Goal: Task Accomplishment & Management: Use online tool/utility

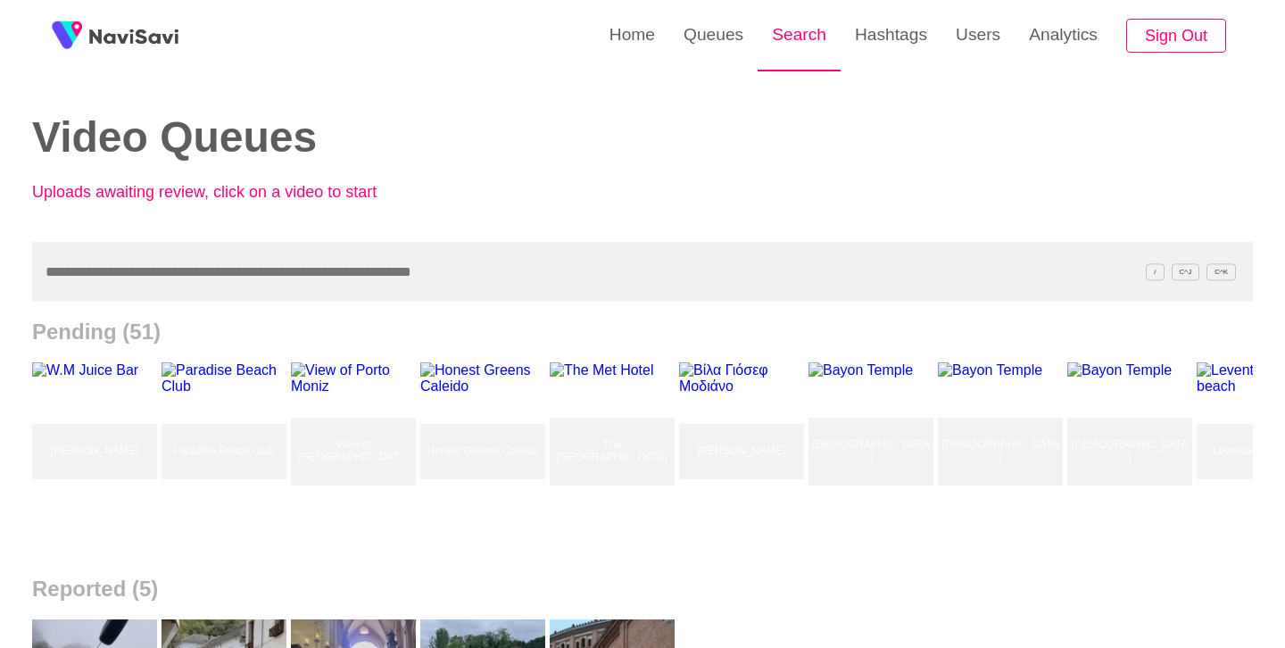
click at [806, 42] on link "Search" at bounding box center [799, 35] width 83 height 70
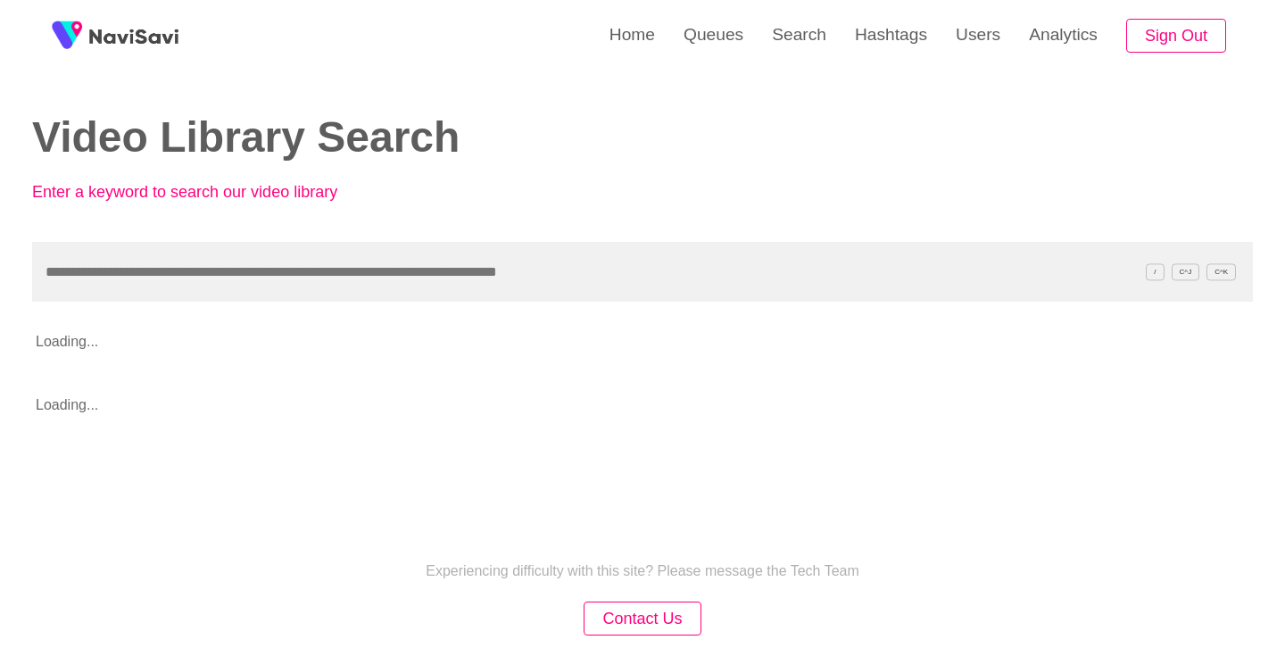
click at [365, 267] on input "text" at bounding box center [642, 272] width 1221 height 60
type input "**********"
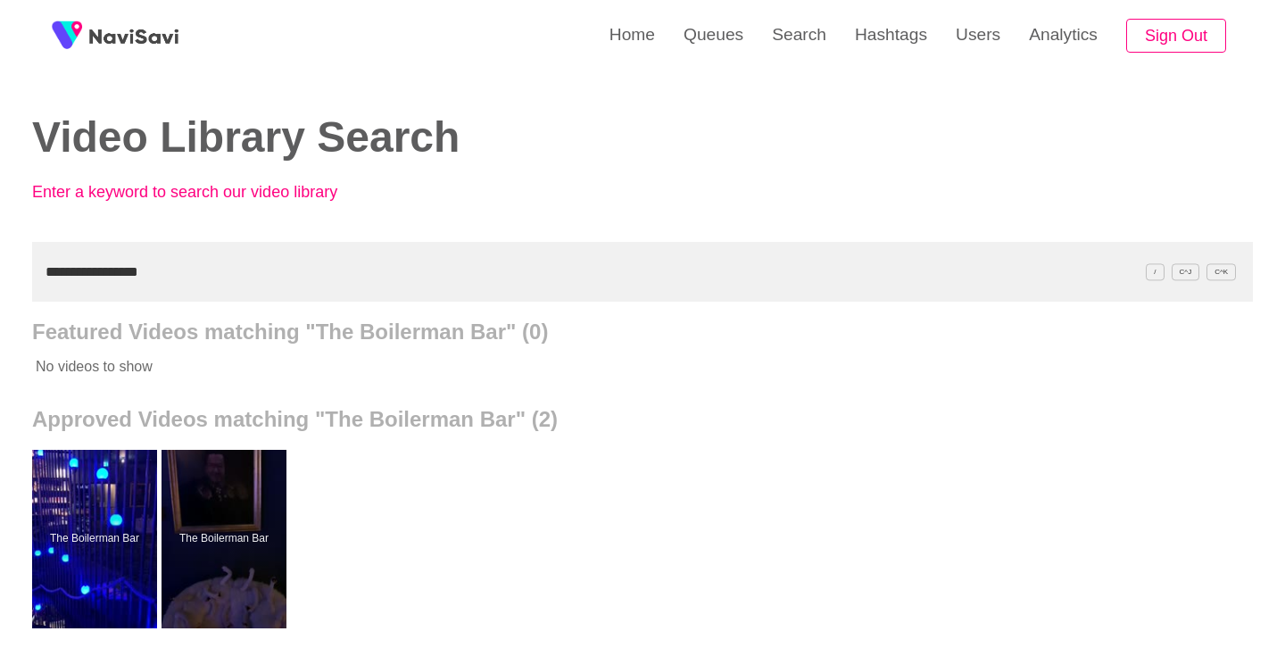
scroll to position [89, 0]
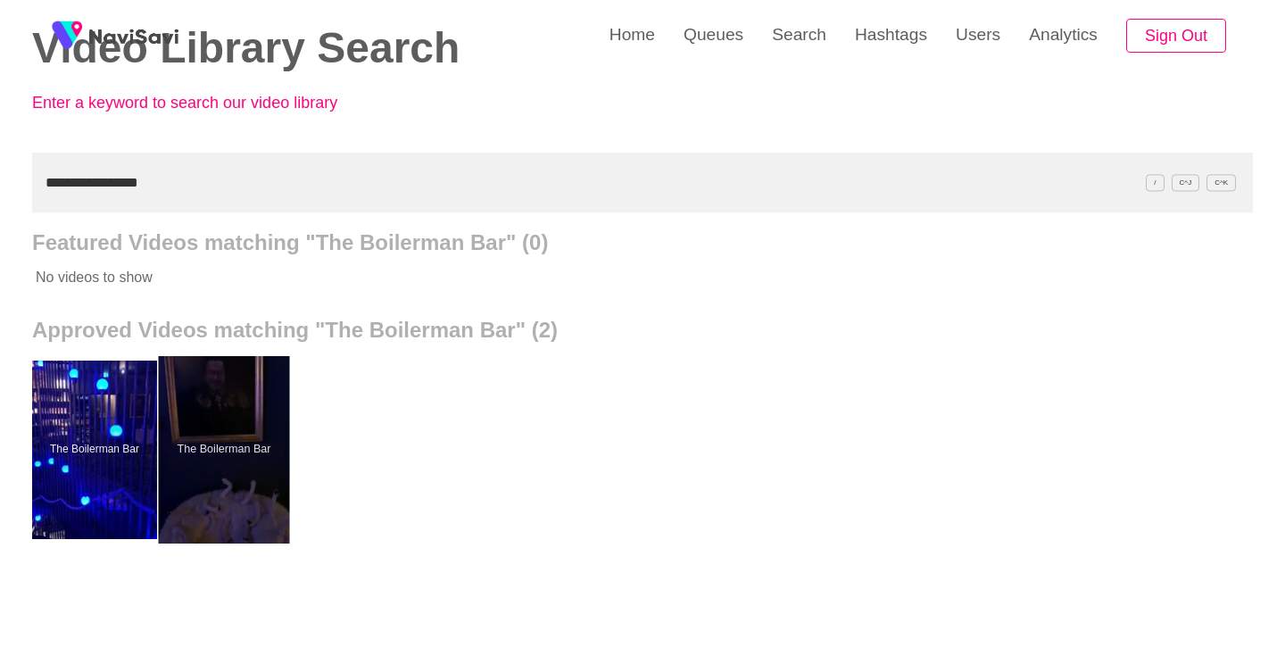
click at [272, 417] on div at bounding box center [224, 449] width 131 height 187
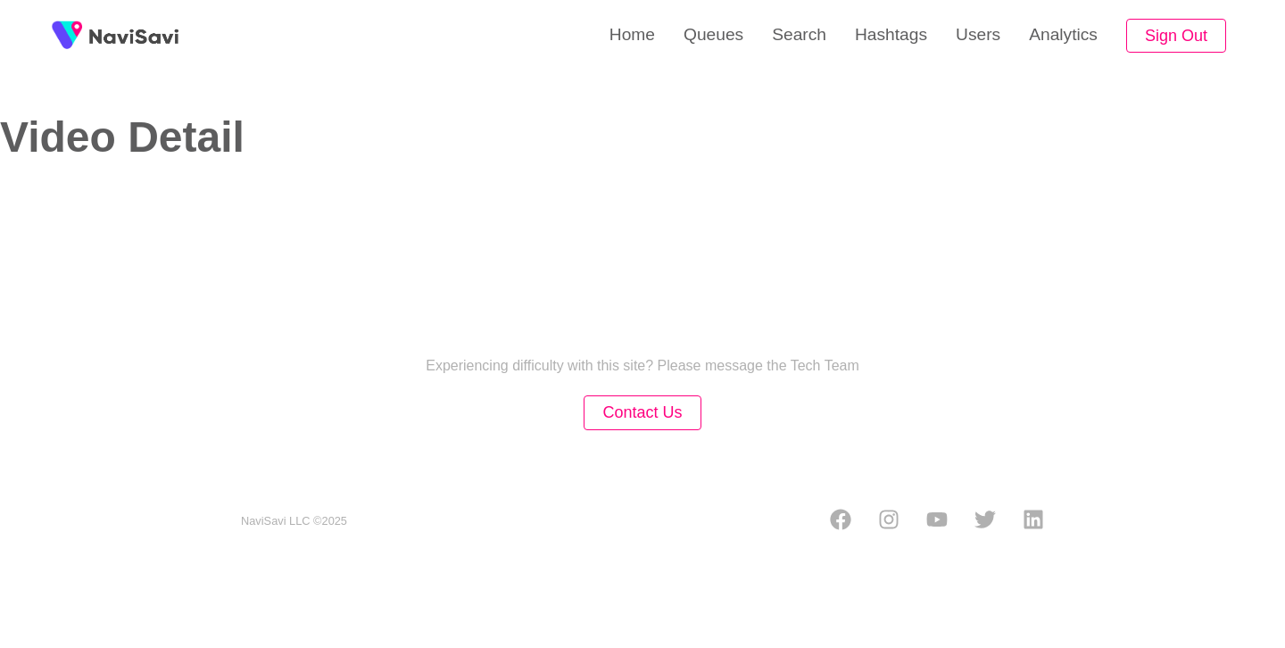
select select "**"
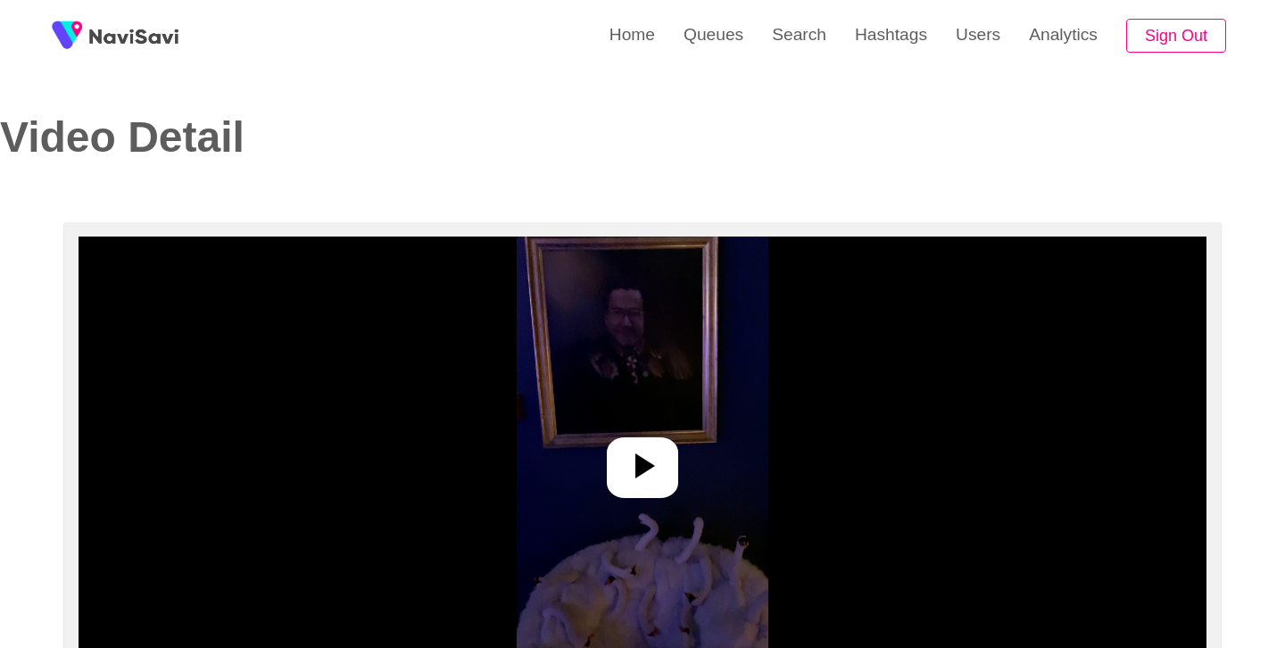
select select "**********"
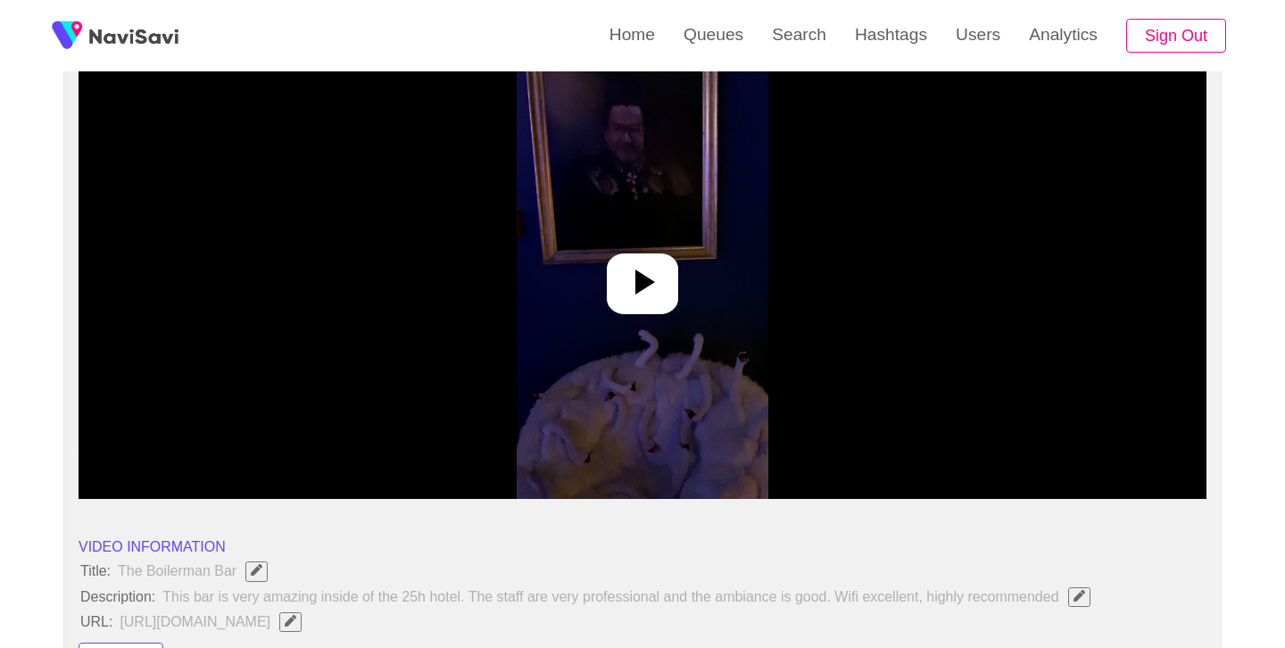
click at [638, 295] on icon at bounding box center [642, 282] width 43 height 43
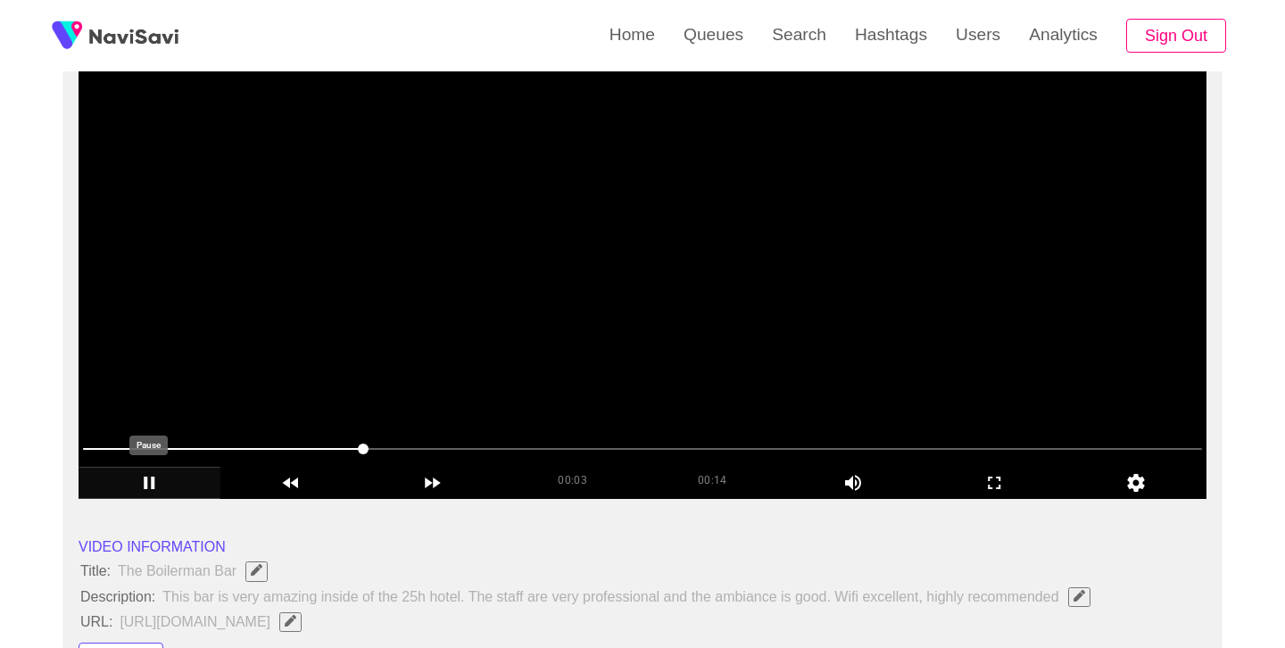
click at [156, 481] on icon "add" at bounding box center [149, 482] width 140 height 21
click at [203, 443] on span at bounding box center [642, 449] width 1119 height 29
click at [127, 453] on span at bounding box center [642, 449] width 1119 height 29
click at [624, 281] on video at bounding box center [643, 276] width 1128 height 446
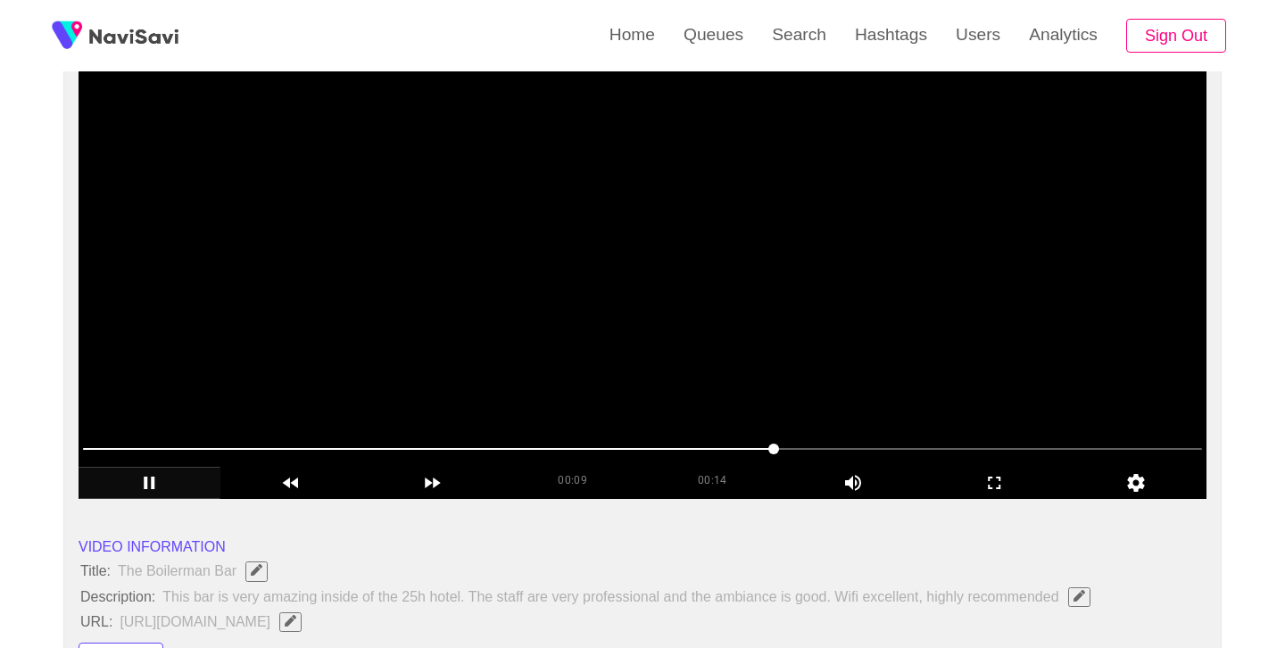
click at [689, 292] on video at bounding box center [643, 276] width 1128 height 446
click at [695, 320] on video at bounding box center [643, 276] width 1128 height 446
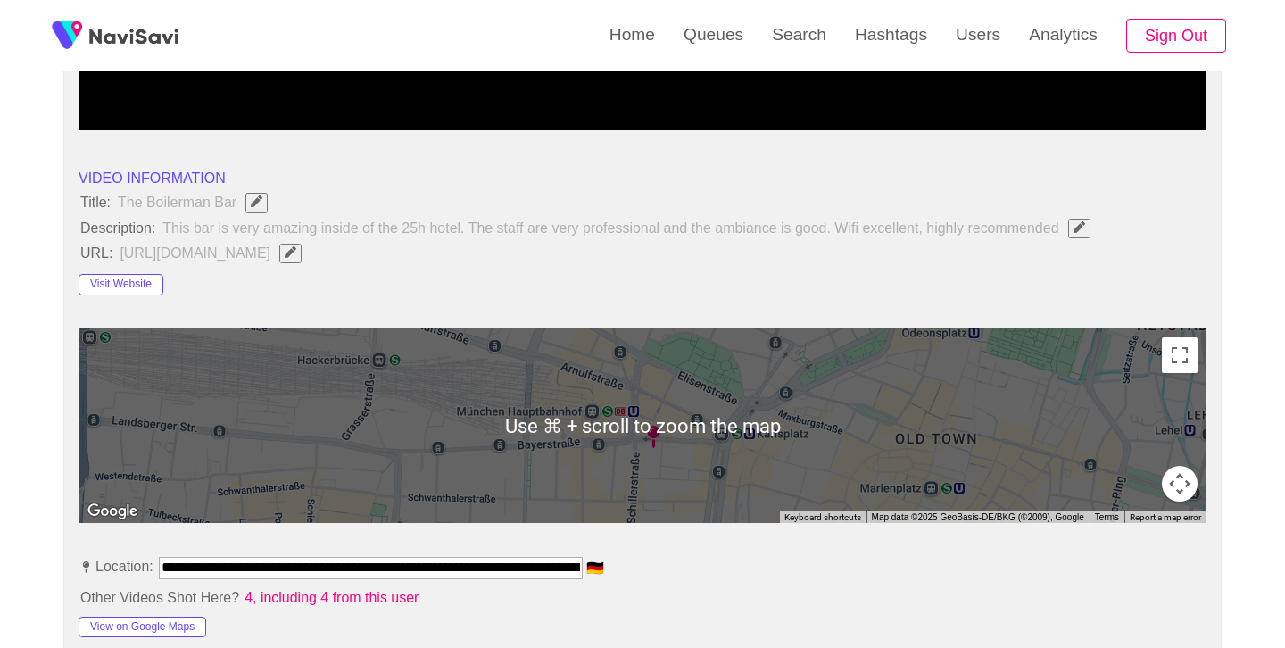
scroll to position [924, 0]
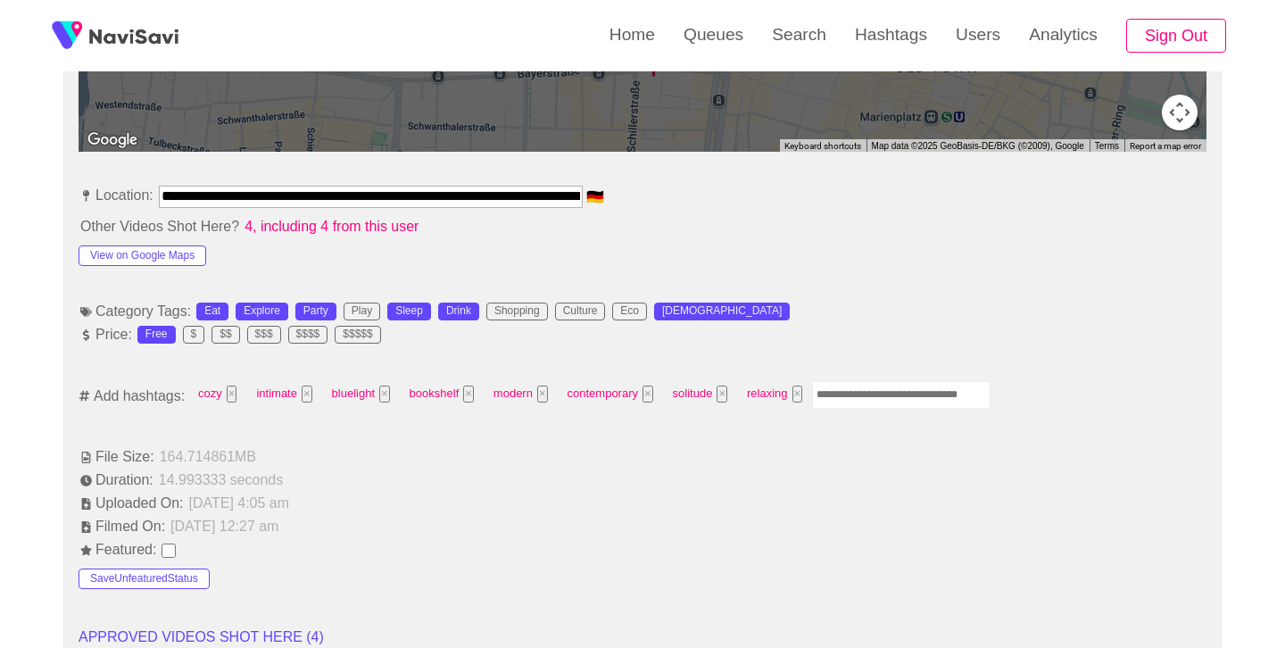
click at [897, 389] on input "Enter tag here and press return" at bounding box center [901, 395] width 179 height 28
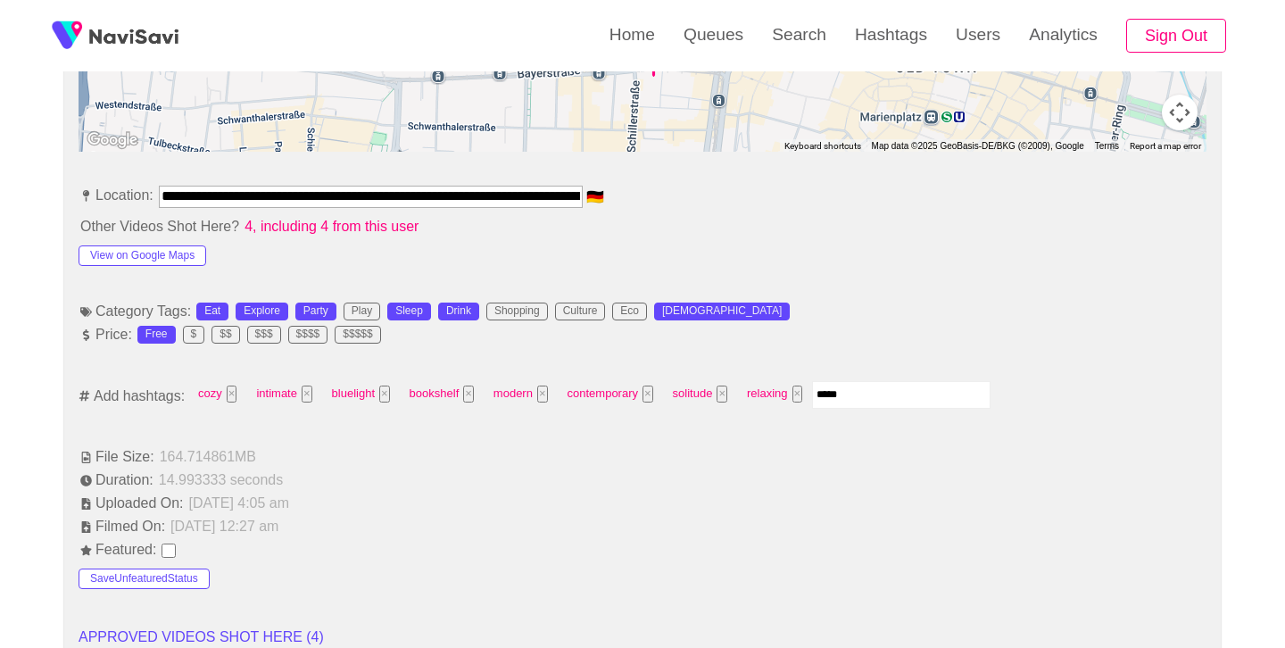
type input "******"
type input "****"
type input "*****"
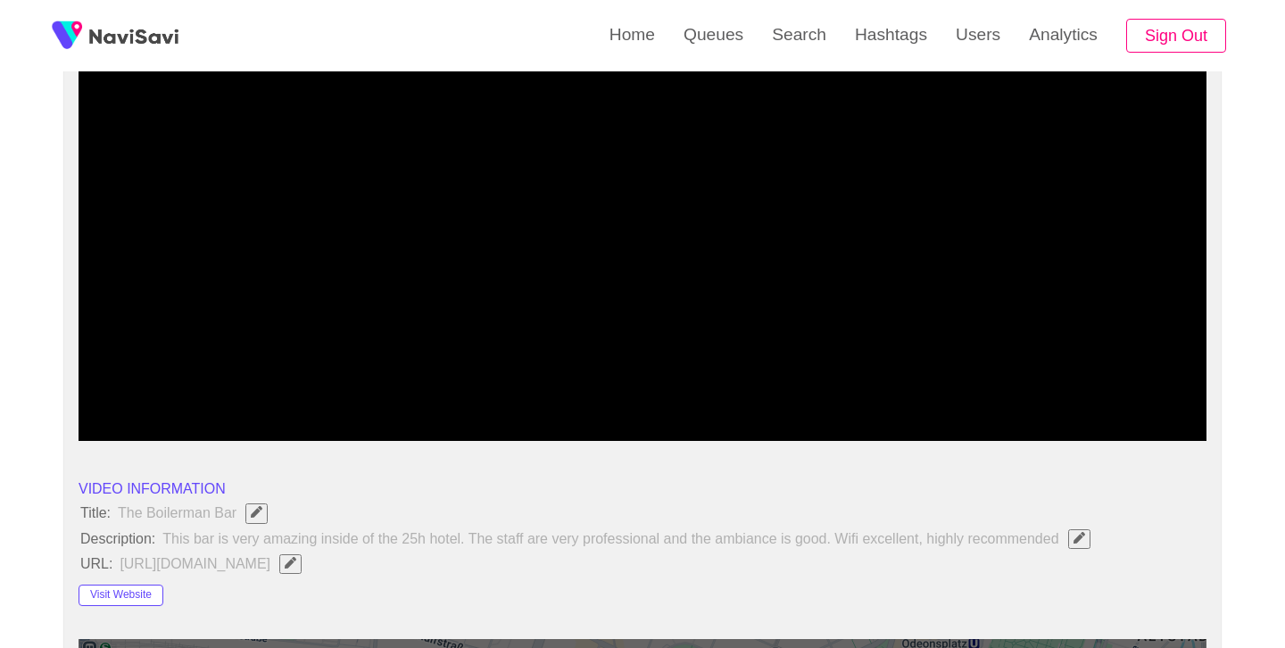
scroll to position [216, 0]
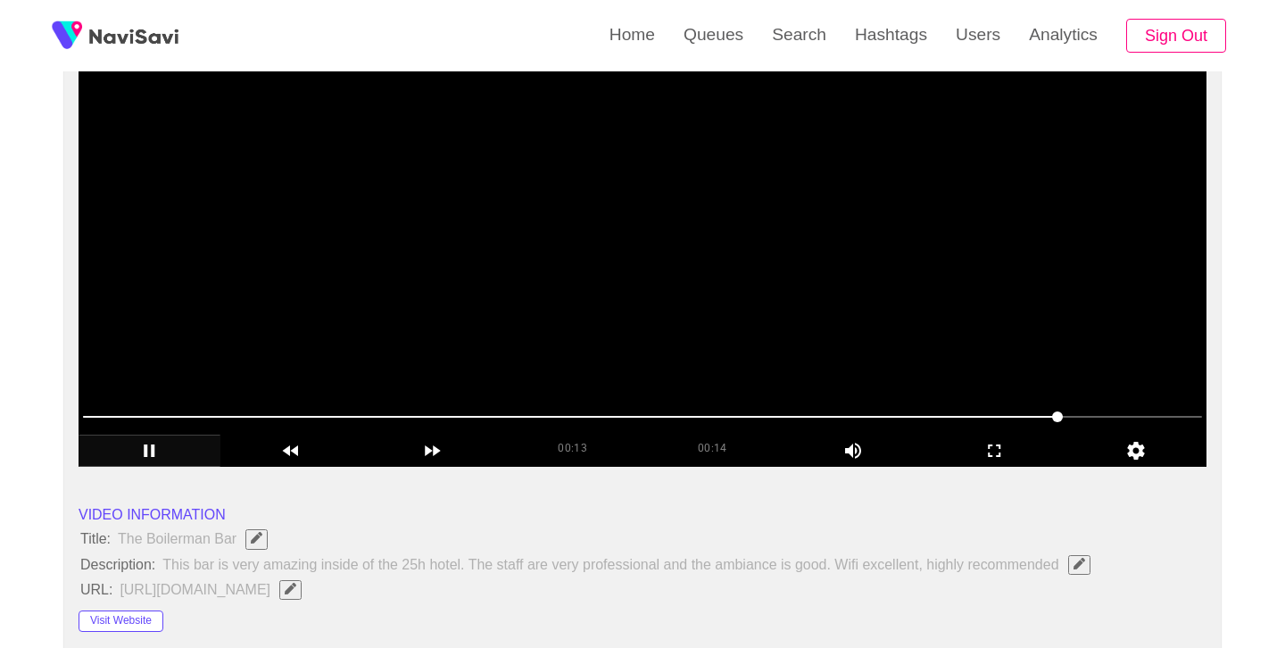
click at [666, 240] on video at bounding box center [643, 244] width 1128 height 446
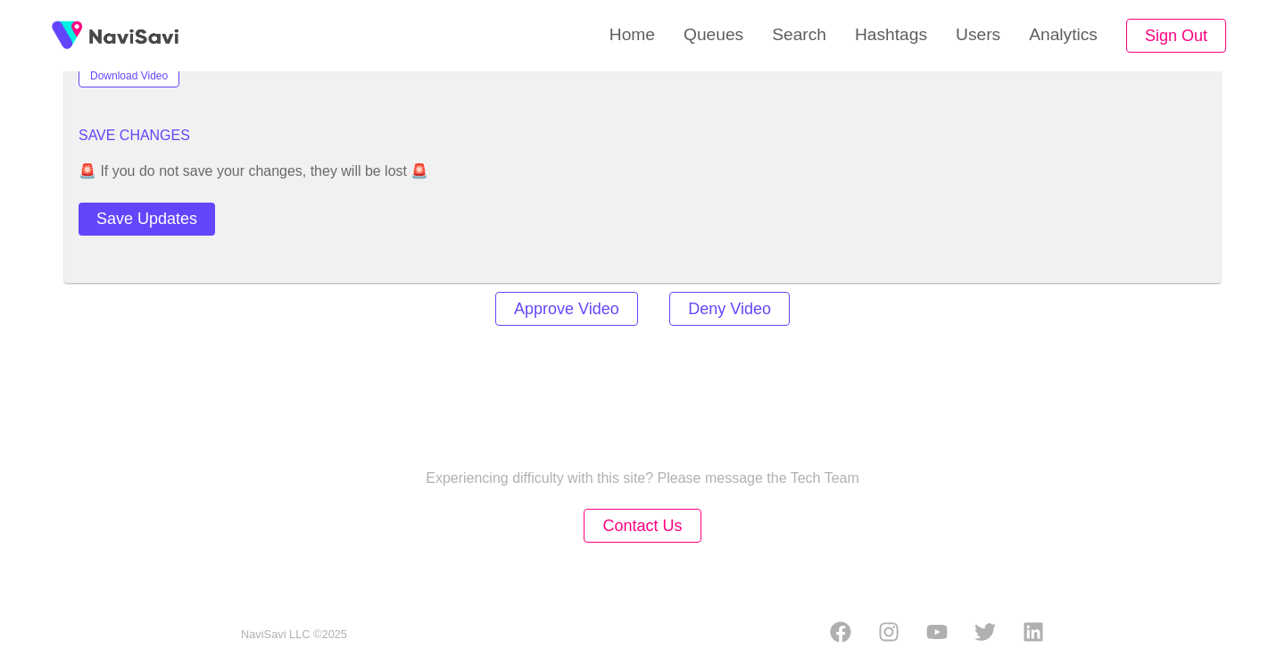
scroll to position [2486, 0]
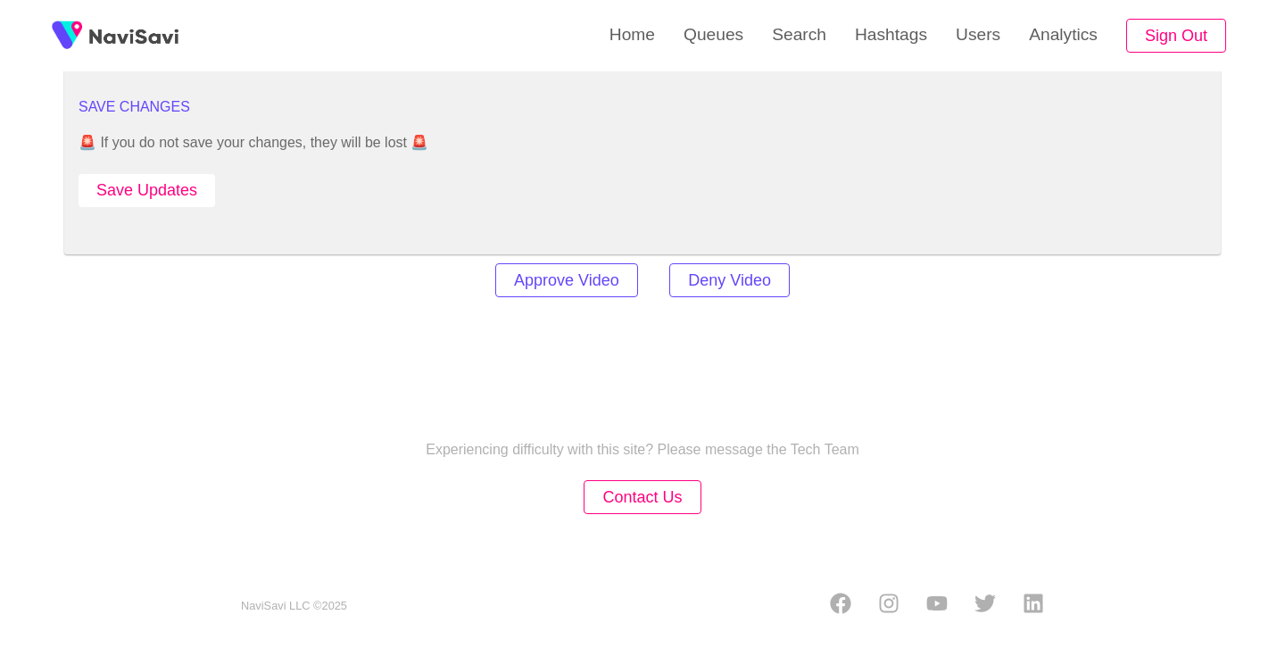
click at [189, 187] on button "Save Updates" at bounding box center [147, 190] width 137 height 33
click at [796, 23] on link "Search" at bounding box center [799, 35] width 83 height 70
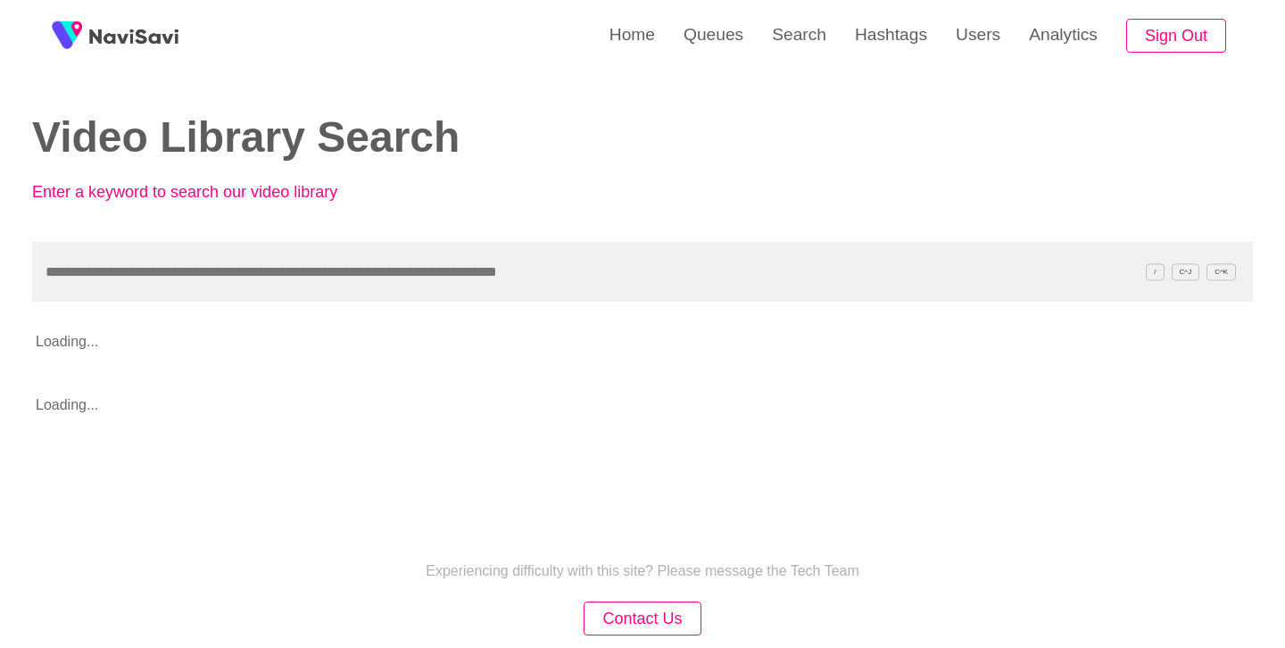
click at [424, 297] on input "text" at bounding box center [642, 272] width 1221 height 60
type input "**********"
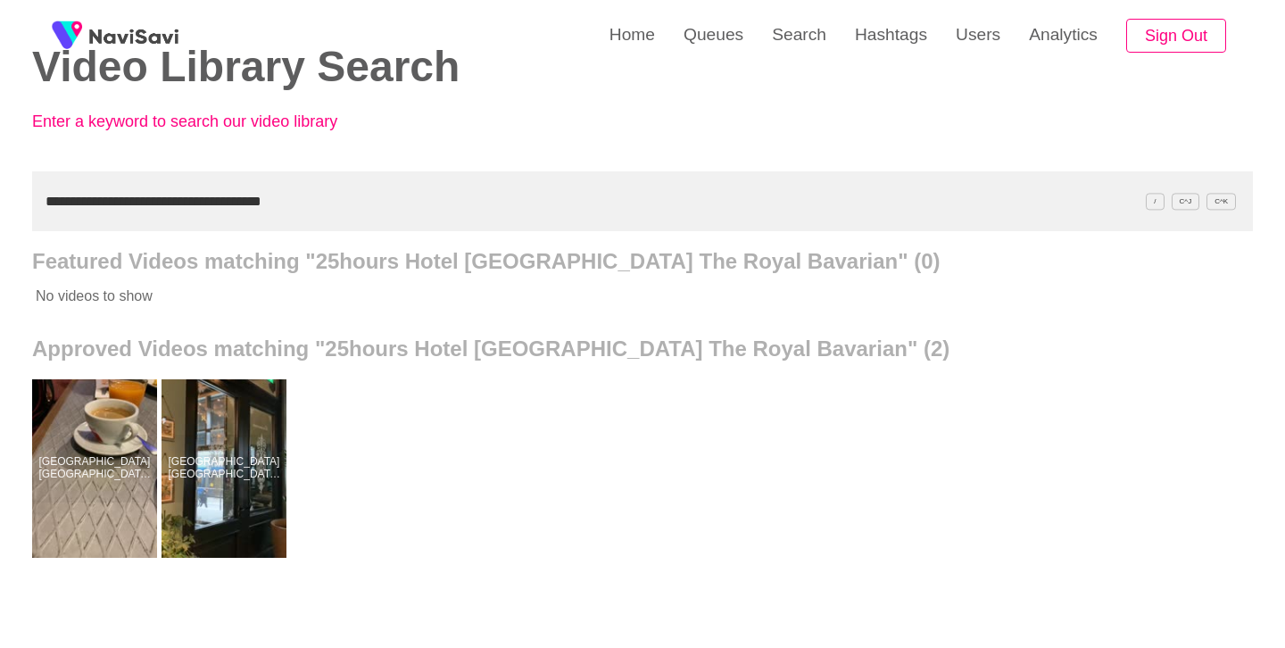
scroll to position [91, 0]
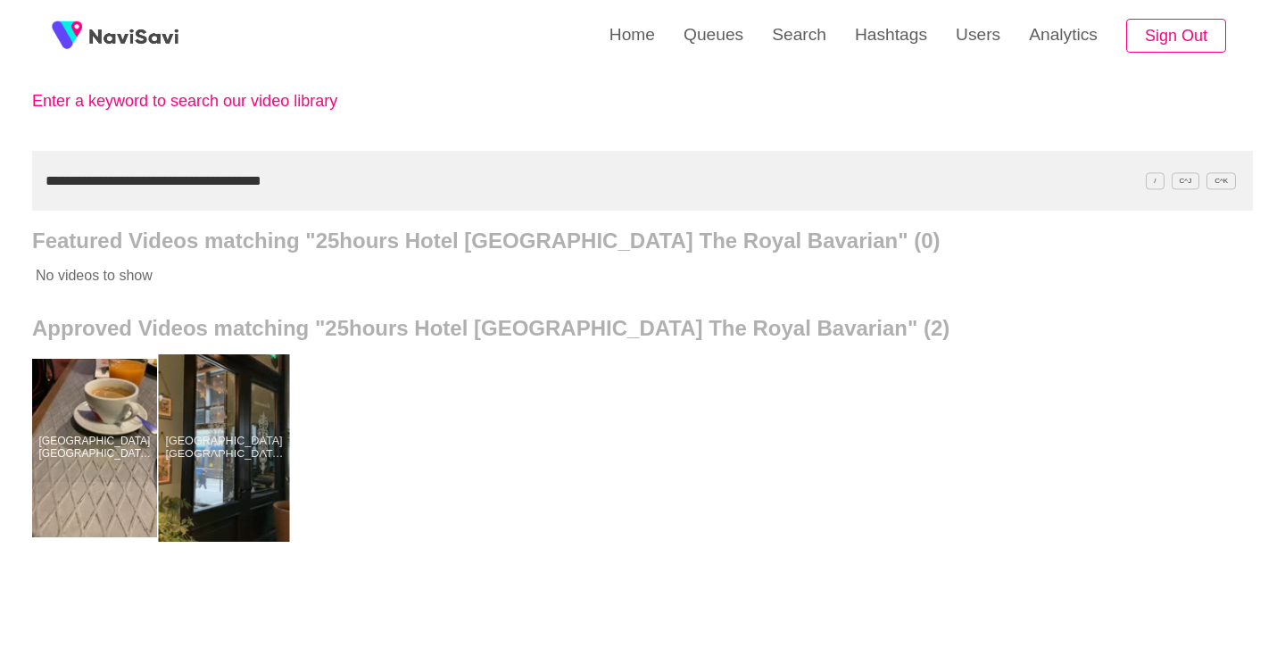
click at [227, 414] on div at bounding box center [224, 447] width 131 height 187
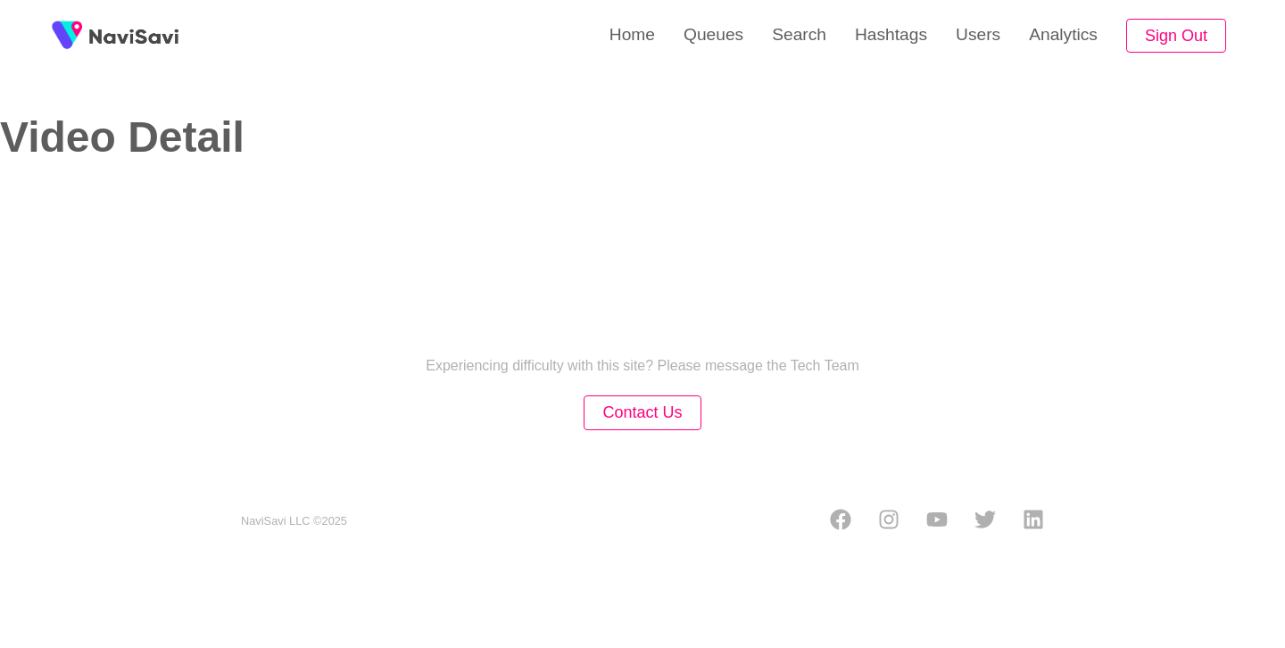
select select "**********"
select select "**"
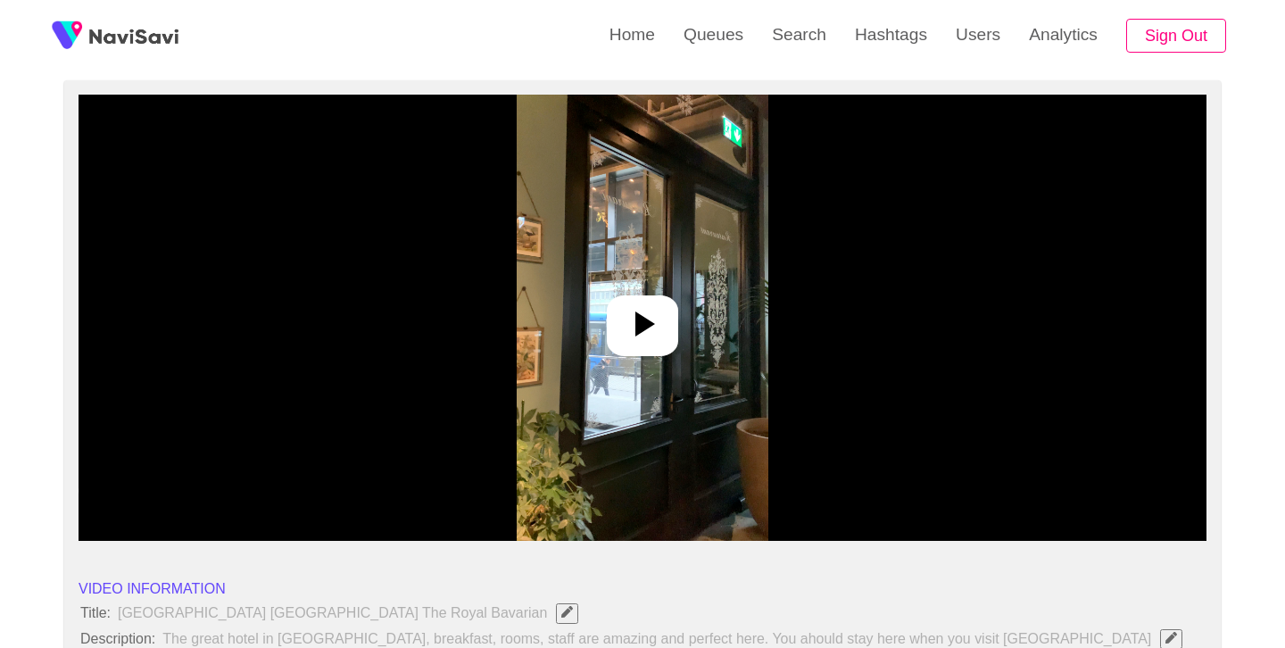
click at [645, 333] on icon at bounding box center [642, 324] width 43 height 43
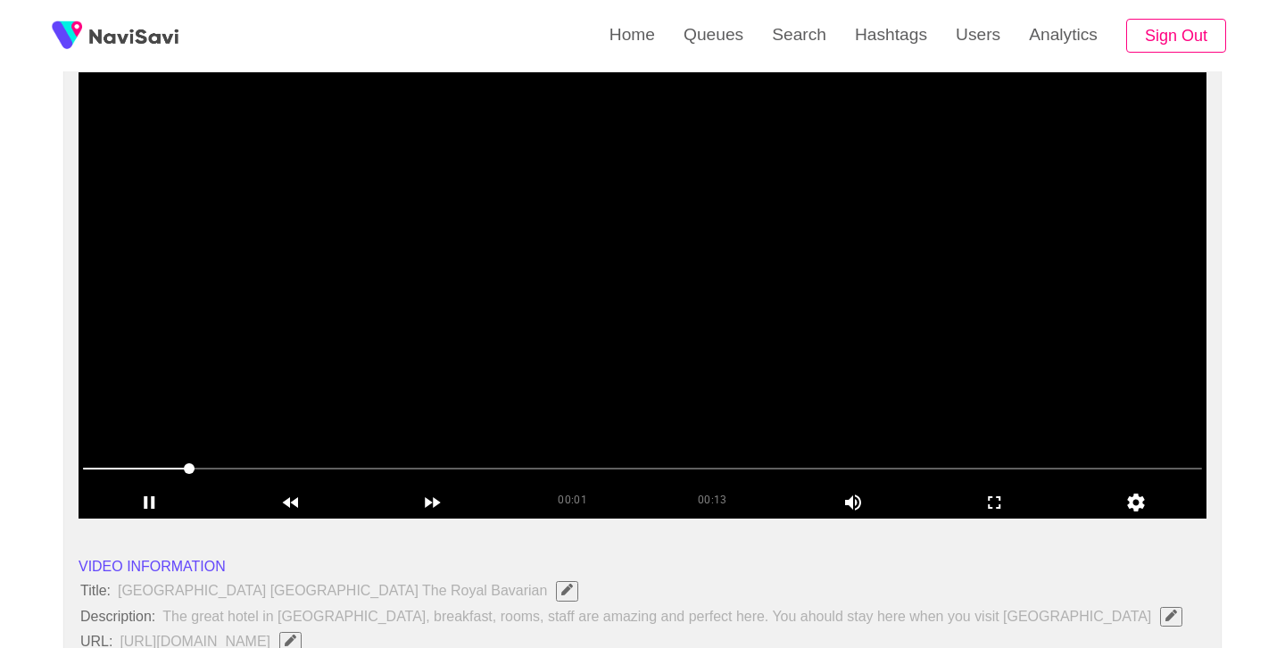
scroll to position [166, 0]
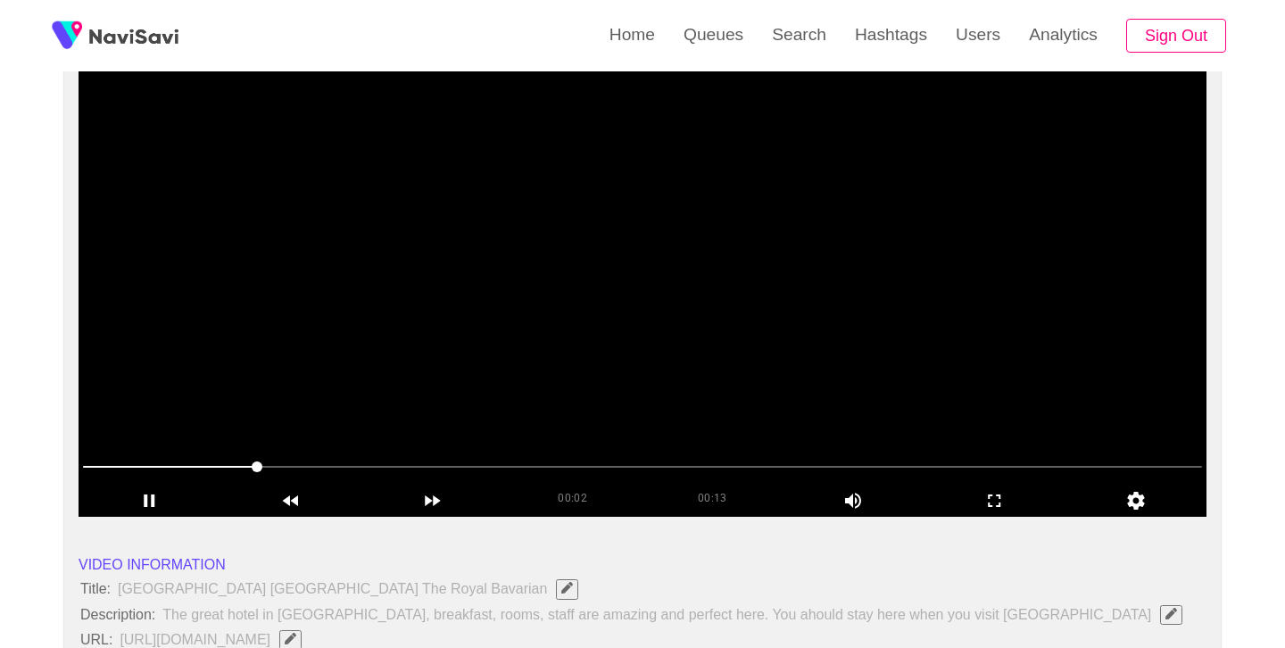
click at [100, 462] on span at bounding box center [642, 467] width 1119 height 29
click at [154, 501] on icon "add" at bounding box center [151, 501] width 10 height 12
click at [147, 498] on icon "add" at bounding box center [149, 500] width 140 height 21
click at [653, 258] on video at bounding box center [643, 294] width 1128 height 446
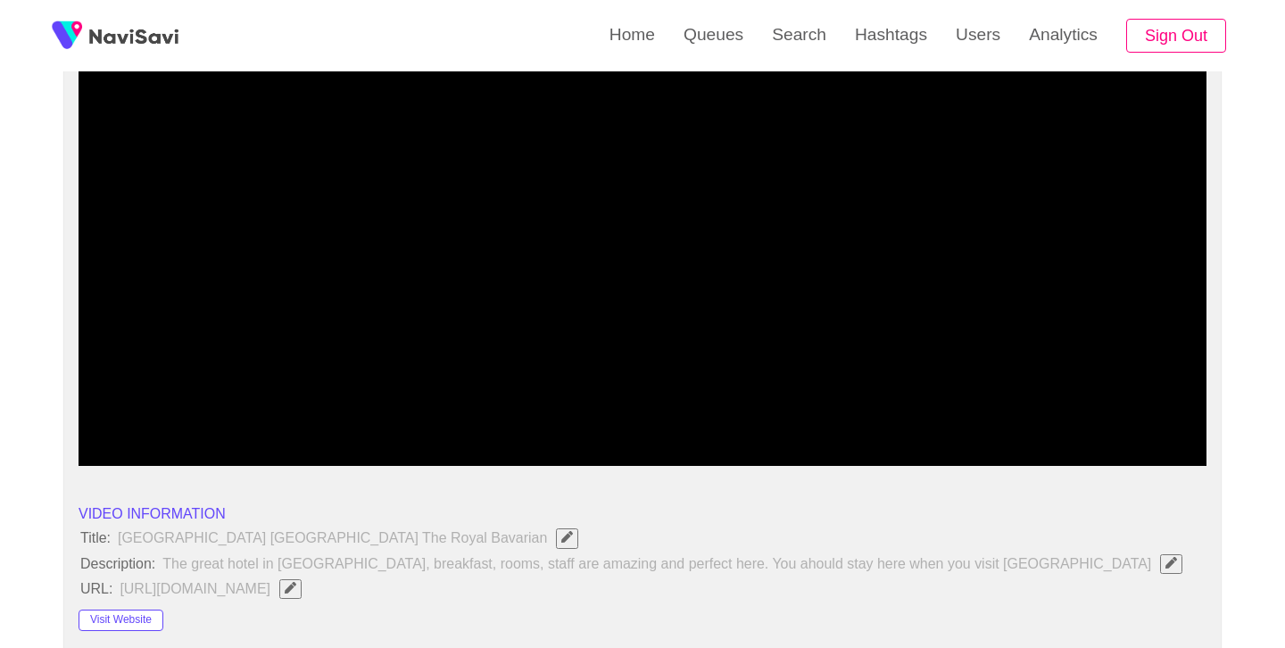
scroll to position [216, 0]
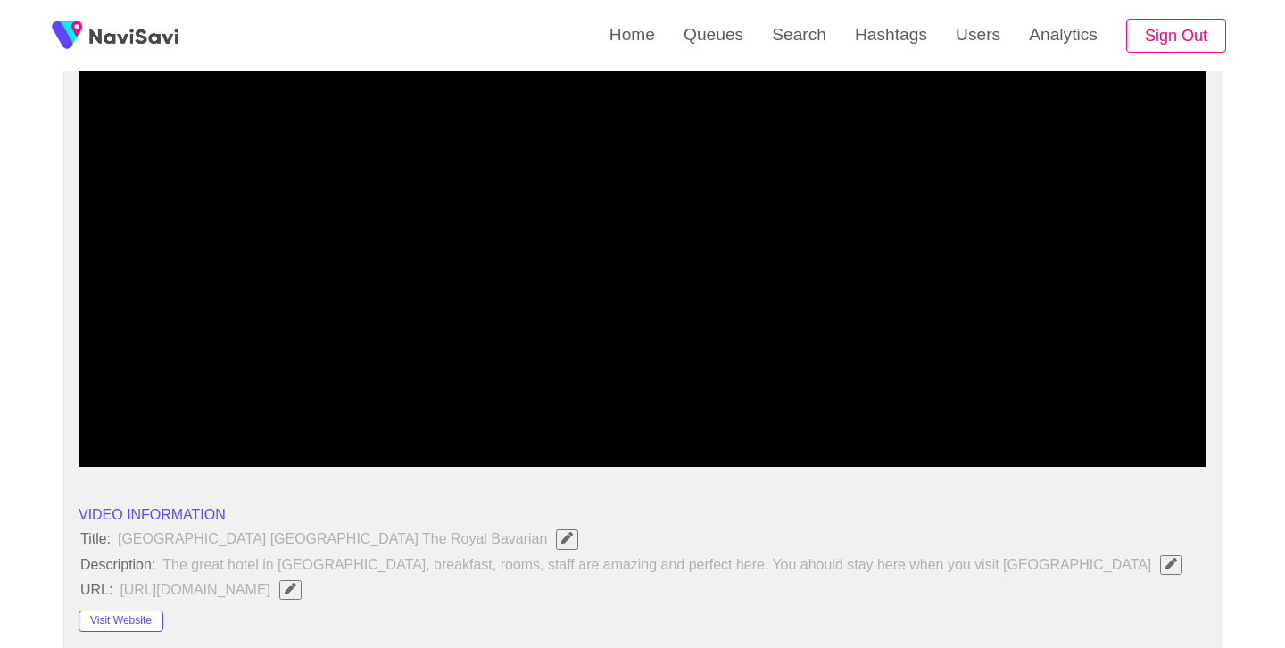
click at [233, 411] on span at bounding box center [642, 417] width 1119 height 29
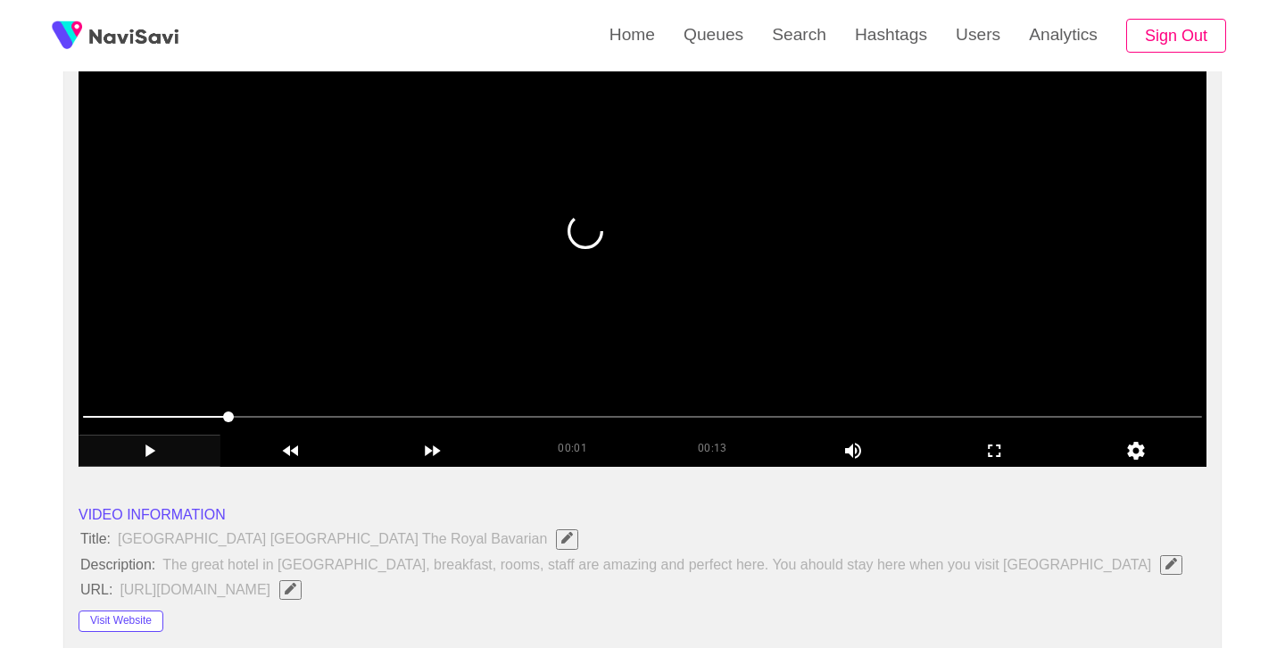
click at [685, 244] on video at bounding box center [643, 244] width 1128 height 446
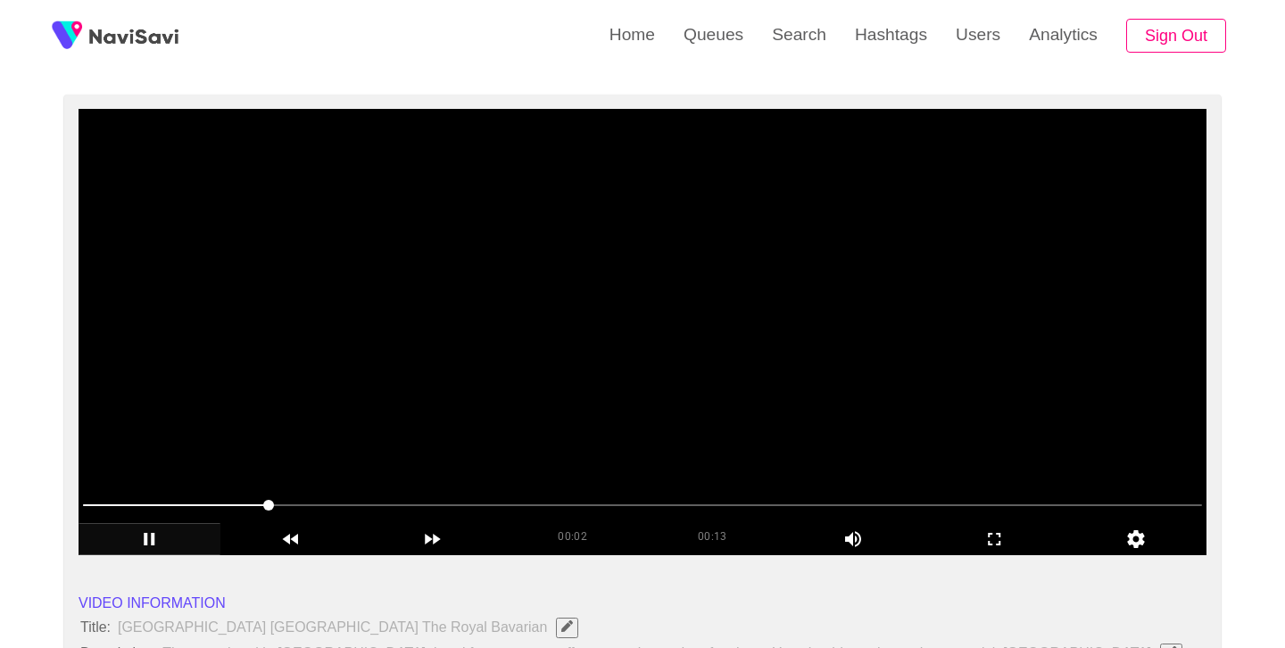
scroll to position [129, 0]
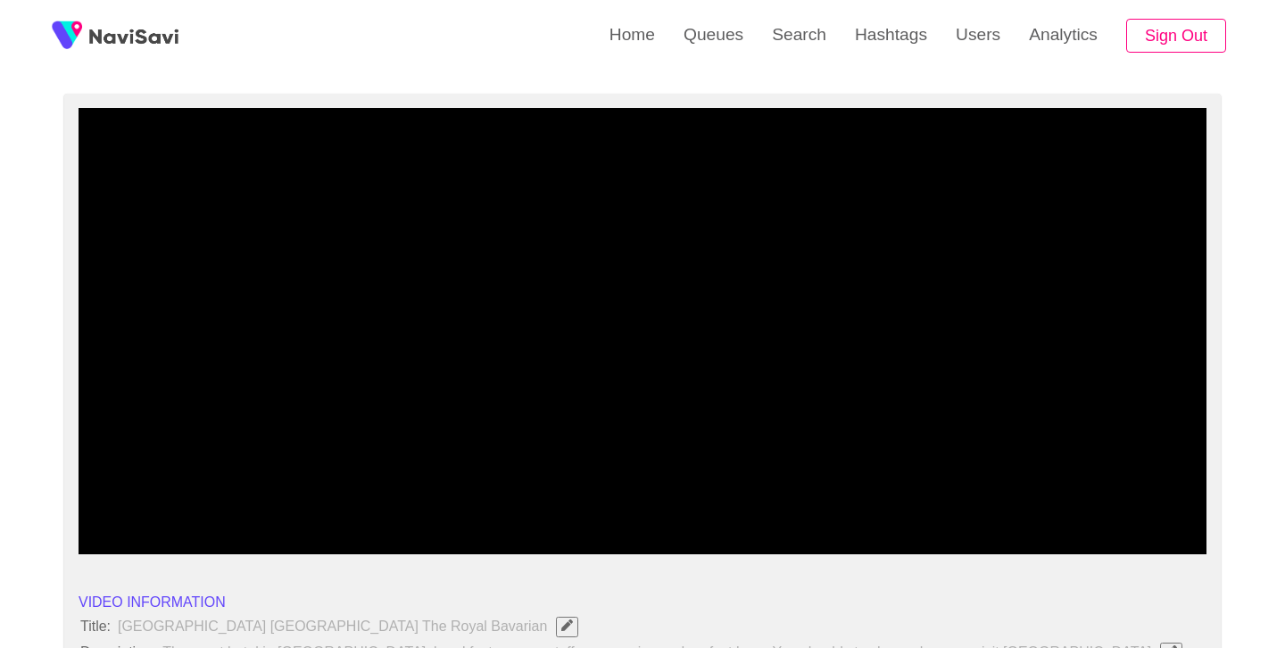
click at [534, 497] on span at bounding box center [642, 504] width 1119 height 29
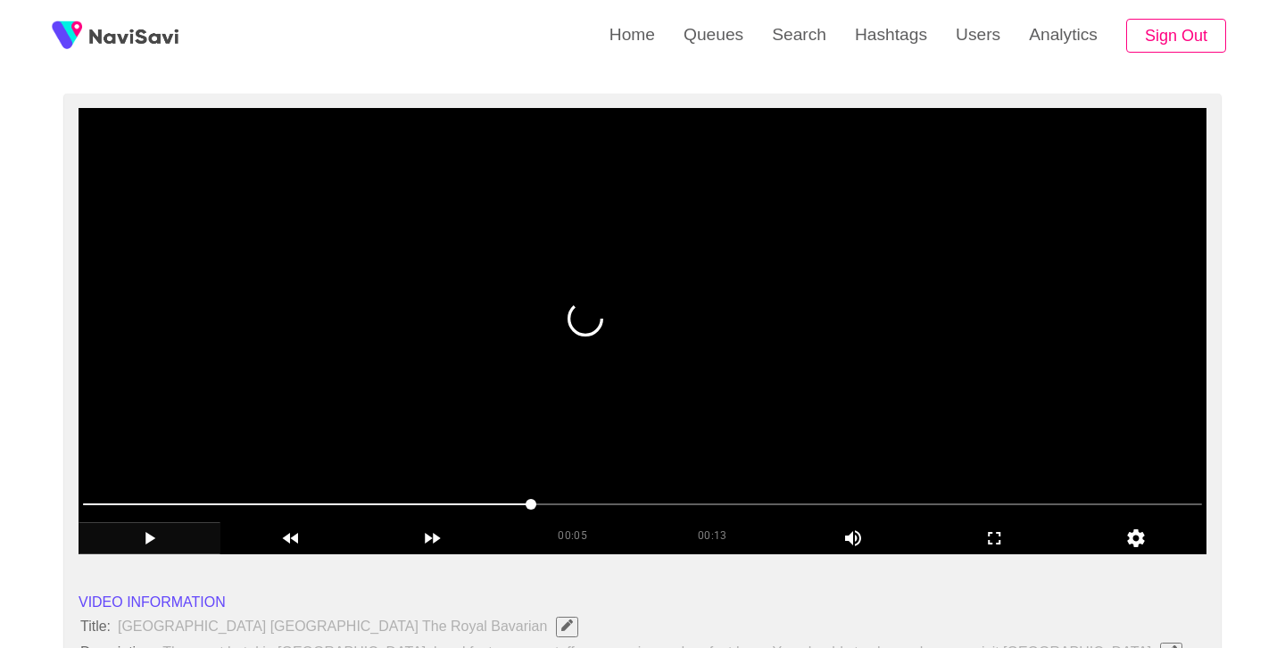
click at [682, 389] on video at bounding box center [643, 331] width 1128 height 446
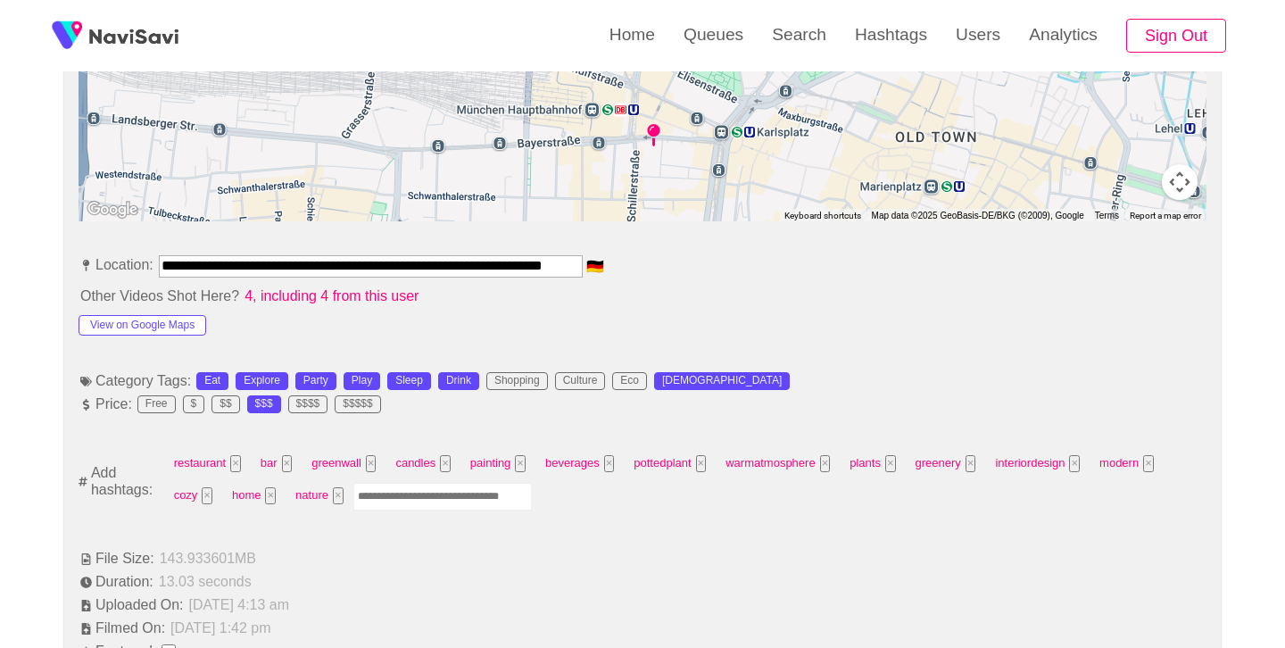
scroll to position [863, 0]
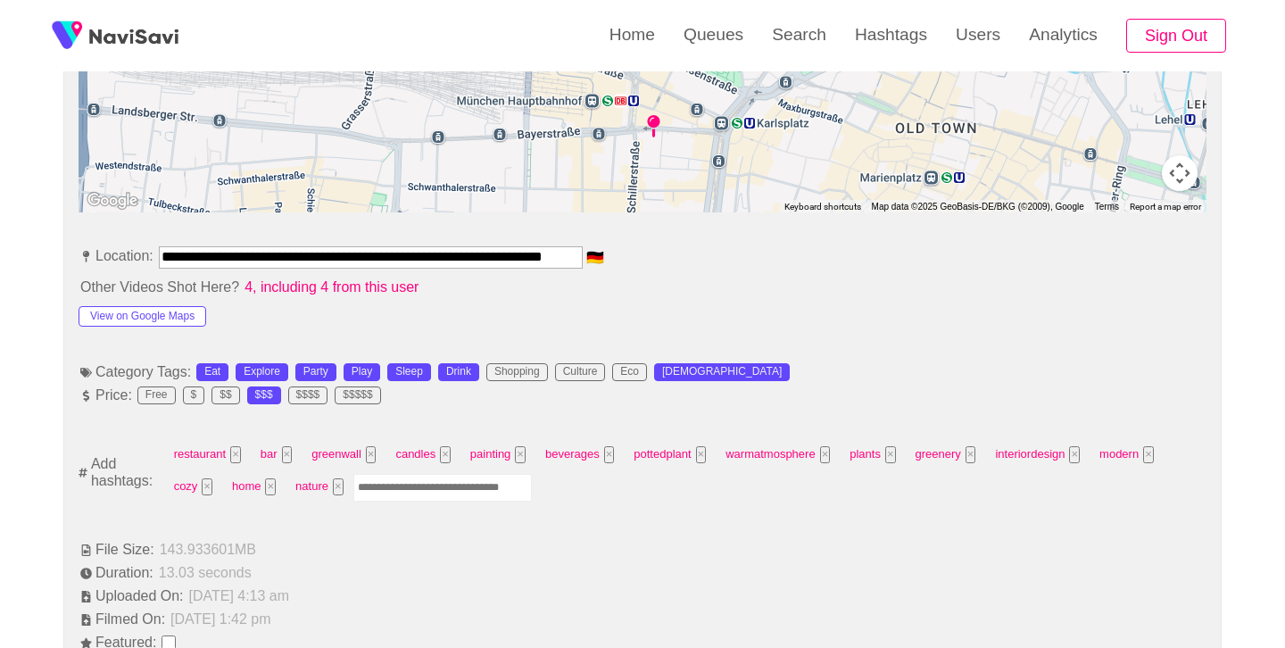
click at [445, 489] on input "Enter tag here and press return" at bounding box center [443, 488] width 179 height 28
type input "*****"
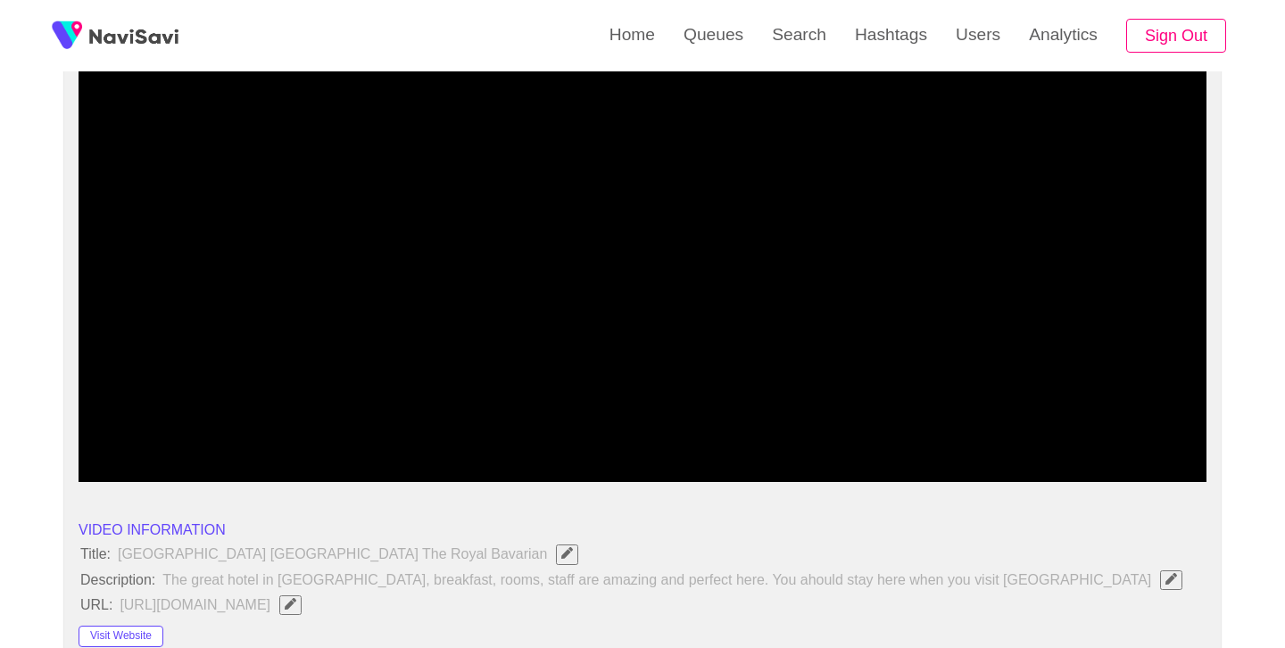
scroll to position [160, 0]
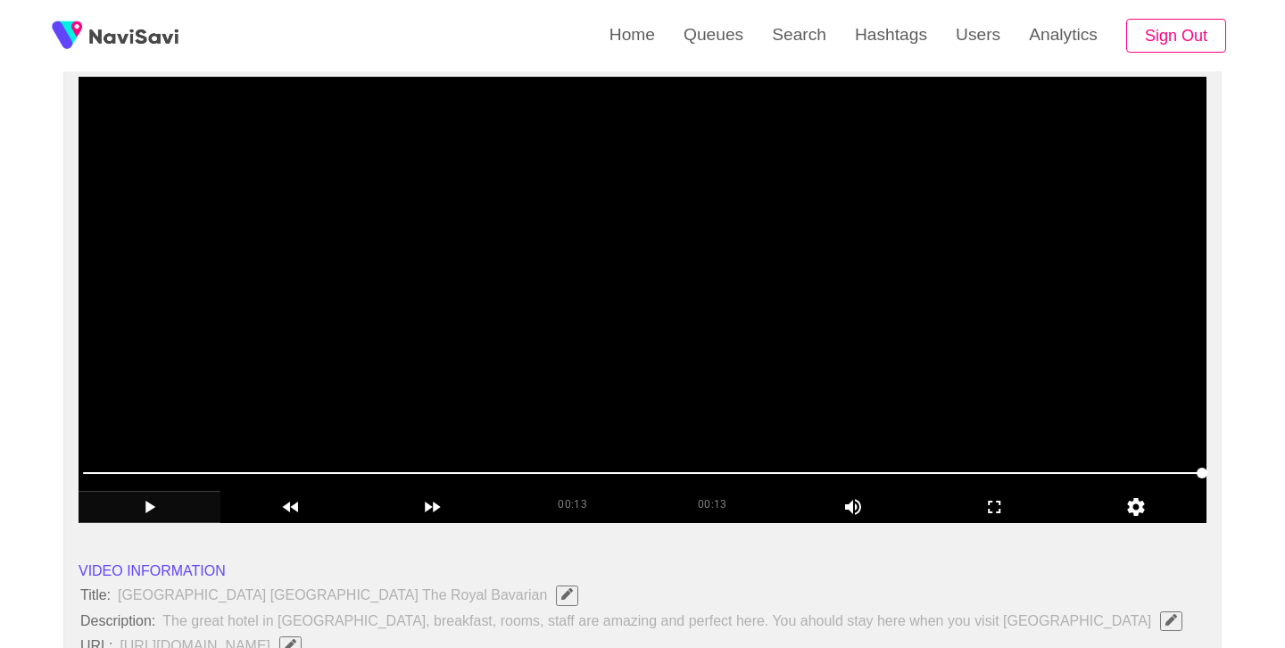
click at [678, 287] on video at bounding box center [643, 300] width 1128 height 446
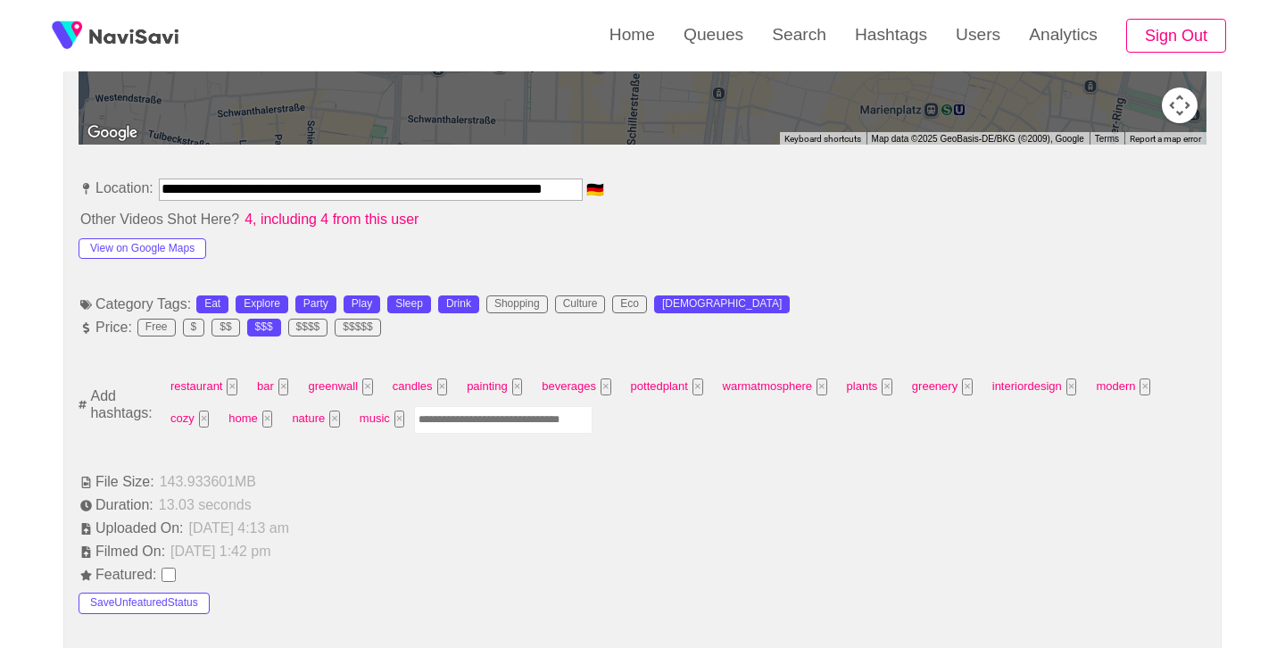
scroll to position [932, 0]
click at [480, 418] on input "Enter tag here and press return" at bounding box center [503, 419] width 179 height 28
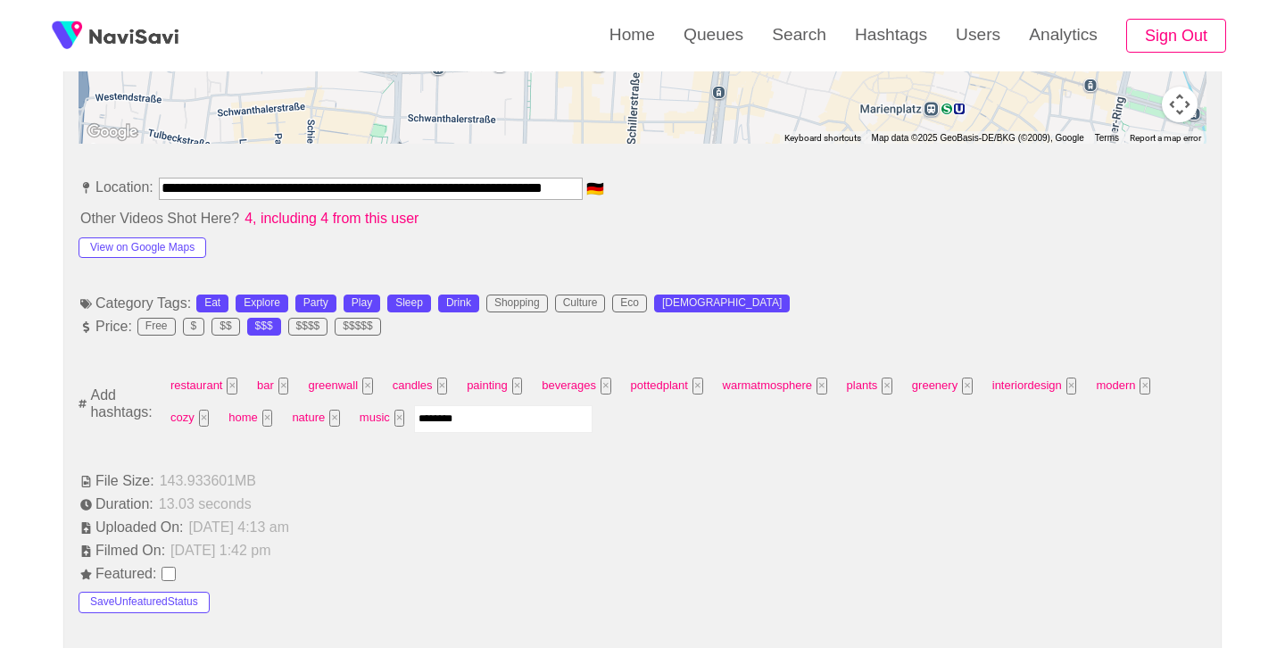
type input "*********"
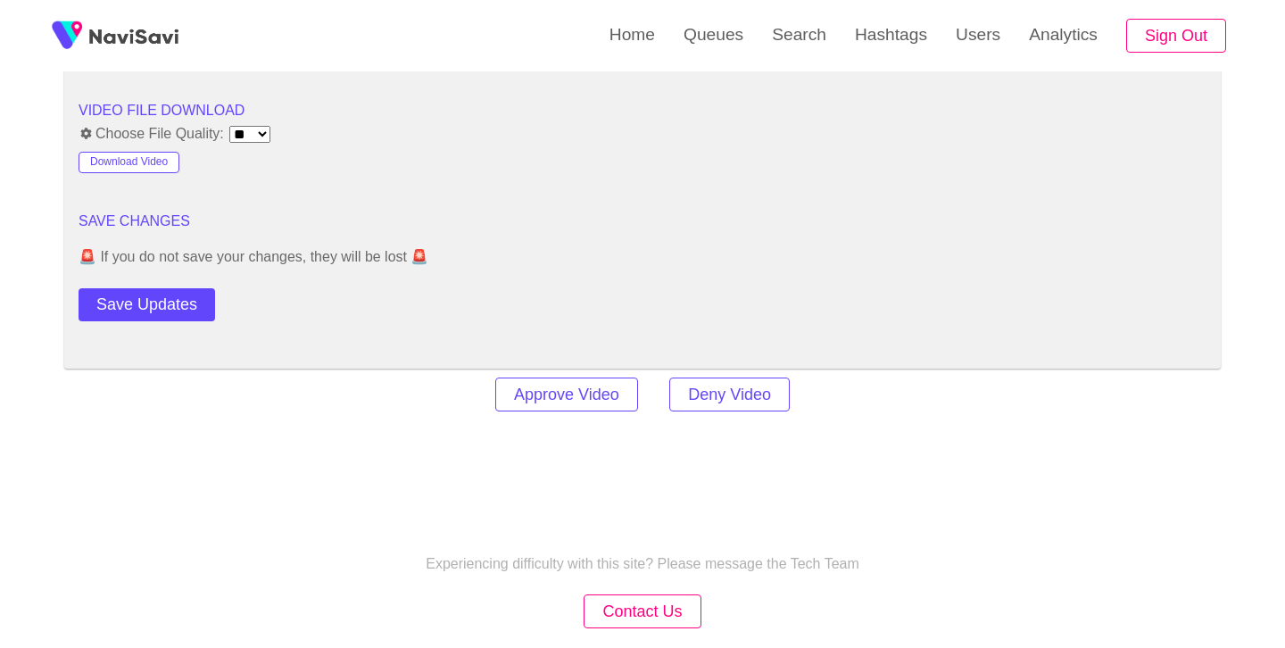
scroll to position [2424, 0]
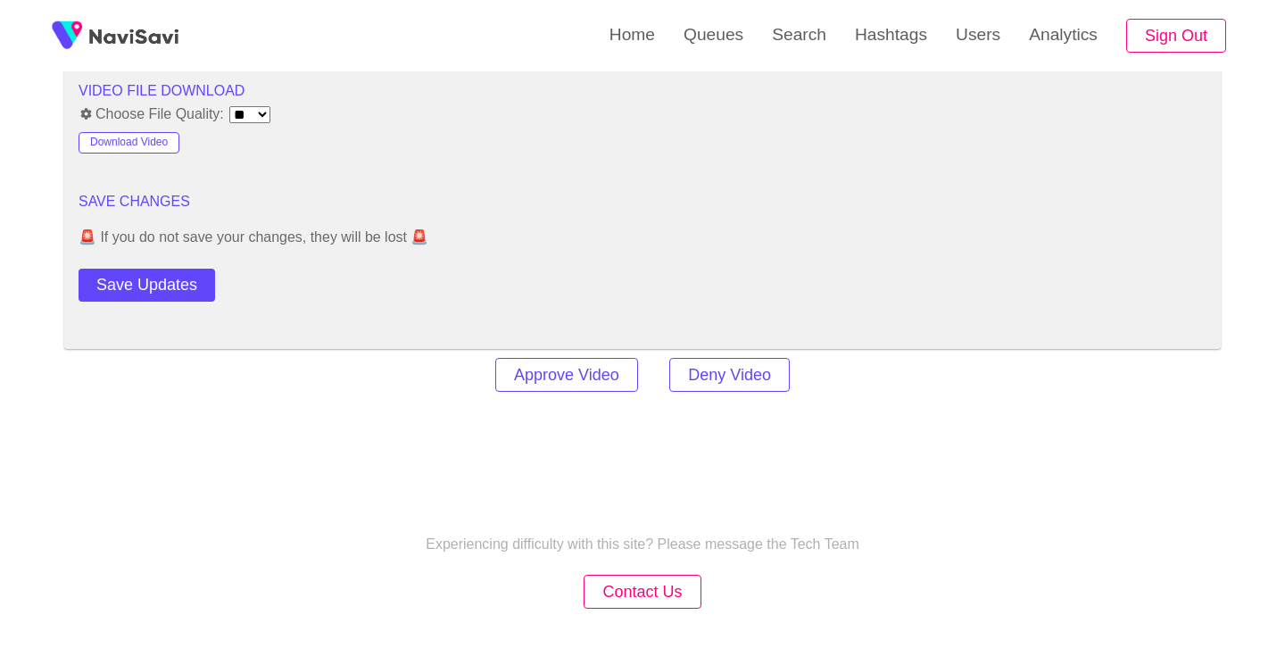
drag, startPoint x: 143, startPoint y: 287, endPoint x: 191, endPoint y: 278, distance: 49.0
click at [143, 287] on button "Save Updates" at bounding box center [147, 285] width 137 height 33
click at [814, 37] on link "Search" at bounding box center [799, 35] width 83 height 70
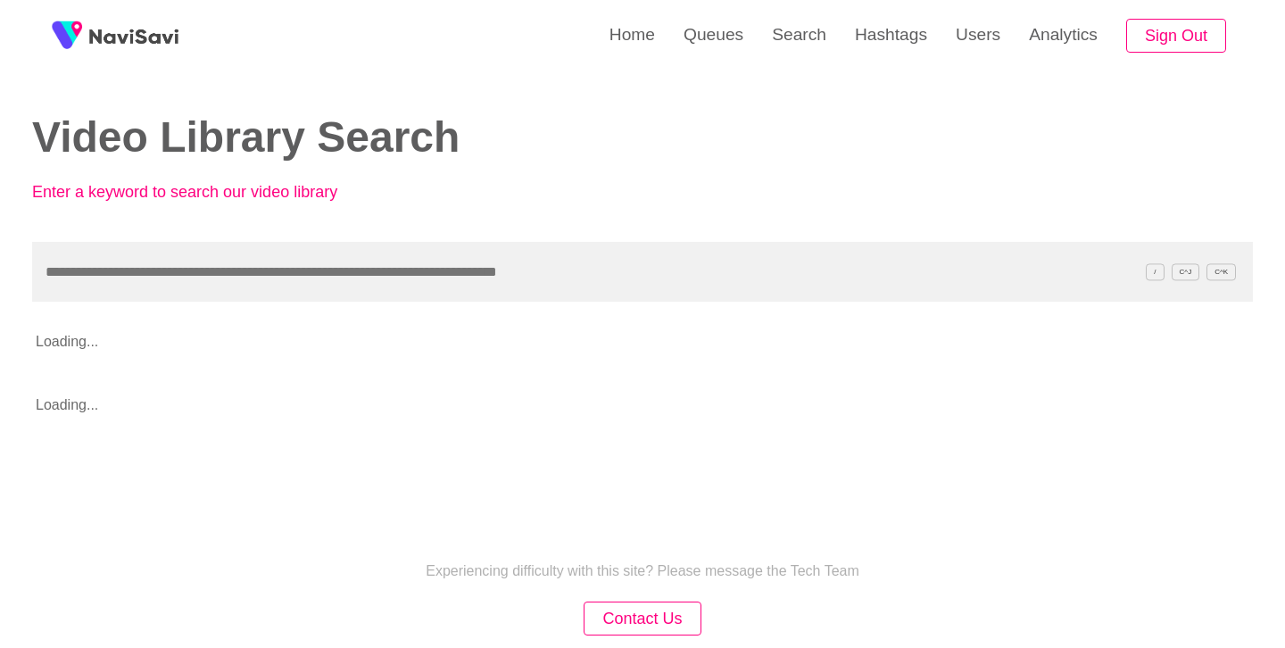
click at [409, 267] on input "text" at bounding box center [642, 272] width 1221 height 60
type input "**********"
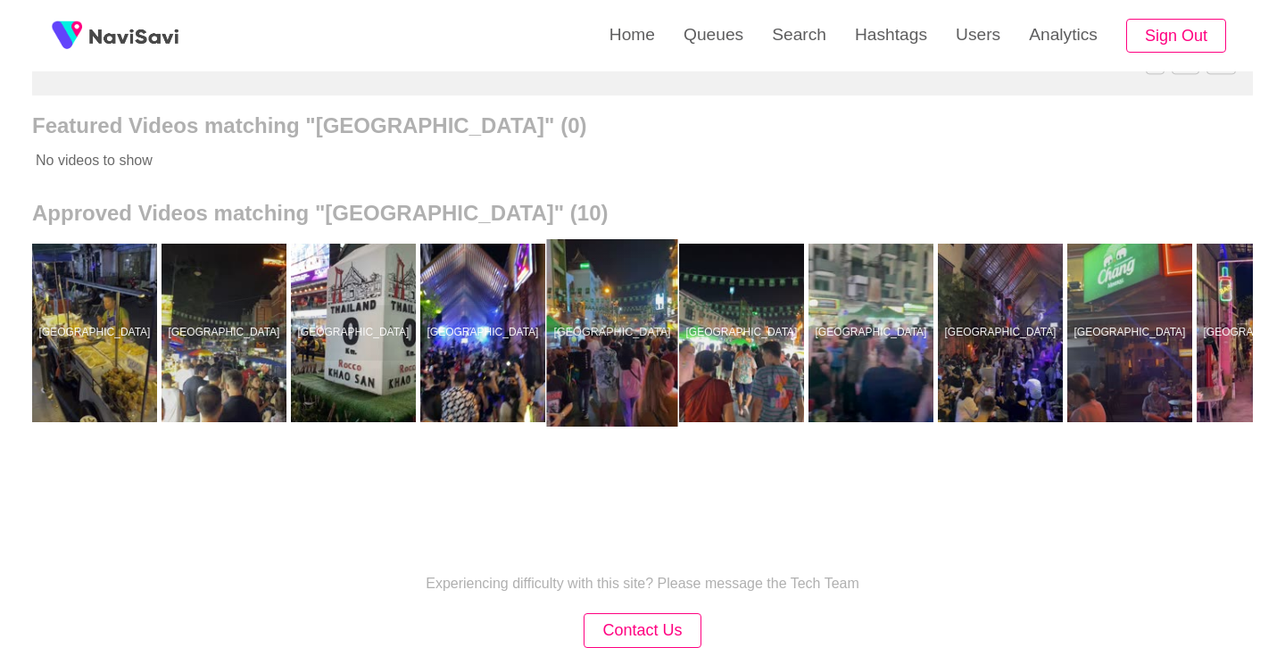
scroll to position [0, 73]
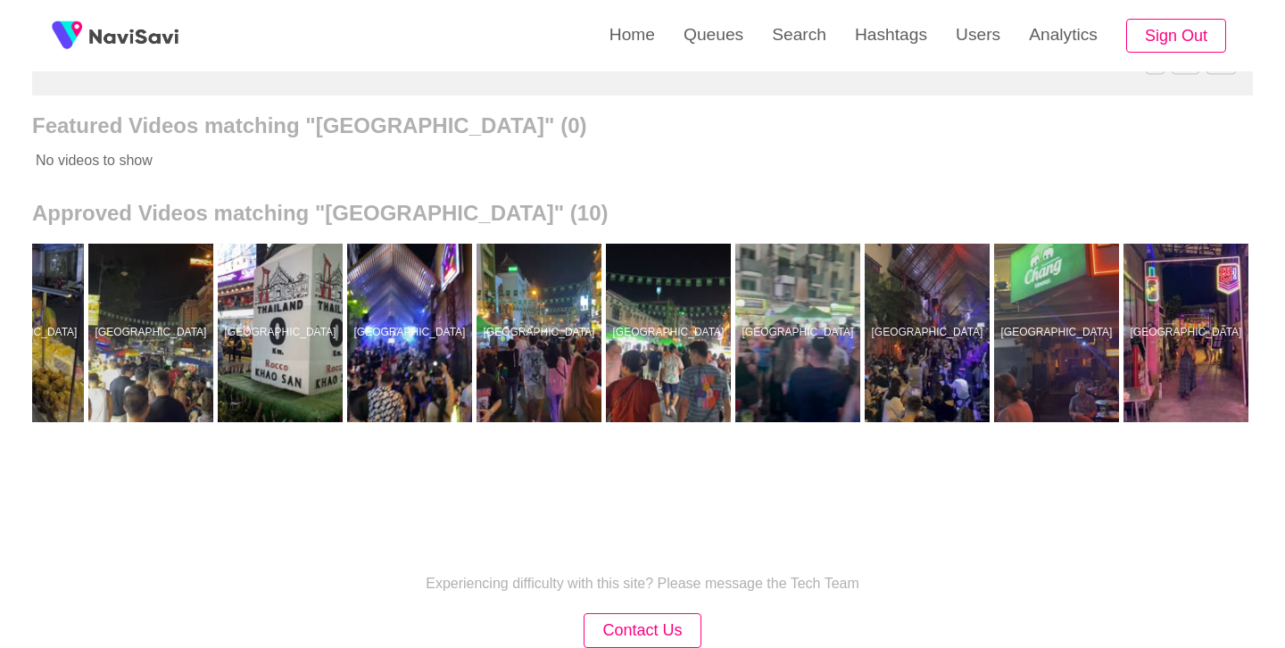
click at [1015, 312] on div at bounding box center [1056, 333] width 125 height 179
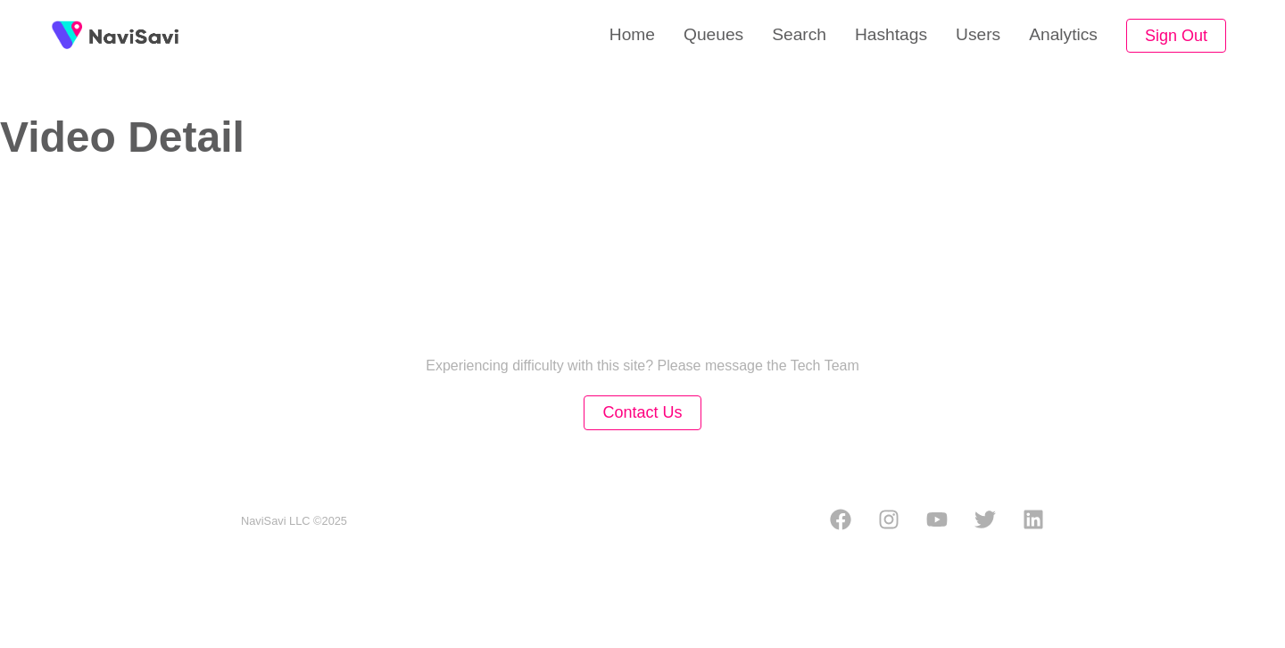
select select "**********"
select select "**"
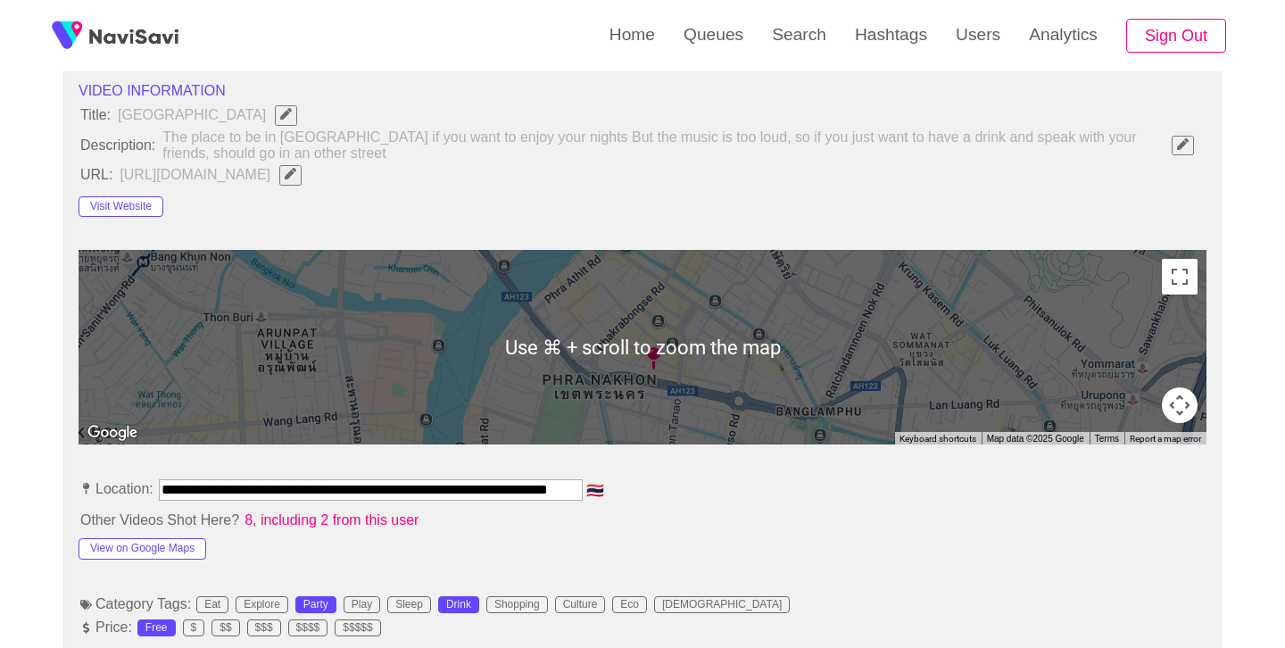
scroll to position [641, 0]
click at [438, 487] on input "**********" at bounding box center [371, 488] width 424 height 21
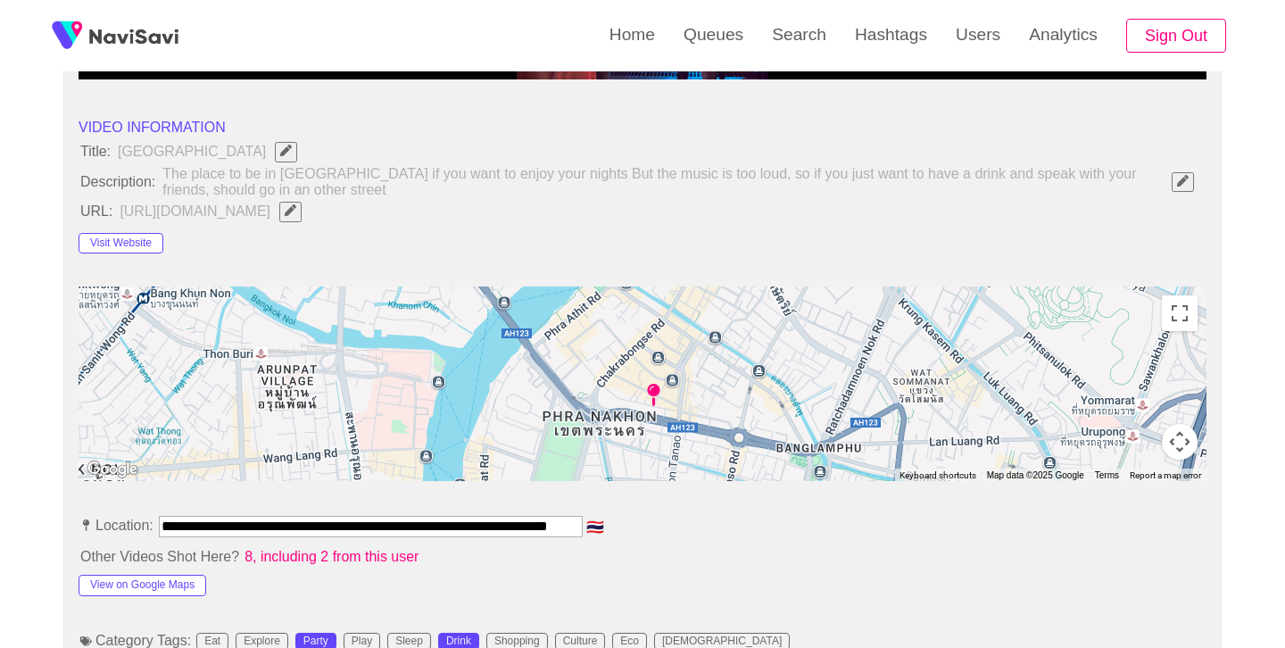
scroll to position [587, 0]
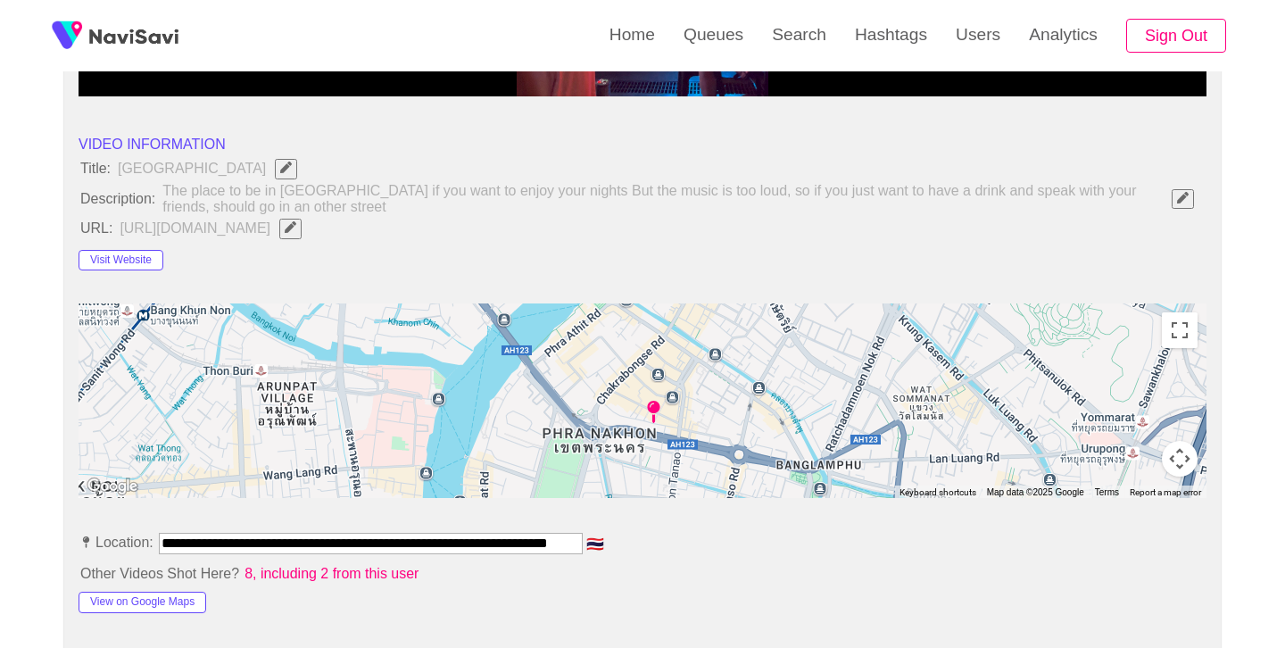
click at [296, 225] on icon "Edit Field" at bounding box center [291, 227] width 12 height 12
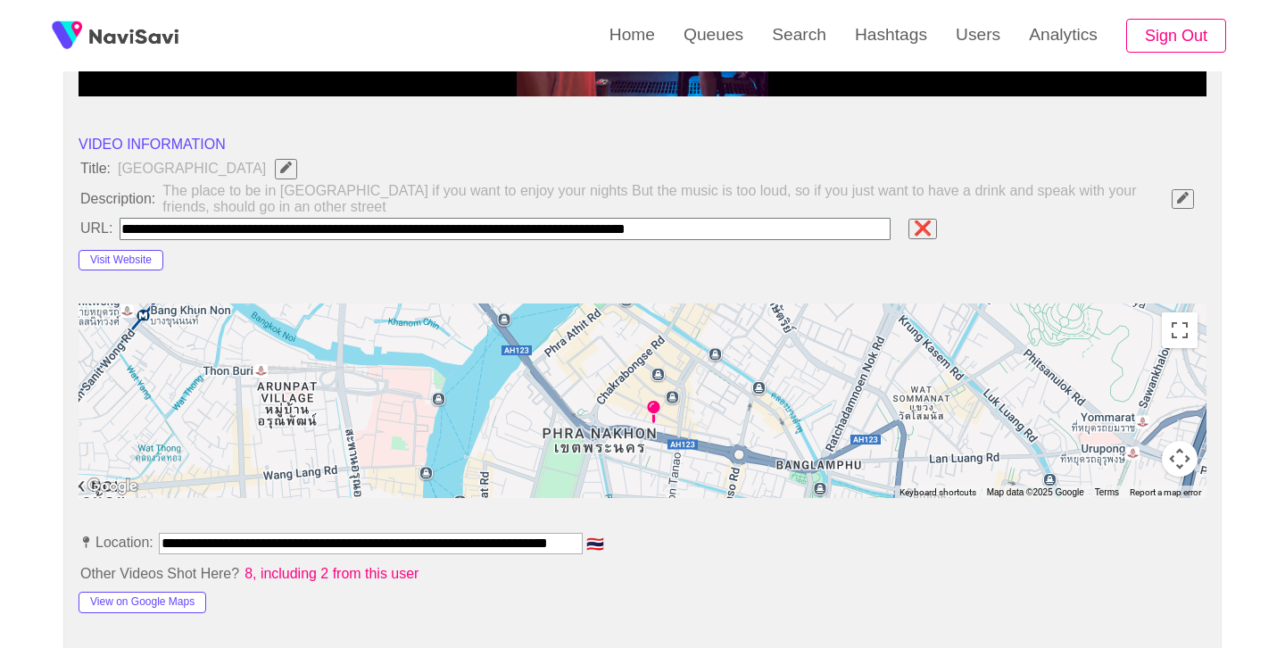
type input "**********"
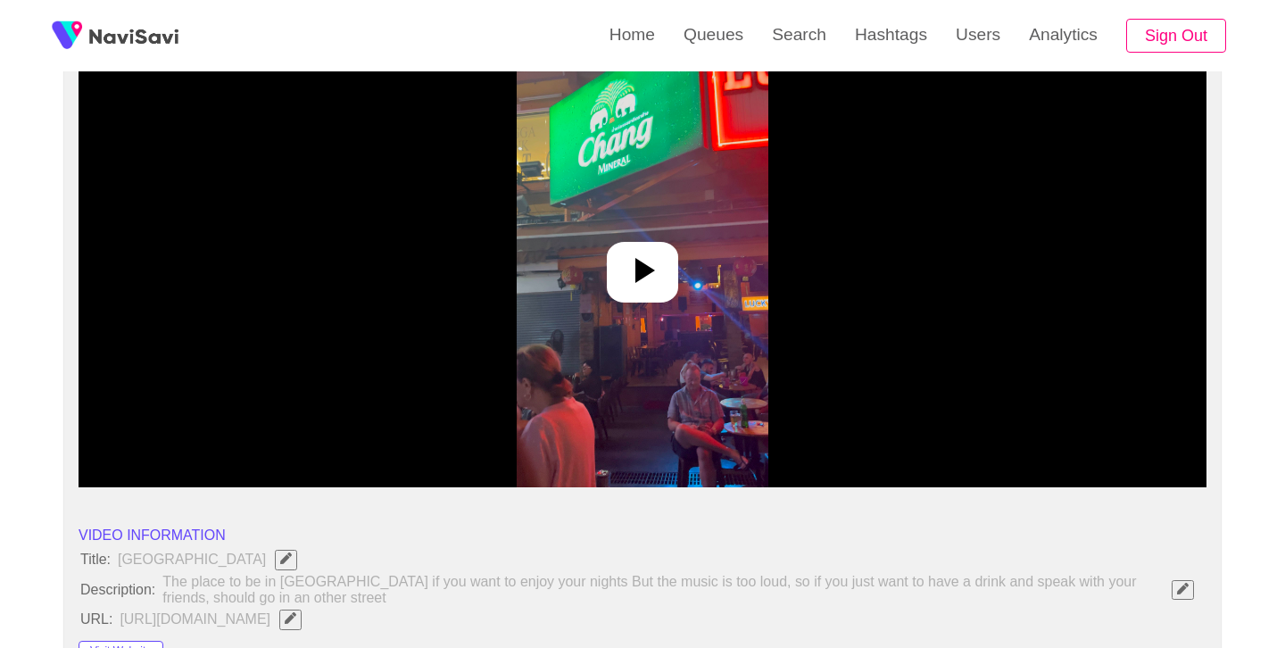
scroll to position [196, 0]
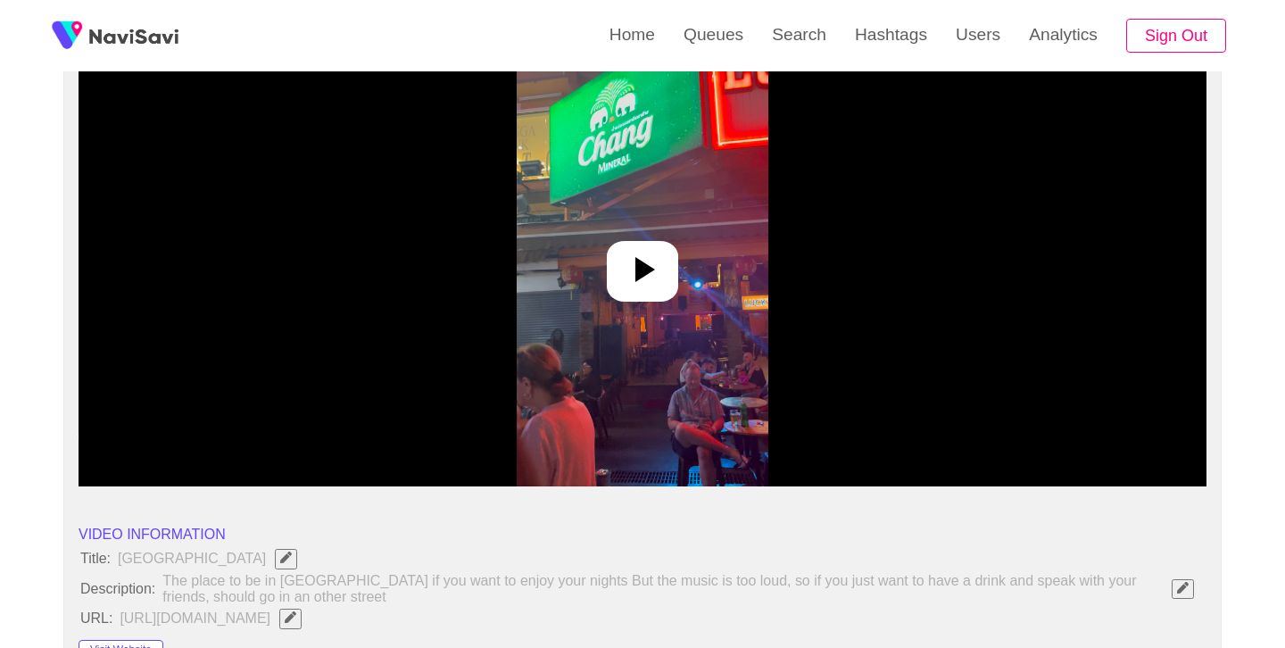
click at [621, 259] on icon at bounding box center [642, 269] width 43 height 43
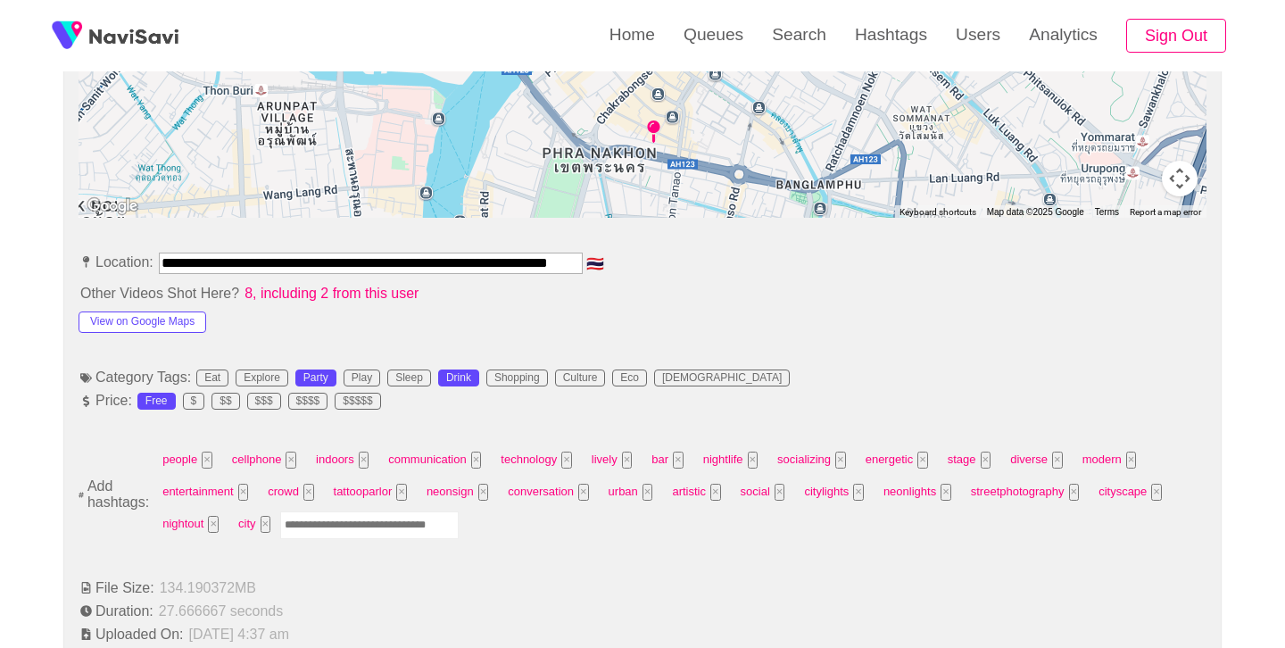
scroll to position [909, 0]
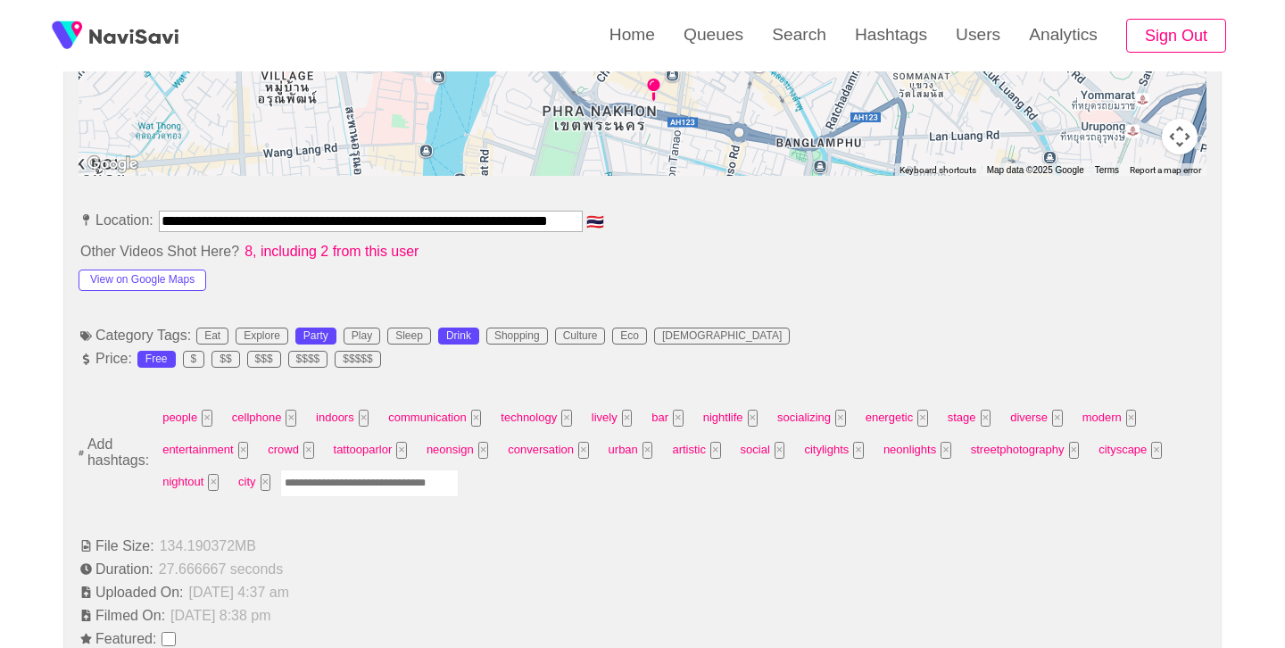
click at [348, 492] on input "Enter tag here and press return" at bounding box center [369, 484] width 179 height 28
type input "******"
type input "*****"
type input "****"
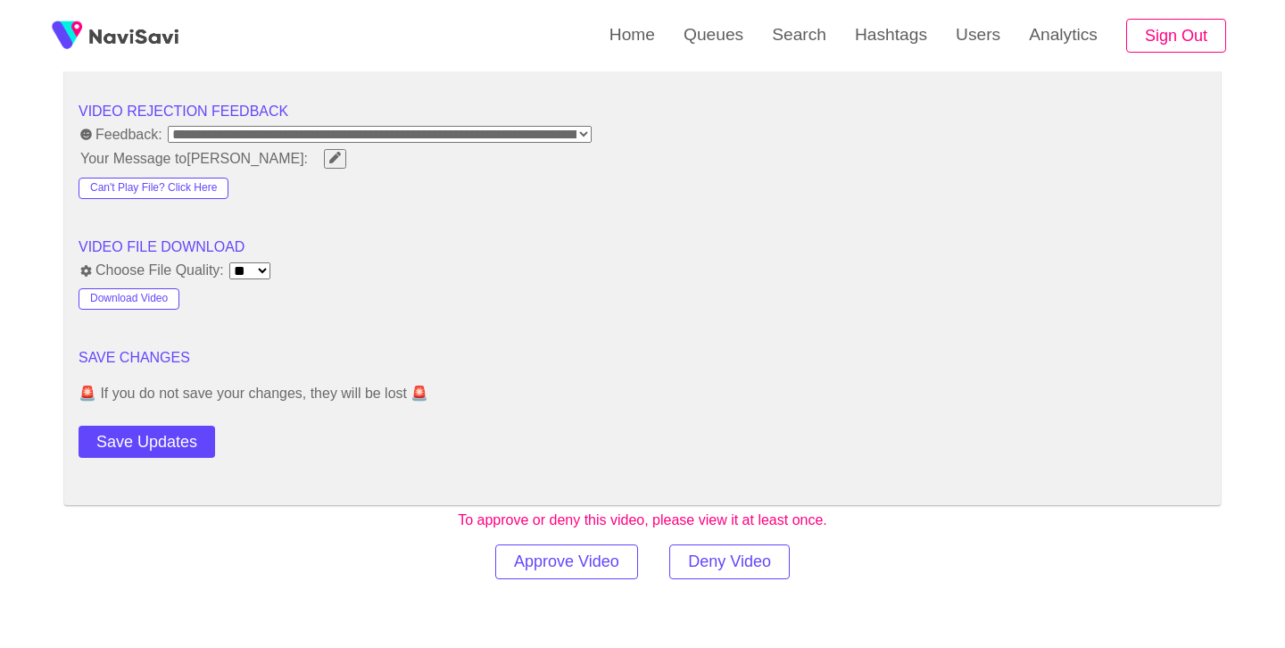
scroll to position [2333, 0]
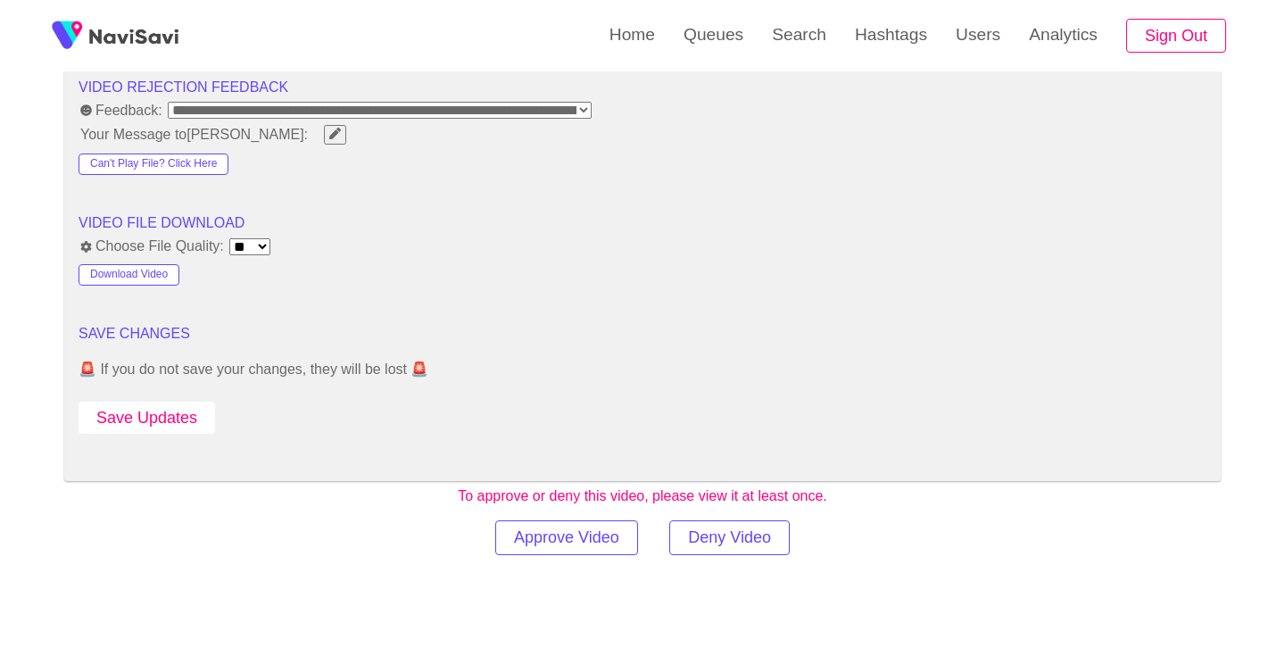
click at [171, 404] on button "Save Updates" at bounding box center [147, 418] width 137 height 33
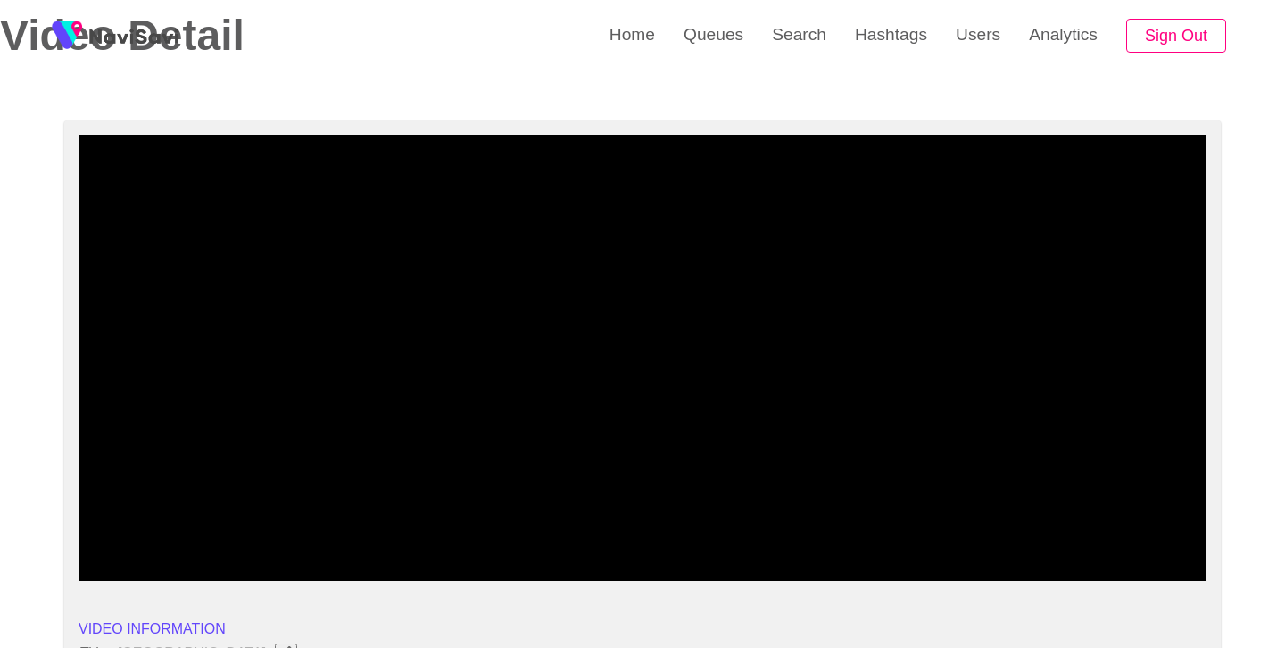
scroll to position [104, 0]
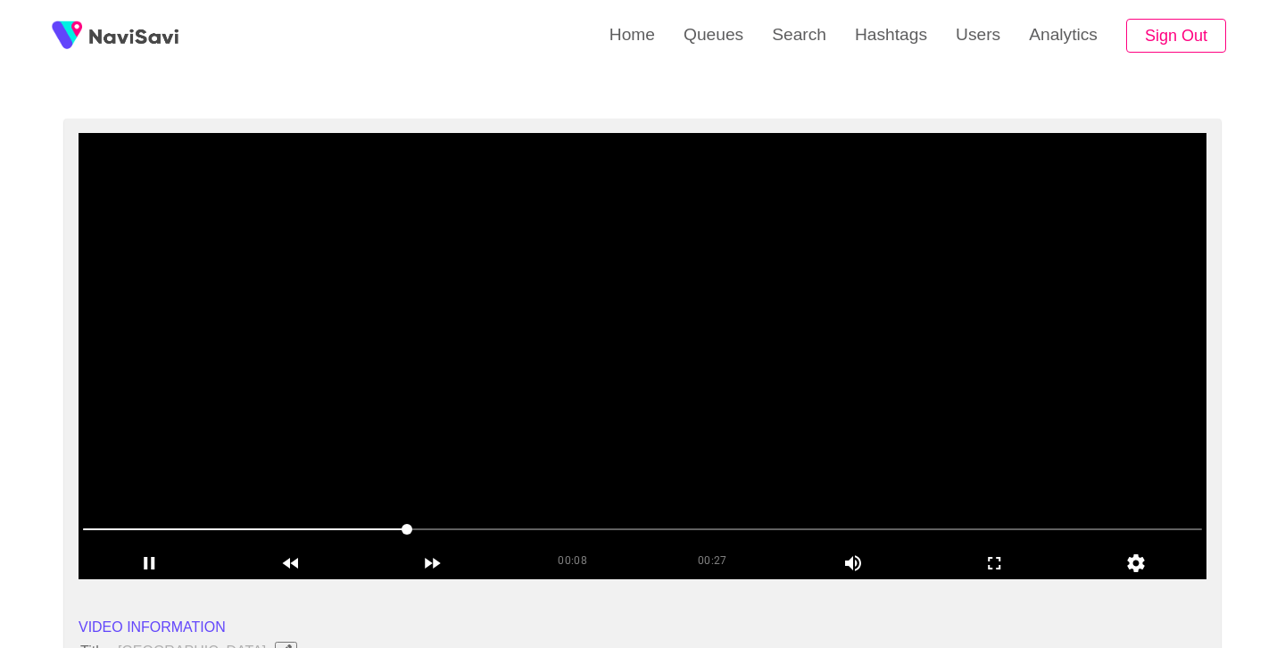
click at [684, 394] on video at bounding box center [643, 356] width 1128 height 446
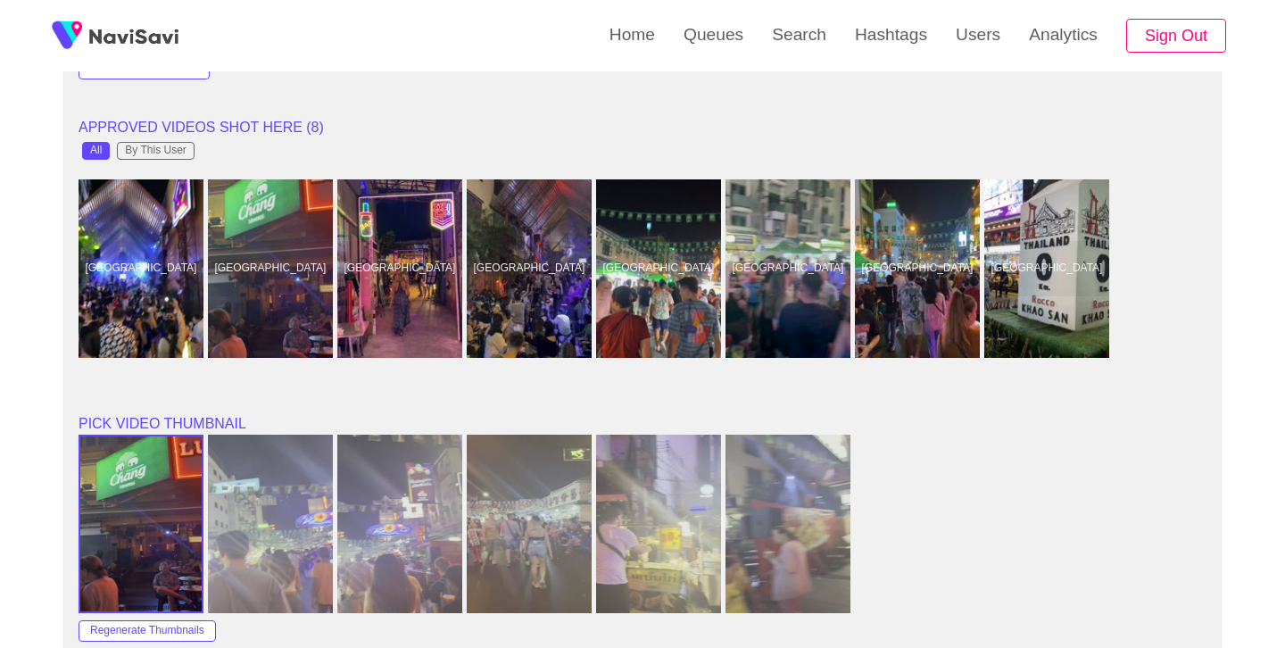
scroll to position [1509, 0]
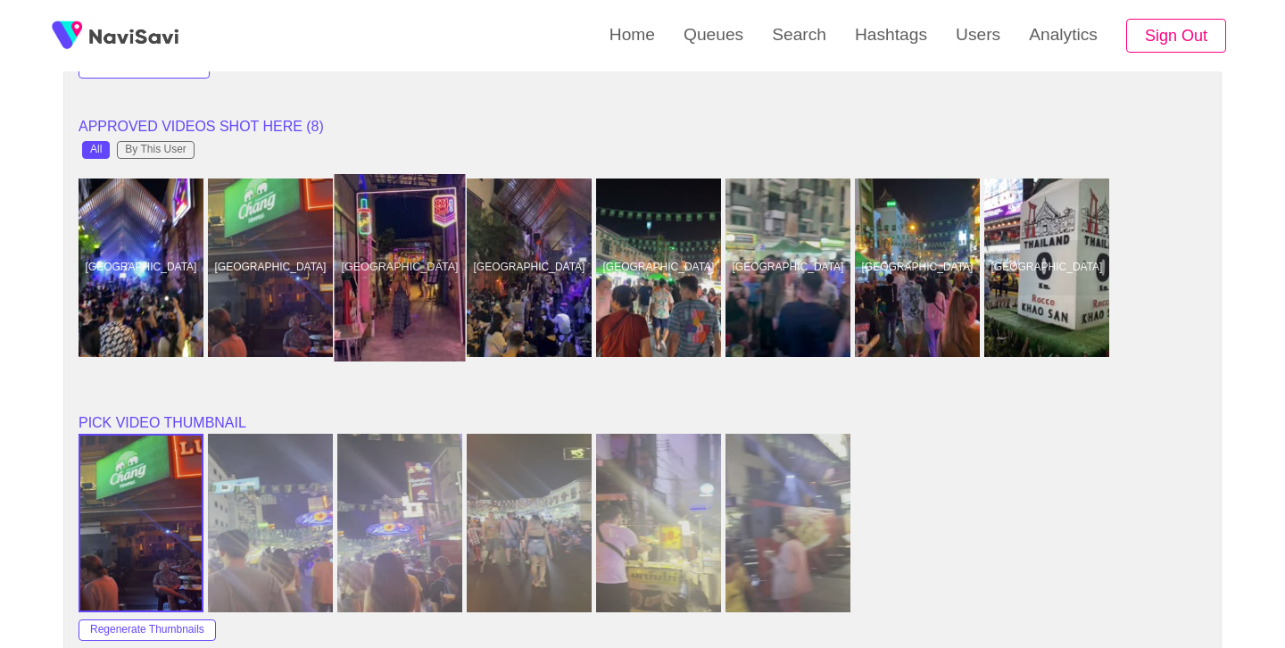
click at [416, 332] on div at bounding box center [400, 267] width 131 height 187
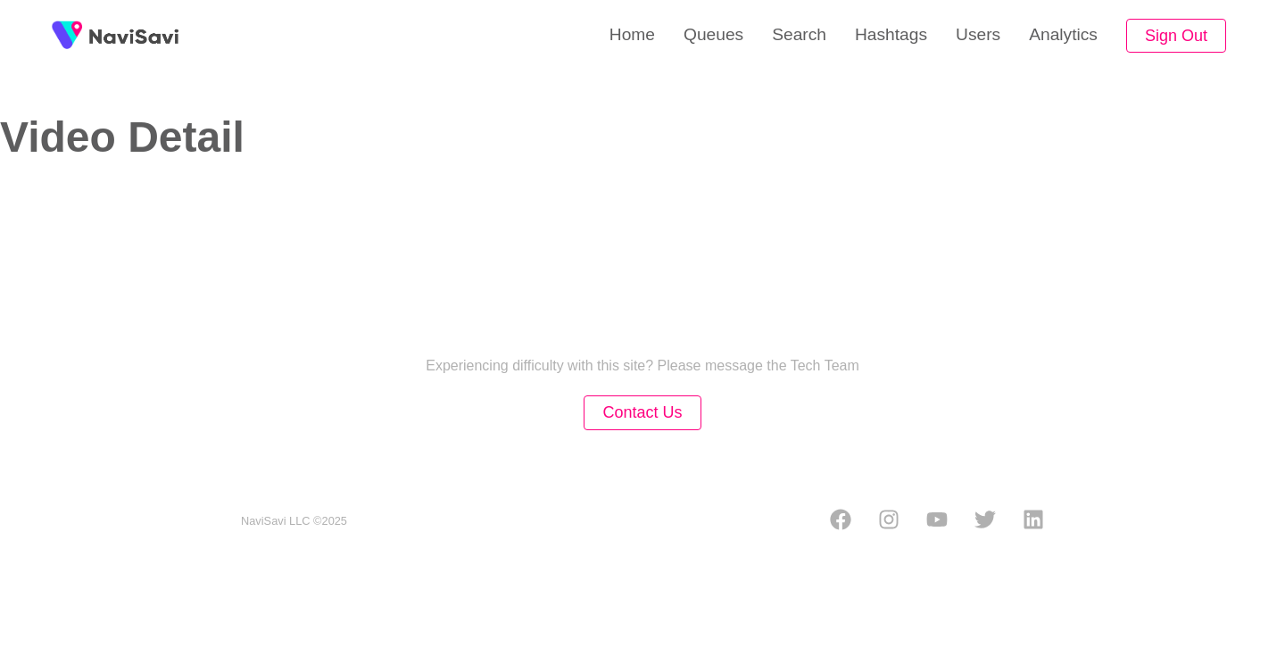
select select "**"
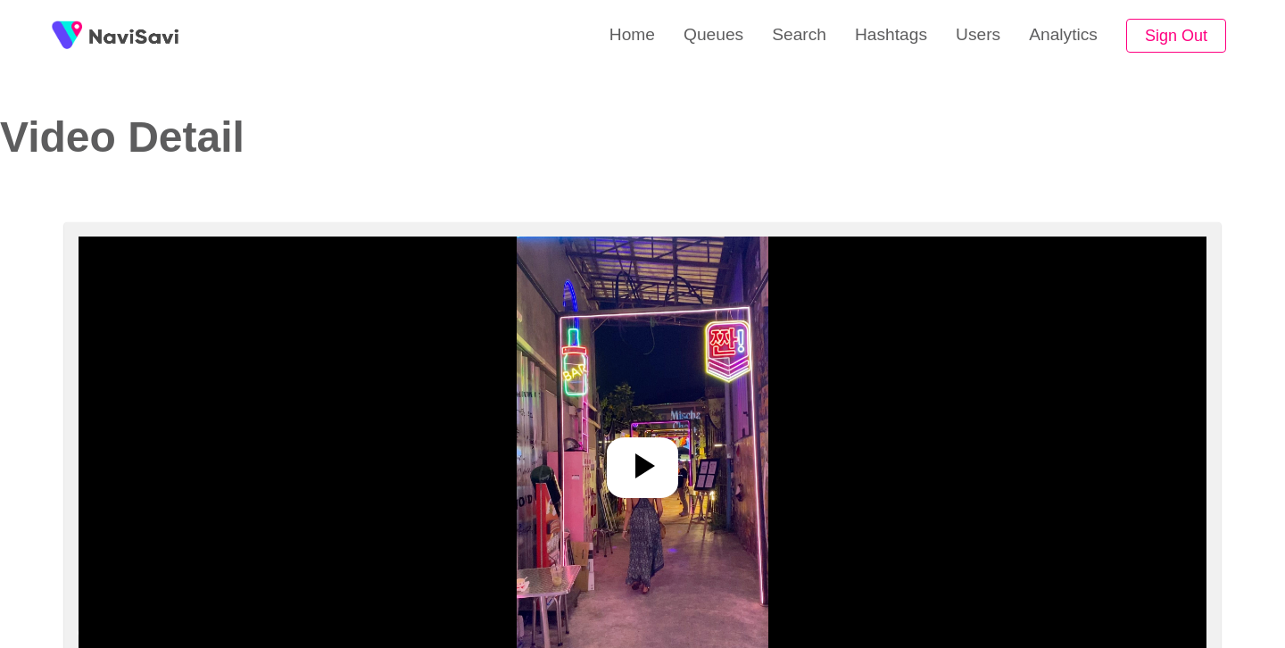
select select "**********"
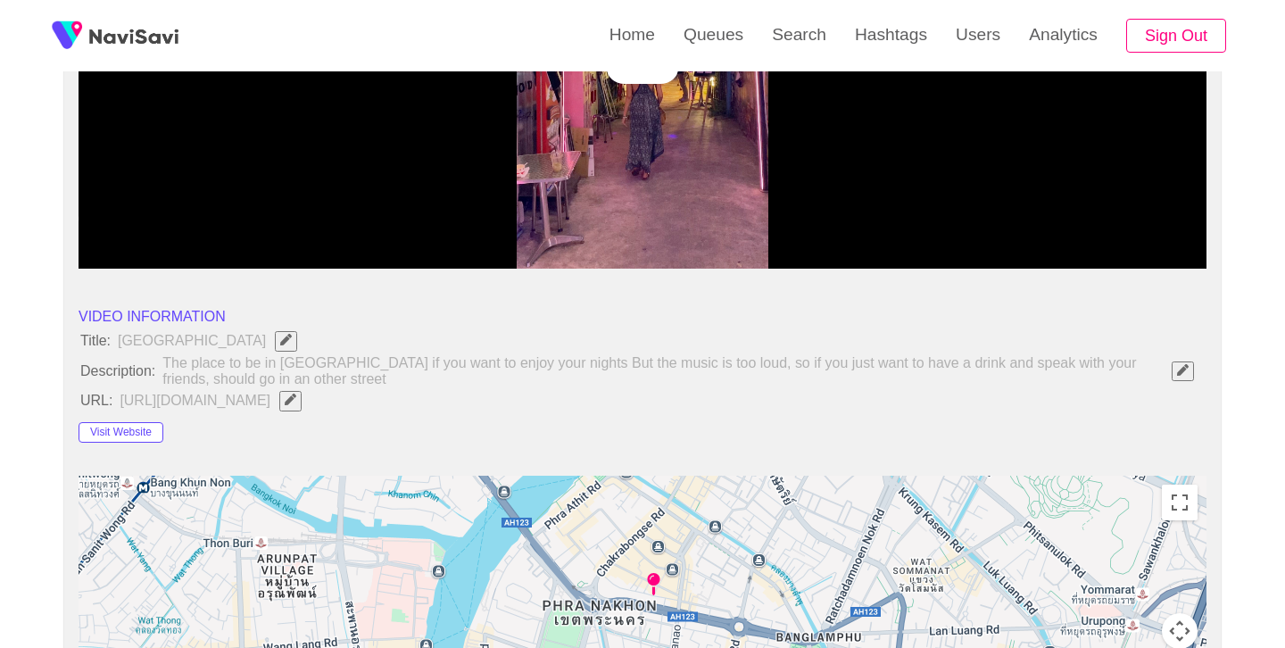
scroll to position [447, 0]
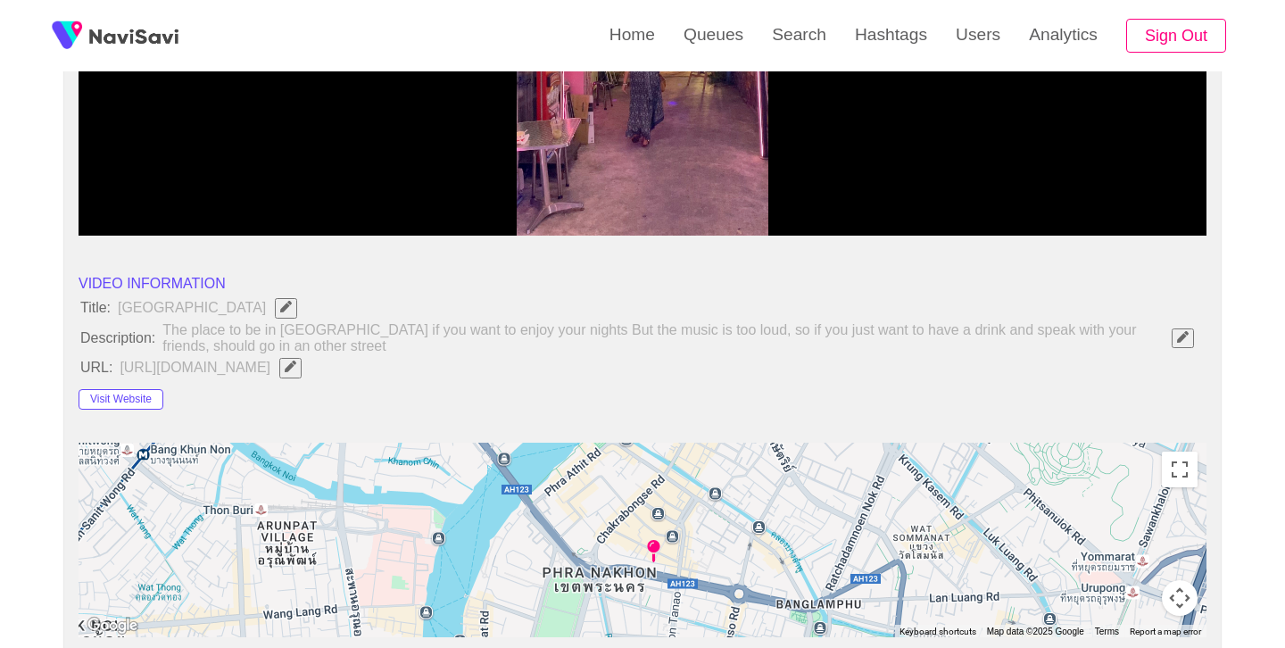
click at [302, 376] on button "button" at bounding box center [290, 368] width 22 height 20
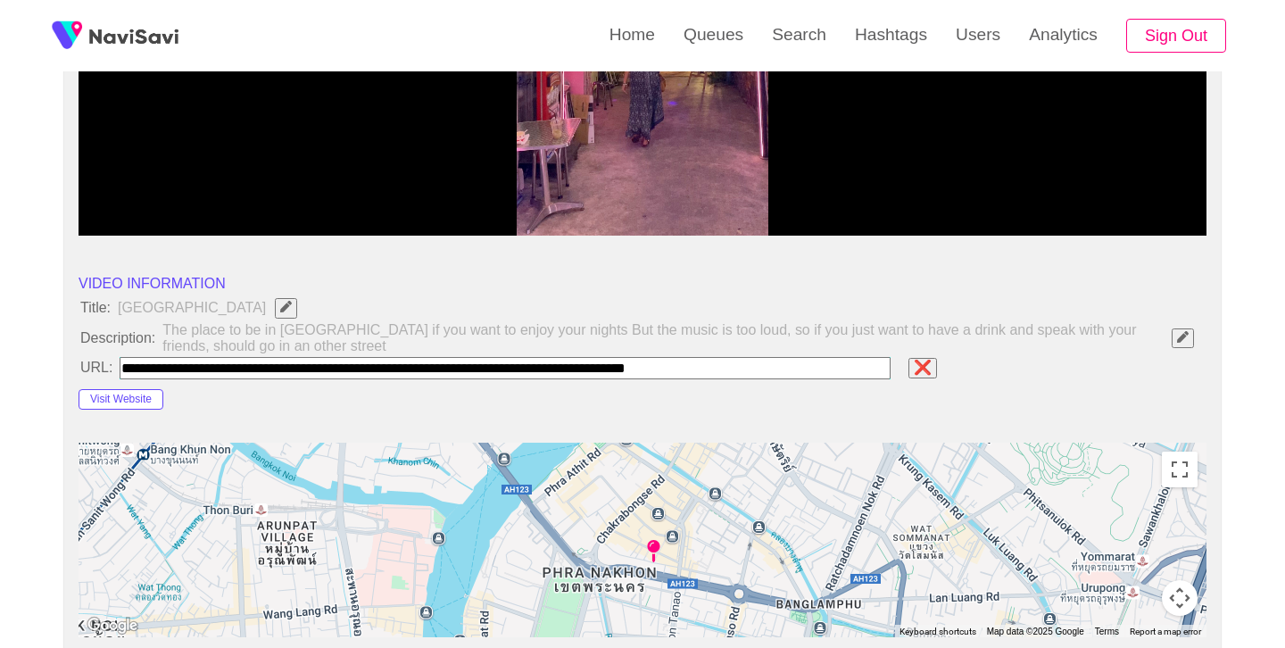
type input "**********"
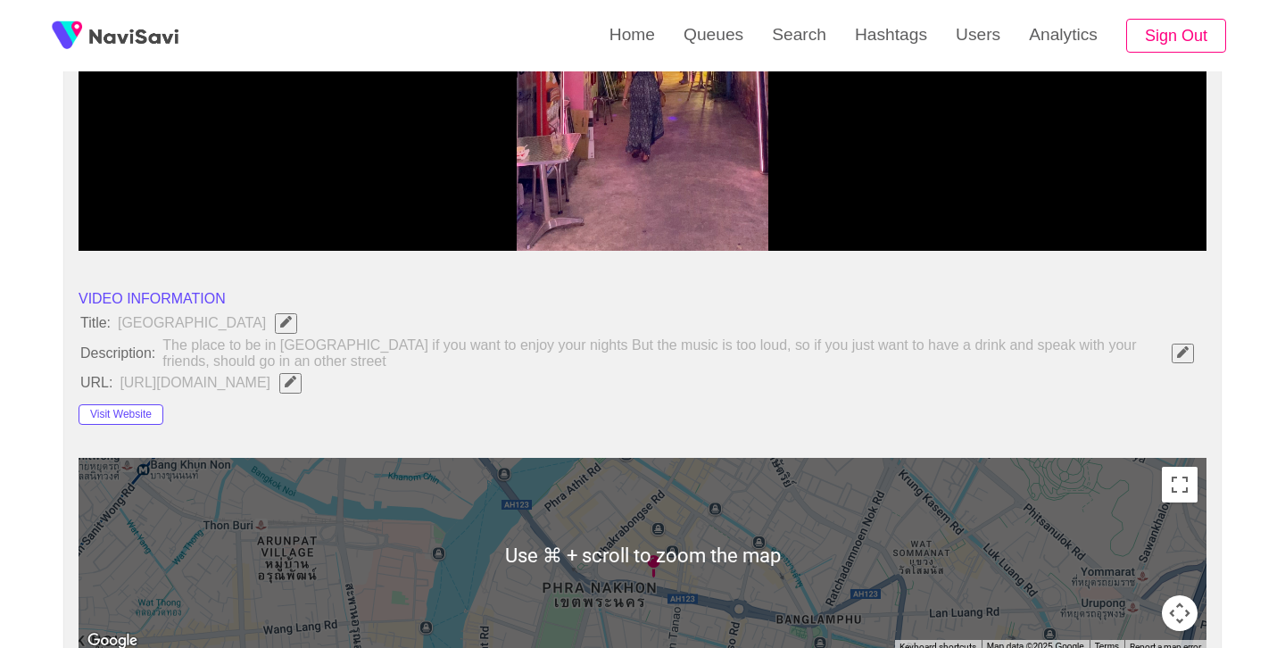
scroll to position [415, 0]
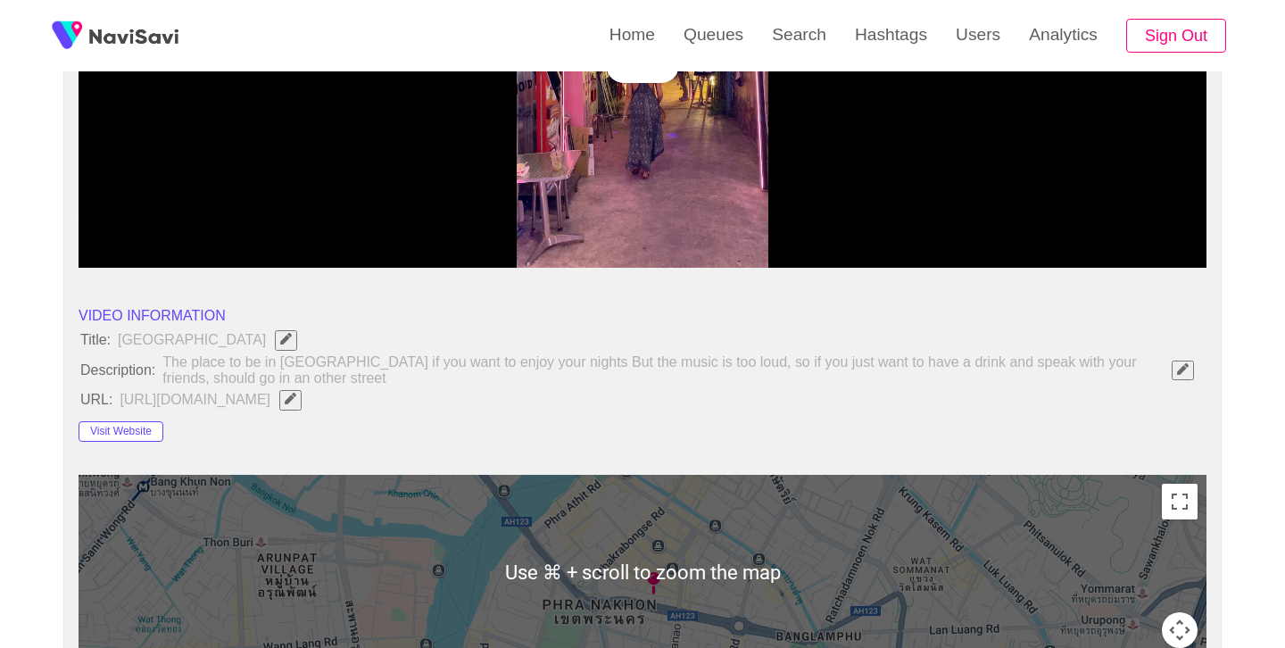
click at [641, 77] on div at bounding box center [642, 52] width 71 height 61
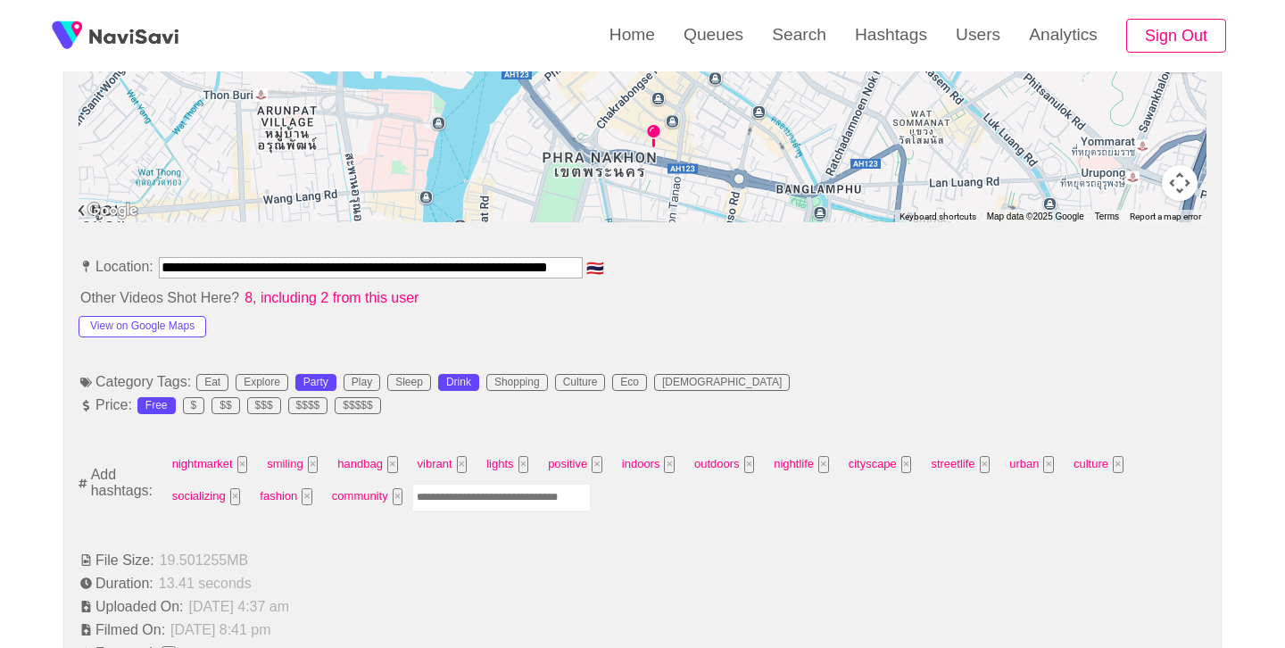
scroll to position [866, 0]
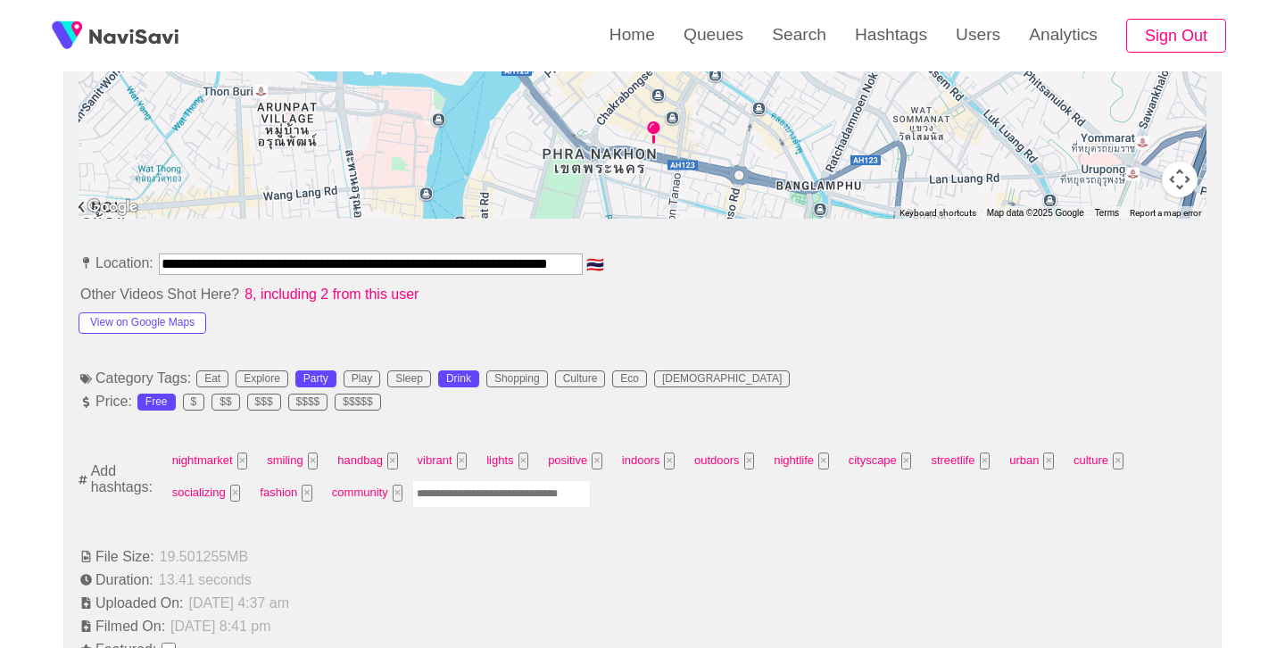
click at [500, 503] on input "Enter tag here and press return" at bounding box center [501, 494] width 179 height 28
type input "******"
type input "*******"
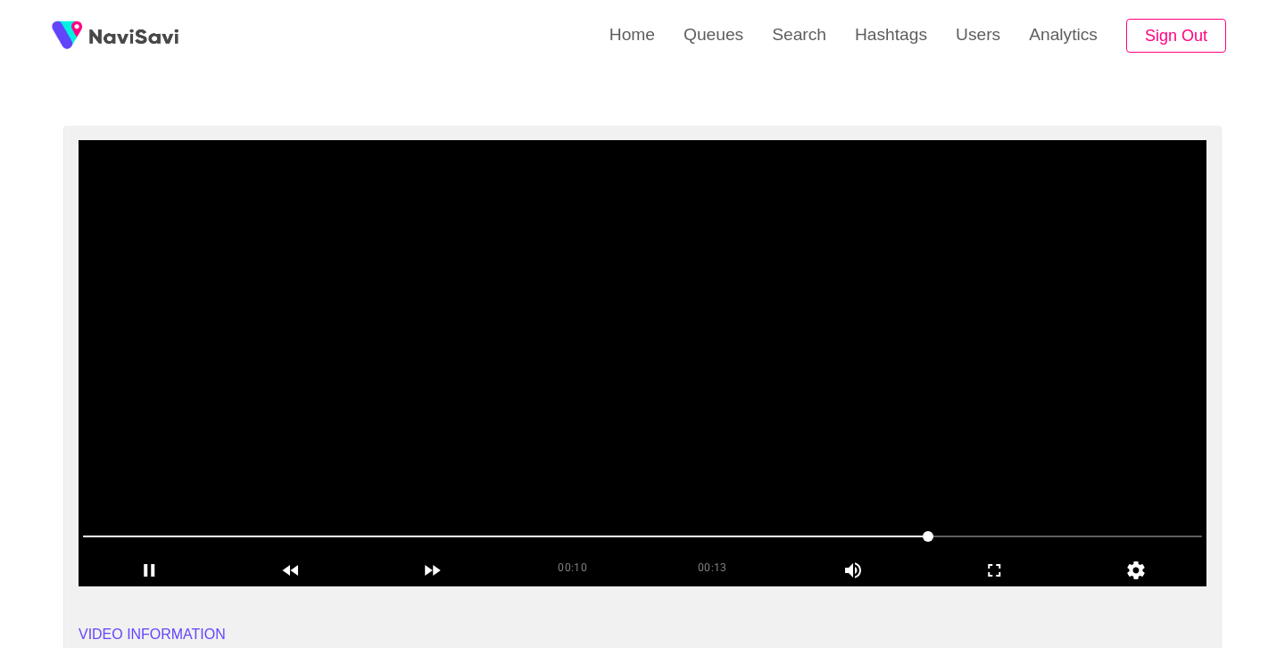
scroll to position [92, 0]
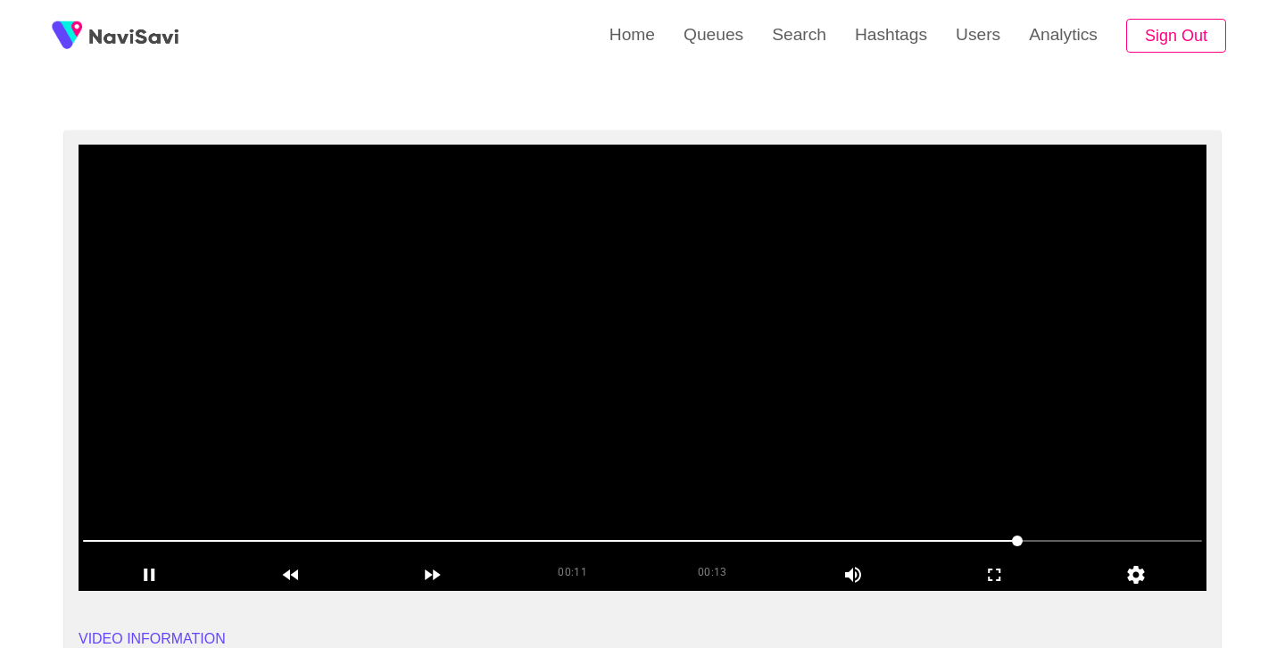
click at [578, 457] on video at bounding box center [643, 368] width 1128 height 446
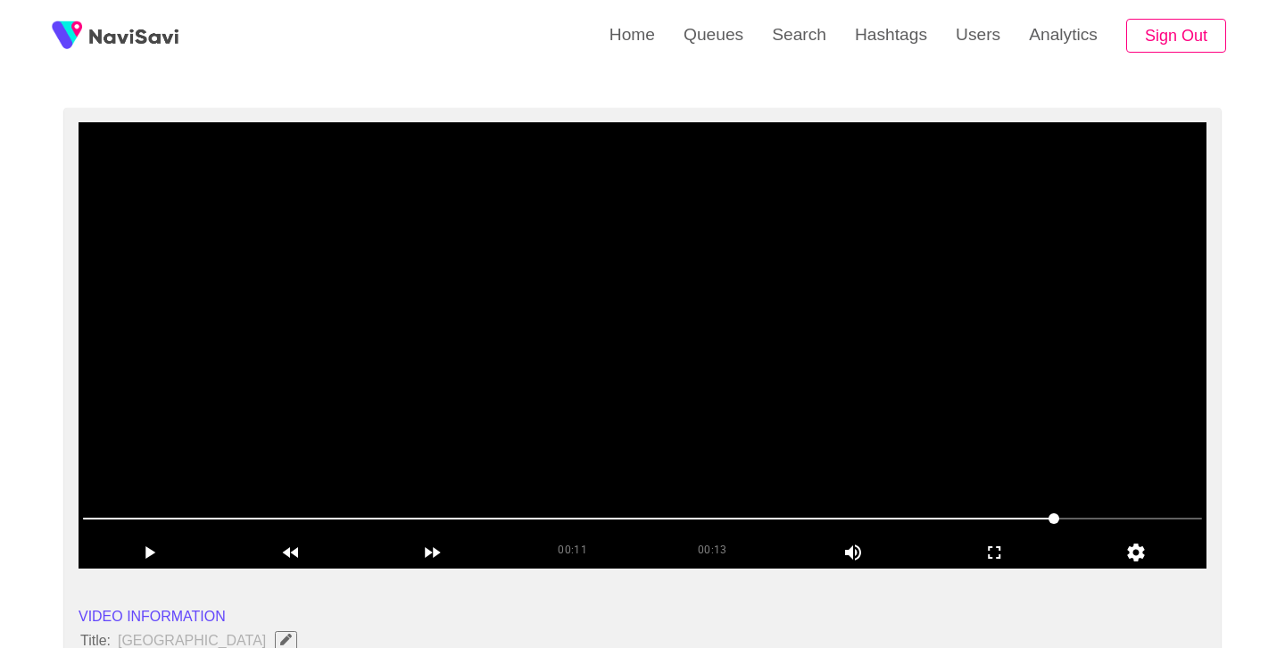
click at [636, 423] on video at bounding box center [643, 345] width 1128 height 446
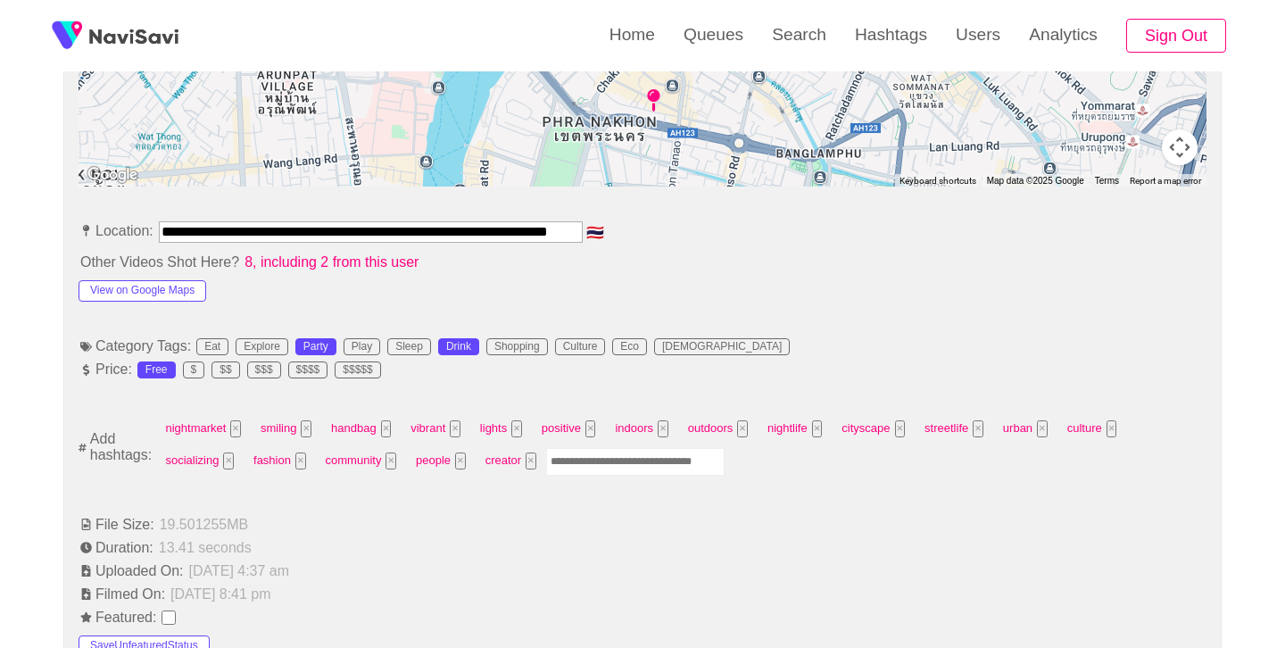
scroll to position [900, 0]
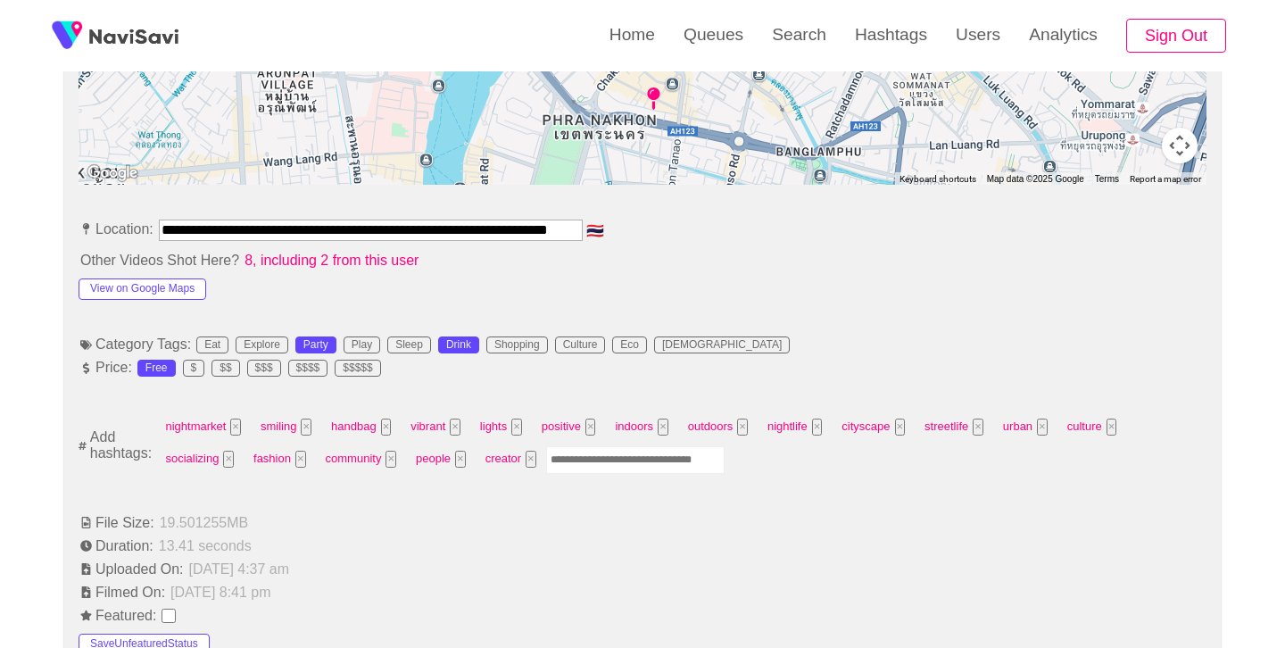
click at [630, 467] on input "Enter tag here and press return" at bounding box center [635, 460] width 179 height 28
type input "*****"
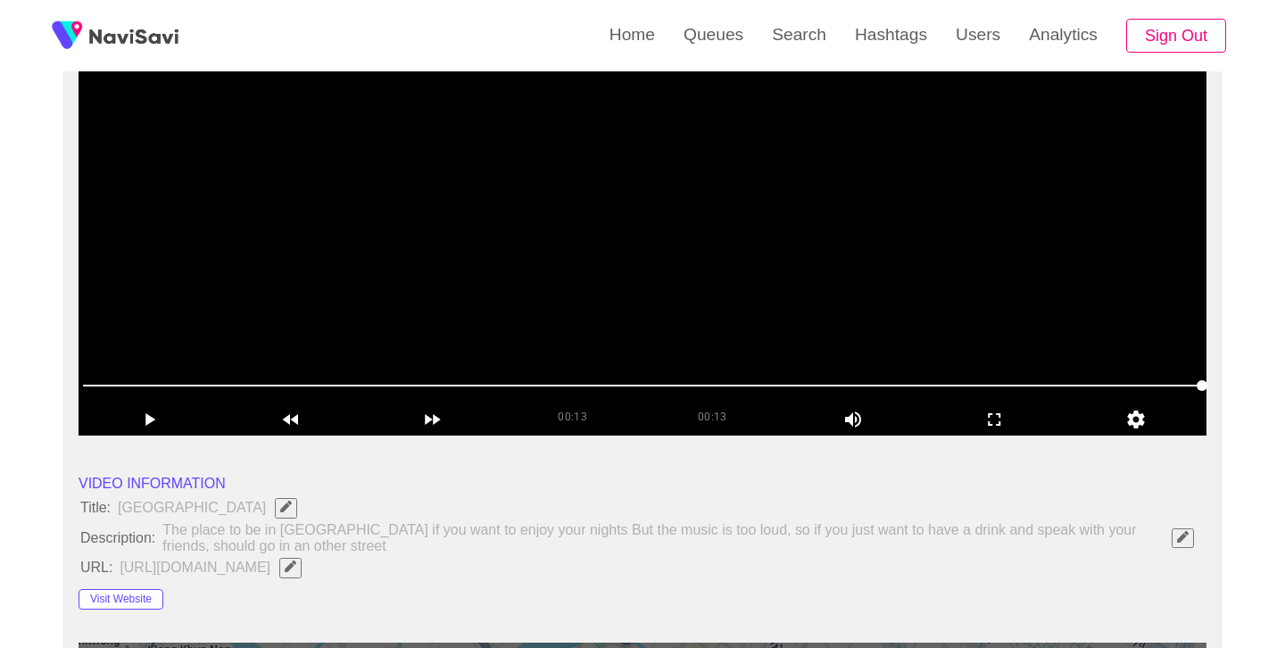
click at [656, 319] on video at bounding box center [643, 212] width 1128 height 446
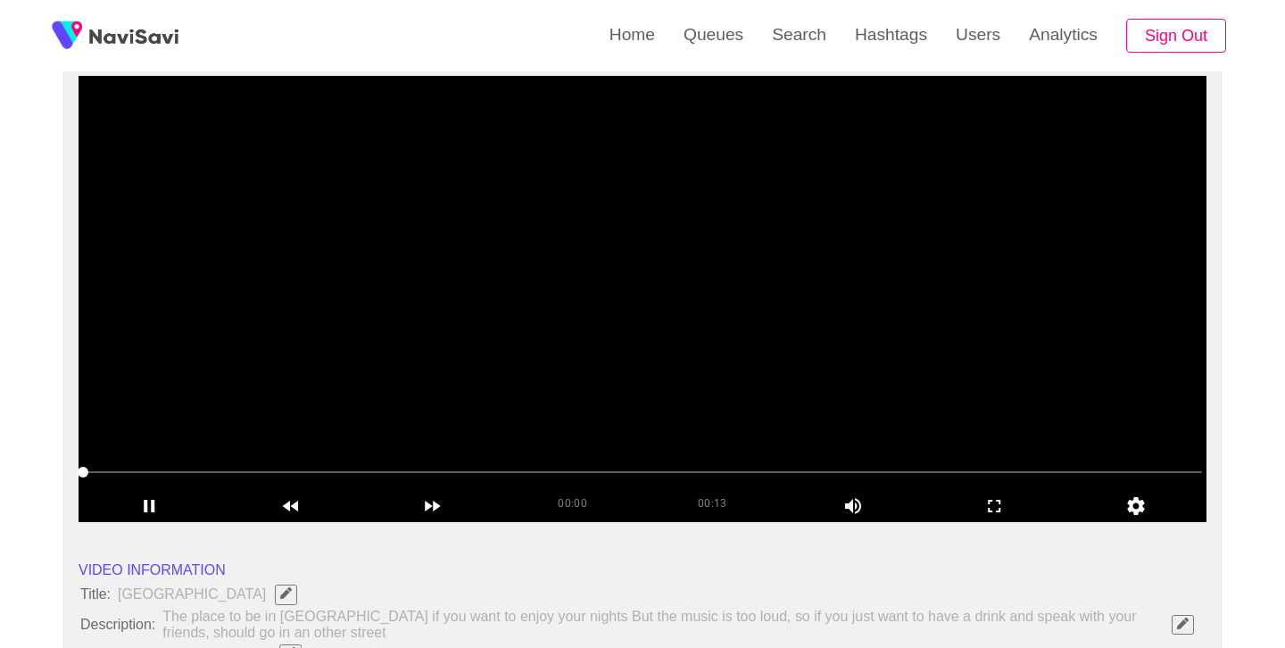
scroll to position [162, 0]
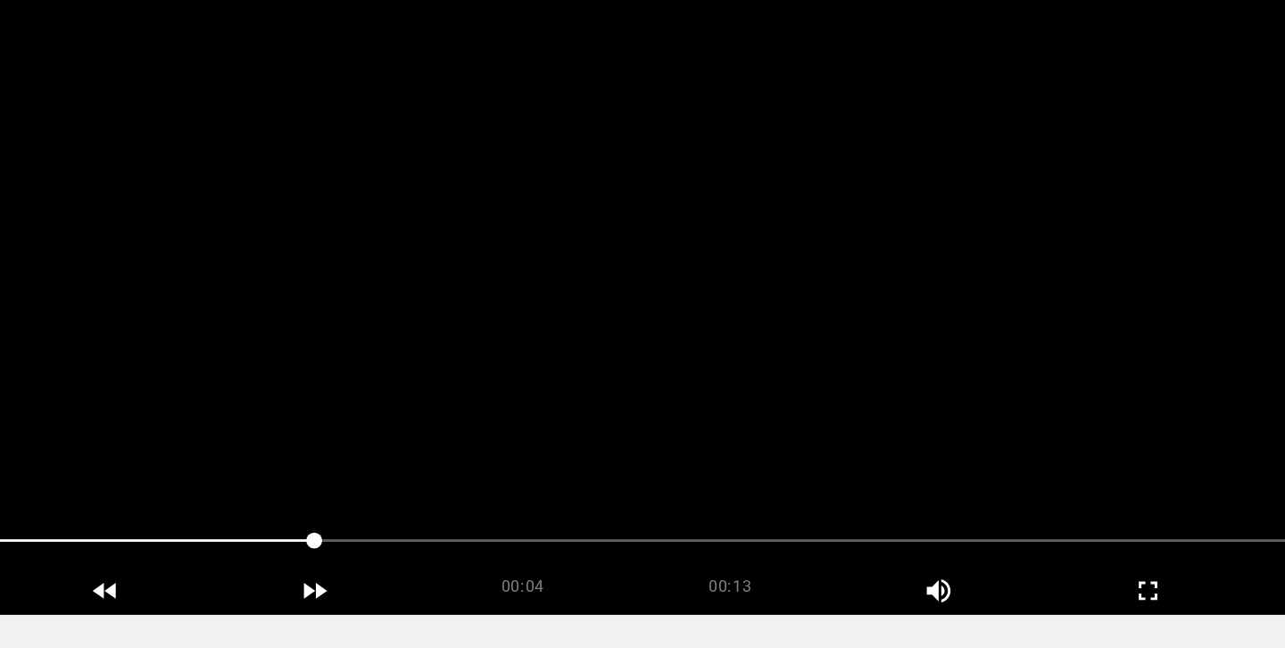
click at [677, 324] on video at bounding box center [643, 297] width 1128 height 446
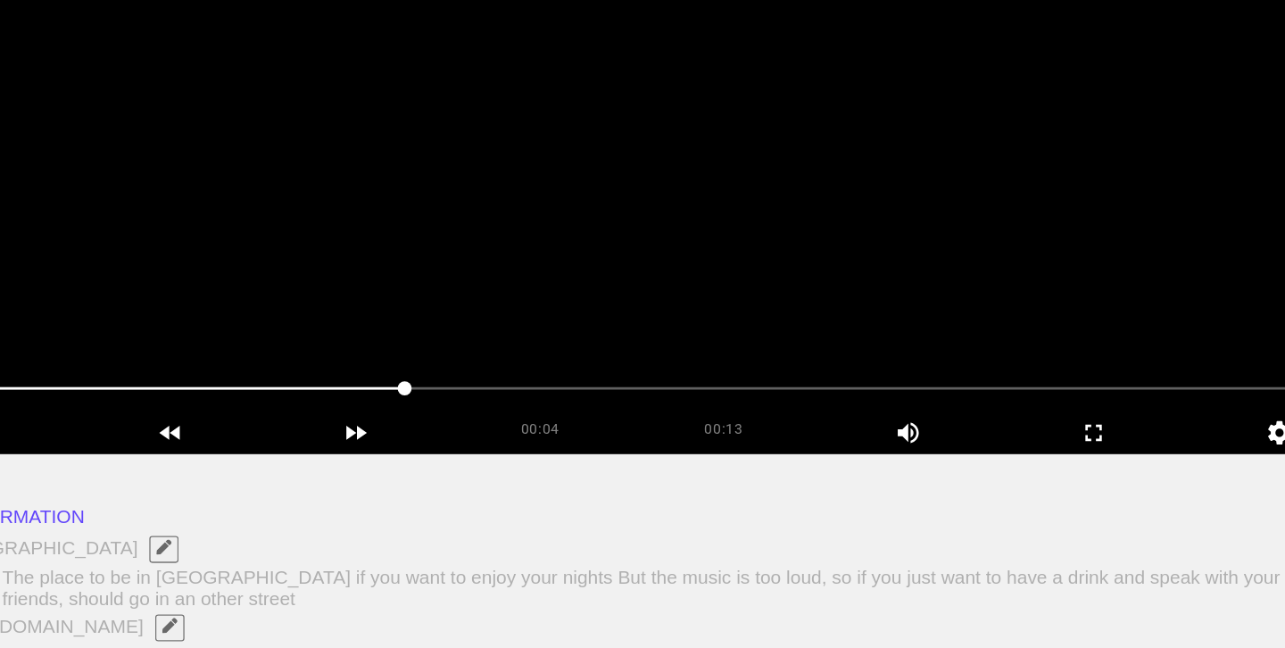
scroll to position [196, 0]
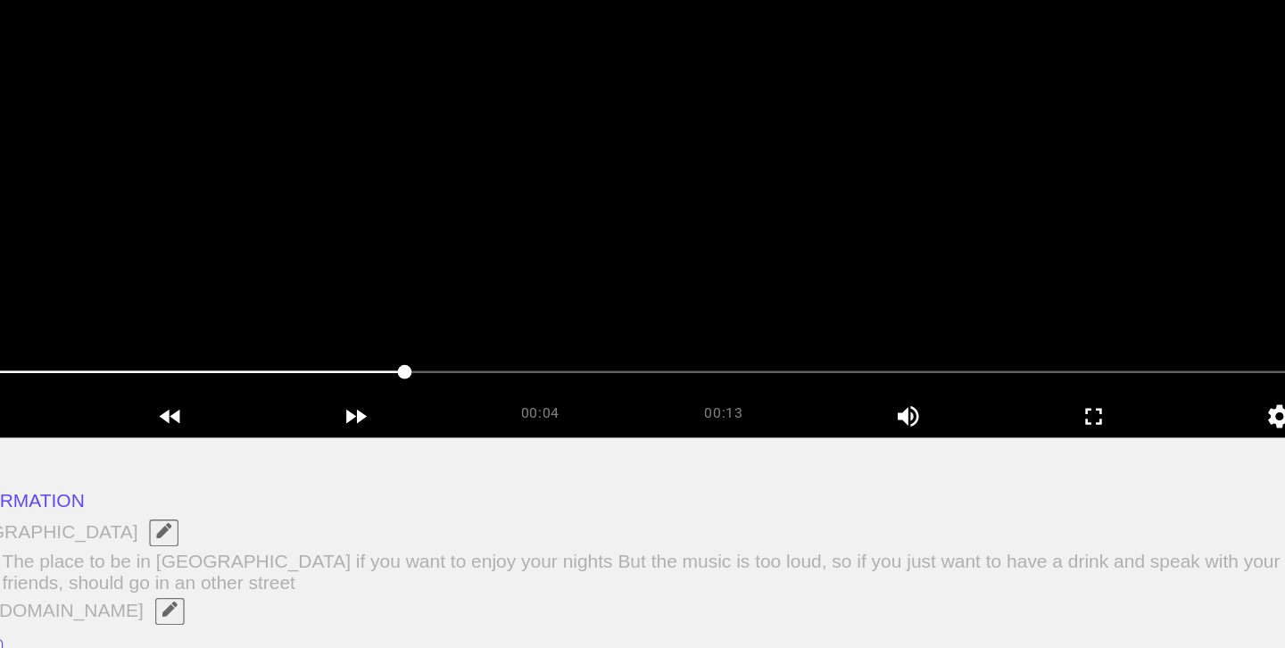
click at [677, 401] on video at bounding box center [643, 264] width 1128 height 446
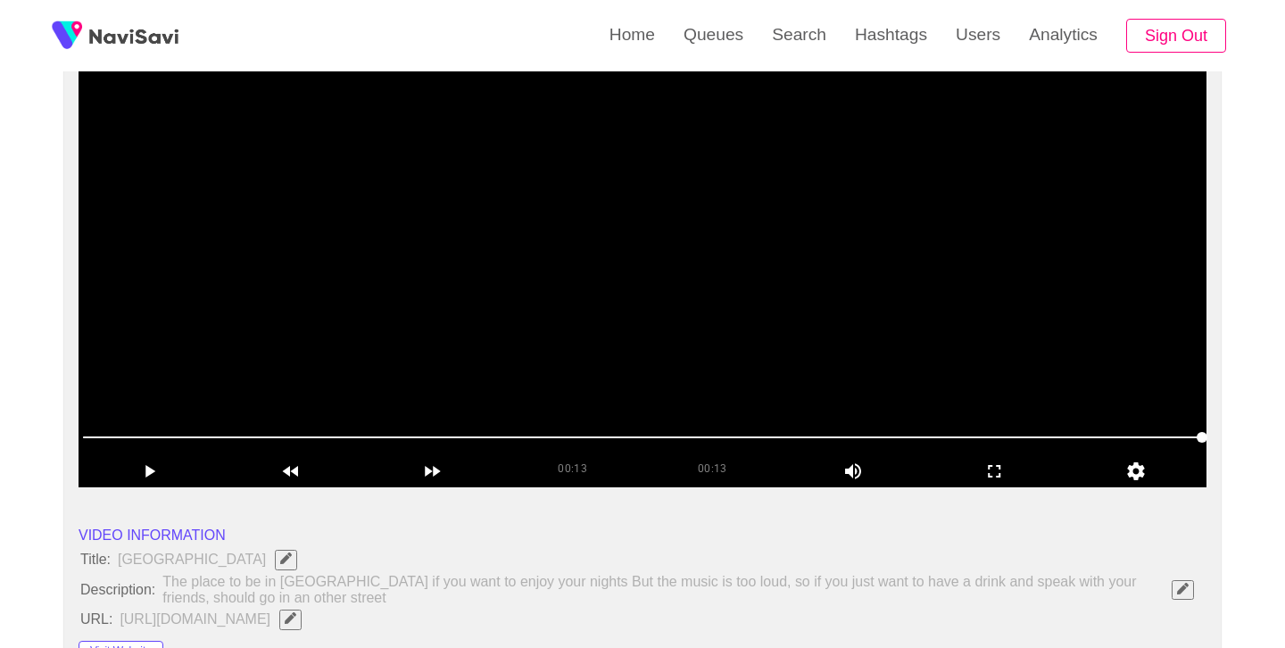
click at [678, 269] on video at bounding box center [643, 264] width 1128 height 446
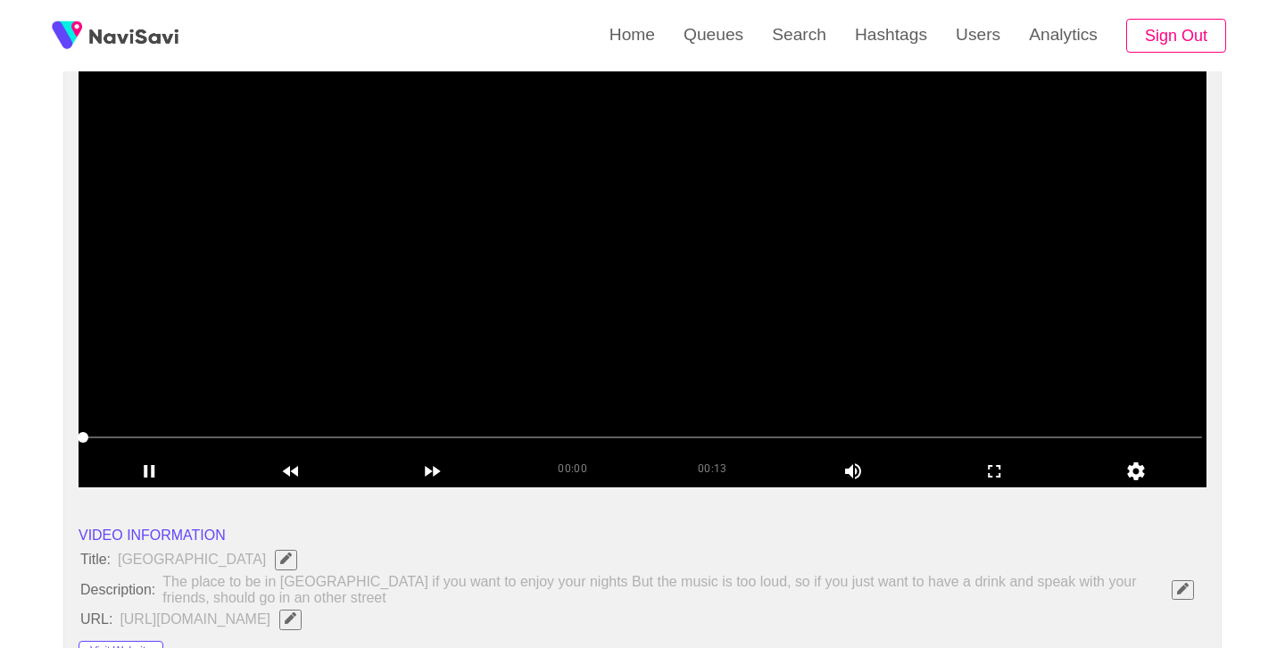
click at [678, 269] on video at bounding box center [643, 264] width 1128 height 446
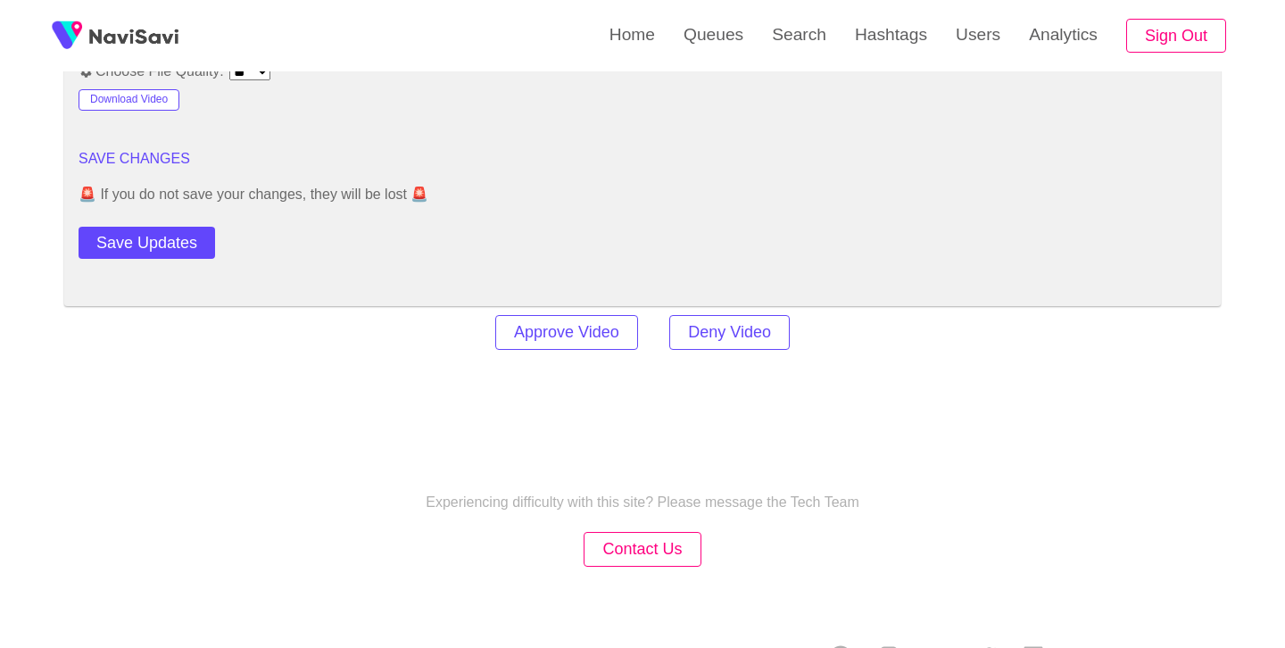
scroll to position [2527, 0]
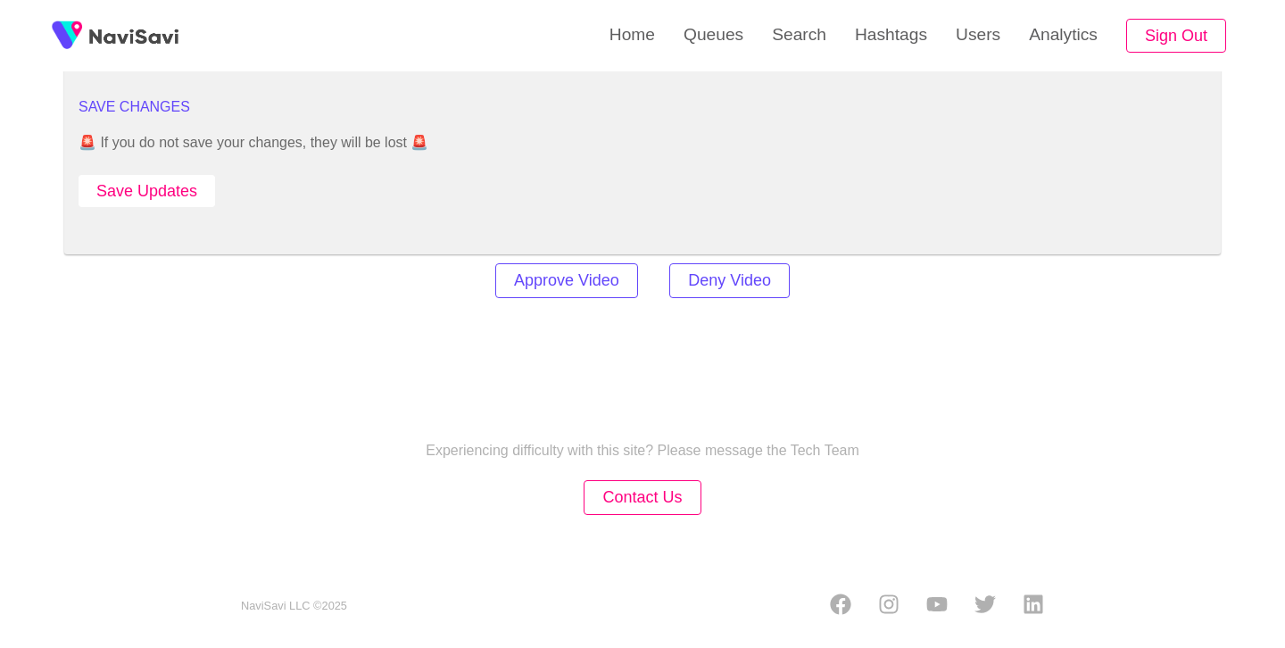
click at [91, 184] on button "Save Updates" at bounding box center [147, 191] width 137 height 33
click at [831, 11] on link "Search" at bounding box center [799, 35] width 83 height 70
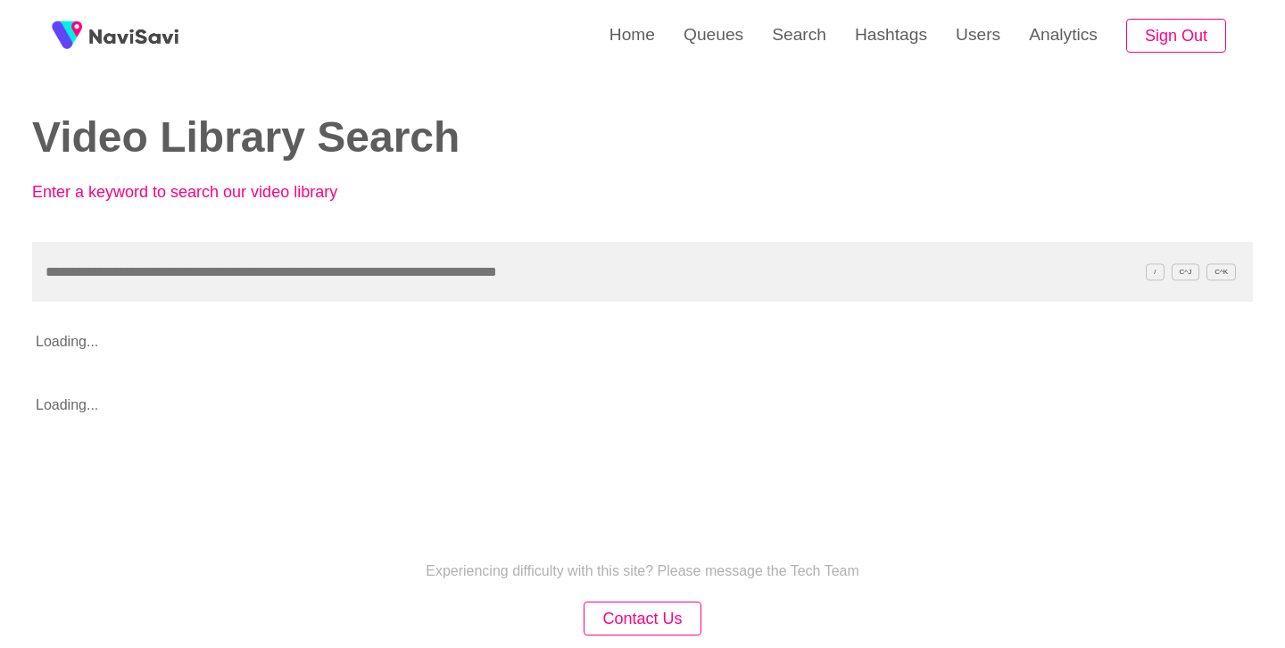
click at [498, 282] on input "text" at bounding box center [642, 272] width 1221 height 60
type input "**********"
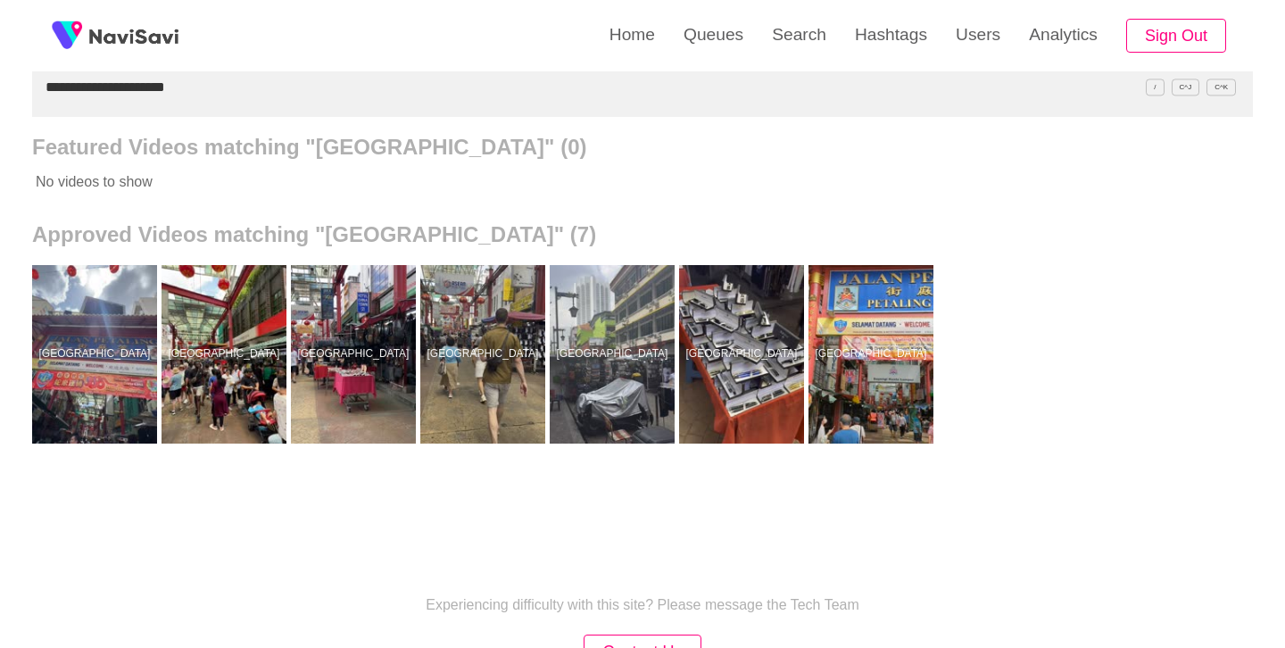
scroll to position [186, 0]
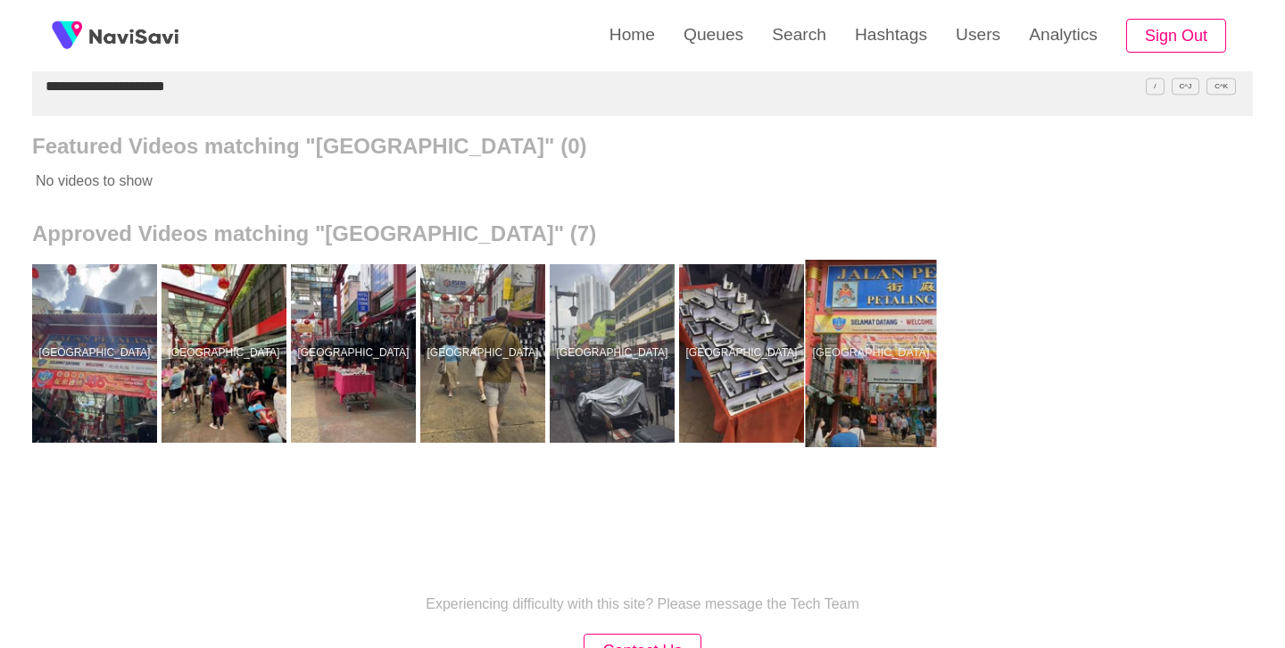
click at [884, 379] on div at bounding box center [871, 353] width 131 height 187
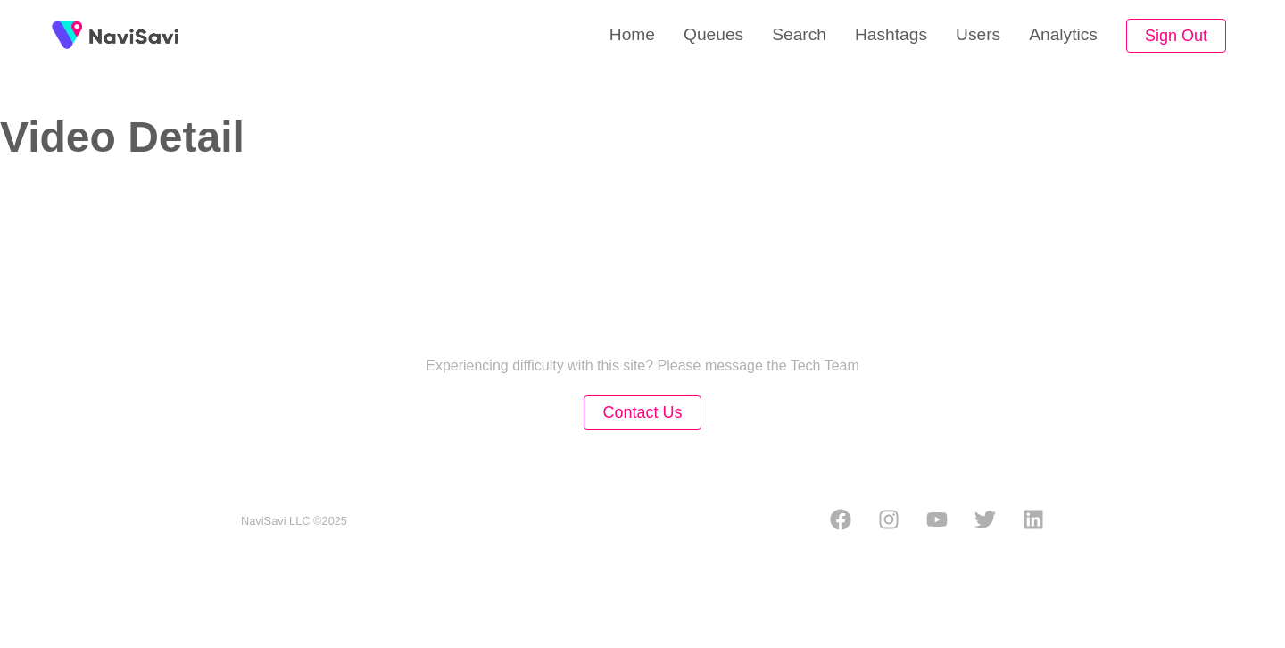
select select "**********"
select select "**"
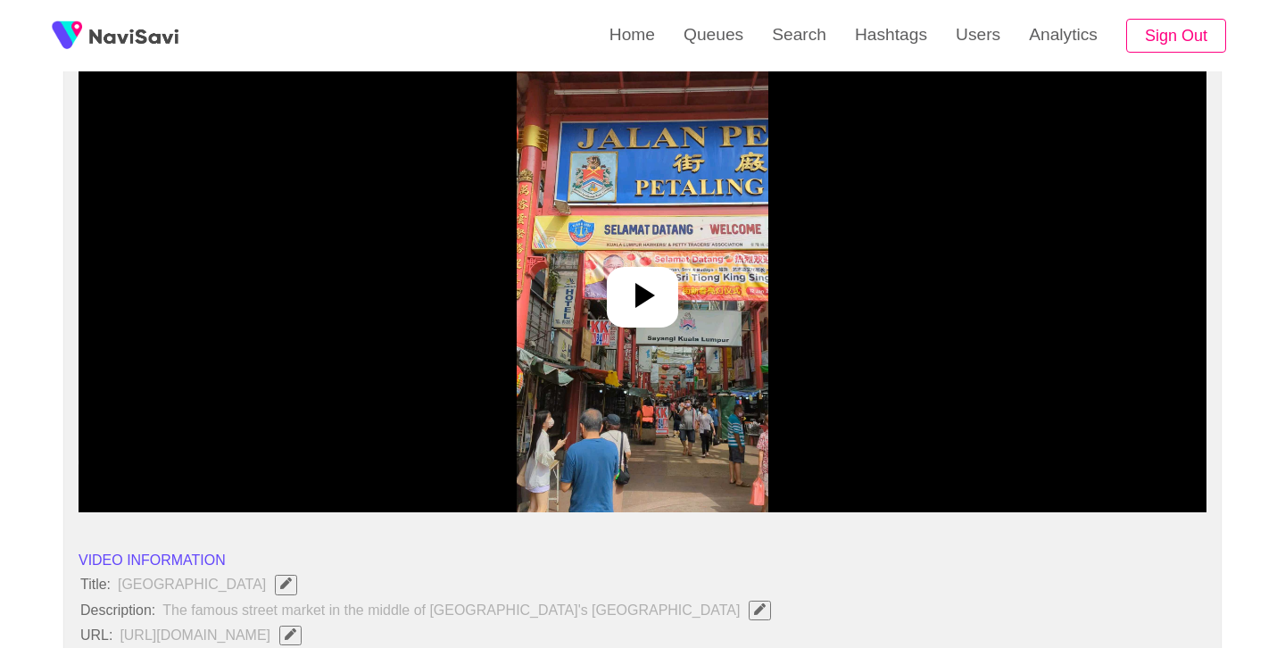
click at [675, 289] on div at bounding box center [642, 297] width 71 height 61
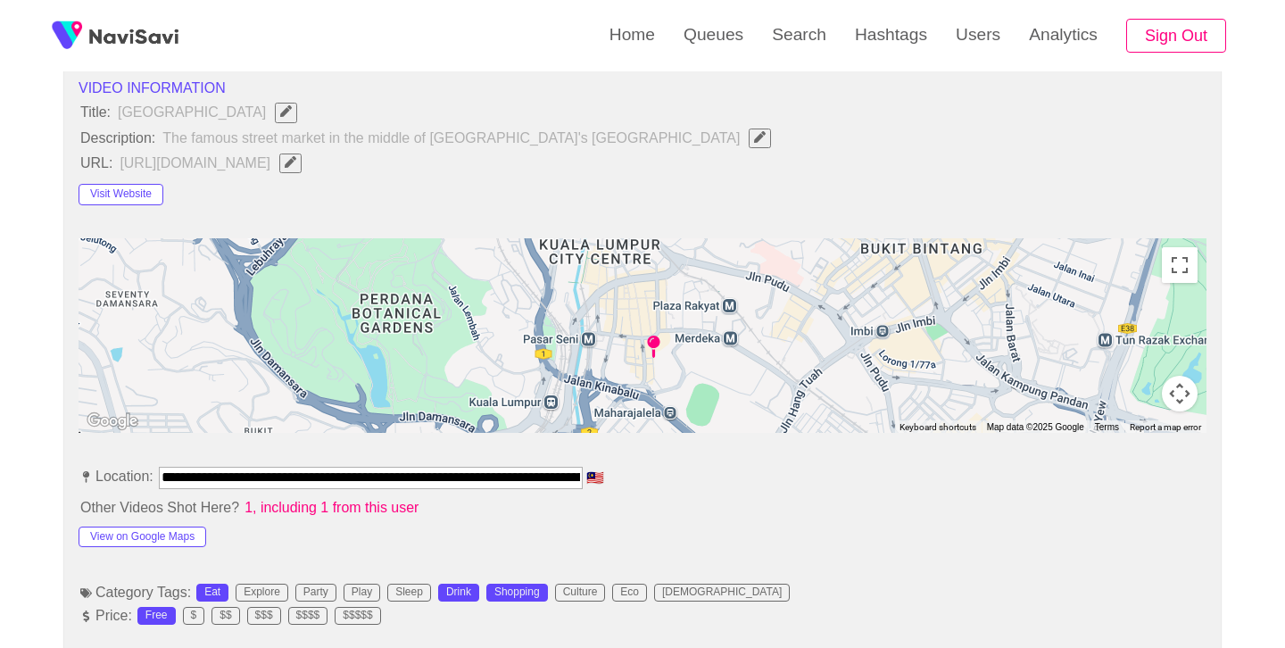
scroll to position [645, 0]
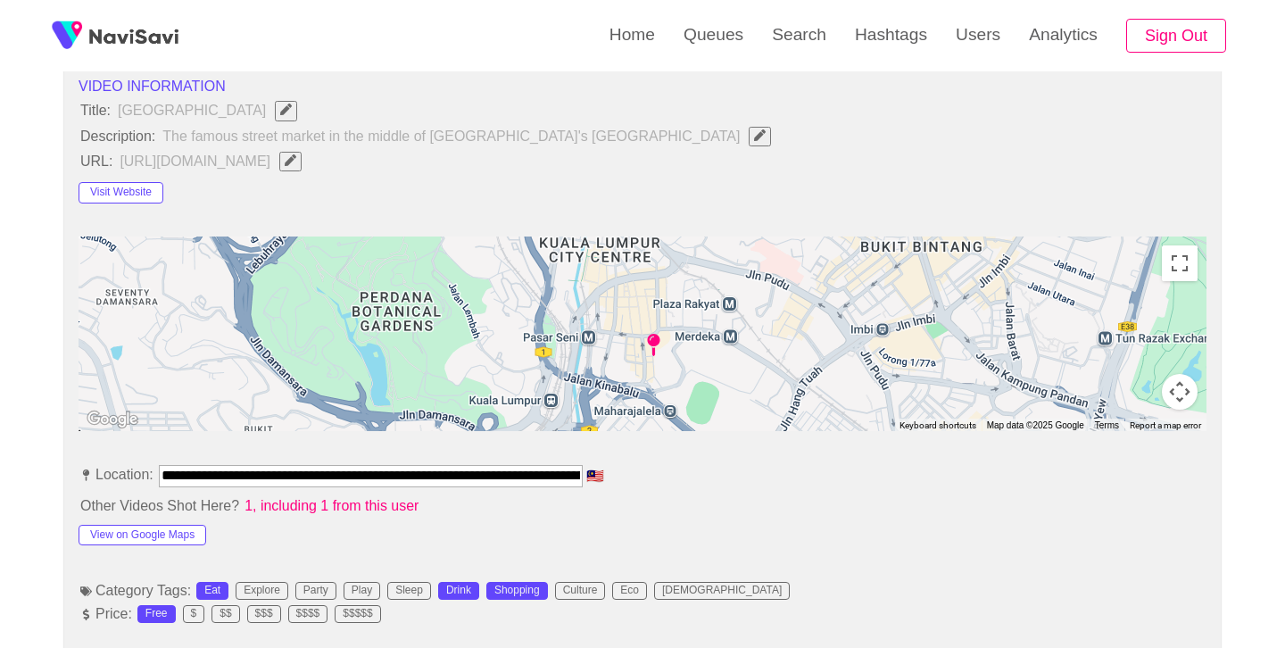
click at [509, 478] on input "**********" at bounding box center [371, 475] width 424 height 21
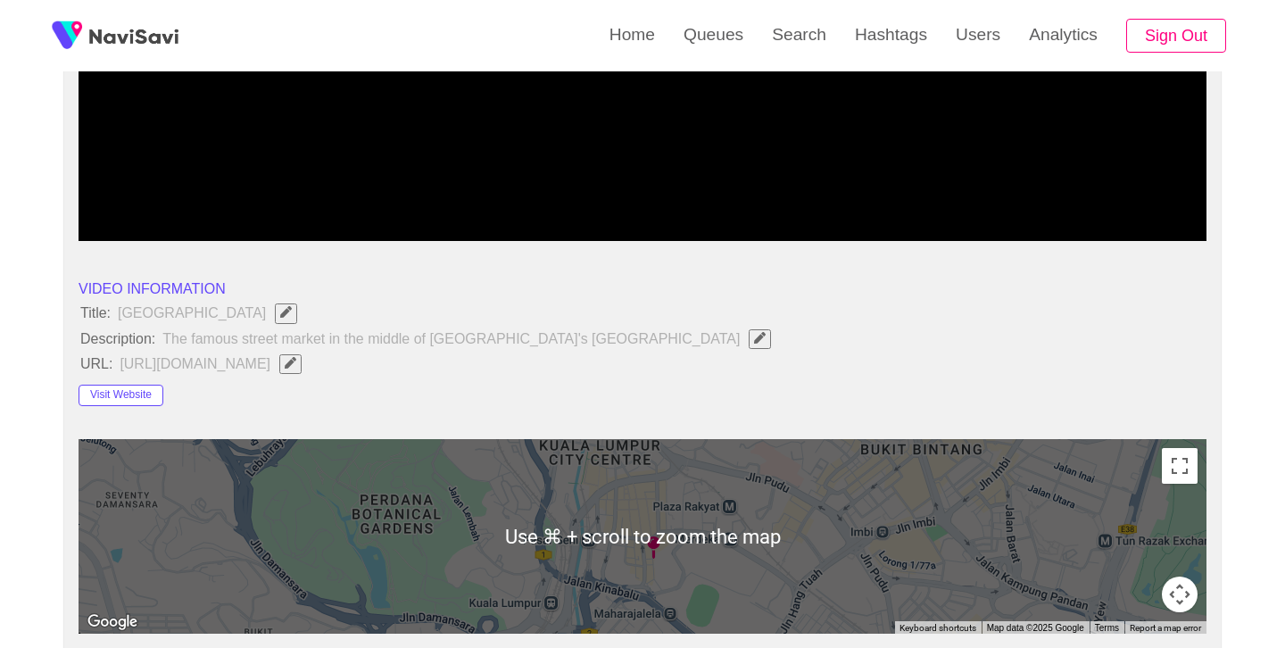
scroll to position [434, 0]
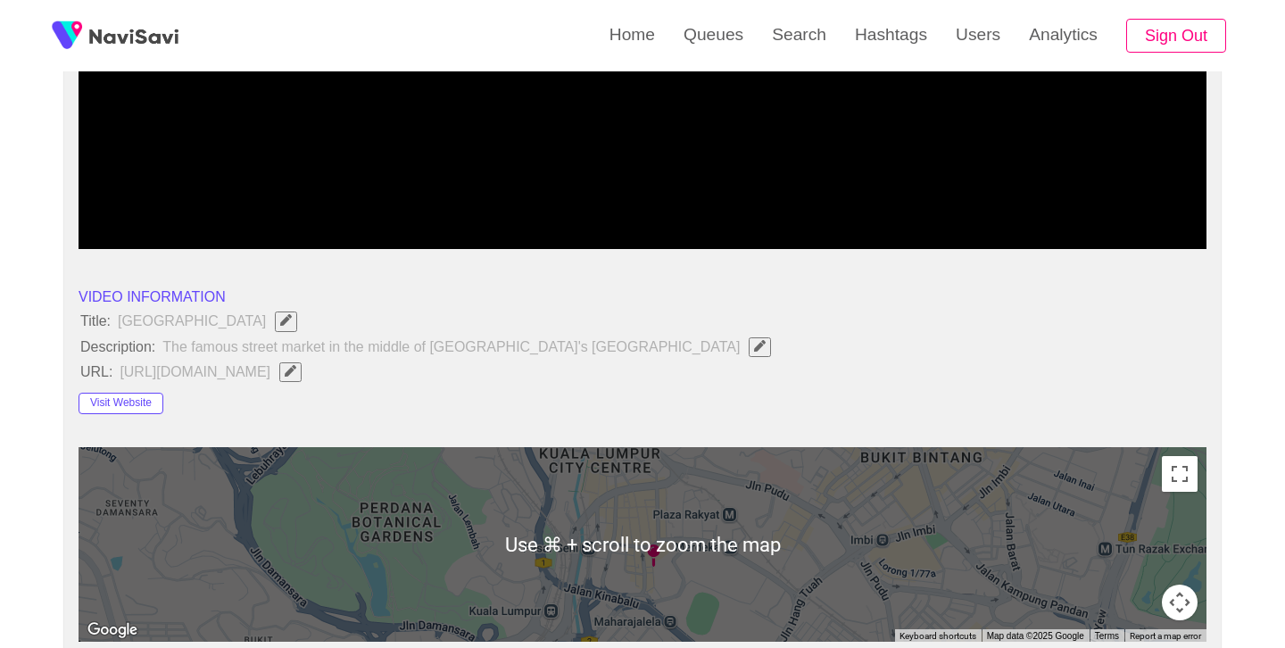
click at [302, 379] on button "button" at bounding box center [290, 372] width 22 height 20
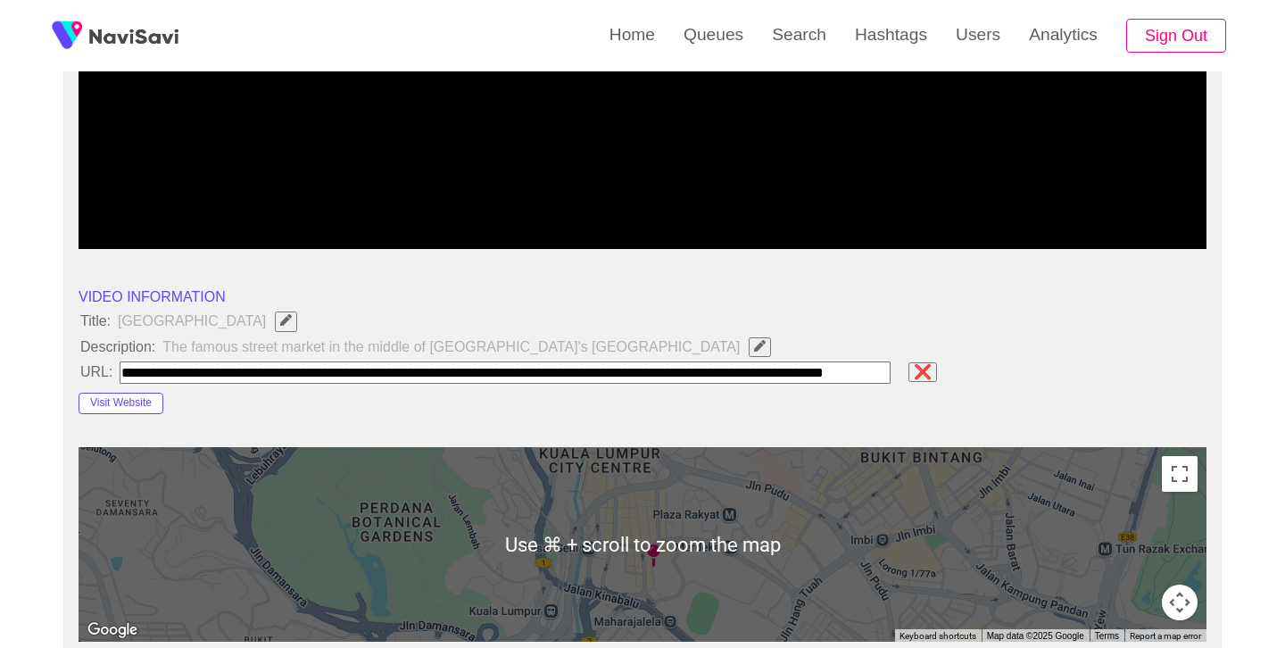
type input "**********"
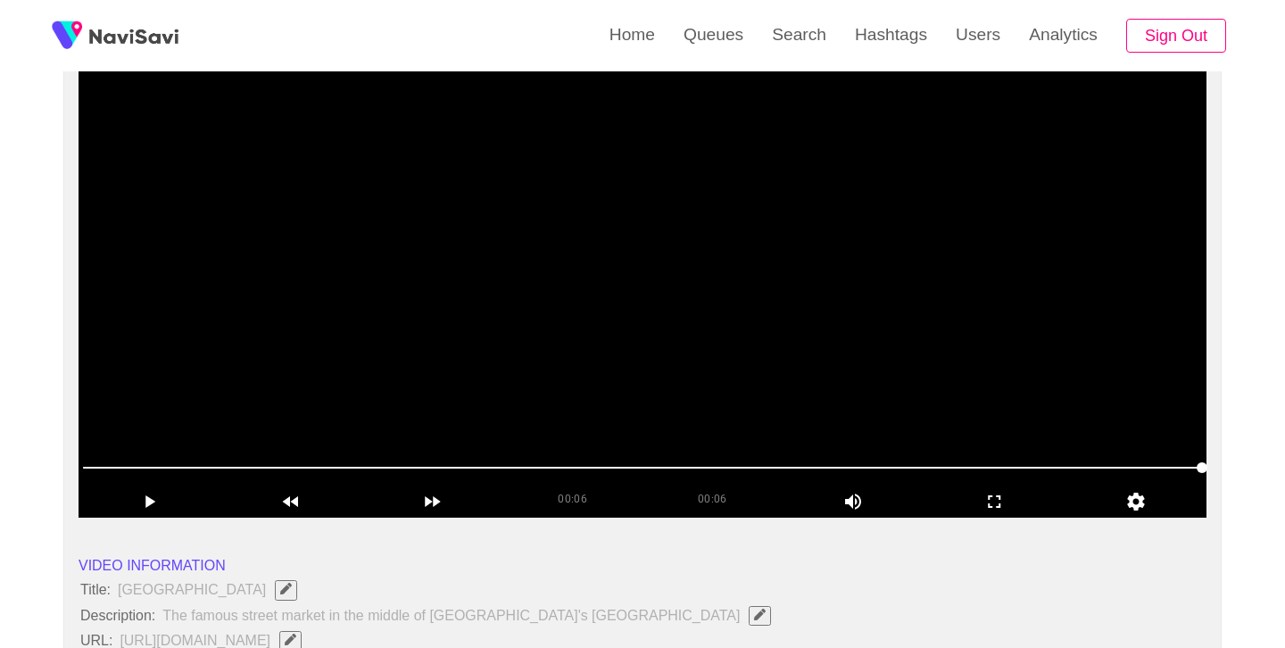
scroll to position [171, 0]
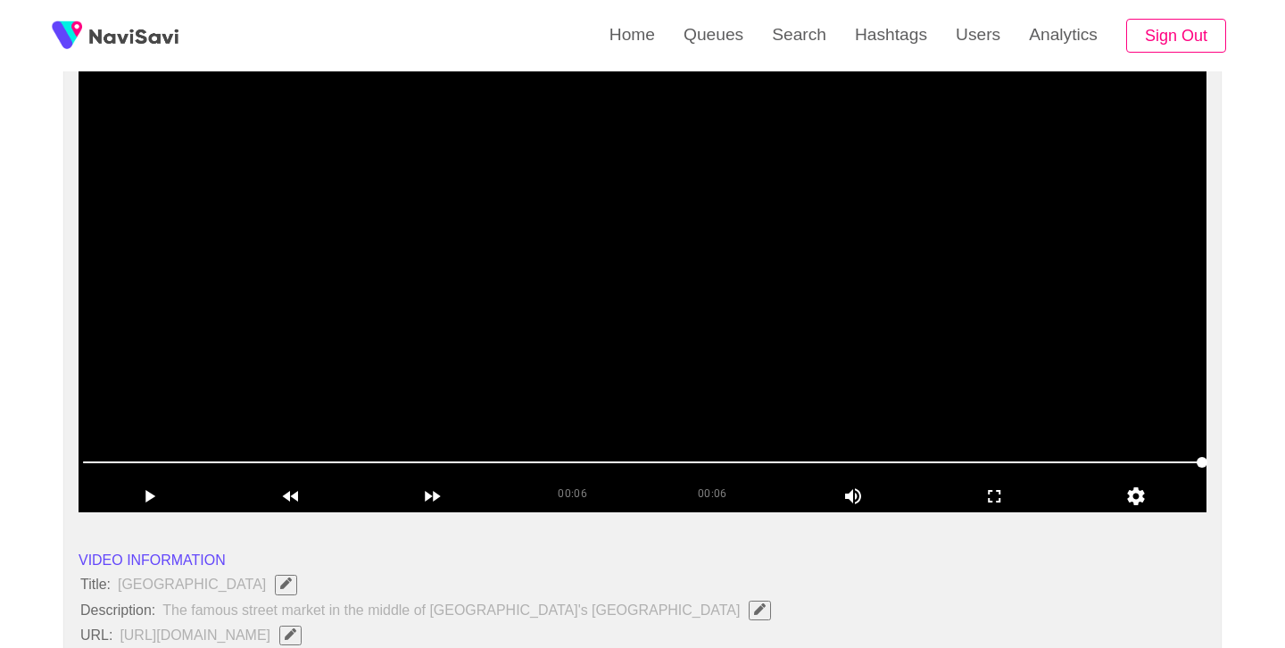
click at [711, 302] on video at bounding box center [643, 289] width 1128 height 446
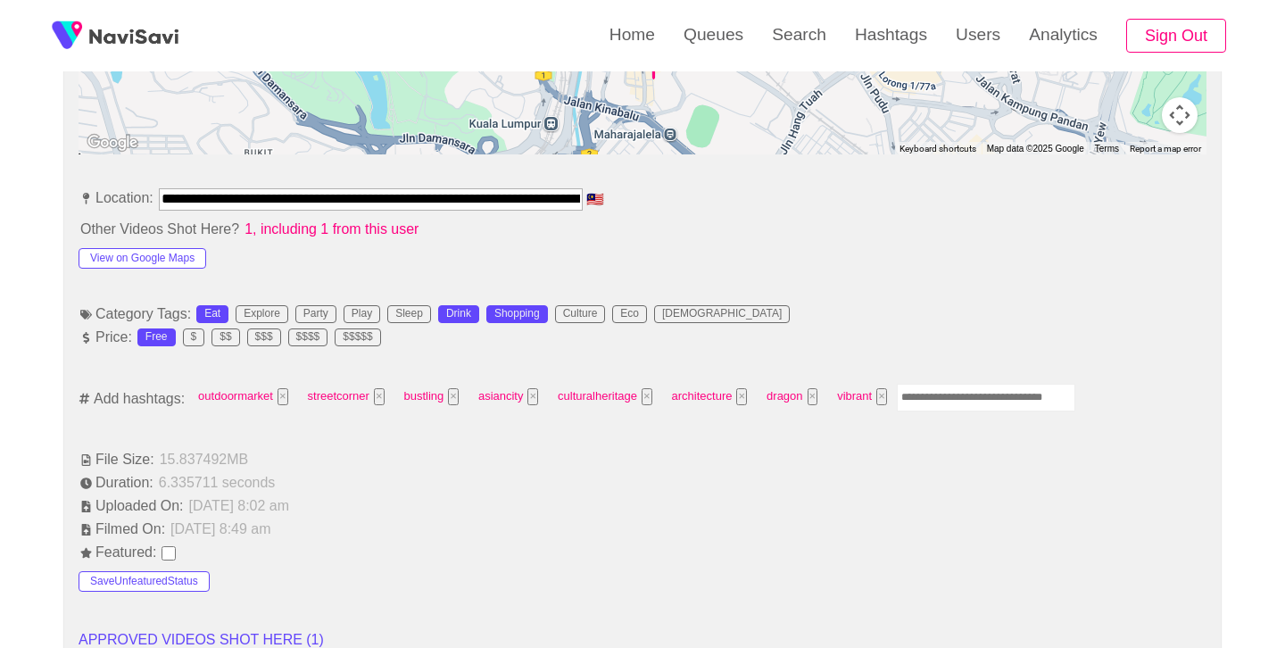
scroll to position [923, 0]
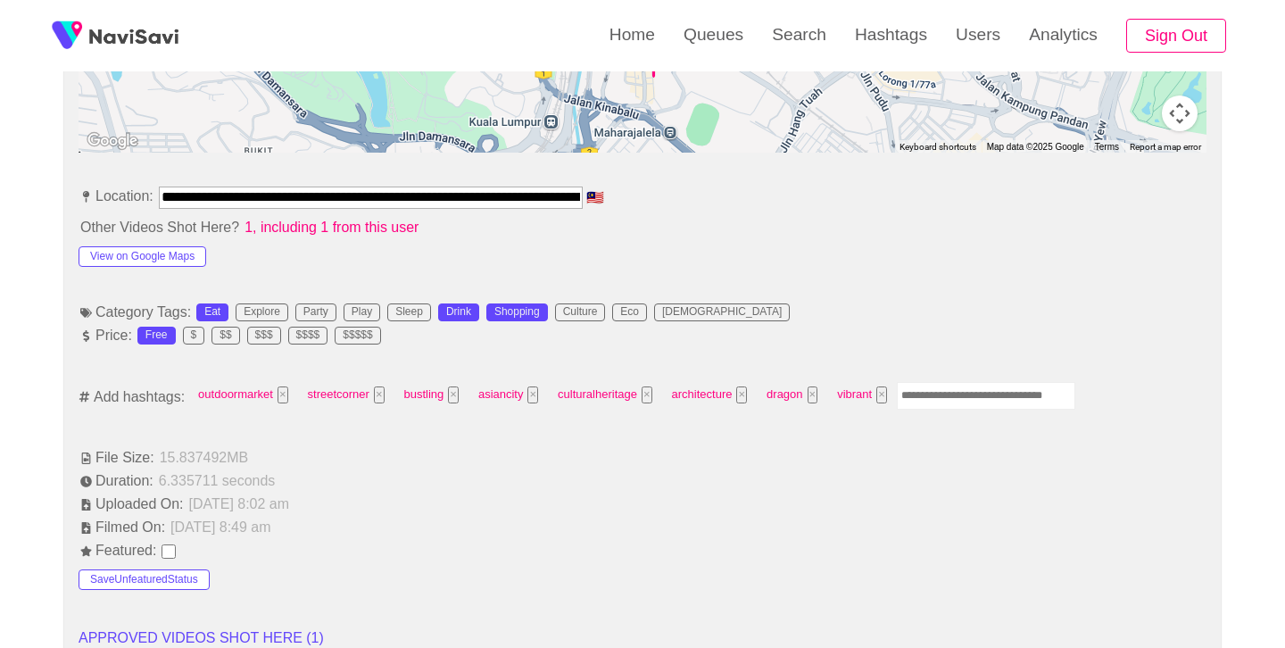
click at [948, 392] on input "Enter tag here and press return" at bounding box center [986, 396] width 179 height 28
type input "******"
type input "****"
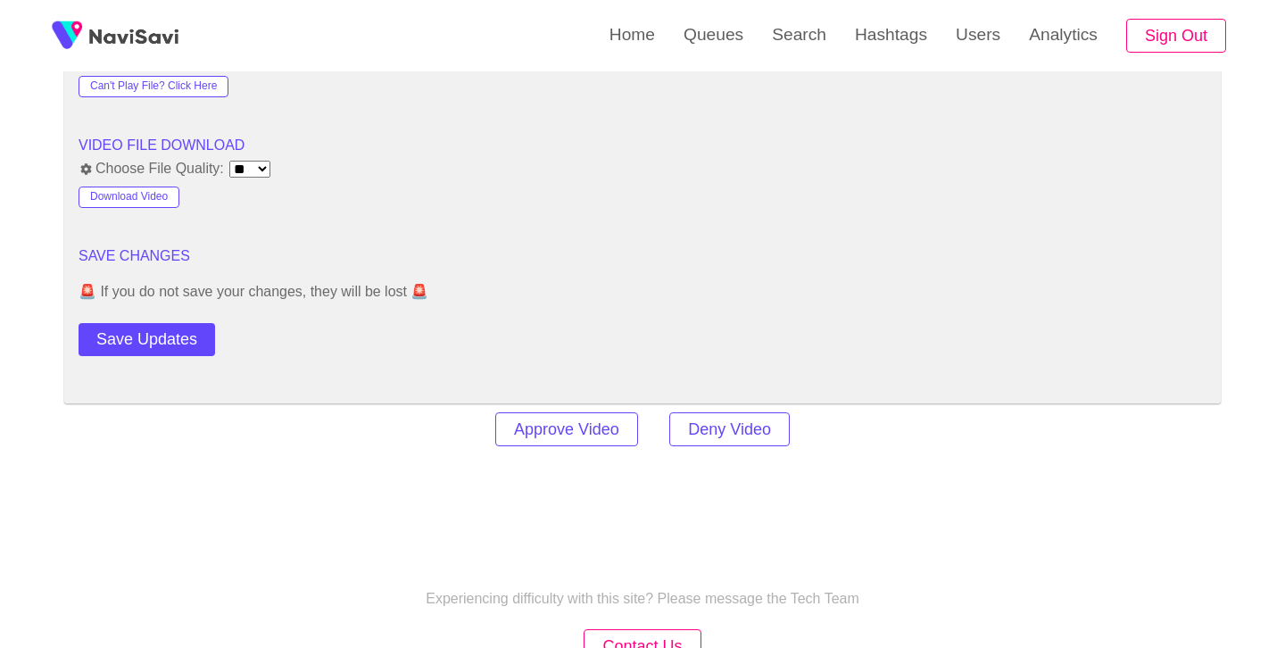
scroll to position [2434, 0]
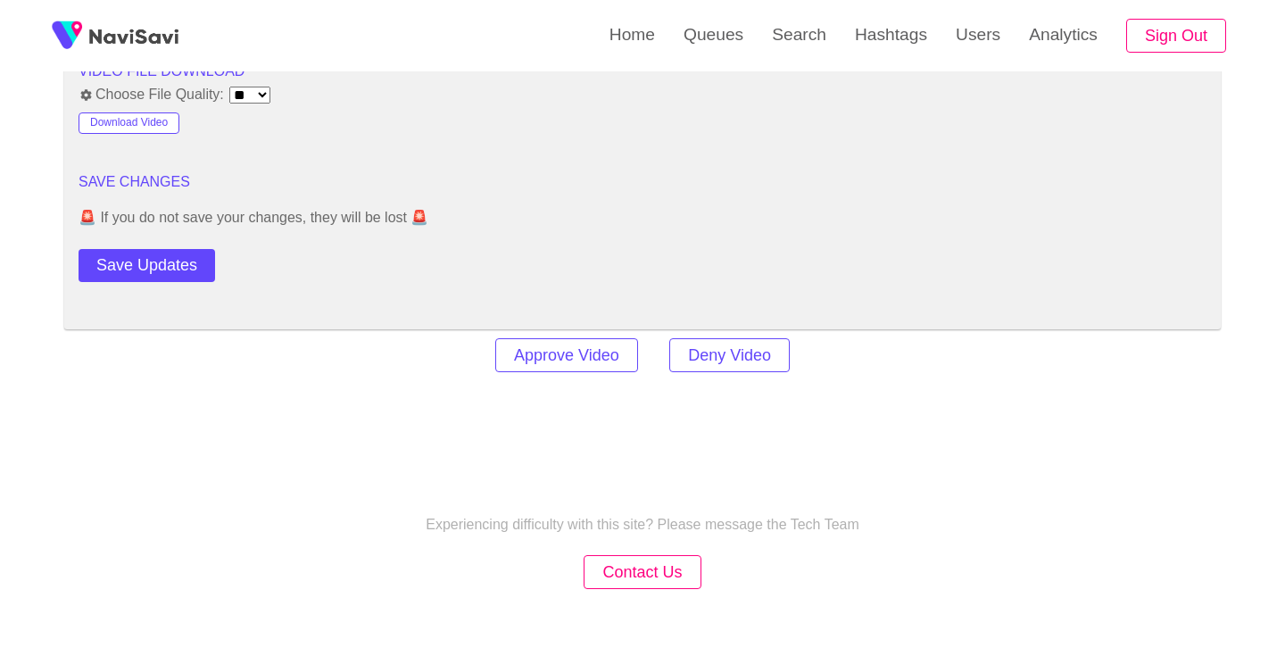
click at [101, 256] on button "Save Updates" at bounding box center [147, 265] width 137 height 33
click at [795, 40] on link "Search" at bounding box center [799, 35] width 83 height 70
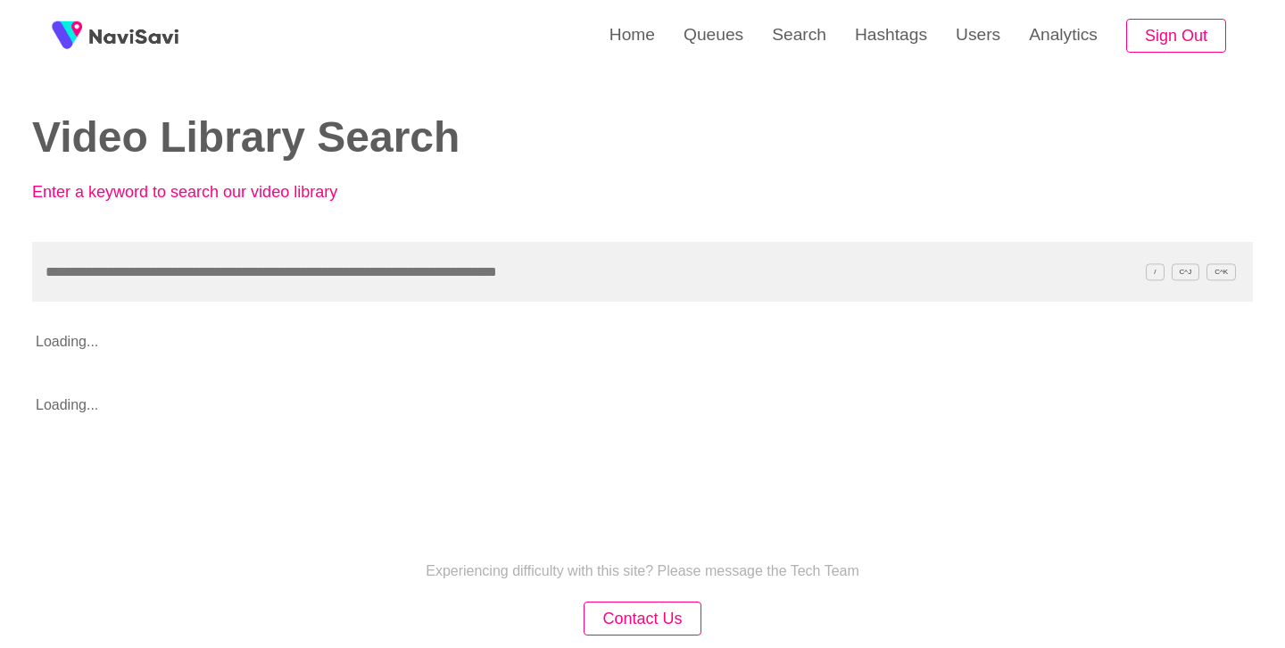
click at [414, 279] on input "text" at bounding box center [642, 272] width 1221 height 60
type input "**********"
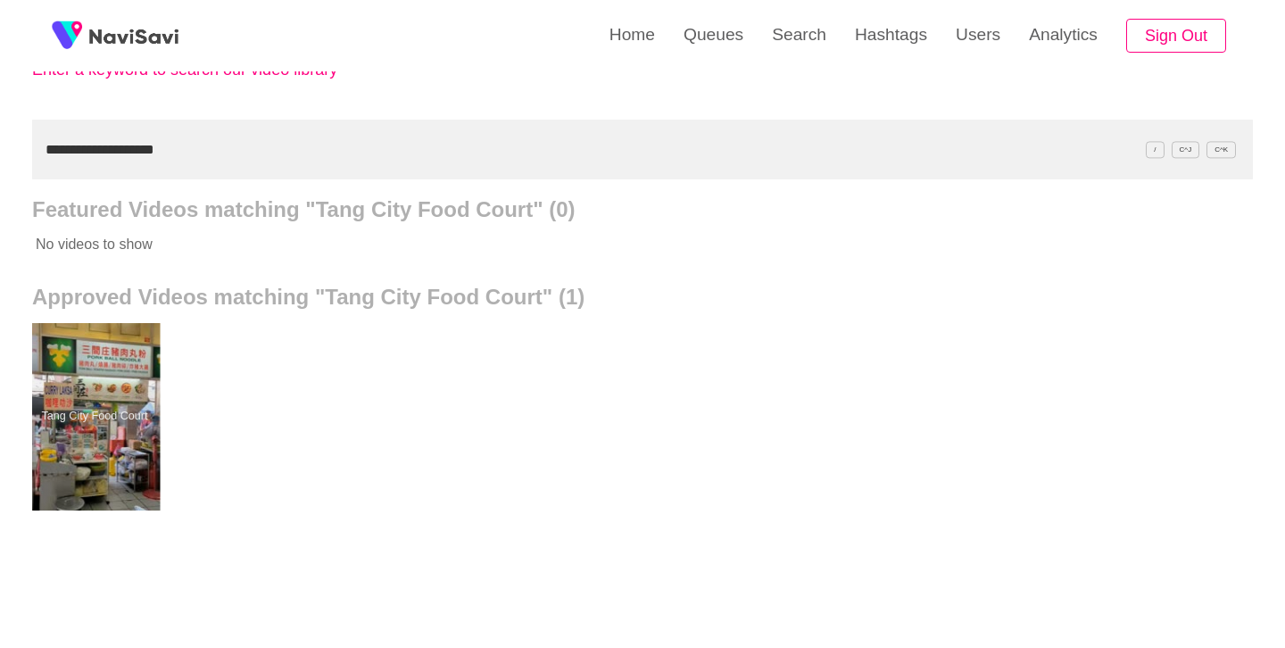
click at [79, 396] on div at bounding box center [94, 416] width 131 height 187
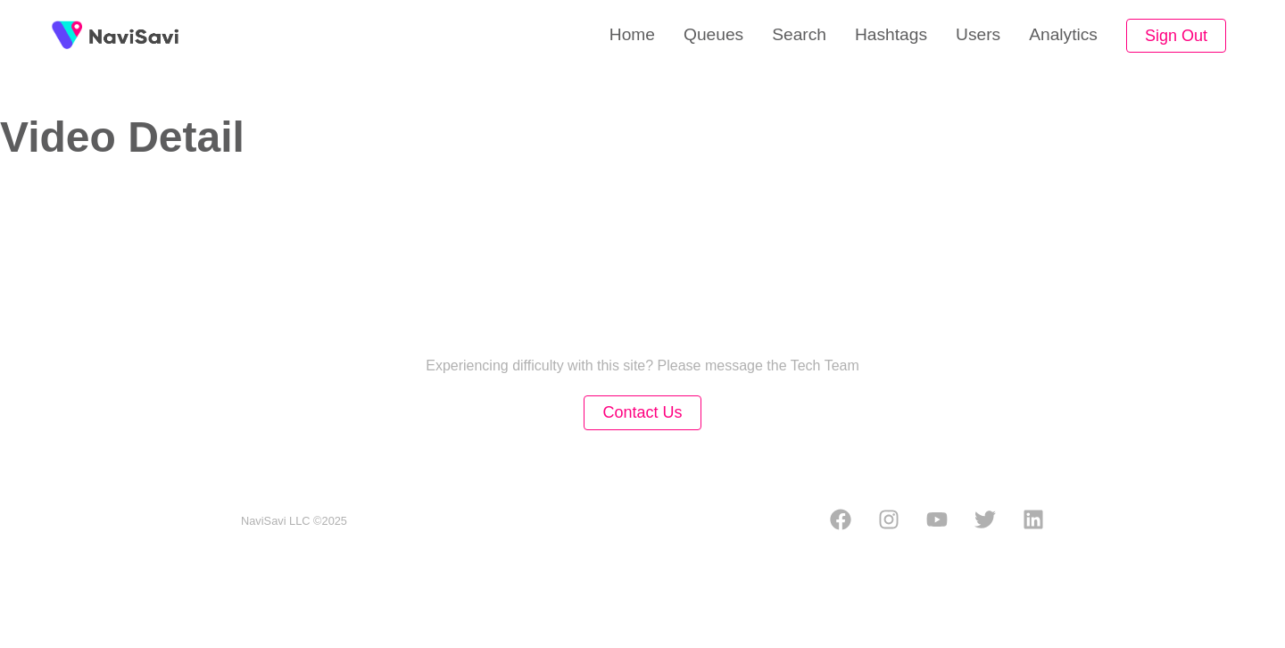
select select "**********"
select select "**"
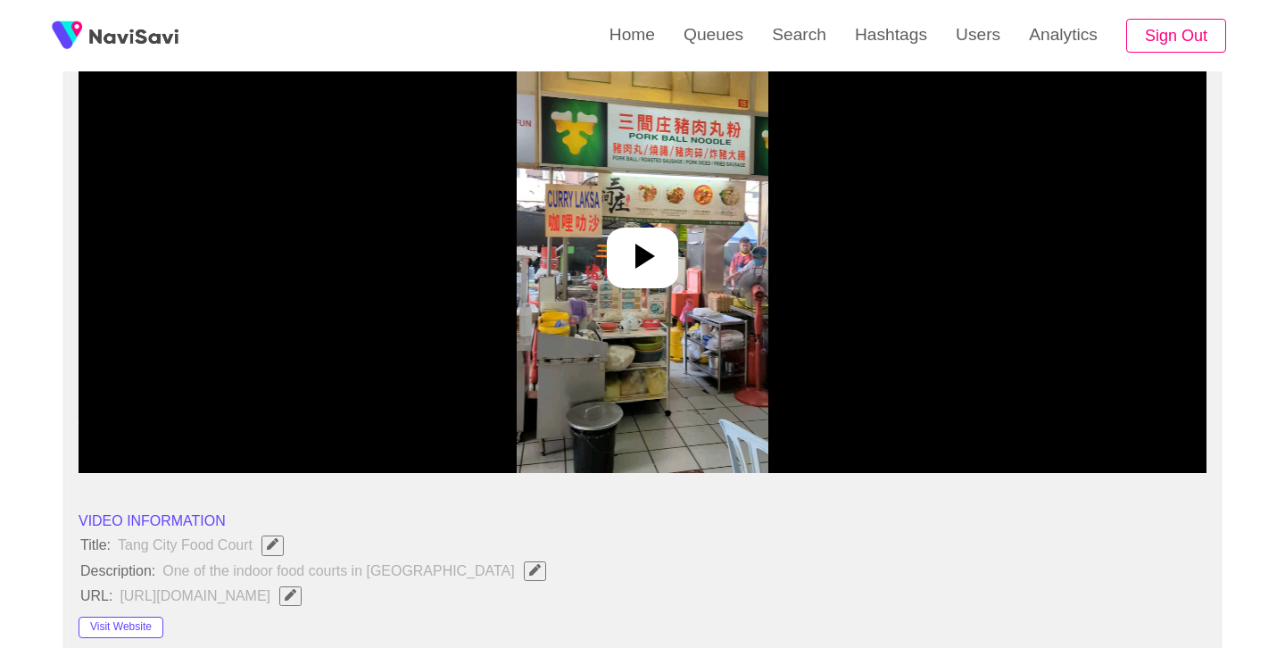
scroll to position [217, 0]
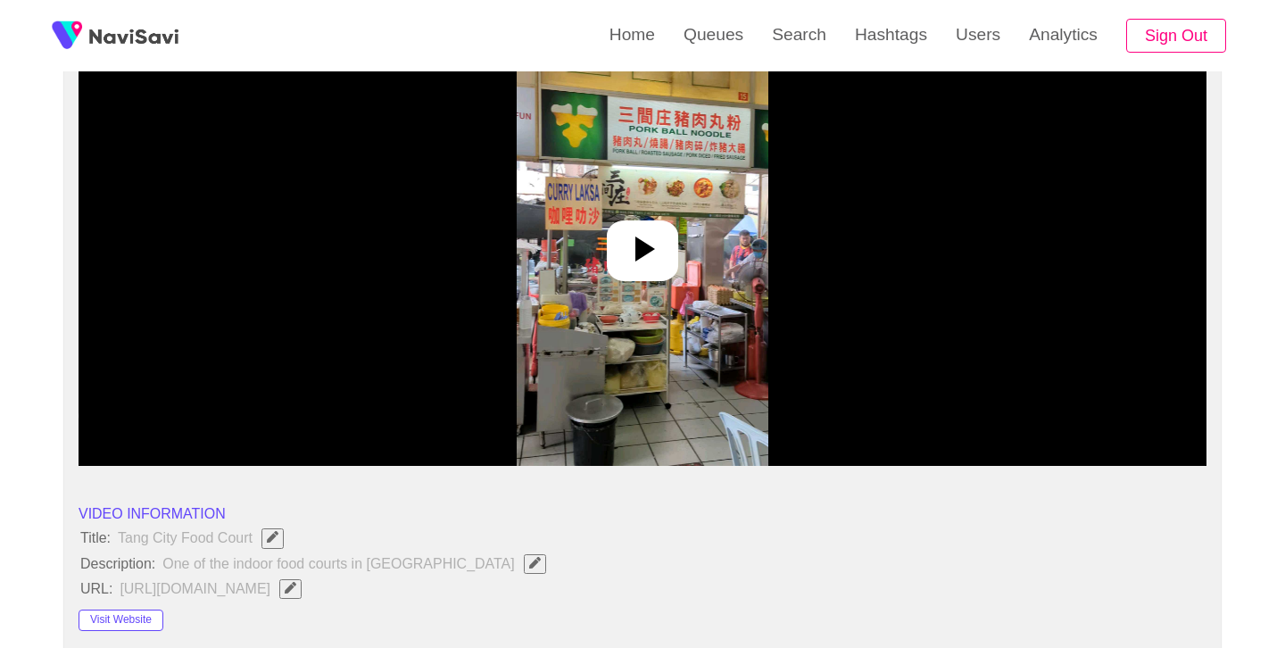
click at [659, 248] on icon at bounding box center [642, 249] width 43 height 43
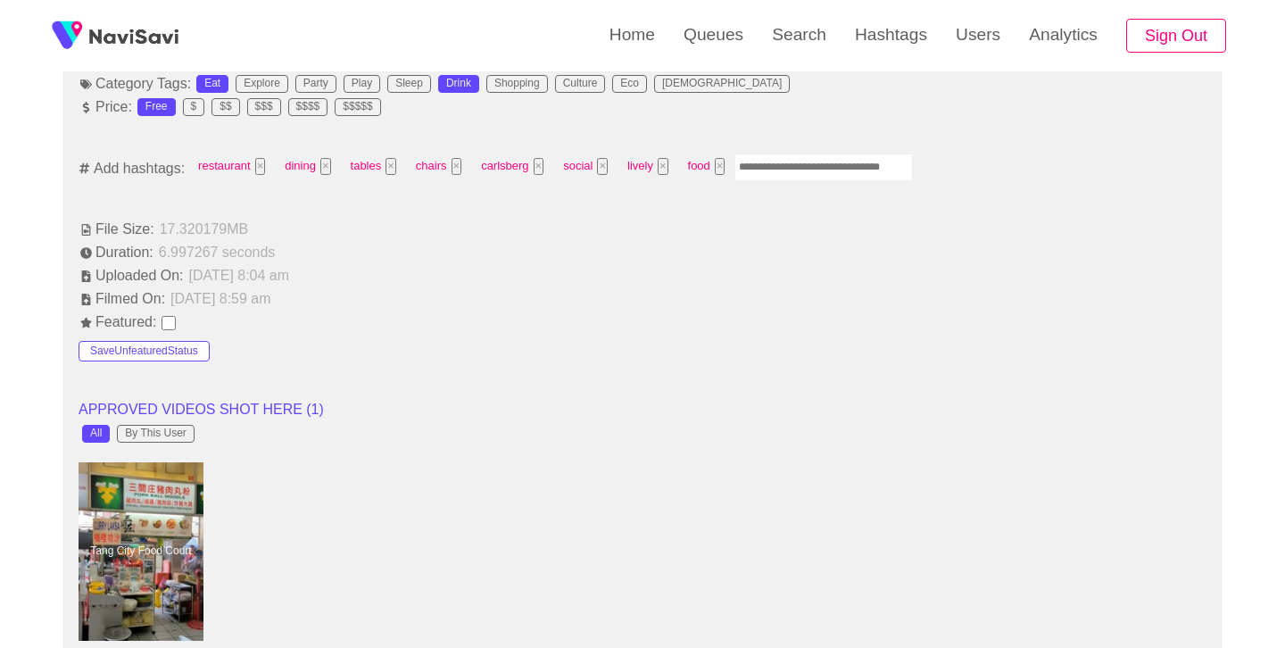
scroll to position [1154, 0]
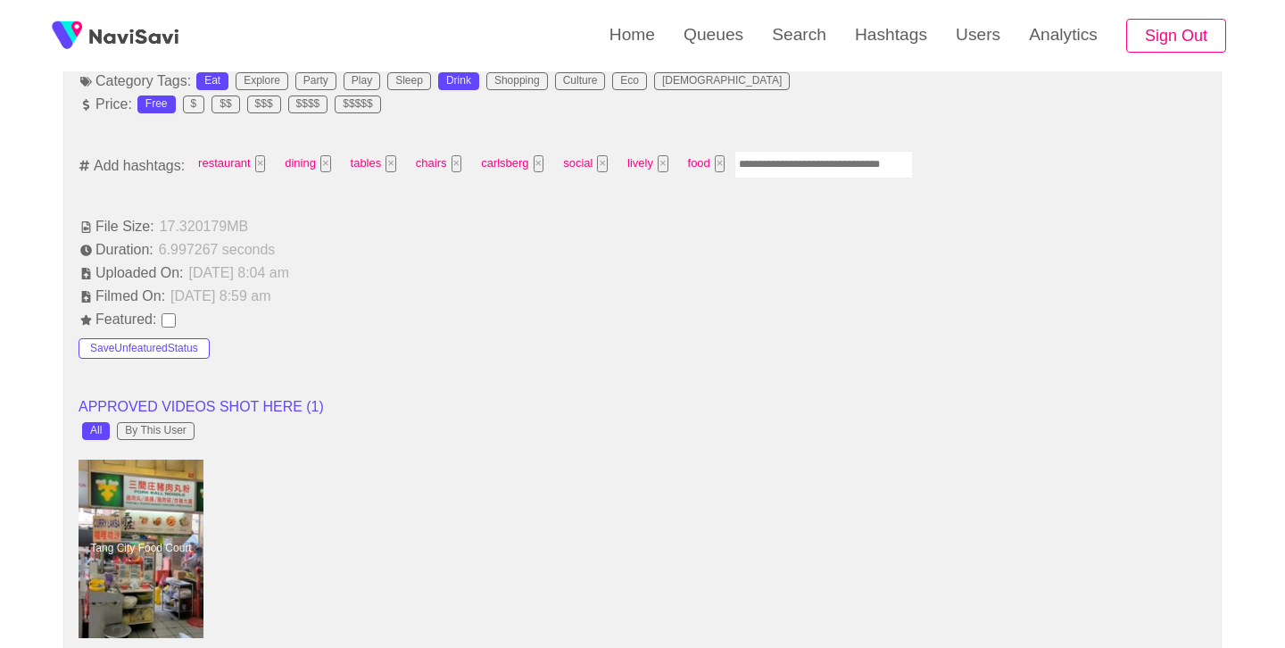
click at [779, 174] on input "Enter tag here and press return" at bounding box center [824, 165] width 179 height 28
type input "******"
type input "****"
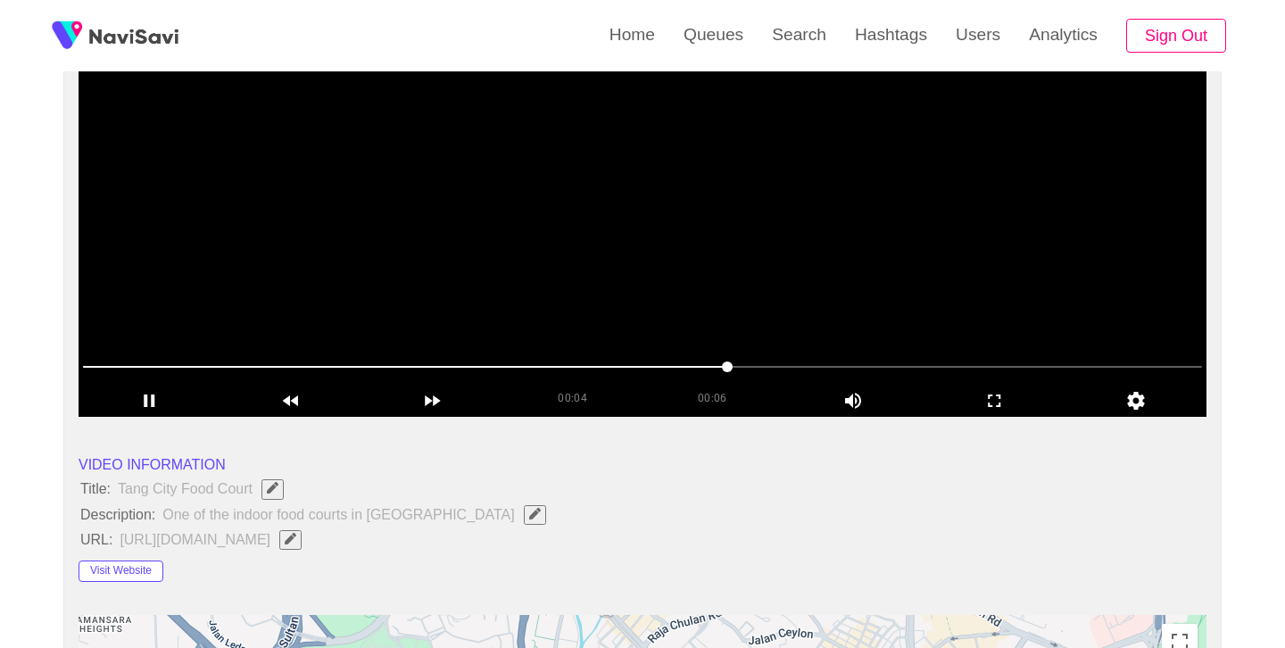
scroll to position [167, 0]
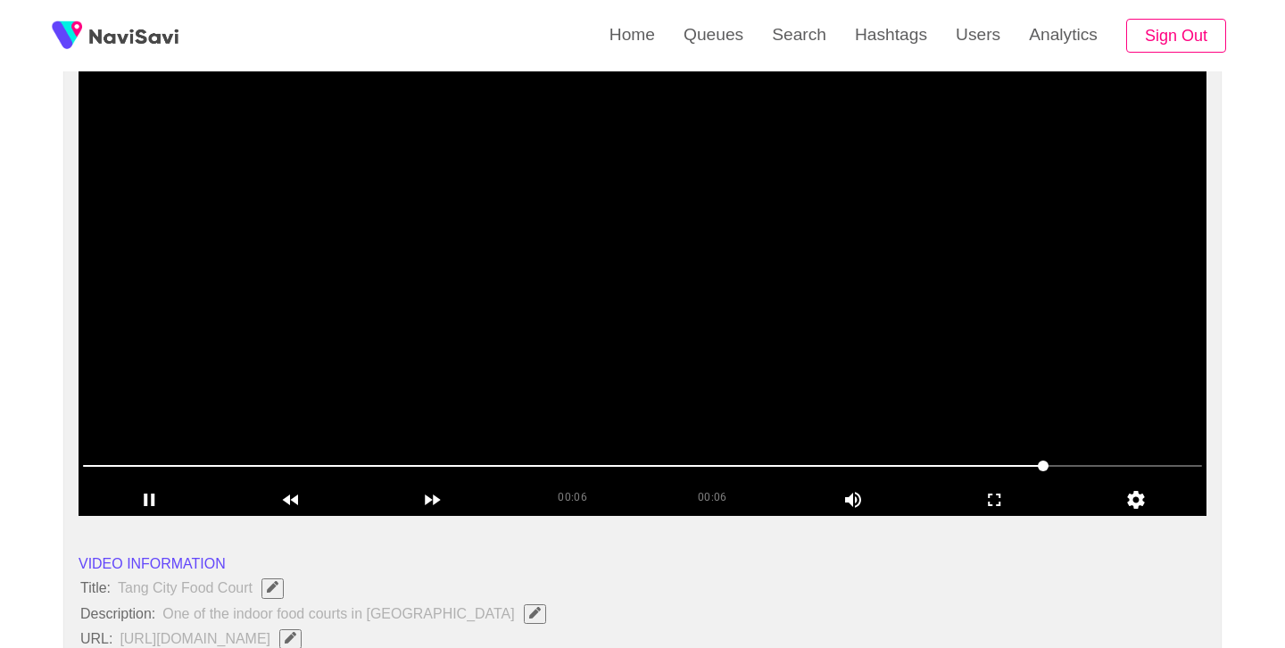
click at [678, 297] on video at bounding box center [643, 293] width 1128 height 446
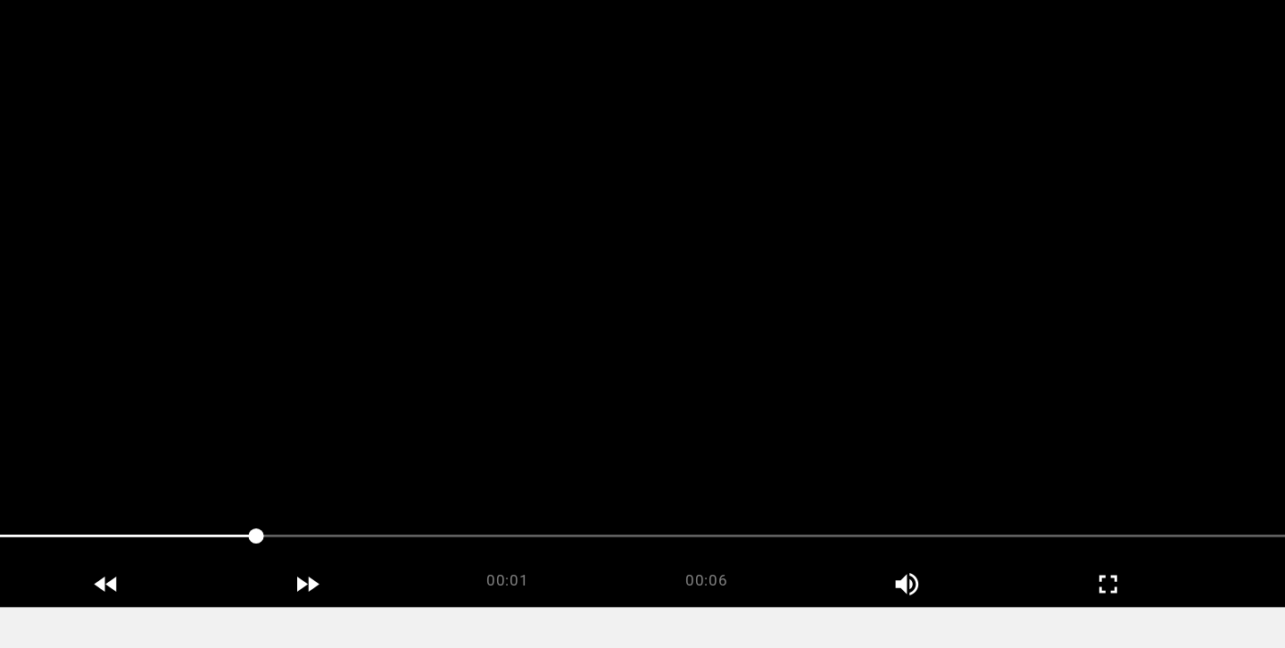
click at [726, 301] on video at bounding box center [643, 293] width 1128 height 446
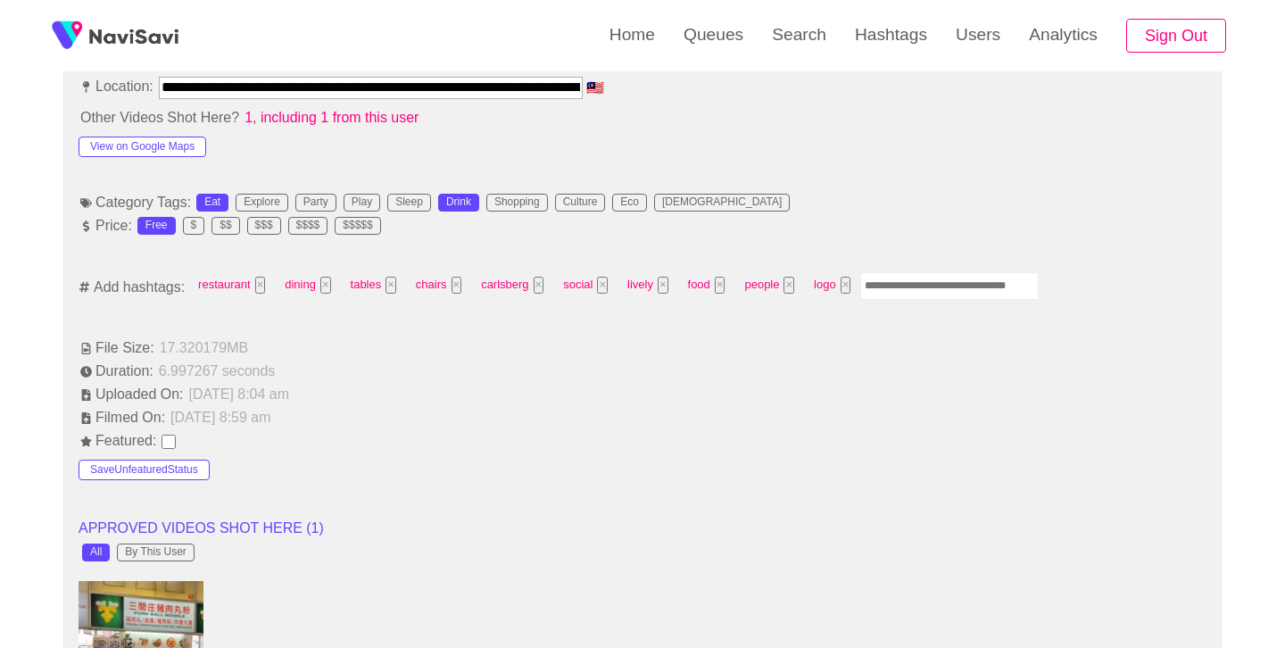
scroll to position [1034, 0]
click at [846, 284] on button "×" at bounding box center [846, 284] width 11 height 17
click at [884, 284] on input "Enter tag here and press return" at bounding box center [893, 285] width 179 height 28
type input "****"
type input "*********"
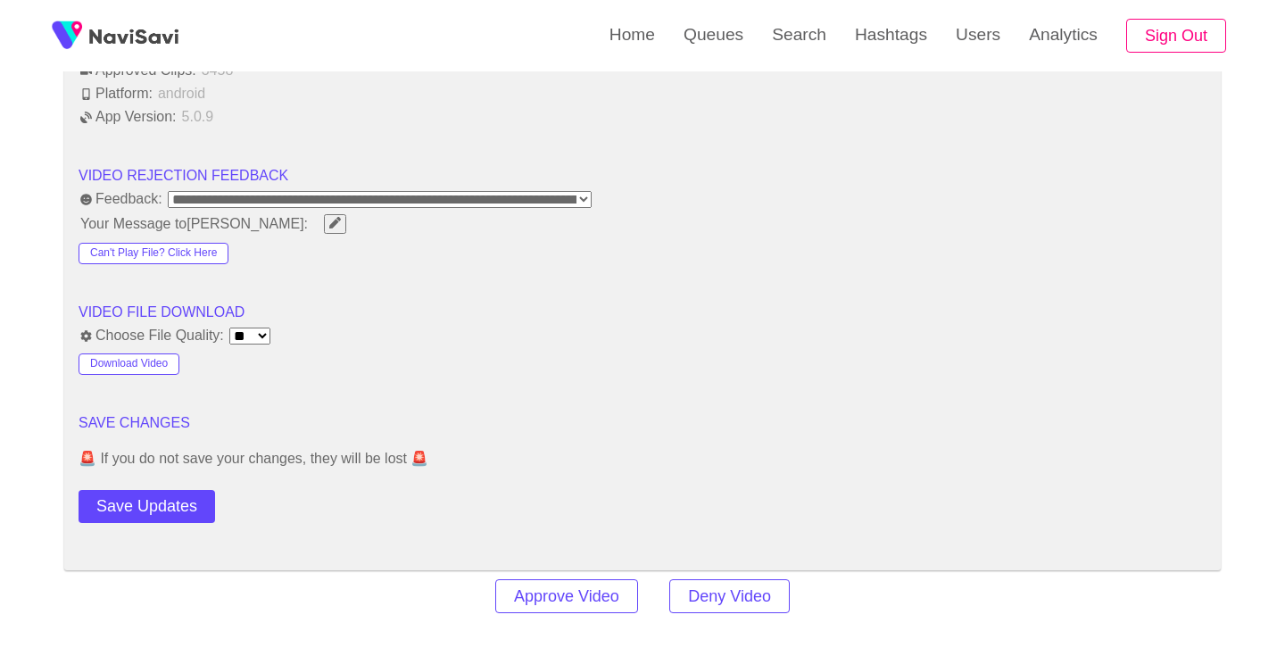
scroll to position [2199, 0]
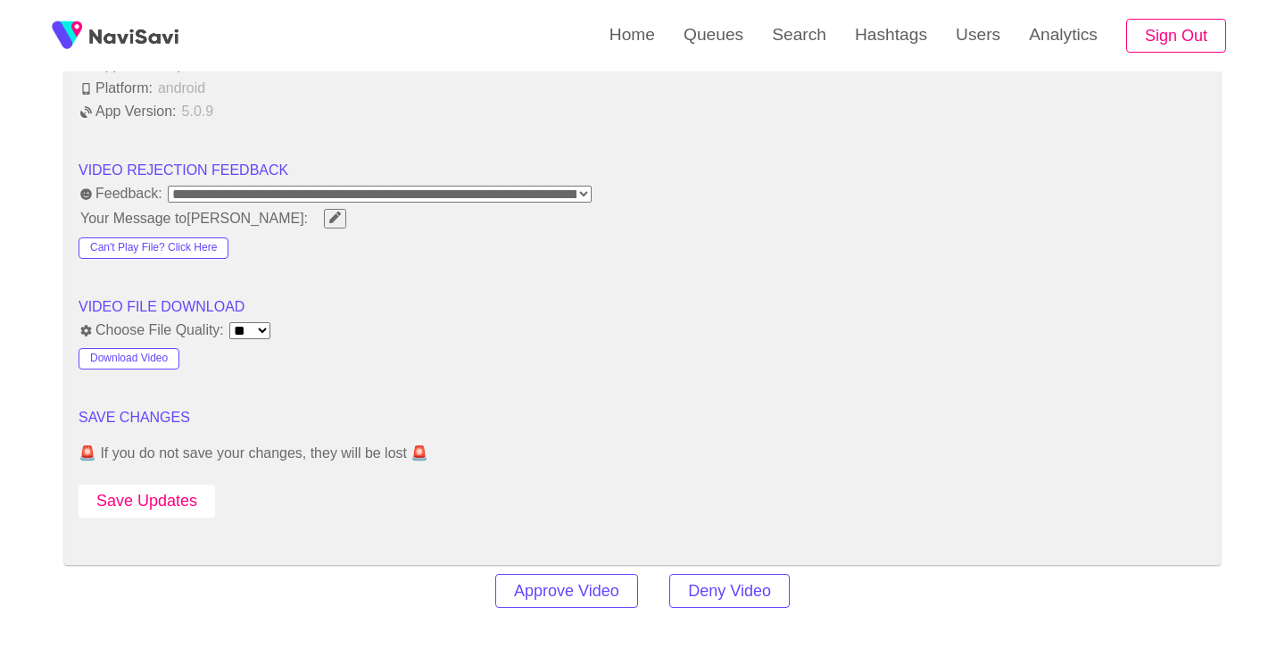
click at [143, 506] on button "Save Updates" at bounding box center [147, 501] width 137 height 33
drag, startPoint x: 778, startPoint y: 33, endPoint x: 762, endPoint y: 48, distance: 21.5
click at [778, 33] on link "Search" at bounding box center [799, 35] width 83 height 70
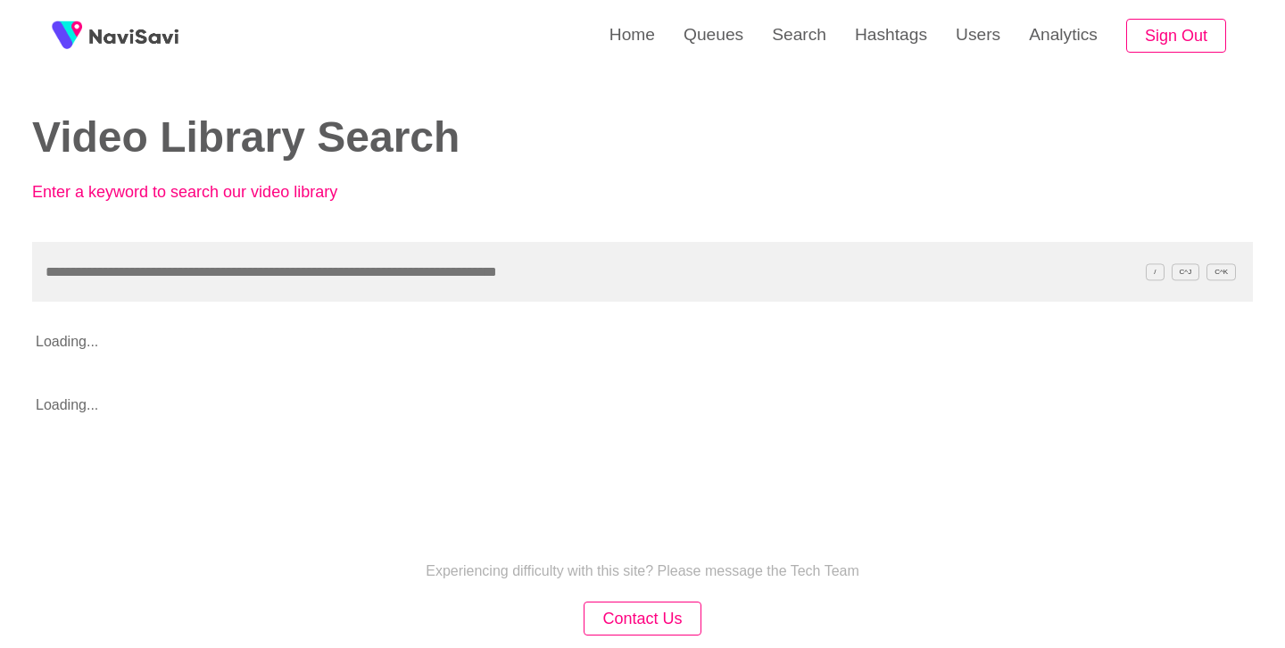
click at [280, 260] on input "text" at bounding box center [642, 272] width 1221 height 60
type input "**********"
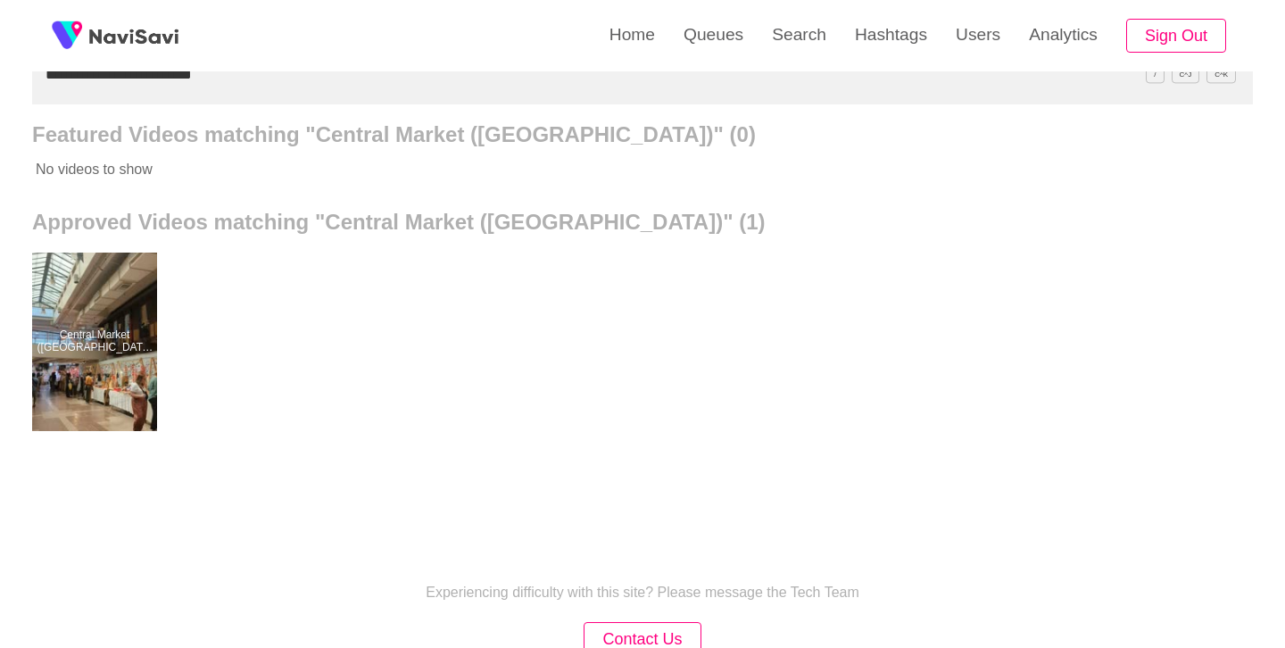
scroll to position [199, 0]
click at [113, 317] on div at bounding box center [94, 340] width 125 height 179
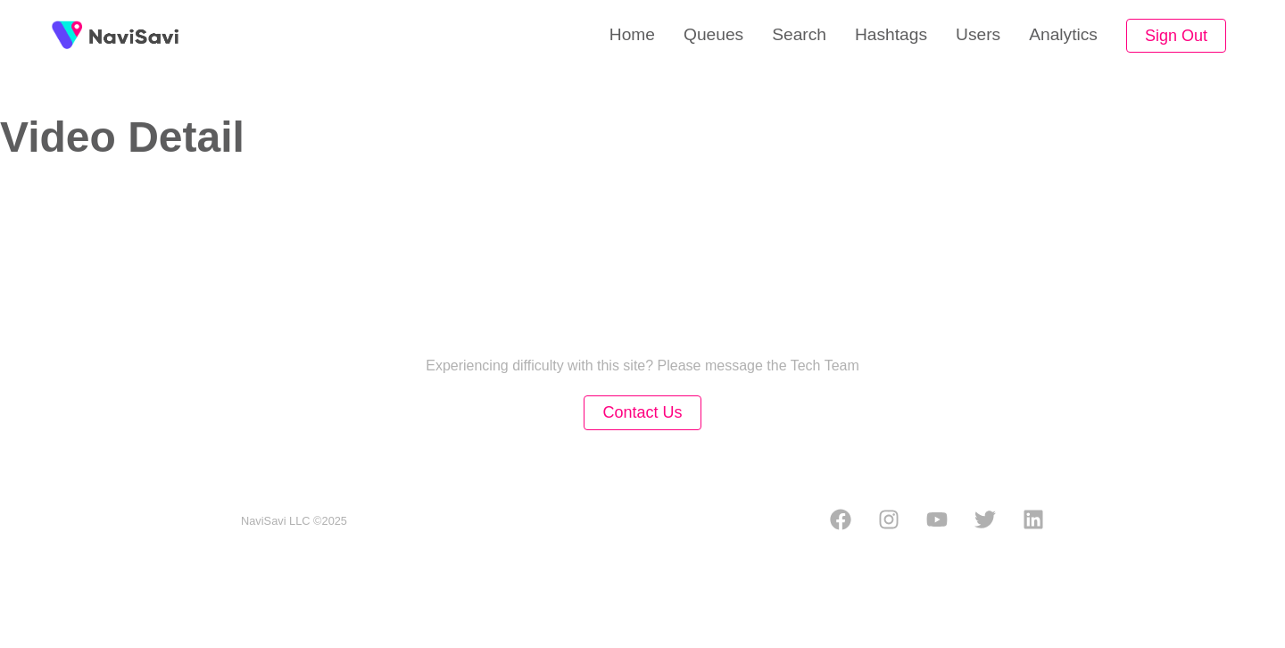
select select "**********"
select select "**"
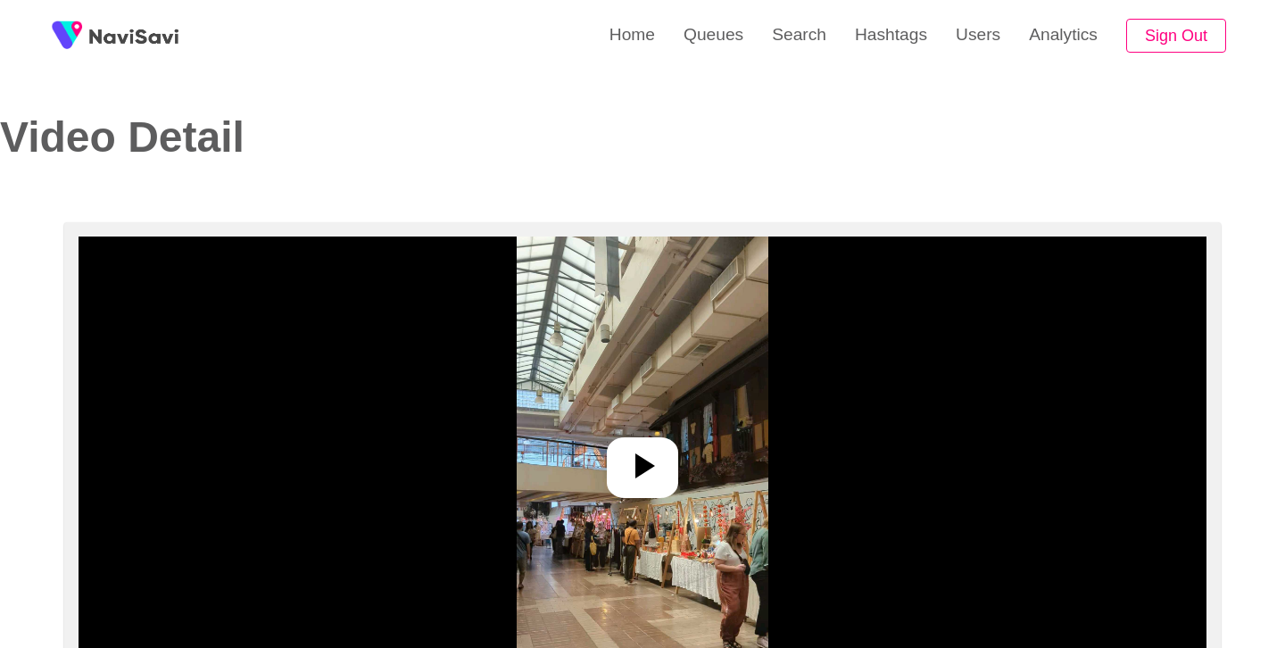
scroll to position [203, 0]
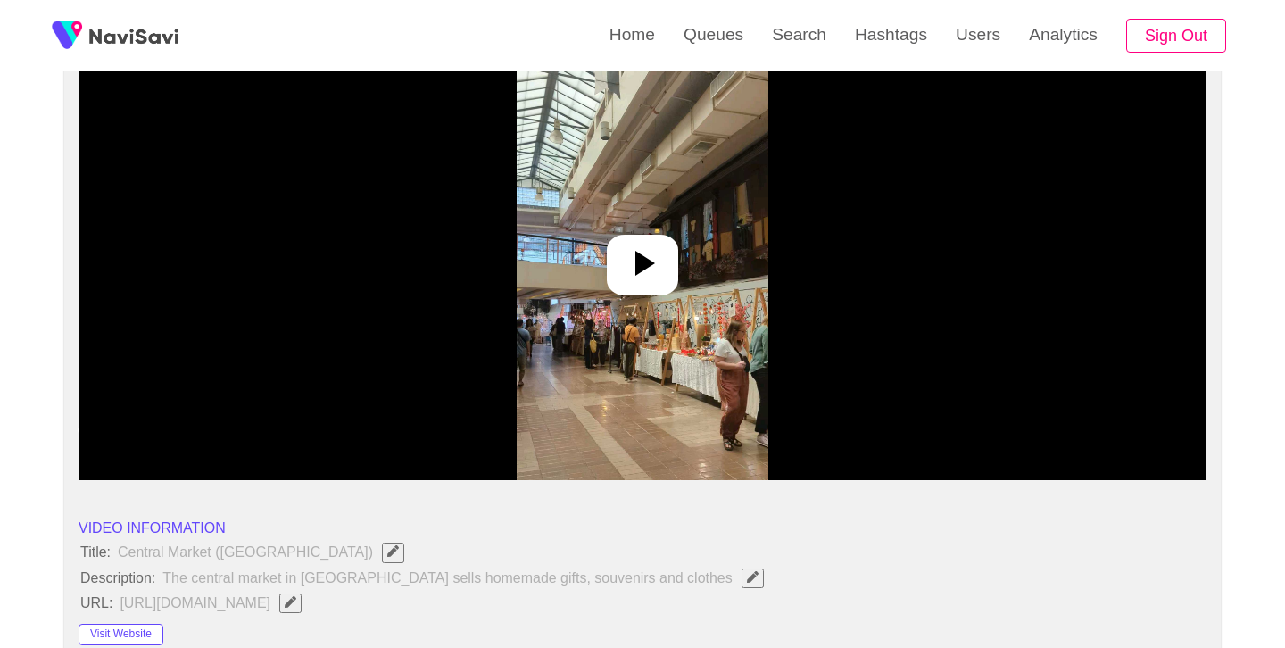
click at [637, 277] on icon at bounding box center [642, 263] width 43 height 43
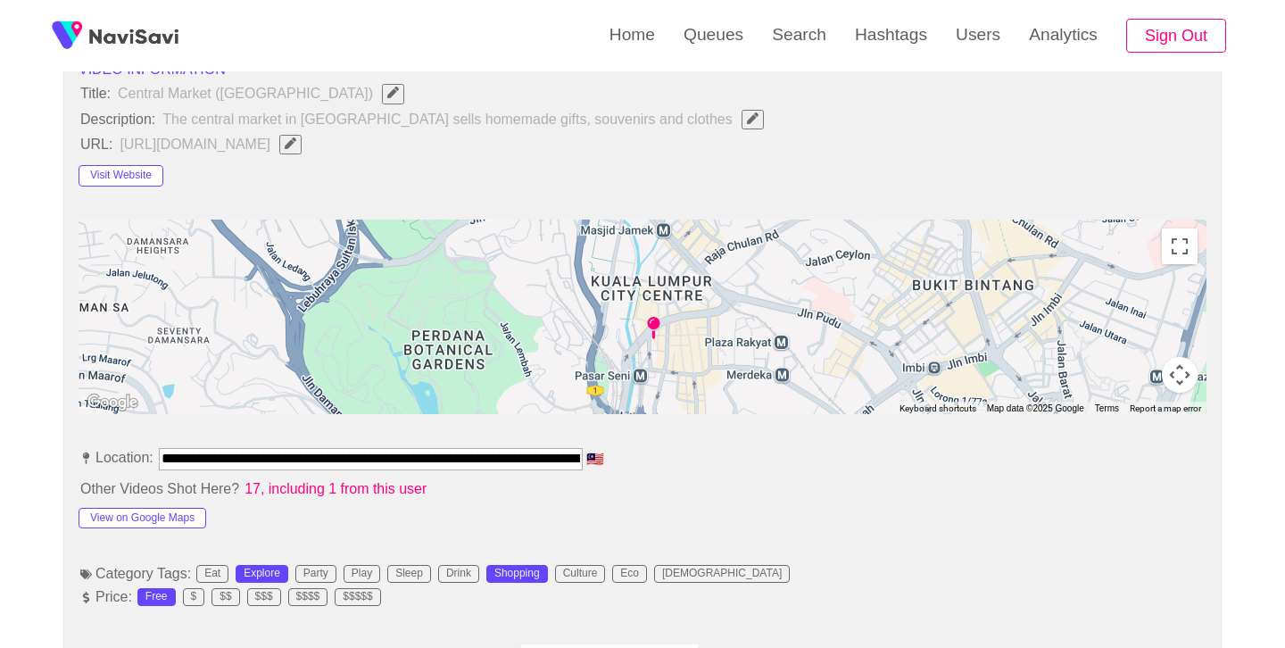
scroll to position [840, 0]
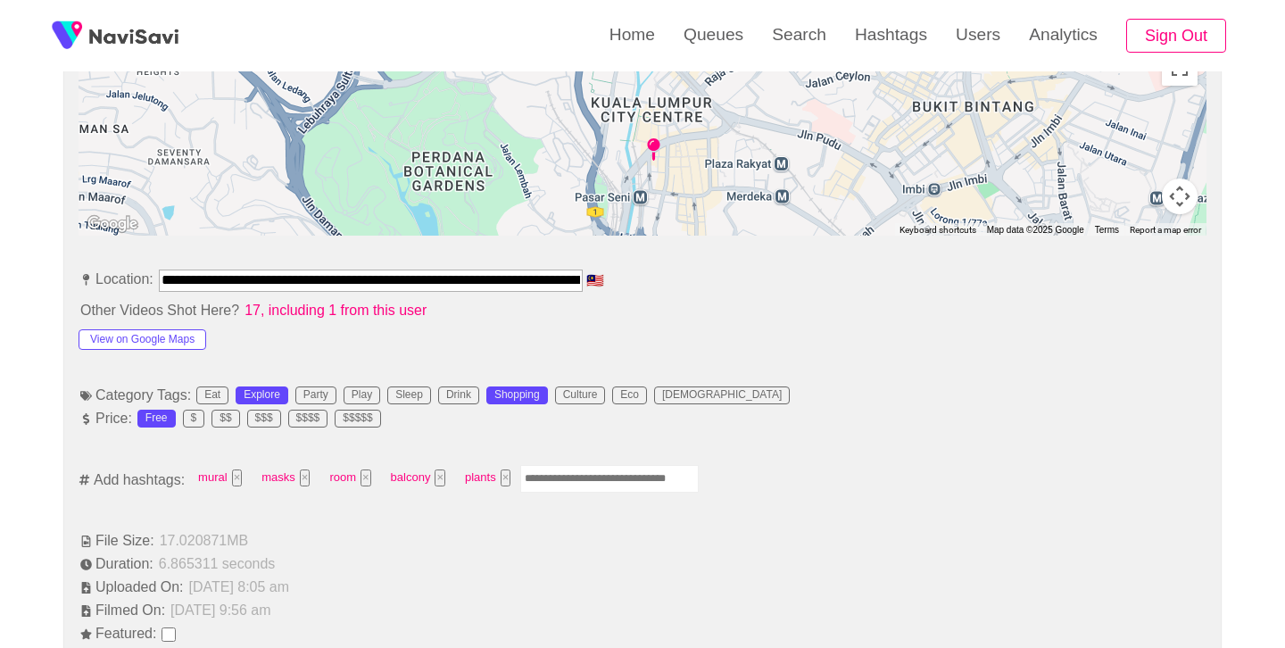
click at [642, 486] on input "Enter tag here and press return" at bounding box center [609, 479] width 179 height 28
type input "******"
type input "*********"
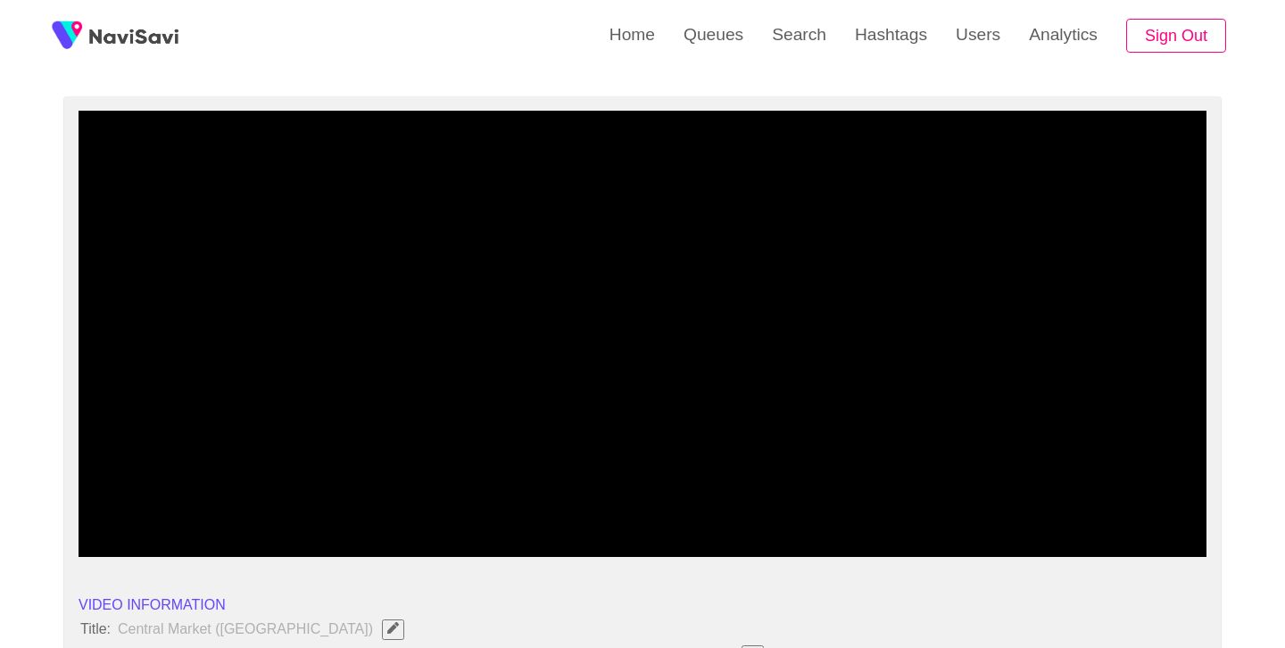
scroll to position [133, 0]
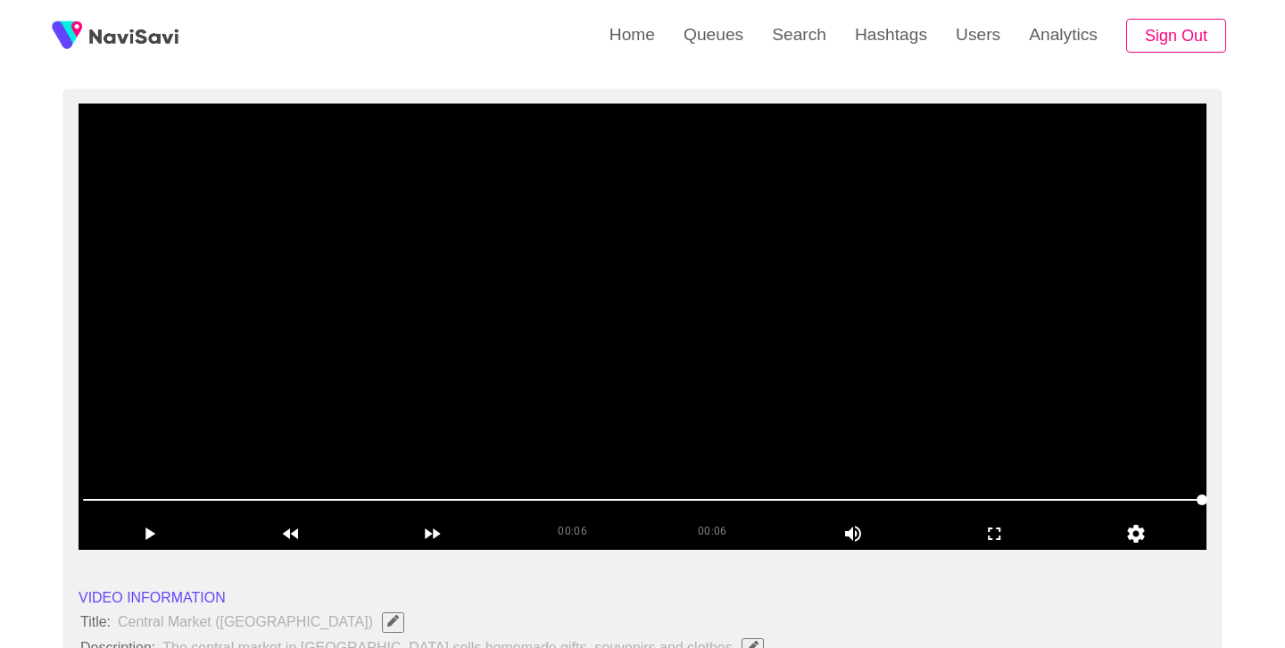
click at [642, 405] on video at bounding box center [643, 327] width 1128 height 446
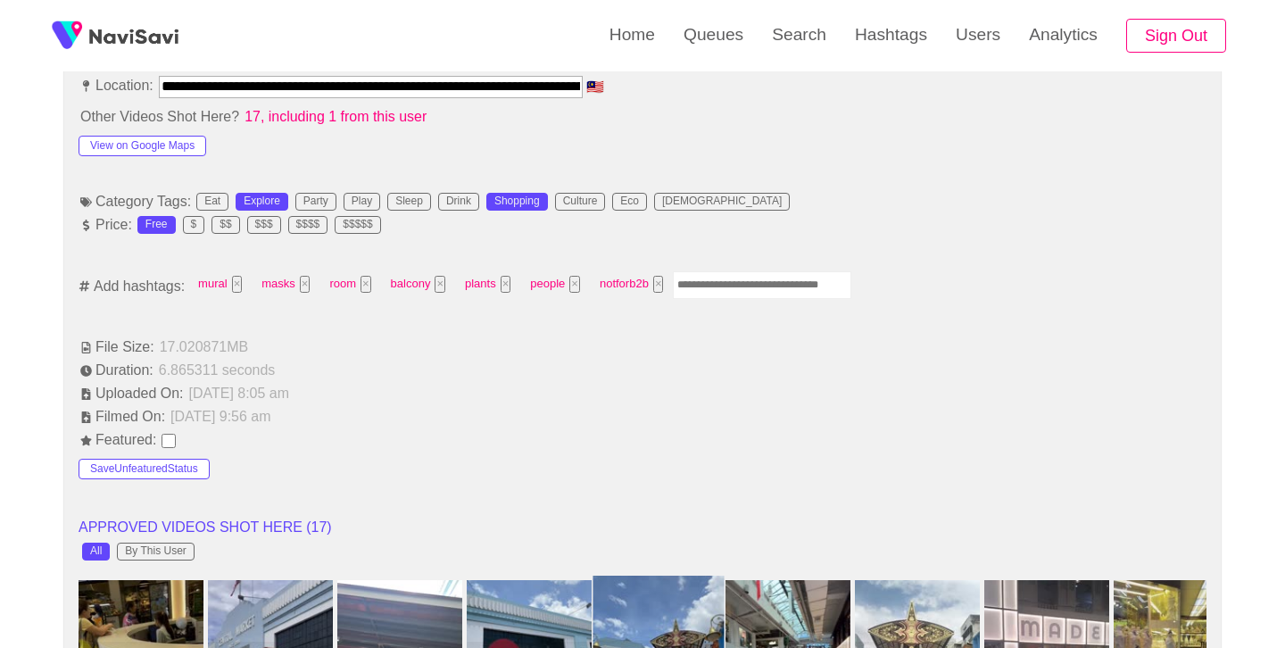
scroll to position [1032, 0]
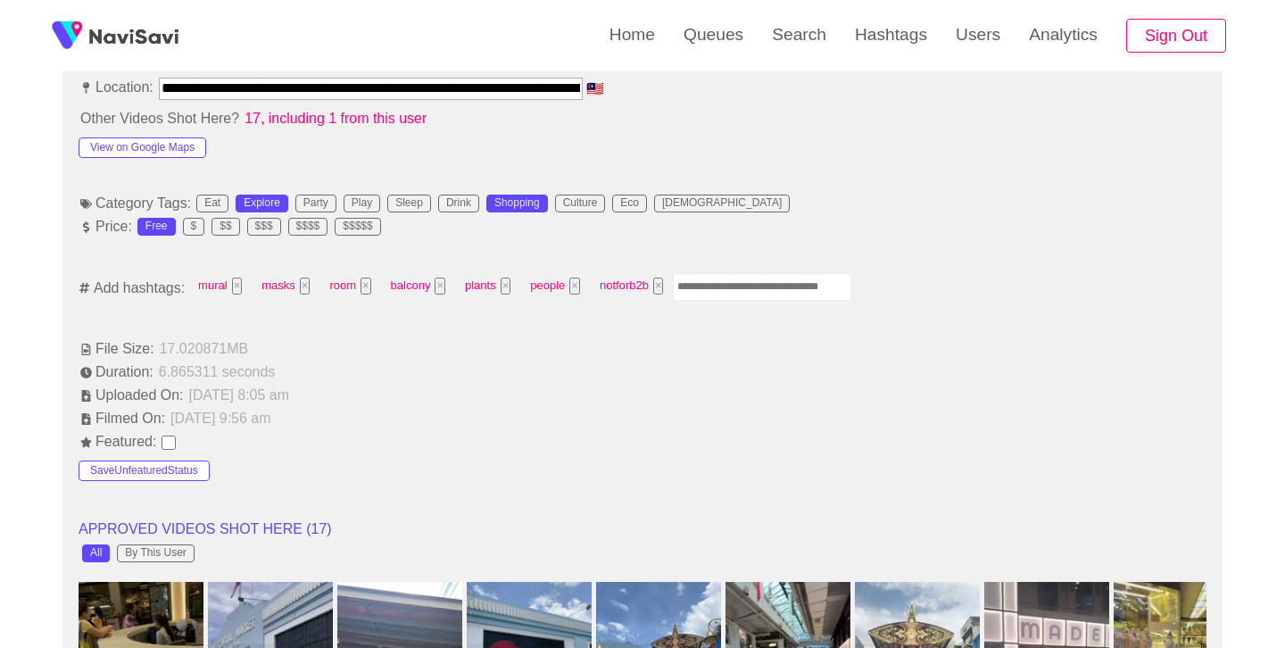
click at [728, 279] on input "Enter tag here and press return" at bounding box center [762, 287] width 179 height 28
type input "*****"
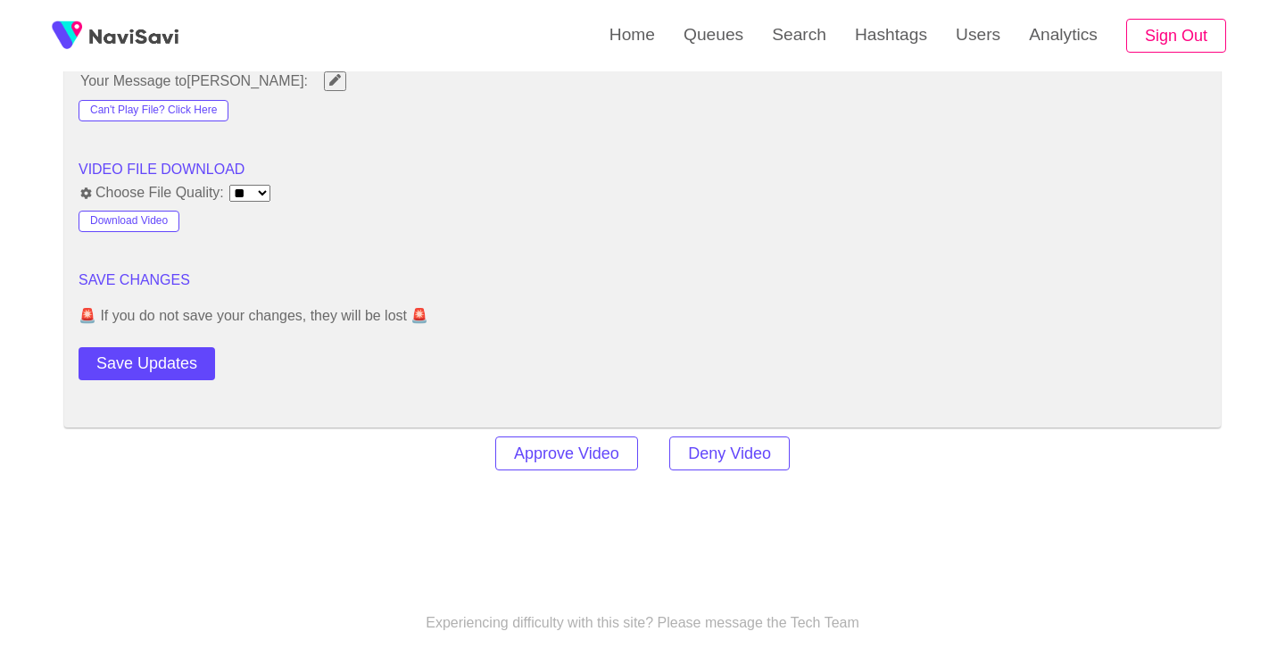
scroll to position [2357, 0]
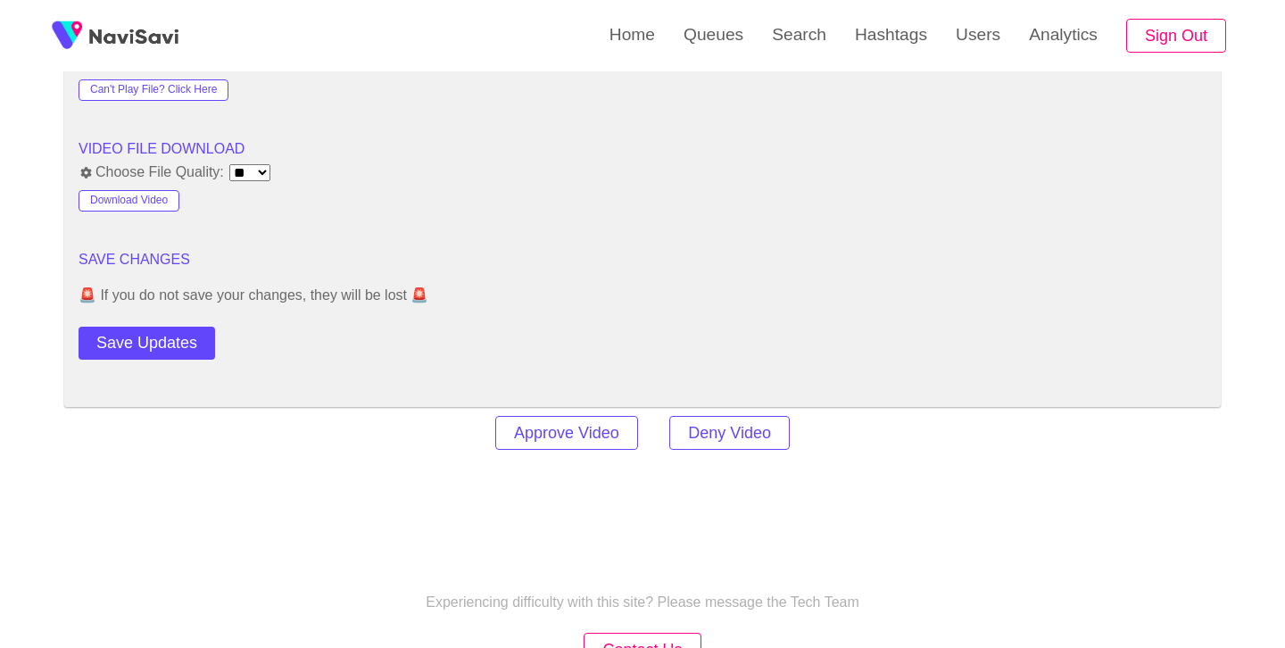
click at [146, 340] on button "Save Updates" at bounding box center [147, 343] width 137 height 33
drag, startPoint x: 785, startPoint y: 31, endPoint x: 762, endPoint y: 55, distance: 32.8
click at [785, 32] on link "Search" at bounding box center [799, 35] width 83 height 70
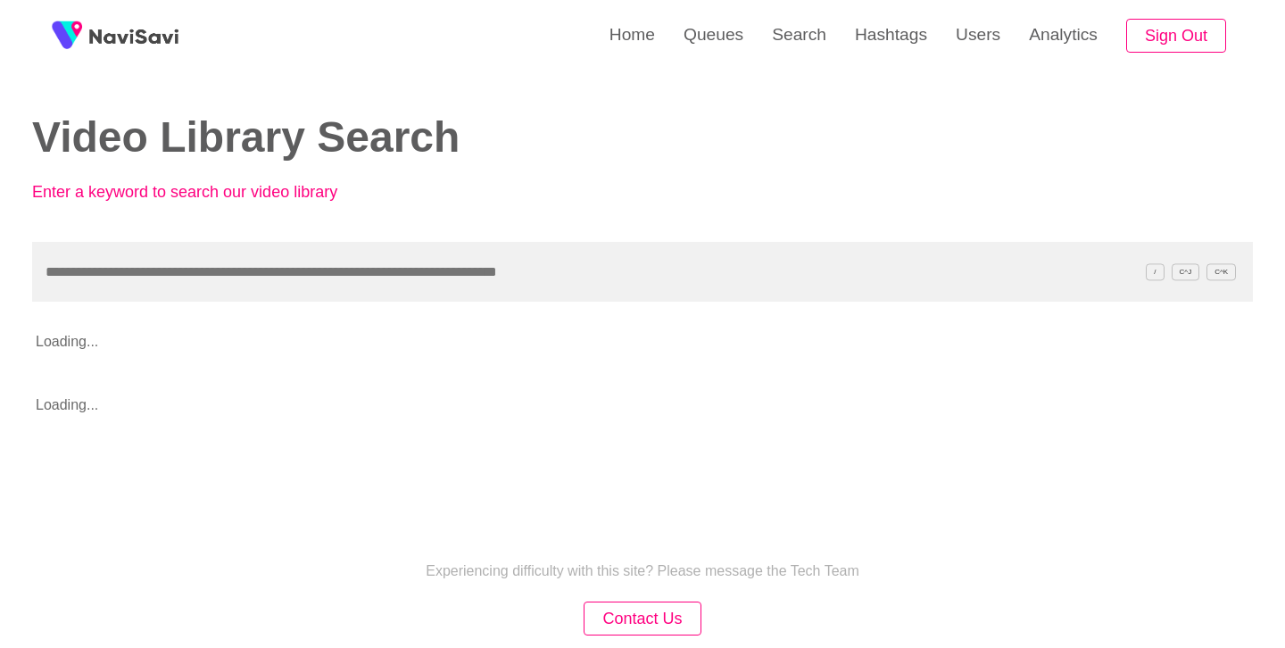
click at [452, 274] on input "text" at bounding box center [642, 272] width 1221 height 60
type input "**********"
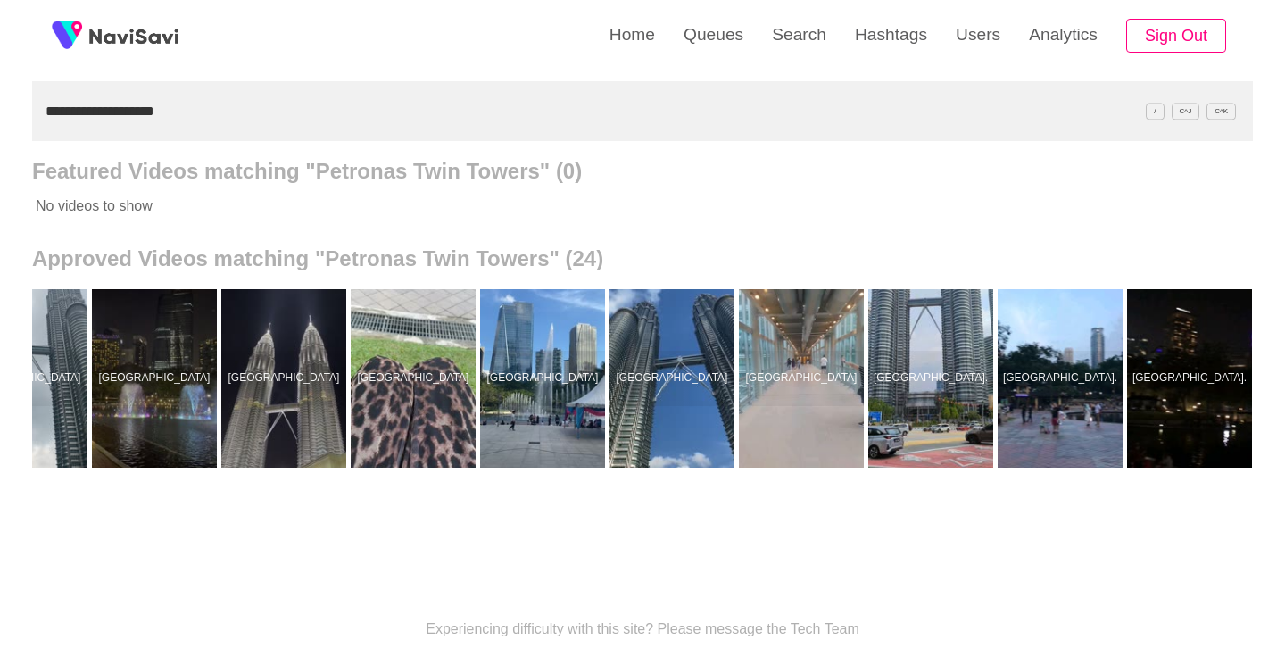
scroll to position [0, 1885]
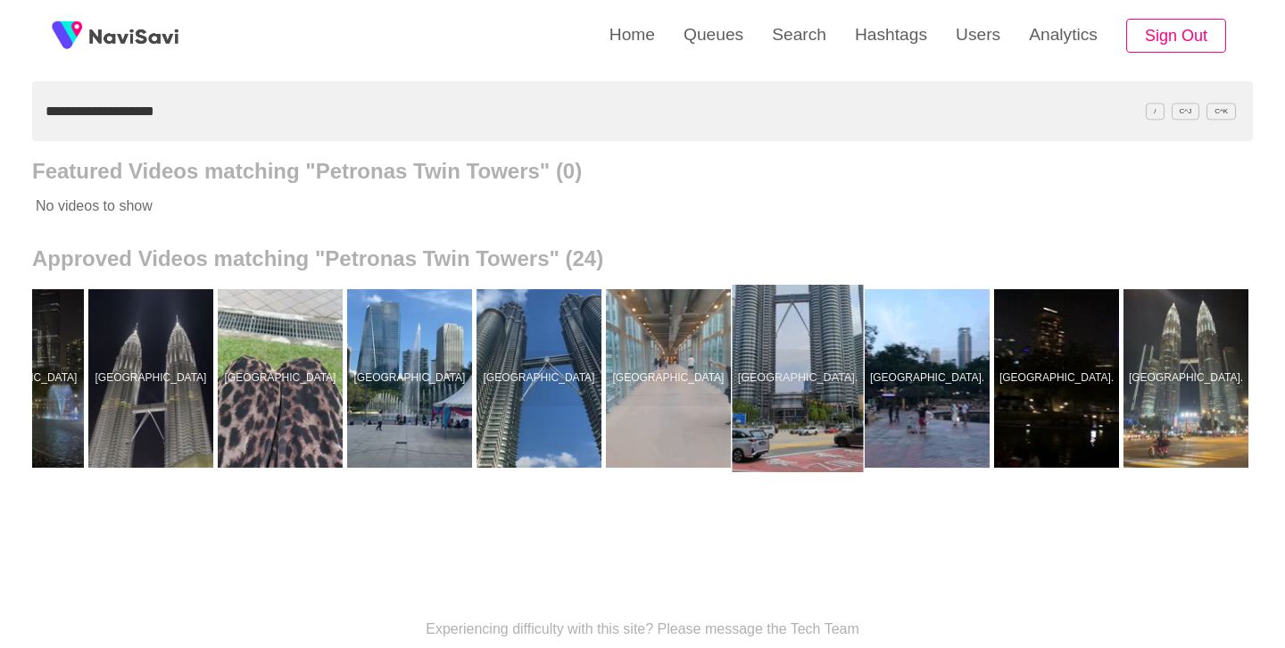
click at [760, 395] on div at bounding box center [798, 378] width 131 height 187
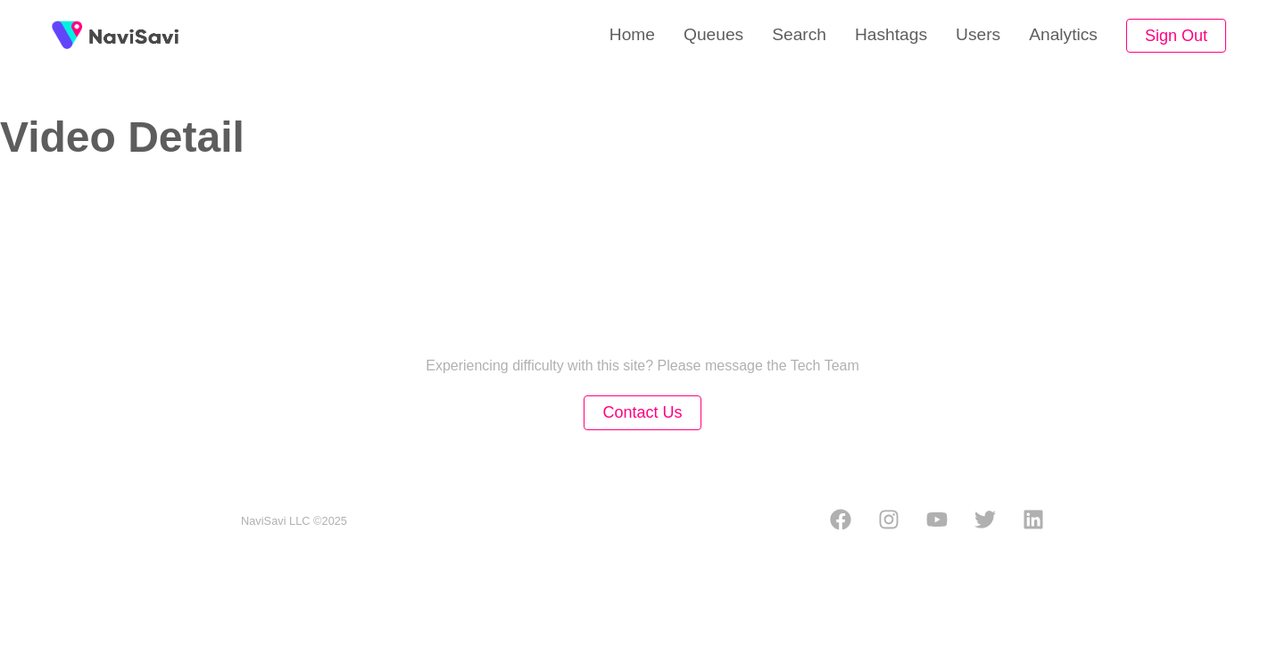
select select "**********"
select select "**"
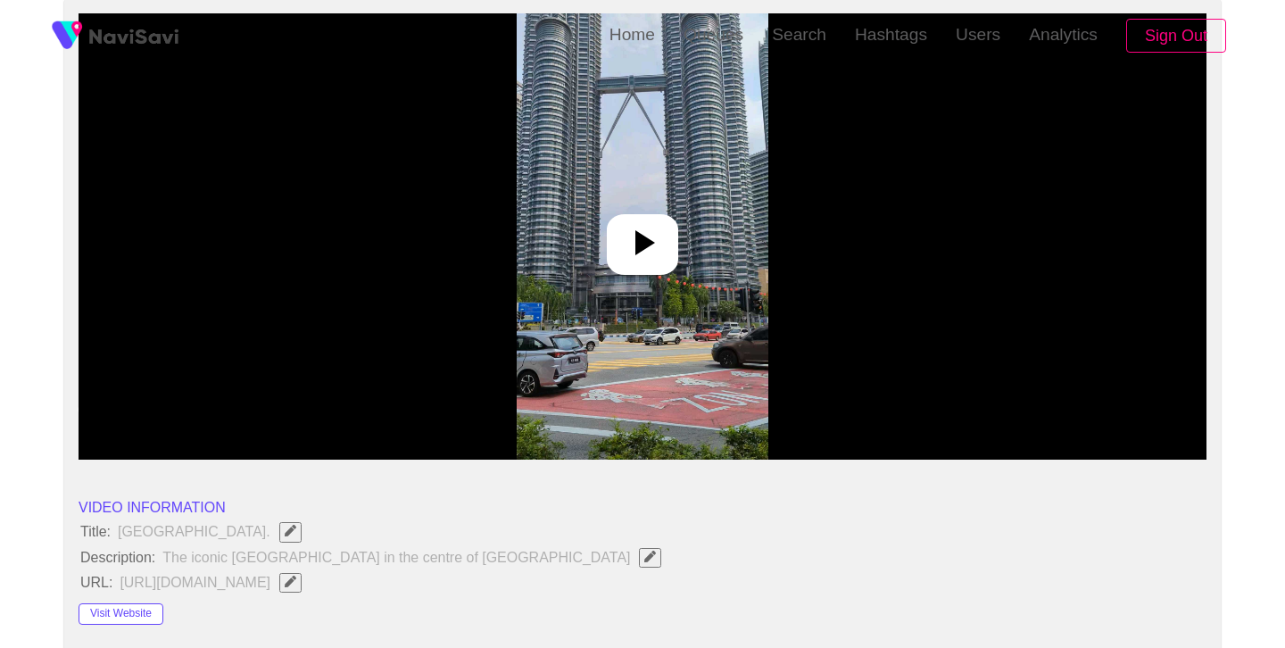
scroll to position [275, 0]
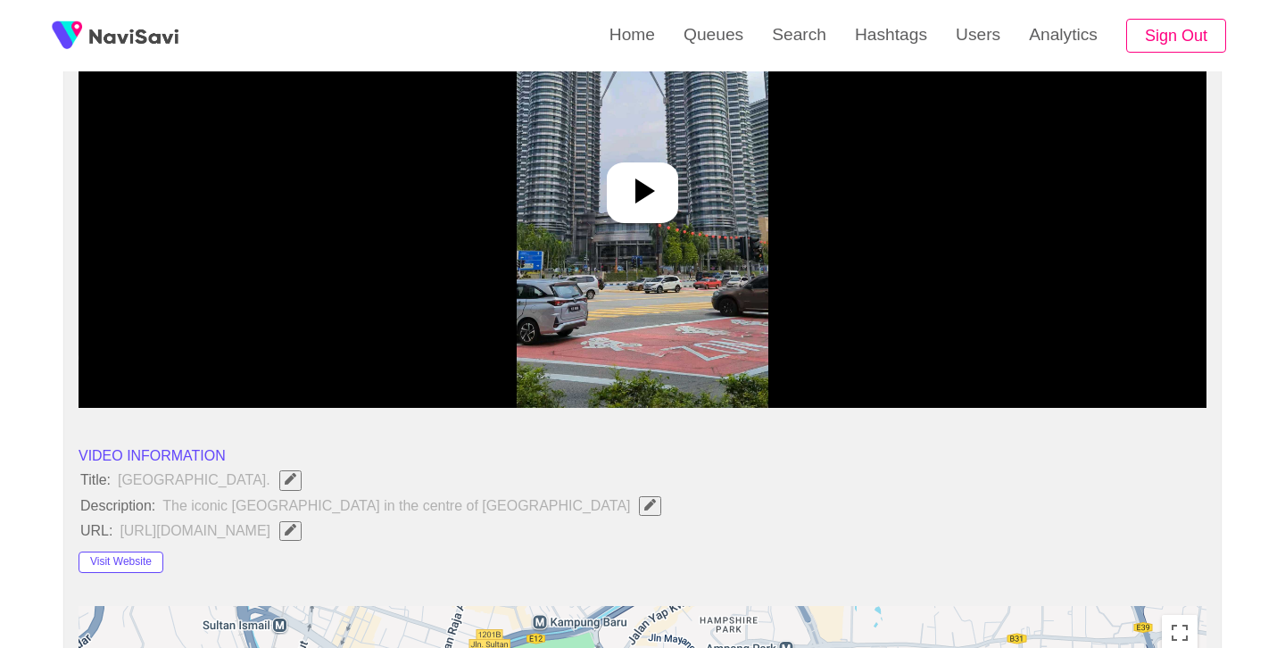
click at [646, 208] on icon at bounding box center [642, 191] width 43 height 43
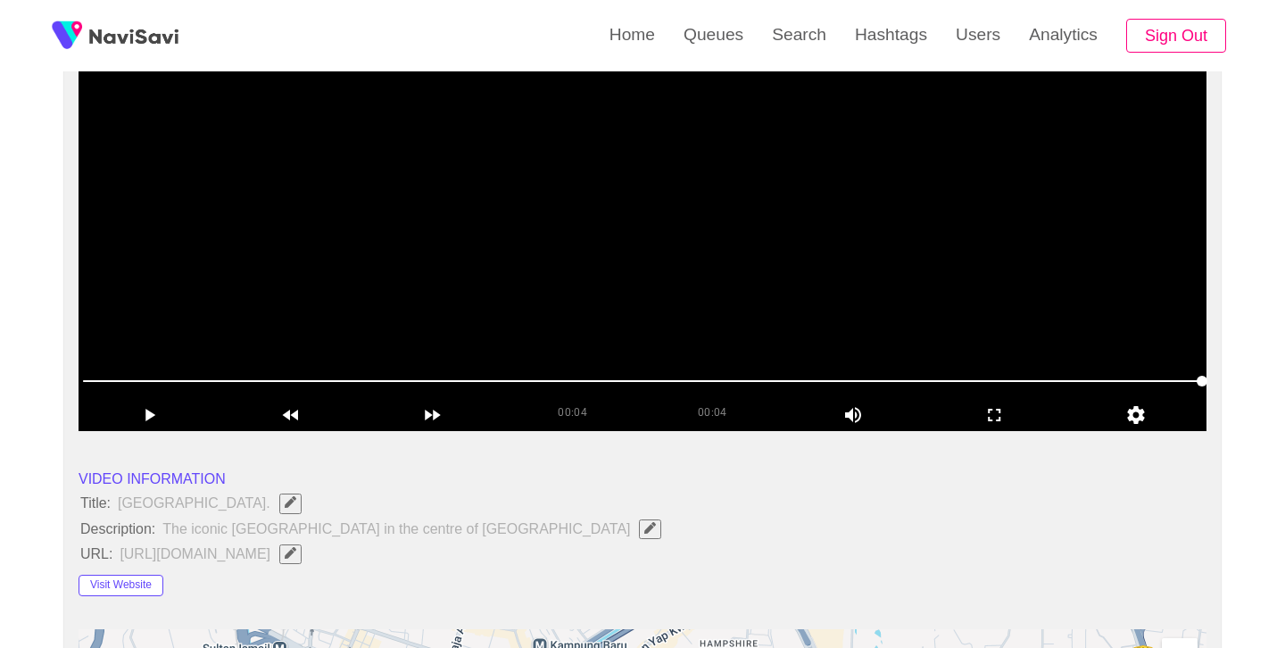
scroll to position [253, 0]
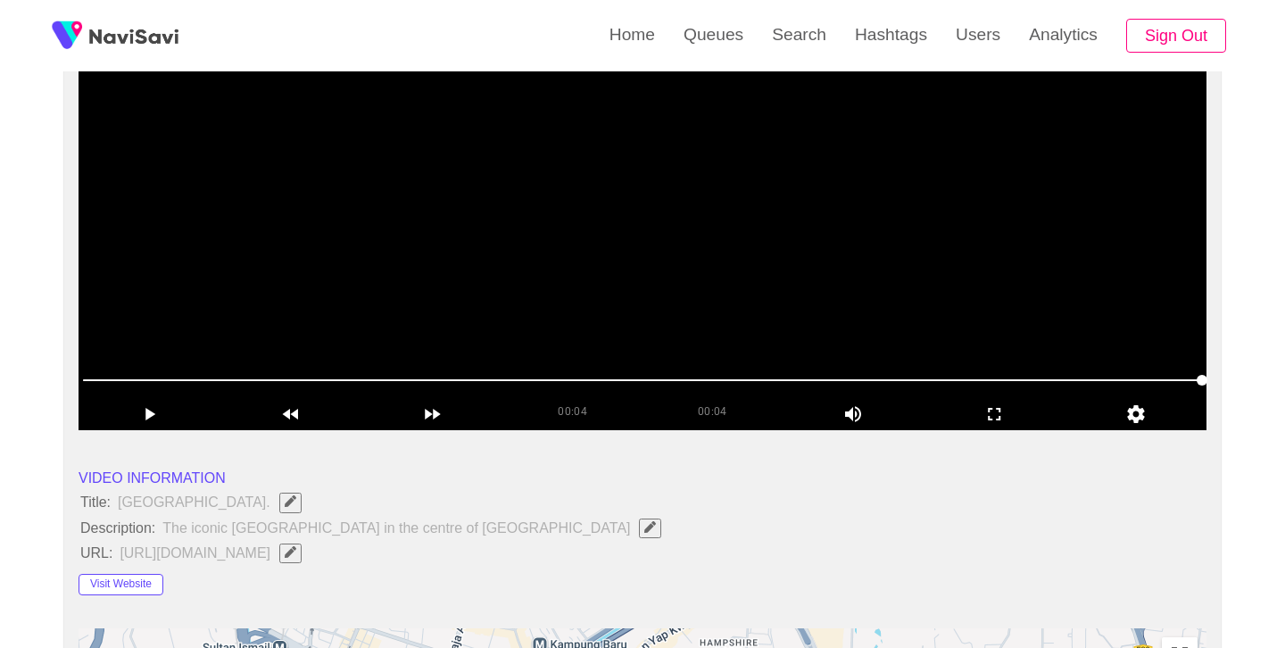
click at [668, 260] on video at bounding box center [643, 207] width 1128 height 446
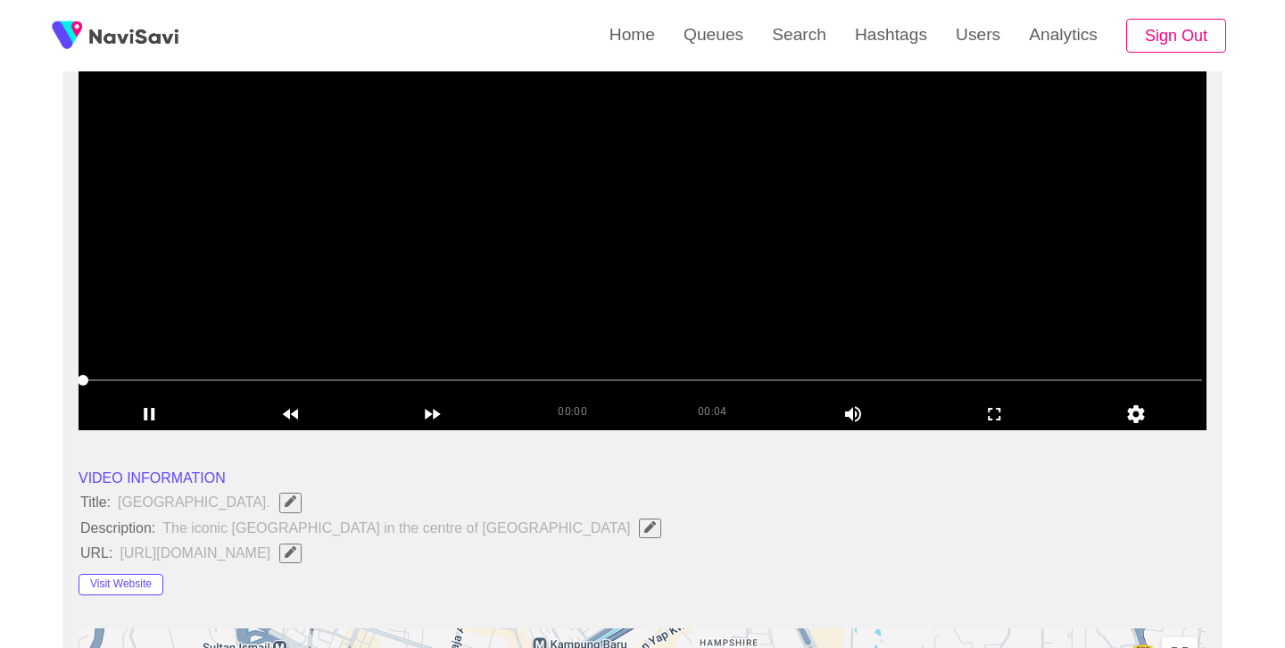
click at [667, 331] on video at bounding box center [643, 207] width 1128 height 446
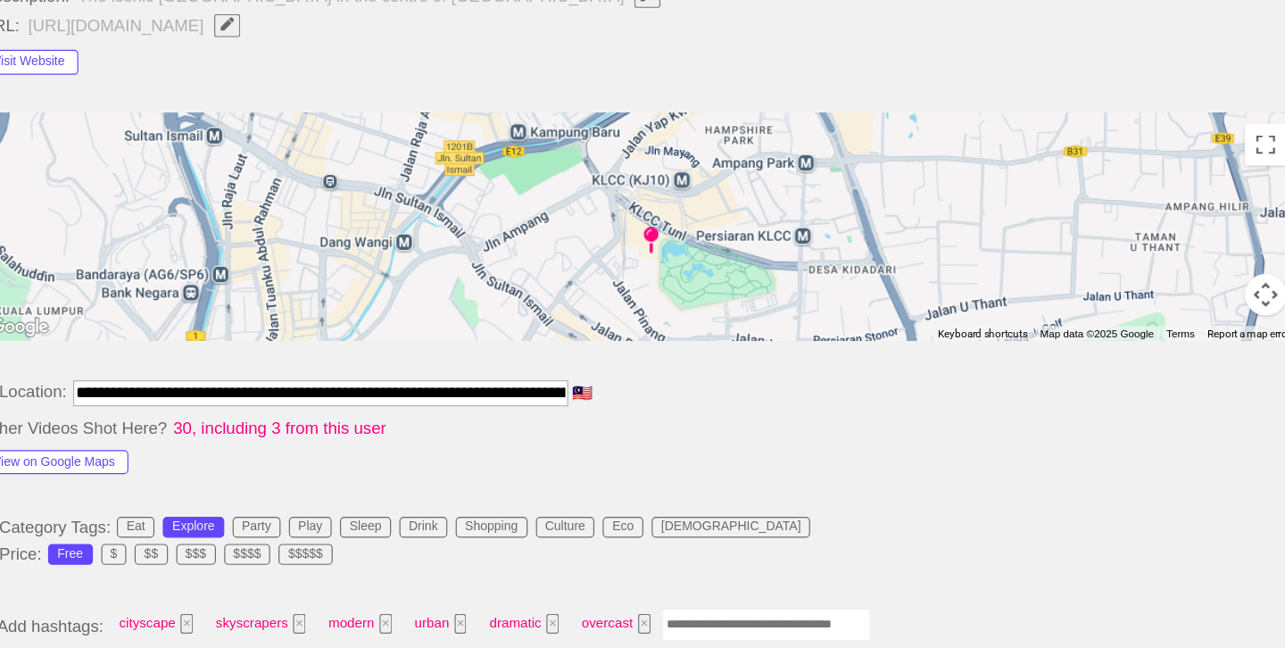
scroll to position [691, 0]
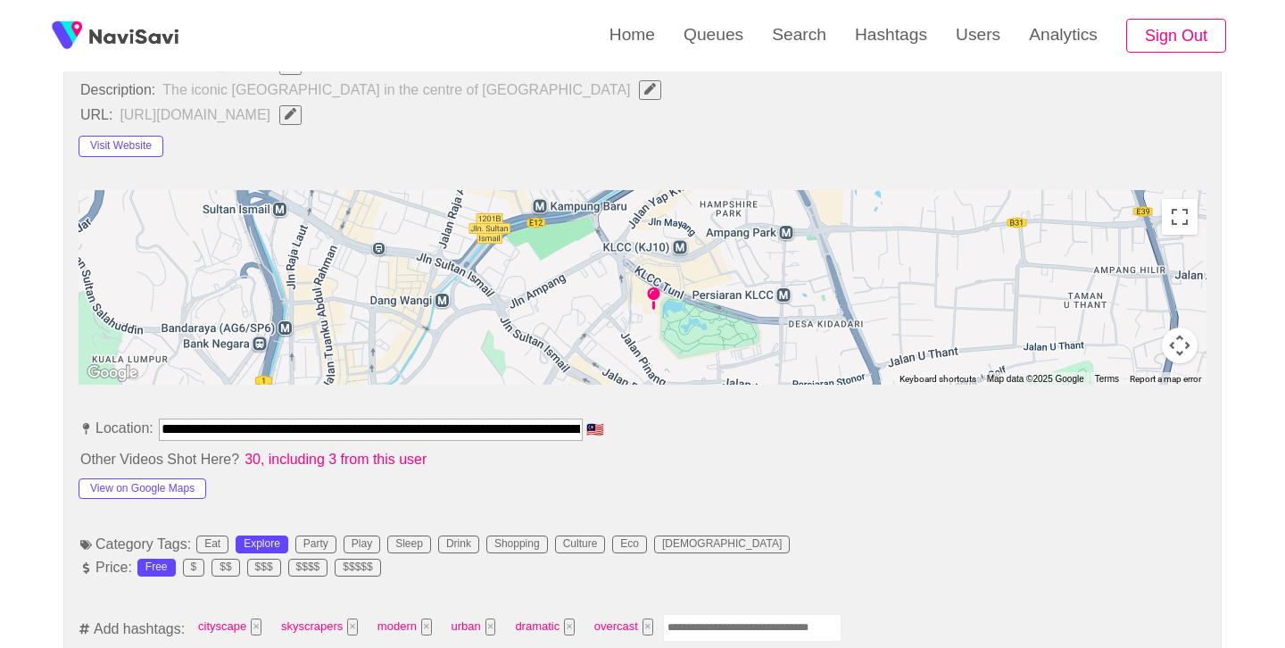
click at [752, 617] on input "Enter tag here and press return" at bounding box center [752, 628] width 179 height 28
type input "*********"
type input "****"
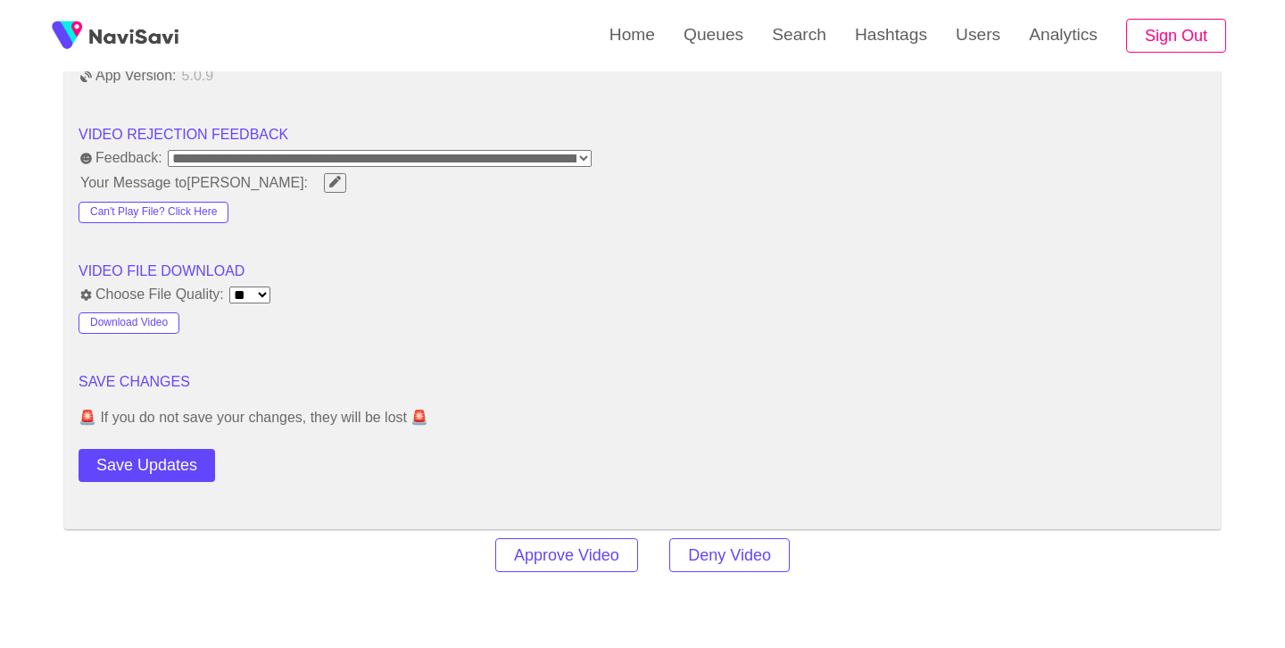
scroll to position [2288, 0]
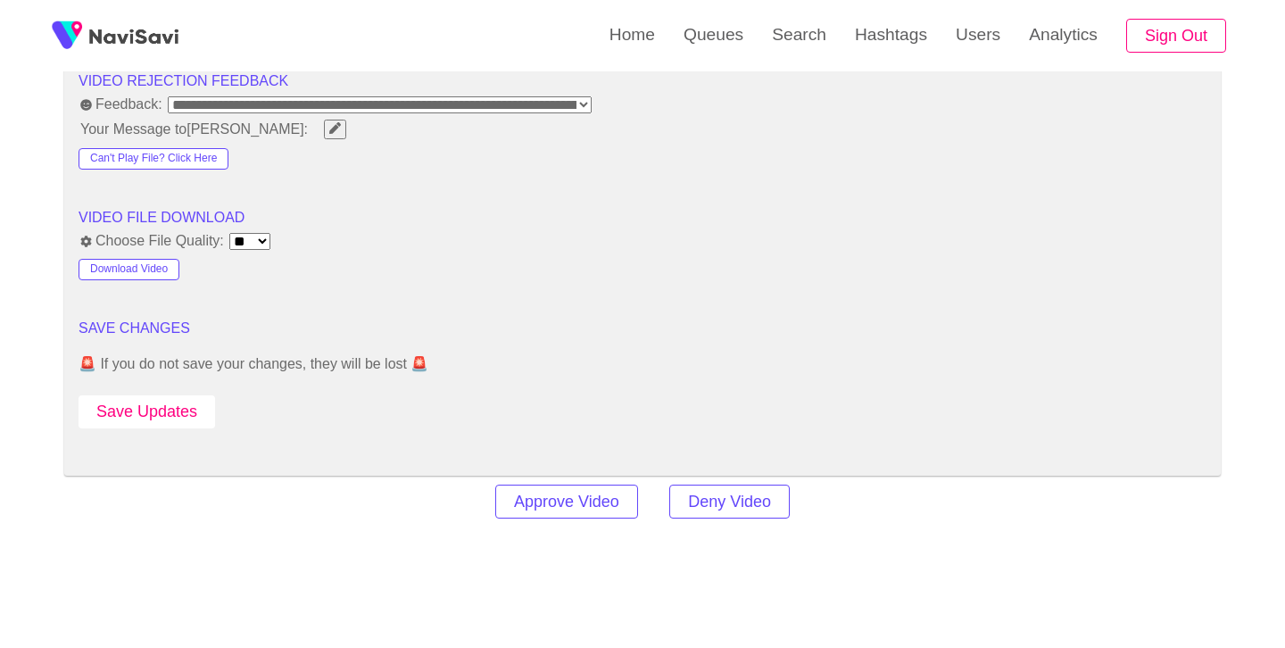
click at [177, 419] on button "Save Updates" at bounding box center [147, 411] width 137 height 33
click at [817, 39] on link "Search" at bounding box center [799, 35] width 83 height 70
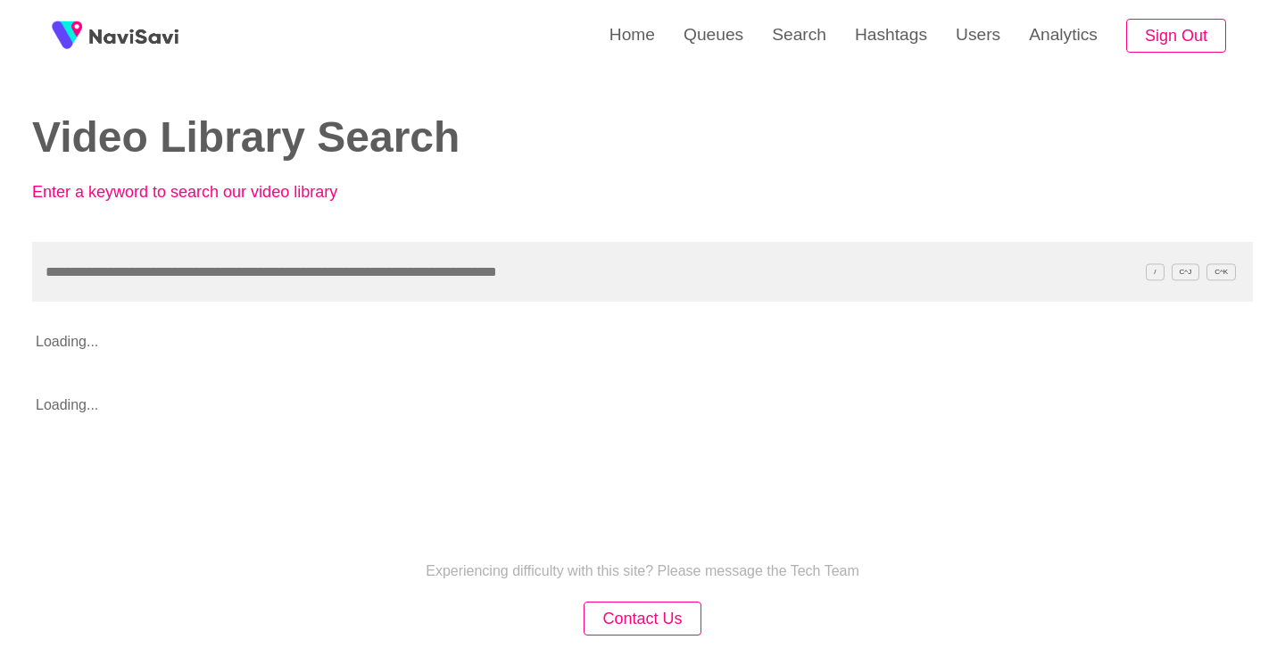
click at [334, 297] on input "text" at bounding box center [642, 272] width 1221 height 60
type input "**********"
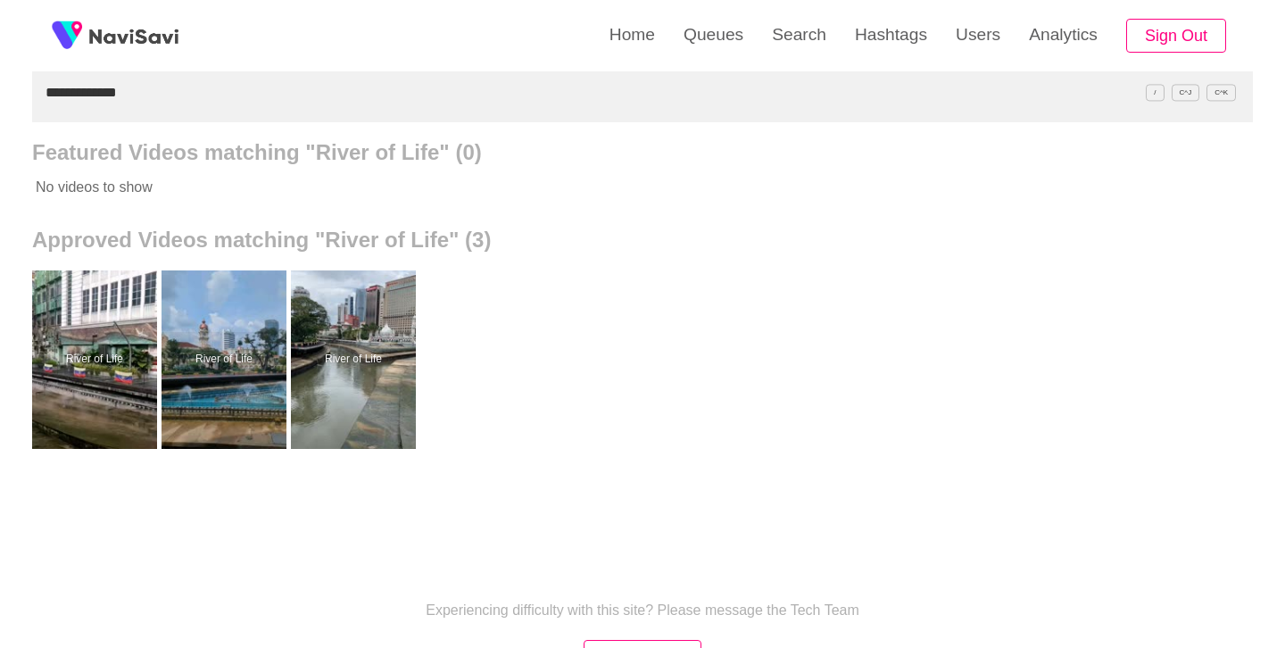
scroll to position [180, 0]
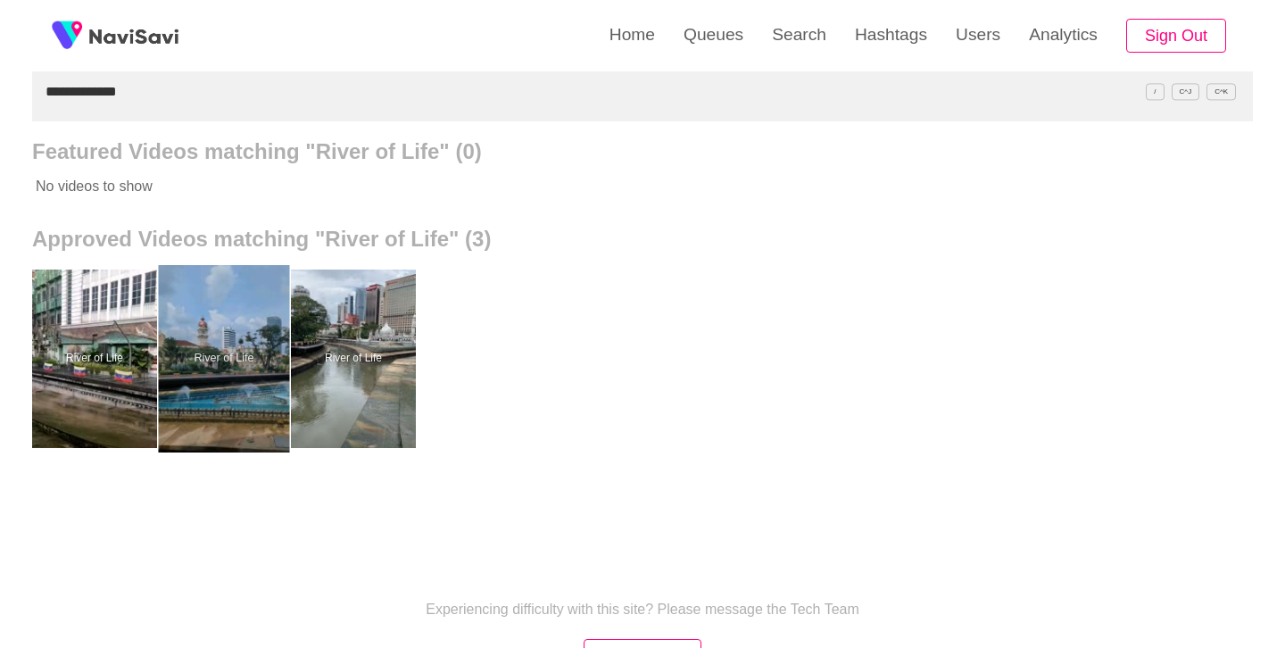
click at [196, 368] on div at bounding box center [224, 358] width 131 height 187
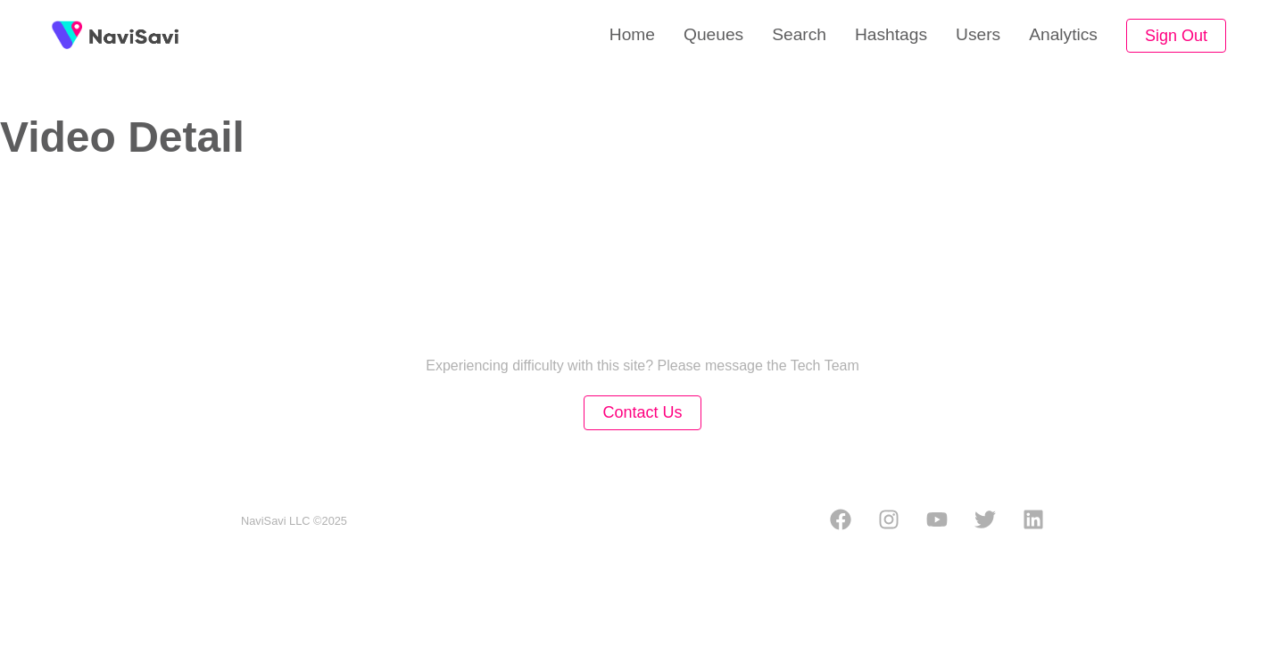
select select "**"
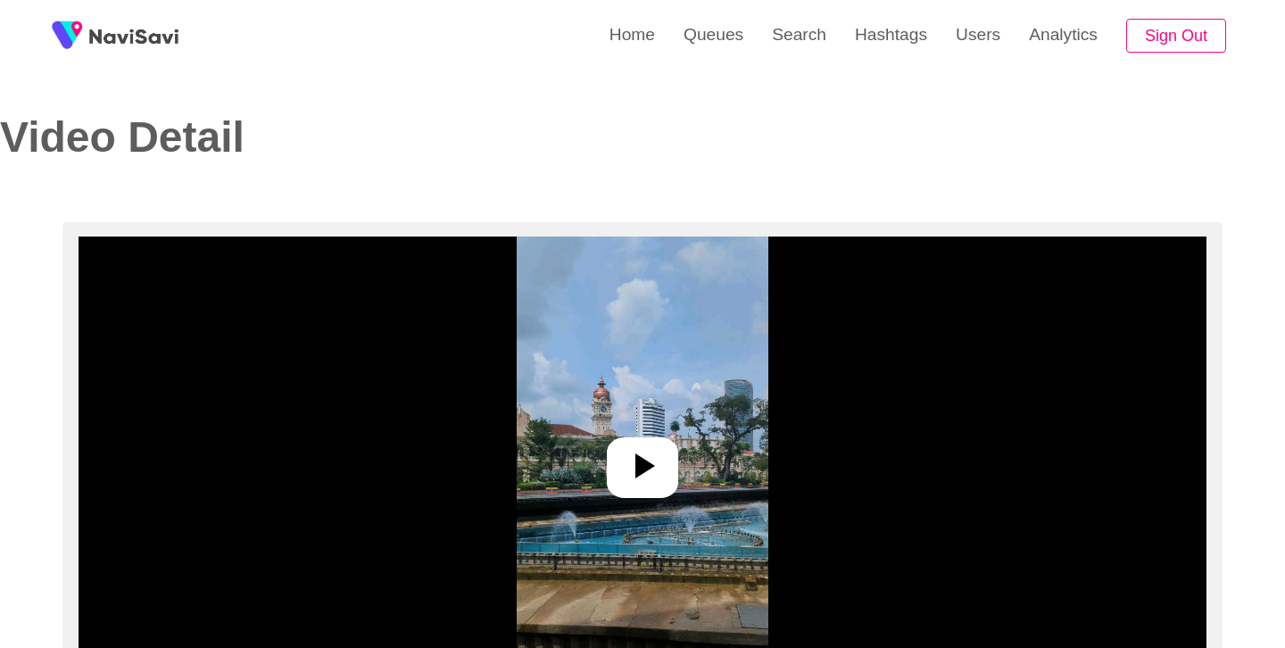
select select "**********"
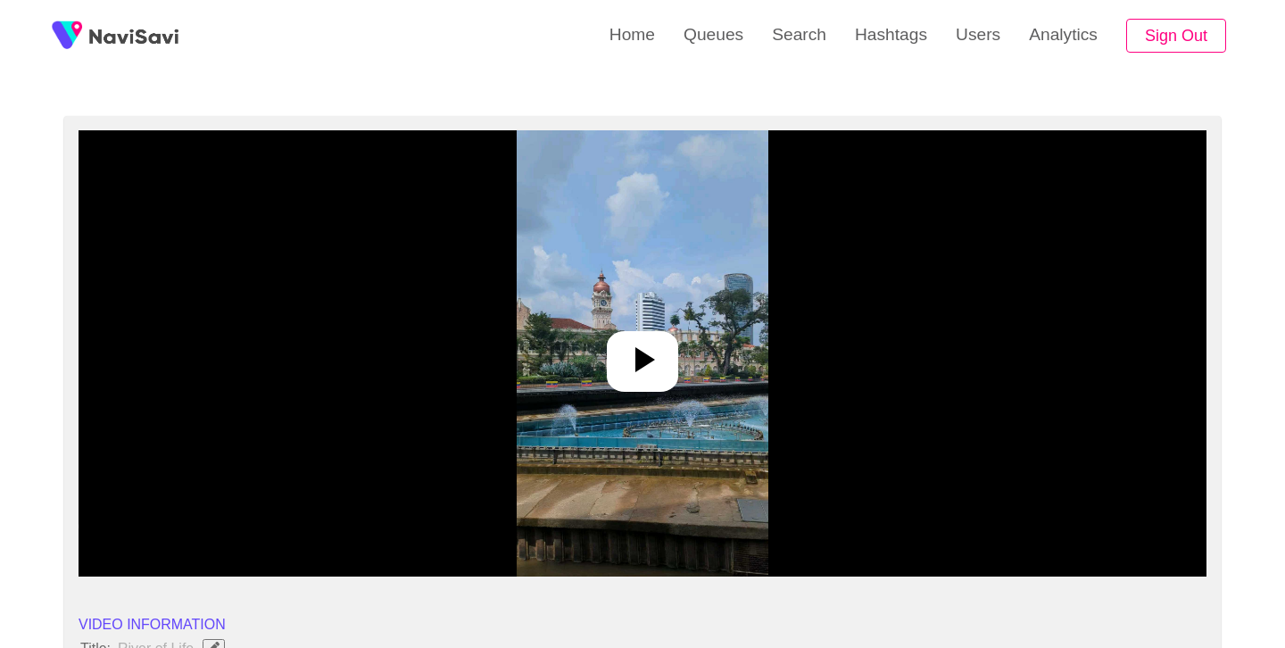
click at [653, 360] on icon at bounding box center [642, 359] width 43 height 43
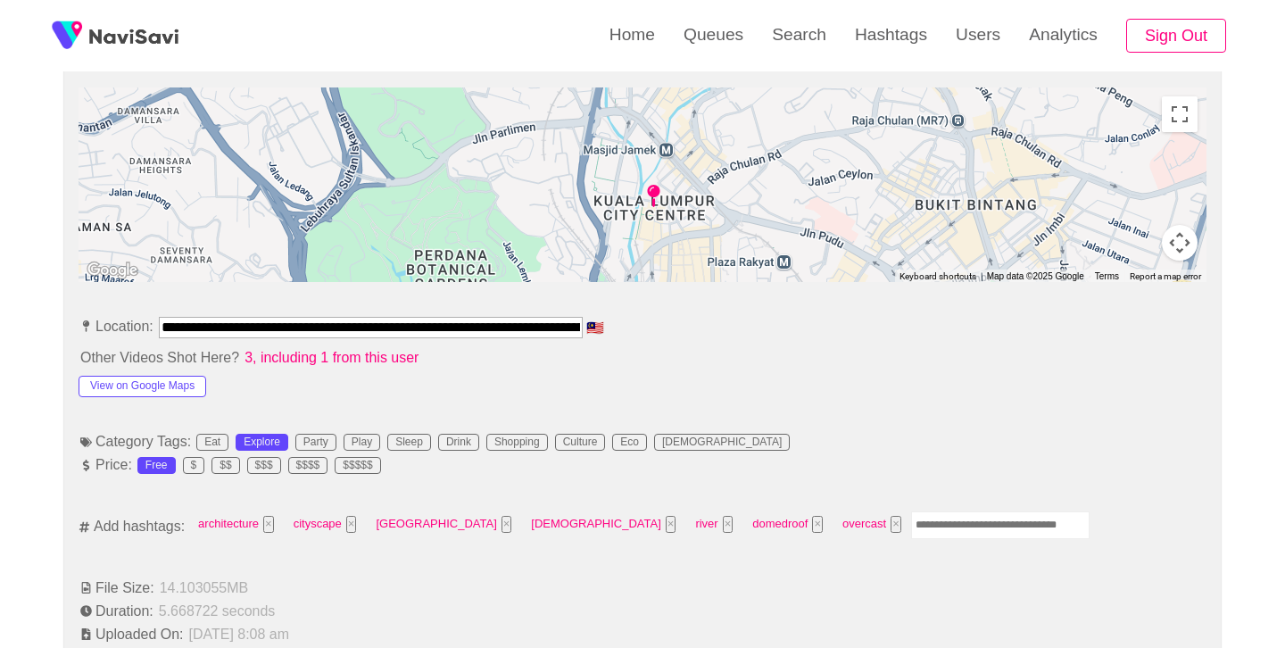
scroll to position [804, 0]
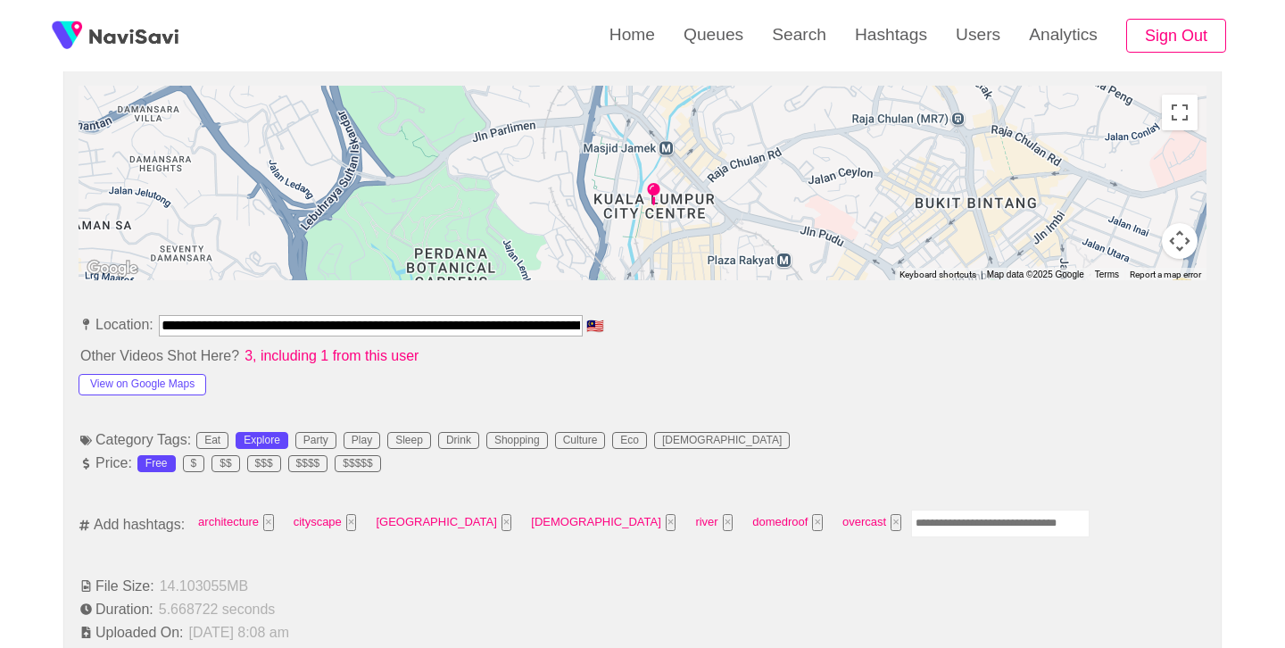
click at [911, 516] on input "Enter tag here and press return" at bounding box center [1000, 524] width 179 height 28
type input "*********"
type input "****"
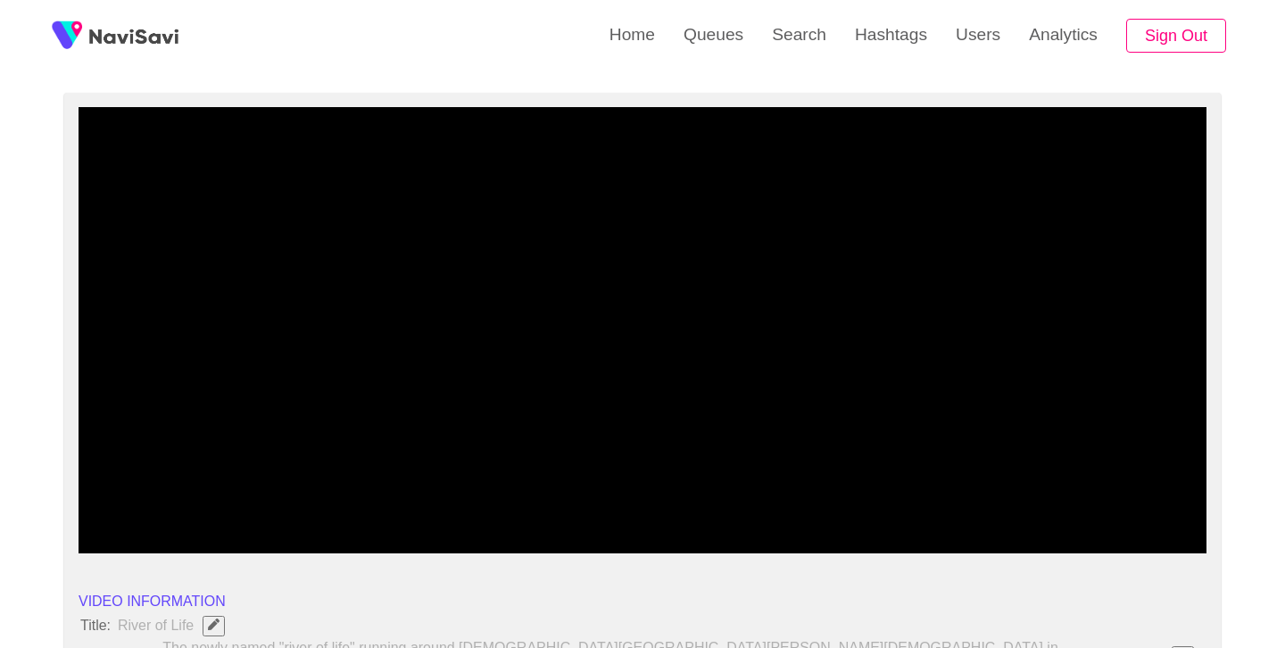
scroll to position [127, 0]
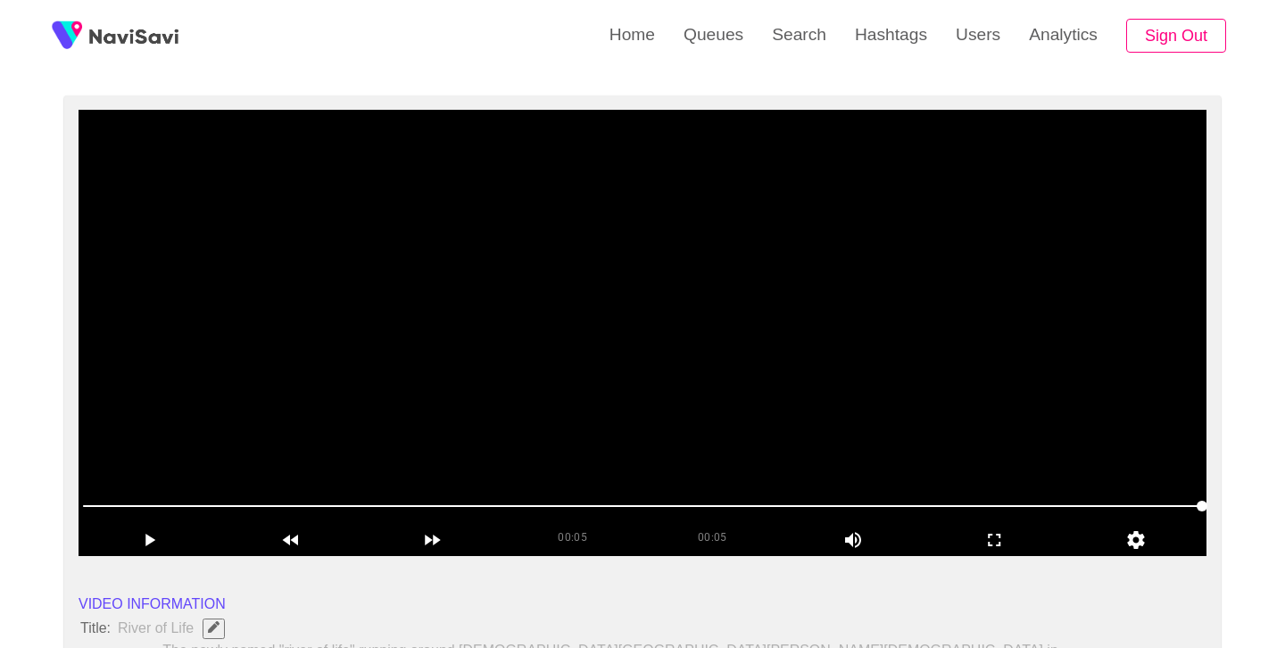
click at [707, 362] on video at bounding box center [643, 333] width 1128 height 446
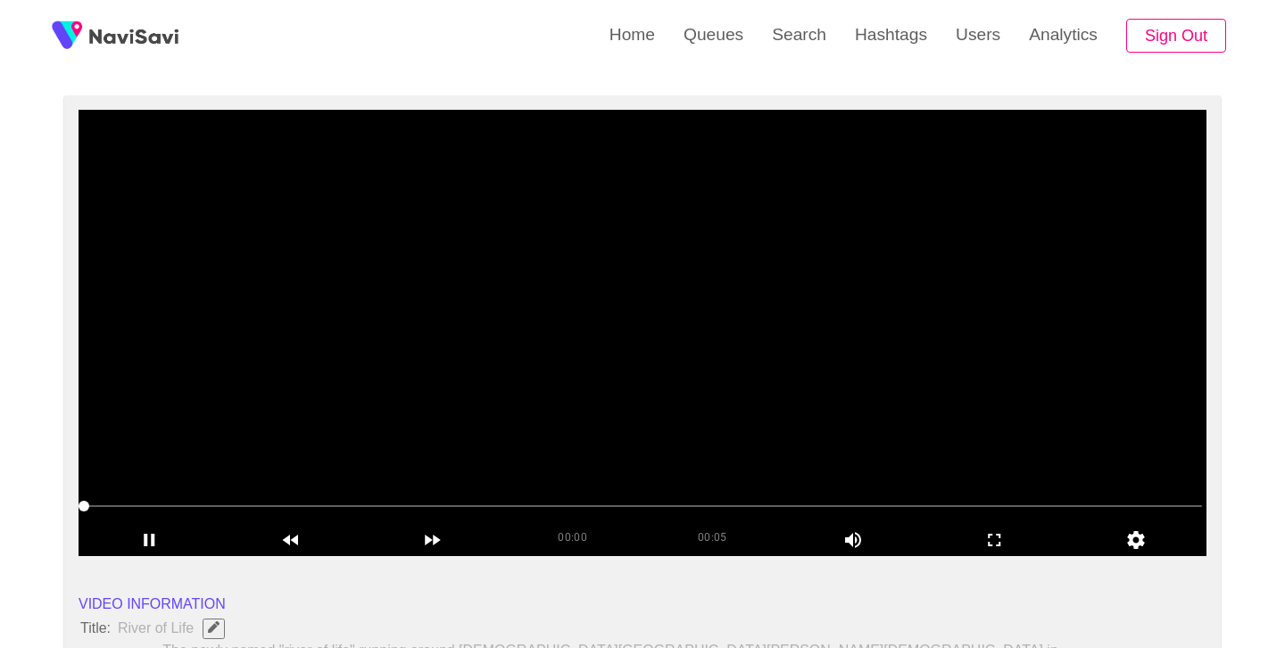
click at [698, 361] on video at bounding box center [643, 333] width 1128 height 446
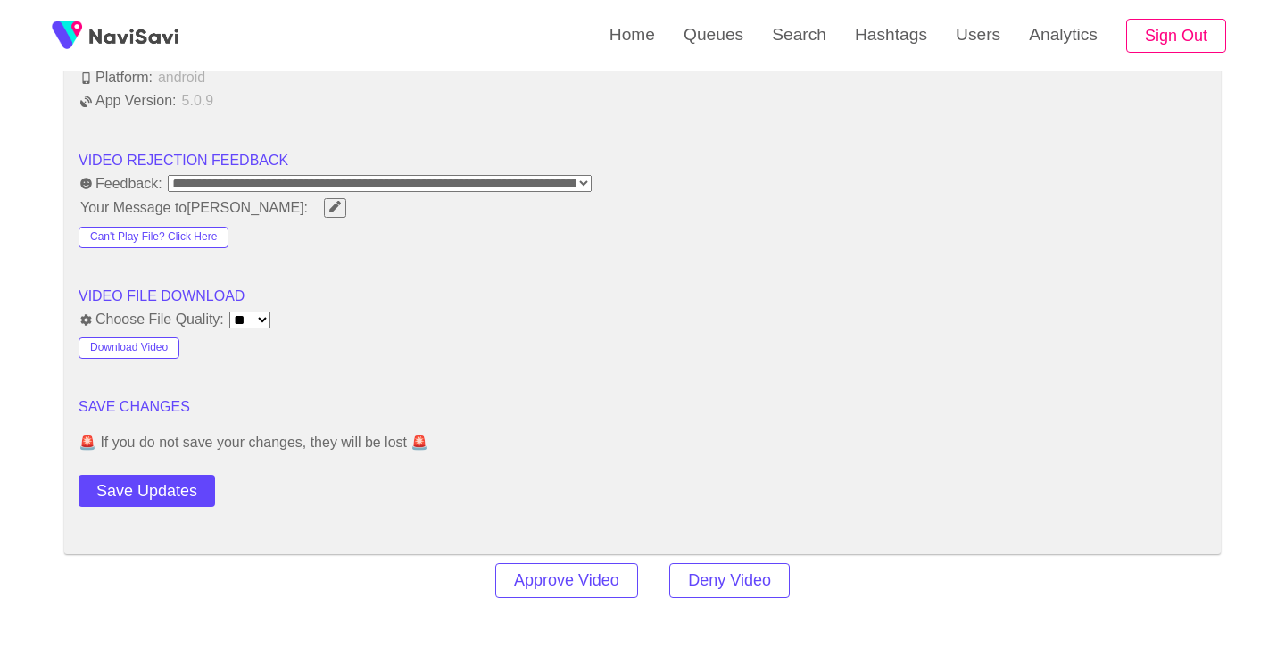
scroll to position [2247, 0]
click at [187, 474] on button "Save Updates" at bounding box center [147, 490] width 137 height 33
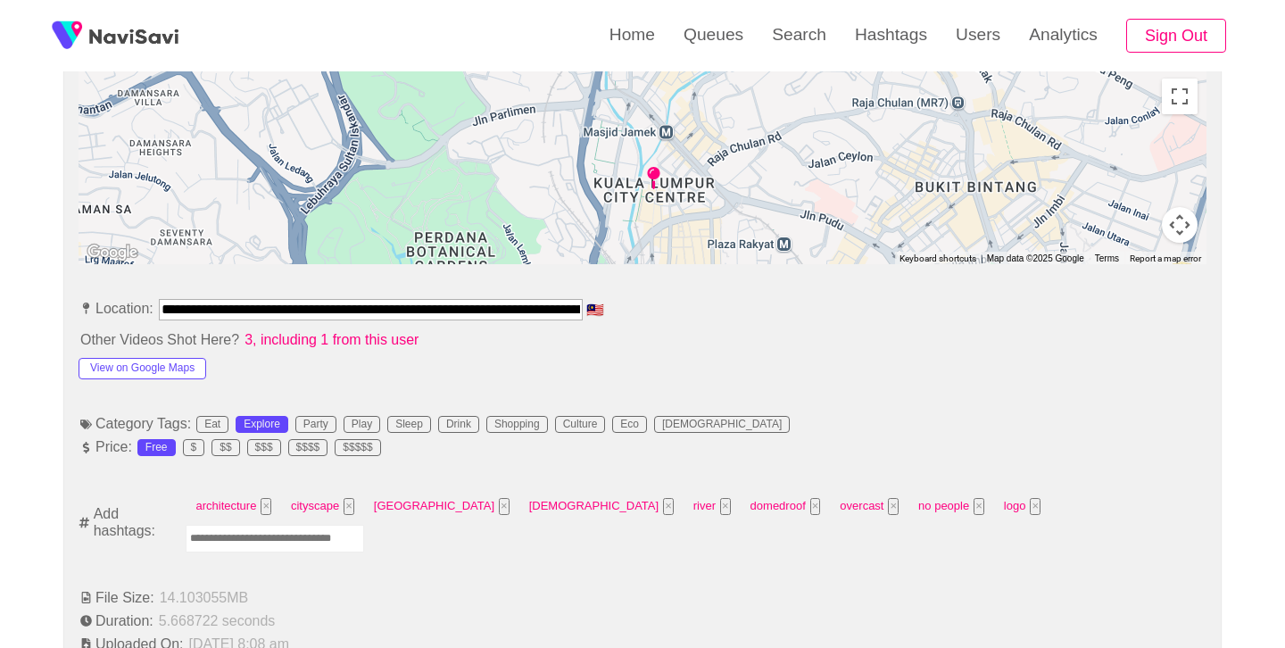
scroll to position [823, 0]
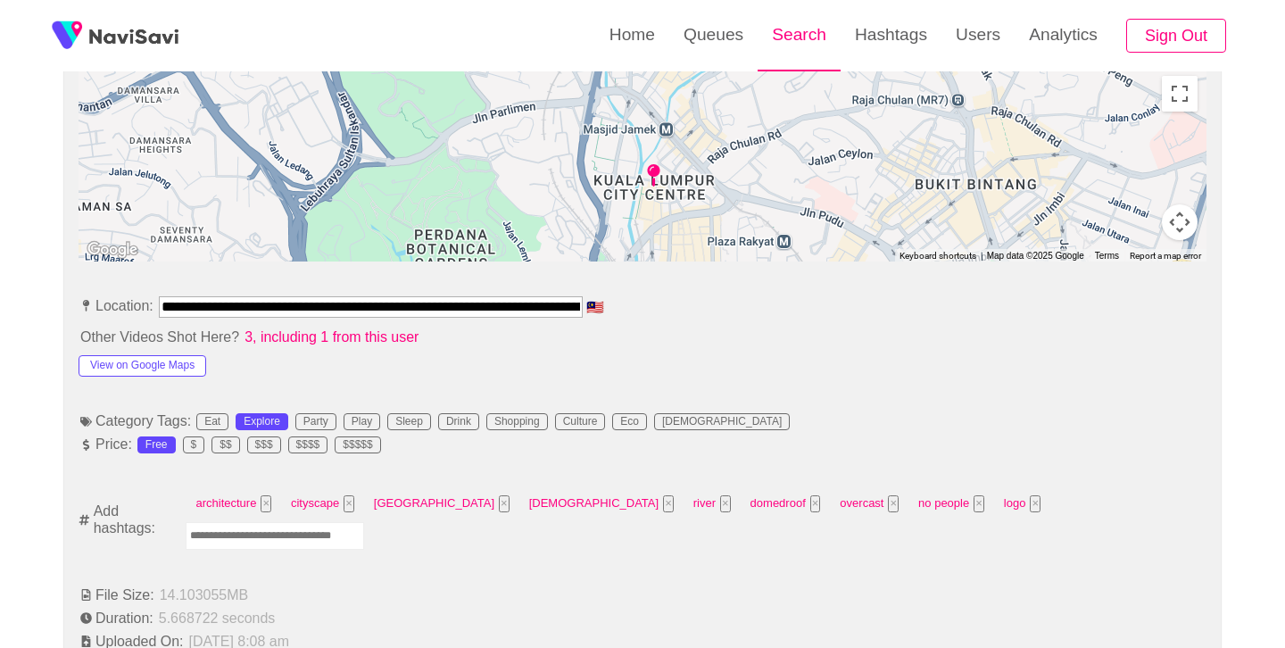
click at [797, 23] on link "Search" at bounding box center [799, 35] width 83 height 70
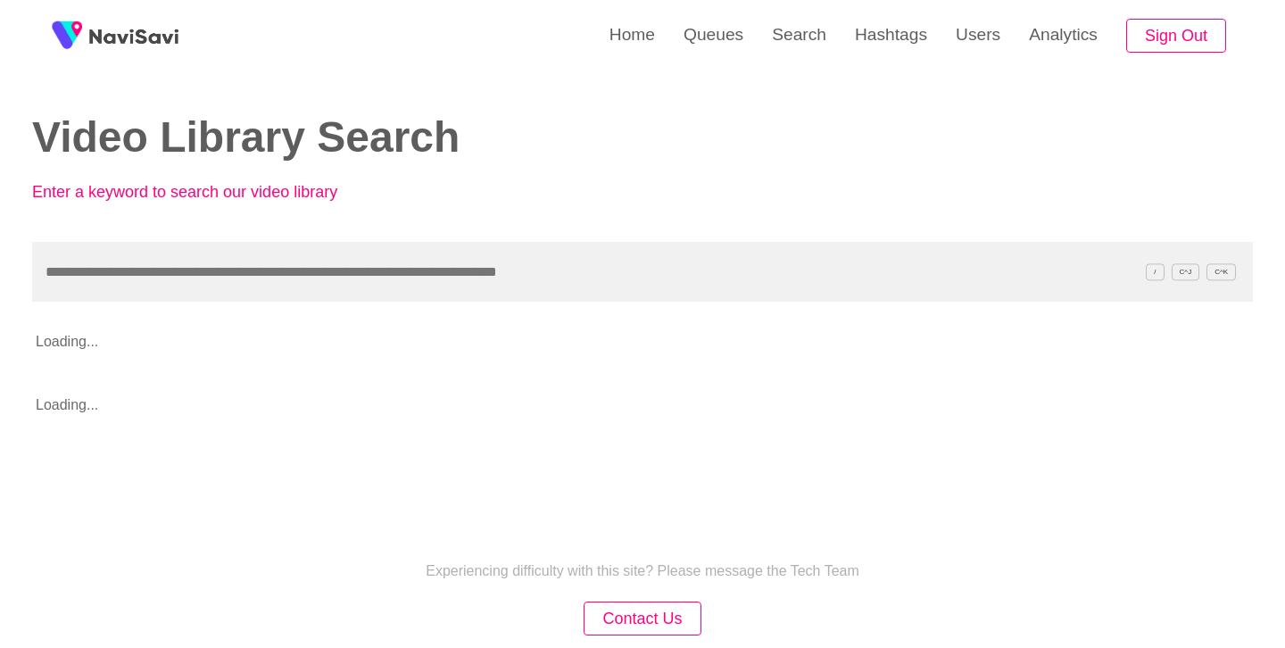
click at [426, 277] on input "text" at bounding box center [642, 272] width 1221 height 60
type input "**********"
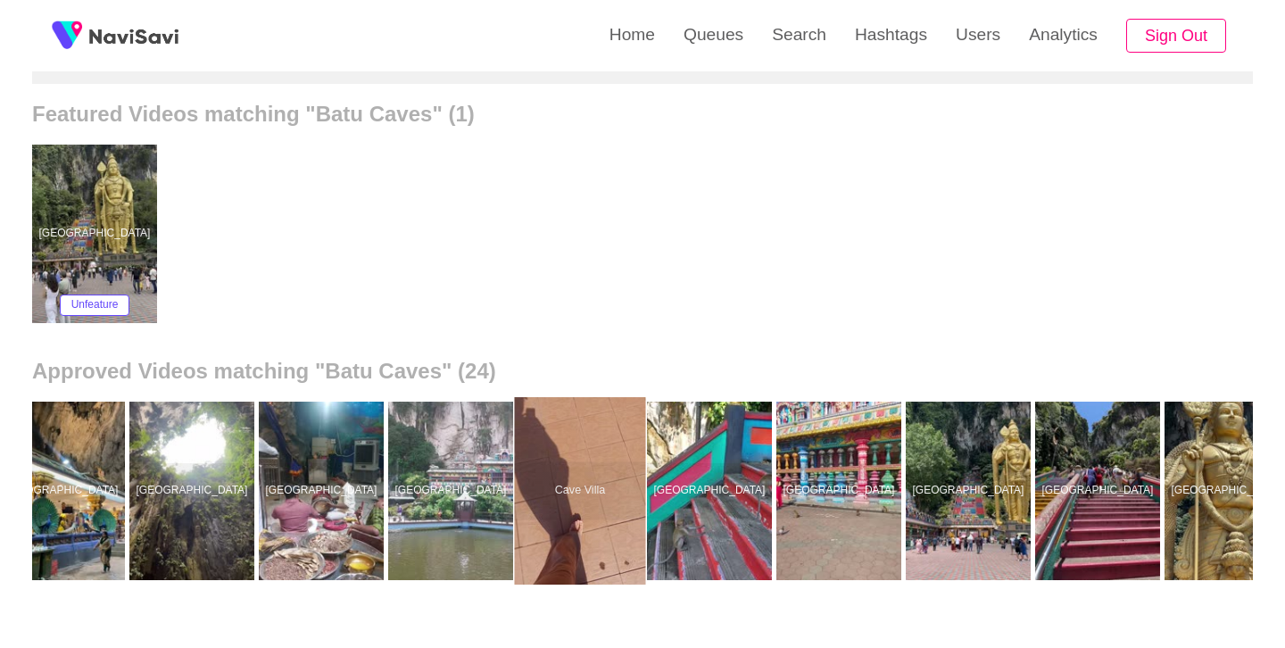
scroll to position [0, 164]
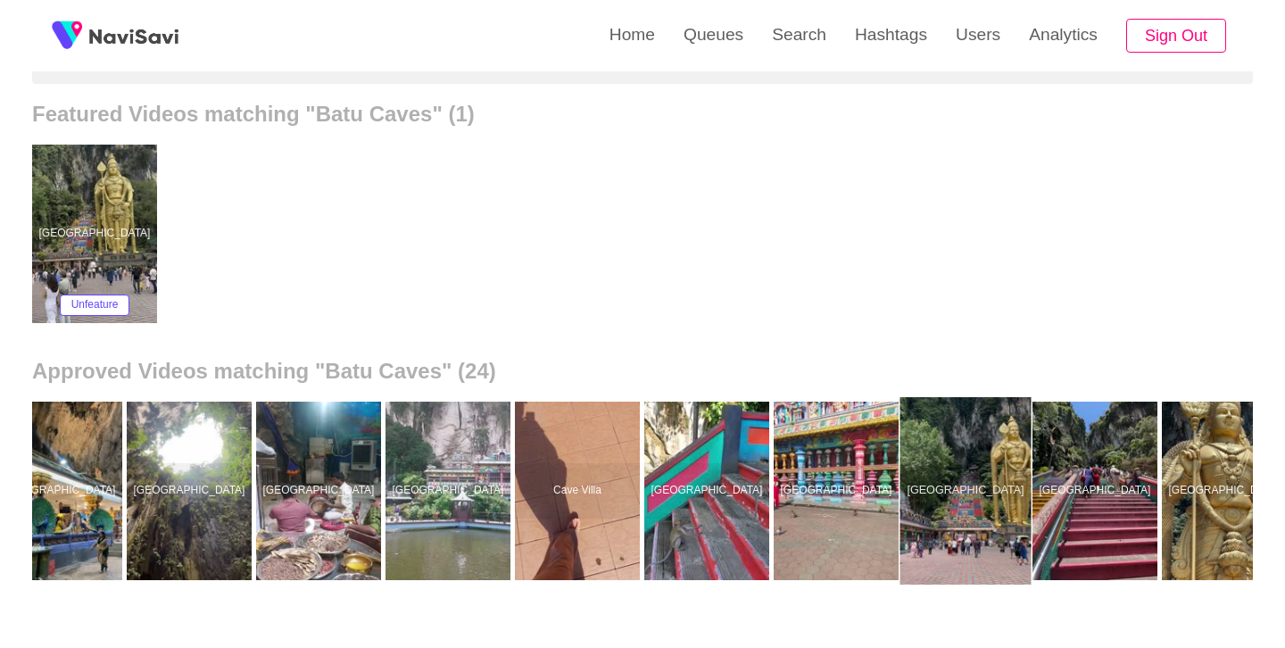
click at [969, 461] on div at bounding box center [966, 490] width 131 height 187
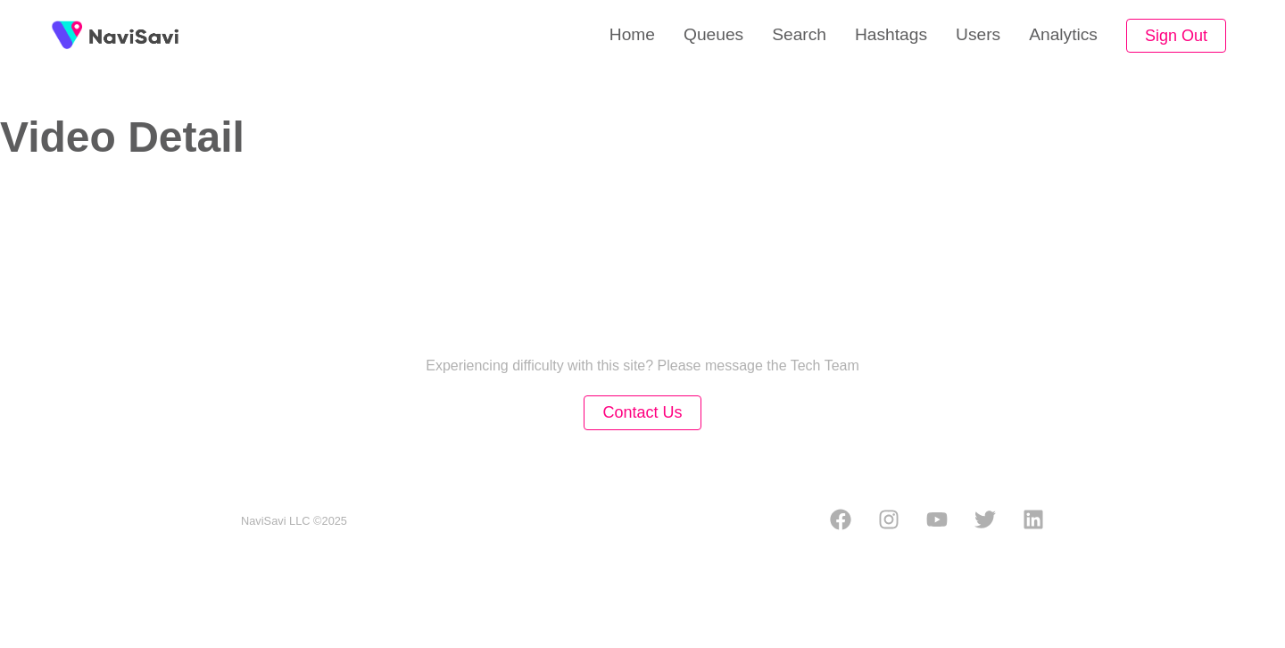
select select "**********"
select select "**"
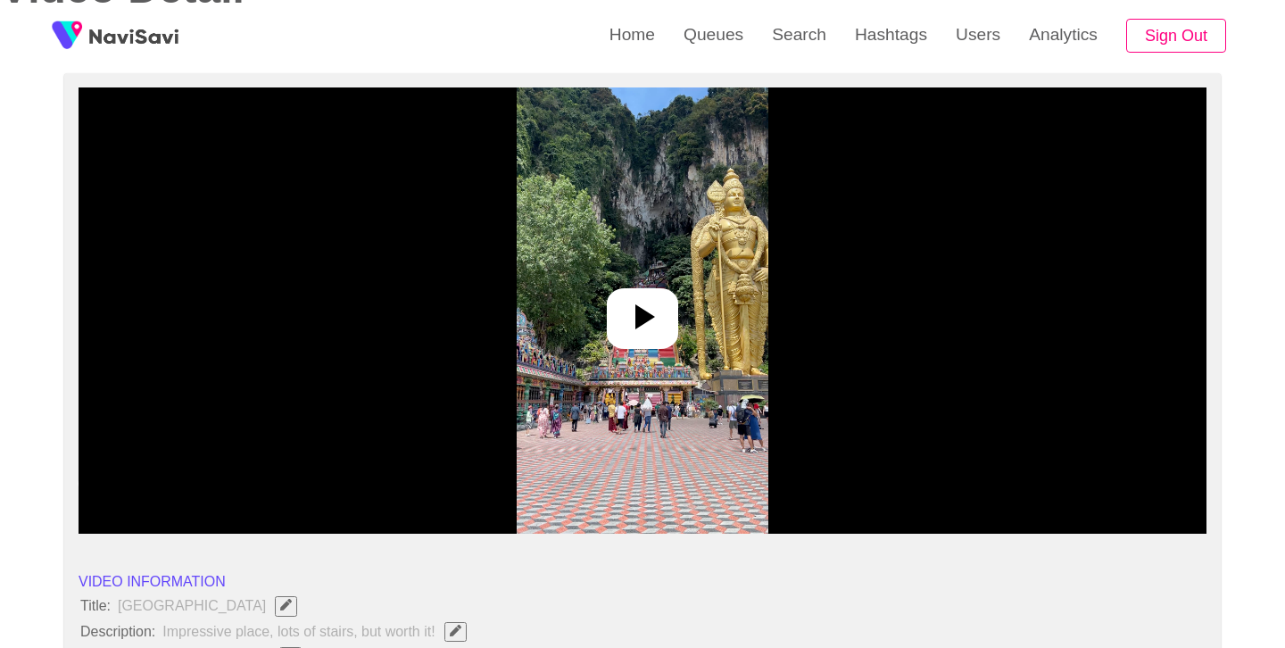
scroll to position [151, 0]
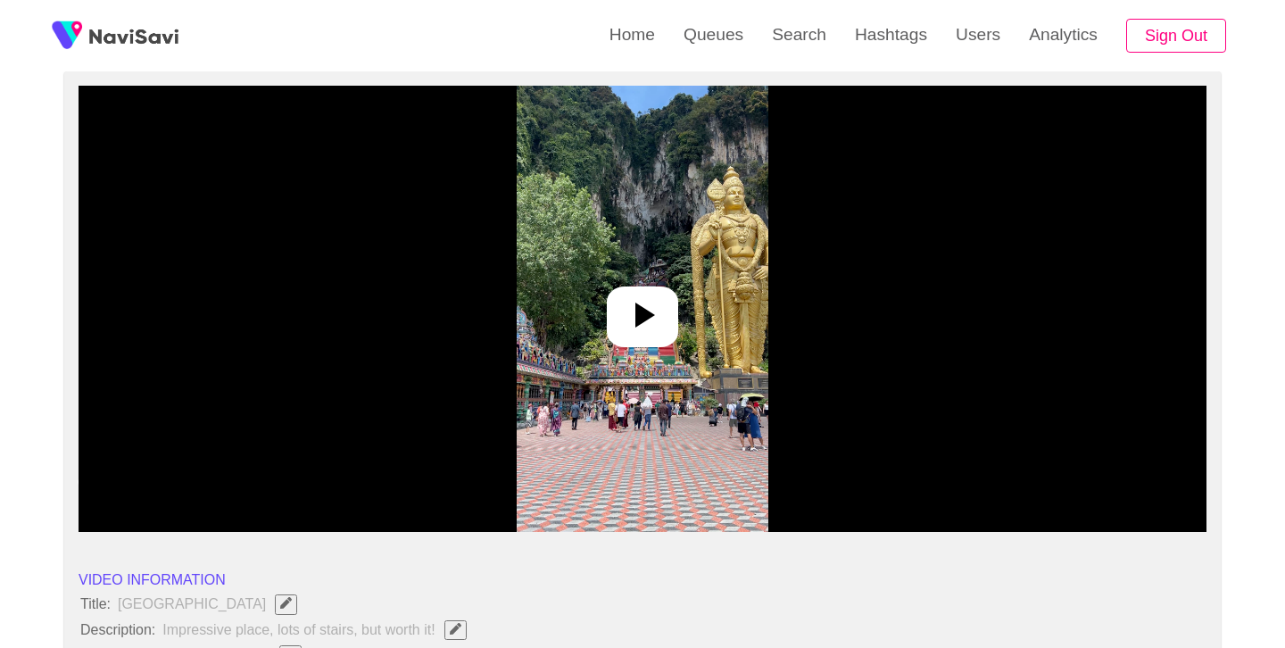
click at [644, 329] on icon at bounding box center [642, 315] width 43 height 43
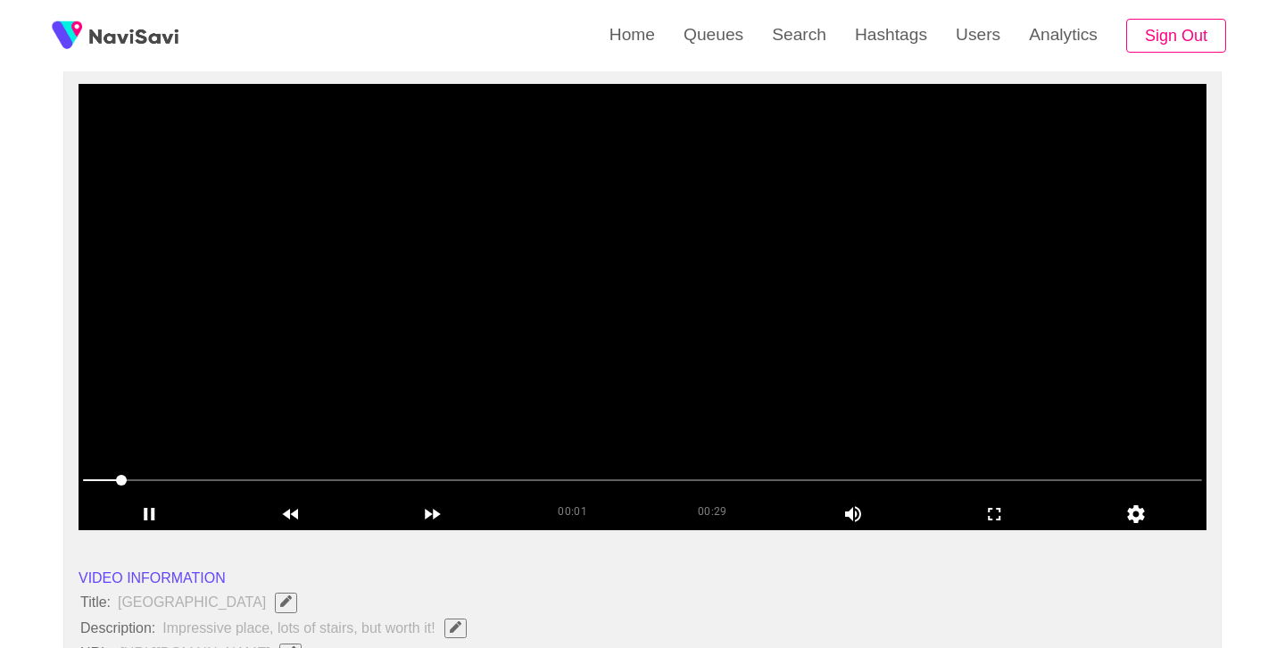
scroll to position [179, 0]
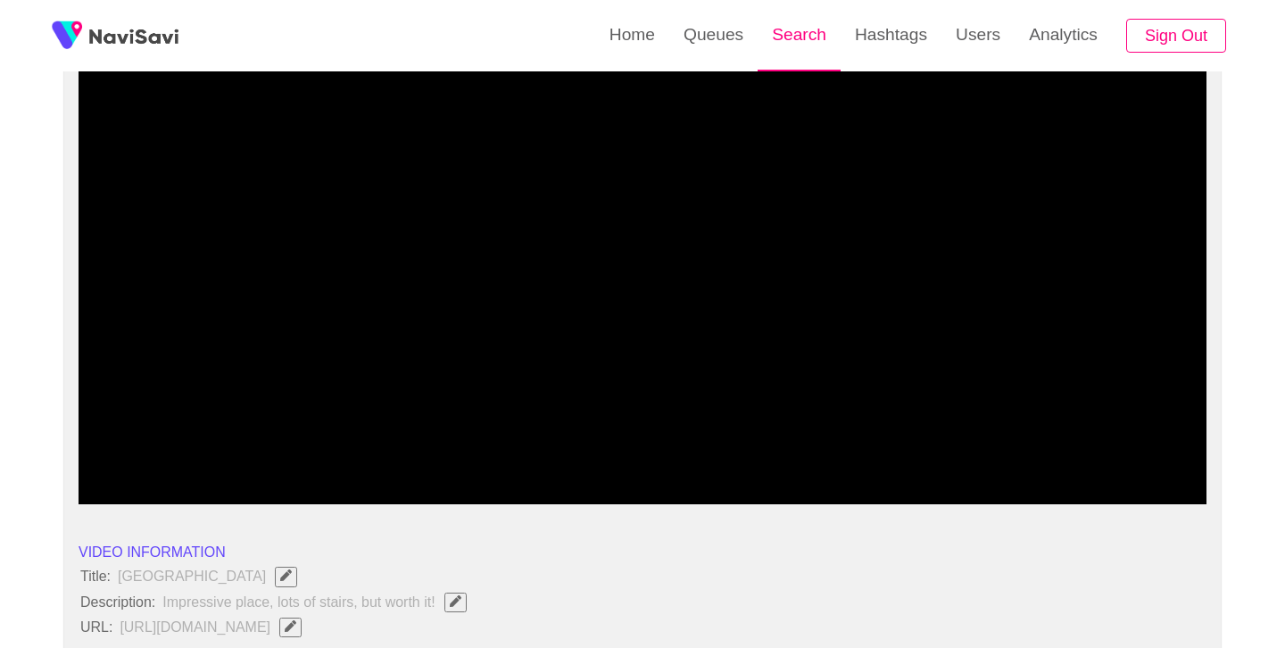
click at [795, 53] on link "Search" at bounding box center [799, 35] width 83 height 70
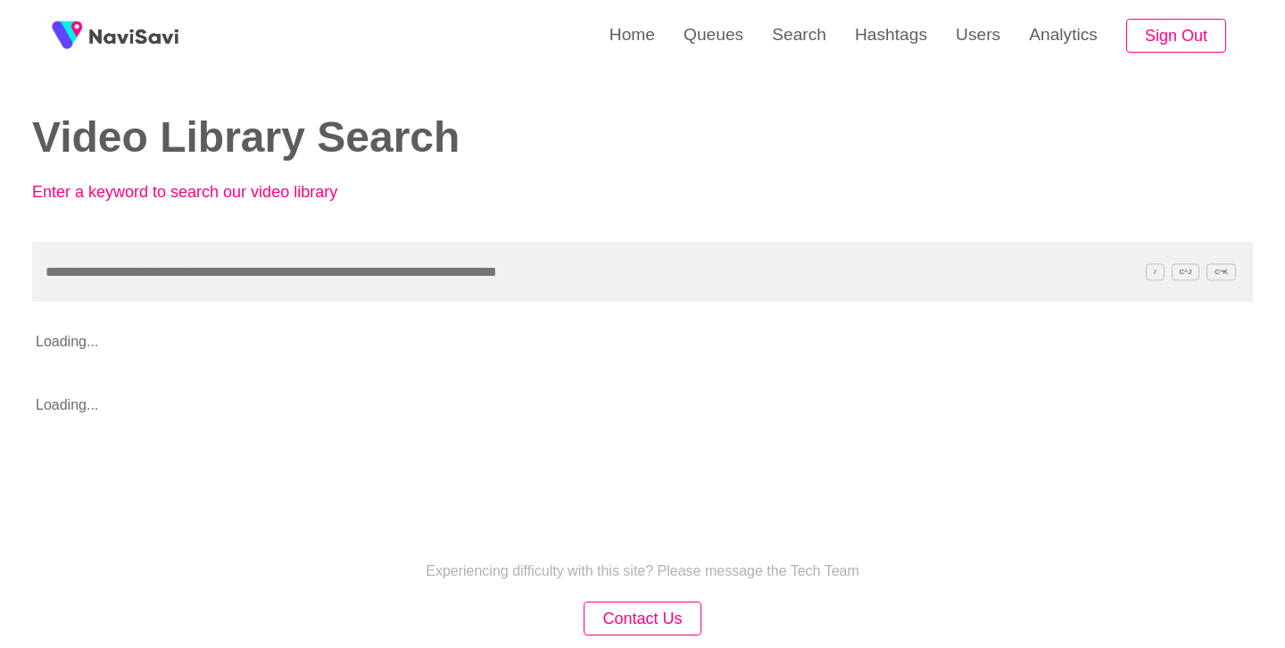
click at [340, 252] on input "text" at bounding box center [642, 272] width 1221 height 60
type input "**********"
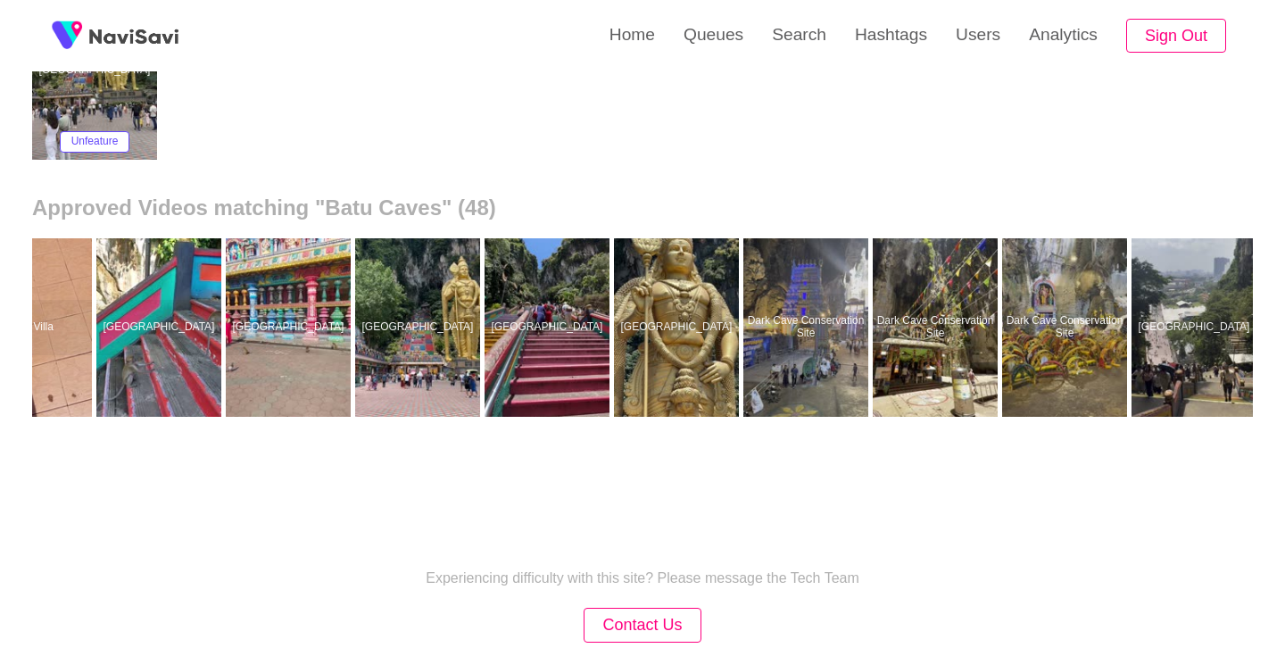
scroll to position [0, 685]
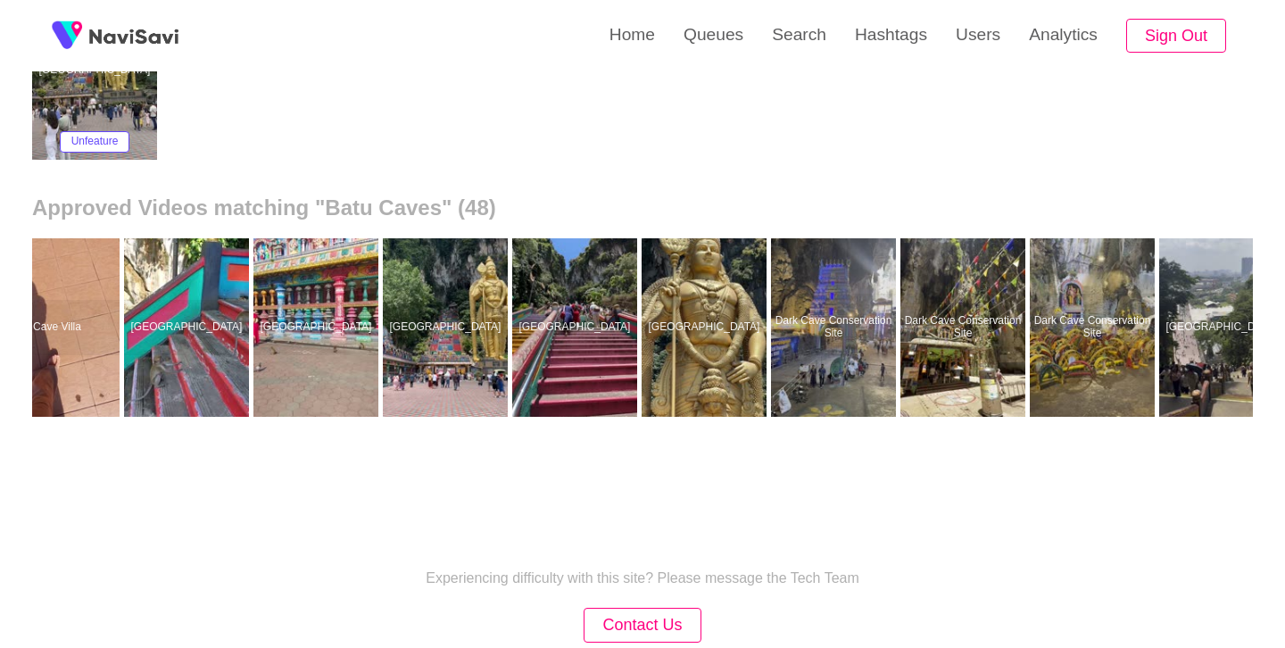
click at [651, 505] on div "Experiencing difficulty with this site? Please message the Tech Team Contact Us…" at bounding box center [642, 634] width 1285 height 285
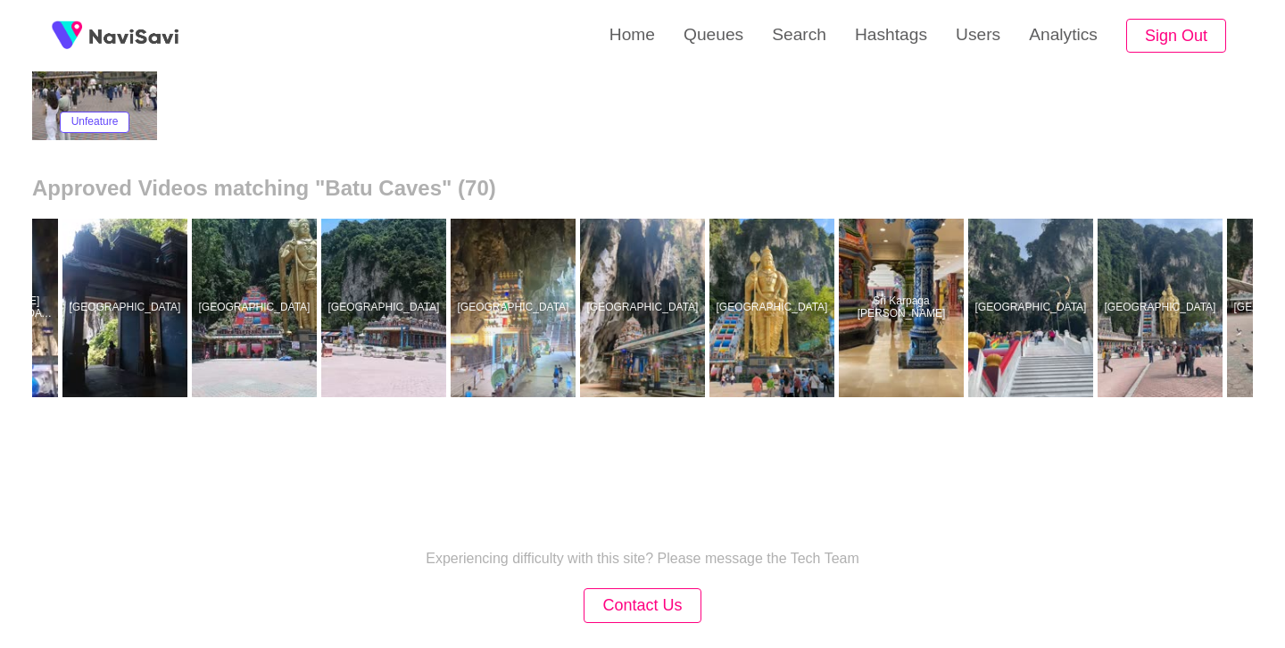
scroll to position [0, 6189]
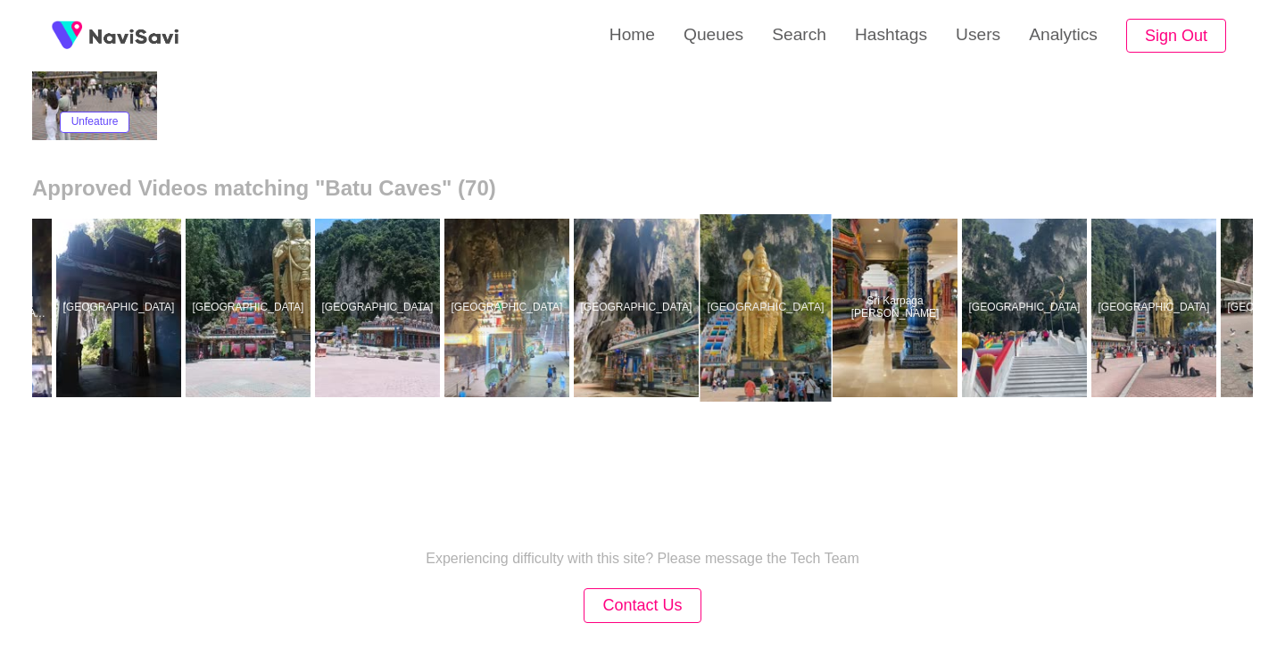
click at [767, 285] on div at bounding box center [766, 307] width 131 height 187
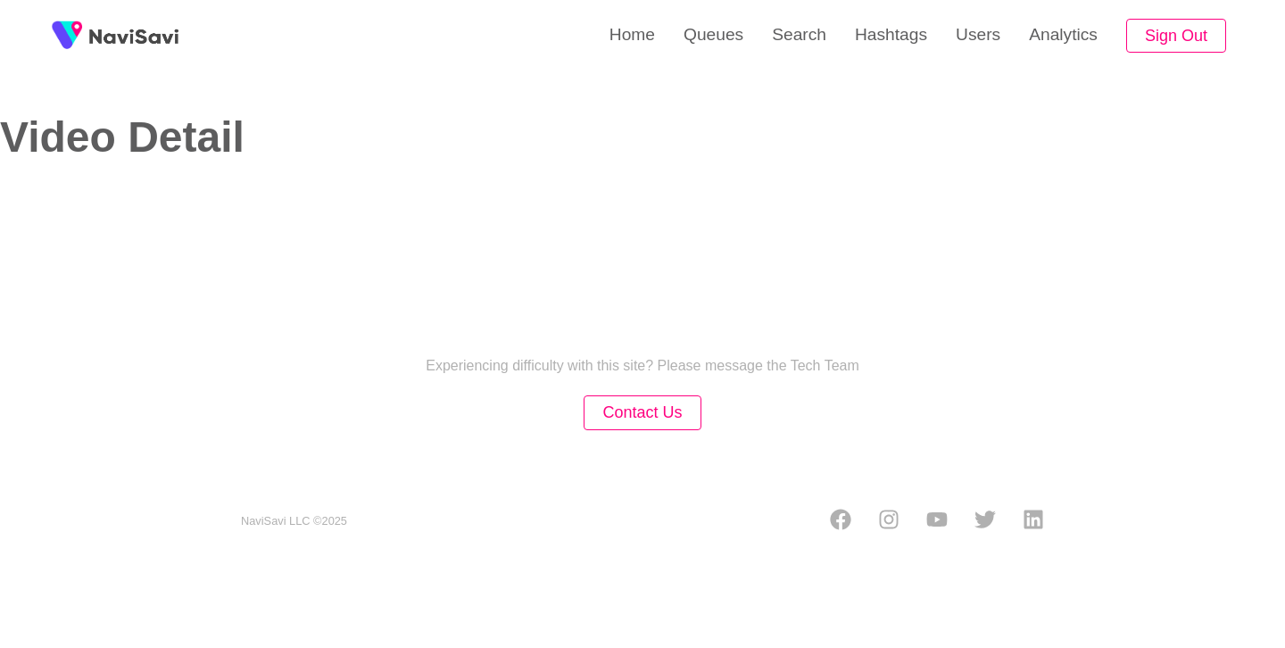
select select "**"
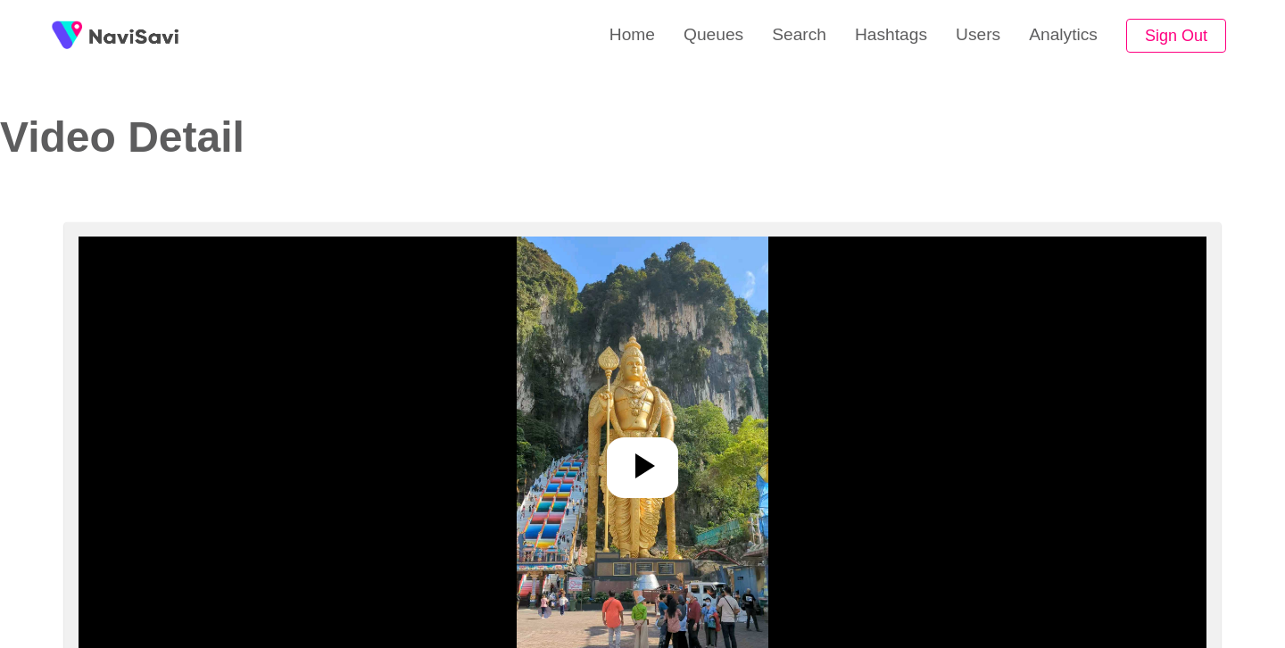
select select "**********"
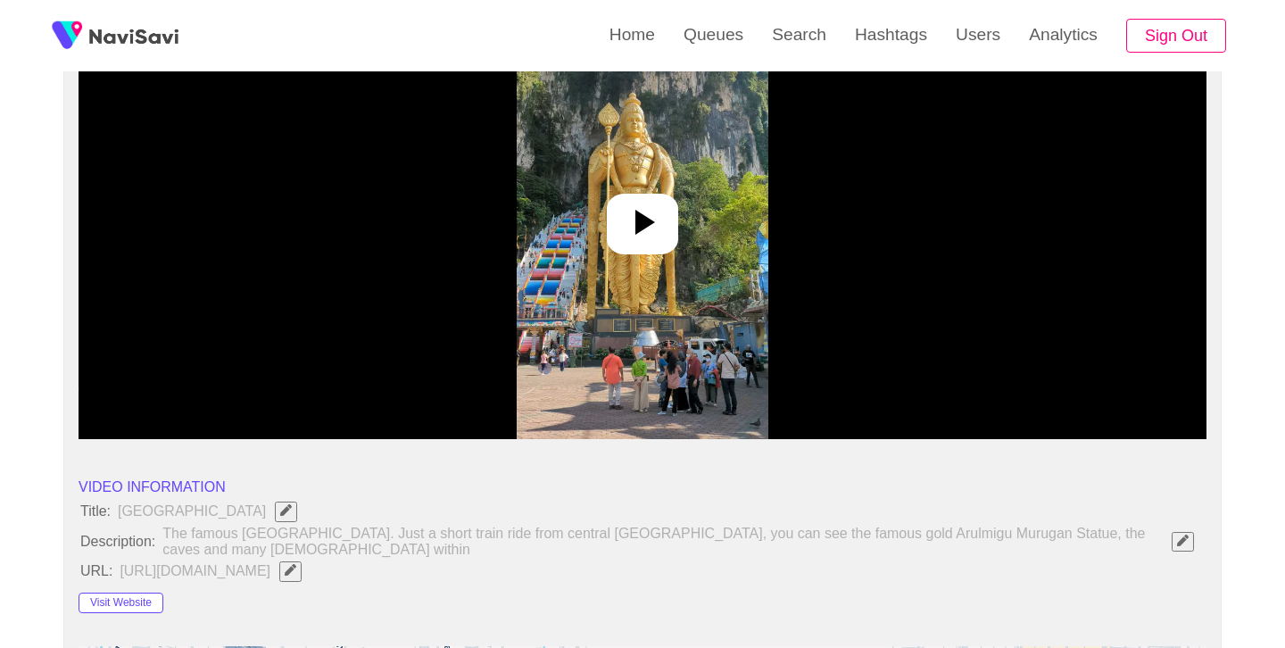
click at [649, 230] on icon at bounding box center [642, 222] width 43 height 43
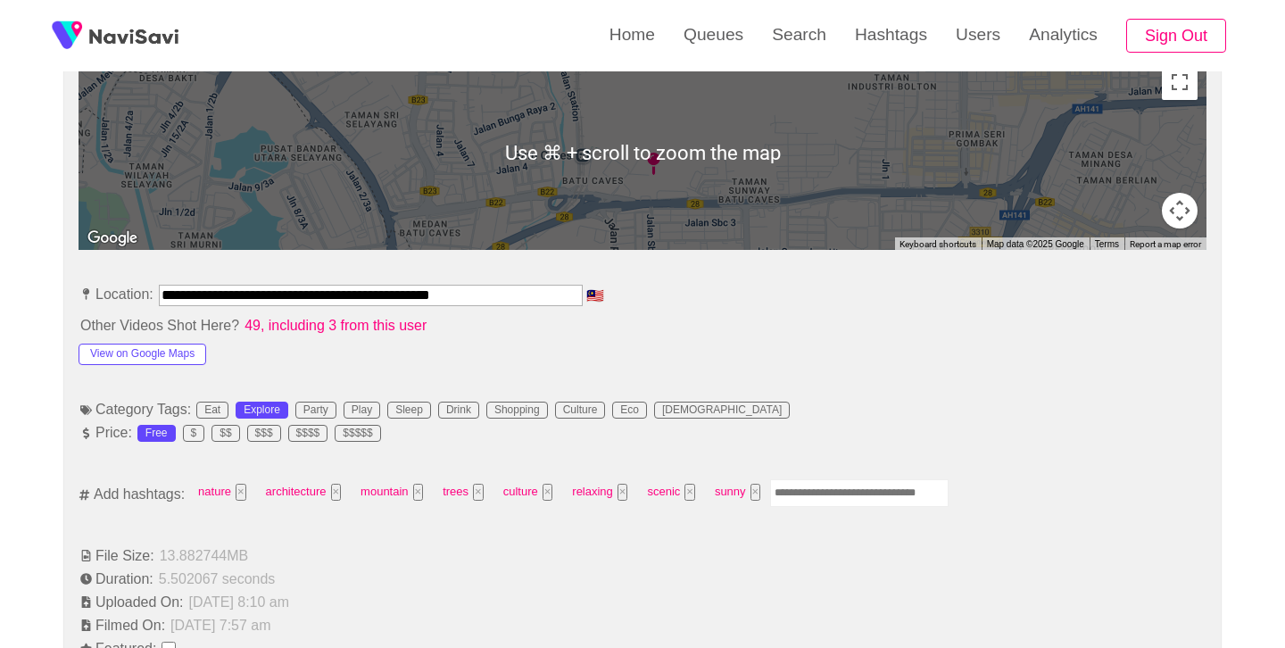
scroll to position [855, 0]
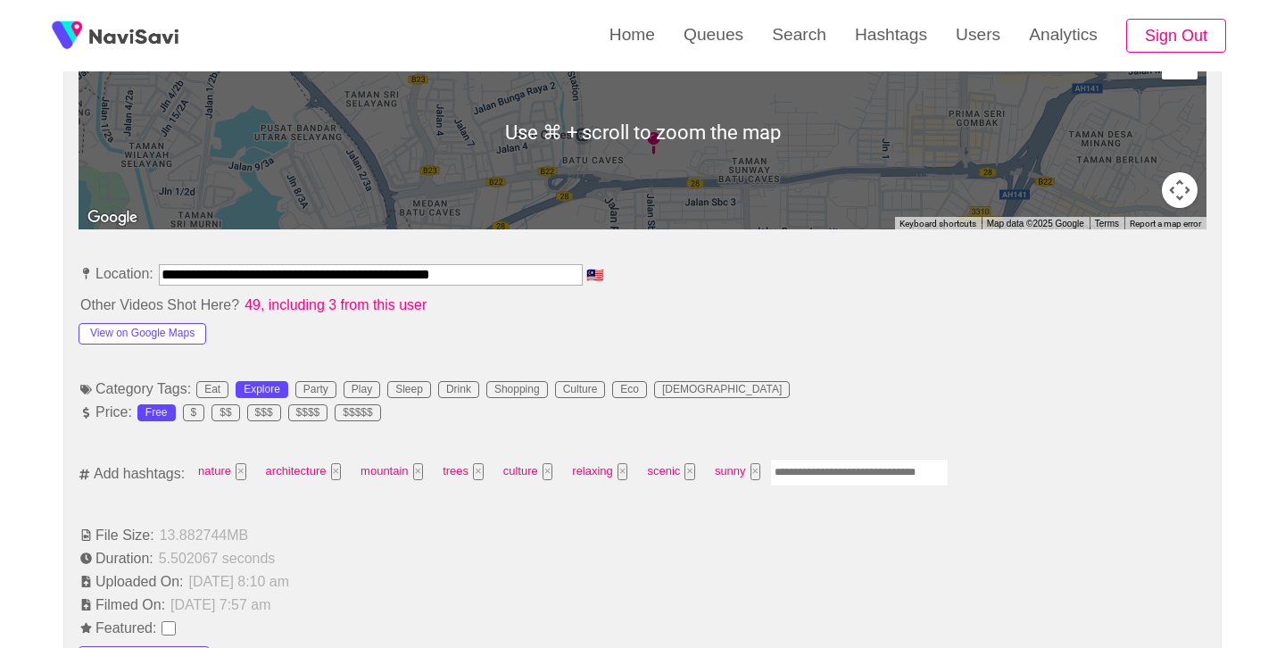
click at [845, 478] on input "Enter tag here and press return" at bounding box center [859, 473] width 179 height 28
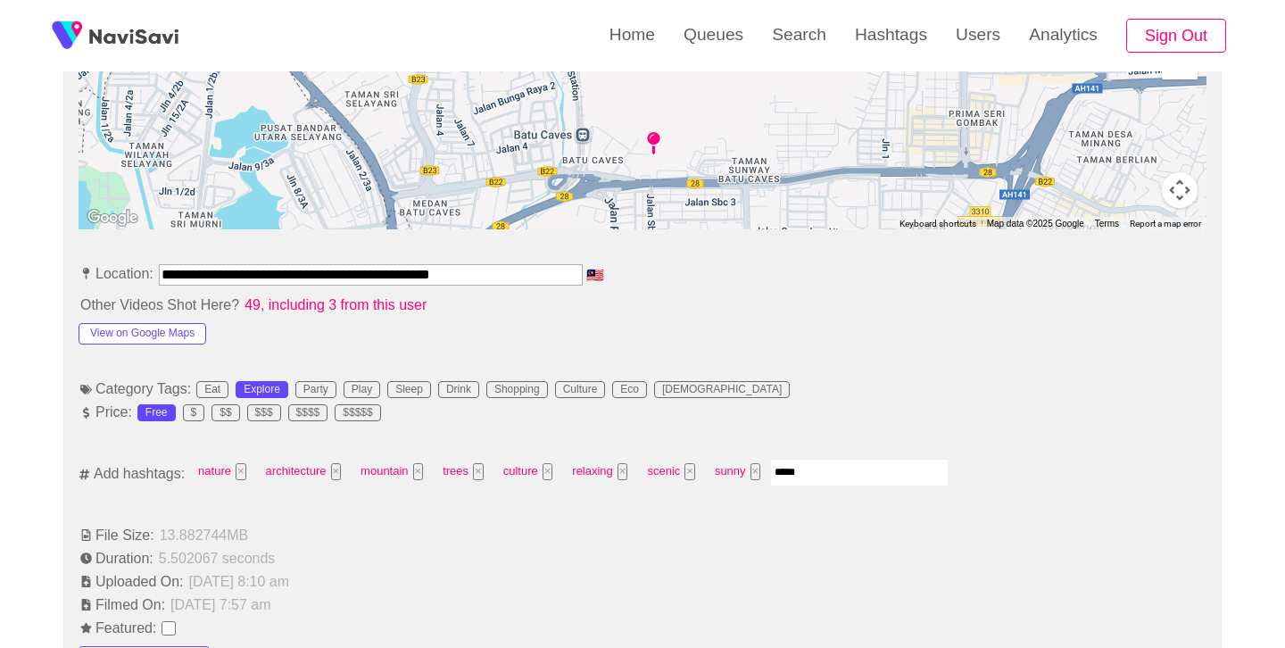
type input "******"
click at [826, 470] on button "×" at bounding box center [825, 471] width 11 height 17
click at [870, 473] on input "Enter tag here and press return" at bounding box center [859, 473] width 179 height 28
type input "******"
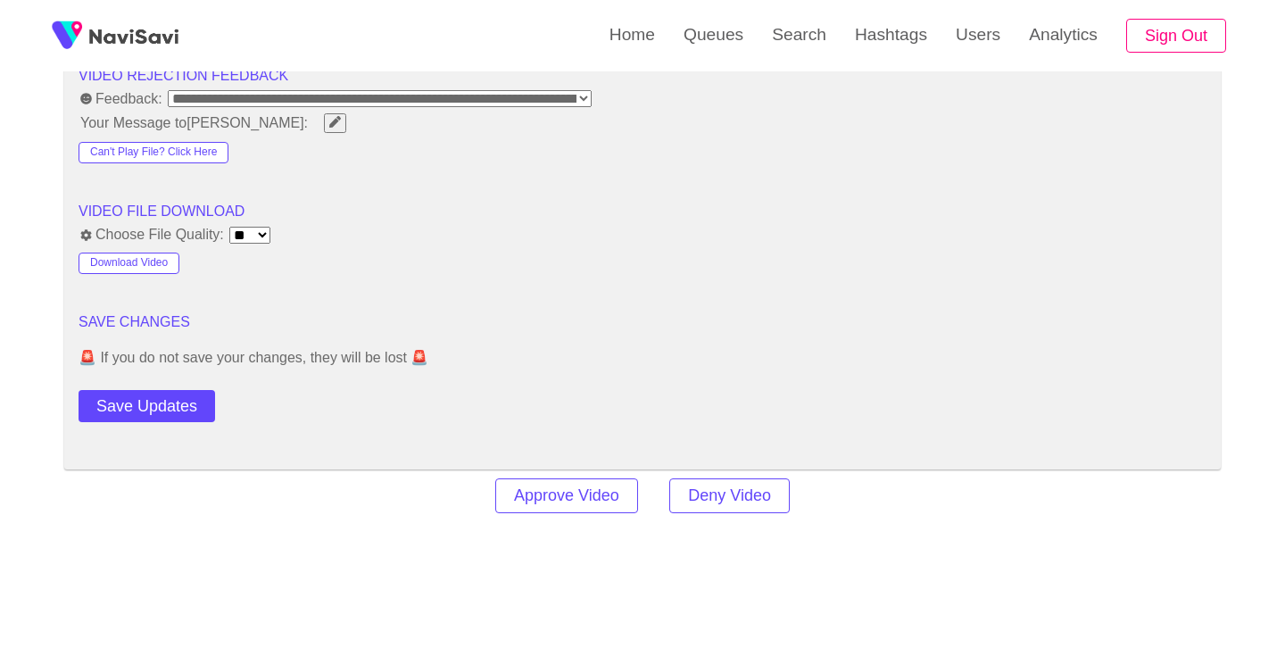
scroll to position [2333, 0]
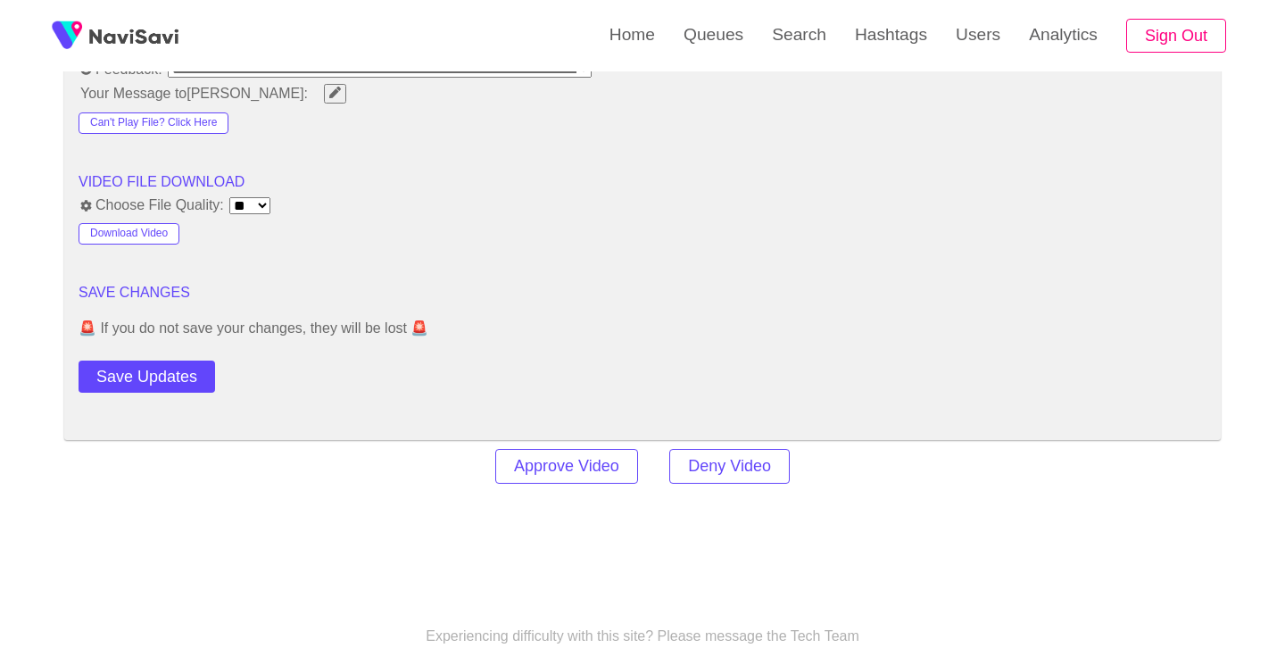
click at [172, 362] on button "Save Updates" at bounding box center [147, 377] width 137 height 33
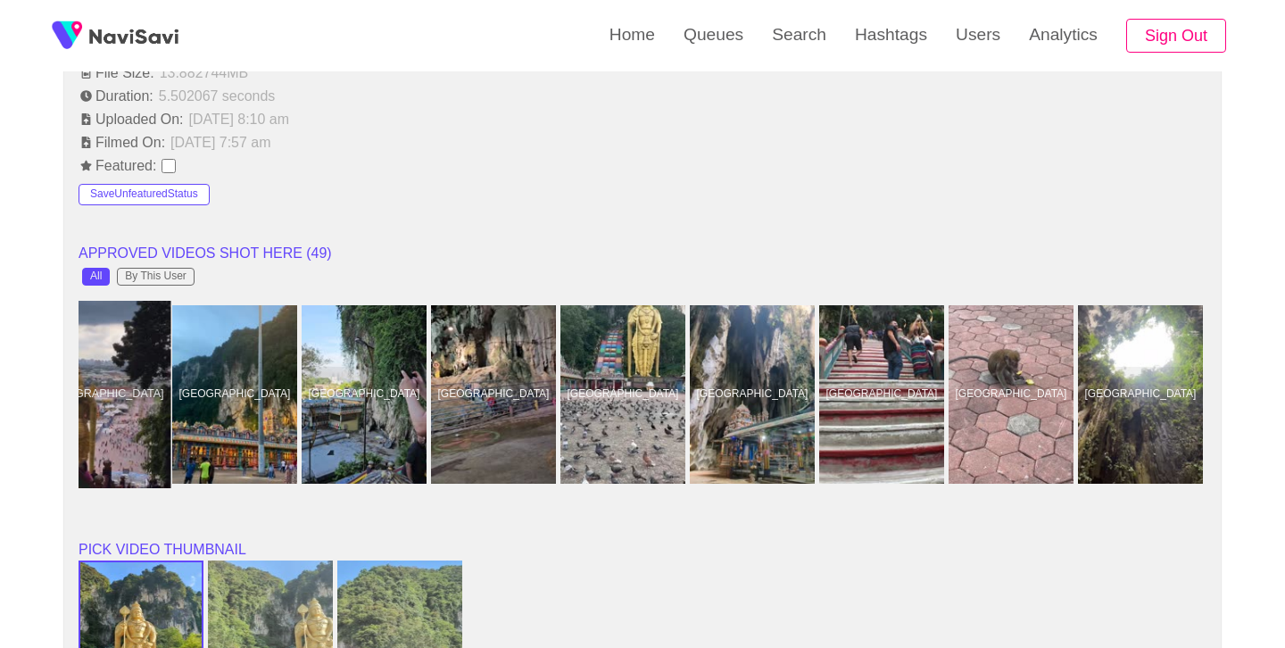
scroll to position [0, 819]
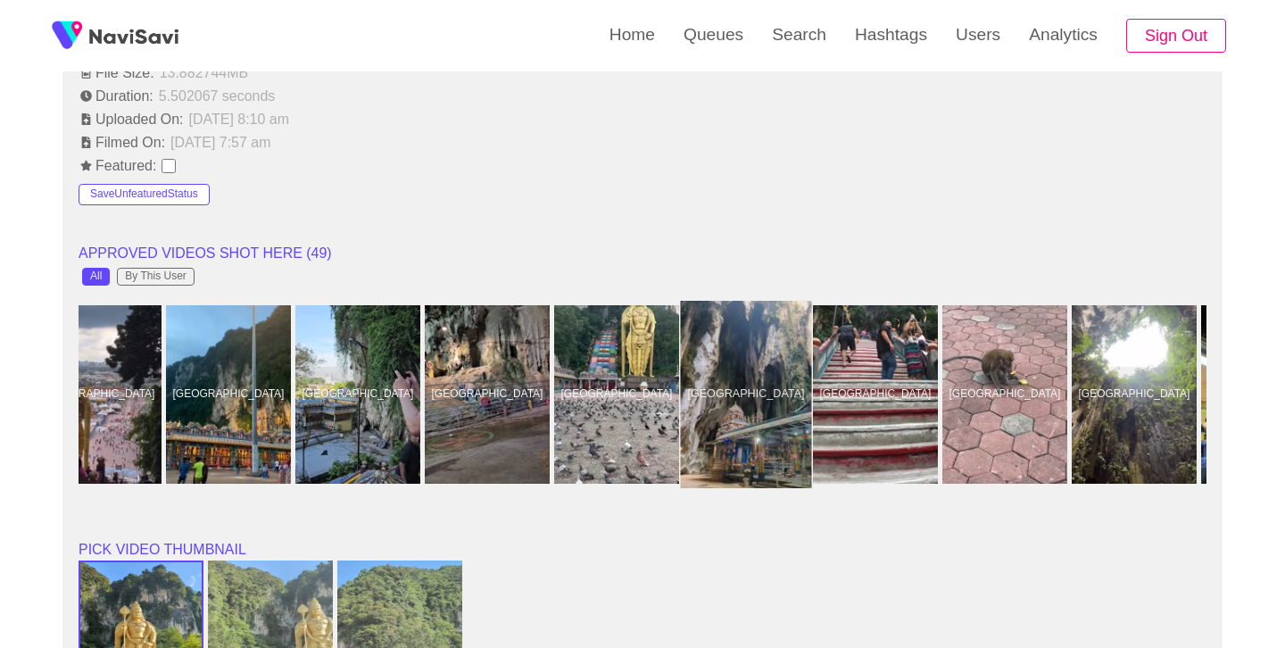
click at [734, 386] on div at bounding box center [746, 394] width 131 height 187
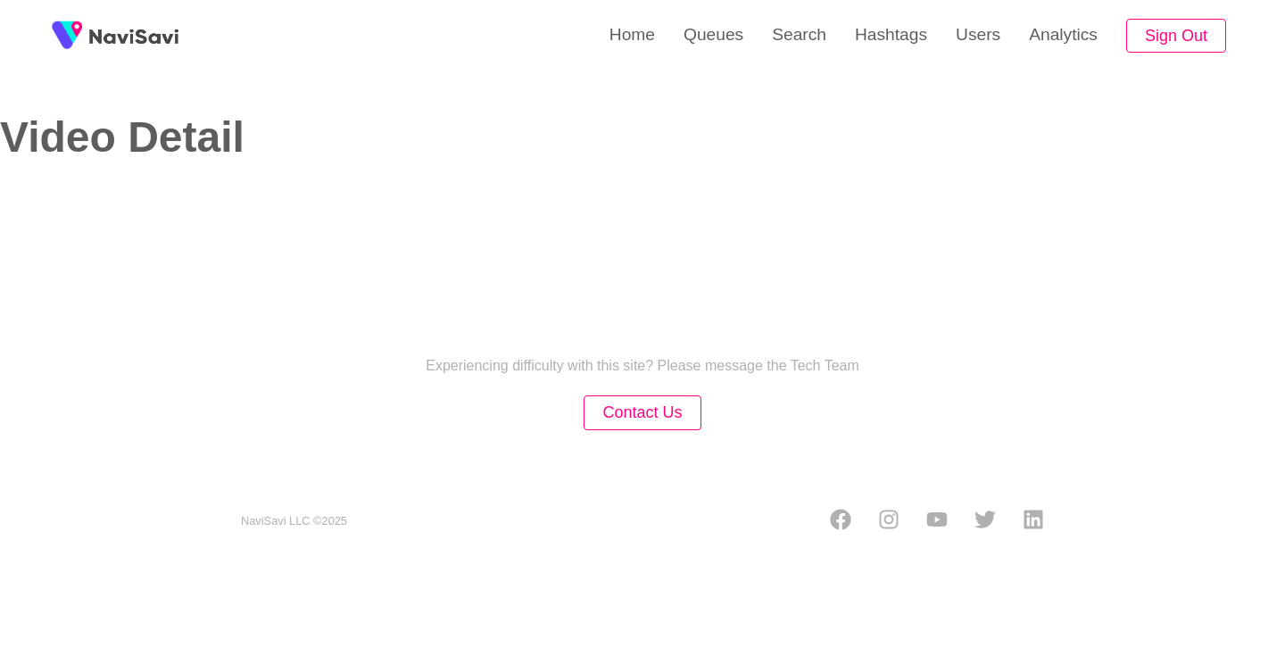
select select "**********"
select select "**"
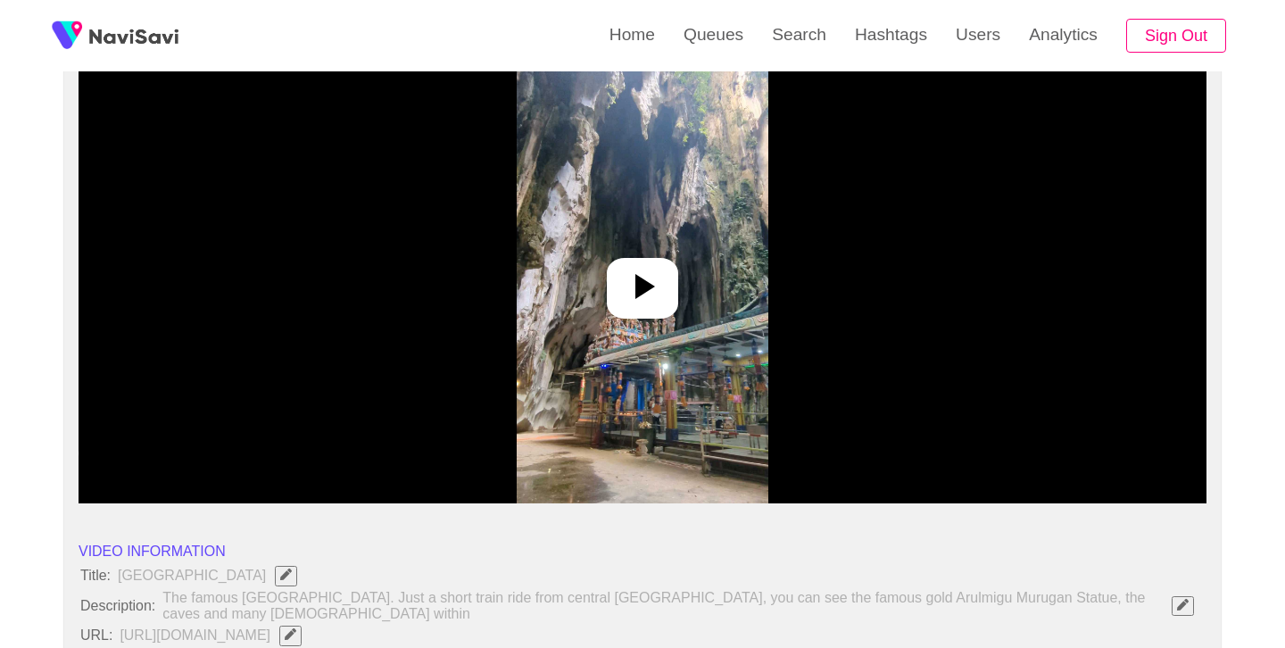
scroll to position [180, 0]
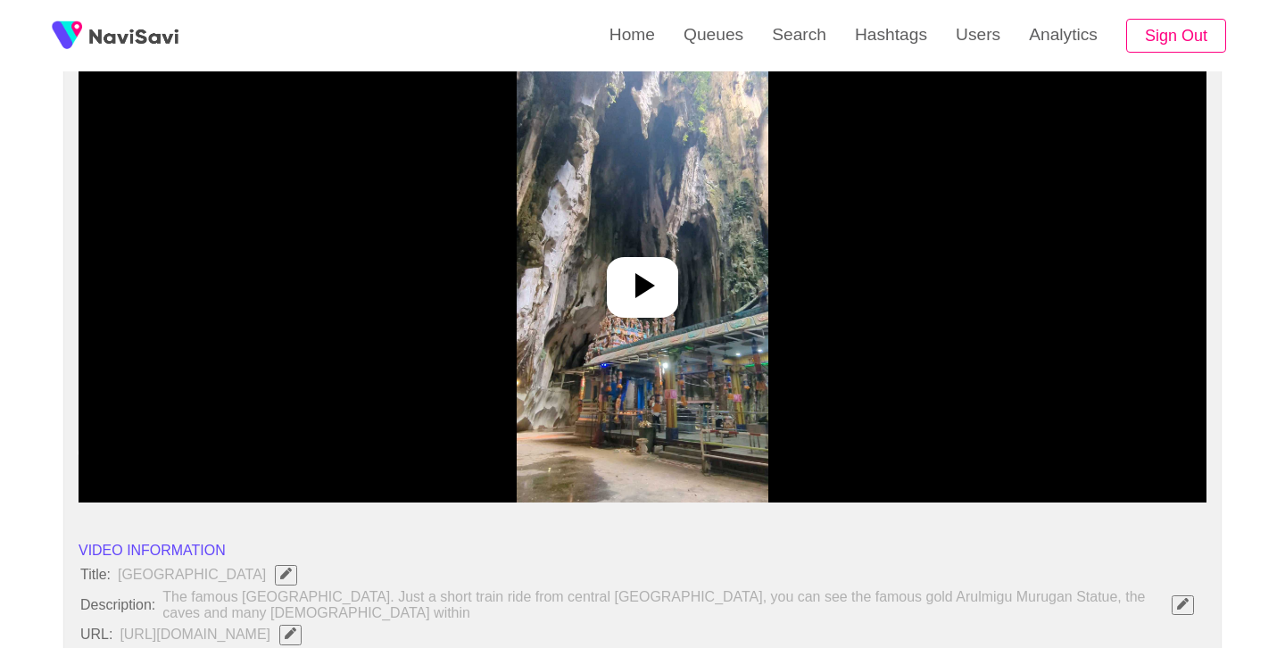
click at [646, 293] on icon at bounding box center [642, 285] width 43 height 43
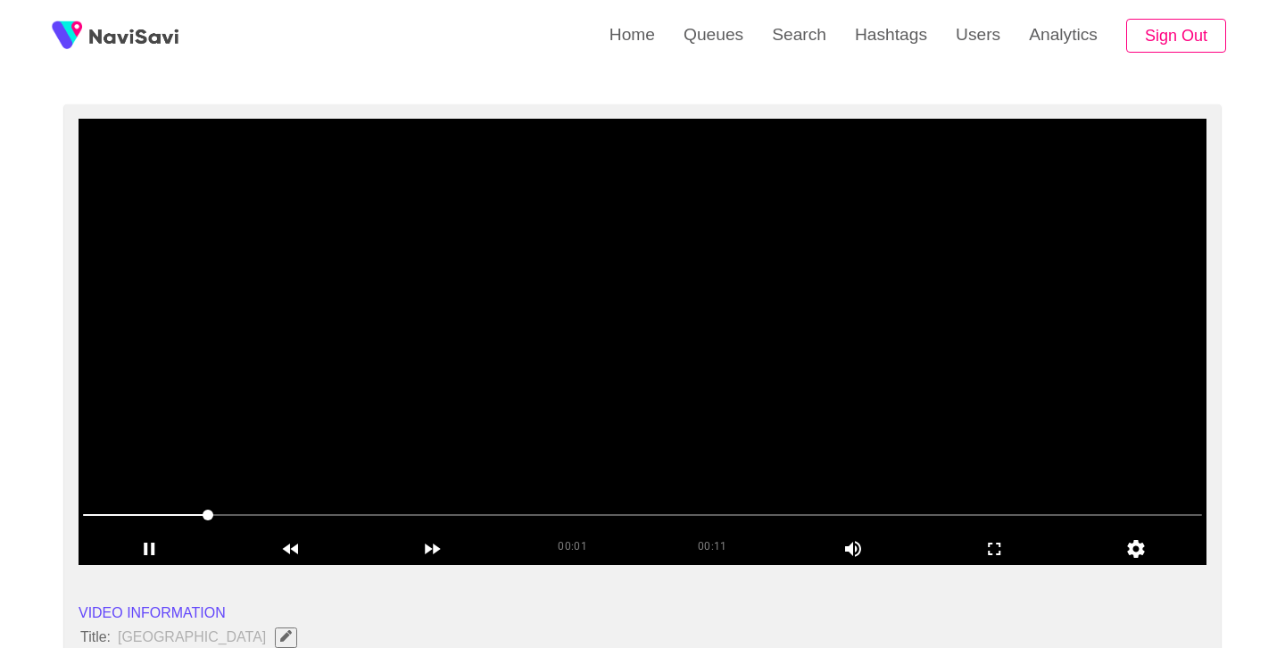
scroll to position [117, 0]
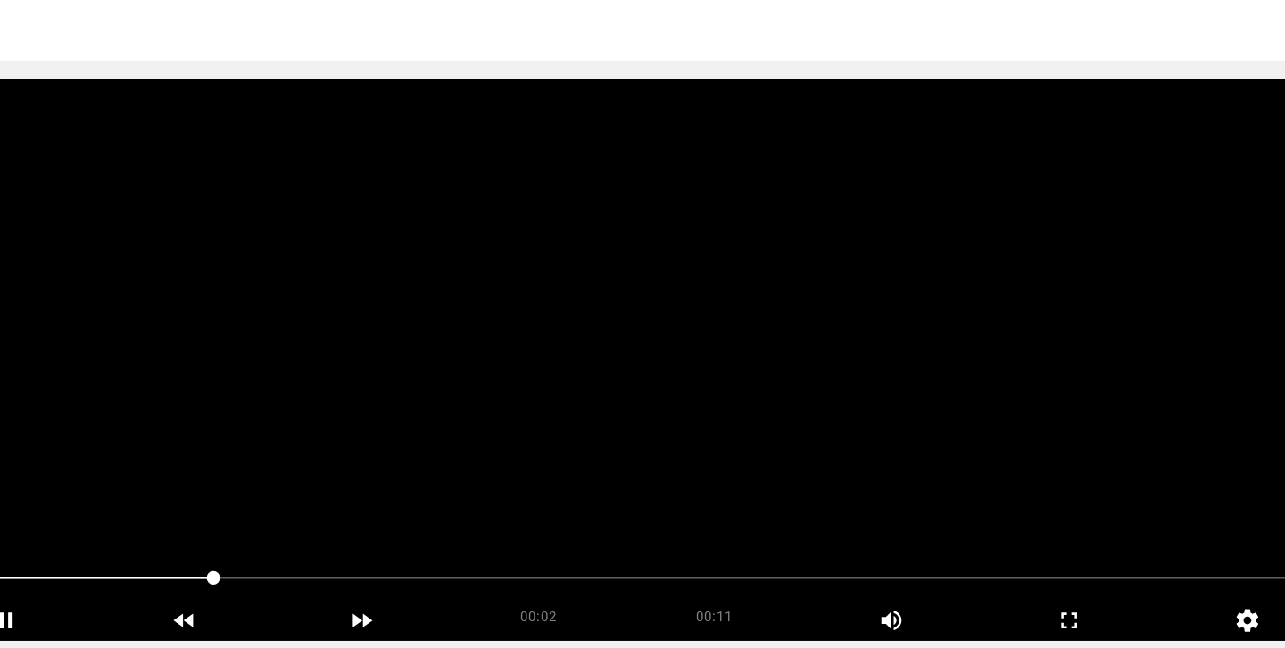
click at [705, 276] on video at bounding box center [643, 343] width 1128 height 446
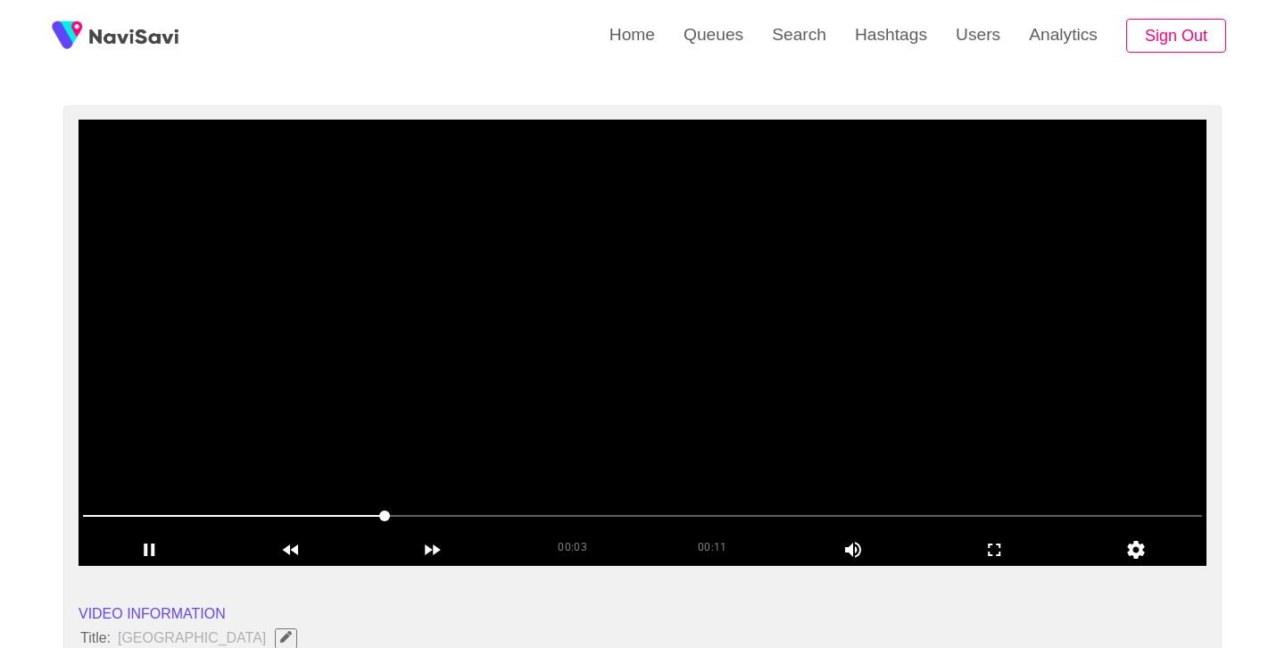
click at [705, 276] on video at bounding box center [643, 343] width 1128 height 446
click at [709, 392] on video at bounding box center [643, 343] width 1128 height 446
click at [709, 393] on video at bounding box center [643, 343] width 1128 height 446
click at [718, 407] on video at bounding box center [643, 343] width 1128 height 446
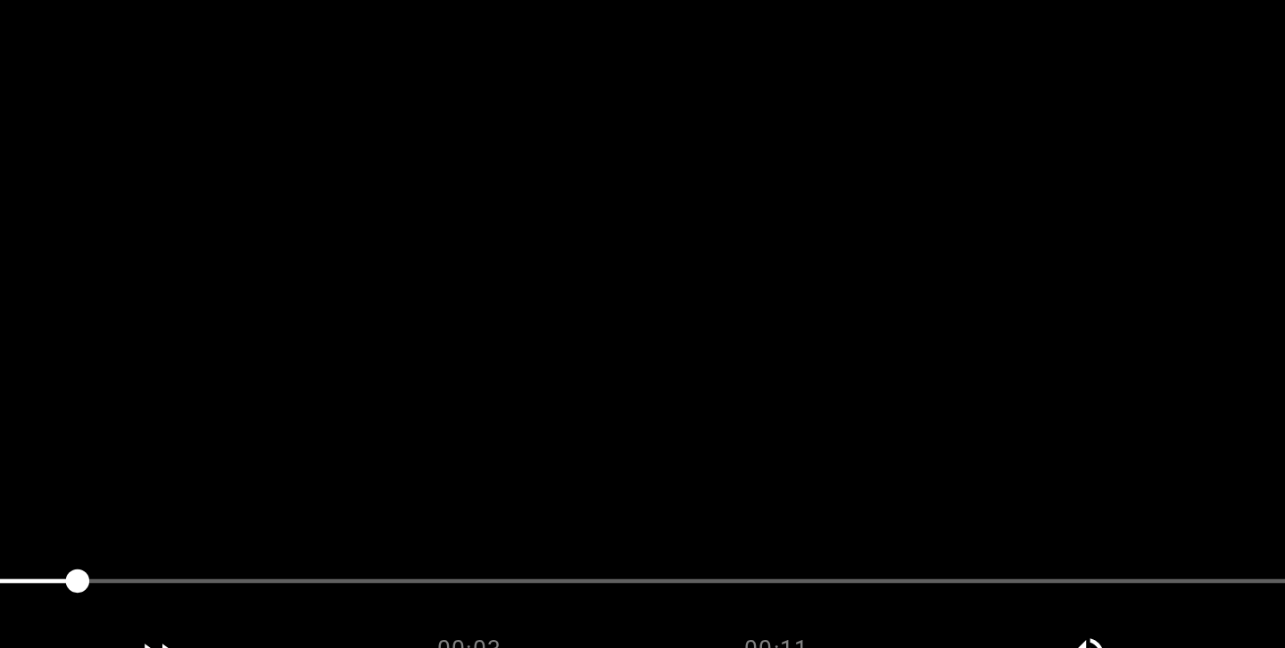
click at [659, 462] on video at bounding box center [643, 343] width 1128 height 446
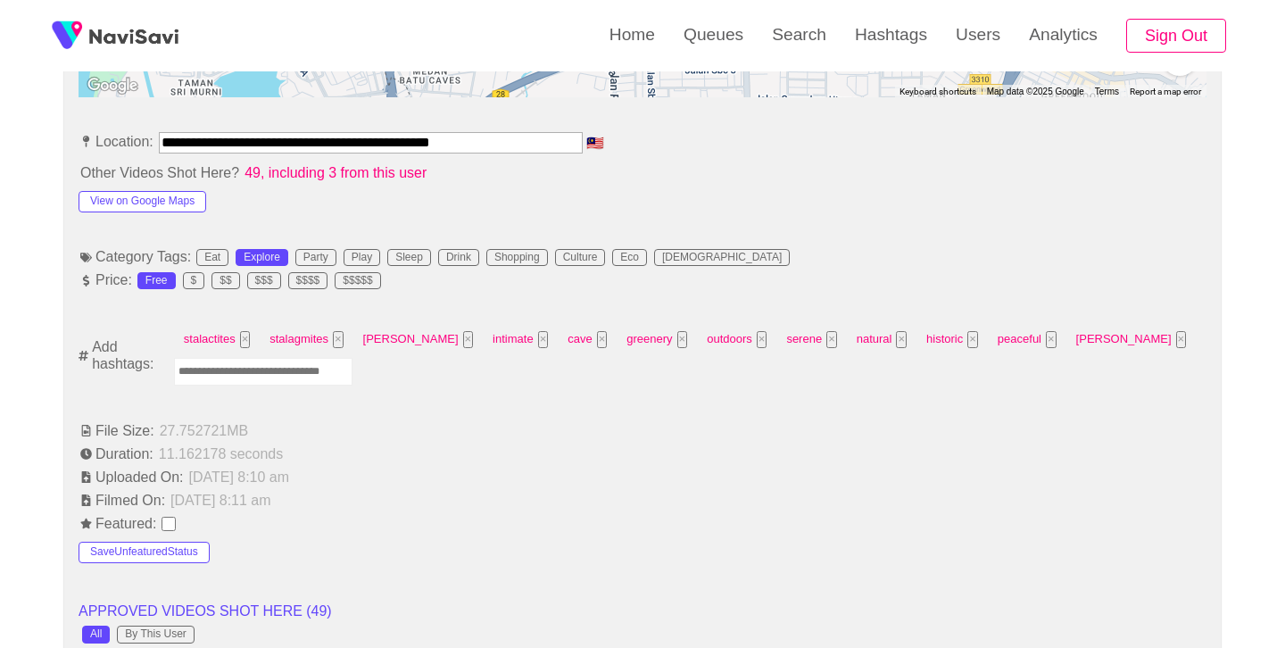
scroll to position [1007, 0]
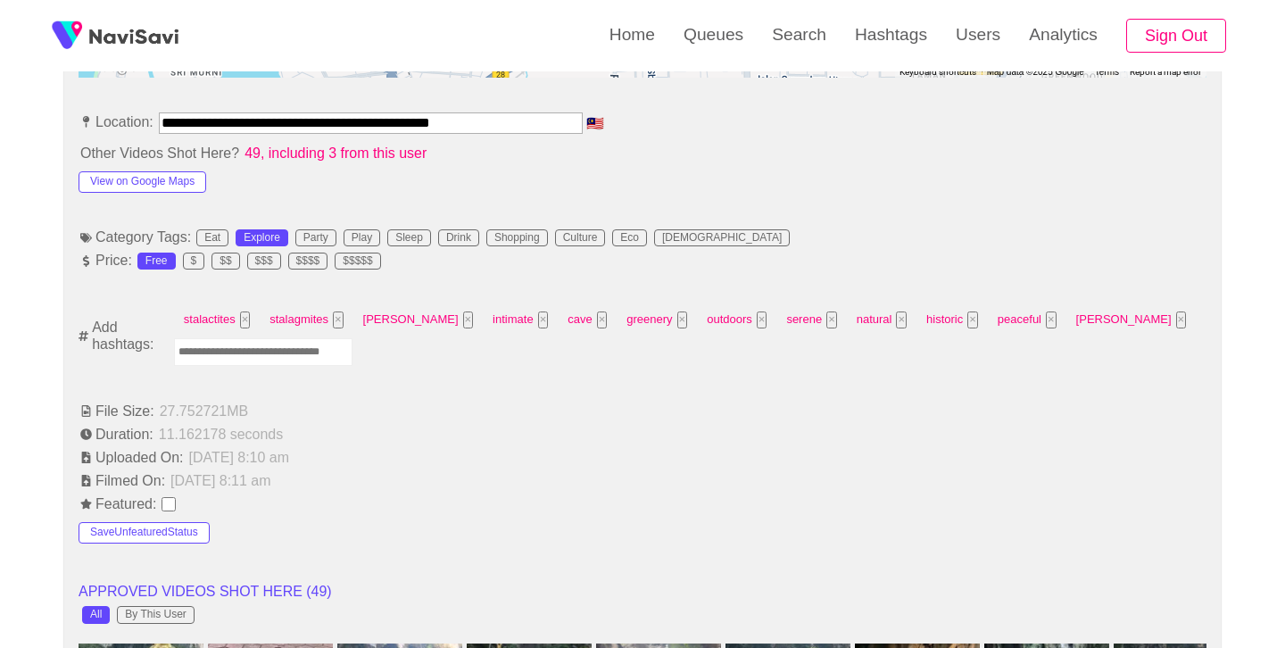
click at [253, 348] on input "Enter tag here and press return" at bounding box center [263, 352] width 179 height 28
type input "******"
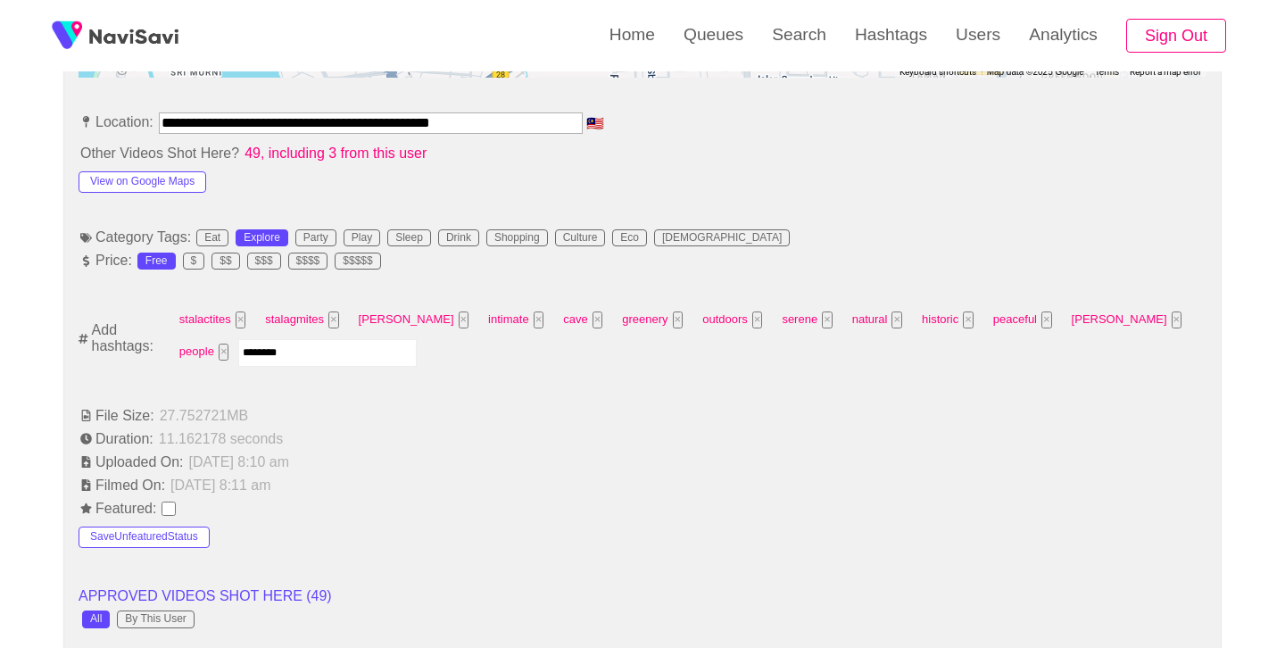
type input "*********"
type input "**********"
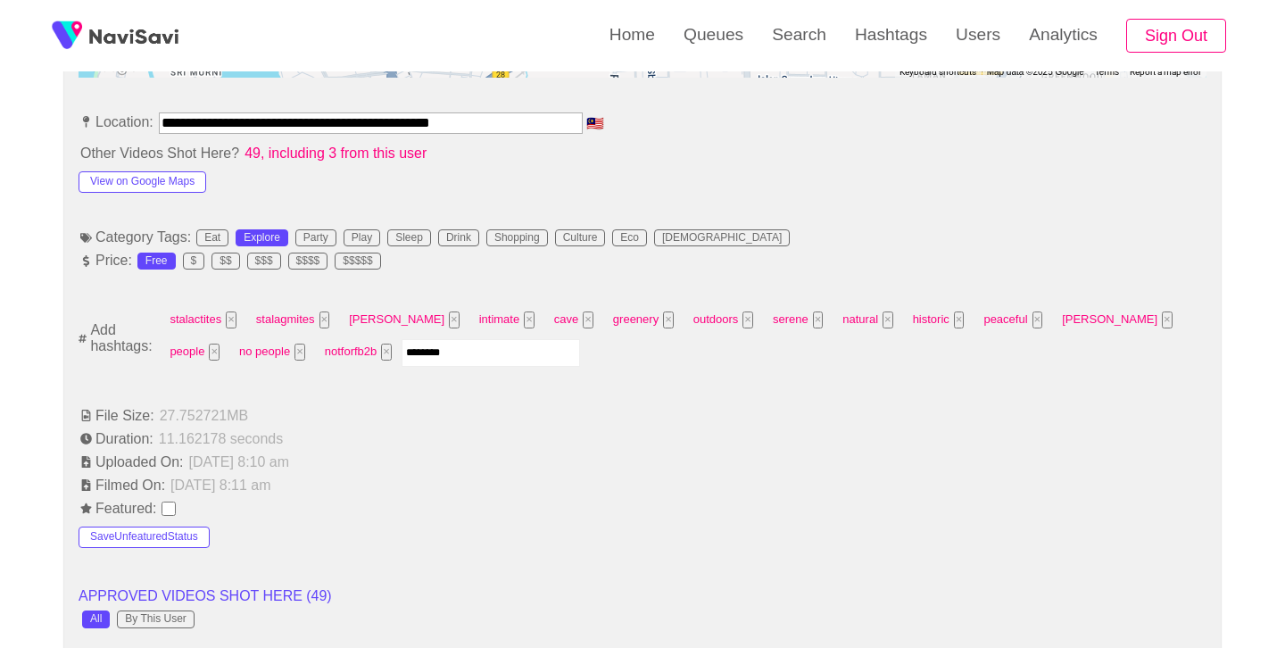
type input "*********"
click at [378, 352] on button "×" at bounding box center [383, 352] width 11 height 17
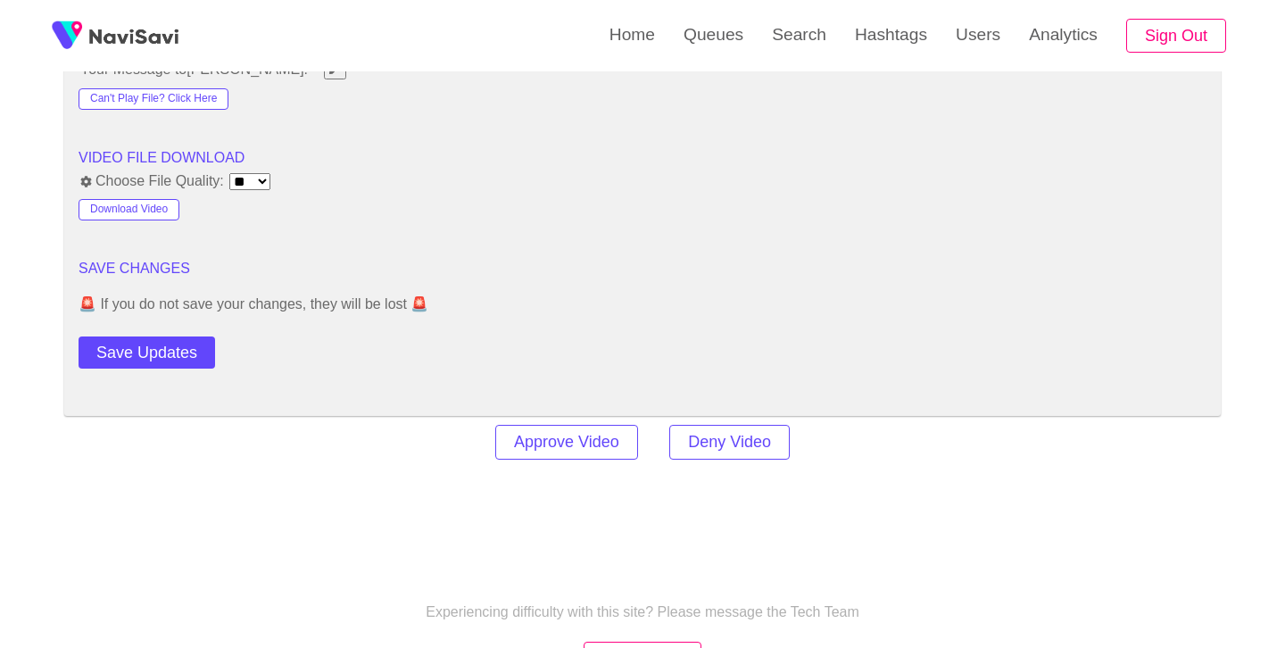
scroll to position [2398, 0]
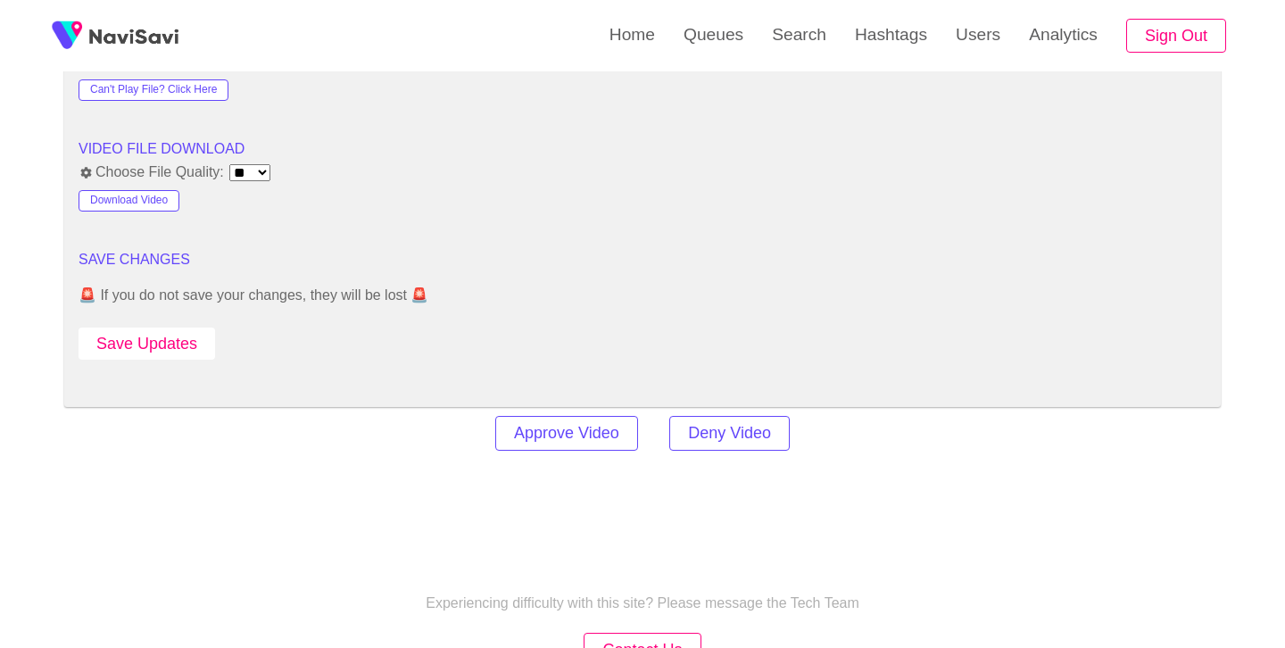
click at [145, 338] on button "Save Updates" at bounding box center [147, 344] width 137 height 33
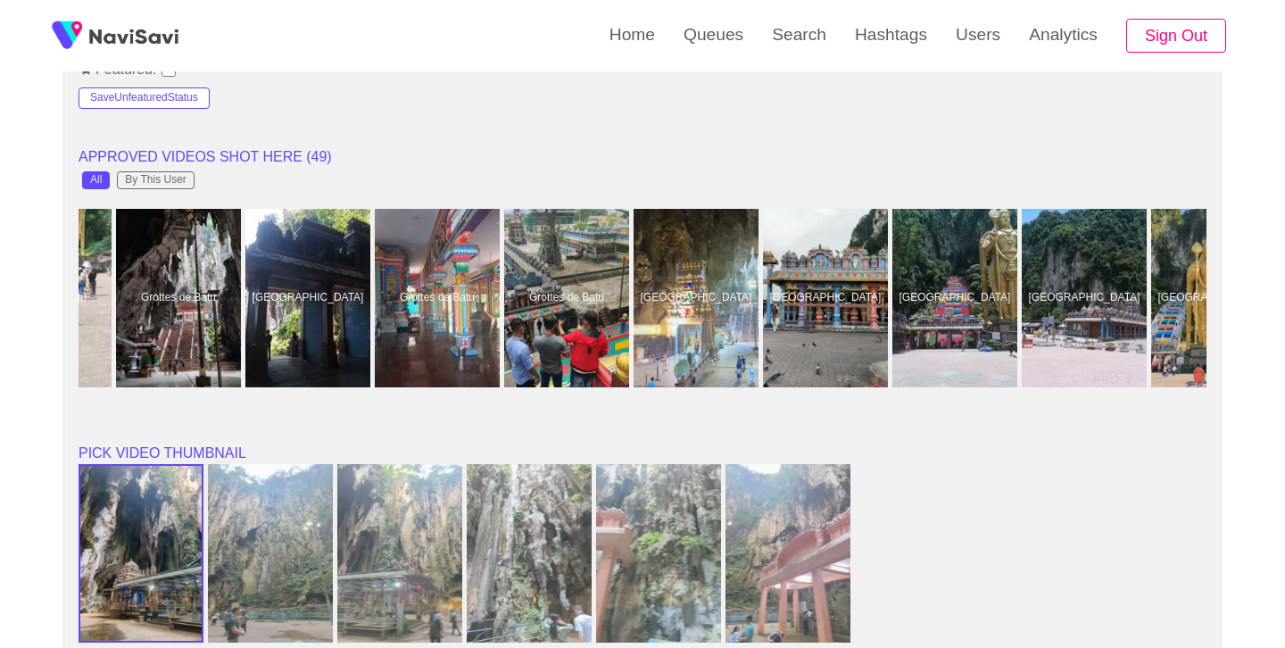
scroll to position [0, 1647]
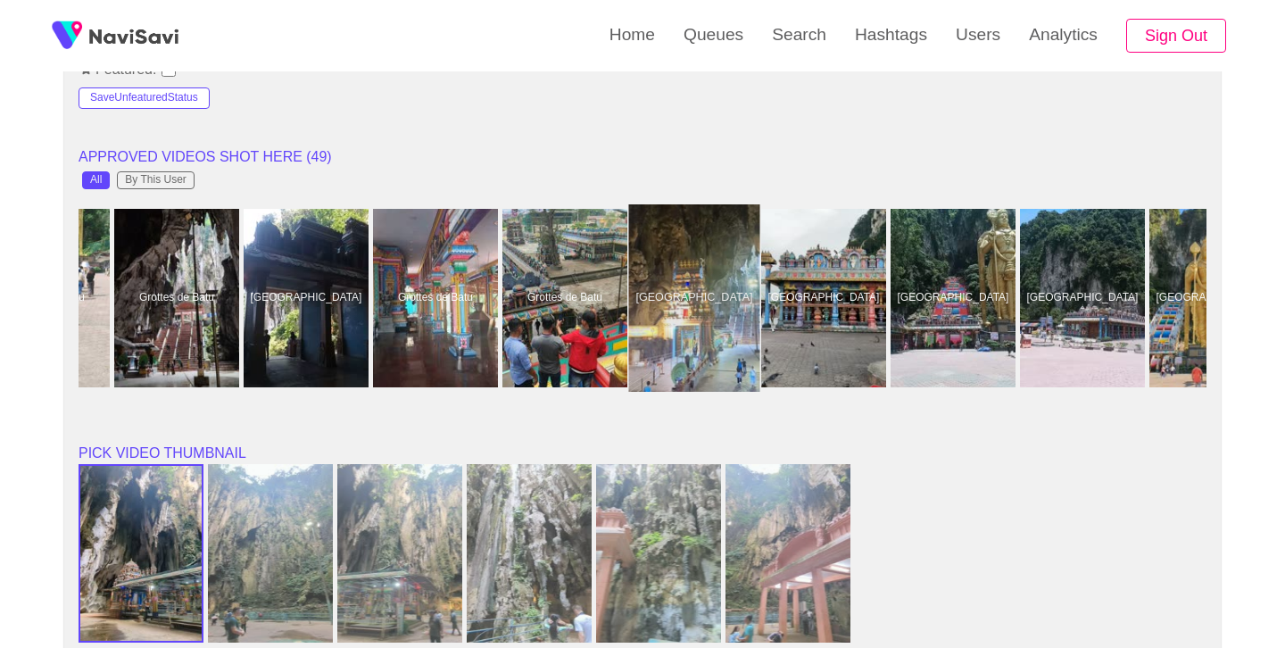
click at [686, 249] on div at bounding box center [694, 297] width 131 height 187
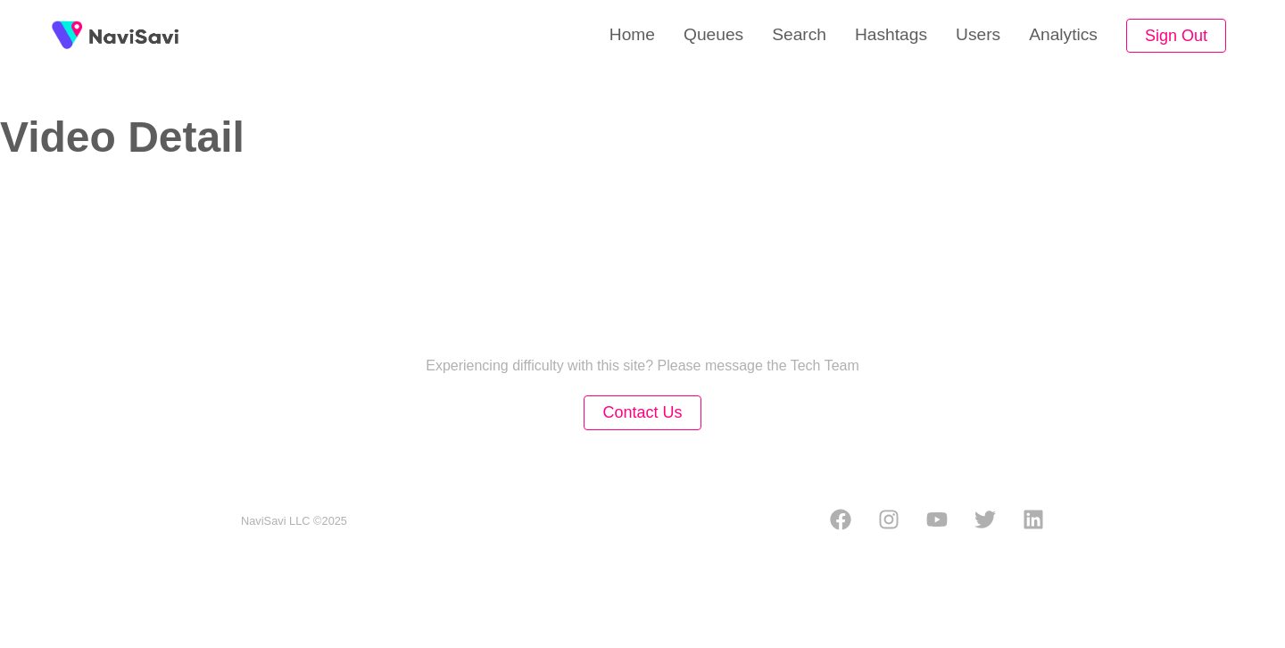
select select "**********"
select select "**"
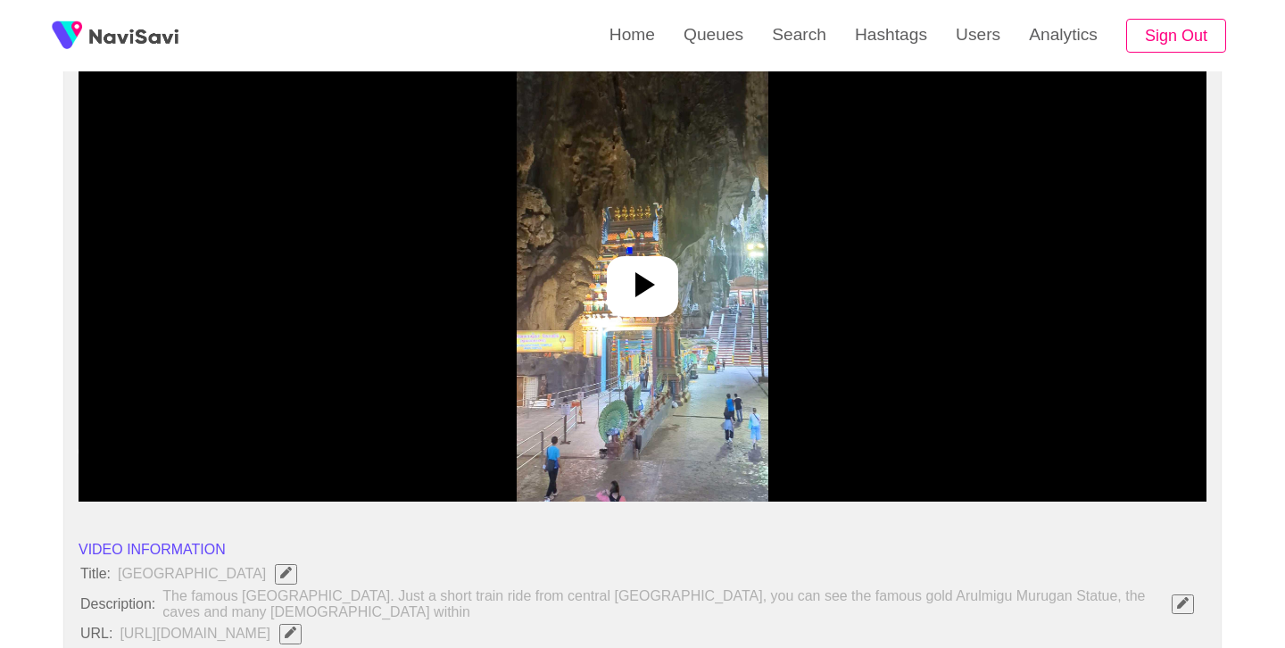
click at [677, 282] on div at bounding box center [642, 286] width 71 height 61
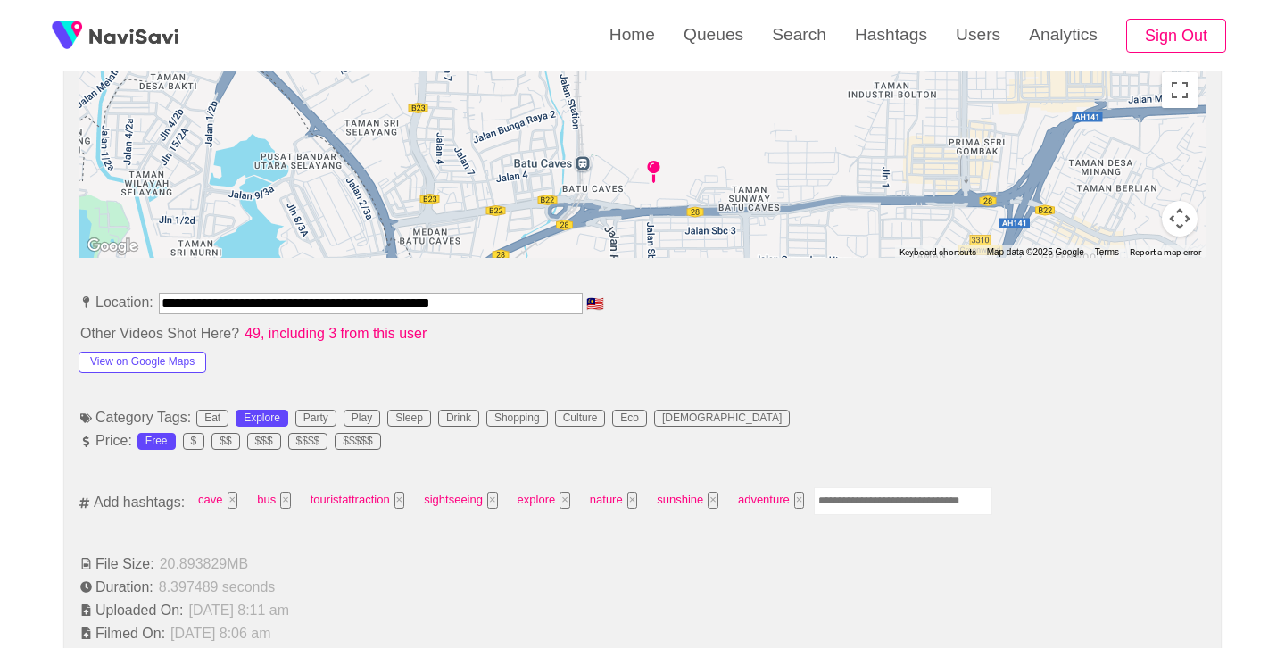
scroll to position [828, 0]
click at [876, 503] on input "Enter tag here and press return" at bounding box center [903, 500] width 179 height 28
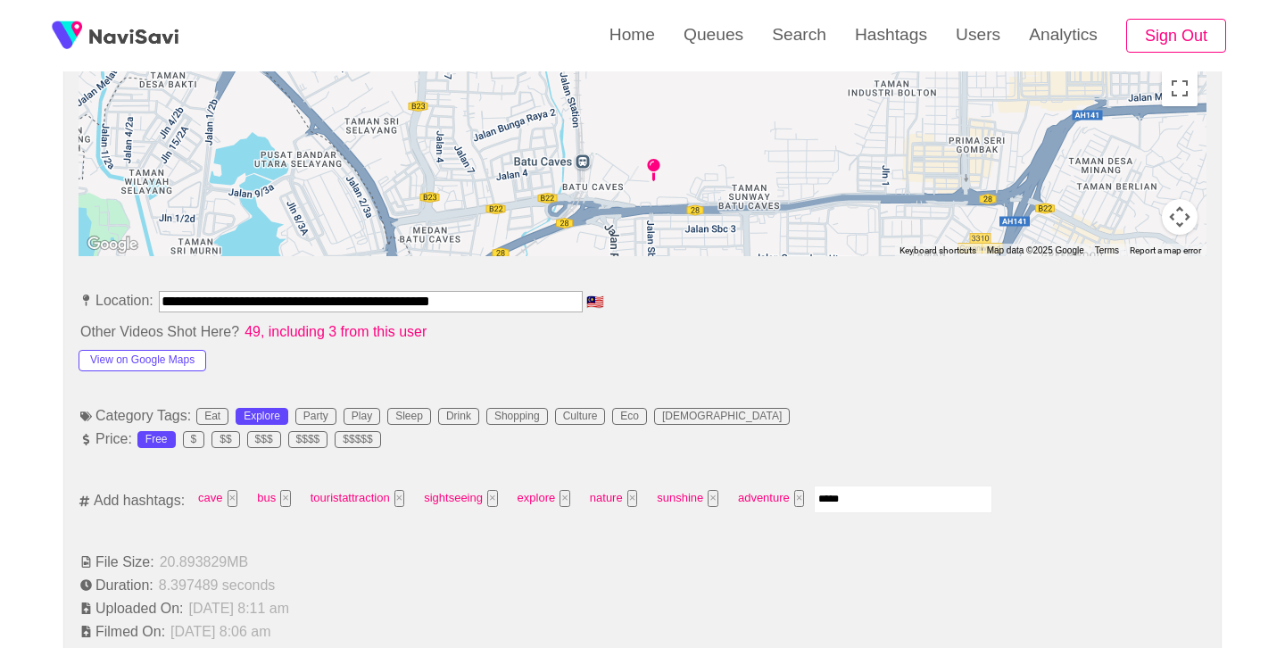
type input "******"
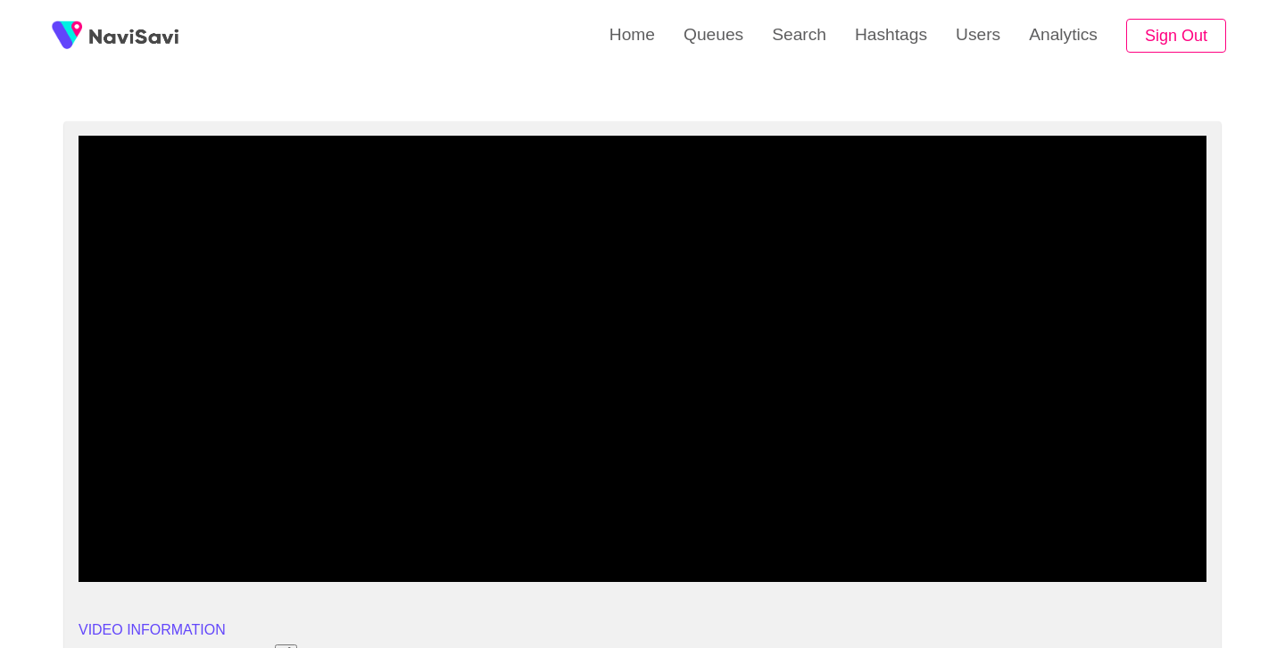
scroll to position [102, 0]
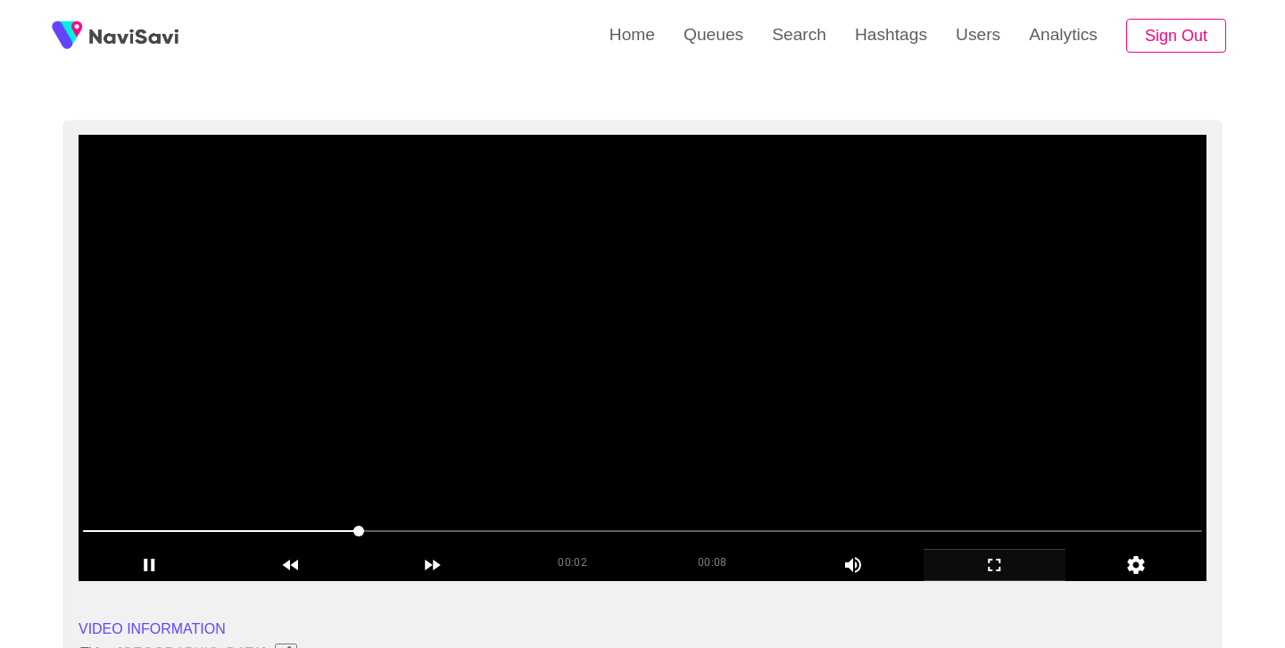
click at [1001, 564] on icon "add" at bounding box center [995, 564] width 140 height 21
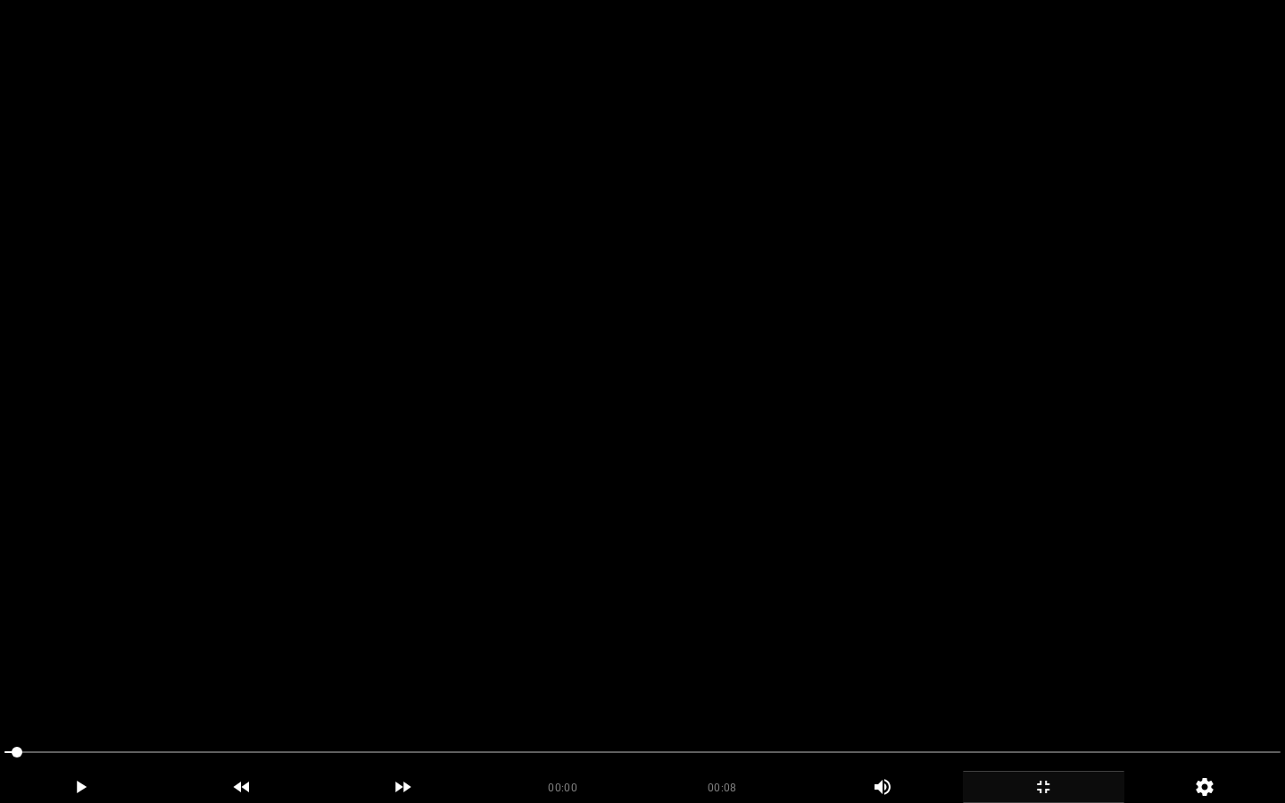
click at [661, 523] on video at bounding box center [642, 401] width 1285 height 803
click at [684, 438] on video at bounding box center [642, 401] width 1285 height 803
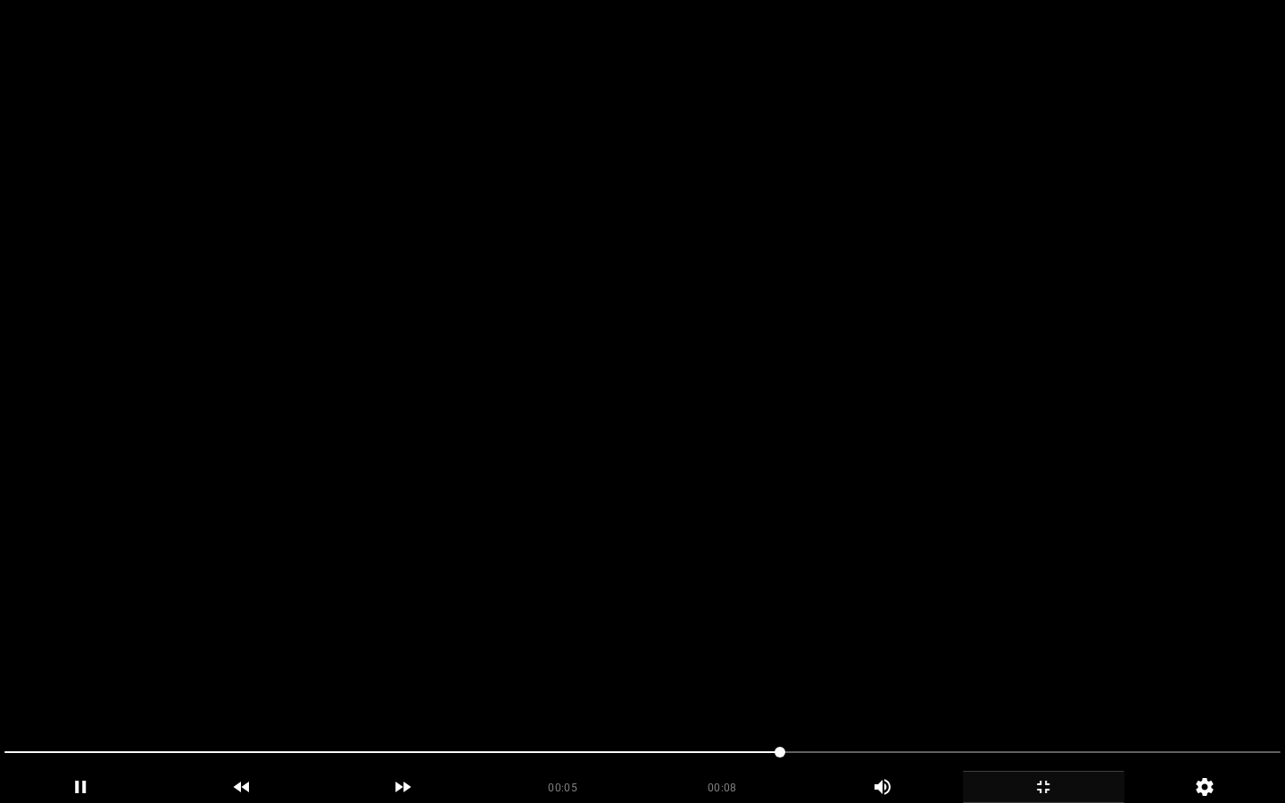
click at [684, 438] on video at bounding box center [642, 401] width 1285 height 803
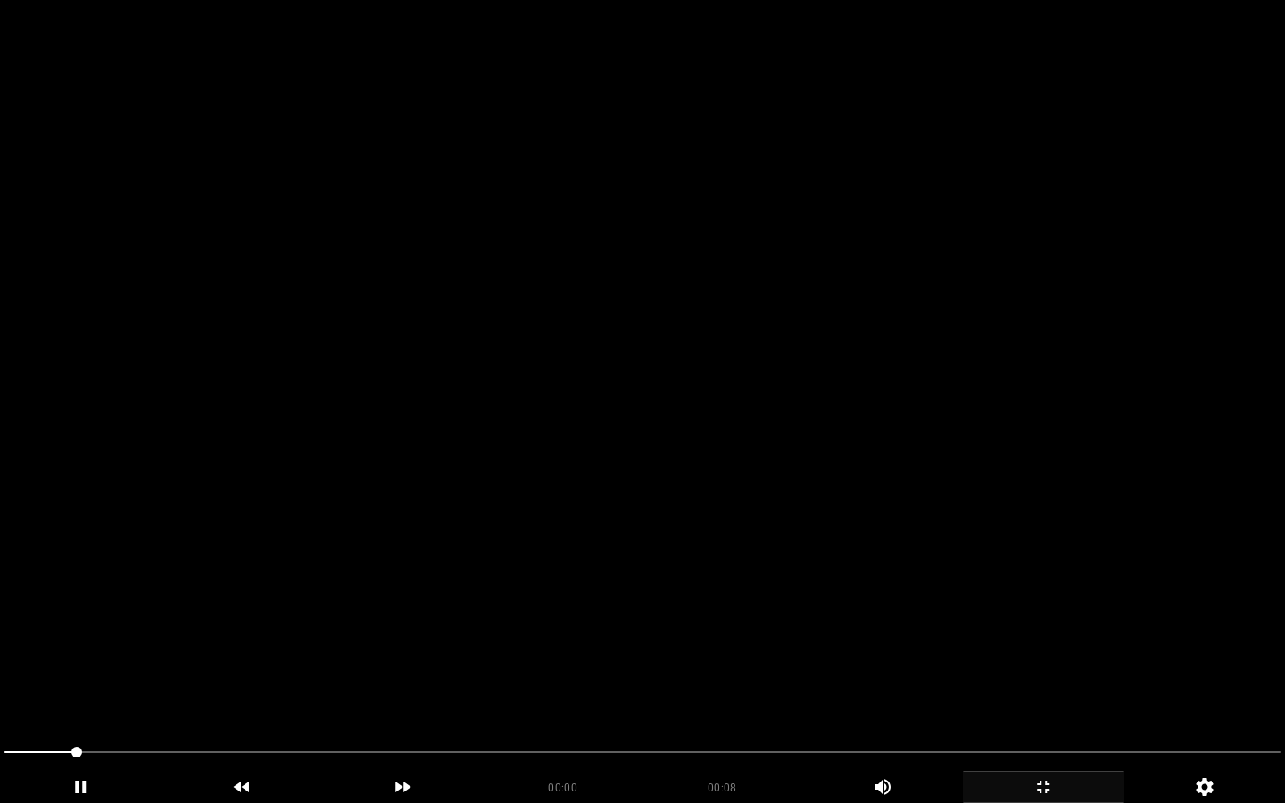
click at [684, 438] on video at bounding box center [642, 401] width 1285 height 803
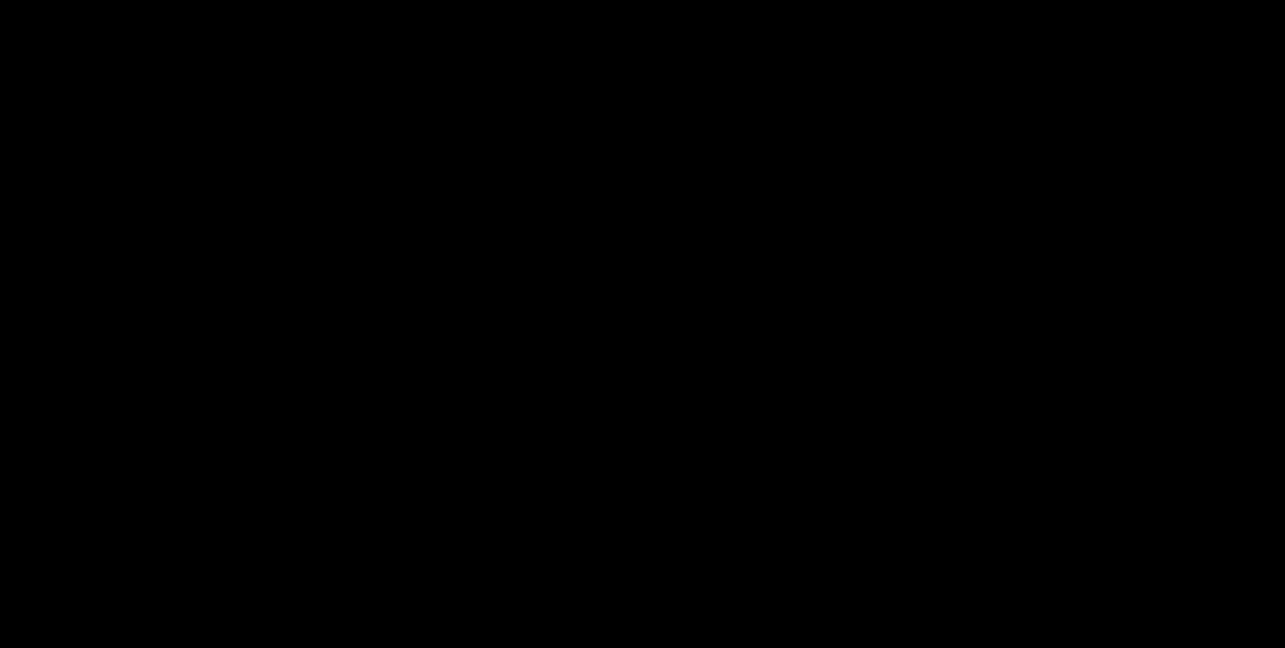
click at [684, 338] on video at bounding box center [642, 324] width 1285 height 648
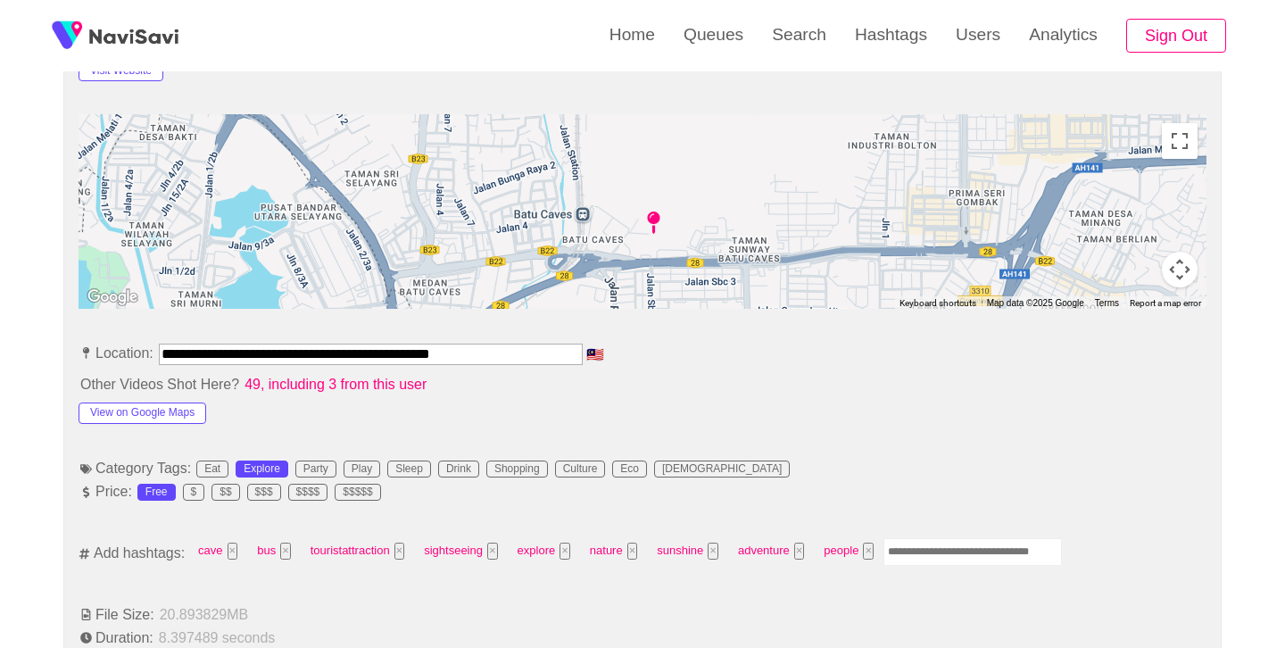
scroll to position [911, 0]
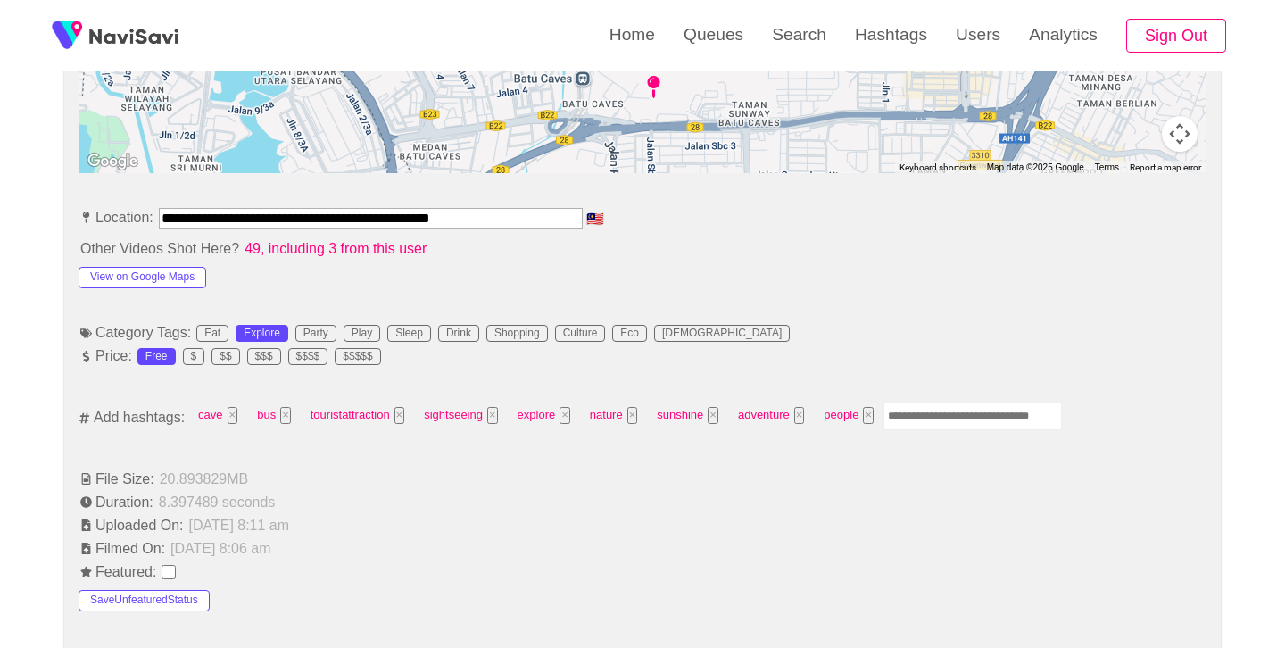
click at [917, 418] on input "Enter tag here and press return" at bounding box center [973, 417] width 179 height 28
type input "*********"
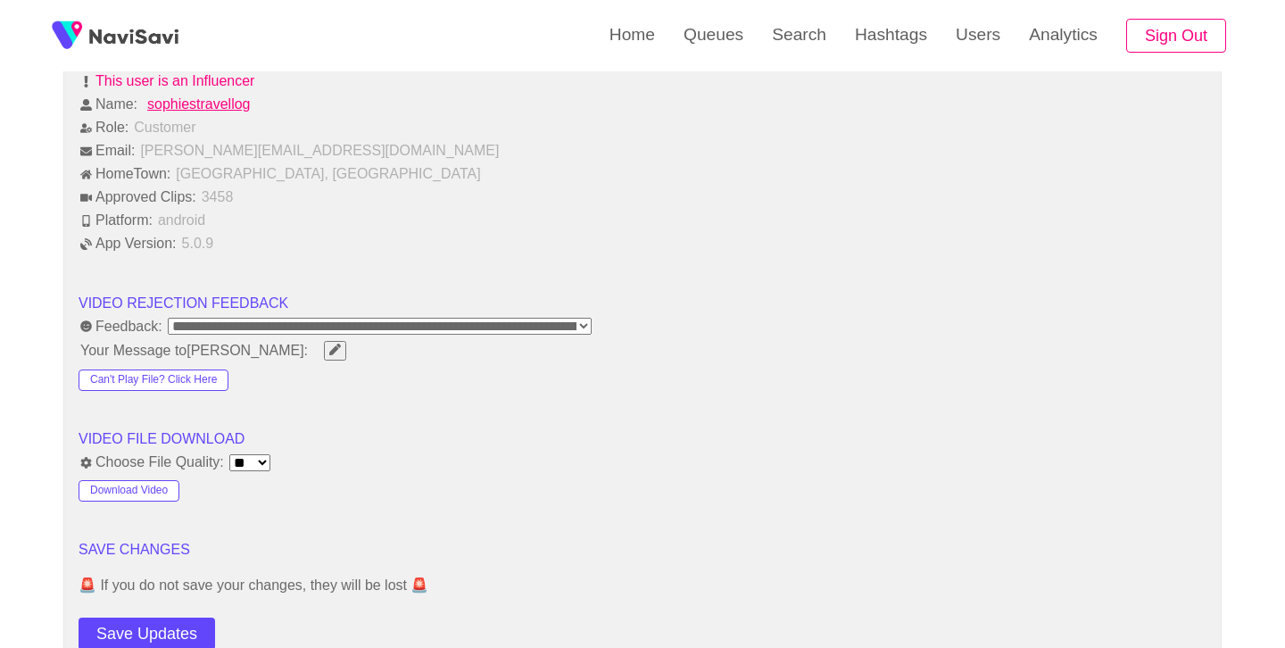
scroll to position [2093, 0]
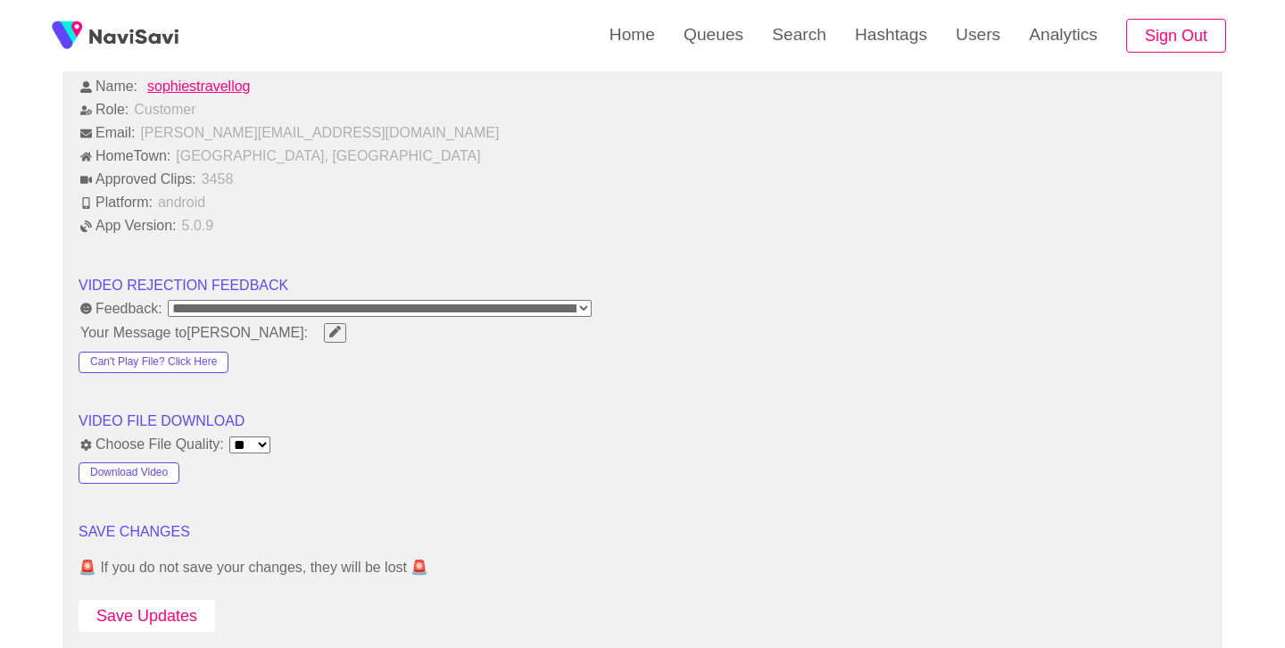
click at [142, 622] on button "Save Updates" at bounding box center [147, 616] width 137 height 33
click at [786, 56] on link "Search" at bounding box center [799, 35] width 83 height 70
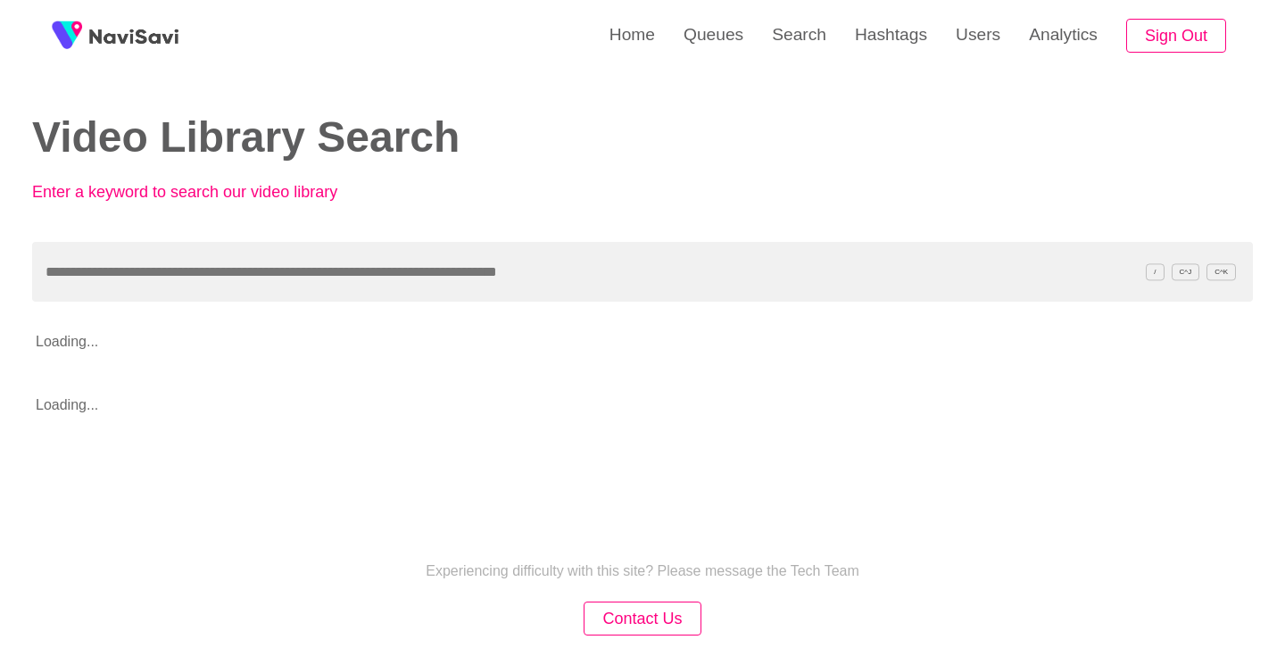
click at [509, 246] on div "Video Library Search Enter a keyword to search our video library / C^[PERSON_NA…" at bounding box center [642, 214] width 1221 height 428
drag, startPoint x: 509, startPoint y: 246, endPoint x: 510, endPoint y: 202, distance: 44.6
click at [509, 246] on input "text" at bounding box center [642, 272] width 1221 height 60
paste input "**********"
type input "**********"
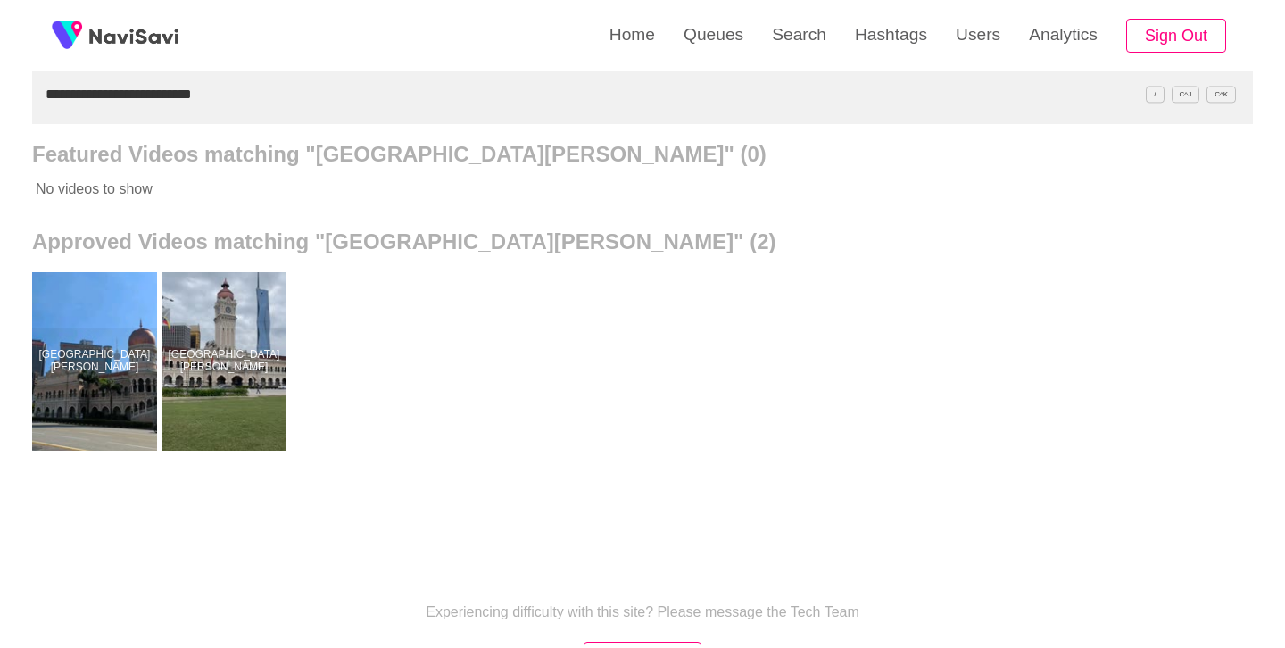
scroll to position [207, 0]
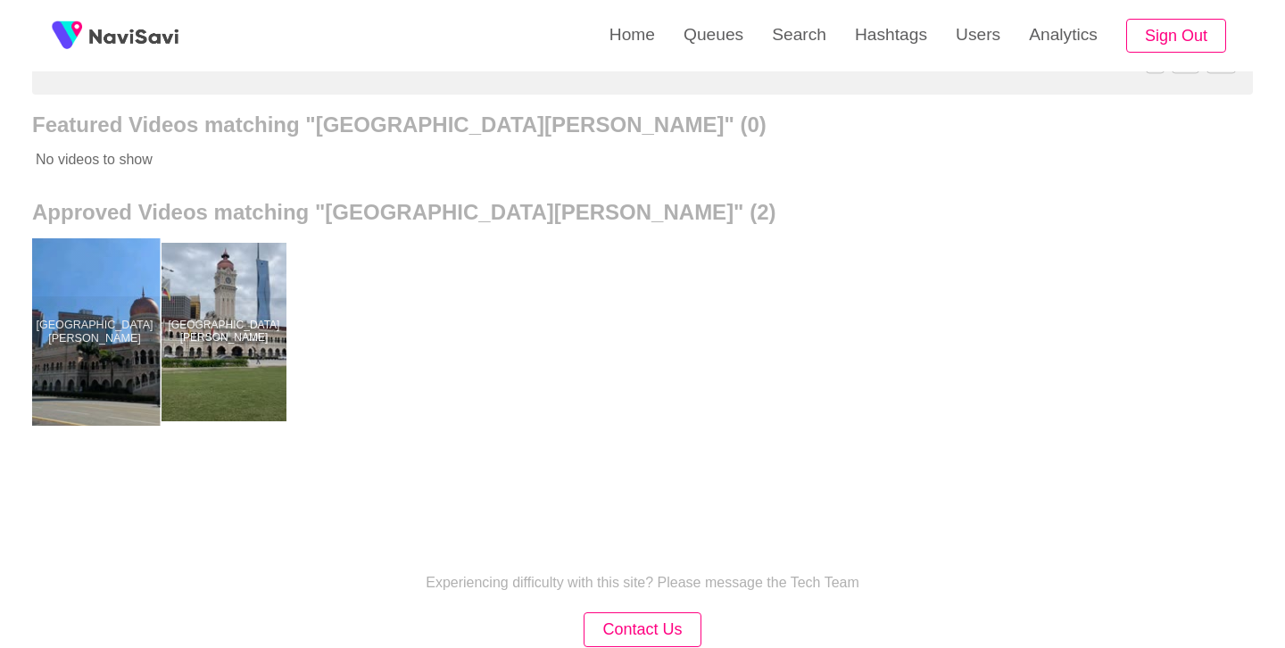
click at [95, 349] on div at bounding box center [94, 331] width 131 height 187
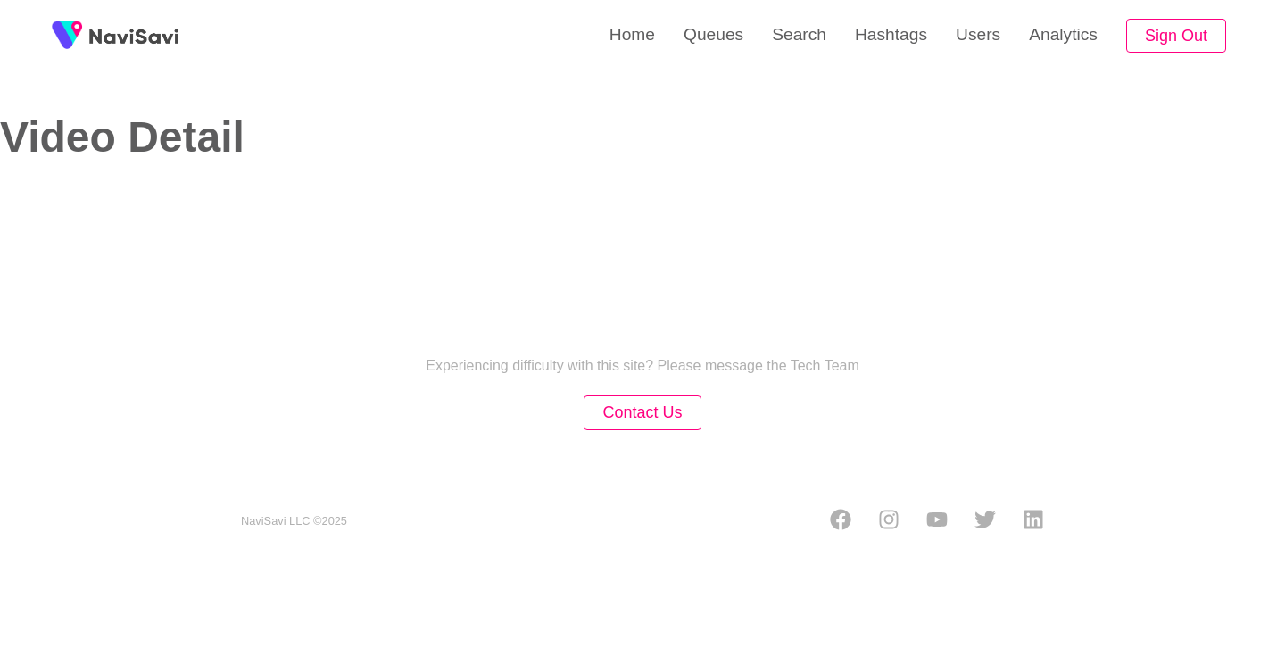
select select "**********"
select select "**"
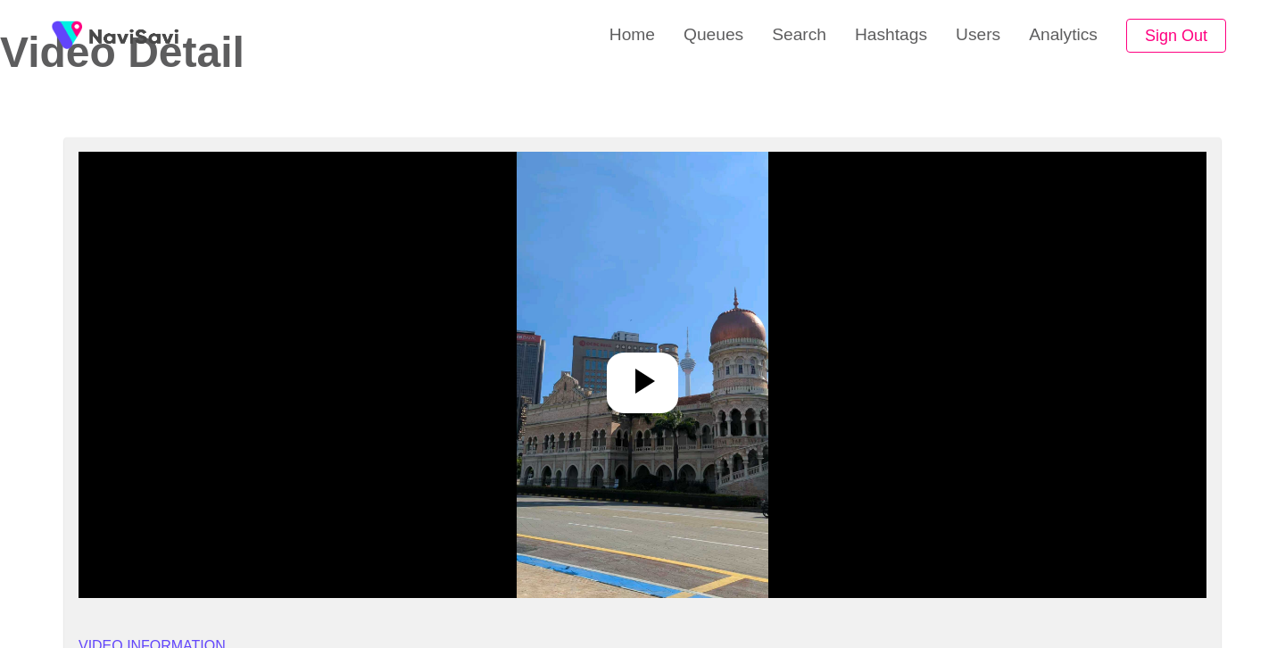
scroll to position [86, 0]
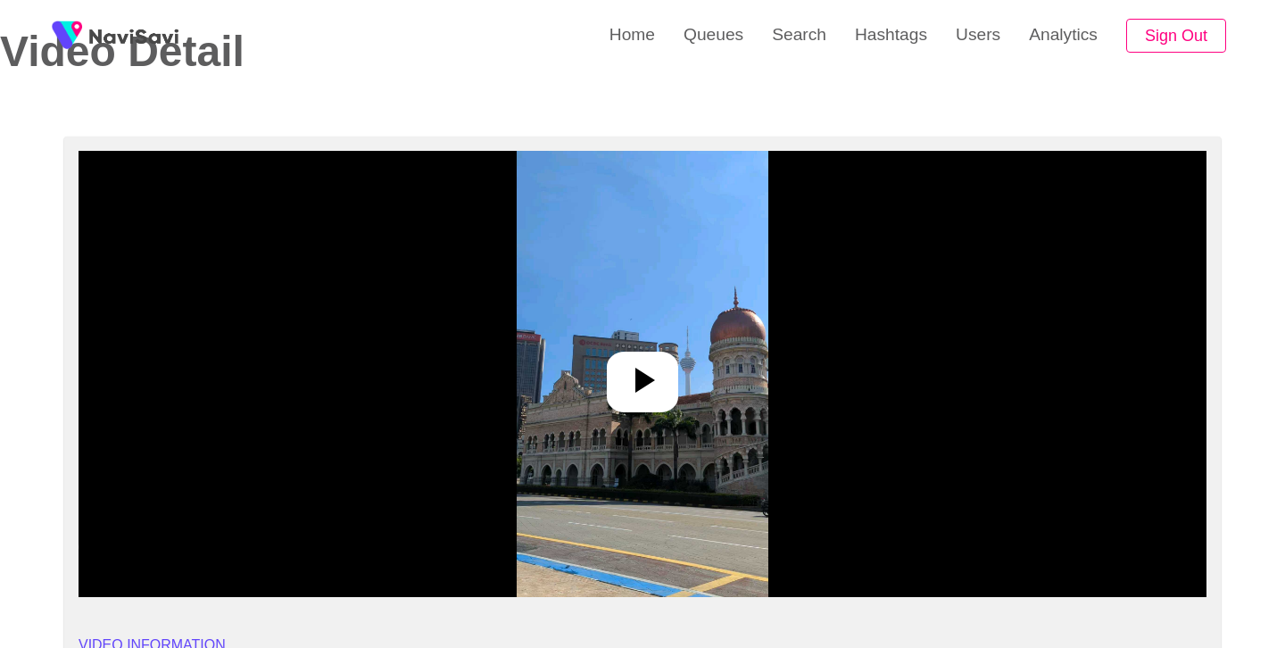
click at [633, 378] on icon at bounding box center [642, 380] width 43 height 43
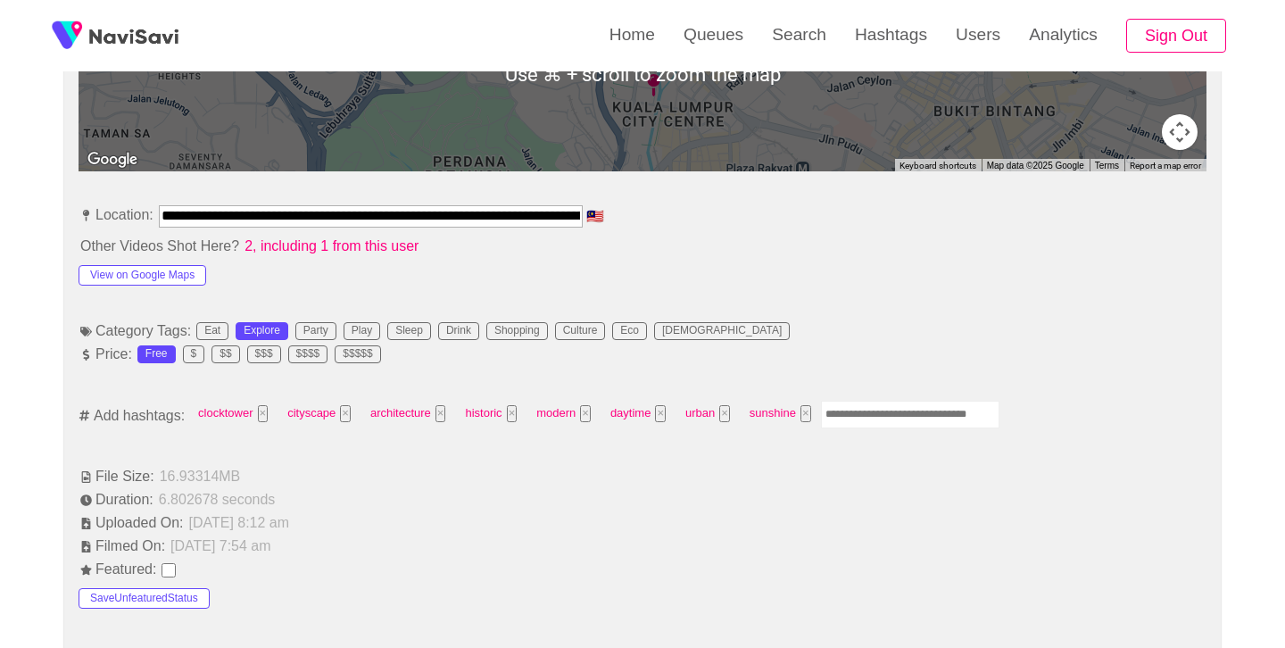
scroll to position [916, 0]
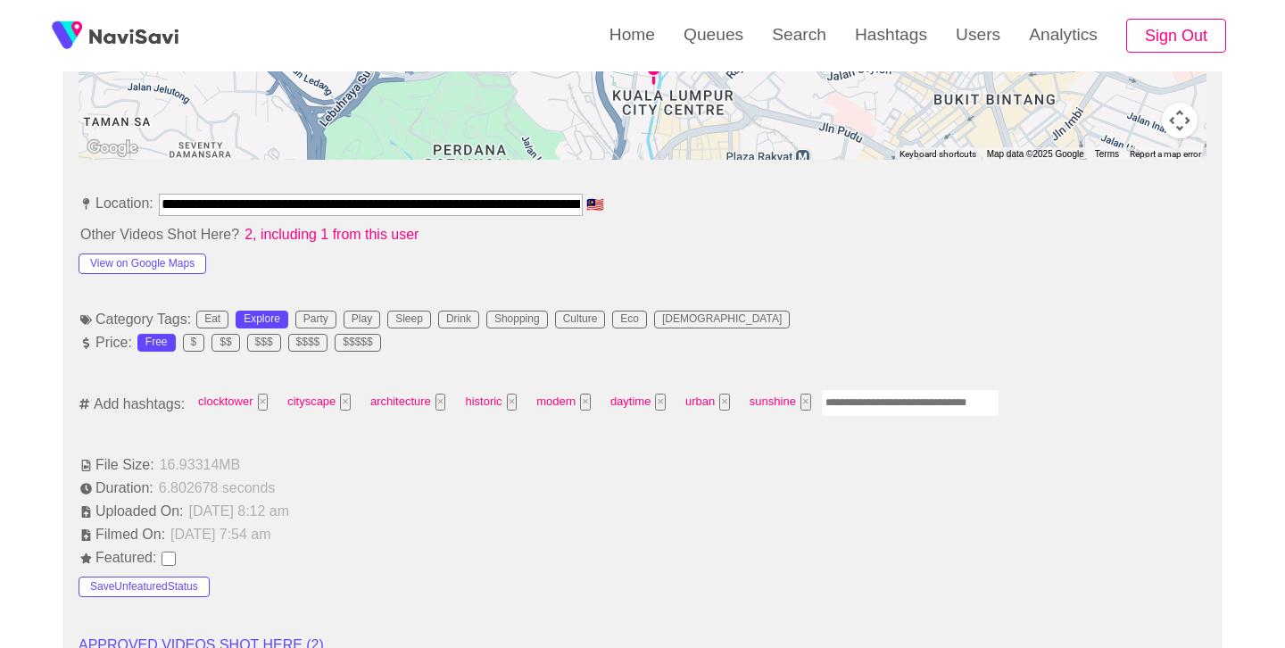
click at [864, 403] on input "Enter tag here and press return" at bounding box center [910, 403] width 179 height 28
type input "*********"
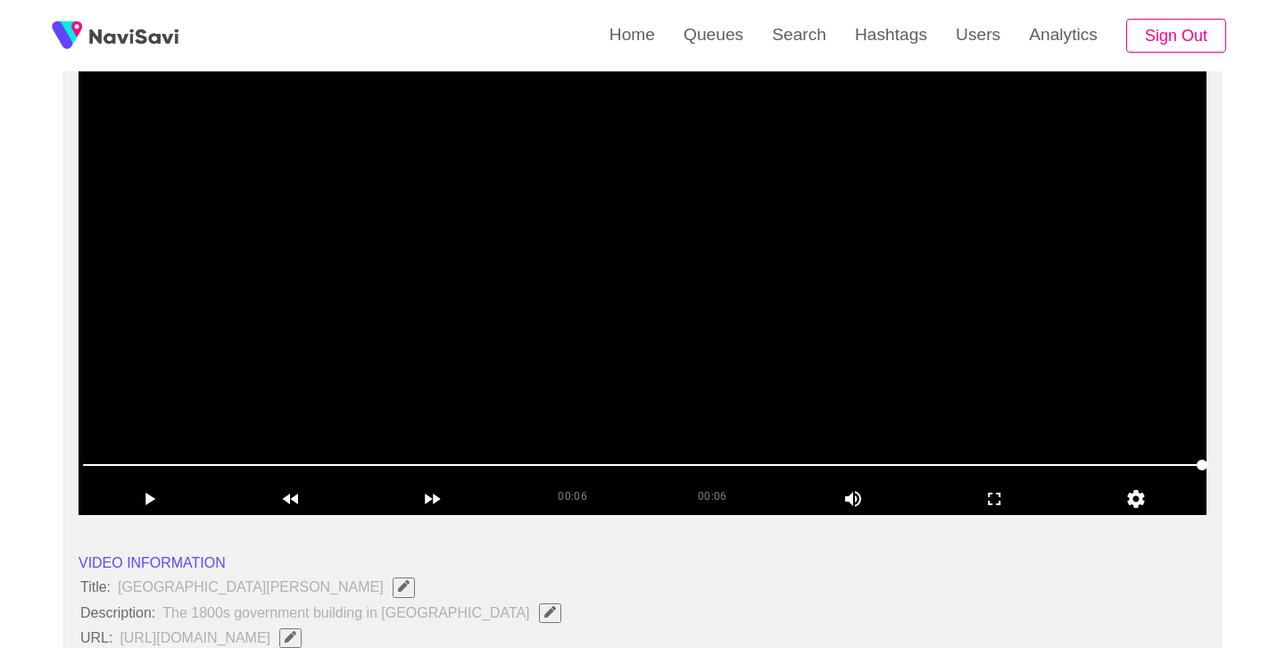
scroll to position [142, 0]
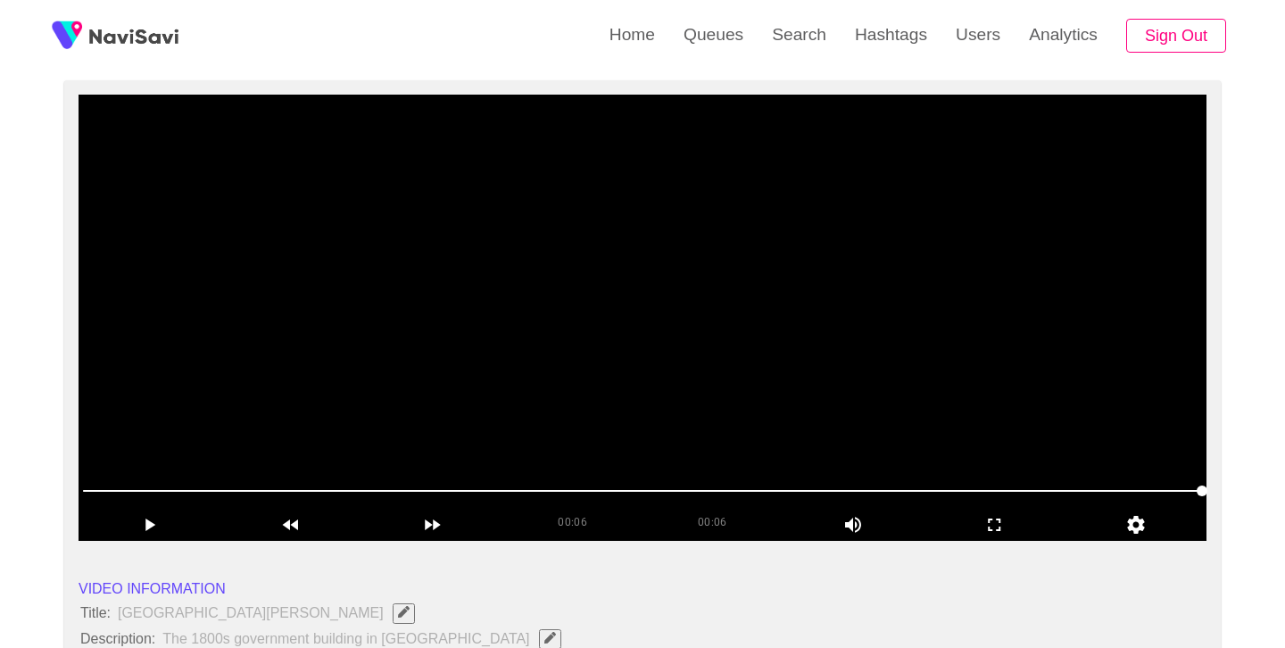
click at [692, 309] on video at bounding box center [643, 318] width 1128 height 446
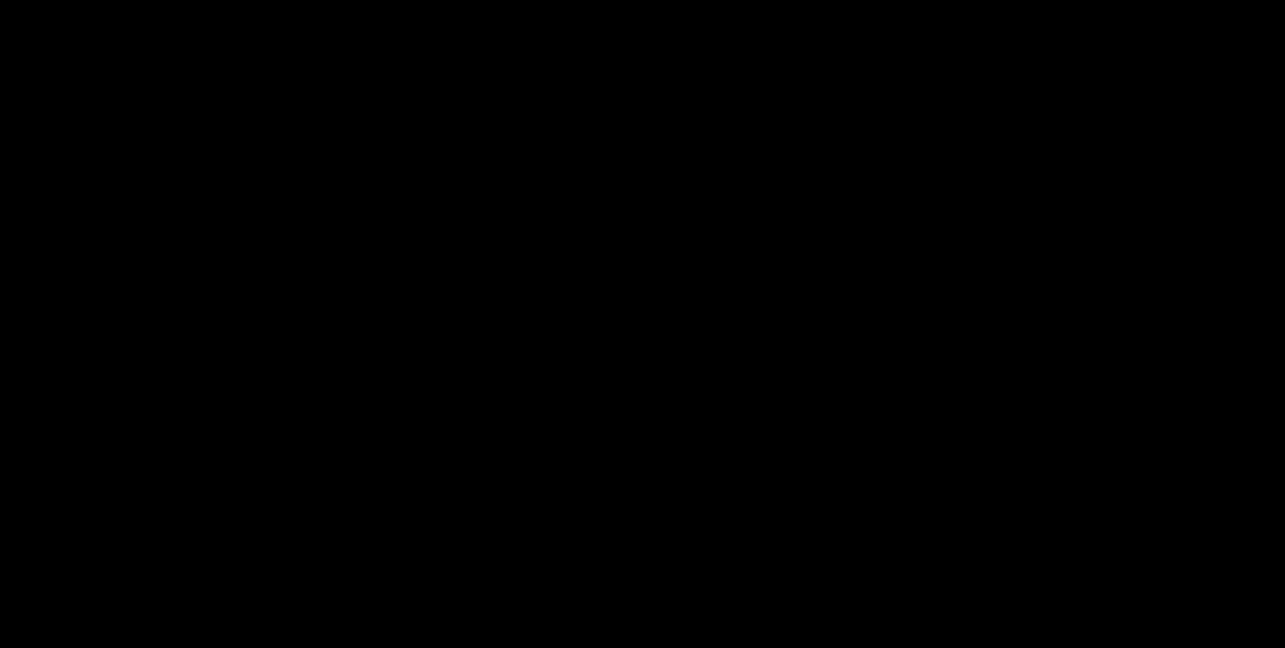
click at [689, 309] on video at bounding box center [643, 318] width 1128 height 446
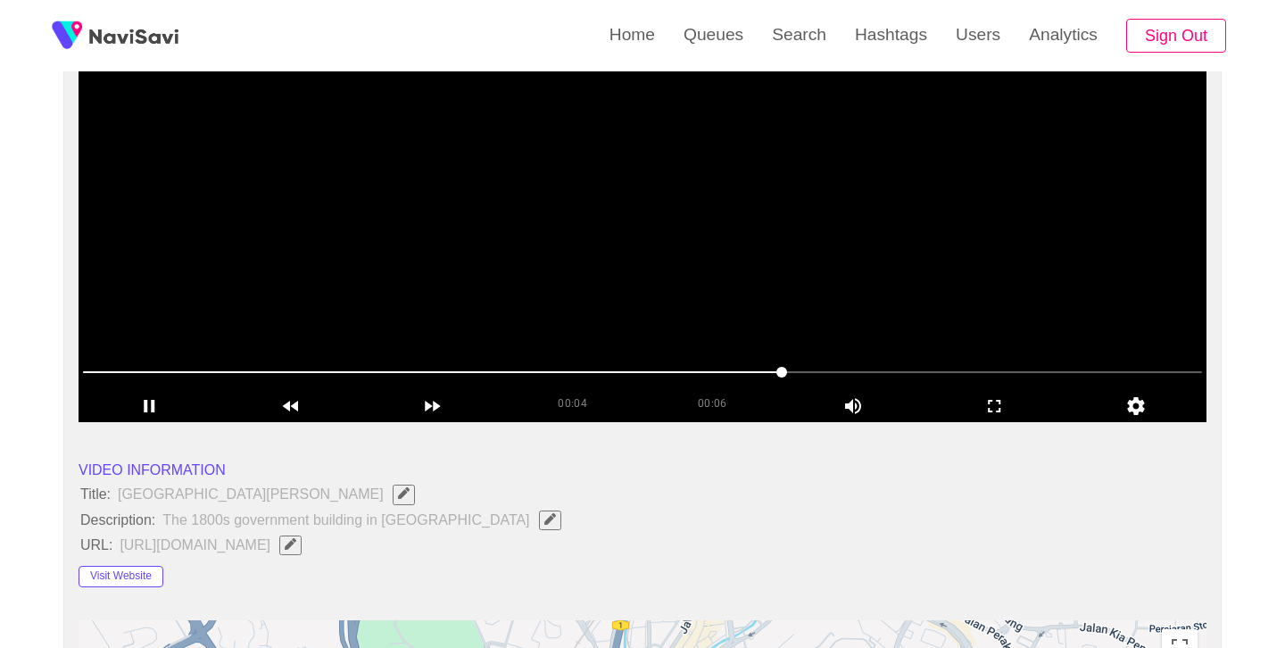
scroll to position [288, 0]
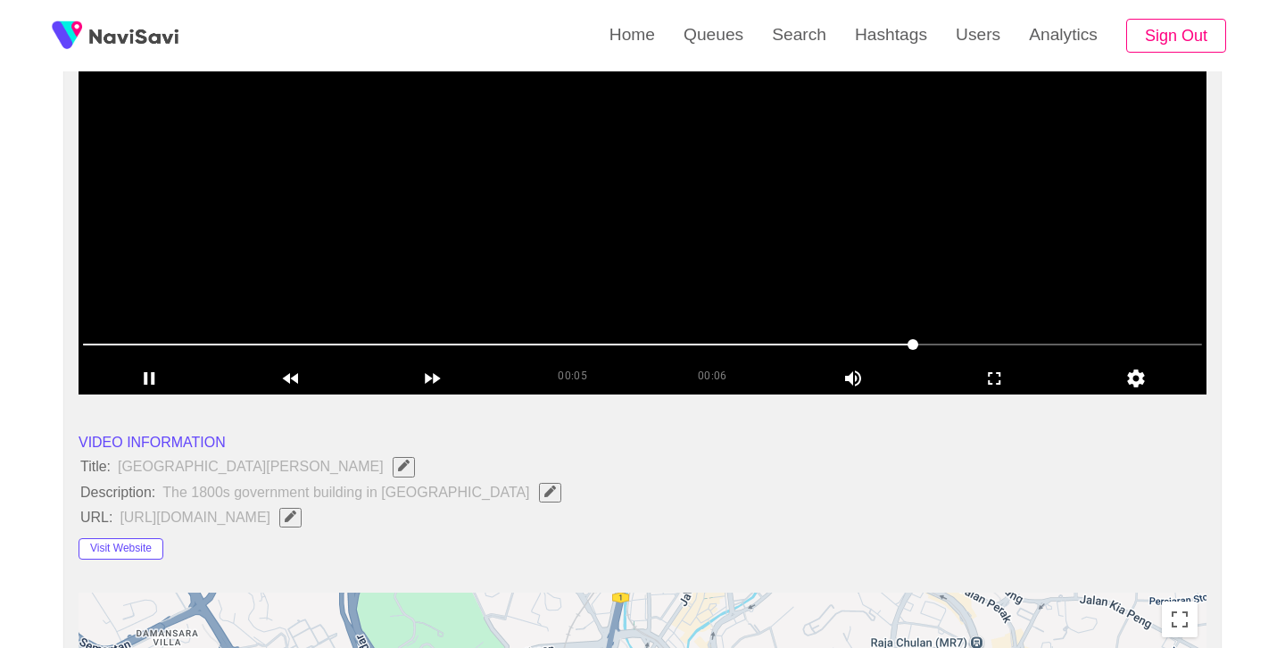
click at [670, 212] on video at bounding box center [643, 171] width 1128 height 446
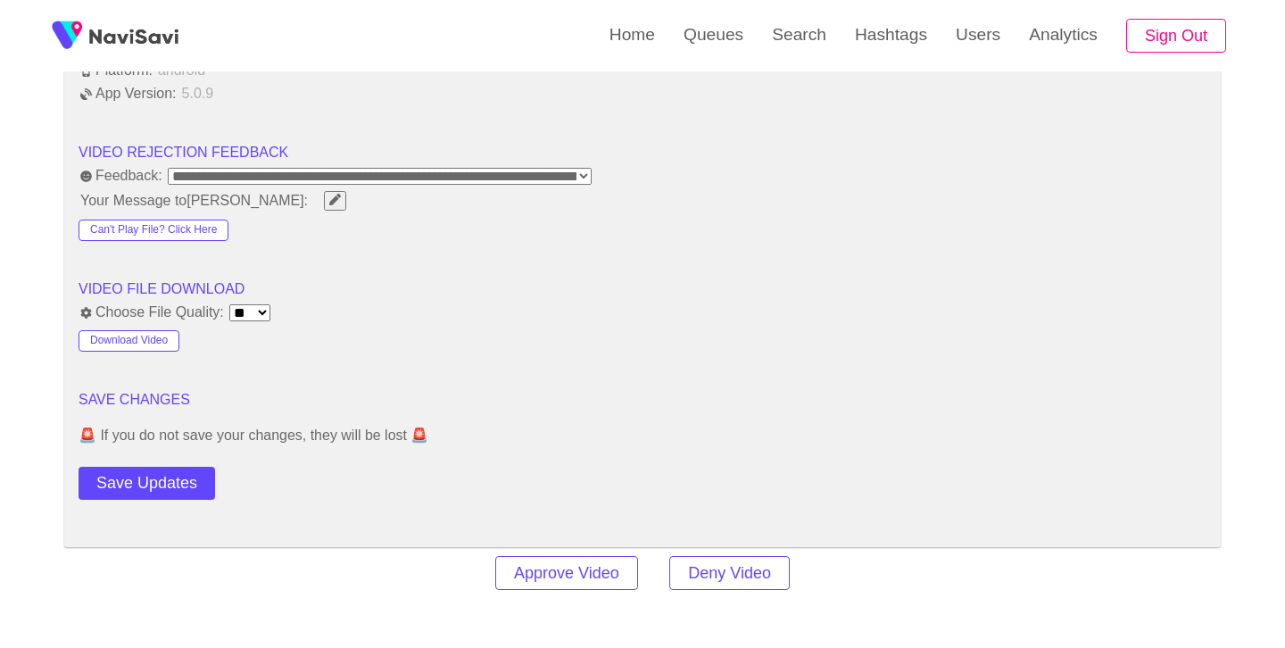
scroll to position [2241, 0]
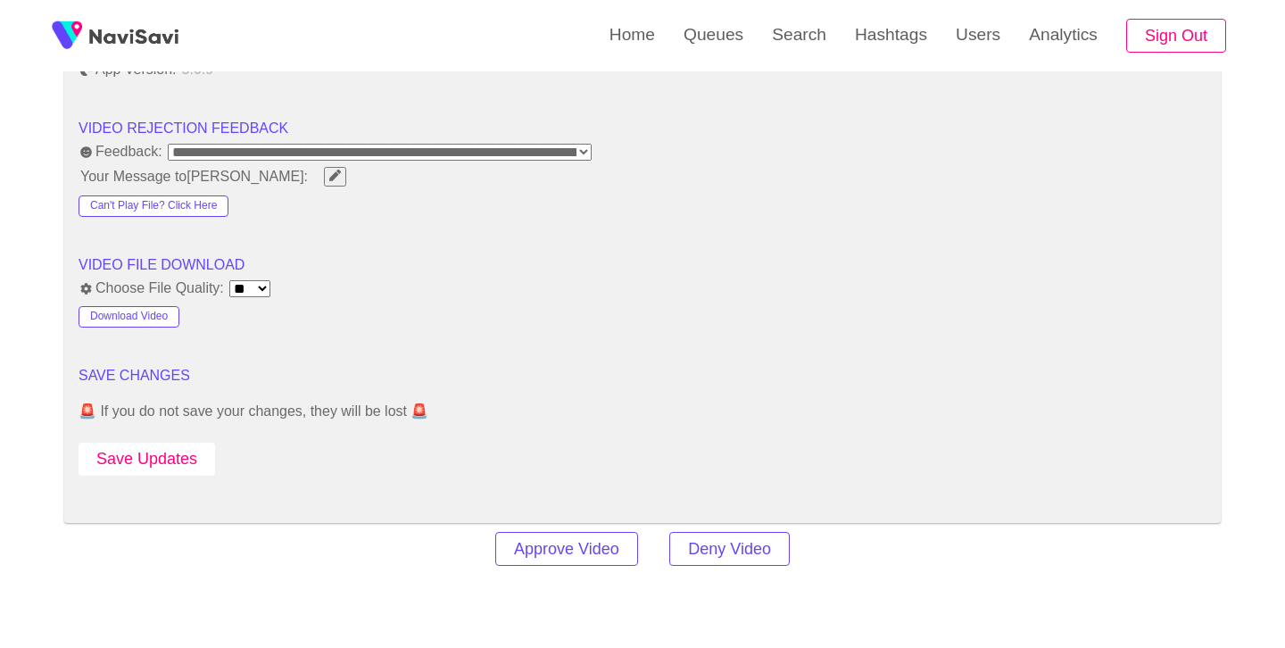
click at [141, 466] on button "Save Updates" at bounding box center [147, 459] width 137 height 33
drag, startPoint x: 787, startPoint y: 43, endPoint x: 721, endPoint y: 71, distance: 71.6
click at [787, 43] on link "Search" at bounding box center [799, 35] width 83 height 70
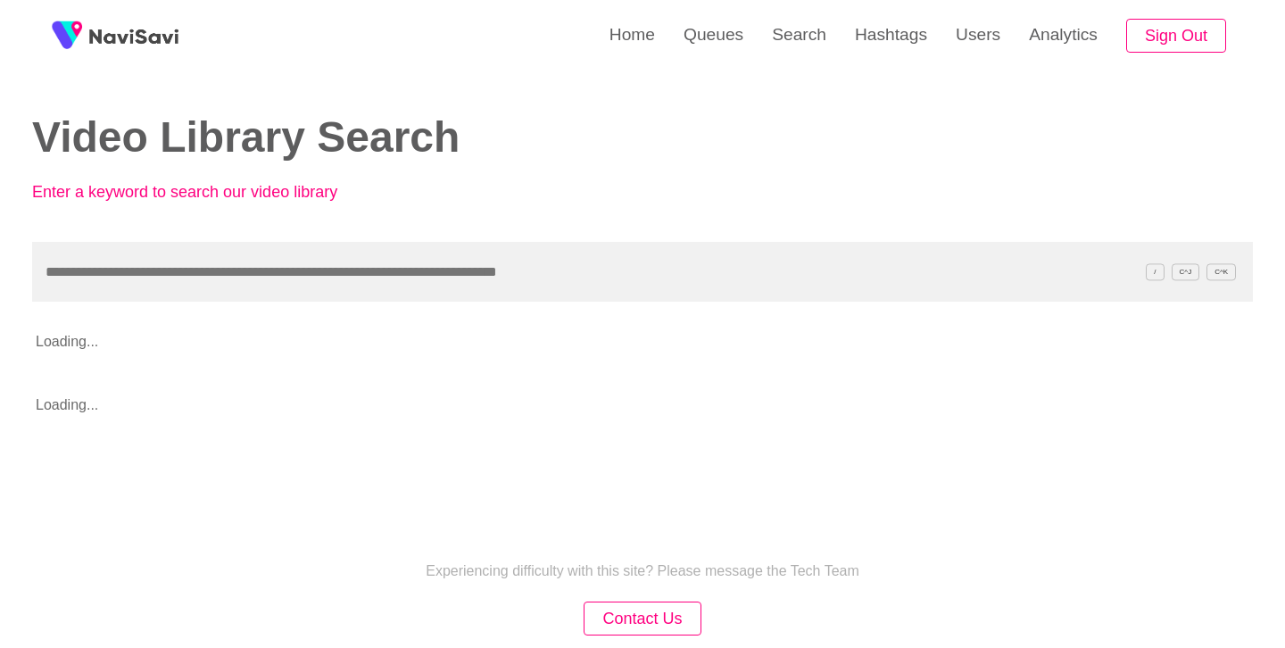
click at [420, 269] on input "text" at bounding box center [642, 272] width 1221 height 60
type input "**********"
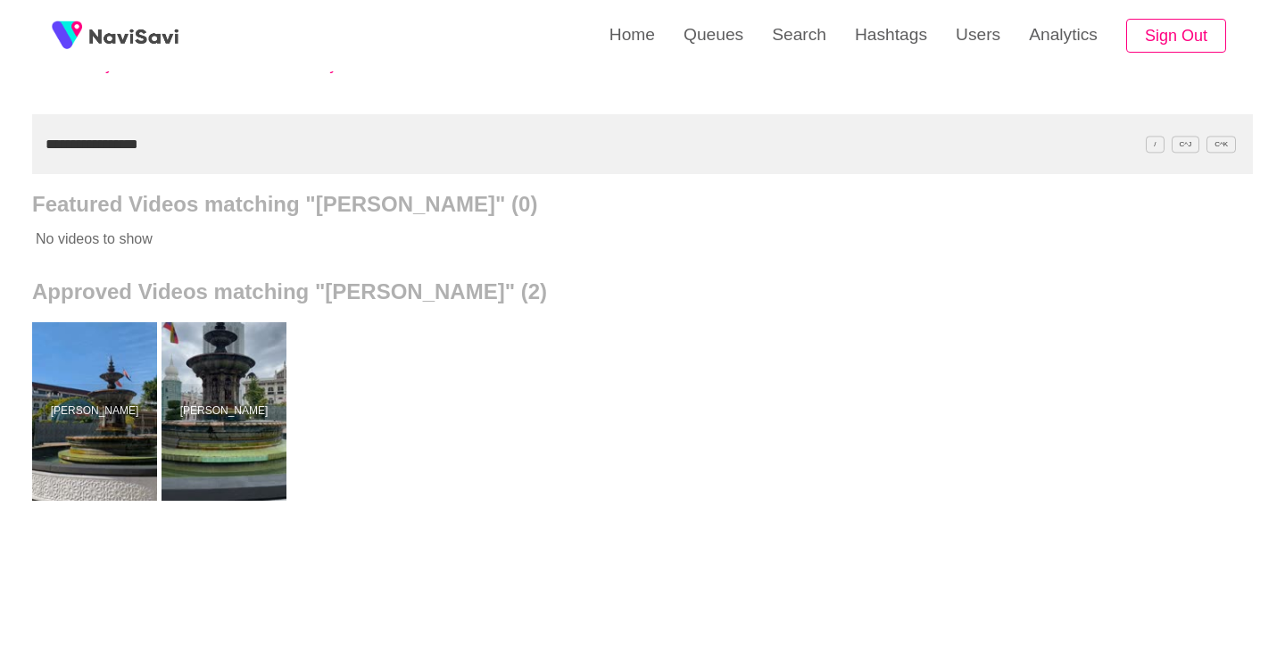
scroll to position [139, 0]
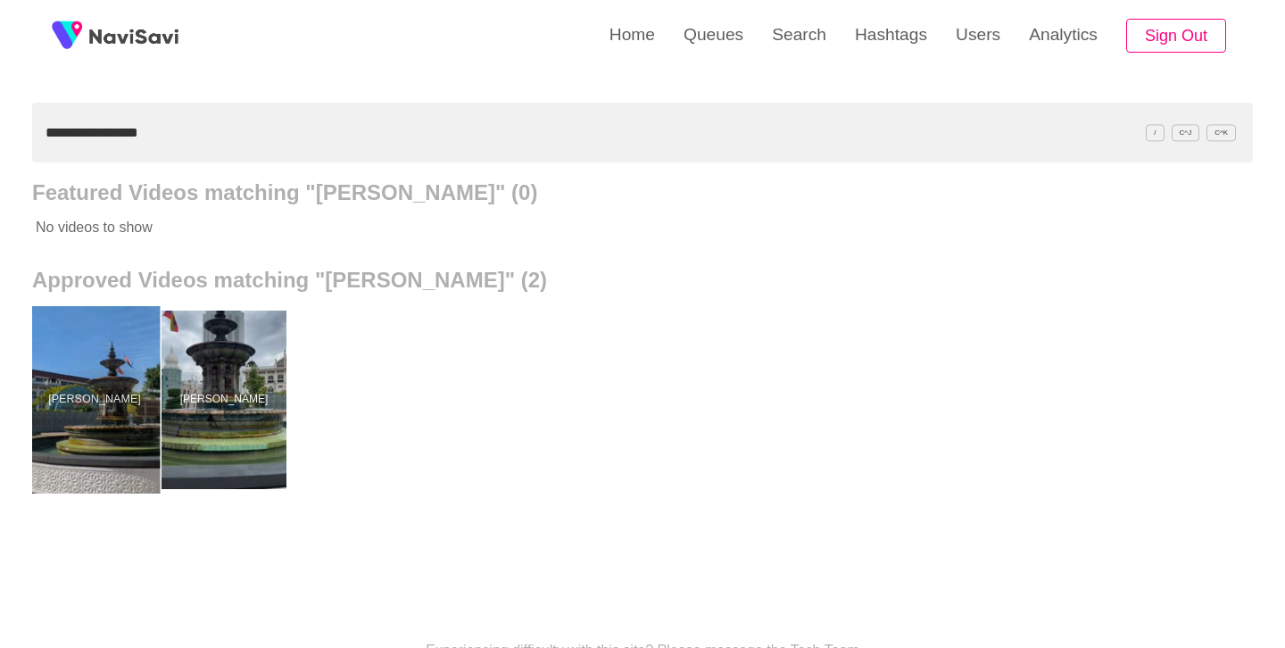
click at [62, 430] on div at bounding box center [94, 399] width 131 height 187
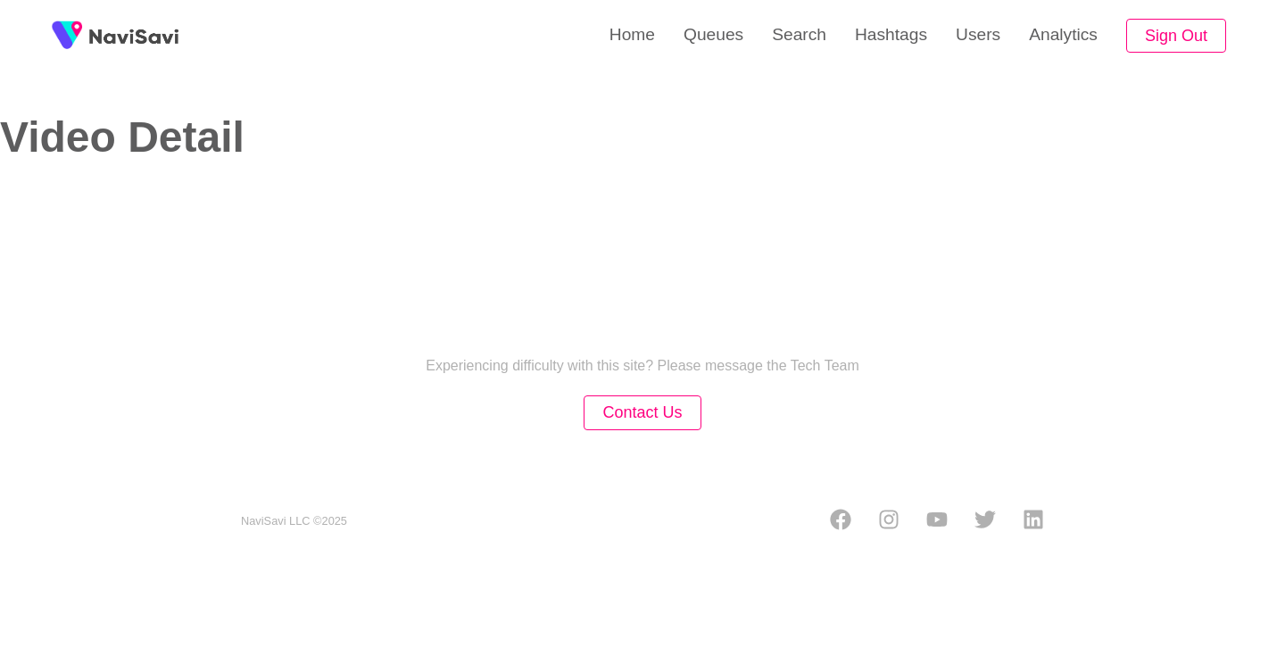
select select "**********"
select select "**"
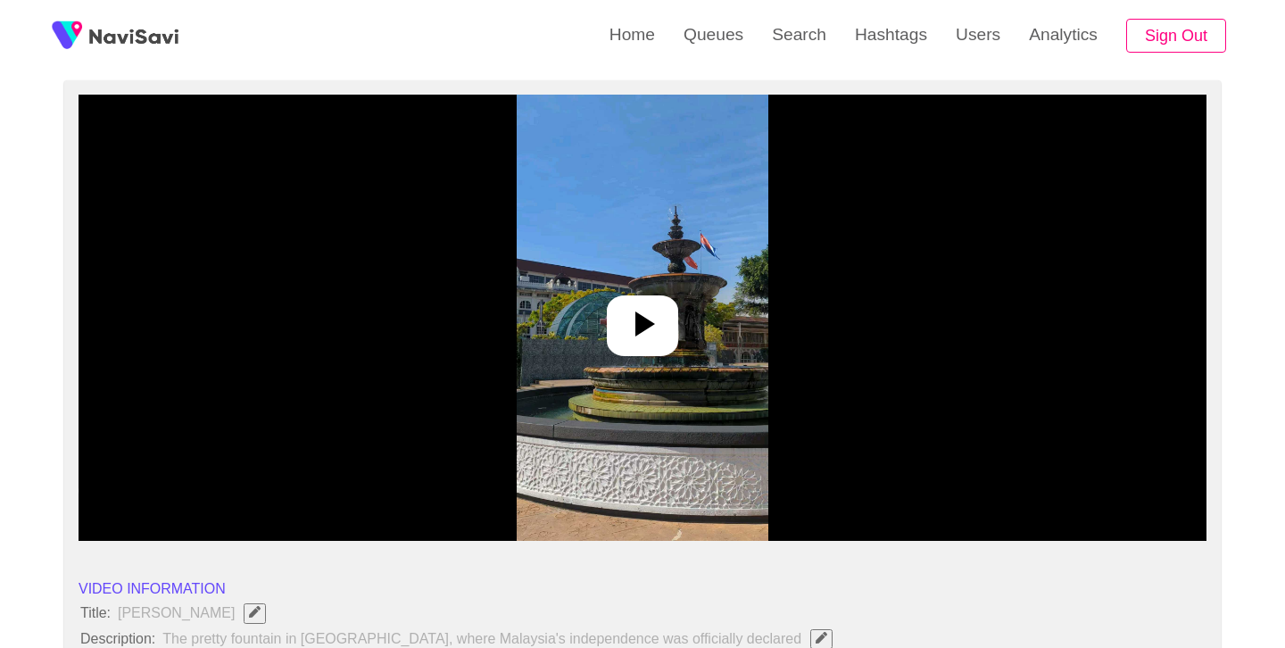
scroll to position [146, 0]
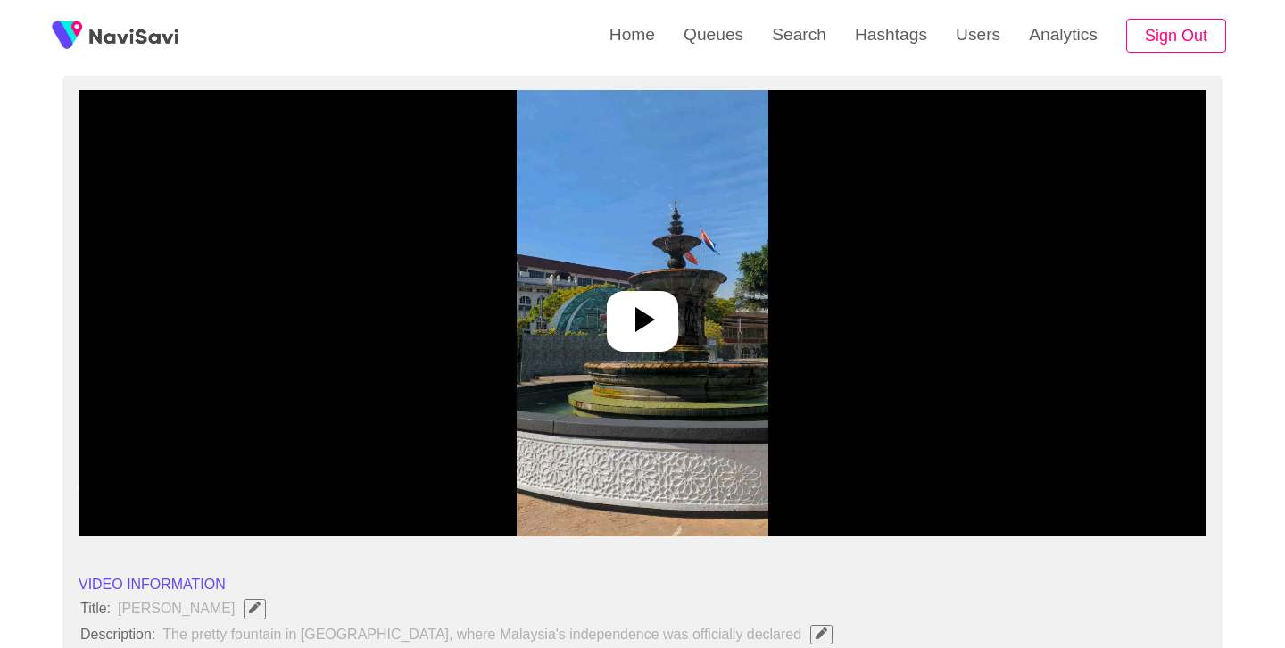
click at [636, 331] on icon at bounding box center [642, 319] width 43 height 43
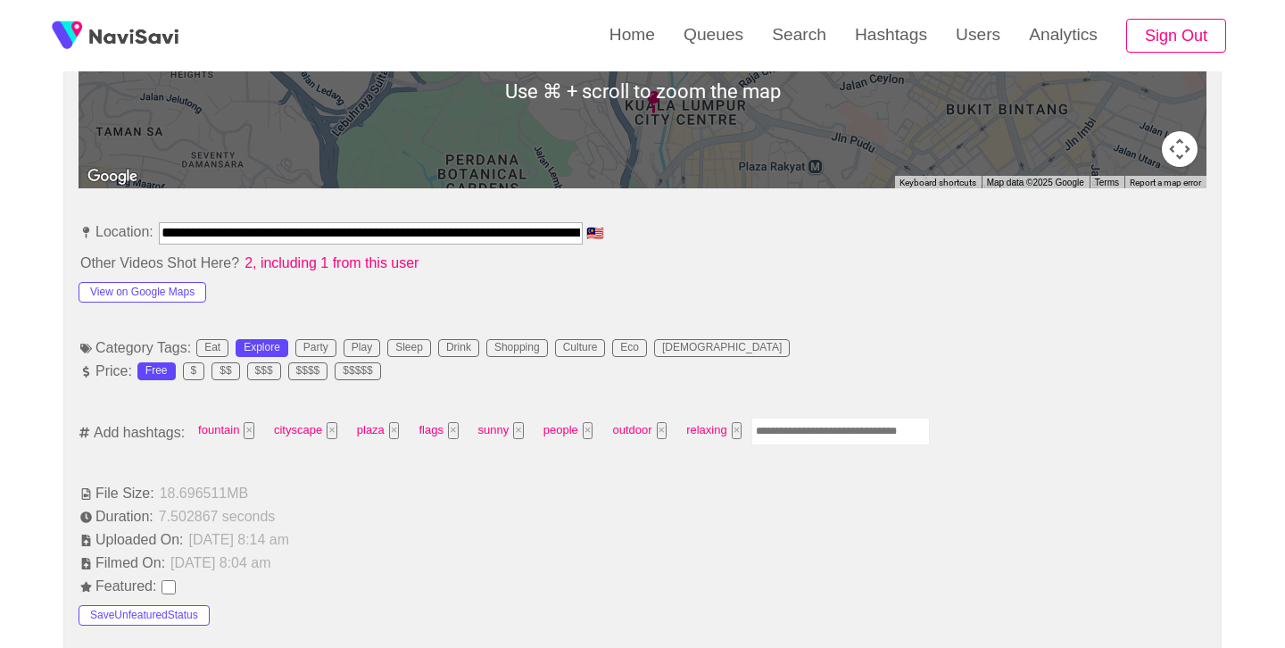
scroll to position [893, 0]
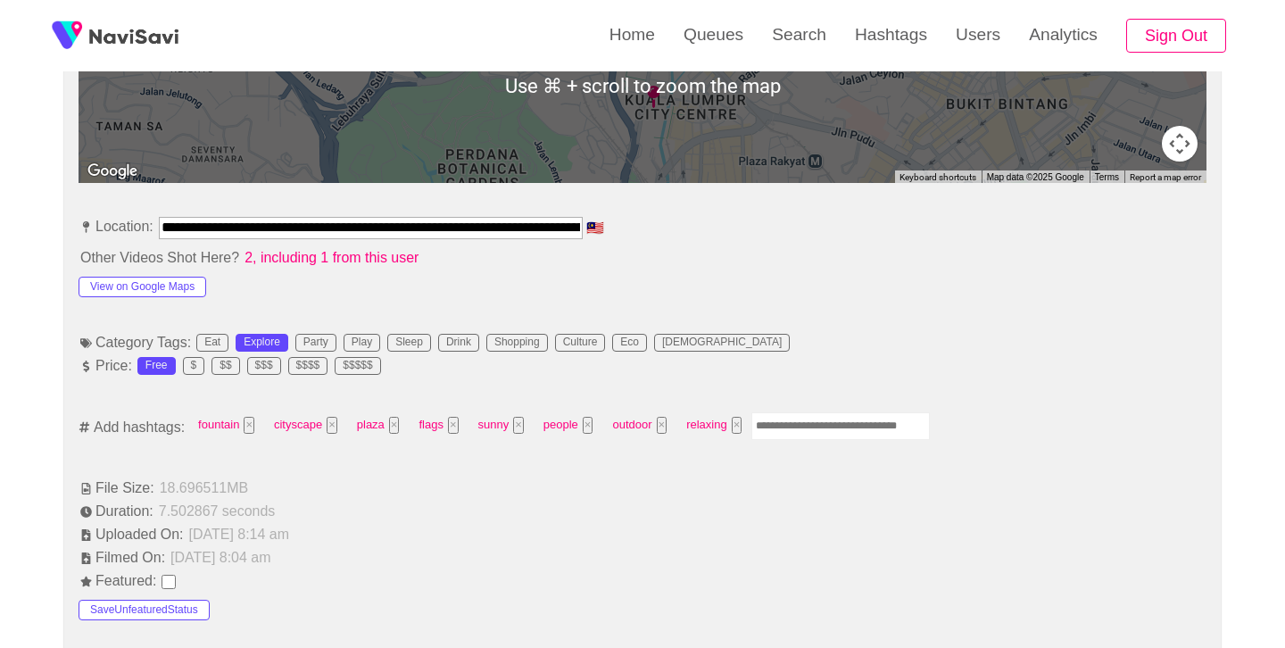
click at [819, 431] on input "Enter tag here and press return" at bounding box center [841, 426] width 179 height 28
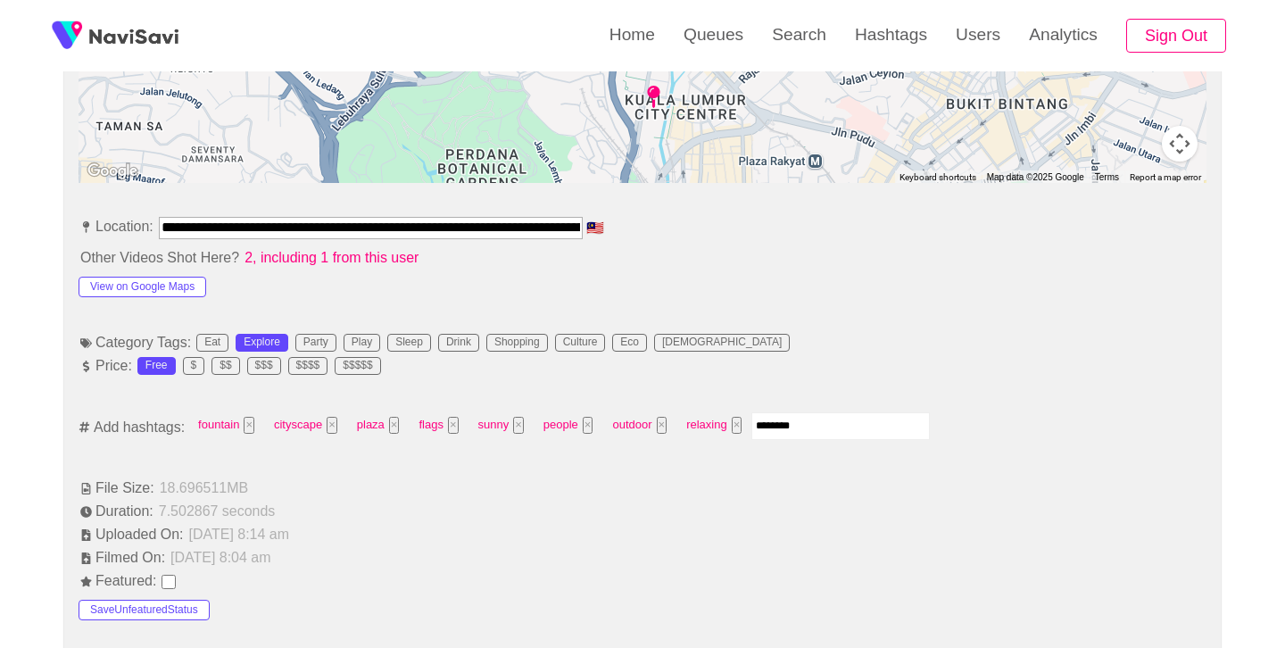
type input "*********"
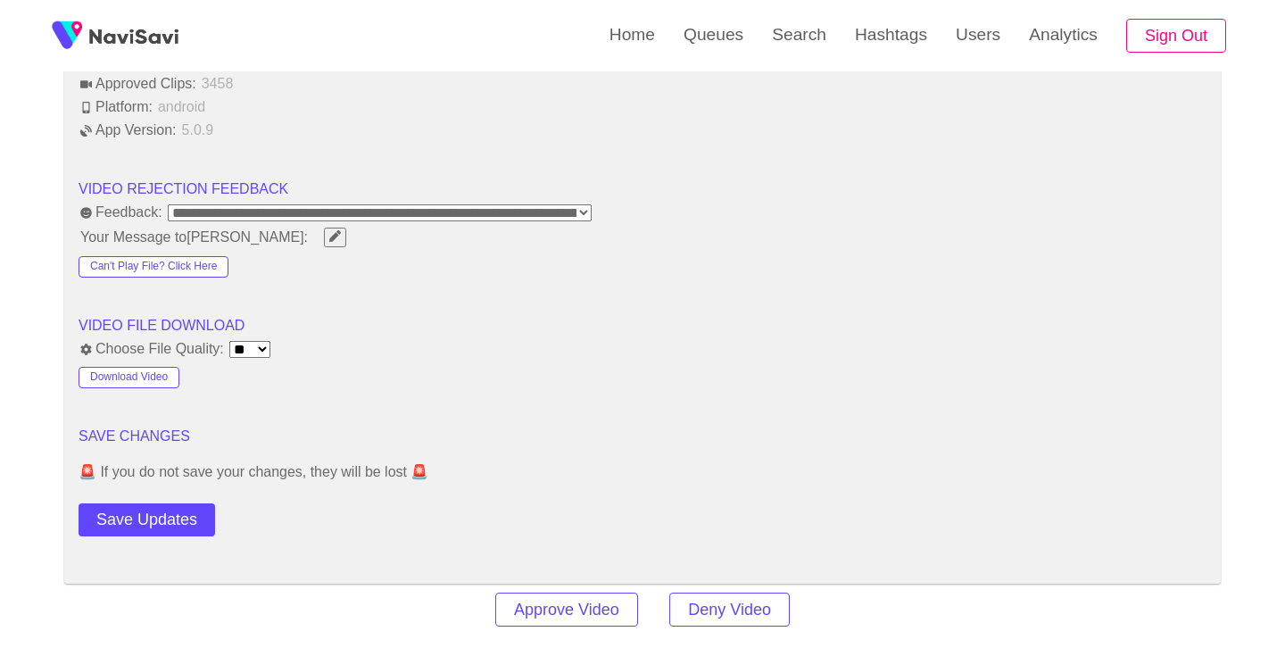
scroll to position [2182, 0]
click at [172, 526] on button "Save Updates" at bounding box center [147, 518] width 137 height 33
click at [820, 56] on link "Search" at bounding box center [799, 35] width 83 height 70
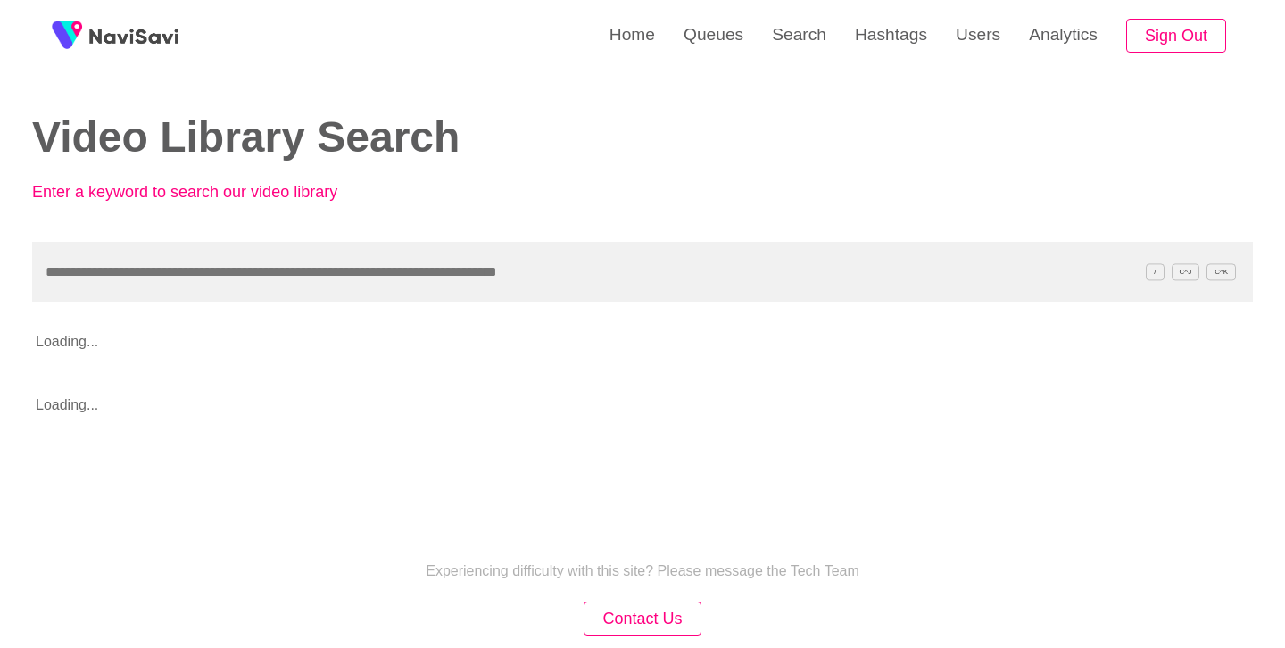
click at [398, 271] on input "text" at bounding box center [642, 272] width 1221 height 60
type input "**********"
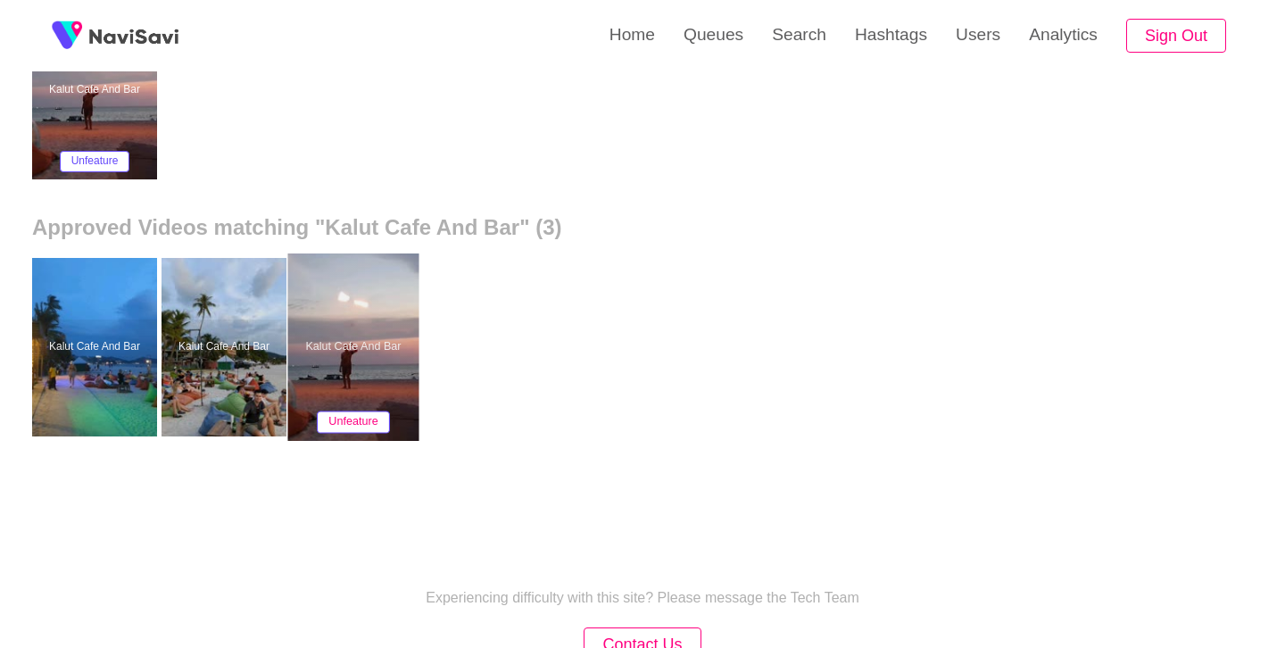
scroll to position [379, 0]
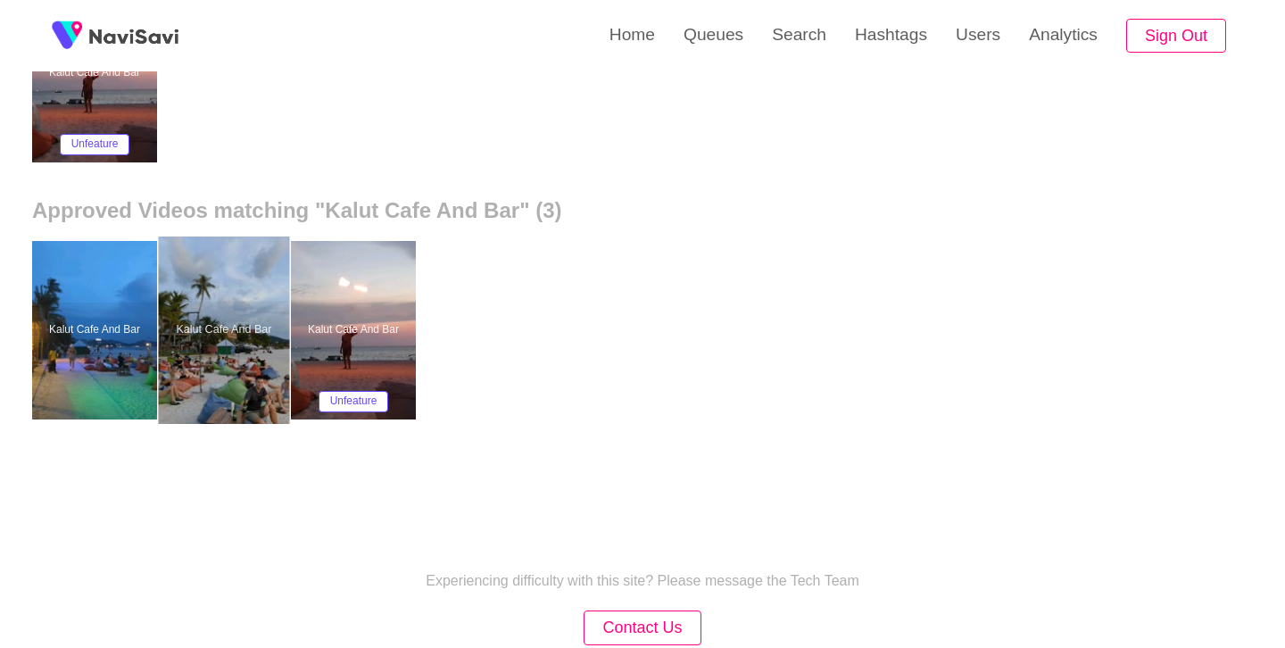
click at [223, 320] on div at bounding box center [224, 330] width 131 height 187
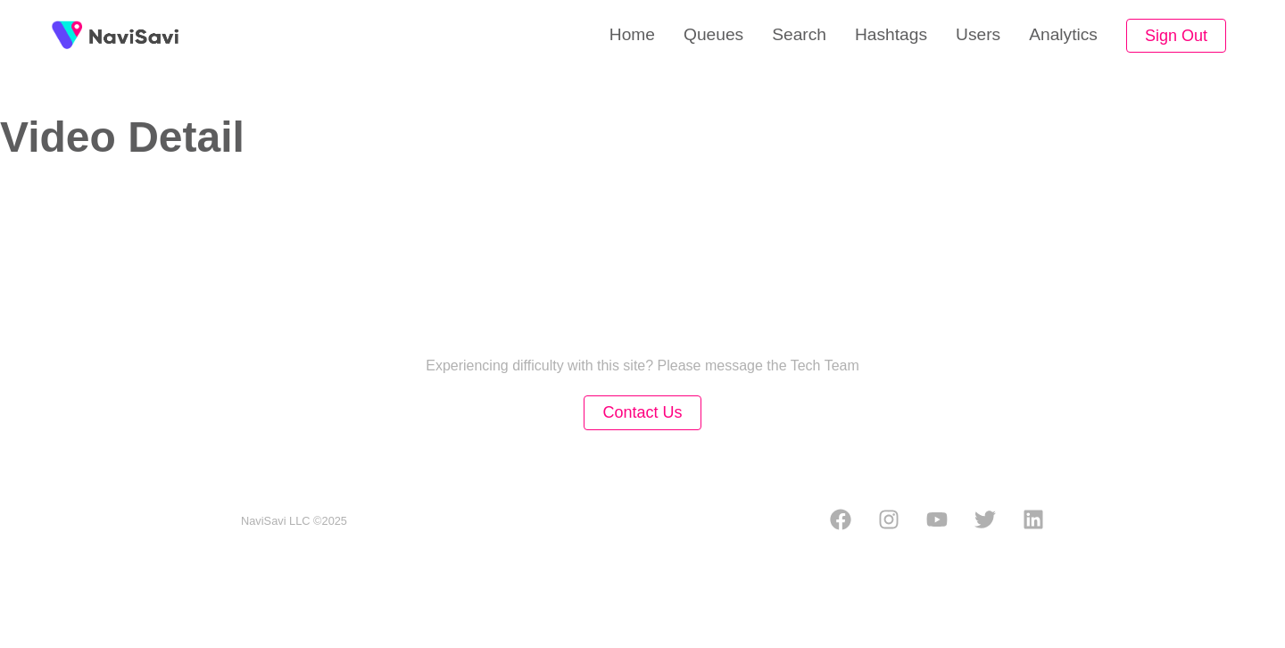
select select "**"
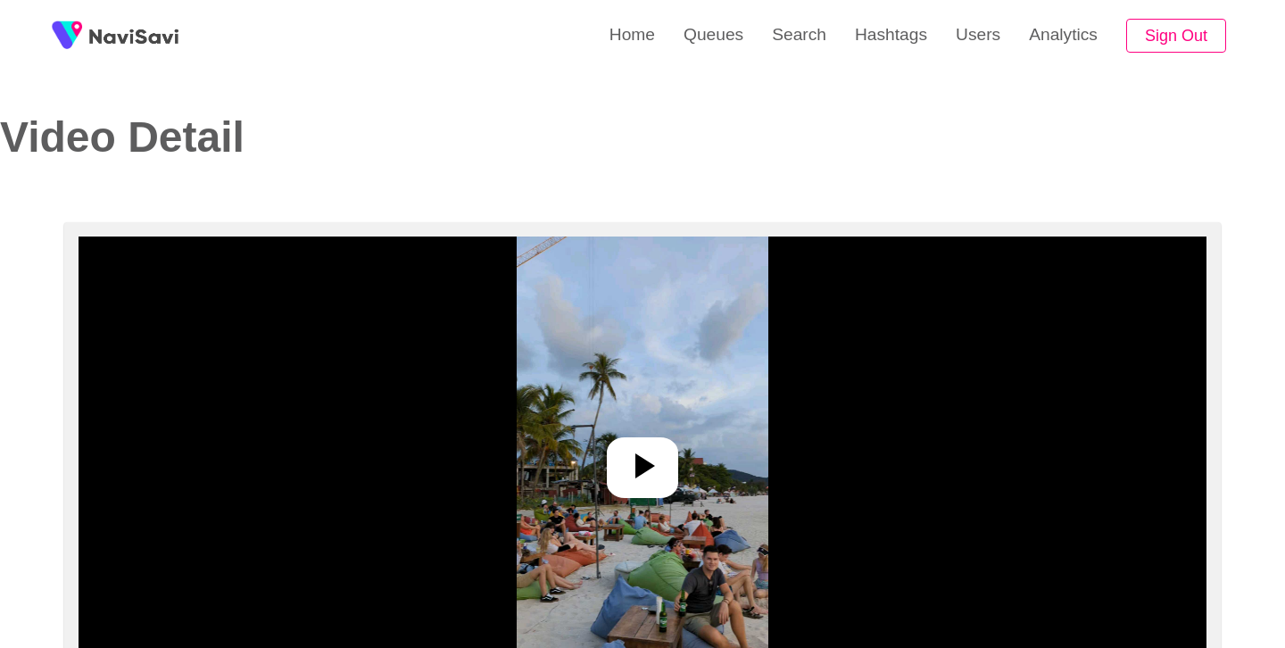
select select "**********"
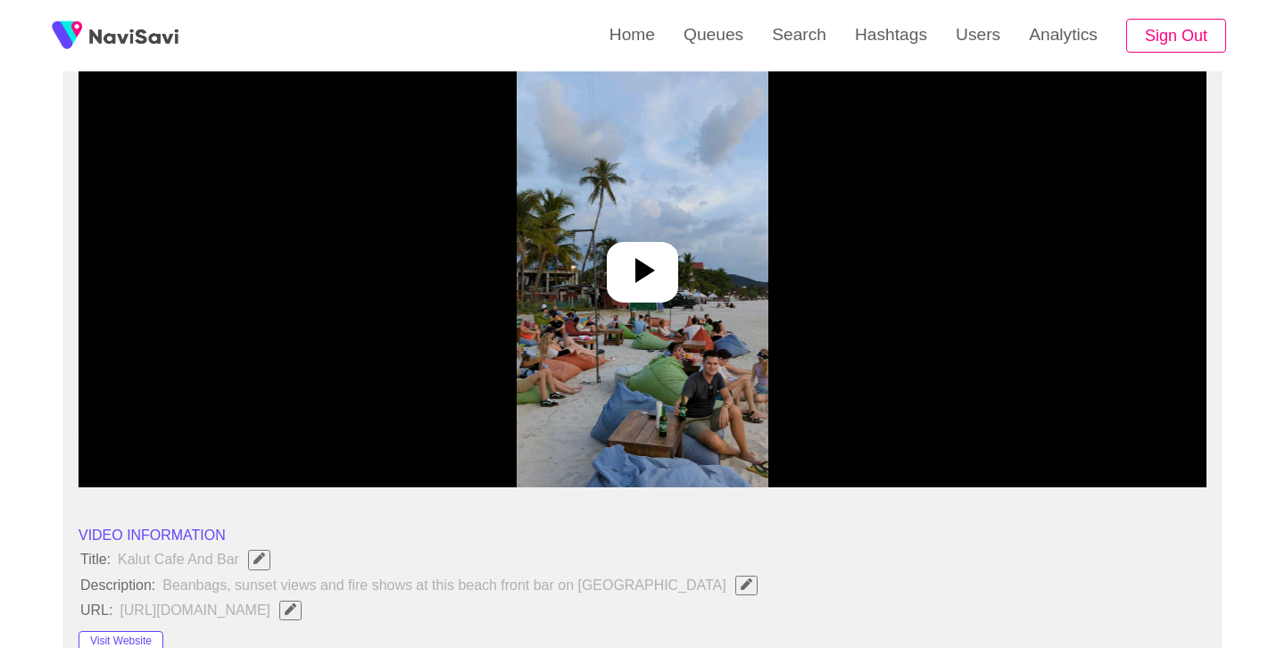
scroll to position [197, 0]
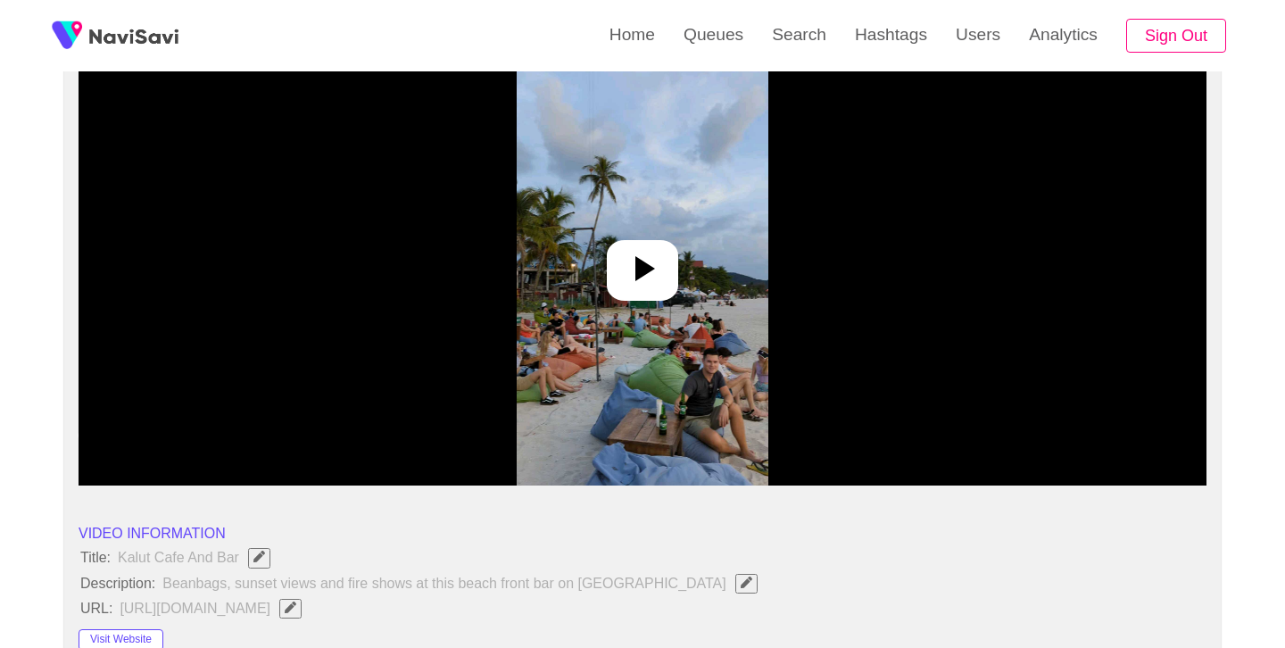
click at [651, 270] on icon at bounding box center [646, 268] width 20 height 25
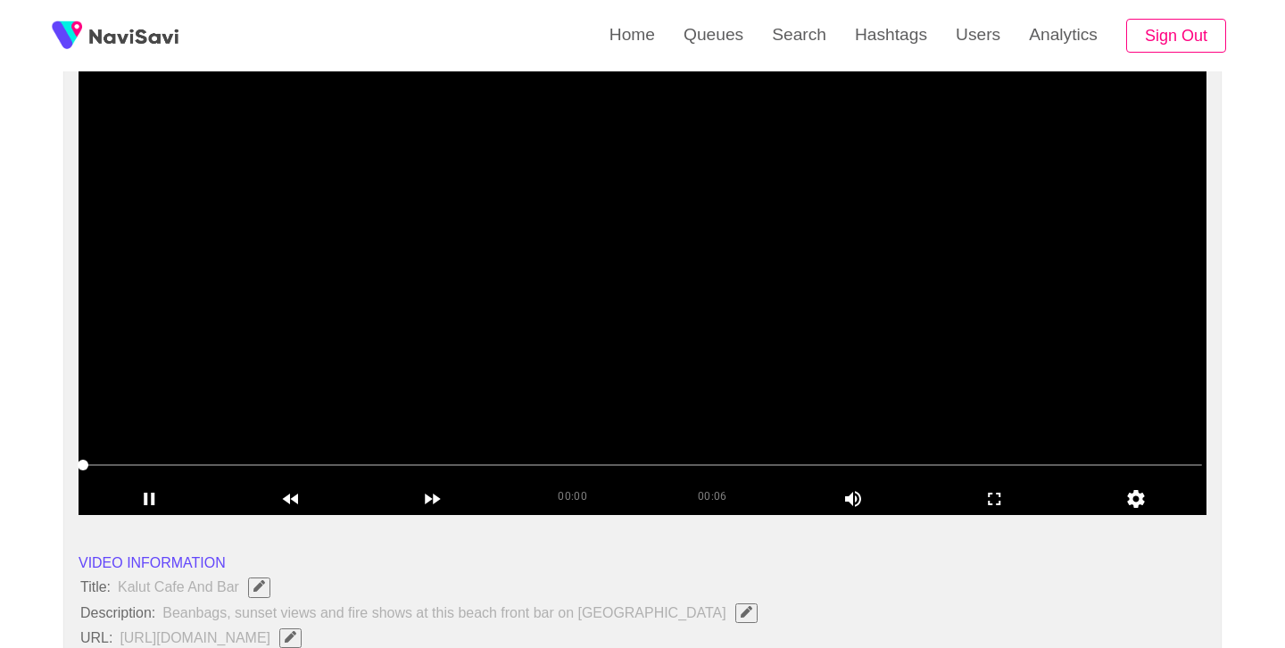
scroll to position [165, 0]
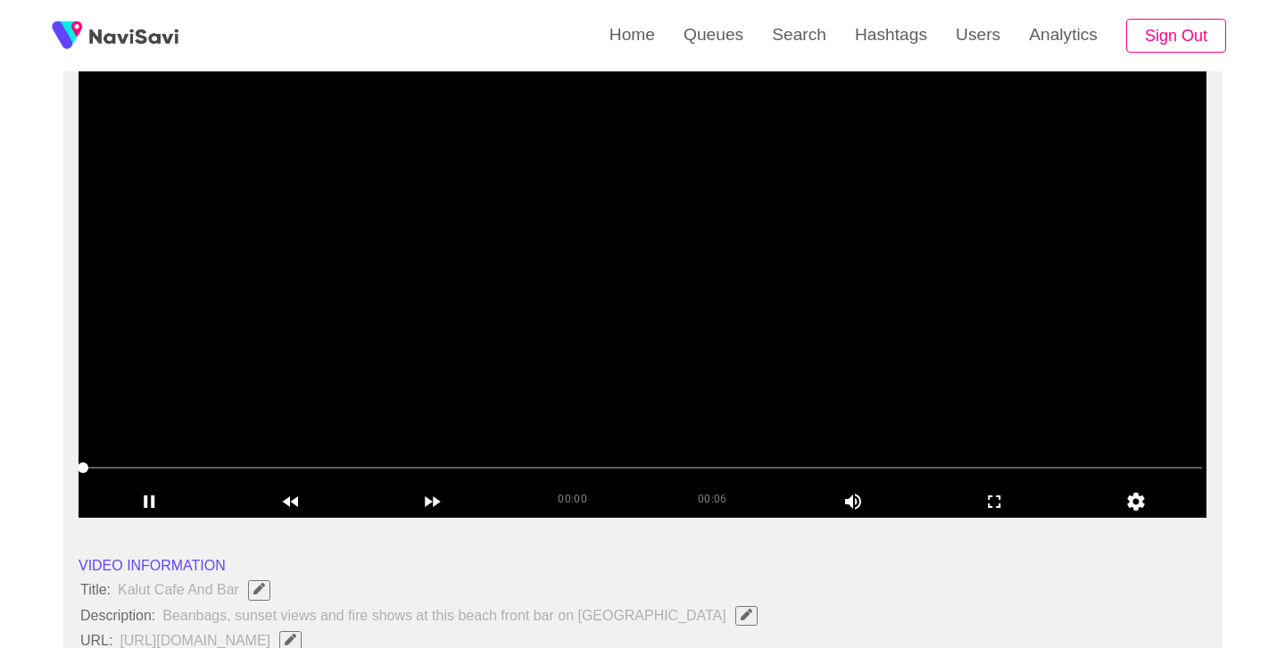
click at [685, 232] on video at bounding box center [643, 294] width 1128 height 446
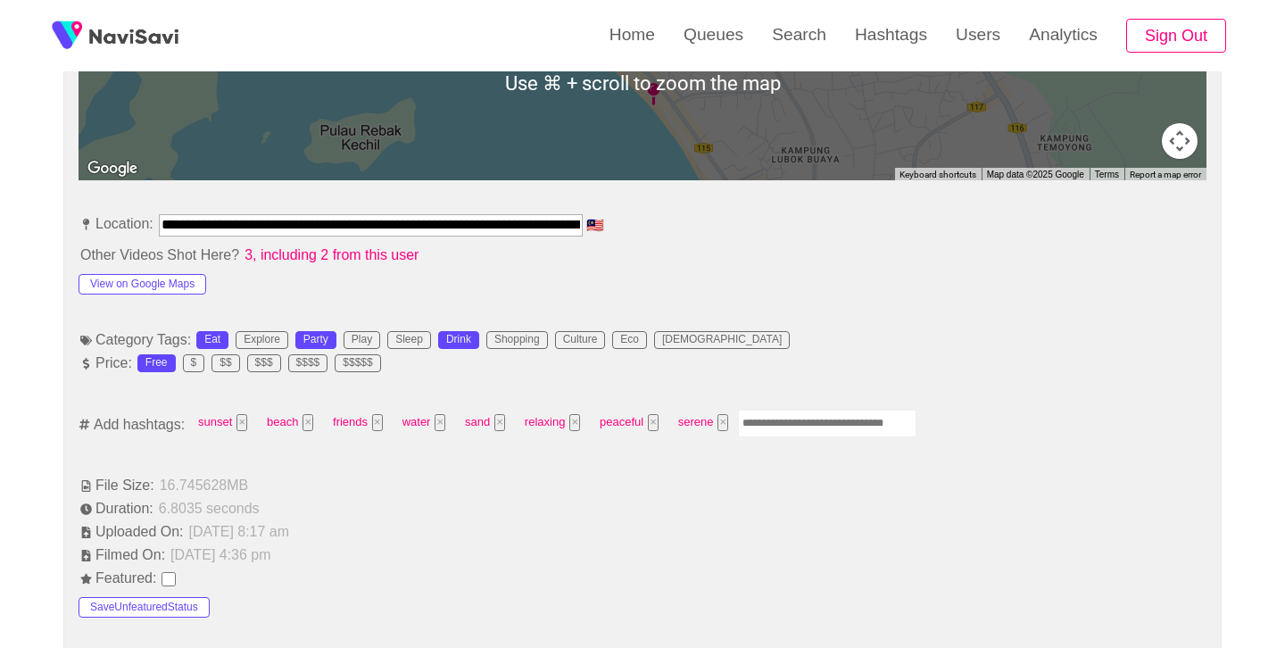
scroll to position [905, 0]
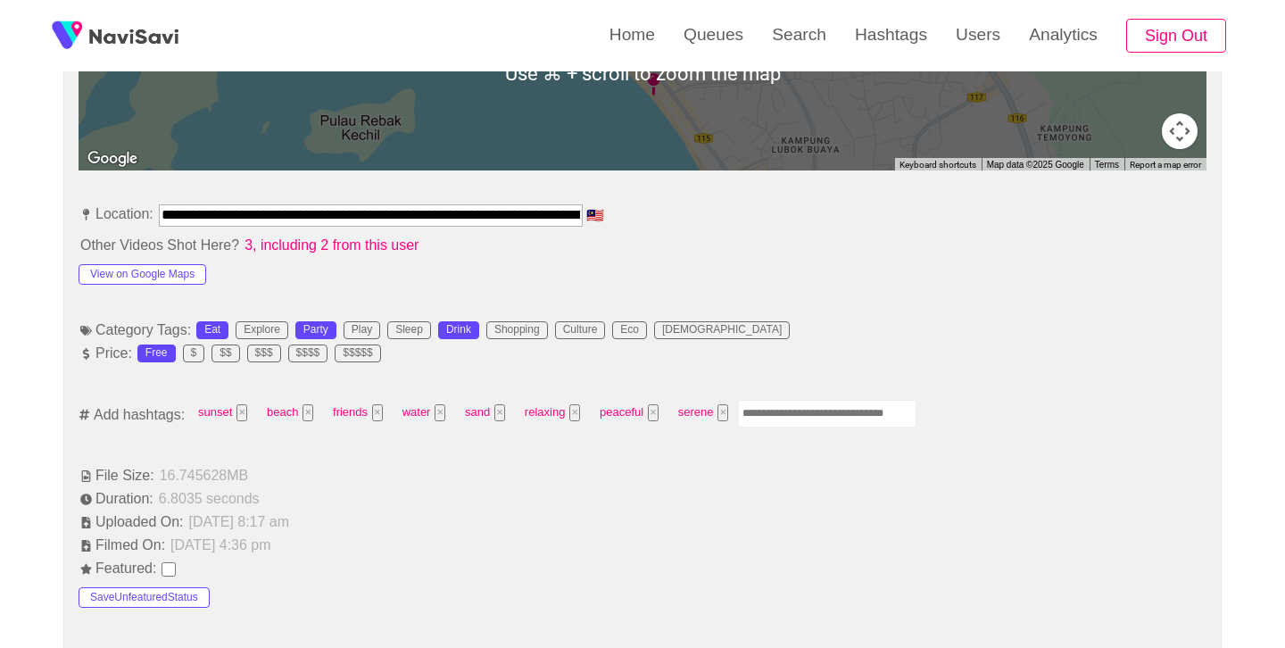
click at [795, 414] on input "Enter tag here and press return" at bounding box center [827, 414] width 179 height 28
type input "******"
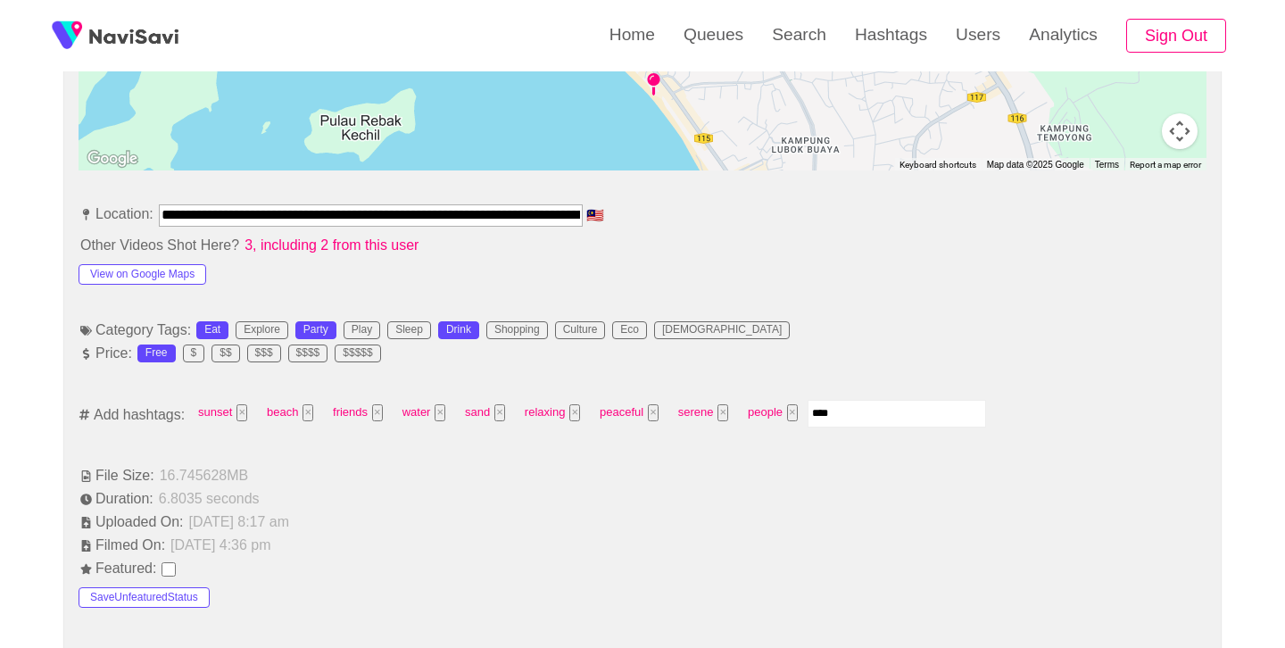
type input "*****"
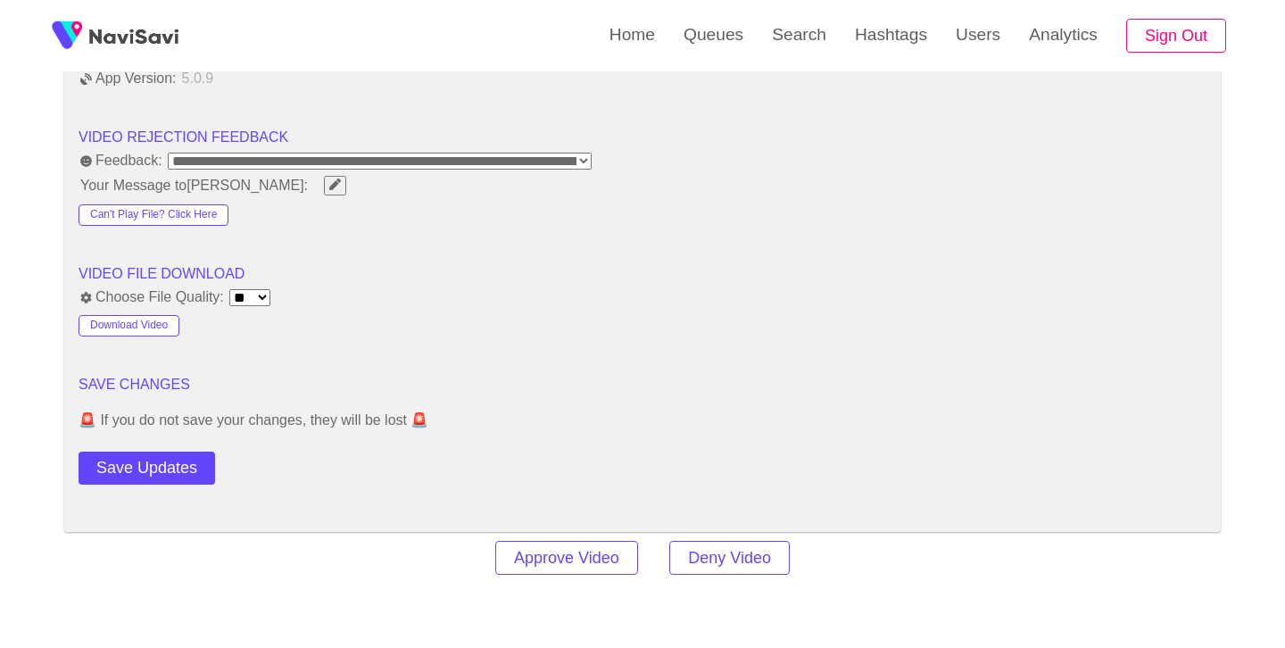
scroll to position [2242, 0]
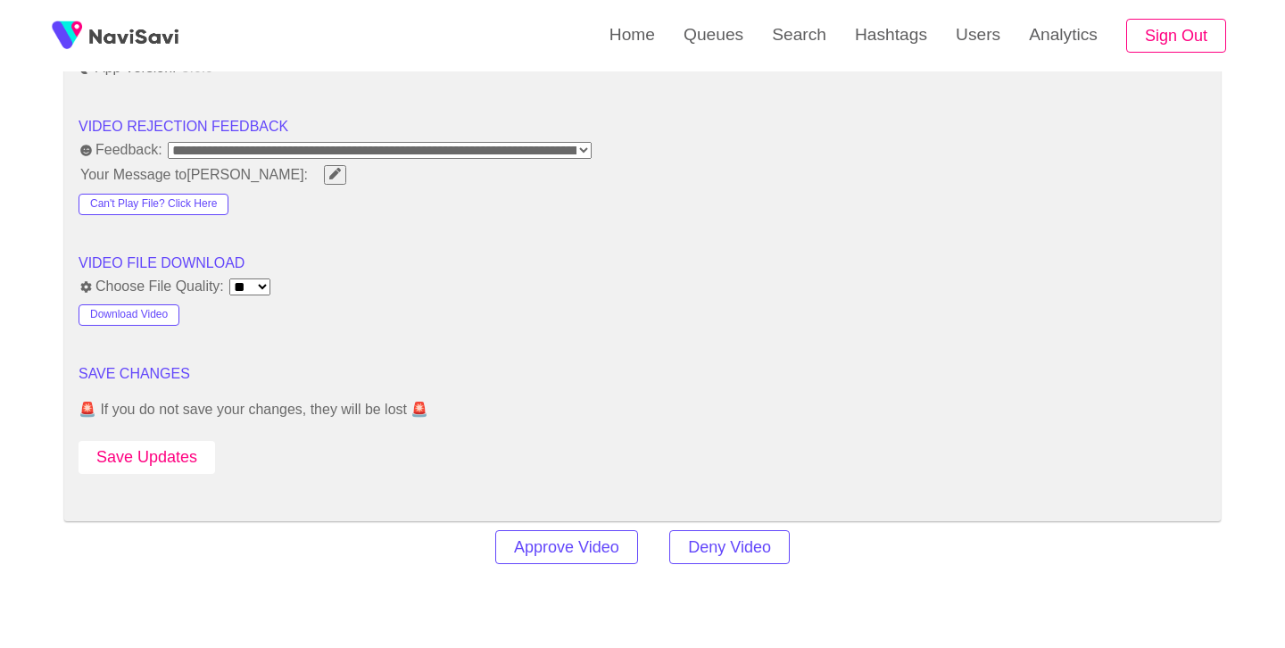
click at [154, 453] on button "Save Updates" at bounding box center [147, 457] width 137 height 33
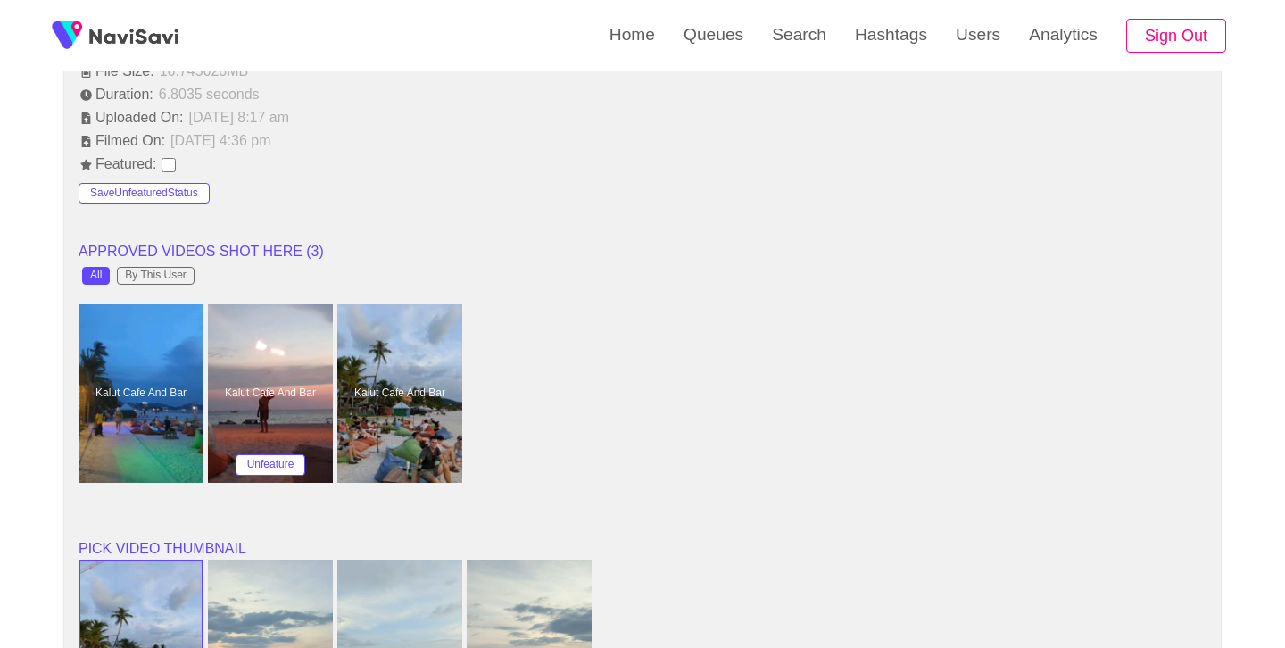
scroll to position [1290, 0]
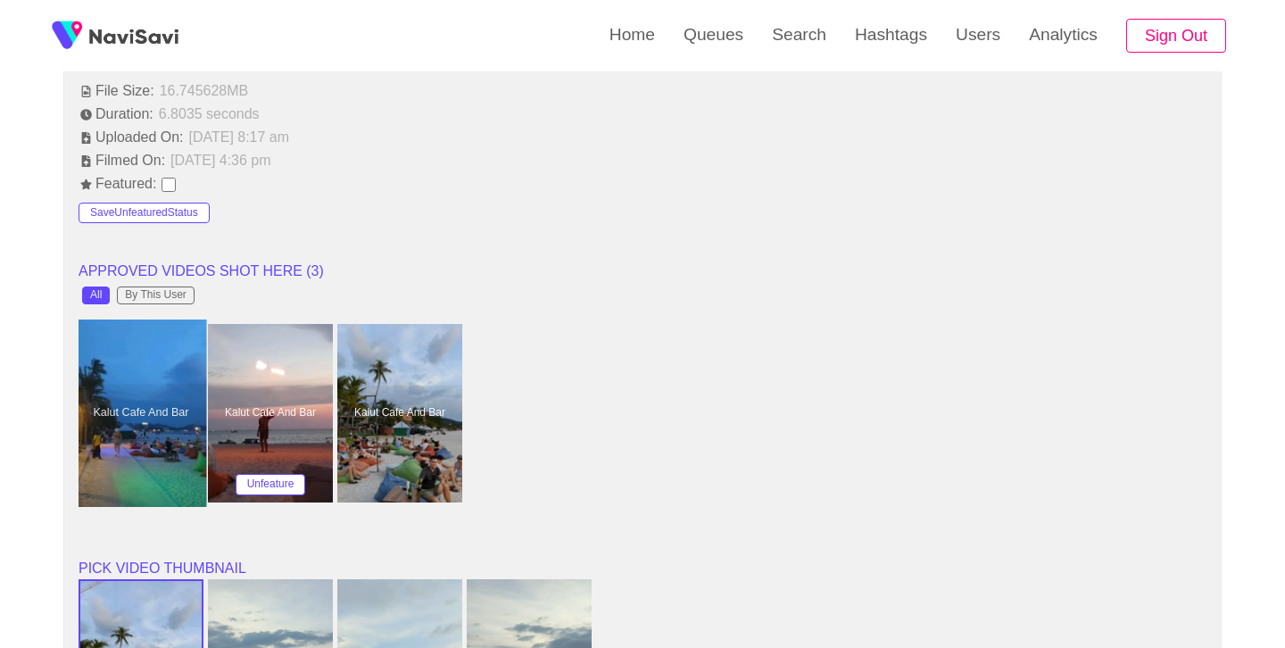
click at [112, 411] on div at bounding box center [141, 413] width 131 height 187
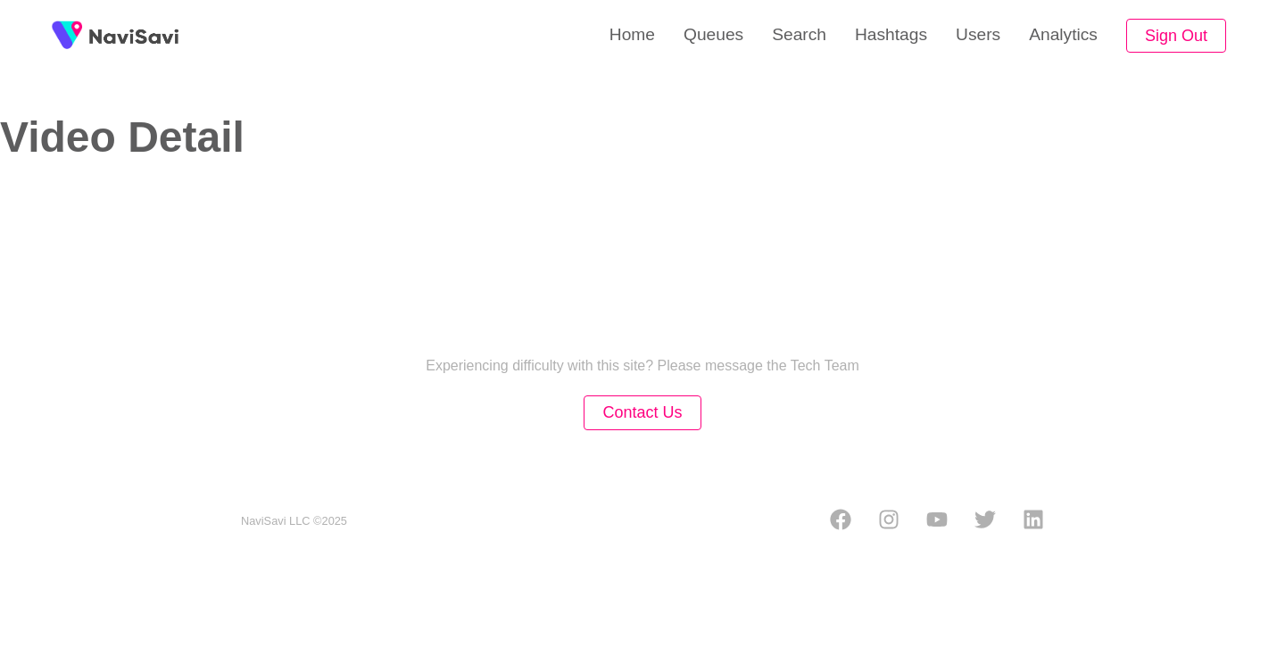
select select "**"
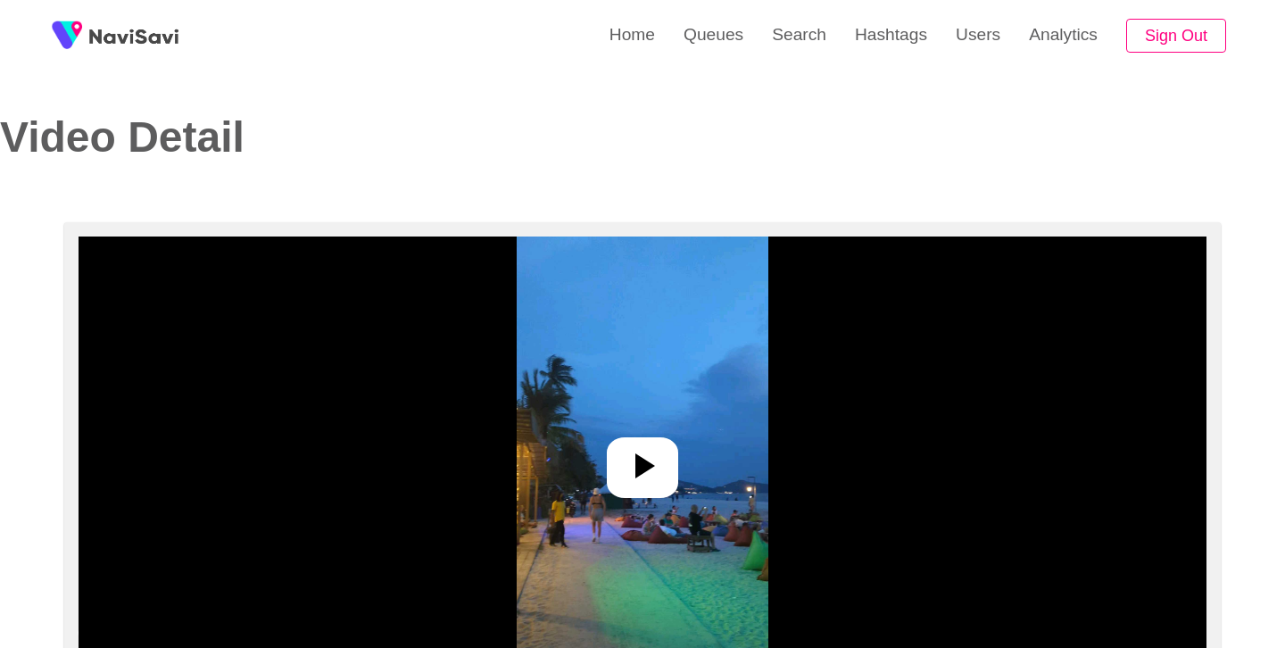
select select "**********"
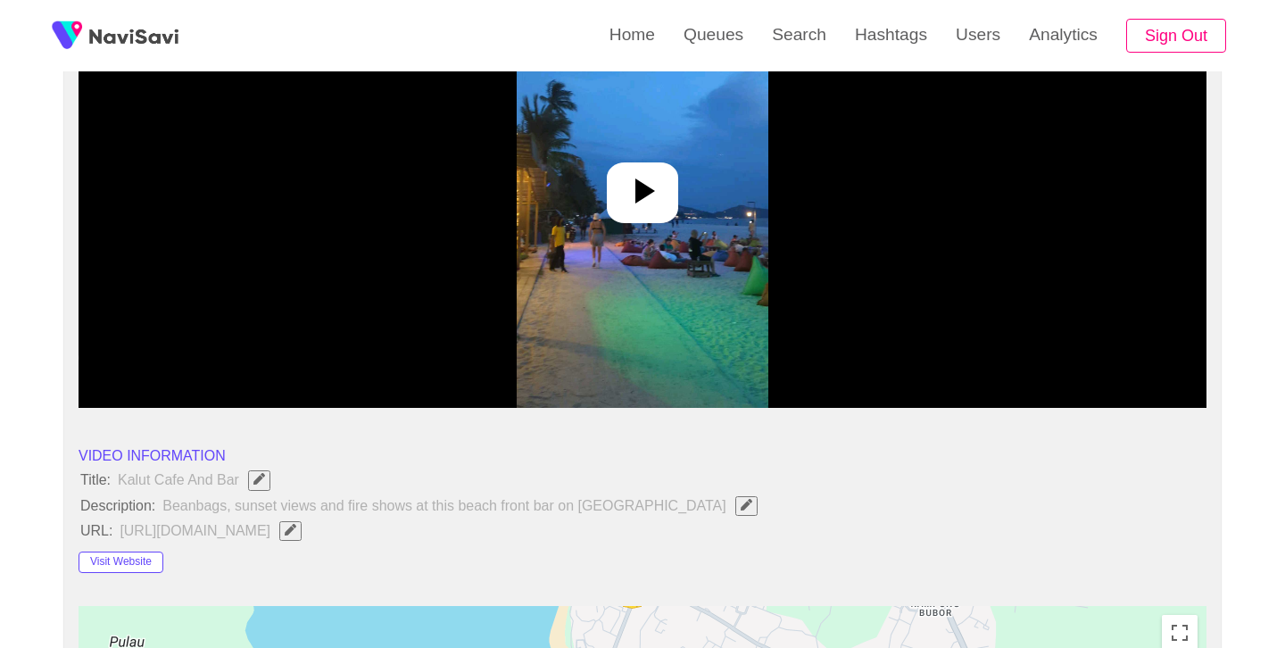
scroll to position [277, 0]
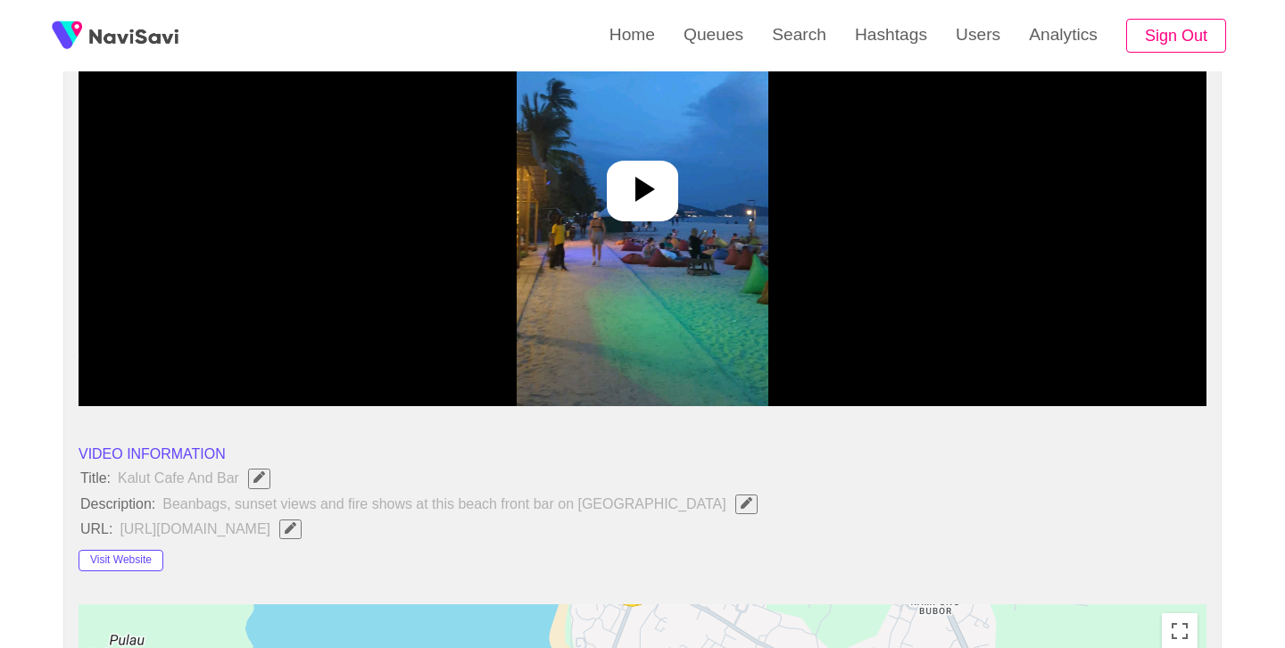
click at [651, 204] on icon at bounding box center [642, 189] width 43 height 43
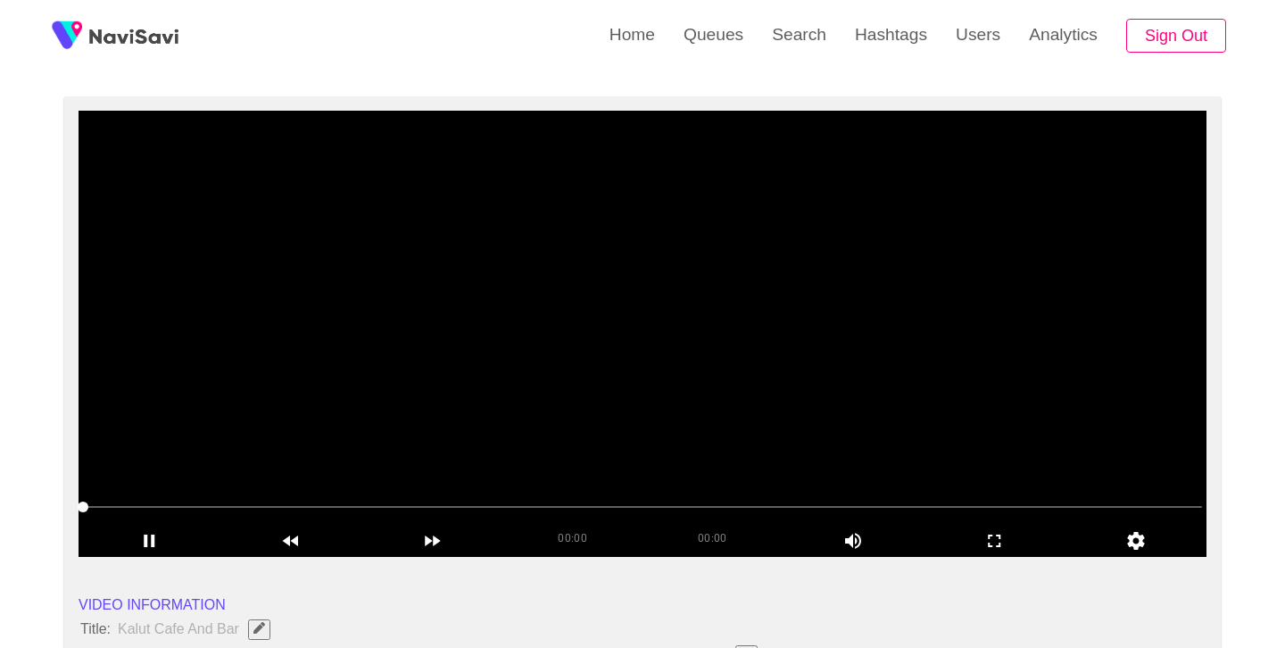
scroll to position [124, 0]
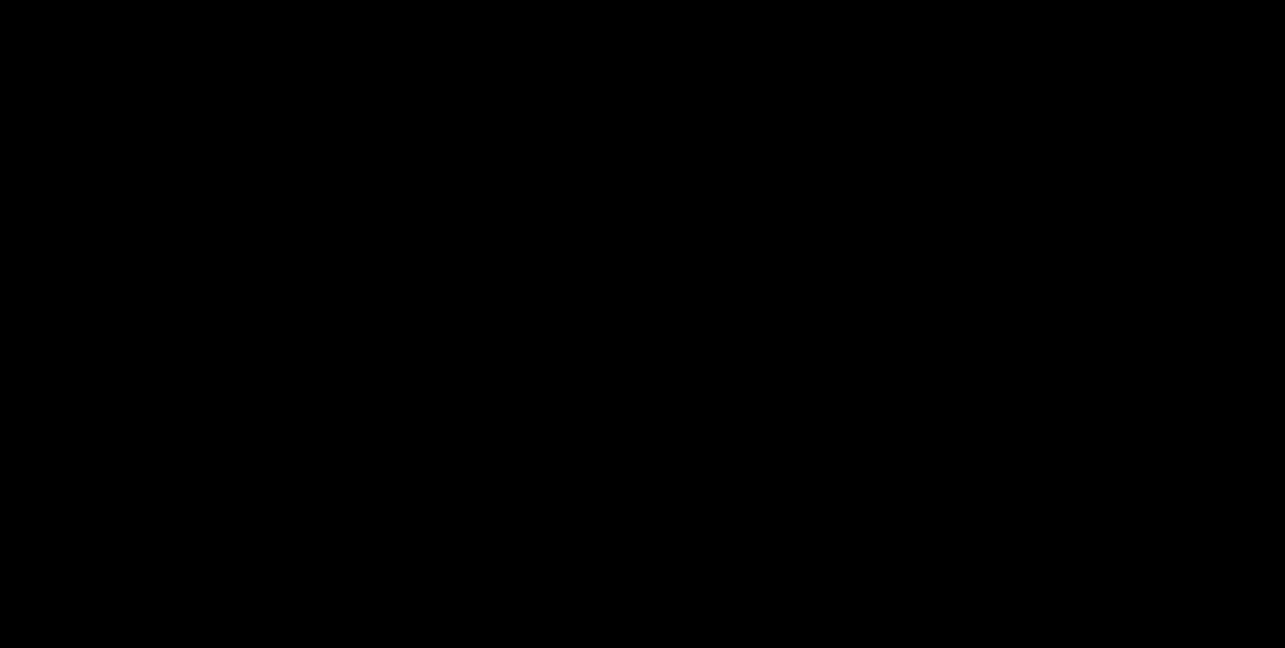
click at [685, 346] on video at bounding box center [643, 335] width 1128 height 446
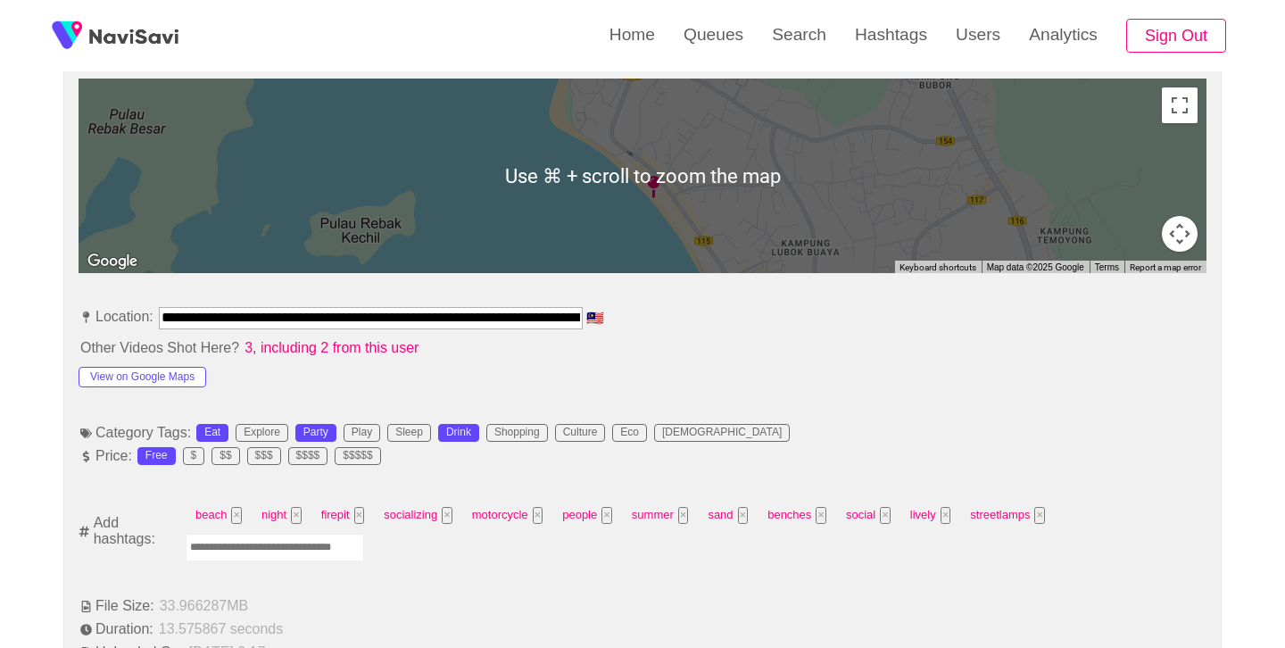
scroll to position [816, 0]
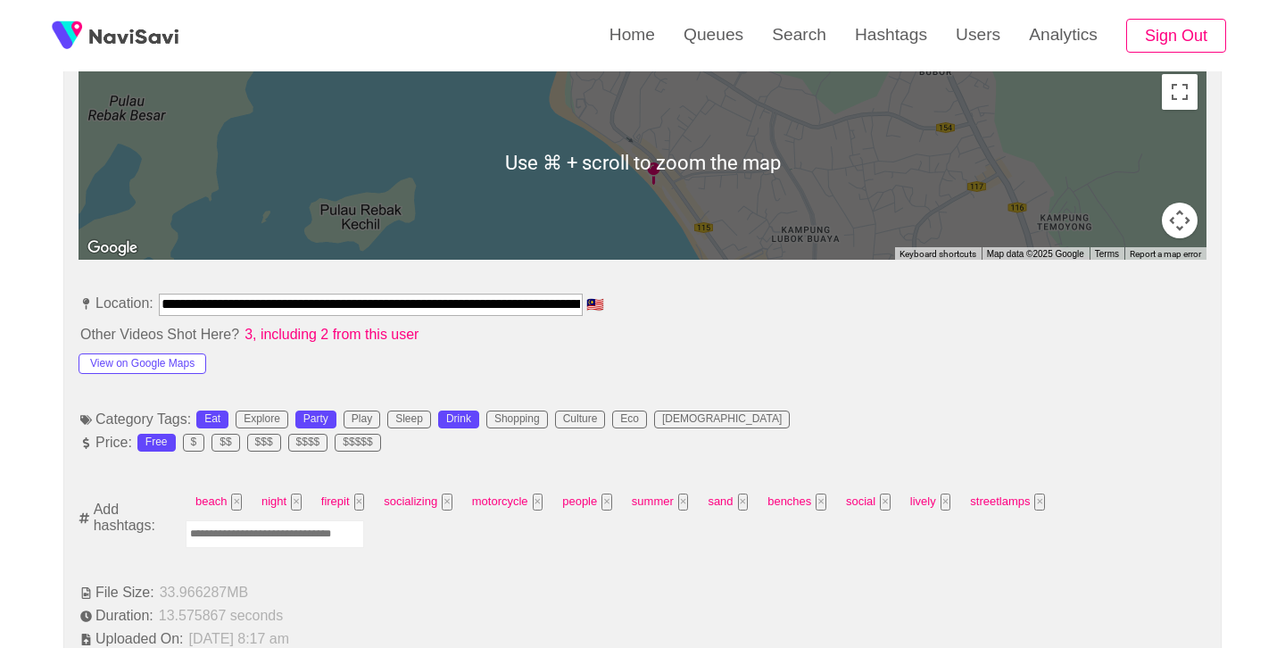
click at [291, 535] on input "Enter tag here and press return" at bounding box center [275, 534] width 179 height 28
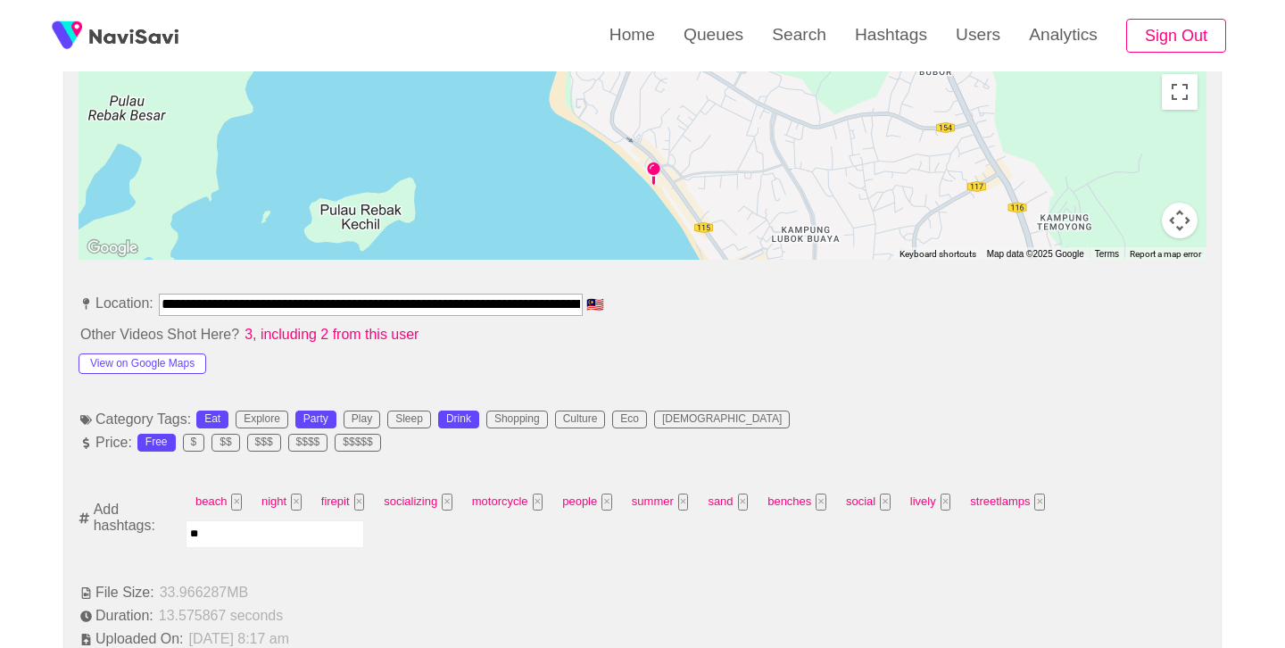
type input "*"
type input "******"
type input "*****"
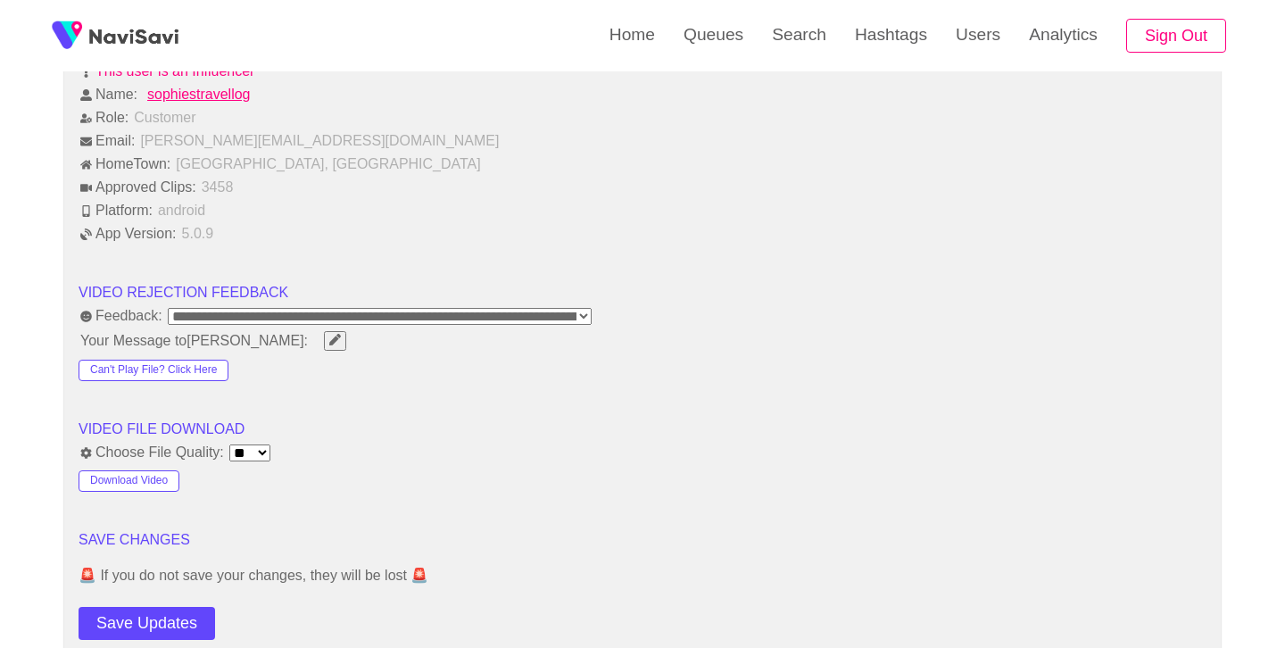
scroll to position [2105, 0]
click at [178, 620] on button "Save Updates" at bounding box center [147, 622] width 137 height 33
click at [796, 47] on link "Search" at bounding box center [799, 35] width 83 height 70
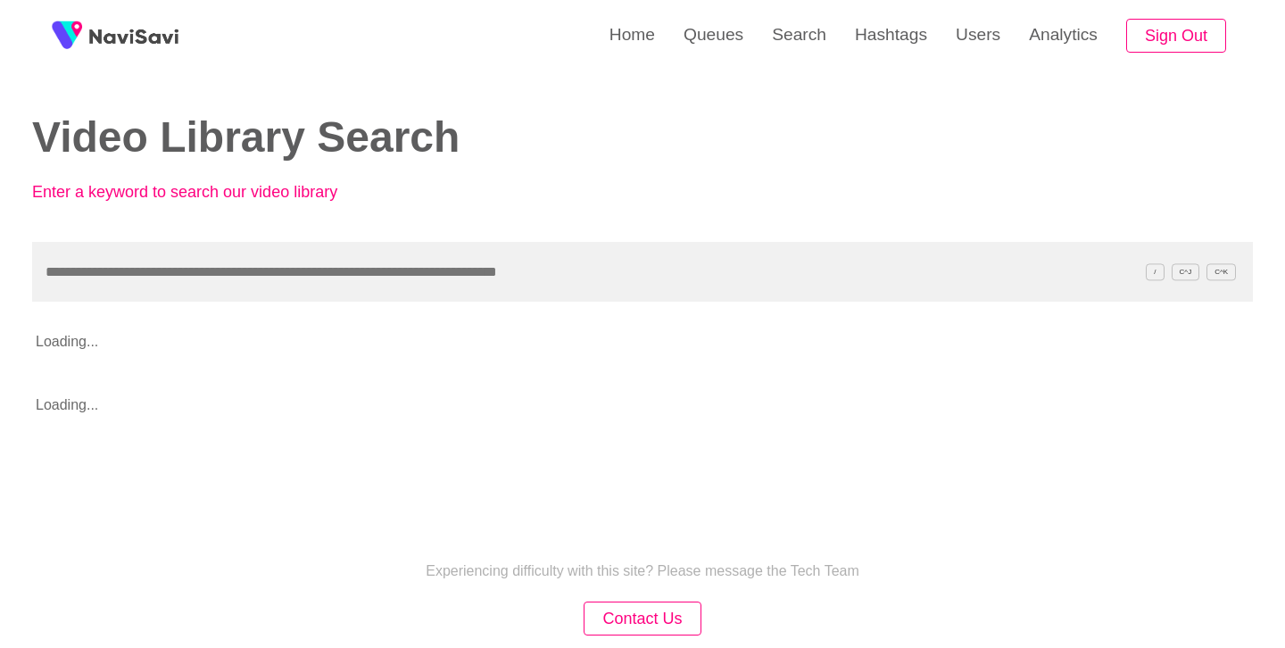
click at [328, 274] on input "text" at bounding box center [642, 272] width 1221 height 60
type input "**********"
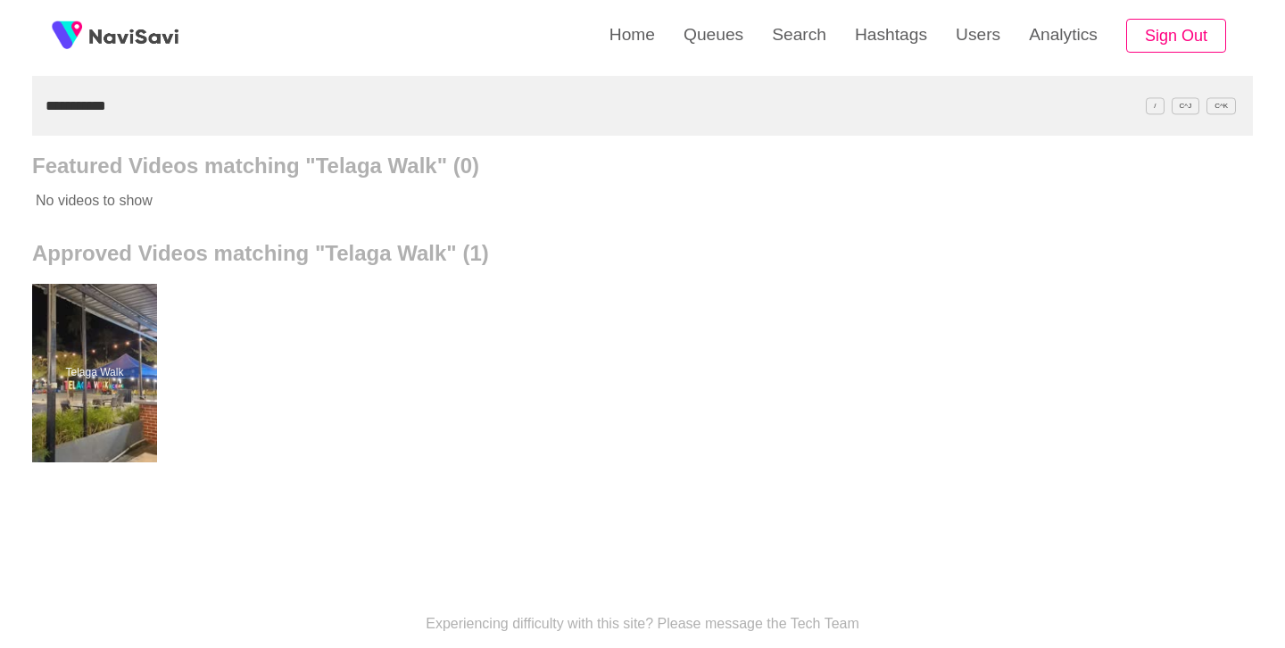
scroll to position [168, 0]
click at [144, 363] on div at bounding box center [94, 371] width 125 height 179
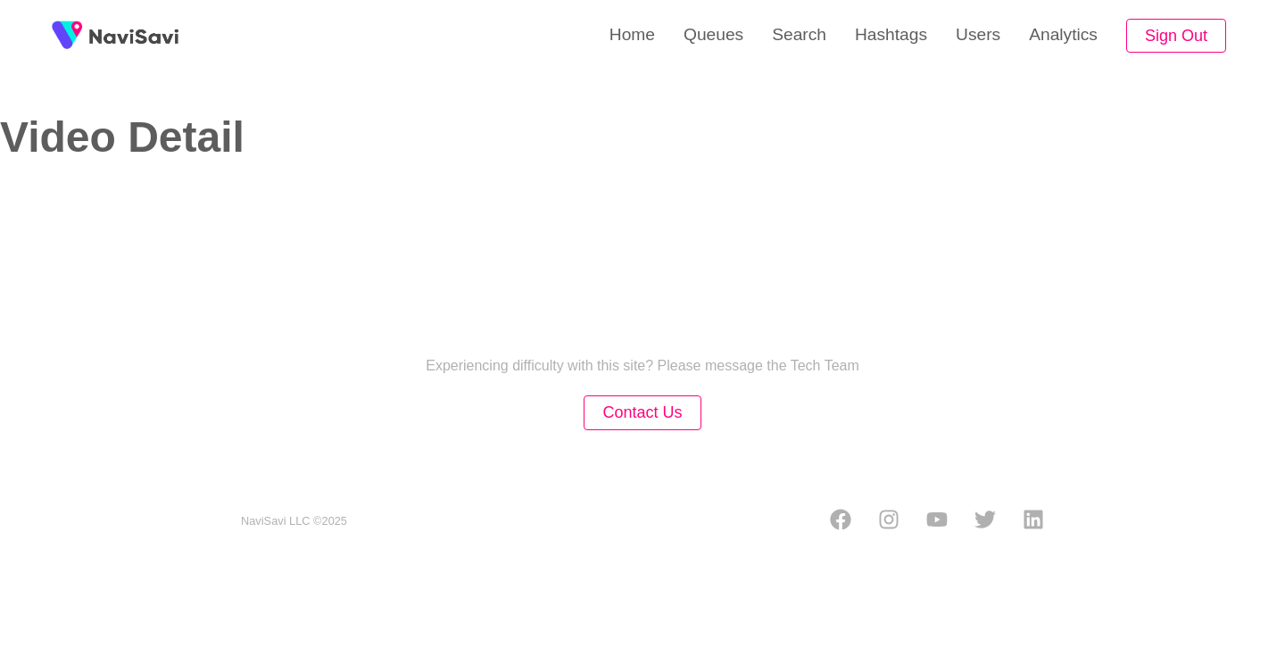
select select "**"
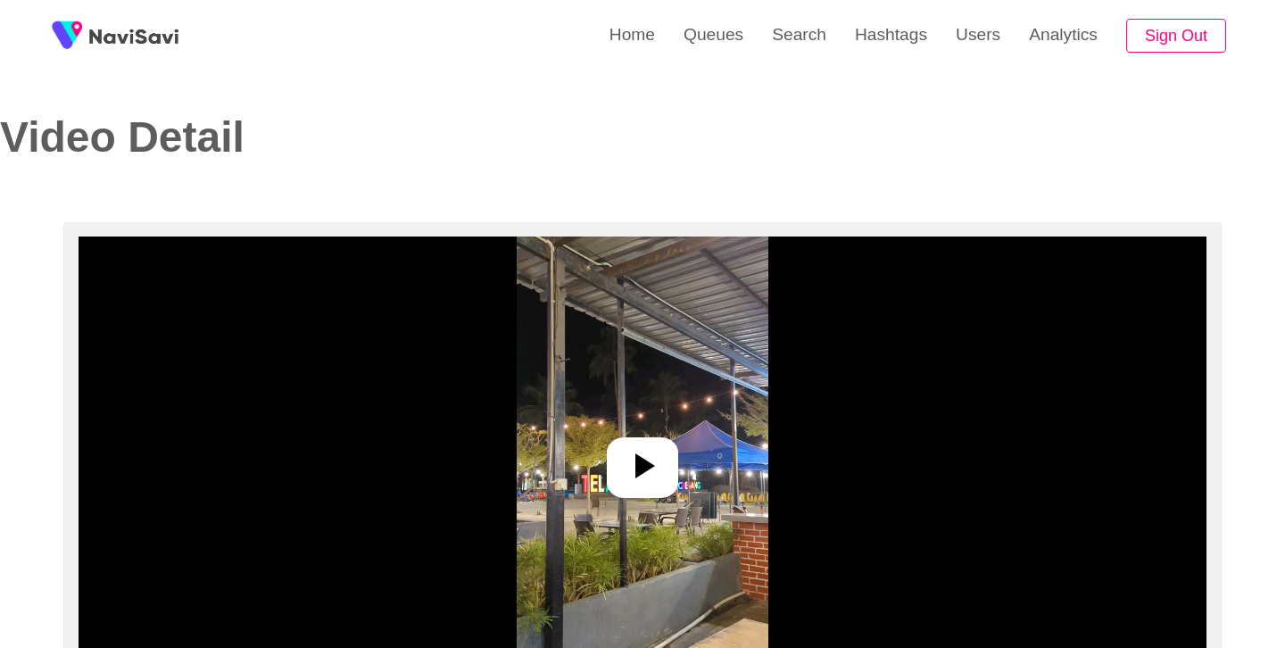
select select "**********"
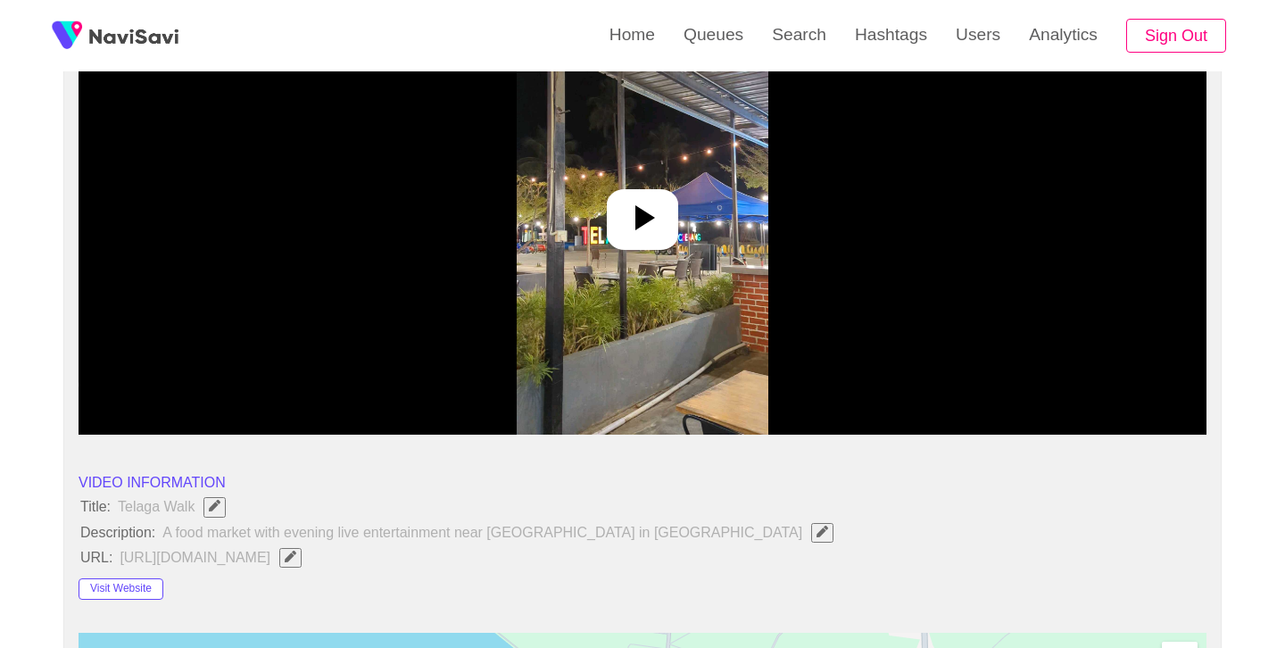
scroll to position [250, 0]
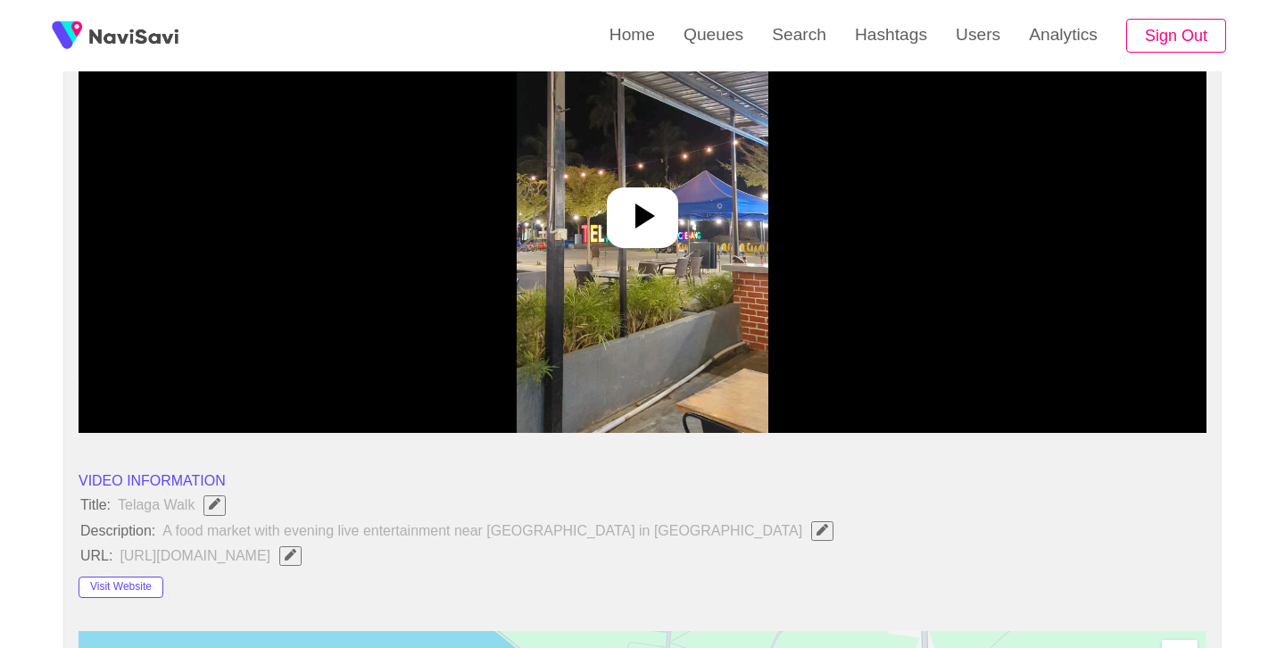
click at [664, 212] on div at bounding box center [642, 217] width 71 height 61
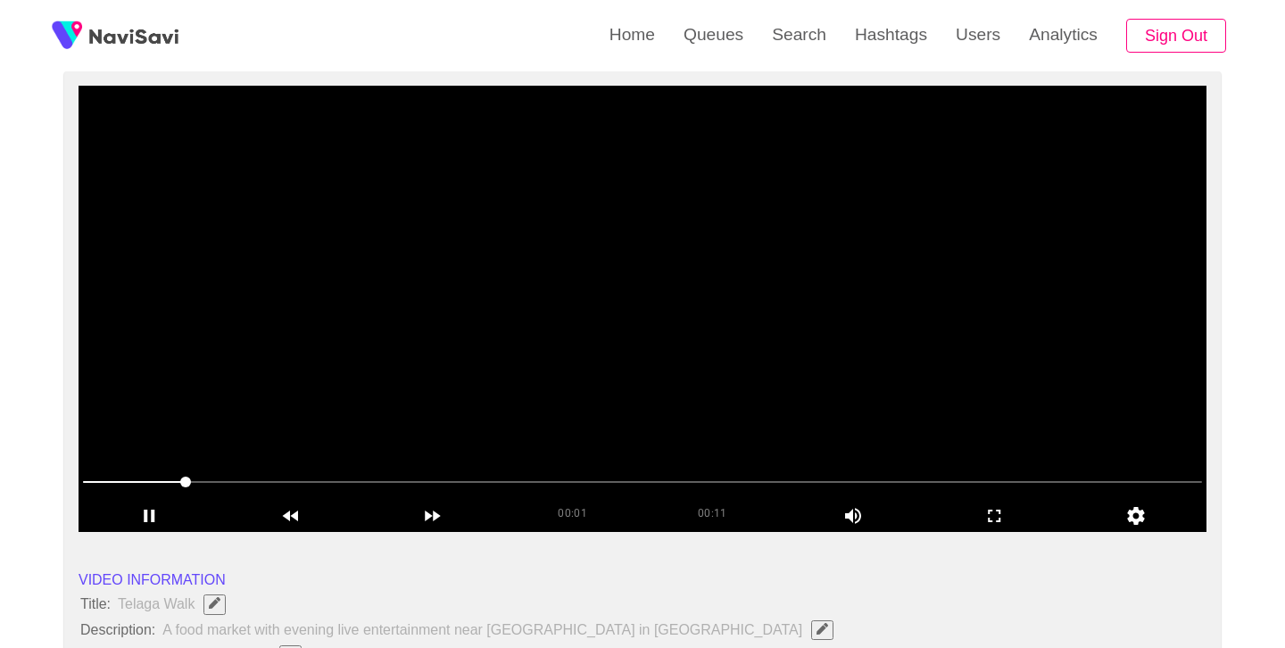
scroll to position [153, 0]
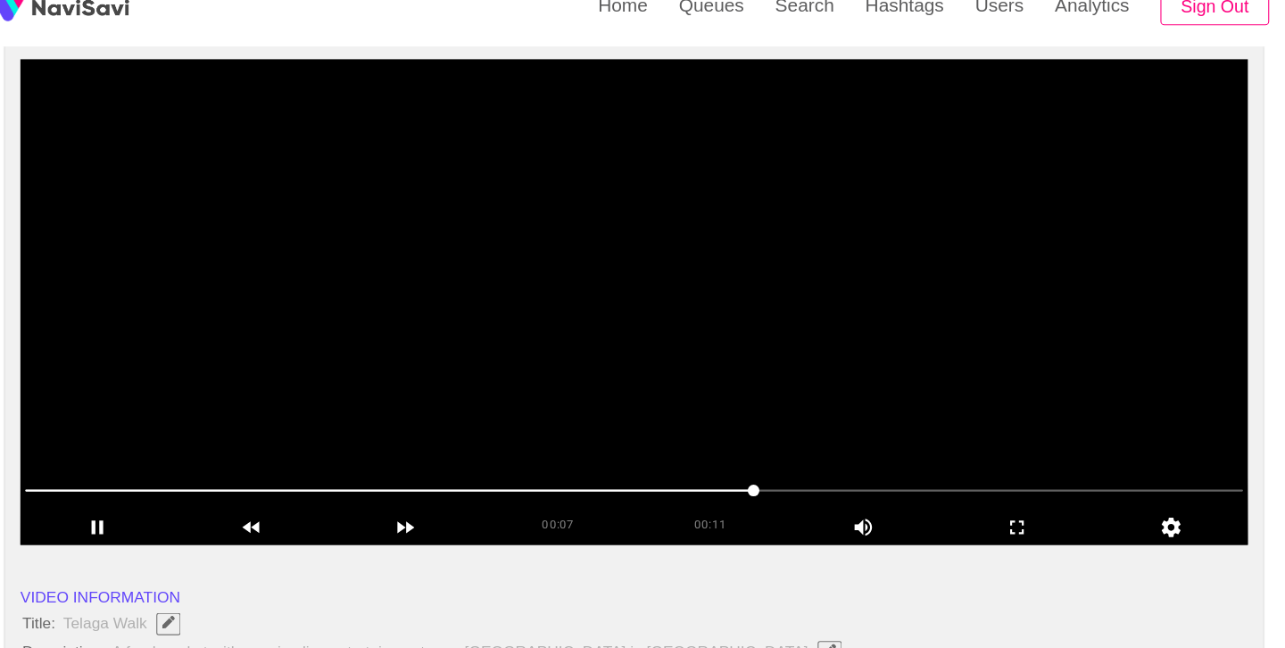
click at [697, 367] on video at bounding box center [643, 307] width 1128 height 446
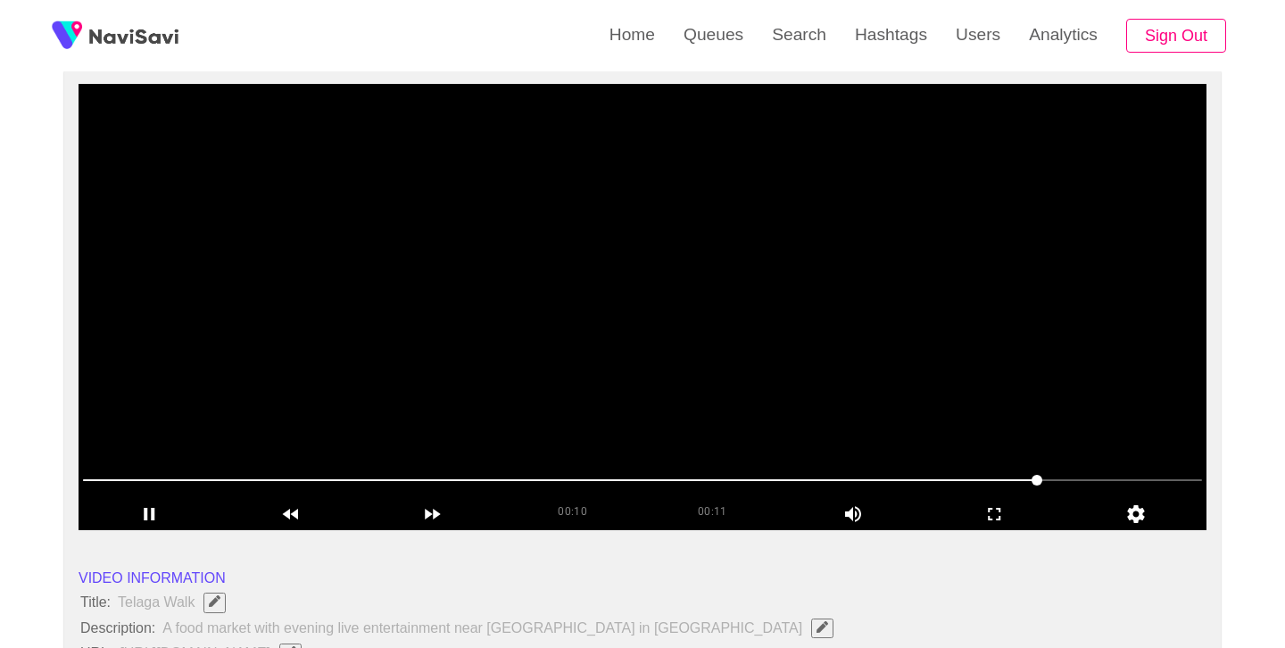
click at [694, 368] on video at bounding box center [643, 307] width 1128 height 446
click at [687, 372] on video at bounding box center [643, 307] width 1128 height 446
click at [686, 375] on video at bounding box center [643, 307] width 1128 height 446
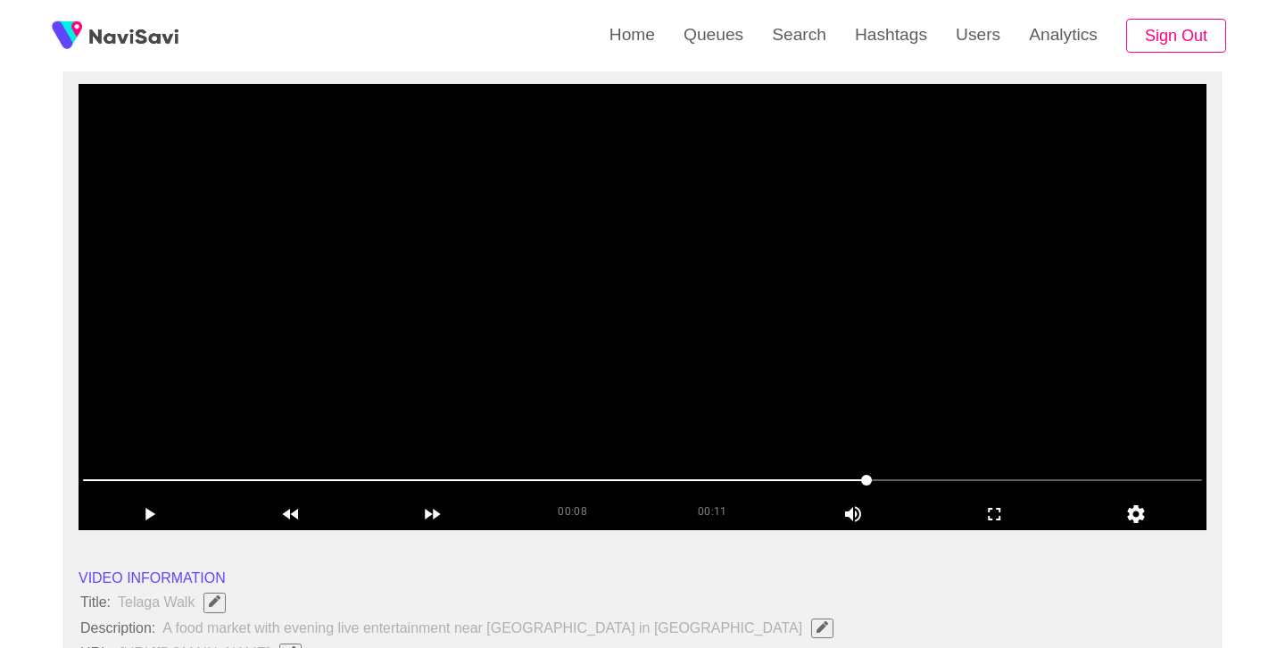
click at [686, 375] on video at bounding box center [643, 307] width 1128 height 446
click at [679, 376] on video at bounding box center [643, 307] width 1128 height 446
click at [680, 378] on video at bounding box center [643, 307] width 1128 height 446
click at [681, 379] on video at bounding box center [643, 307] width 1128 height 446
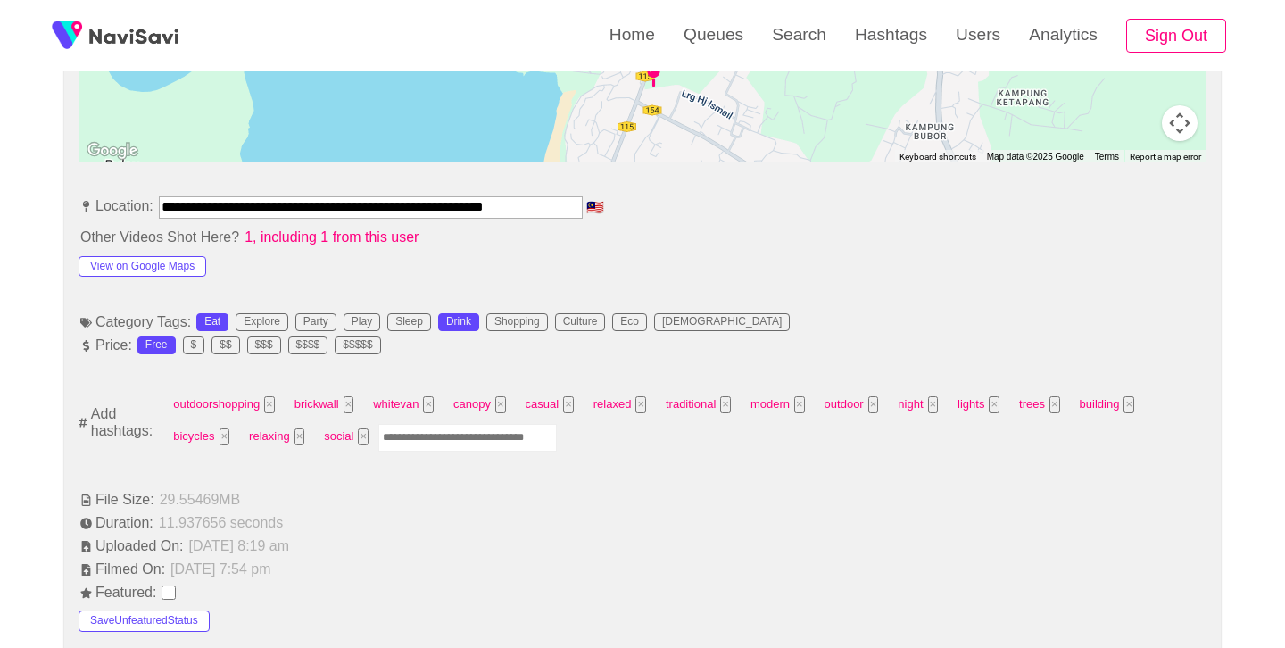
scroll to position [933, 0]
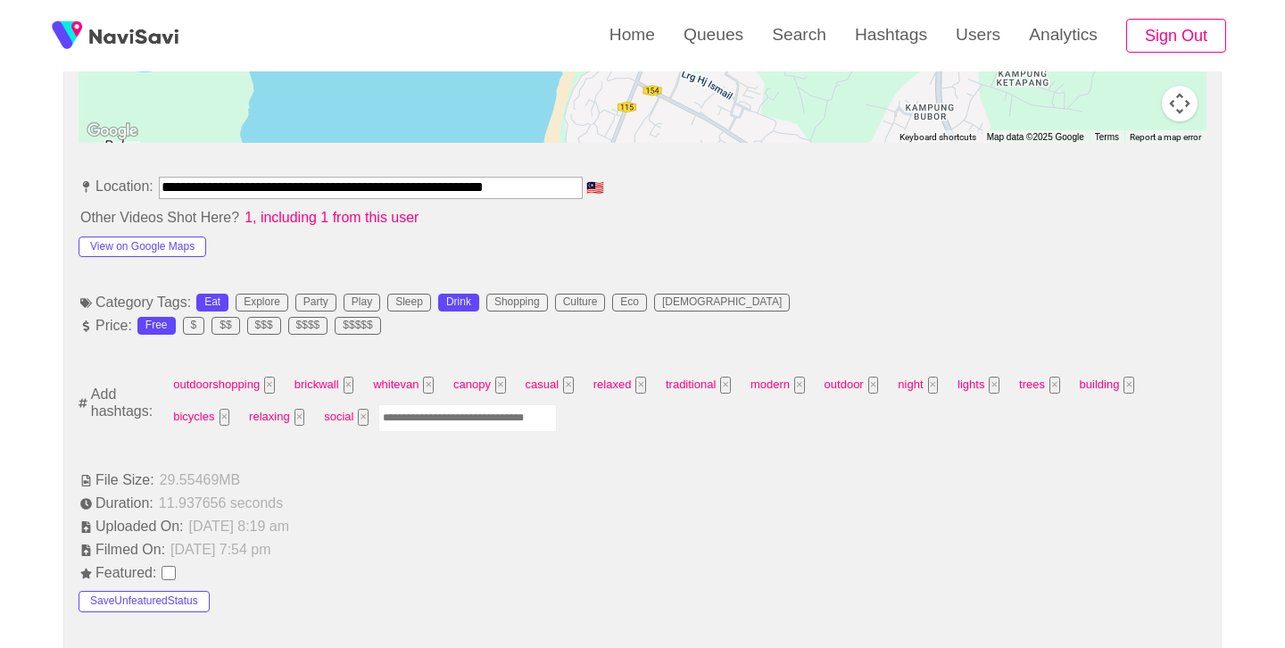
click at [473, 418] on input "Enter tag here and press return" at bounding box center [468, 418] width 179 height 28
type input "*********"
type input "*****"
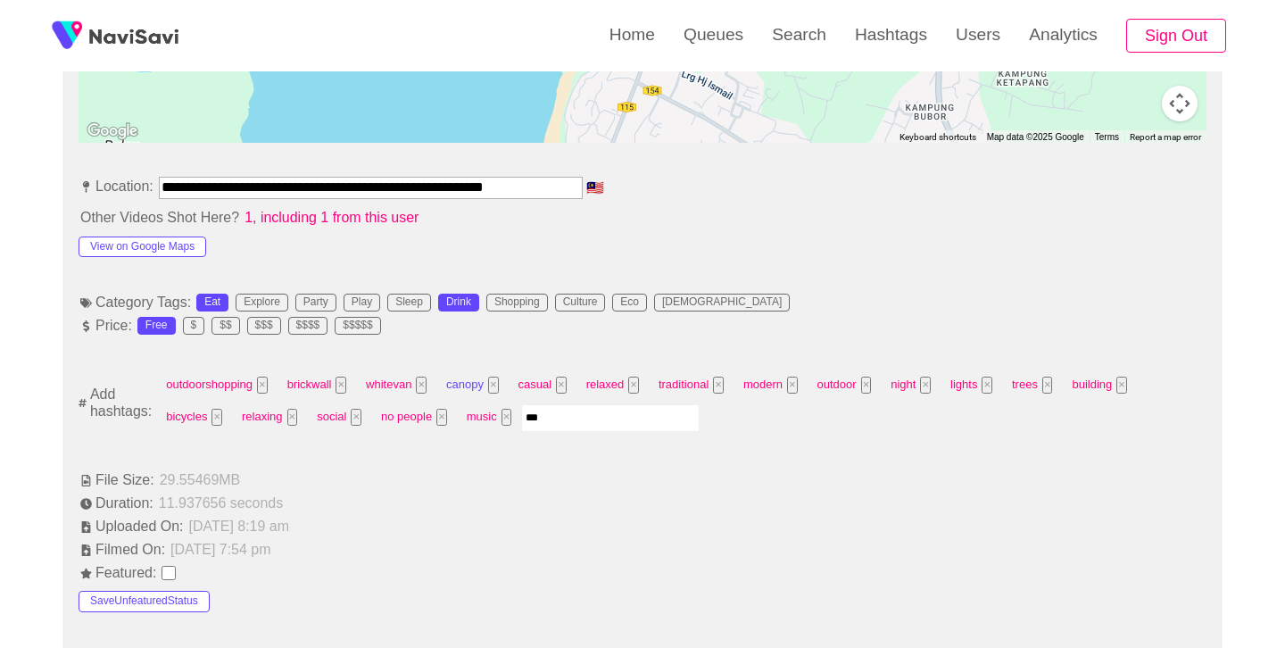
type input "****"
type input "*********"
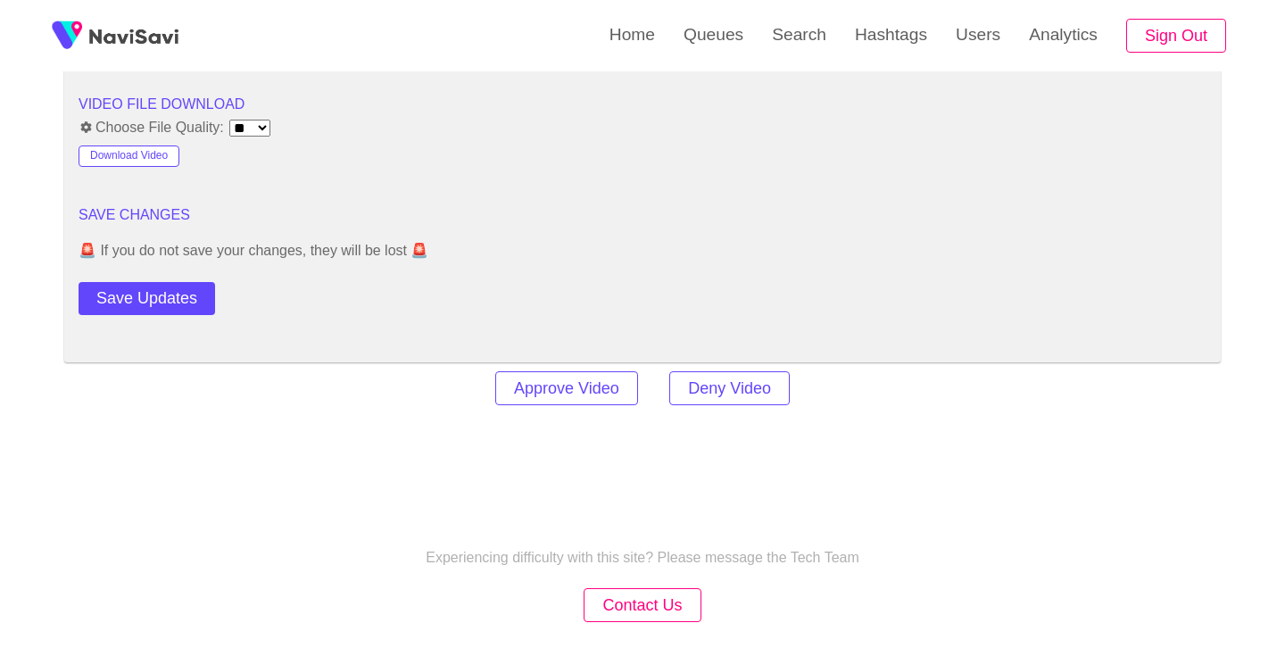
scroll to position [2483, 0]
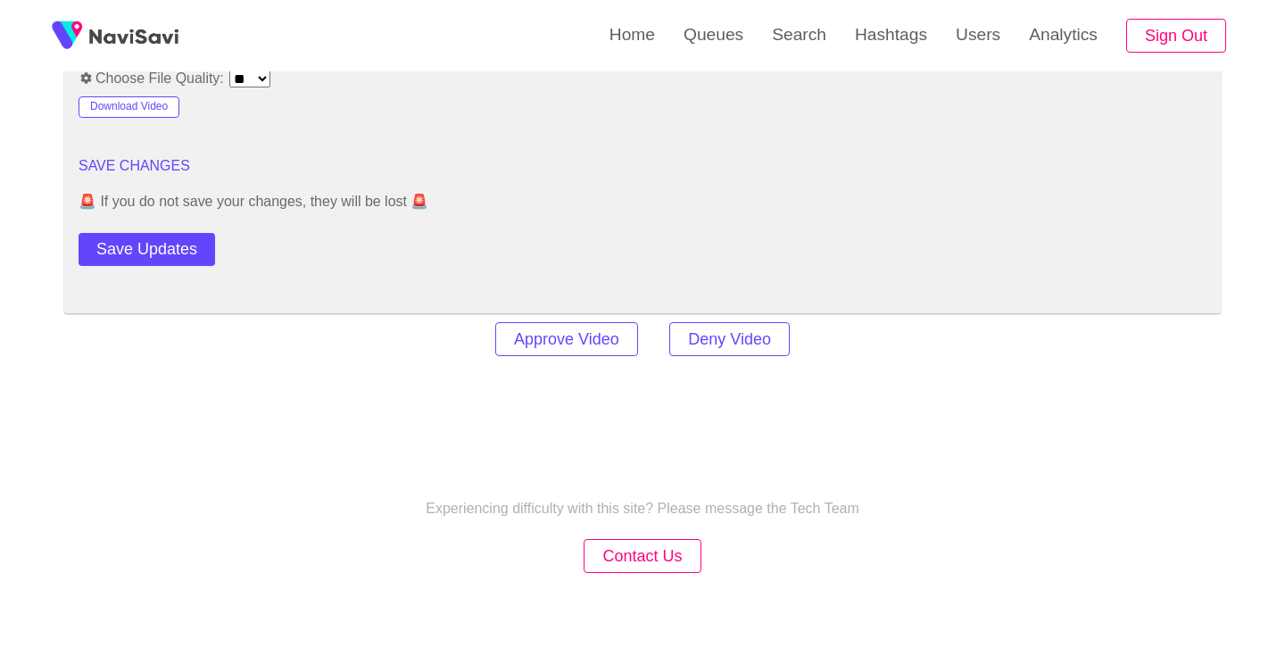
click at [172, 255] on button "Save Updates" at bounding box center [147, 249] width 137 height 33
click at [788, 36] on link "Search" at bounding box center [799, 35] width 83 height 70
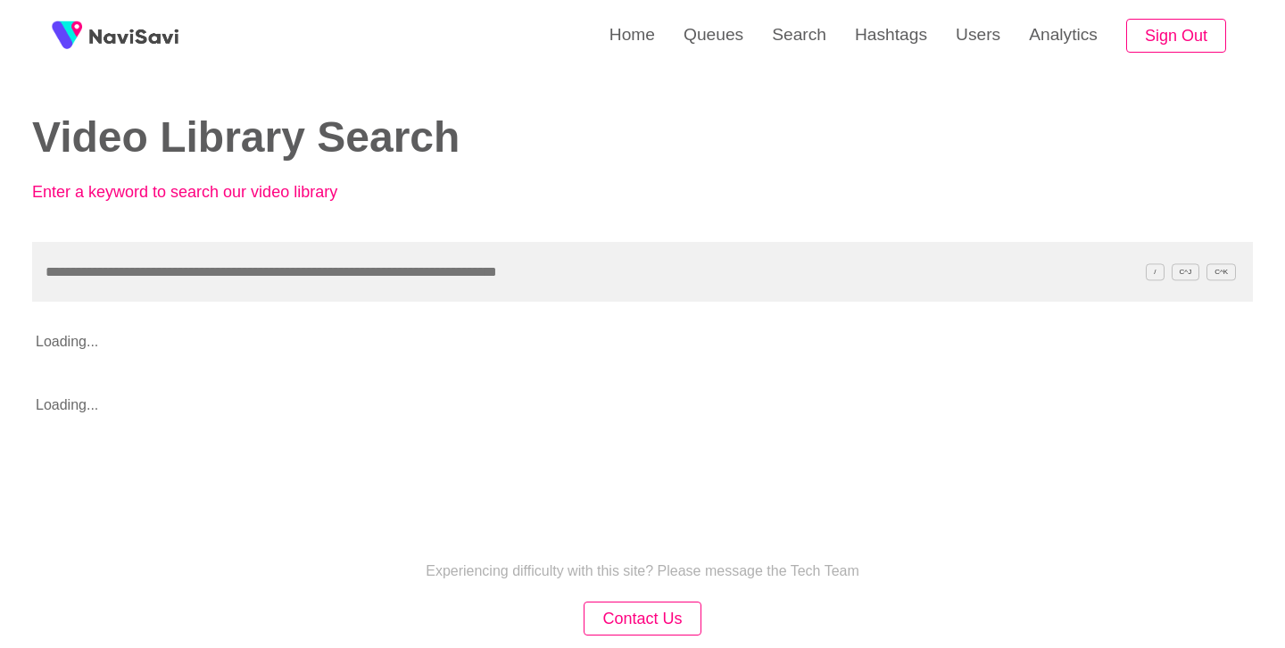
click at [293, 286] on input "text" at bounding box center [642, 272] width 1221 height 60
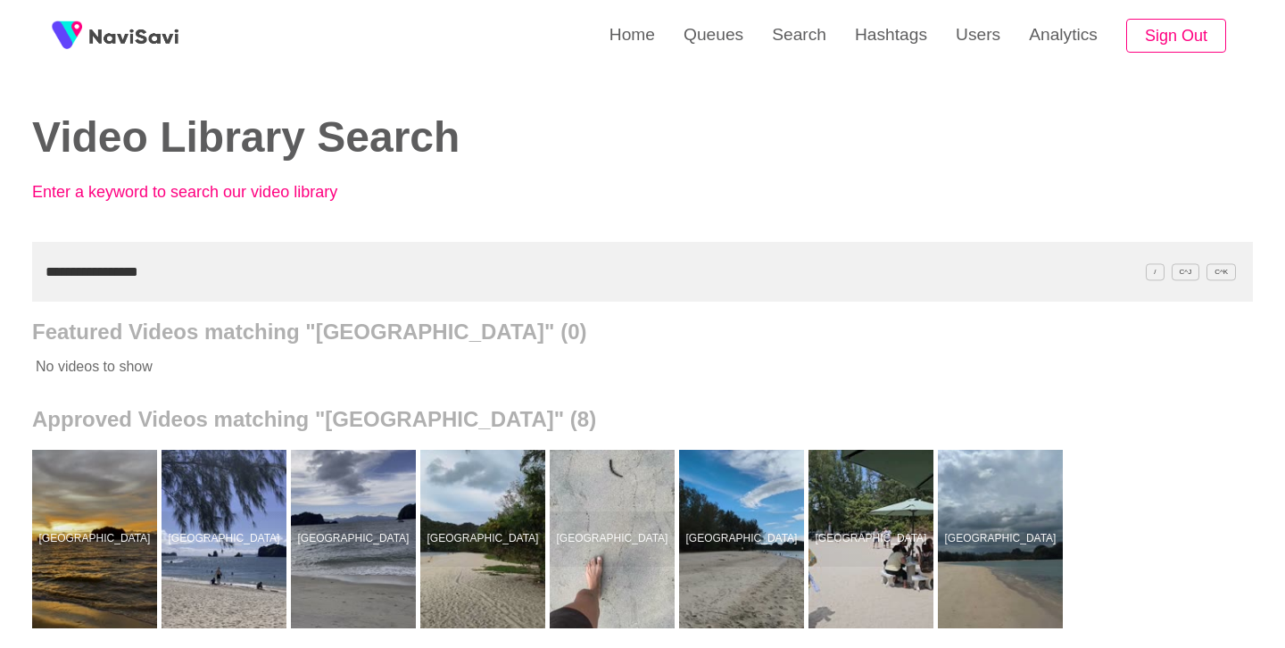
type input "**********"
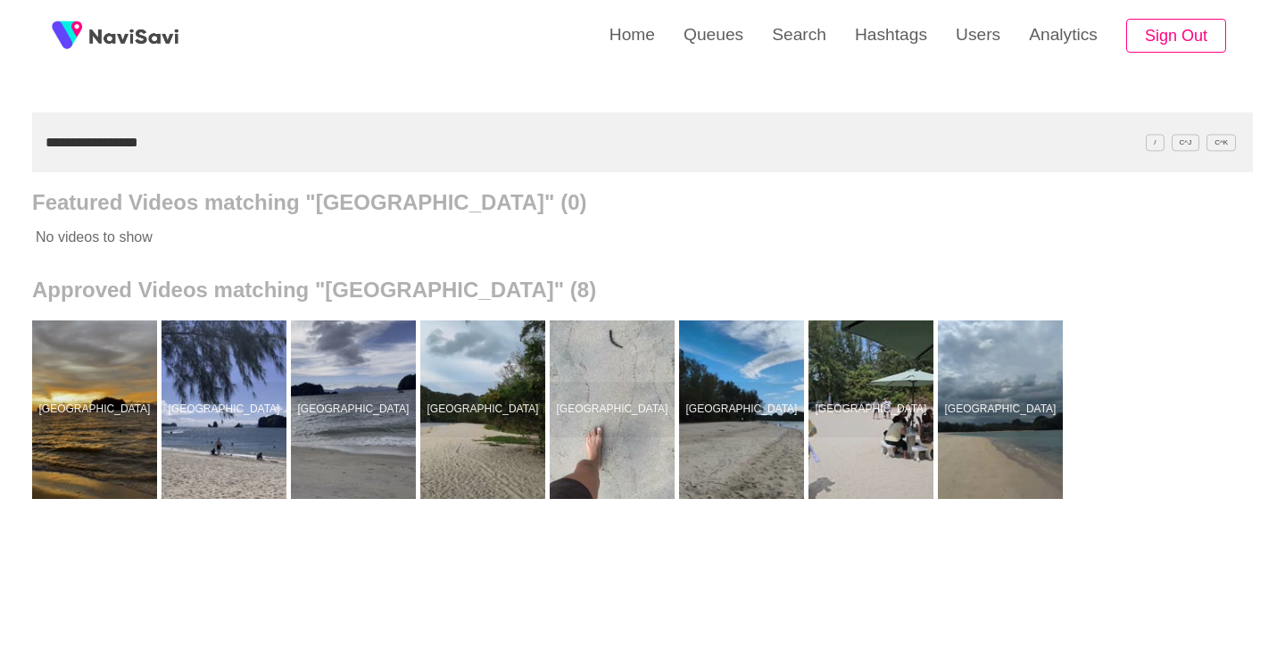
scroll to position [150, 0]
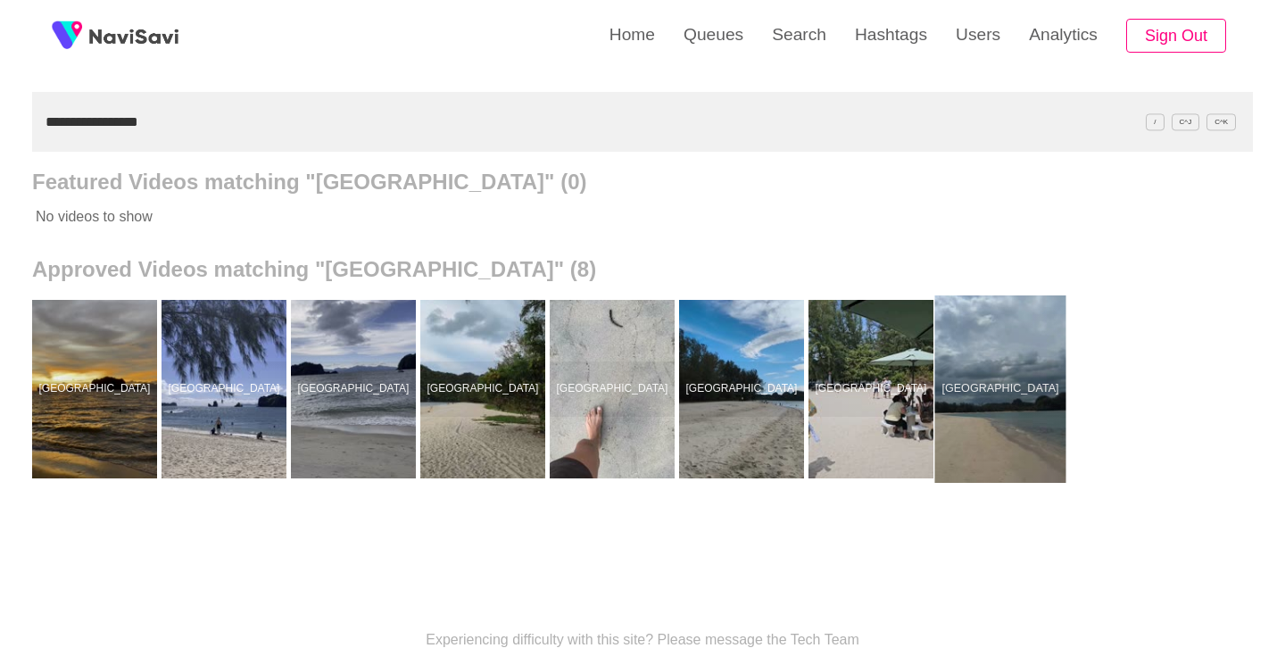
click at [1012, 345] on div at bounding box center [1001, 388] width 131 height 187
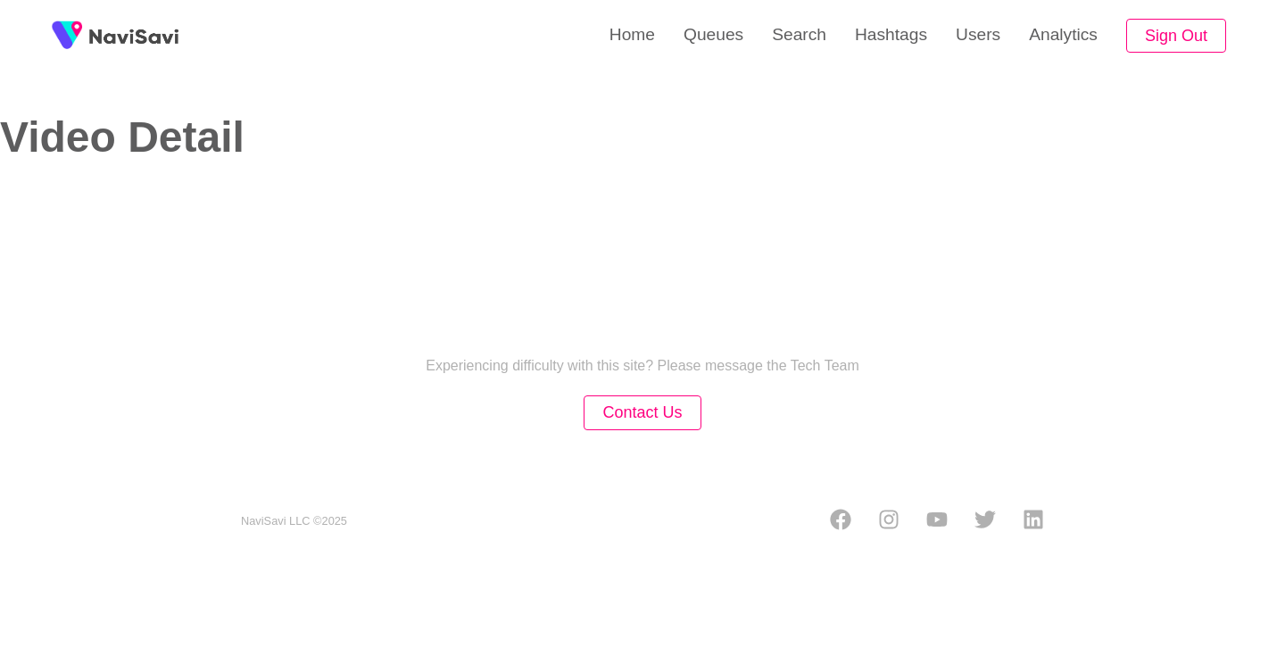
select select "**********"
select select "**"
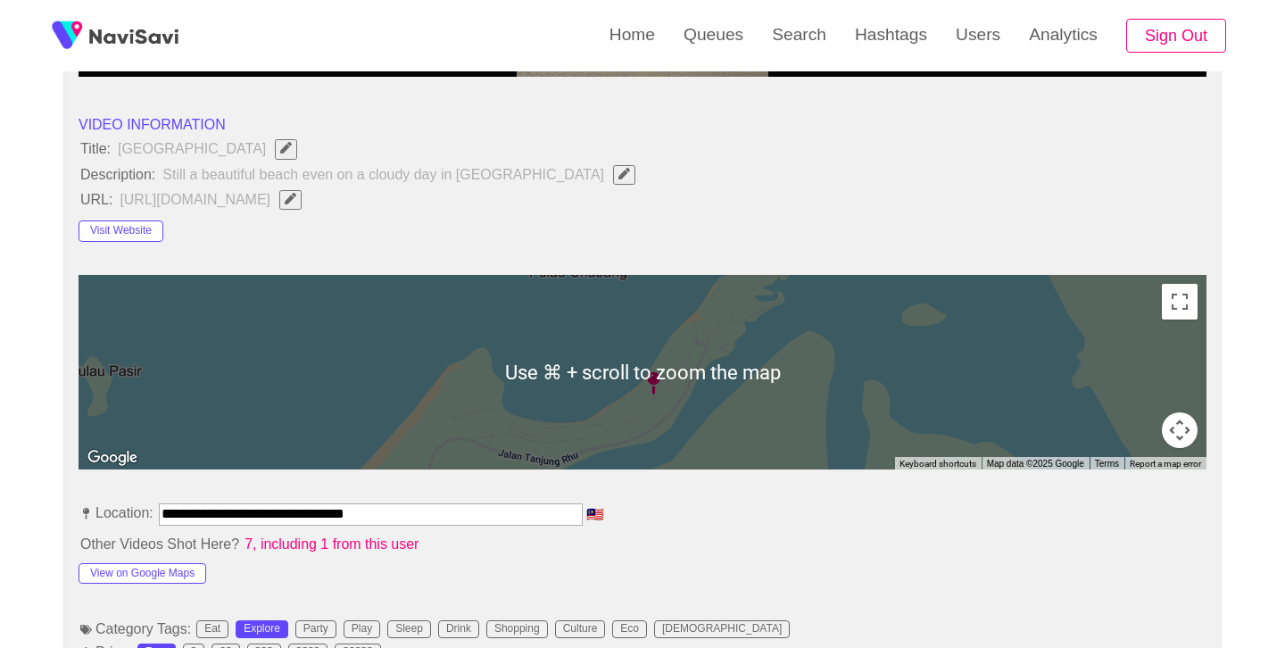
scroll to position [811, 0]
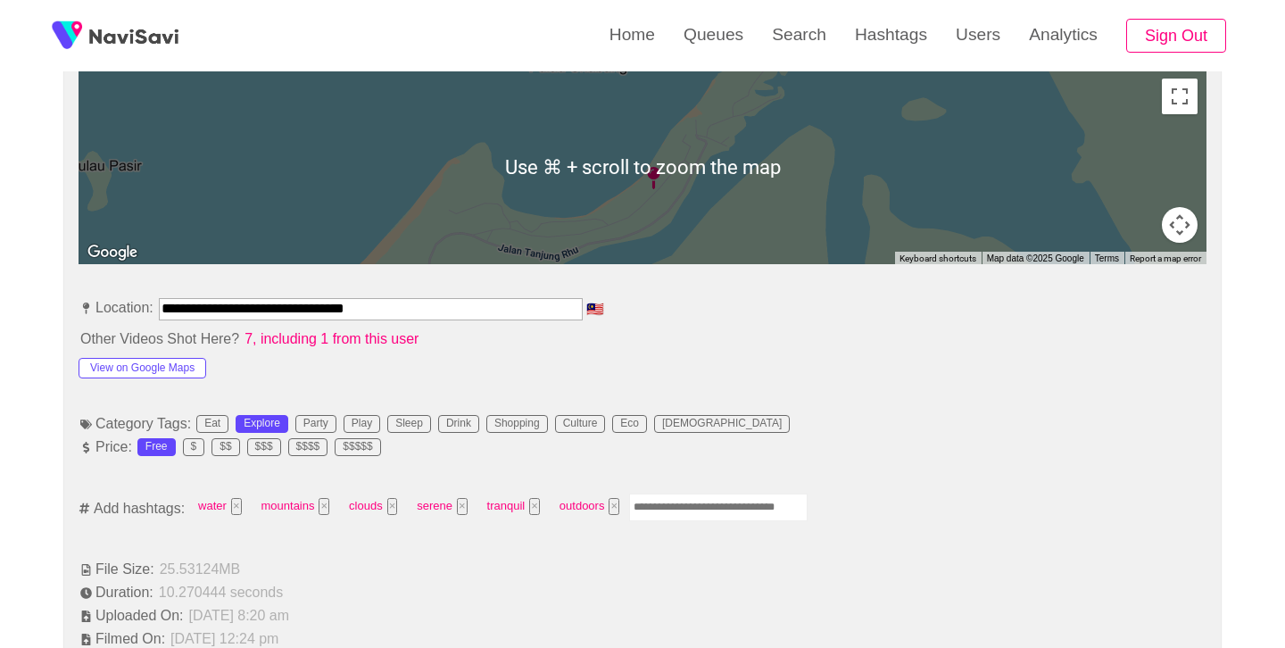
click at [400, 310] on input "**********" at bounding box center [371, 308] width 424 height 21
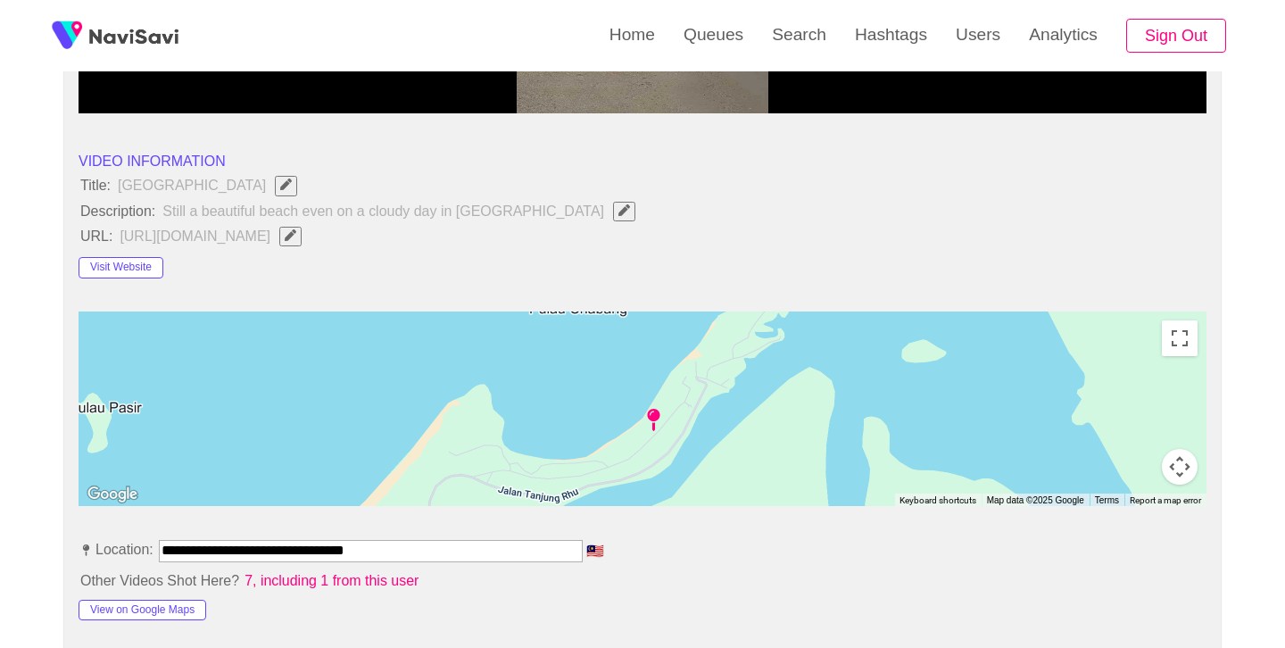
scroll to position [556, 0]
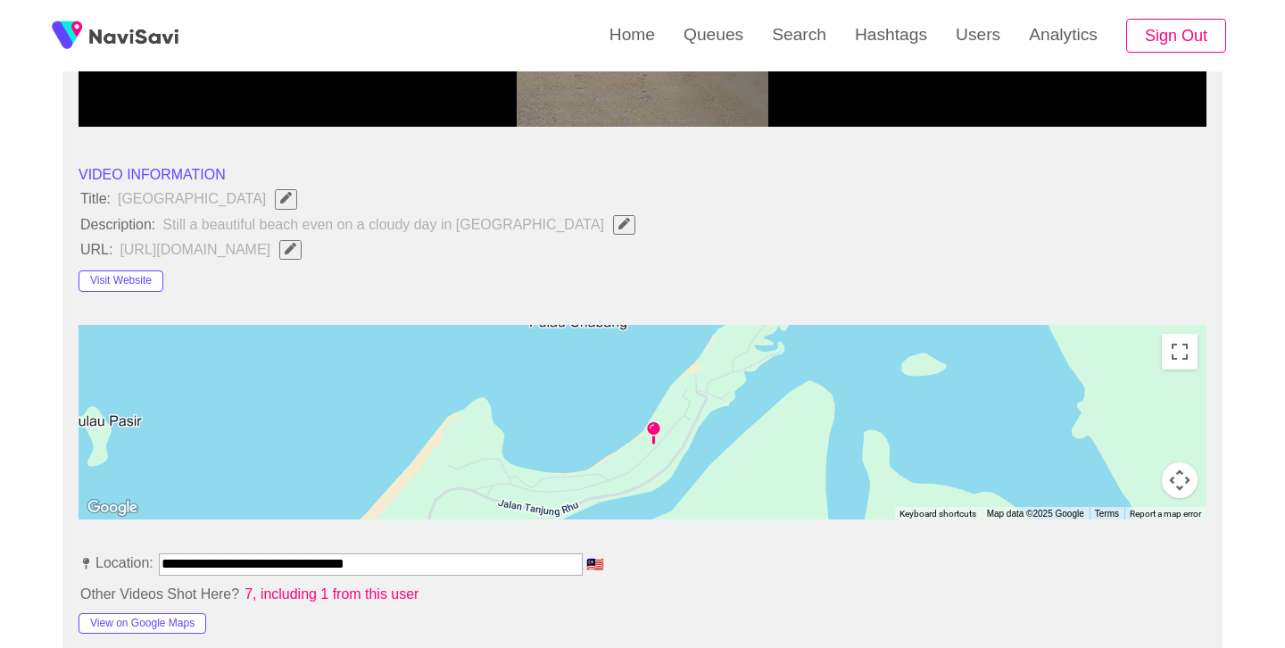
click at [296, 249] on icon "Edit Field" at bounding box center [291, 249] width 12 height 12
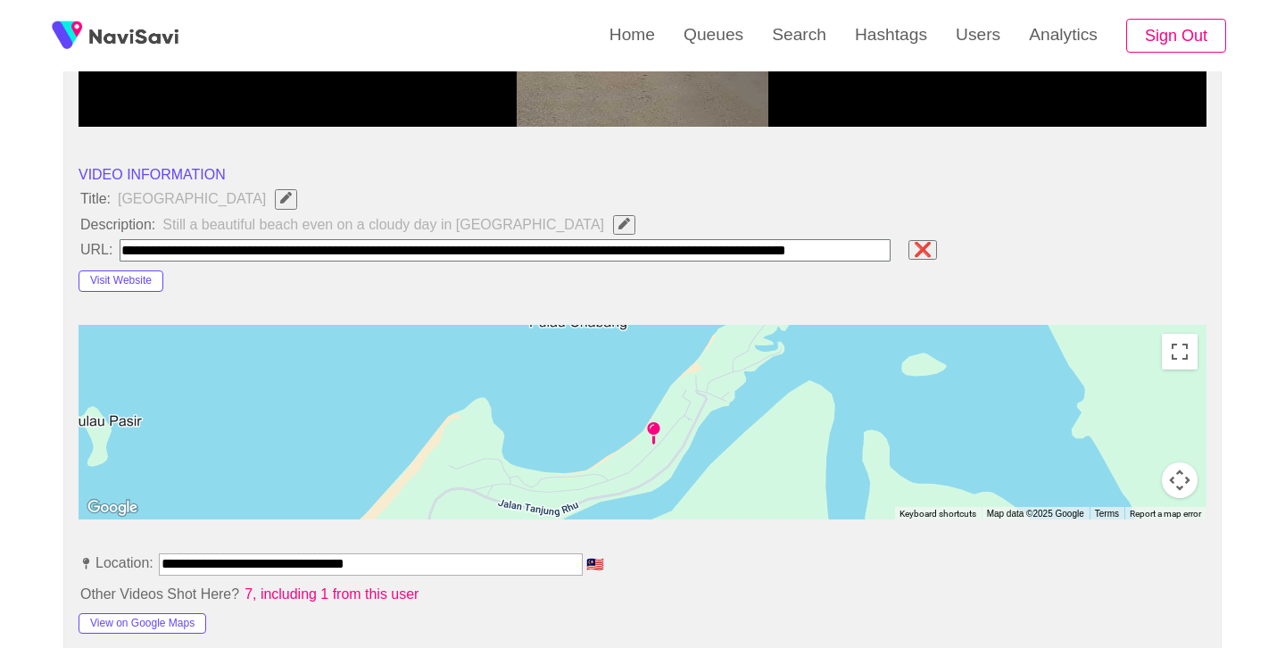
scroll to position [0, 88]
type input "**********"
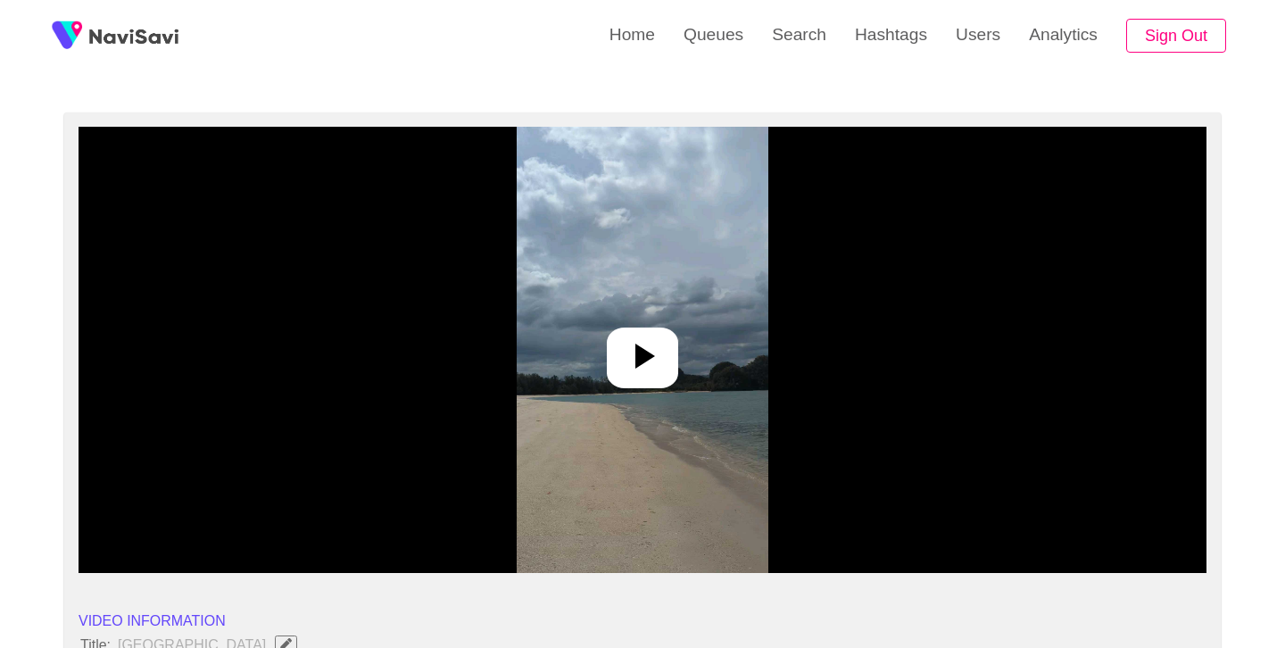
scroll to position [104, 0]
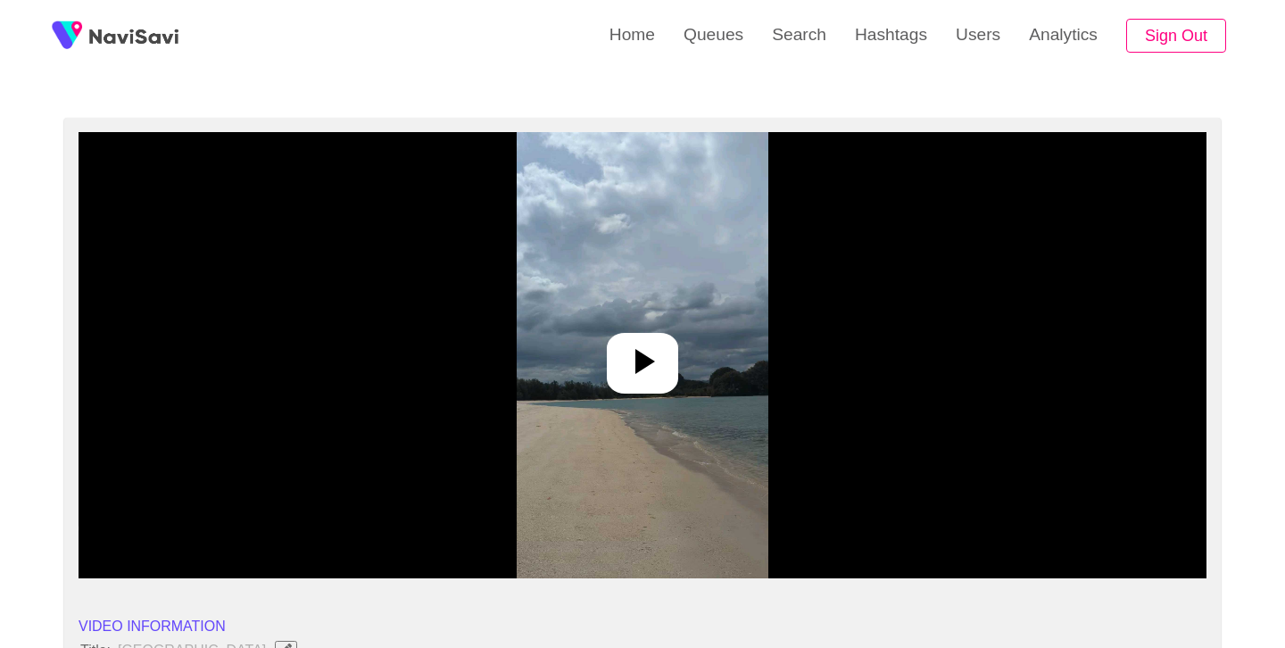
click at [638, 366] on icon at bounding box center [646, 361] width 20 height 25
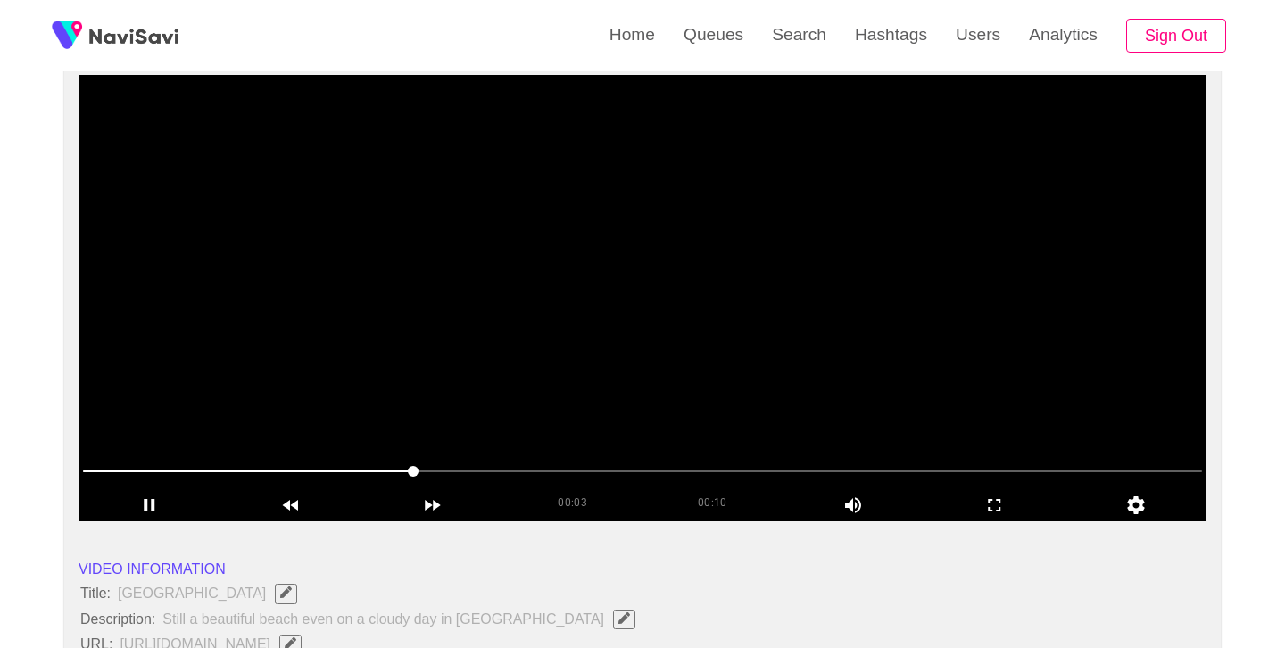
scroll to position [160, 0]
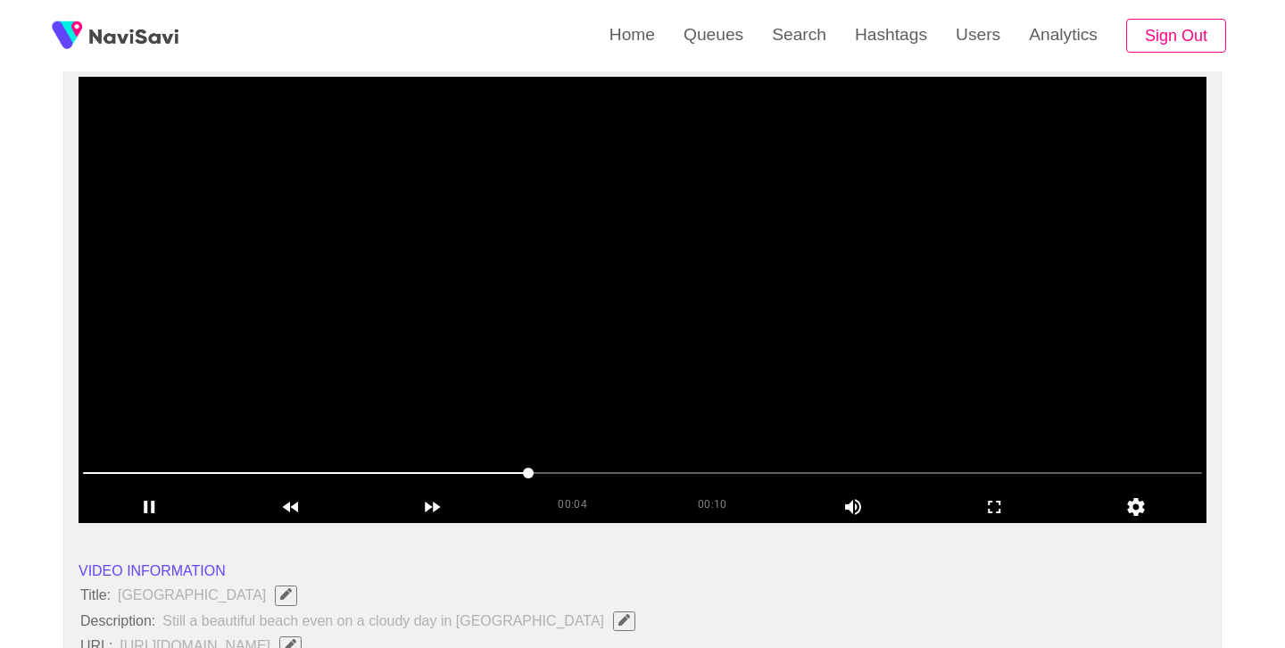
click at [680, 298] on video at bounding box center [643, 300] width 1128 height 446
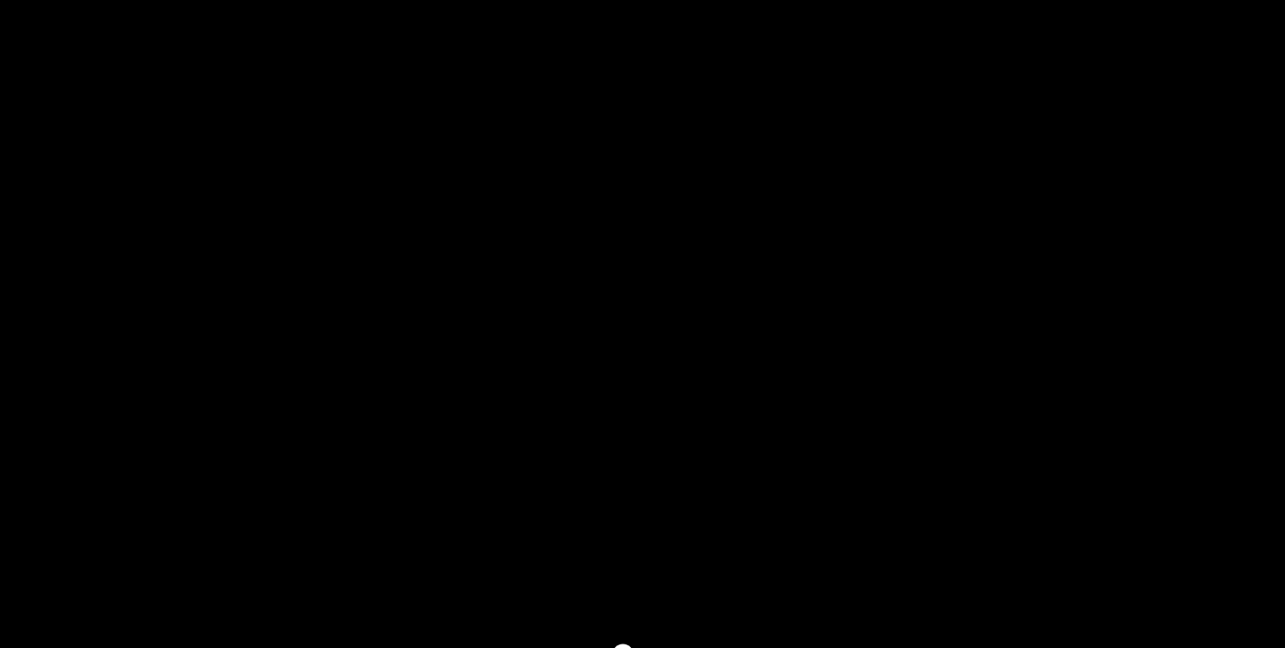
click at [680, 298] on video at bounding box center [643, 300] width 1128 height 446
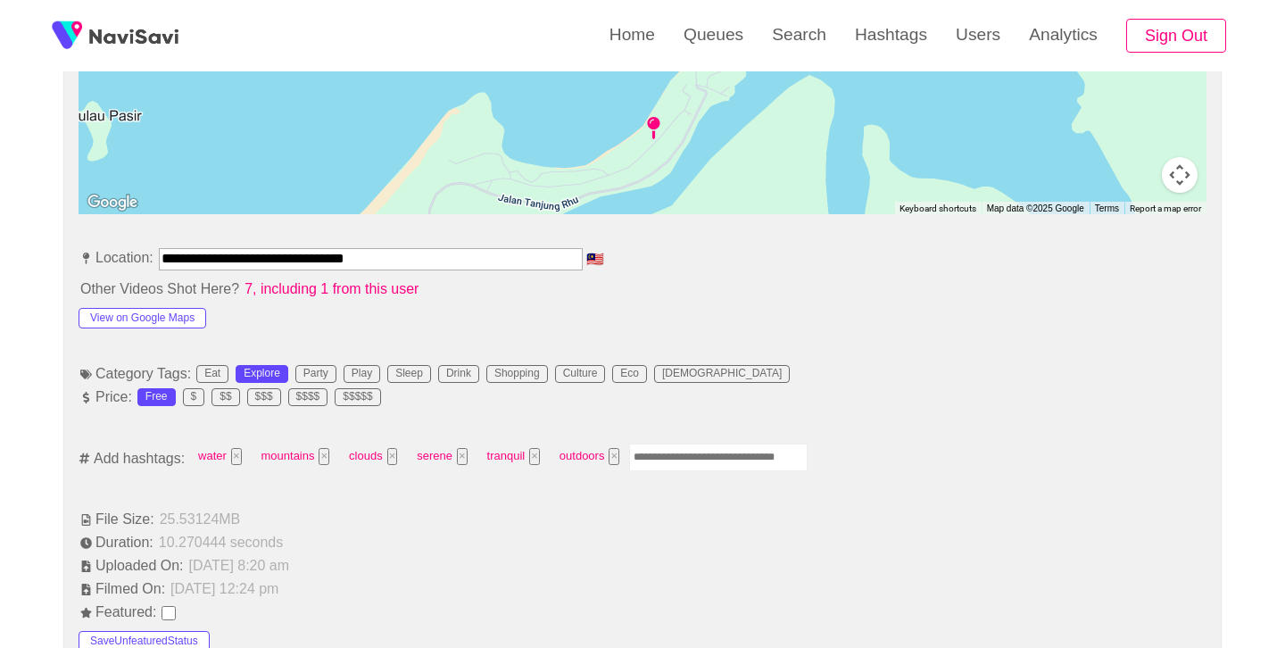
scroll to position [903, 0]
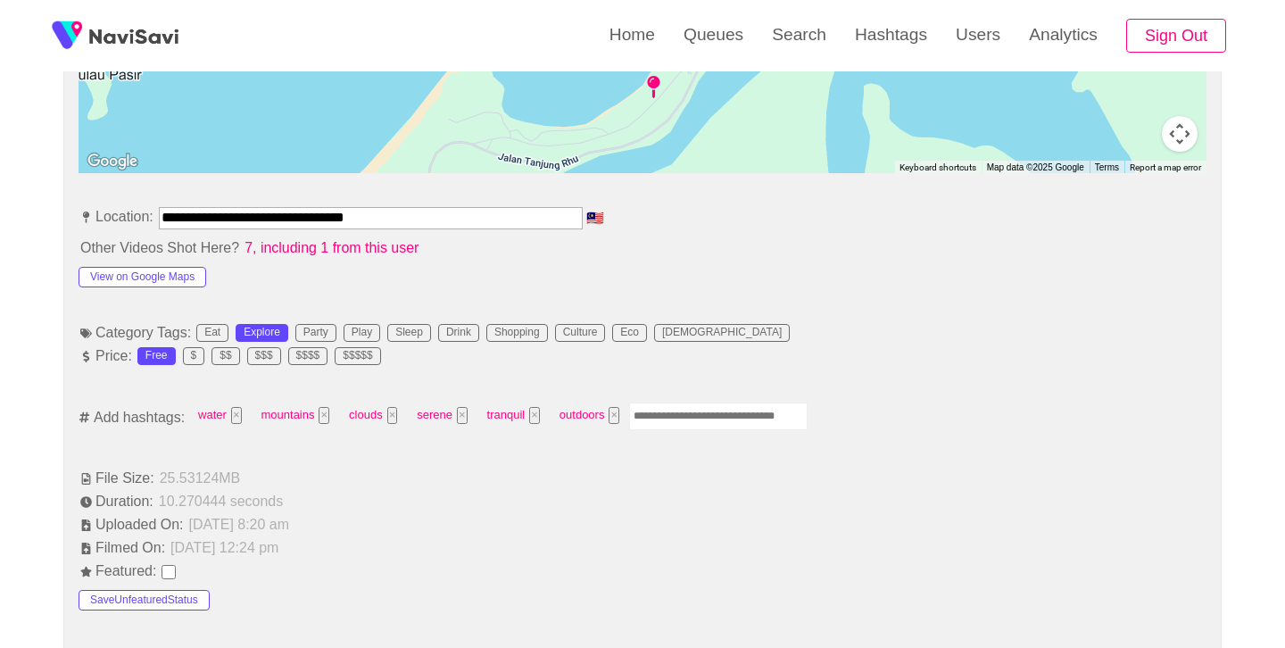
click at [694, 418] on input "Enter tag here and press return" at bounding box center [718, 417] width 179 height 28
type input "*********"
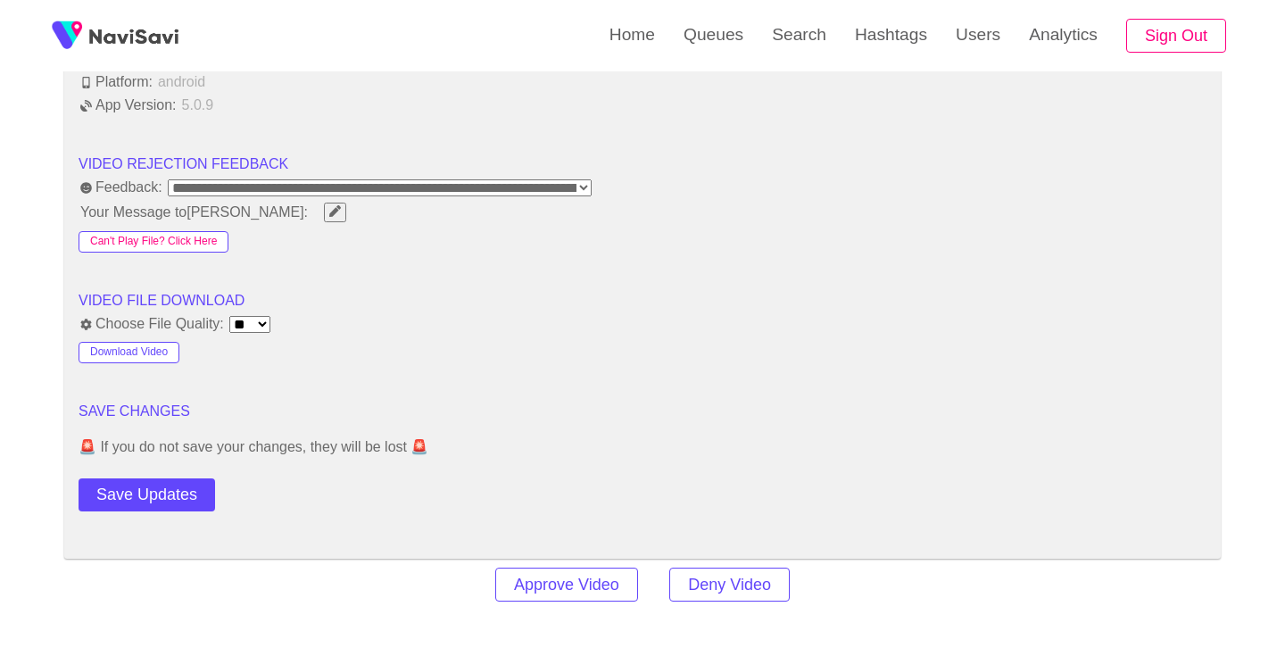
scroll to position [2207, 0]
click at [170, 482] on button "Save Updates" at bounding box center [147, 493] width 137 height 33
click at [763, 29] on link "Search" at bounding box center [799, 35] width 83 height 70
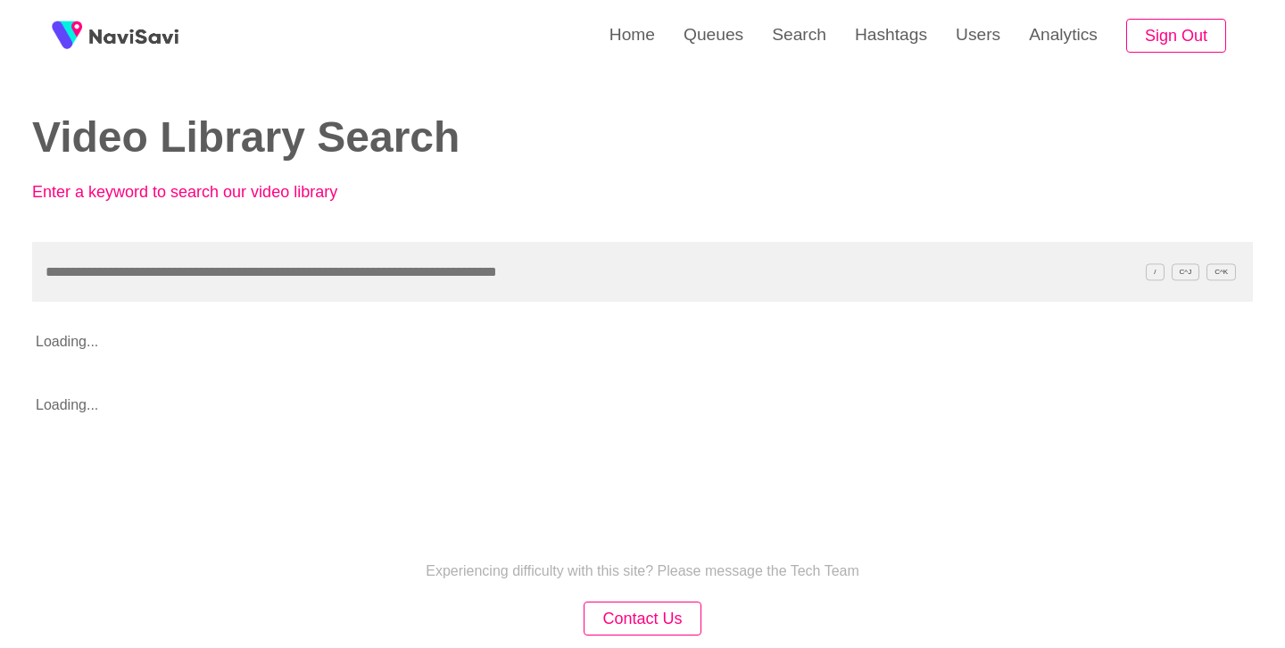
click at [347, 262] on input "text" at bounding box center [642, 272] width 1221 height 60
type input "**********"
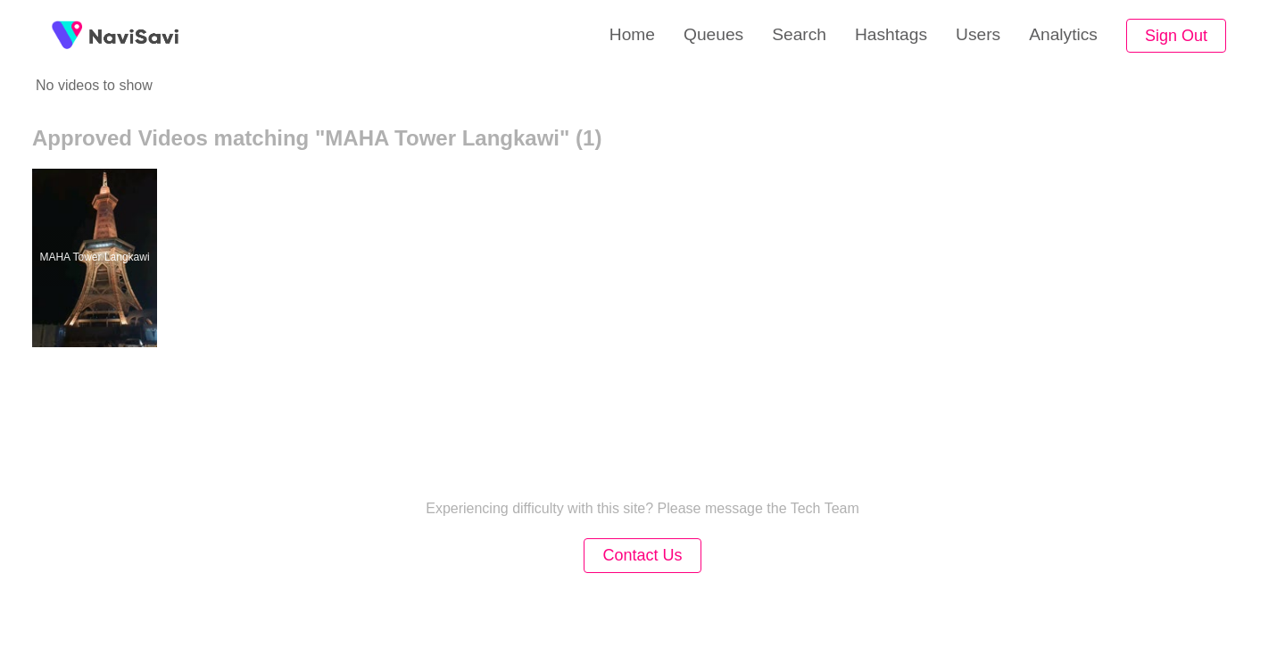
scroll to position [282, 0]
click at [180, 264] on div "MAHA Tower Langkawi" at bounding box center [642, 257] width 1221 height 214
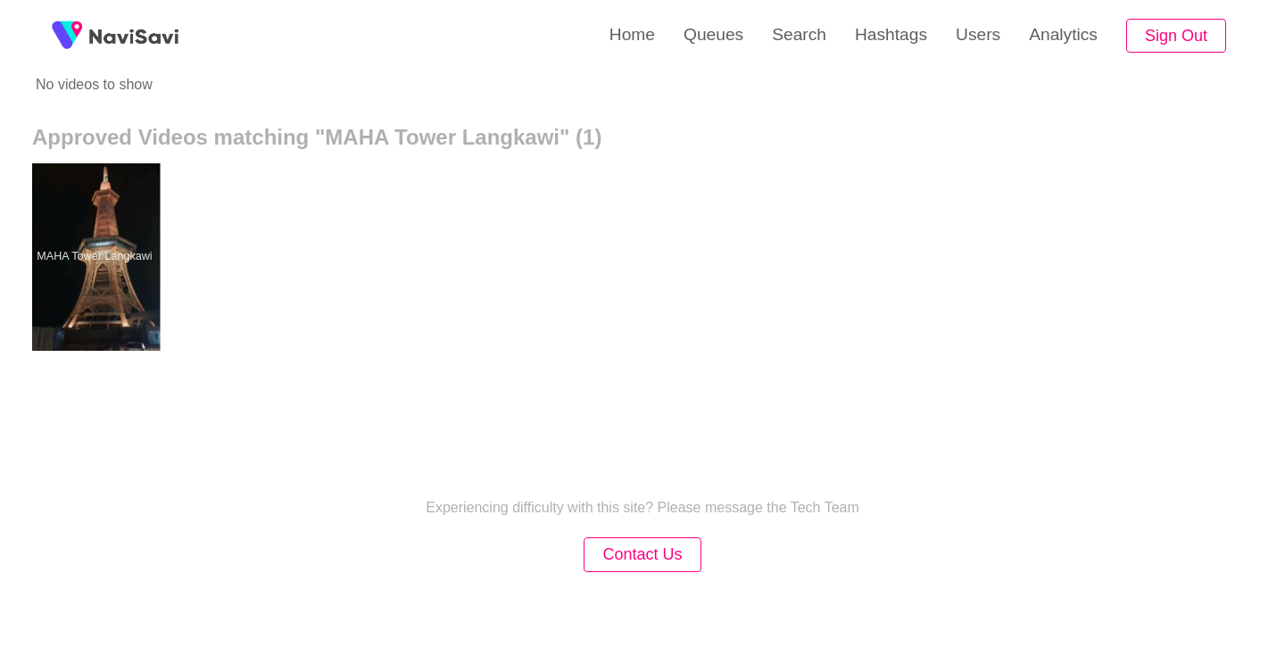
click at [121, 245] on div at bounding box center [94, 256] width 131 height 187
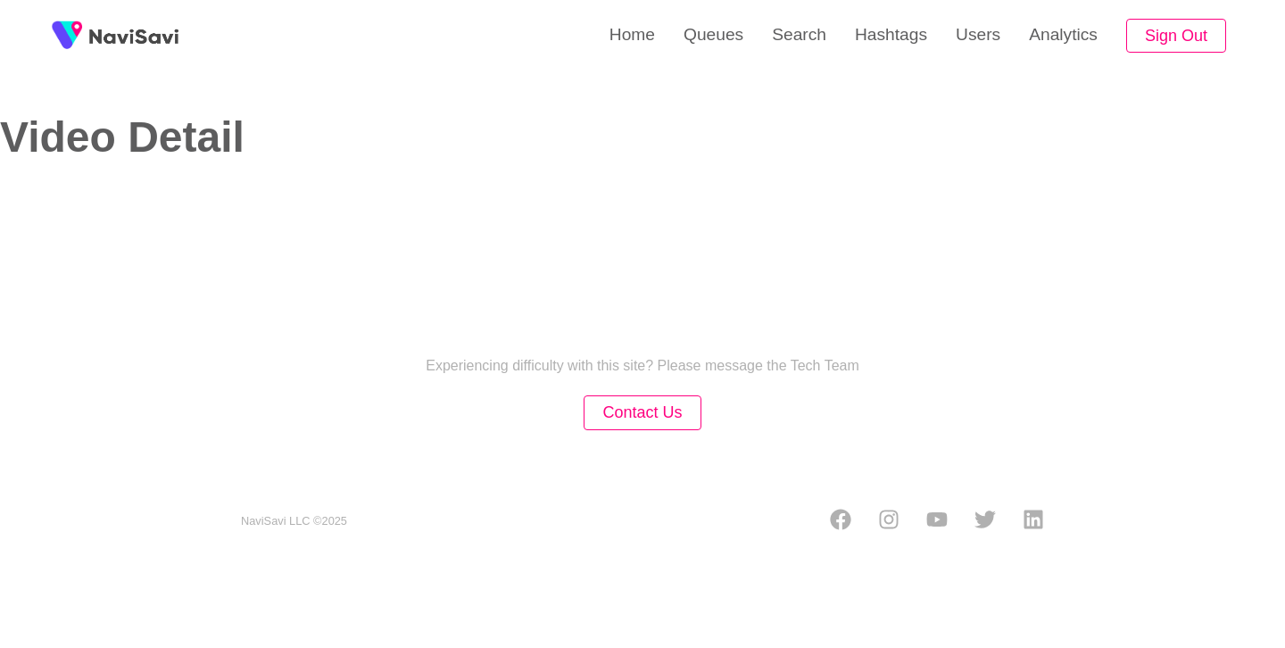
select select "**********"
select select "**"
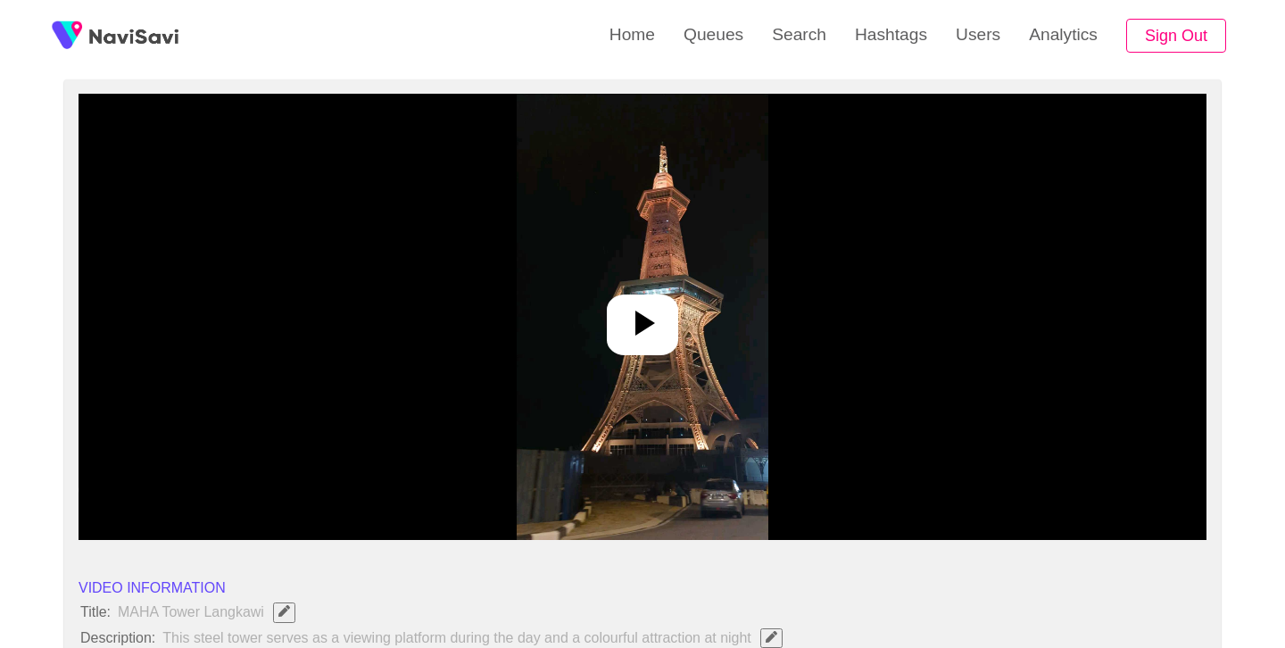
scroll to position [239, 0]
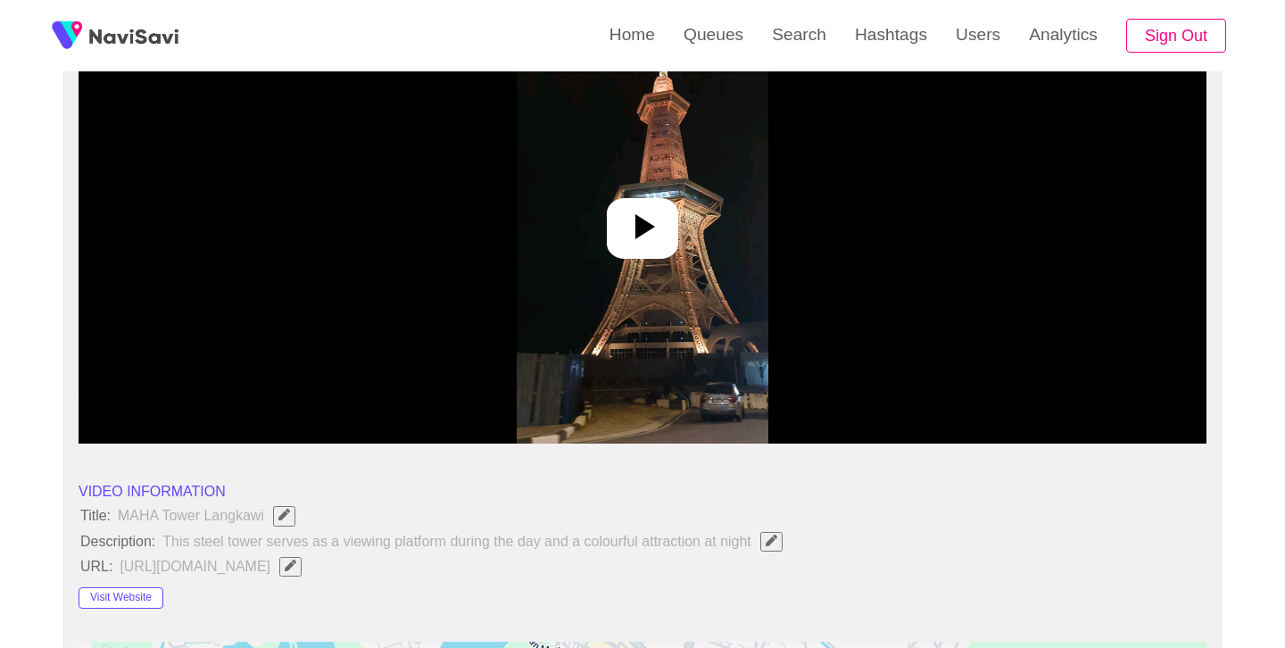
click at [655, 231] on icon at bounding box center [642, 226] width 43 height 43
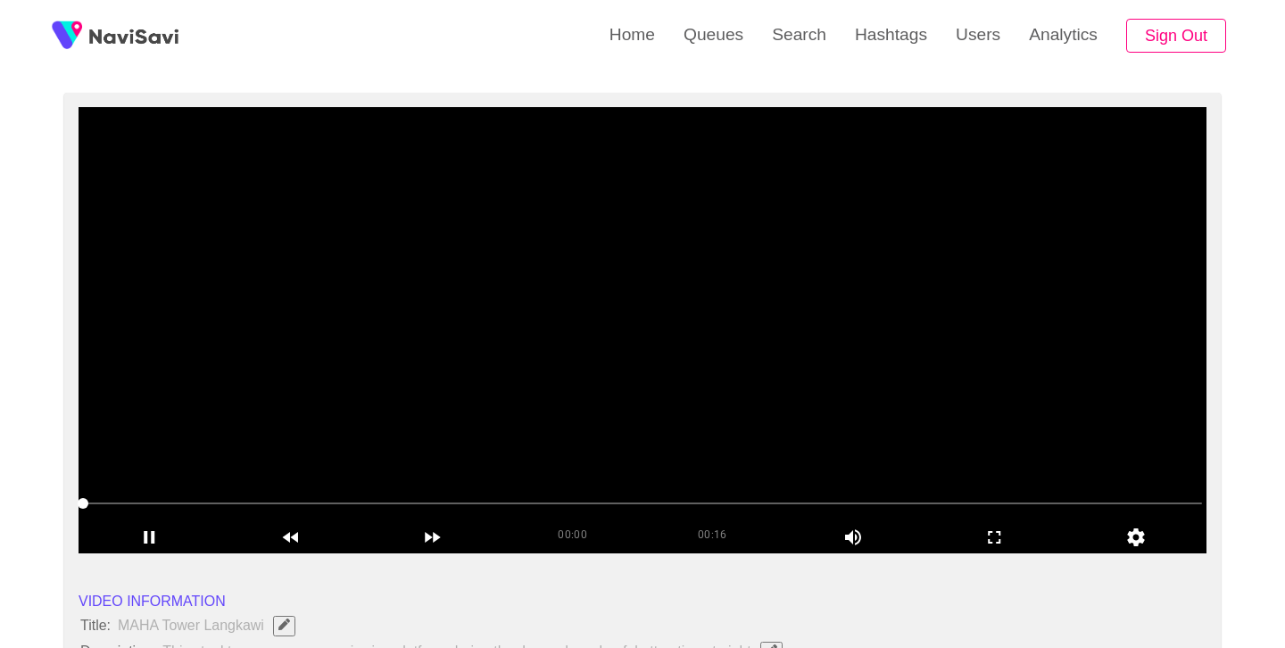
scroll to position [125, 0]
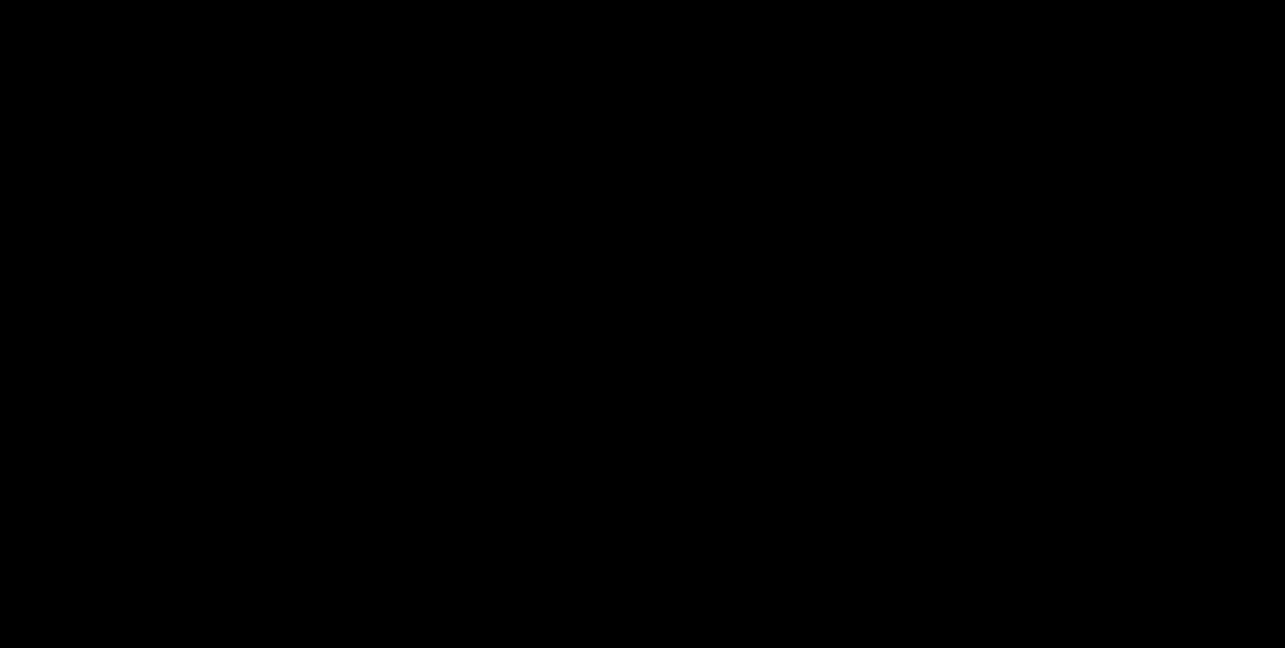
click at [665, 294] on video at bounding box center [643, 335] width 1128 height 446
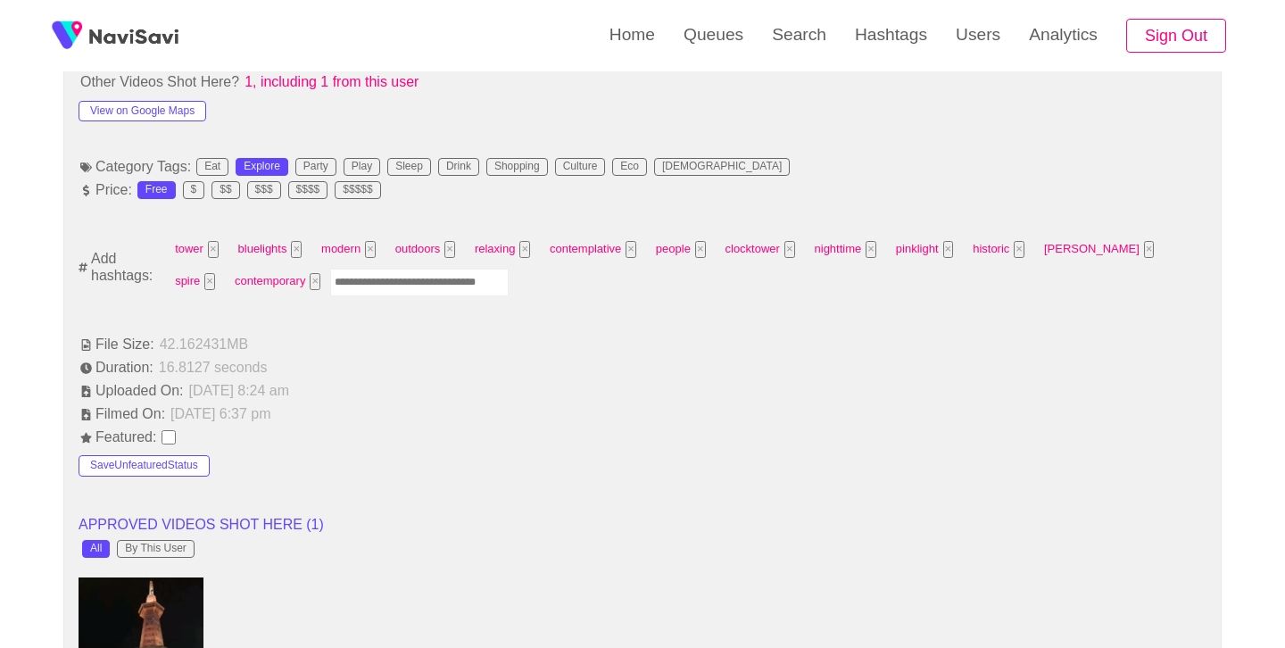
scroll to position [1077, 0]
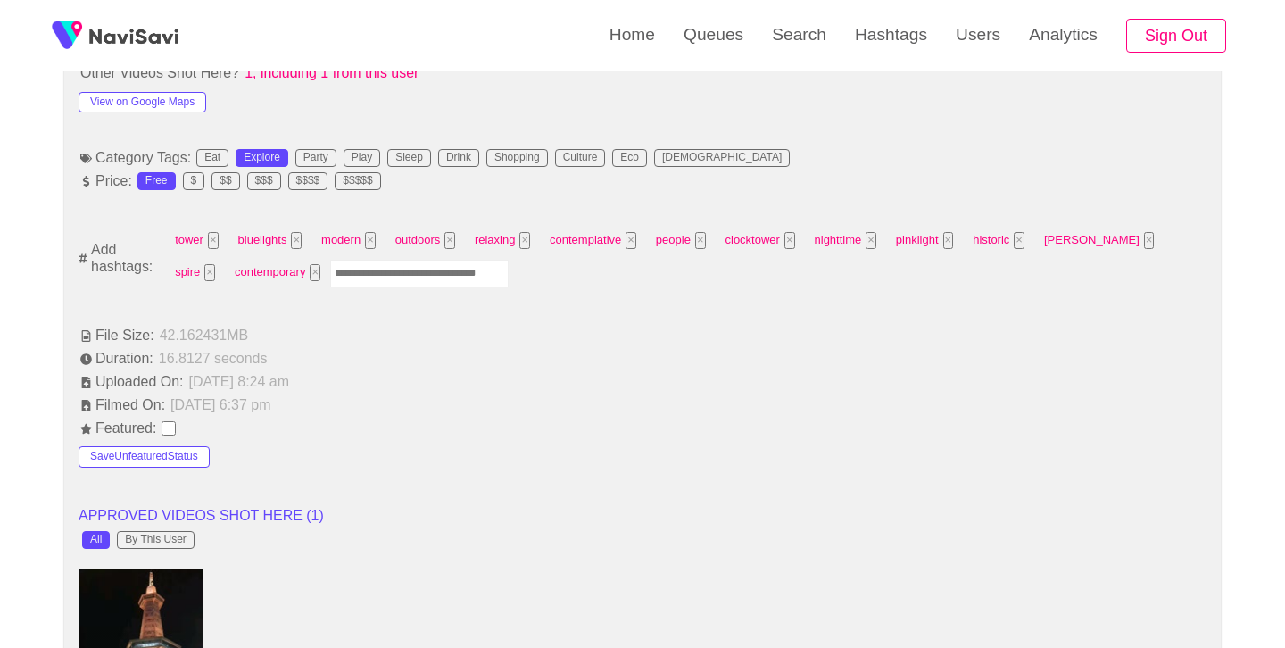
click at [359, 276] on input "Enter tag here and press return" at bounding box center [419, 274] width 179 height 28
type input "*********"
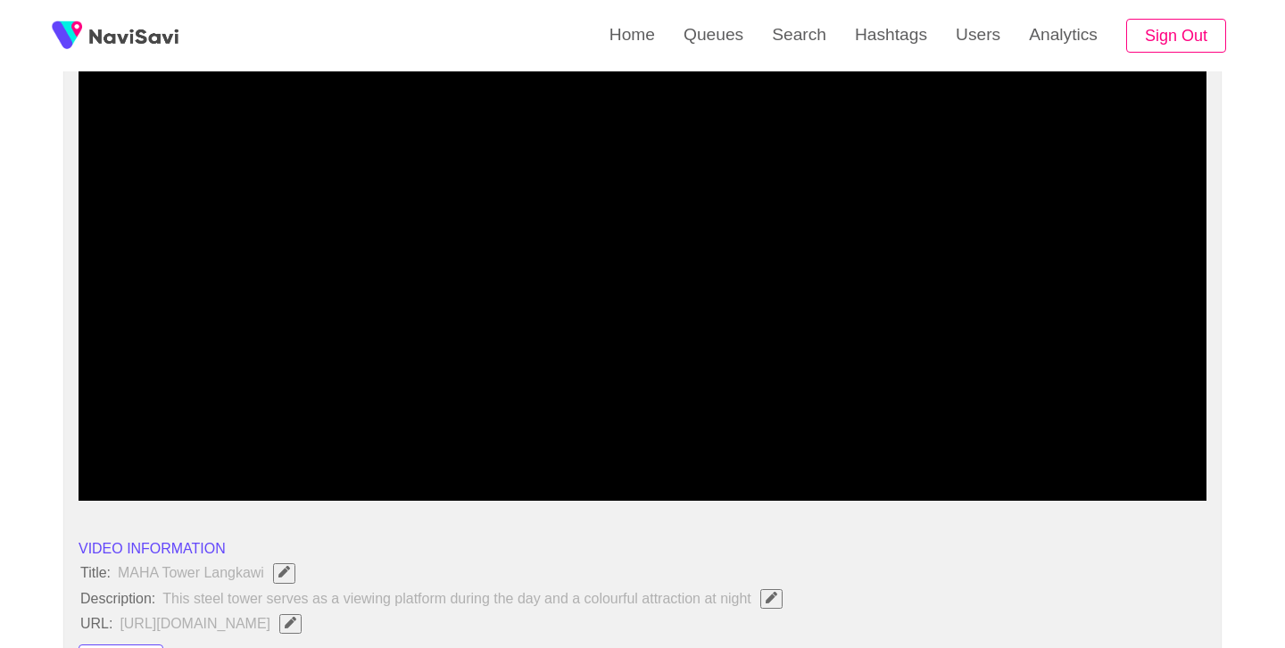
scroll to position [164, 0]
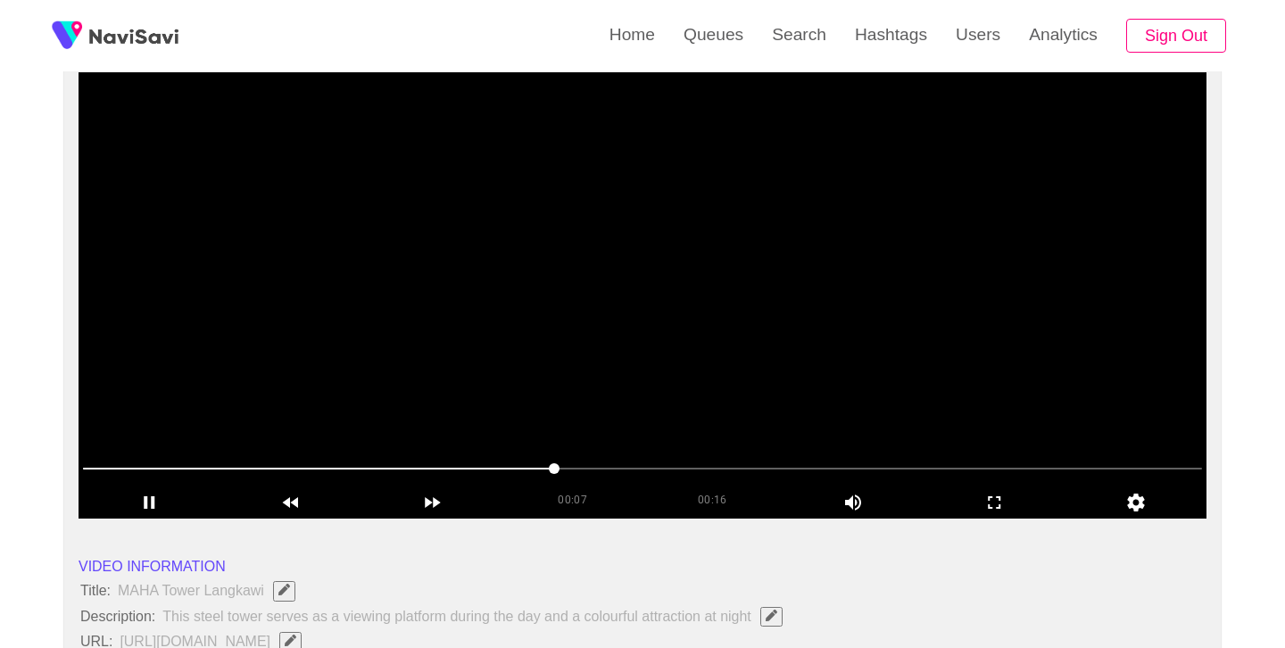
click at [683, 339] on video at bounding box center [643, 295] width 1128 height 446
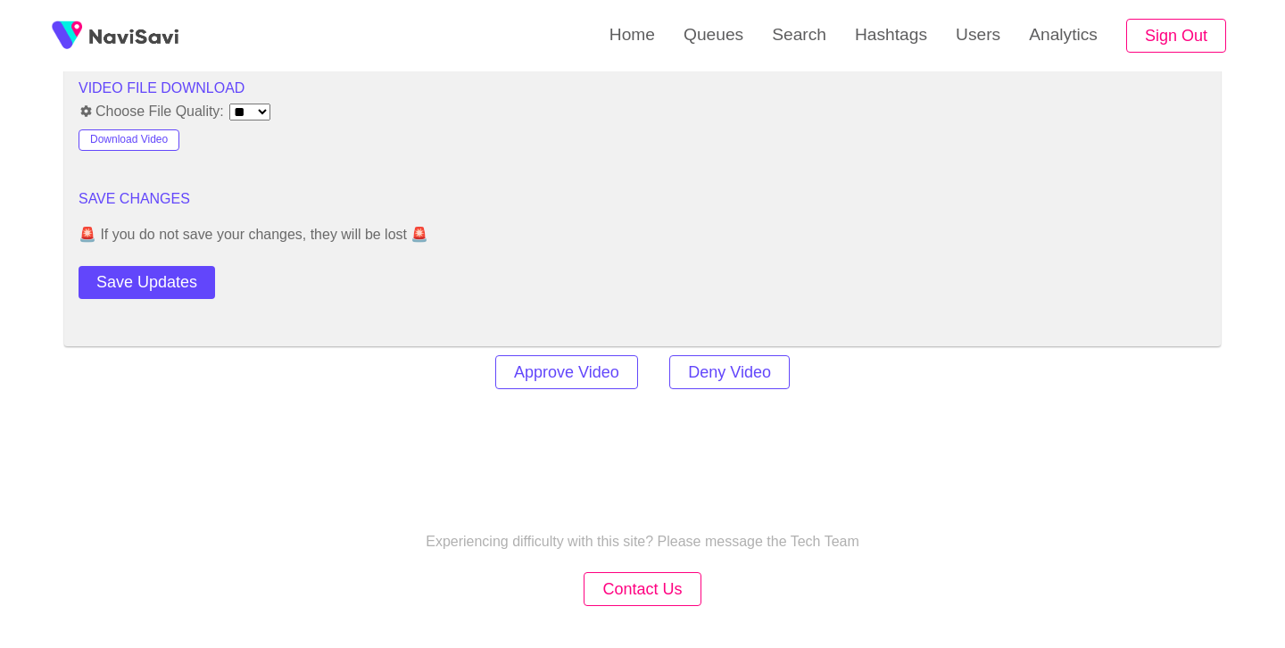
scroll to position [2471, 0]
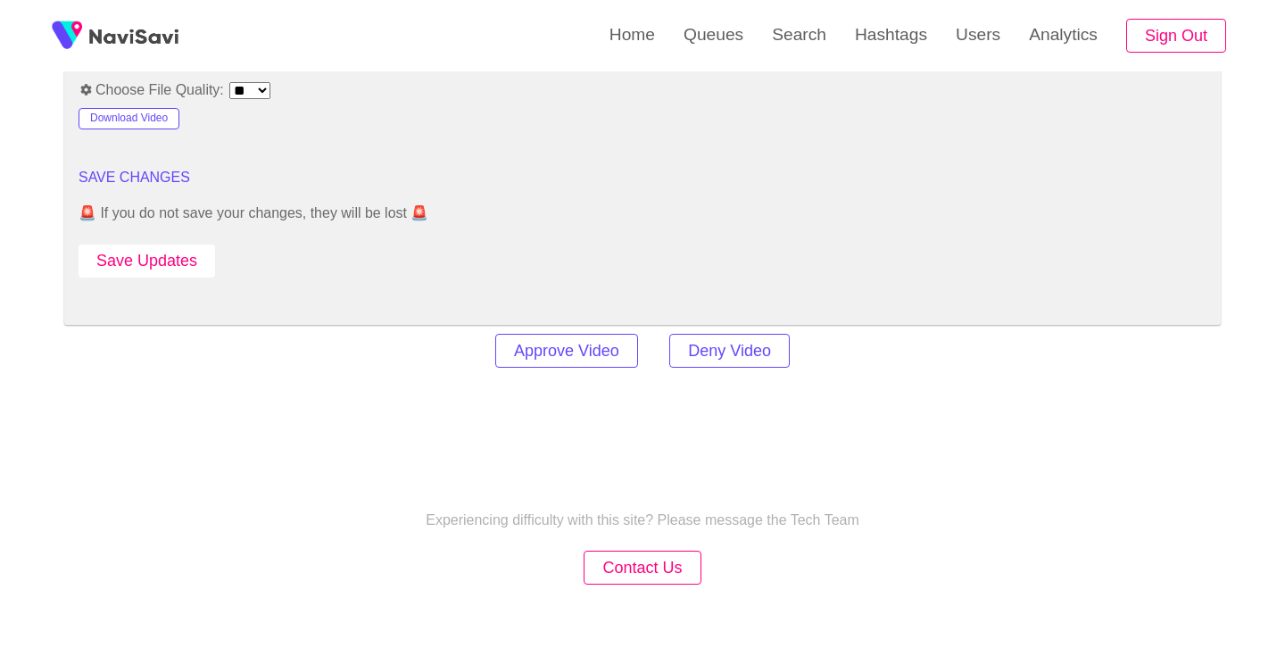
click at [172, 271] on button "Save Updates" at bounding box center [147, 261] width 137 height 33
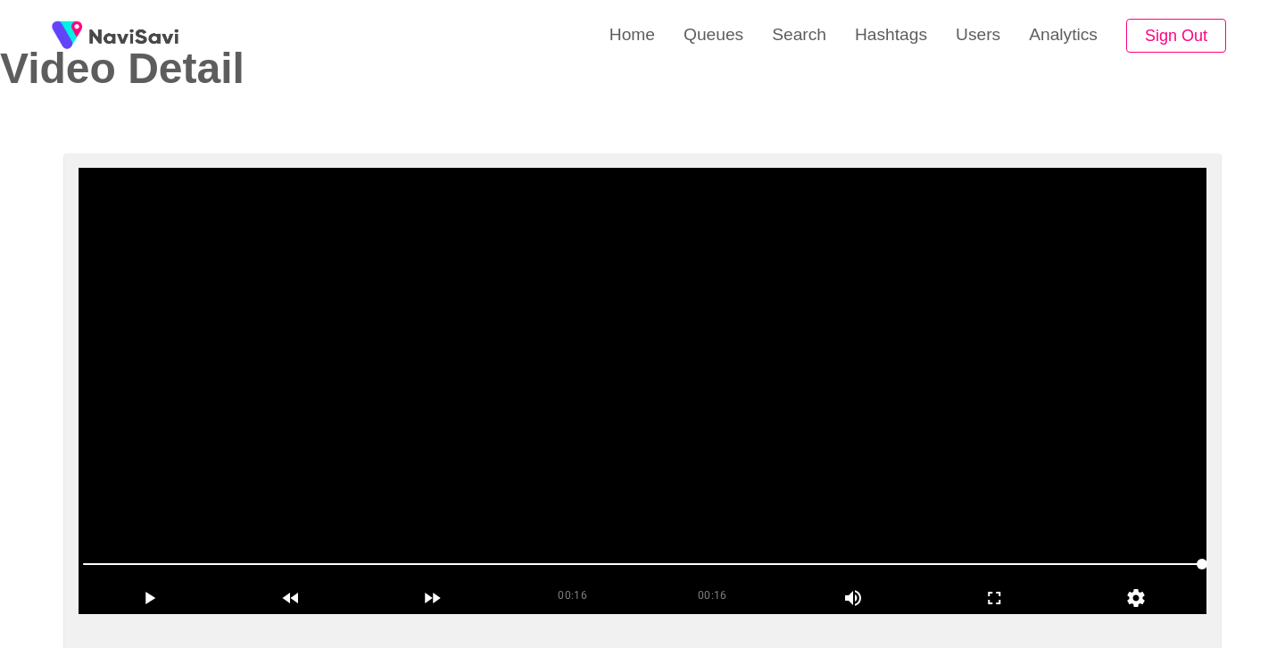
scroll to position [68, 0]
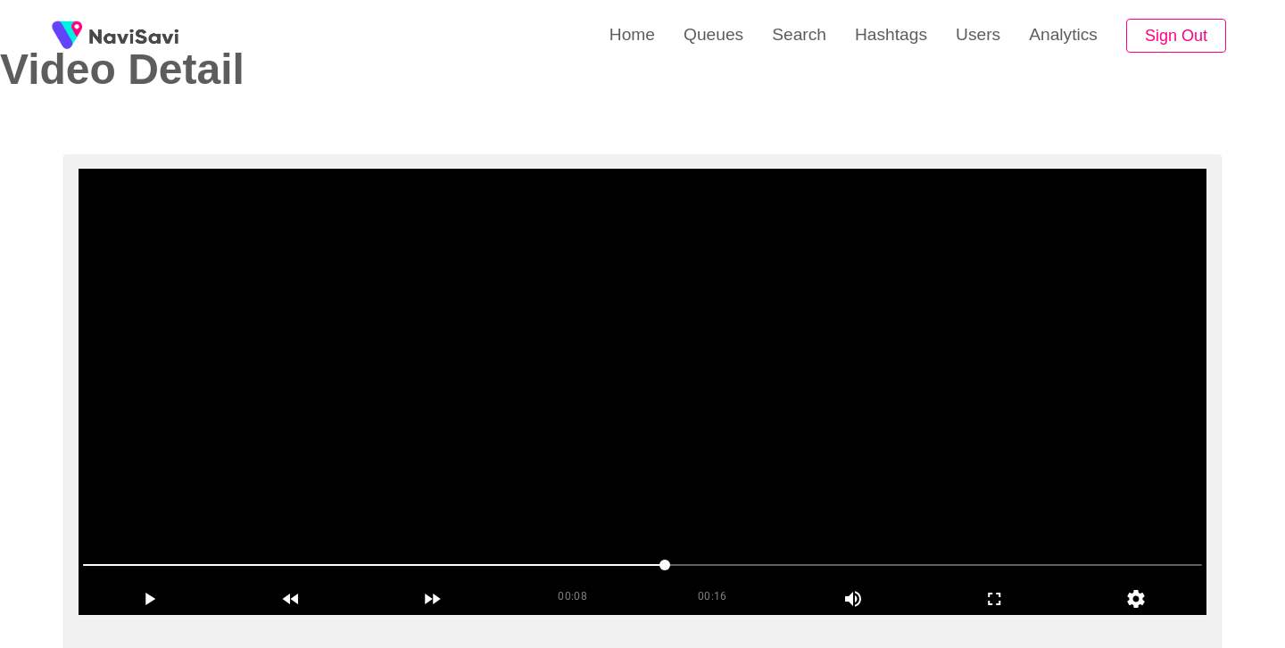
click at [658, 385] on video at bounding box center [643, 392] width 1128 height 446
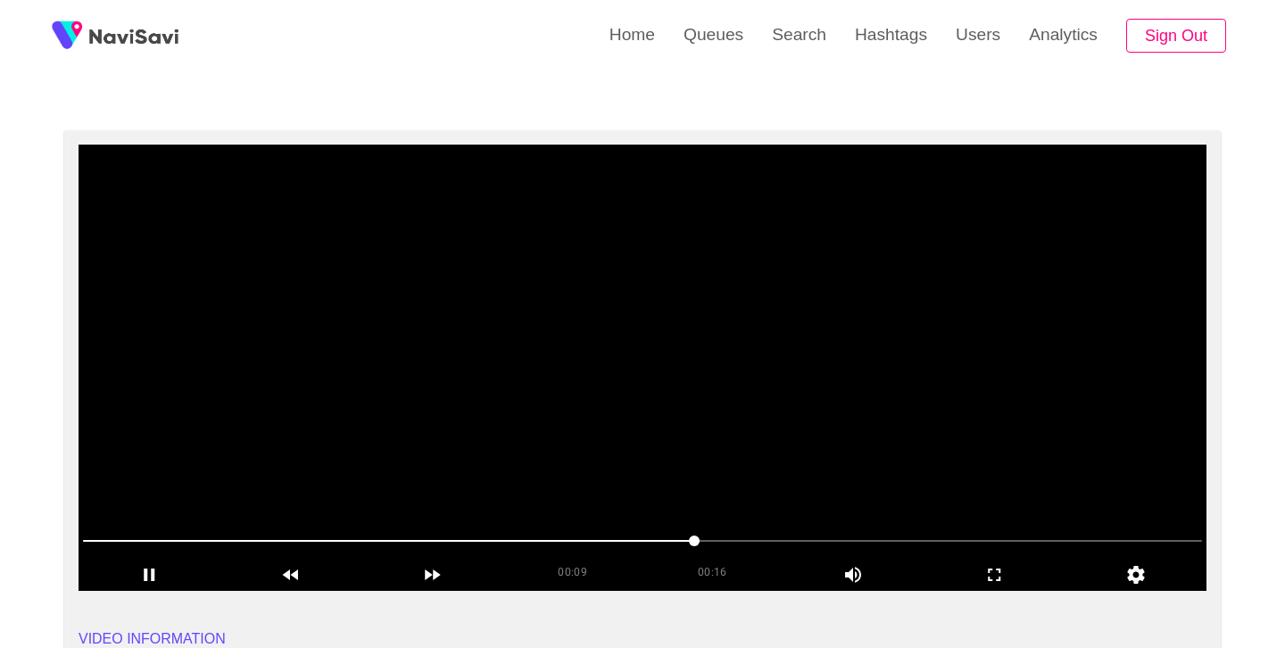
scroll to position [96, 0]
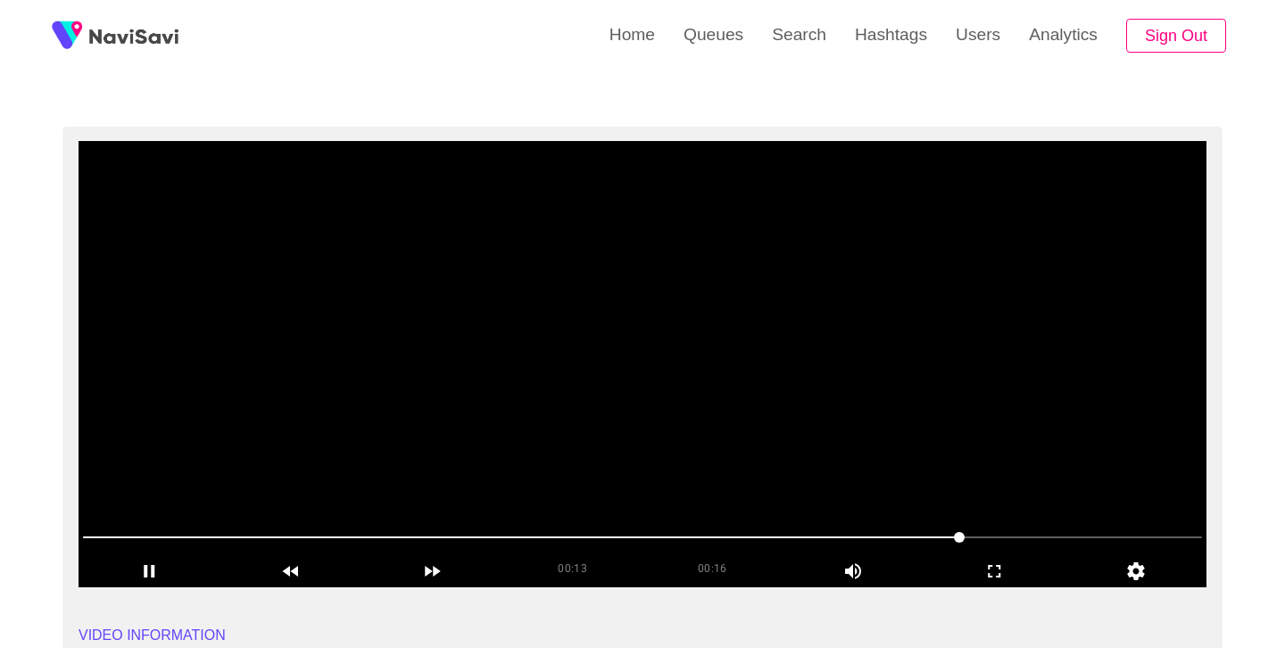
click at [668, 478] on video at bounding box center [643, 364] width 1128 height 446
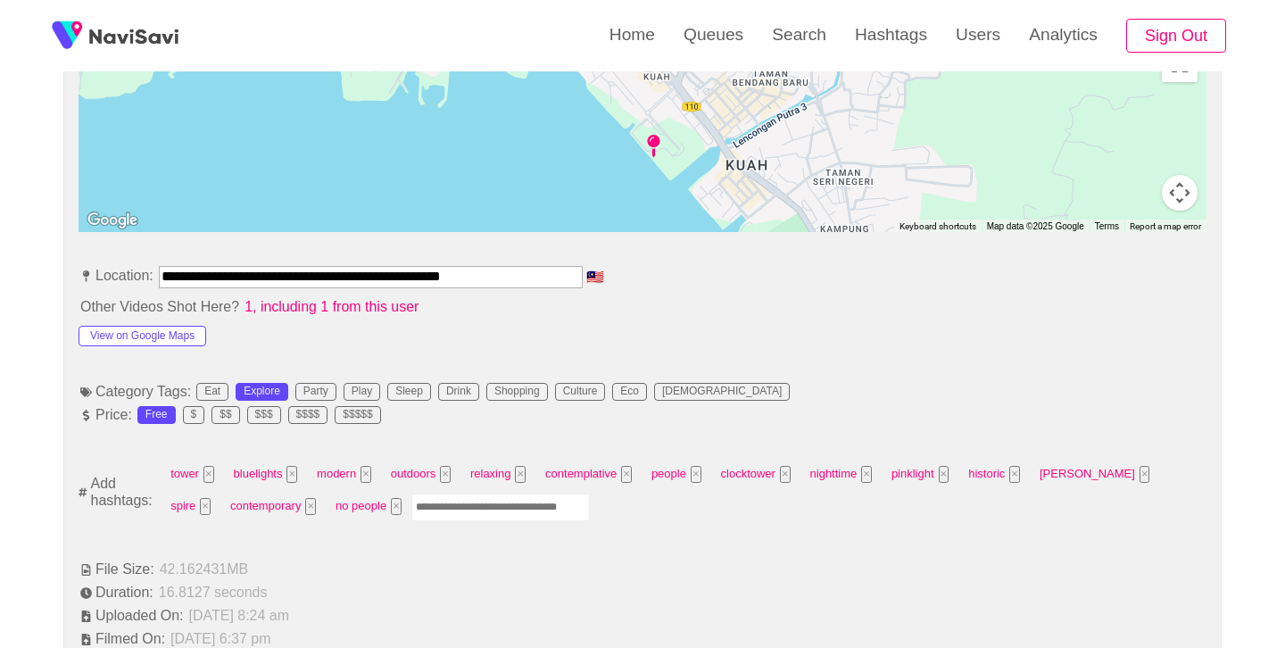
scroll to position [854, 0]
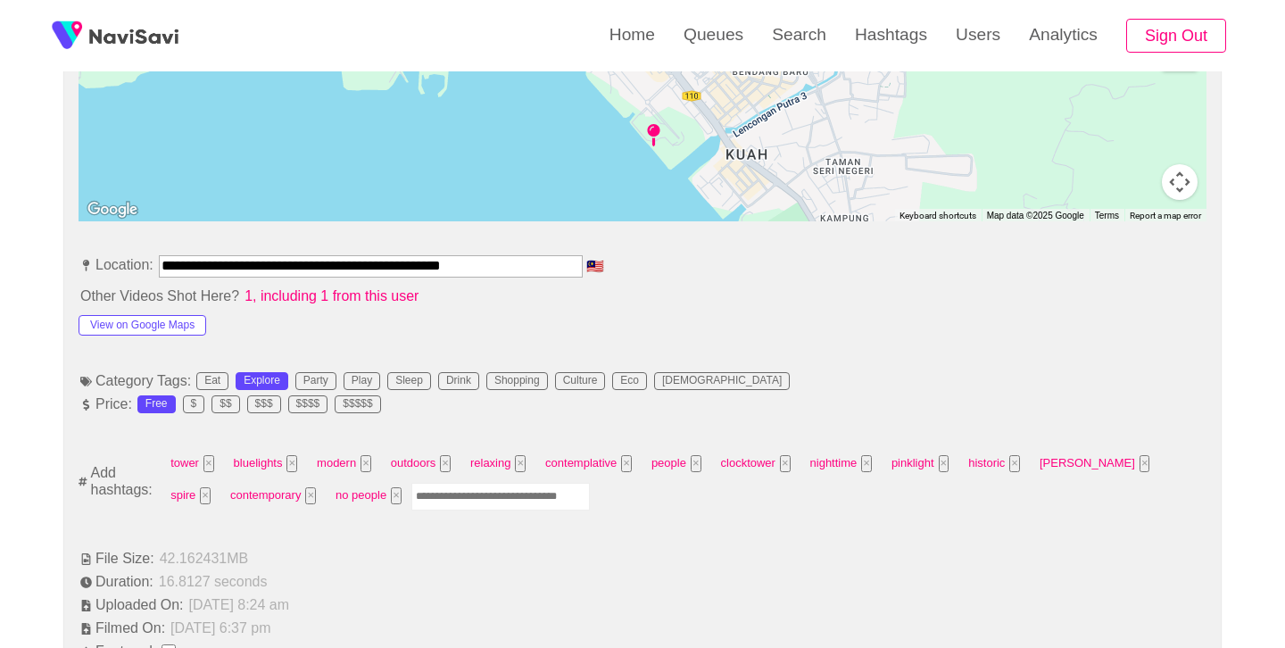
click at [412, 500] on input "Enter tag here and press return" at bounding box center [501, 497] width 179 height 28
type input "****"
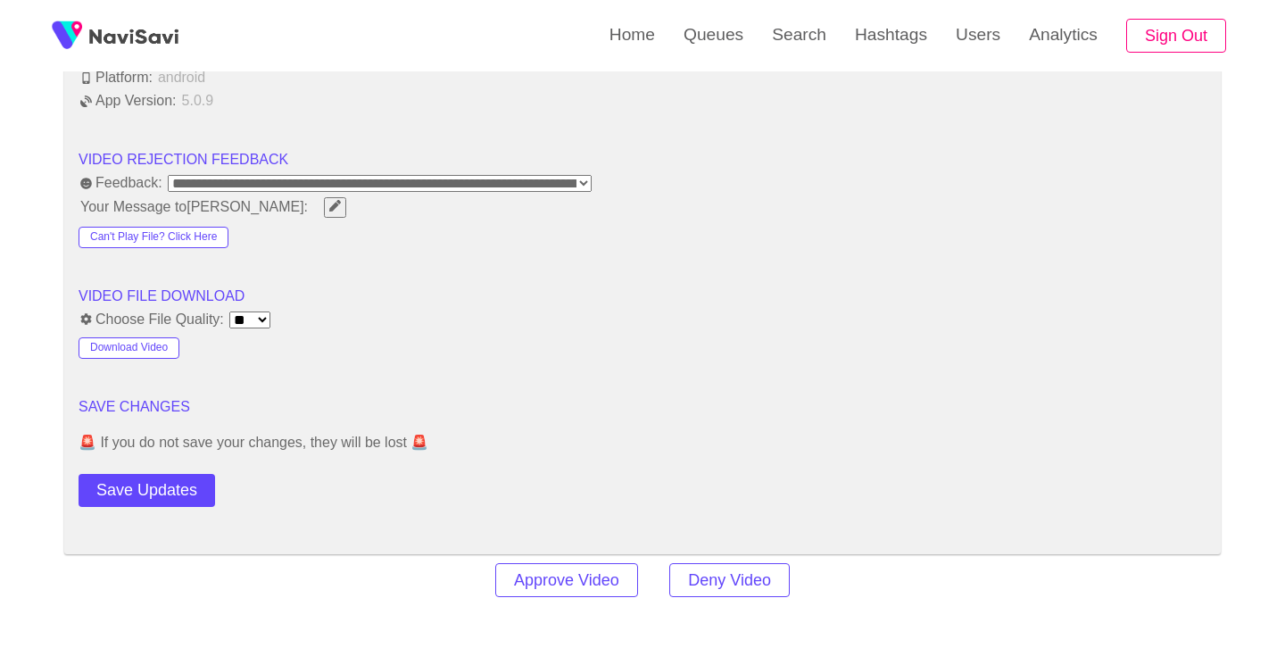
scroll to position [2264, 0]
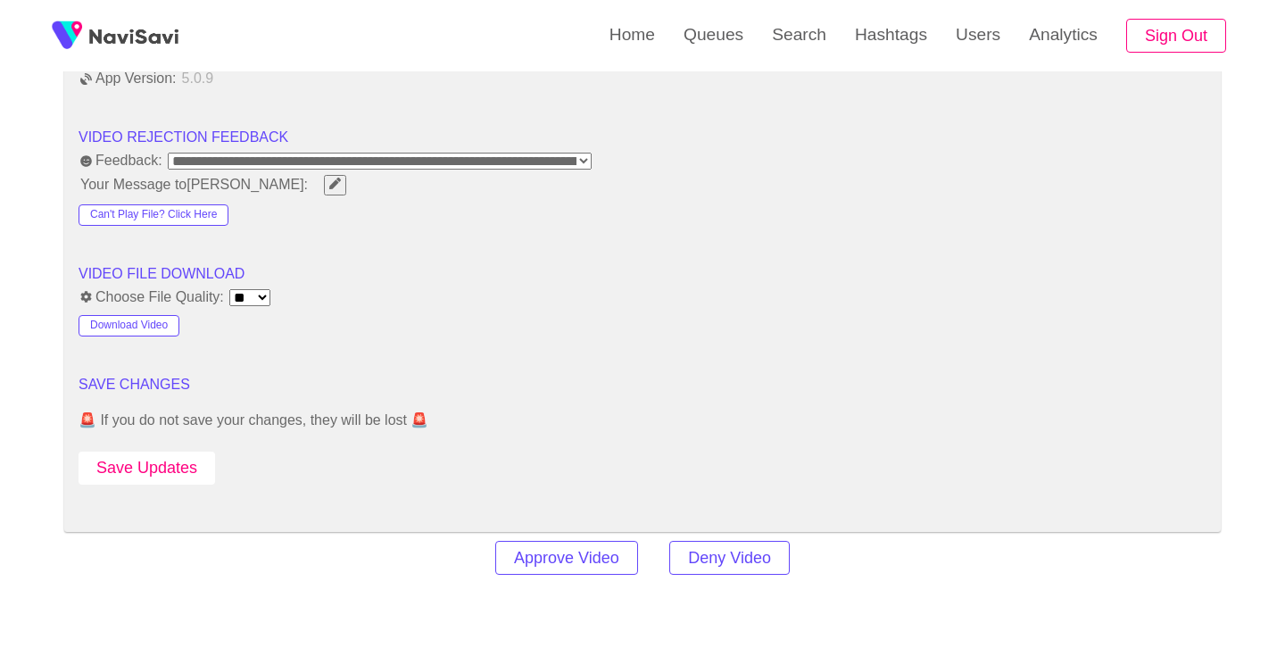
click at [171, 462] on button "Save Updates" at bounding box center [147, 468] width 137 height 33
click at [804, 47] on link "Search" at bounding box center [799, 35] width 83 height 70
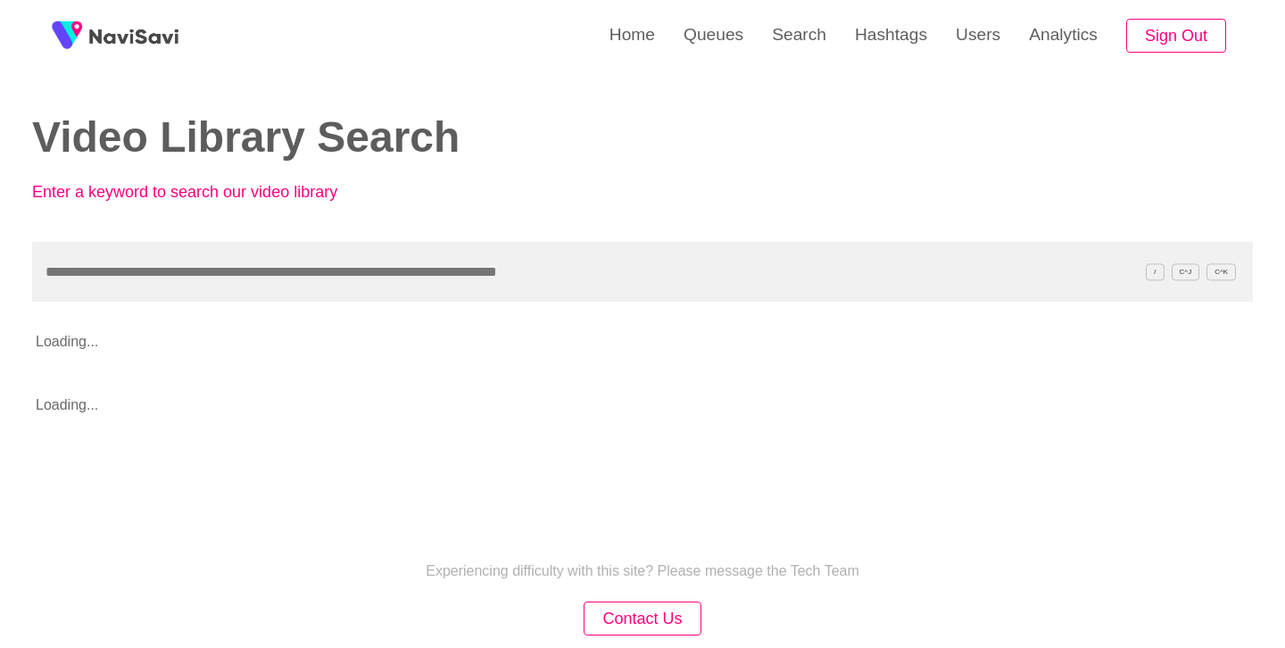
click at [316, 263] on input "text" at bounding box center [642, 272] width 1221 height 60
type input "**********"
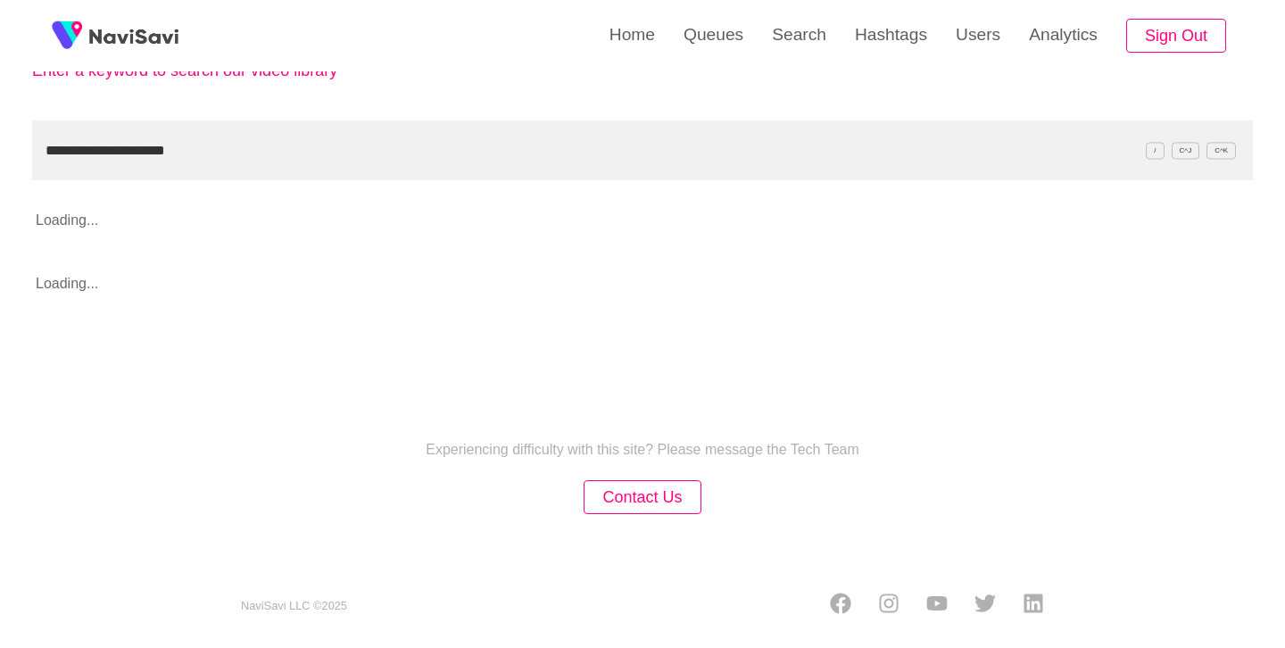
scroll to position [125, 0]
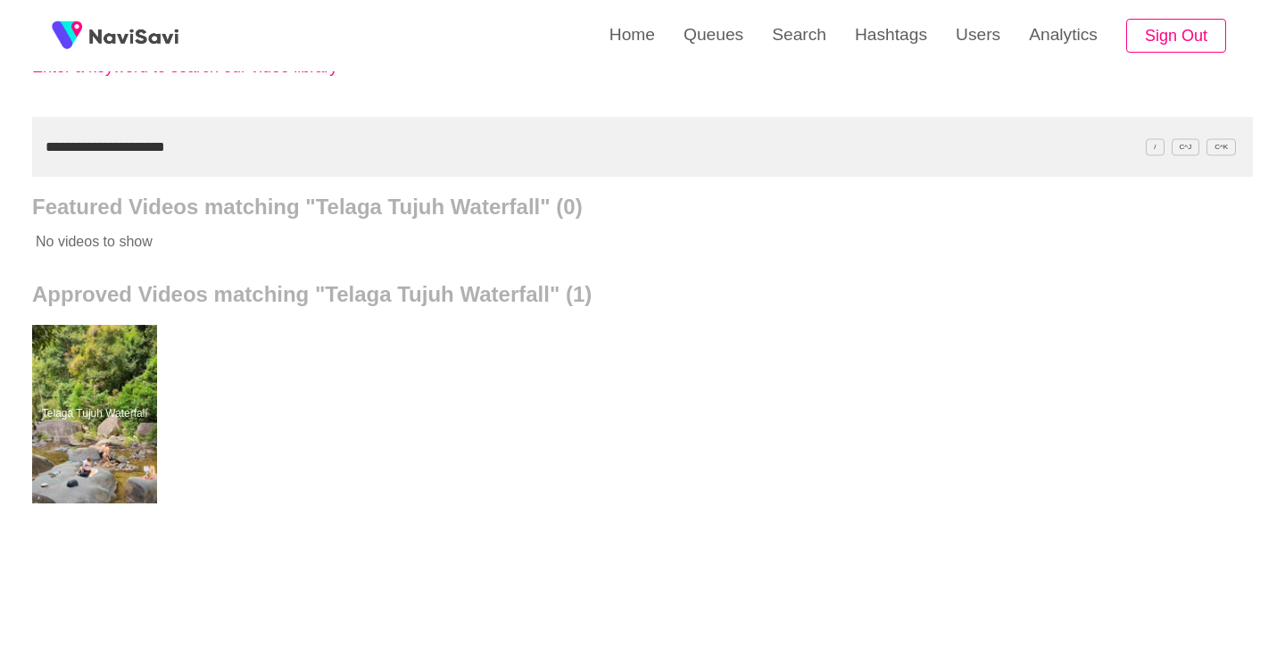
click at [72, 360] on div at bounding box center [94, 414] width 125 height 179
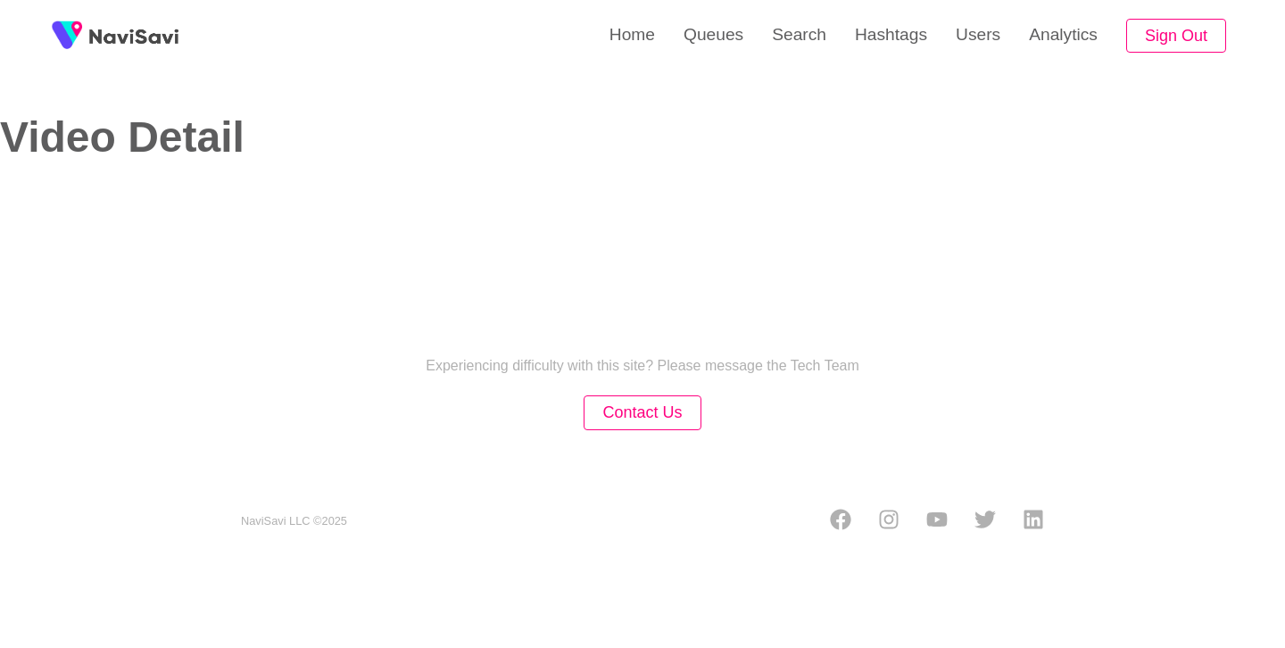
select select "**********"
select select "**"
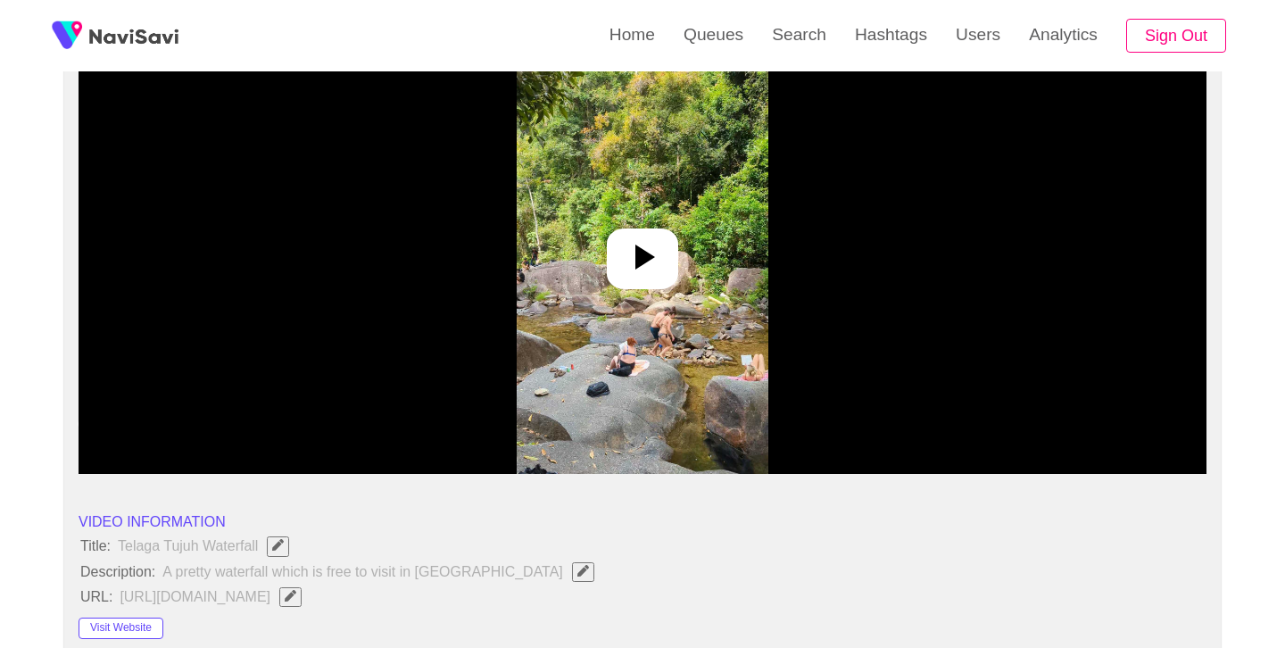
scroll to position [210, 0]
click at [666, 246] on div at bounding box center [642, 258] width 71 height 61
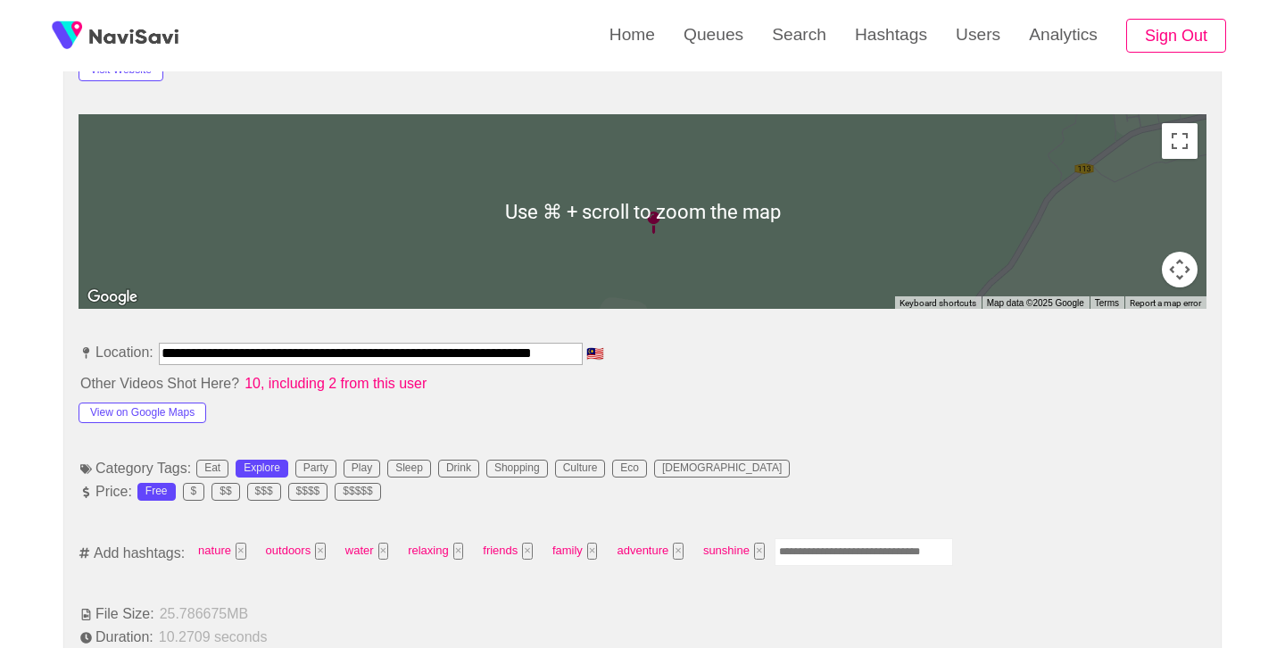
scroll to position [766, 0]
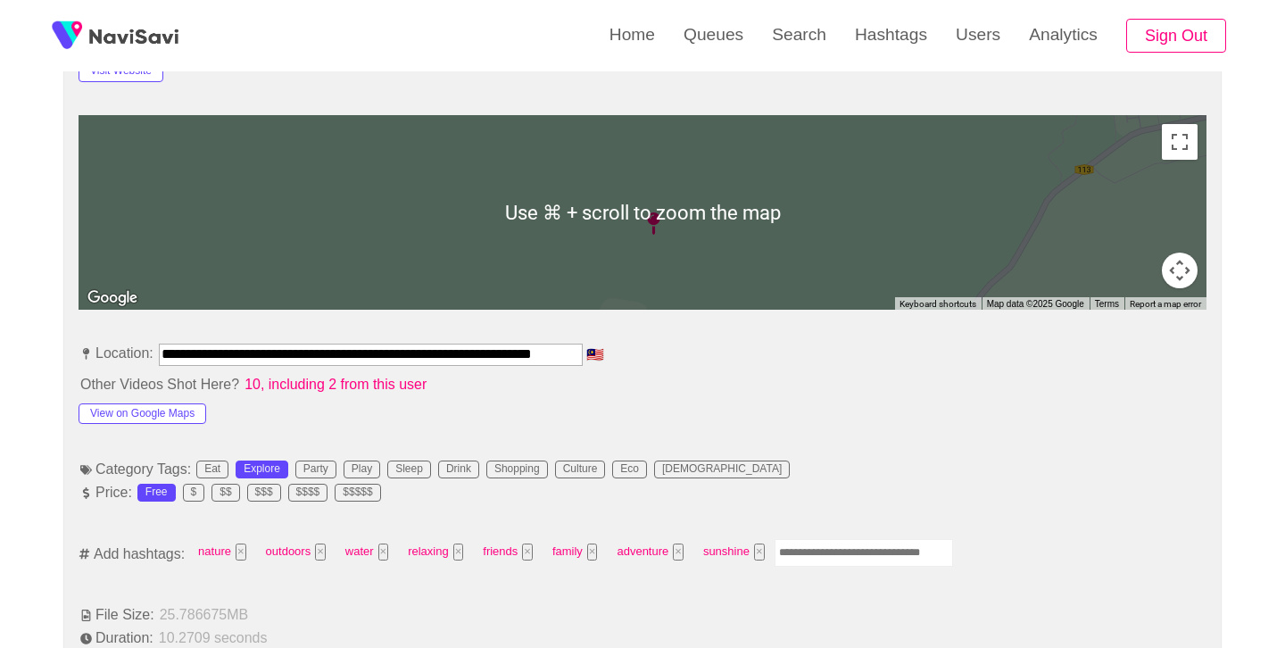
click at [379, 354] on input "**********" at bounding box center [371, 354] width 424 height 21
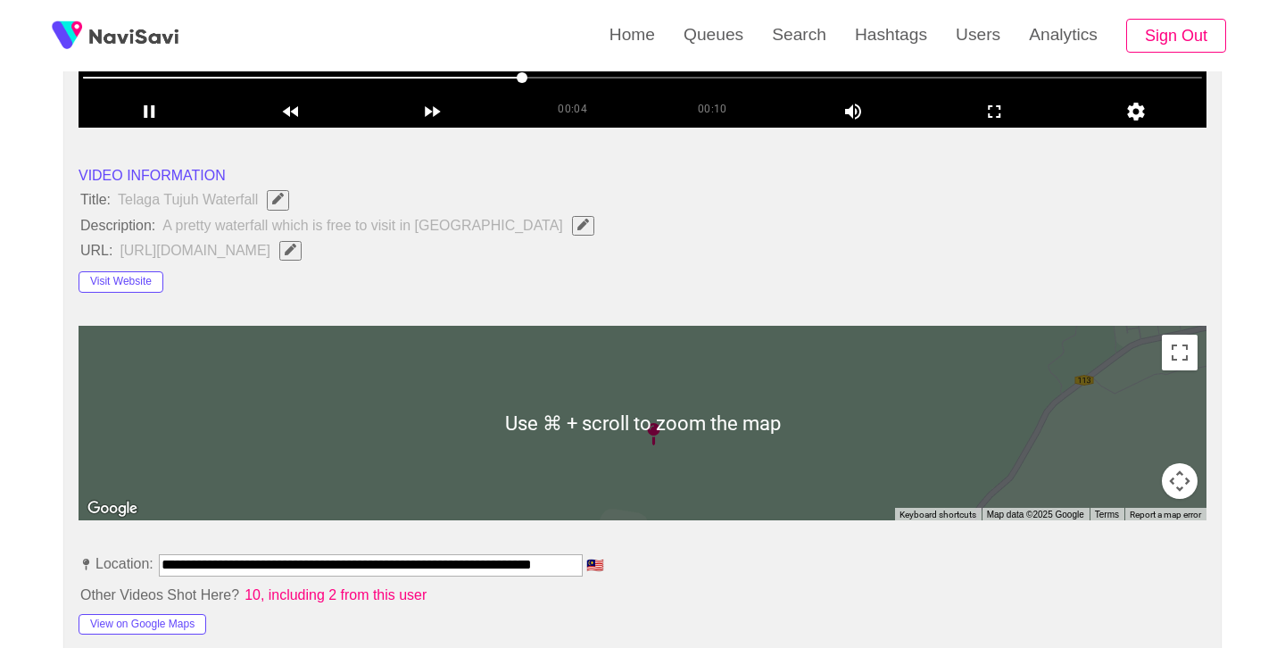
scroll to position [553, 0]
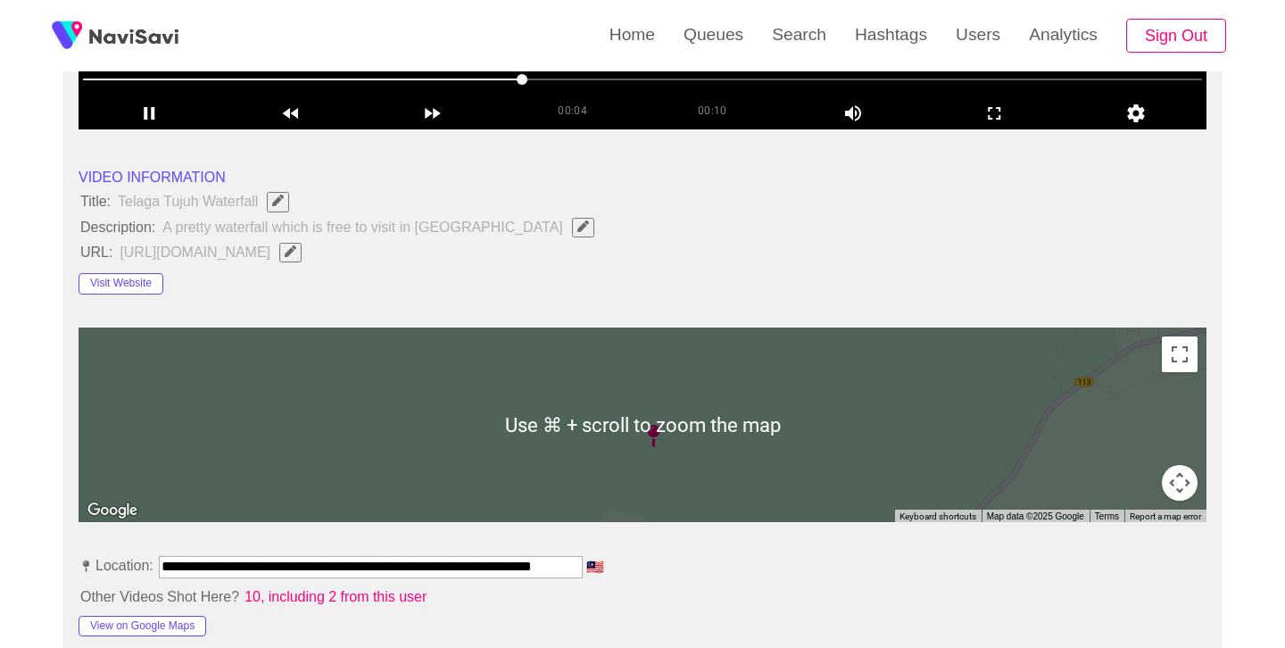
click at [312, 254] on span "[URL][DOMAIN_NAME]" at bounding box center [215, 252] width 195 height 23
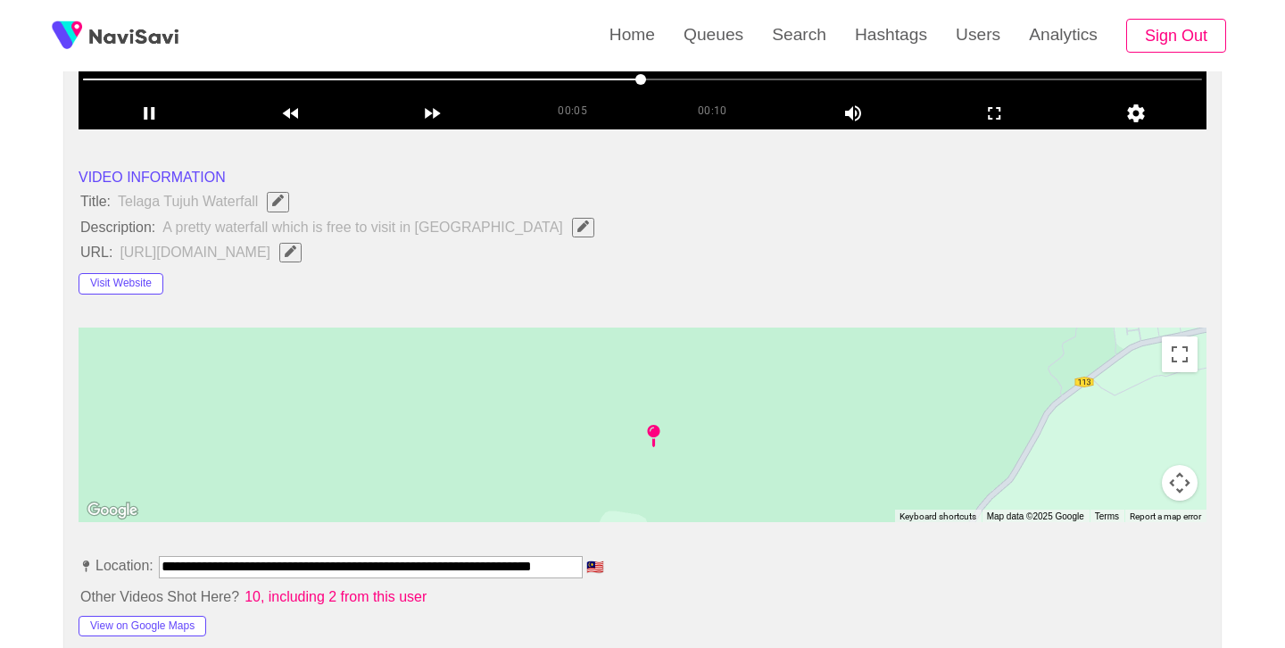
click at [296, 250] on icon "Edit Field" at bounding box center [291, 251] width 12 height 12
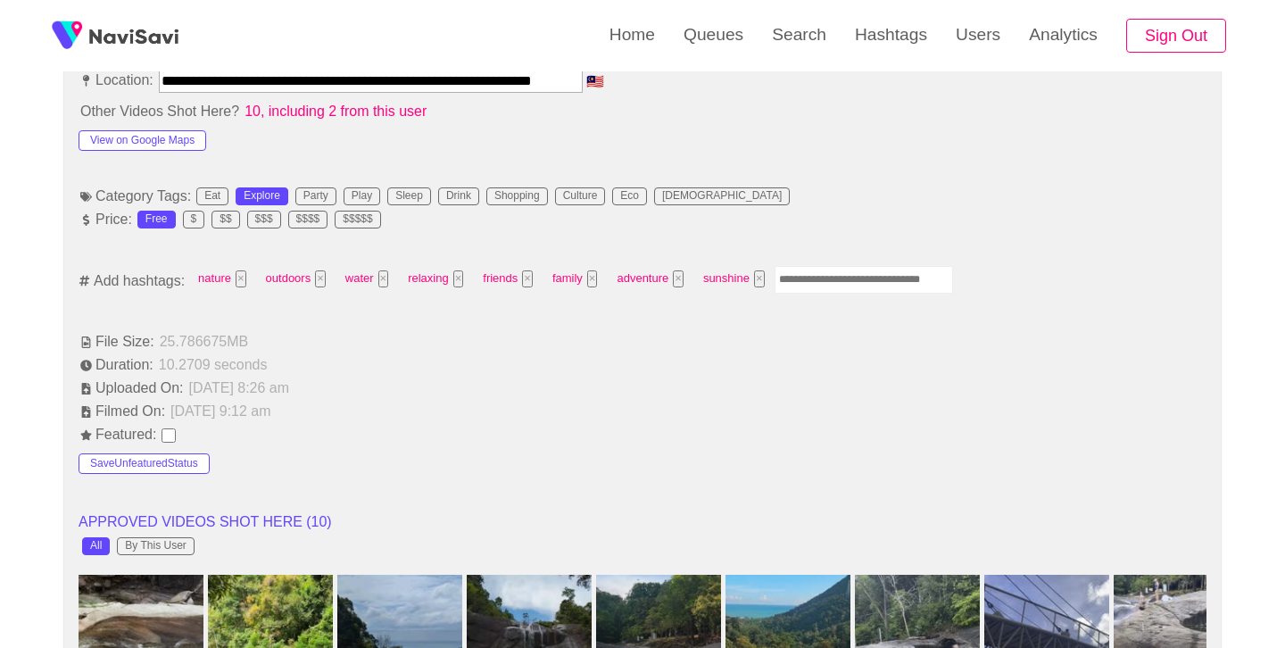
scroll to position [1042, 0]
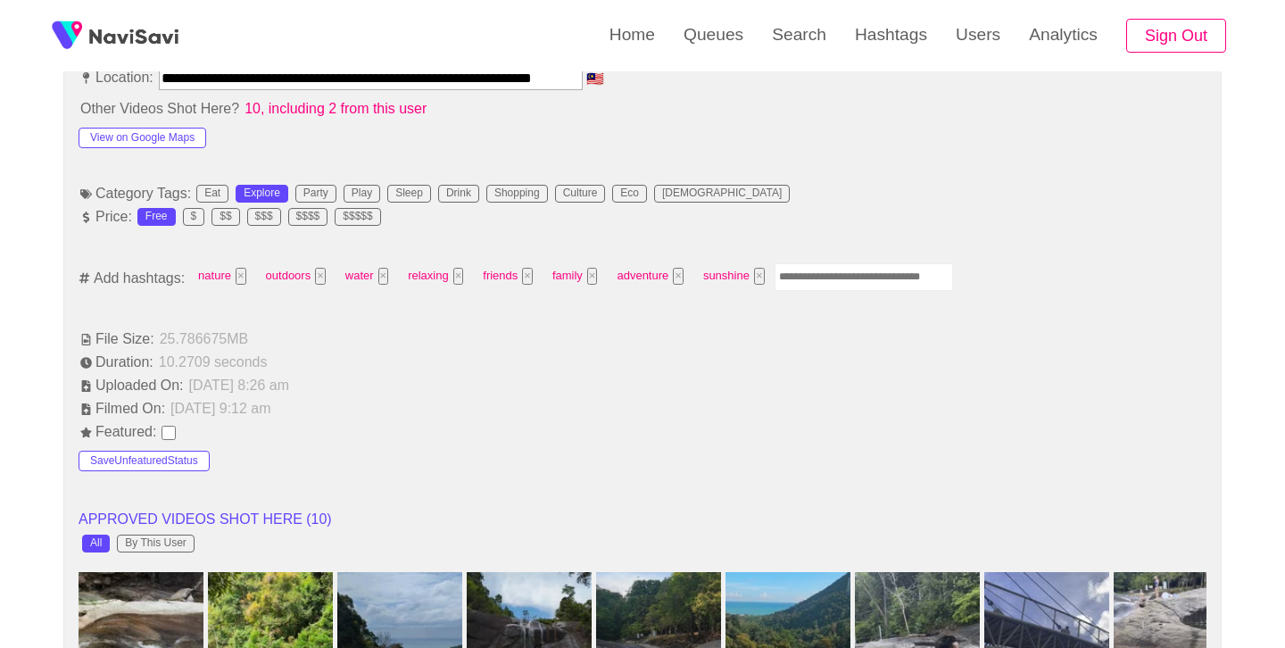
click at [823, 274] on input "Enter tag here and press return" at bounding box center [864, 277] width 179 height 28
type input "******"
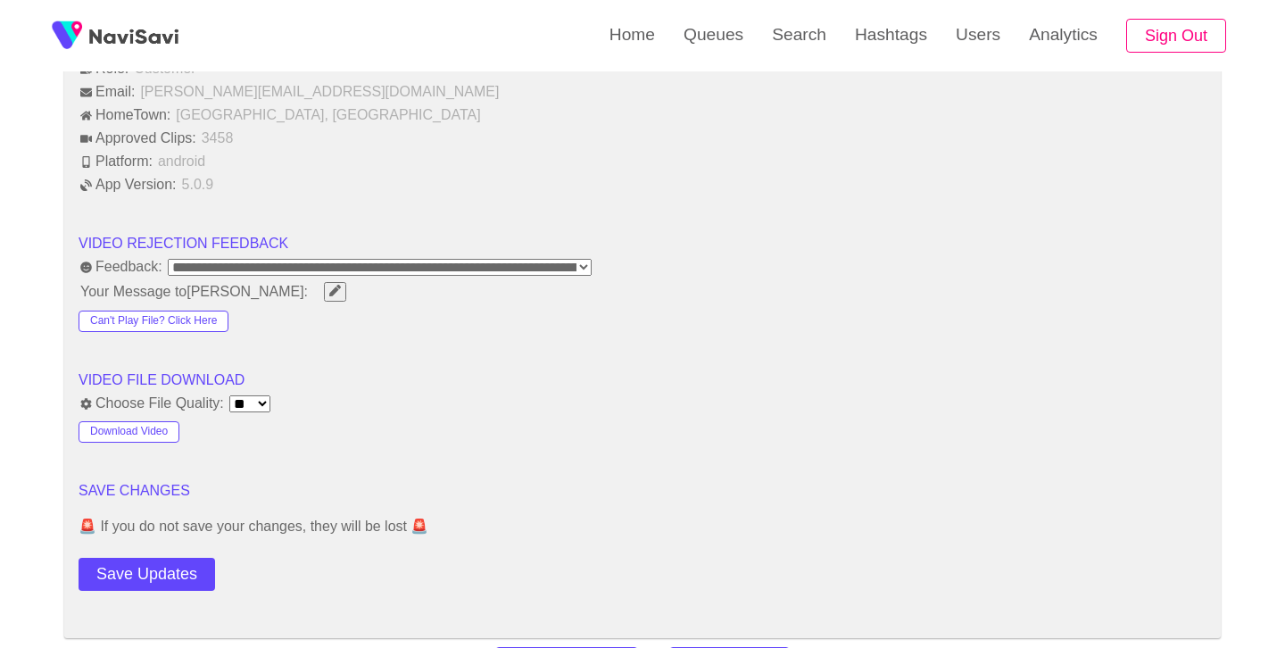
scroll to position [2509, 0]
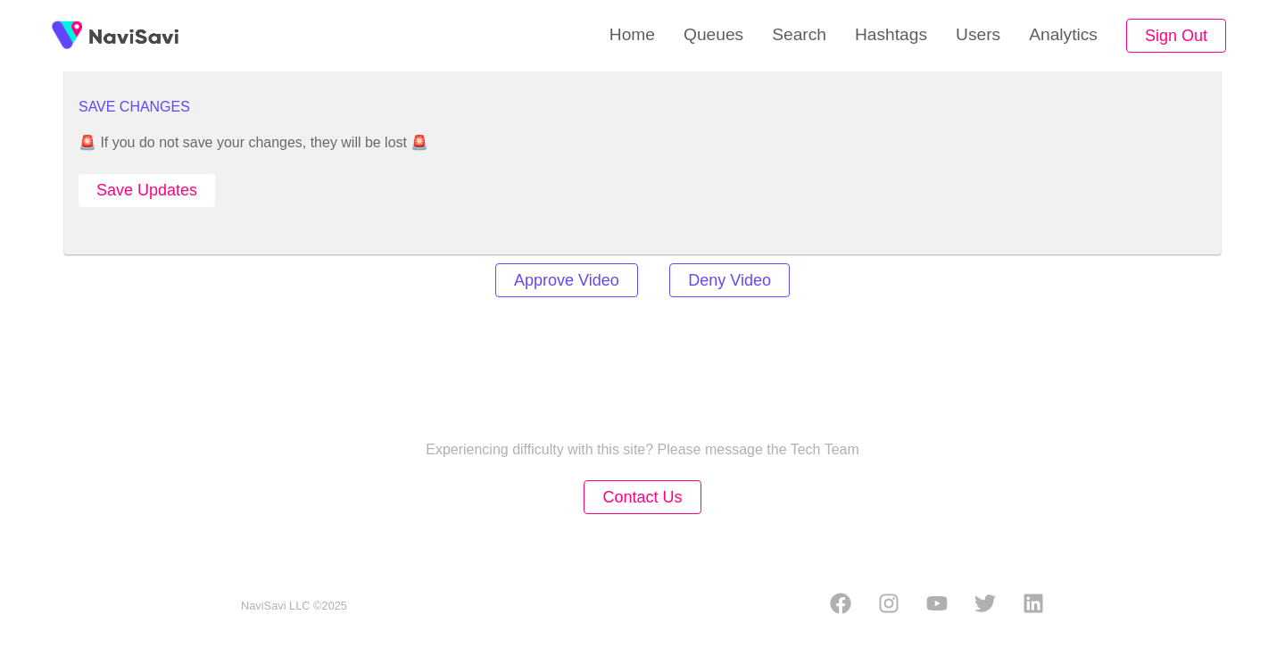
click at [204, 190] on button "Save Updates" at bounding box center [147, 190] width 137 height 33
click at [816, 34] on link "Search" at bounding box center [799, 35] width 83 height 70
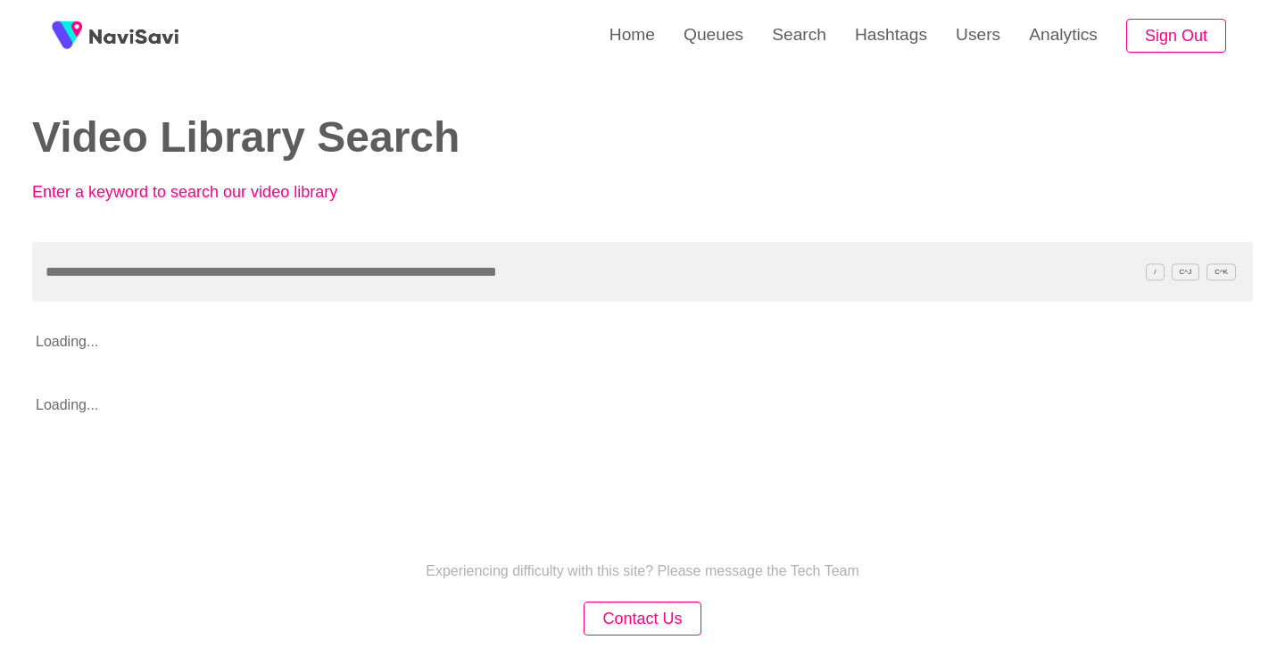
click at [331, 236] on div "Video Library Search Enter a keyword to search our video library" at bounding box center [642, 121] width 1221 height 242
click at [324, 254] on input "text" at bounding box center [642, 272] width 1221 height 60
paste input "**********"
type input "**********"
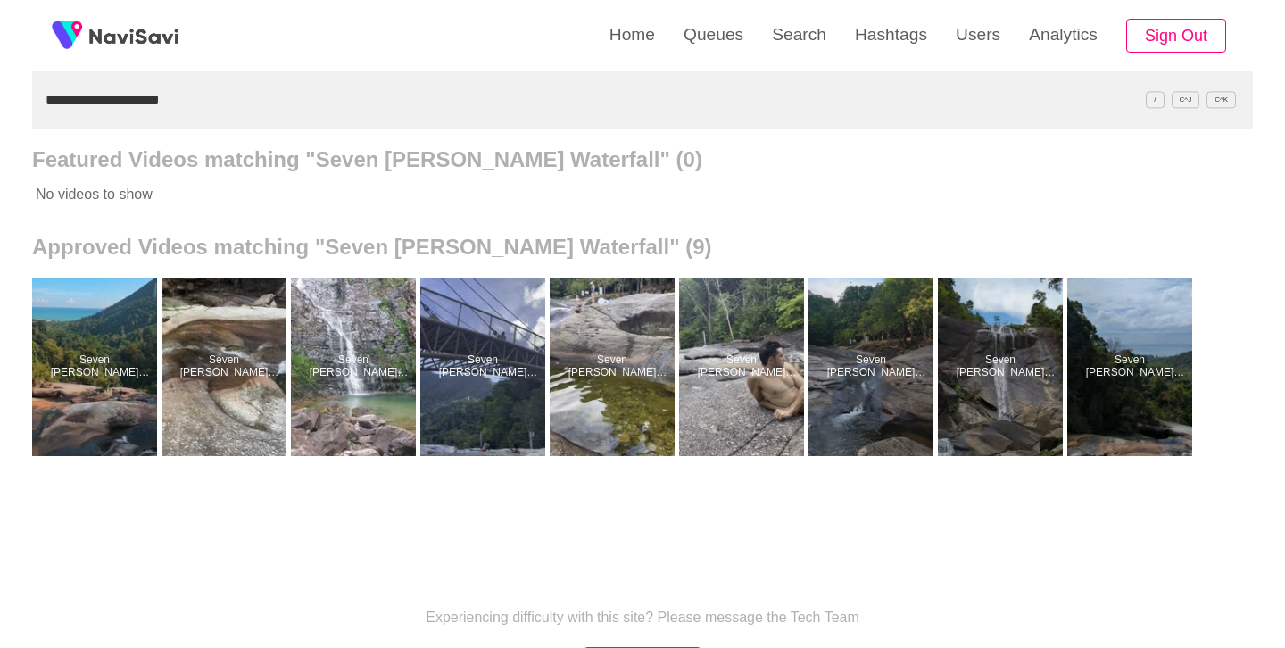
scroll to position [175, 0]
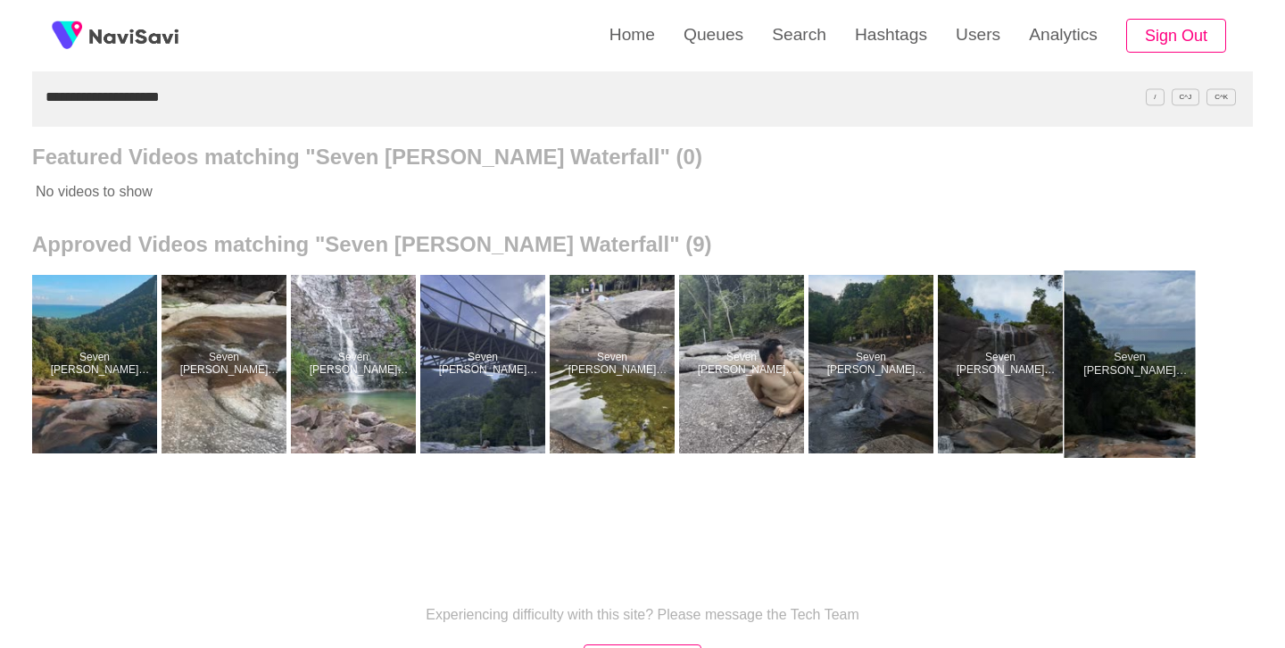
click at [1126, 324] on div at bounding box center [1130, 363] width 131 height 187
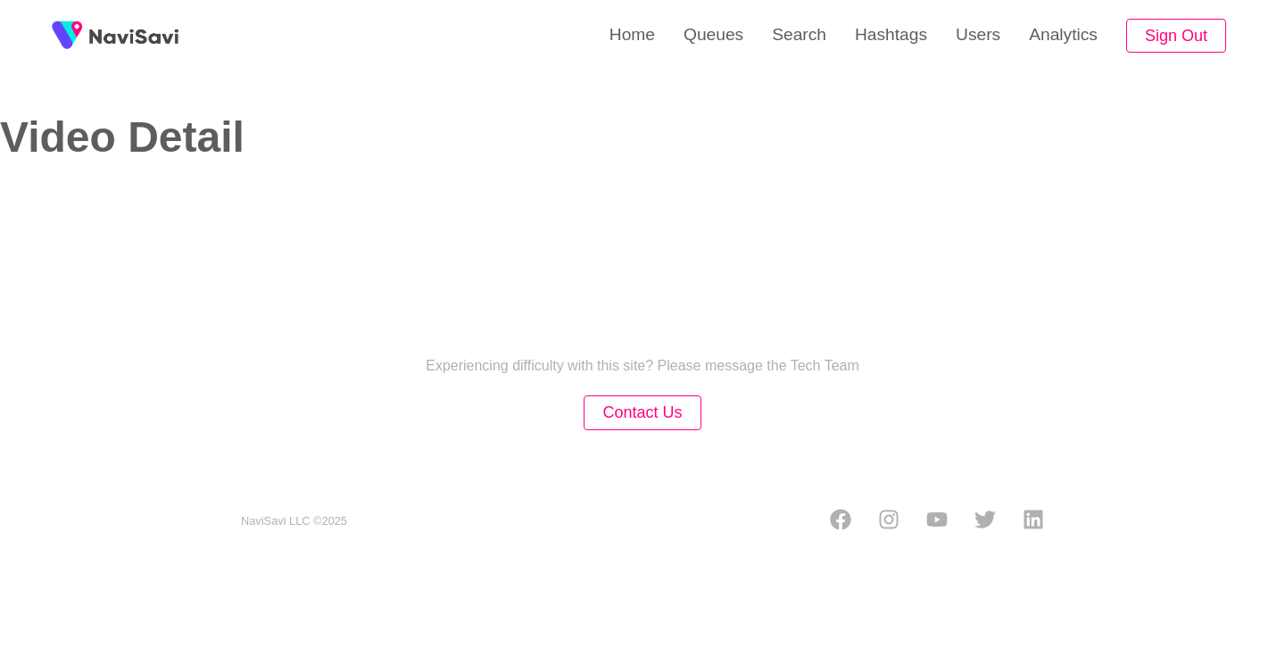
select select "**********"
select select "**"
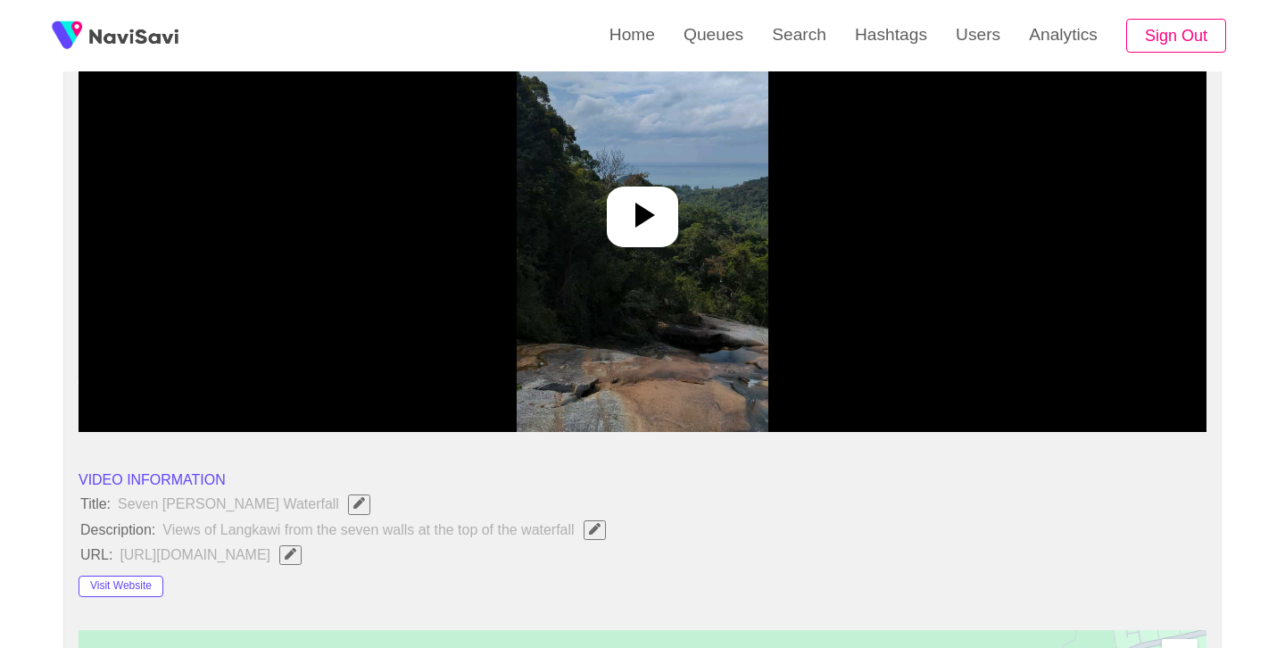
scroll to position [253, 0]
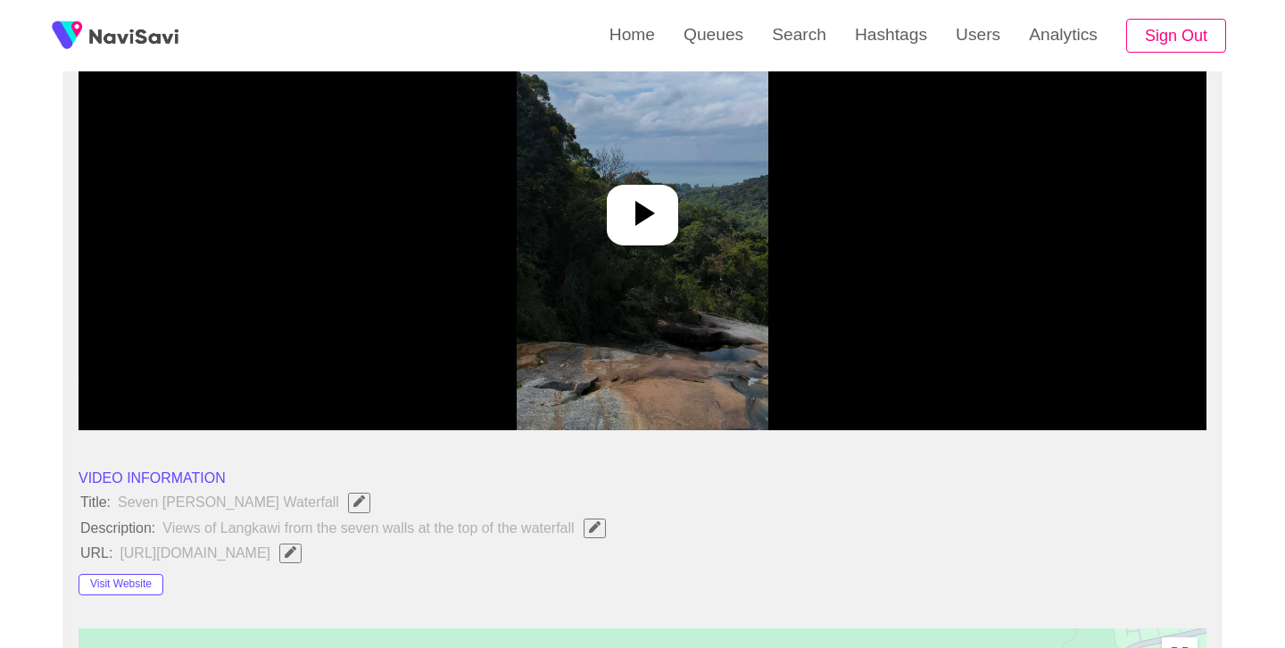
click at [676, 214] on div at bounding box center [642, 215] width 71 height 61
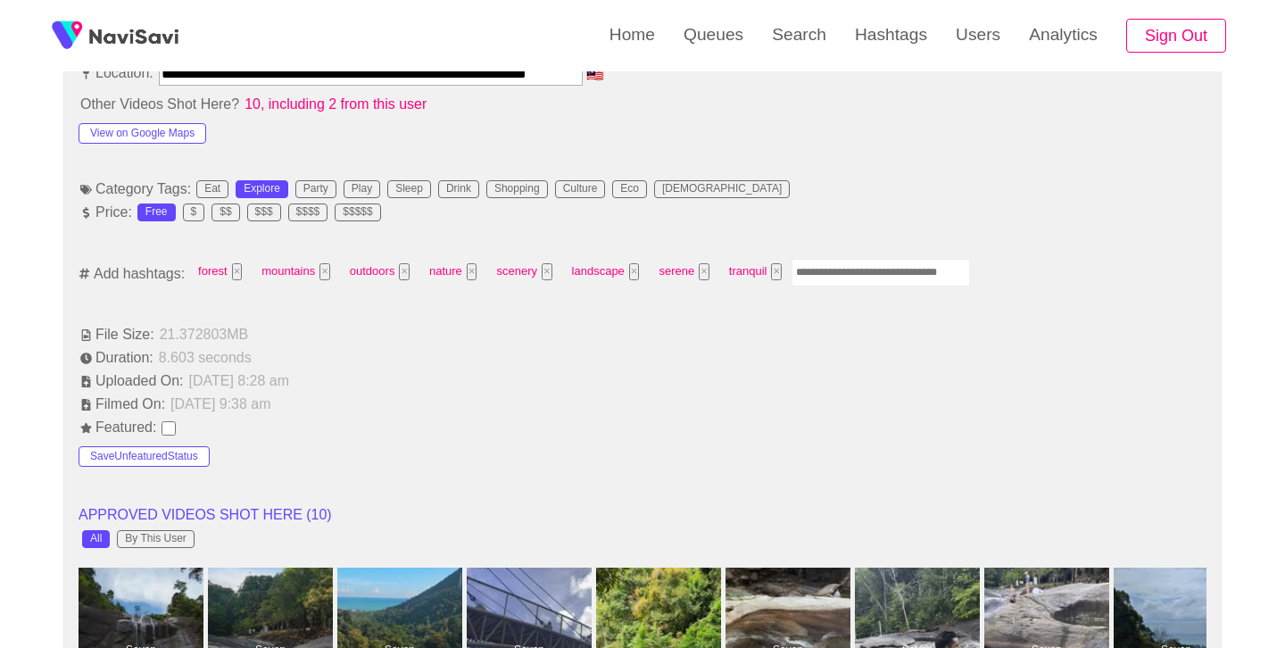
scroll to position [1136, 0]
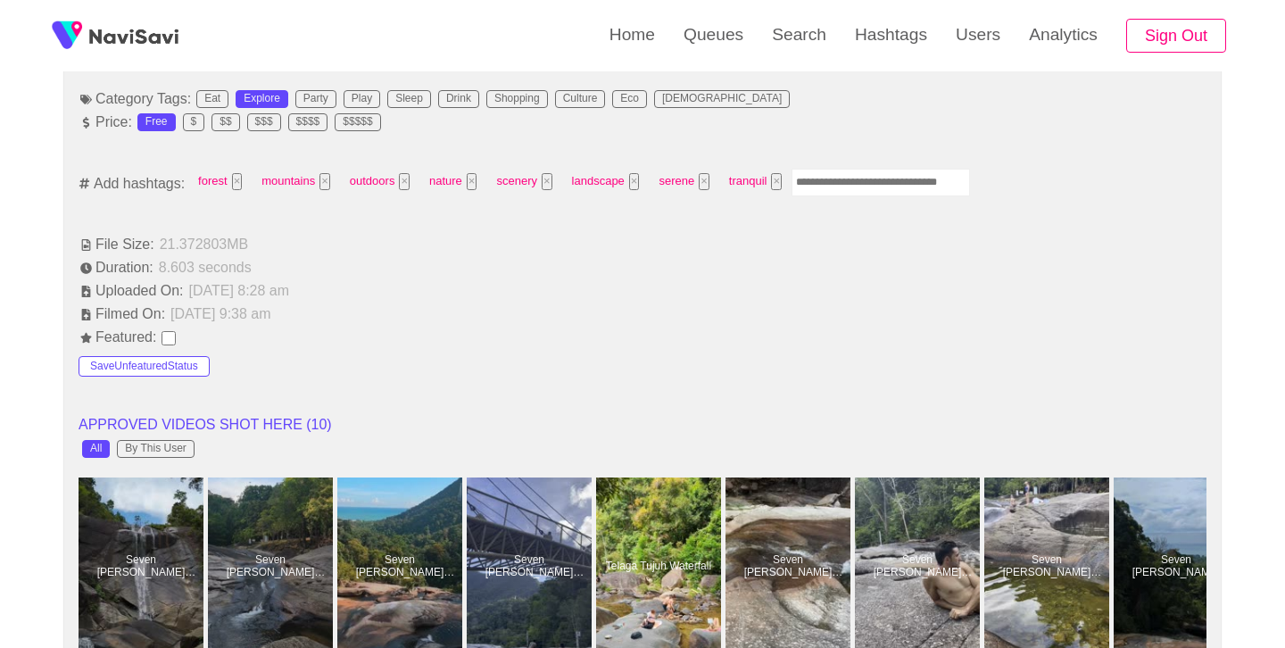
click at [844, 186] on input "Enter tag here and press return" at bounding box center [881, 183] width 179 height 28
type input "*********"
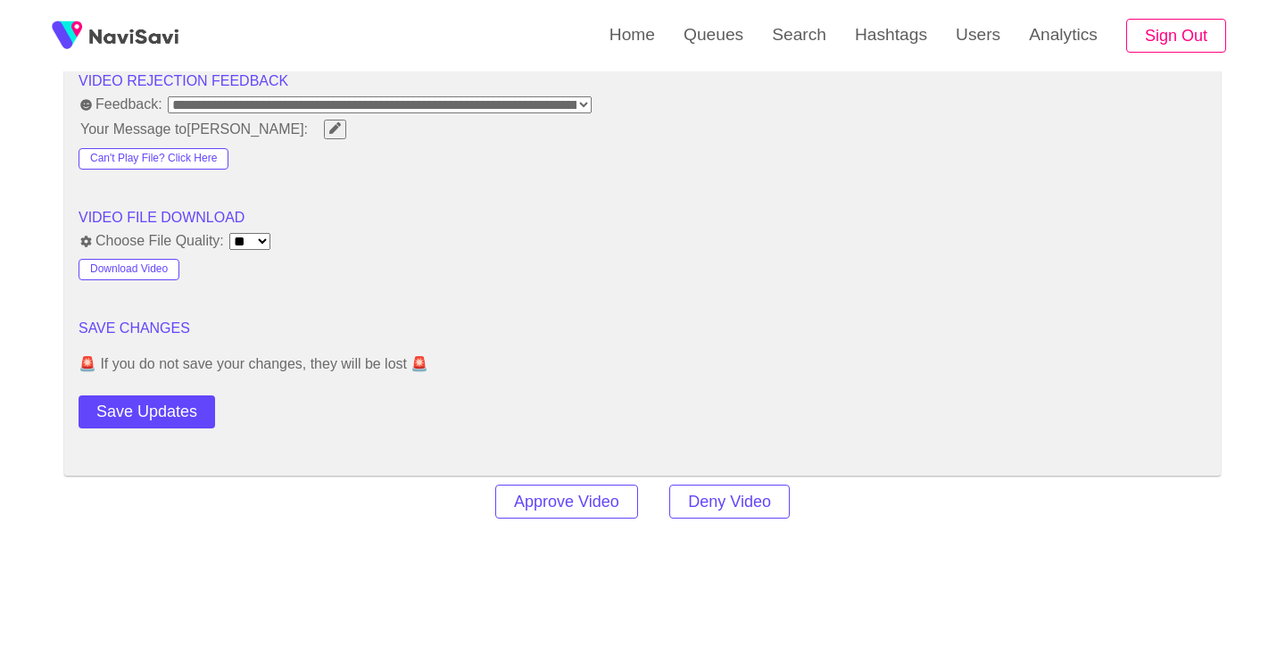
scroll to position [2378, 0]
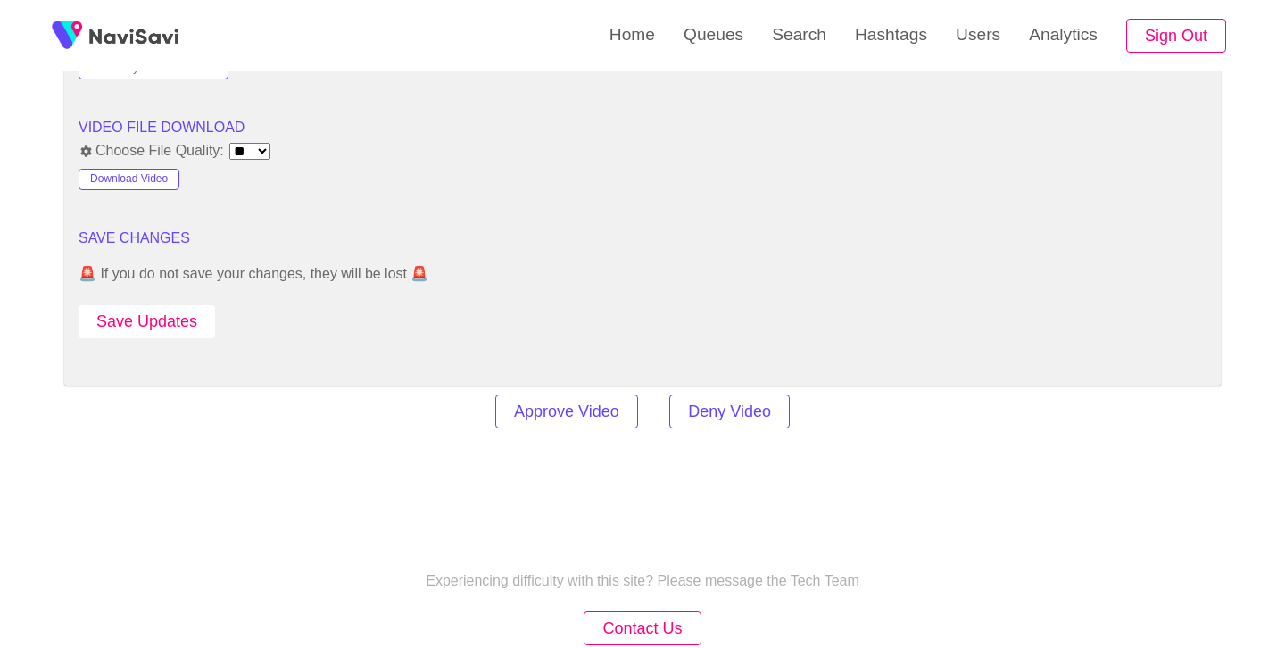
click at [171, 329] on button "Save Updates" at bounding box center [147, 321] width 137 height 33
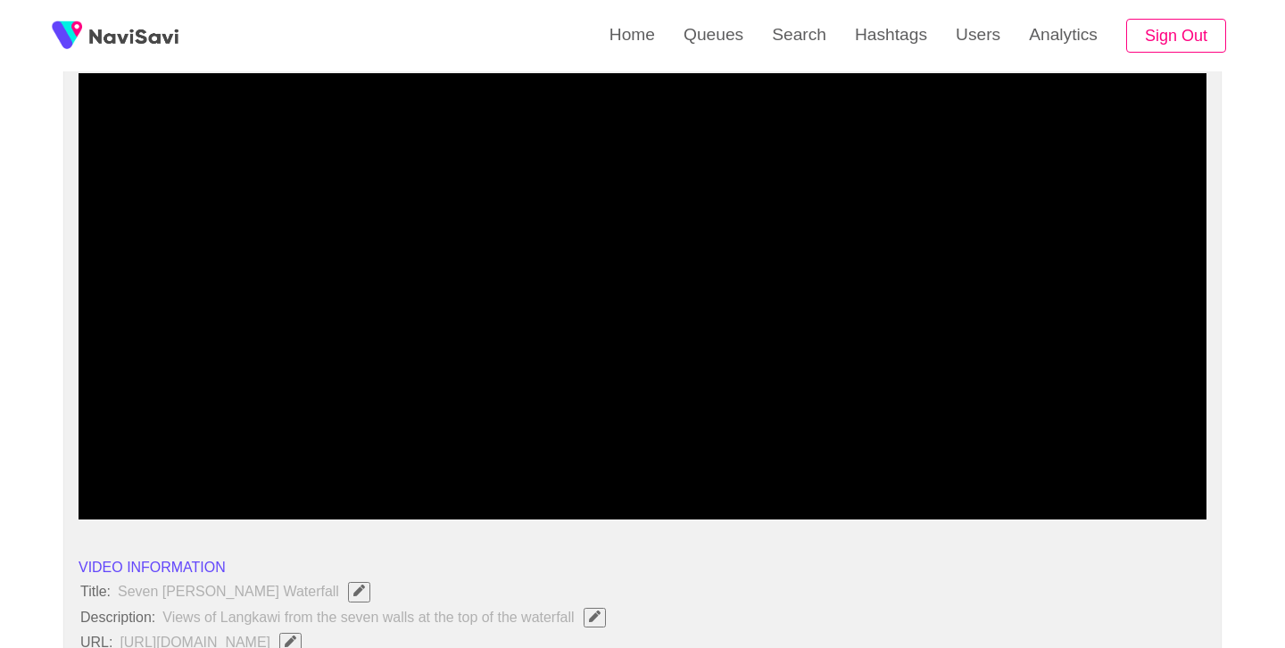
scroll to position [162, 0]
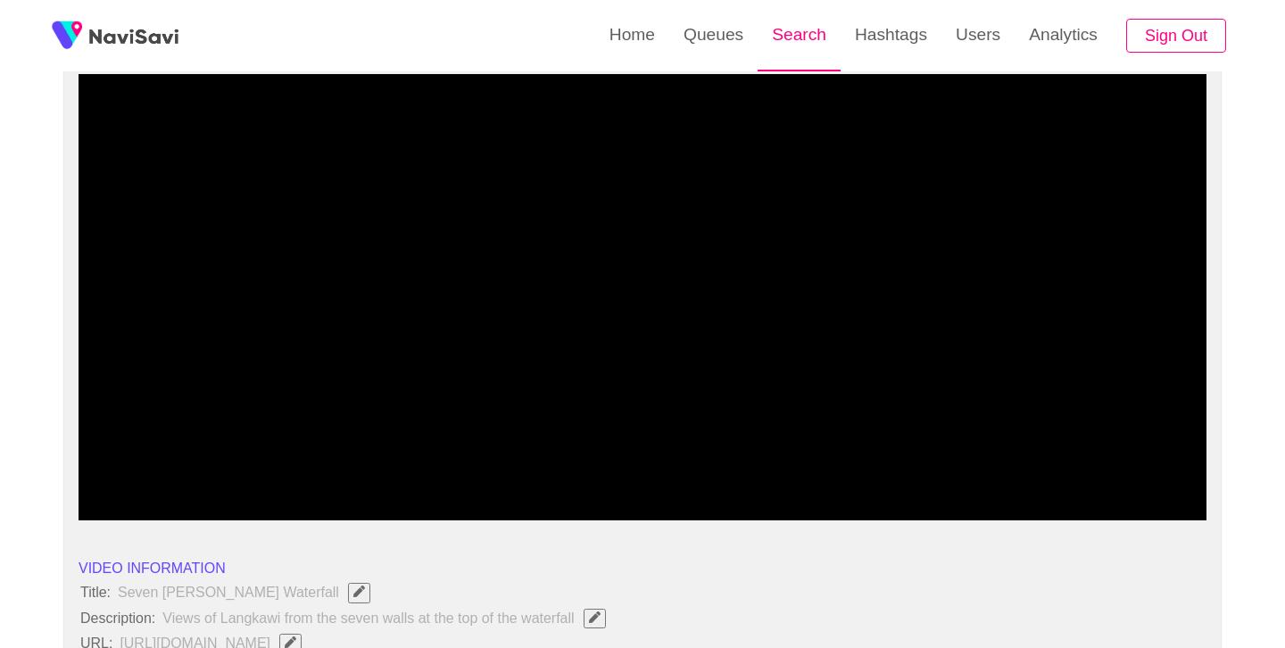
click at [819, 33] on link "Search" at bounding box center [799, 35] width 83 height 70
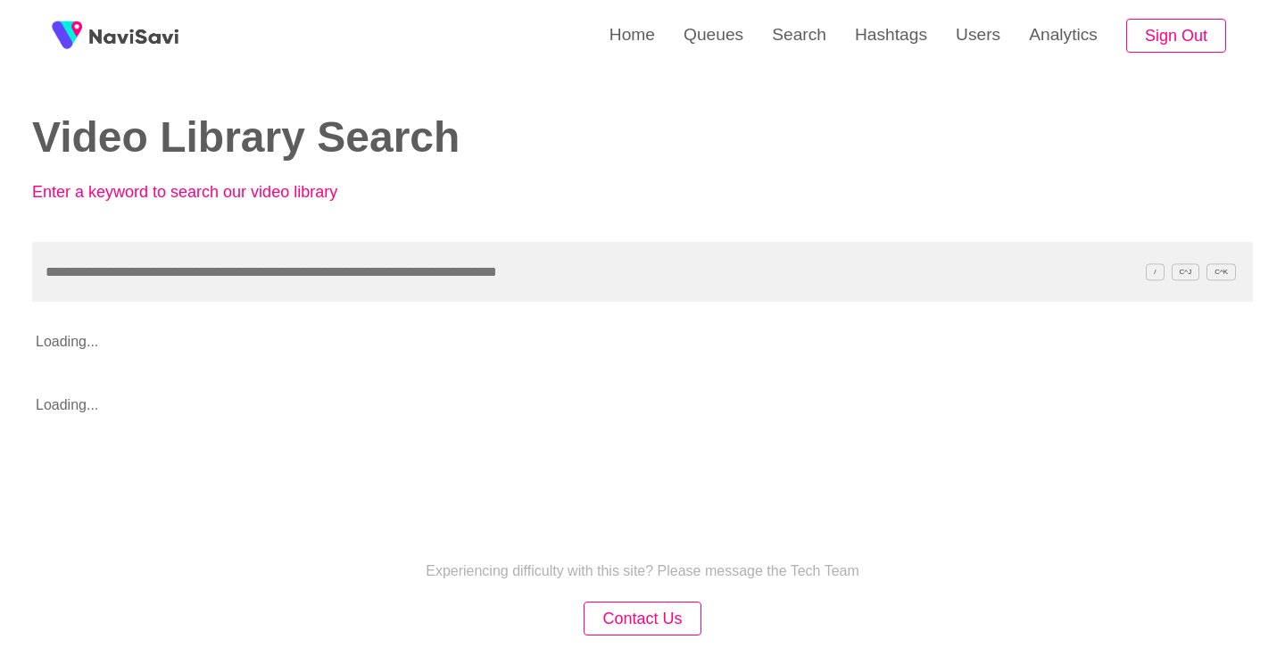
click at [530, 258] on input "text" at bounding box center [642, 272] width 1221 height 60
type input "**********"
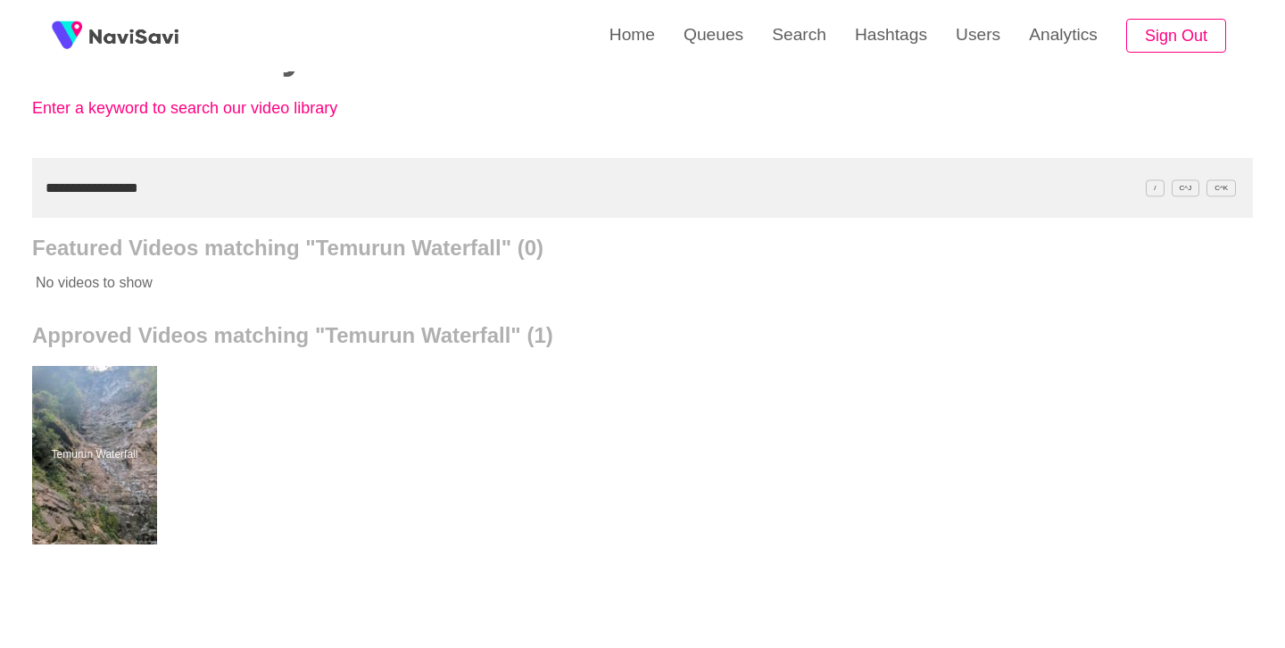
scroll to position [127, 0]
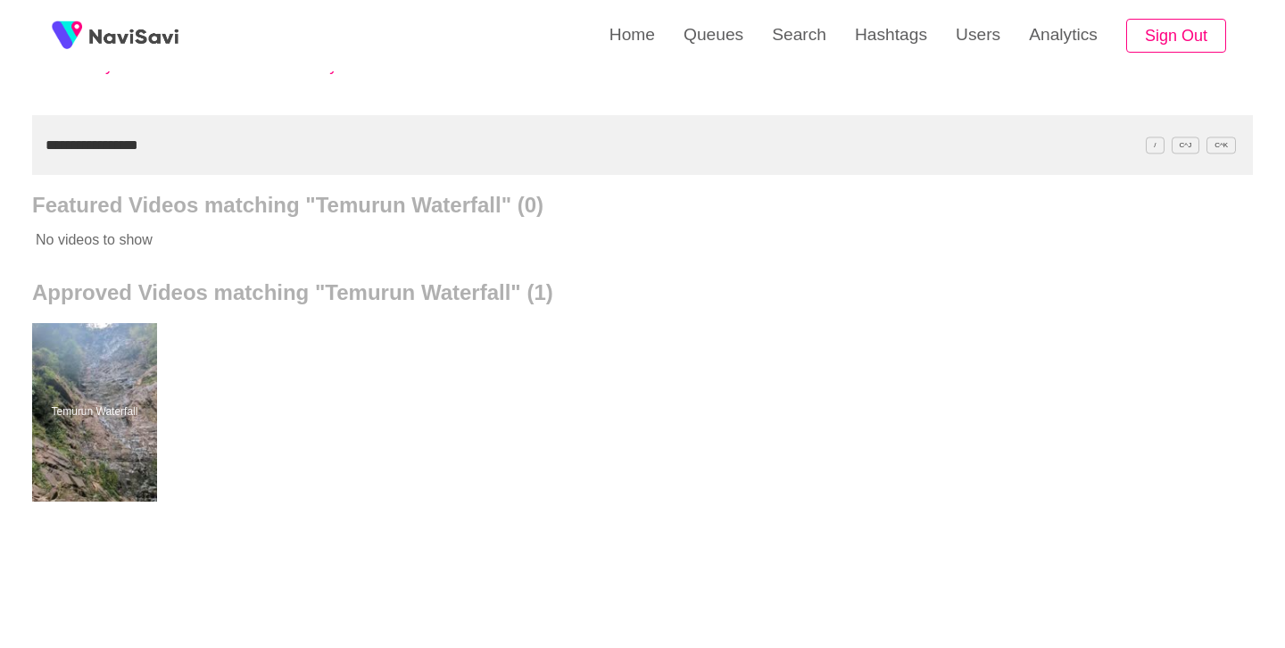
click at [62, 393] on div at bounding box center [94, 412] width 125 height 179
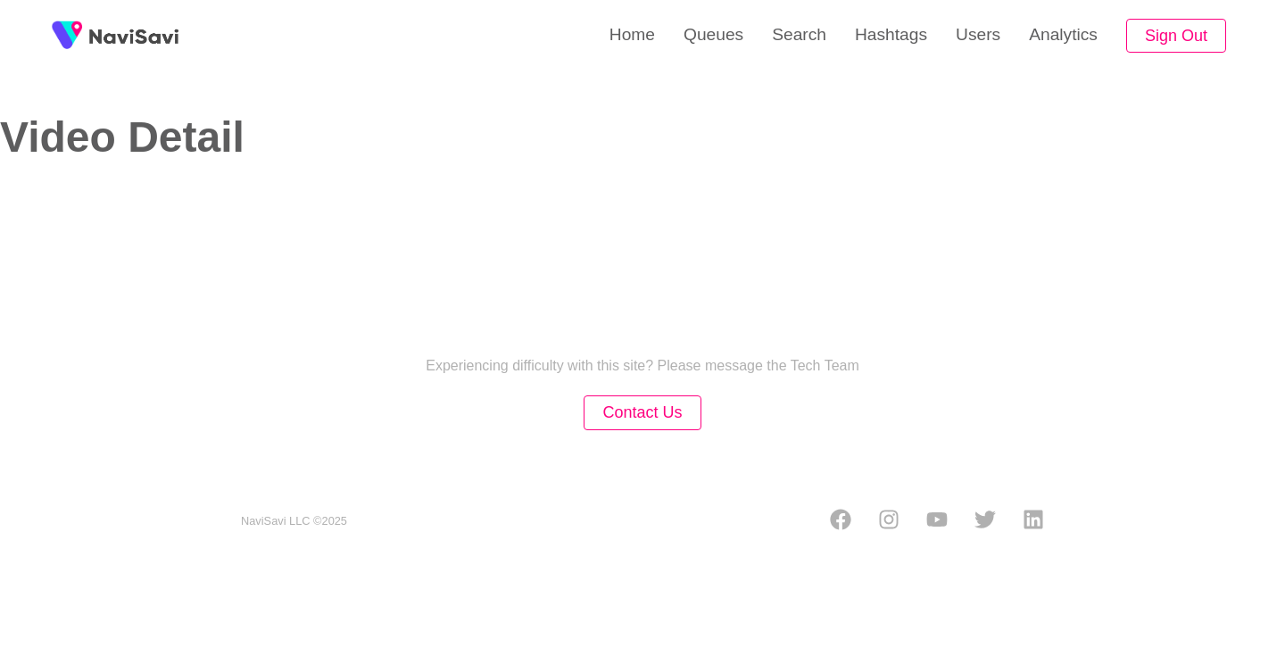
select select "**********"
select select "**"
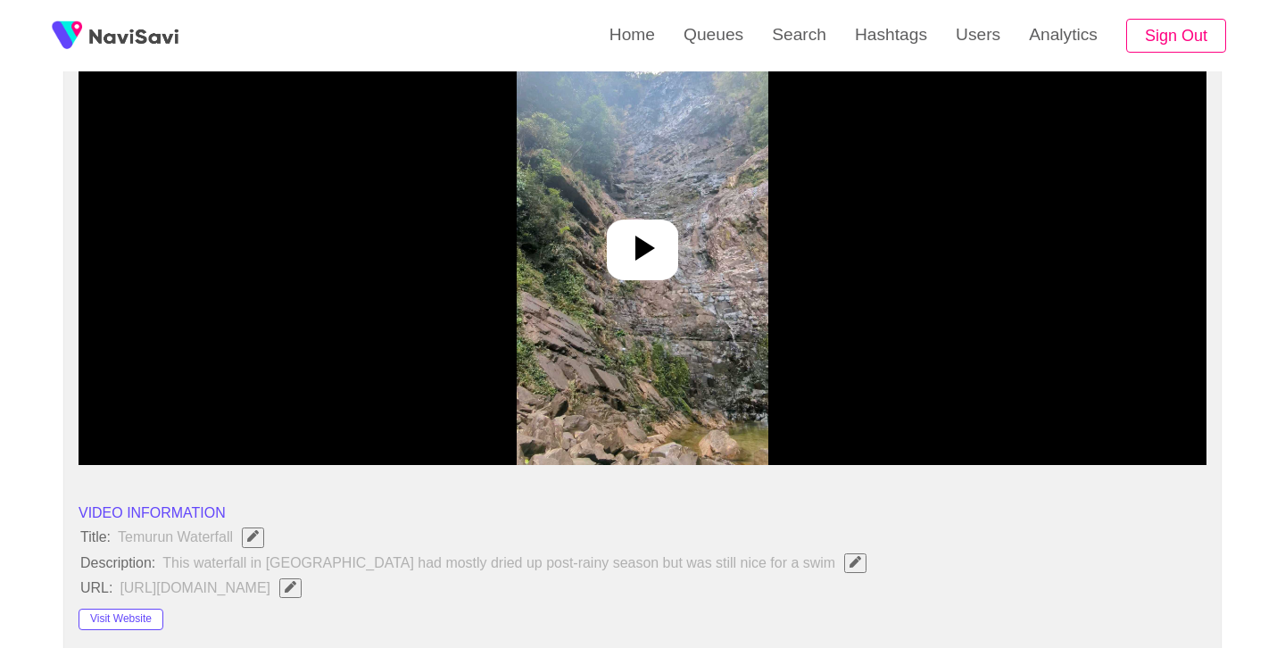
scroll to position [219, 0]
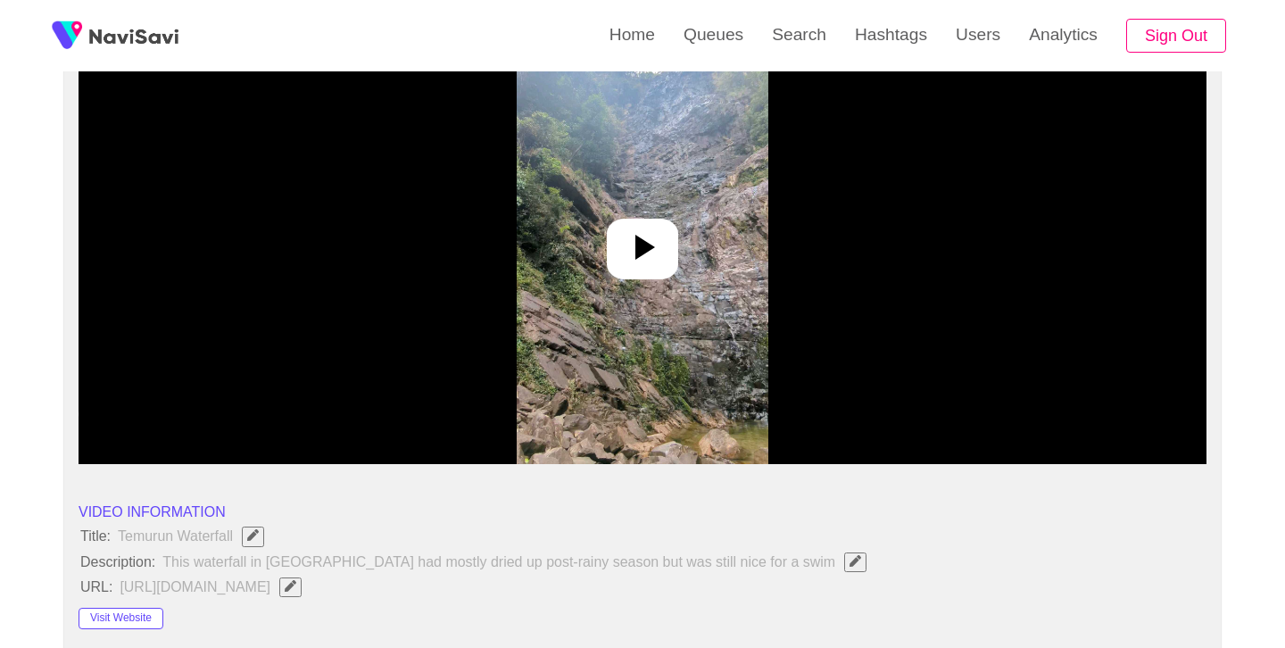
click at [661, 229] on icon at bounding box center [642, 247] width 43 height 43
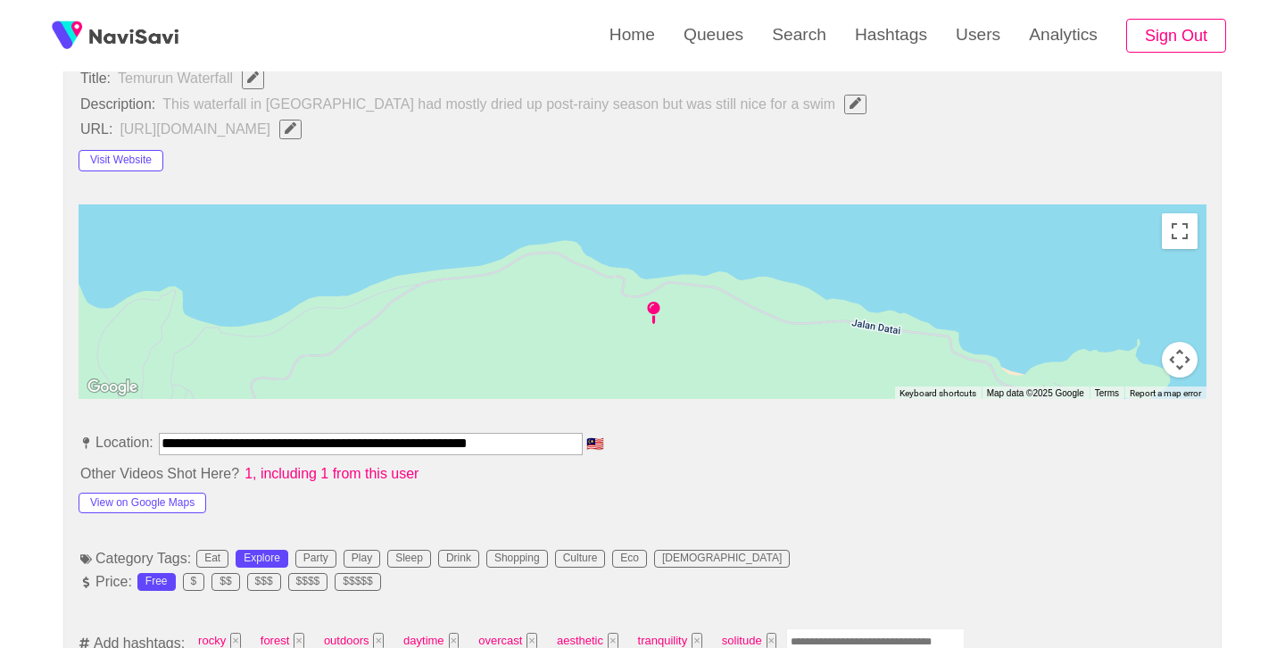
scroll to position [678, 0]
click at [393, 457] on div at bounding box center [371, 457] width 424 height 7
click at [403, 450] on input "**********" at bounding box center [371, 442] width 424 height 21
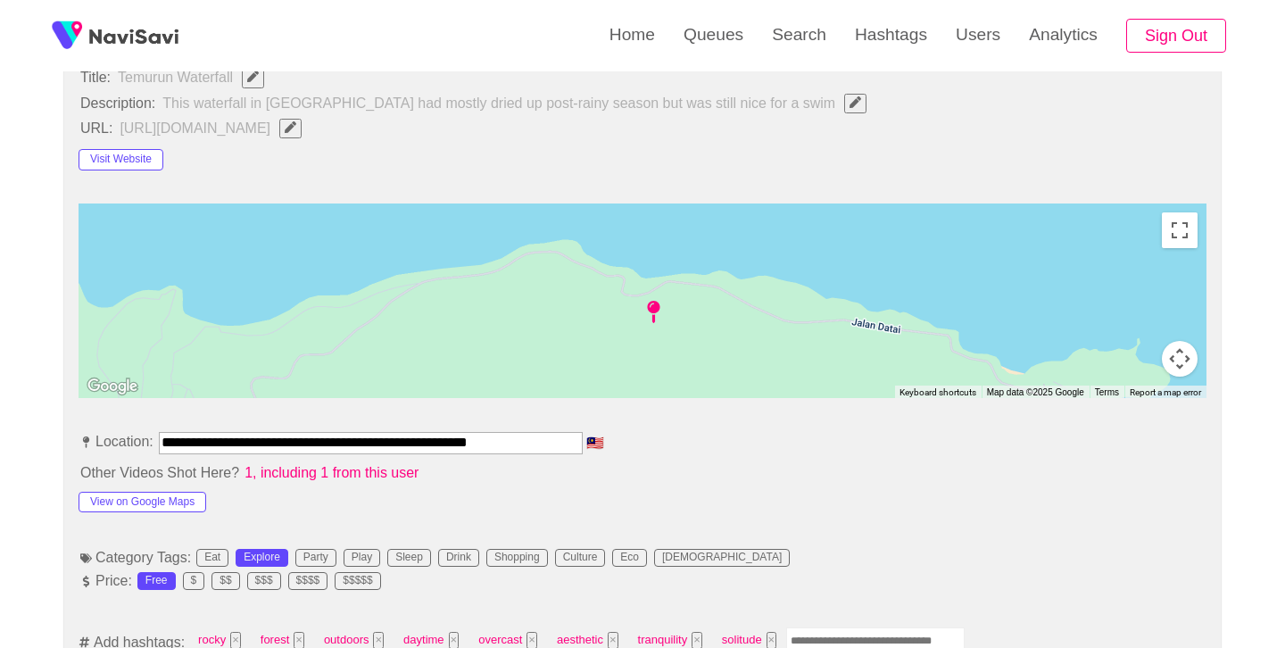
click at [403, 449] on input "**********" at bounding box center [371, 442] width 424 height 21
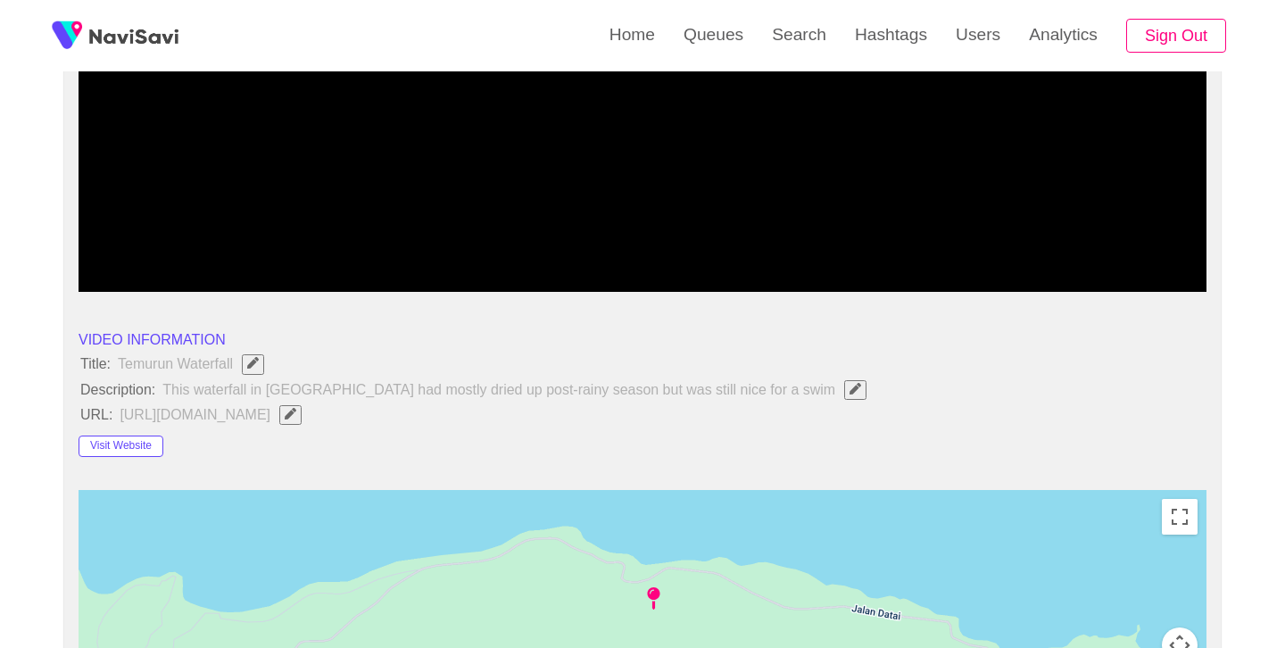
scroll to position [343, 0]
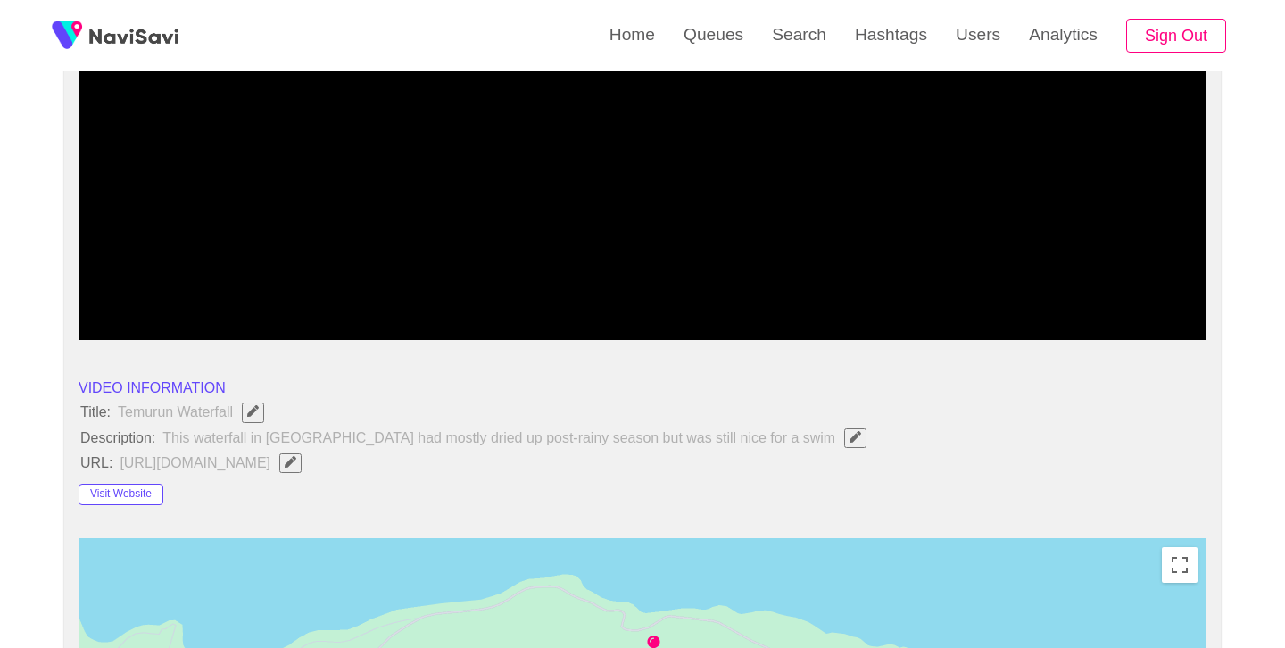
click at [296, 462] on icon "Edit Field" at bounding box center [291, 462] width 12 height 12
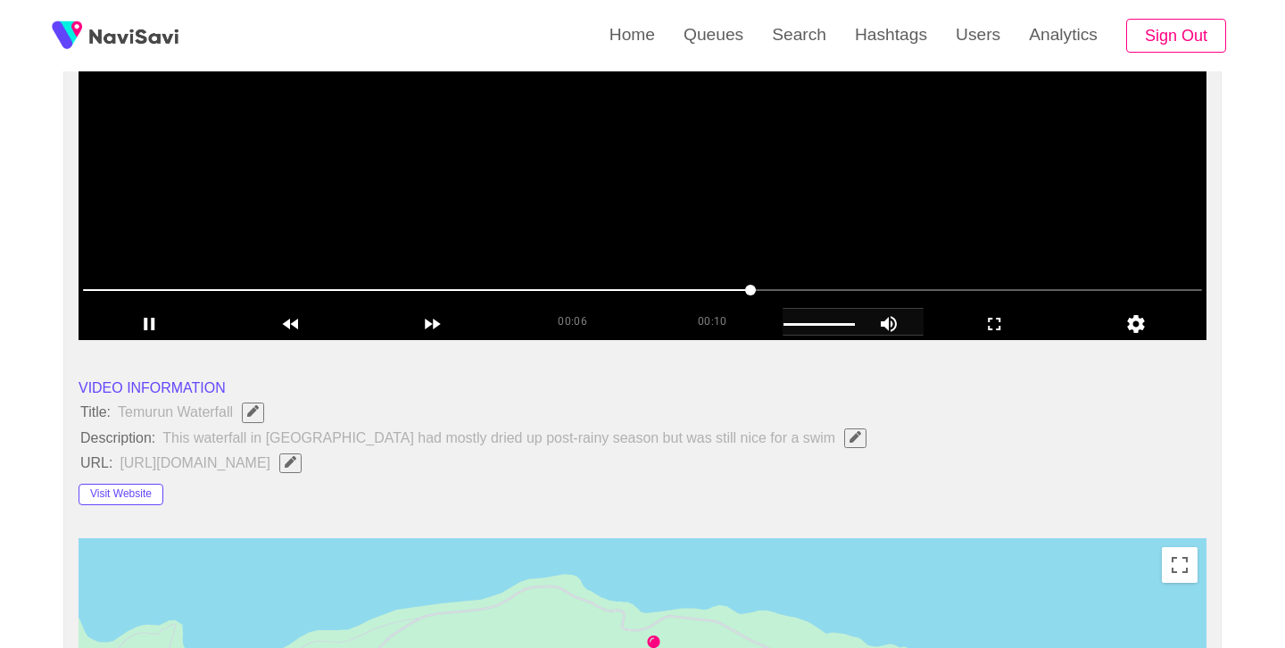
scroll to position [130, 0]
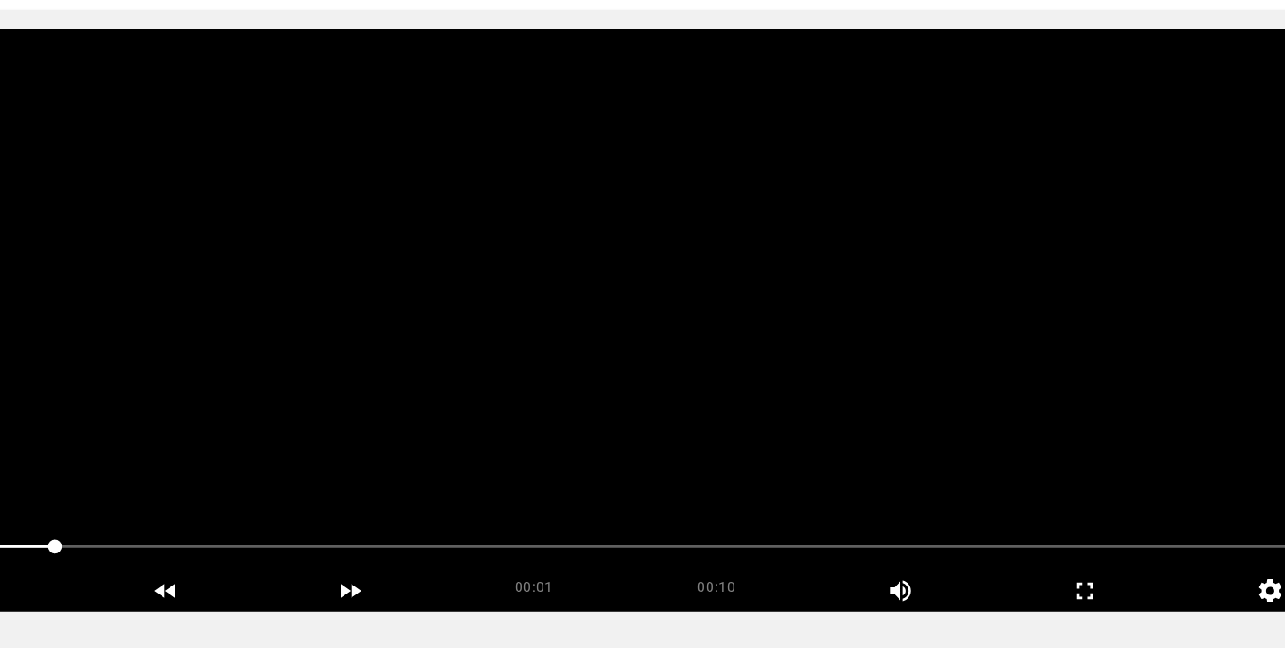
click at [723, 328] on video at bounding box center [643, 329] width 1128 height 446
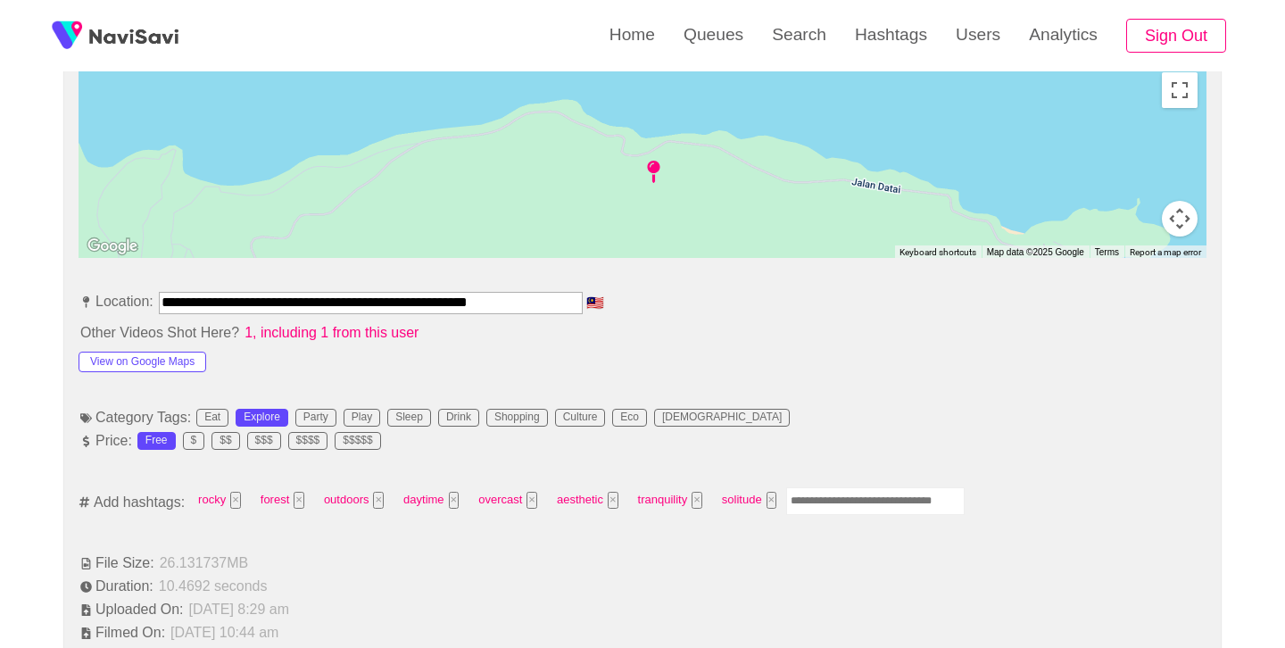
scroll to position [820, 0]
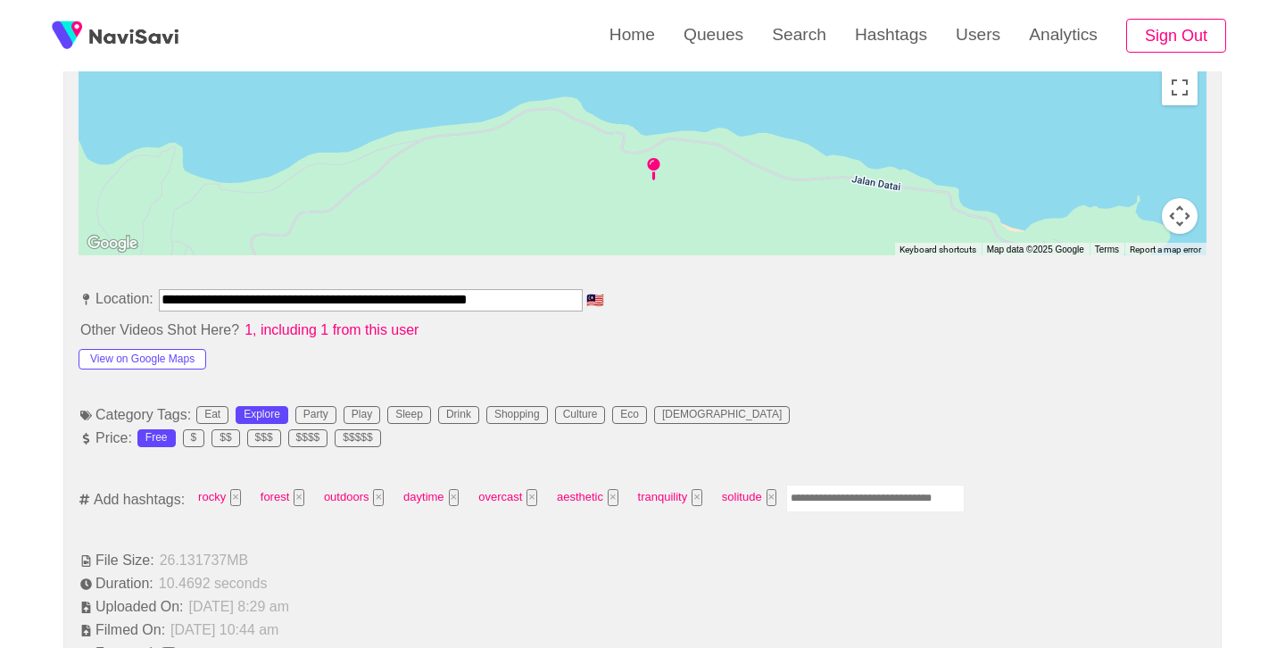
click at [846, 511] on input "Enter tag here and press return" at bounding box center [875, 499] width 179 height 28
type input "*********"
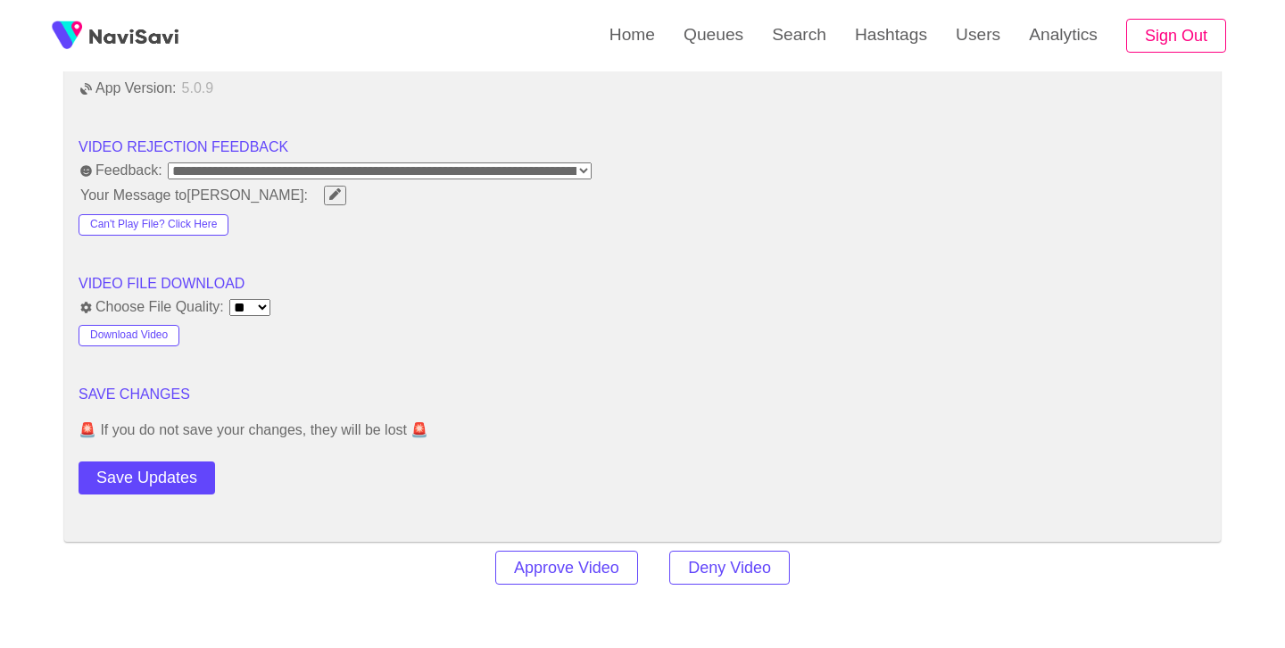
scroll to position [2271, 0]
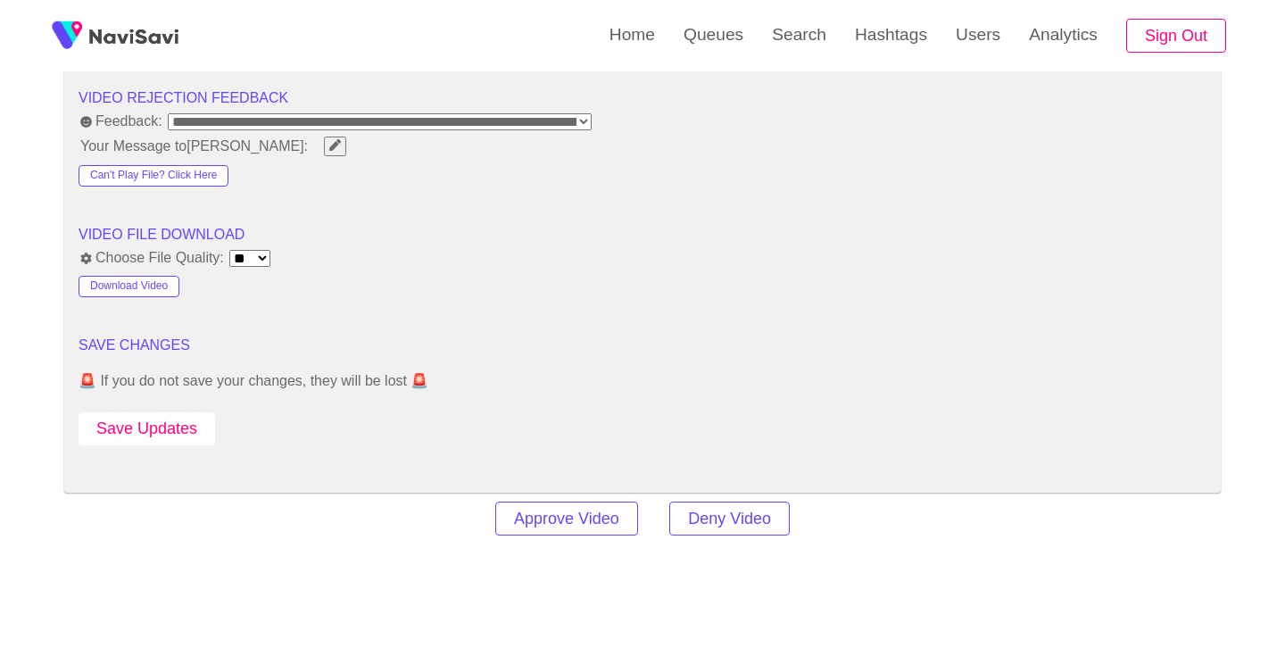
click at [150, 429] on button "Save Updates" at bounding box center [147, 428] width 137 height 33
drag, startPoint x: 790, startPoint y: 47, endPoint x: 744, endPoint y: 70, distance: 51.5
click at [791, 47] on link "Search" at bounding box center [799, 35] width 83 height 70
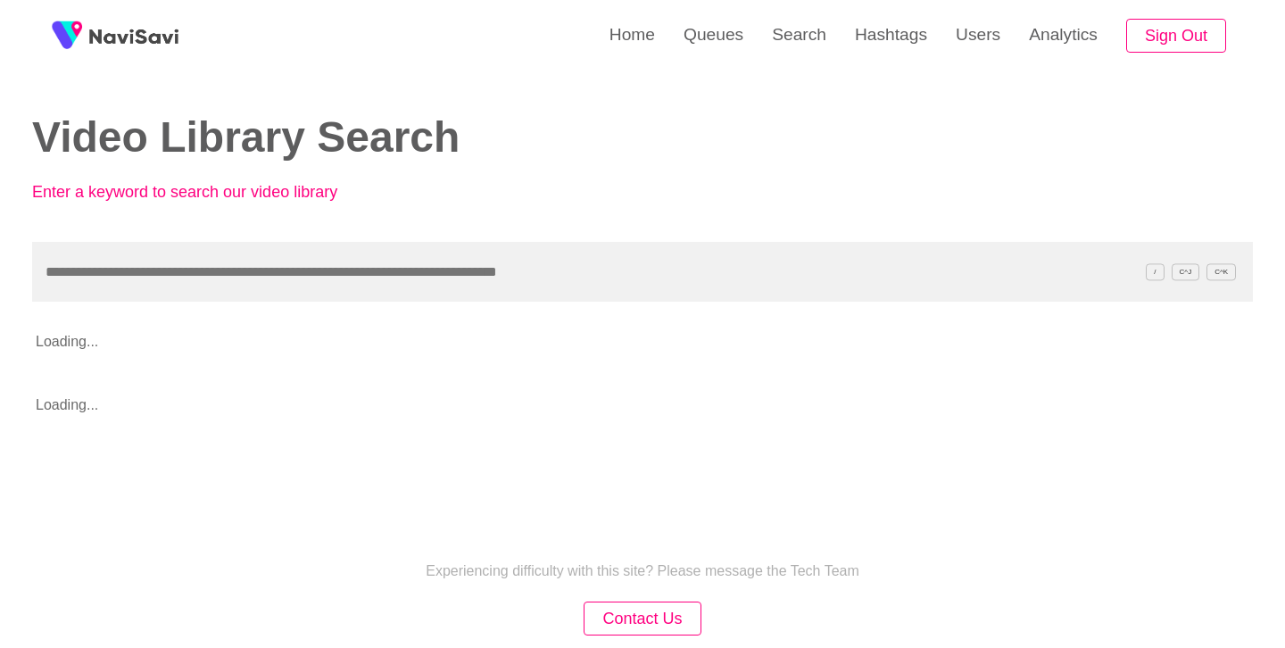
click at [337, 282] on input "text" at bounding box center [642, 272] width 1221 height 60
type input "**********"
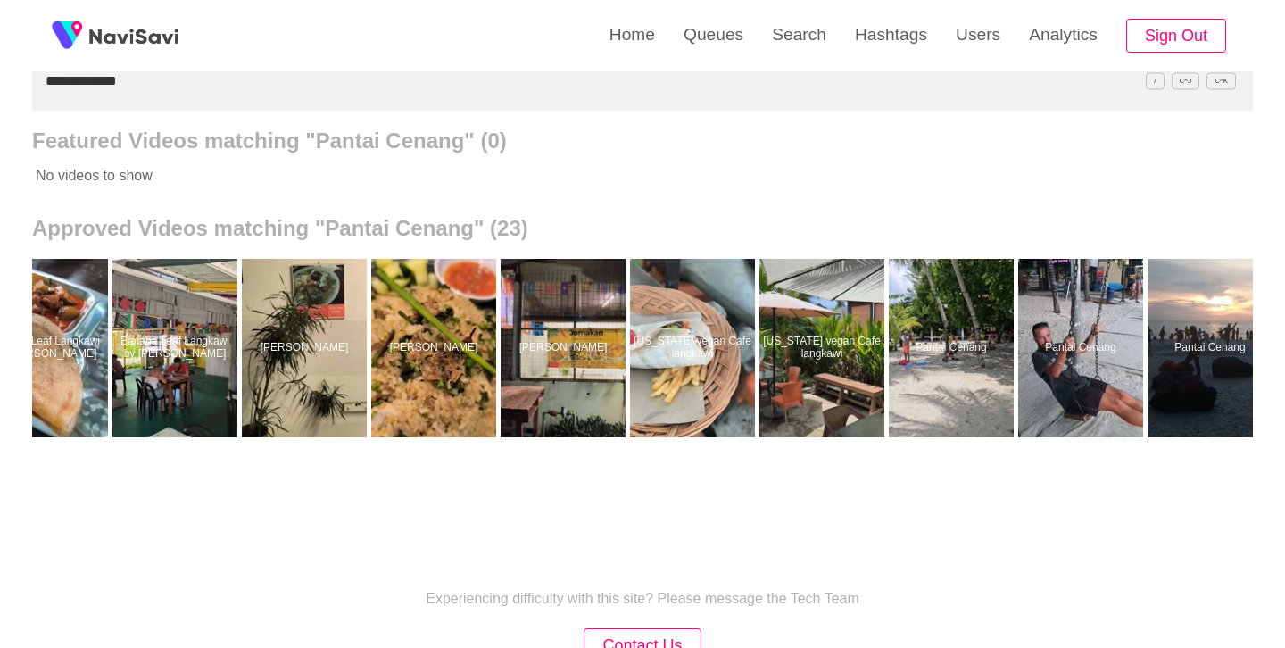
scroll to position [0, 1756]
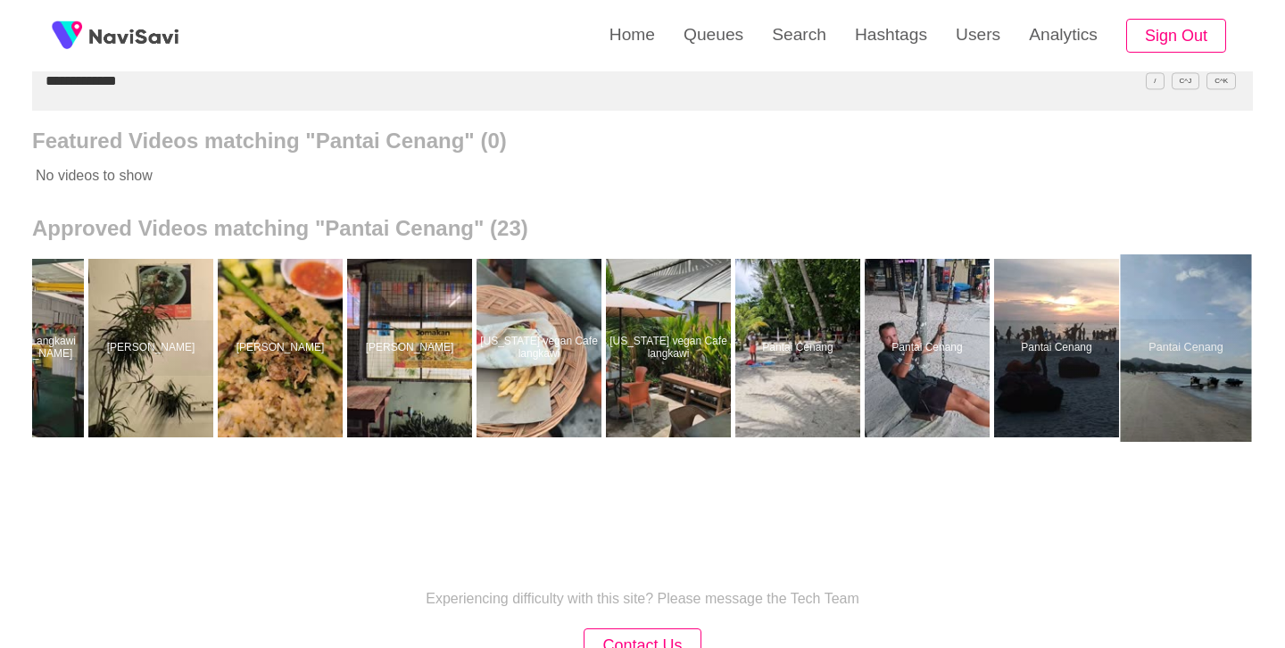
click at [1161, 298] on div at bounding box center [1186, 347] width 131 height 187
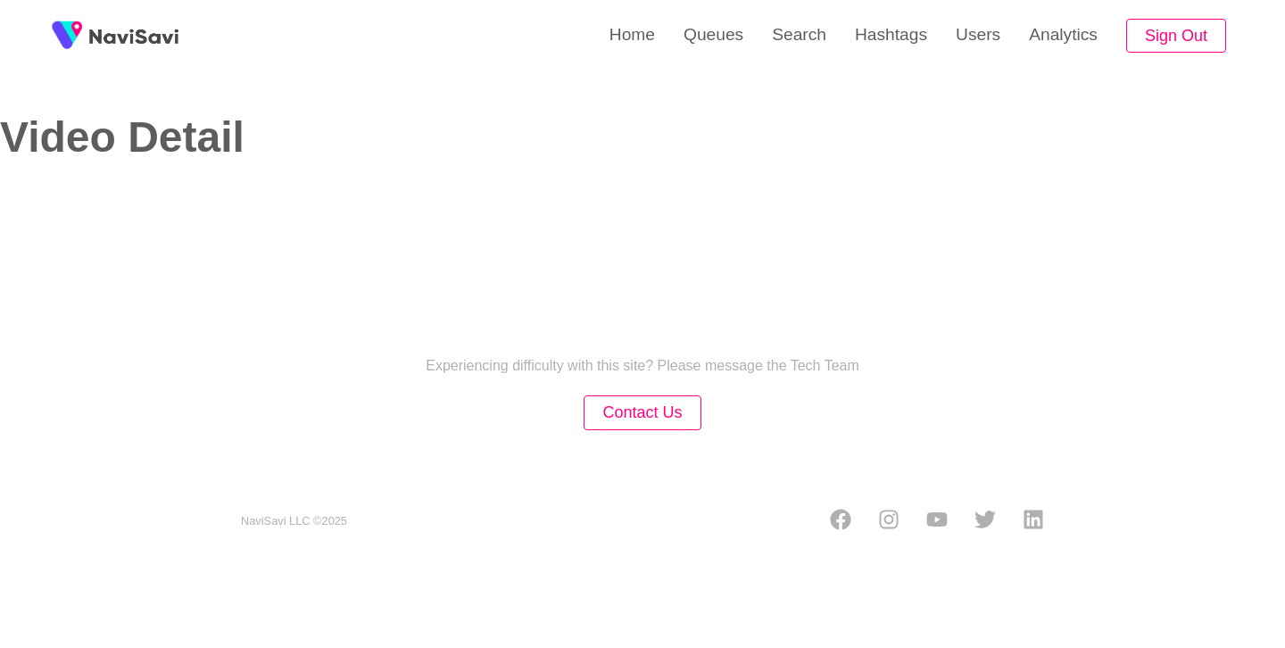
select select "**********"
select select "**"
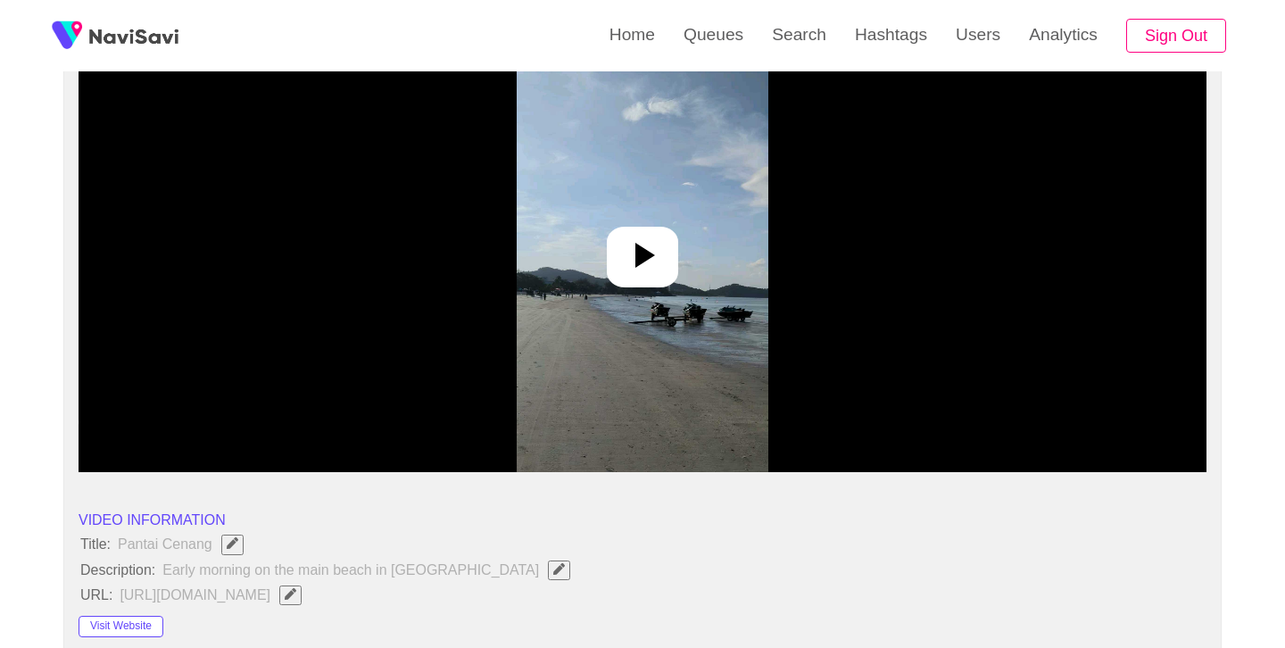
scroll to position [228, 0]
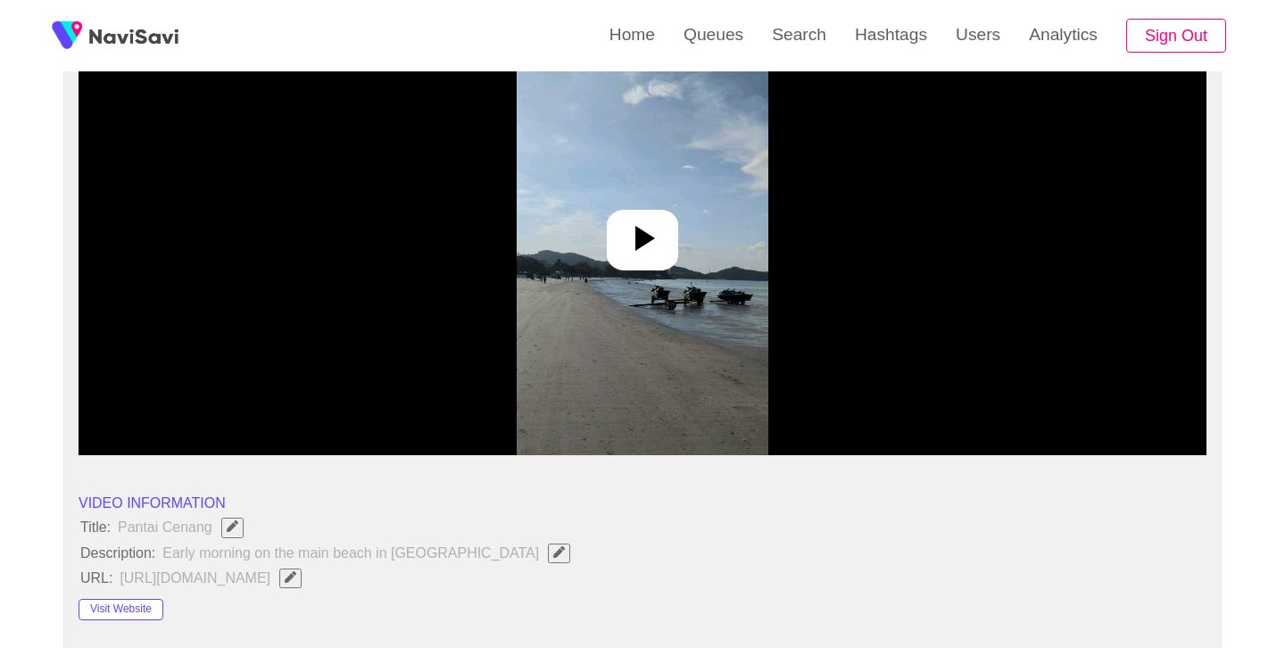
click at [647, 237] on icon at bounding box center [646, 238] width 20 height 25
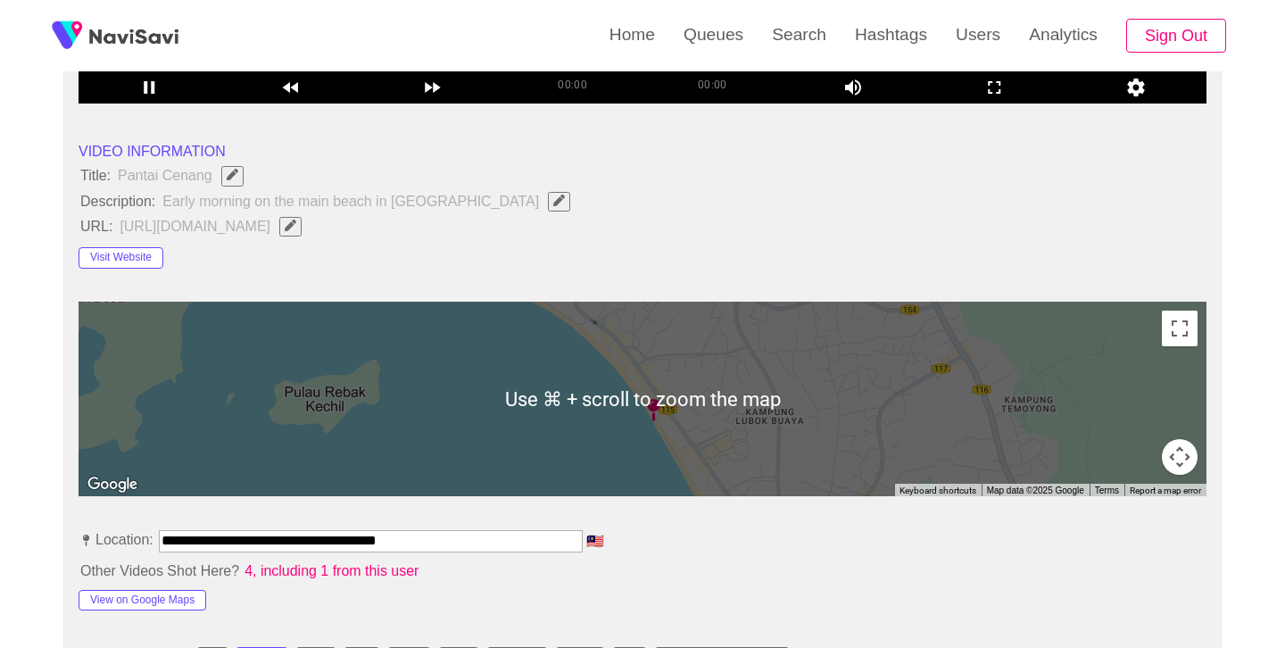
scroll to position [616, 0]
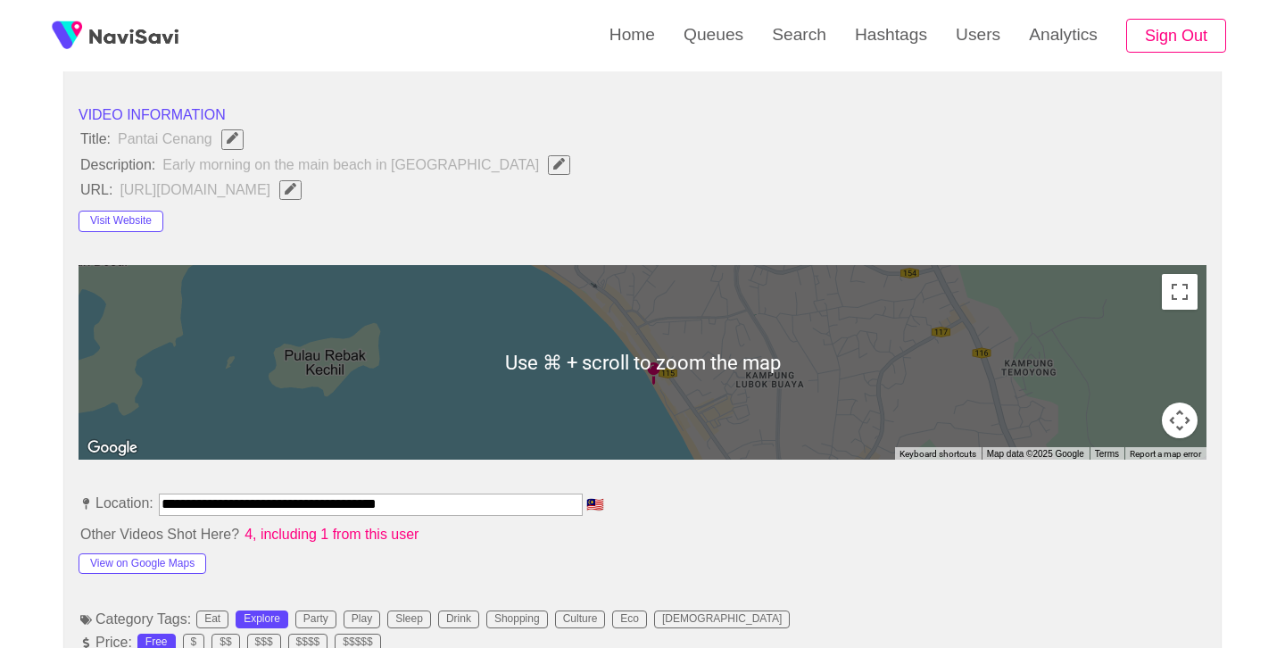
click at [316, 506] on input "**********" at bounding box center [371, 504] width 424 height 21
click at [316, 505] on input "**********" at bounding box center [371, 504] width 424 height 21
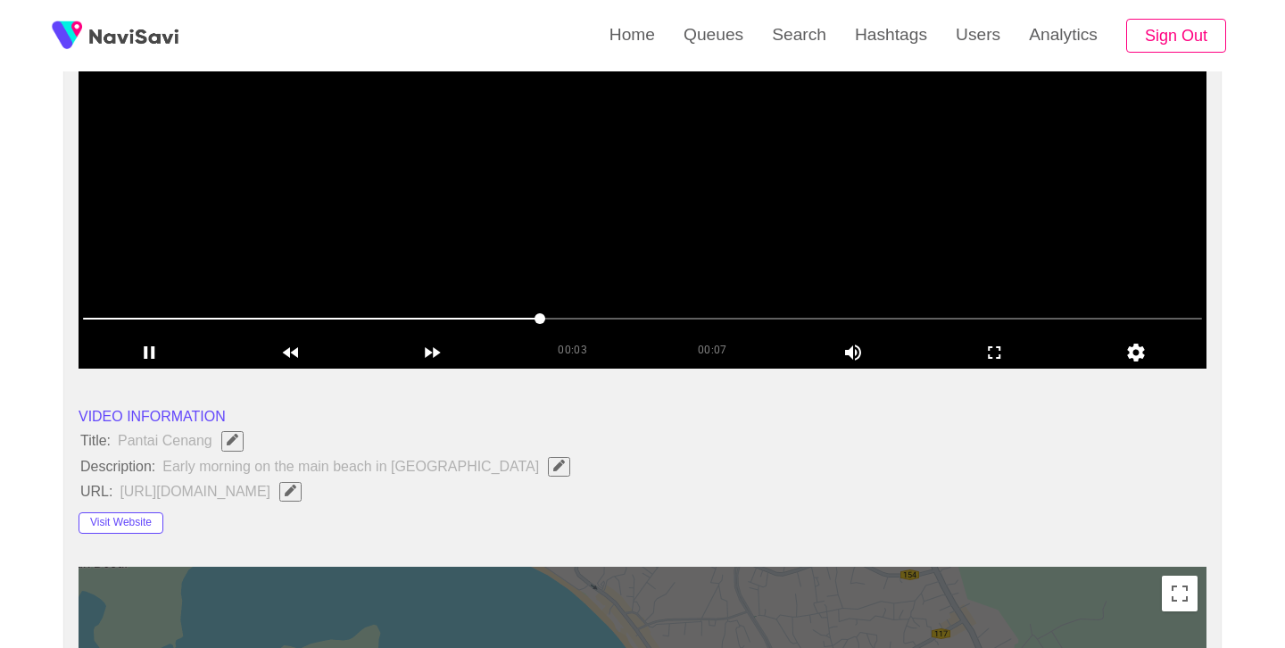
scroll to position [319, 0]
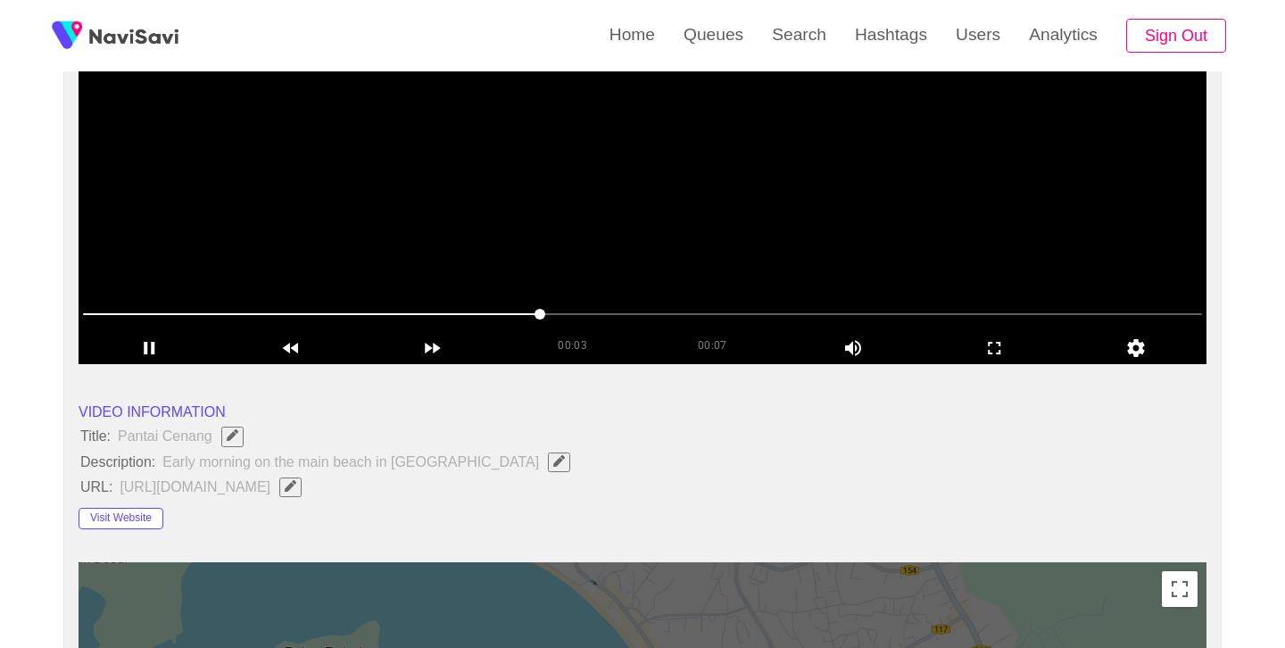
click at [302, 496] on button "button" at bounding box center [290, 488] width 22 height 20
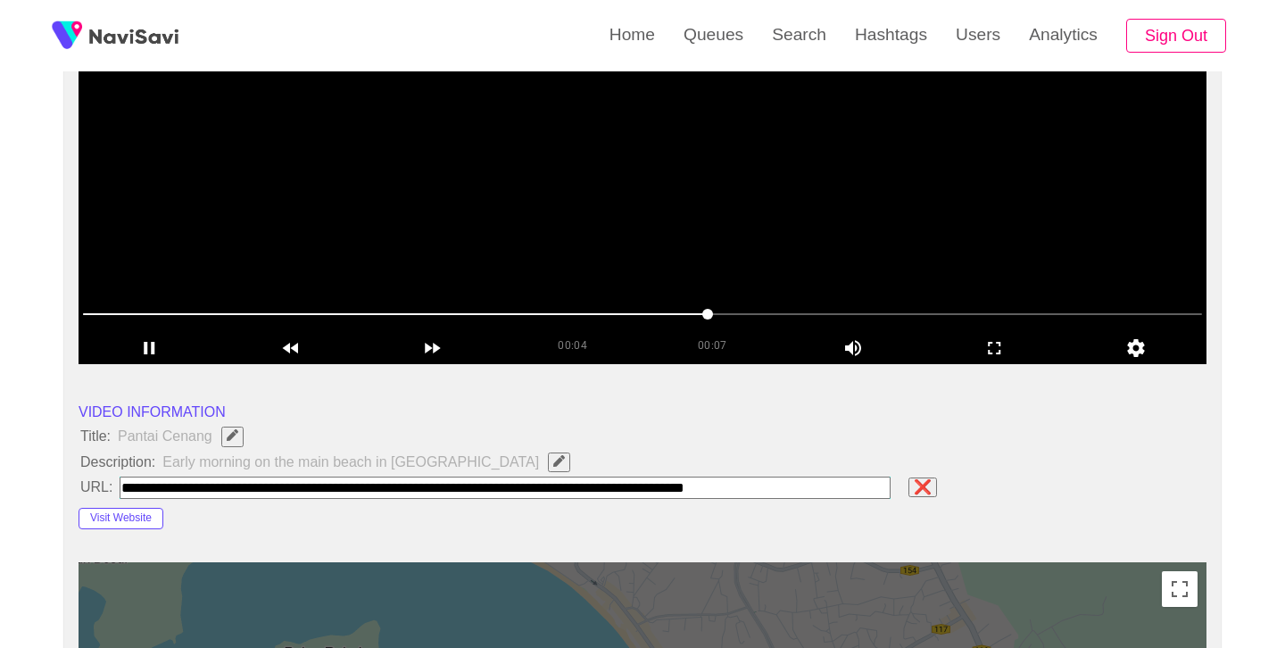
type input "**********"
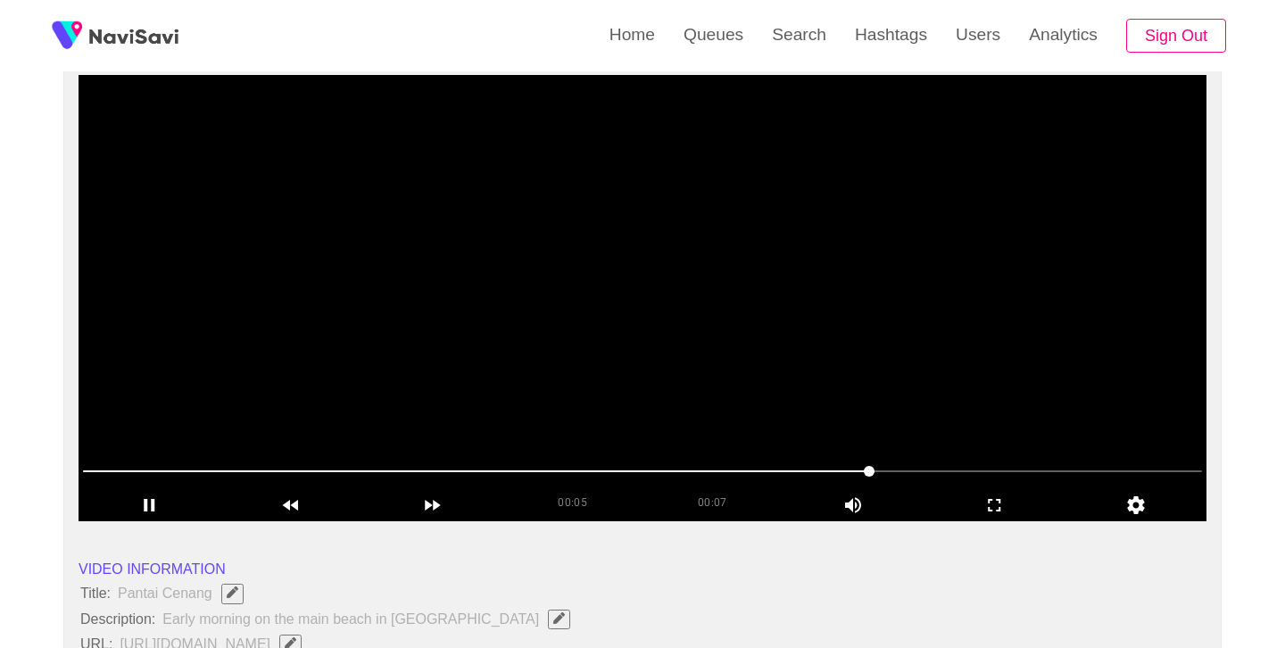
scroll to position [163, 0]
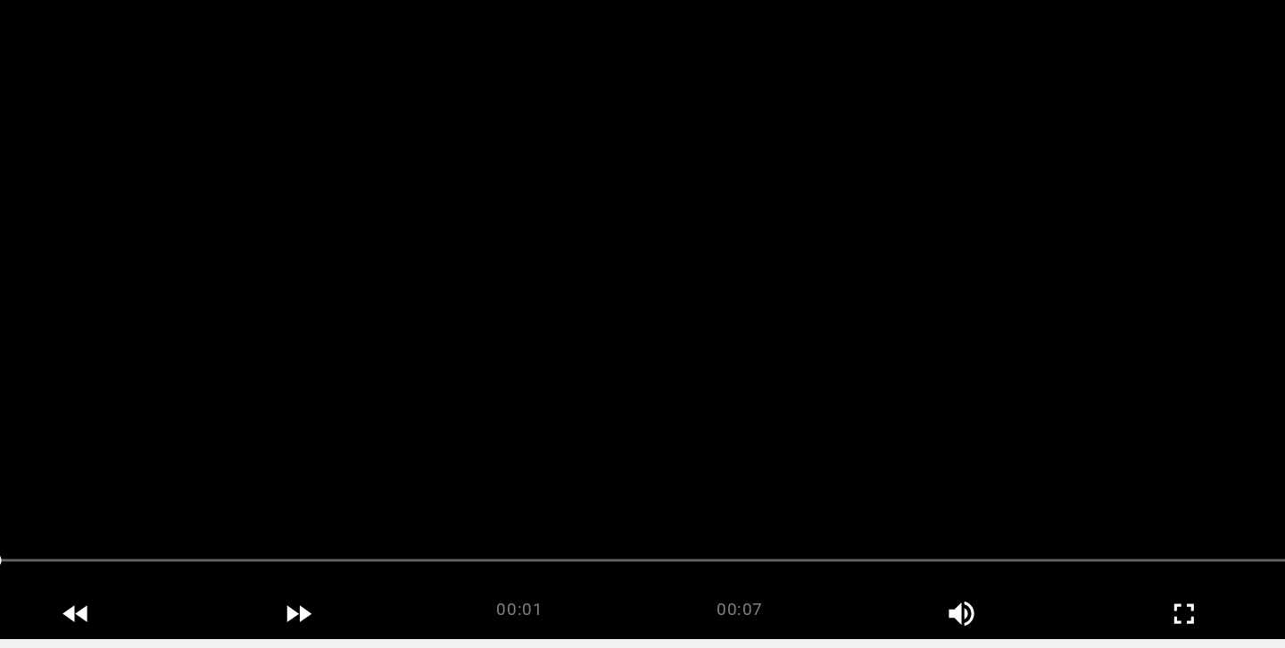
click at [665, 312] on video at bounding box center [643, 296] width 1128 height 446
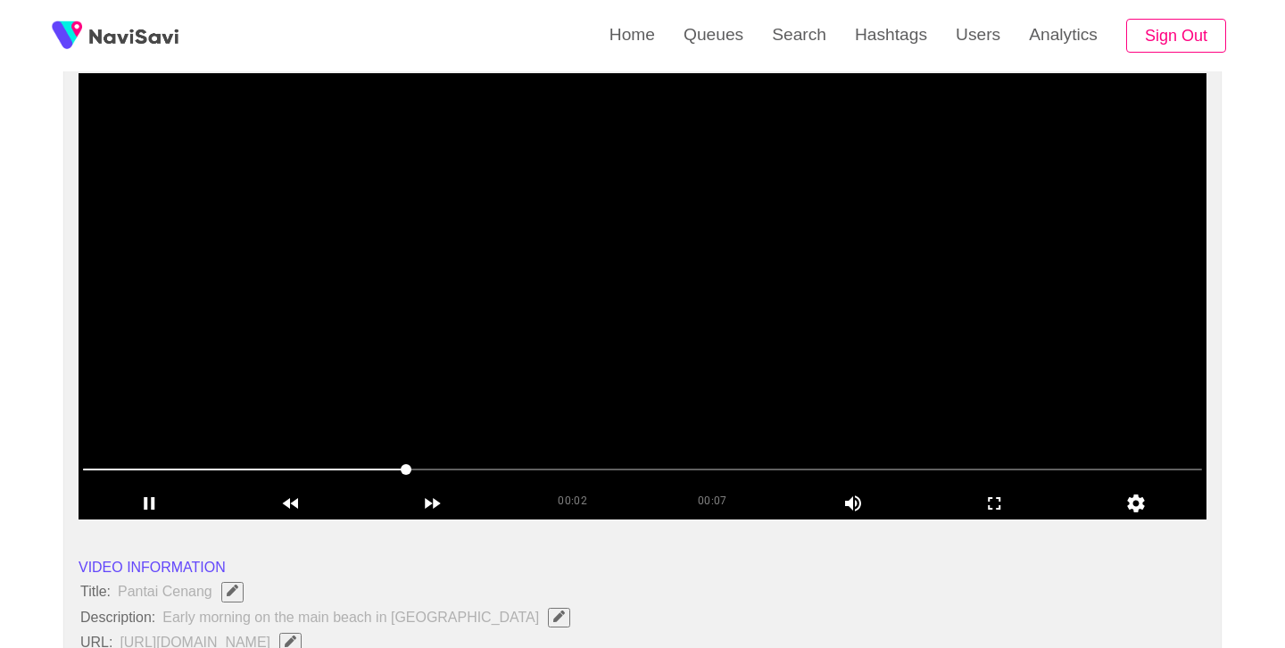
click at [665, 312] on video at bounding box center [643, 296] width 1128 height 446
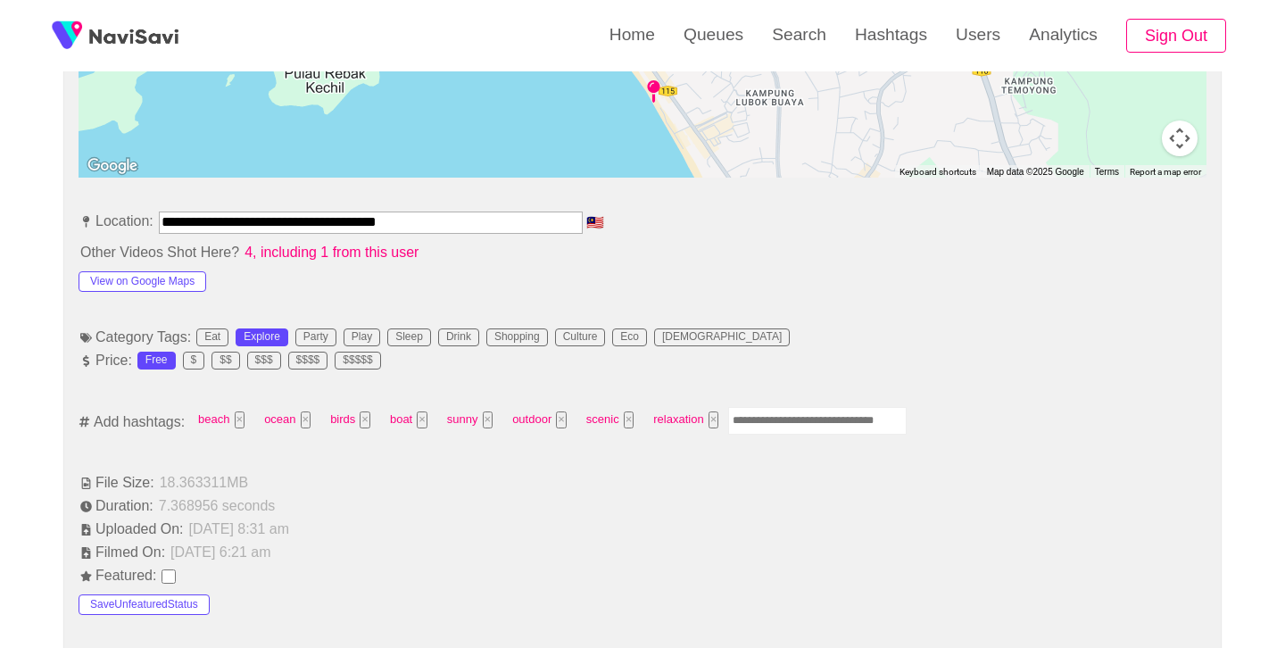
scroll to position [900, 0]
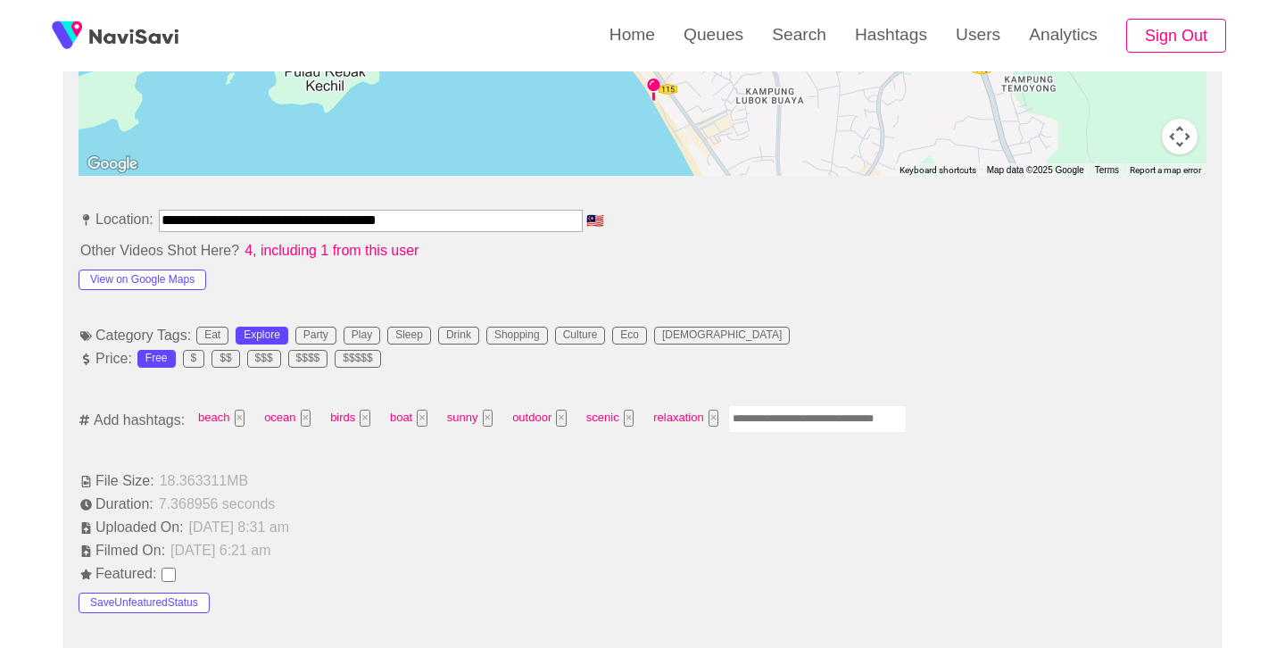
click at [770, 412] on input "Enter tag here and press return" at bounding box center [817, 419] width 179 height 28
type input "*********"
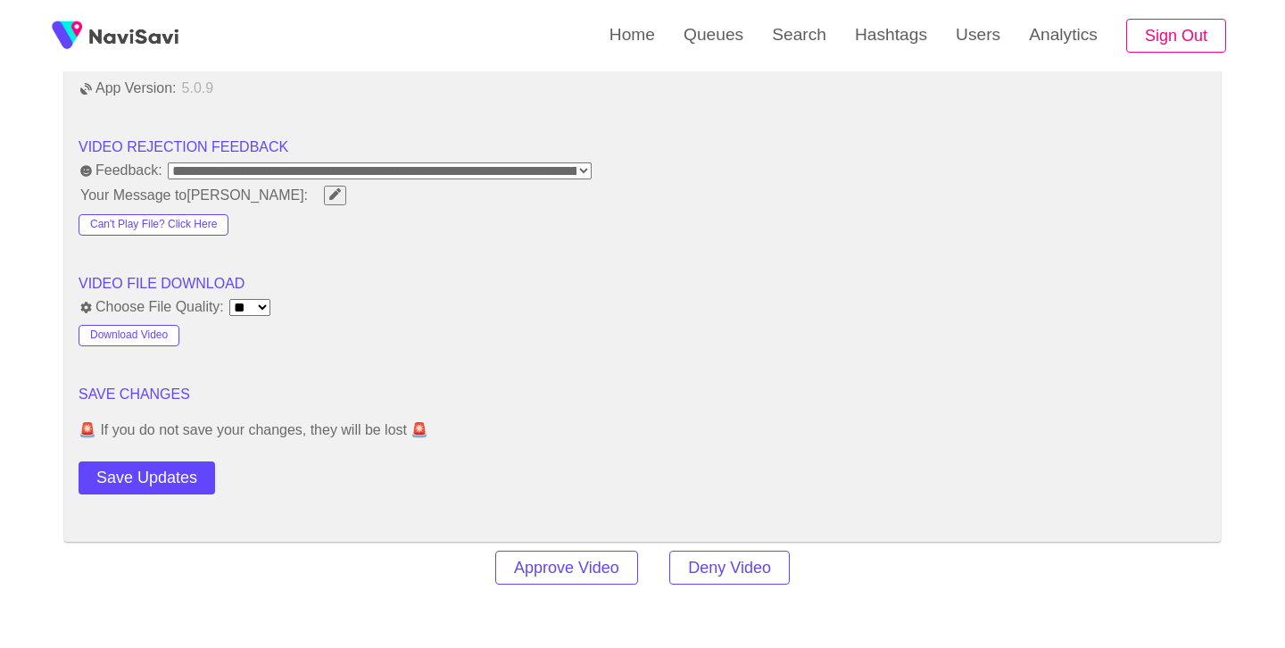
scroll to position [2224, 0]
click at [150, 483] on button "Save Updates" at bounding box center [147, 476] width 137 height 33
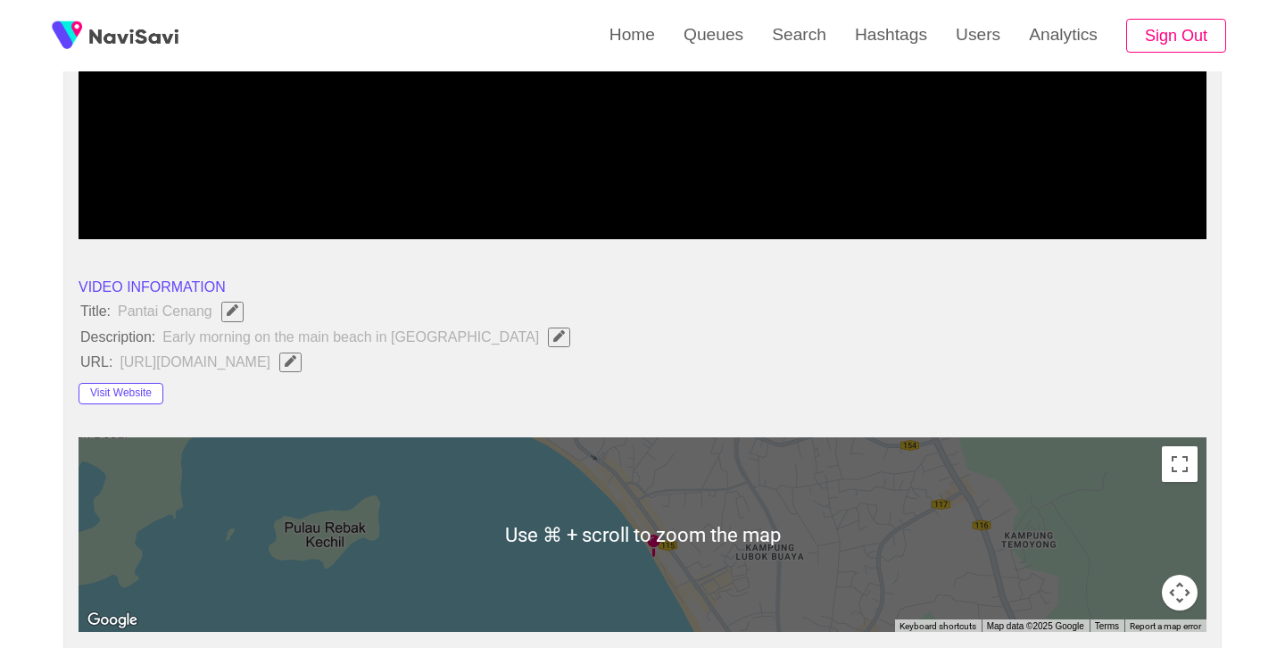
scroll to position [443, 0]
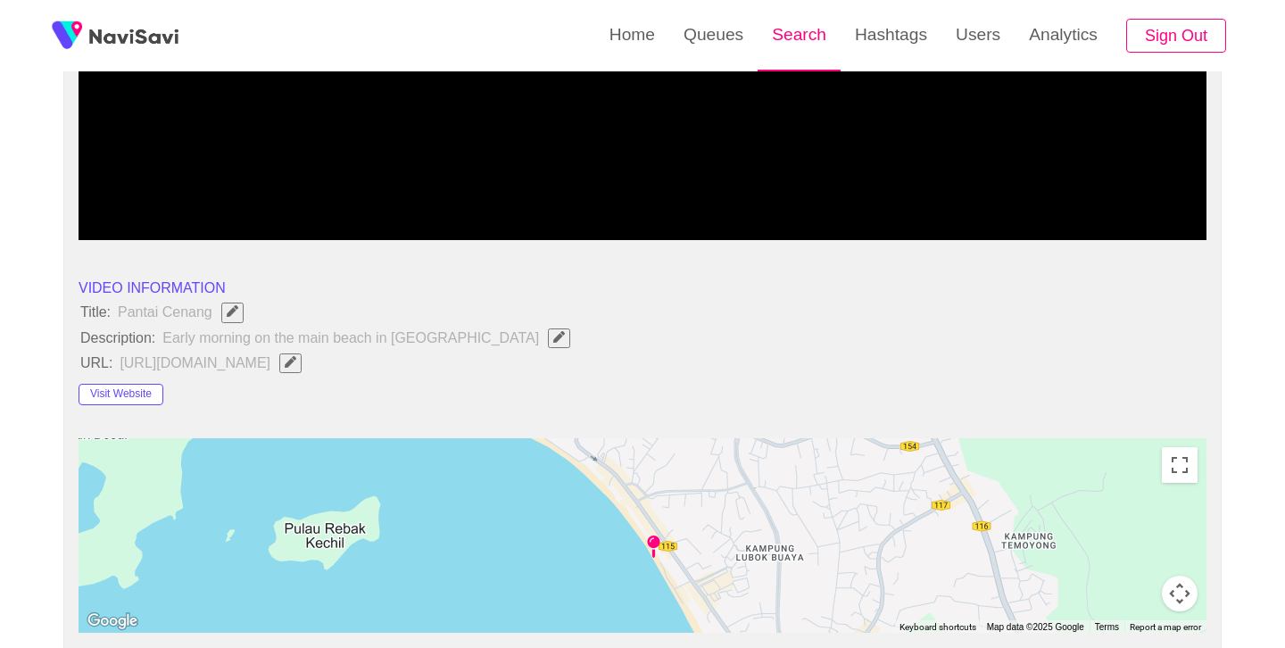
click at [809, 24] on link "Search" at bounding box center [799, 35] width 83 height 70
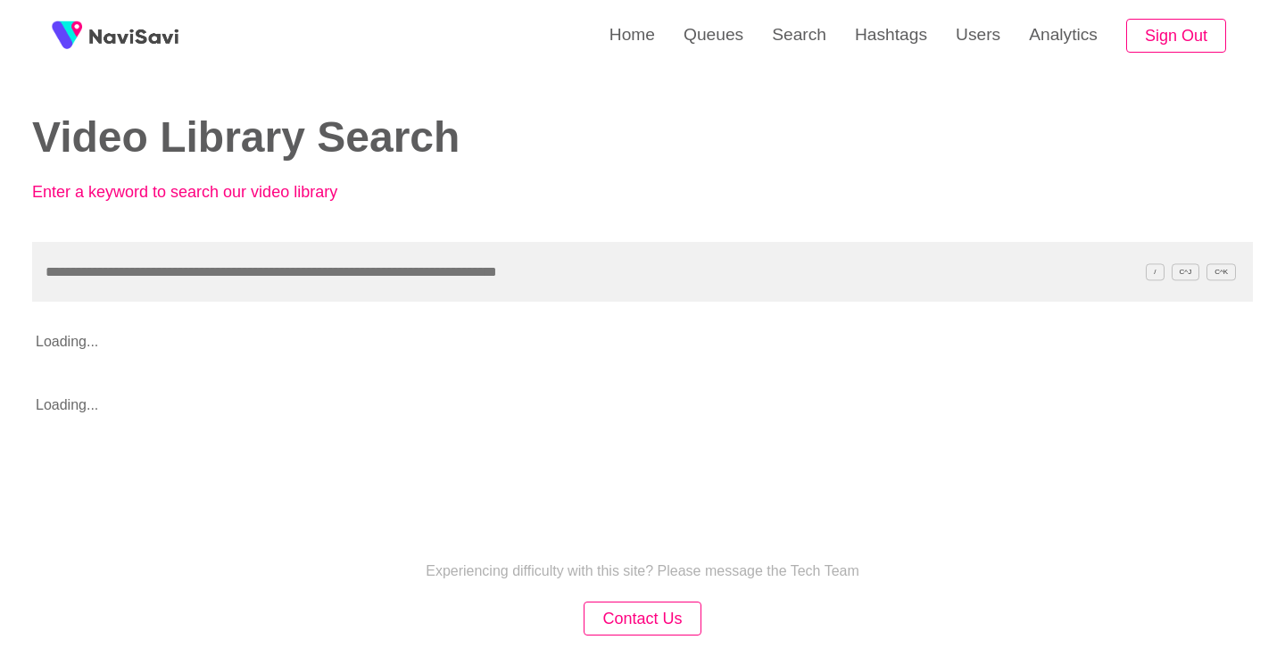
click at [420, 261] on input "text" at bounding box center [642, 272] width 1221 height 60
type input "**********"
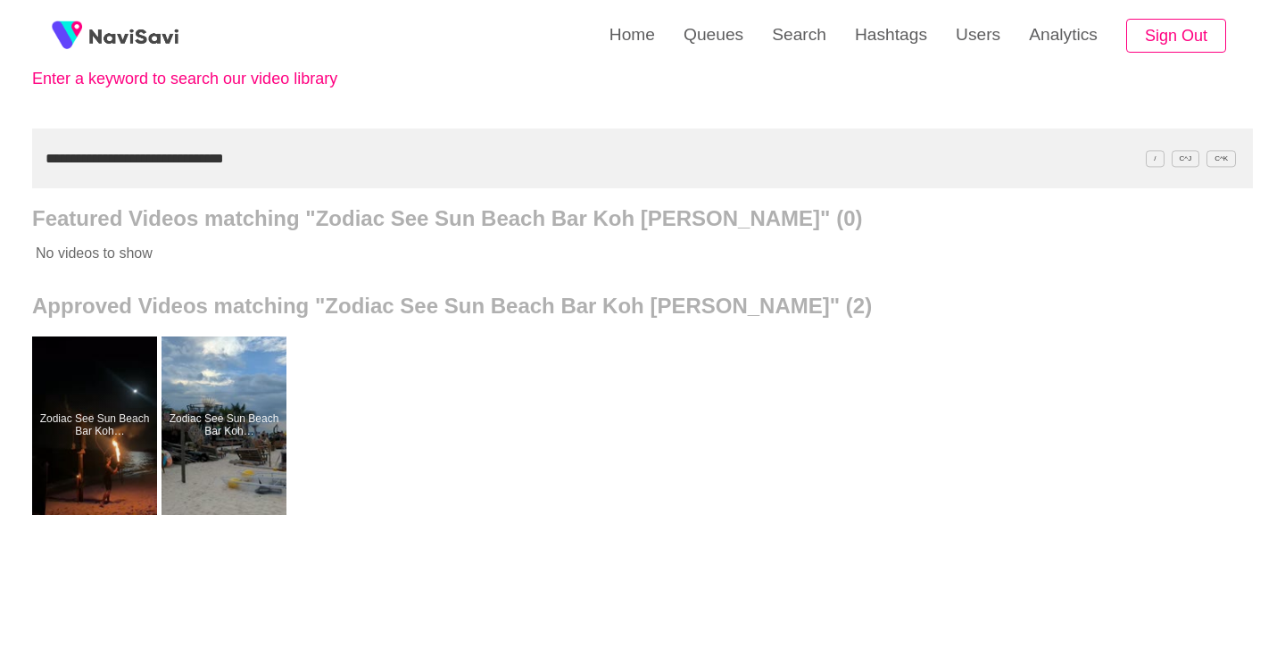
scroll to position [137, 0]
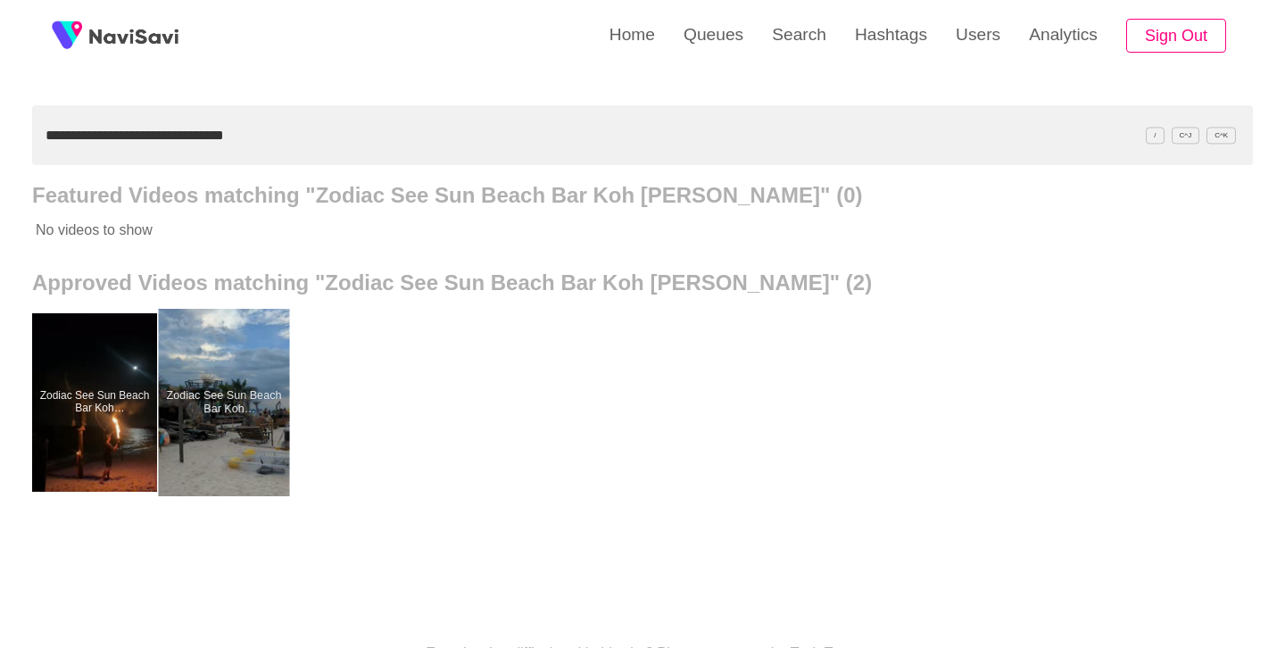
click at [201, 345] on div at bounding box center [224, 402] width 131 height 187
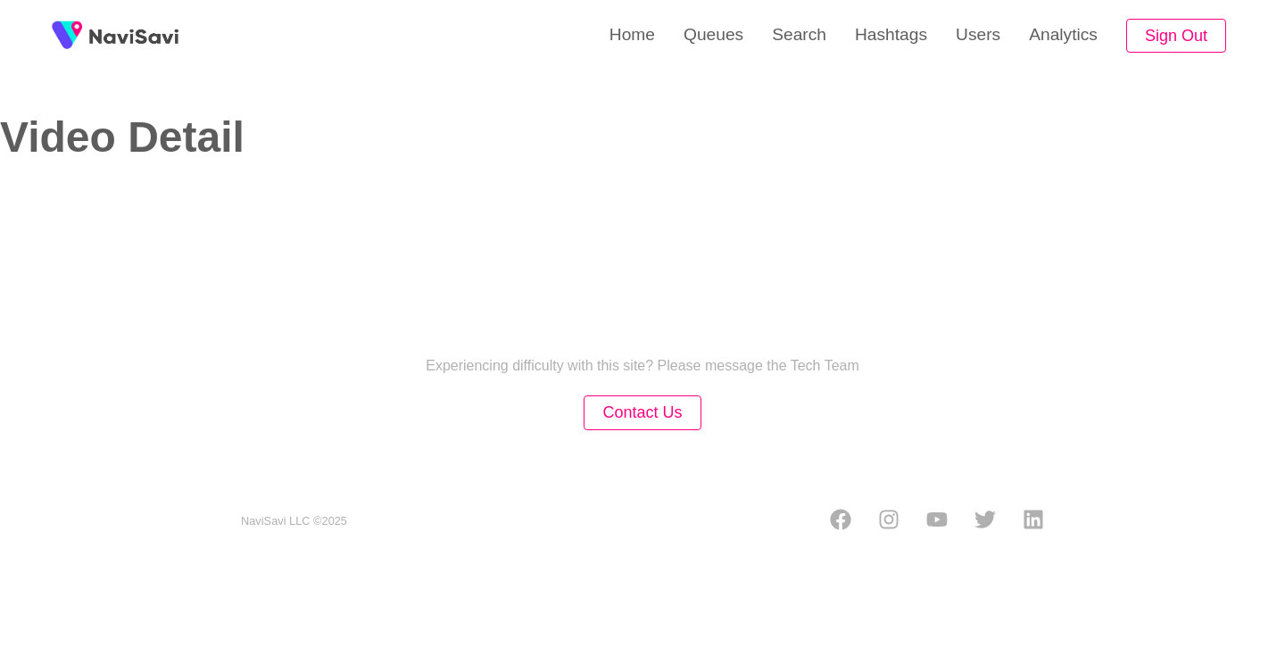
select select "**"
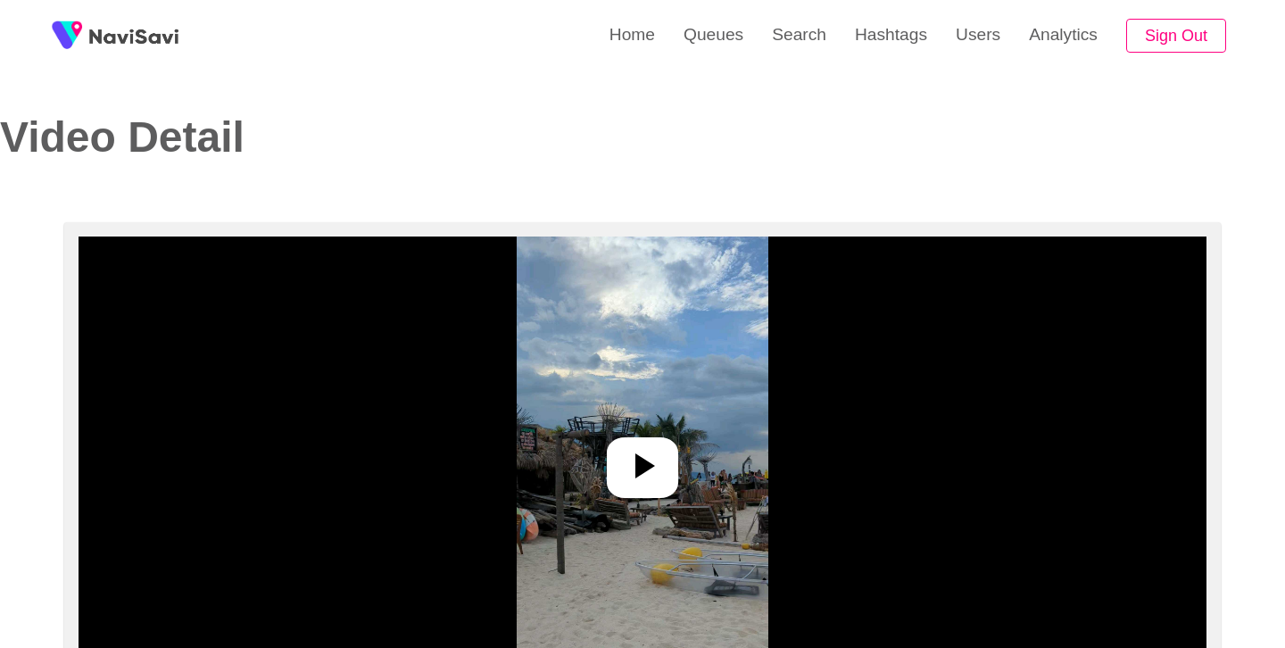
select select "**********"
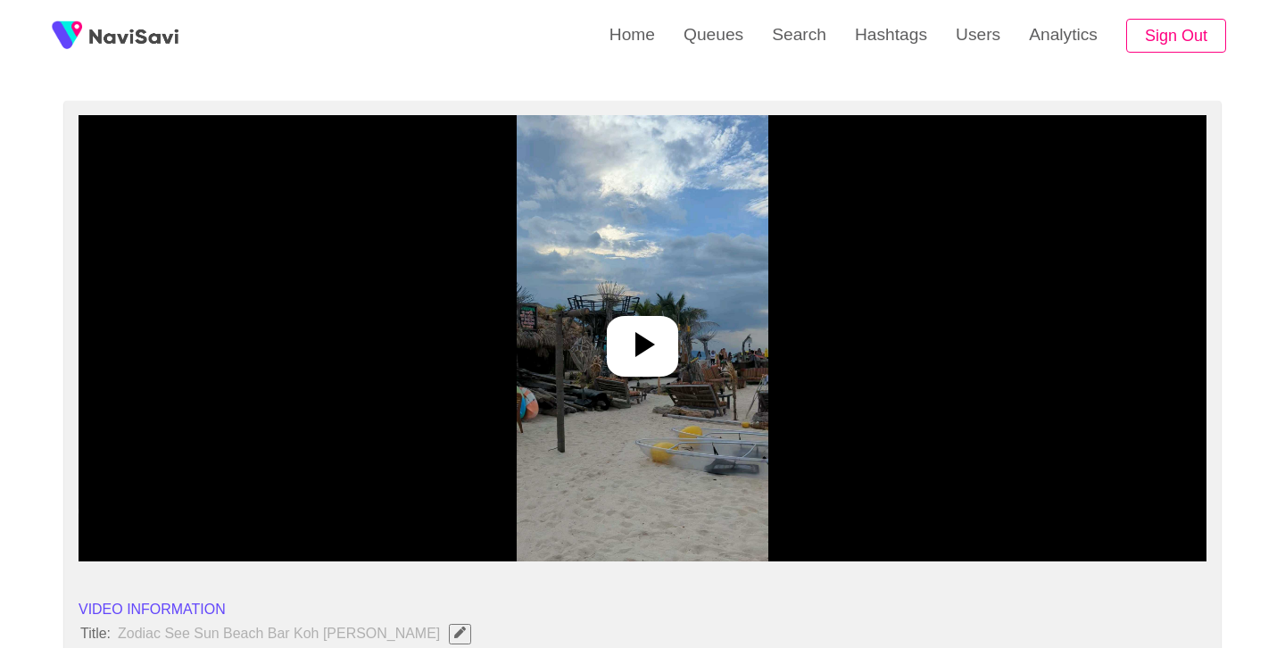
scroll to position [138, 0]
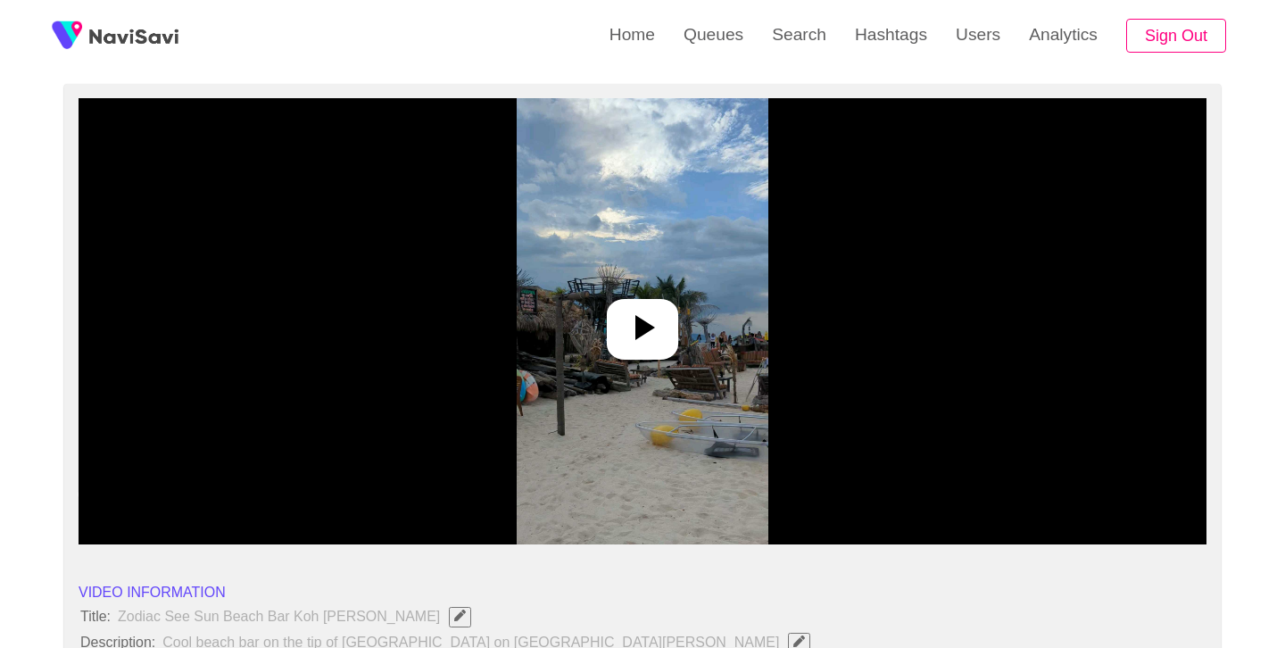
click at [648, 337] on icon at bounding box center [642, 327] width 43 height 43
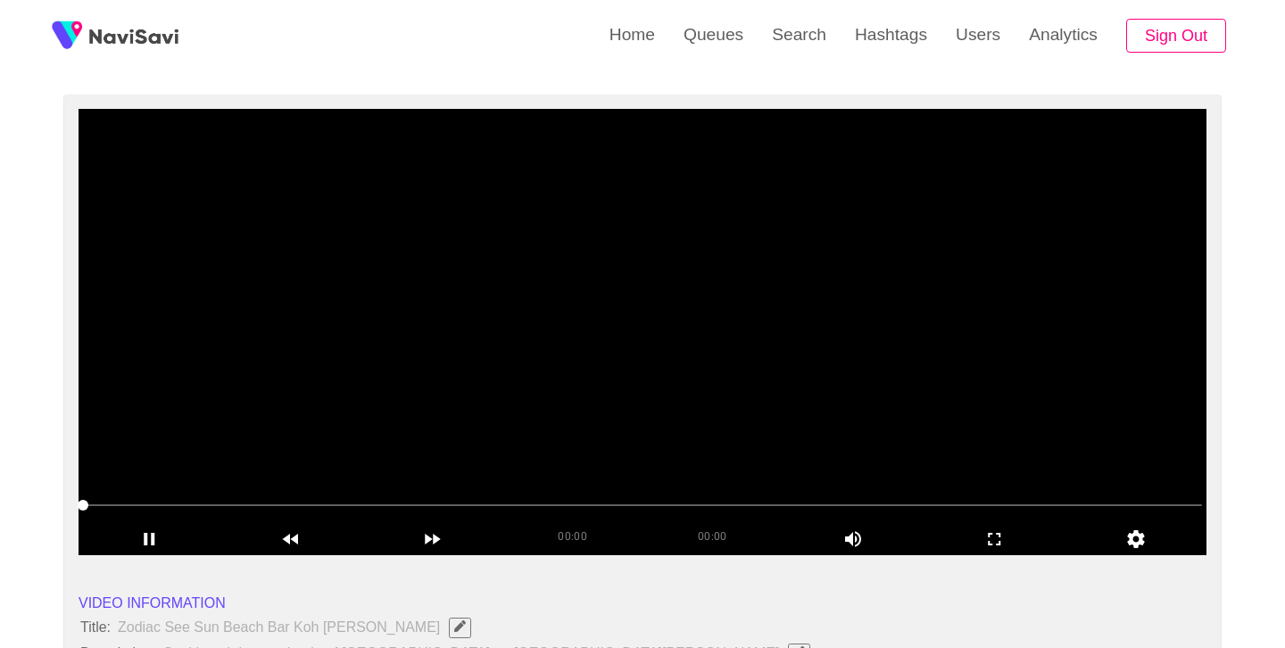
scroll to position [127, 0]
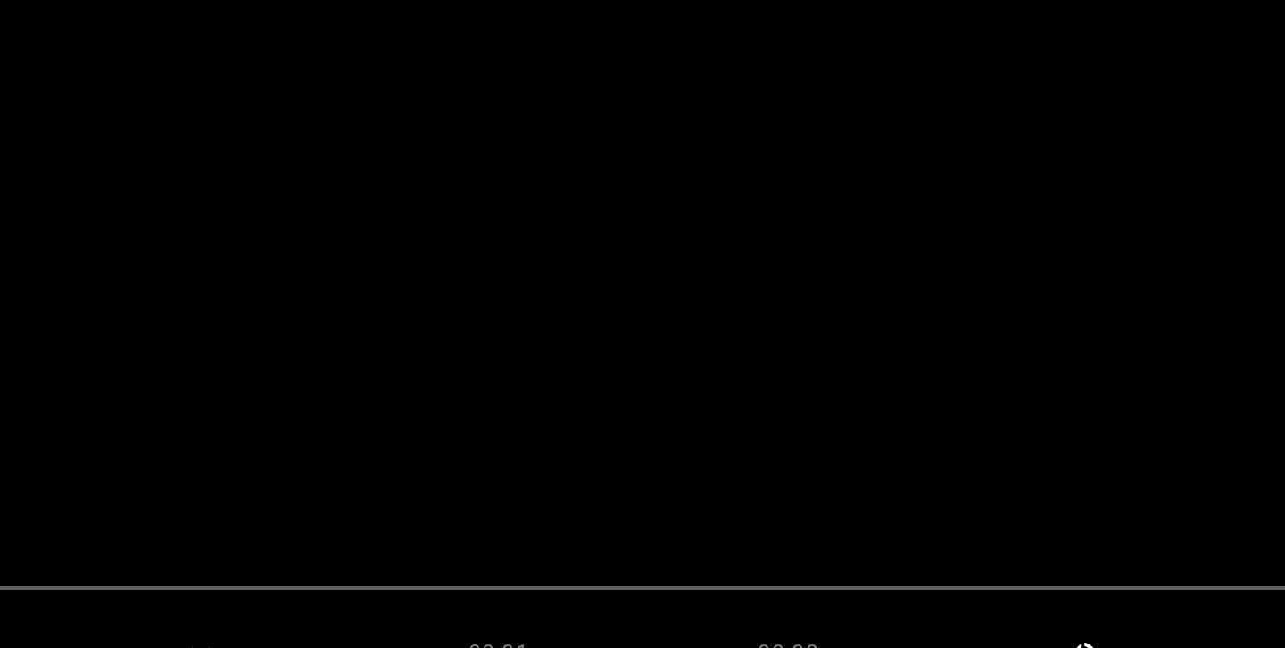
click at [641, 429] on video at bounding box center [643, 333] width 1128 height 446
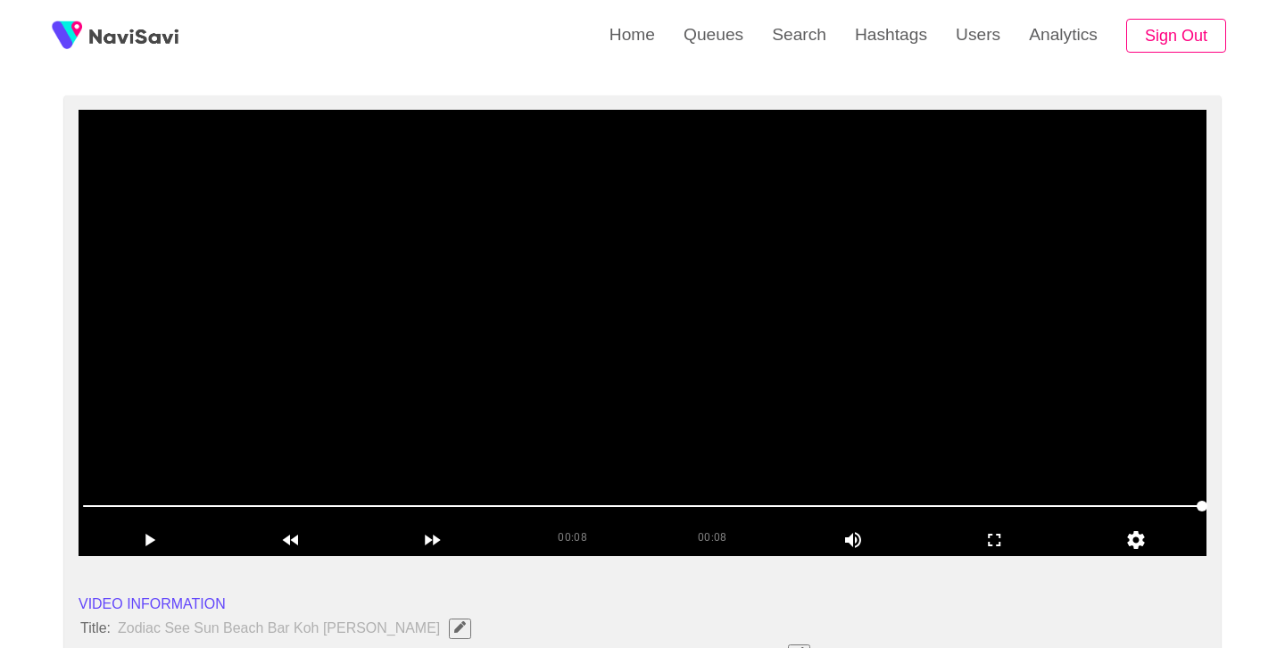
click at [673, 313] on video at bounding box center [643, 333] width 1128 height 446
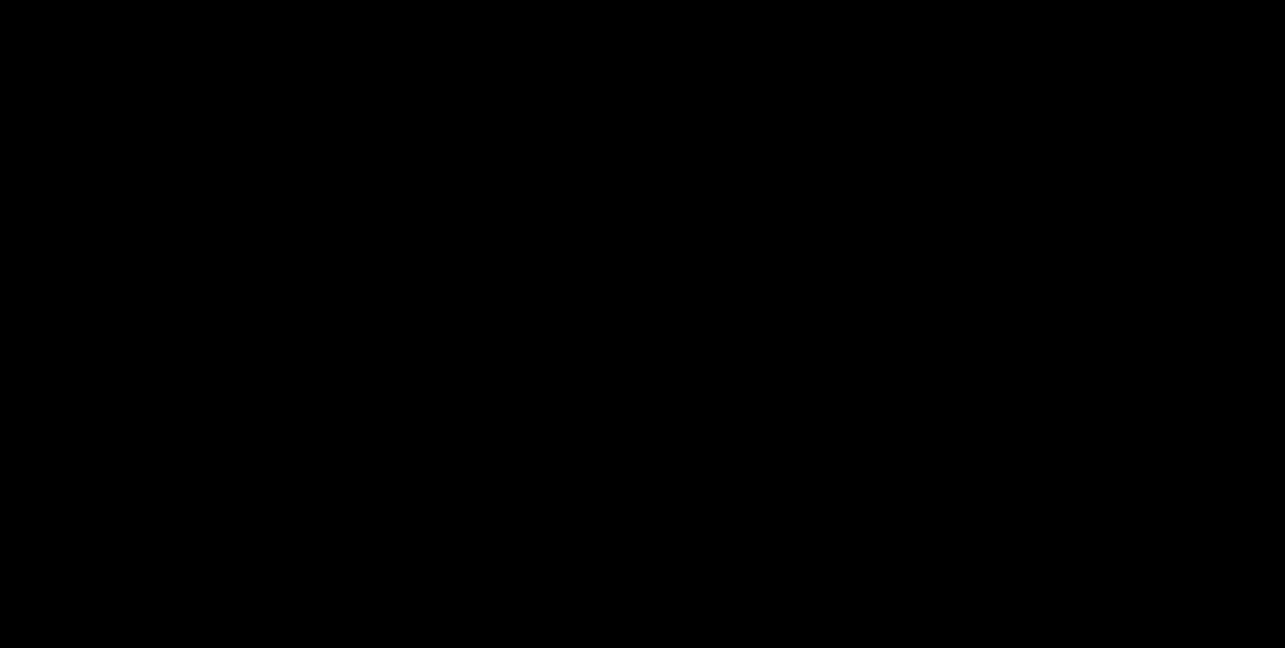
click at [659, 319] on video at bounding box center [643, 333] width 1128 height 446
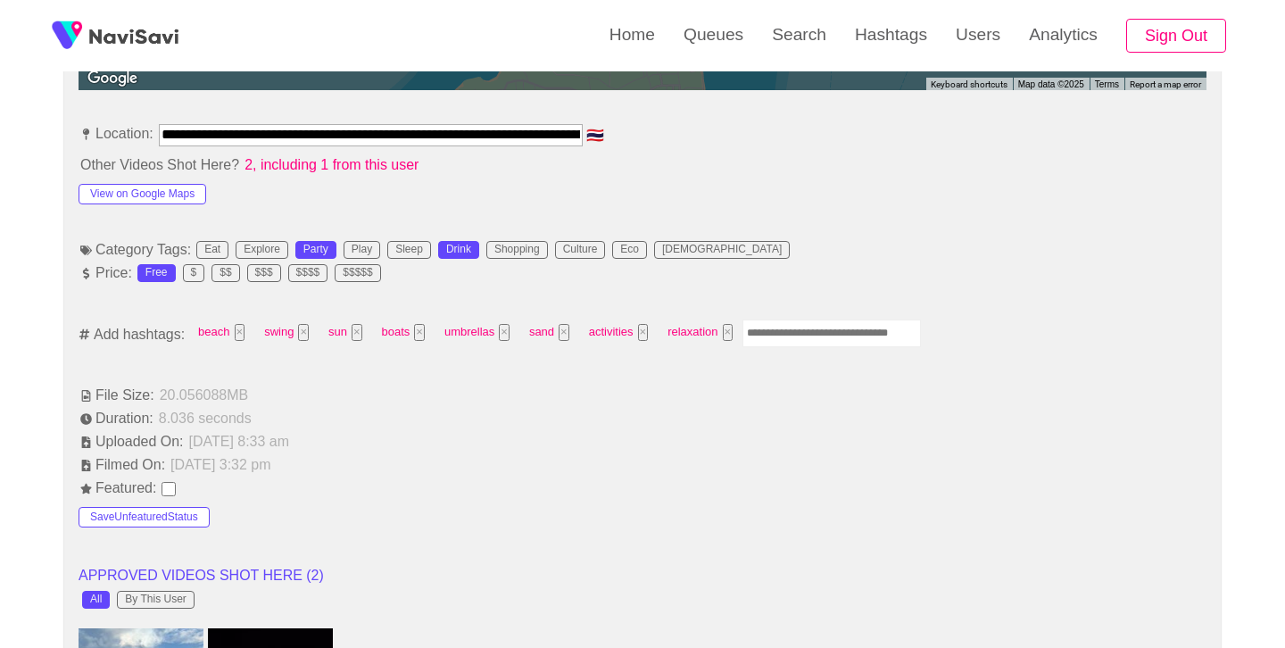
scroll to position [1005, 0]
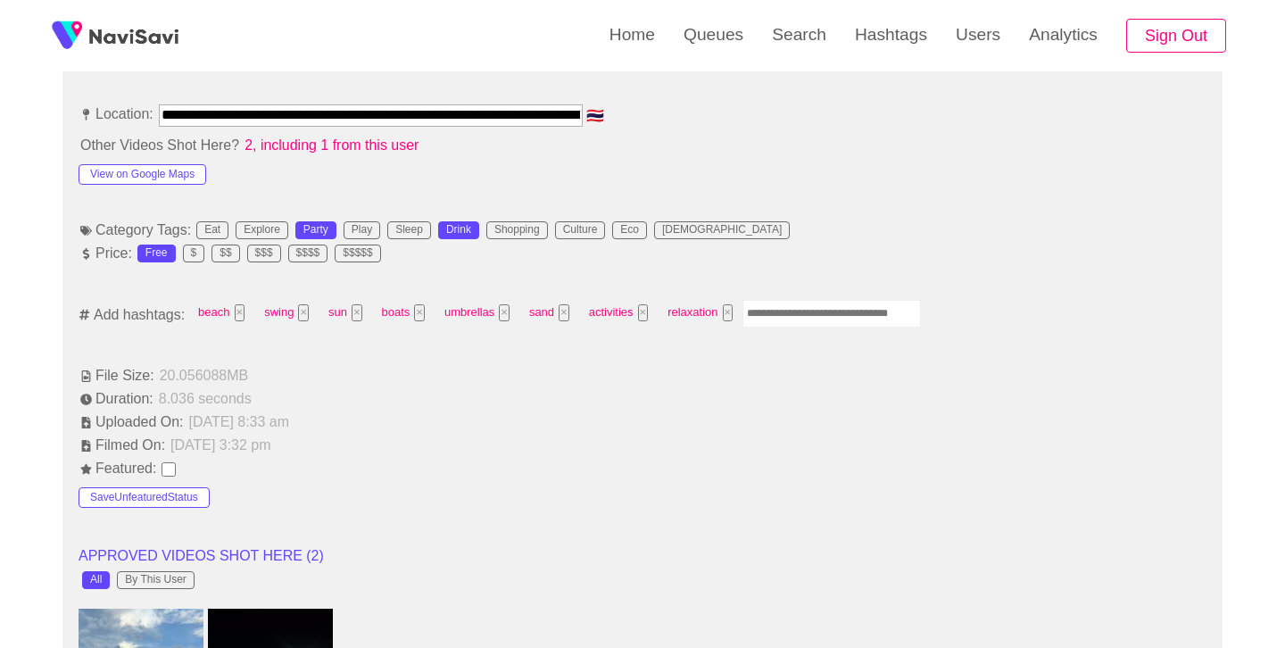
click at [800, 307] on input "Enter tag here and press return" at bounding box center [832, 314] width 179 height 28
type input "******"
type input "*****"
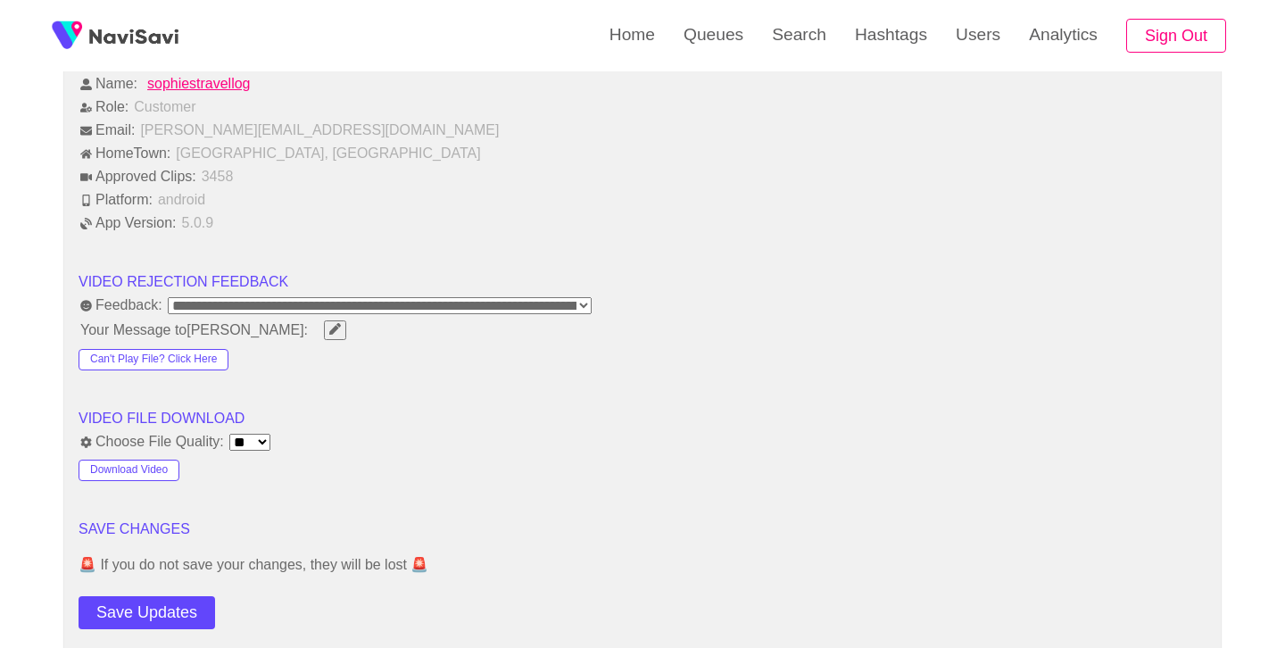
scroll to position [2206, 0]
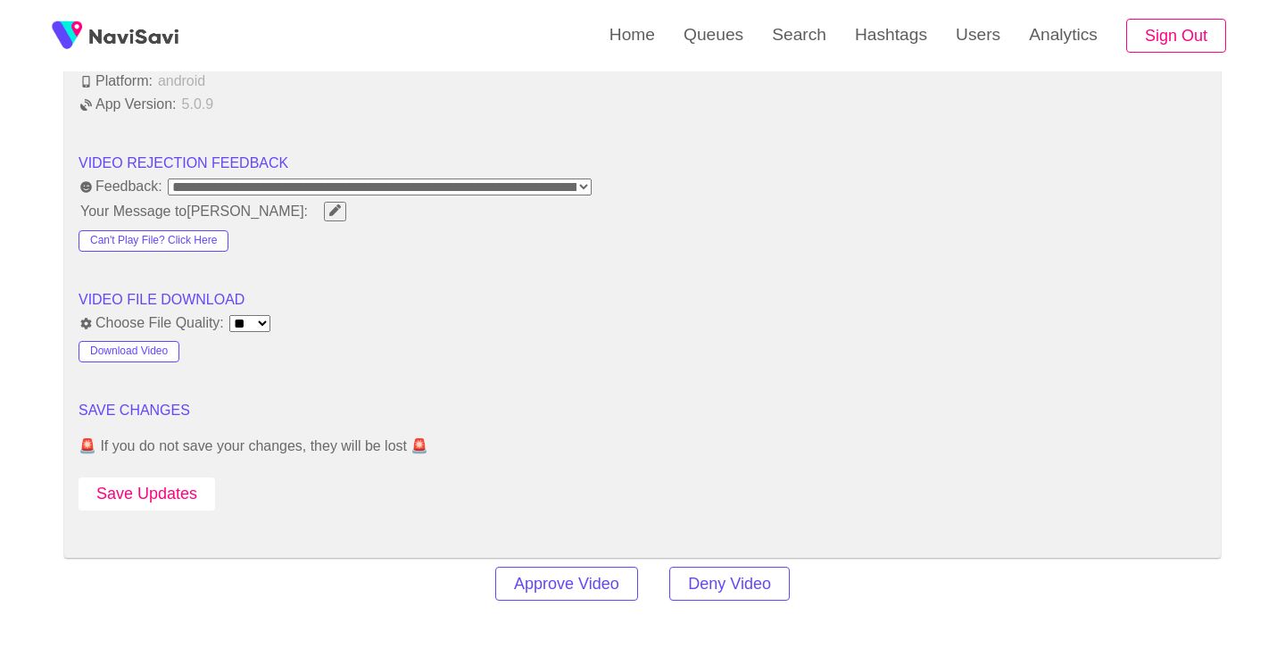
click at [162, 488] on button "Save Updates" at bounding box center [147, 494] width 137 height 33
click at [801, 33] on link "Search" at bounding box center [799, 35] width 83 height 70
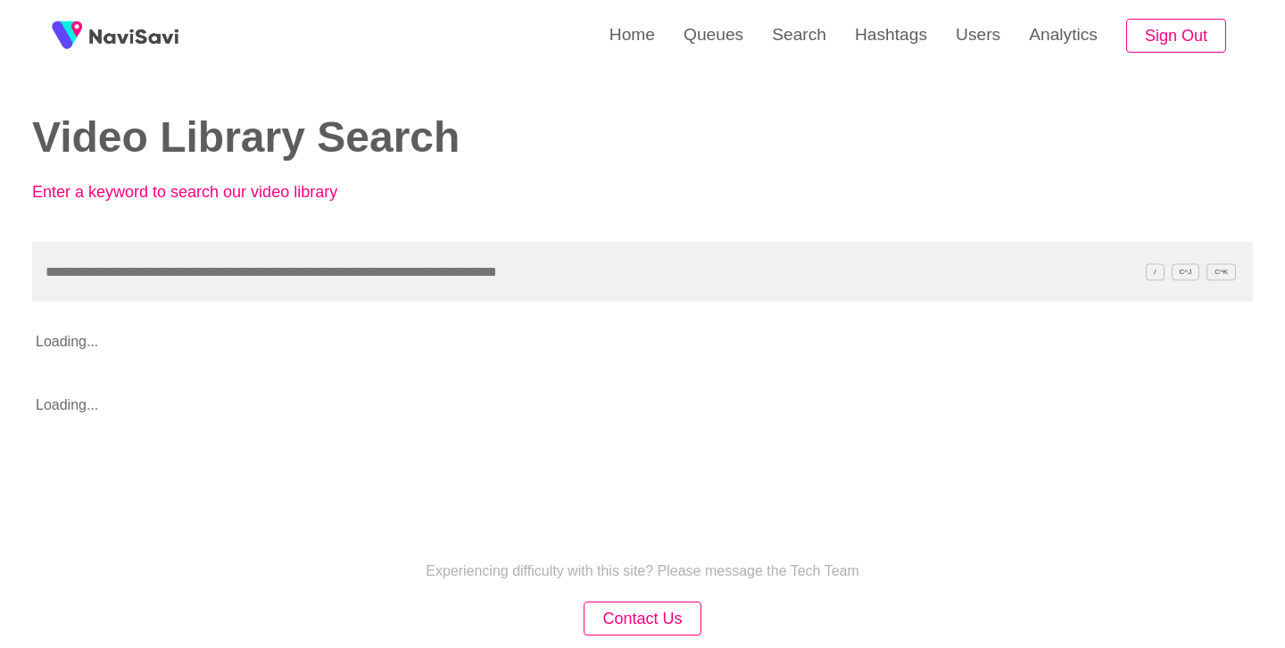
click at [354, 276] on input "text" at bounding box center [642, 272] width 1221 height 60
type input "**********"
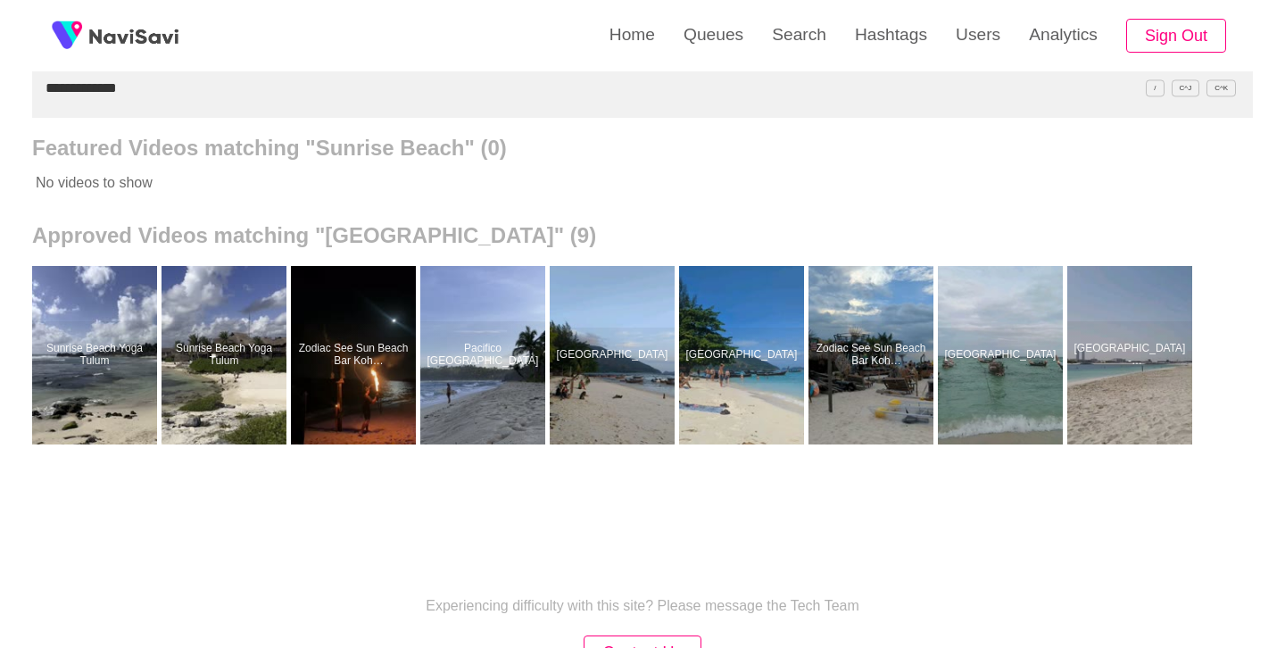
scroll to position [186, 0]
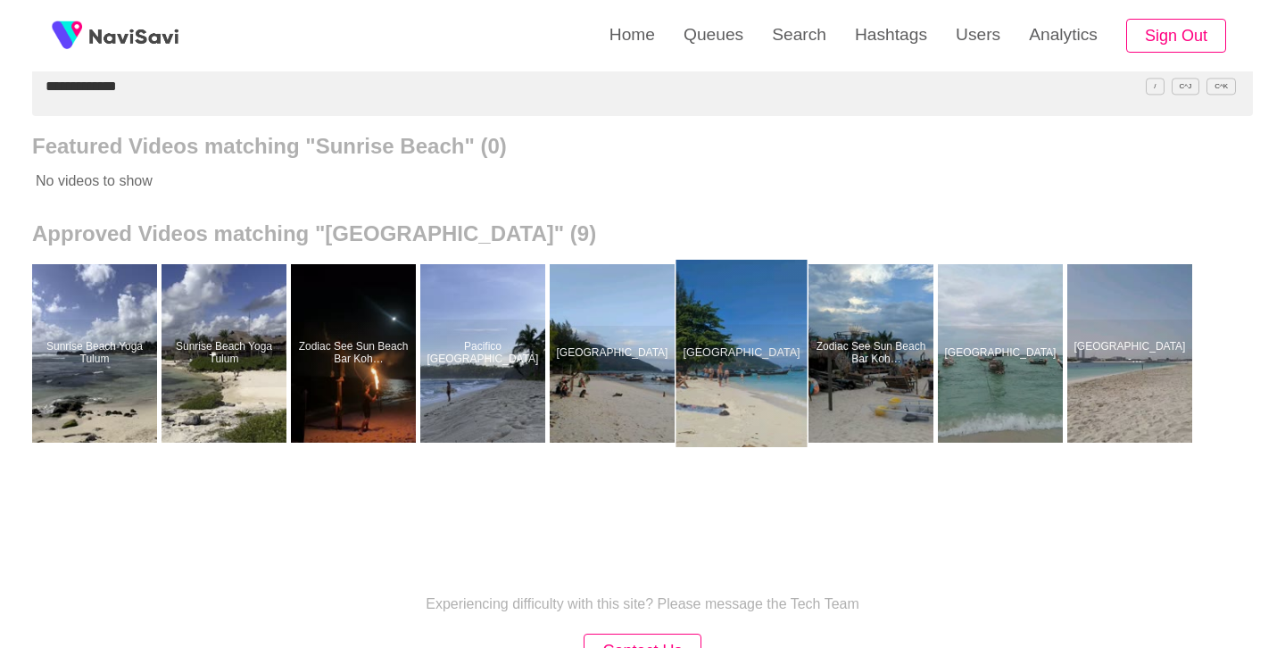
click at [740, 340] on div at bounding box center [742, 353] width 131 height 187
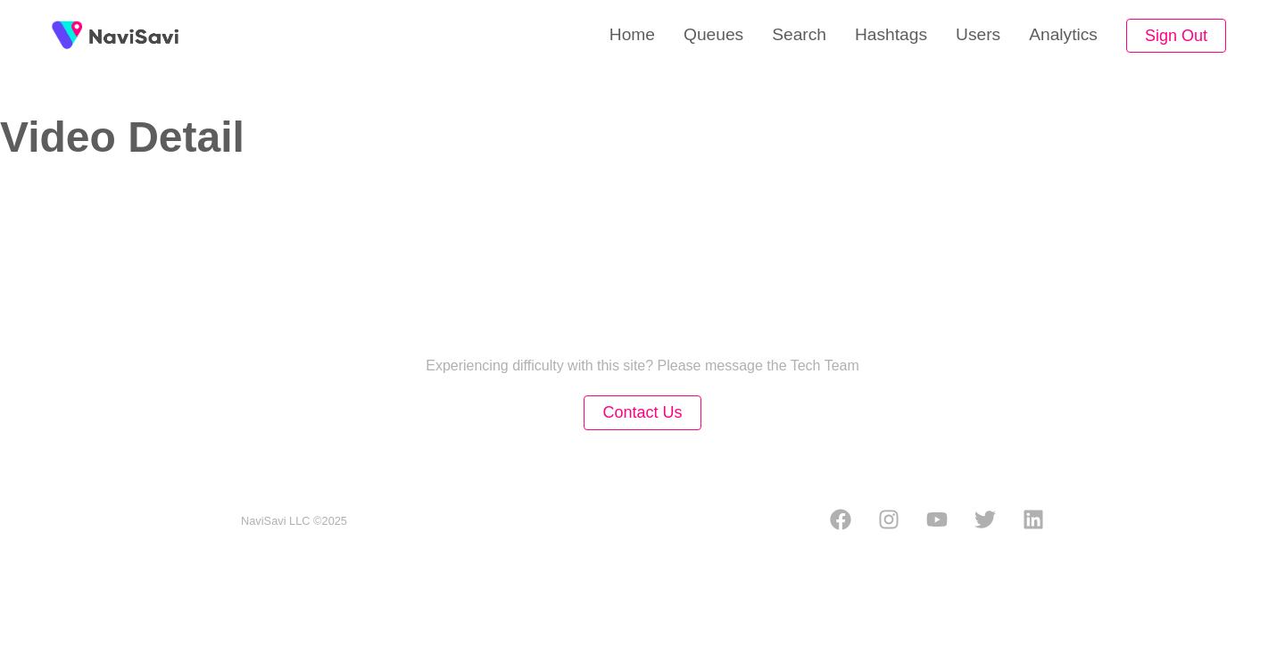
select select "**********"
select select "**"
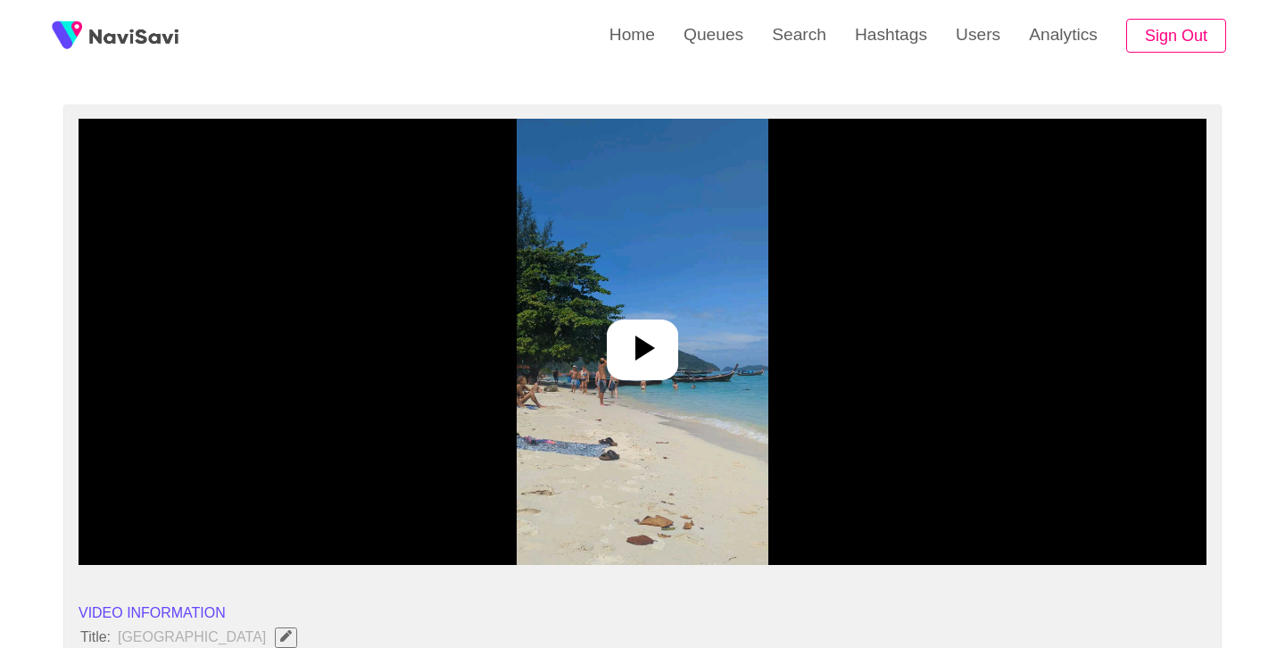
scroll to position [151, 0]
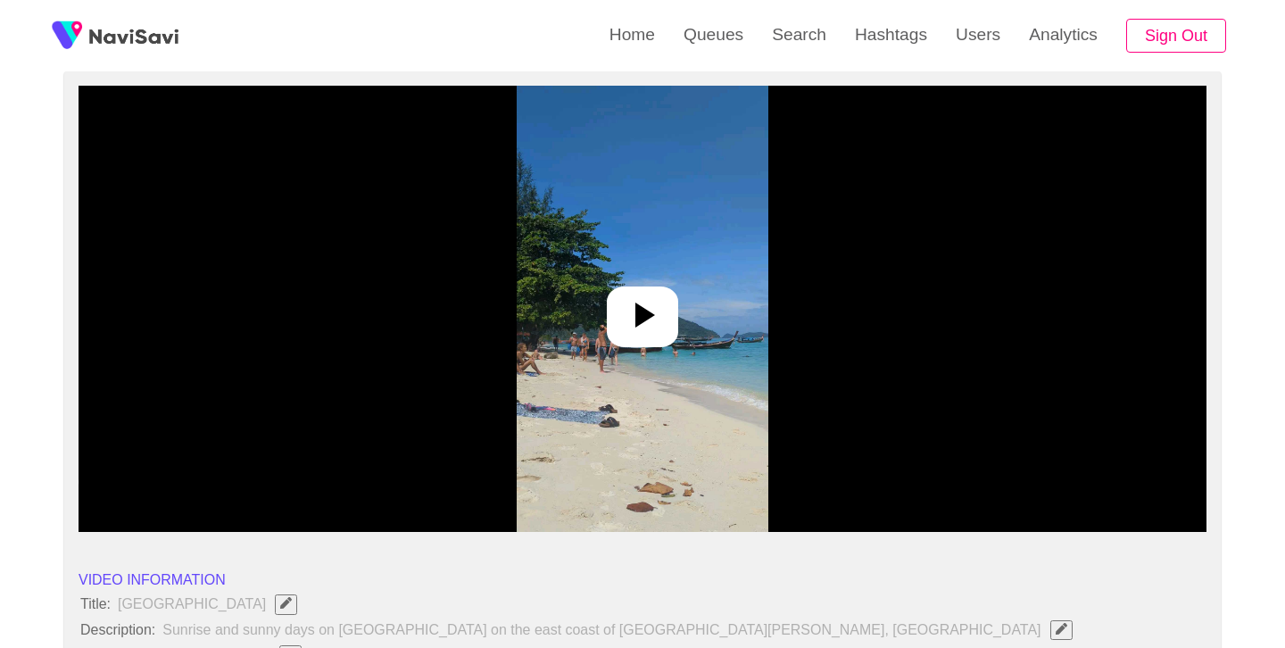
click at [644, 320] on icon at bounding box center [646, 315] width 20 height 25
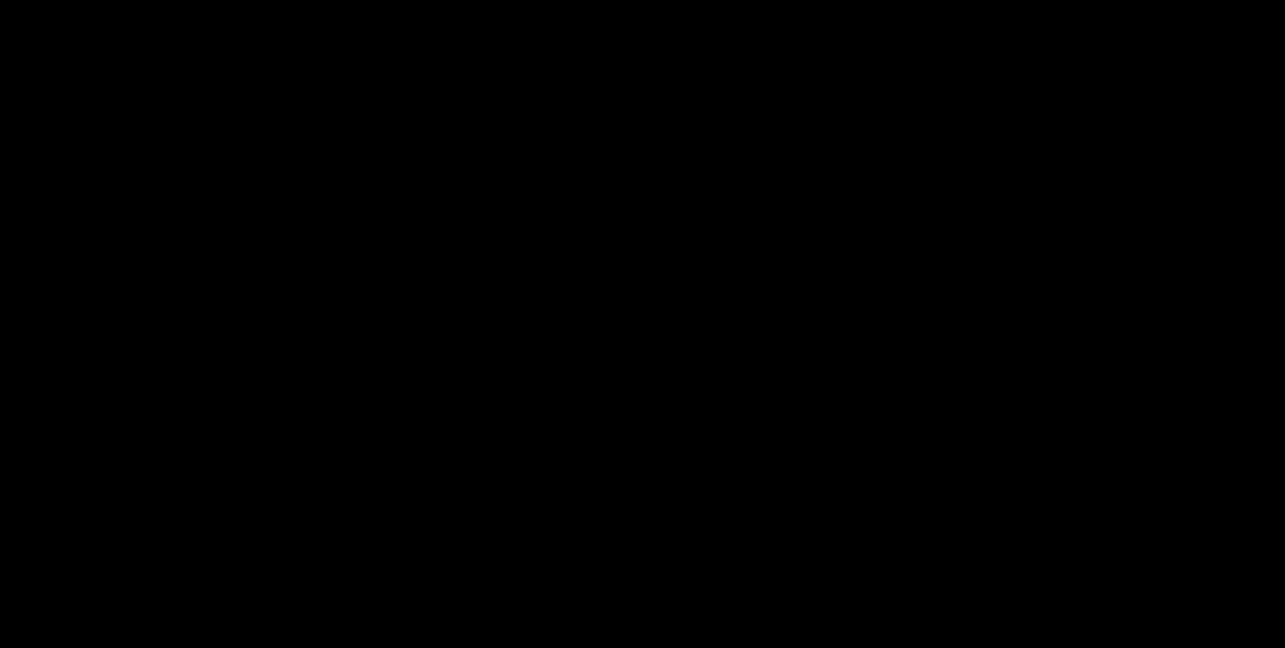
click at [663, 312] on video at bounding box center [643, 309] width 1128 height 446
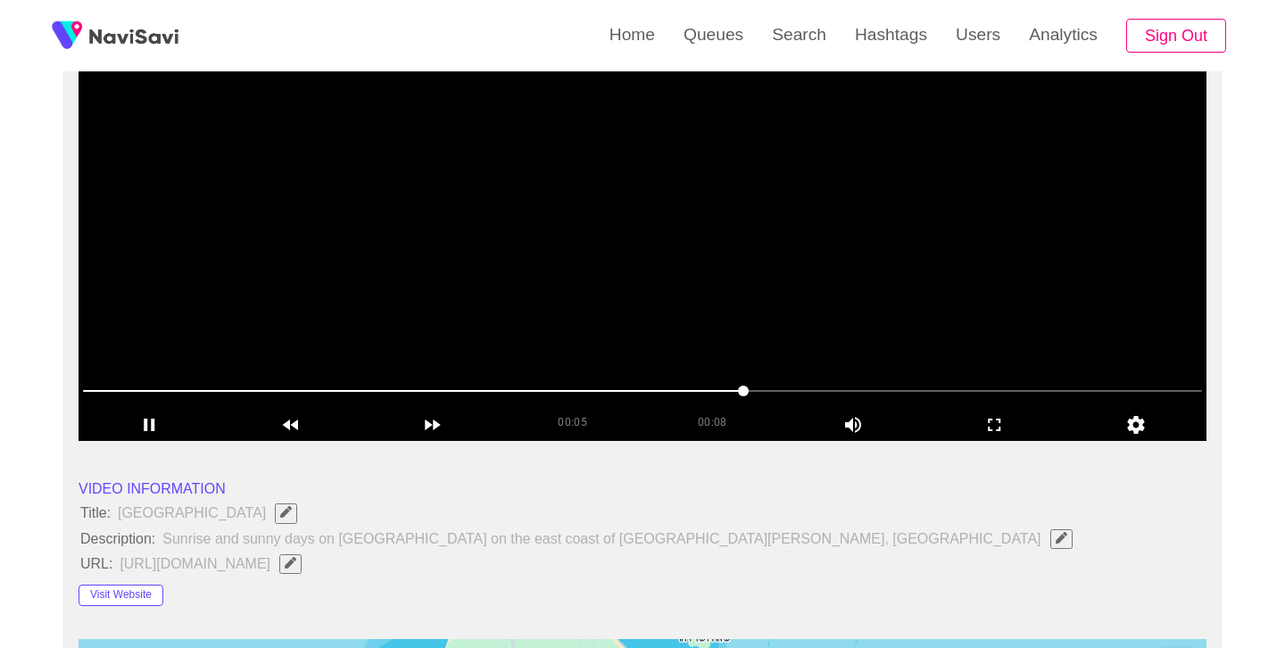
scroll to position [145, 0]
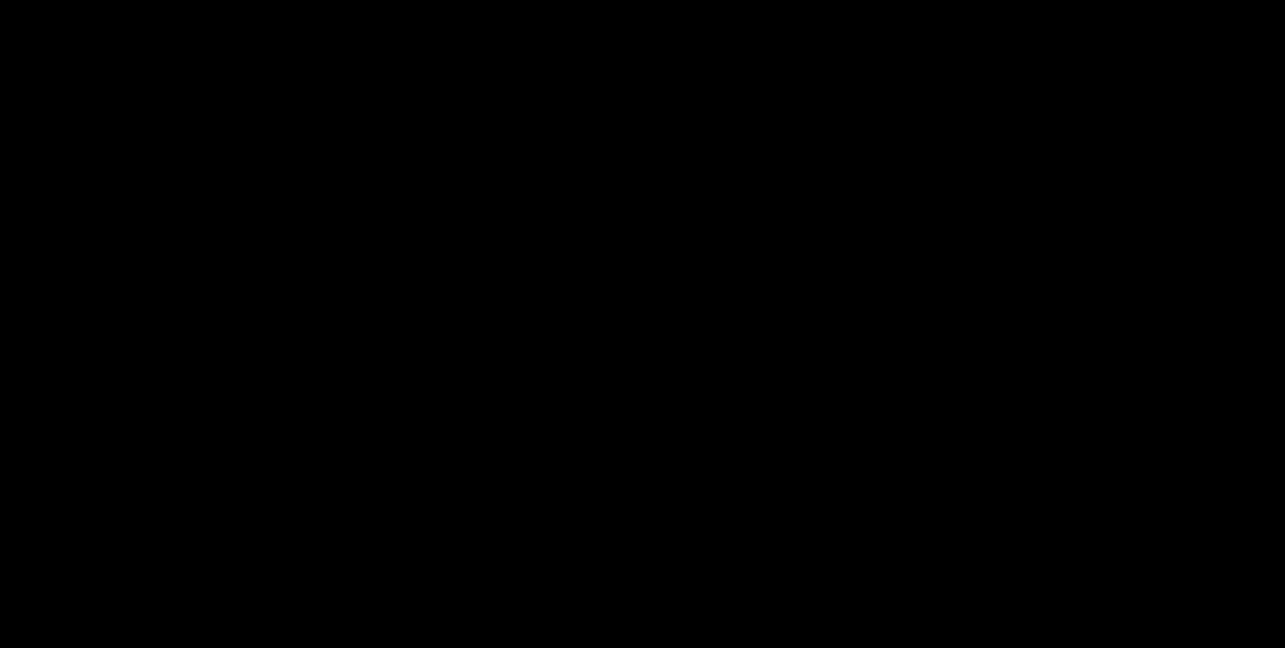
click at [691, 310] on video at bounding box center [643, 315] width 1128 height 446
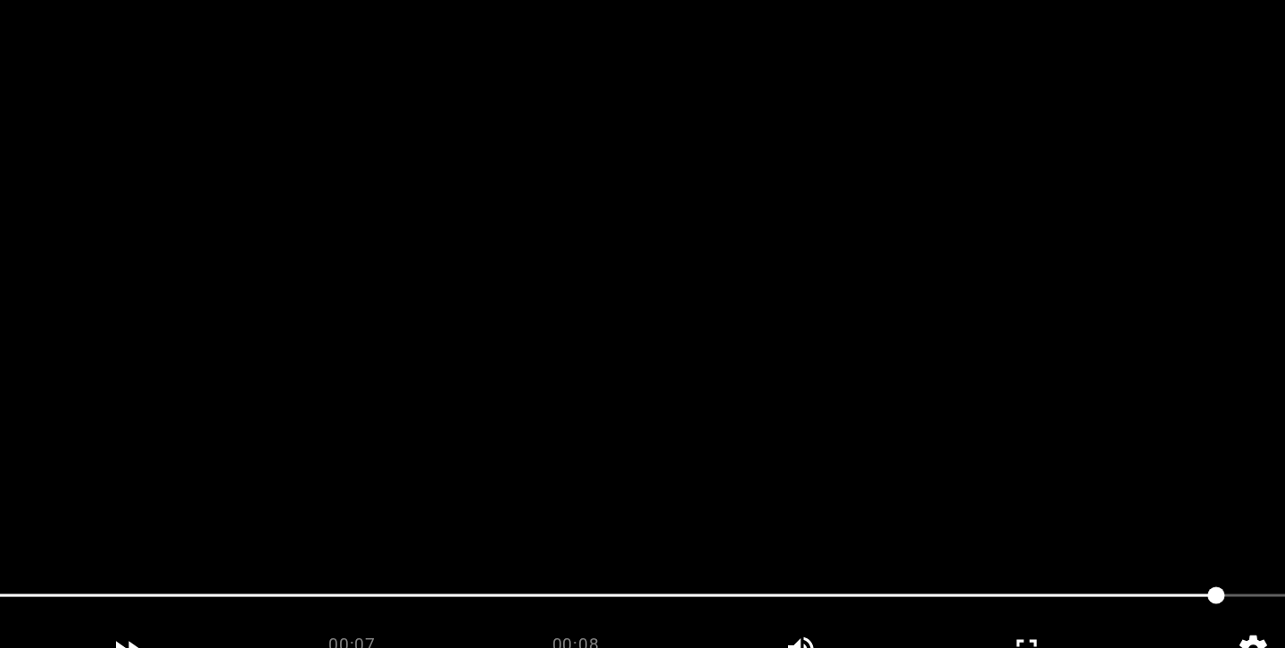
click at [688, 375] on video at bounding box center [643, 315] width 1128 height 446
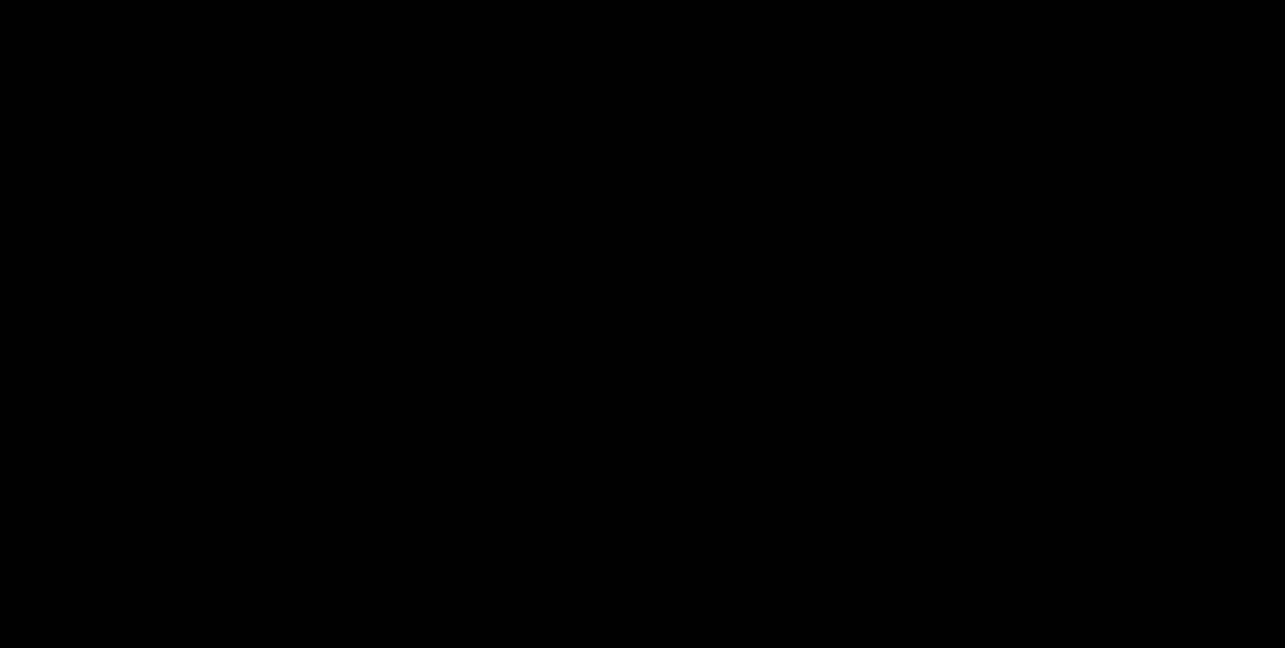
click at [688, 375] on video at bounding box center [643, 315] width 1128 height 446
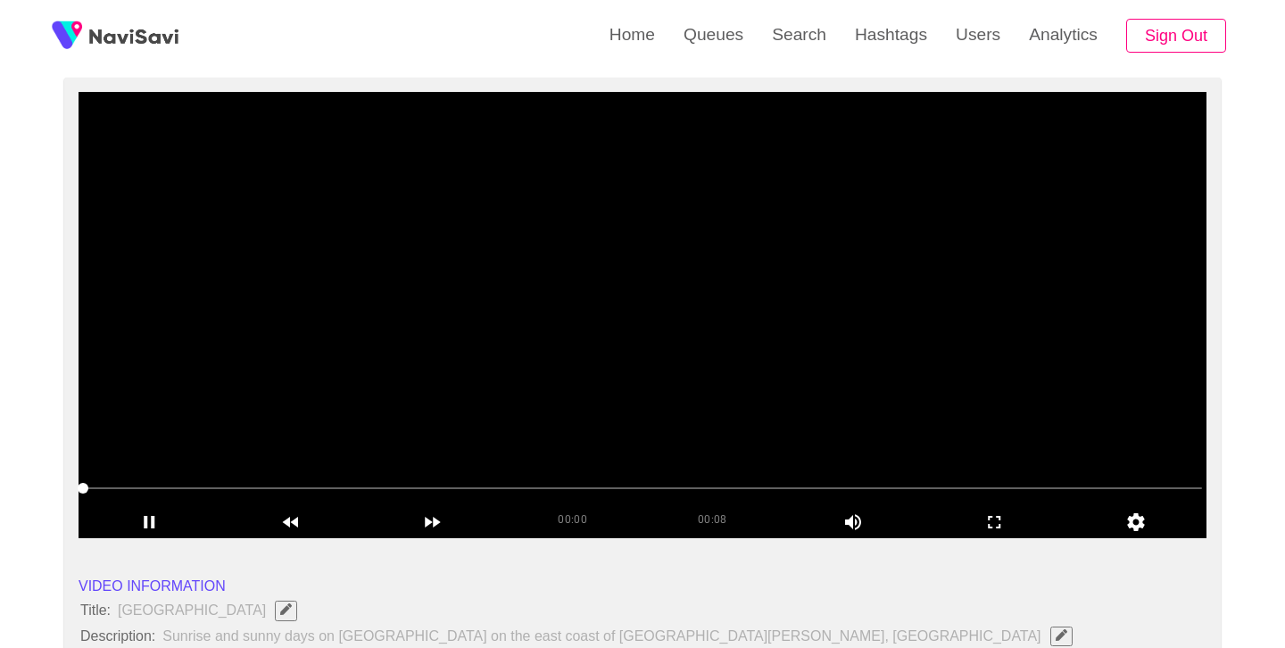
click at [635, 368] on video at bounding box center [643, 315] width 1128 height 446
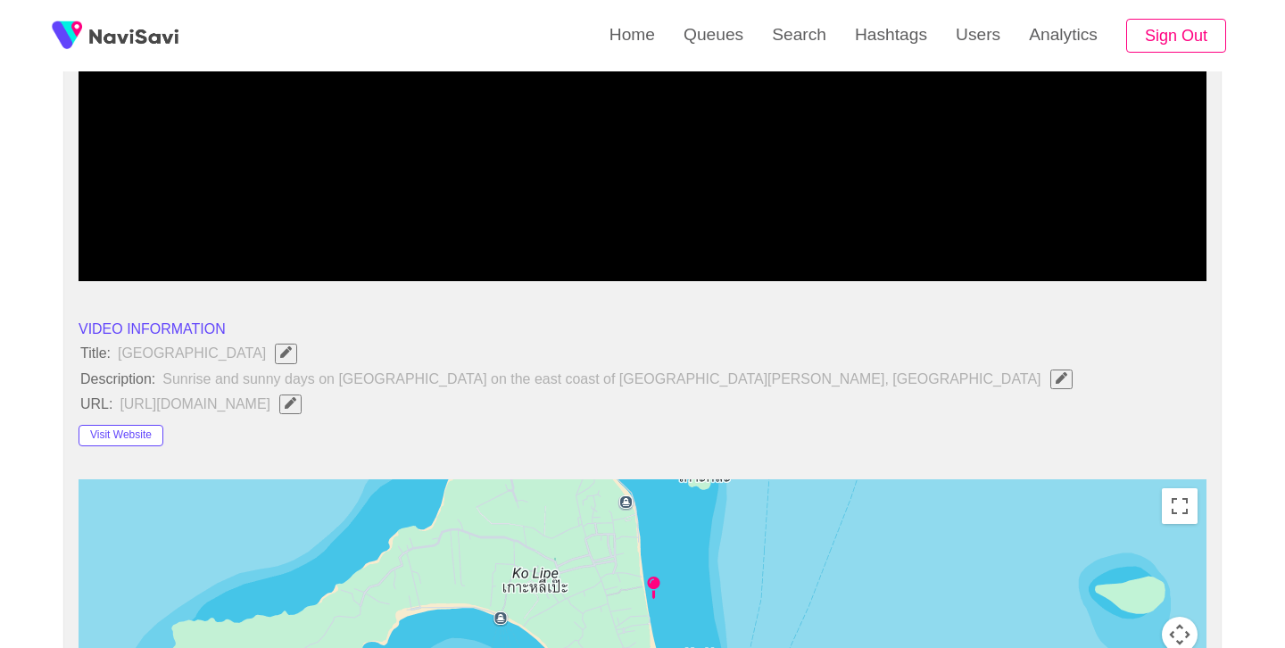
scroll to position [440, 0]
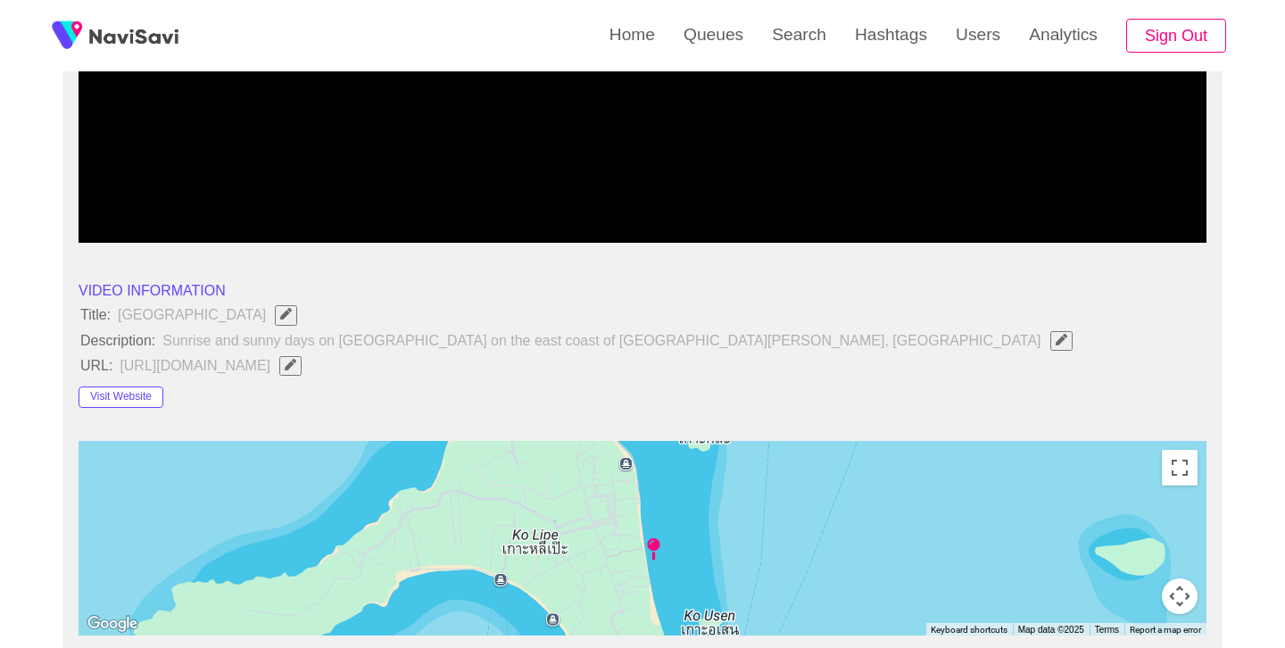
click at [590, 540] on div at bounding box center [643, 538] width 1128 height 195
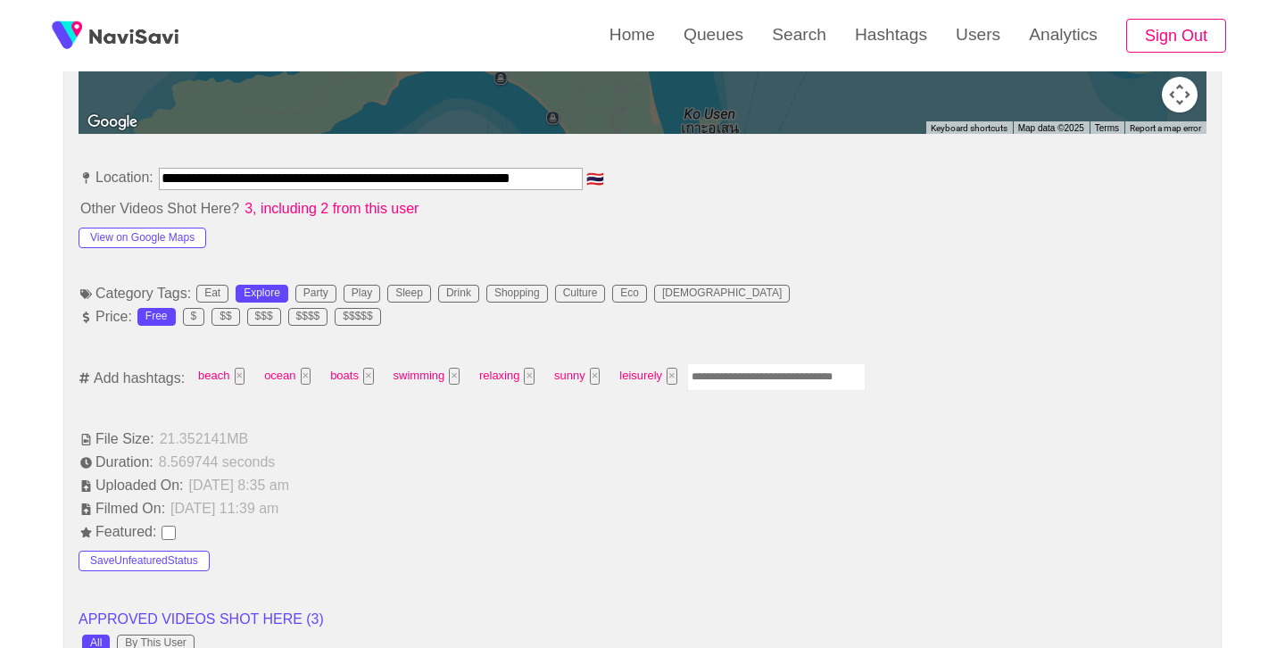
scroll to position [997, 0]
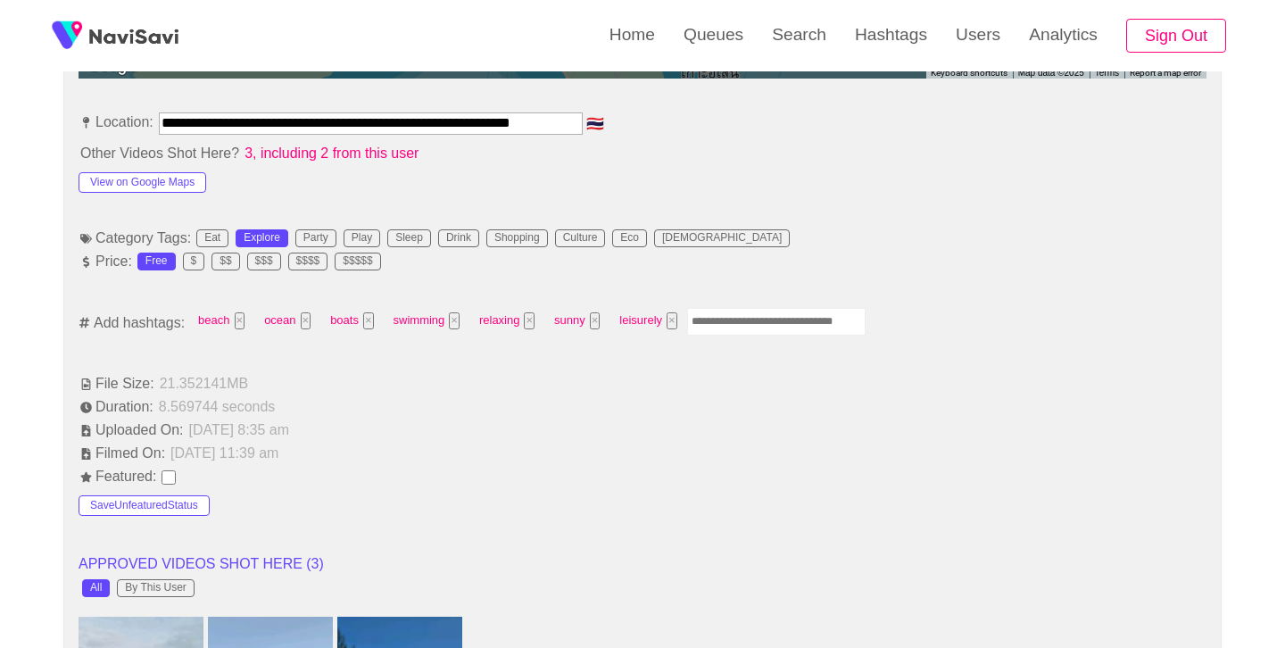
click at [766, 325] on input "Enter tag here and press return" at bounding box center [776, 322] width 179 height 28
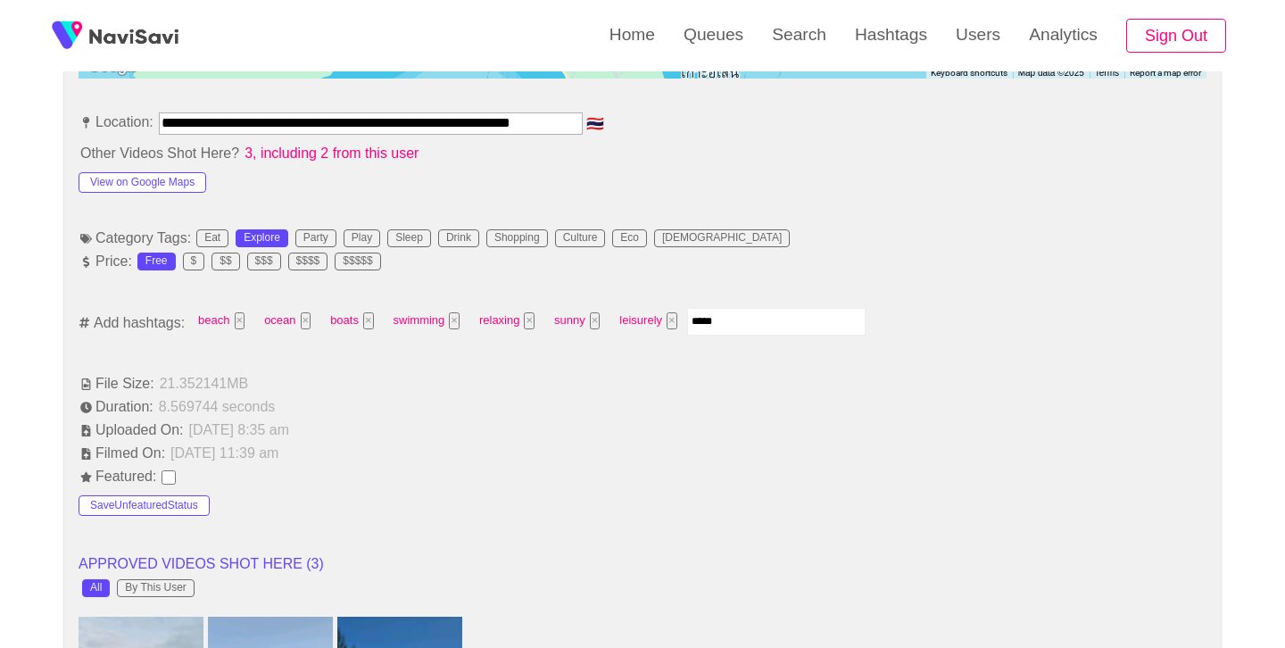
type input "******"
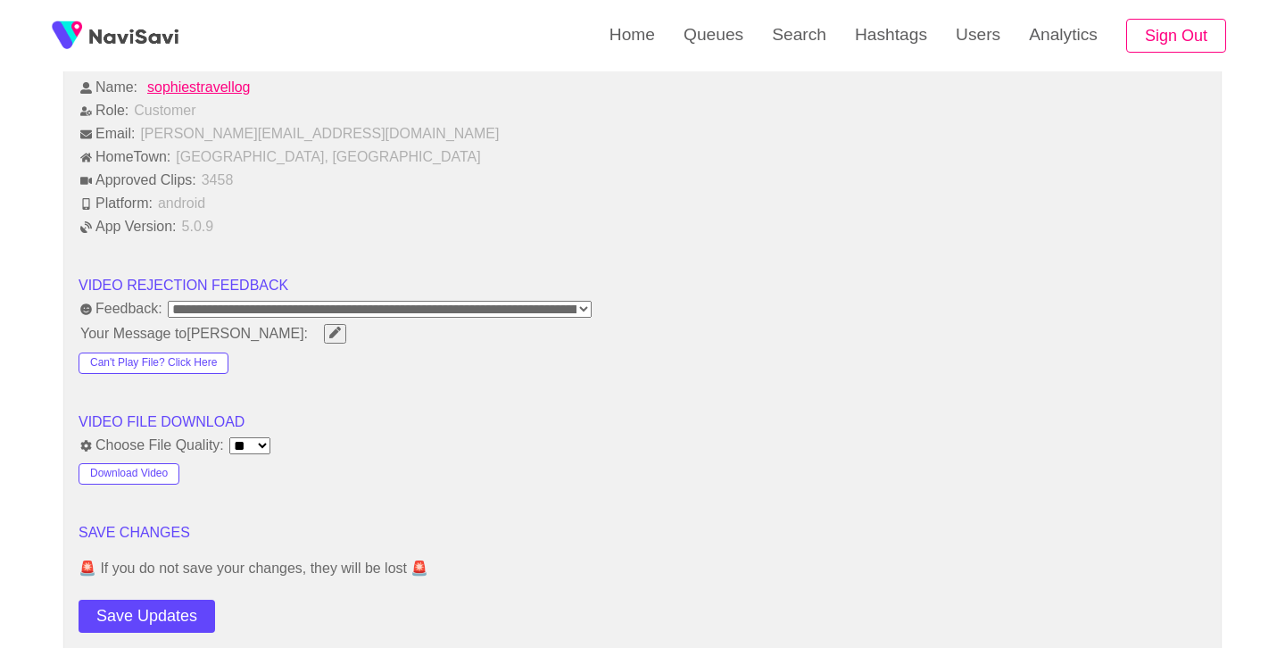
scroll to position [2104, 0]
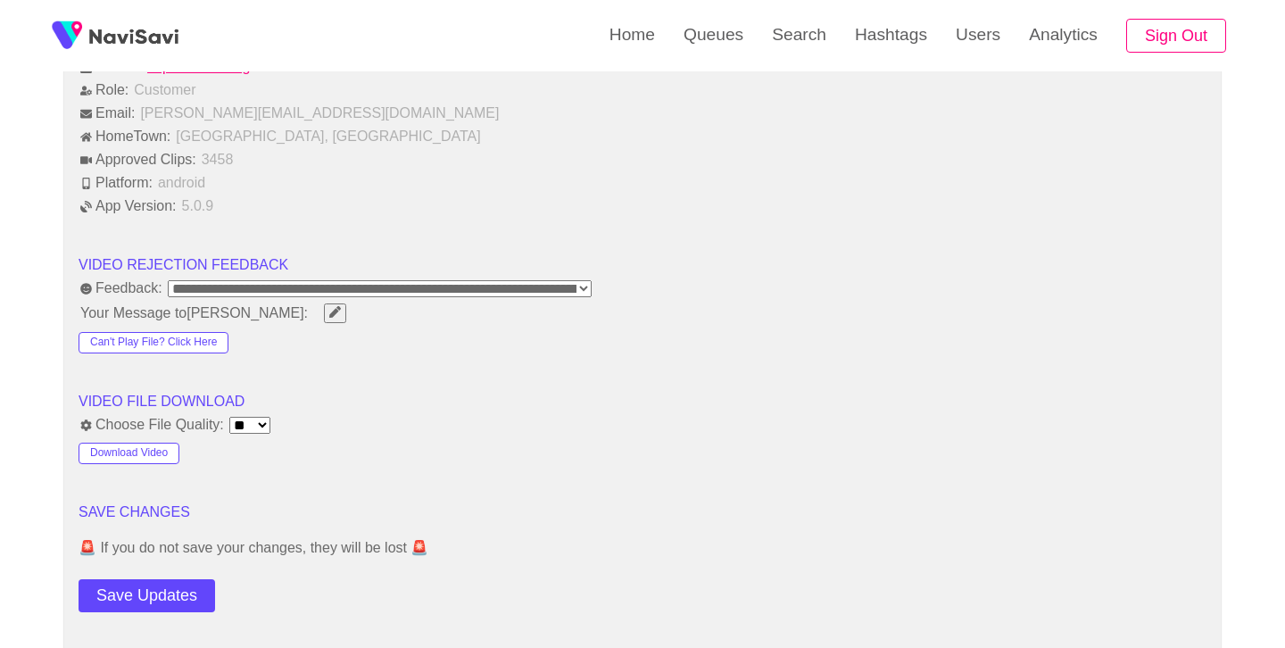
click at [142, 574] on div "Save Updates" at bounding box center [192, 592] width 226 height 40
click at [147, 591] on button "Save Updates" at bounding box center [147, 595] width 137 height 33
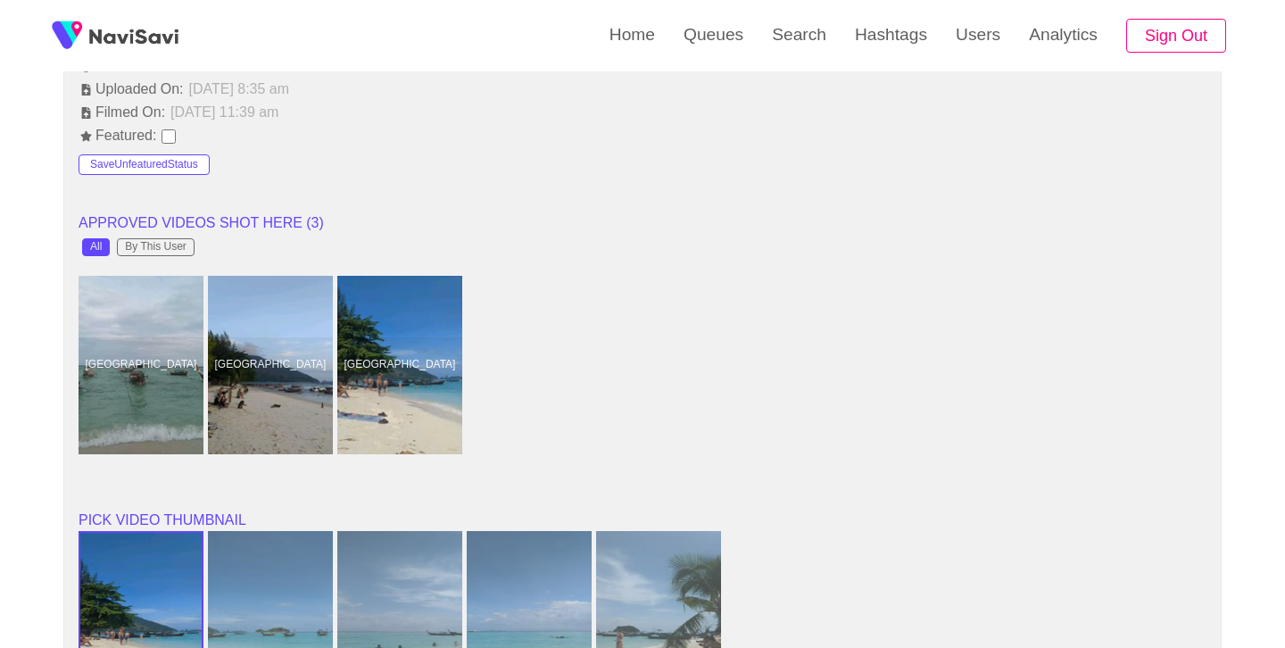
scroll to position [1342, 0]
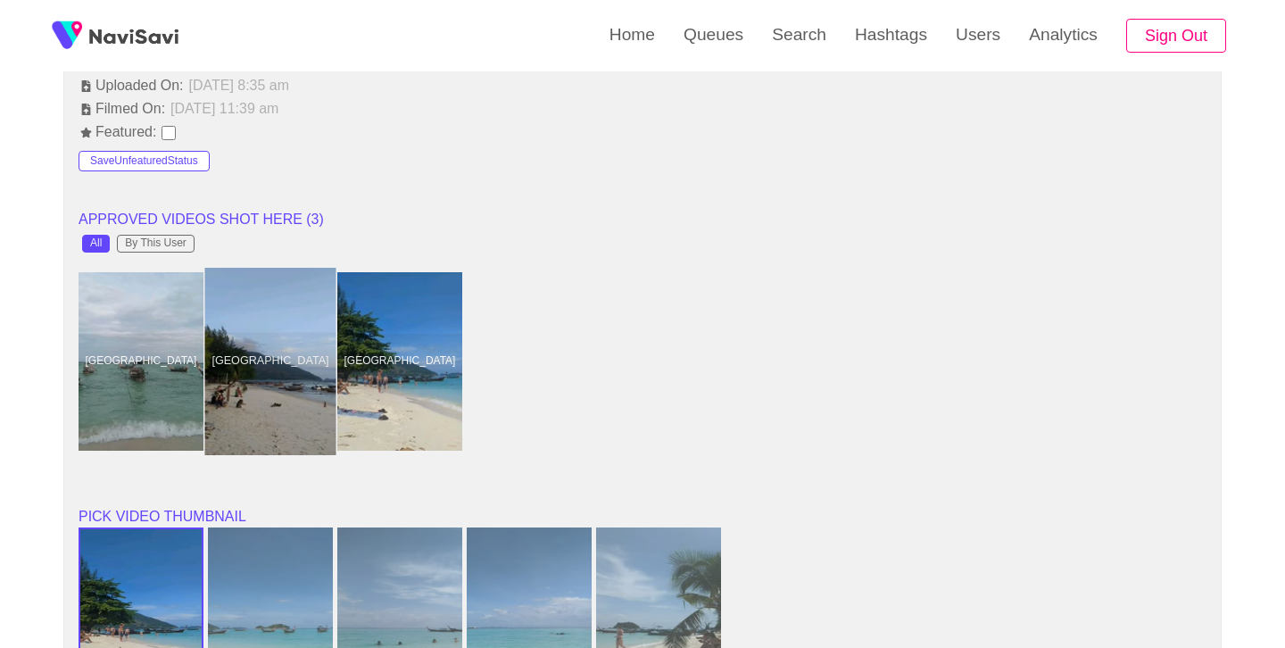
click at [308, 372] on div at bounding box center [270, 361] width 131 height 187
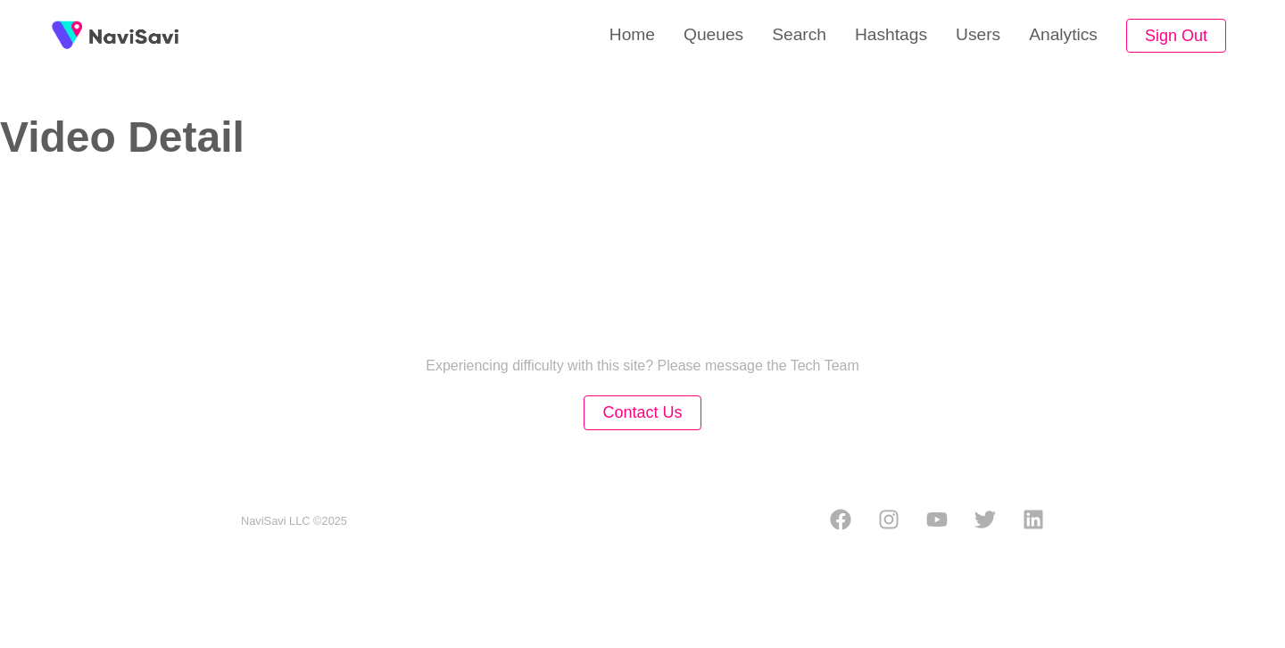
select select "**********"
select select "**"
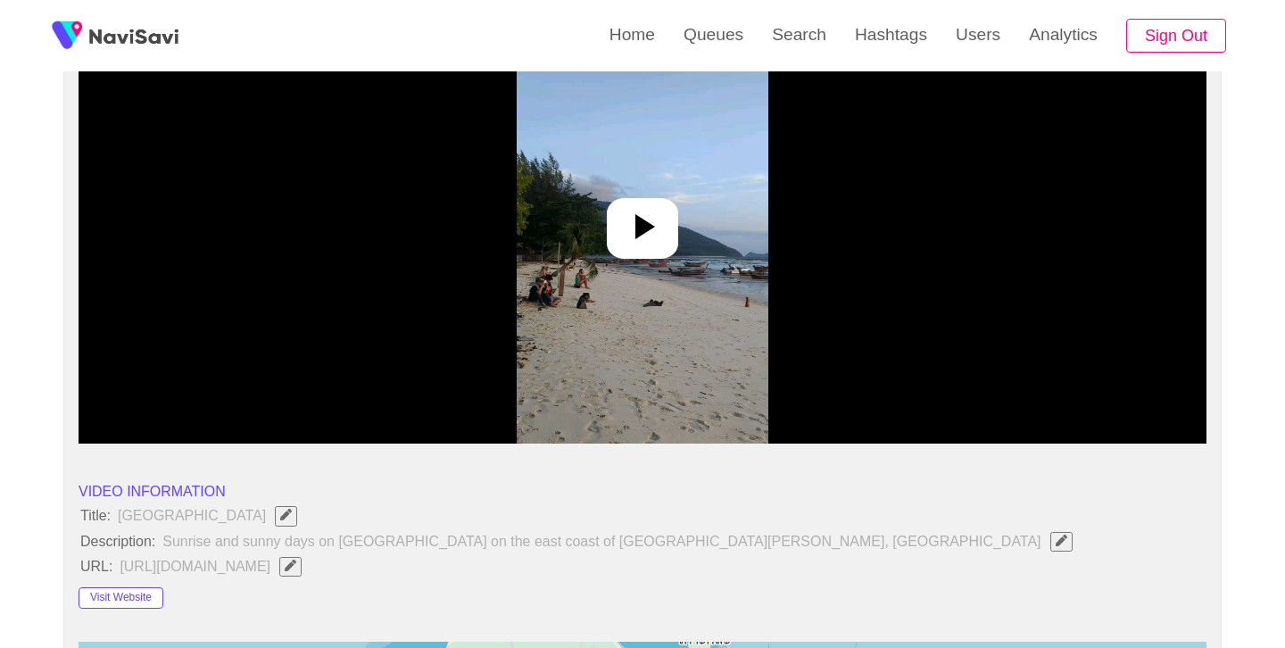
scroll to position [241, 0]
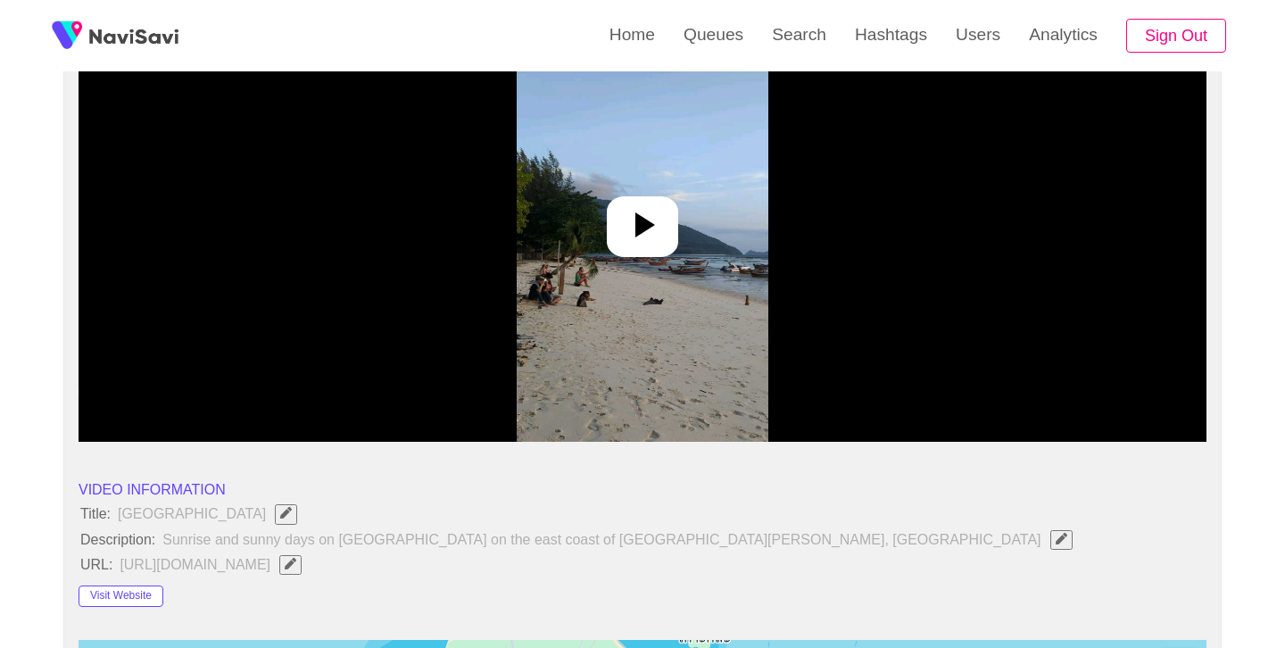
click at [653, 232] on icon at bounding box center [642, 225] width 43 height 43
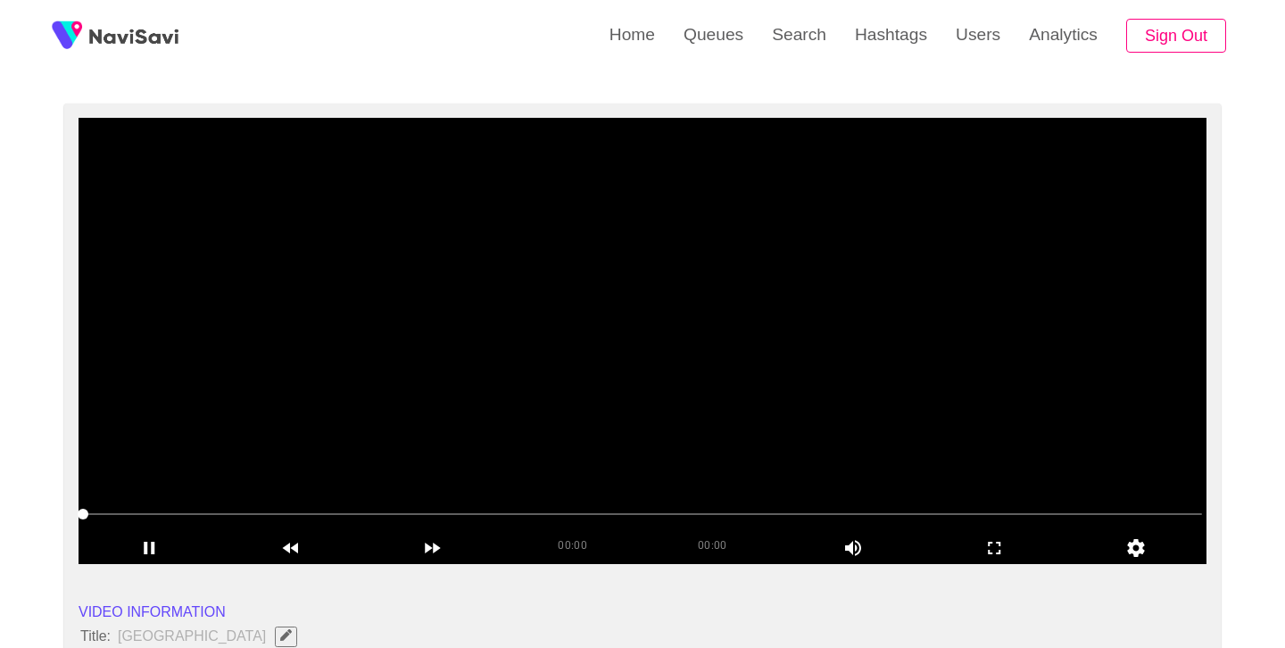
scroll to position [121, 0]
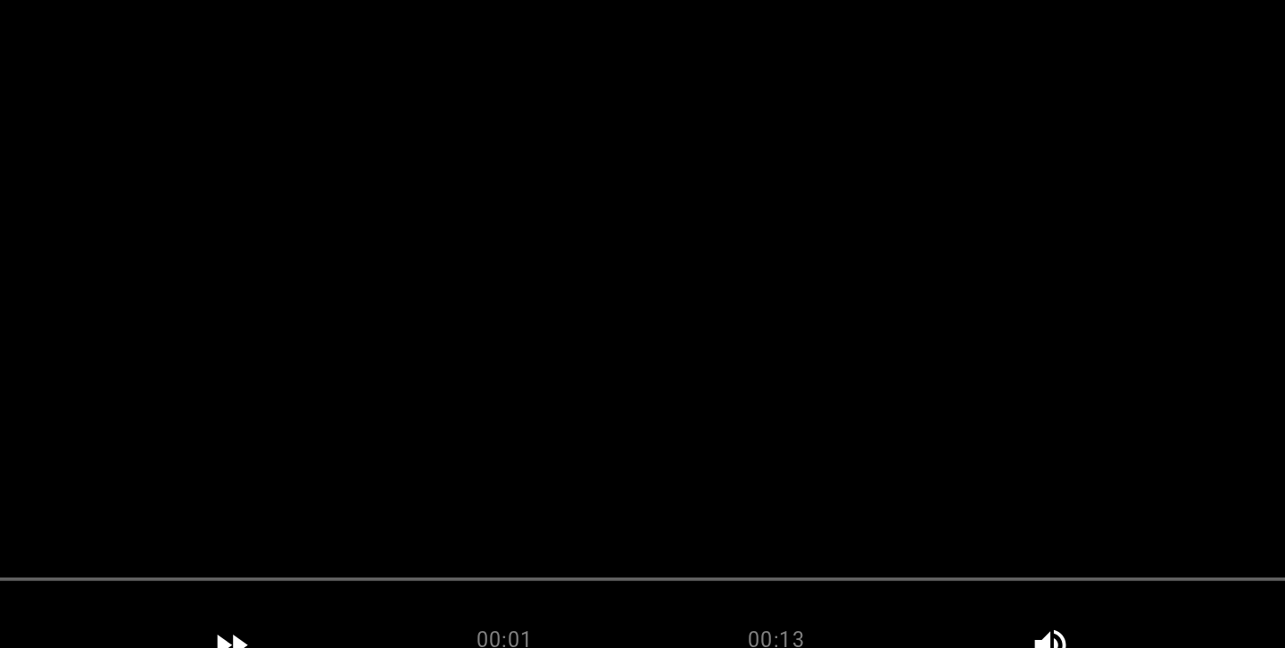
click at [645, 441] on video at bounding box center [643, 339] width 1128 height 446
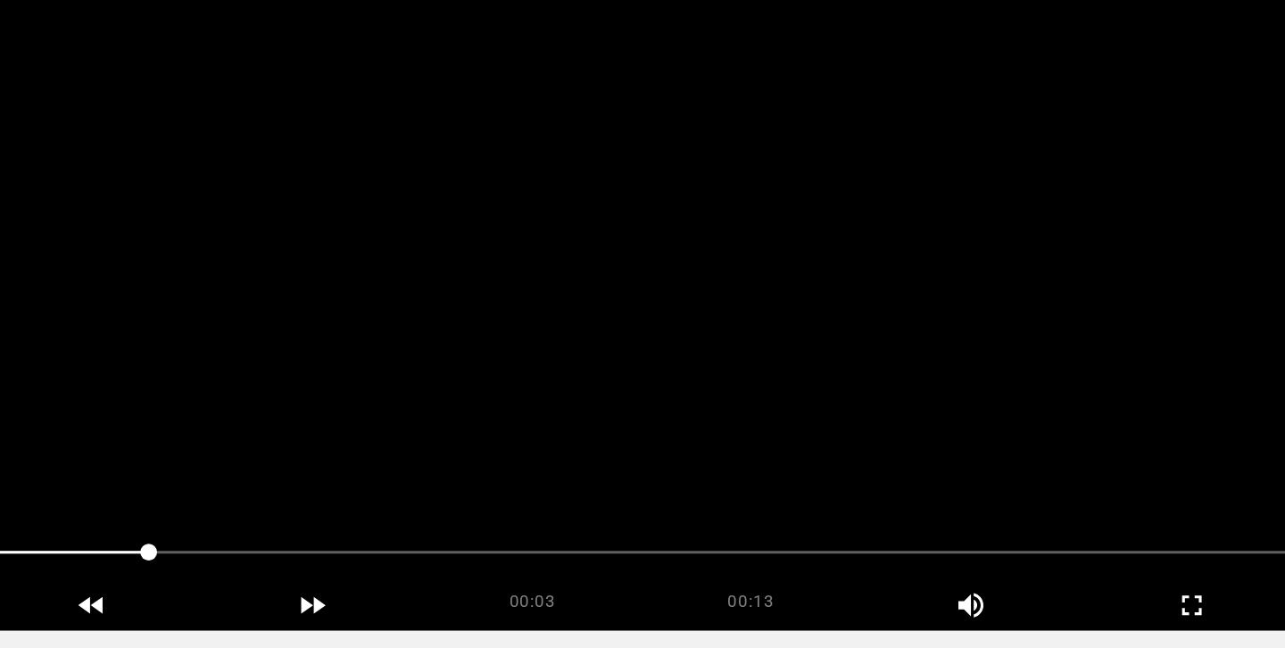
click at [645, 441] on video at bounding box center [643, 339] width 1128 height 446
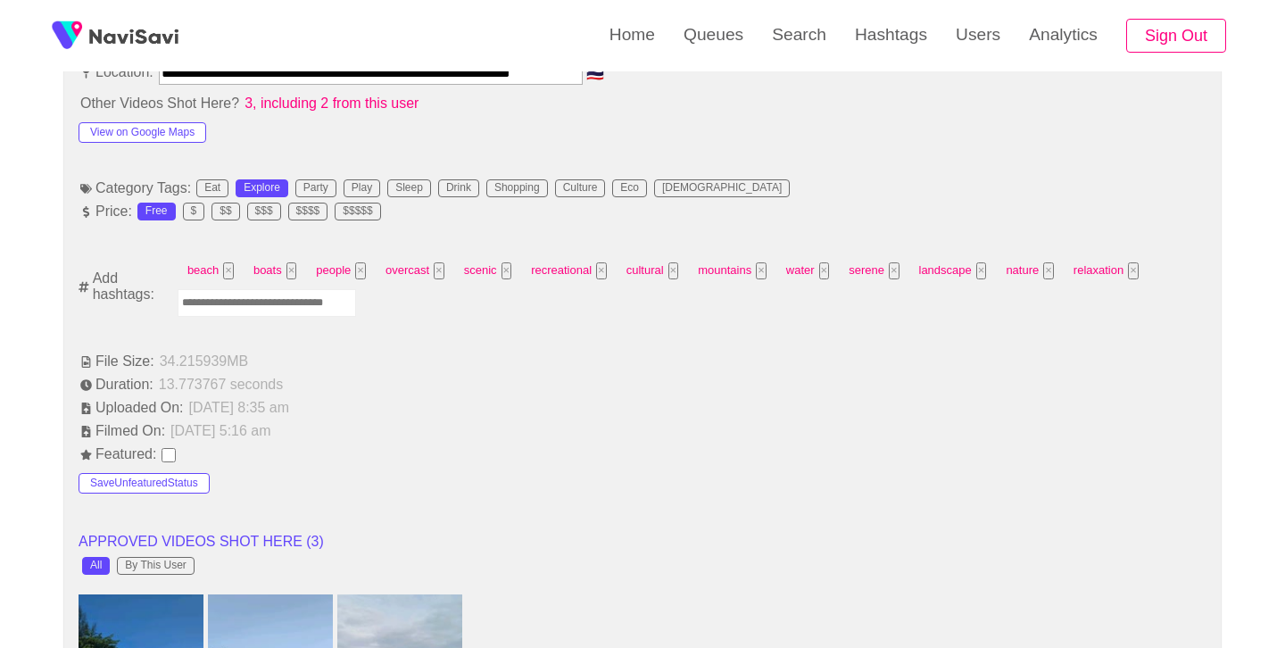
scroll to position [1048, 0]
click at [320, 297] on input "Enter tag here and press return" at bounding box center [267, 302] width 179 height 28
type input "*********"
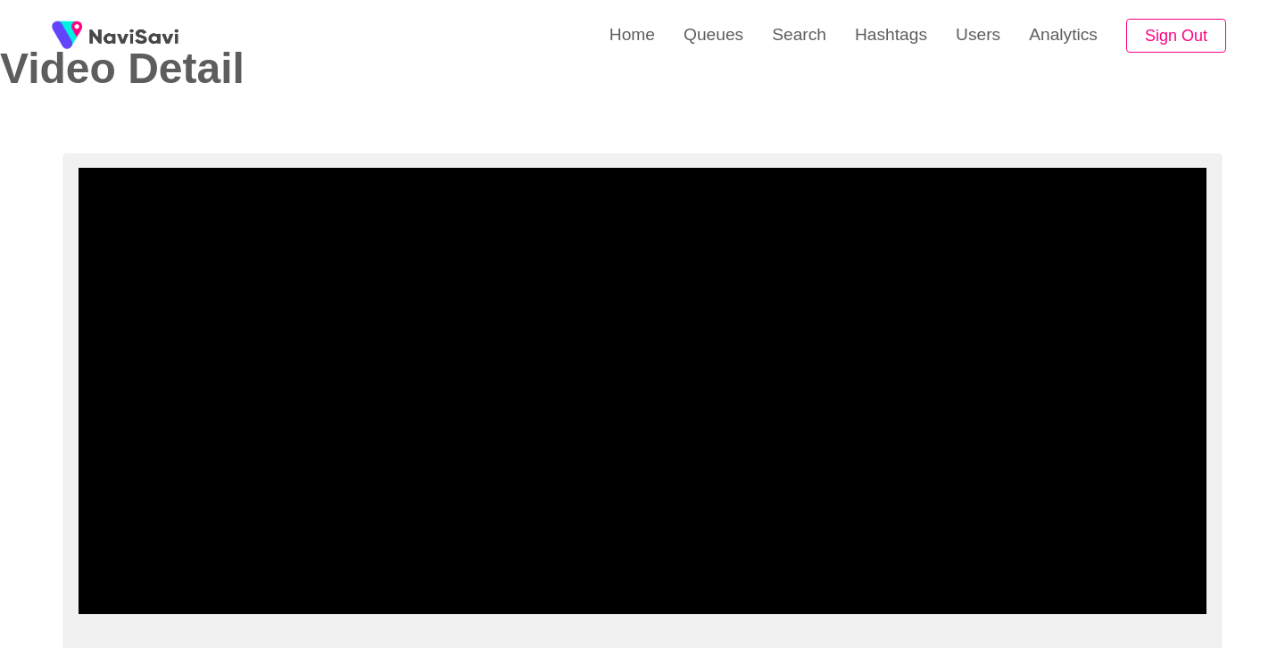
scroll to position [73, 0]
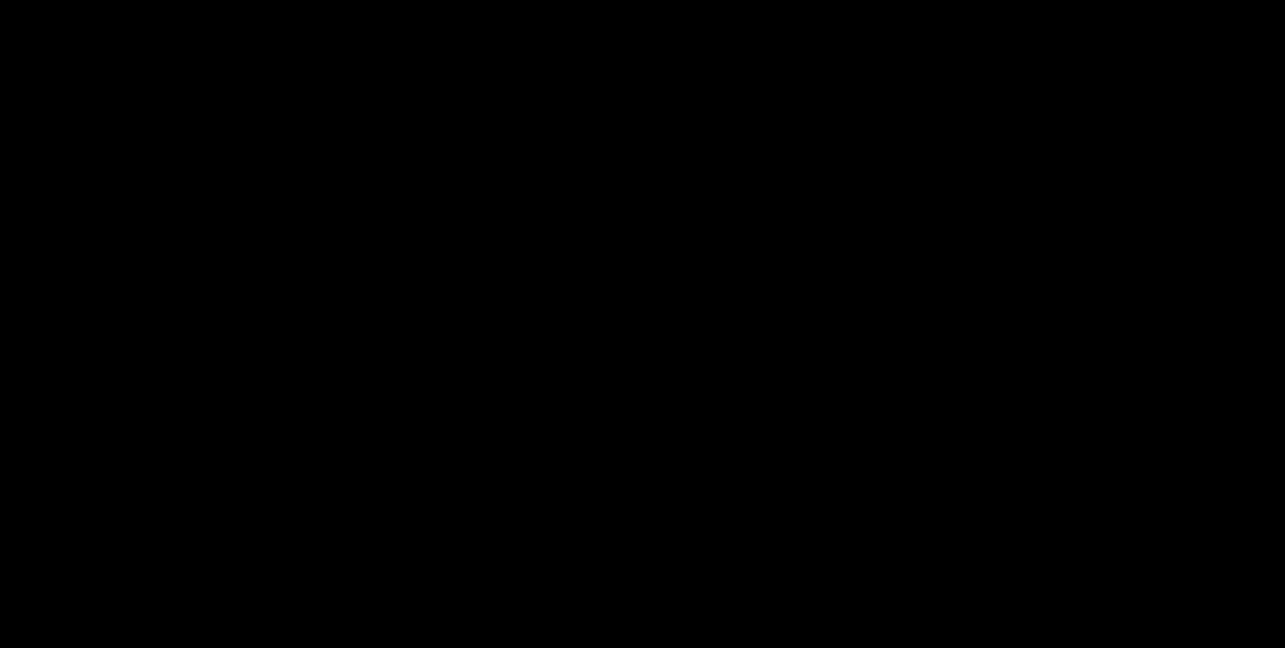
click at [642, 404] on video at bounding box center [643, 386] width 1128 height 446
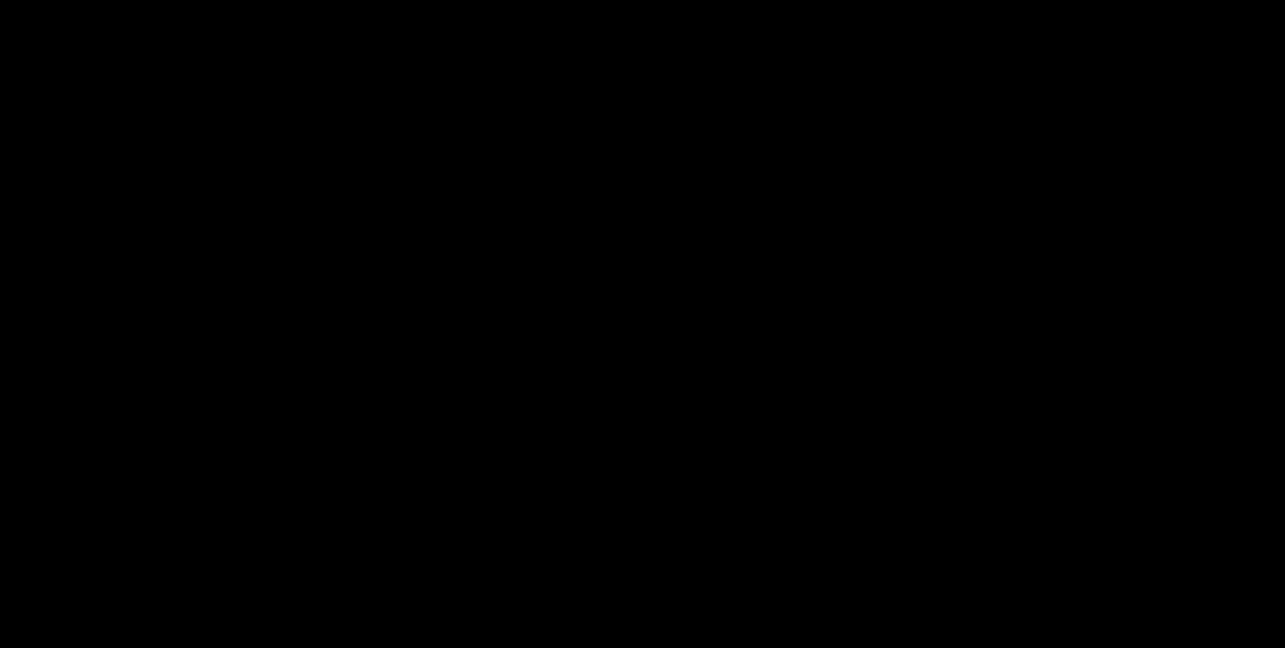
click at [642, 404] on video at bounding box center [643, 386] width 1128 height 446
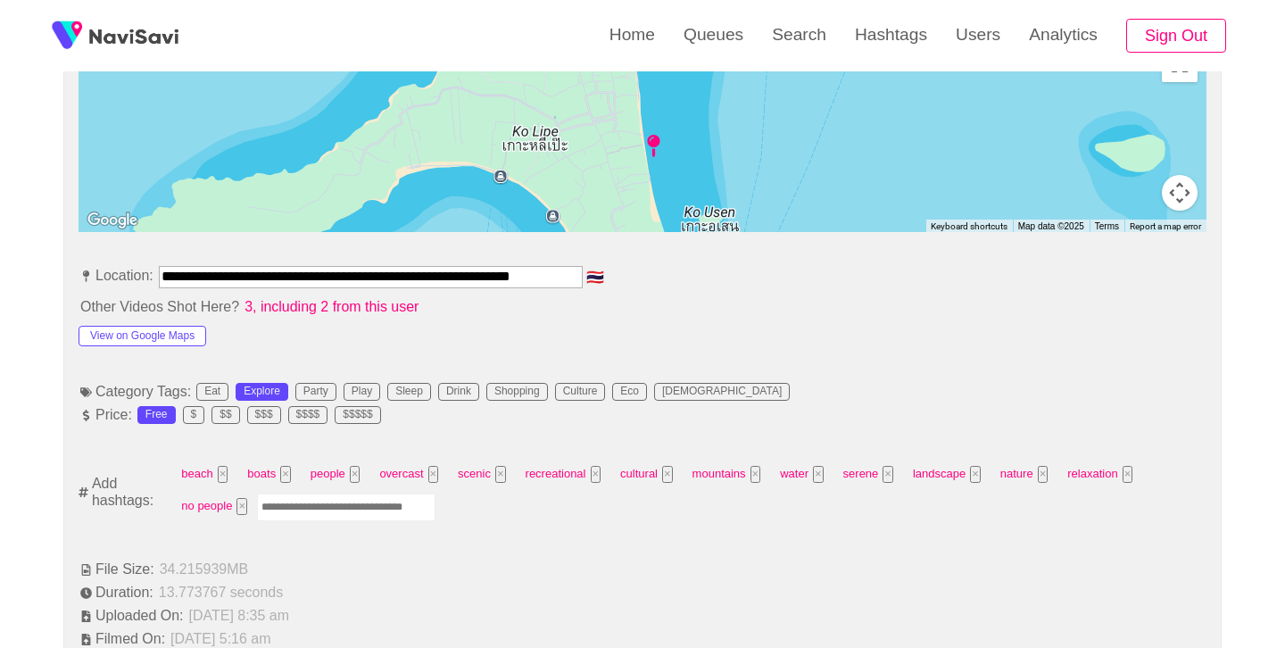
scroll to position [884, 0]
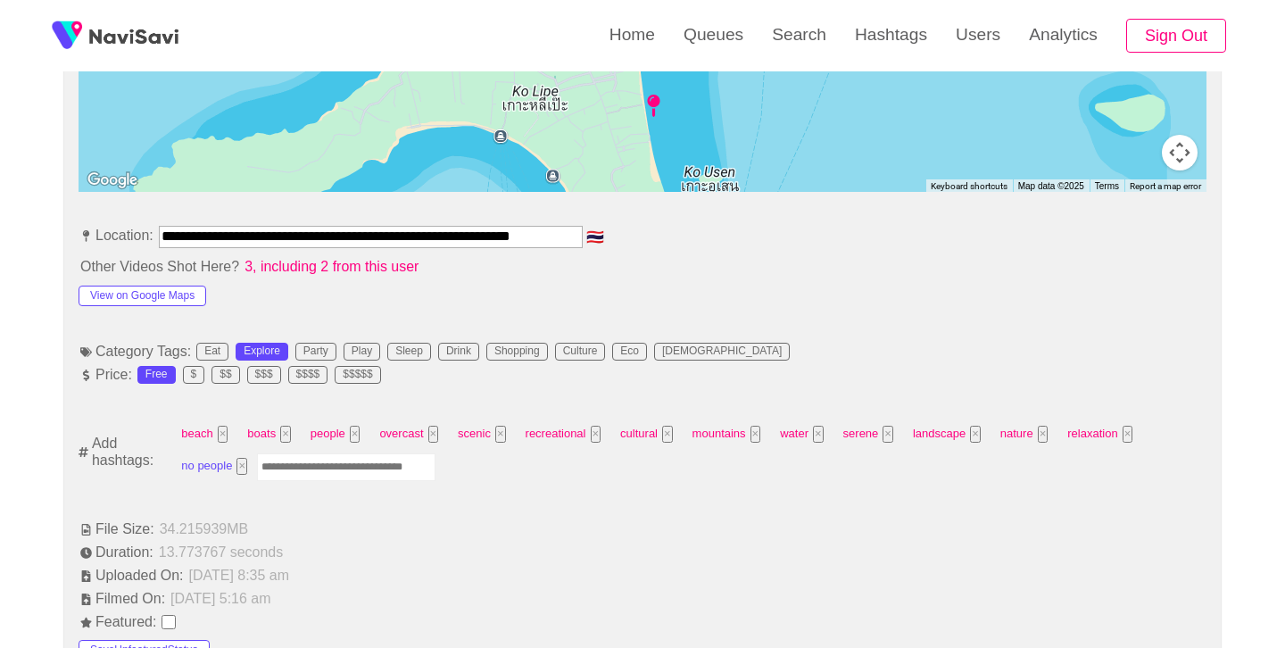
click at [244, 472] on button "×" at bounding box center [242, 466] width 11 height 17
click at [320, 464] on input "Enter tag here and press return" at bounding box center [267, 467] width 179 height 28
type input "*********"
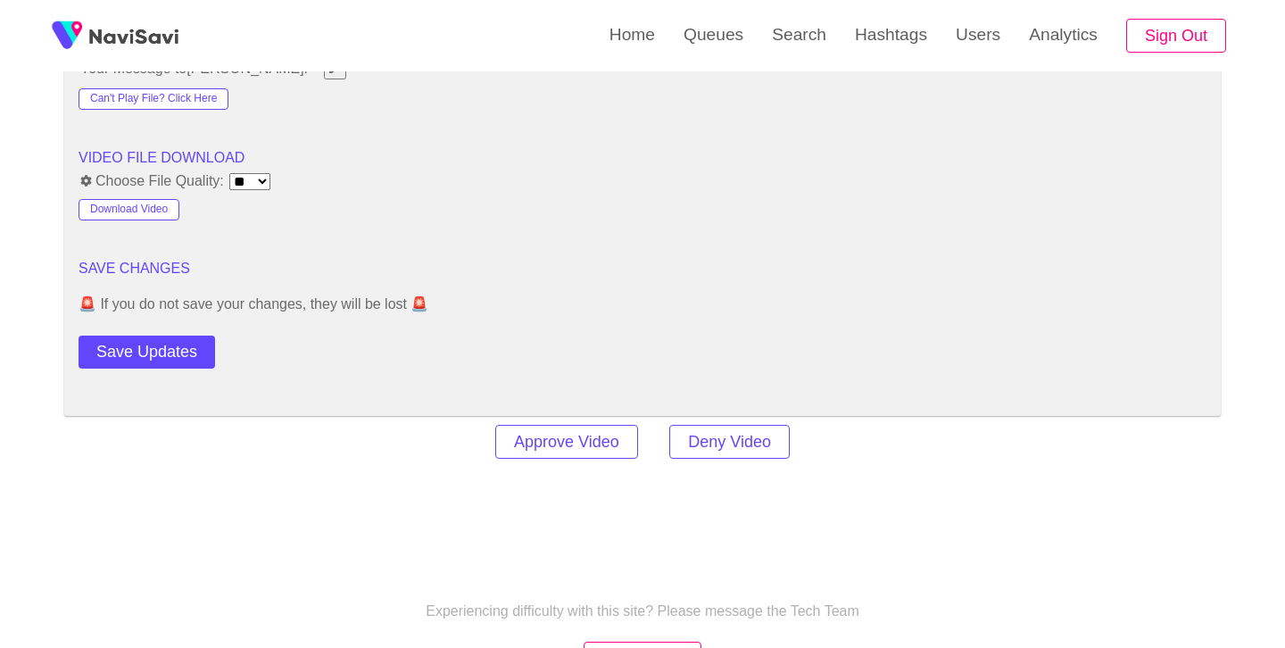
scroll to position [2542, 0]
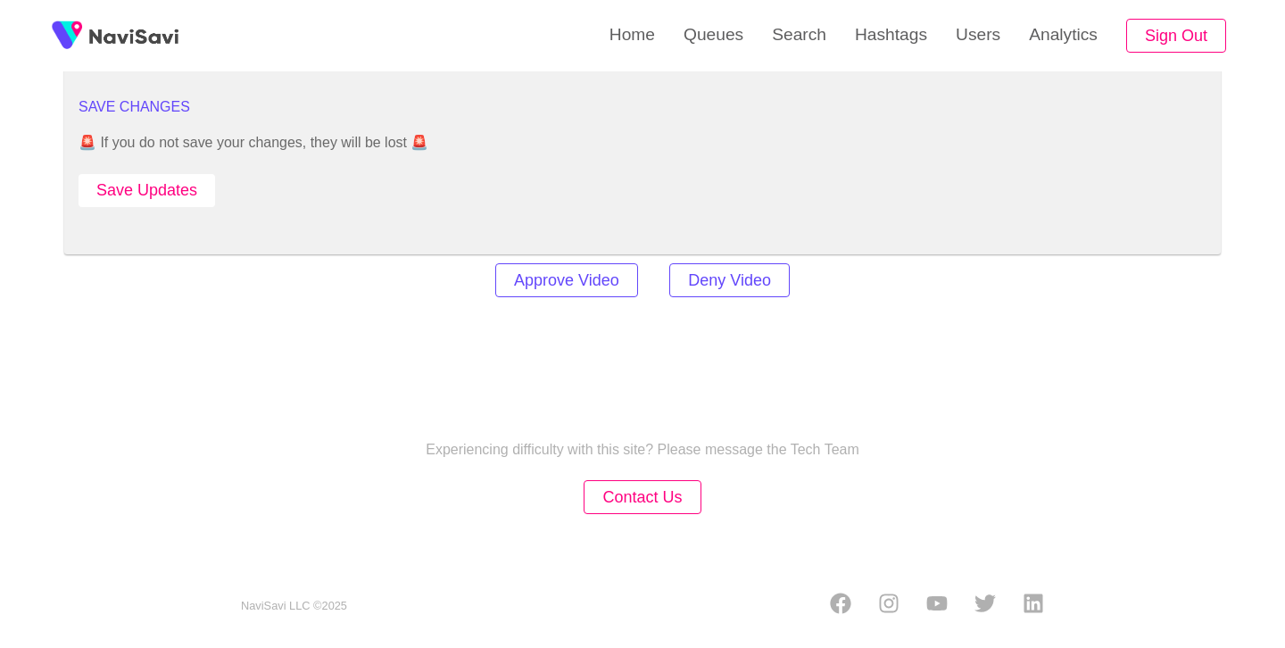
click at [146, 201] on button "Save Updates" at bounding box center [147, 190] width 137 height 33
drag, startPoint x: 773, startPoint y: 36, endPoint x: 720, endPoint y: 67, distance: 61.2
click at [774, 36] on link "Search" at bounding box center [799, 35] width 83 height 70
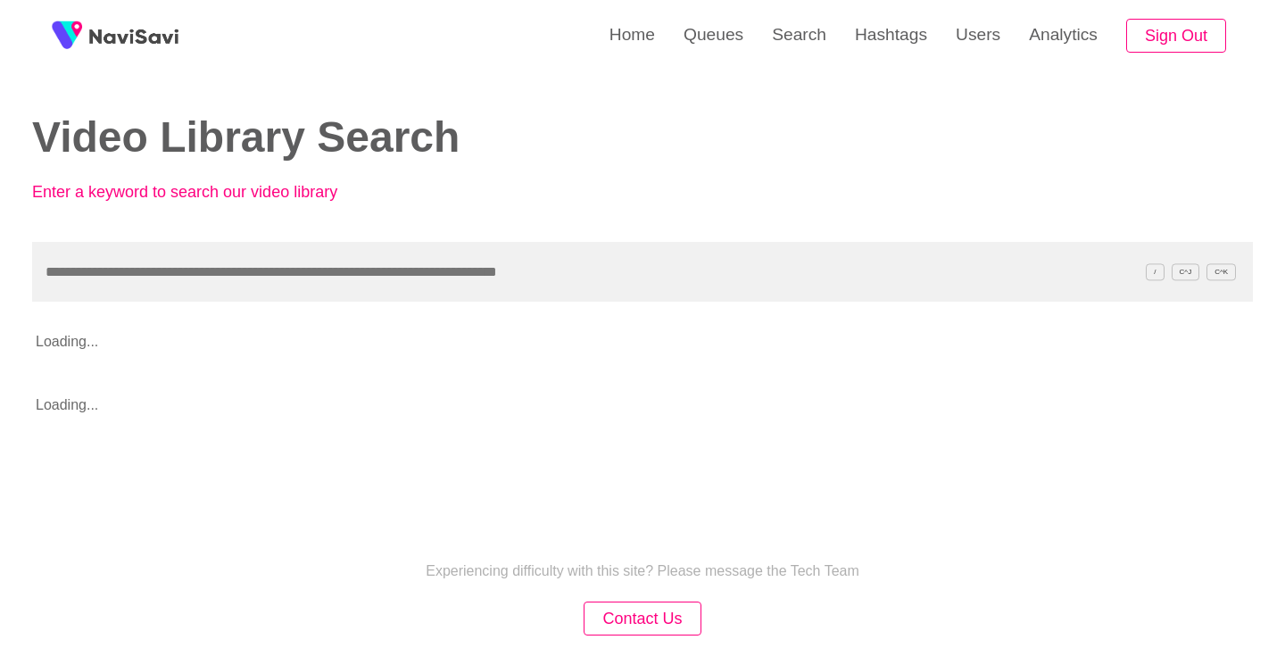
click at [244, 279] on input "text" at bounding box center [642, 272] width 1221 height 60
type input "**********"
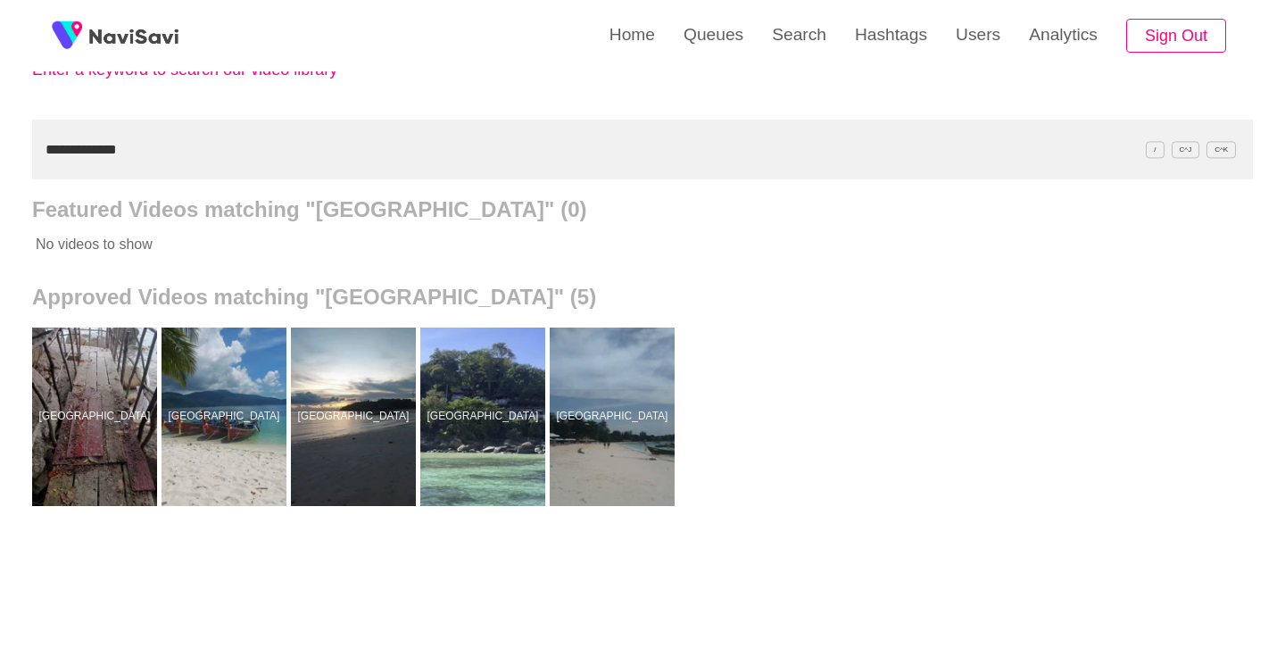
drag, startPoint x: 600, startPoint y: 397, endPoint x: 594, endPoint y: 389, distance: 10.2
click at [600, 397] on div at bounding box center [612, 417] width 125 height 179
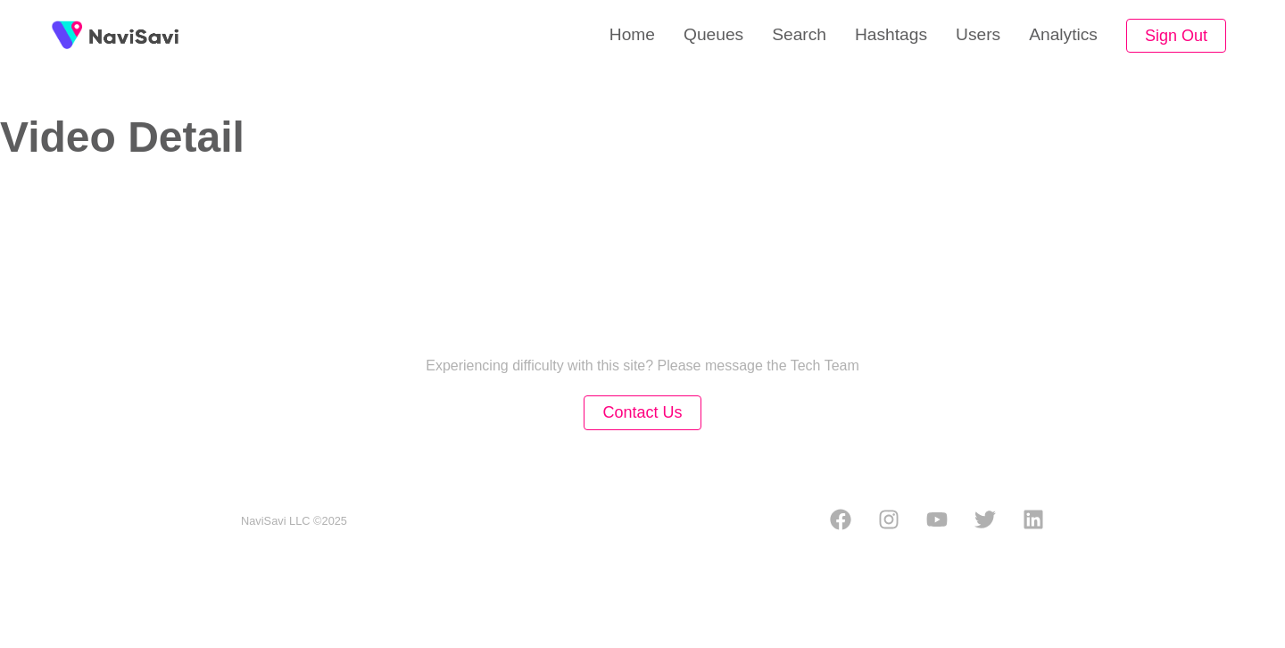
select select "**********"
select select "**"
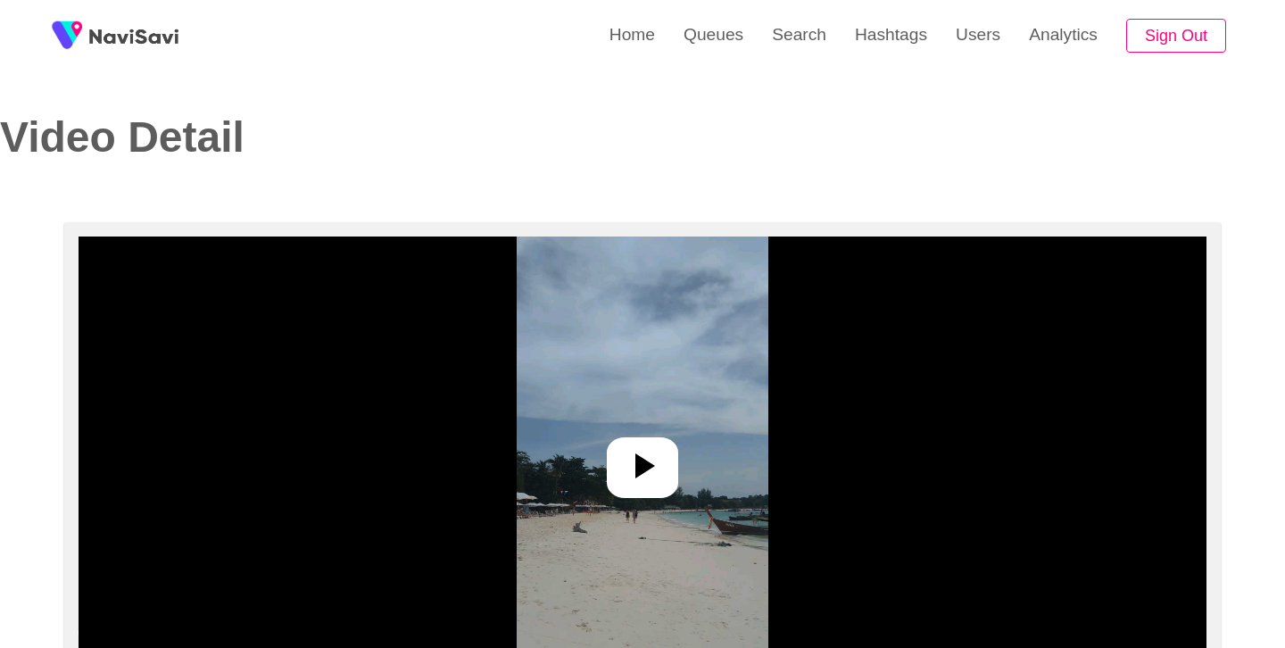
scroll to position [177, 0]
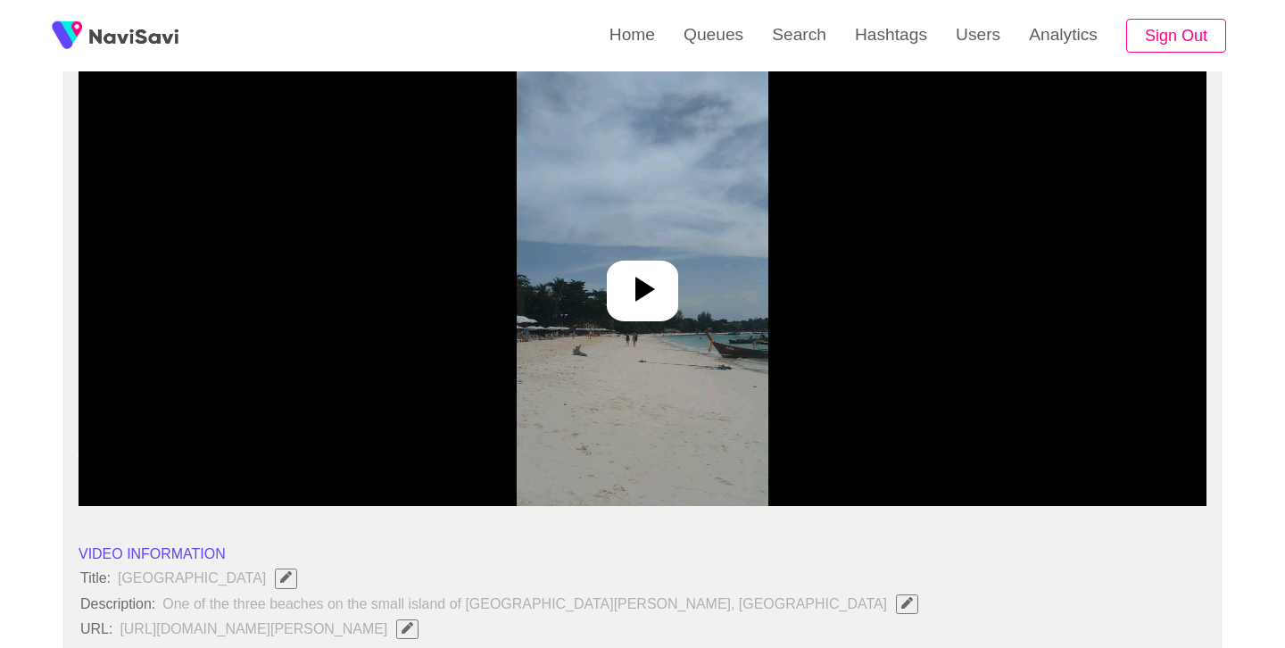
click at [634, 317] on div at bounding box center [642, 291] width 71 height 61
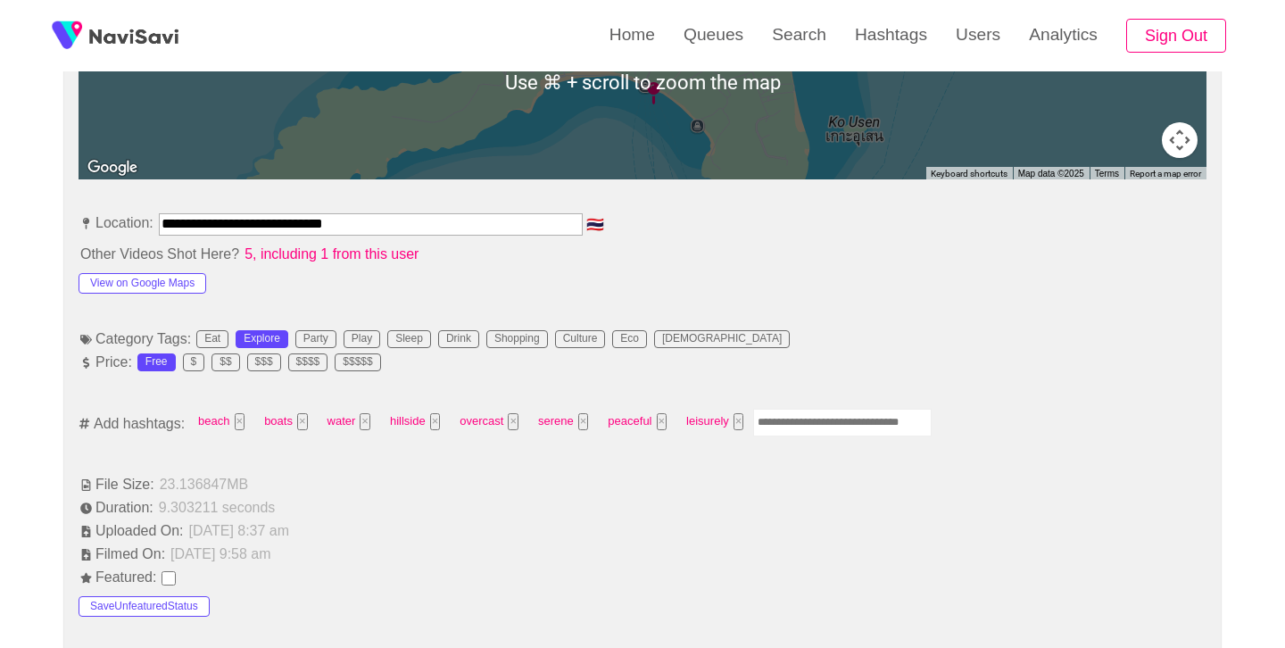
scroll to position [900, 0]
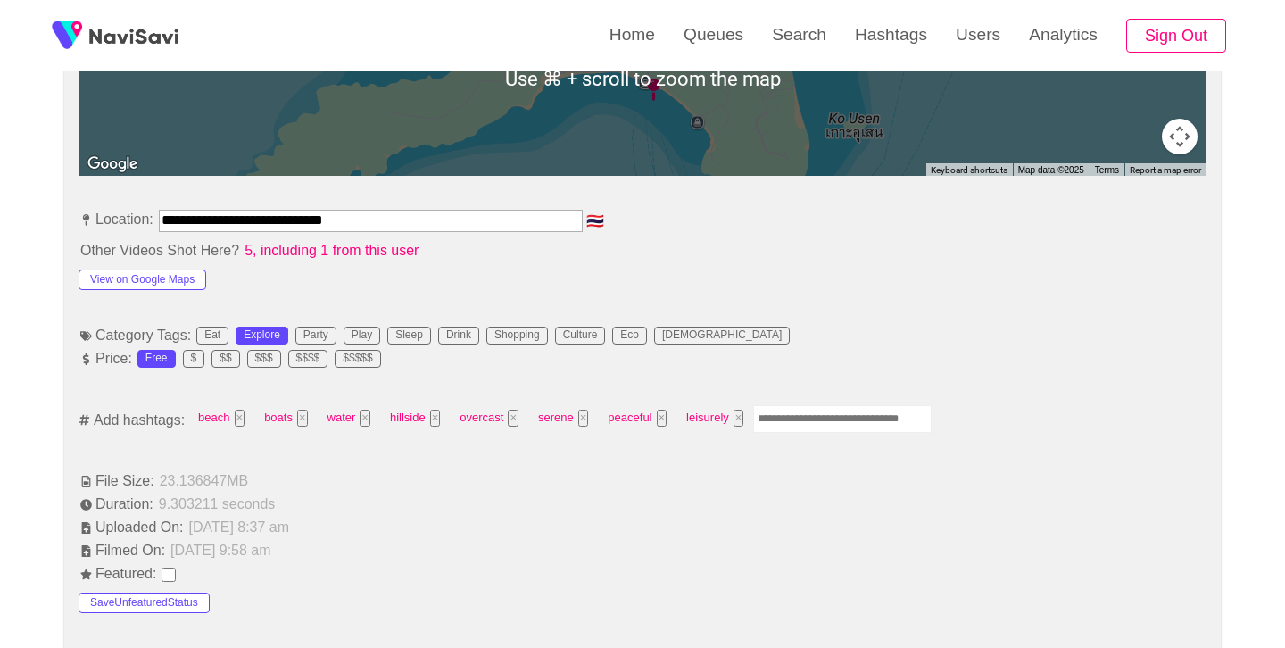
click at [837, 426] on input "Enter tag here and press return" at bounding box center [842, 419] width 179 height 28
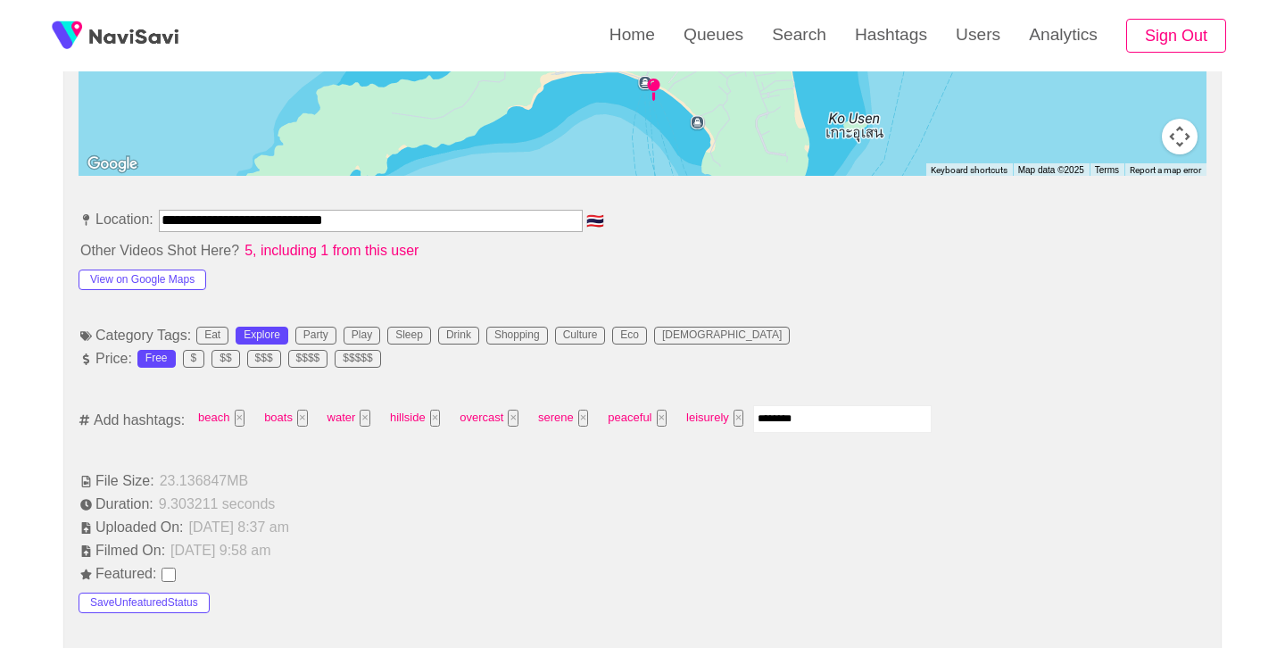
type input "*********"
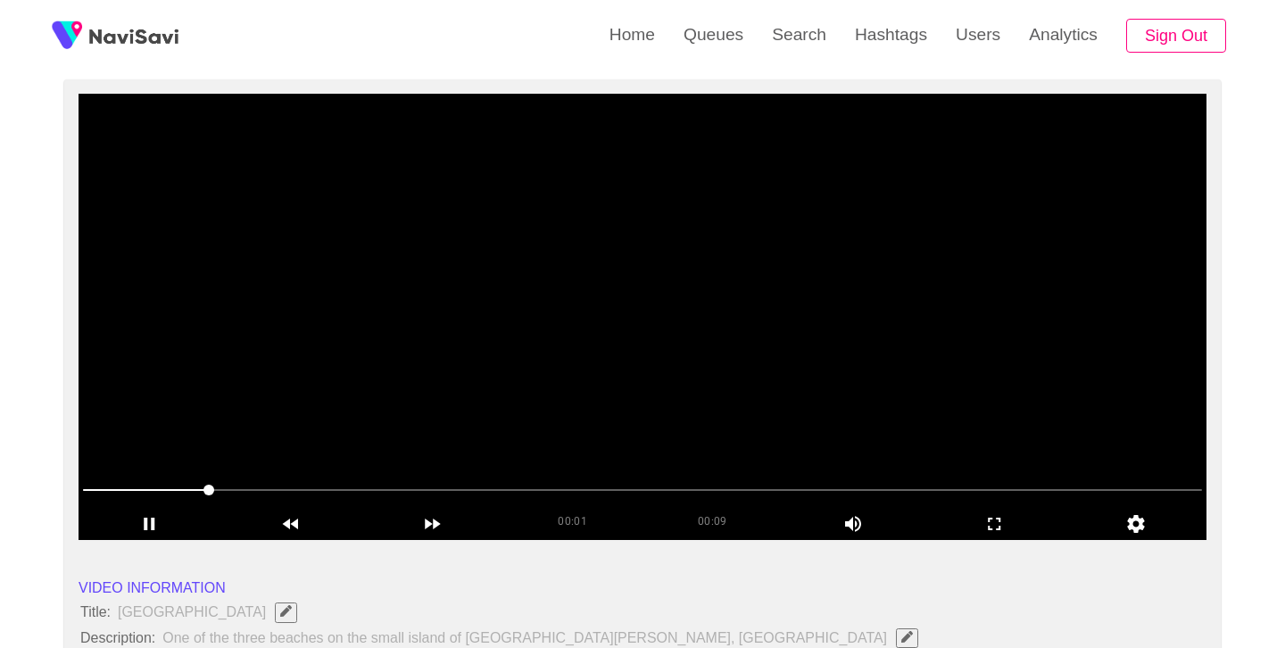
scroll to position [170, 0]
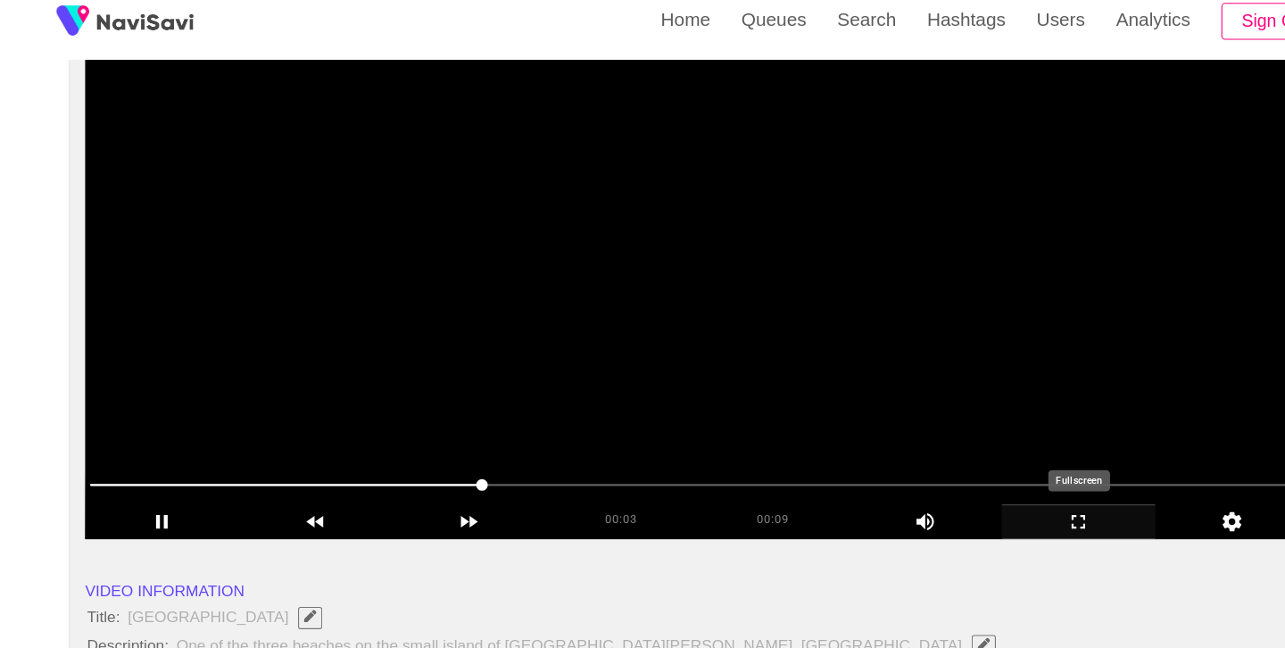
click at [988, 512] on div "add" at bounding box center [995, 496] width 142 height 31
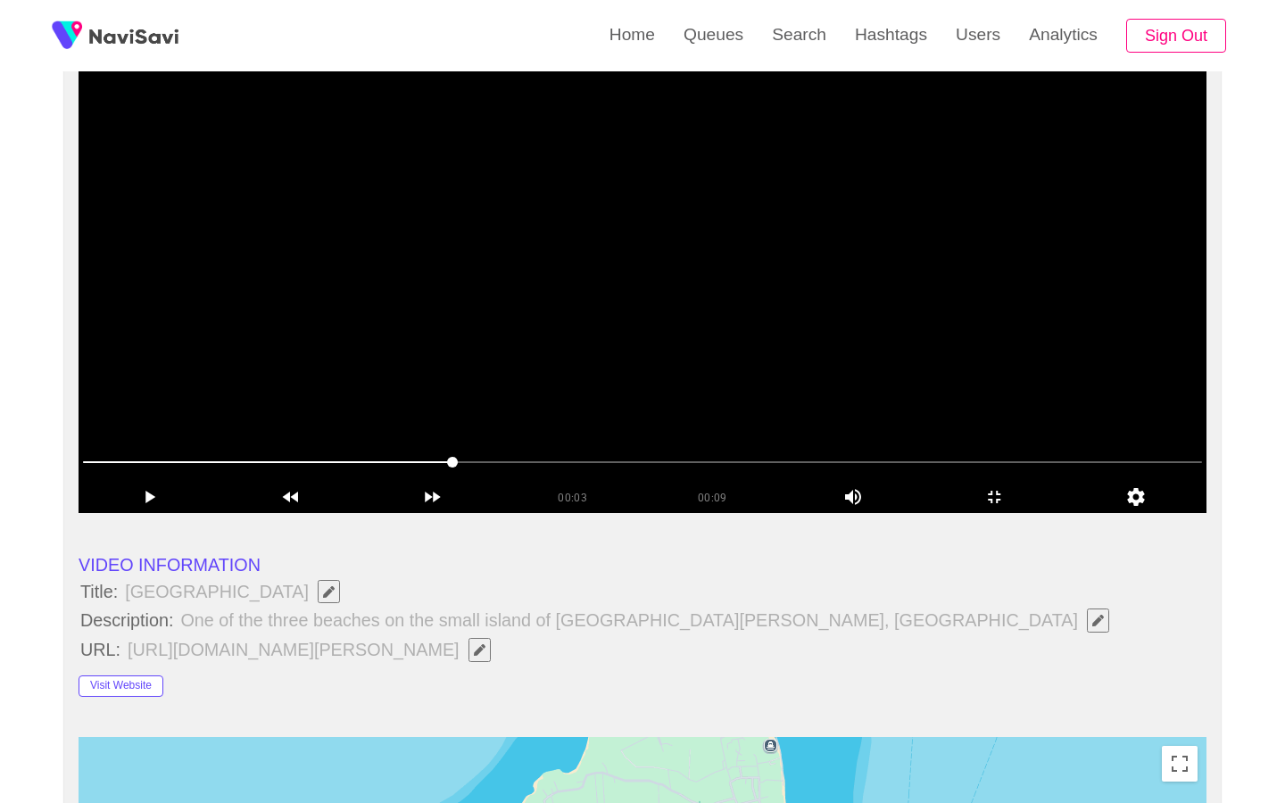
click at [589, 485] on video at bounding box center [643, 290] width 1128 height 446
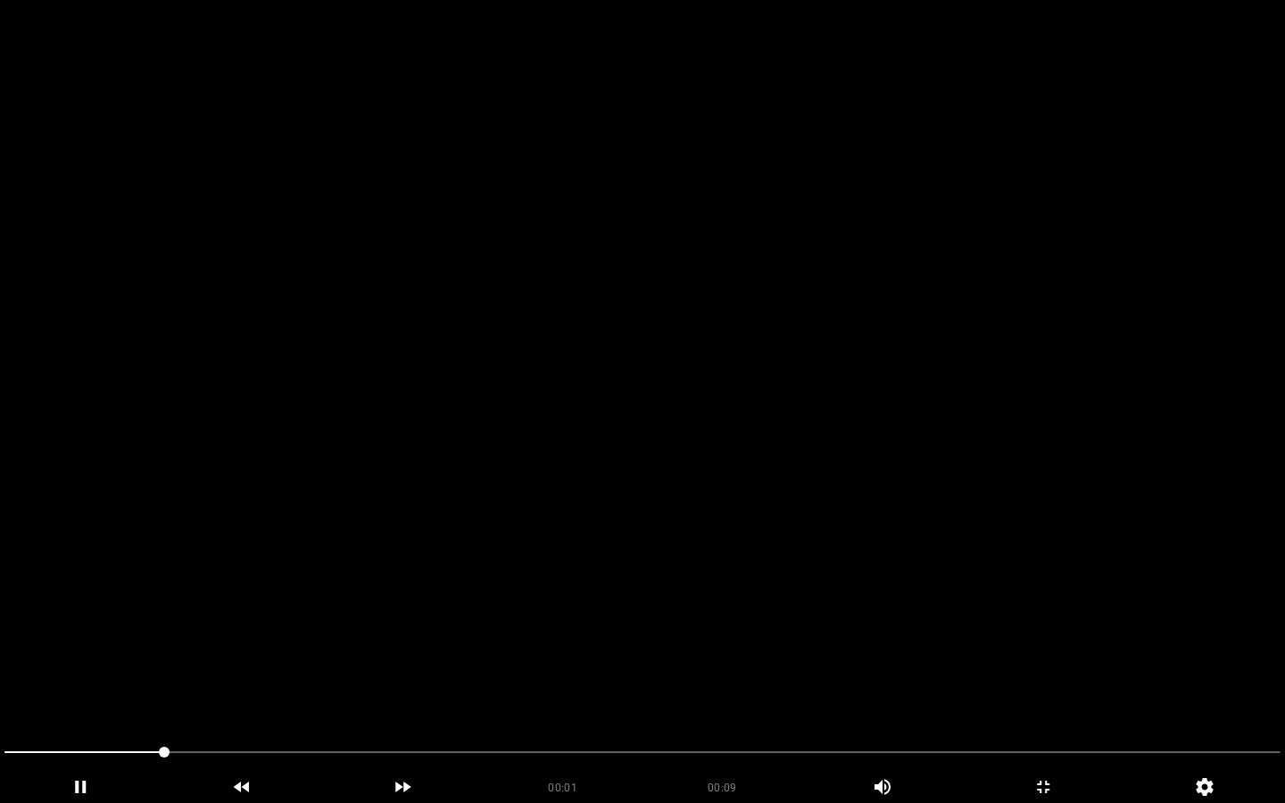
click at [703, 494] on video at bounding box center [642, 401] width 1285 height 803
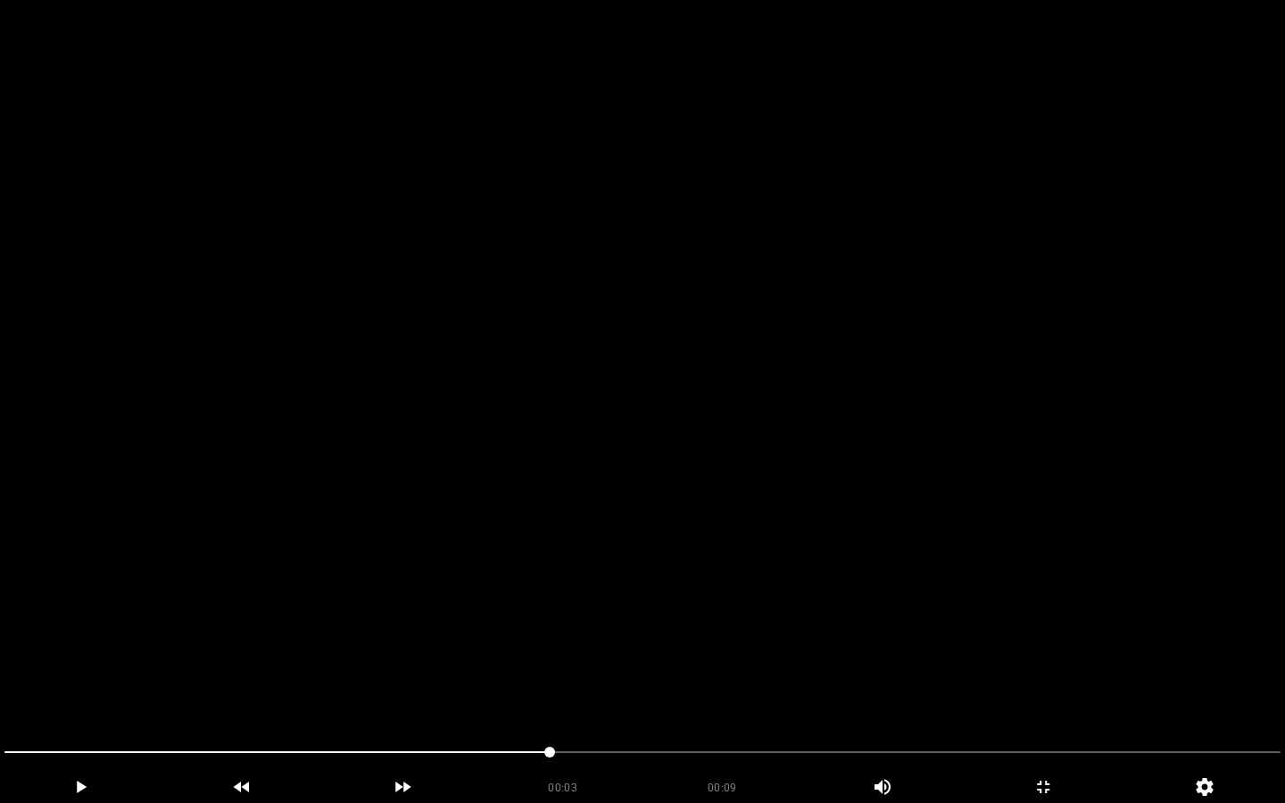
click at [703, 494] on video at bounding box center [642, 401] width 1285 height 803
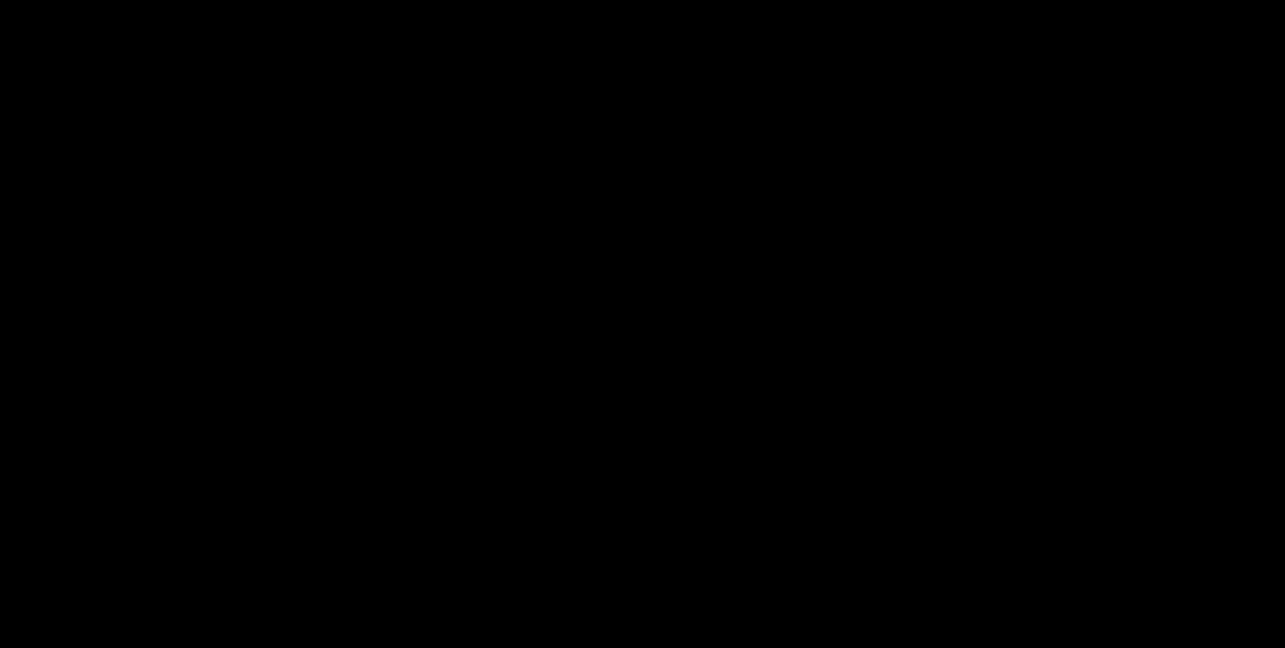
click at [703, 394] on video at bounding box center [642, 324] width 1285 height 648
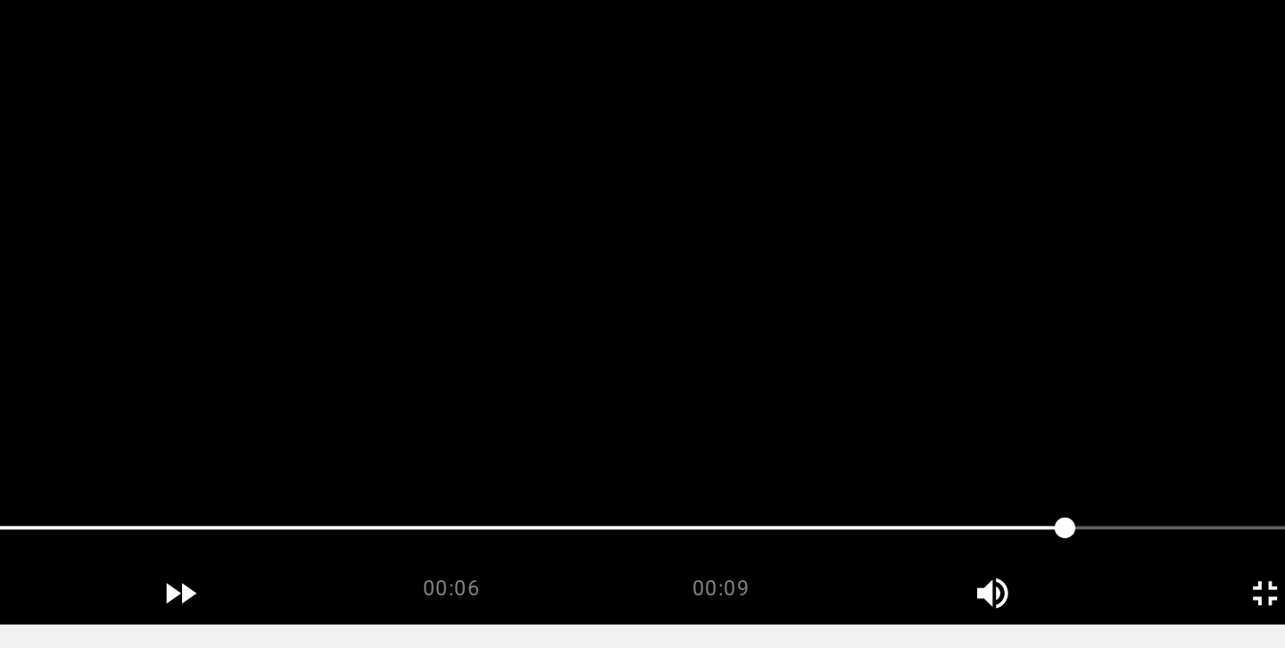
click at [703, 394] on video at bounding box center [643, 290] width 1128 height 446
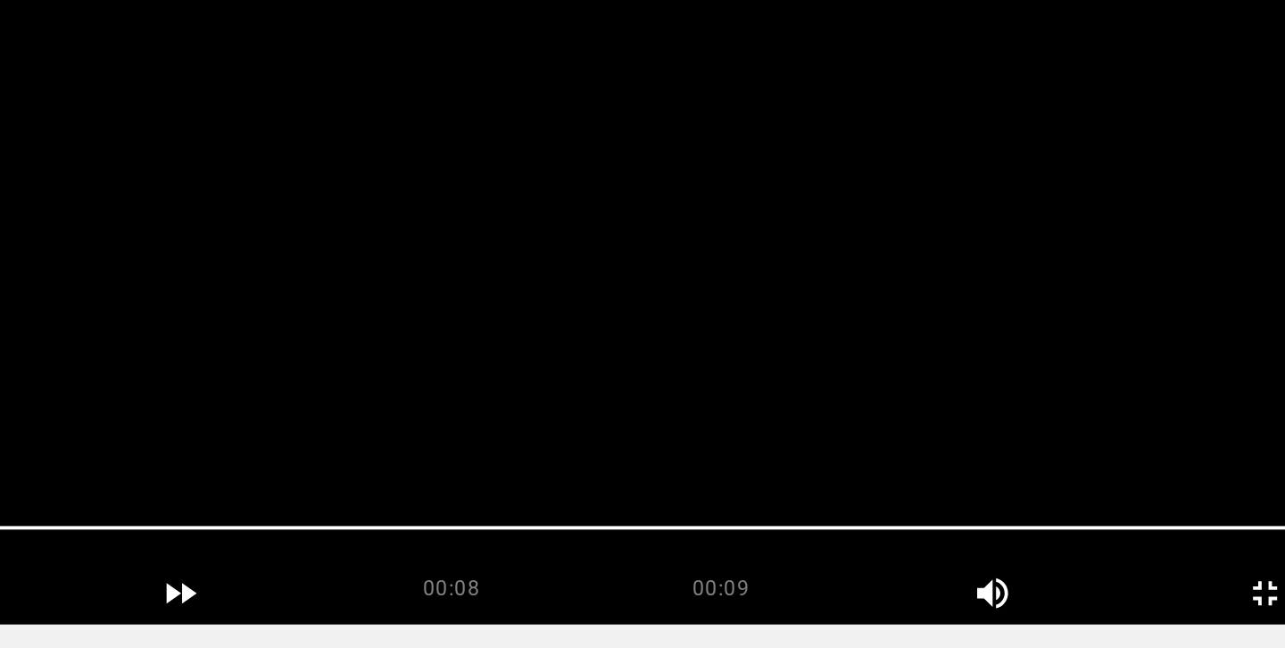
click at [703, 394] on video at bounding box center [643, 290] width 1128 height 446
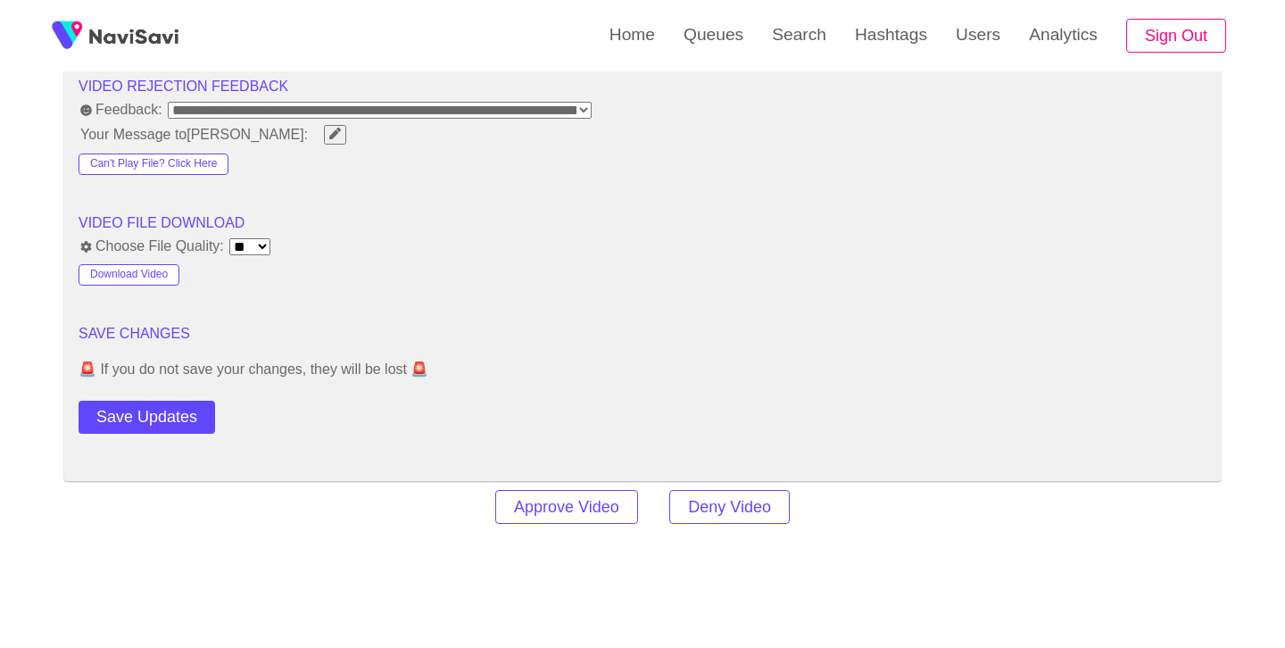
scroll to position [2287, 0]
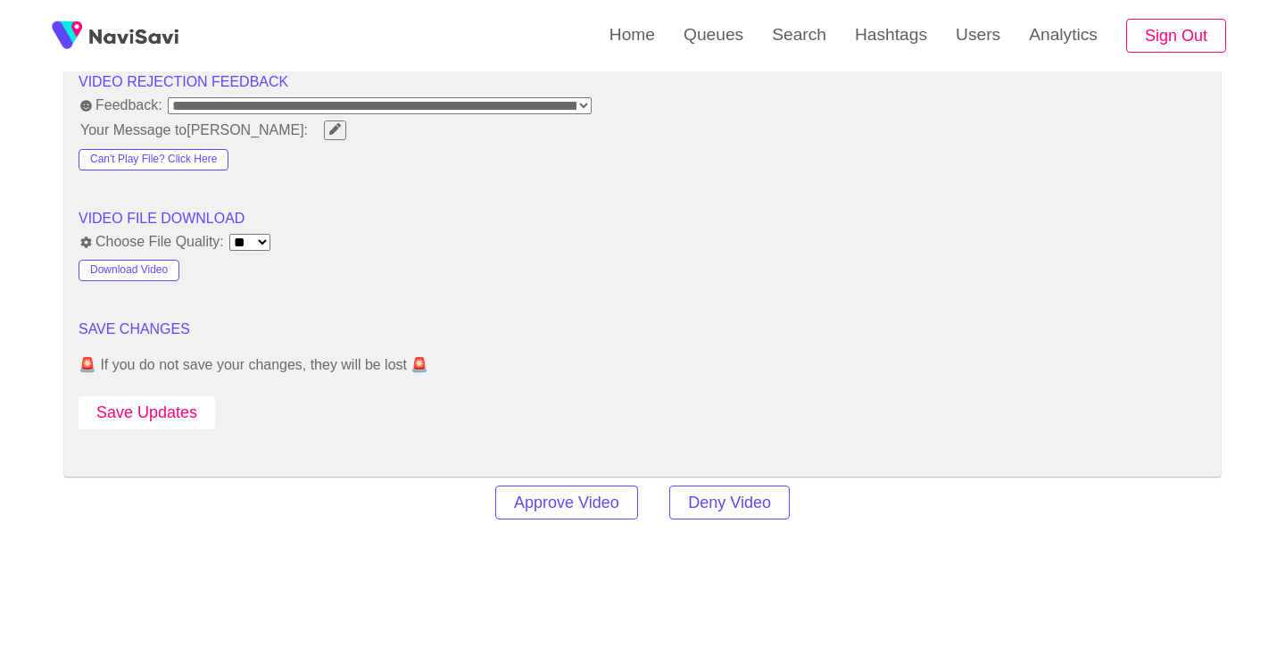
click at [184, 424] on button "Save Updates" at bounding box center [147, 412] width 137 height 33
click at [764, 56] on link "Search" at bounding box center [799, 35] width 83 height 70
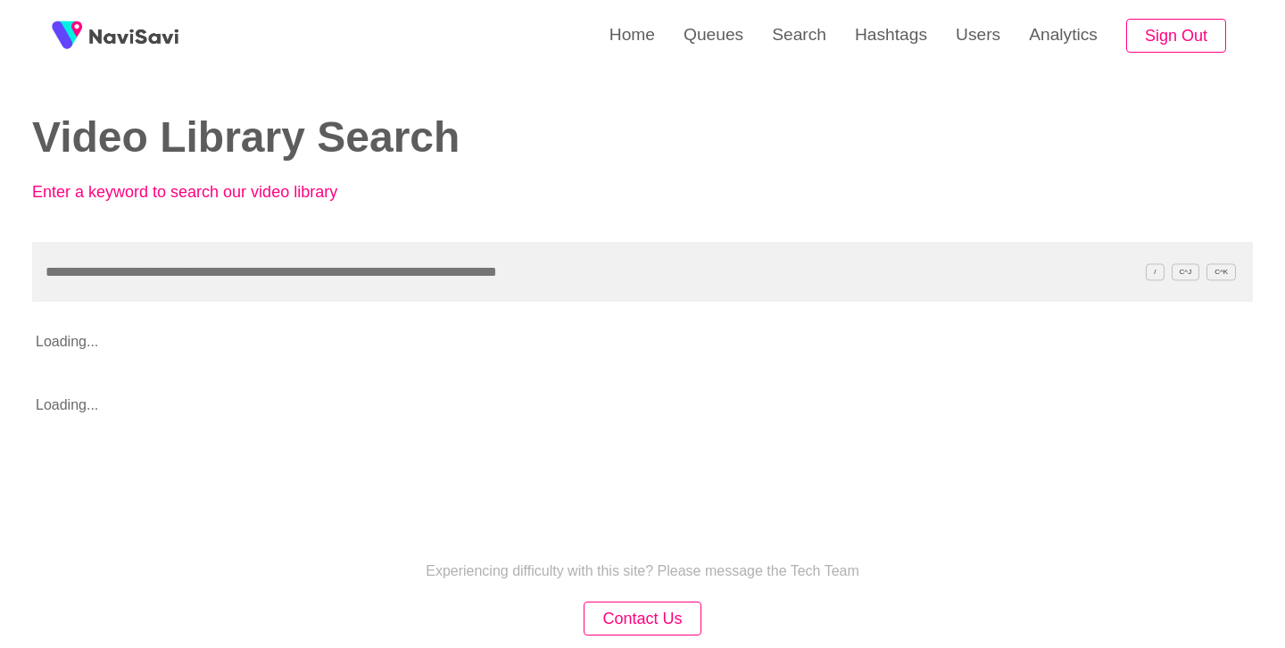
click at [407, 294] on input "text" at bounding box center [642, 272] width 1221 height 60
type input "**********"
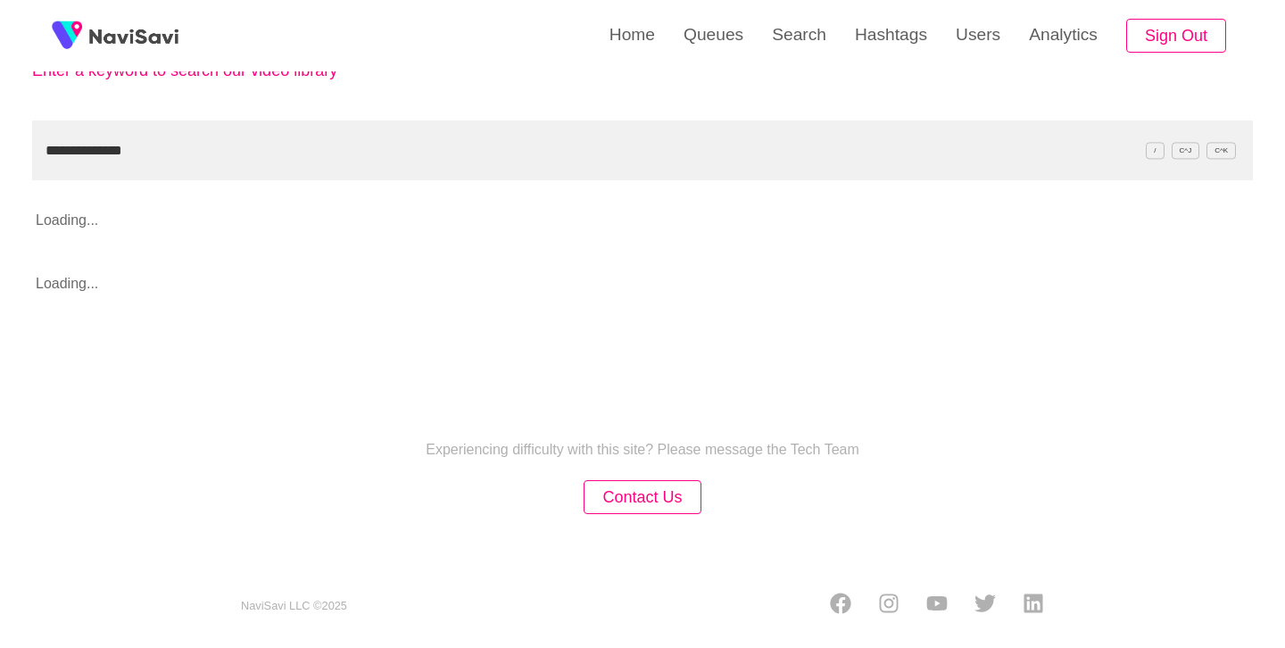
scroll to position [132, 0]
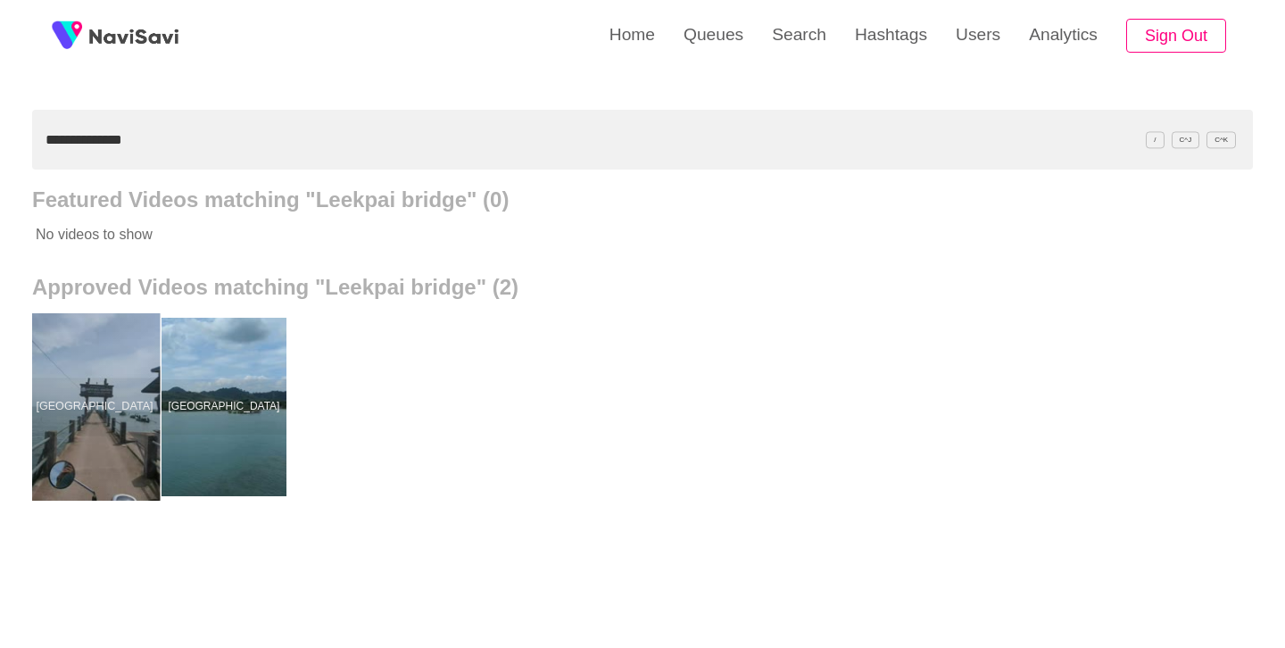
click at [111, 409] on div at bounding box center [94, 406] width 131 height 187
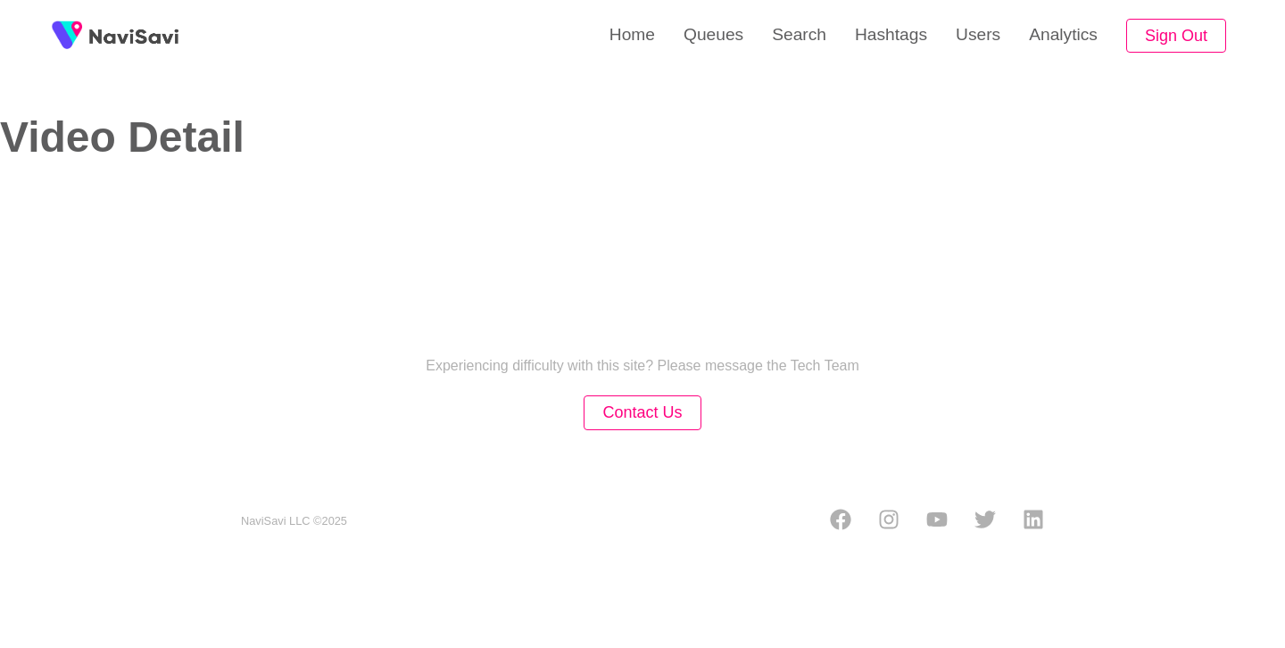
select select "**********"
select select "**"
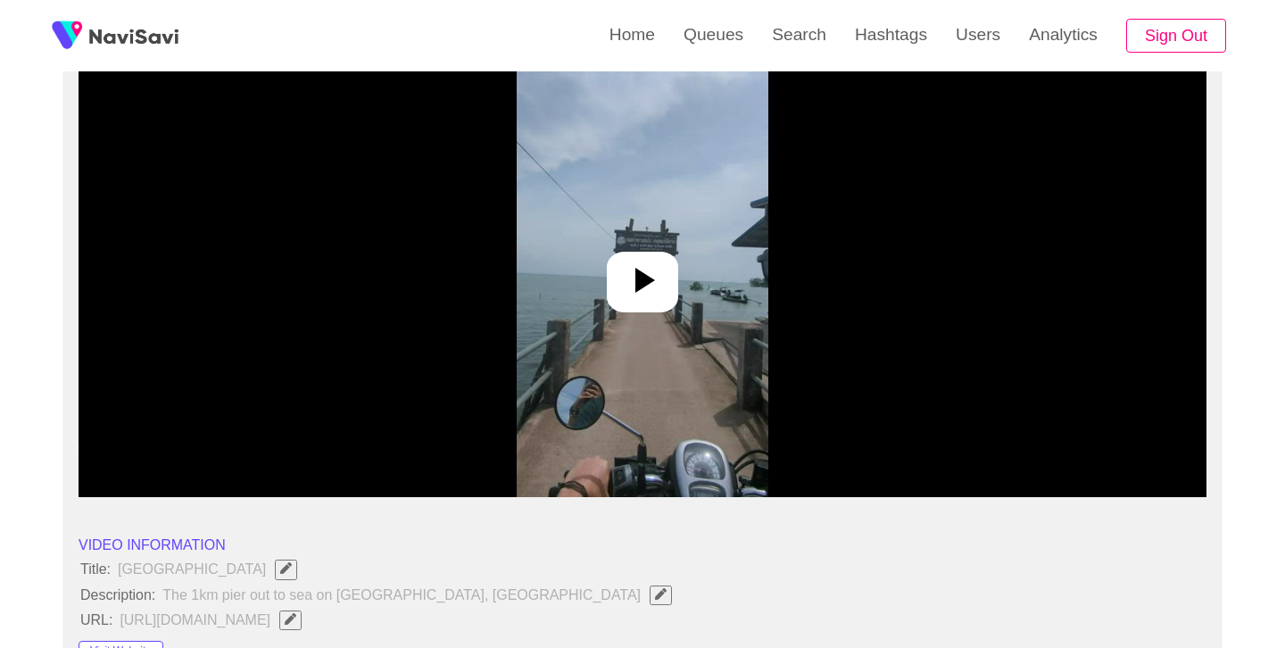
scroll to position [207, 0]
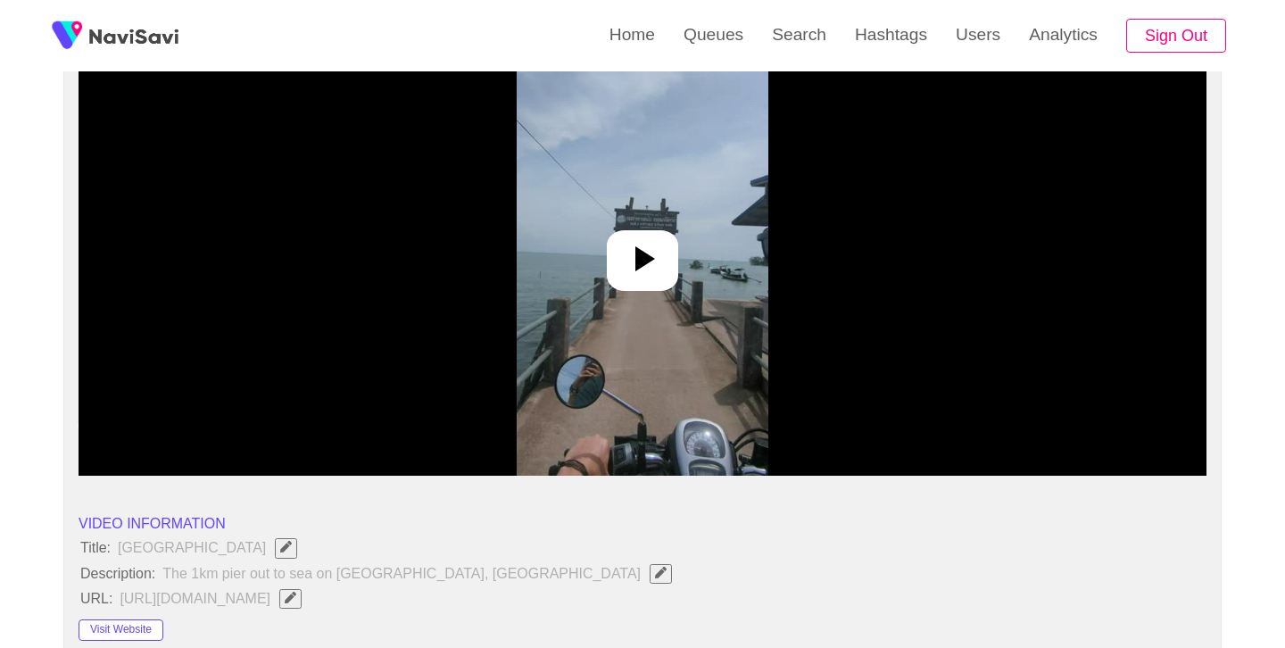
click at [654, 254] on icon at bounding box center [642, 258] width 43 height 43
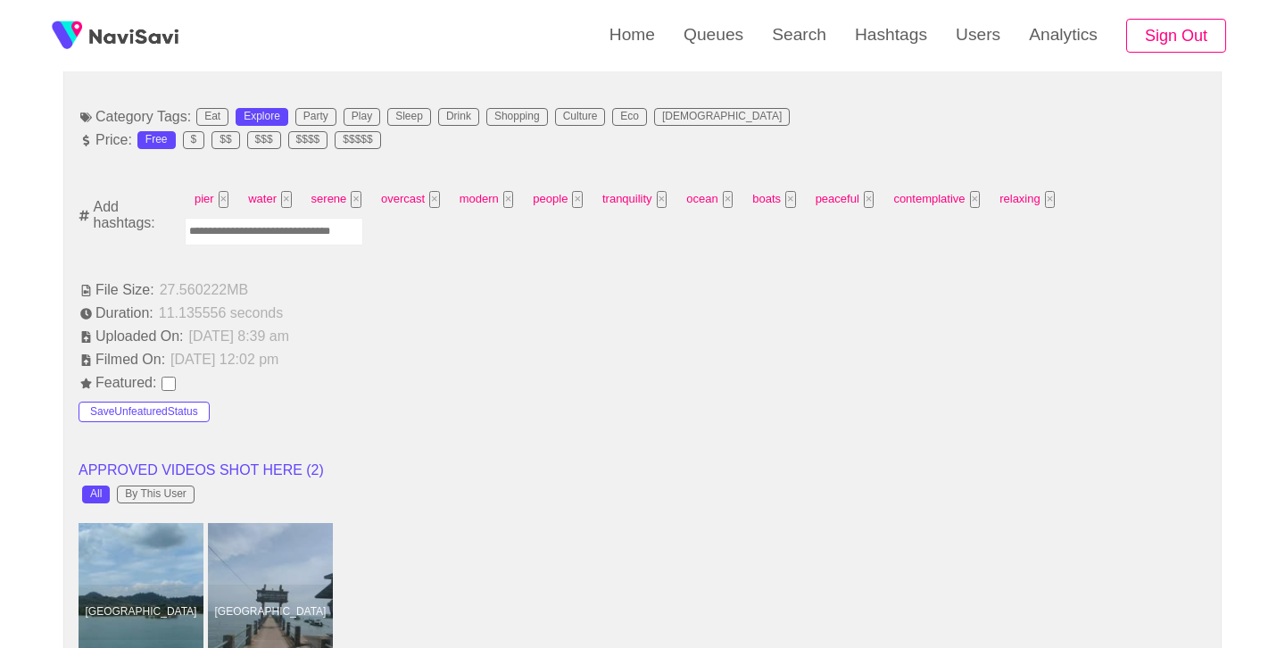
scroll to position [1119, 0]
click at [253, 241] on input "Enter tag here and press return" at bounding box center [274, 231] width 179 height 28
type input "*********"
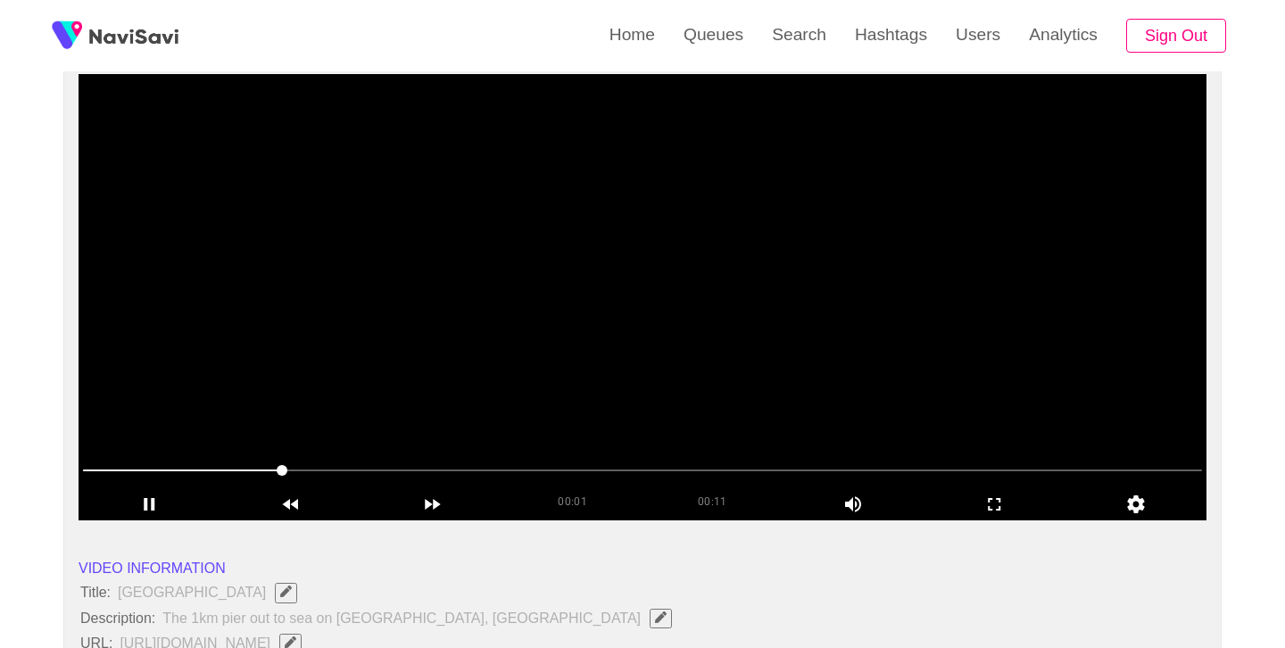
scroll to position [164, 0]
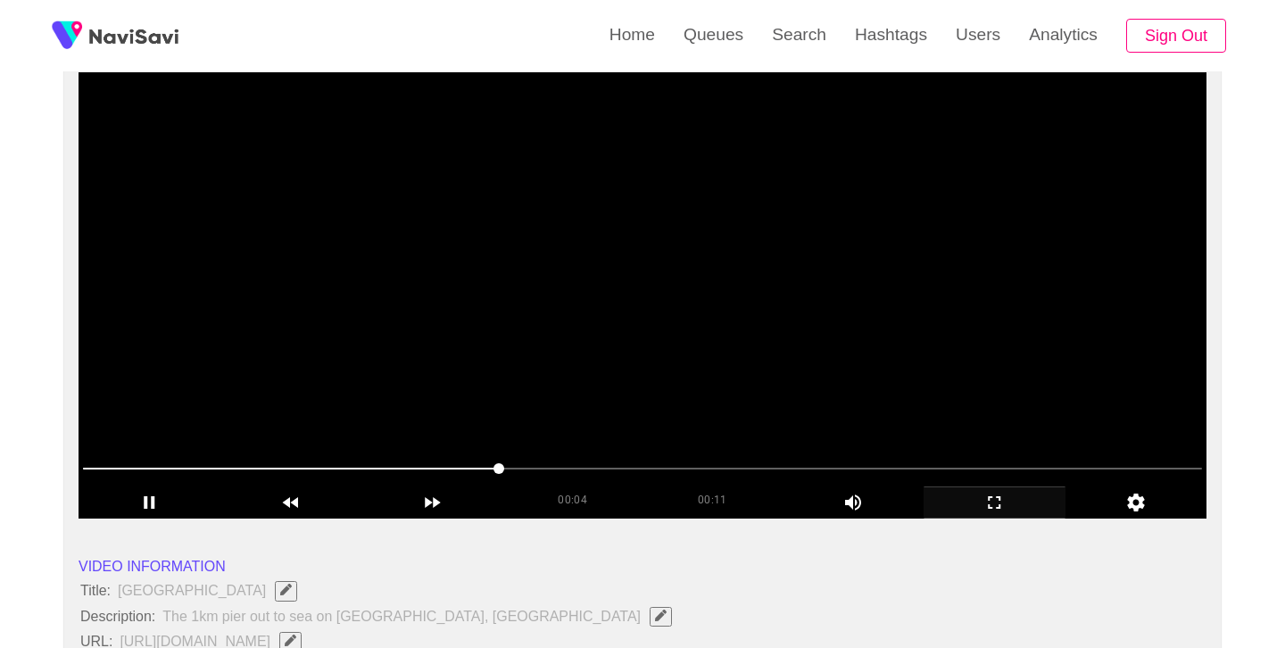
click at [995, 499] on icon "add" at bounding box center [995, 502] width 140 height 21
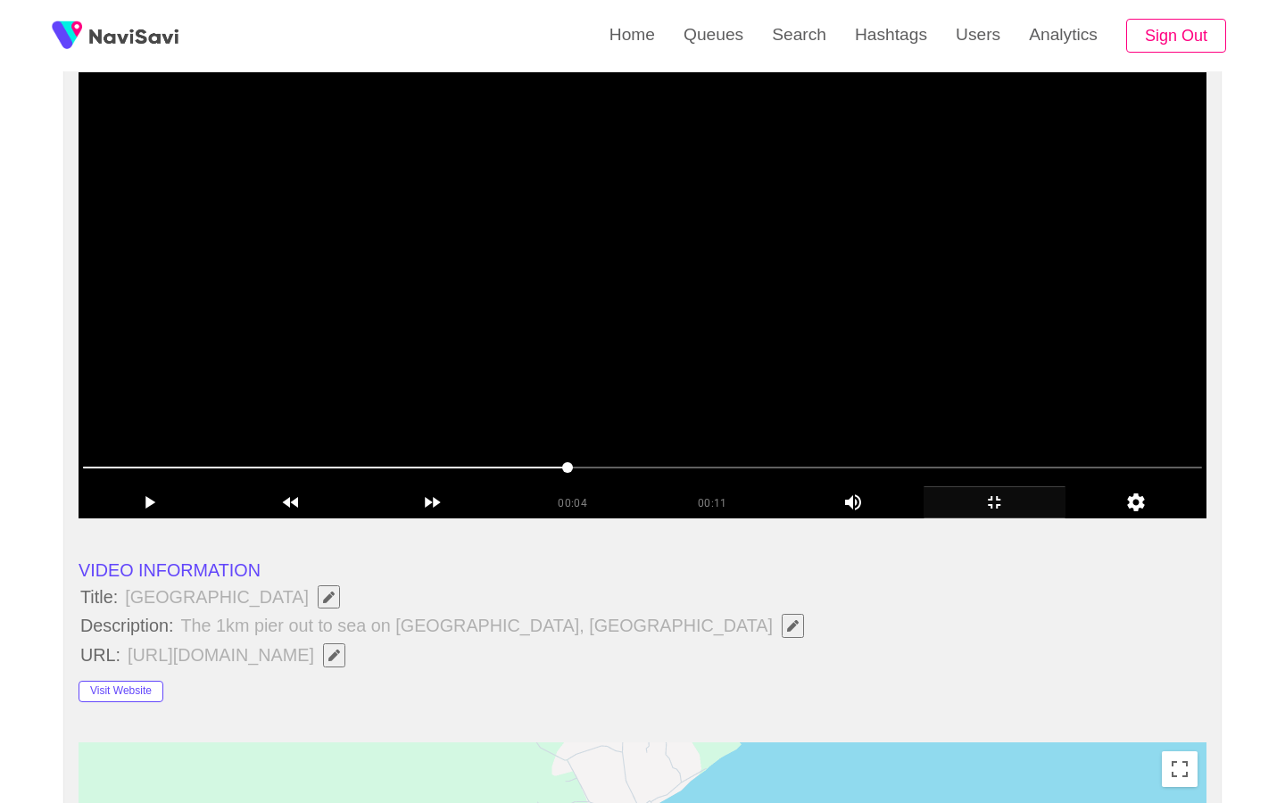
click at [599, 416] on video at bounding box center [643, 295] width 1128 height 446
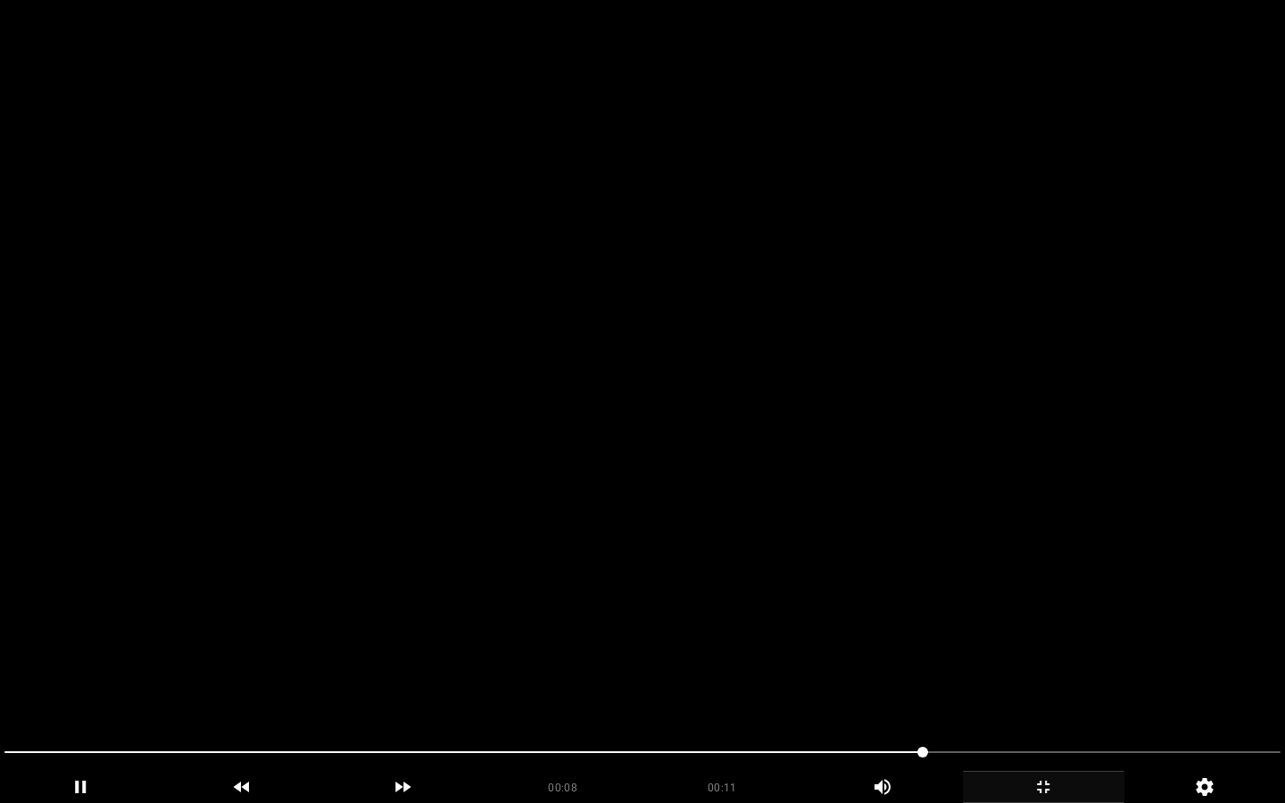
click at [705, 424] on video at bounding box center [642, 401] width 1285 height 803
click at [718, 456] on video at bounding box center [642, 401] width 1285 height 803
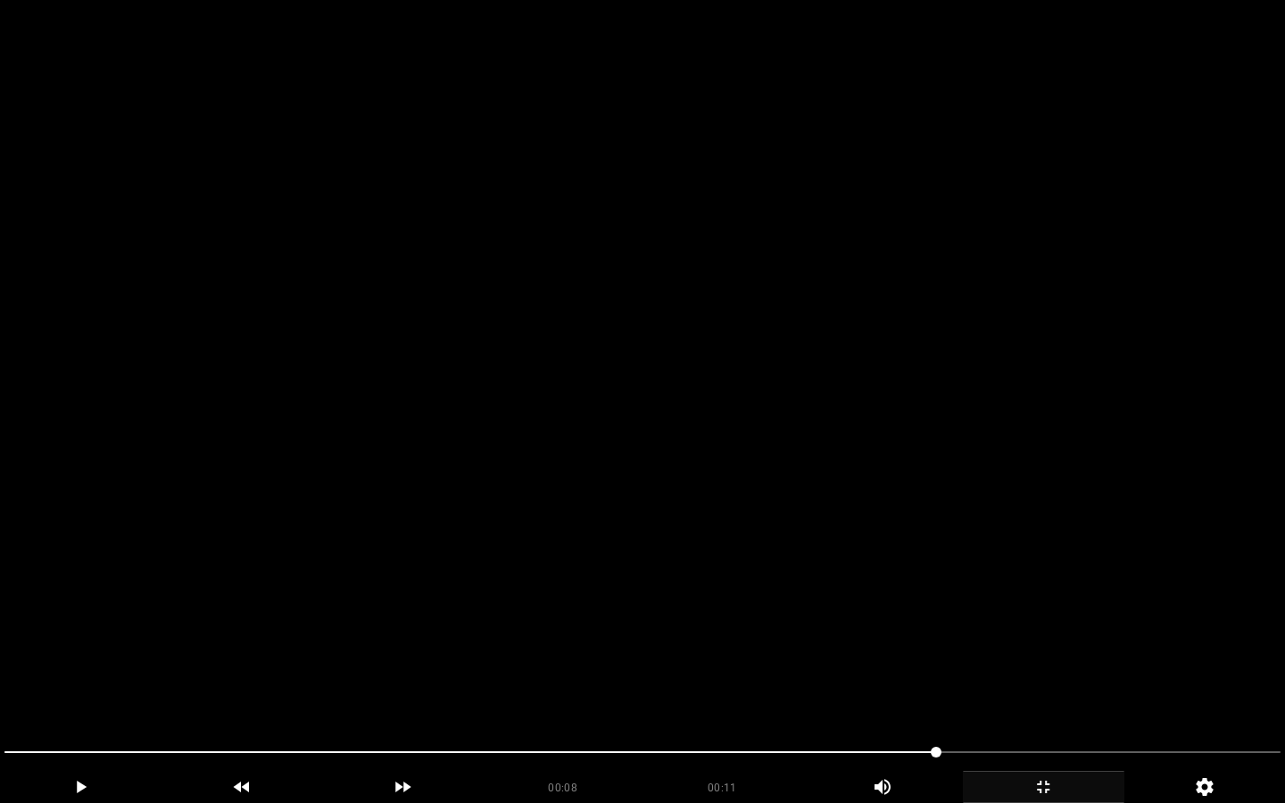
click at [718, 456] on video at bounding box center [642, 401] width 1285 height 803
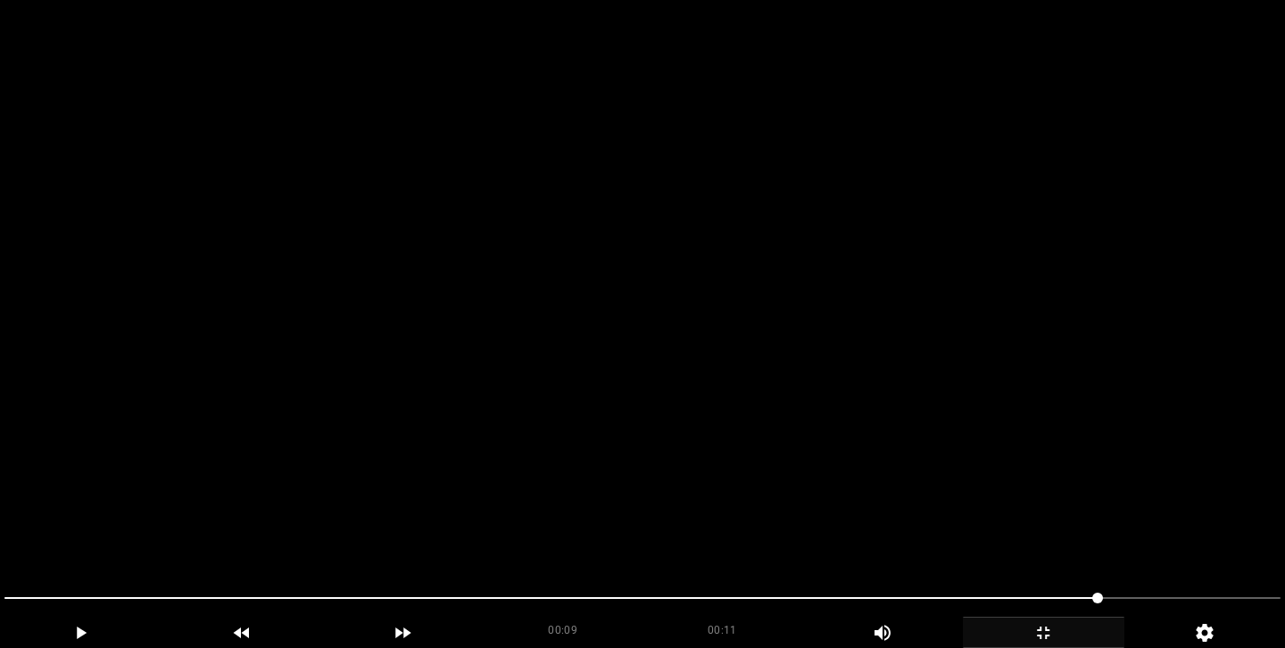
click at [718, 356] on video at bounding box center [642, 324] width 1285 height 648
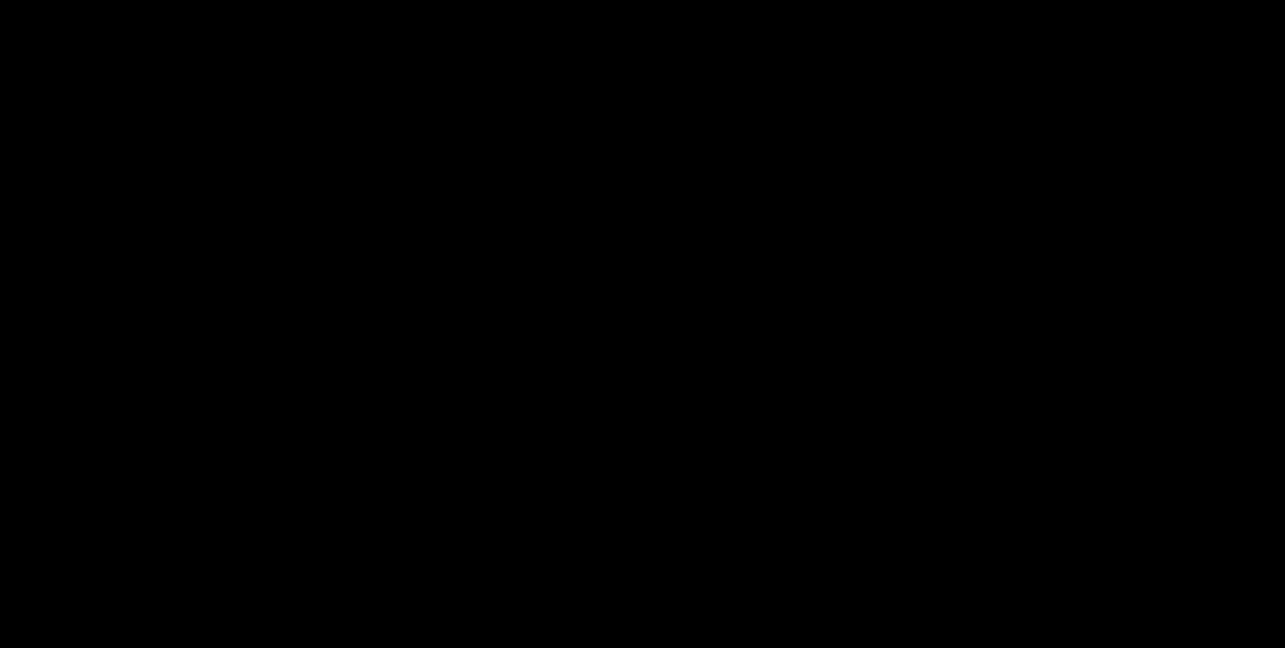
click at [717, 356] on video at bounding box center [643, 295] width 1128 height 446
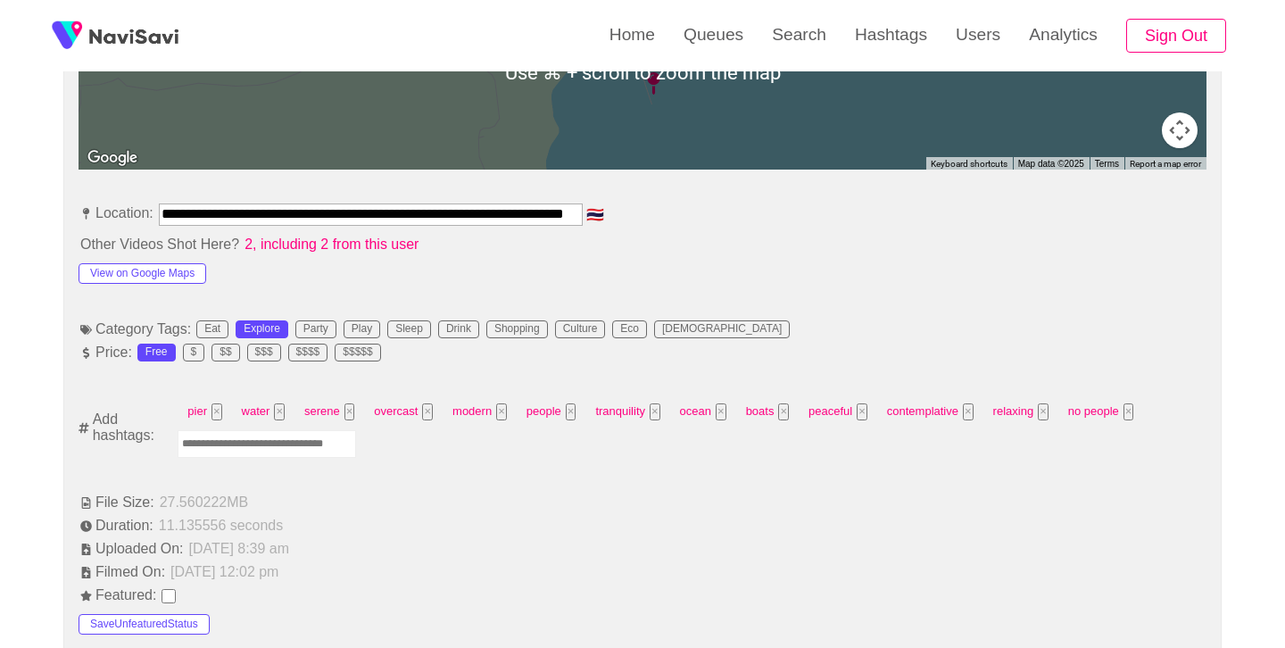
scroll to position [950, 0]
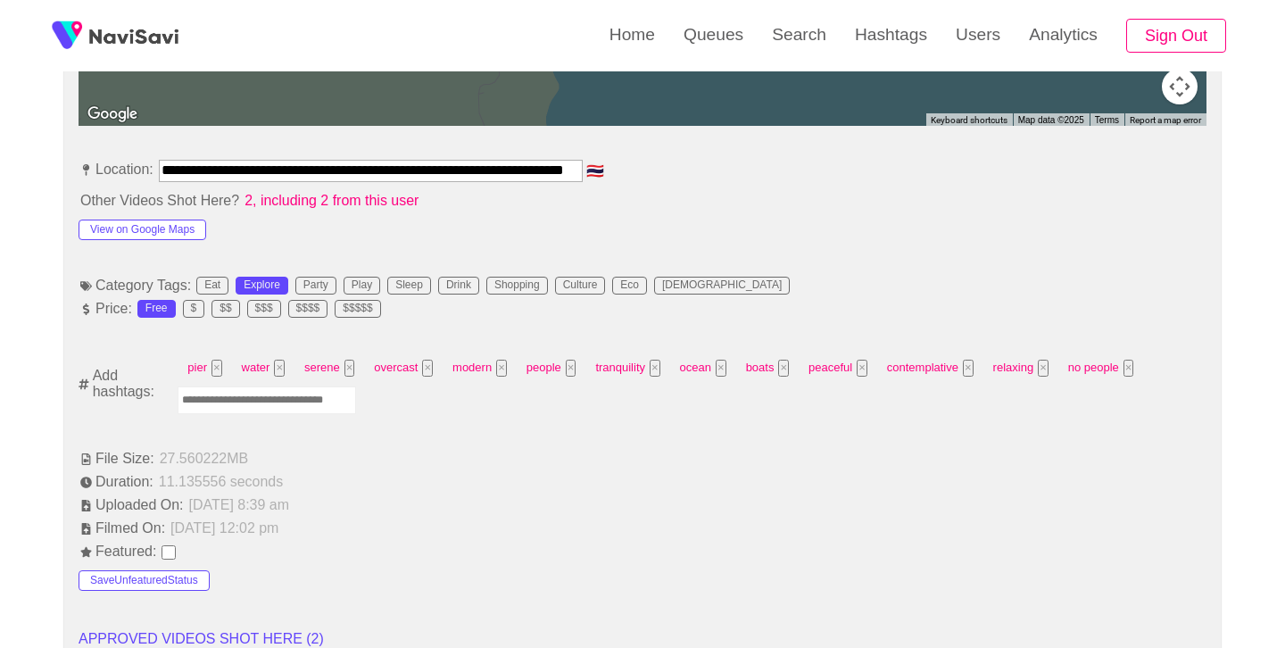
click at [333, 406] on input "Enter tag here and press return" at bounding box center [267, 401] width 179 height 28
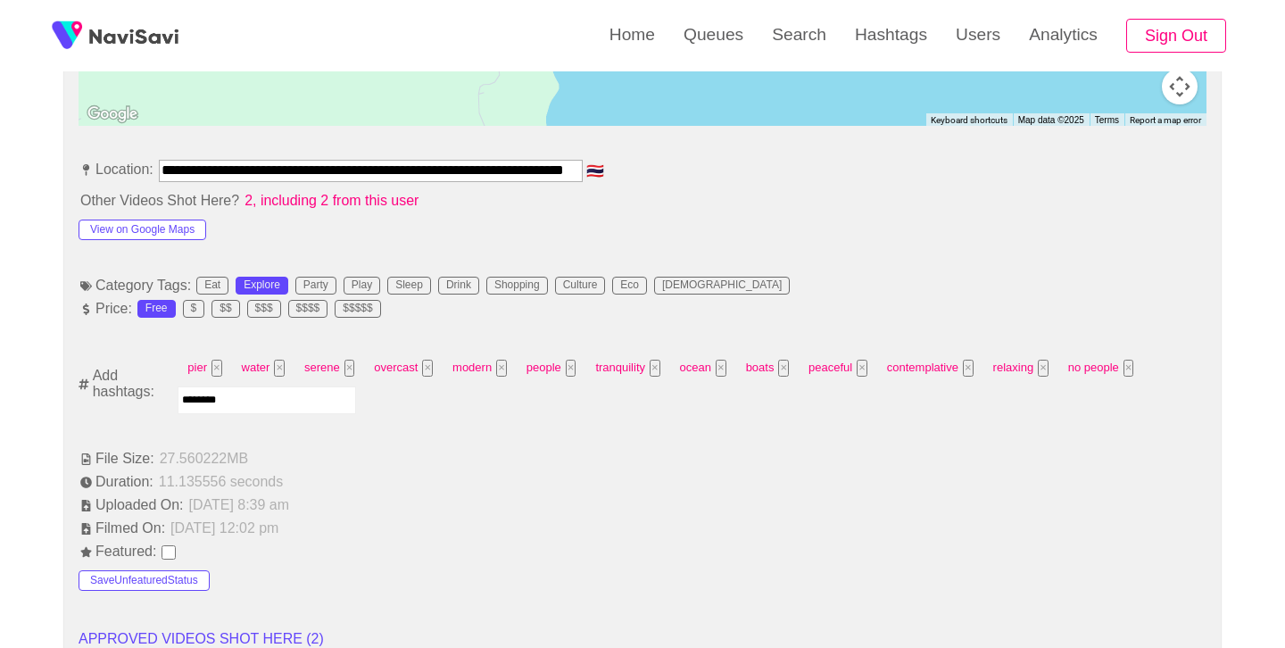
type input "*********"
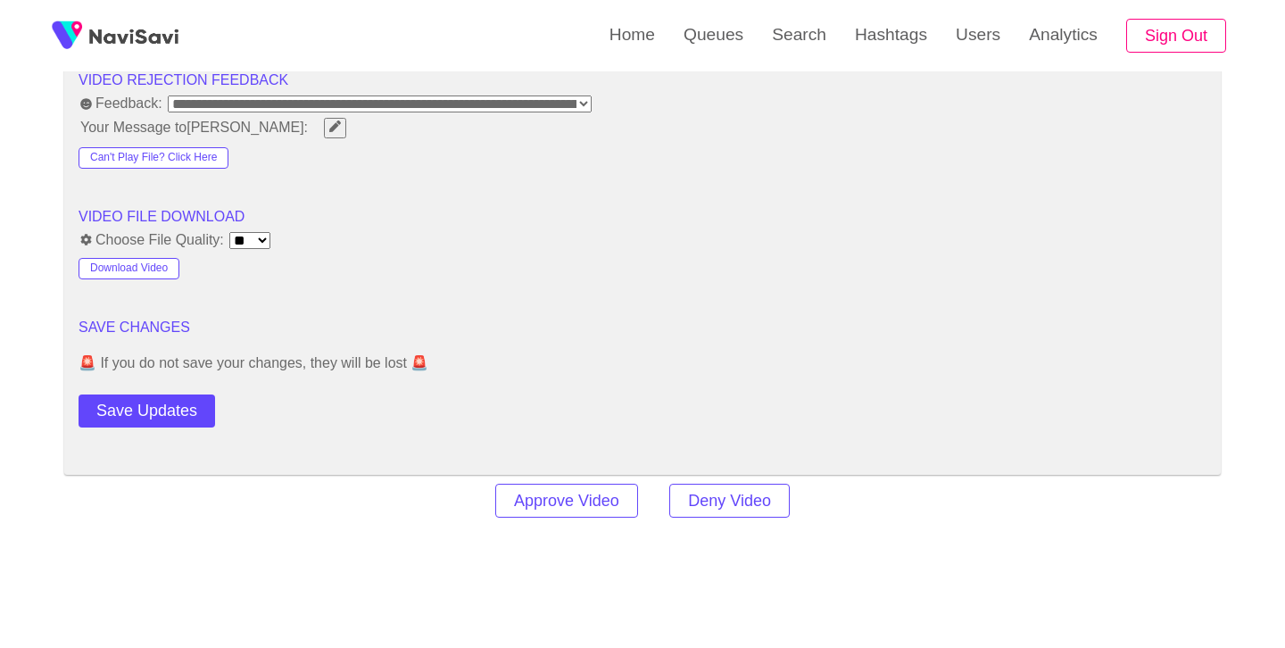
scroll to position [2363, 0]
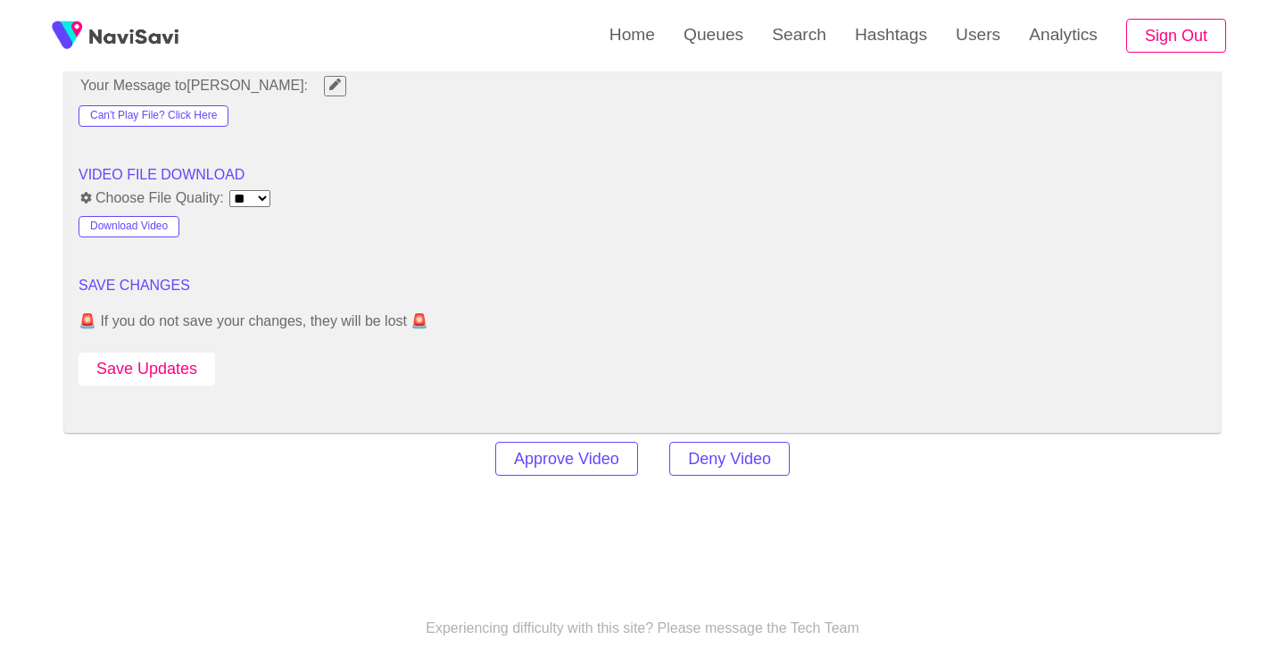
click at [151, 356] on button "Save Updates" at bounding box center [147, 369] width 137 height 33
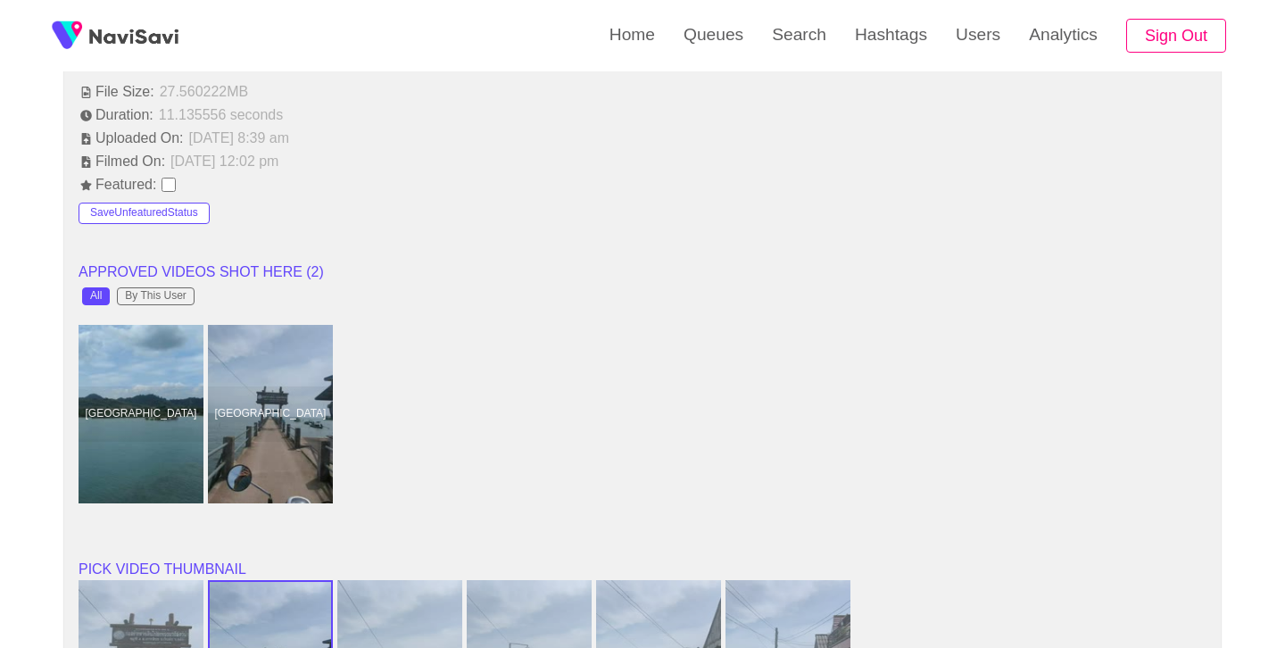
scroll to position [1369, 0]
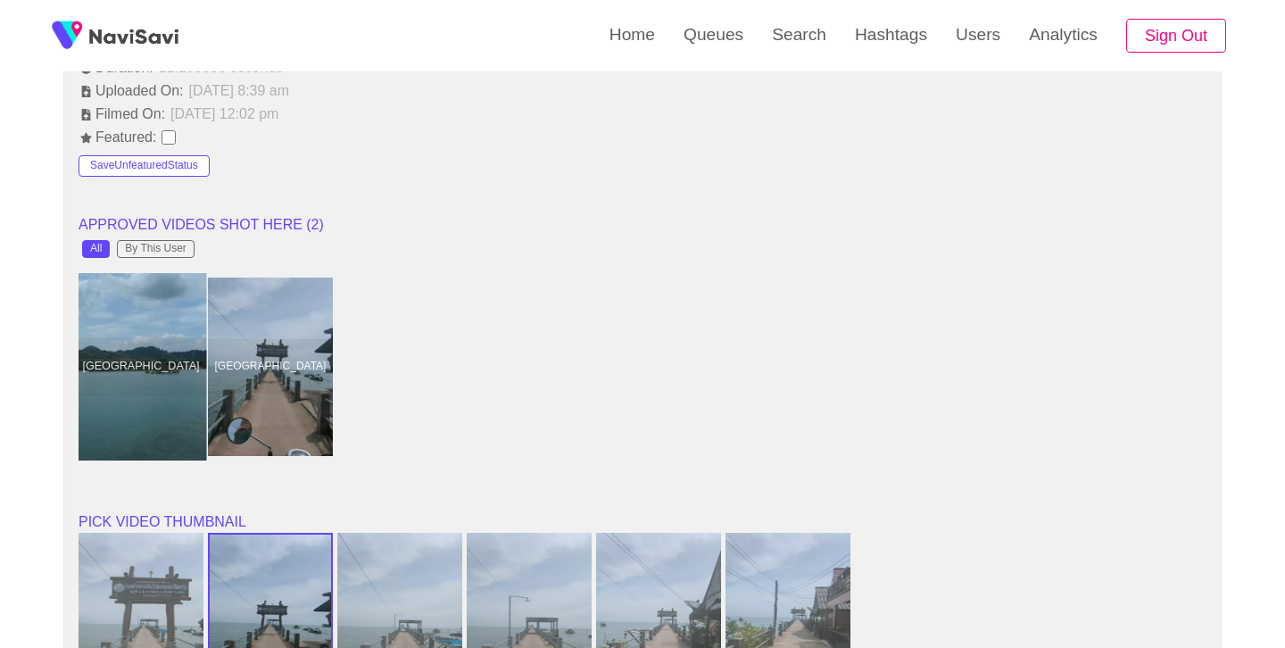
click at [96, 351] on div at bounding box center [141, 366] width 131 height 187
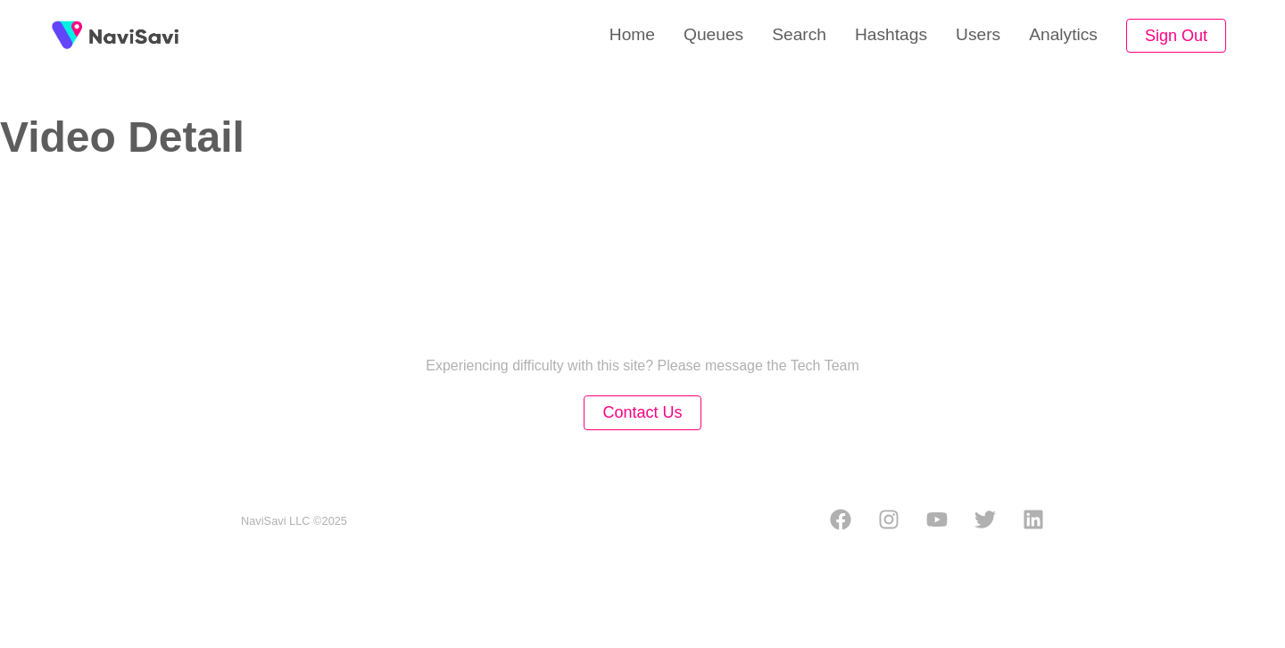
select select "**********"
select select "**"
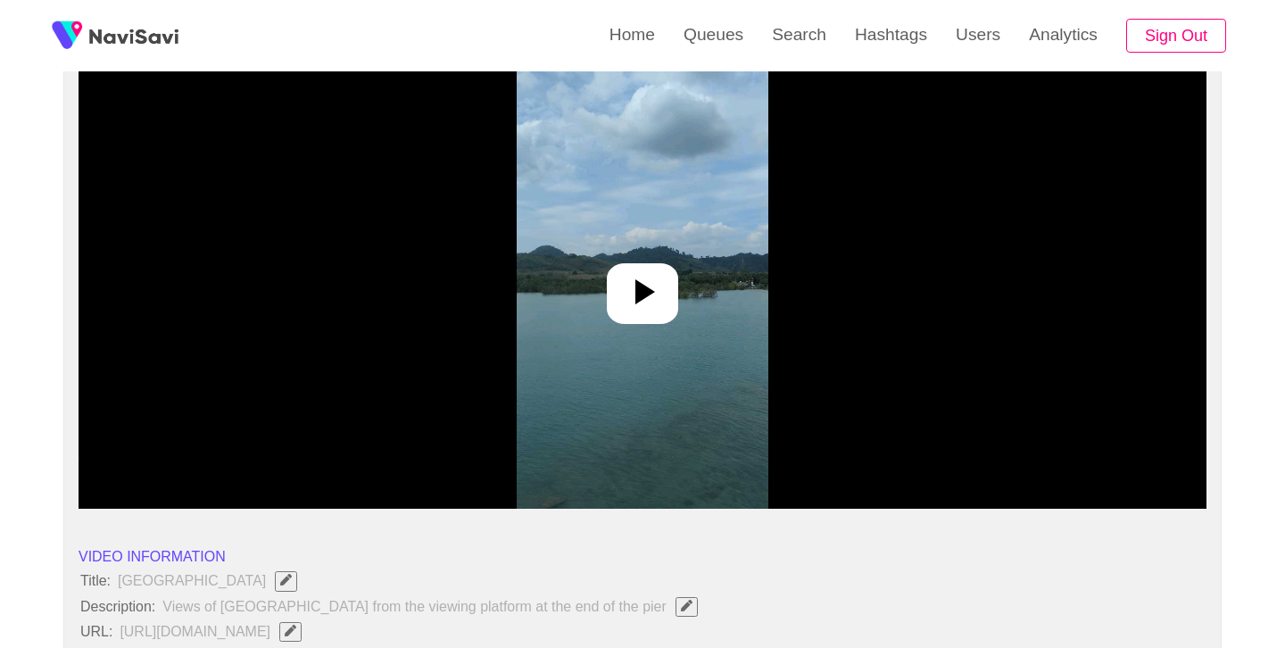
click at [660, 287] on icon at bounding box center [642, 291] width 43 height 43
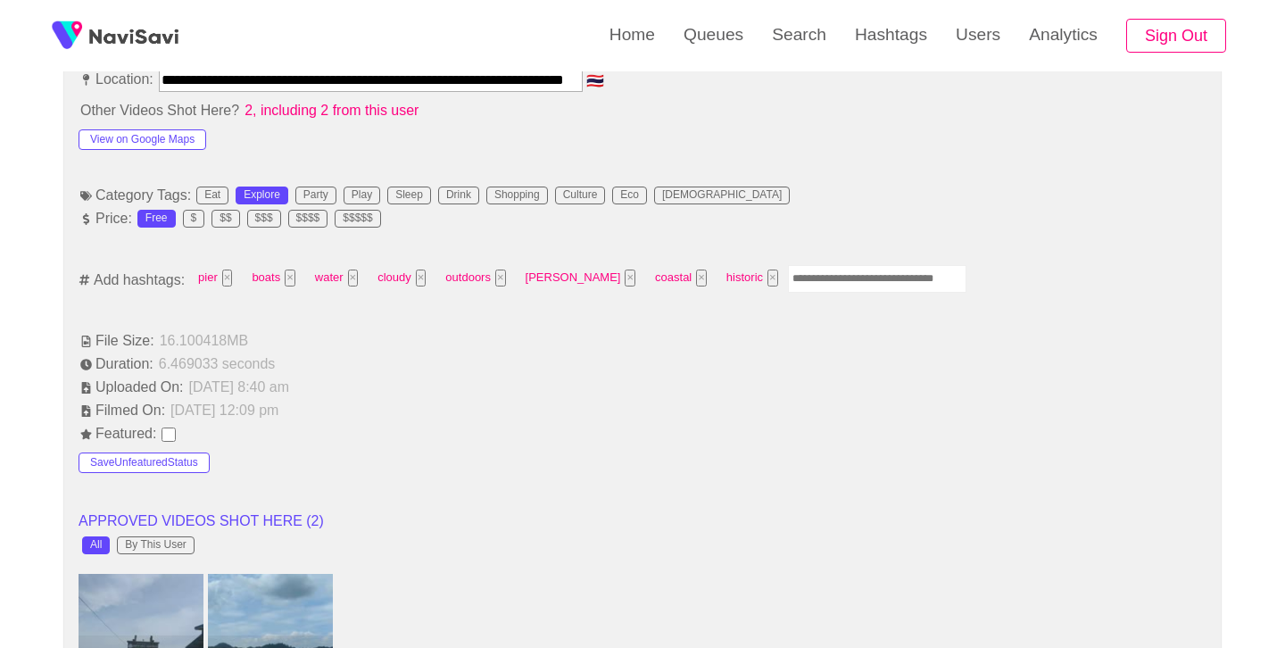
scroll to position [1043, 0]
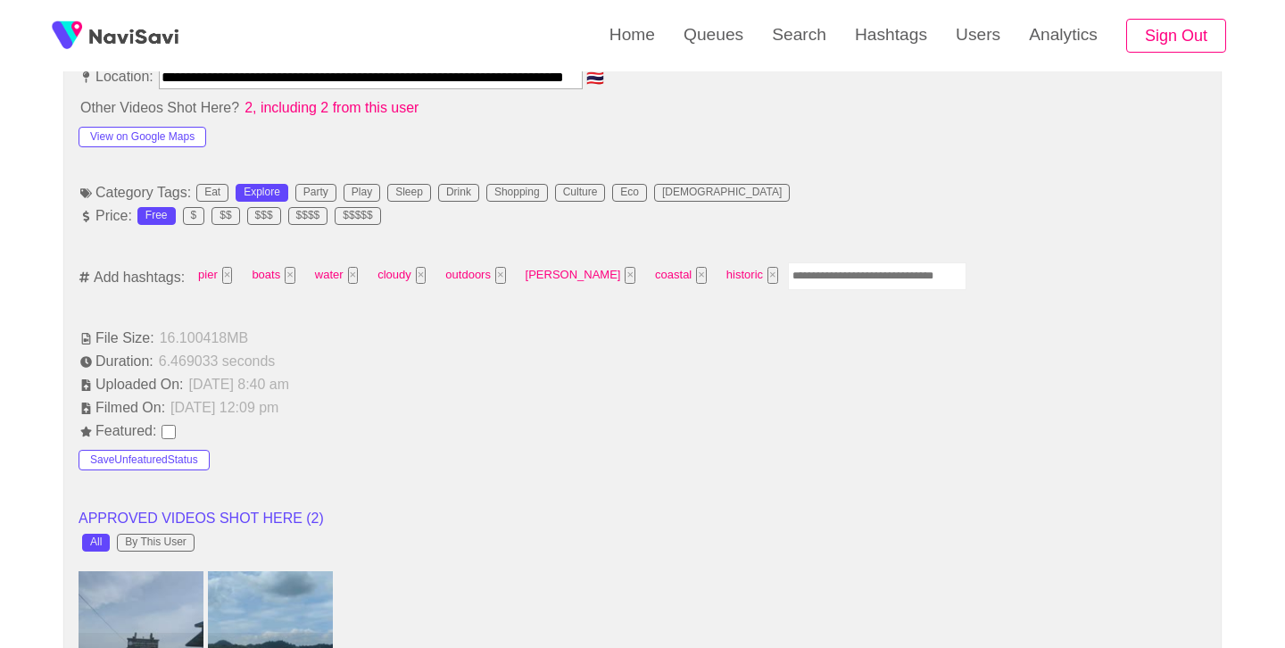
click at [796, 274] on input "Enter tag here and press return" at bounding box center [877, 276] width 179 height 28
type input "*********"
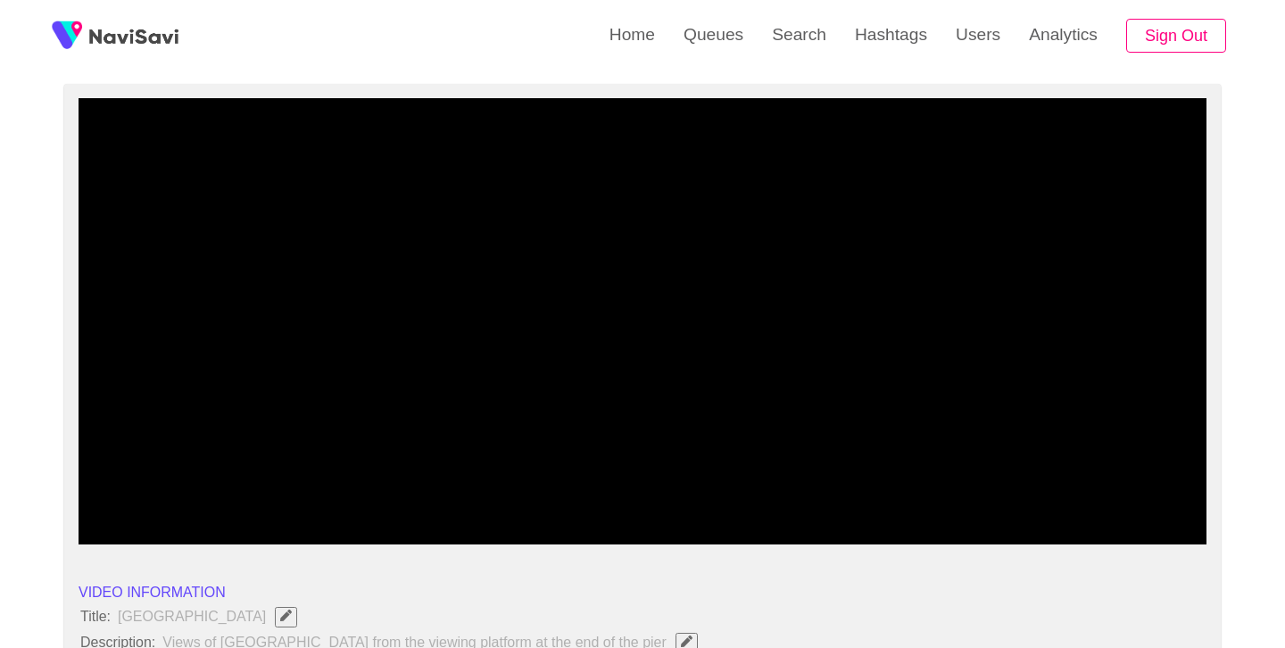
scroll to position [140, 0]
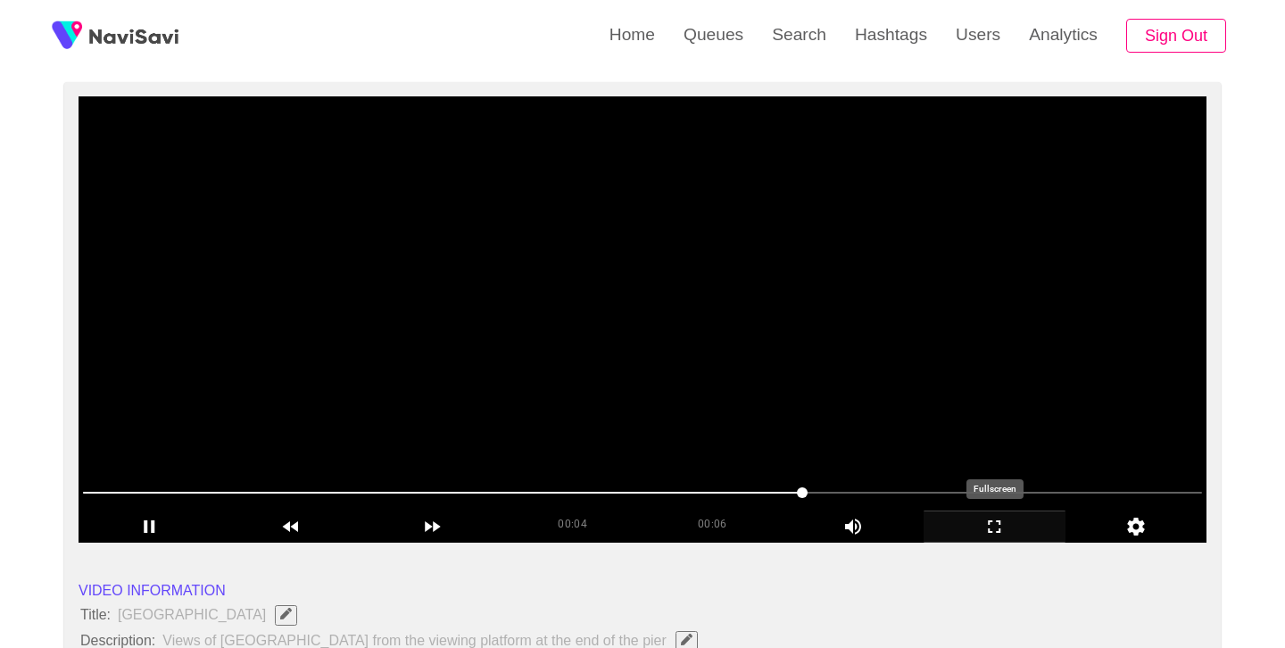
click at [997, 537] on icon "add" at bounding box center [995, 526] width 140 height 21
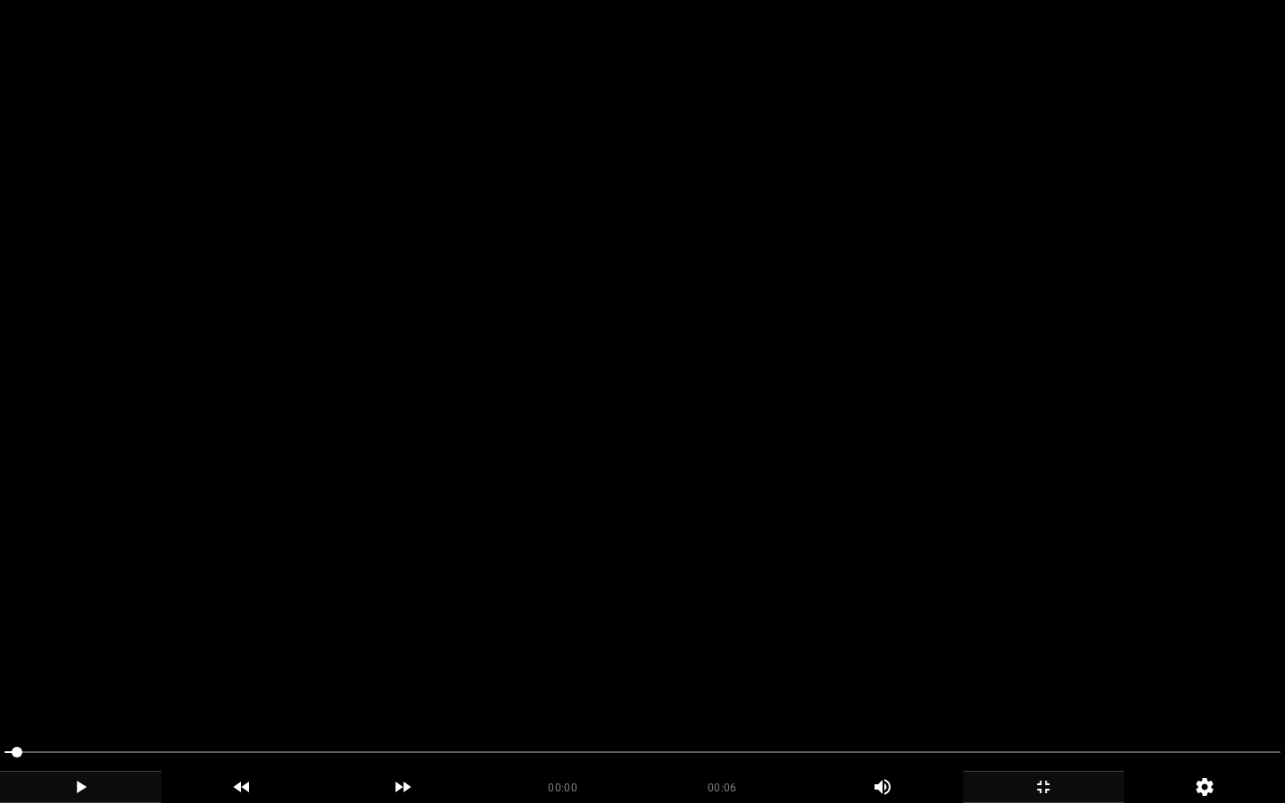
click at [95, 647] on div "add" at bounding box center [81, 787] width 162 height 32
click at [78, 647] on icon "add" at bounding box center [81, 787] width 160 height 21
click at [737, 431] on video at bounding box center [642, 401] width 1285 height 803
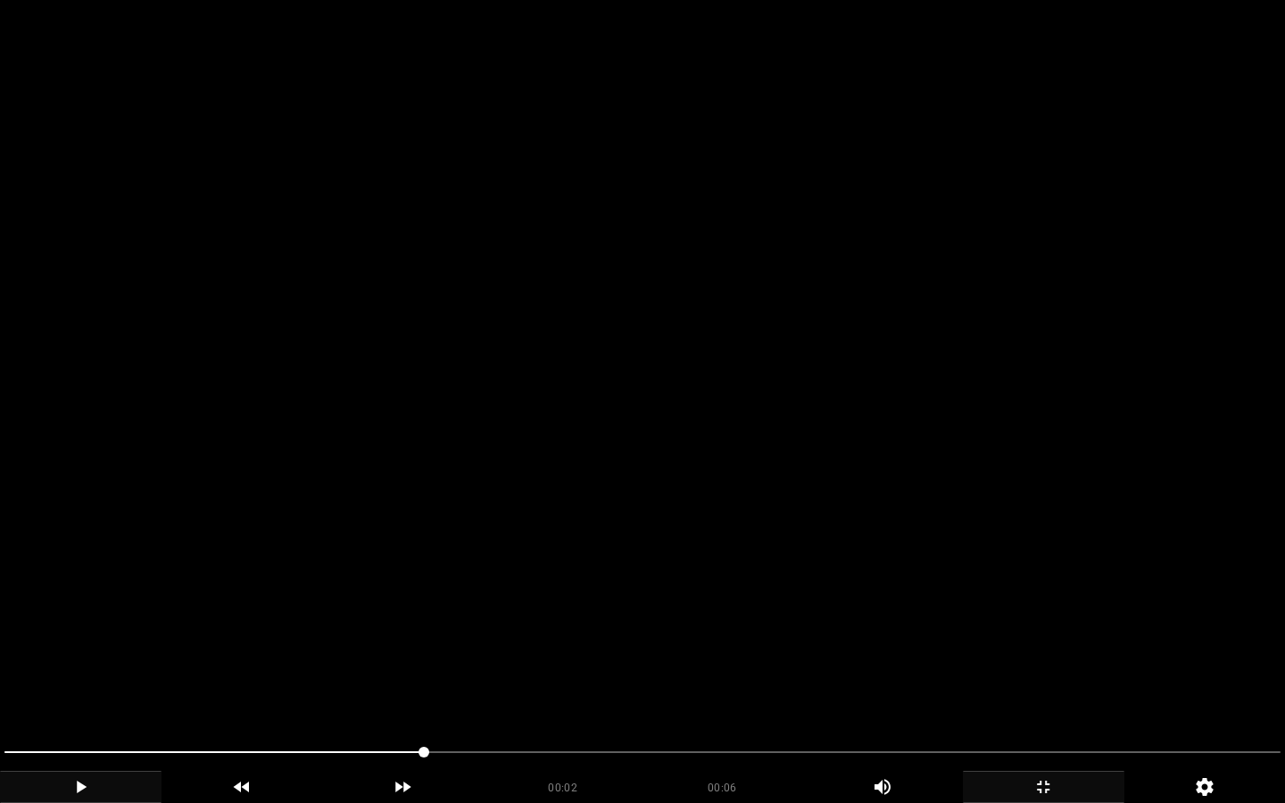
click at [737, 431] on video at bounding box center [642, 401] width 1285 height 803
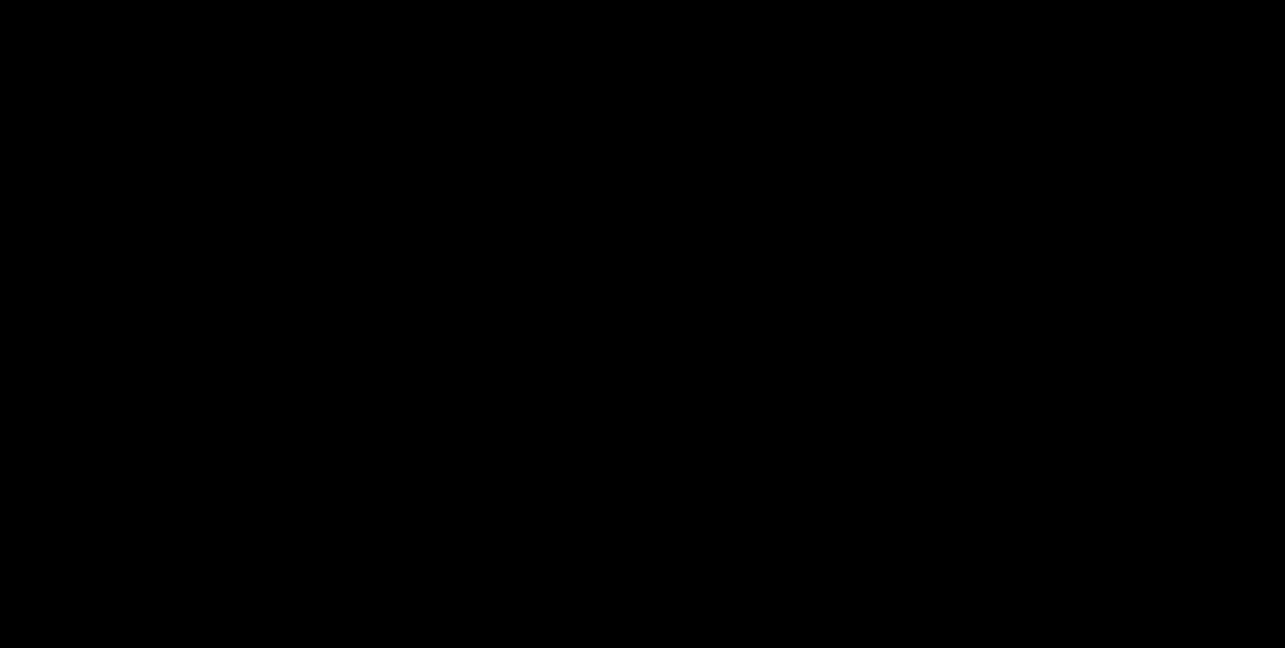
scroll to position [2234, 0]
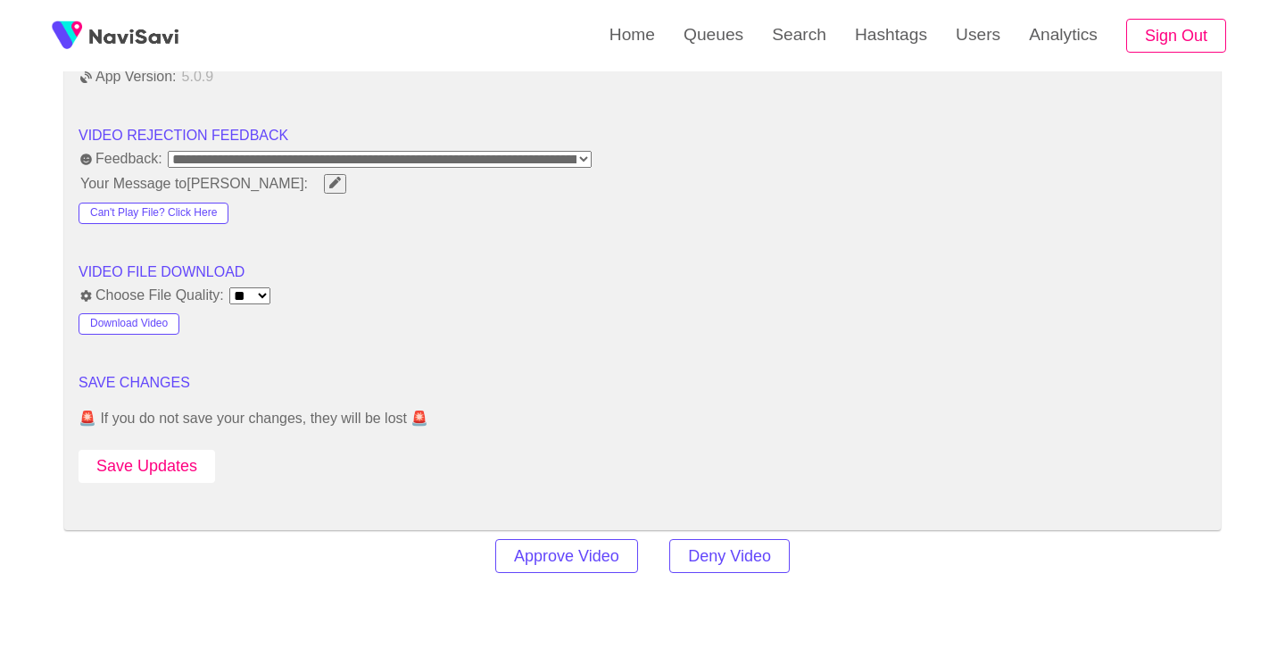
click at [154, 453] on button "Save Updates" at bounding box center [147, 466] width 137 height 33
click at [780, 35] on link "Search" at bounding box center [799, 35] width 83 height 70
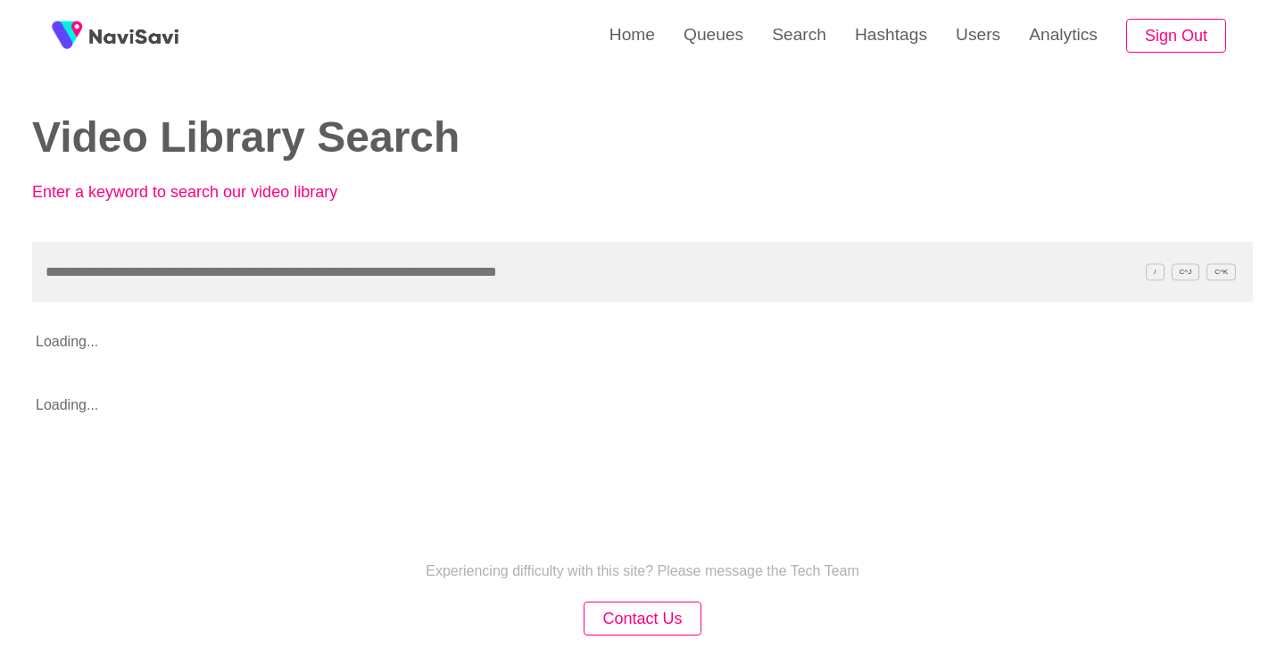
click at [562, 288] on input "text" at bounding box center [642, 272] width 1221 height 60
type input "**********"
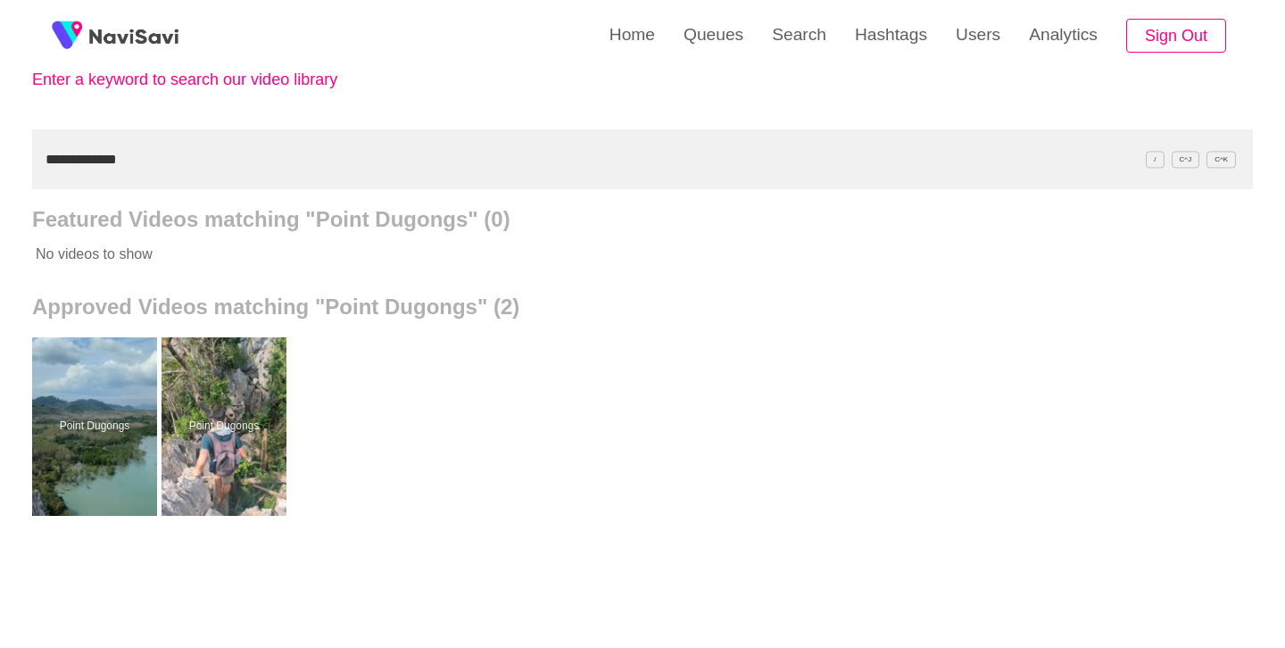
scroll to position [157, 0]
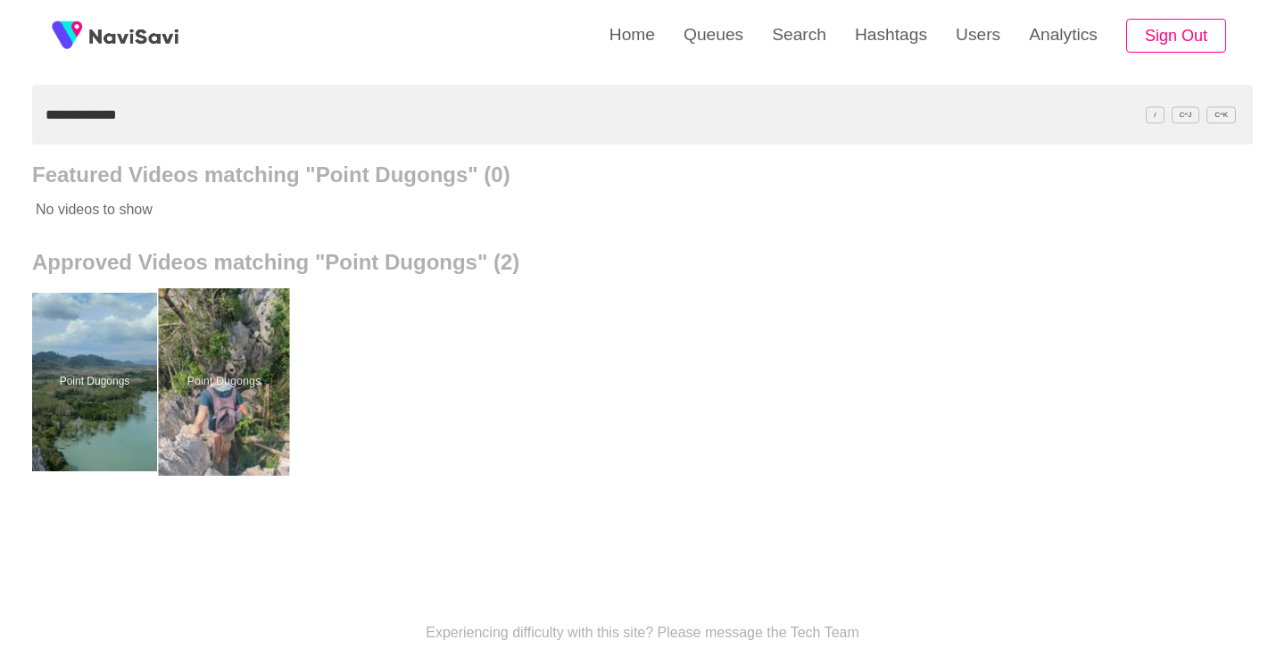
click at [270, 371] on div at bounding box center [224, 381] width 131 height 187
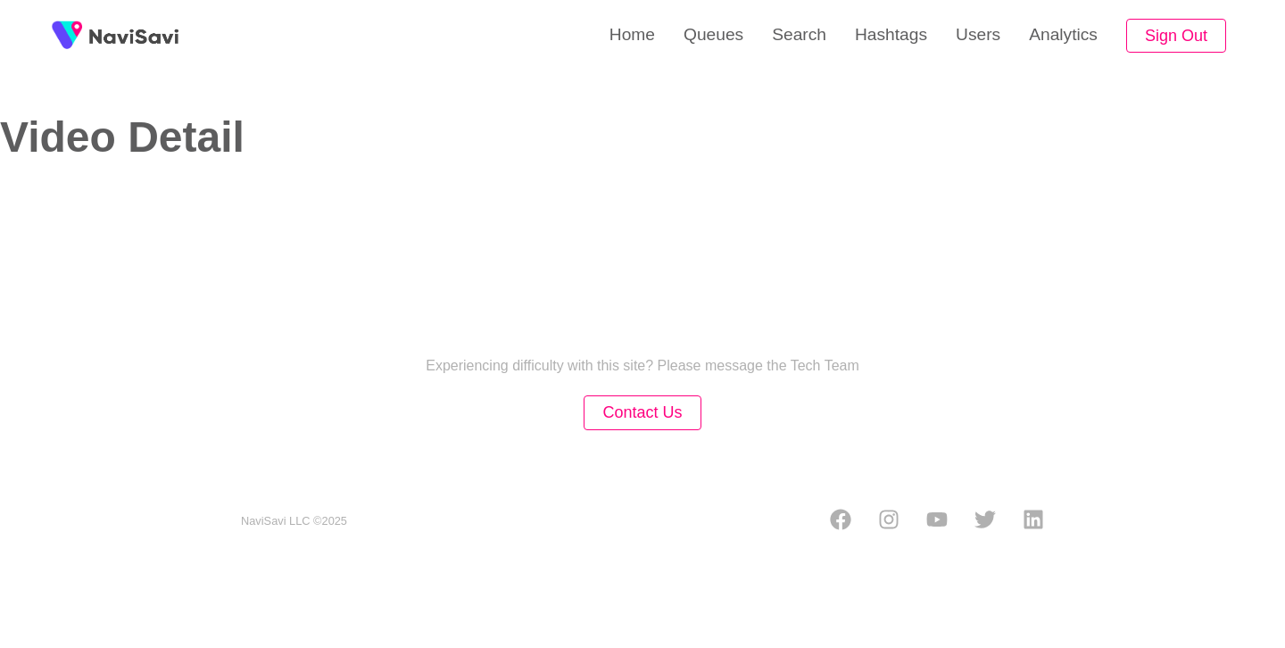
select select "**"
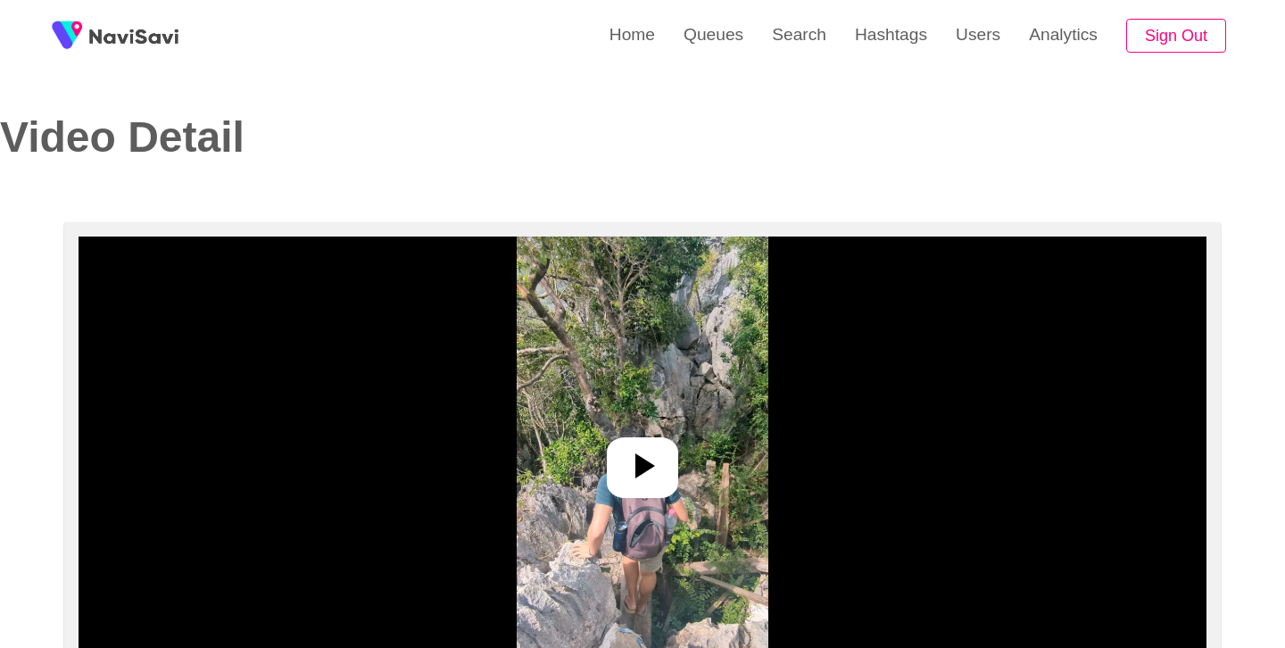
select select "**********"
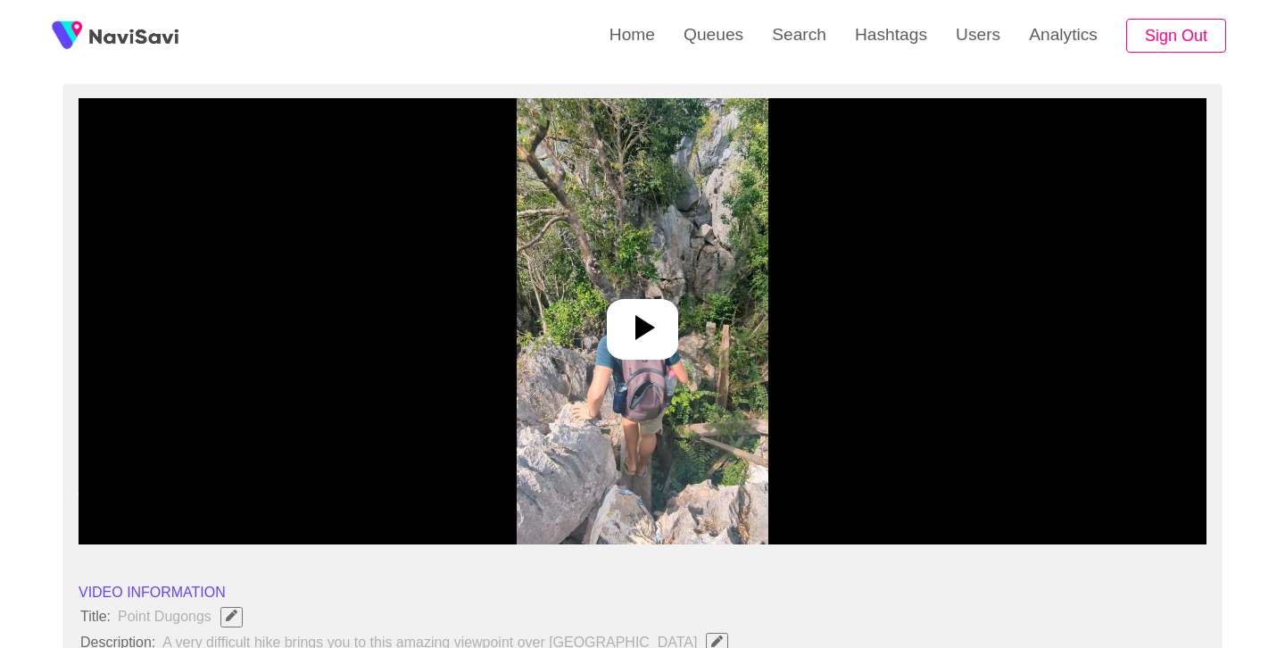
scroll to position [237, 0]
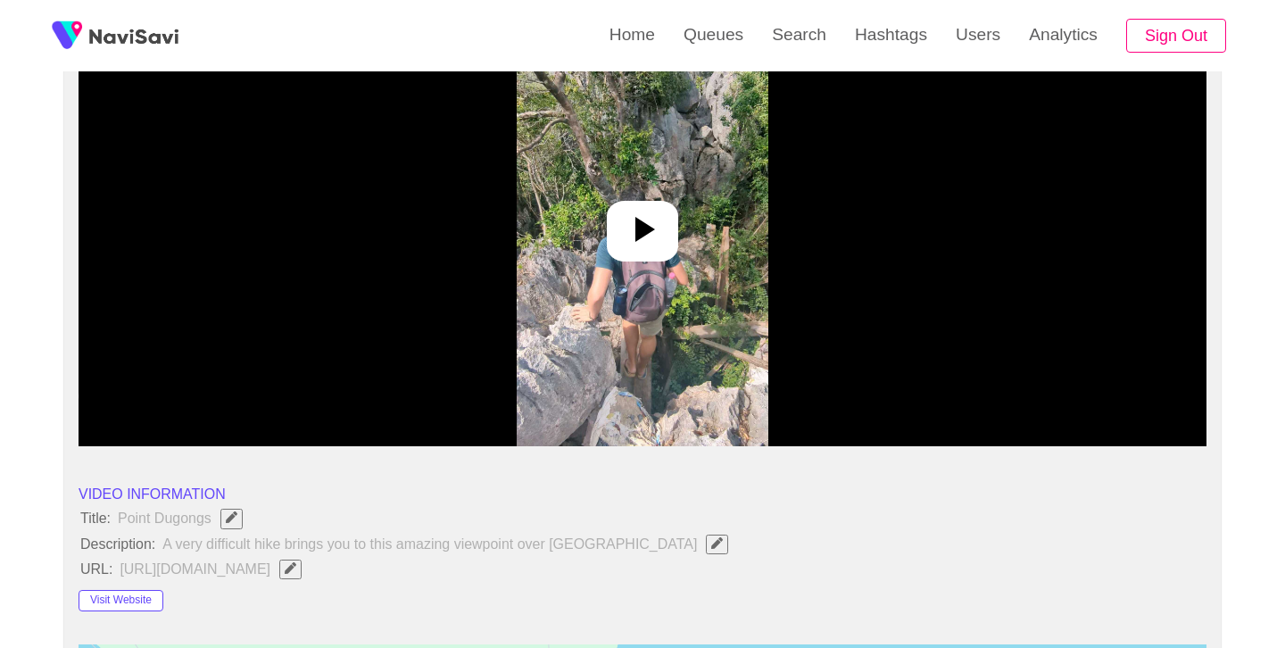
click at [670, 223] on div at bounding box center [642, 231] width 71 height 61
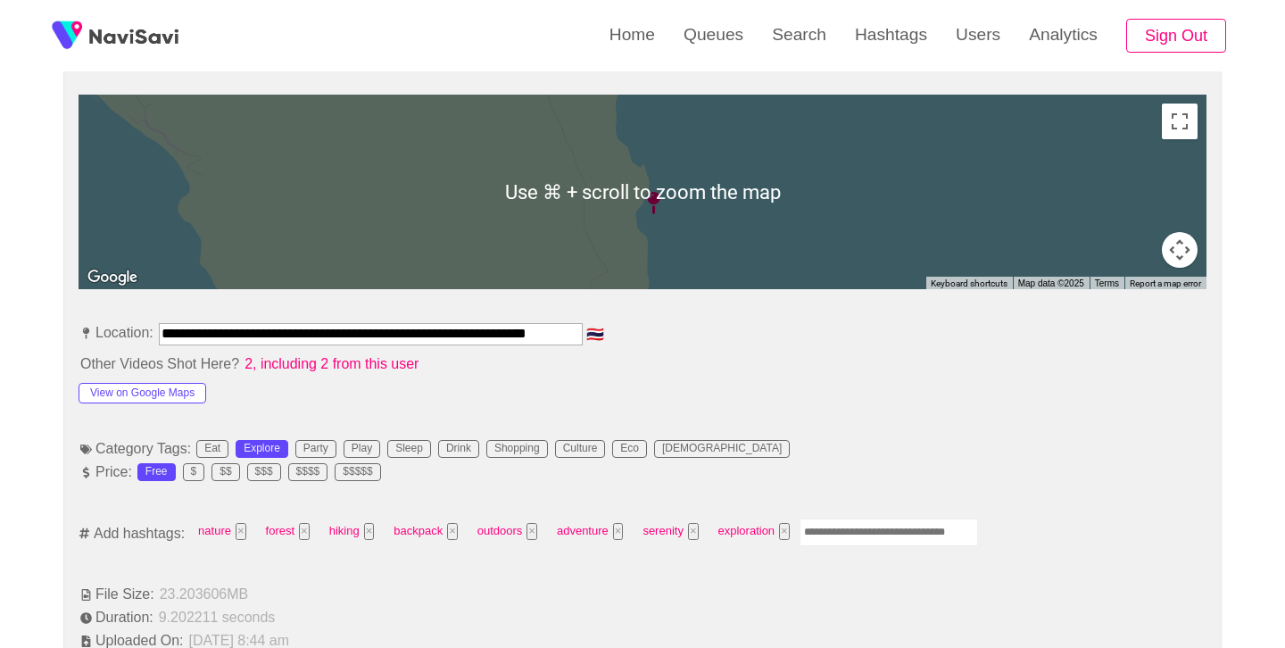
scroll to position [855, 0]
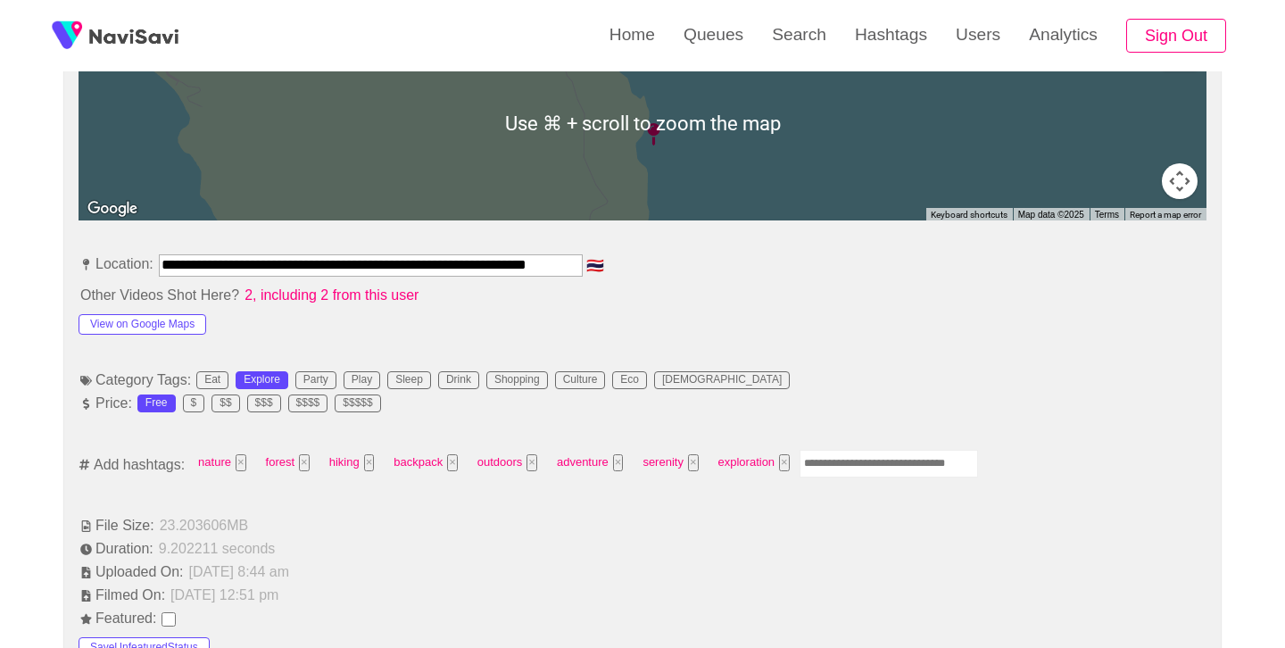
click at [896, 454] on input "Enter tag here and press return" at bounding box center [889, 464] width 179 height 28
type input "*"
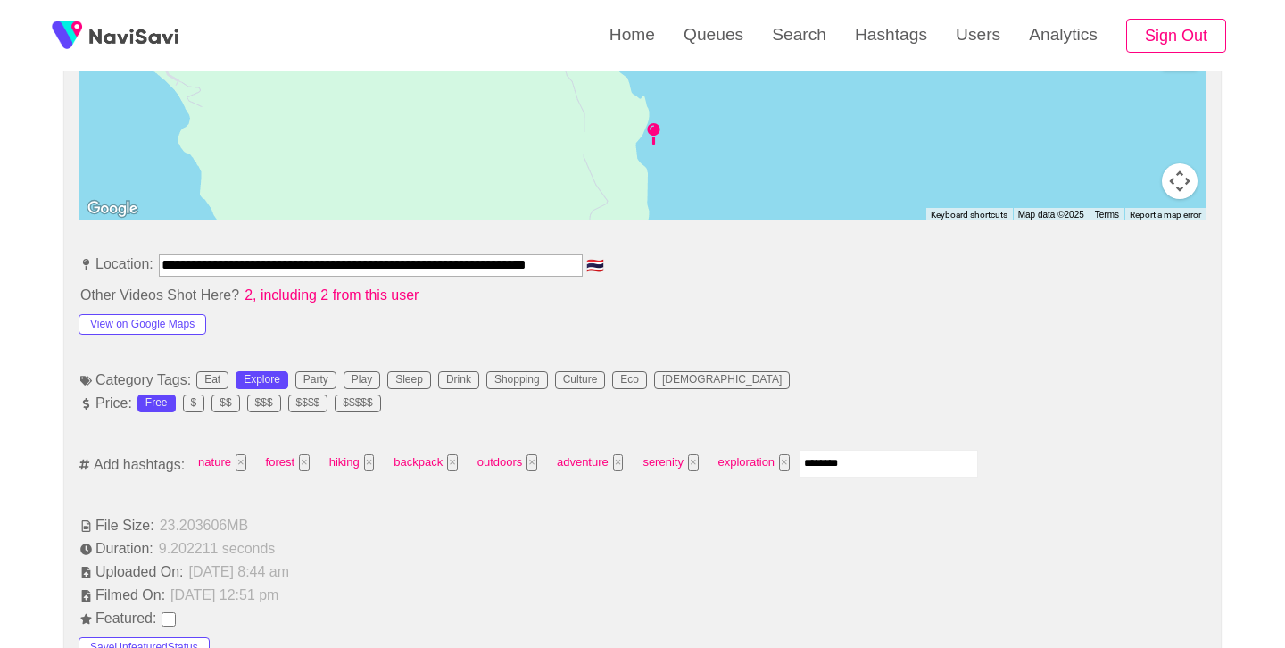
type input "*********"
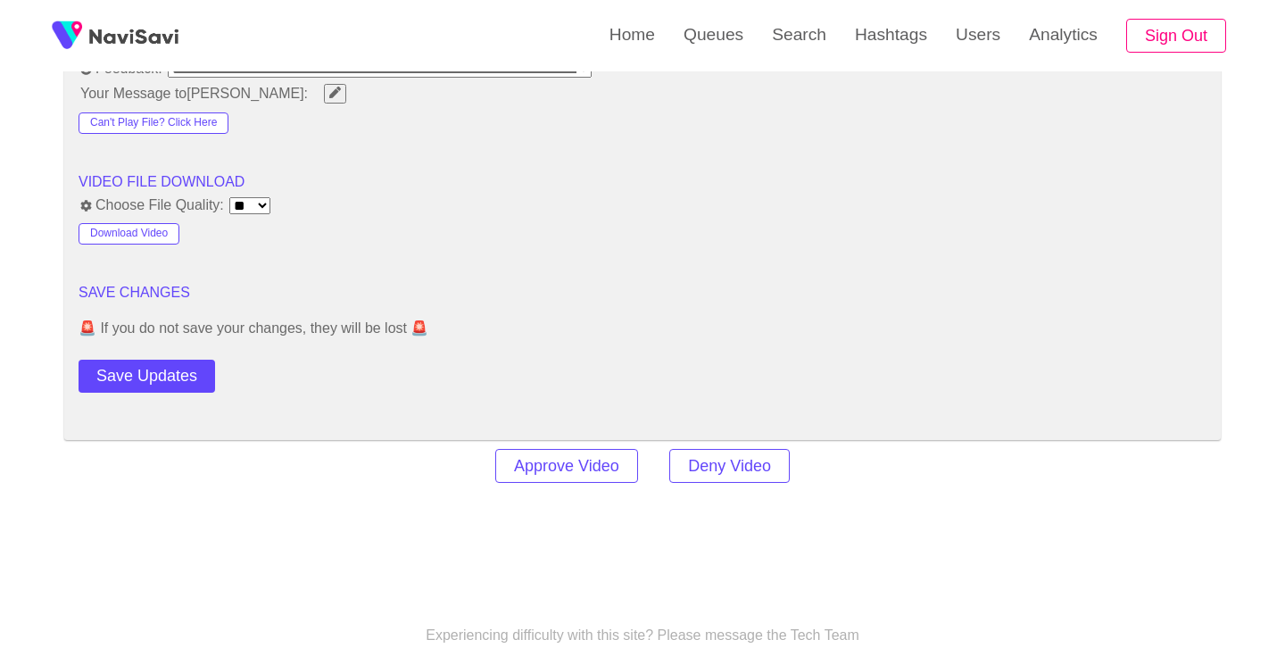
scroll to position [2345, 0]
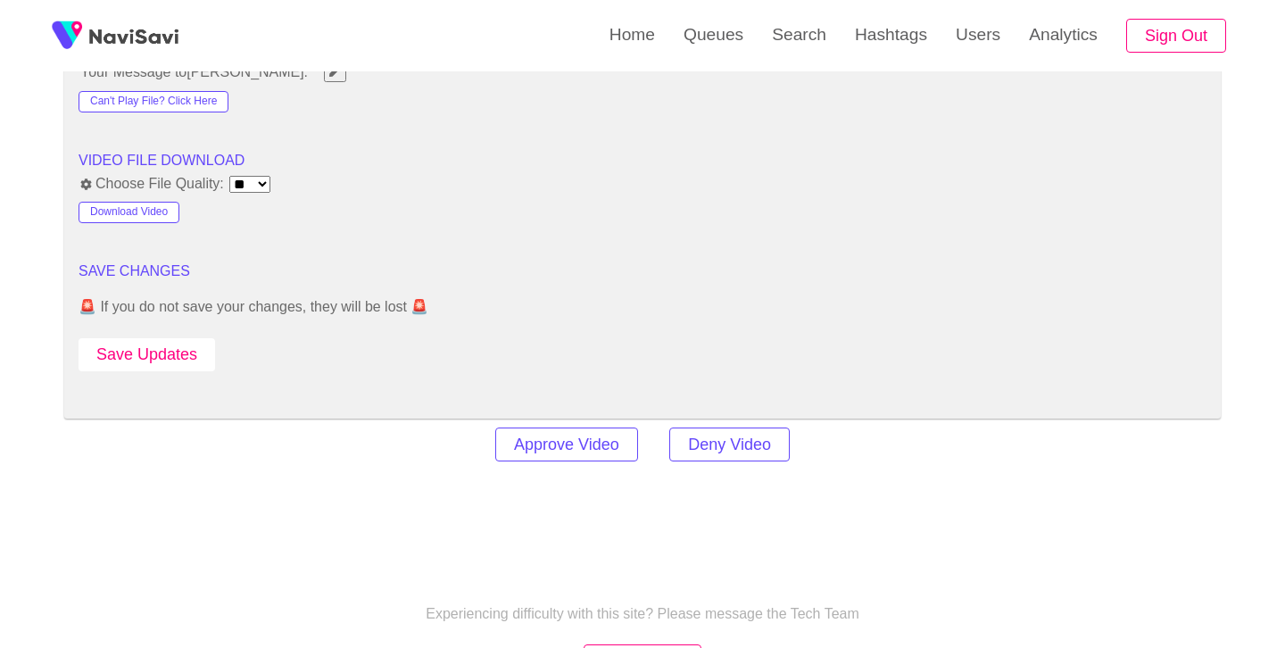
click at [135, 360] on button "Save Updates" at bounding box center [147, 354] width 137 height 33
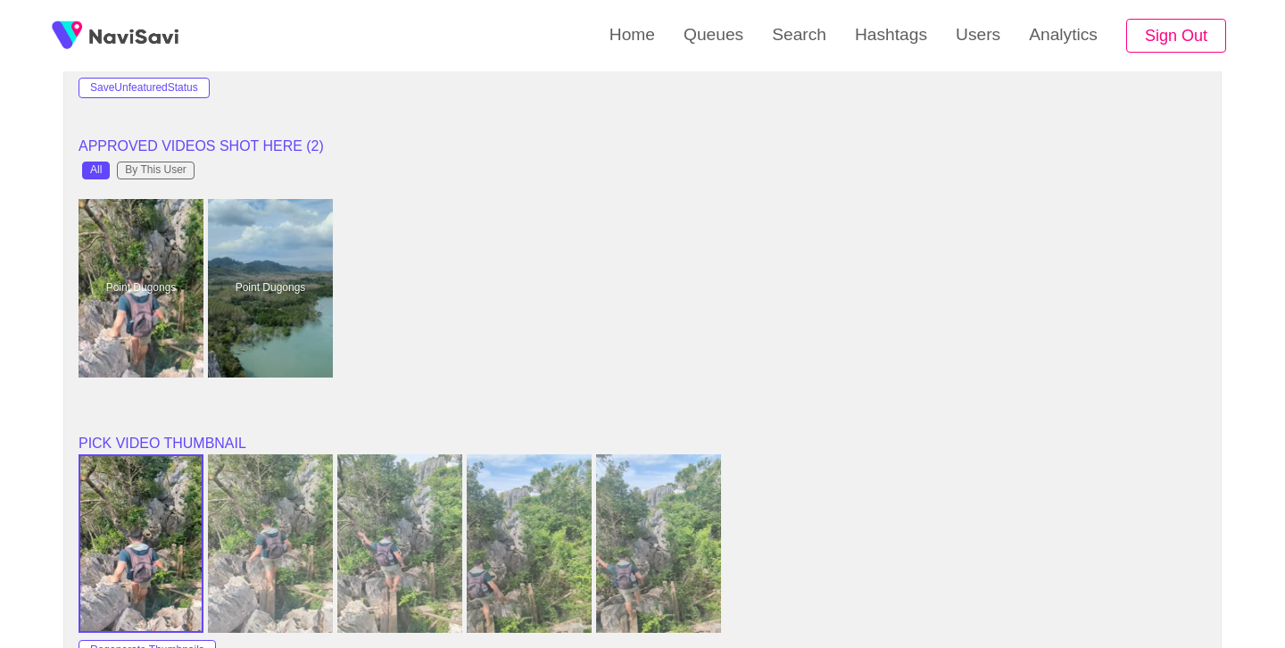
scroll to position [1413, 0]
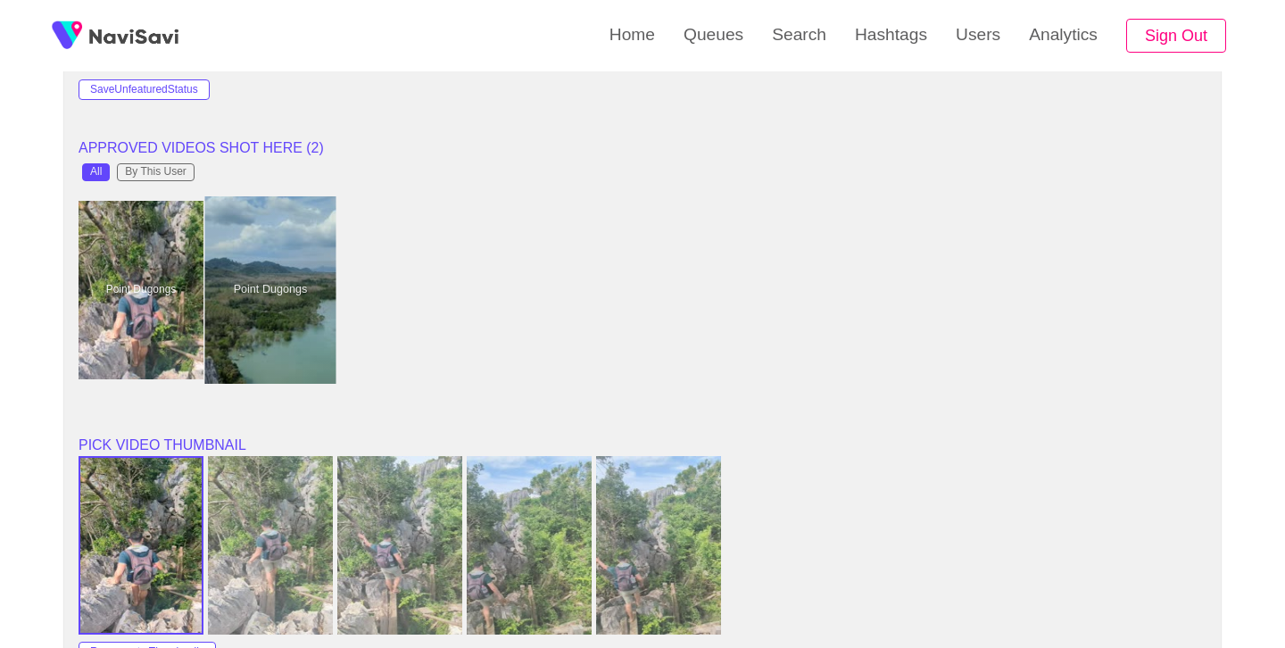
click at [296, 270] on div at bounding box center [270, 289] width 131 height 187
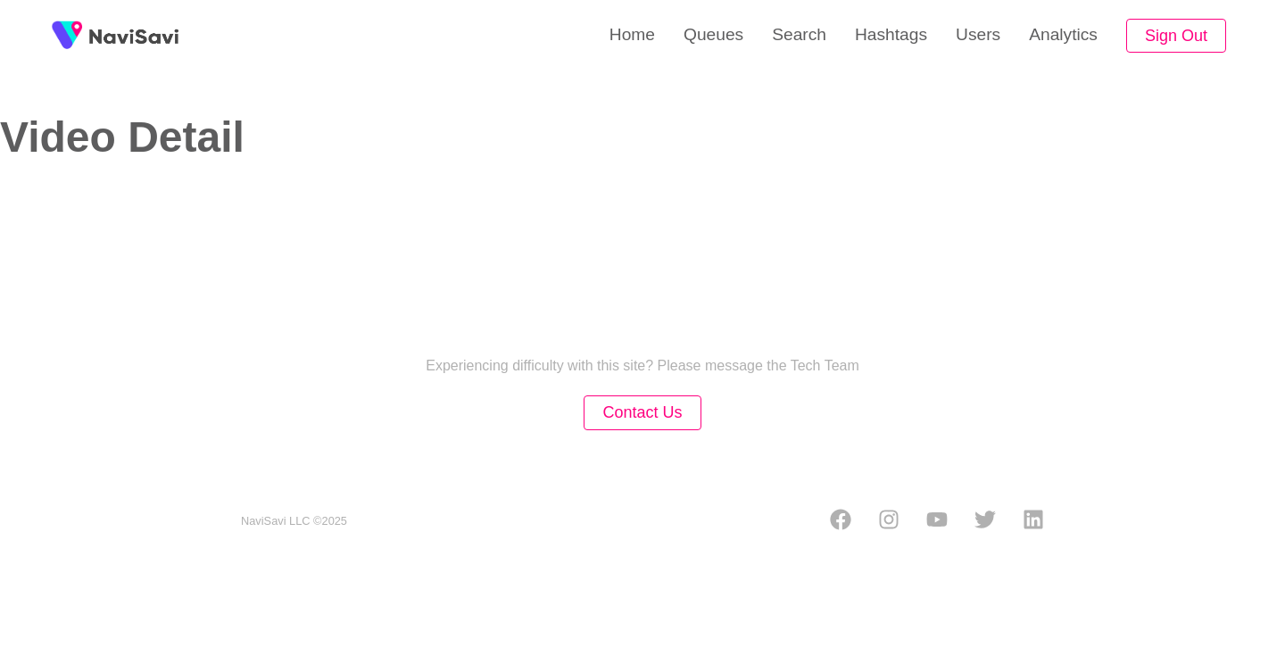
select select "**********"
select select "**"
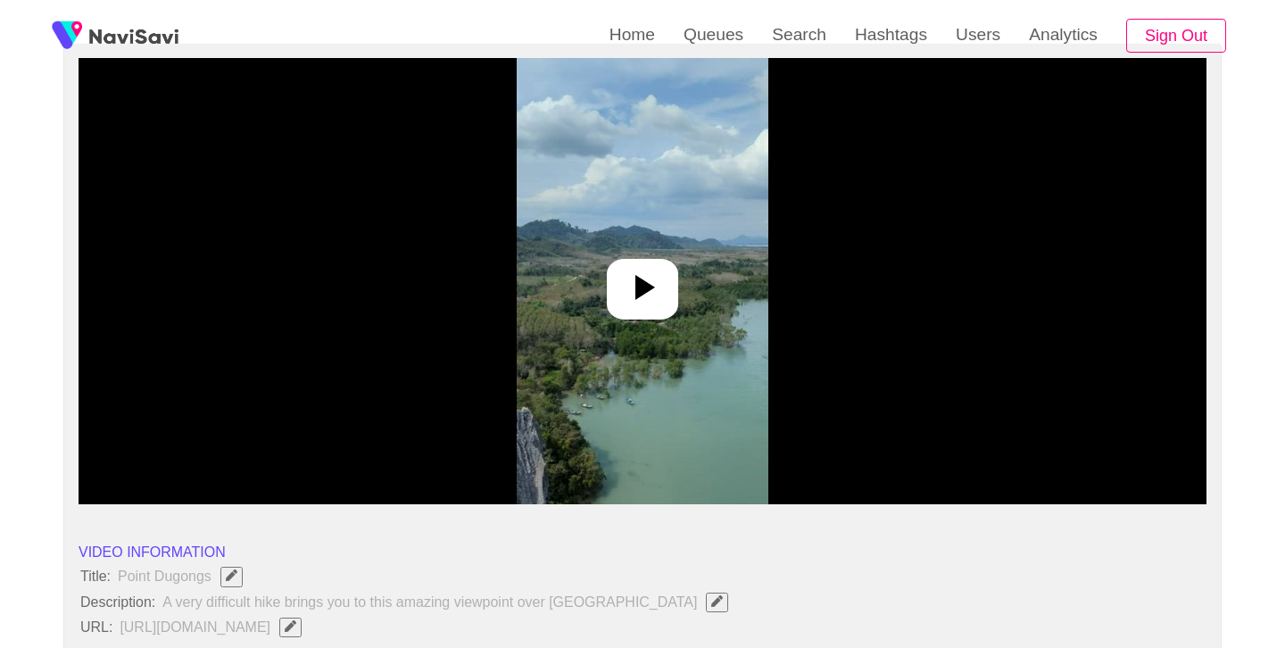
scroll to position [224, 0]
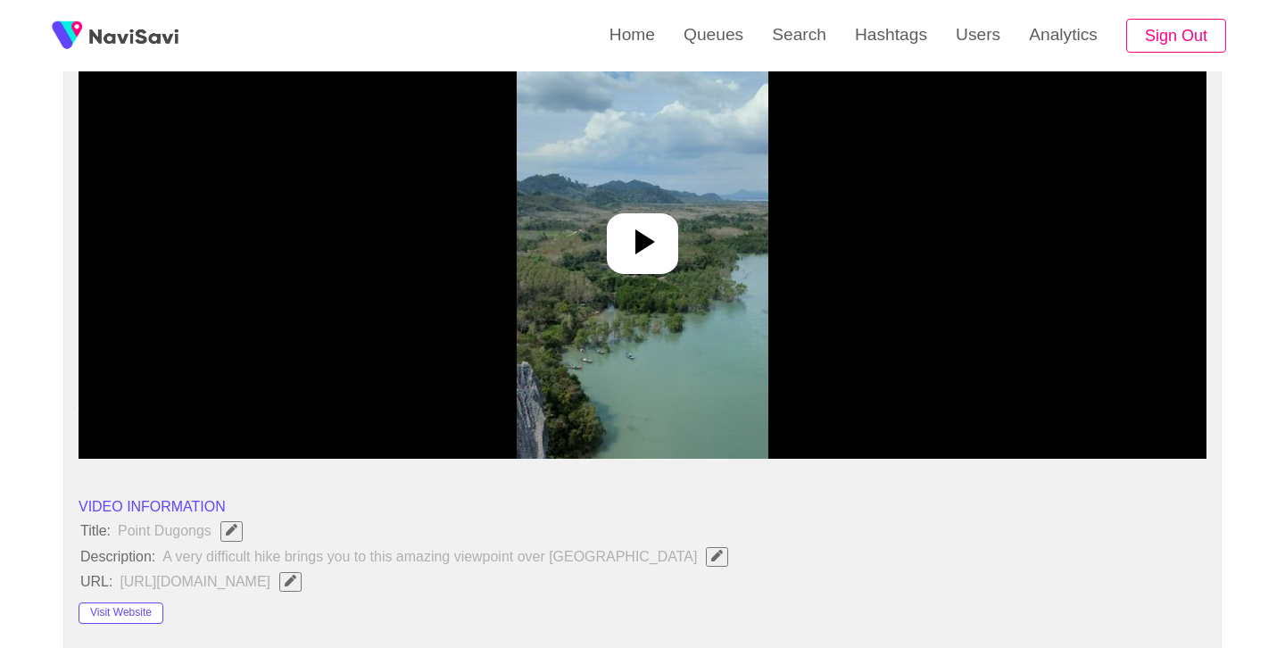
click at [648, 259] on icon at bounding box center [642, 241] width 43 height 43
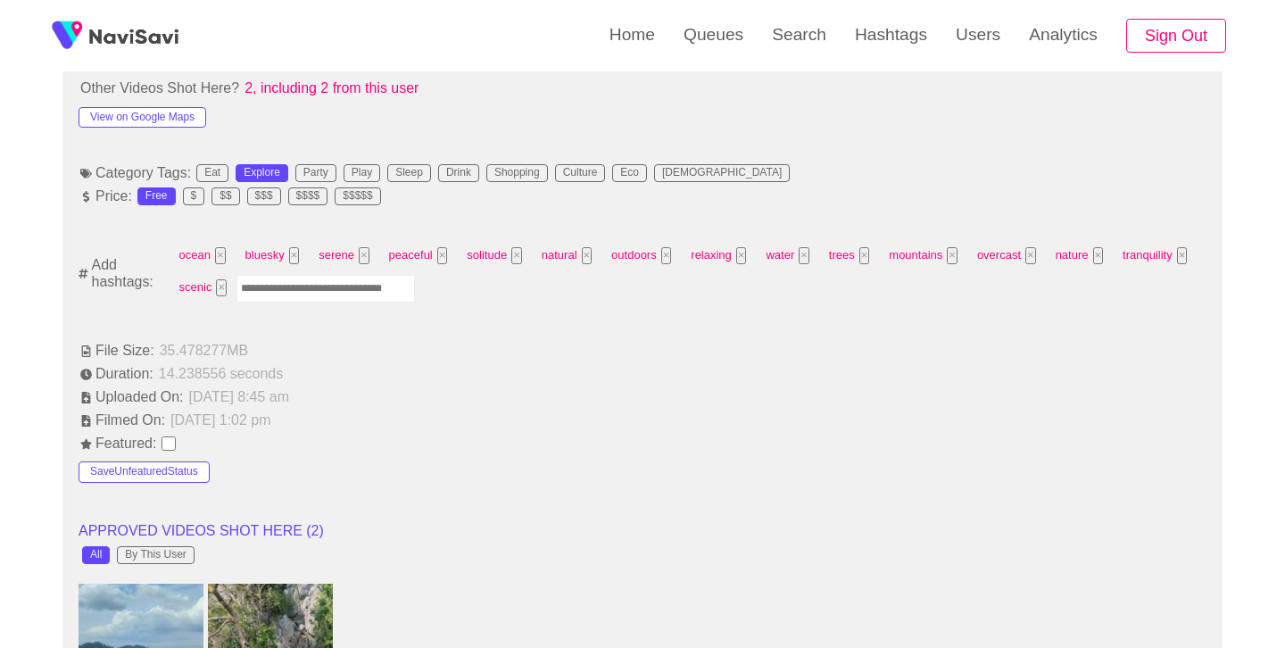
scroll to position [1094, 0]
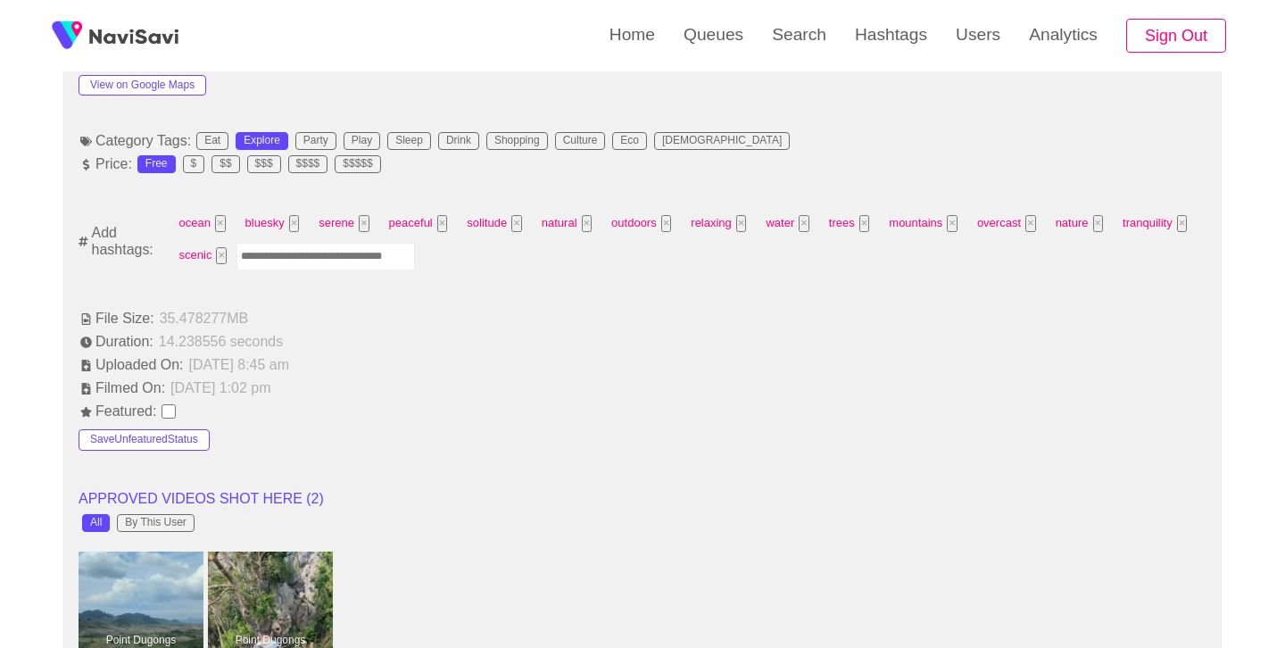
click at [342, 257] on input "Enter tag here and press return" at bounding box center [326, 257] width 179 height 28
type input "*********"
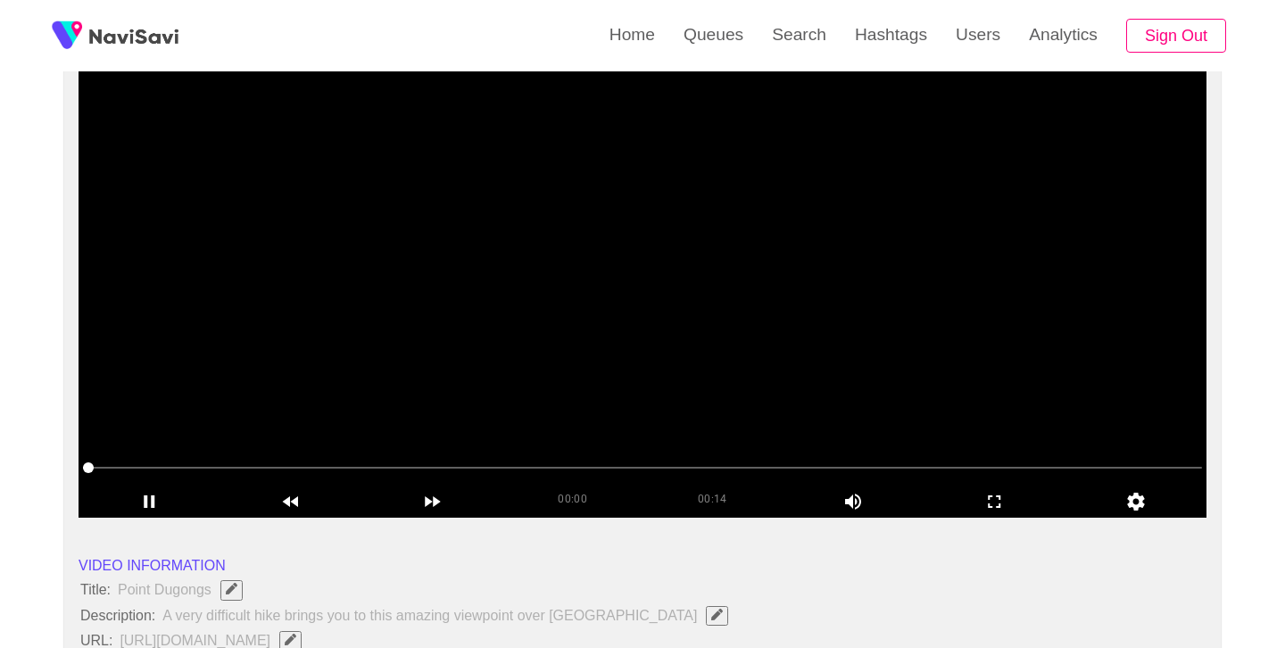
scroll to position [143, 0]
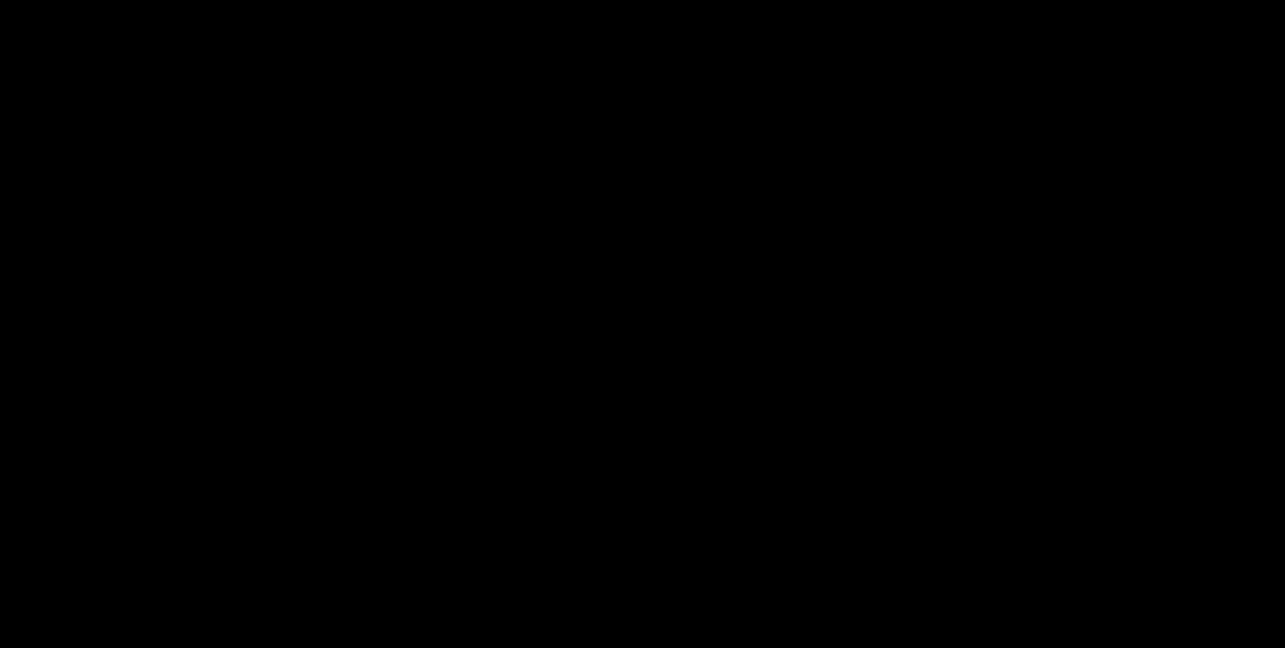
click at [661, 249] on video at bounding box center [643, 317] width 1128 height 446
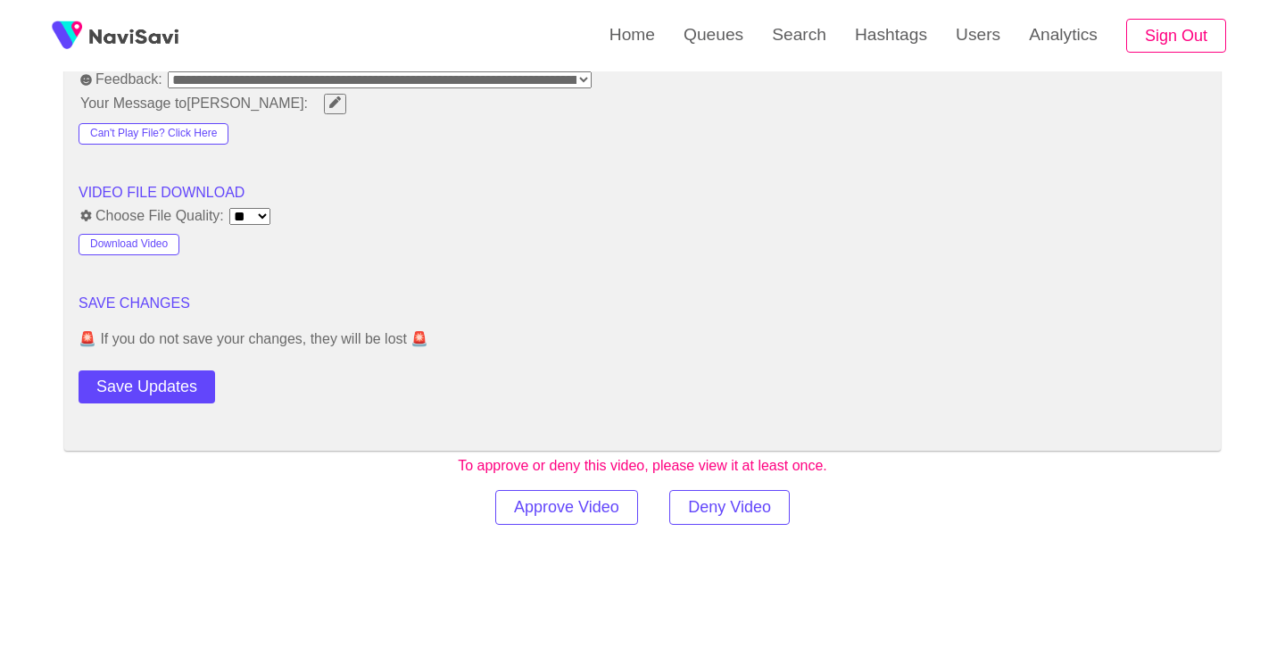
scroll to position [2372, 0]
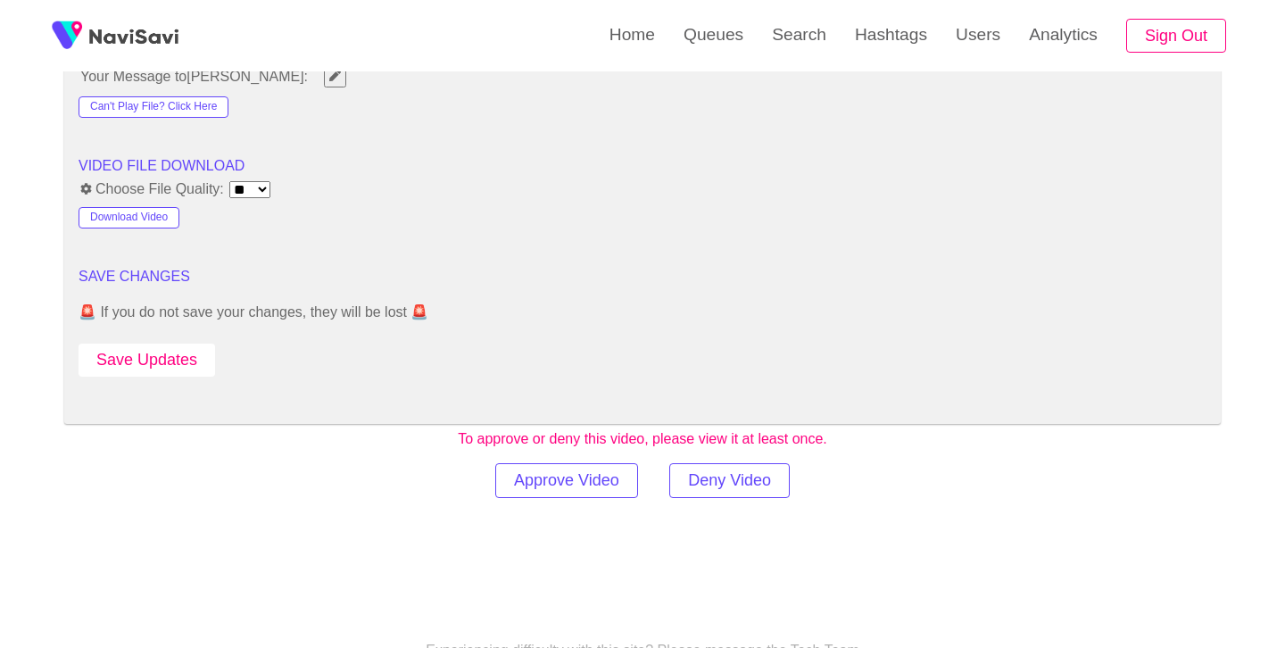
click at [164, 358] on button "Save Updates" at bounding box center [147, 360] width 137 height 33
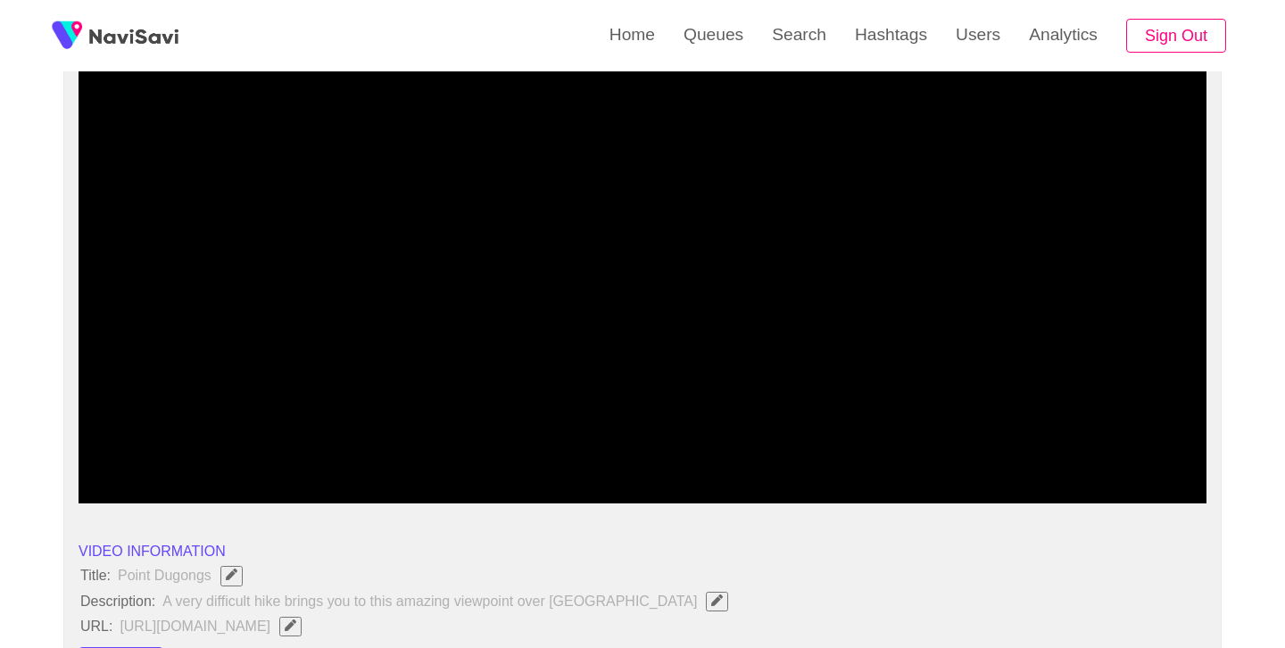
scroll to position [170, 0]
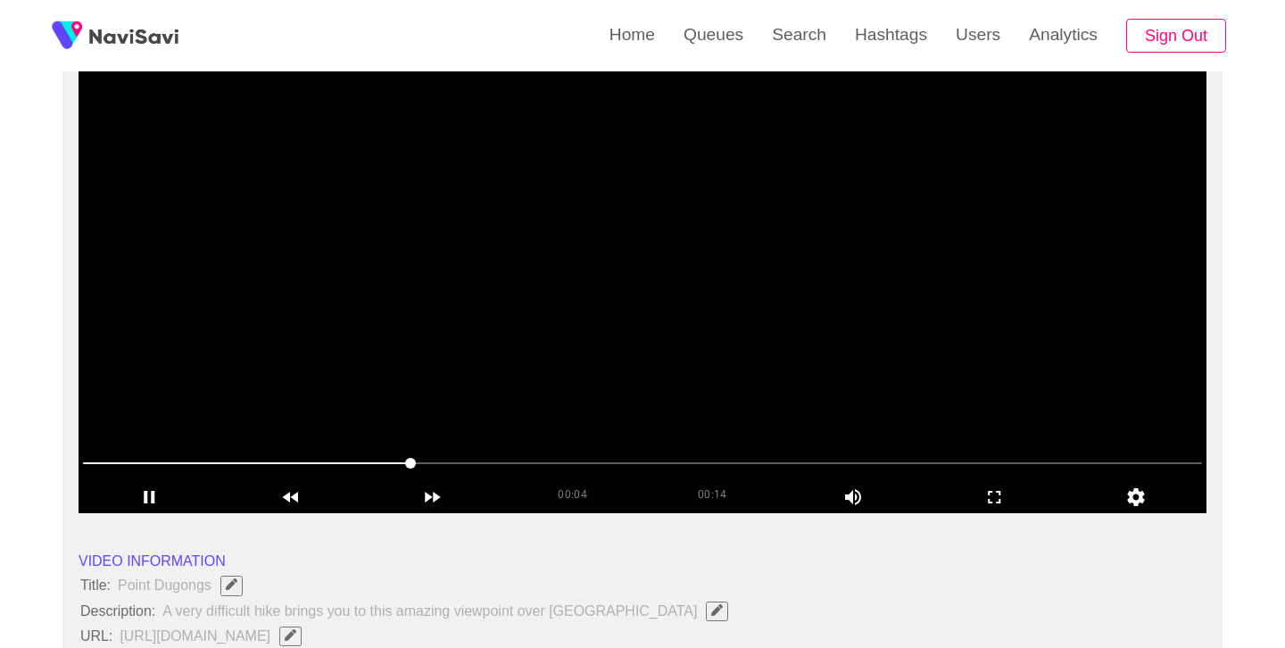
click at [654, 308] on video at bounding box center [643, 290] width 1128 height 446
click at [654, 309] on video at bounding box center [643, 290] width 1128 height 446
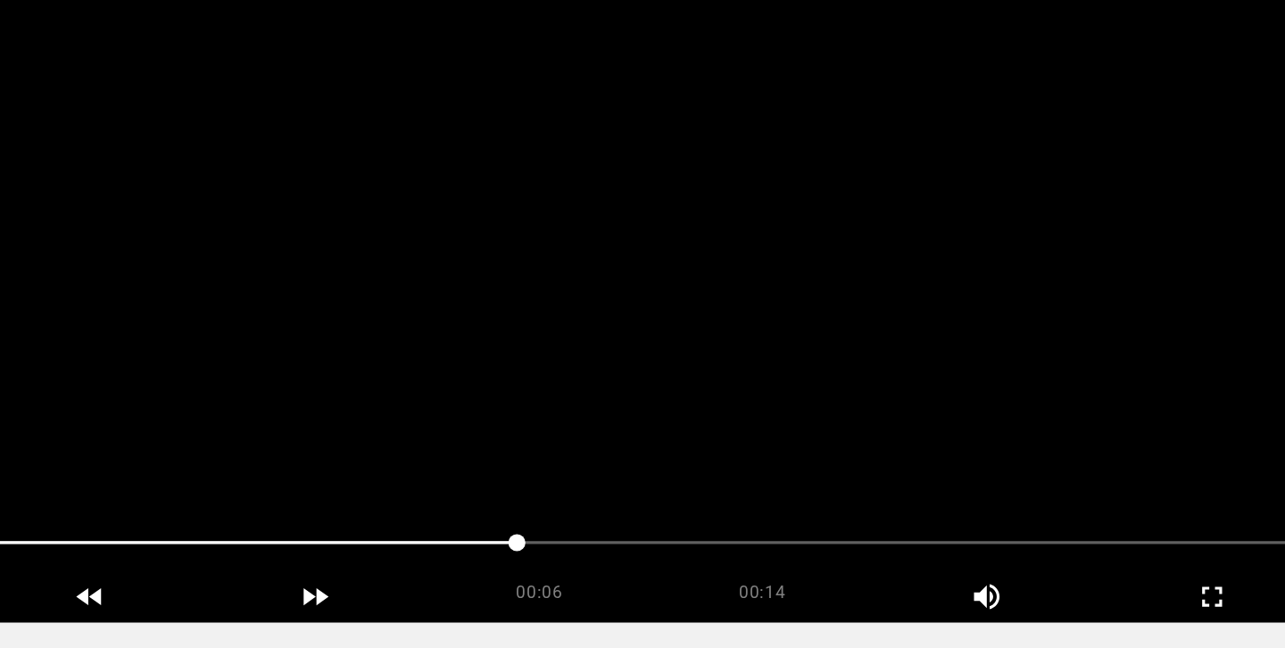
click at [624, 332] on video at bounding box center [643, 290] width 1128 height 446
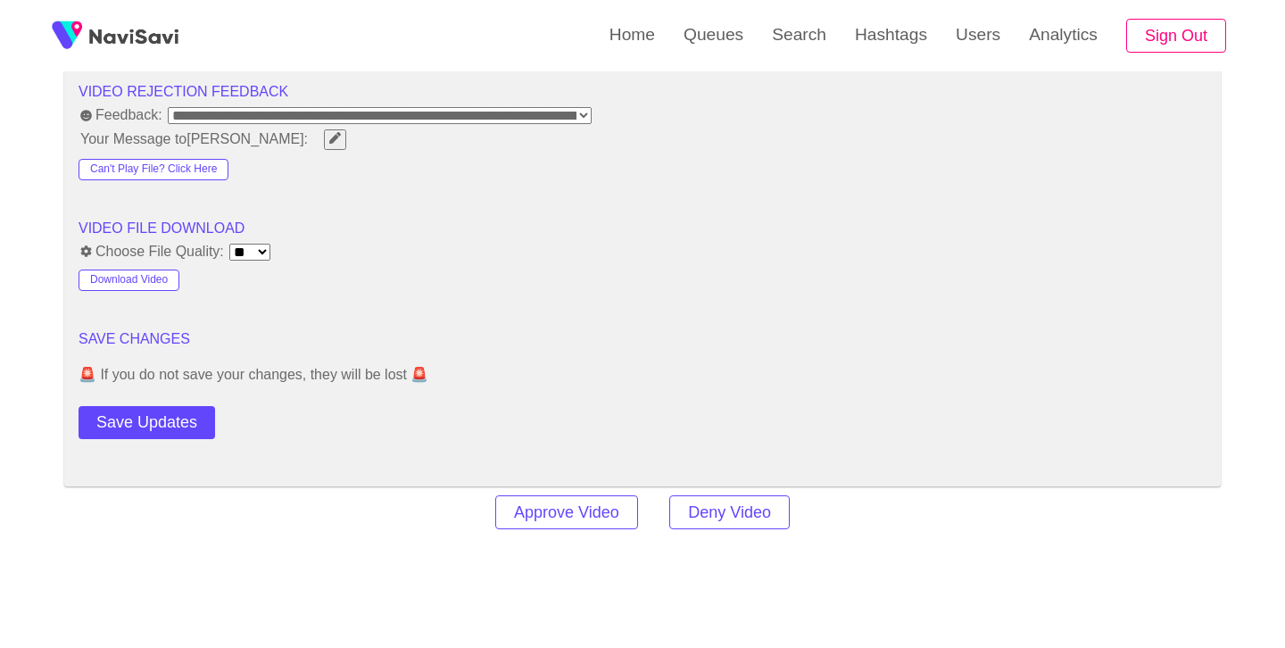
scroll to position [2310, 0]
click at [148, 415] on button "Save Updates" at bounding box center [147, 421] width 137 height 33
click at [819, 49] on link "Search" at bounding box center [799, 35] width 83 height 70
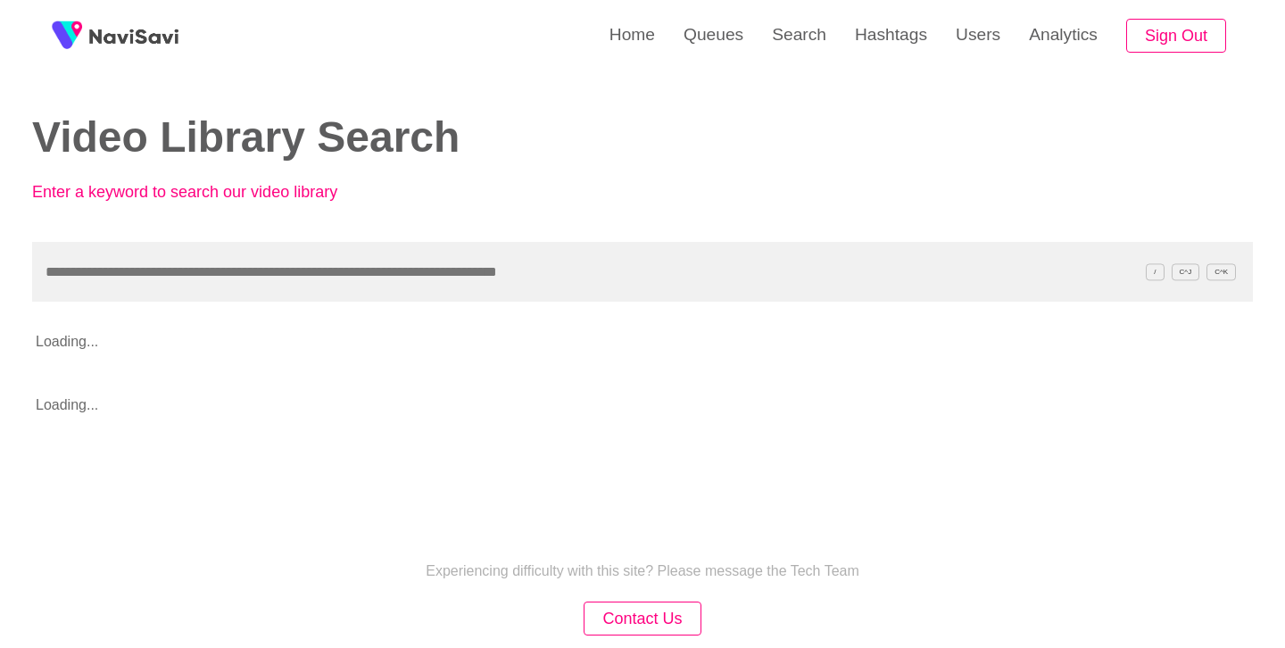
click at [420, 264] on input "text" at bounding box center [642, 272] width 1221 height 60
type input "**********"
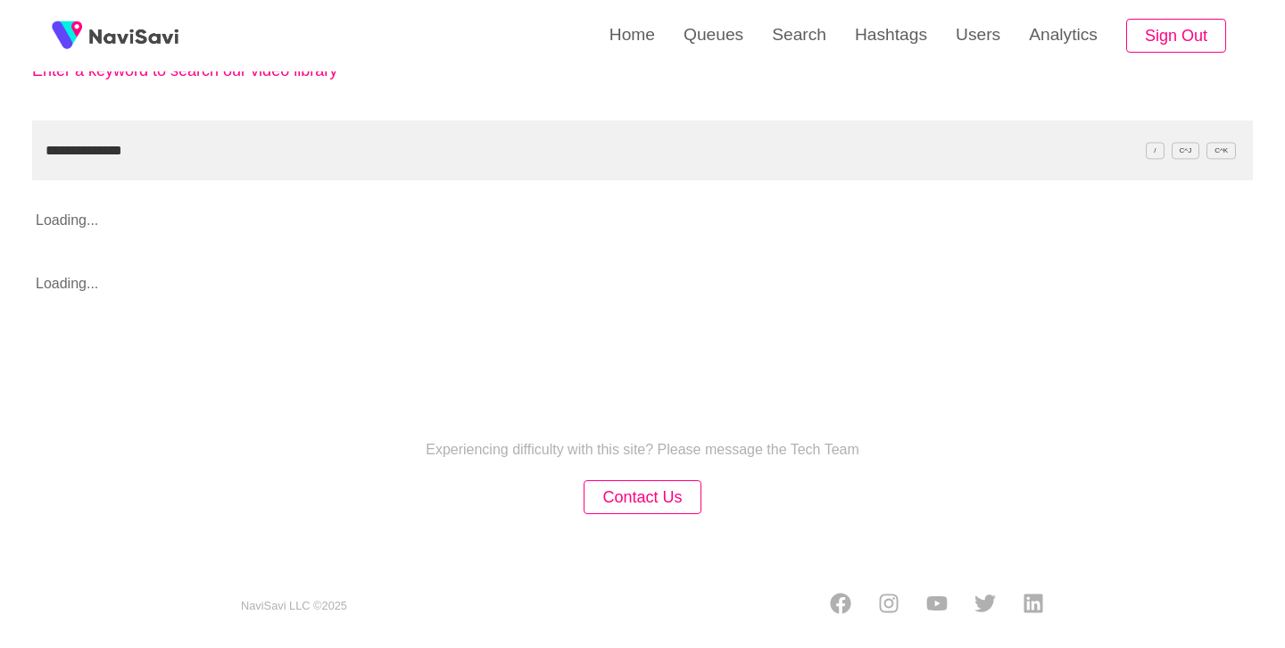
scroll to position [125, 0]
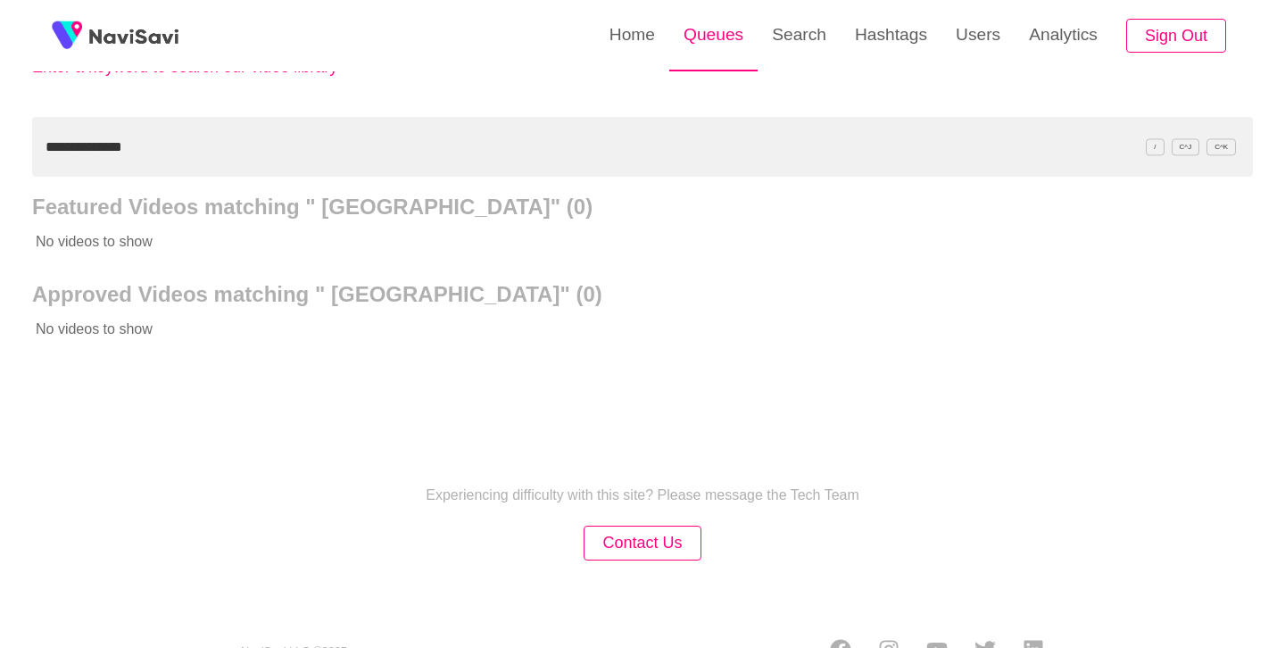
click at [703, 37] on link "Queues" at bounding box center [714, 35] width 88 height 70
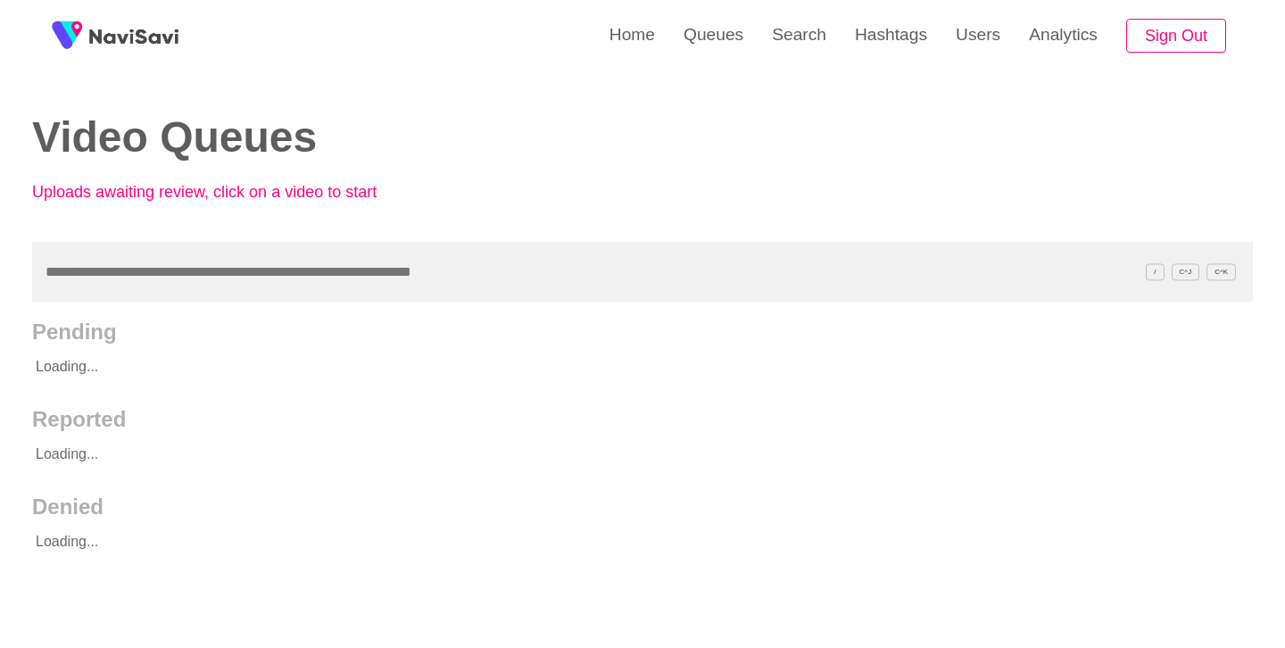
click at [279, 278] on input "text" at bounding box center [642, 272] width 1221 height 60
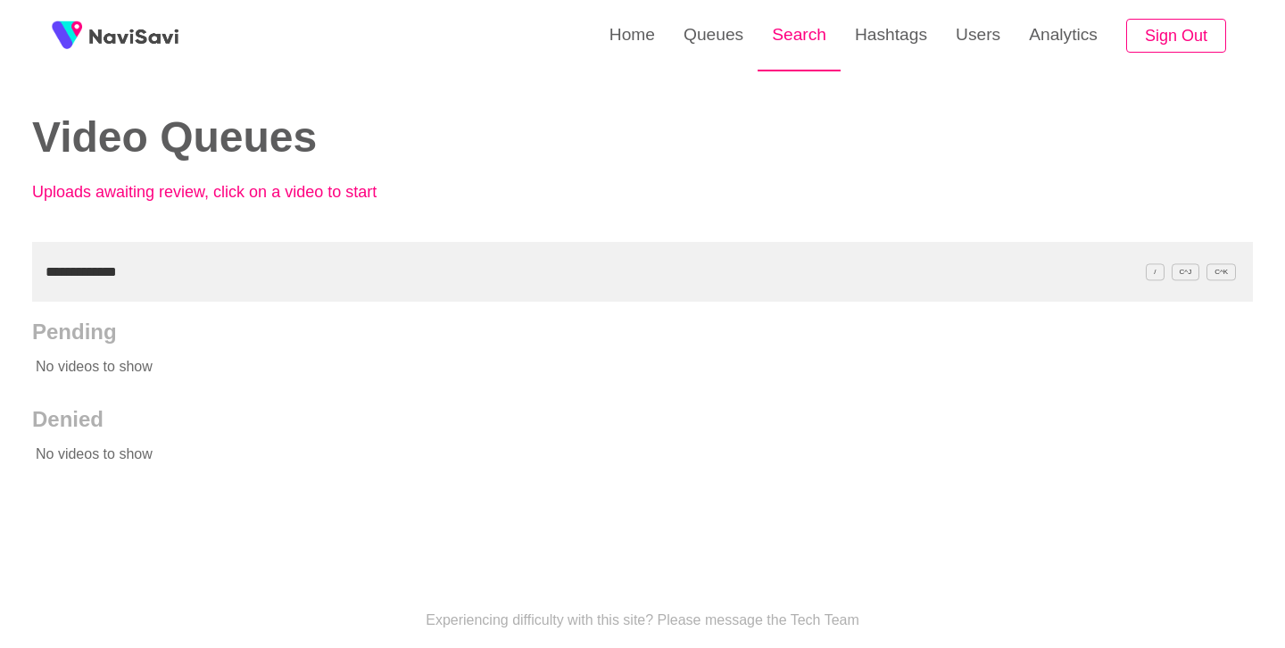
type input "**********"
click at [803, 33] on link "Search" at bounding box center [799, 35] width 83 height 70
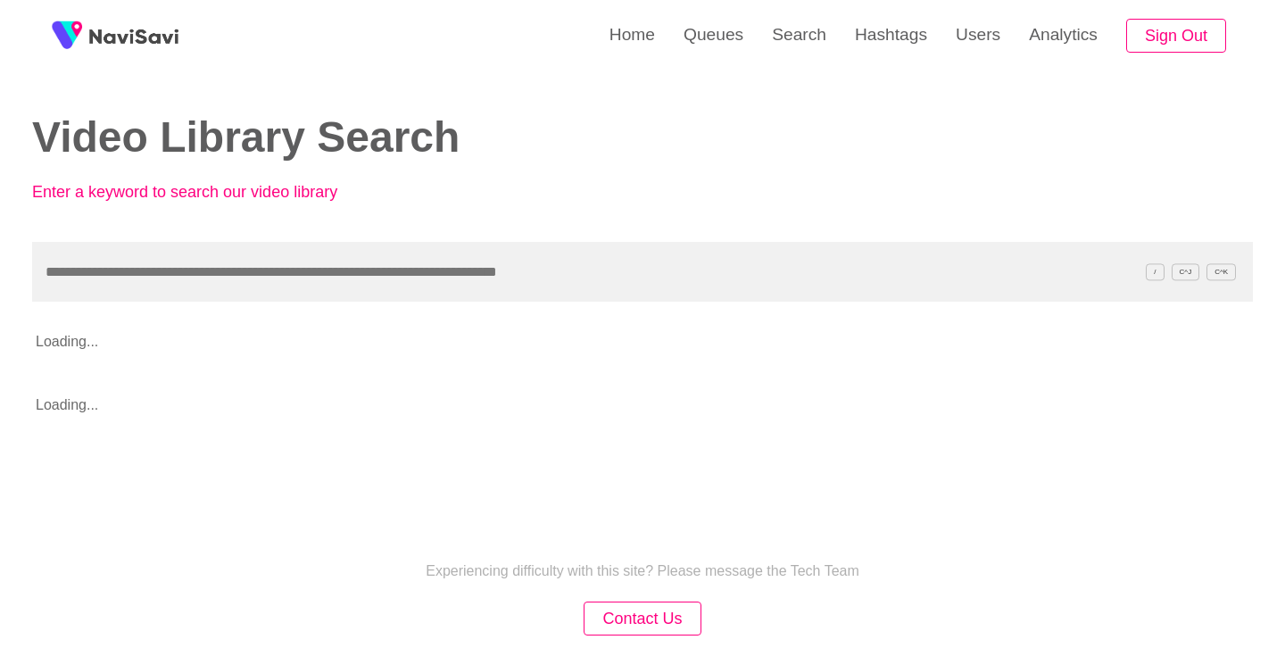
click at [332, 261] on input "text" at bounding box center [642, 272] width 1221 height 60
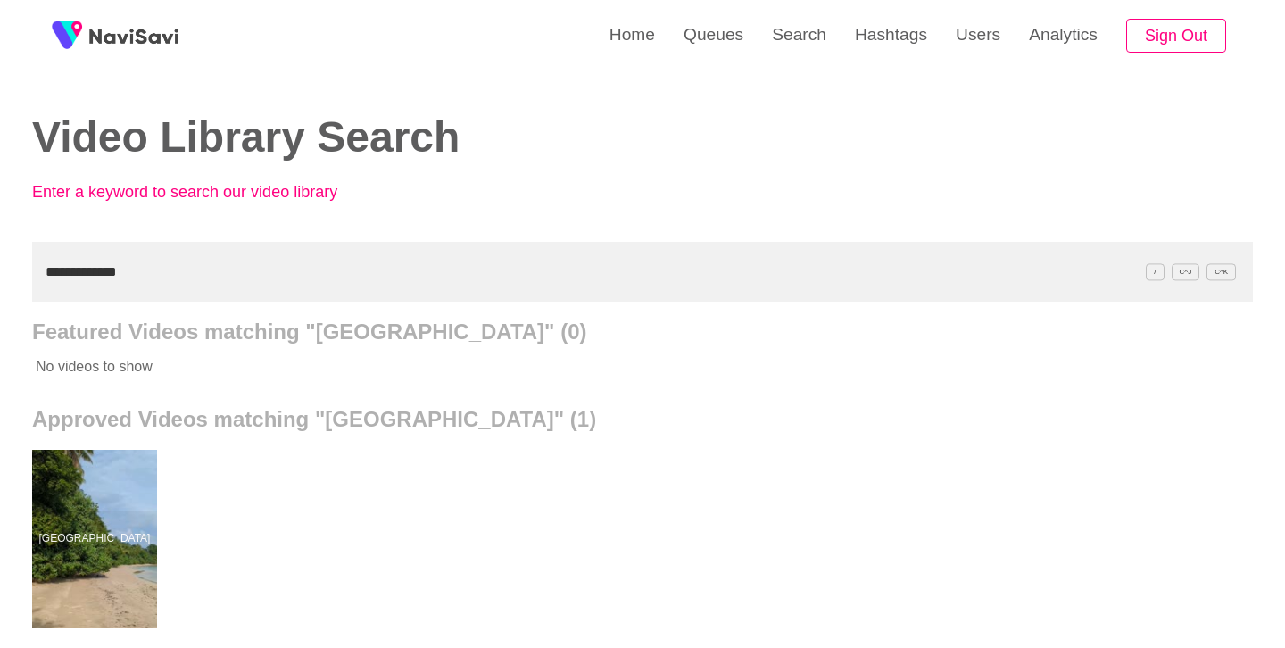
type input "**********"
click at [121, 449] on div "[GEOGRAPHIC_DATA]" at bounding box center [642, 539] width 1221 height 214
click at [103, 512] on div at bounding box center [94, 539] width 125 height 179
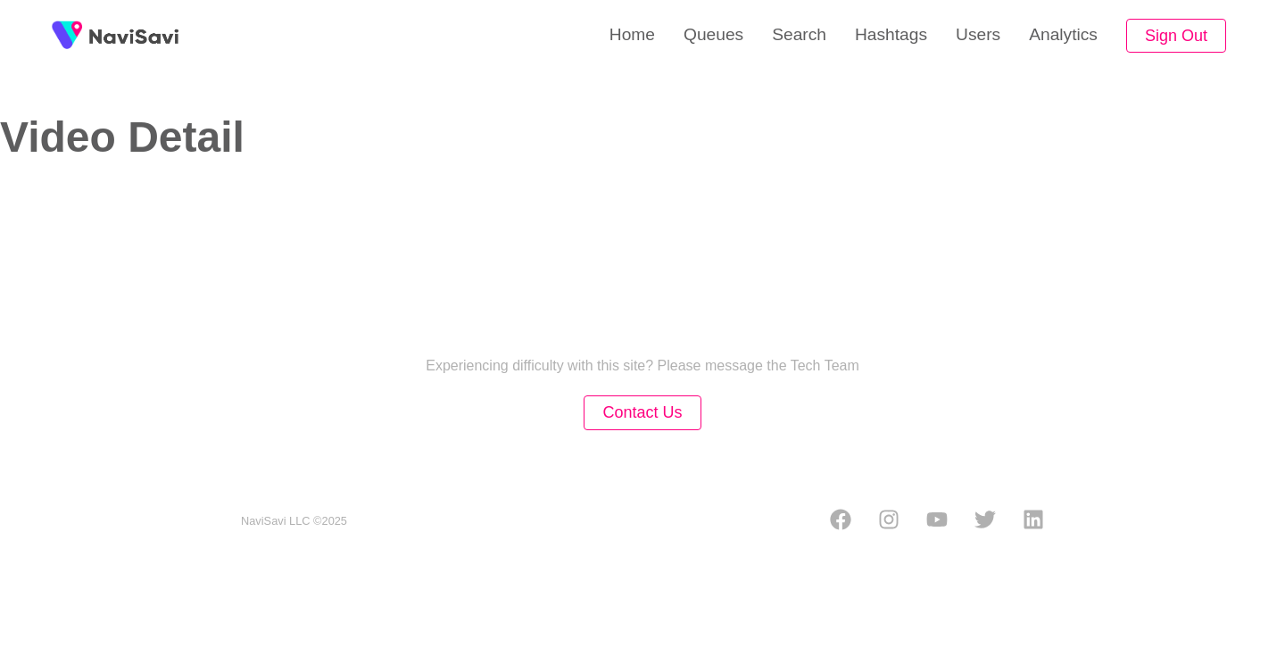
select select "**********"
select select "**"
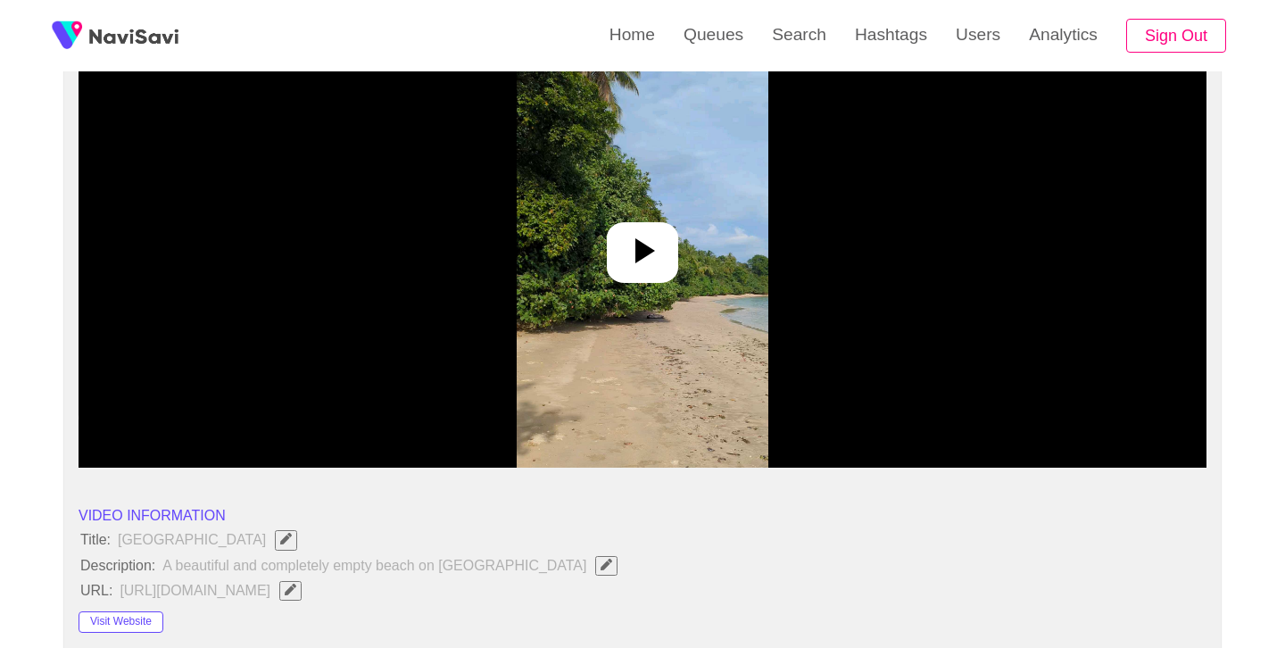
scroll to position [260, 0]
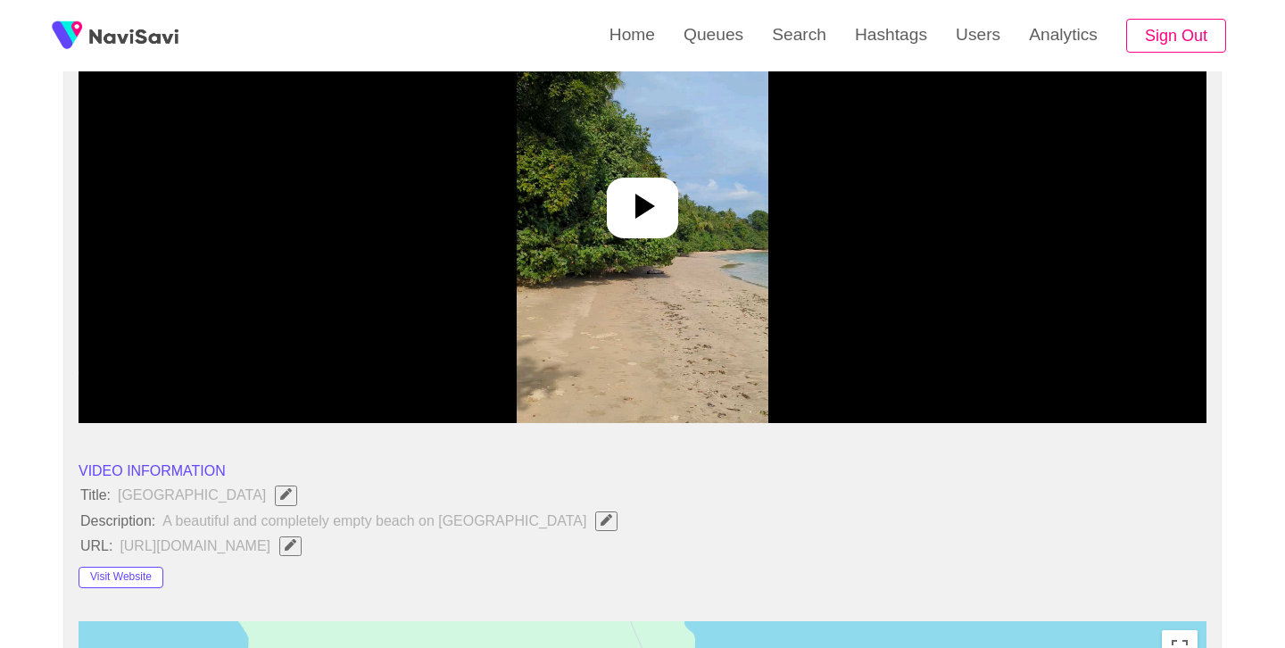
click at [644, 199] on icon at bounding box center [646, 206] width 20 height 25
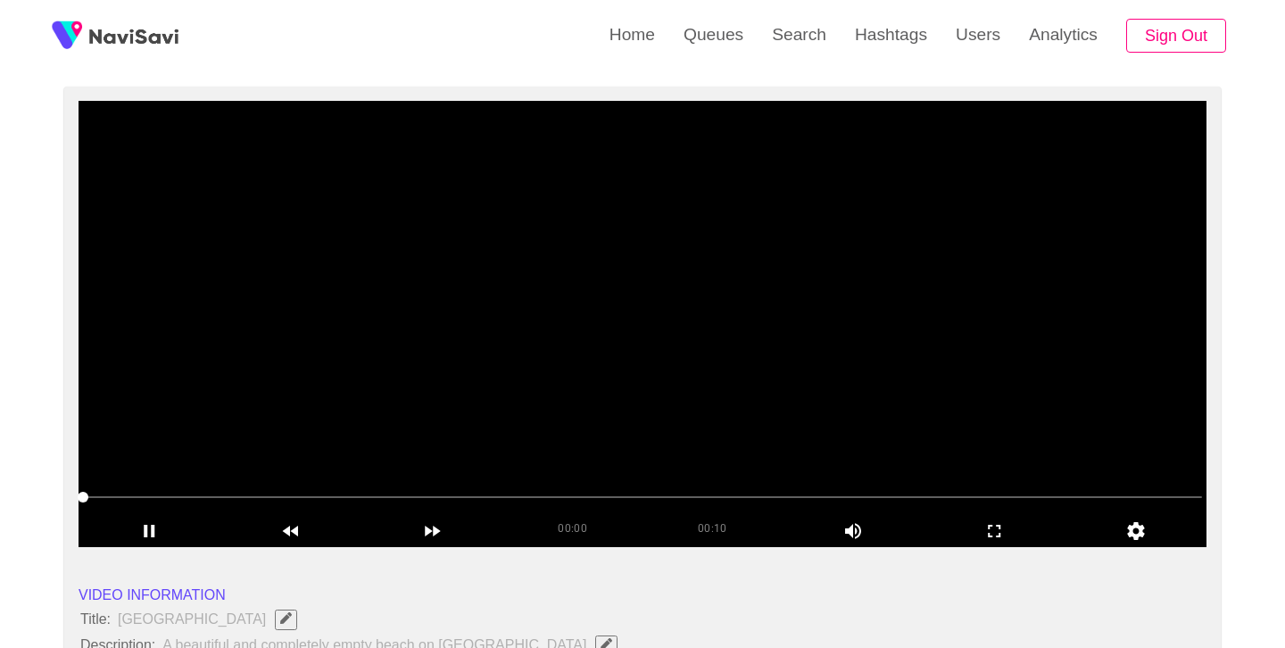
scroll to position [137, 0]
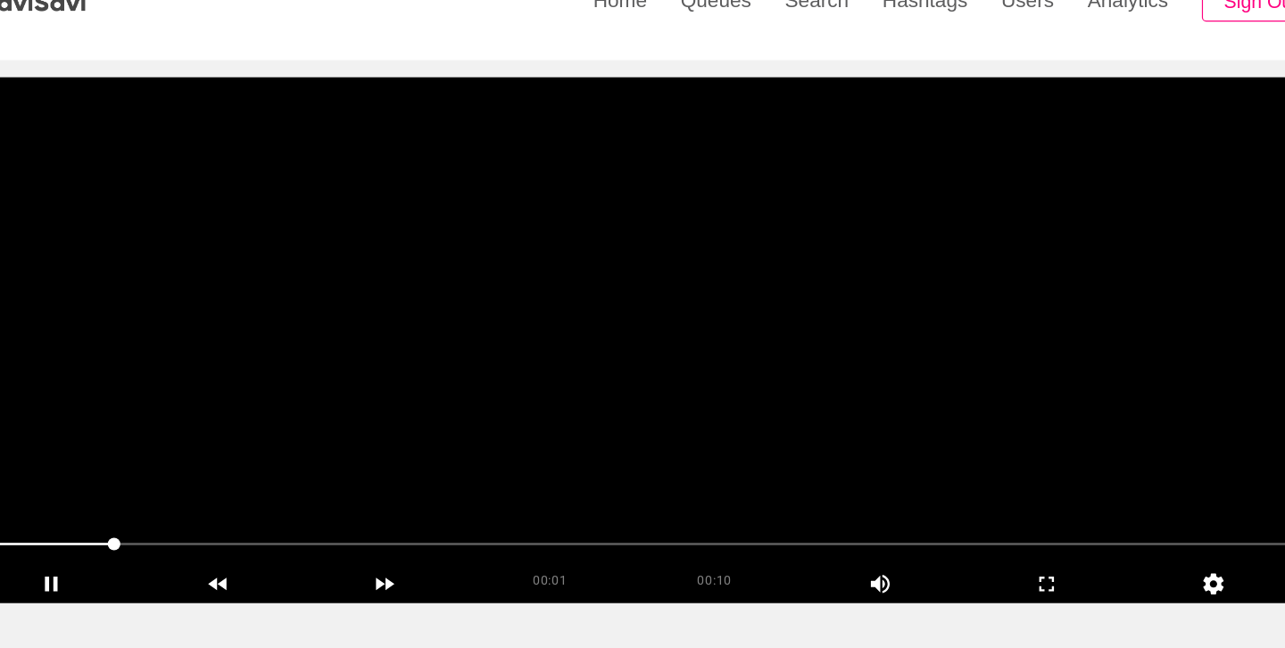
click at [701, 228] on video at bounding box center [643, 323] width 1128 height 446
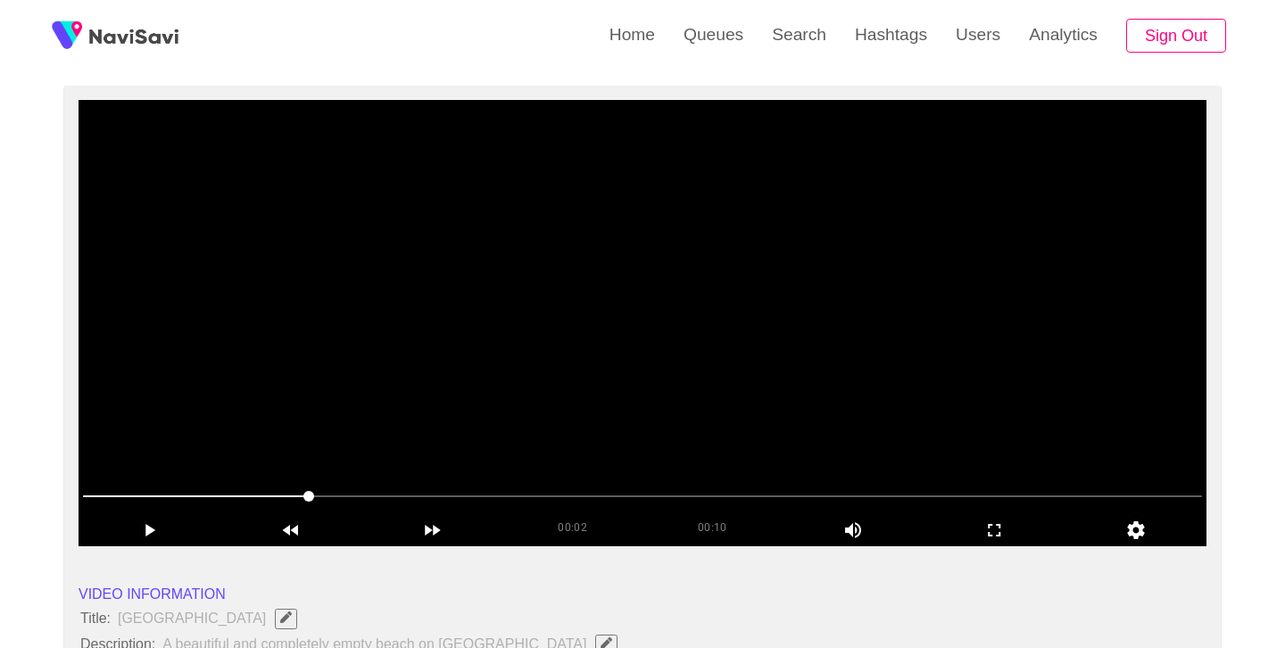
click at [701, 228] on video at bounding box center [643, 323] width 1128 height 446
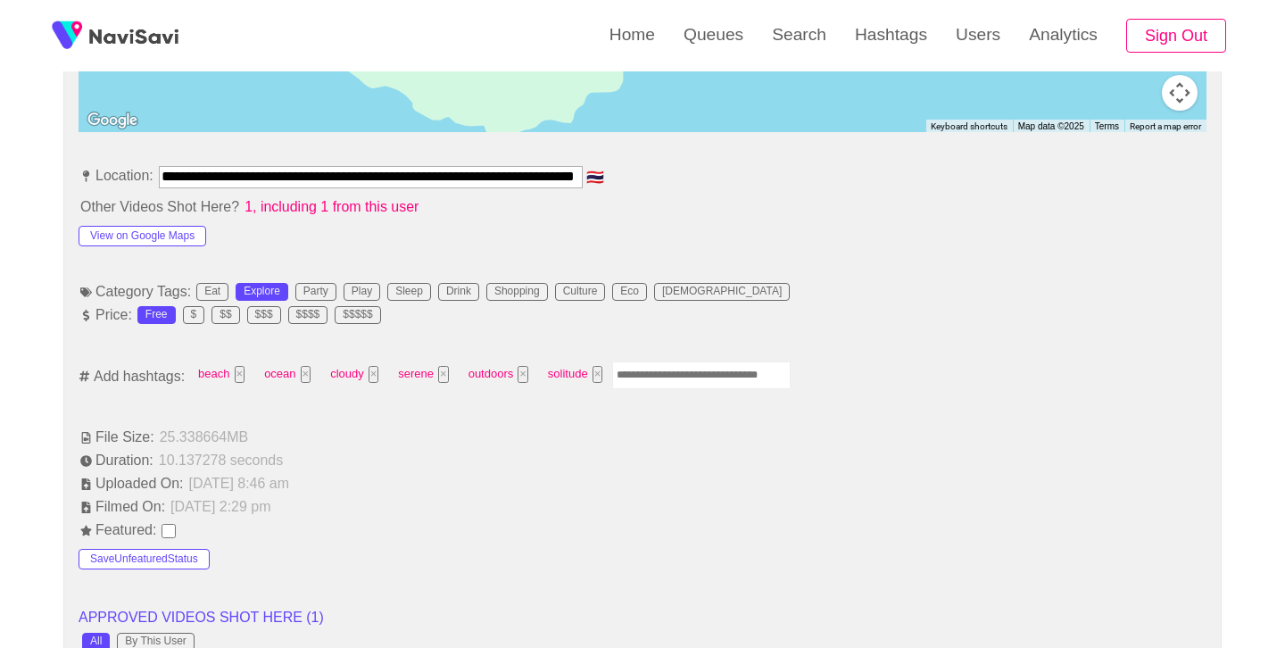
scroll to position [1103, 0]
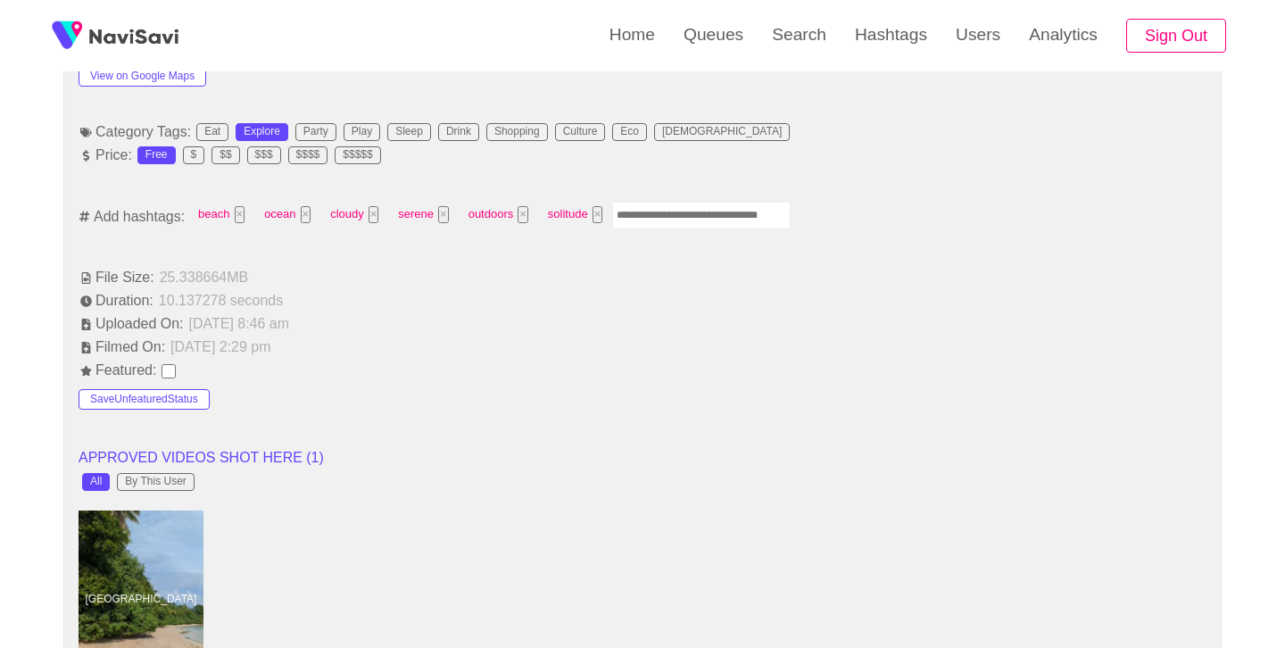
click at [656, 226] on input "Enter tag here and press return" at bounding box center [701, 216] width 179 height 28
type input "*********"
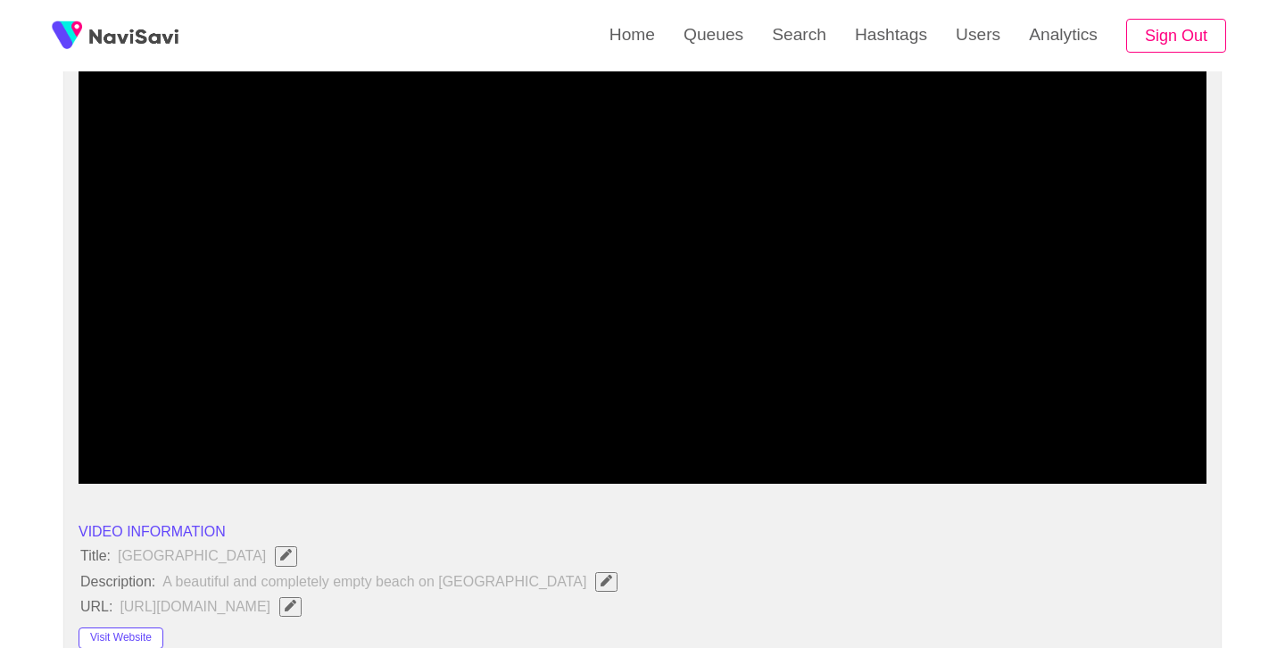
scroll to position [161, 0]
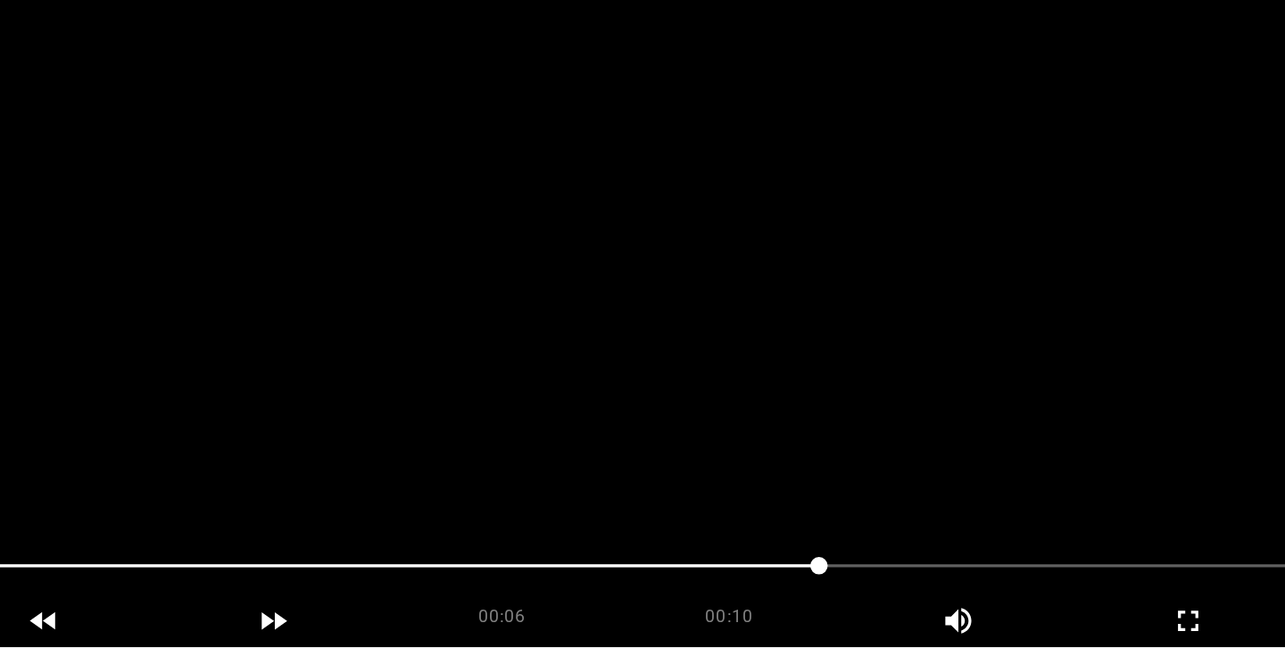
click at [685, 323] on video at bounding box center [643, 299] width 1128 height 446
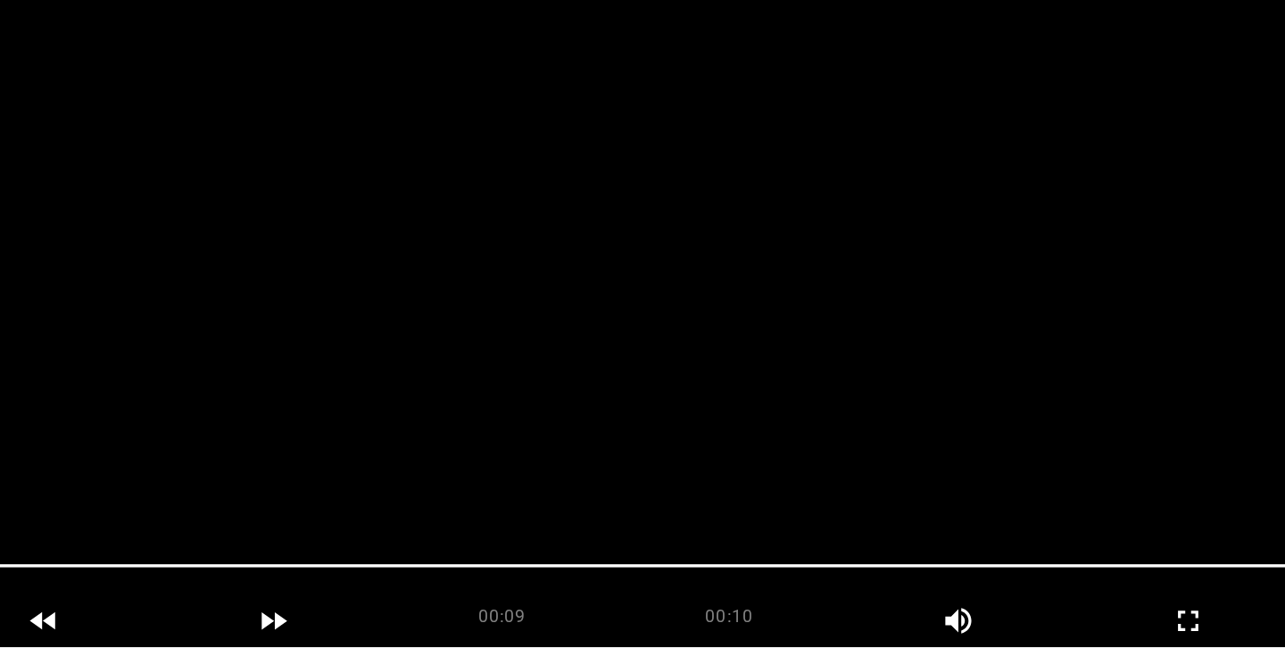
click at [685, 323] on video at bounding box center [643, 299] width 1128 height 446
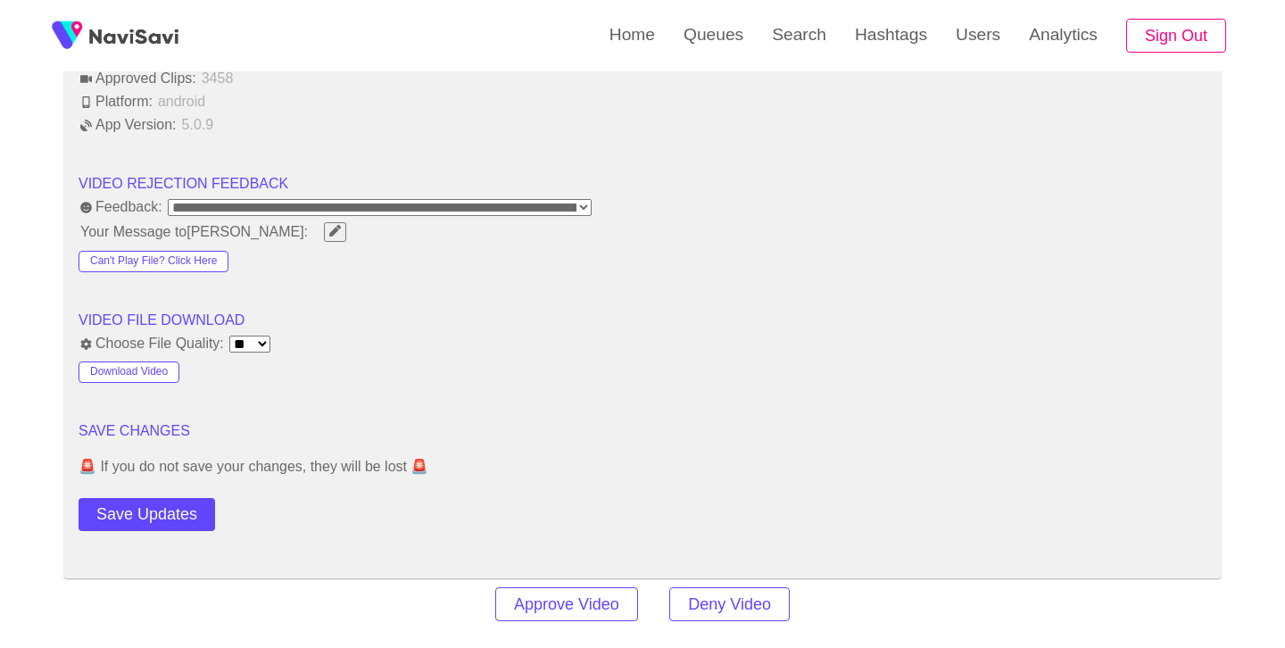
scroll to position [2187, 0]
click at [104, 509] on button "Save Updates" at bounding box center [147, 512] width 137 height 33
click at [774, 21] on link "Search" at bounding box center [799, 35] width 83 height 70
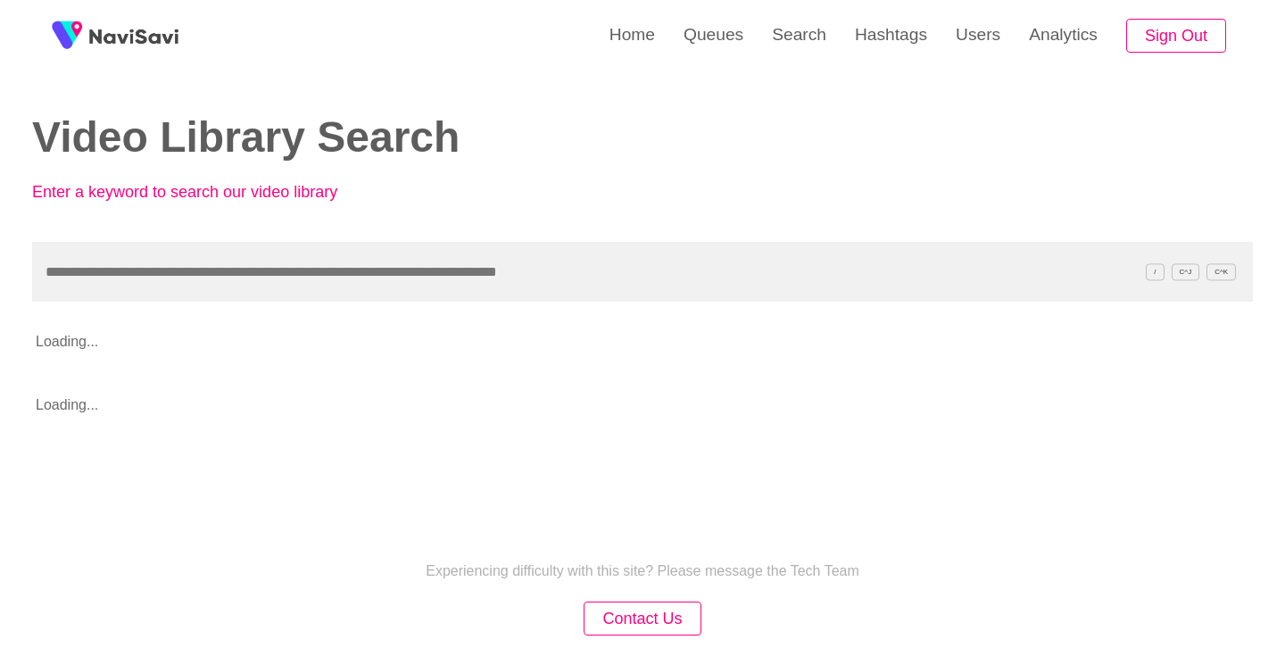
click at [423, 273] on input "text" at bounding box center [642, 272] width 1221 height 60
type input "**********"
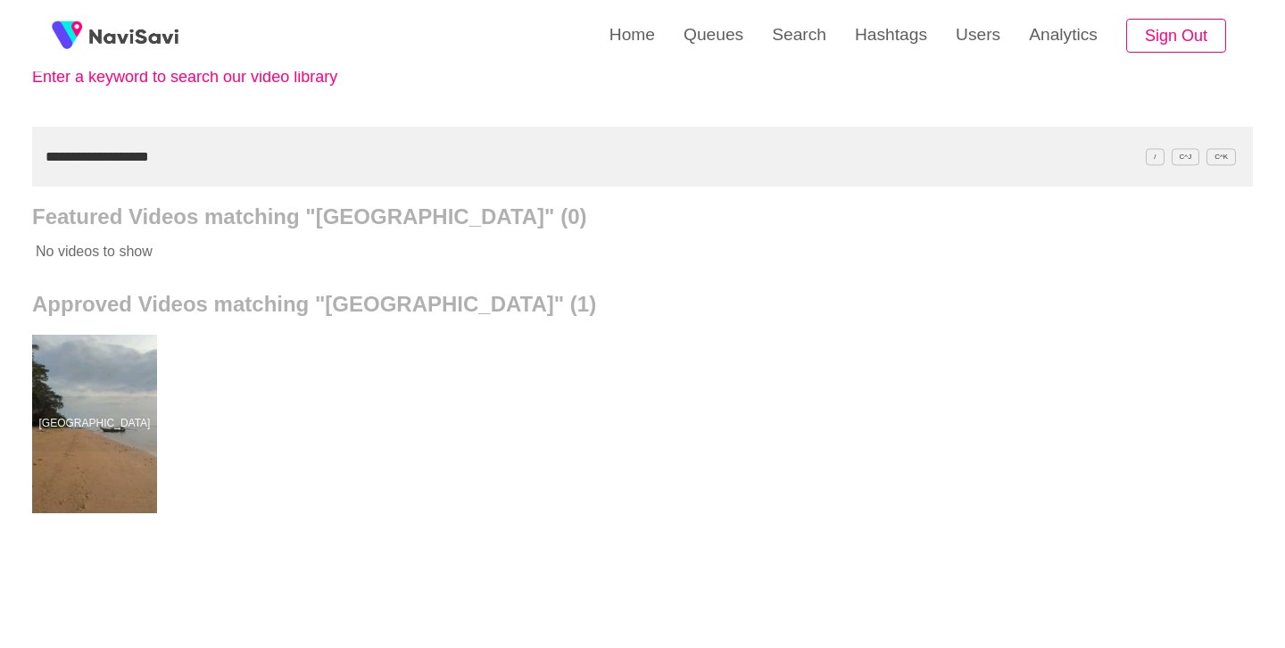
scroll to position [135, 0]
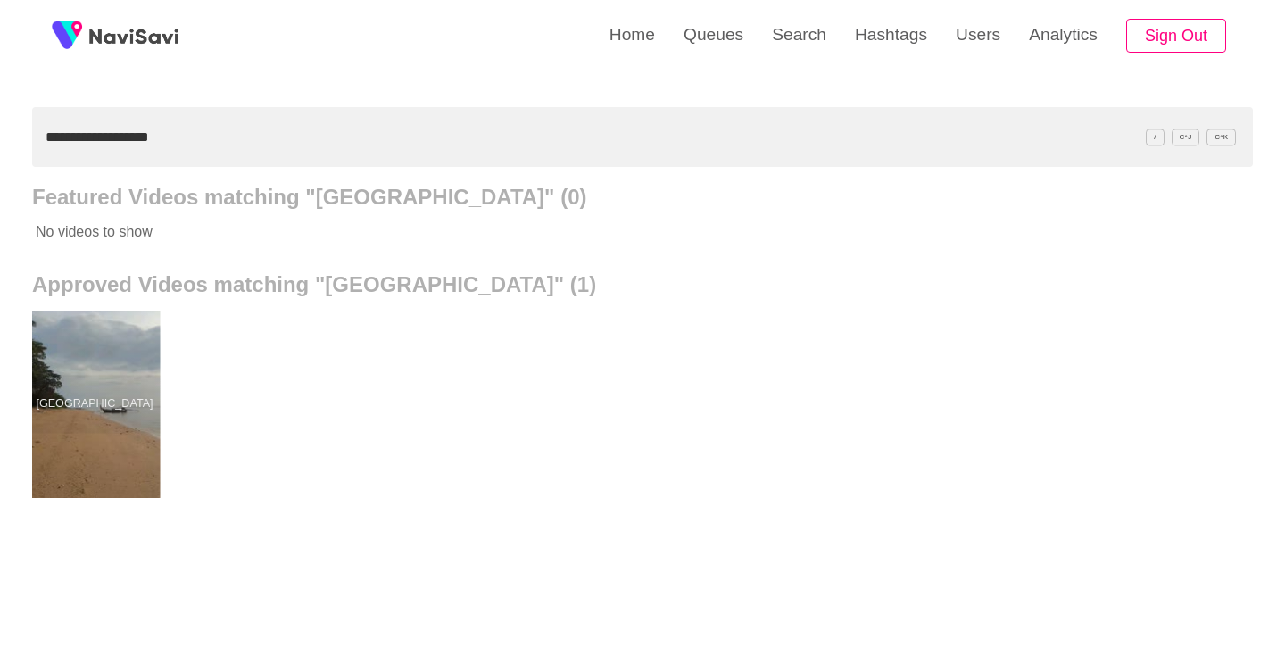
click at [93, 427] on div at bounding box center [94, 404] width 131 height 187
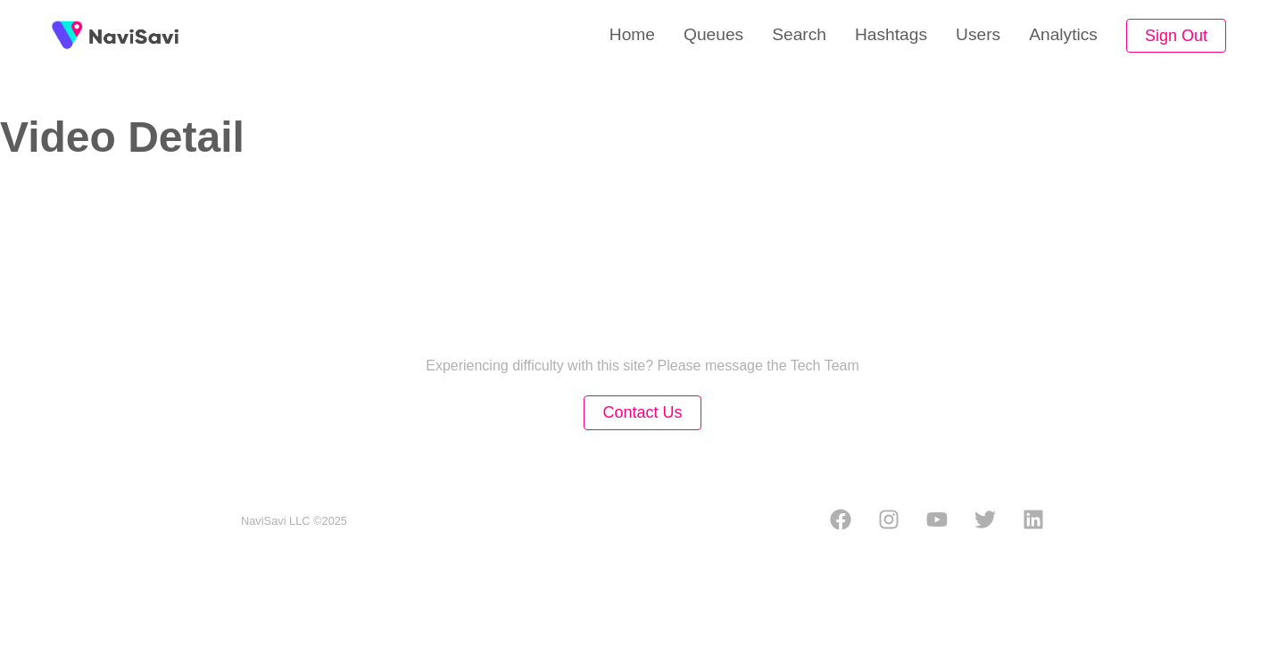
select select "**********"
select select "**"
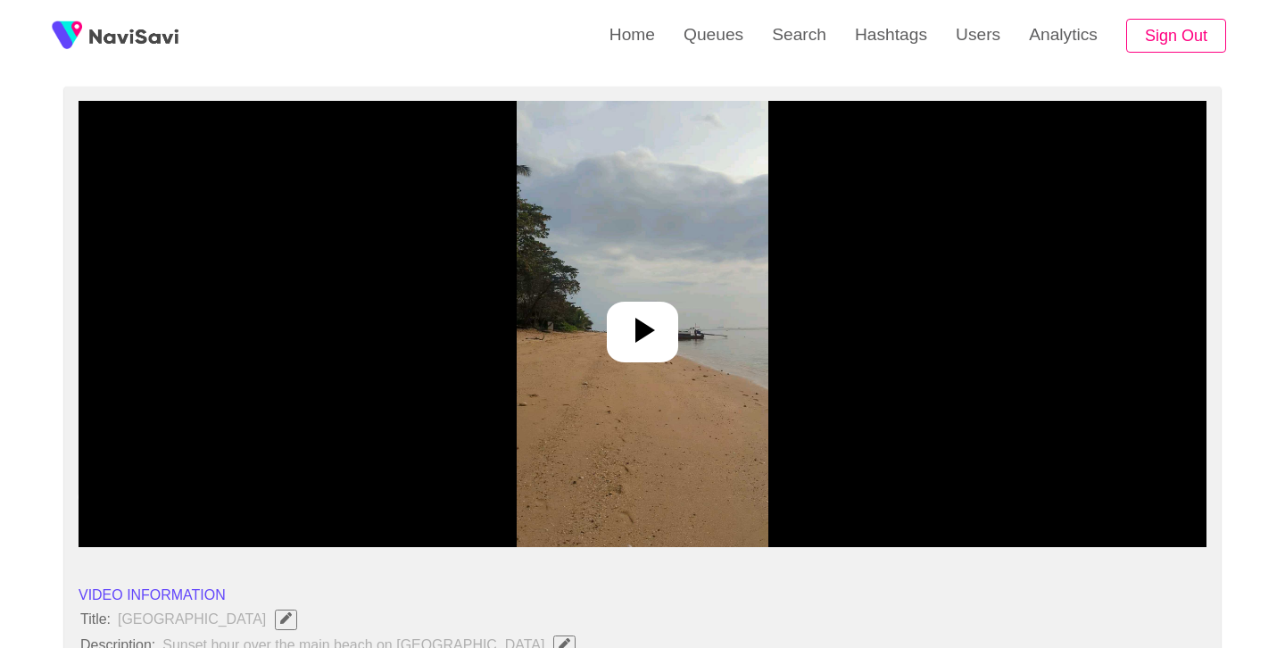
click at [661, 327] on icon at bounding box center [642, 330] width 43 height 43
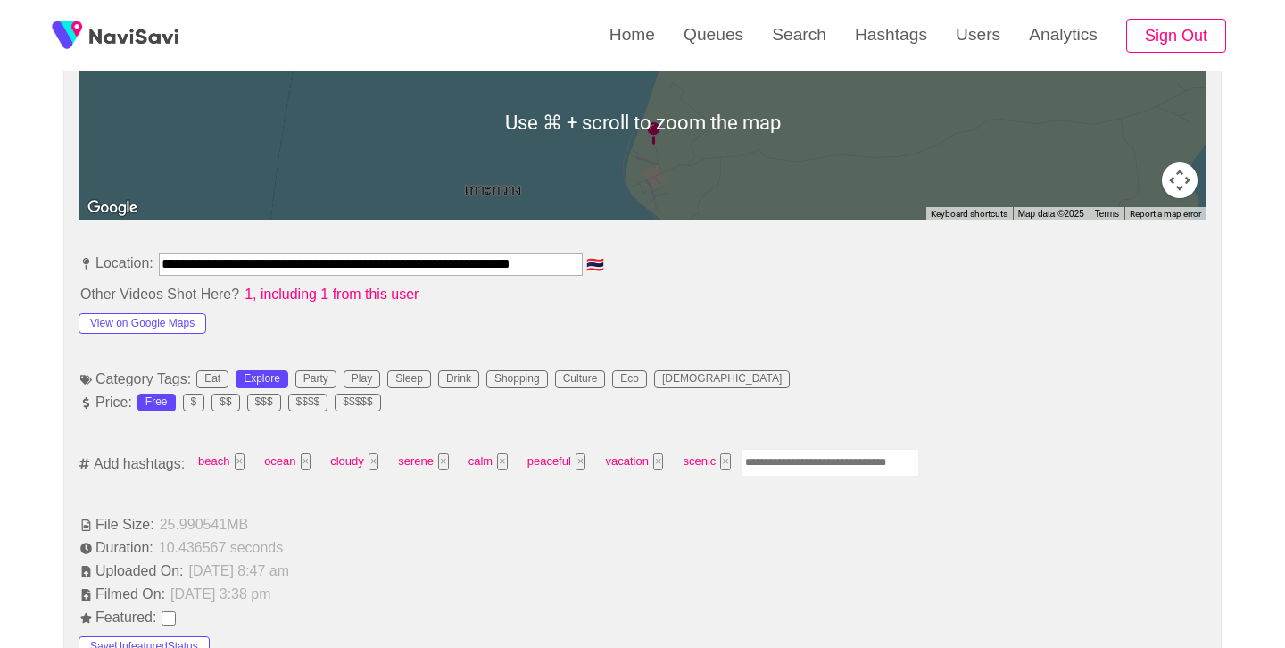
scroll to position [873, 0]
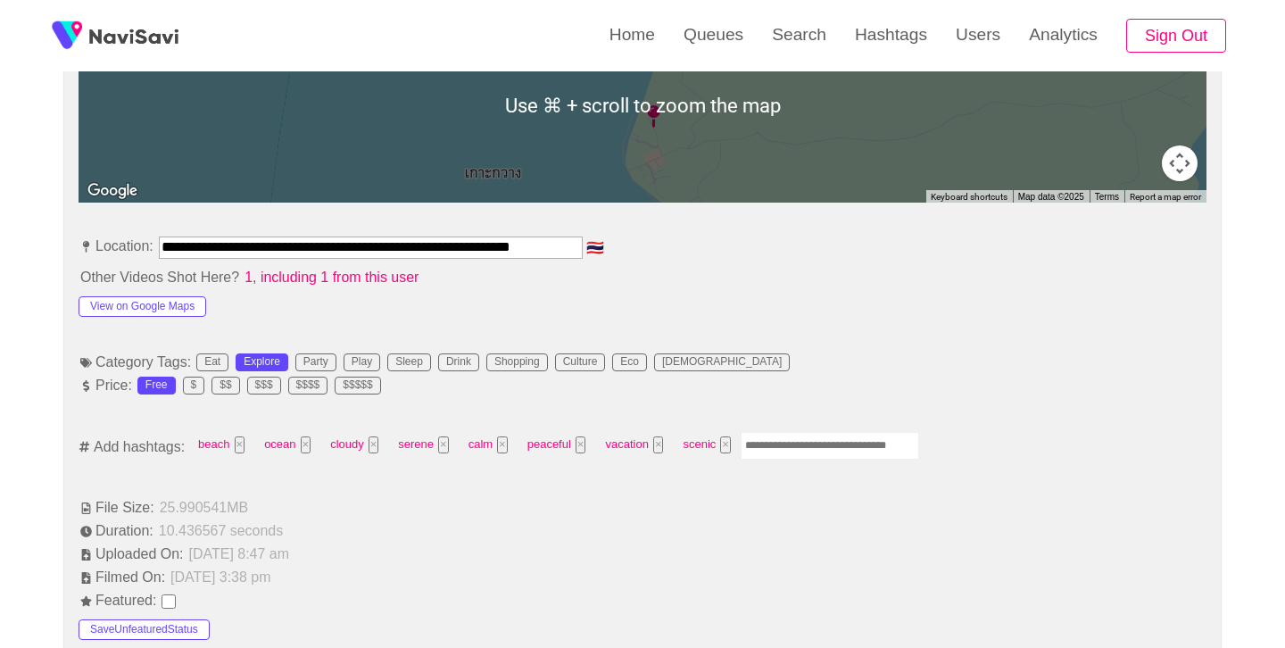
click at [811, 445] on input "Enter tag here and press return" at bounding box center [830, 446] width 179 height 28
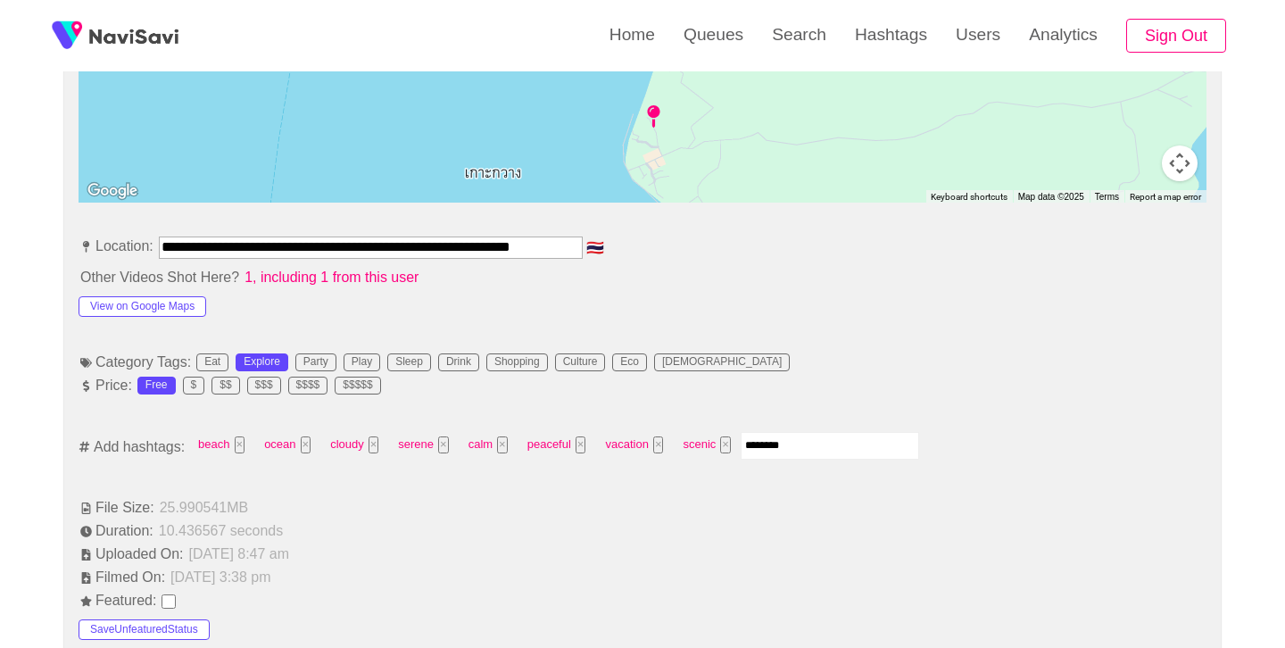
type input "*********"
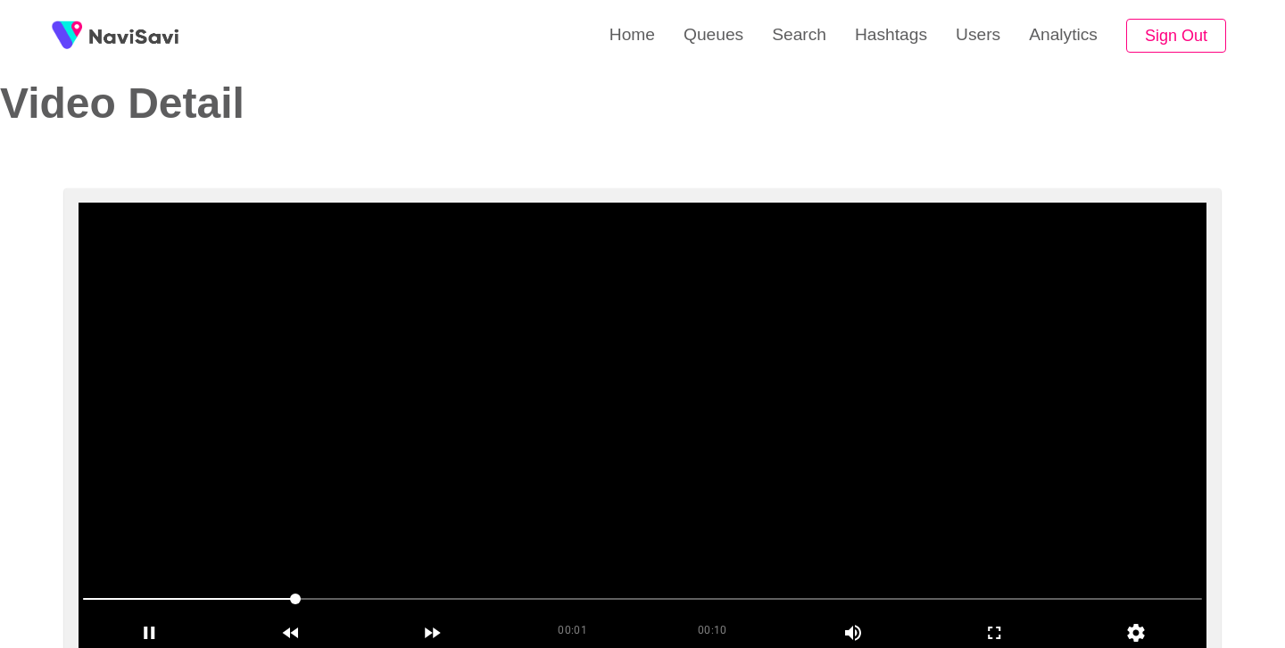
scroll to position [153, 0]
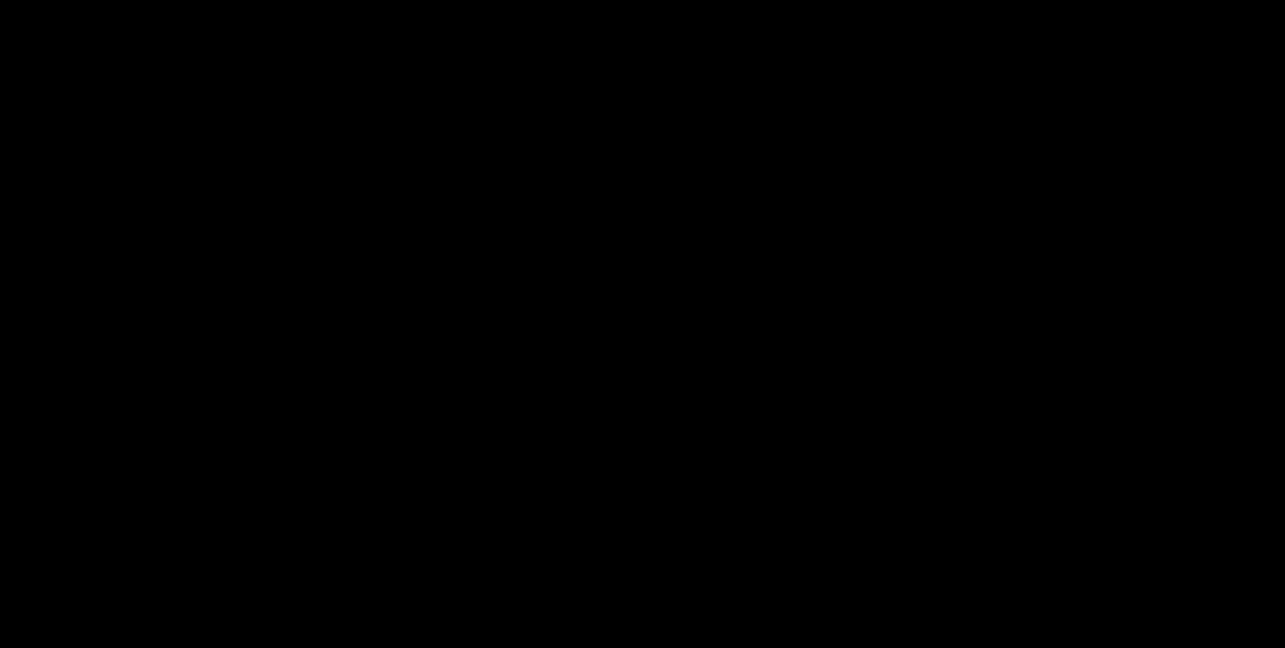
click at [676, 309] on video at bounding box center [643, 307] width 1128 height 446
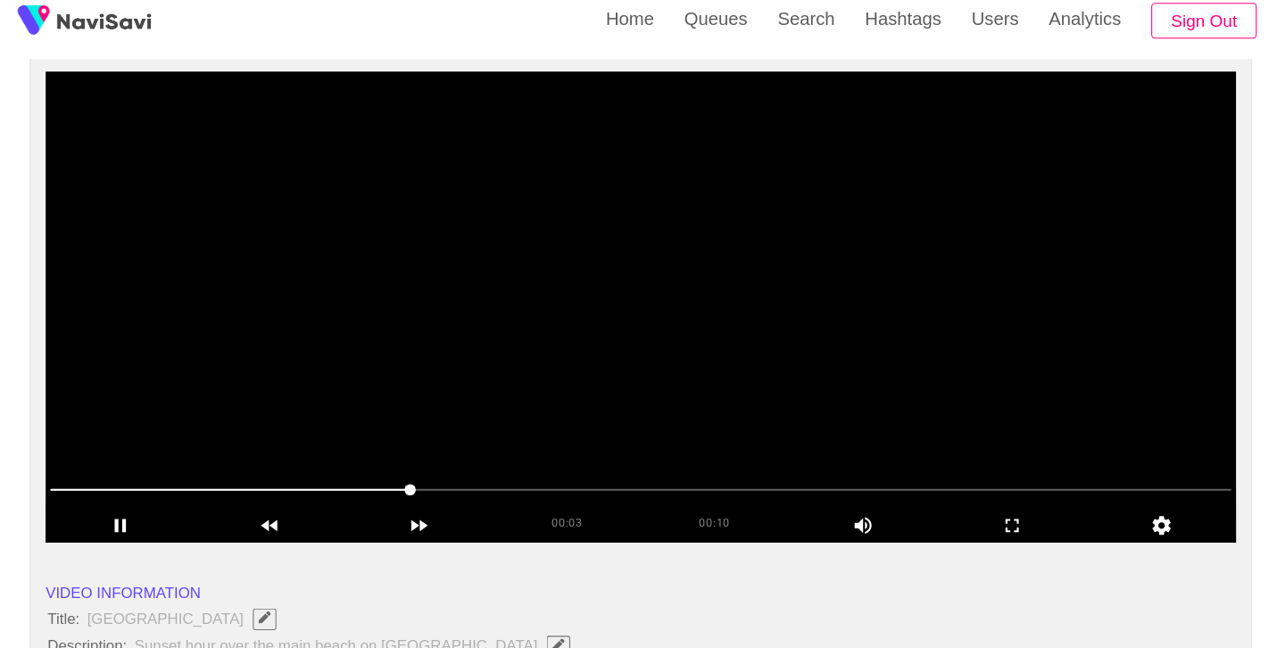
click at [678, 344] on video at bounding box center [643, 307] width 1128 height 446
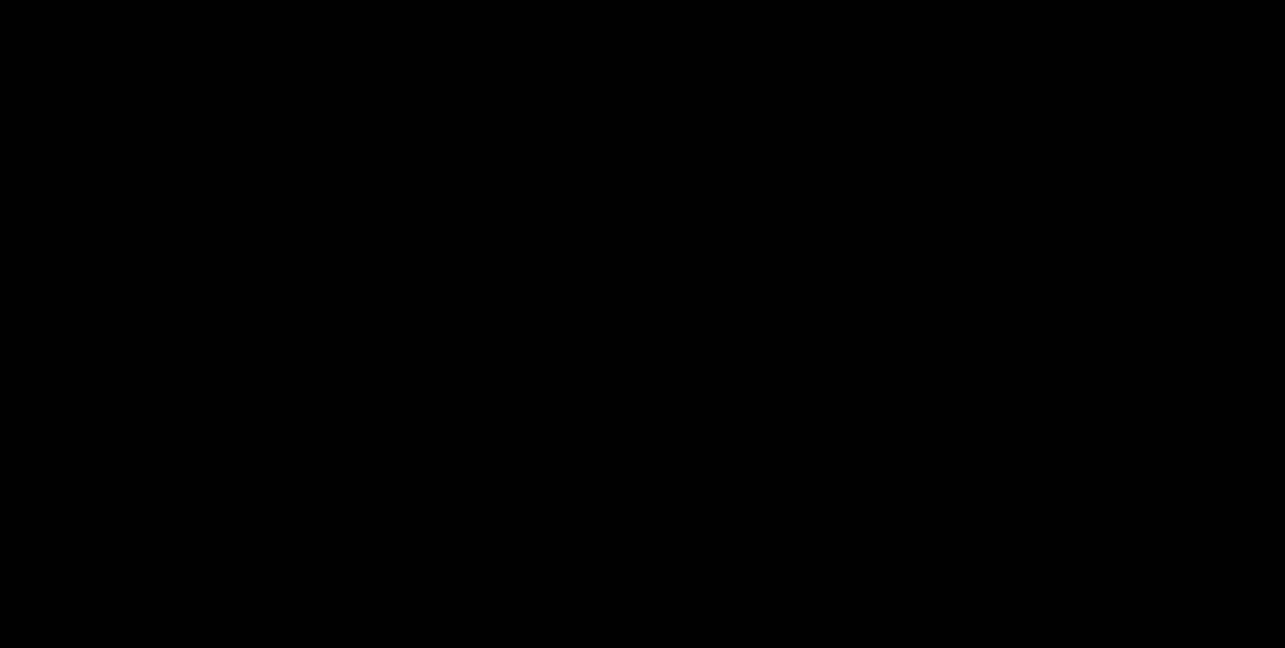
click at [678, 344] on video at bounding box center [643, 307] width 1128 height 446
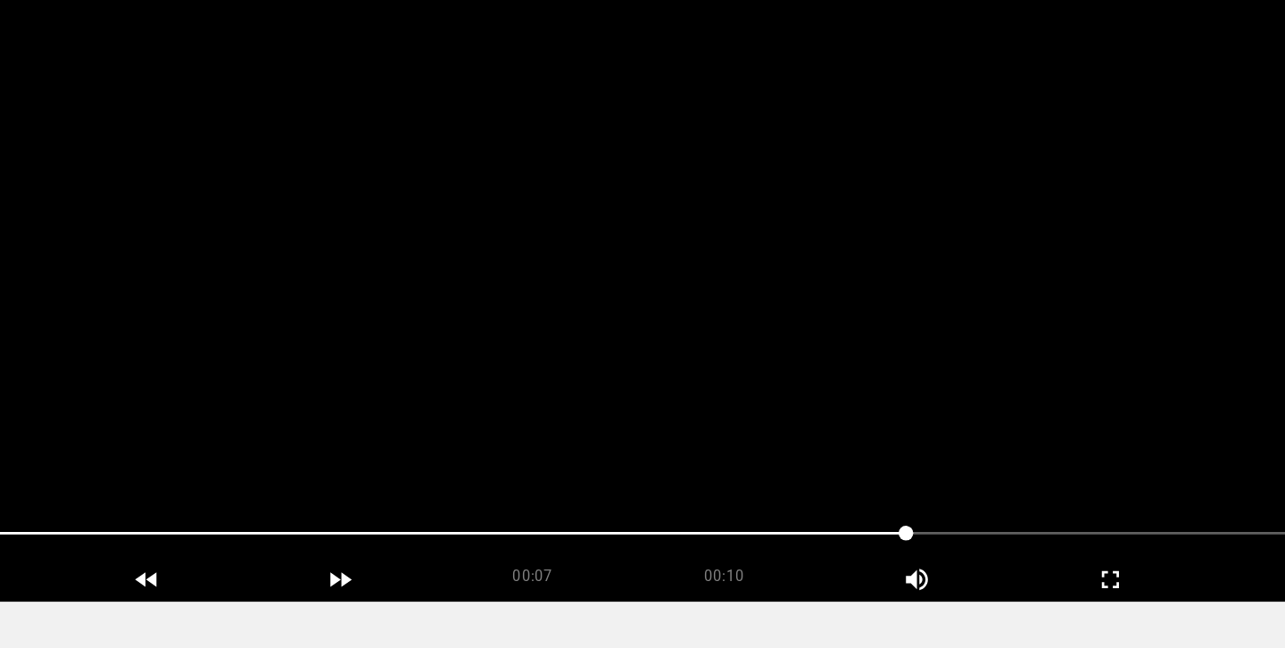
click at [704, 363] on video at bounding box center [643, 307] width 1128 height 446
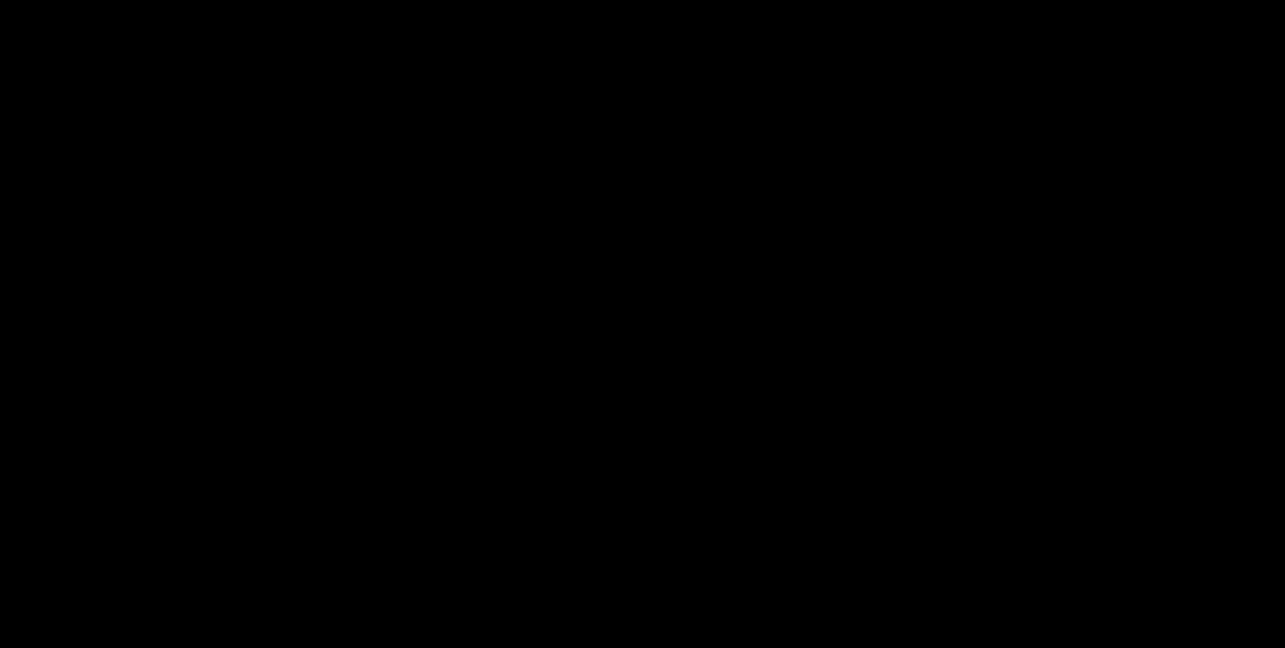
click at [705, 363] on video at bounding box center [643, 307] width 1128 height 446
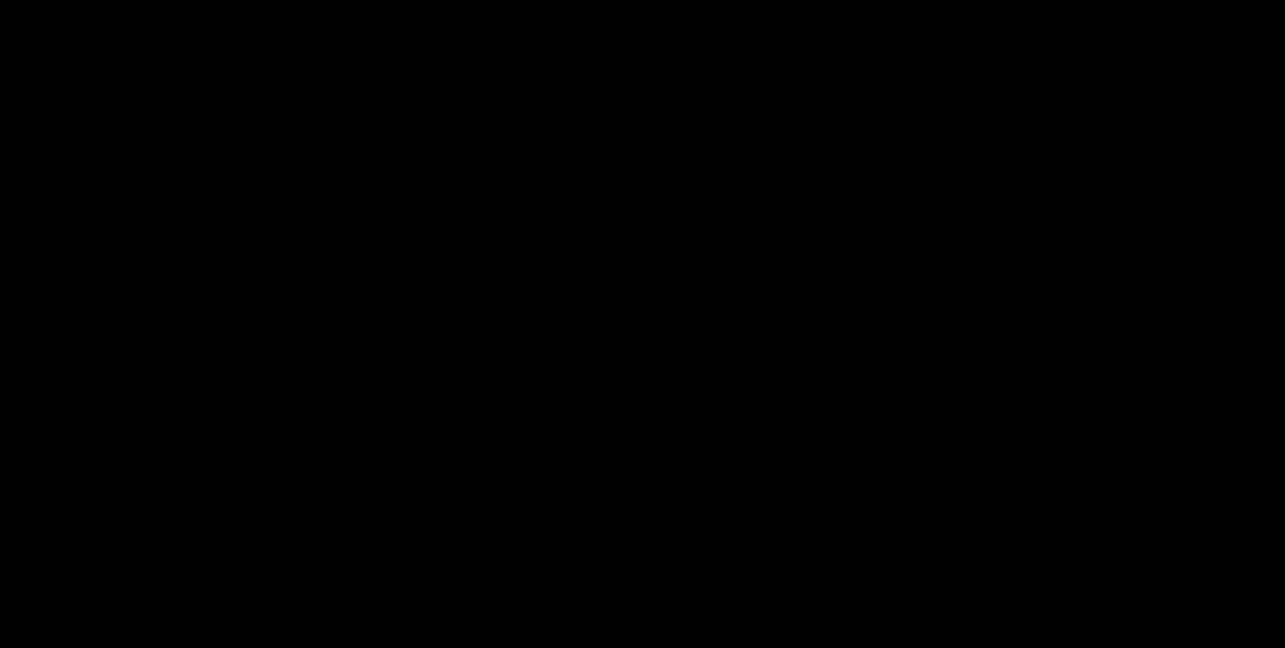
click at [705, 363] on video at bounding box center [643, 307] width 1128 height 446
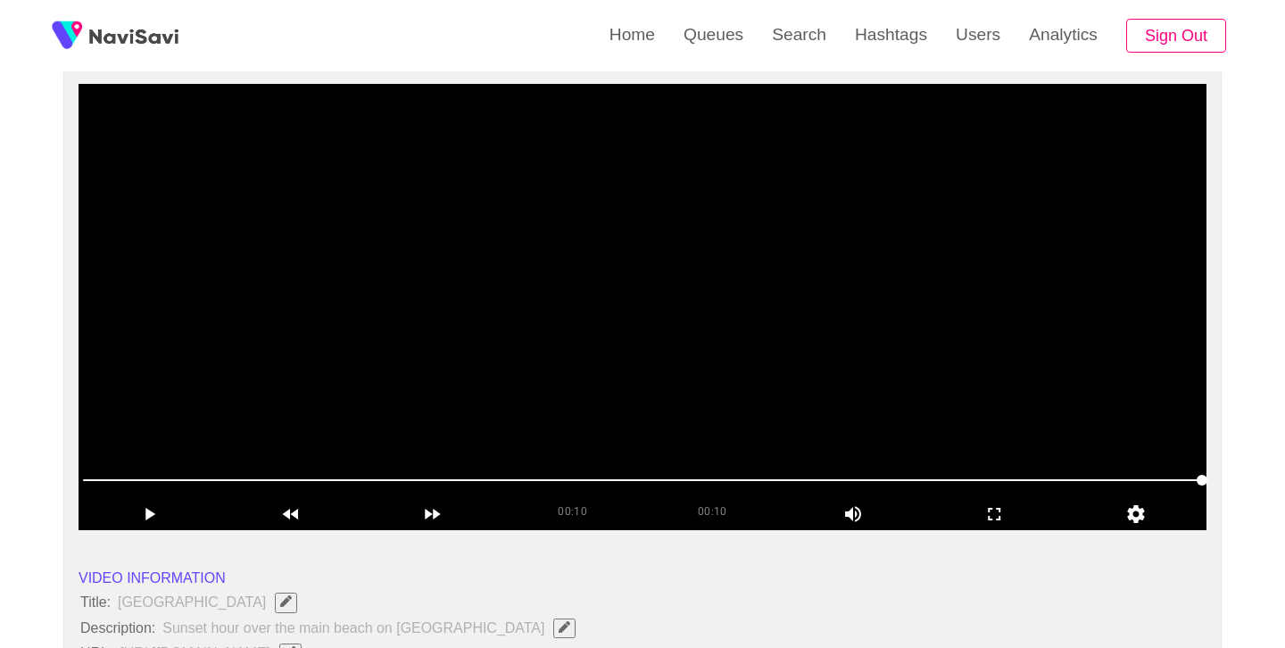
click at [709, 379] on video at bounding box center [643, 307] width 1128 height 446
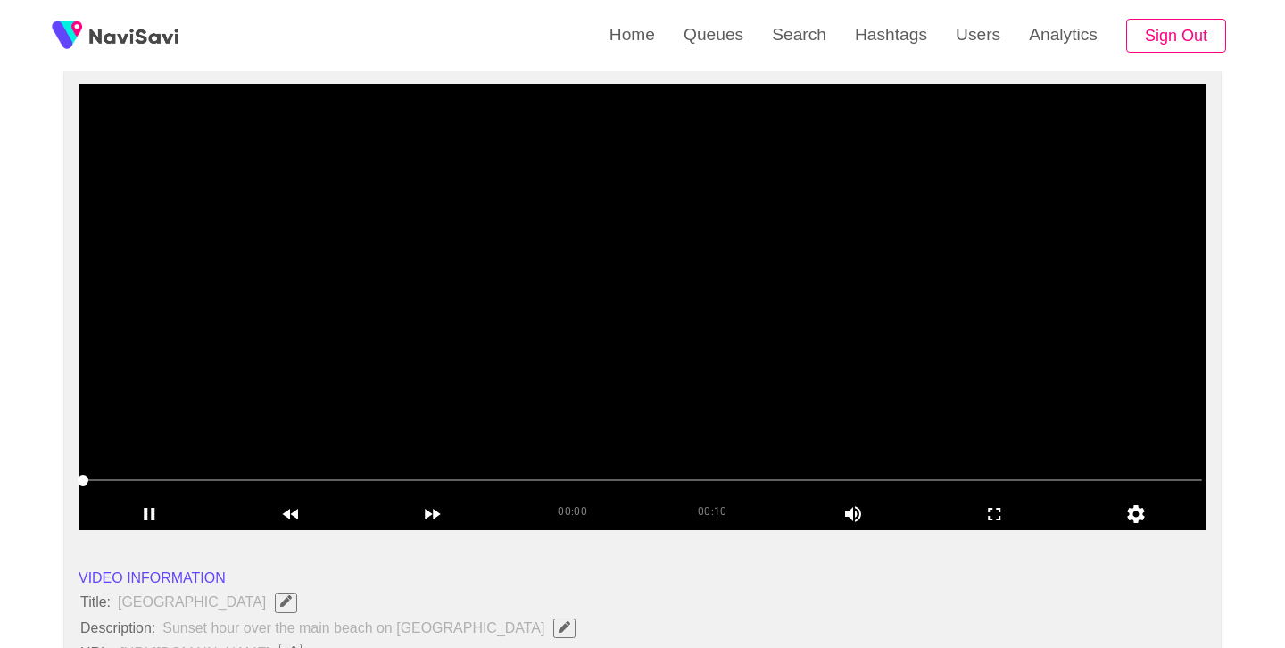
click at [709, 379] on video at bounding box center [643, 307] width 1128 height 446
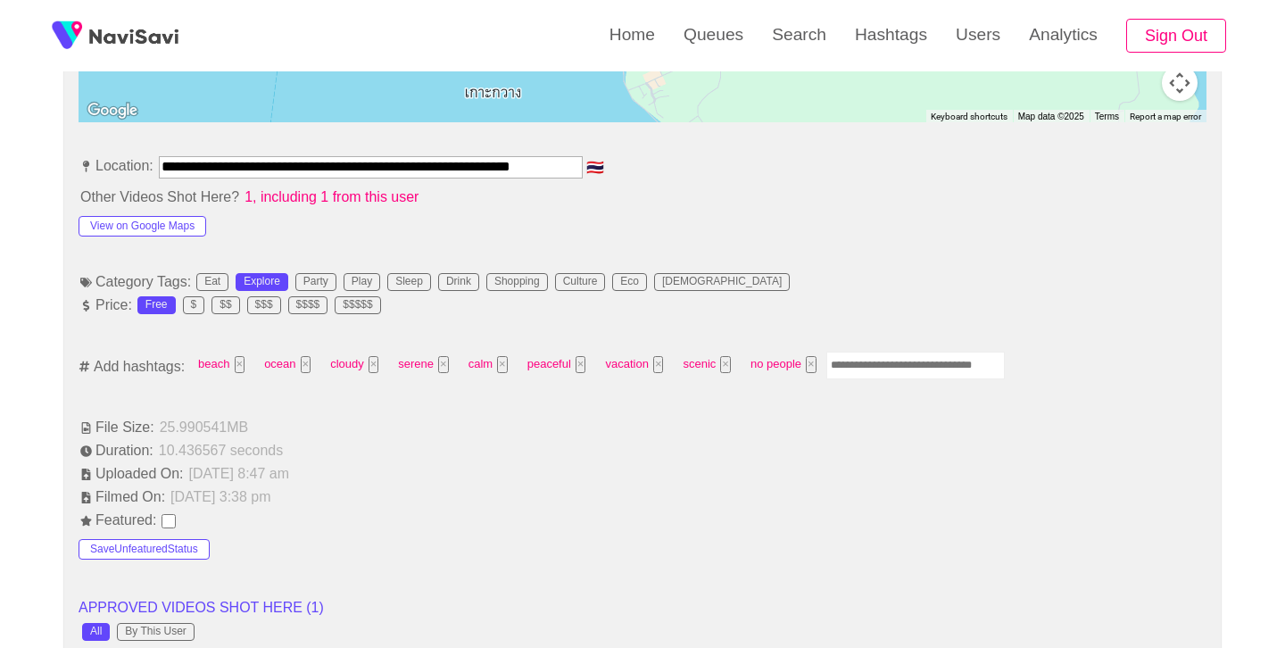
scroll to position [969, 0]
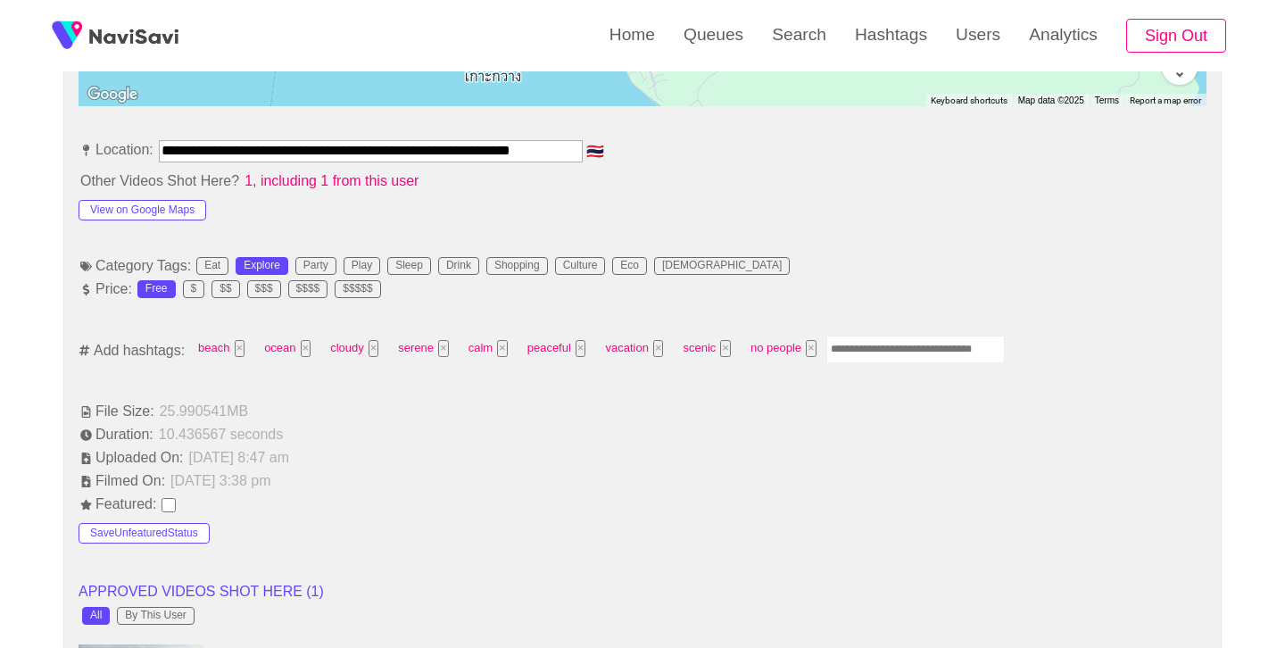
click at [886, 353] on input "Enter tag here and press return" at bounding box center [916, 350] width 179 height 28
type input "*********"
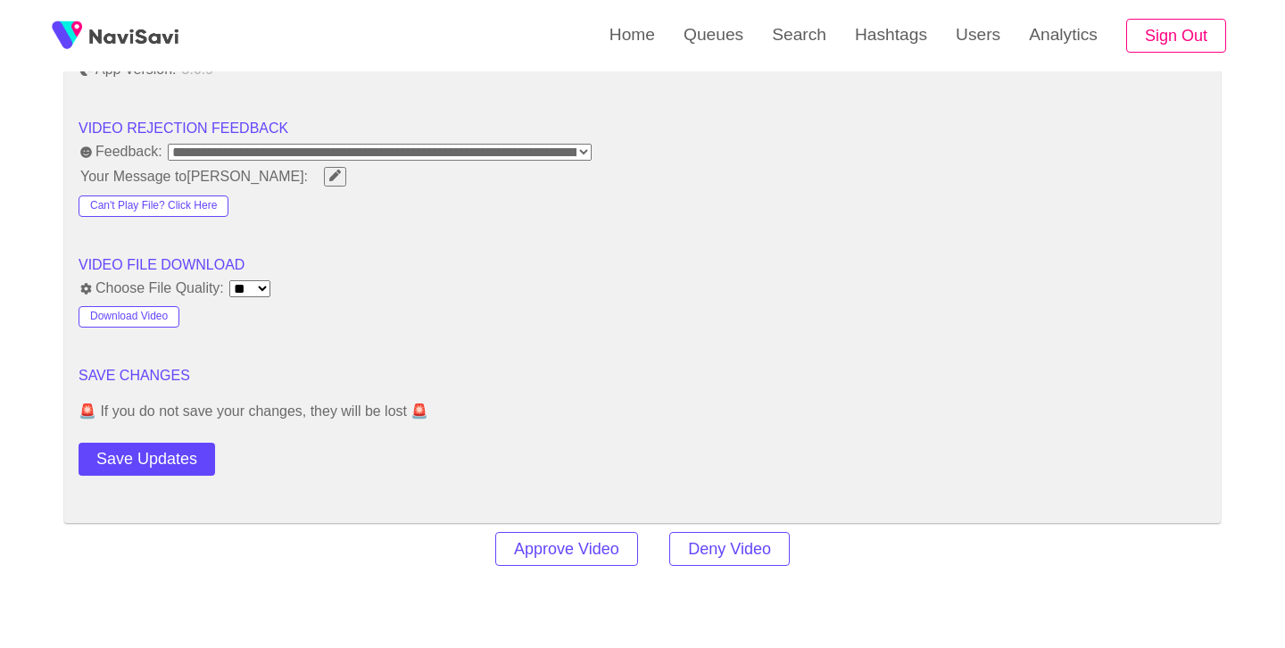
scroll to position [2248, 0]
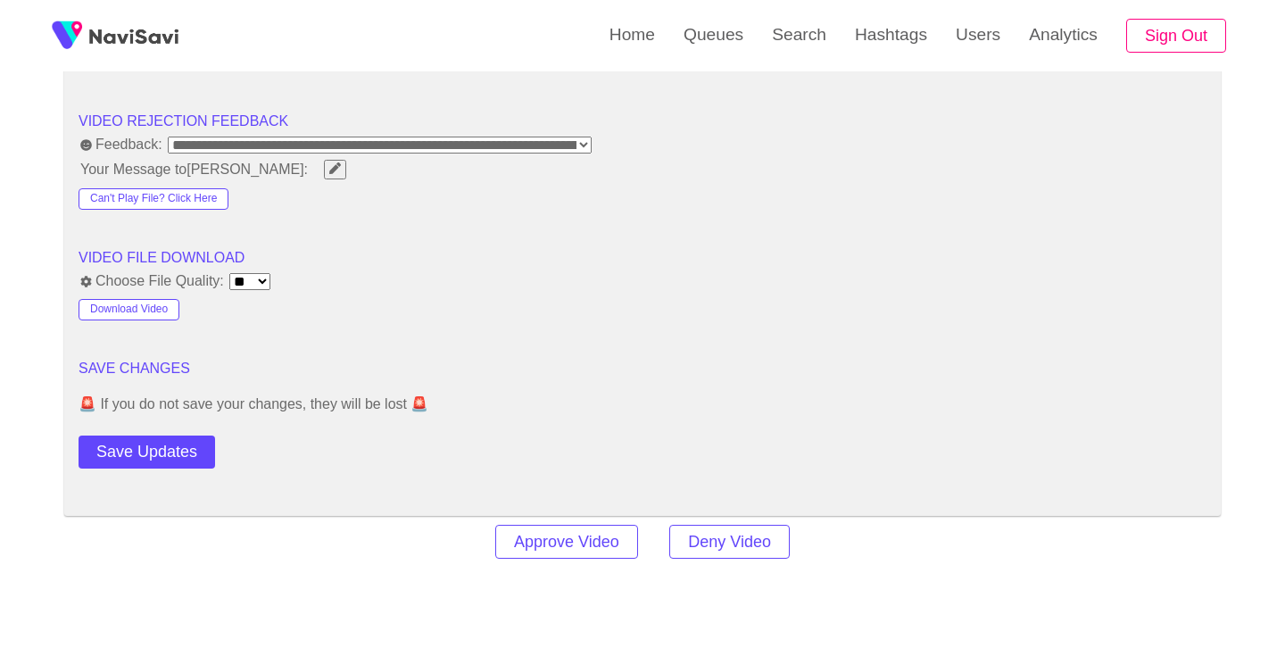
click at [162, 455] on button "Save Updates" at bounding box center [147, 452] width 137 height 33
click at [778, 4] on link "Search" at bounding box center [799, 35] width 83 height 70
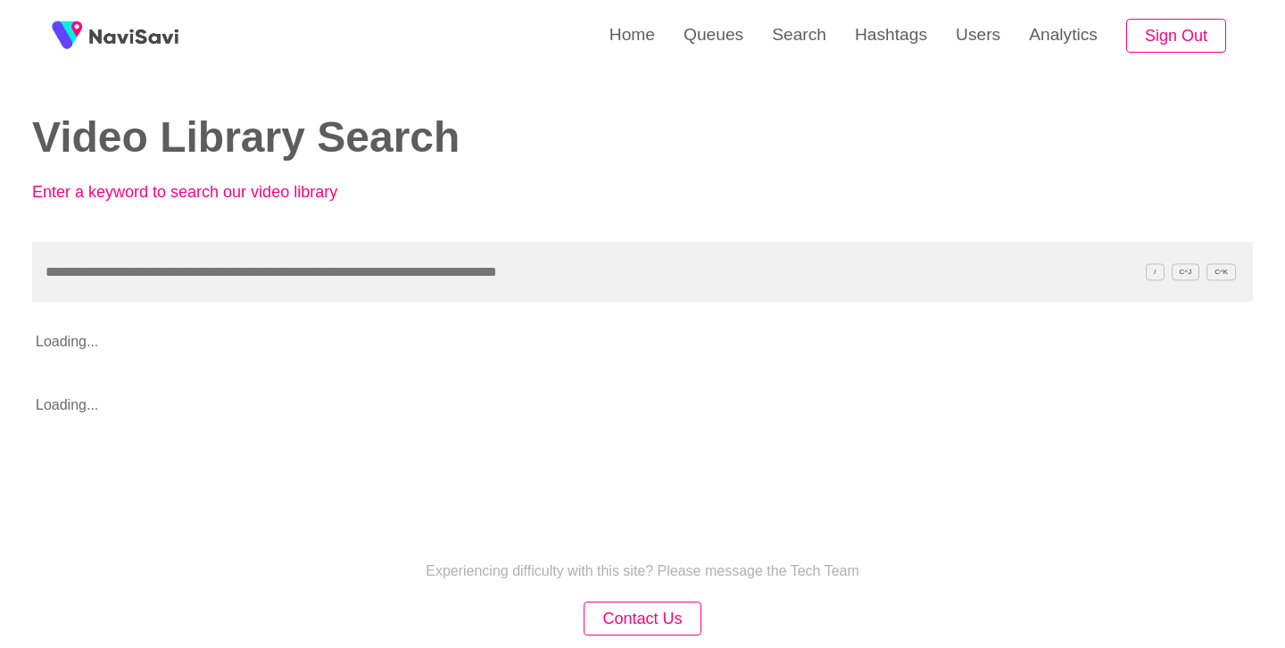
click at [384, 292] on input "text" at bounding box center [642, 272] width 1221 height 60
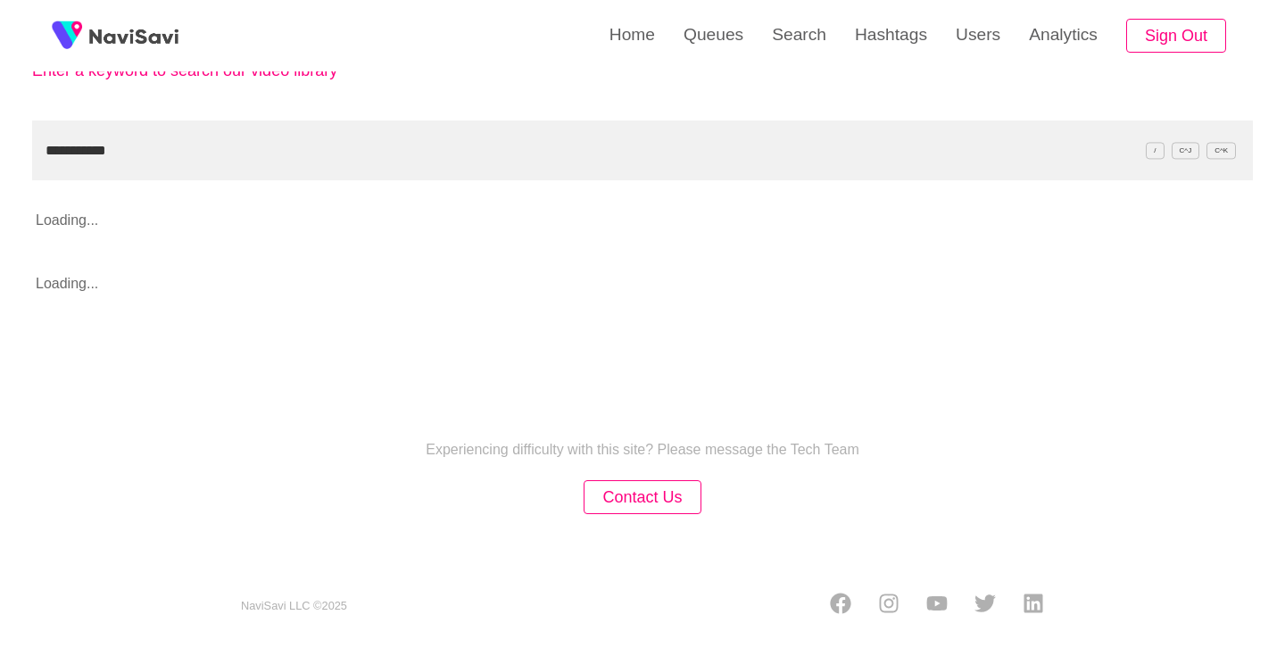
scroll to position [189, 0]
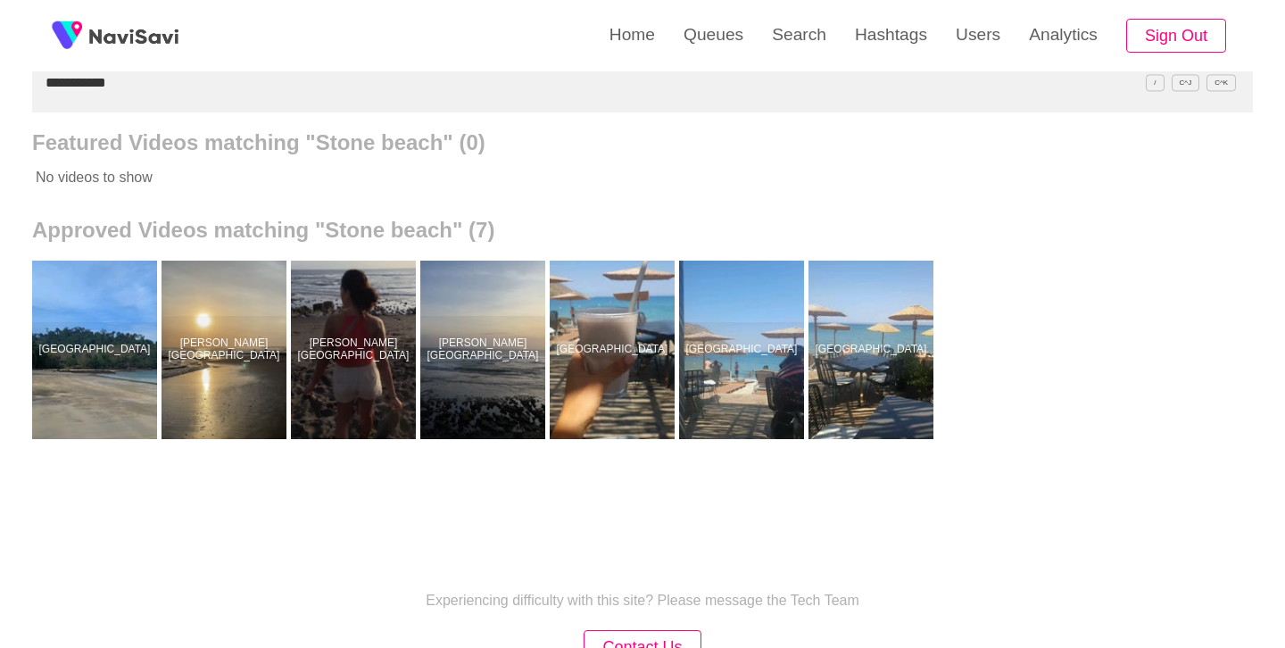
drag, startPoint x: 87, startPoint y: 345, endPoint x: 210, endPoint y: 234, distance: 165.6
click at [87, 346] on div at bounding box center [94, 350] width 125 height 179
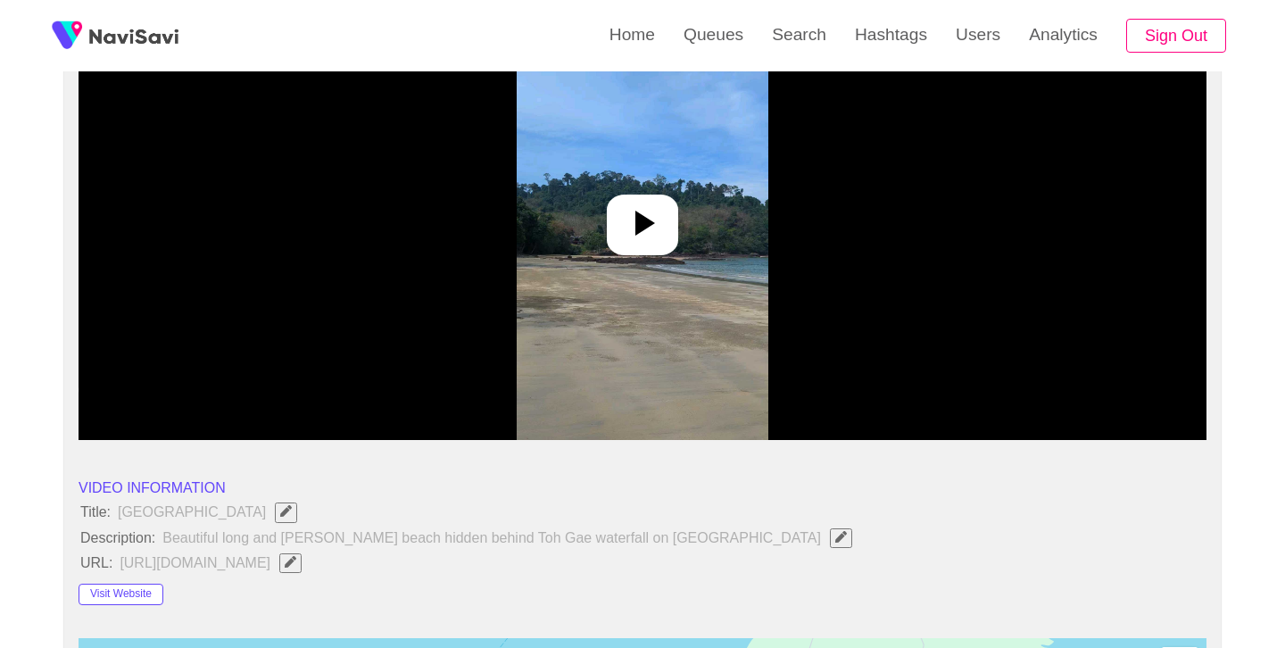
scroll to position [244, 0]
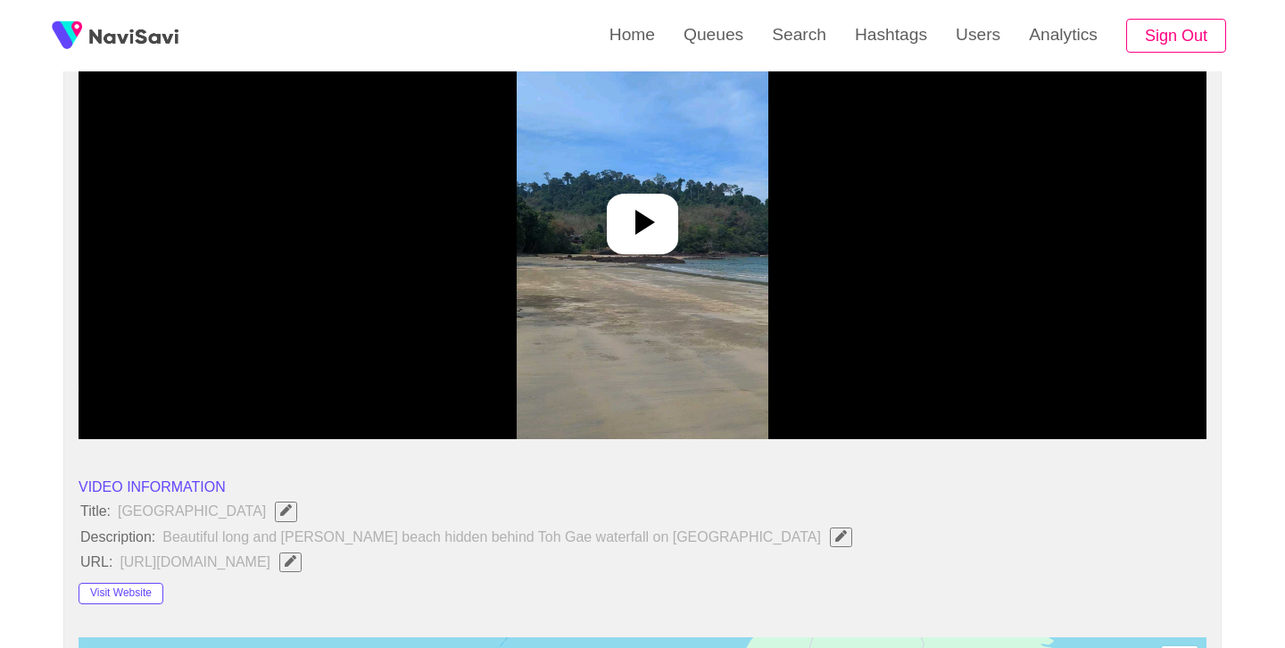
click at [670, 216] on div at bounding box center [642, 224] width 71 height 61
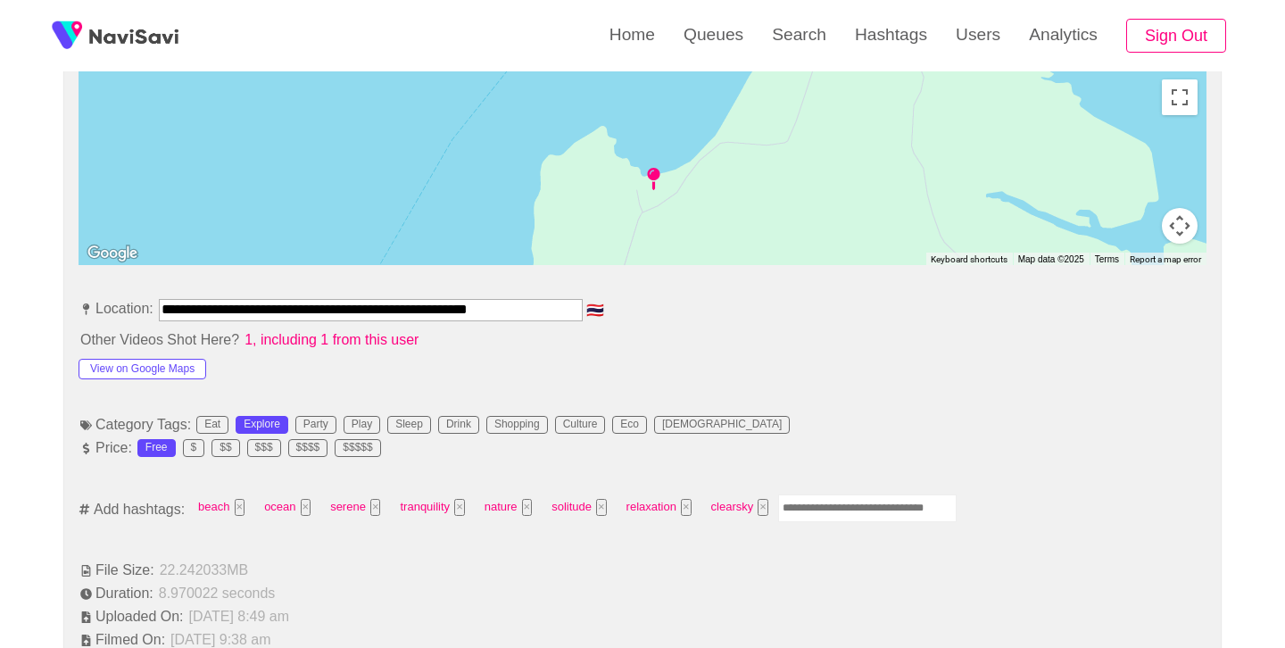
scroll to position [812, 0]
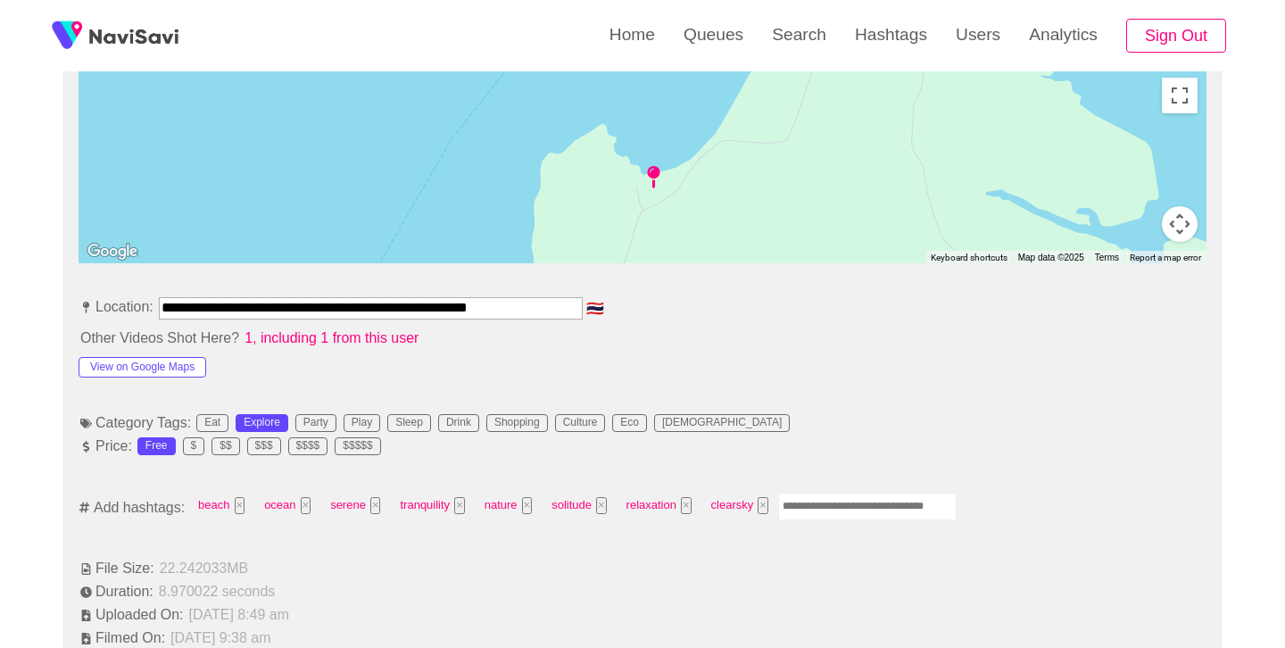
click at [844, 499] on input "Enter tag here and press return" at bounding box center [867, 507] width 179 height 28
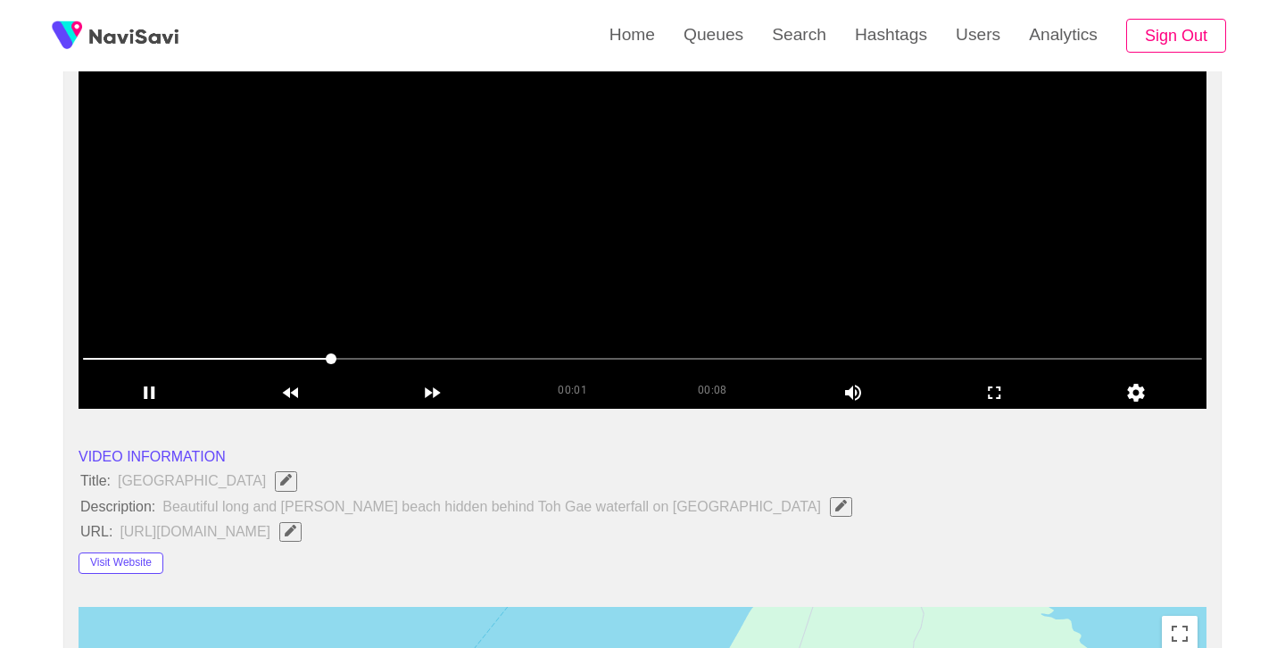
scroll to position [142, 0]
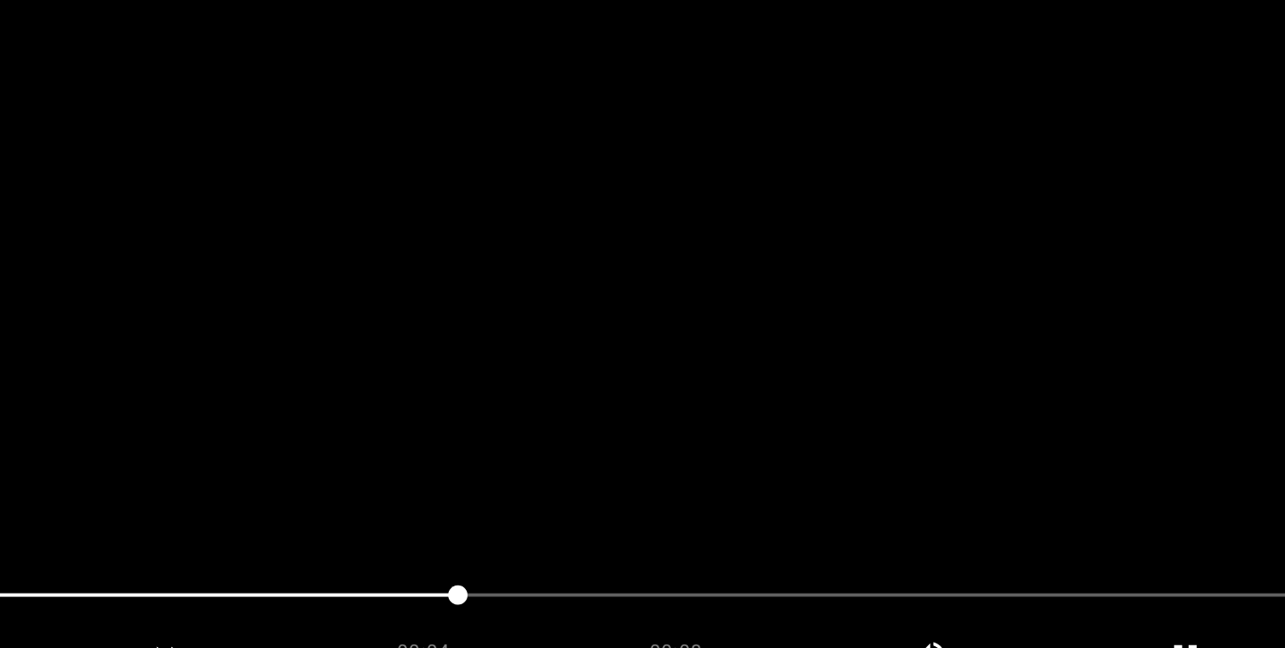
click at [709, 362] on video at bounding box center [643, 318] width 1128 height 446
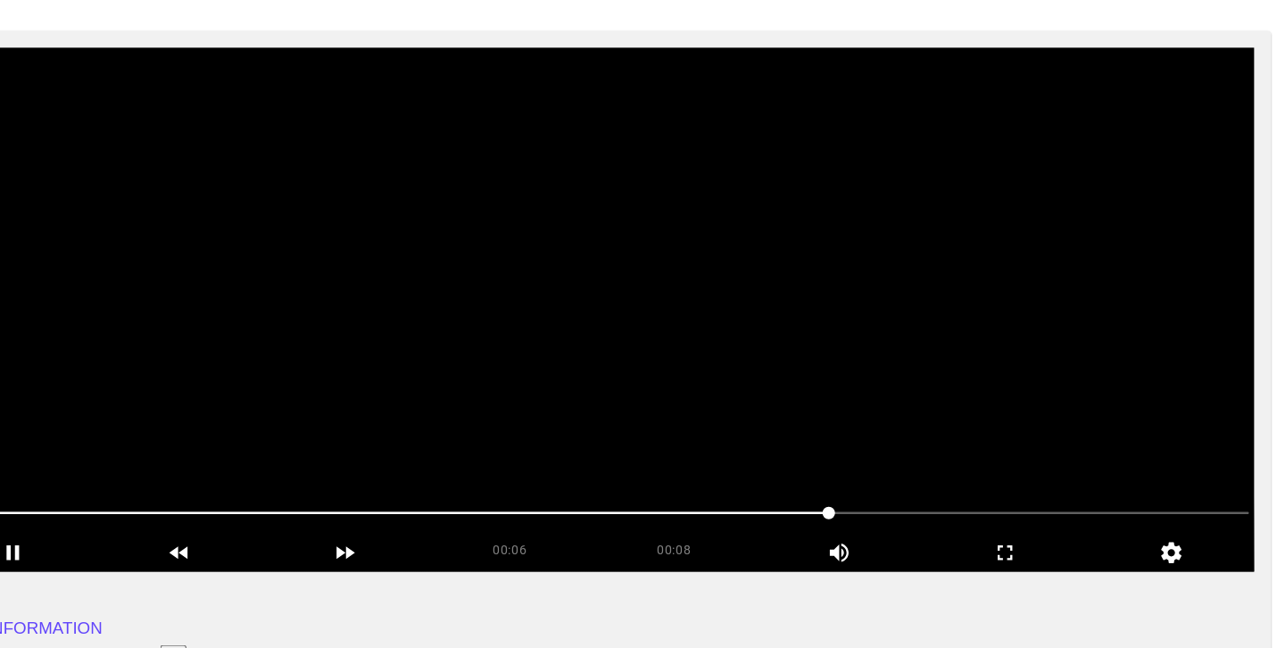
click at [710, 362] on video at bounding box center [643, 318] width 1128 height 446
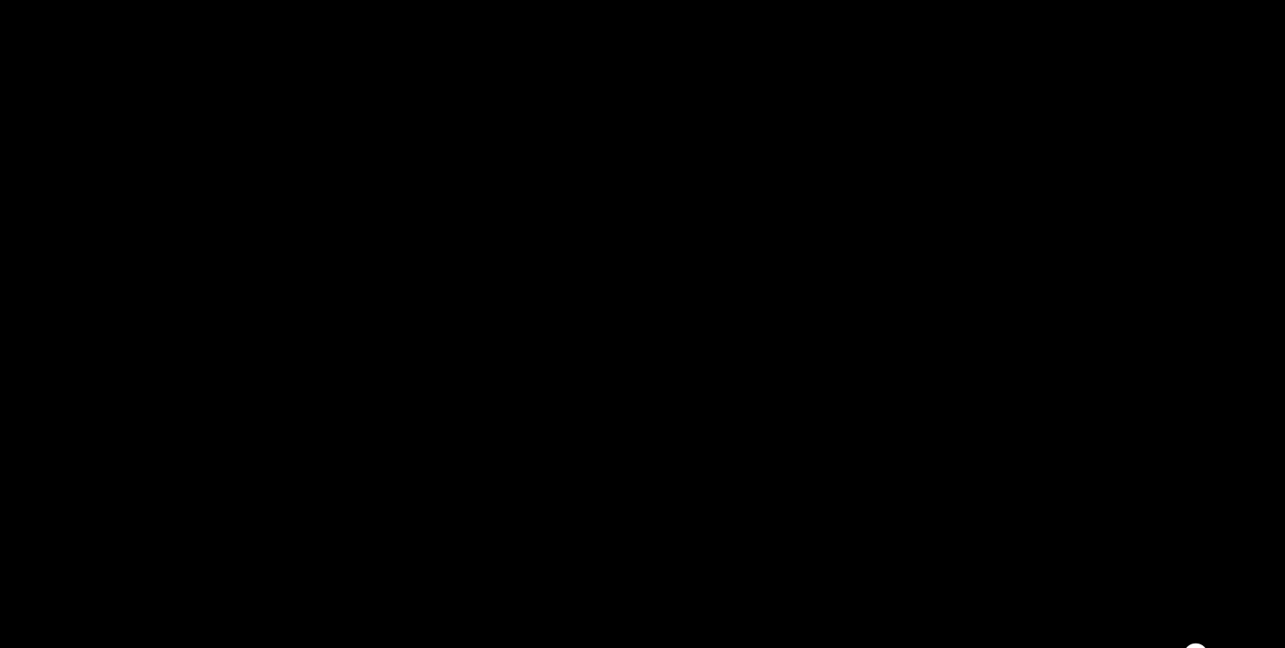
click at [709, 362] on video at bounding box center [643, 318] width 1128 height 446
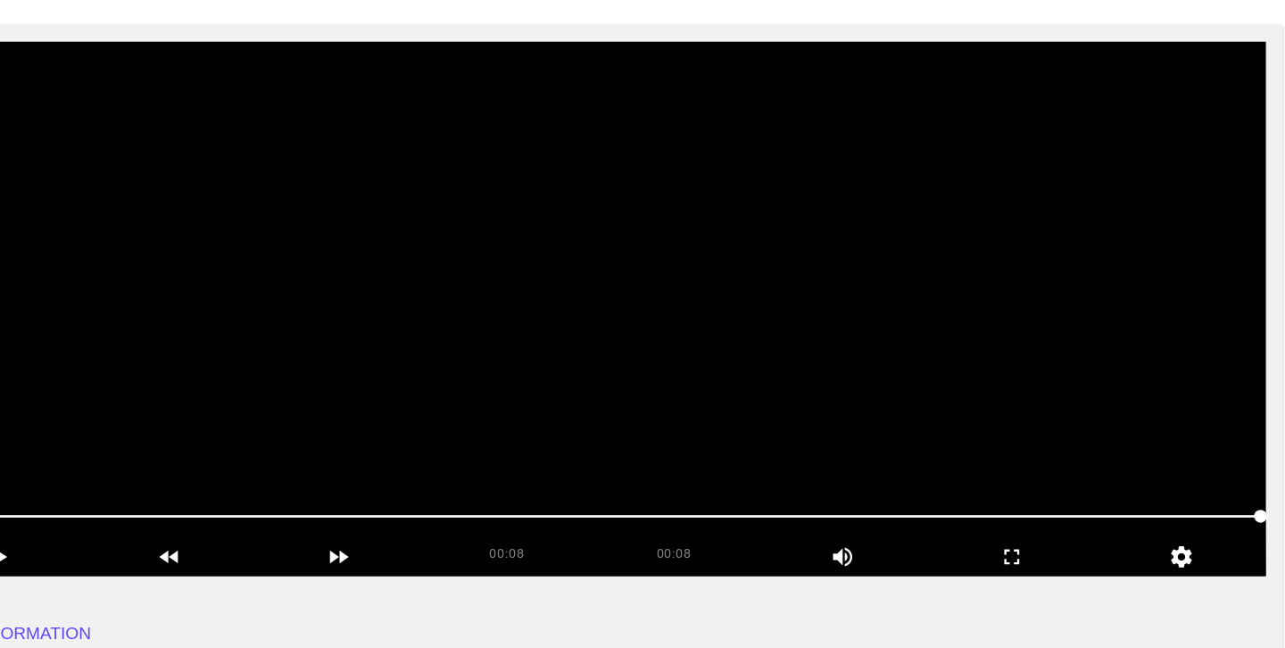
click at [709, 362] on video at bounding box center [643, 318] width 1128 height 446
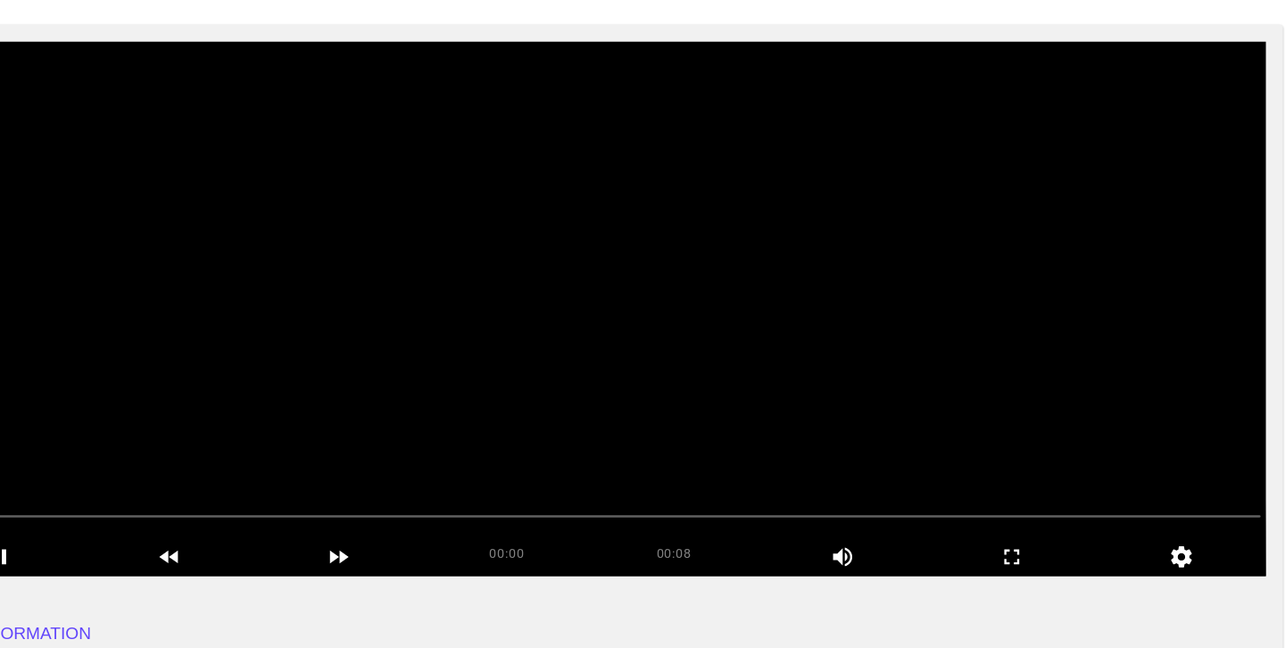
click at [709, 362] on video at bounding box center [643, 318] width 1128 height 446
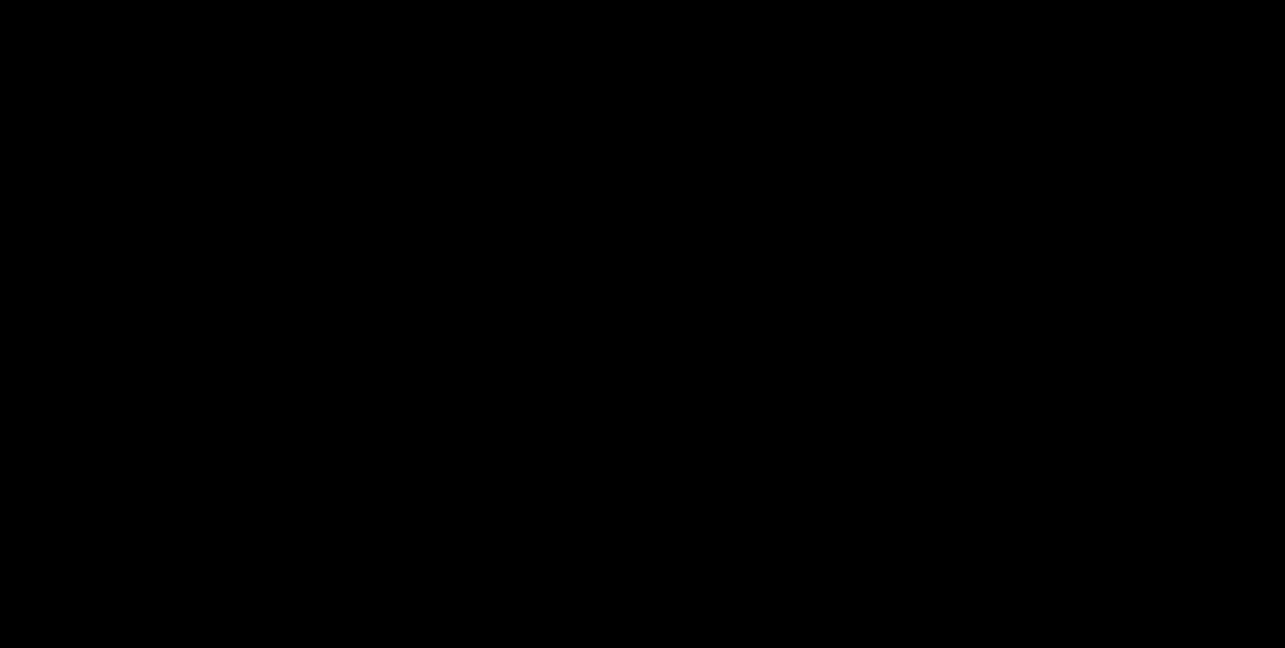
click at [709, 362] on video at bounding box center [643, 318] width 1128 height 446
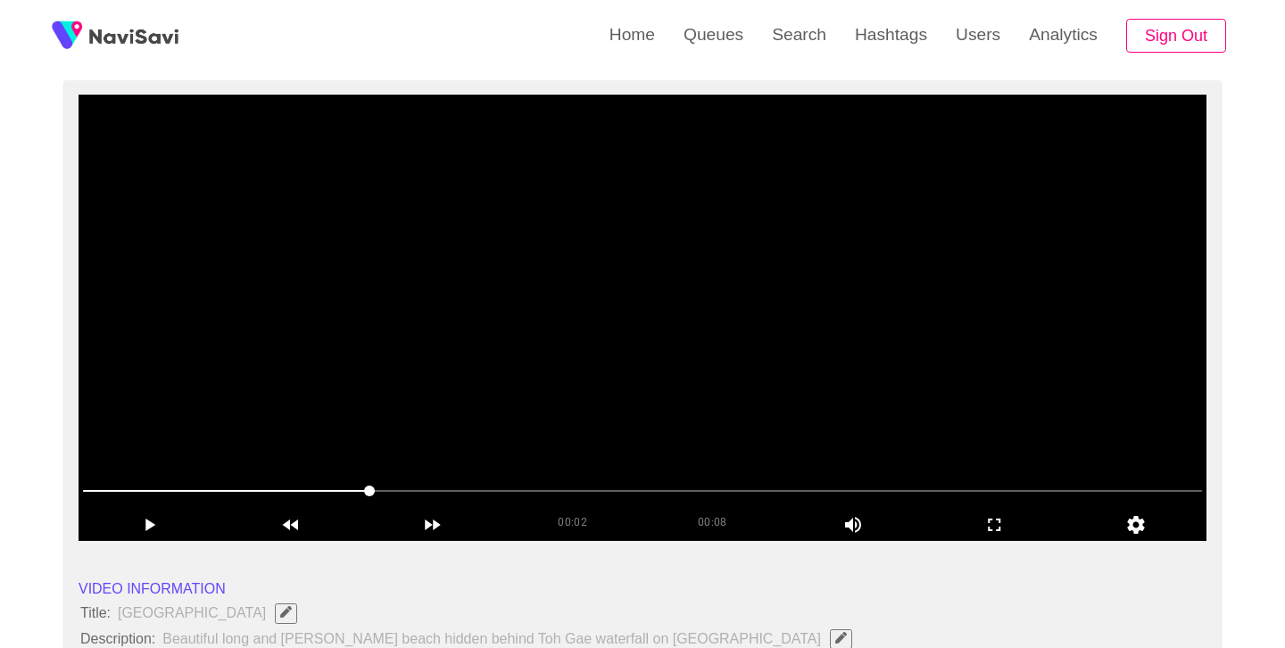
click at [670, 362] on video at bounding box center [643, 318] width 1128 height 446
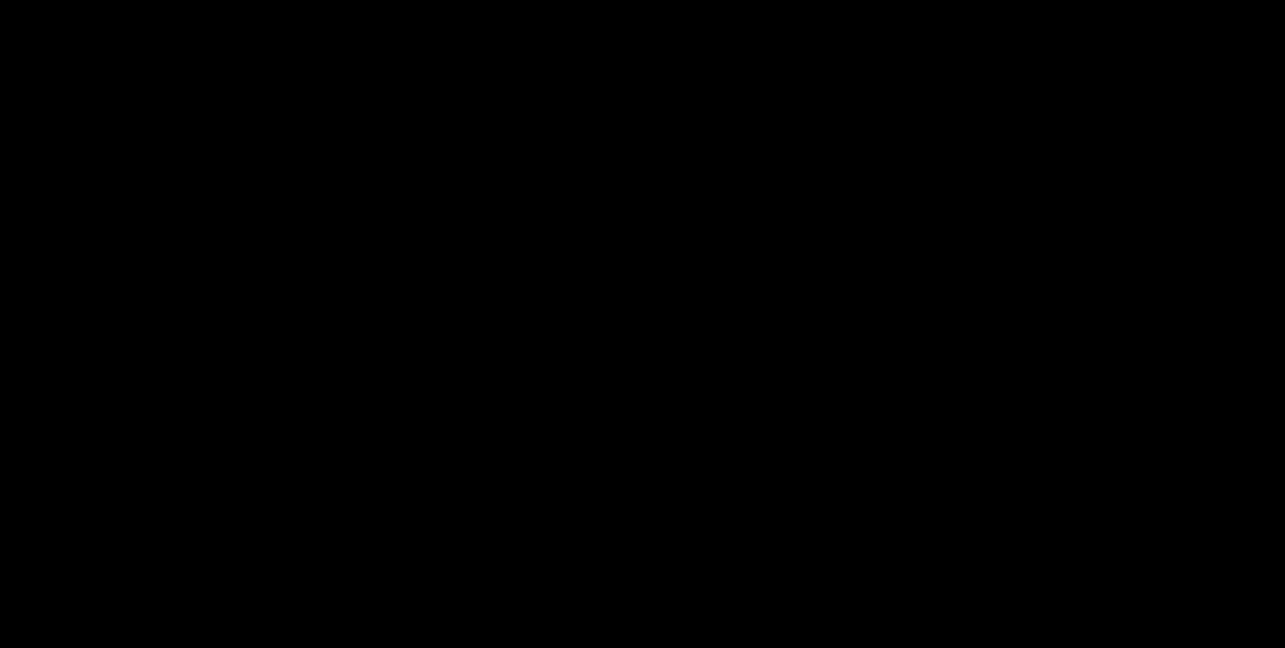
click at [616, 393] on video at bounding box center [643, 318] width 1128 height 446
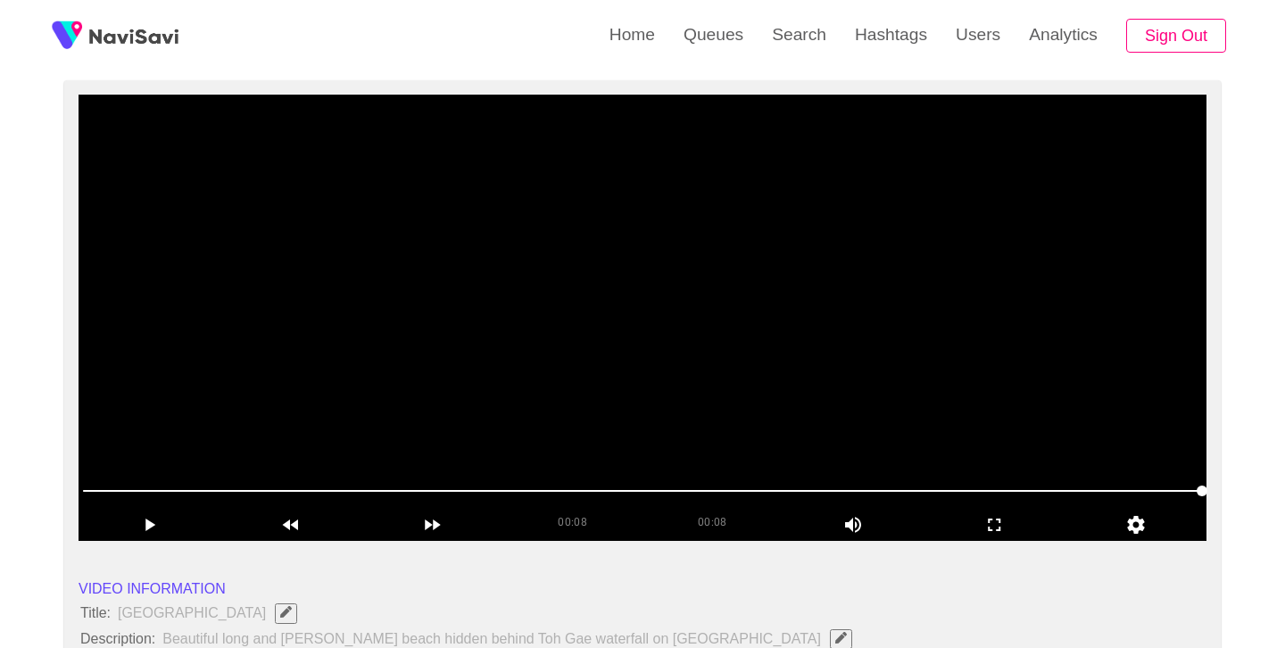
click at [616, 393] on video at bounding box center [643, 318] width 1128 height 446
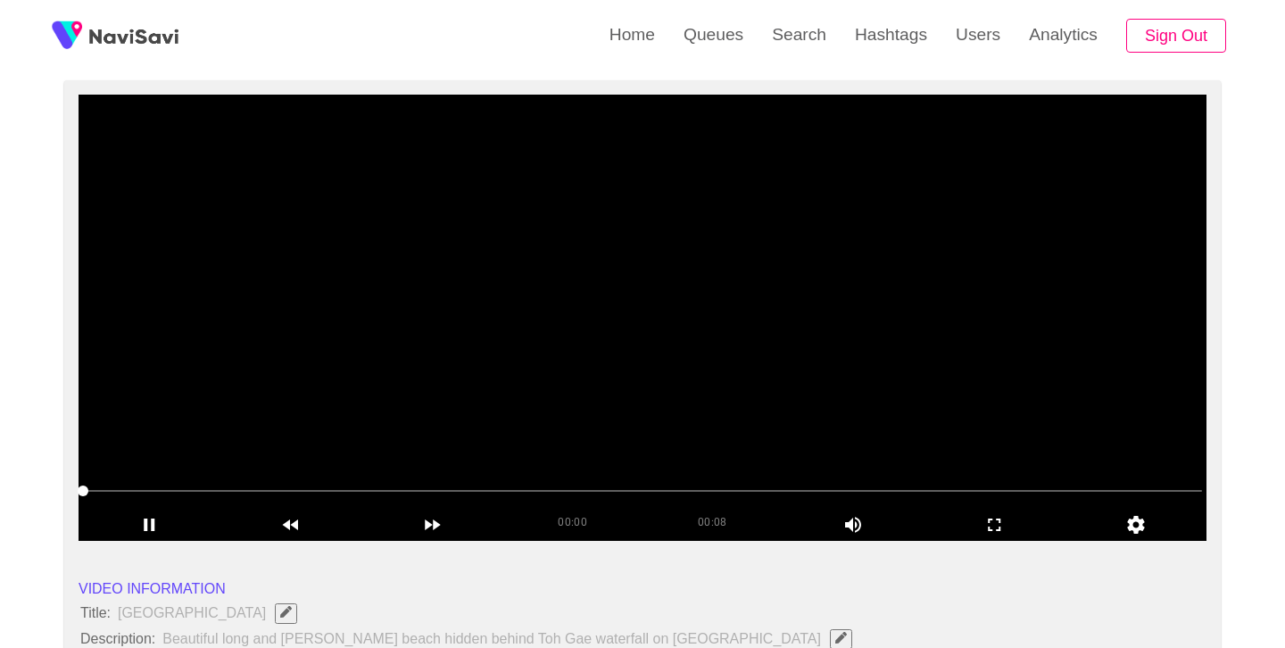
click at [616, 393] on video at bounding box center [643, 318] width 1128 height 446
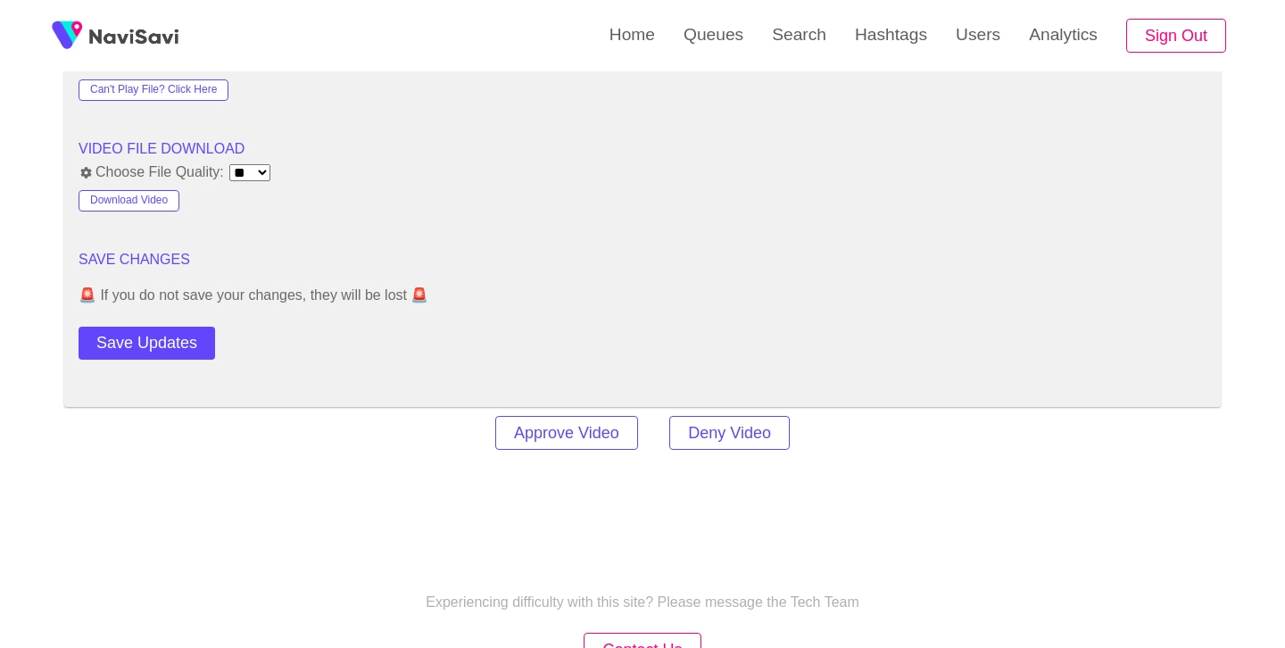
scroll to position [2363, 0]
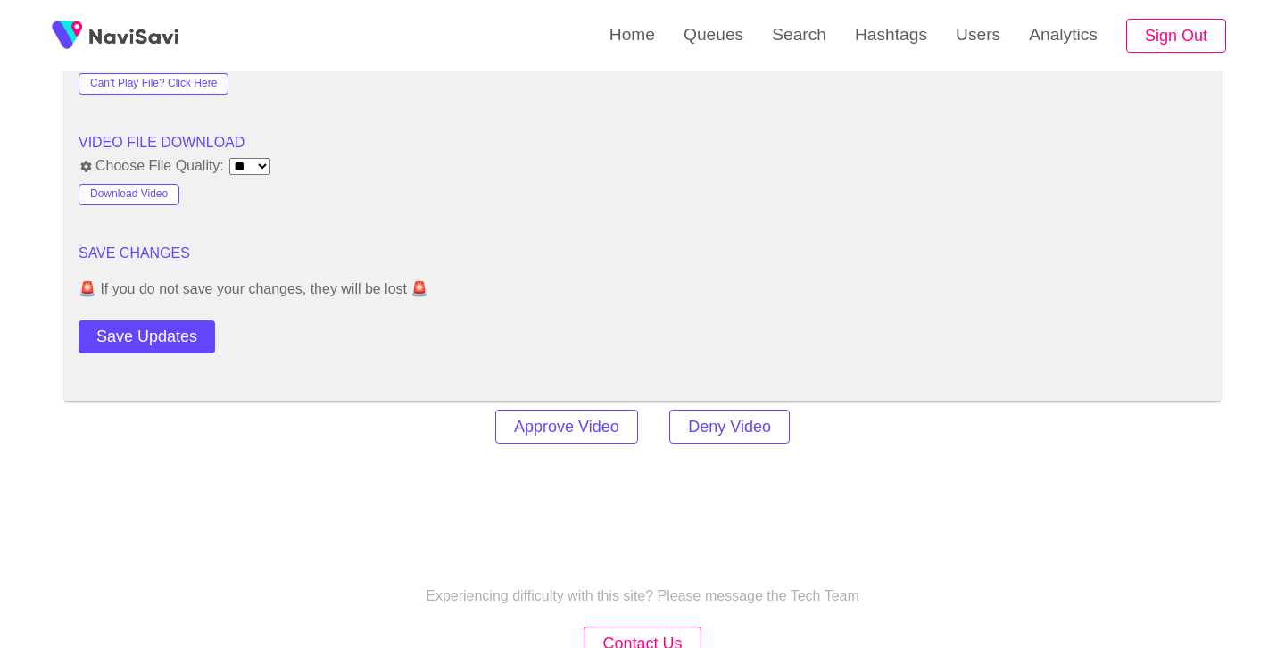
click at [135, 336] on button "Save Updates" at bounding box center [147, 336] width 137 height 33
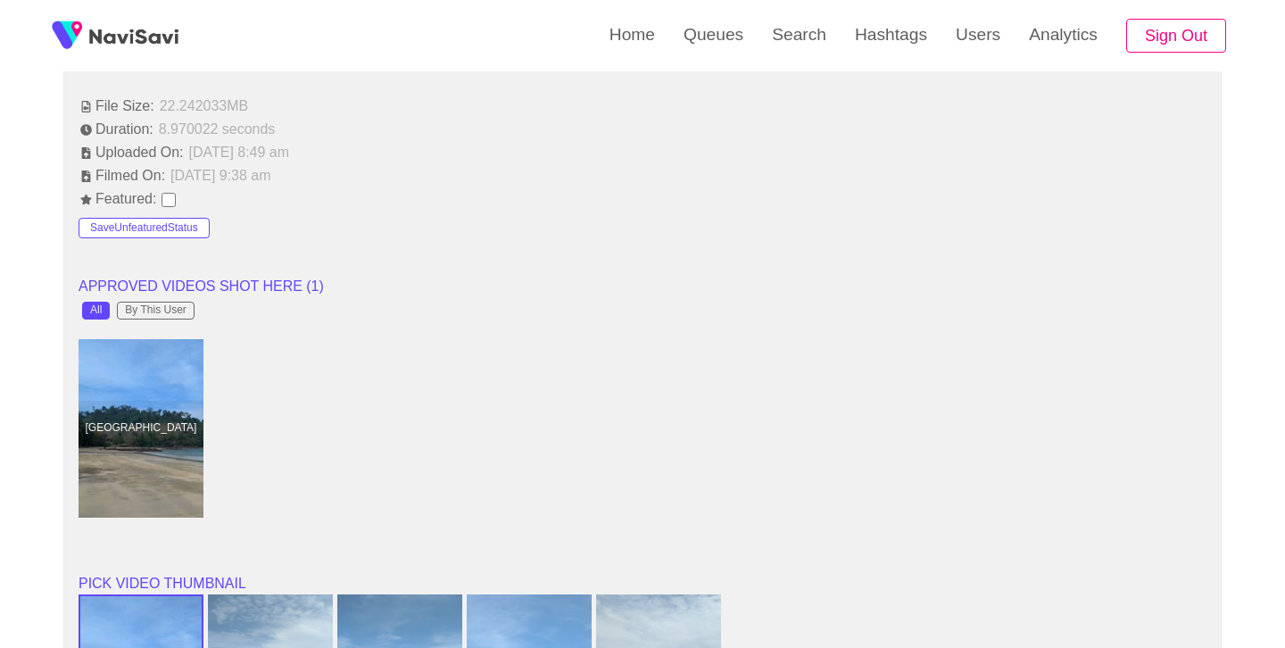
scroll to position [1277, 0]
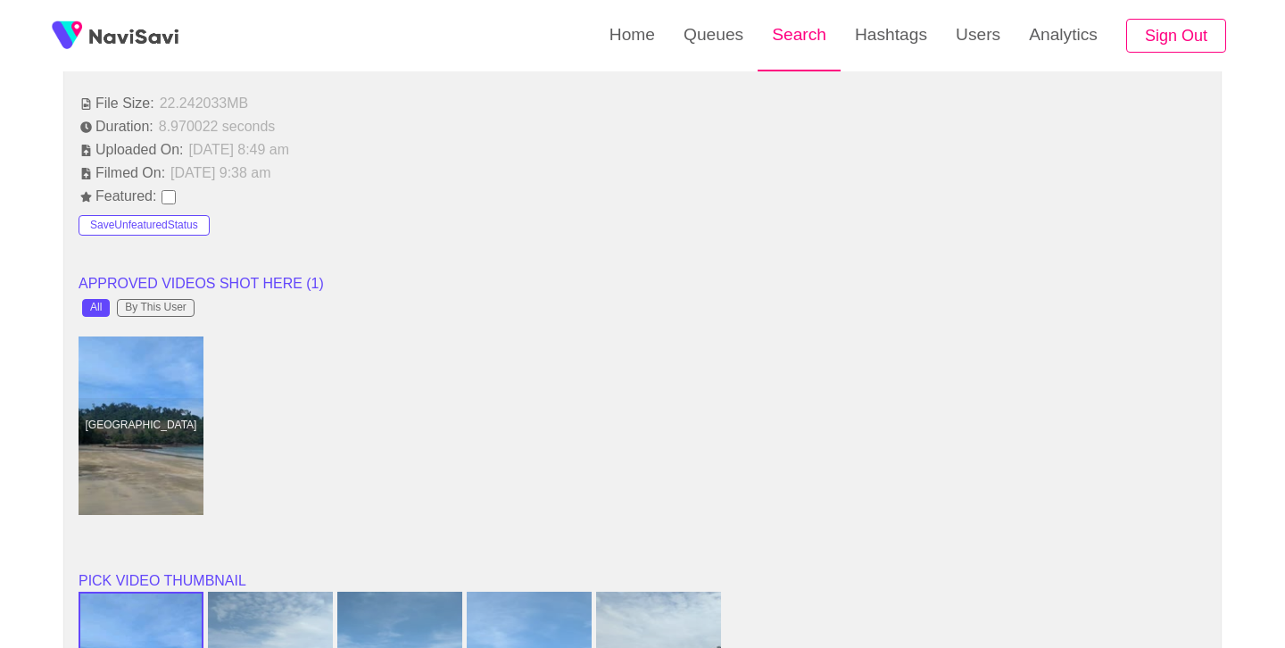
click at [807, 25] on link "Search" at bounding box center [799, 35] width 83 height 70
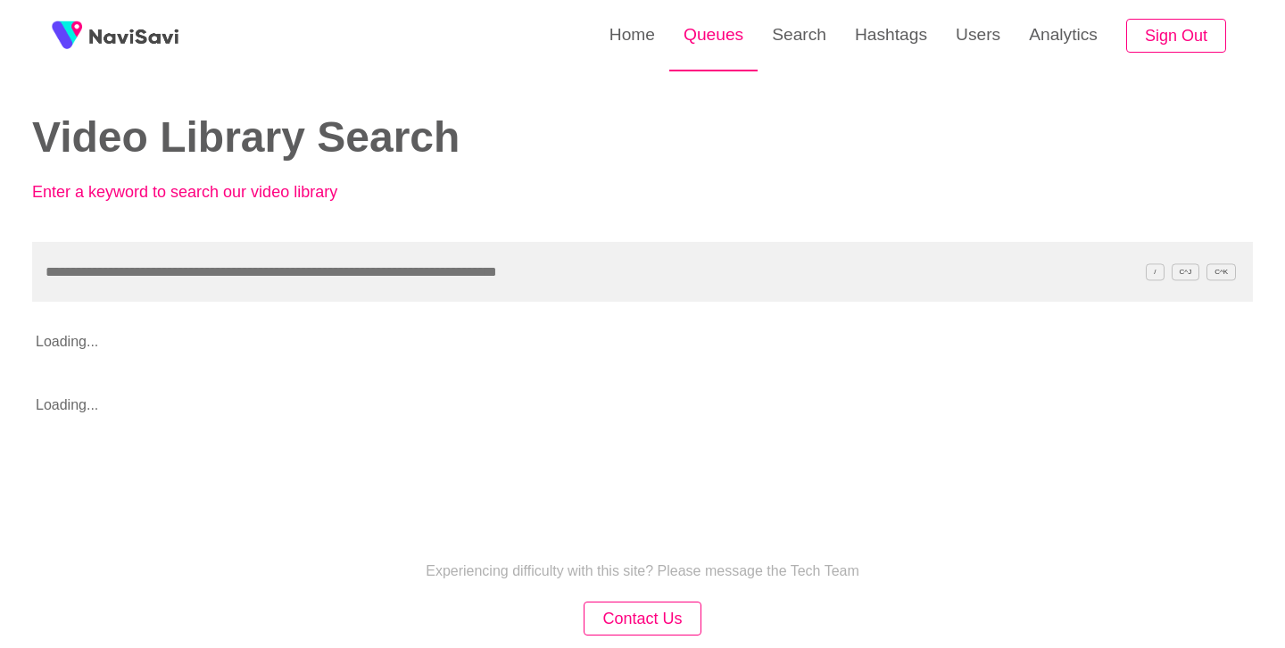
click at [703, 48] on link "Queues" at bounding box center [714, 35] width 88 height 70
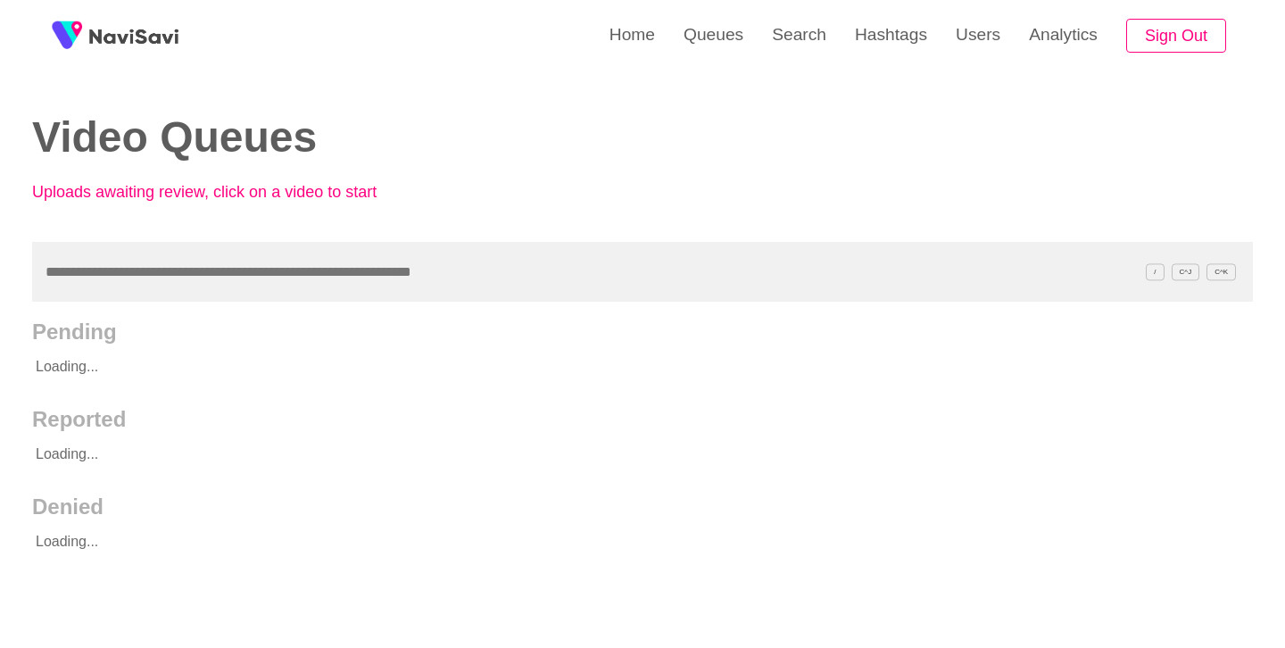
click at [378, 319] on div "Video Queues Uploads awaiting review, click on a video to start / C^[PERSON_NAM…" at bounding box center [642, 282] width 1221 height 564
click at [375, 262] on input "text" at bounding box center [642, 272] width 1221 height 60
paste input "**********"
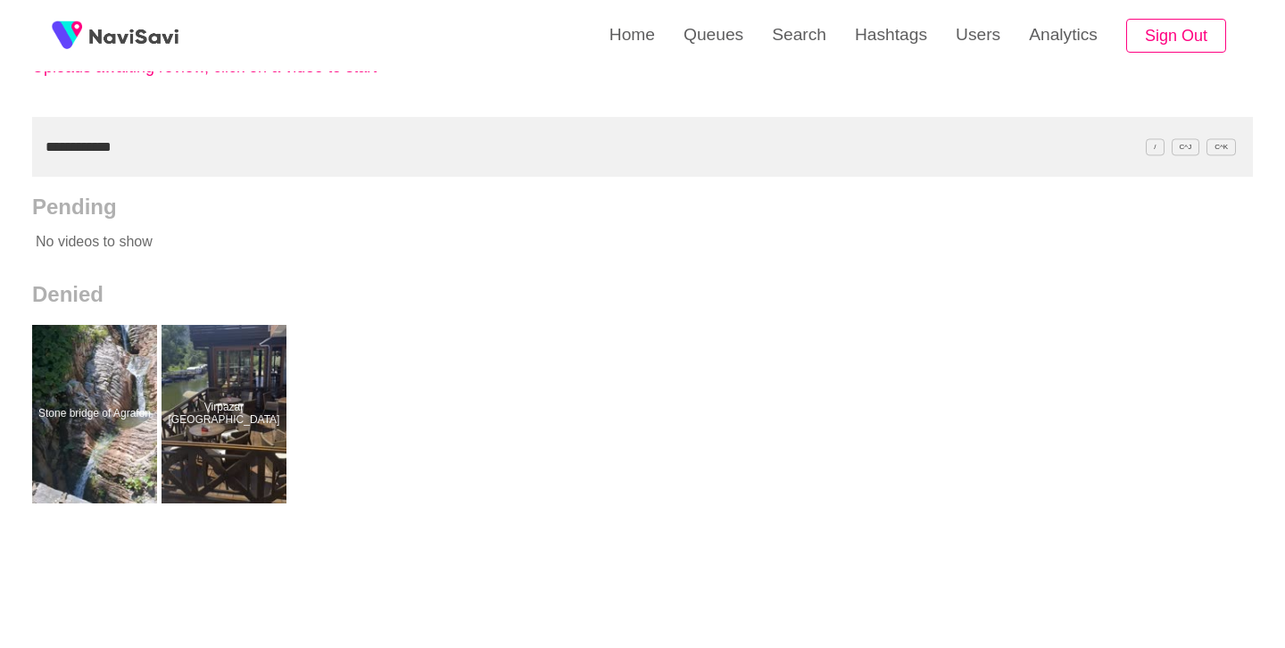
scroll to position [132, 0]
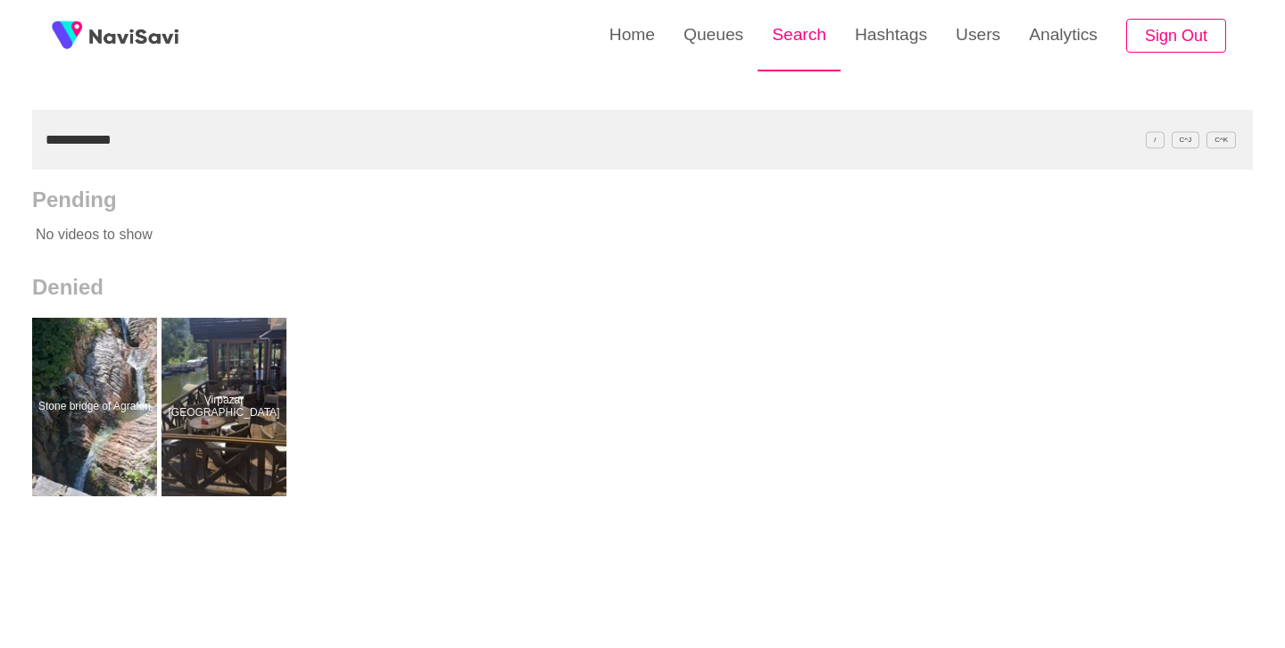
click at [795, 29] on link "Search" at bounding box center [799, 35] width 83 height 70
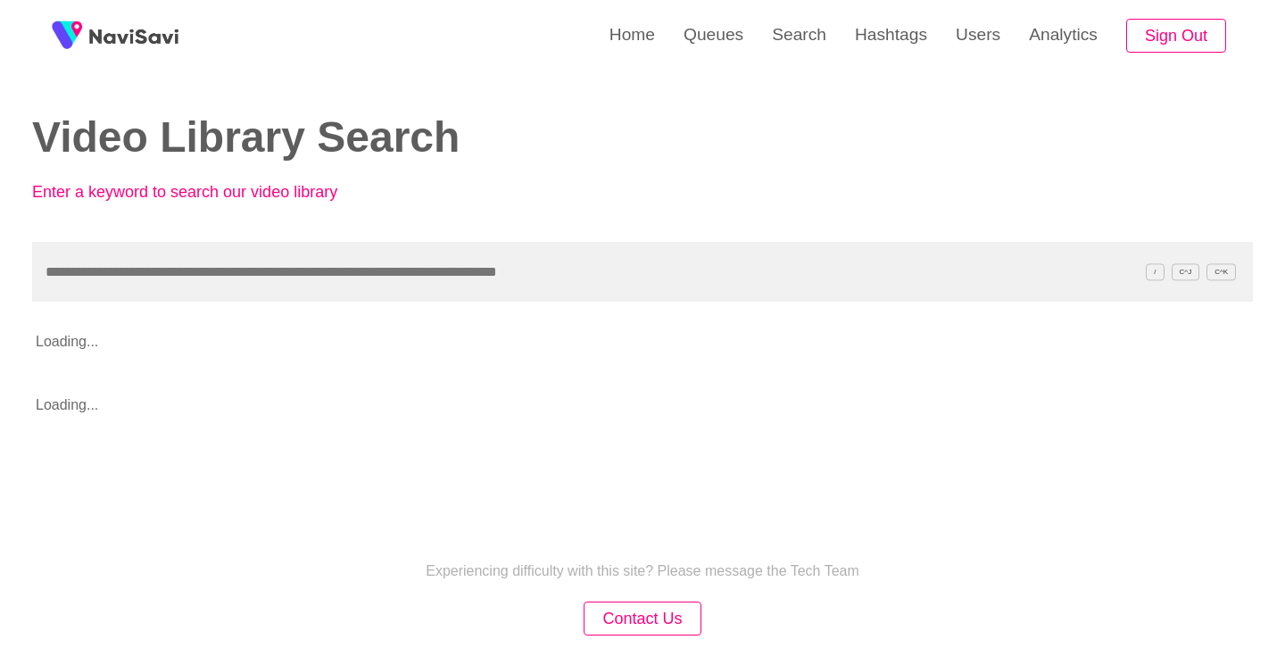
click at [390, 254] on input "text" at bounding box center [642, 272] width 1221 height 60
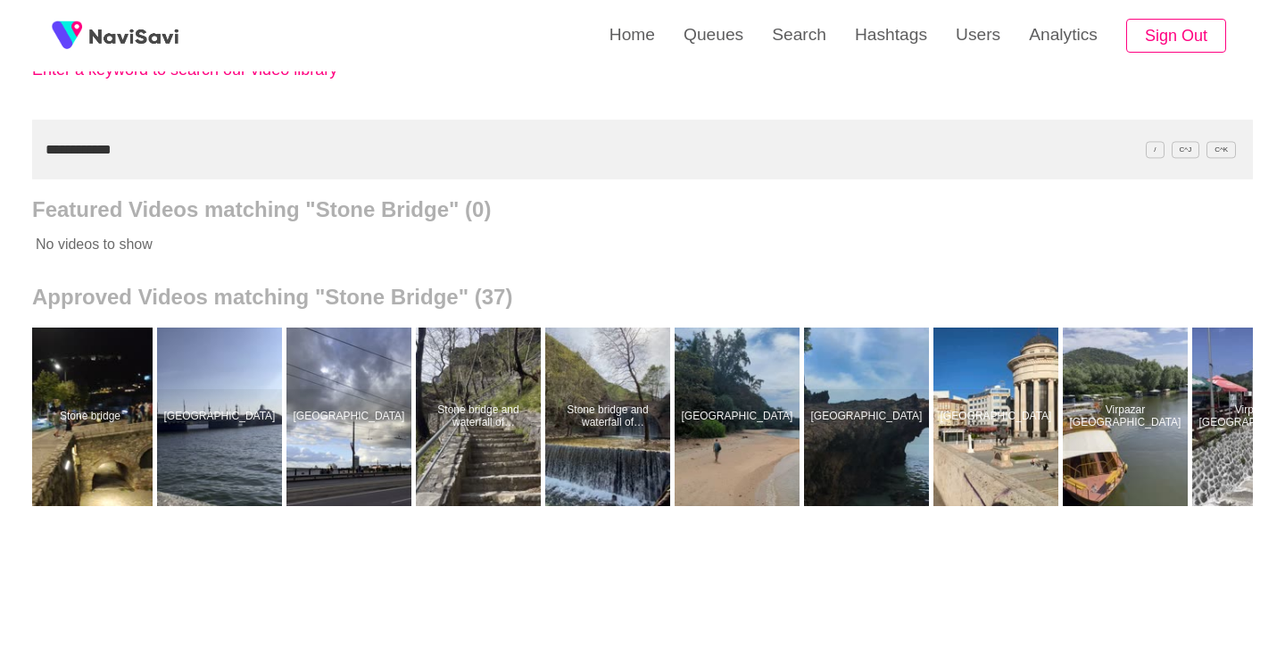
scroll to position [0, 2980]
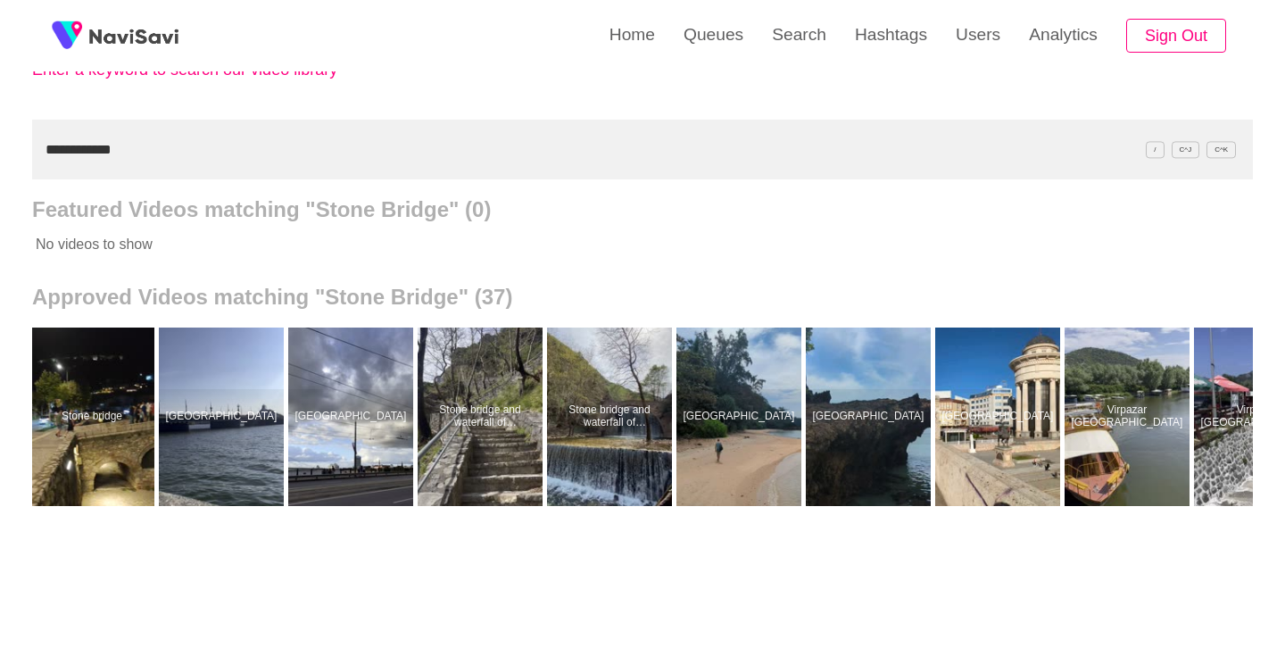
click at [894, 429] on div at bounding box center [868, 417] width 125 height 179
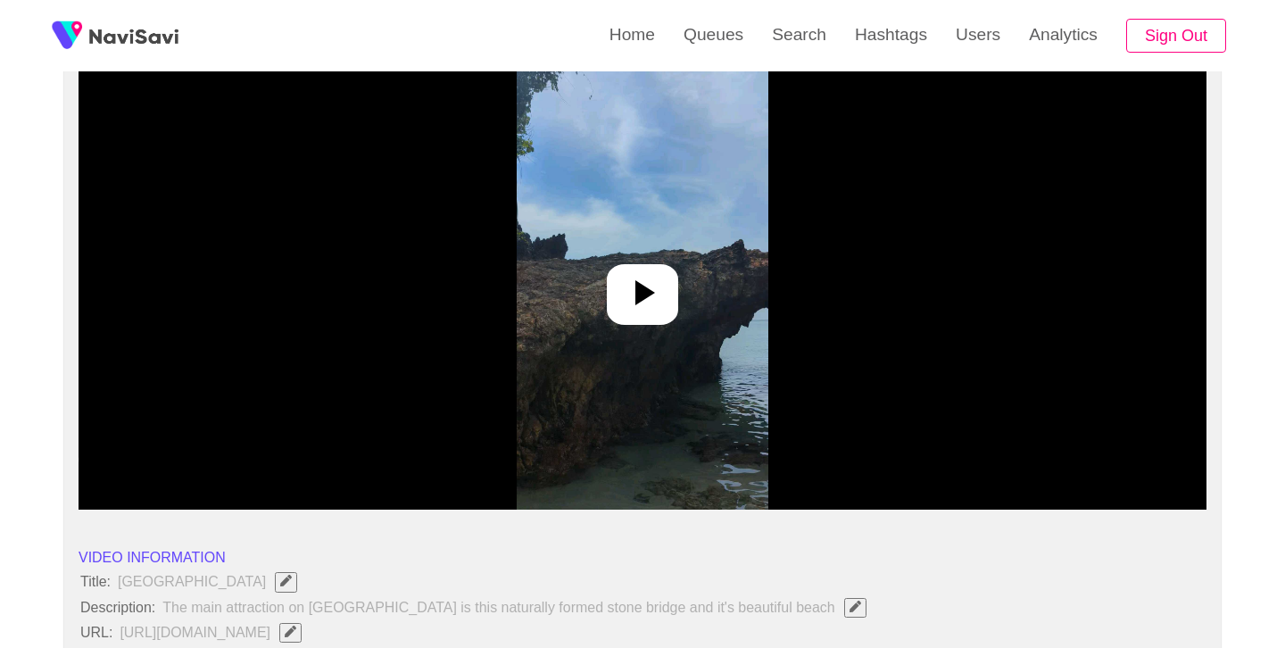
scroll to position [188, 0]
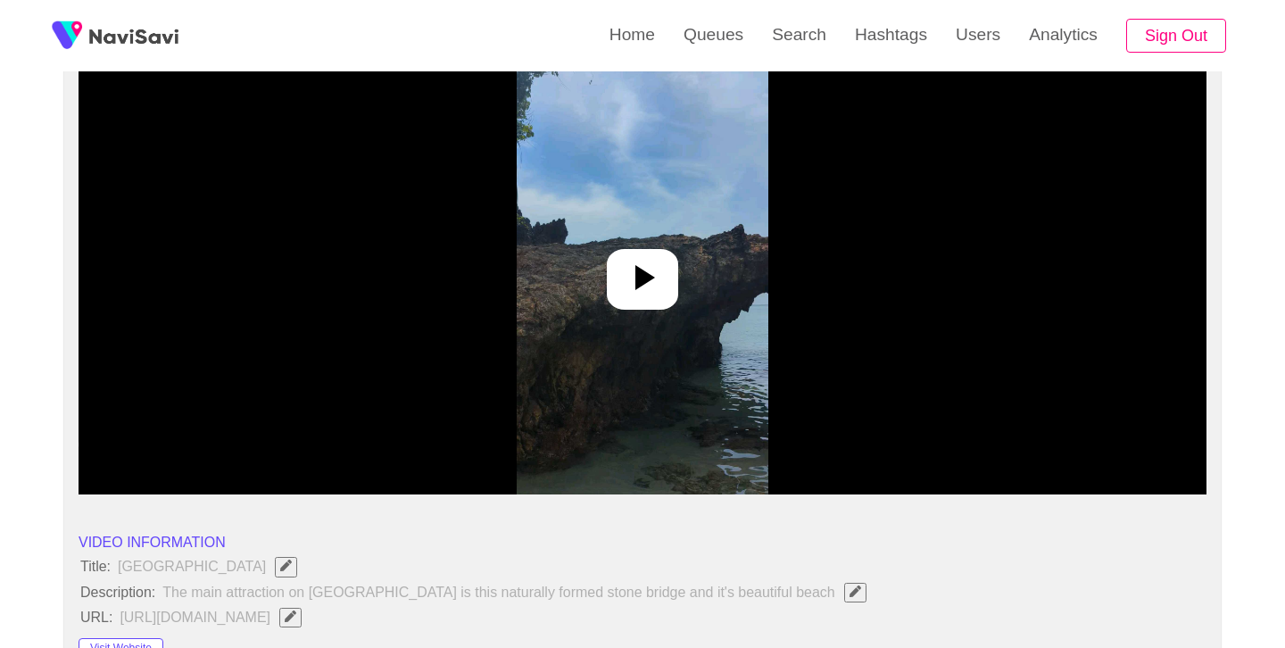
click at [629, 266] on icon at bounding box center [642, 277] width 43 height 43
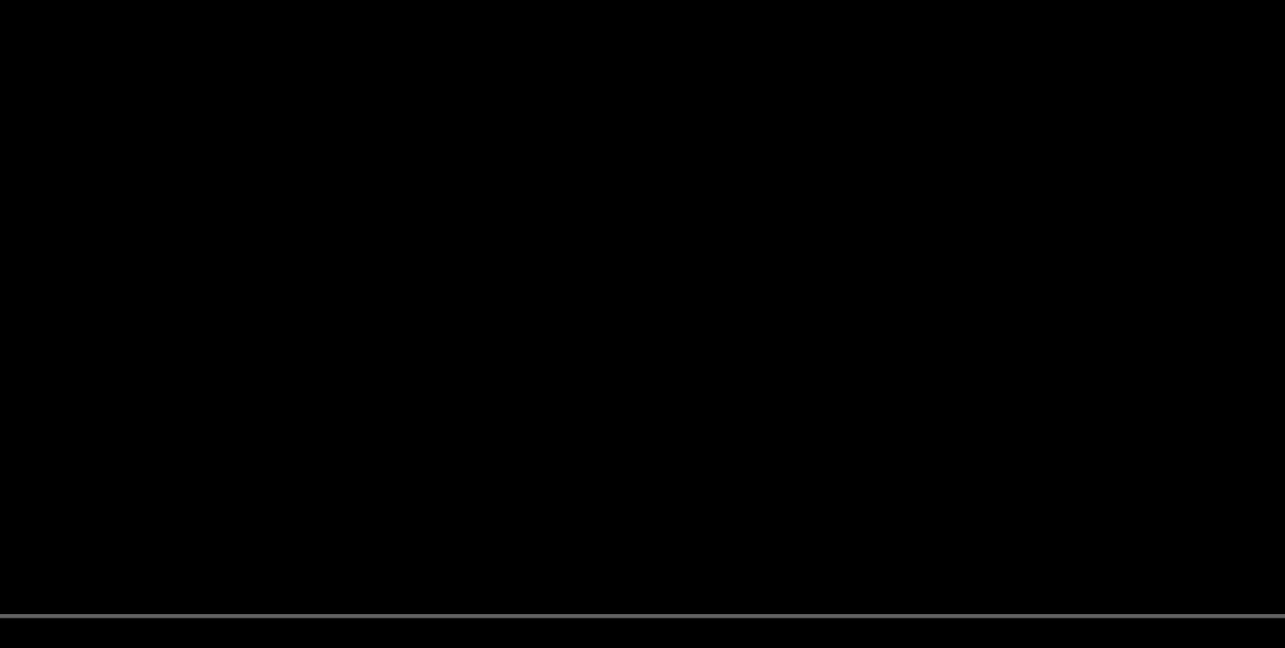
click at [682, 304] on video at bounding box center [643, 271] width 1128 height 446
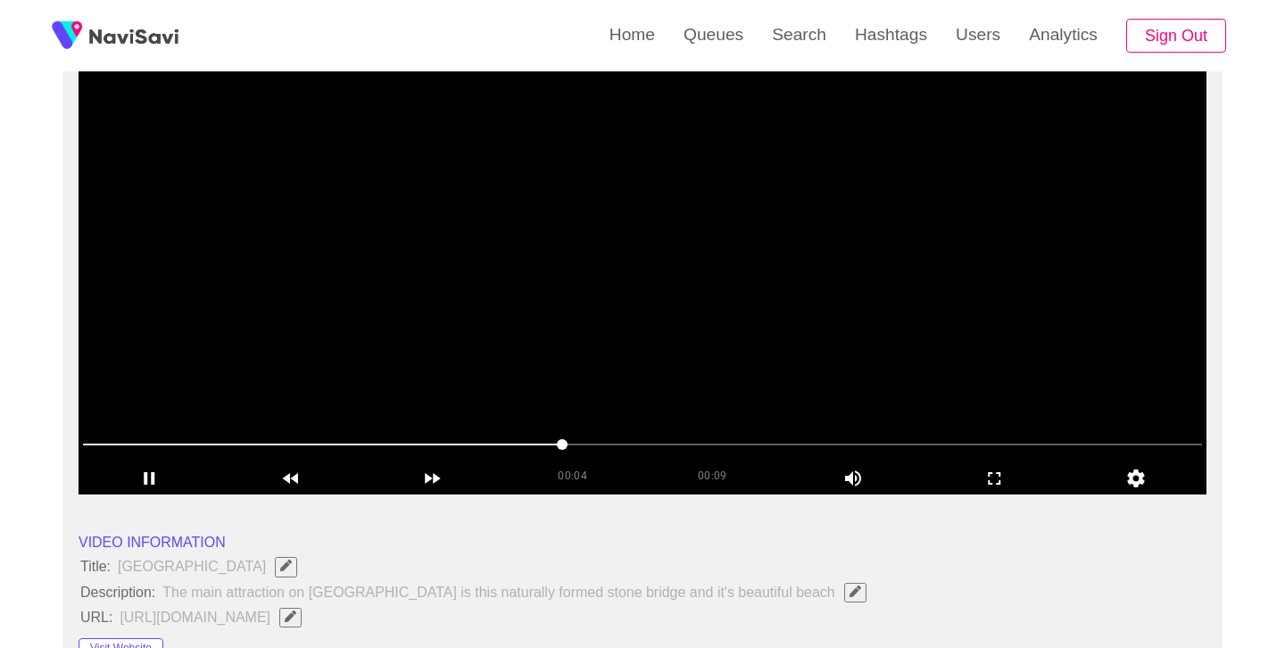
click at [707, 267] on video at bounding box center [643, 271] width 1128 height 446
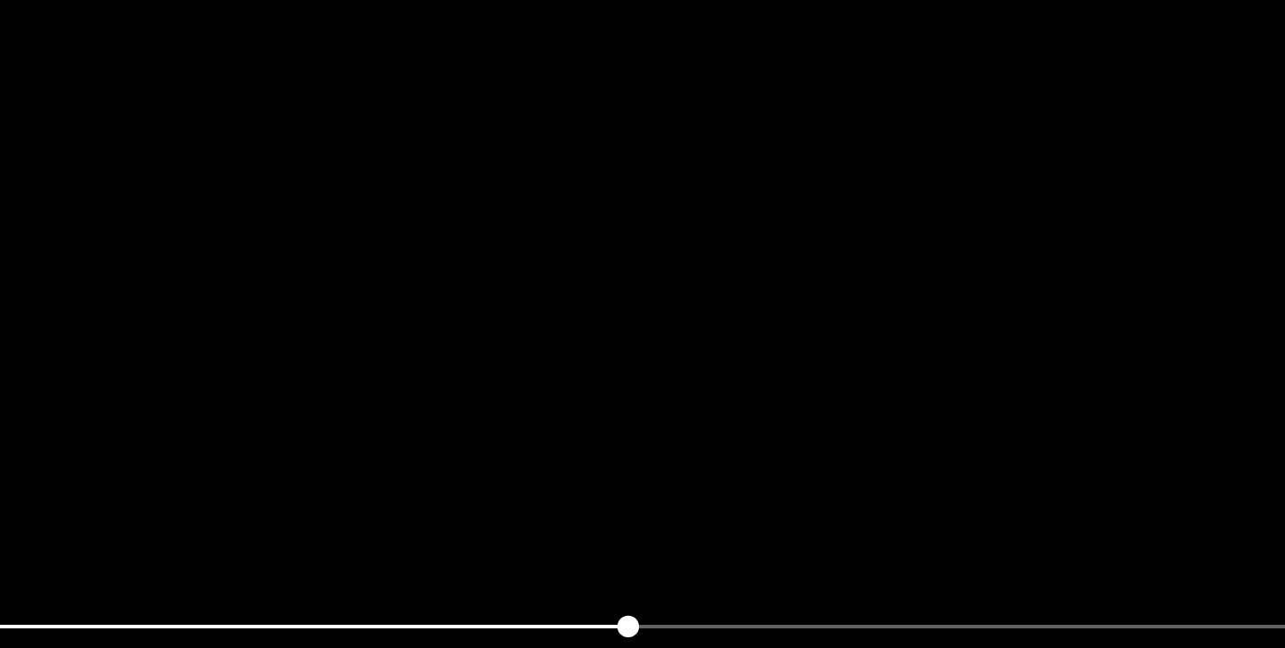
click at [707, 267] on video at bounding box center [643, 271] width 1128 height 446
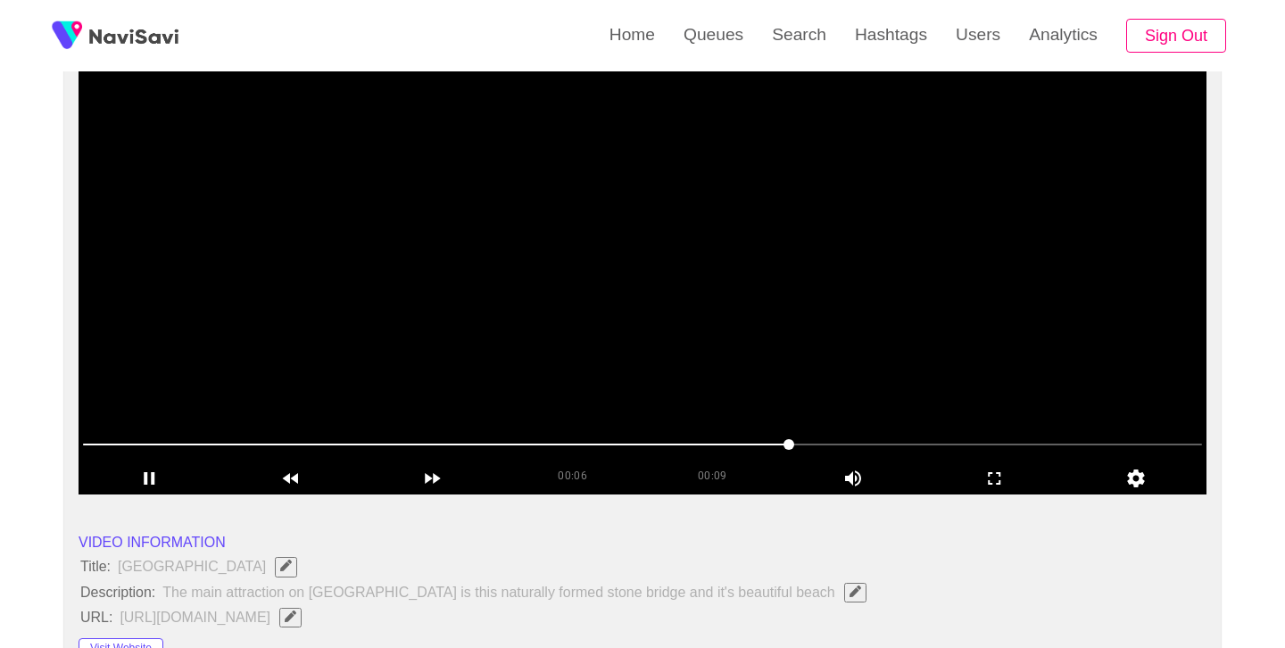
click at [696, 314] on video at bounding box center [643, 271] width 1128 height 446
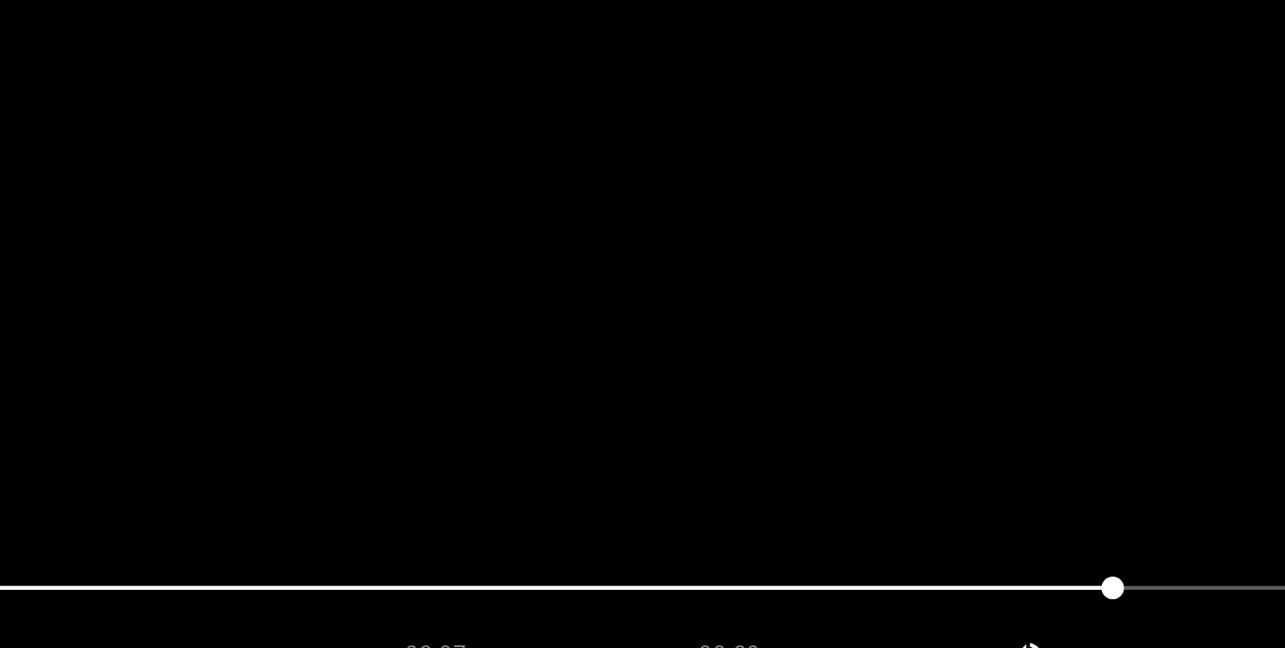
click at [696, 314] on video at bounding box center [643, 271] width 1128 height 446
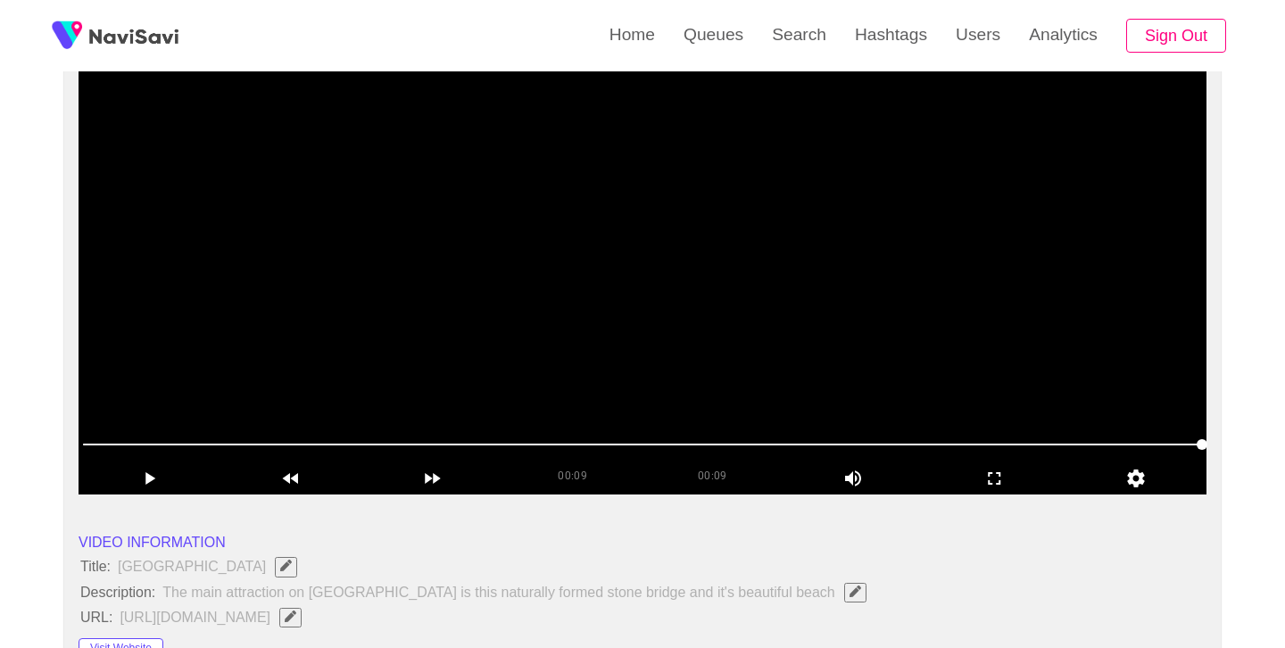
click at [709, 270] on video at bounding box center [643, 271] width 1128 height 446
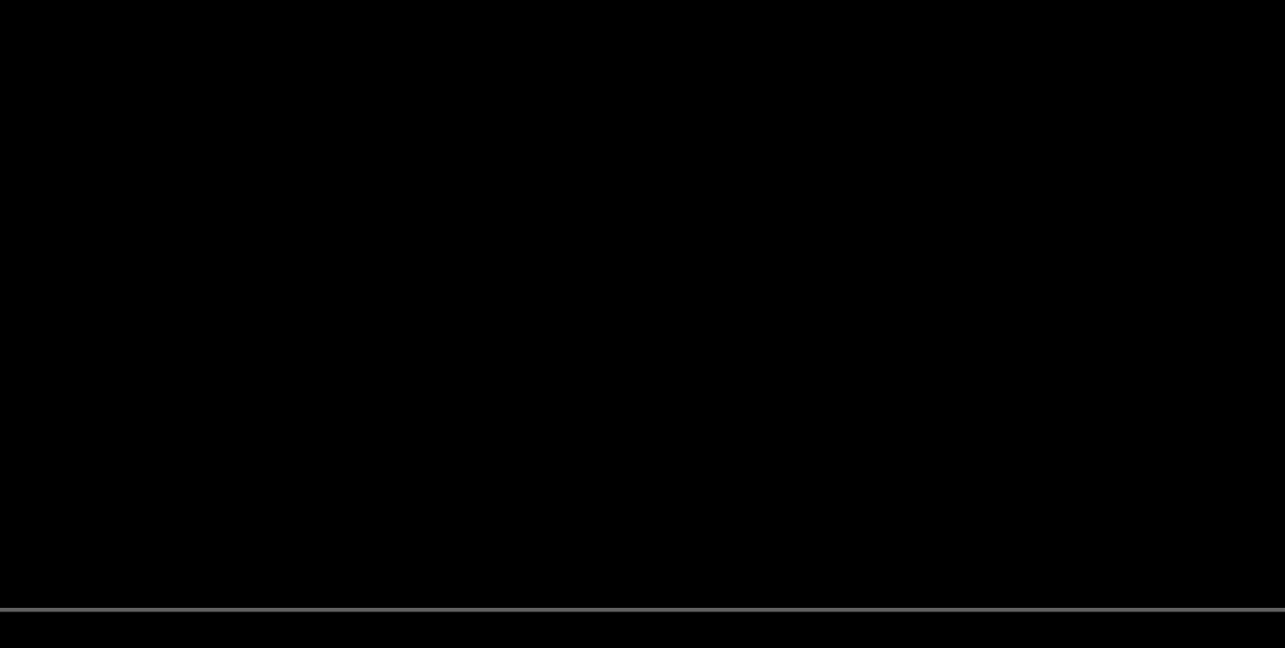
click at [704, 307] on video at bounding box center [643, 271] width 1128 height 446
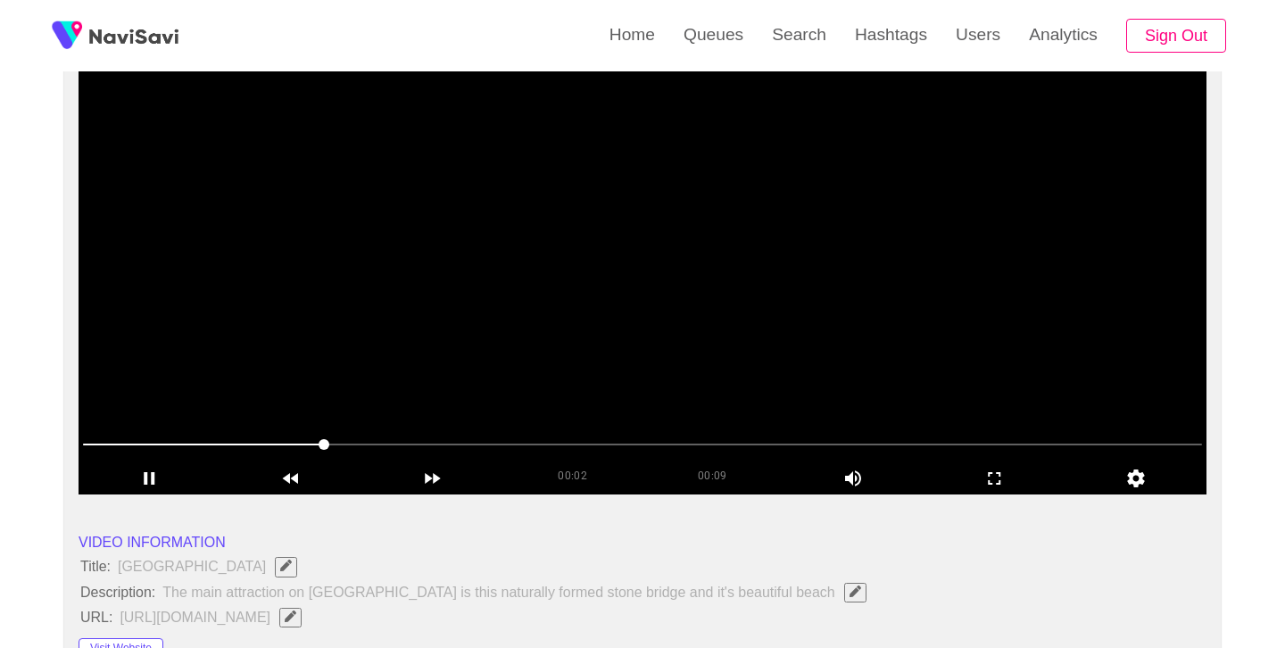
click at [705, 307] on video at bounding box center [643, 271] width 1128 height 446
click at [997, 485] on icon "add" at bounding box center [994, 478] width 12 height 12
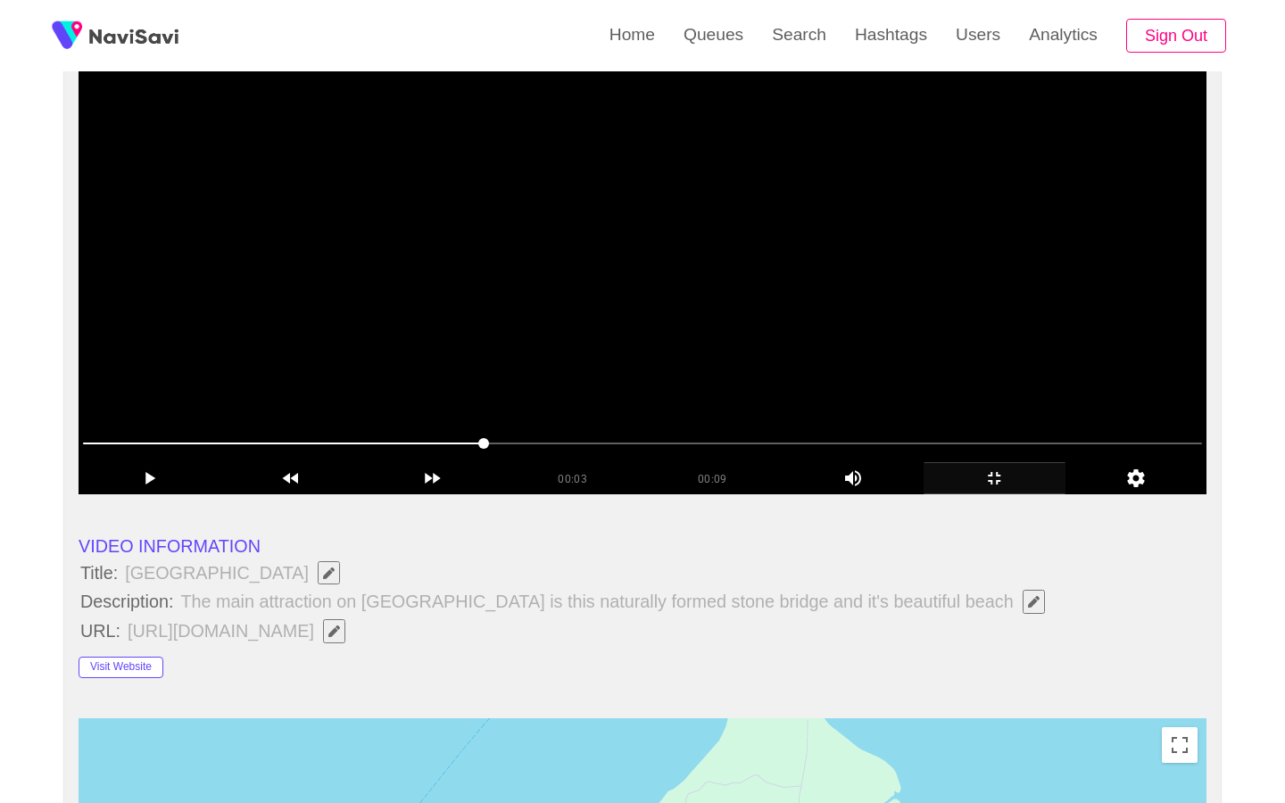
click at [773, 485] on video at bounding box center [643, 271] width 1128 height 446
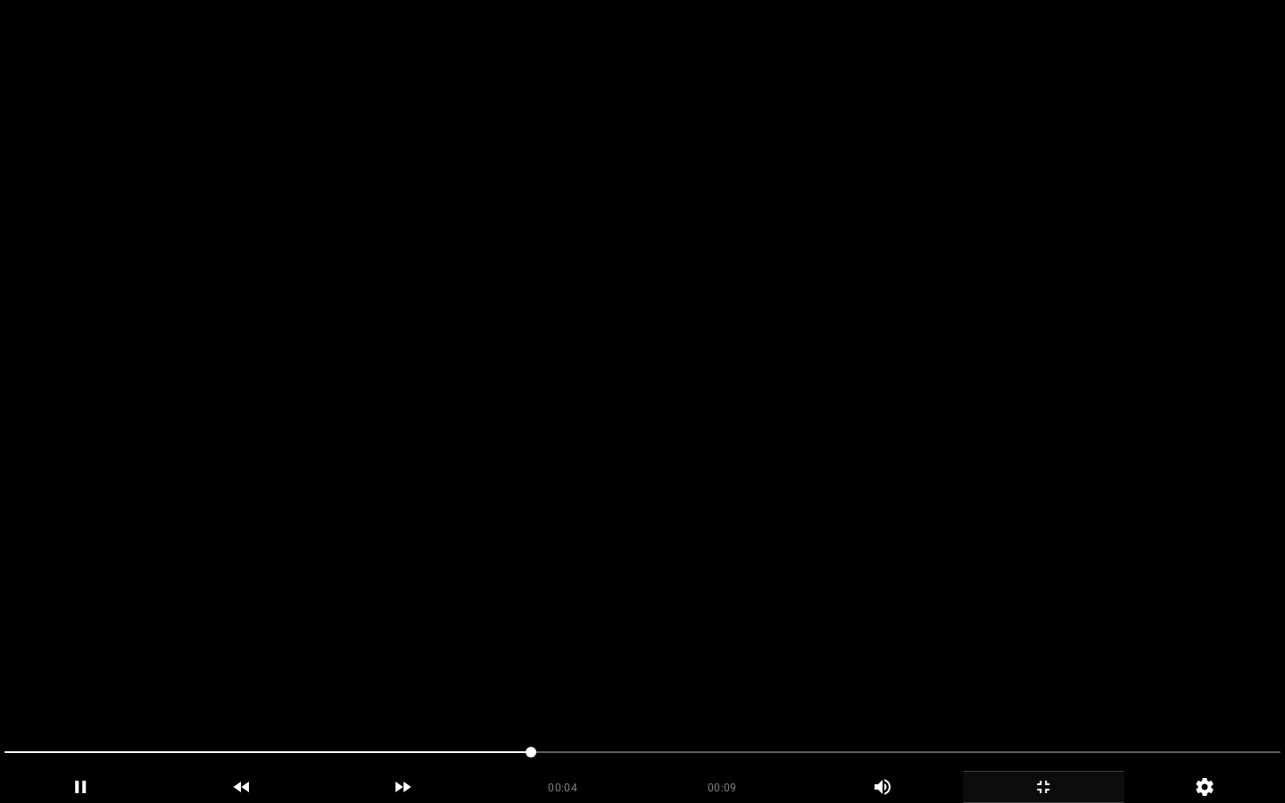
click at [773, 485] on video at bounding box center [642, 401] width 1285 height 803
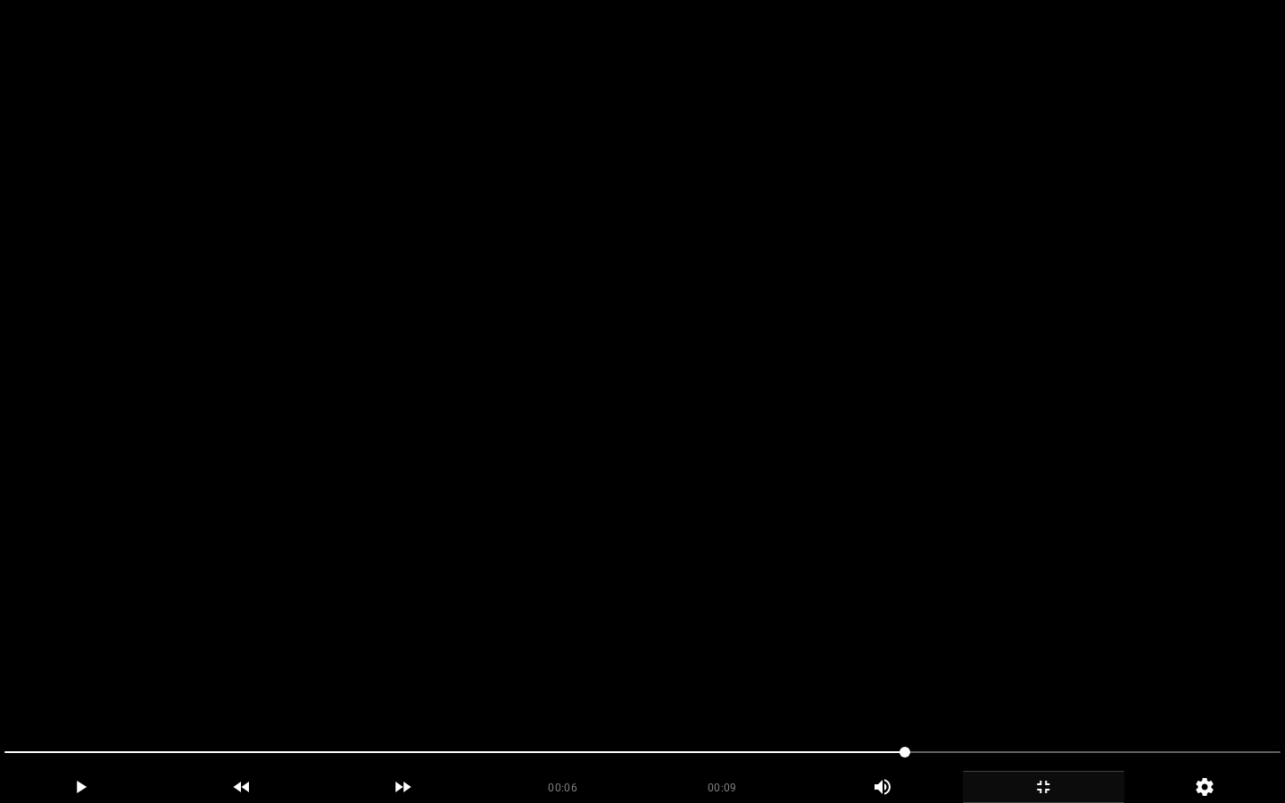
click at [773, 485] on video at bounding box center [642, 401] width 1285 height 803
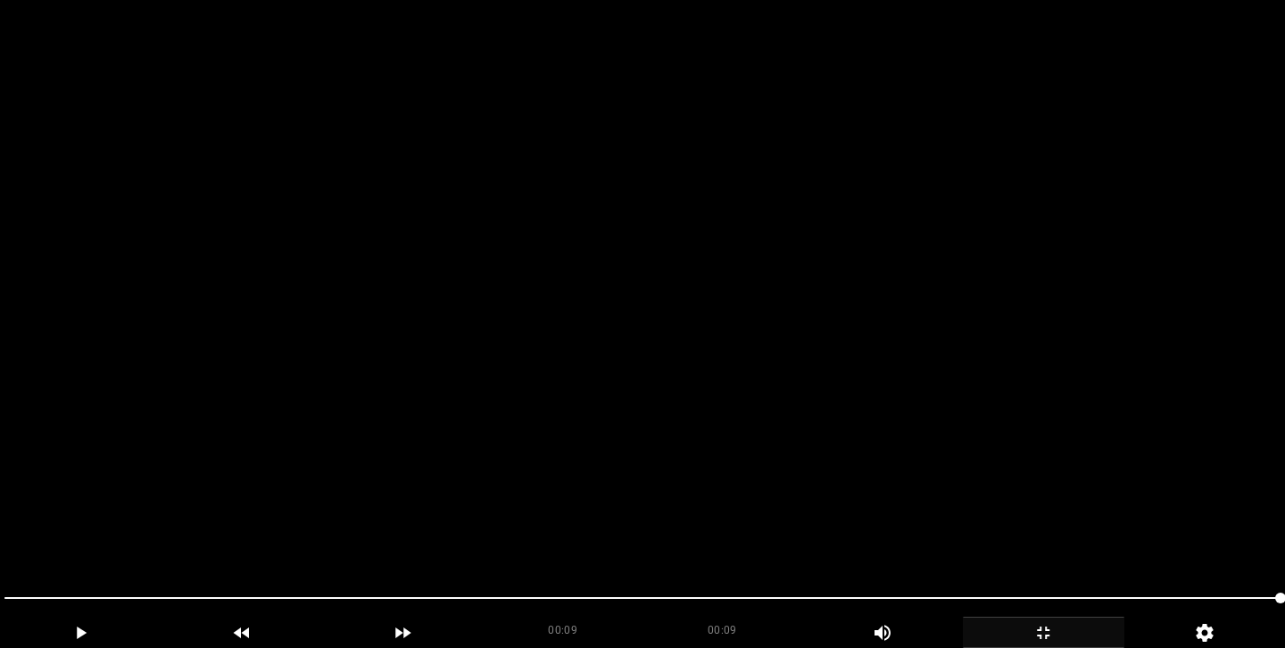
click at [651, 304] on video at bounding box center [642, 324] width 1285 height 648
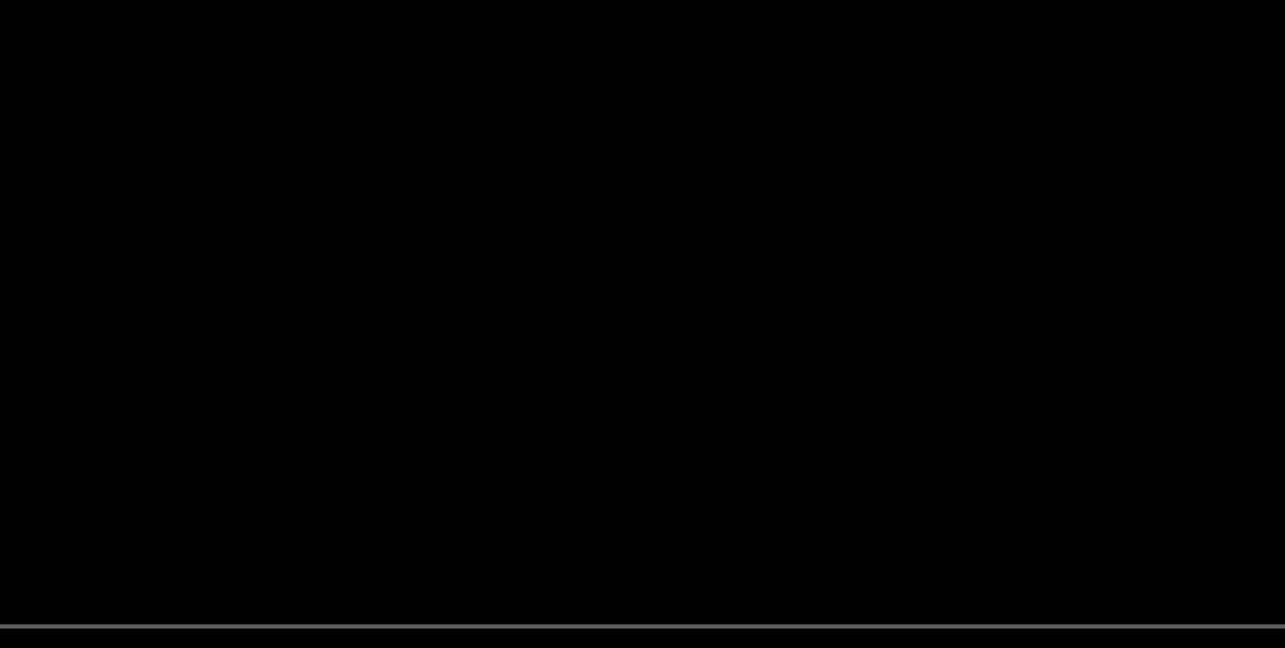
click at [648, 305] on video at bounding box center [643, 271] width 1128 height 446
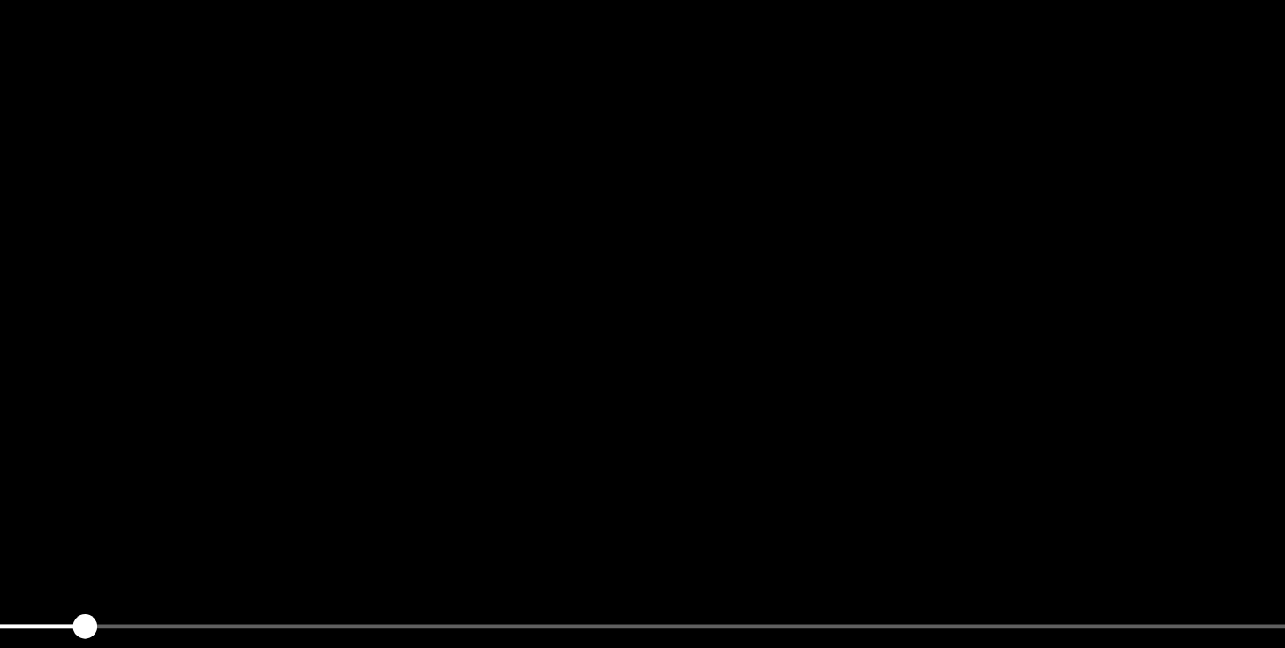
click at [648, 305] on video at bounding box center [643, 271] width 1128 height 446
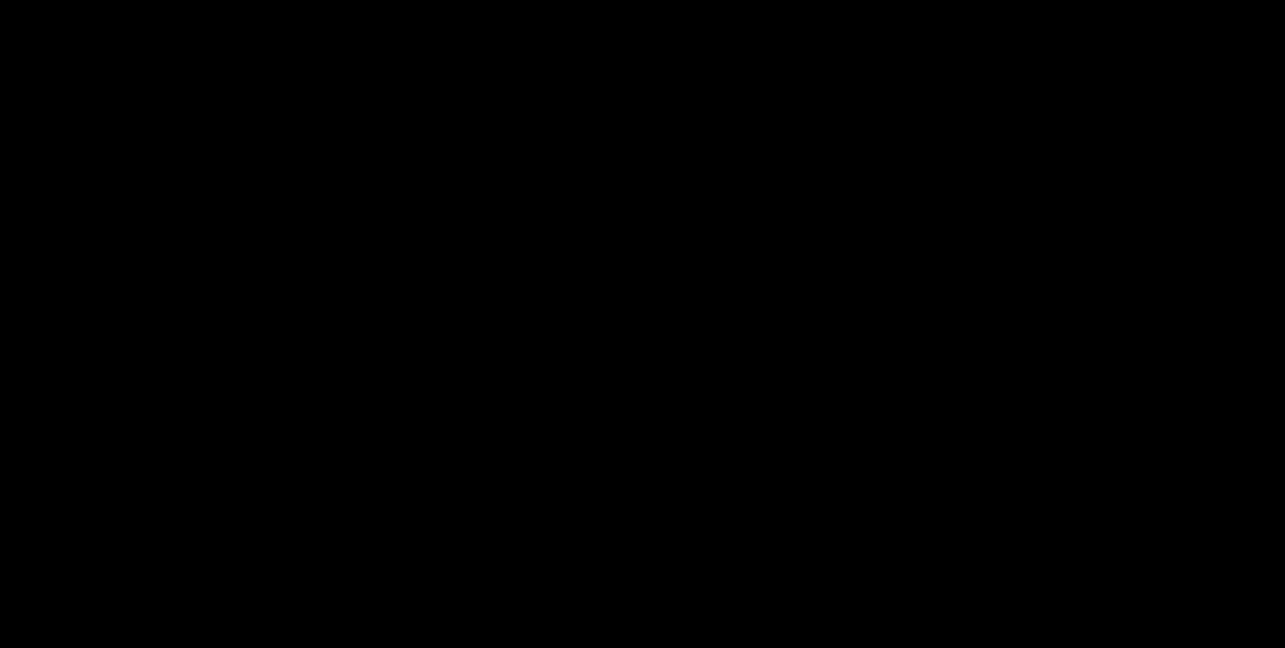
click at [648, 305] on video at bounding box center [643, 271] width 1128 height 446
click at [650, 303] on video at bounding box center [643, 271] width 1128 height 446
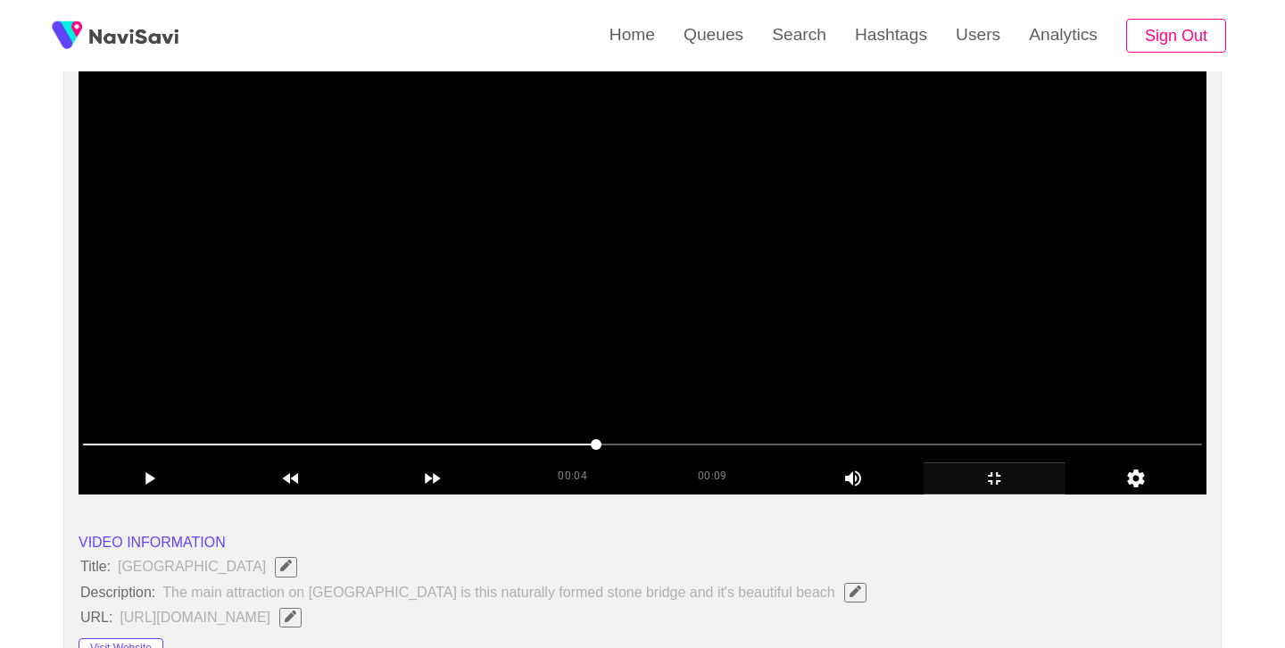
click at [728, 242] on video at bounding box center [643, 271] width 1128 height 446
click at [689, 335] on video at bounding box center [643, 271] width 1128 height 446
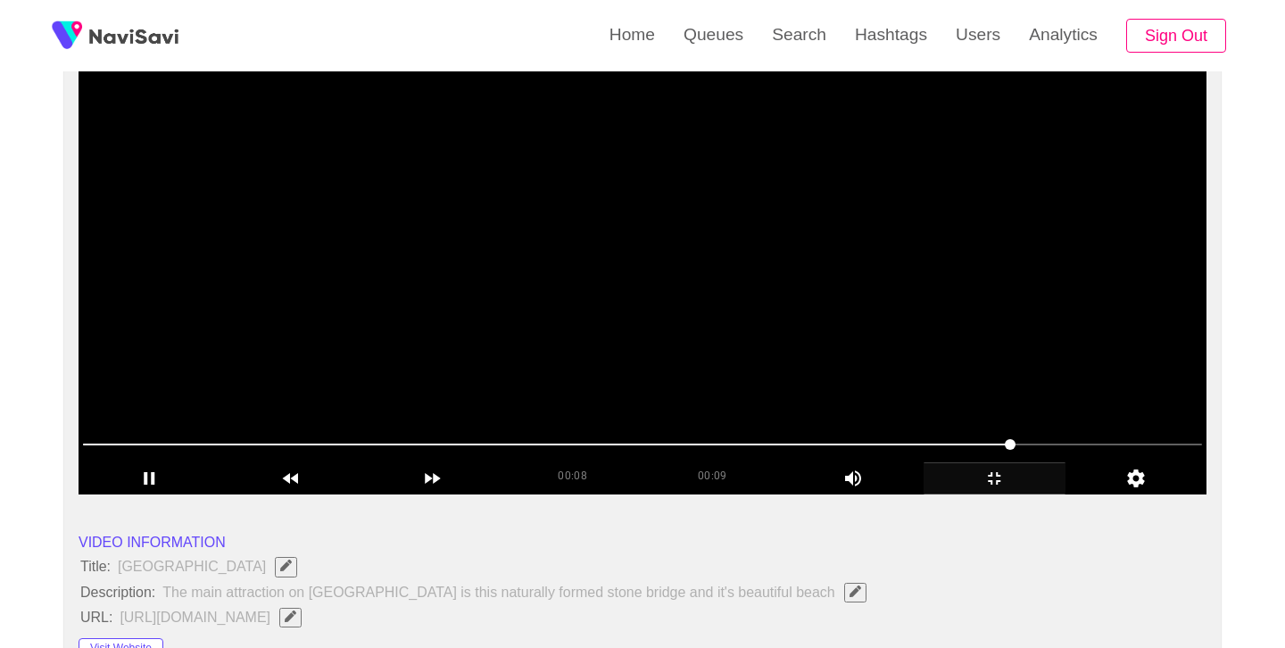
click at [689, 335] on video at bounding box center [643, 271] width 1128 height 446
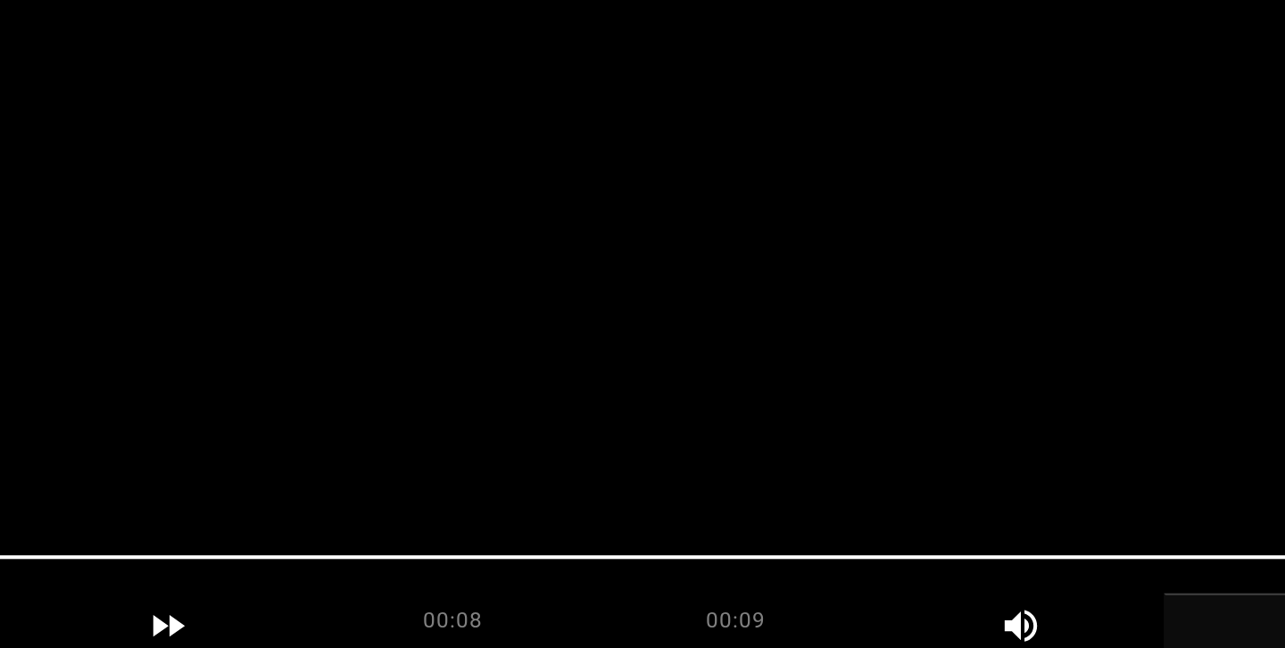
click at [689, 335] on video at bounding box center [643, 271] width 1128 height 446
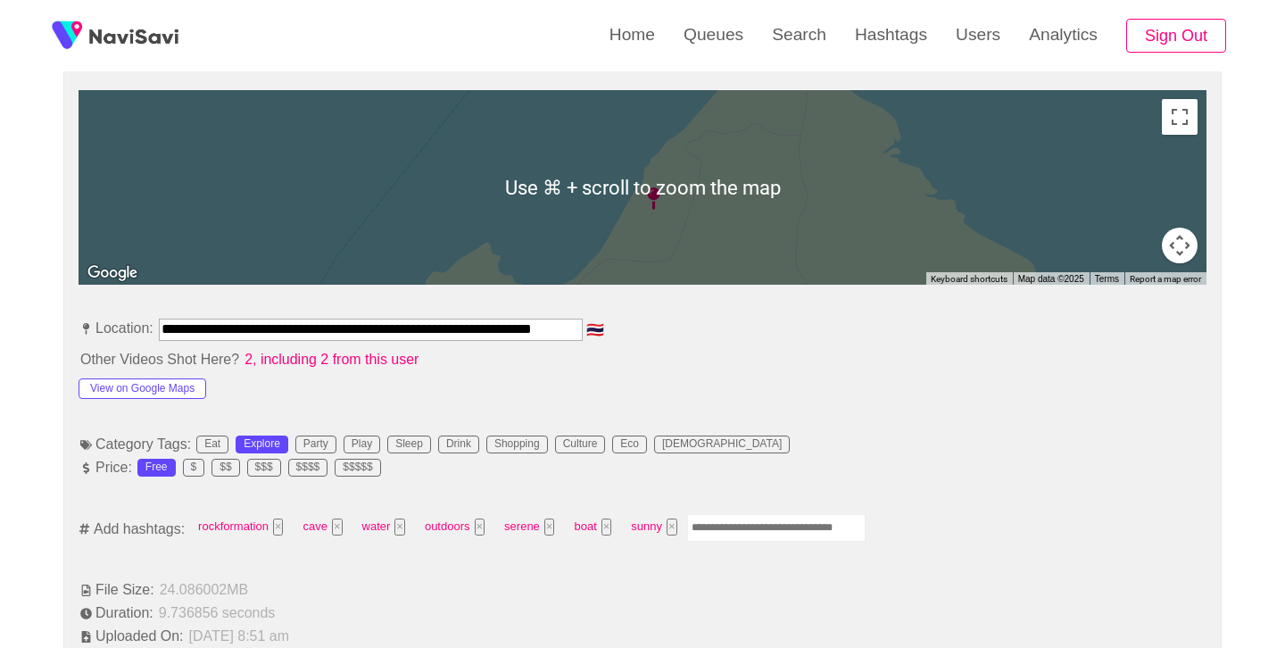
scroll to position [815, 0]
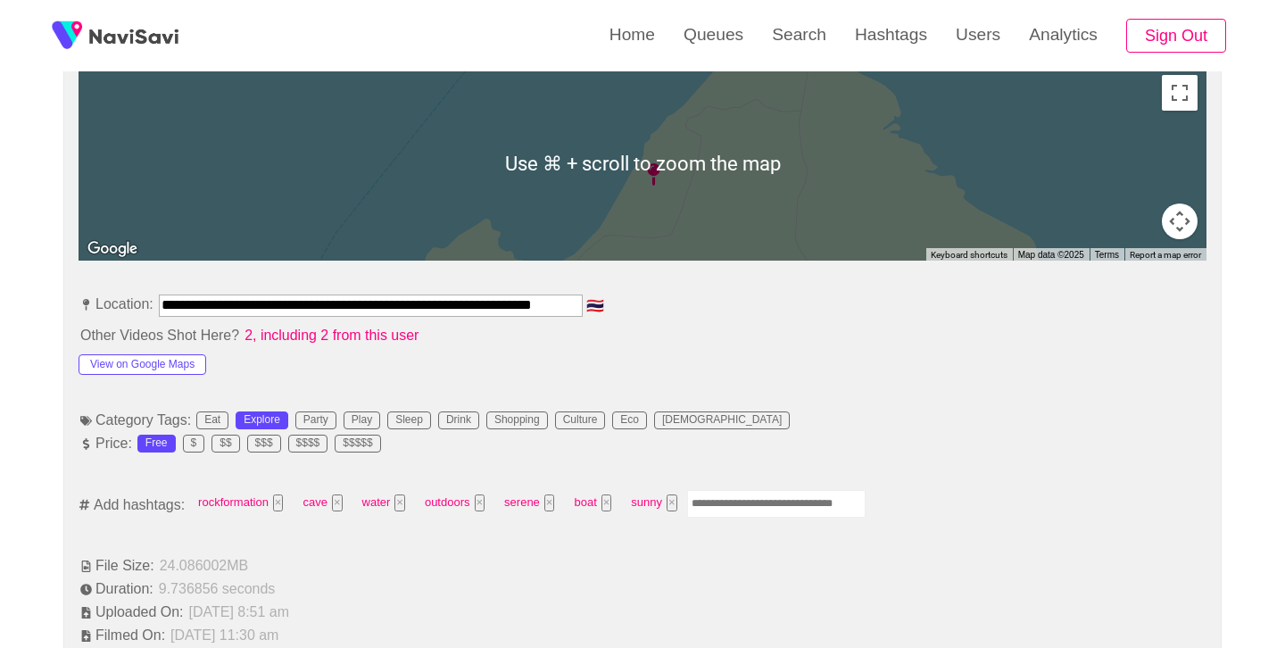
click at [766, 512] on input "Enter tag here and press return" at bounding box center [776, 504] width 179 height 28
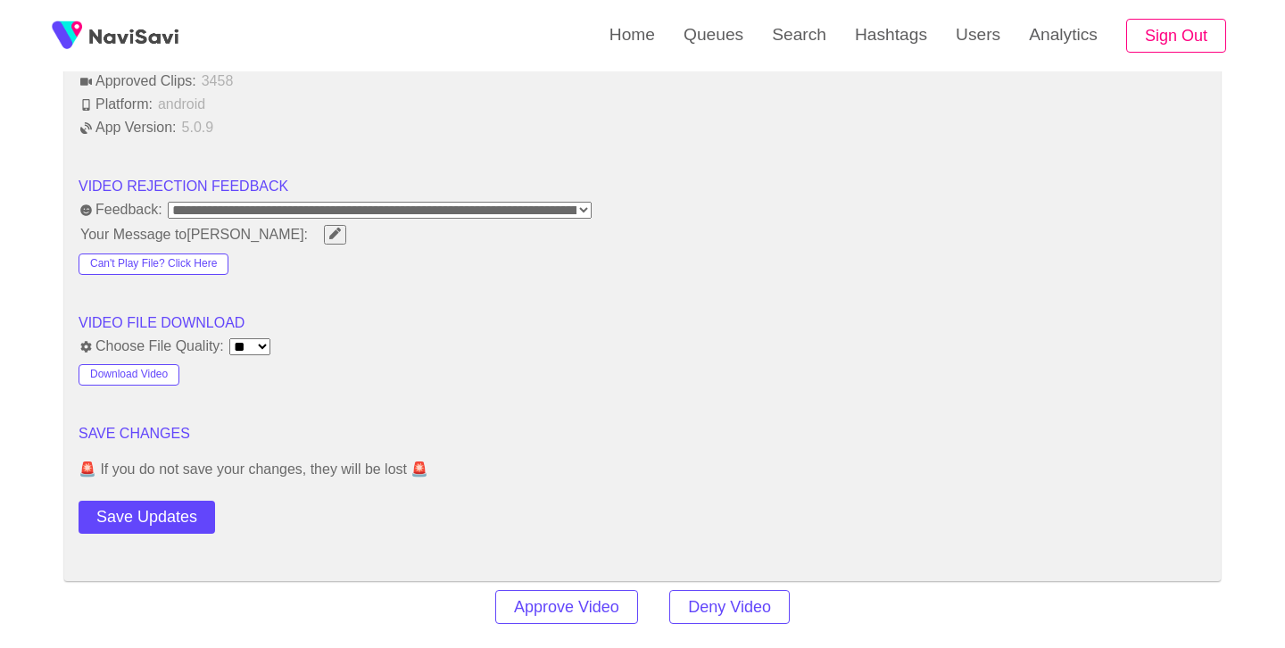
scroll to position [2184, 0]
drag, startPoint x: 157, startPoint y: 526, endPoint x: 348, endPoint y: 445, distance: 207.6
click at [156, 526] on button "Save Updates" at bounding box center [147, 515] width 137 height 33
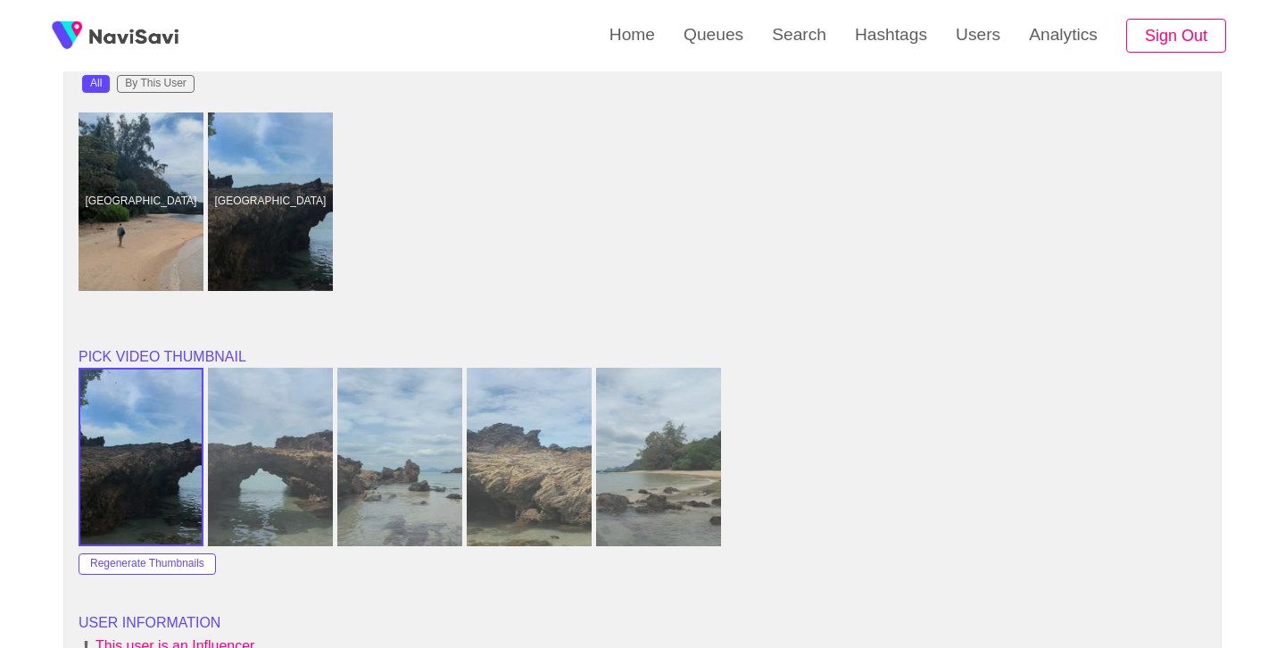
scroll to position [1504, 0]
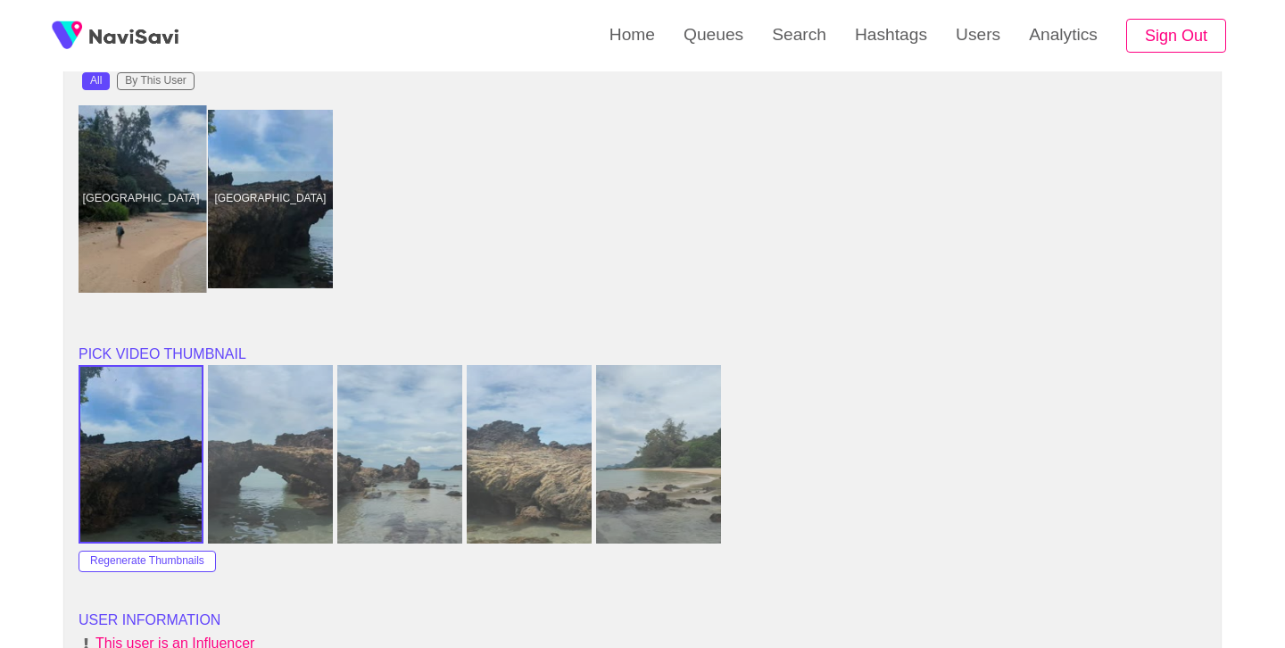
click at [111, 258] on div at bounding box center [141, 198] width 131 height 187
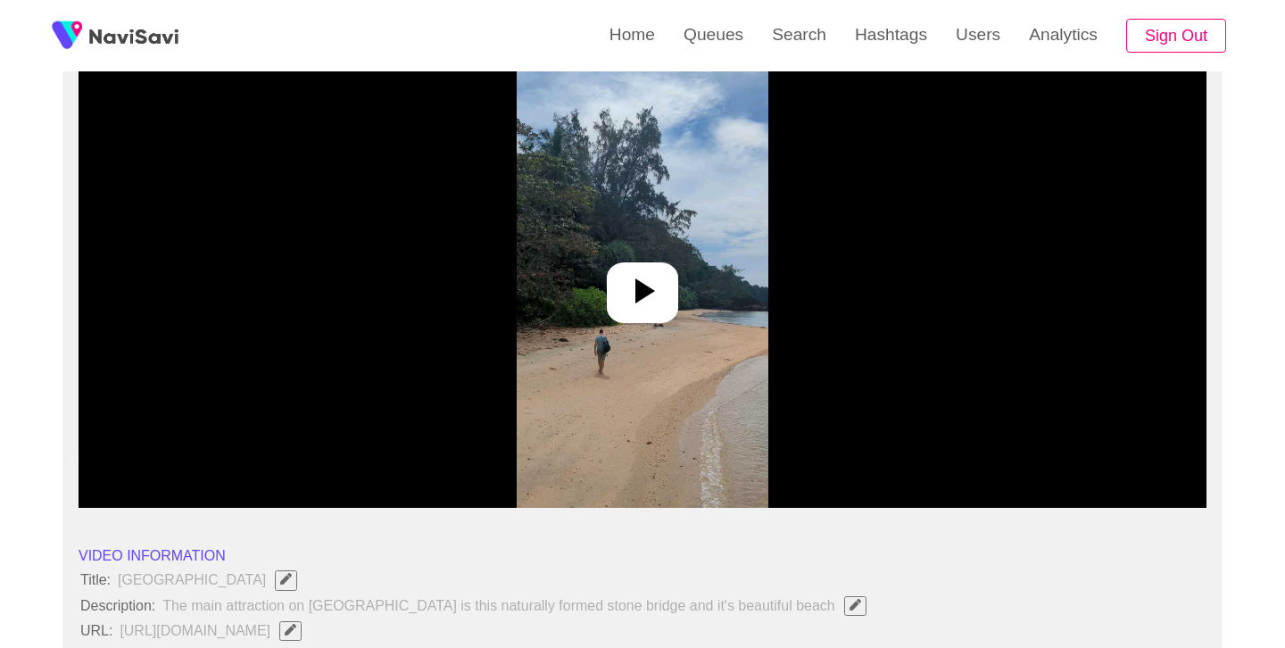
scroll to position [177, 0]
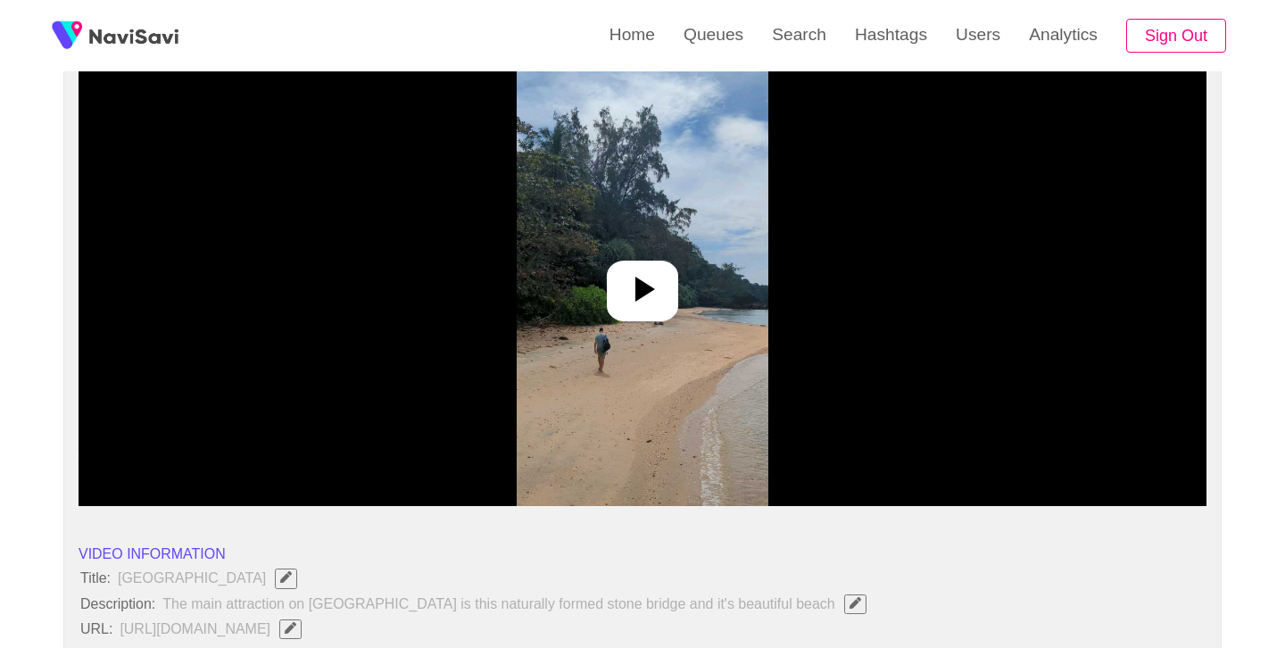
click at [635, 302] on icon at bounding box center [642, 289] width 43 height 43
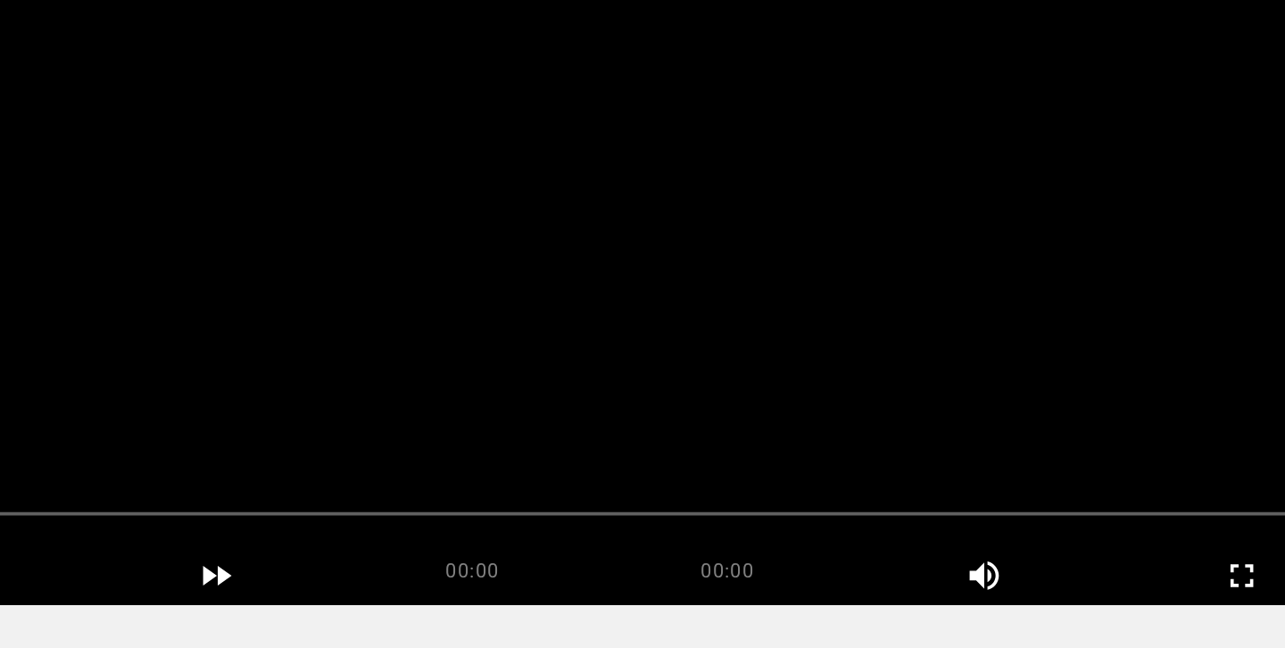
click at [695, 386] on video at bounding box center [643, 283] width 1128 height 446
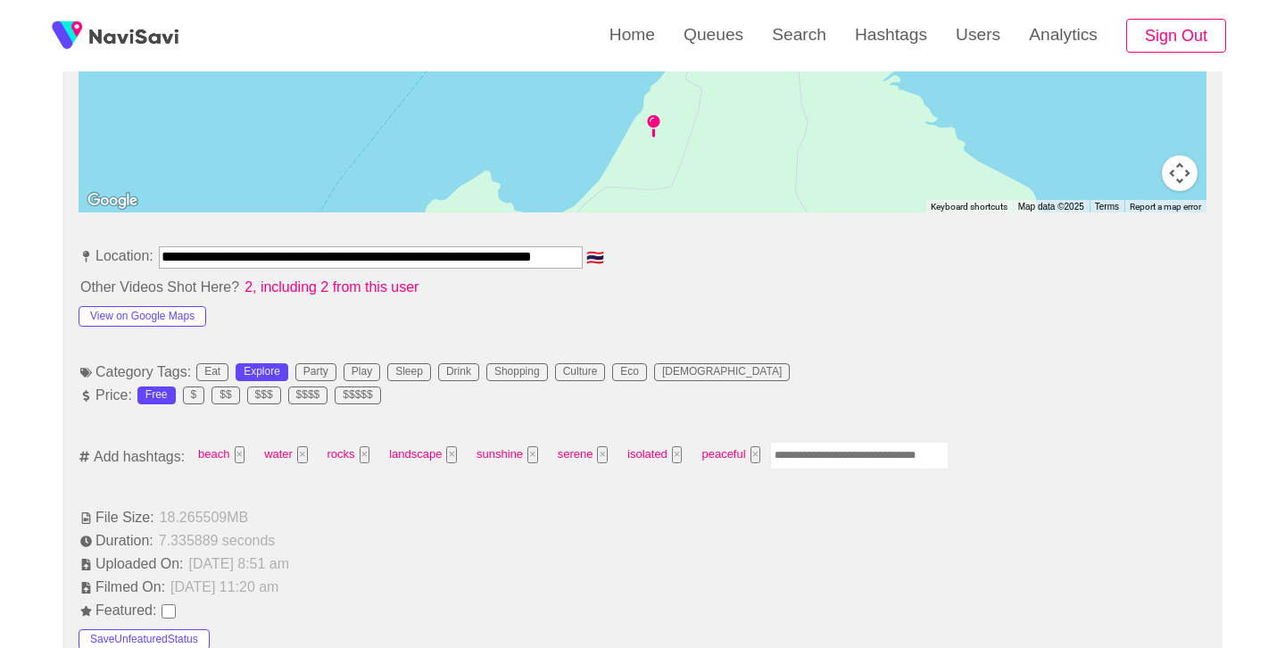
scroll to position [898, 0]
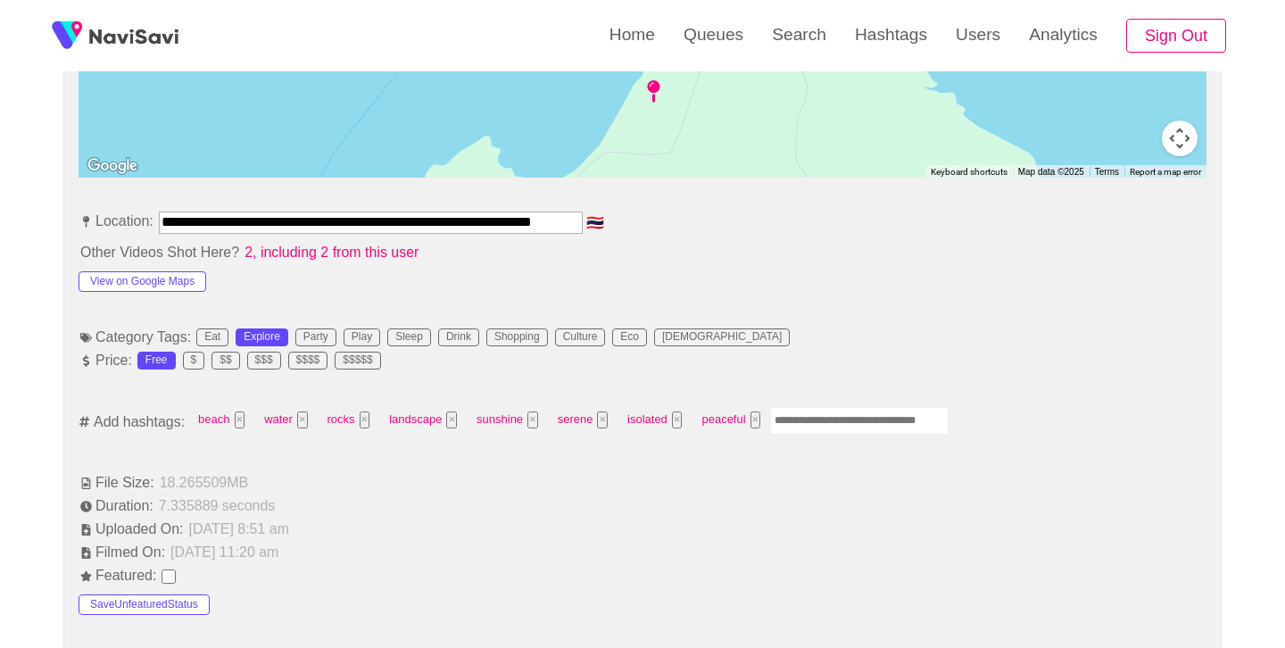
click at [819, 413] on input "Enter tag here and press return" at bounding box center [859, 421] width 179 height 28
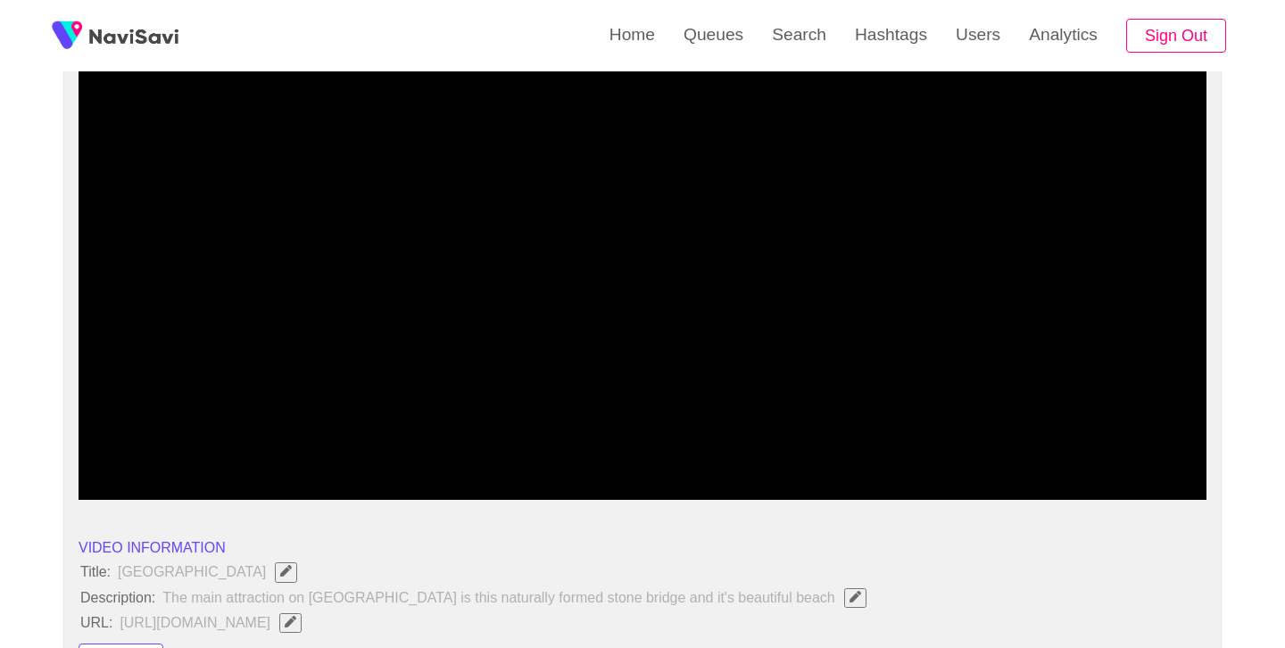
scroll to position [171, 0]
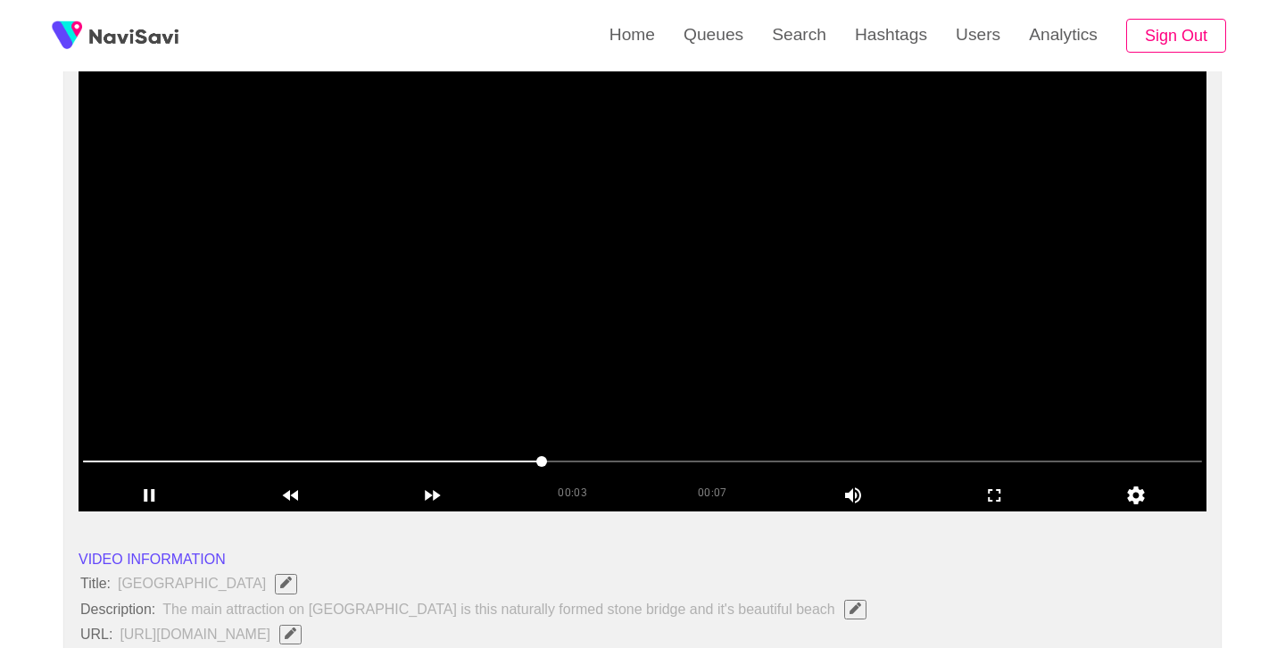
click at [634, 325] on video at bounding box center [643, 288] width 1128 height 446
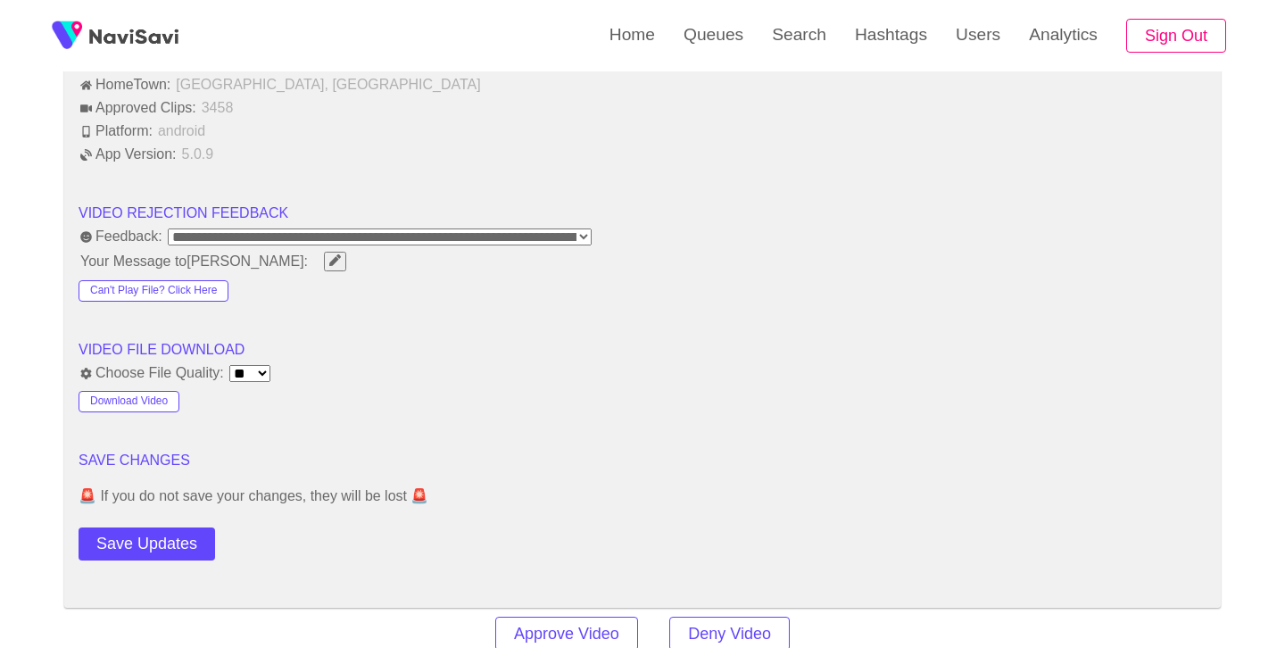
scroll to position [2278, 0]
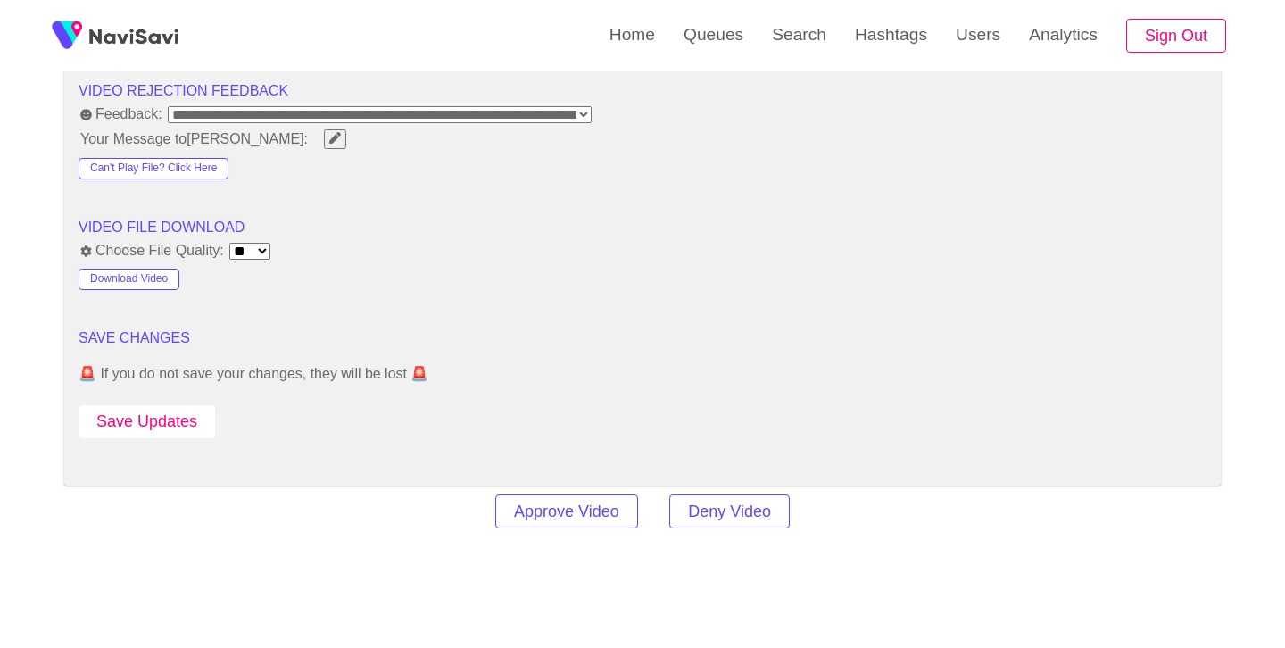
click at [170, 417] on button "Save Updates" at bounding box center [147, 421] width 137 height 33
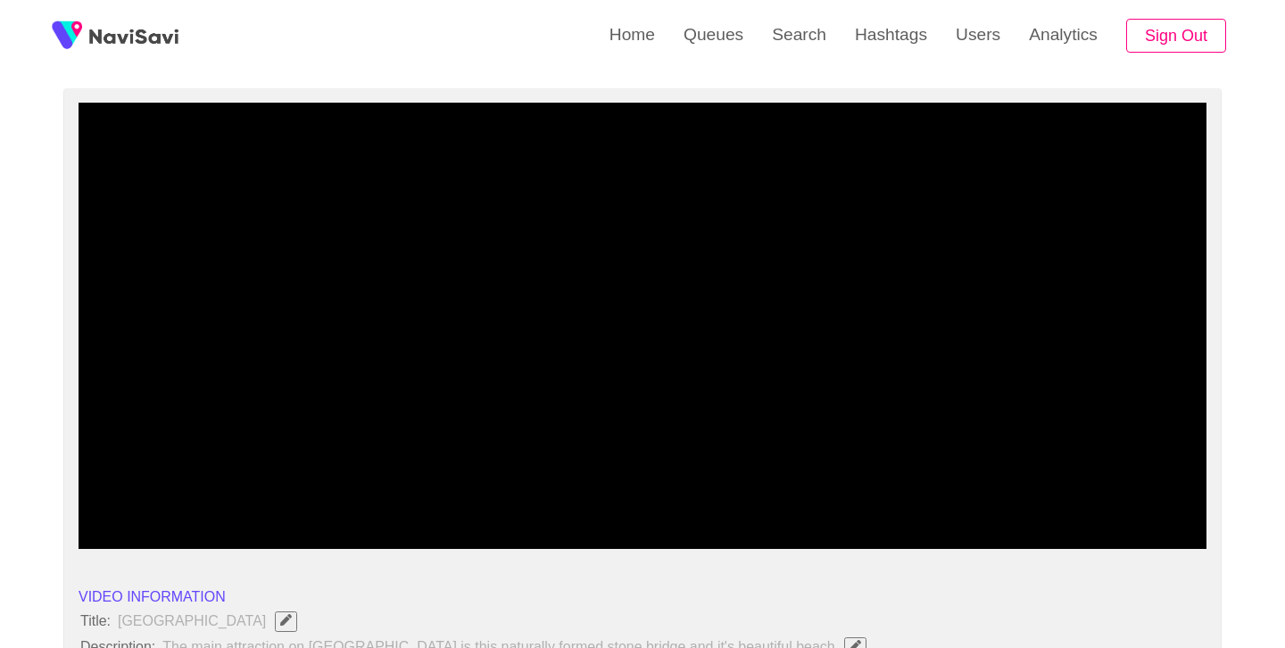
scroll to position [124, 0]
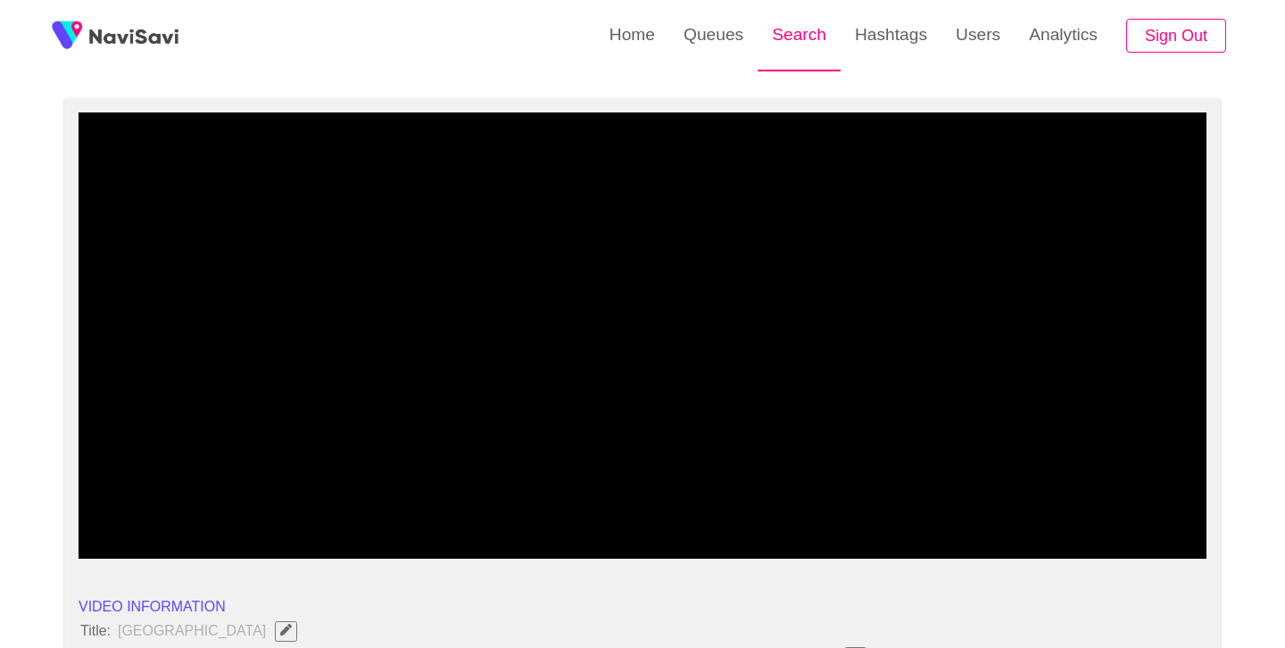
click at [813, 37] on link "Search" at bounding box center [799, 35] width 83 height 70
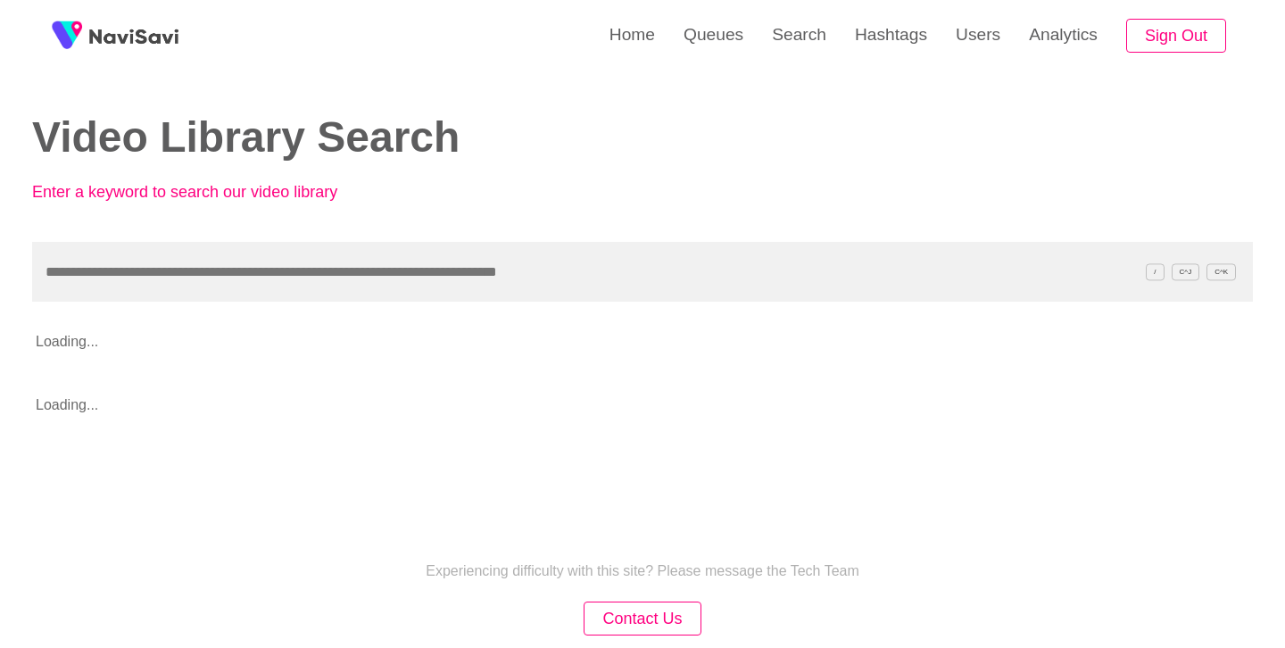
click at [363, 258] on input "text" at bounding box center [642, 272] width 1221 height 60
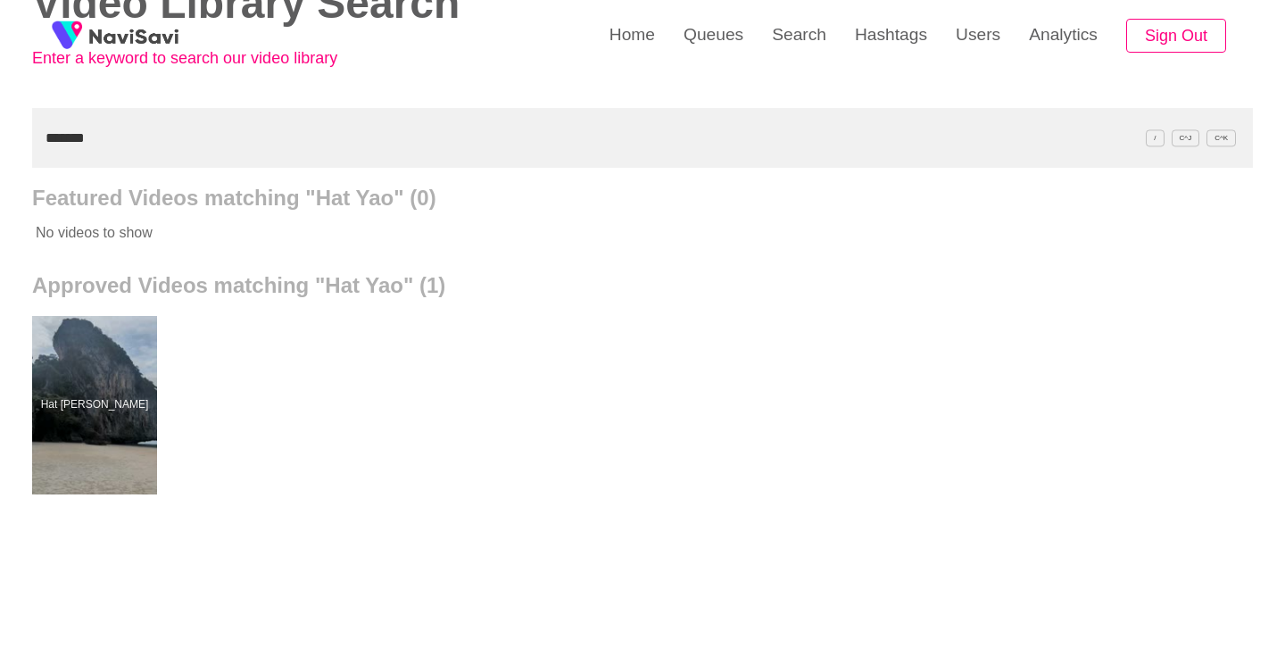
scroll to position [135, 0]
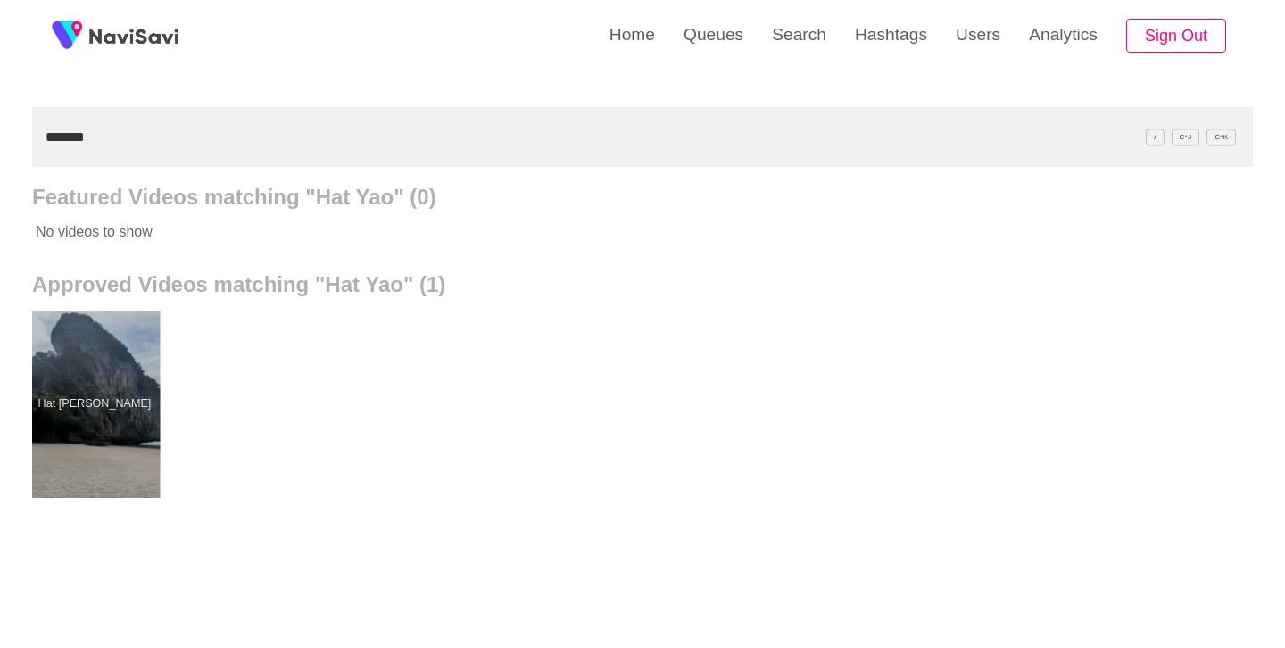
click at [61, 441] on div at bounding box center [94, 404] width 131 height 187
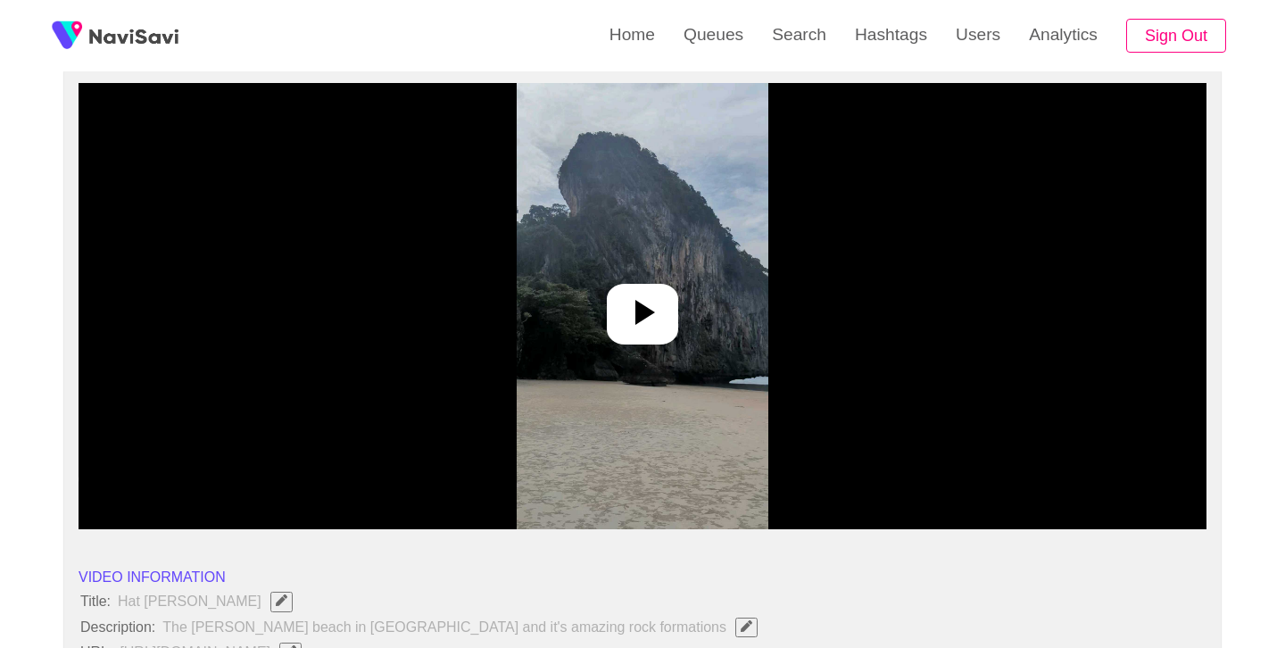
scroll to position [155, 0]
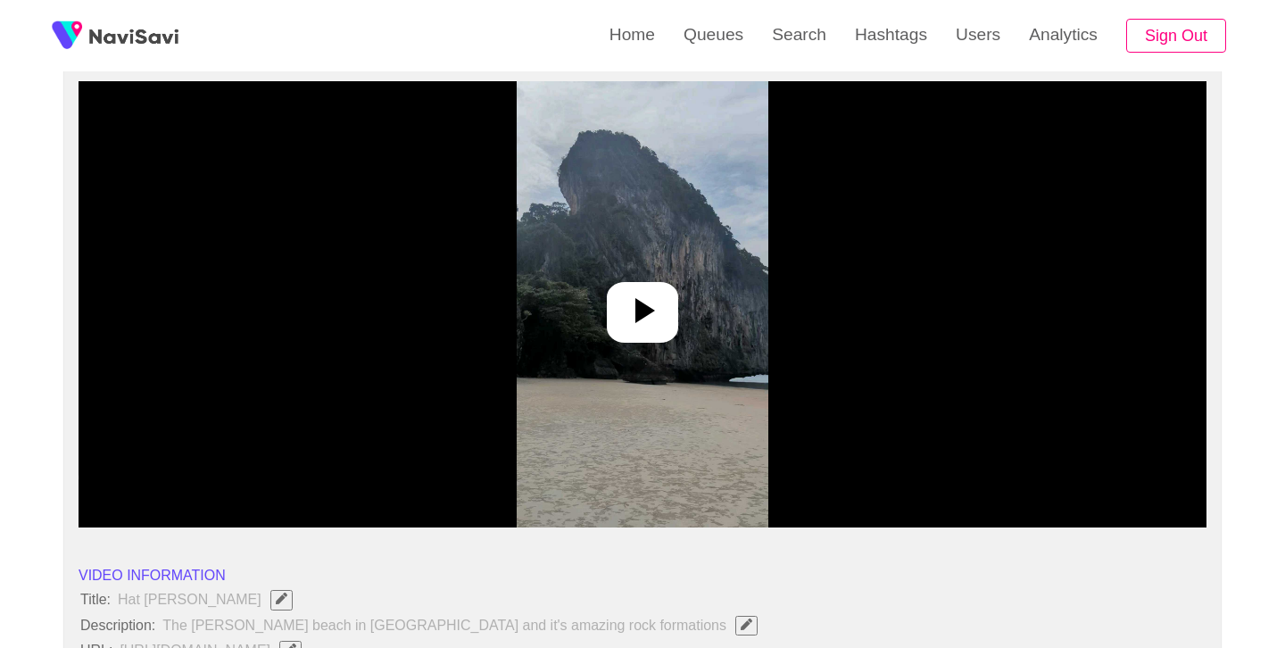
click at [679, 310] on img at bounding box center [642, 304] width 251 height 446
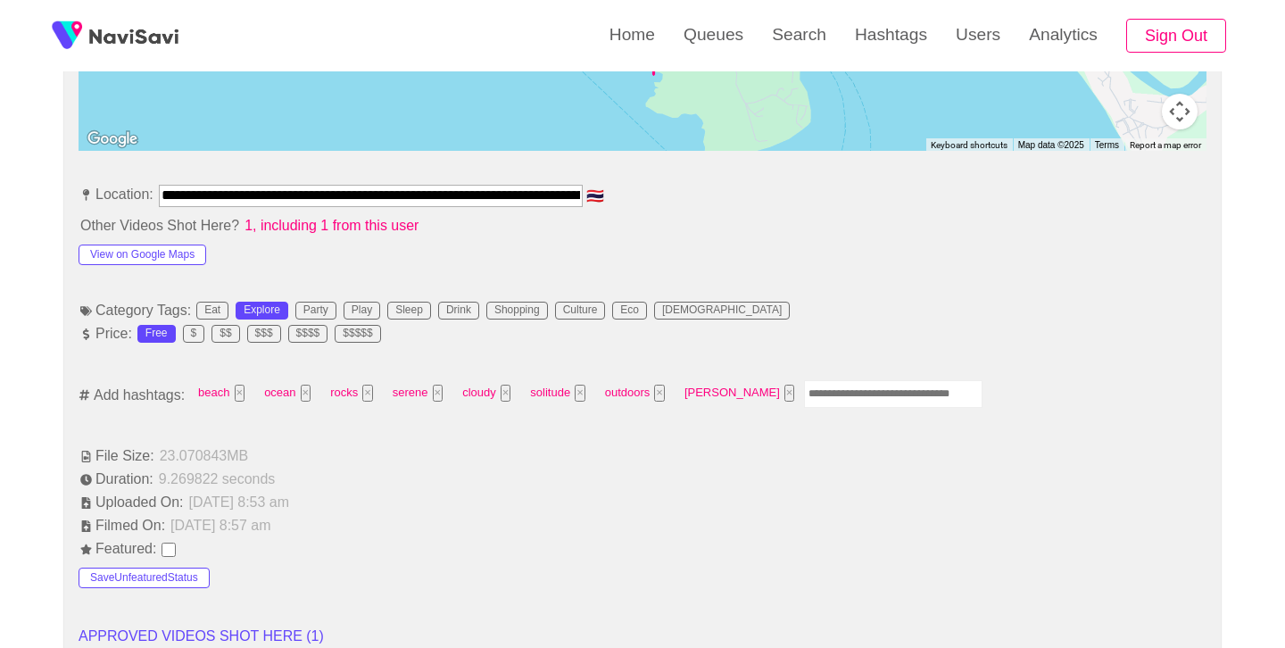
scroll to position [928, 0]
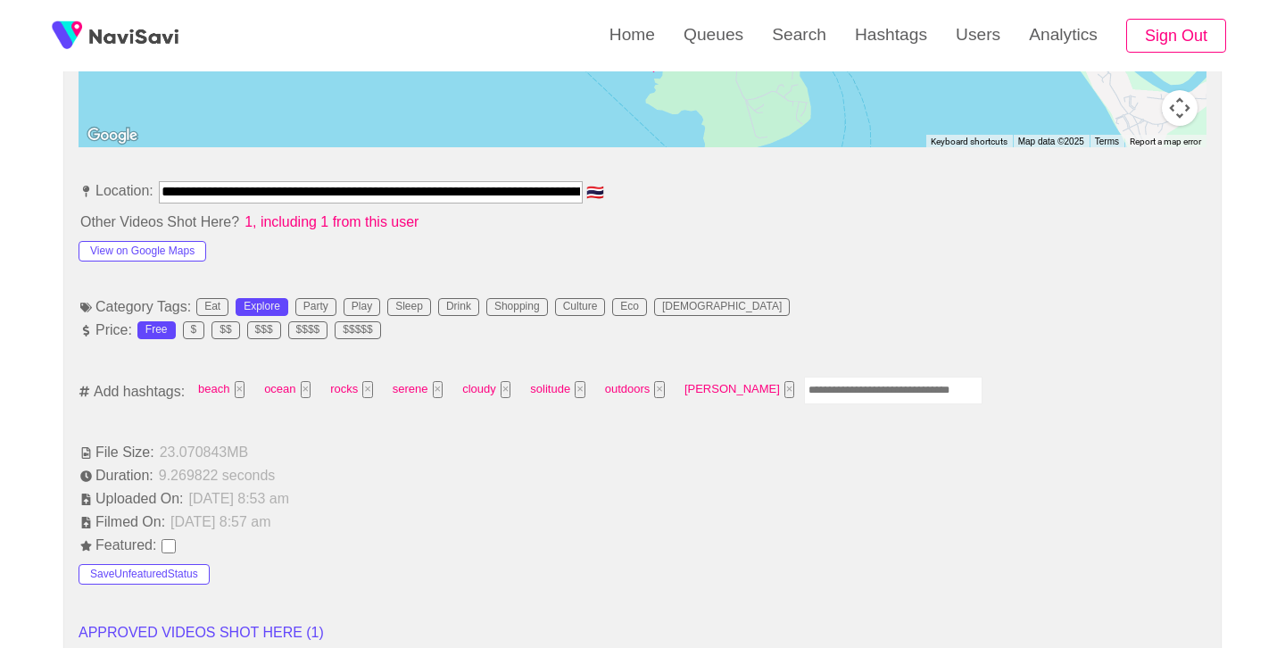
click at [804, 384] on input "Enter tag here and press return" at bounding box center [893, 391] width 179 height 28
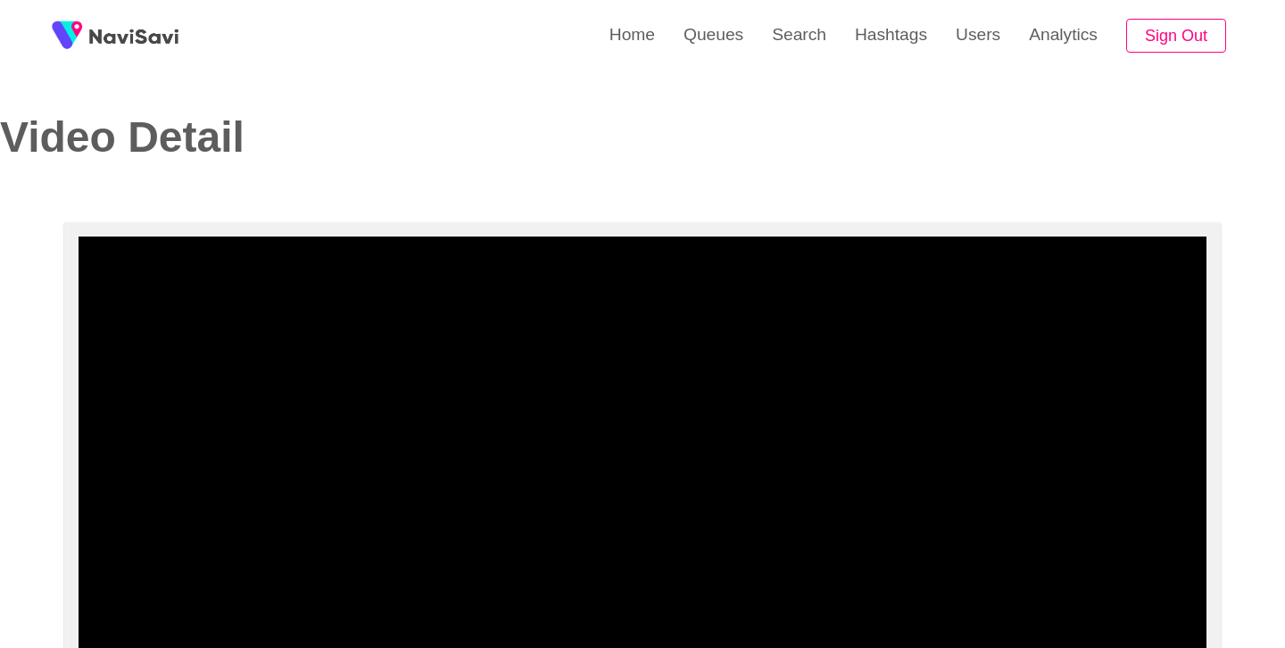
scroll to position [248, 0]
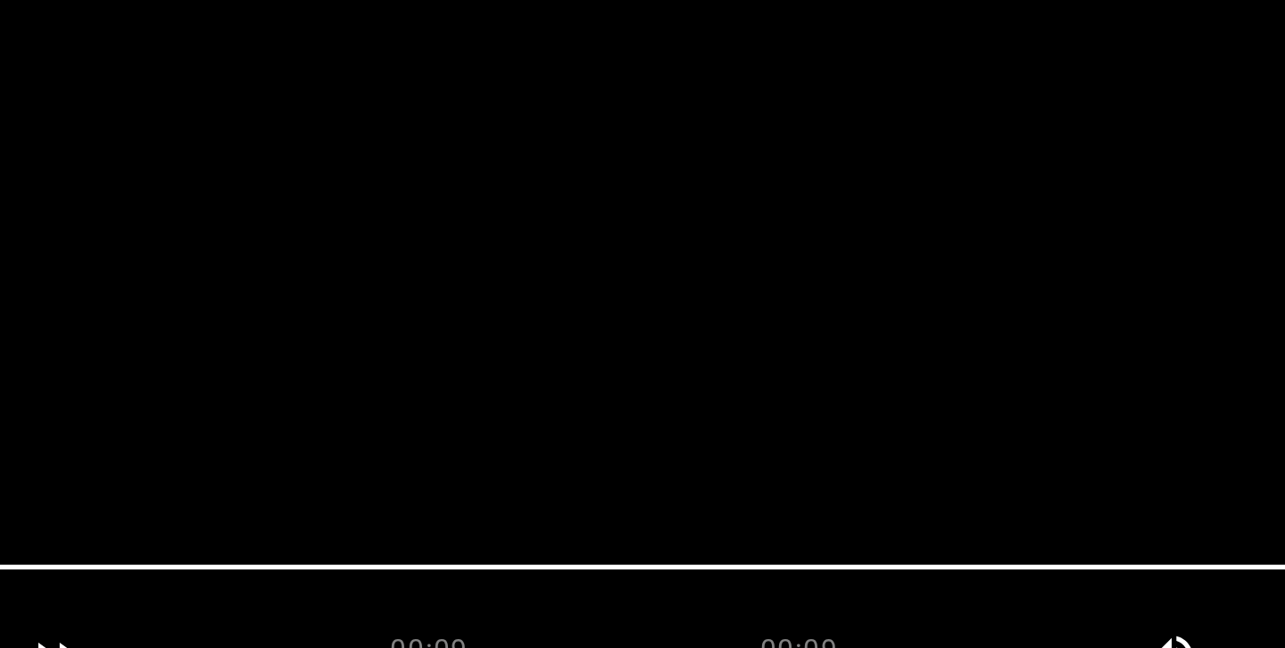
click at [660, 274] on video at bounding box center [643, 211] width 1128 height 446
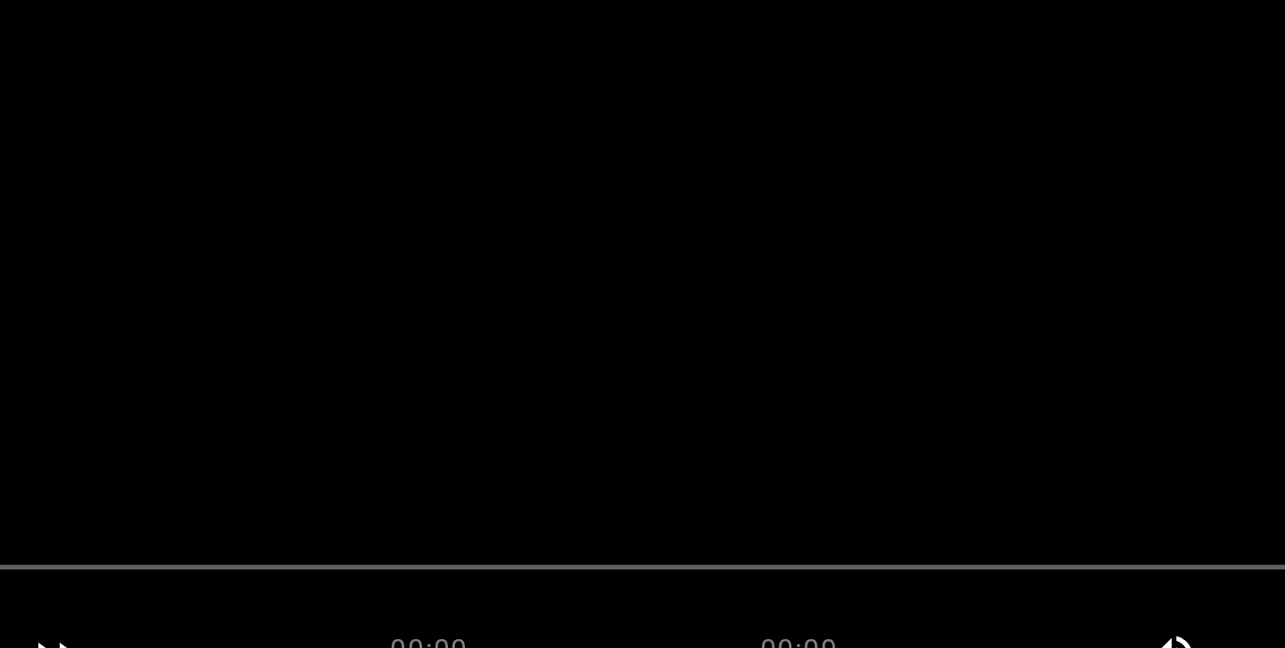
click at [660, 274] on video at bounding box center [643, 211] width 1128 height 446
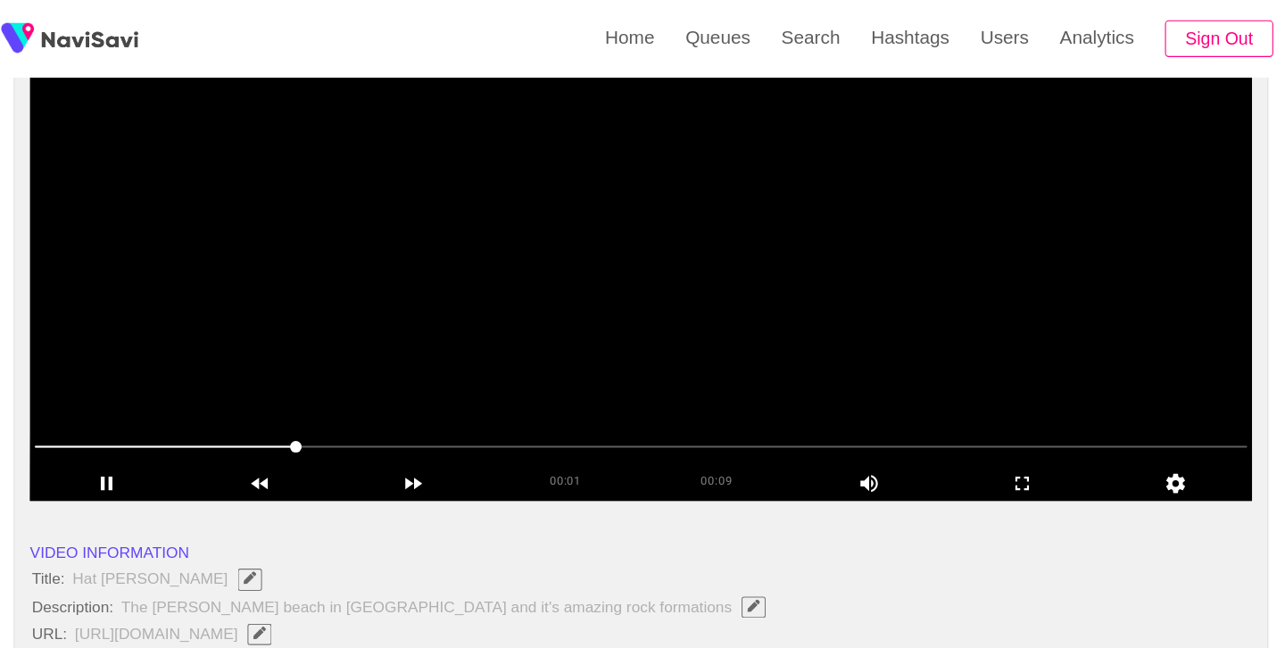
scroll to position [199, 0]
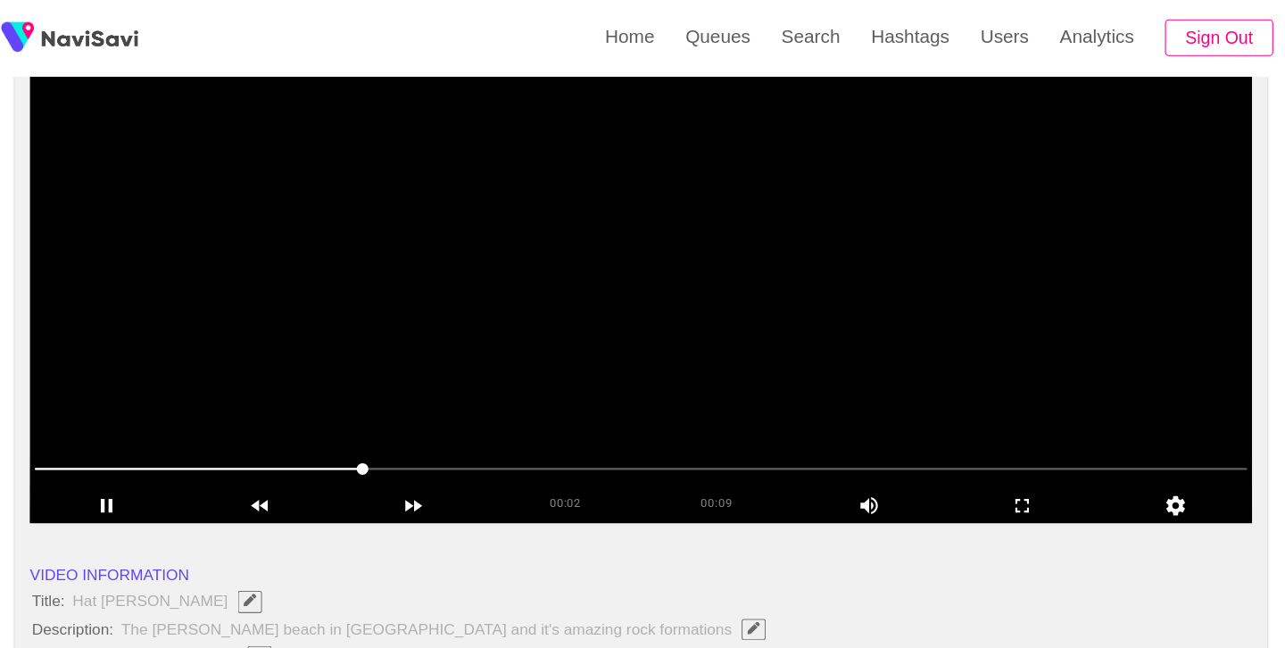
click at [686, 302] on video at bounding box center [643, 260] width 1128 height 446
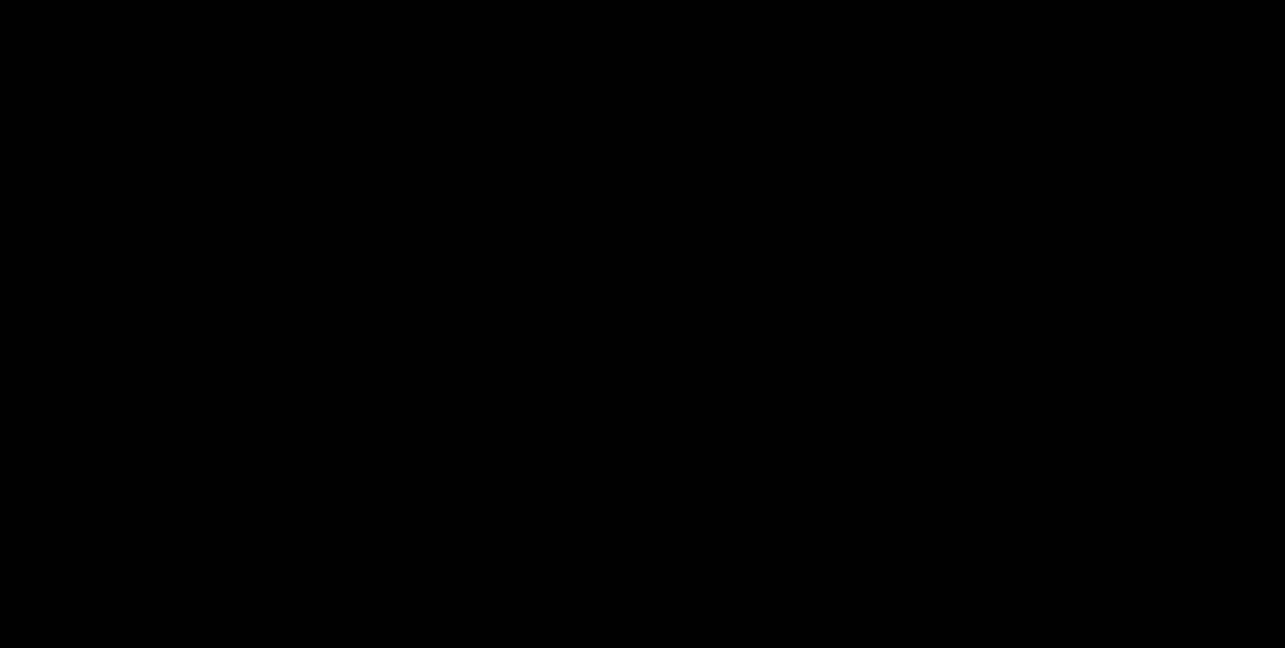
click at [686, 302] on video at bounding box center [643, 260] width 1128 height 446
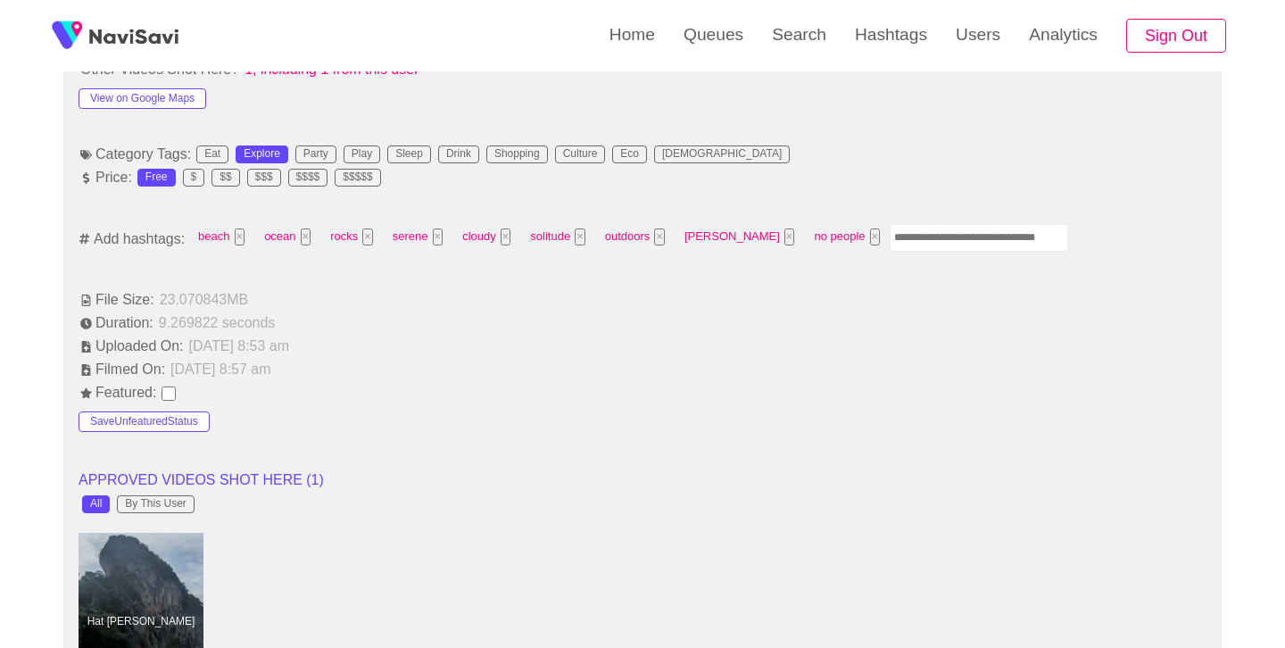
scroll to position [1100, 0]
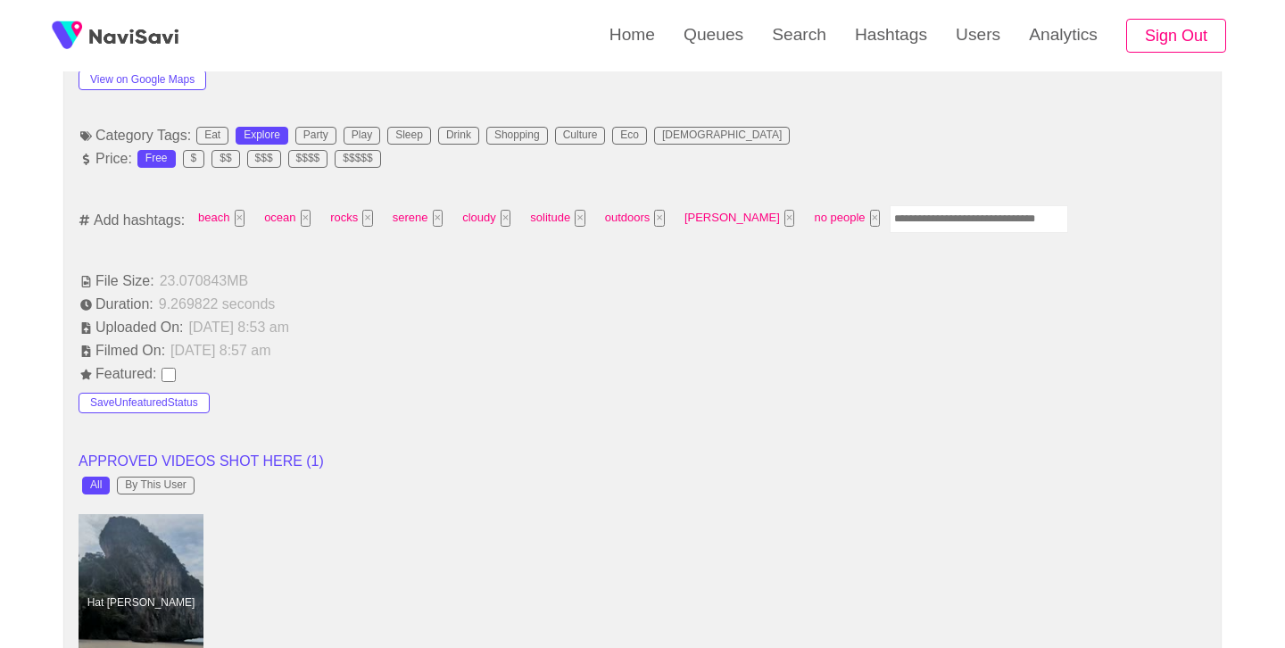
click at [890, 215] on input "Enter tag here and press return" at bounding box center [979, 219] width 179 height 28
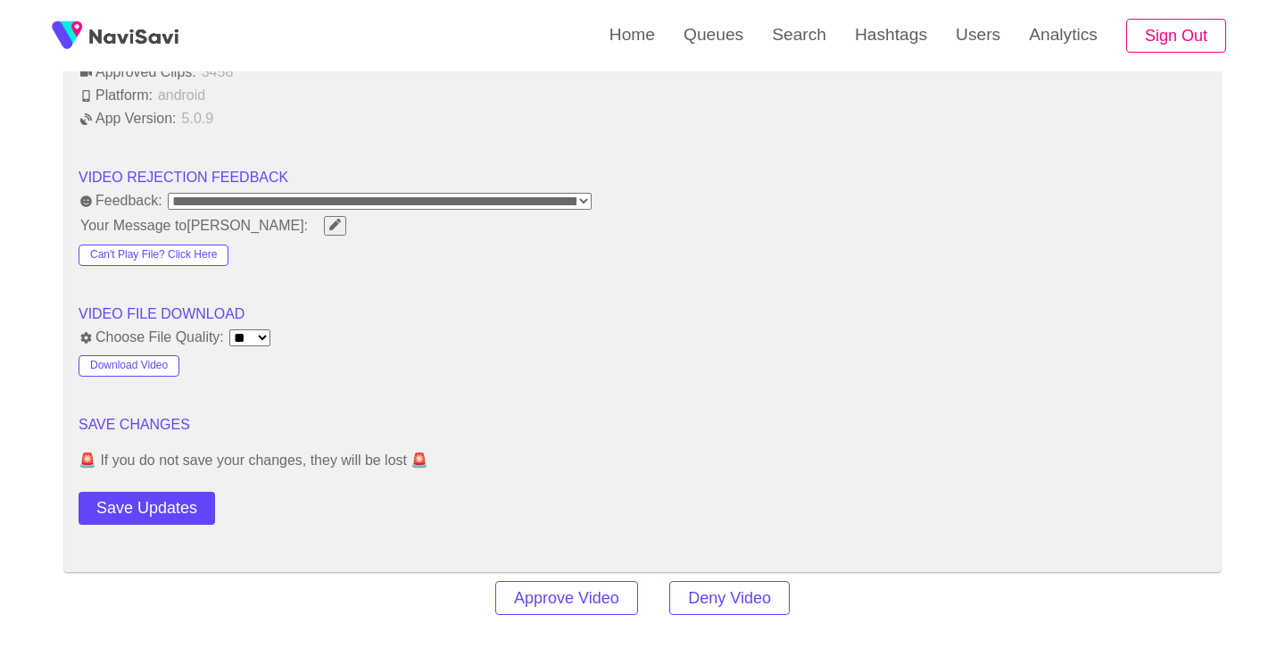
scroll to position [2207, 0]
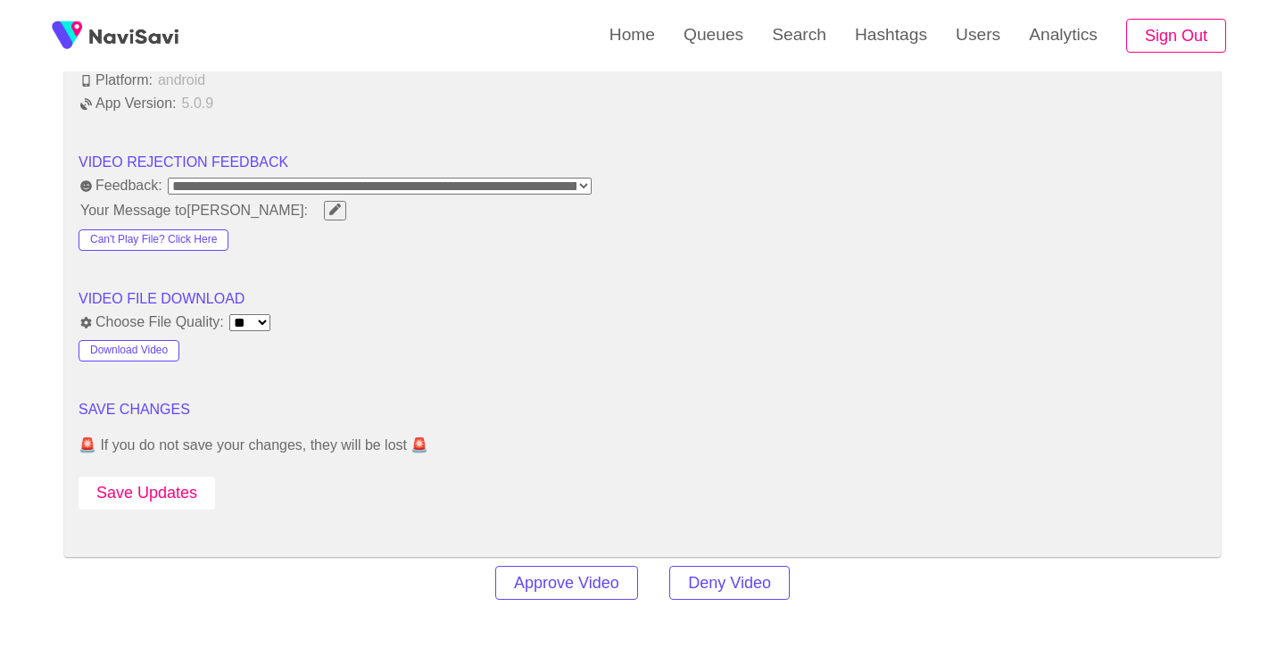
click at [154, 491] on button "Save Updates" at bounding box center [147, 493] width 137 height 33
click at [801, 37] on link "Search" at bounding box center [799, 35] width 83 height 70
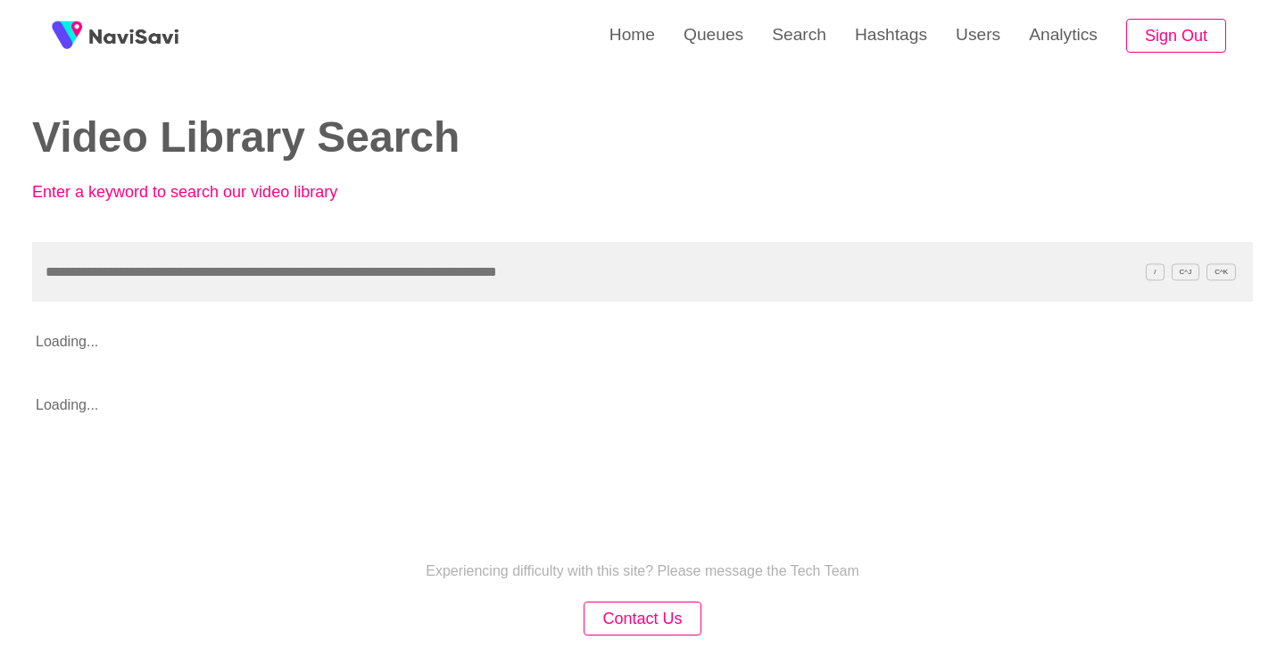
click at [399, 257] on input "text" at bounding box center [642, 272] width 1221 height 60
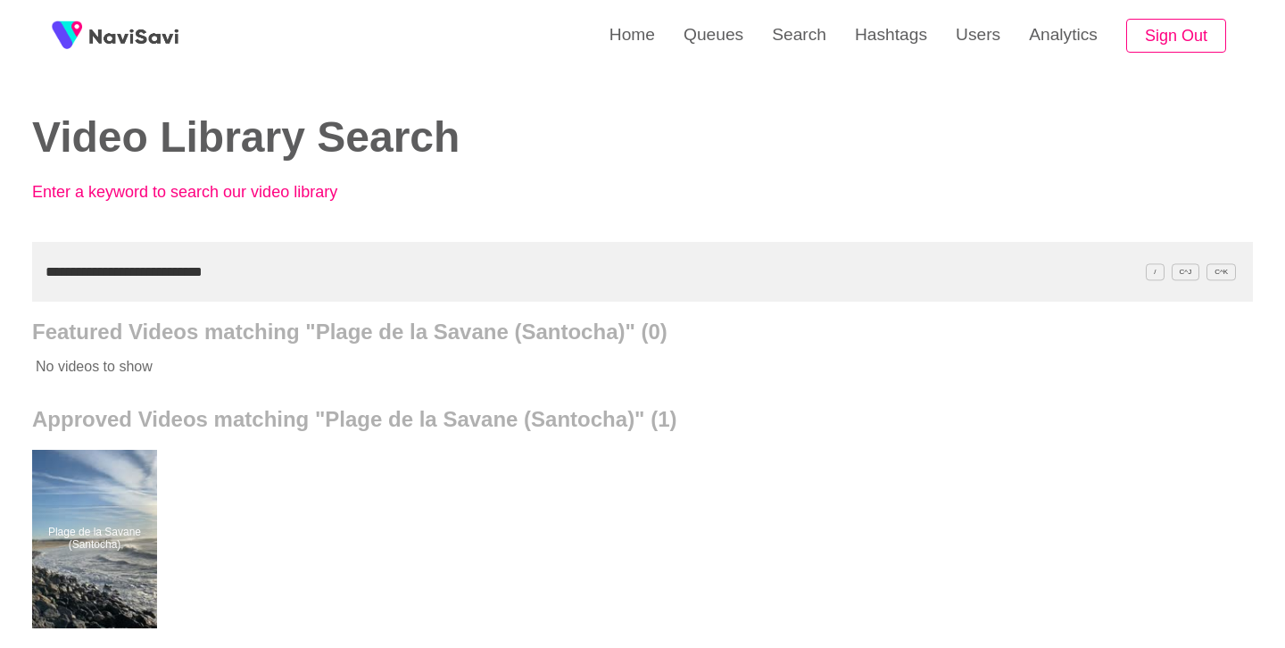
scroll to position [155, 0]
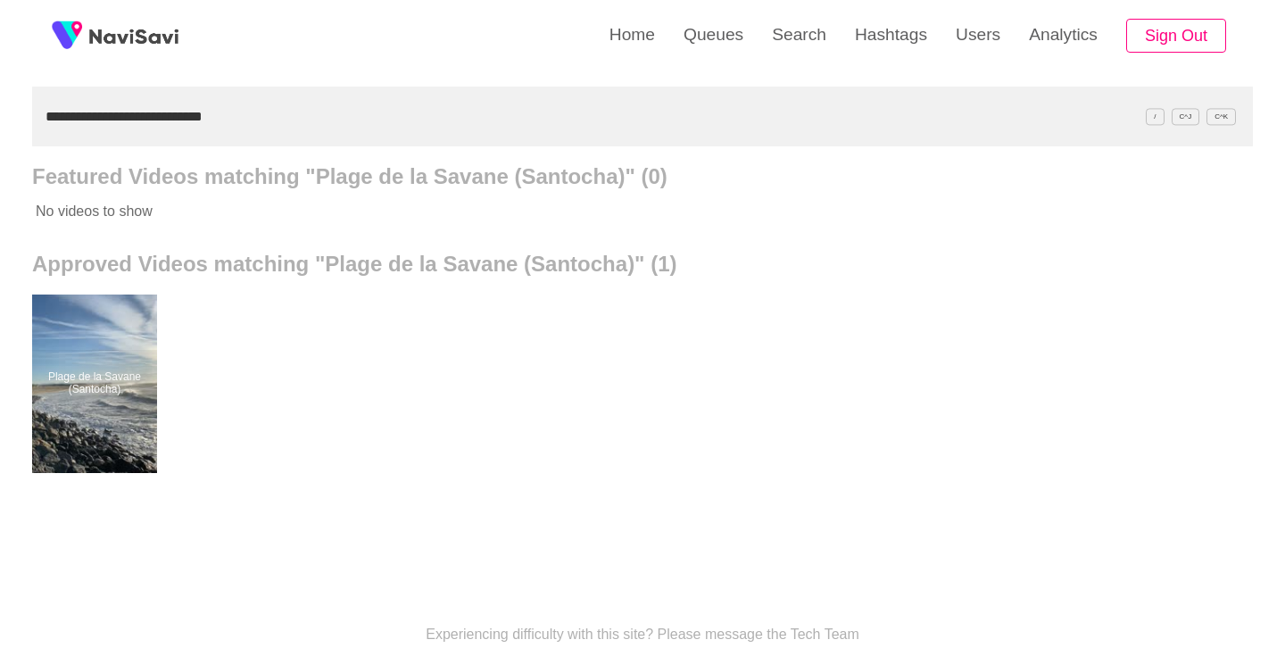
drag, startPoint x: 102, startPoint y: 393, endPoint x: 242, endPoint y: 70, distance: 352.2
click at [103, 393] on div at bounding box center [94, 384] width 125 height 179
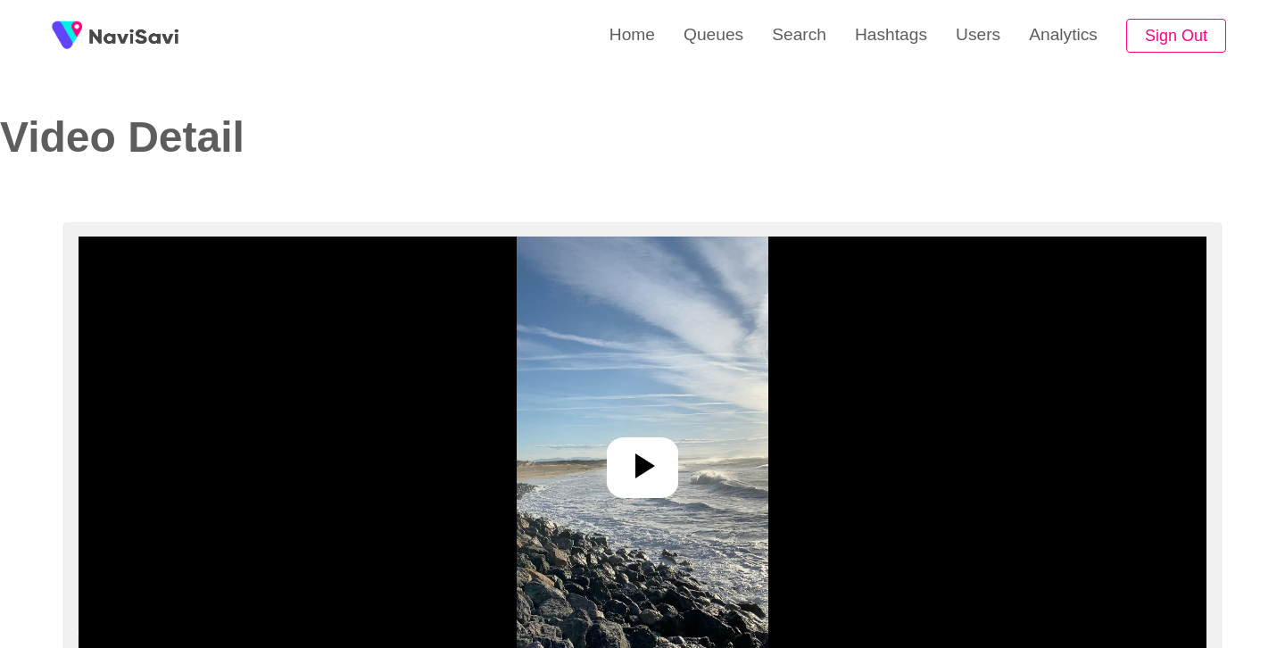
scroll to position [228, 0]
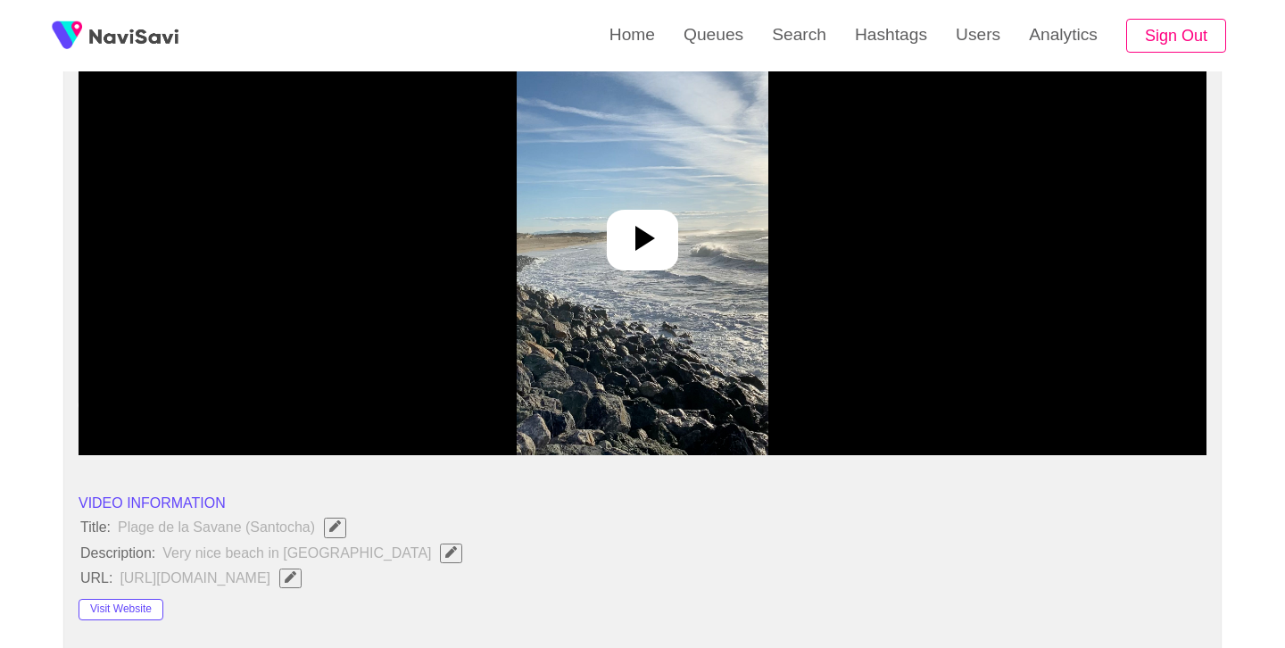
click at [625, 244] on icon at bounding box center [642, 238] width 43 height 43
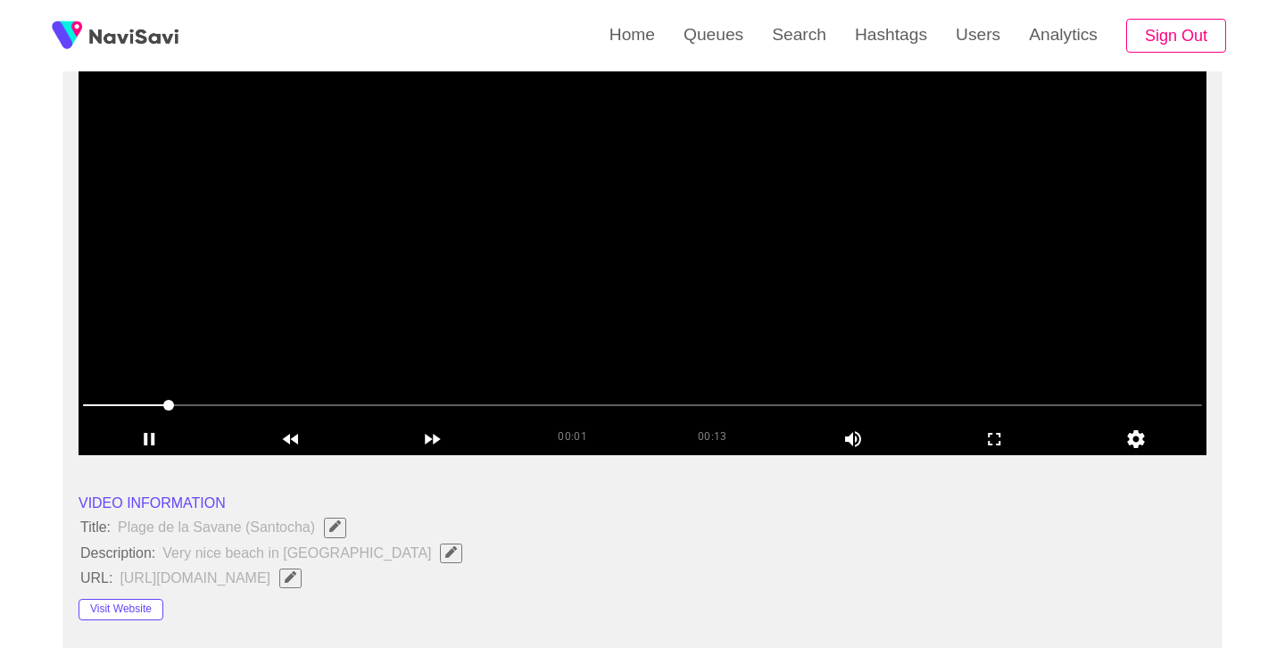
scroll to position [142, 0]
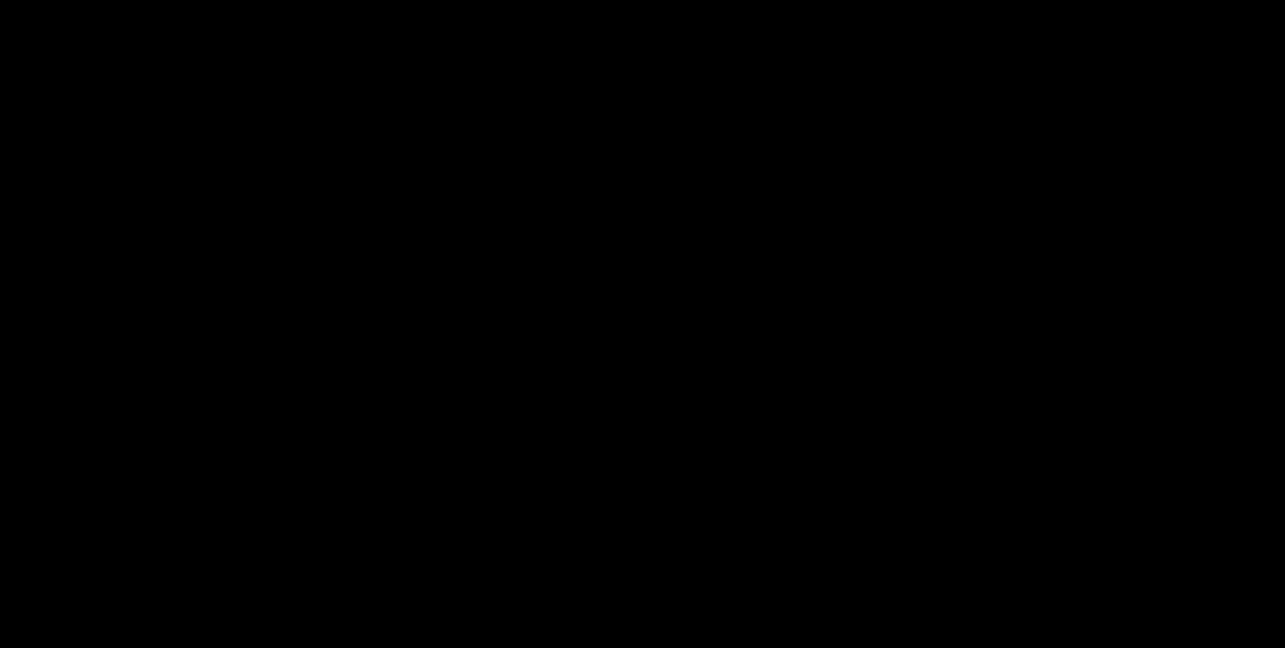
click at [636, 237] on video at bounding box center [643, 318] width 1128 height 446
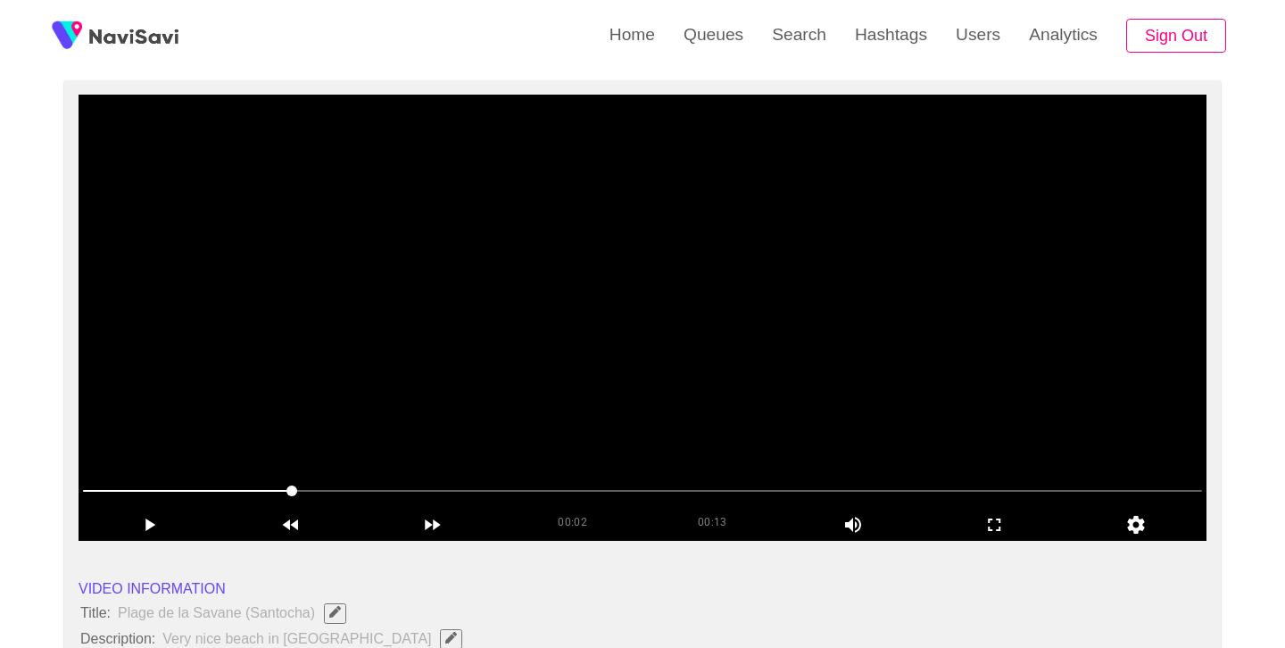
click at [652, 290] on video at bounding box center [643, 318] width 1128 height 446
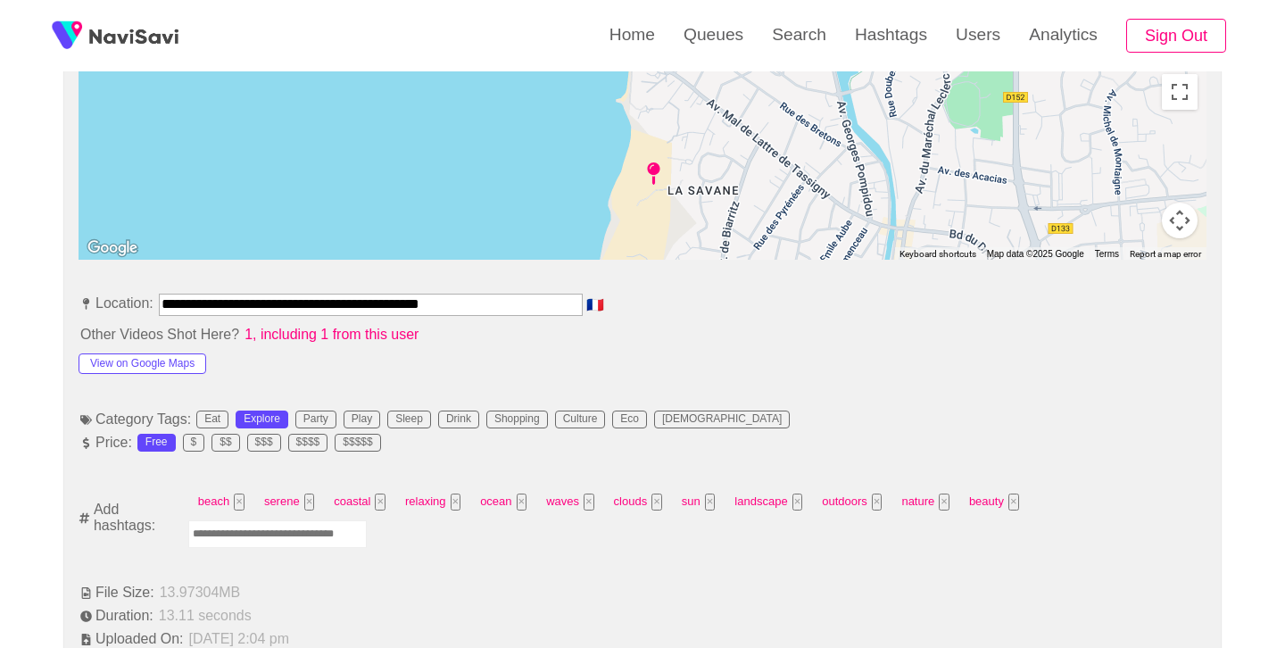
scroll to position [817, 0]
click at [454, 297] on input "**********" at bounding box center [371, 303] width 424 height 21
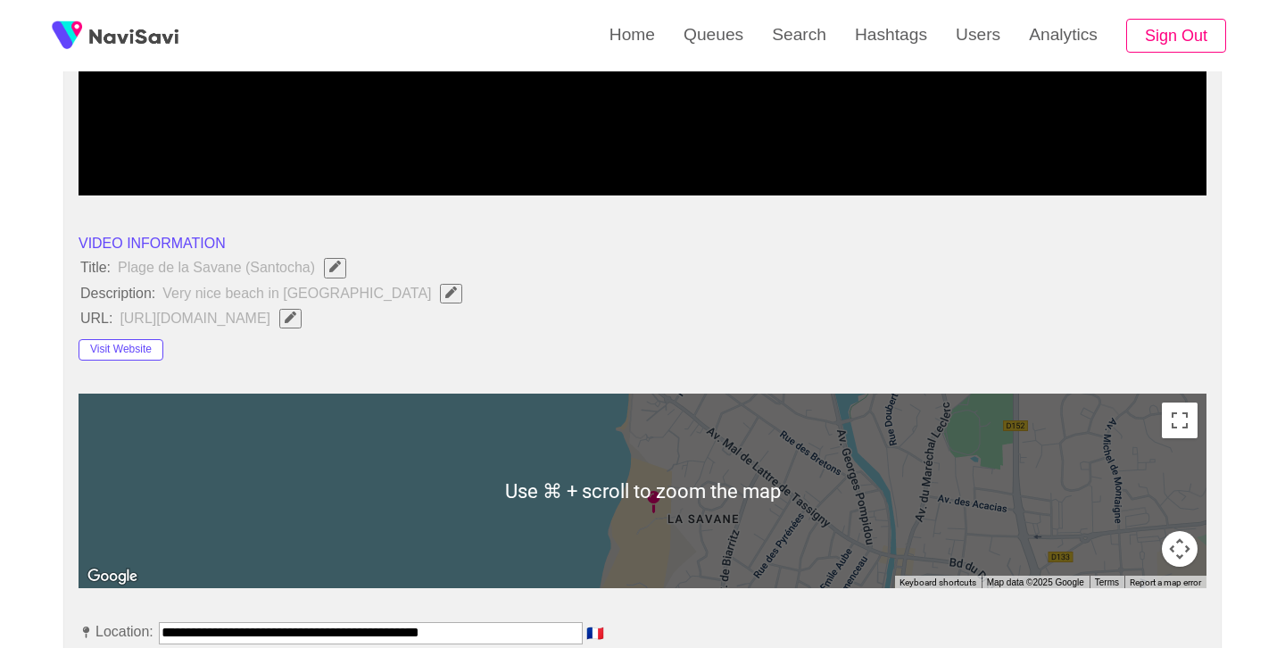
scroll to position [474, 0]
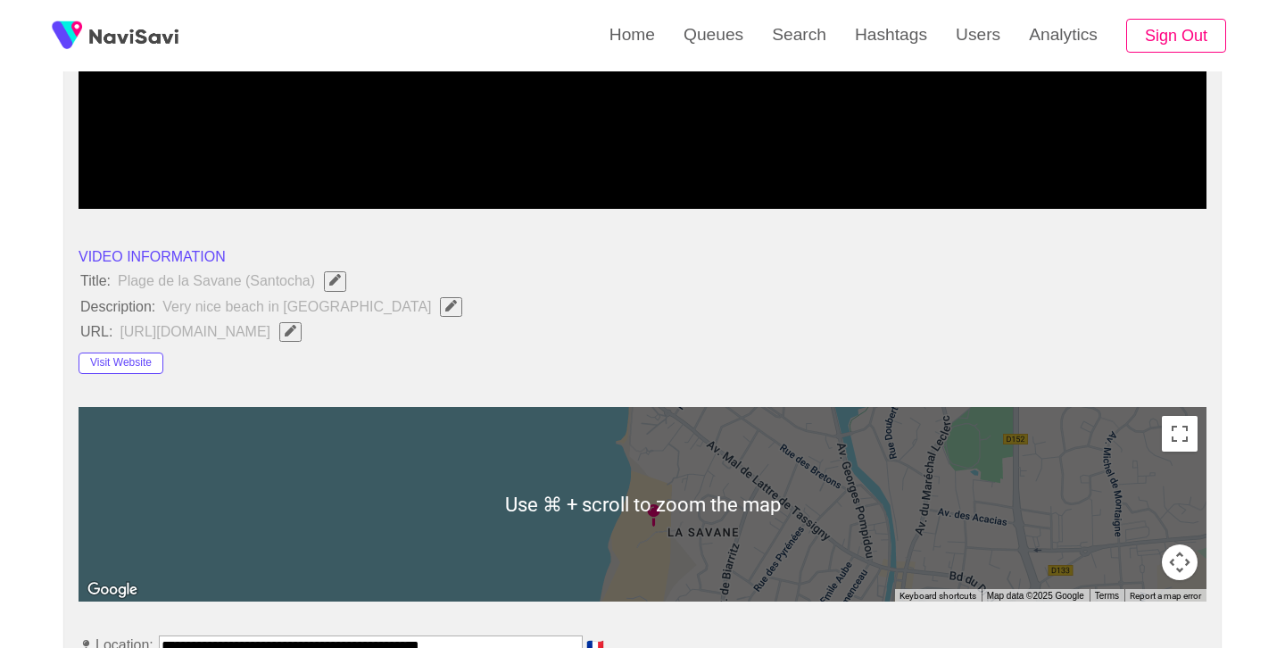
click at [445, 306] on icon "Edit Field" at bounding box center [451, 306] width 12 height 12
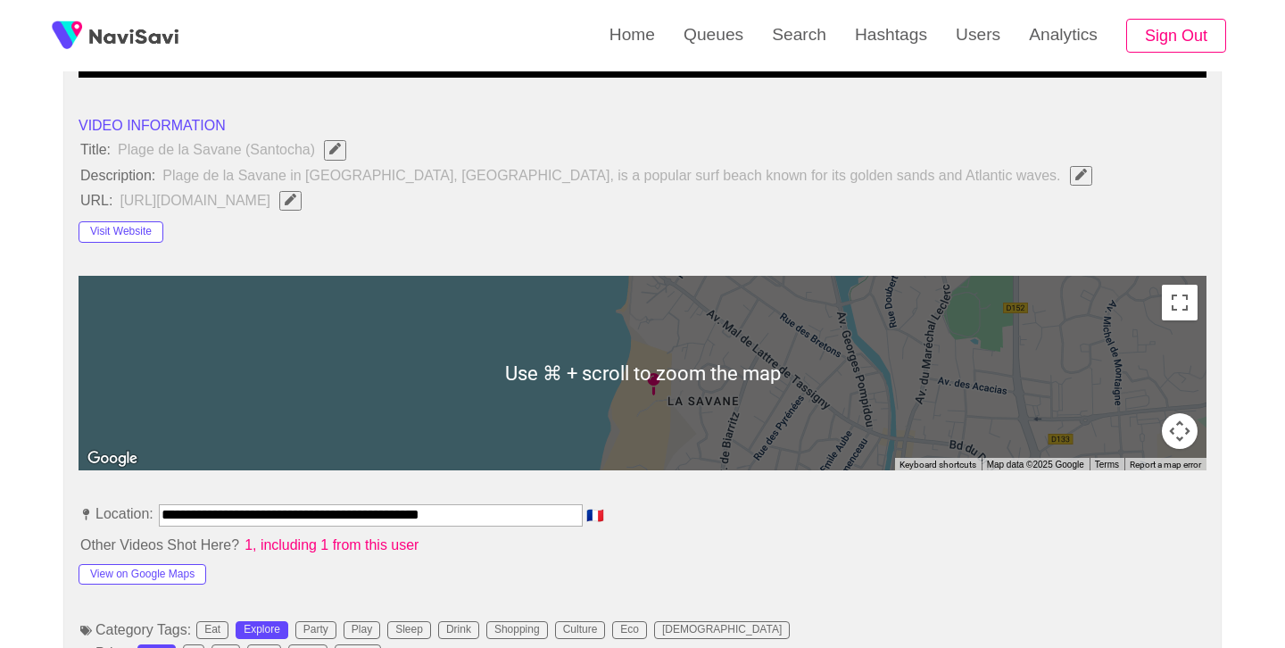
scroll to position [957, 0]
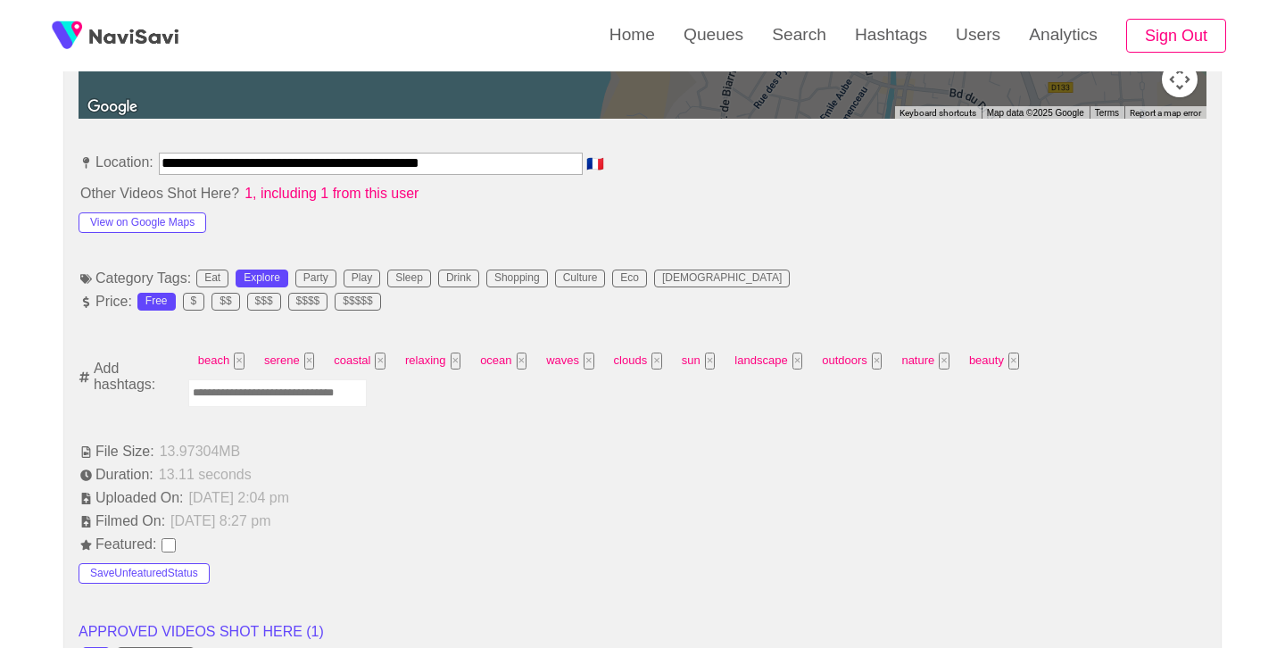
click at [287, 391] on input "Enter tag here and press return" at bounding box center [277, 393] width 179 height 28
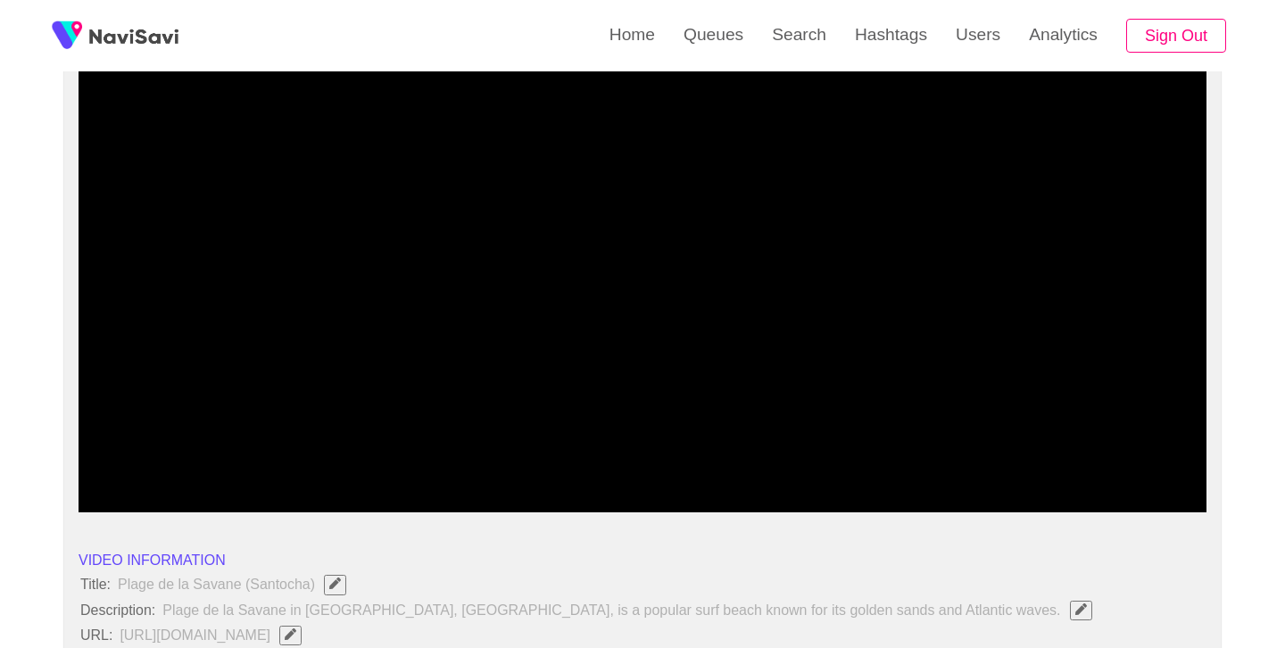
scroll to position [143, 0]
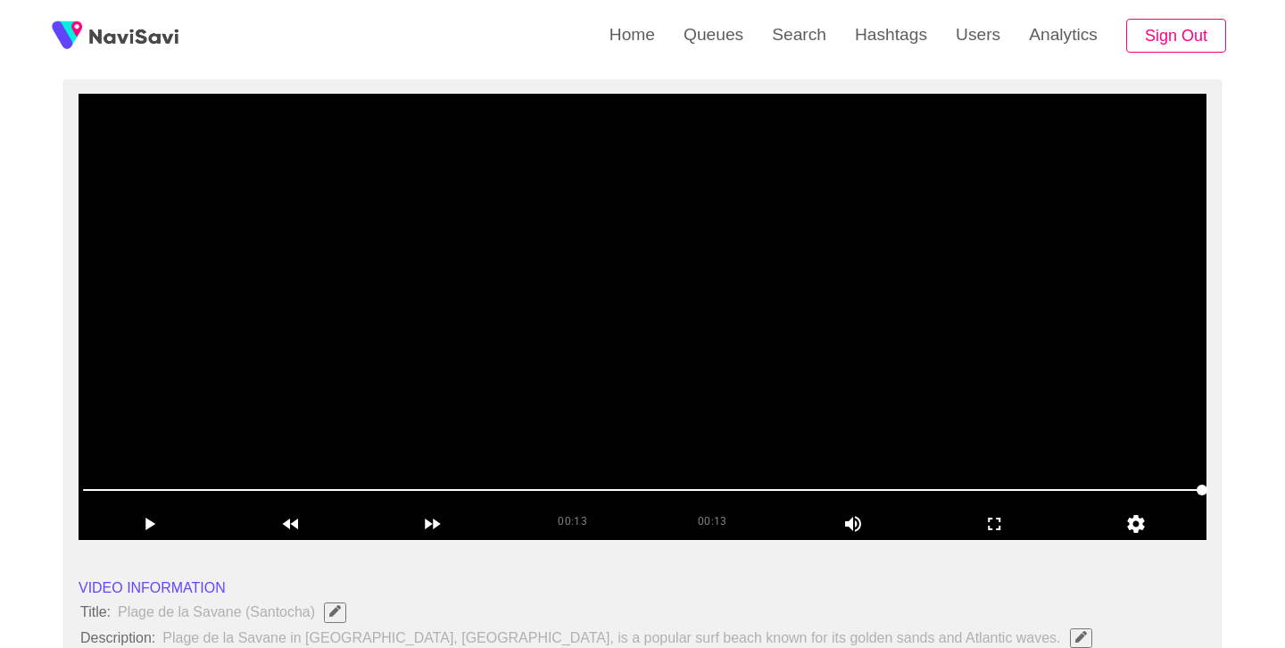
click at [517, 340] on video at bounding box center [643, 317] width 1128 height 446
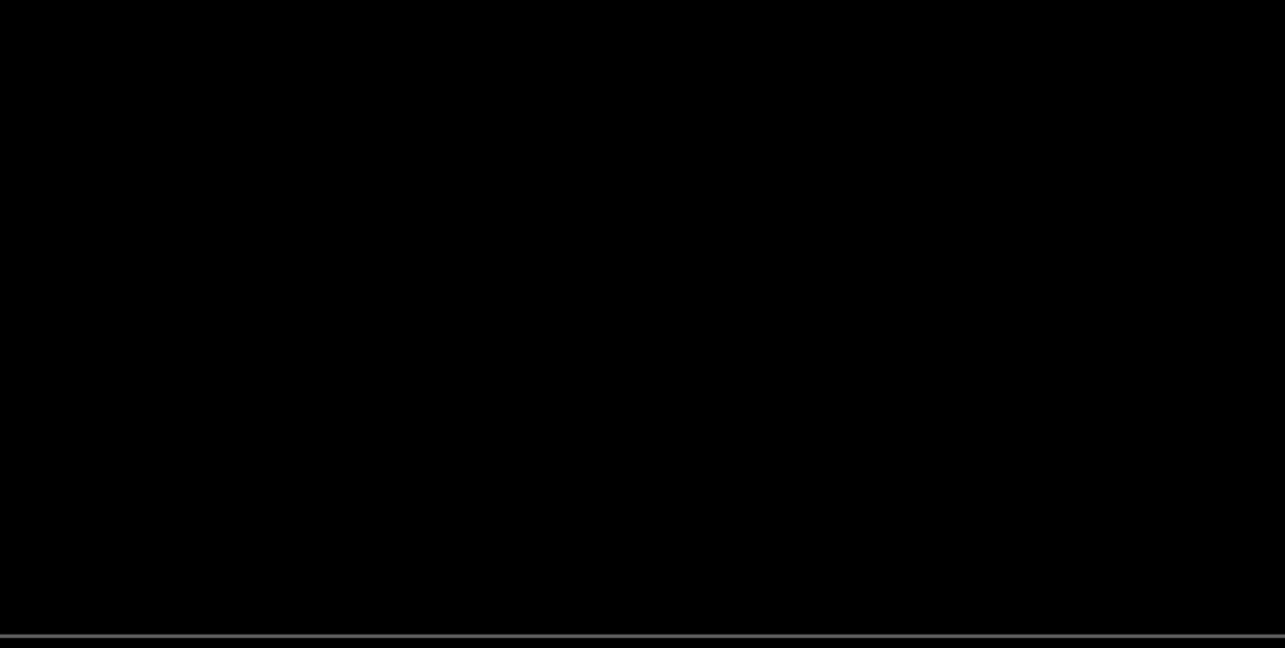
click at [657, 343] on video at bounding box center [643, 317] width 1128 height 446
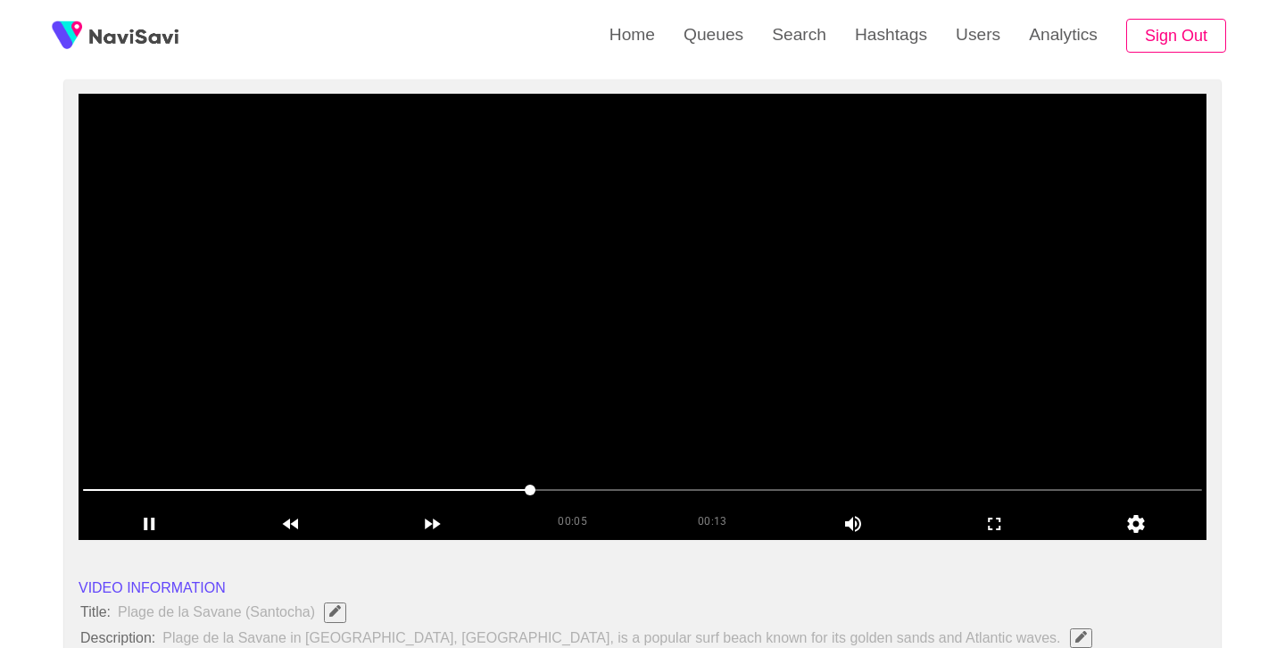
click at [657, 343] on video at bounding box center [643, 317] width 1128 height 446
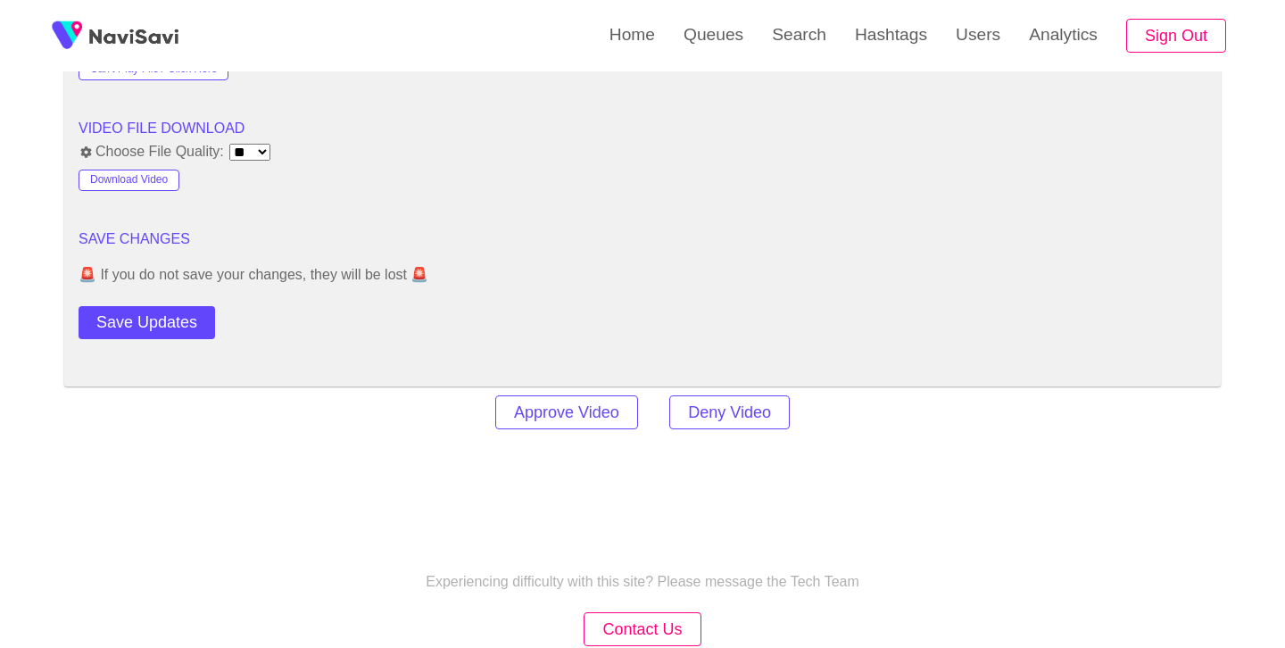
scroll to position [2384, 0]
click at [179, 299] on div "Save Updates" at bounding box center [192, 316] width 226 height 40
click at [179, 314] on button "Save Updates" at bounding box center [147, 320] width 137 height 33
click at [781, 25] on link "Search" at bounding box center [799, 35] width 83 height 70
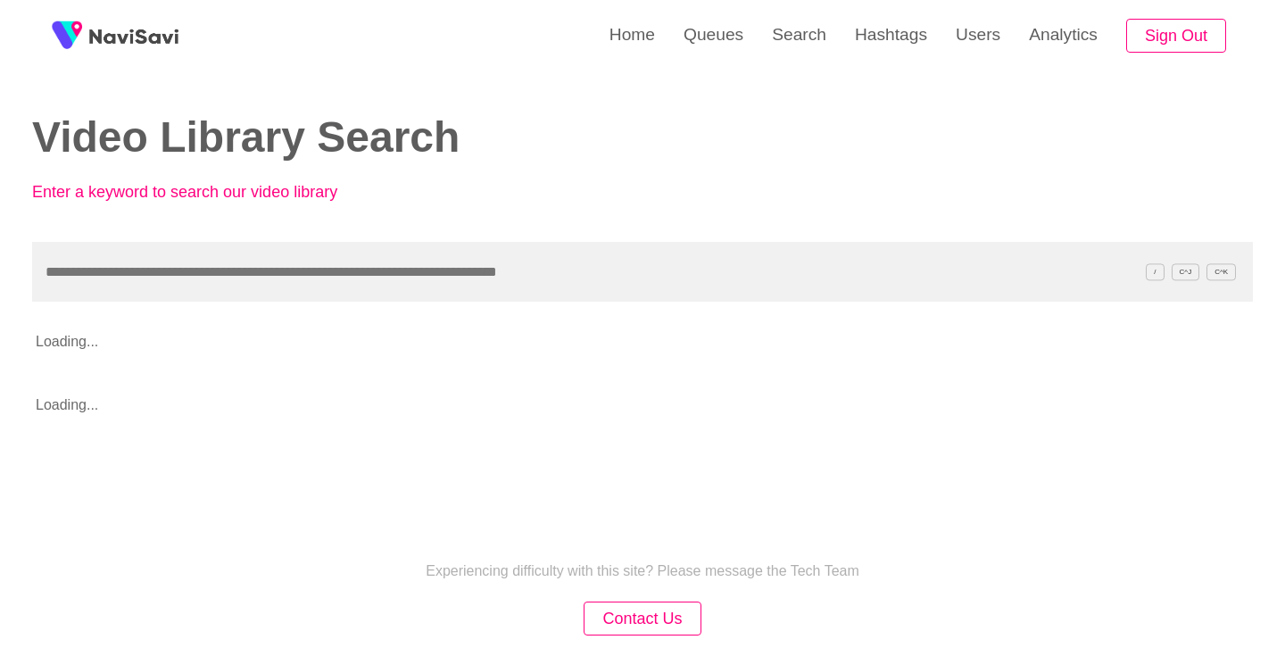
click at [383, 245] on input "text" at bounding box center [642, 272] width 1221 height 60
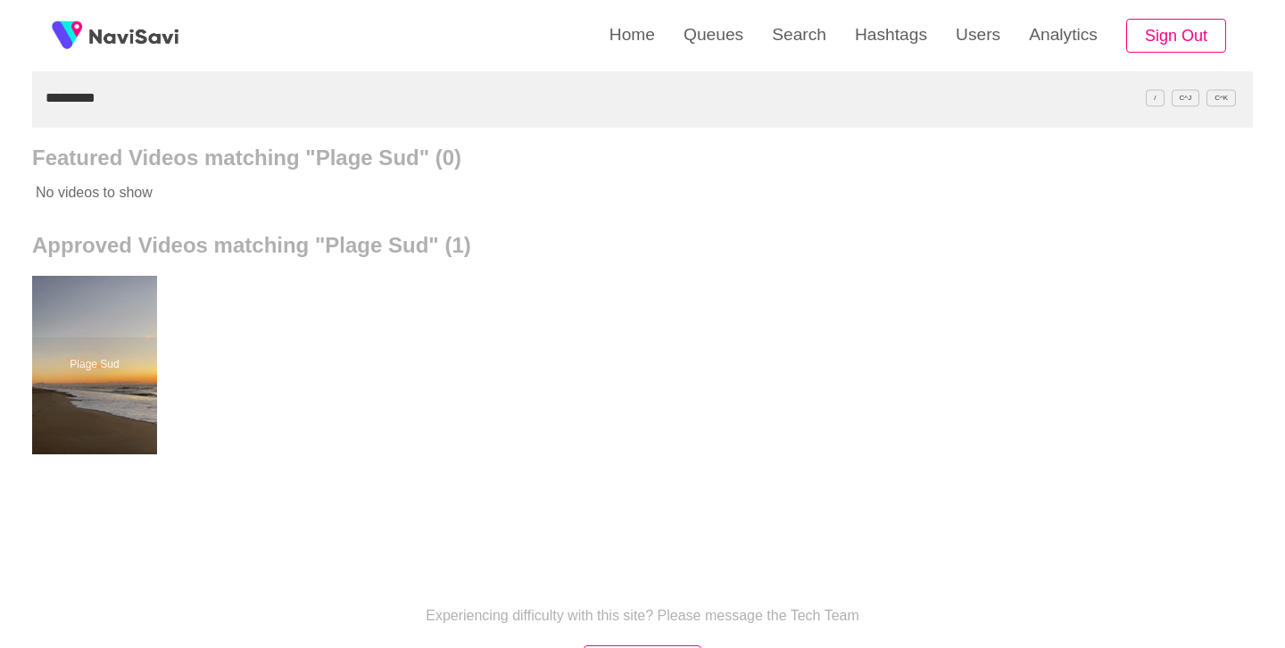
scroll to position [198, 0]
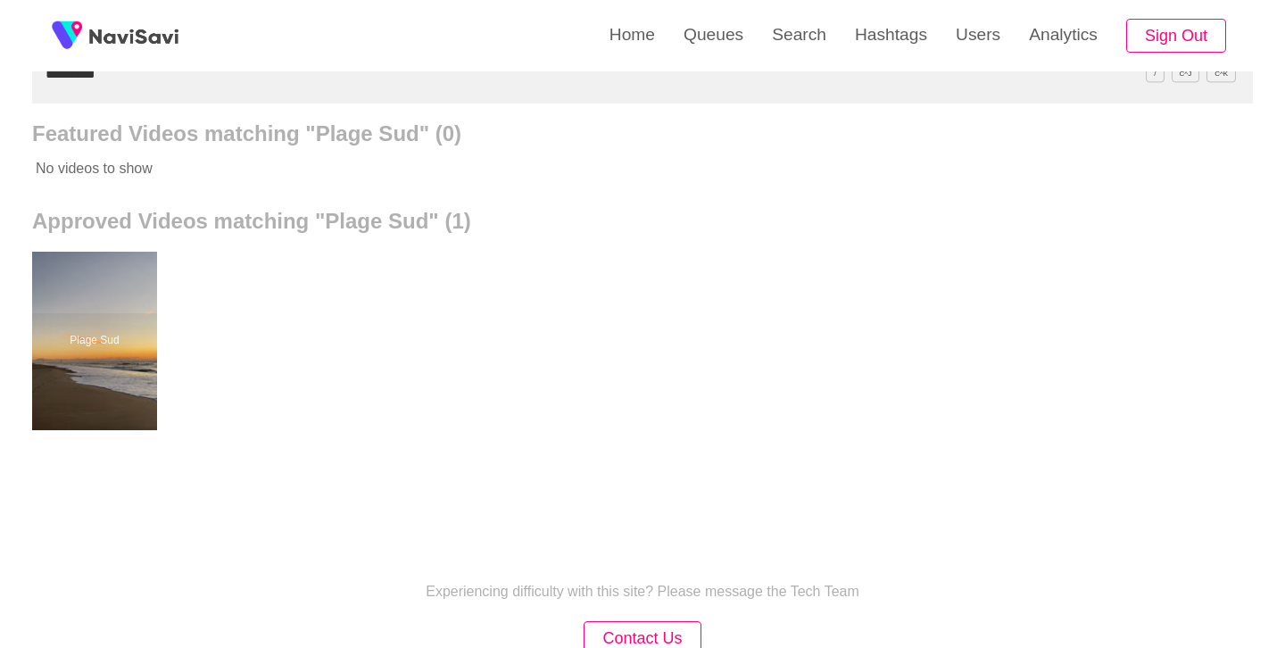
click at [167, 328] on div "Plage Sud" at bounding box center [642, 341] width 1221 height 214
click at [101, 339] on div at bounding box center [94, 341] width 125 height 179
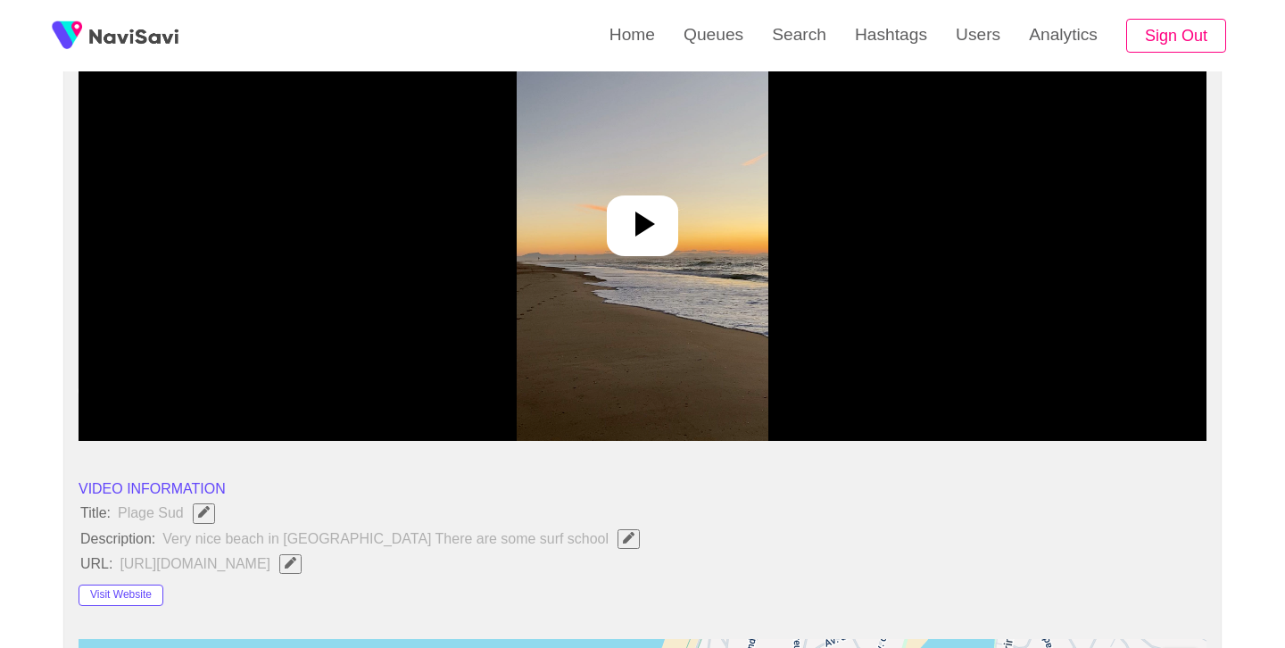
scroll to position [245, 0]
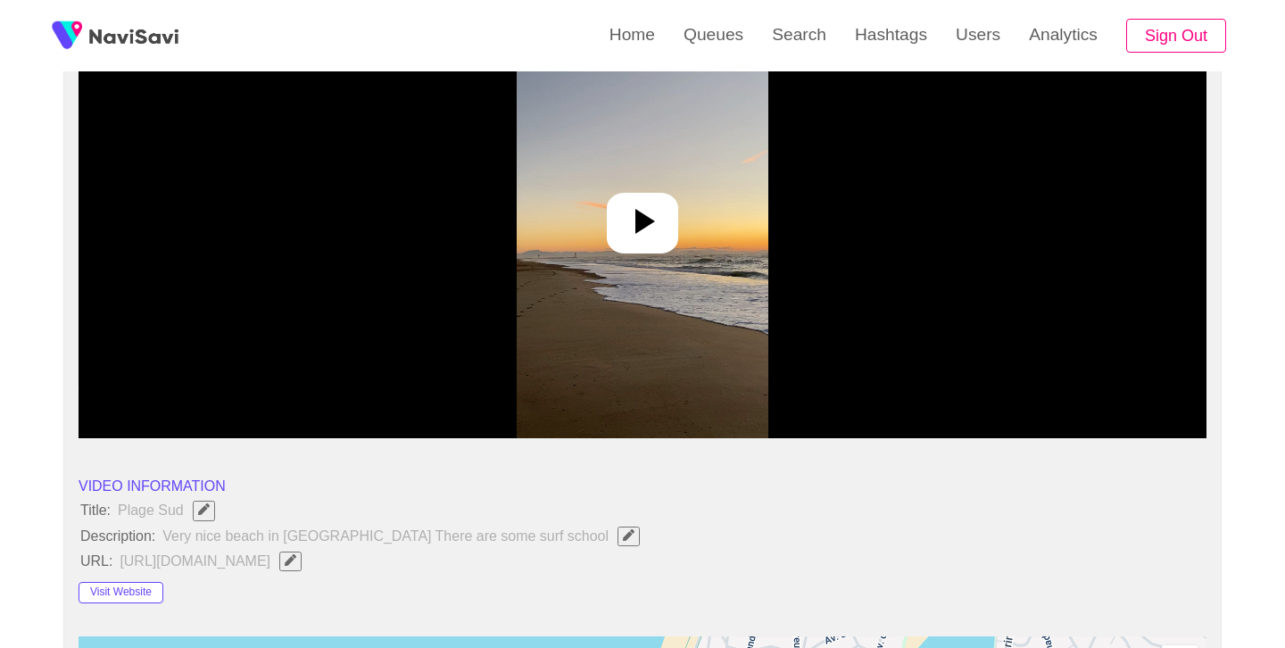
click at [655, 211] on icon at bounding box center [642, 221] width 43 height 43
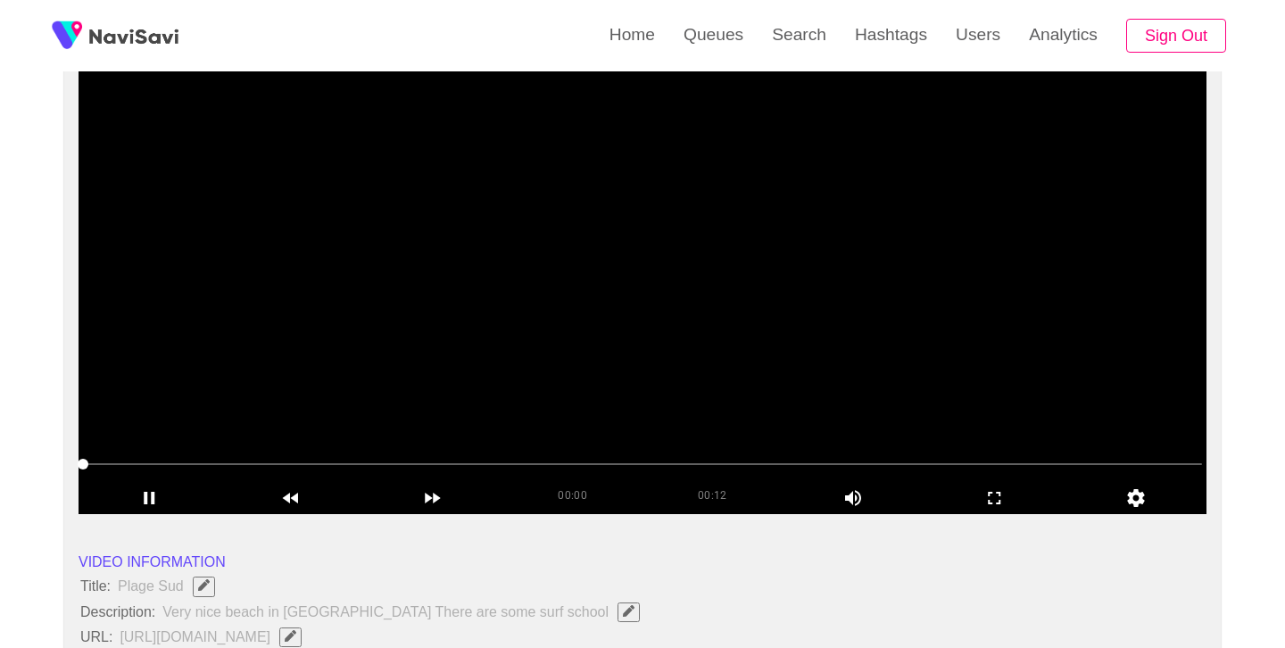
scroll to position [170, 0]
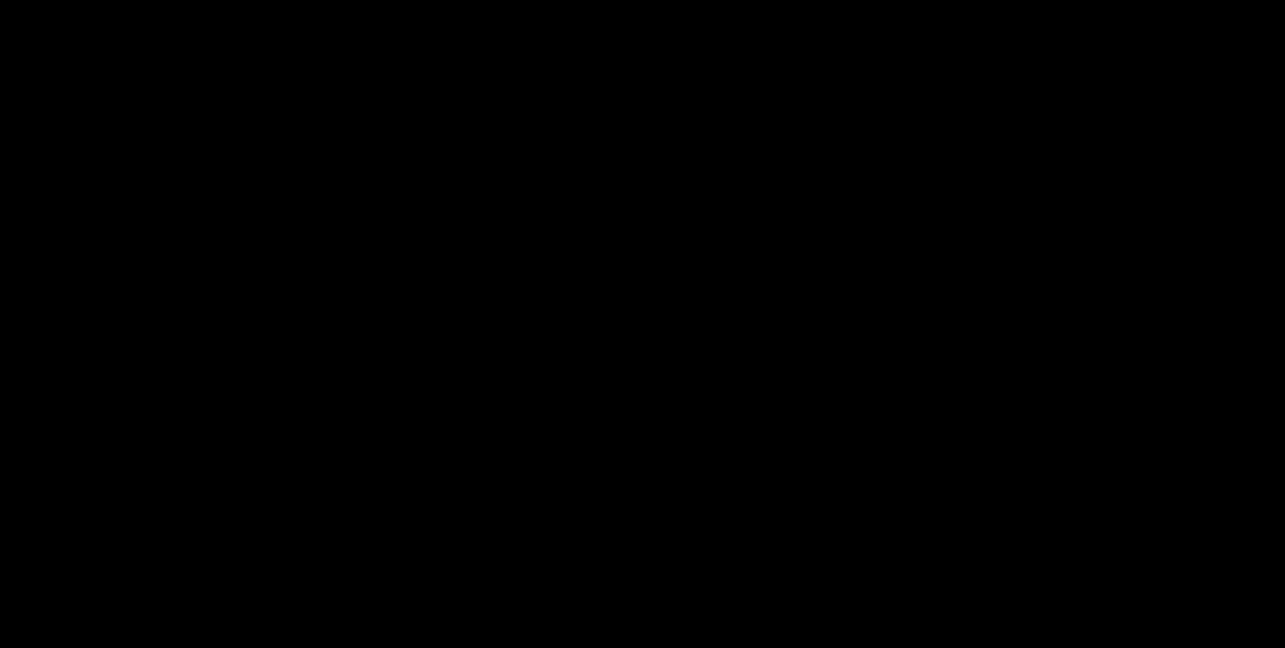
click at [710, 258] on video at bounding box center [643, 290] width 1128 height 446
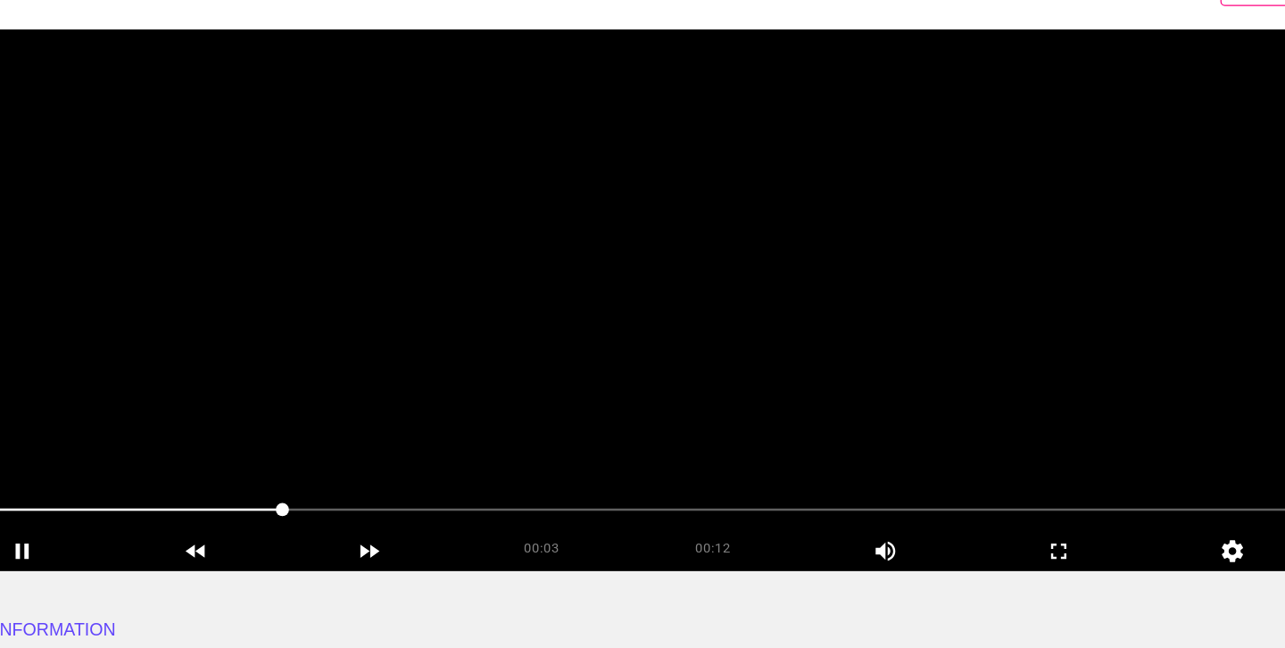
click at [711, 258] on video at bounding box center [643, 290] width 1128 height 446
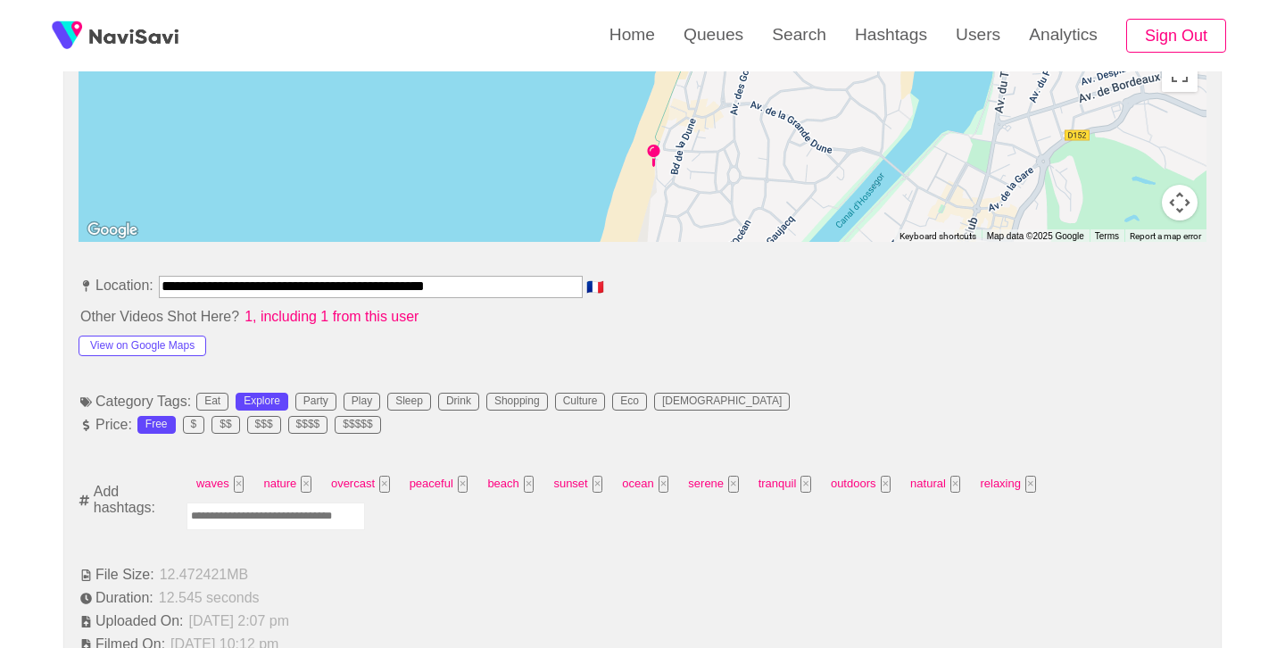
scroll to position [836, 0]
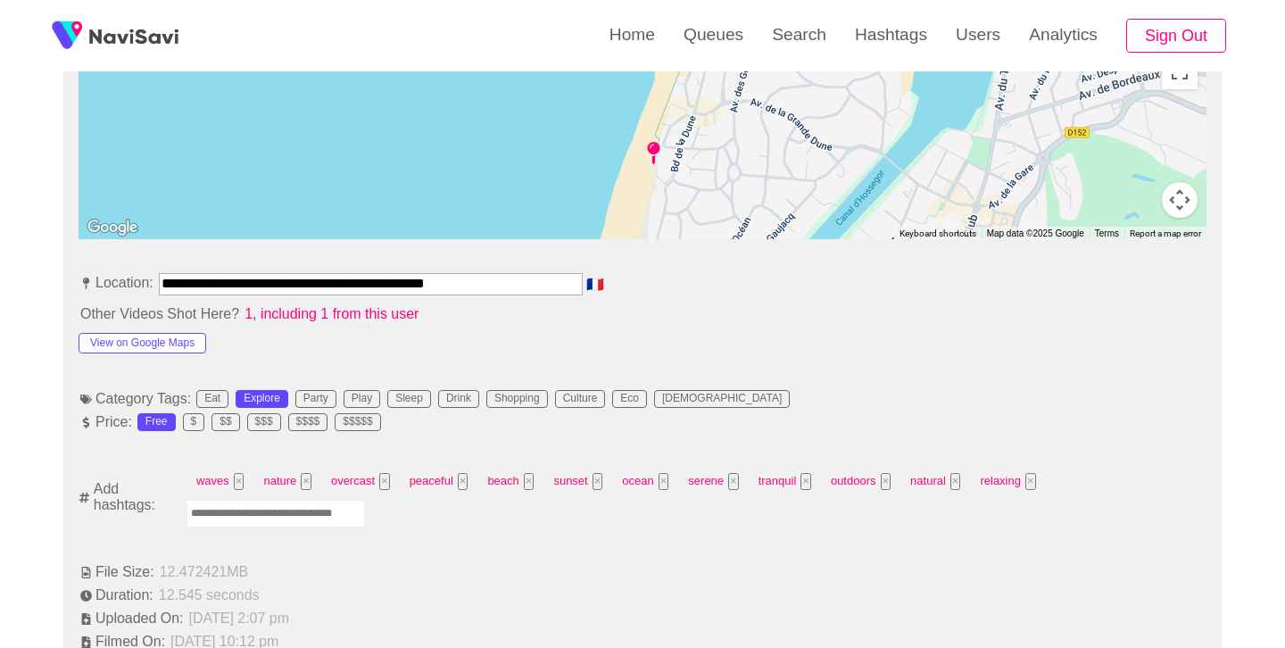
click at [437, 279] on input "**********" at bounding box center [371, 283] width 424 height 21
click at [437, 280] on input "**********" at bounding box center [371, 283] width 424 height 21
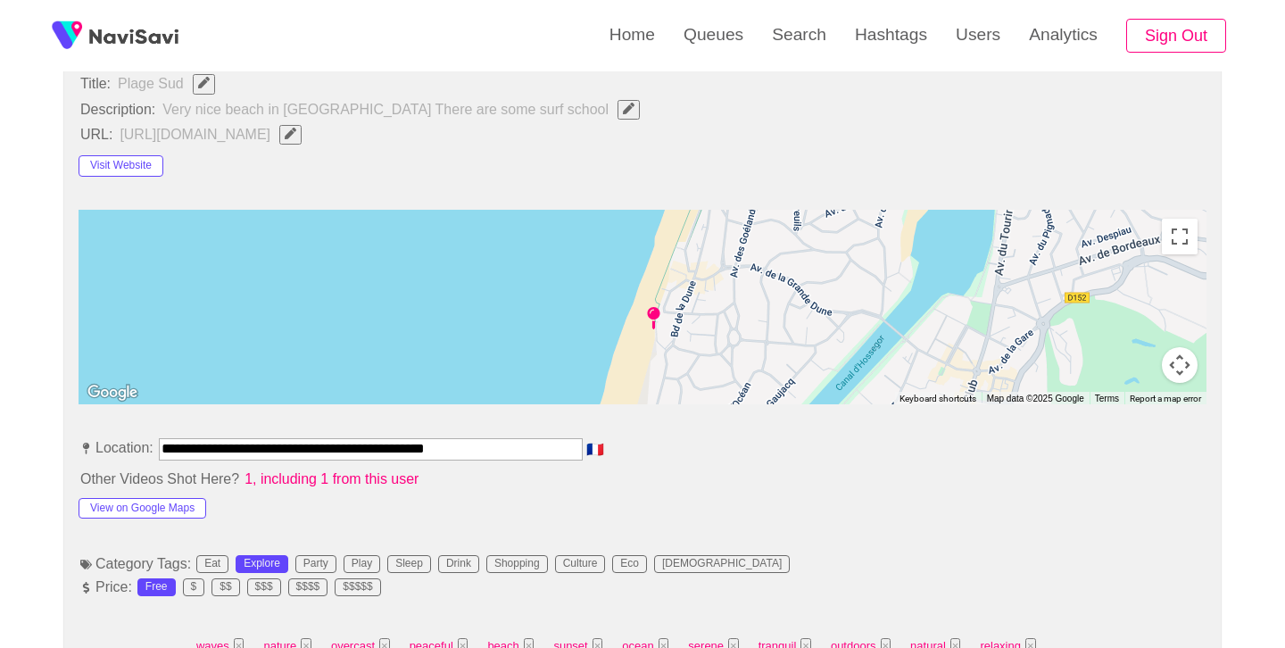
scroll to position [665, 0]
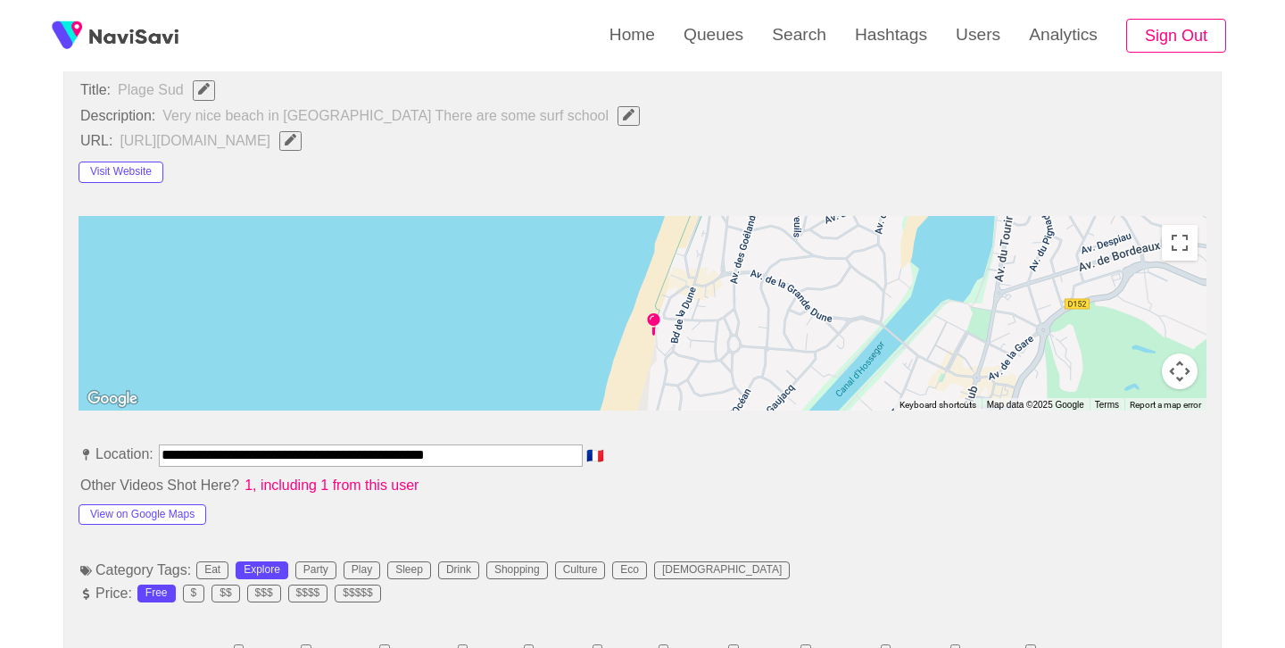
click at [623, 110] on icon "Edit Field" at bounding box center [629, 115] width 12 height 12
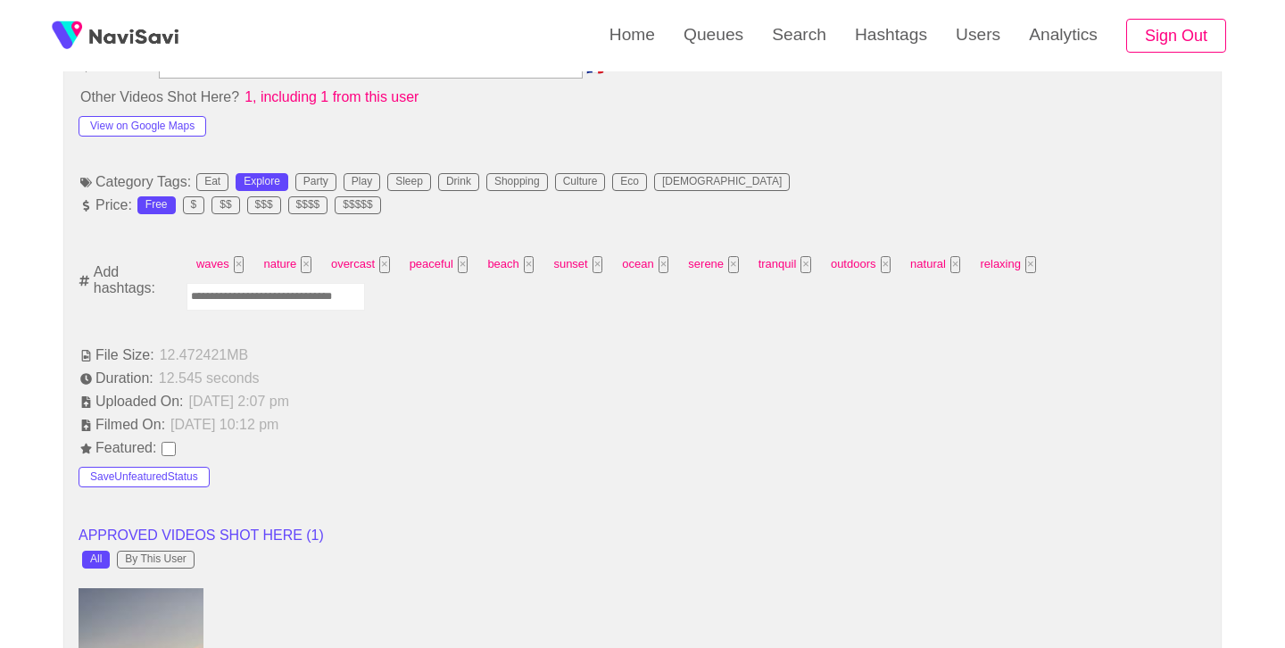
scroll to position [1055, 0]
click at [224, 313] on ul "**********" at bounding box center [643, 655] width 1128 height 2055
click at [231, 295] on input "Enter tag here and press return" at bounding box center [276, 295] width 179 height 28
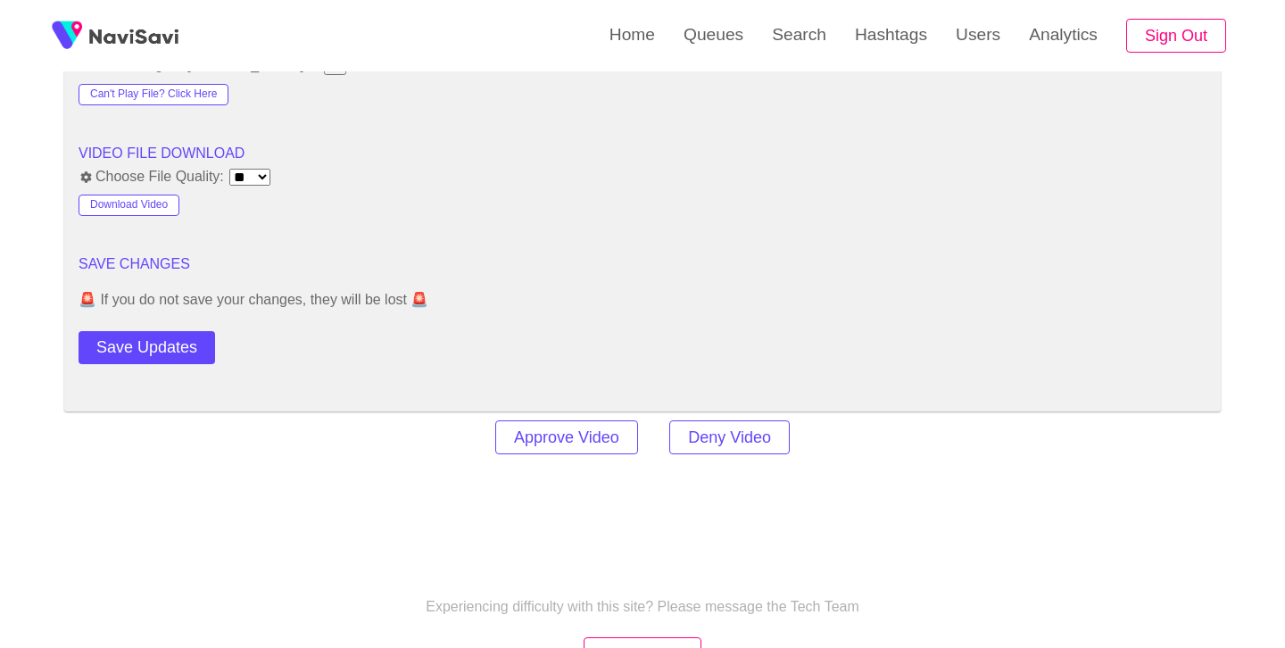
scroll to position [2409, 0]
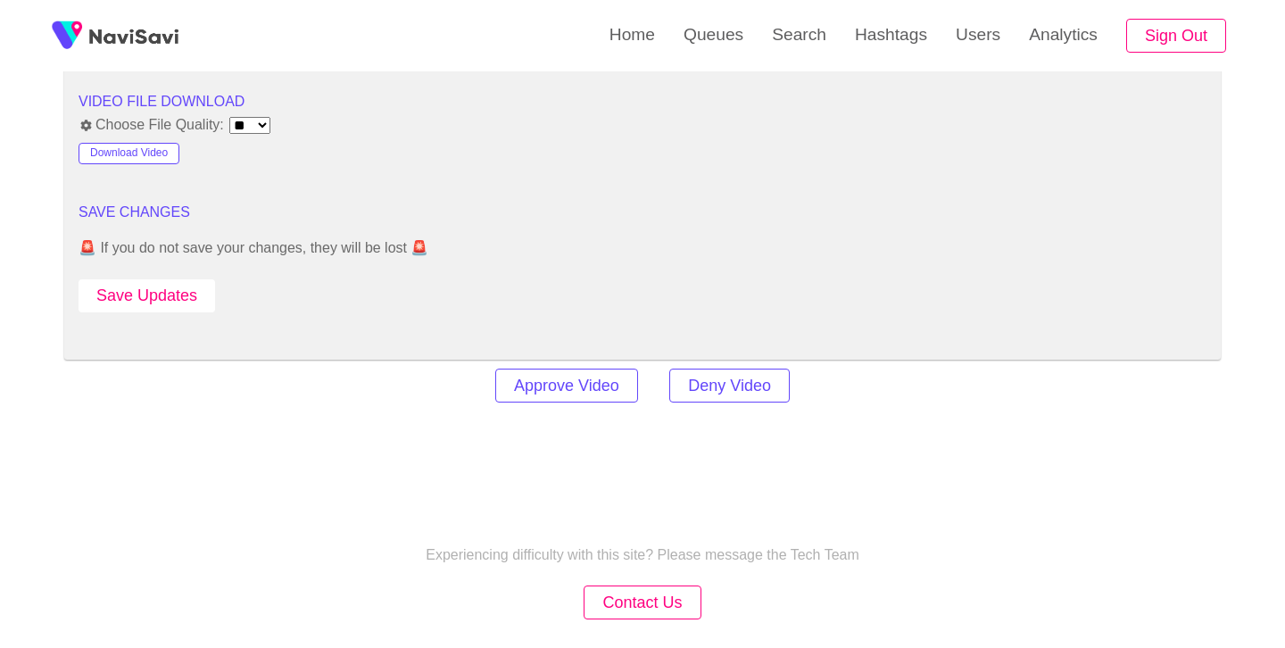
click at [200, 304] on button "Save Updates" at bounding box center [147, 295] width 137 height 33
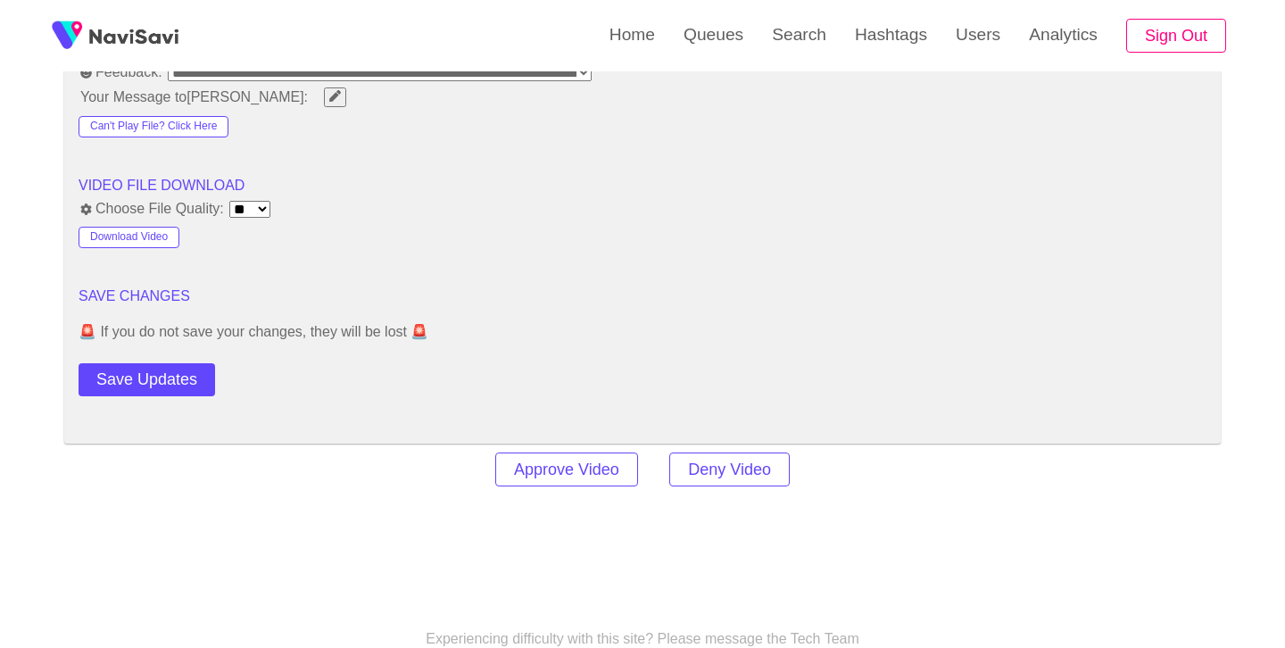
scroll to position [2343, 0]
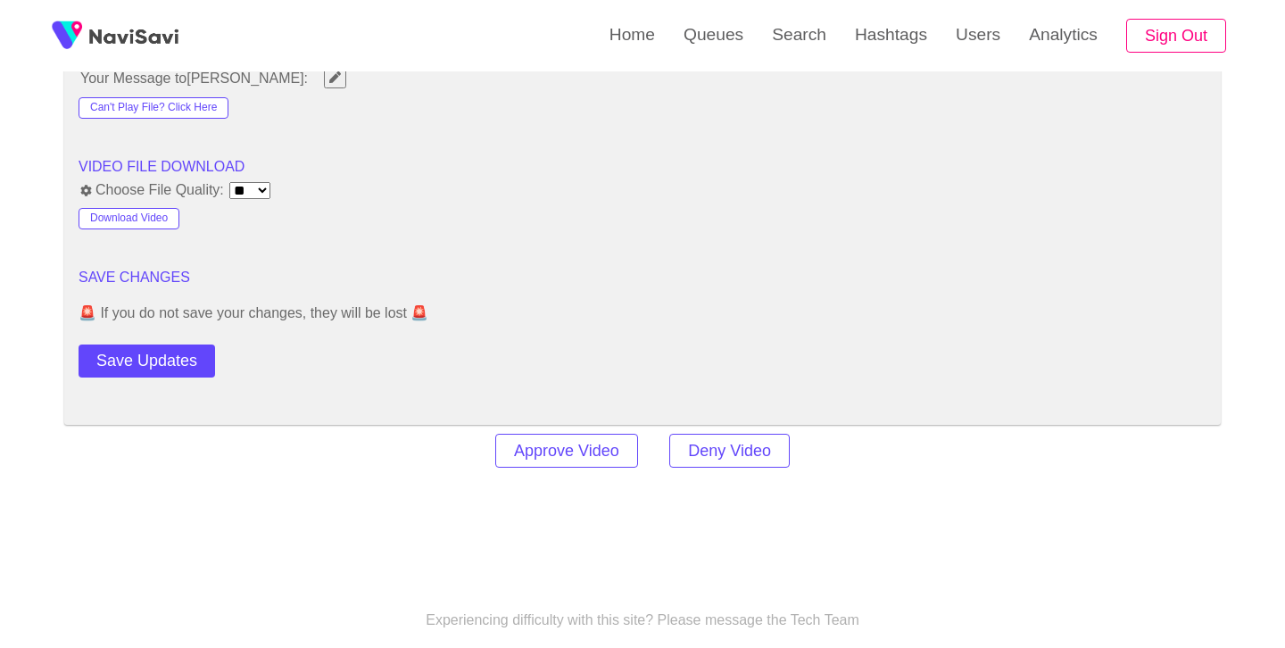
drag, startPoint x: 177, startPoint y: 370, endPoint x: 465, endPoint y: 336, distance: 290.4
click at [177, 371] on button "Save Updates" at bounding box center [147, 361] width 137 height 33
click at [779, 46] on link "Search" at bounding box center [799, 35] width 83 height 70
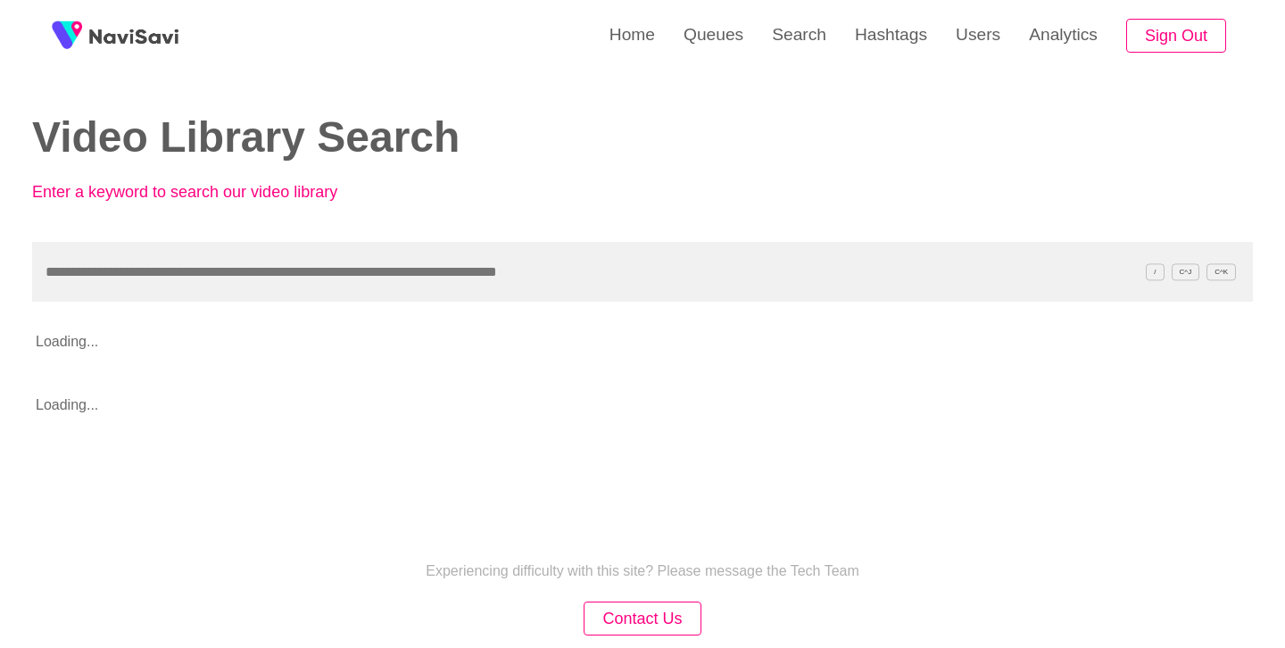
click at [383, 274] on input "text" at bounding box center [642, 272] width 1221 height 60
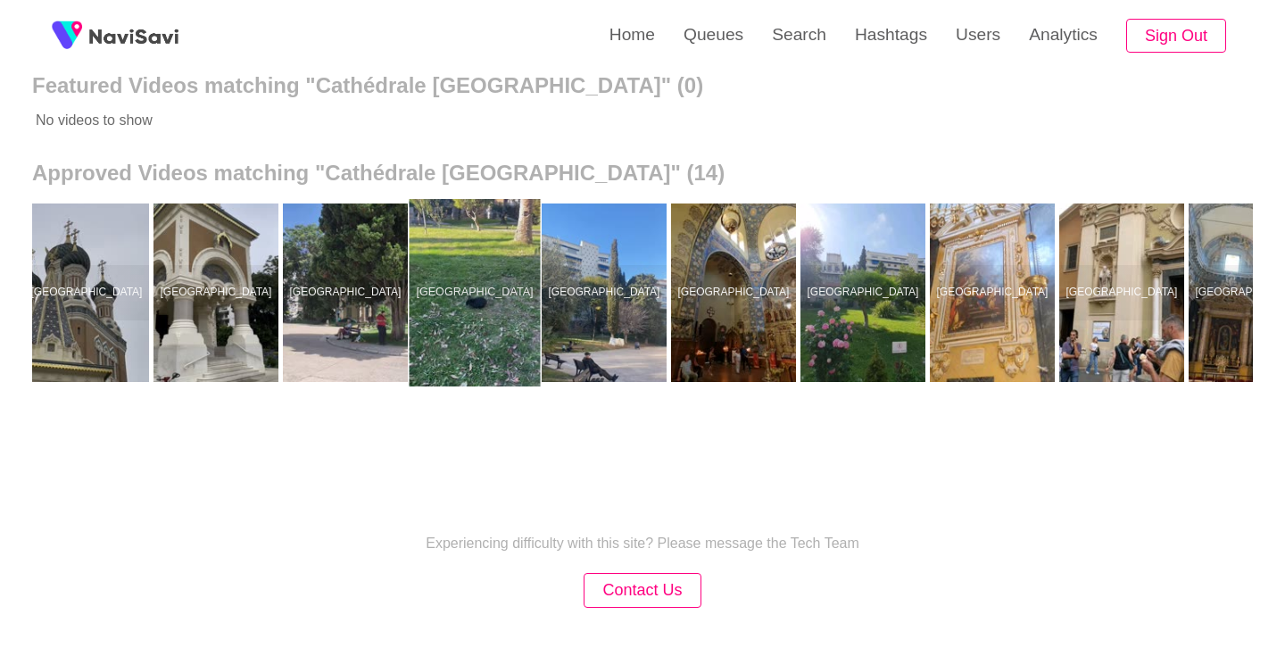
scroll to position [0, 591]
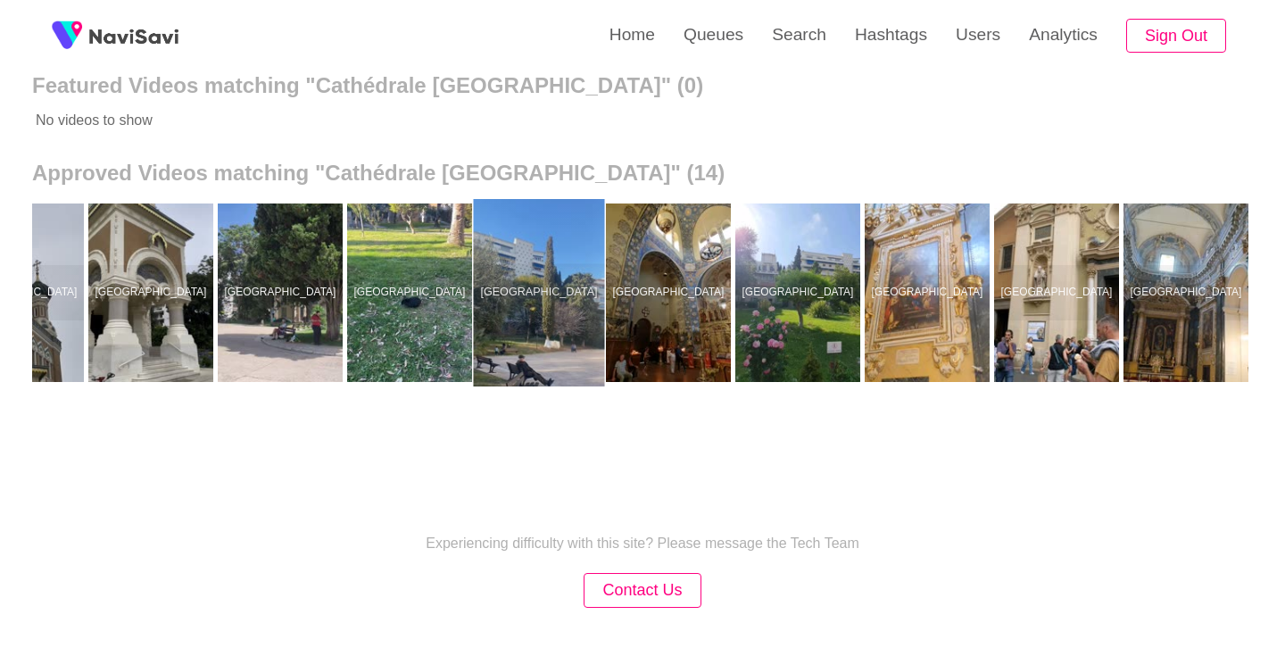
click at [552, 279] on div at bounding box center [539, 292] width 131 height 187
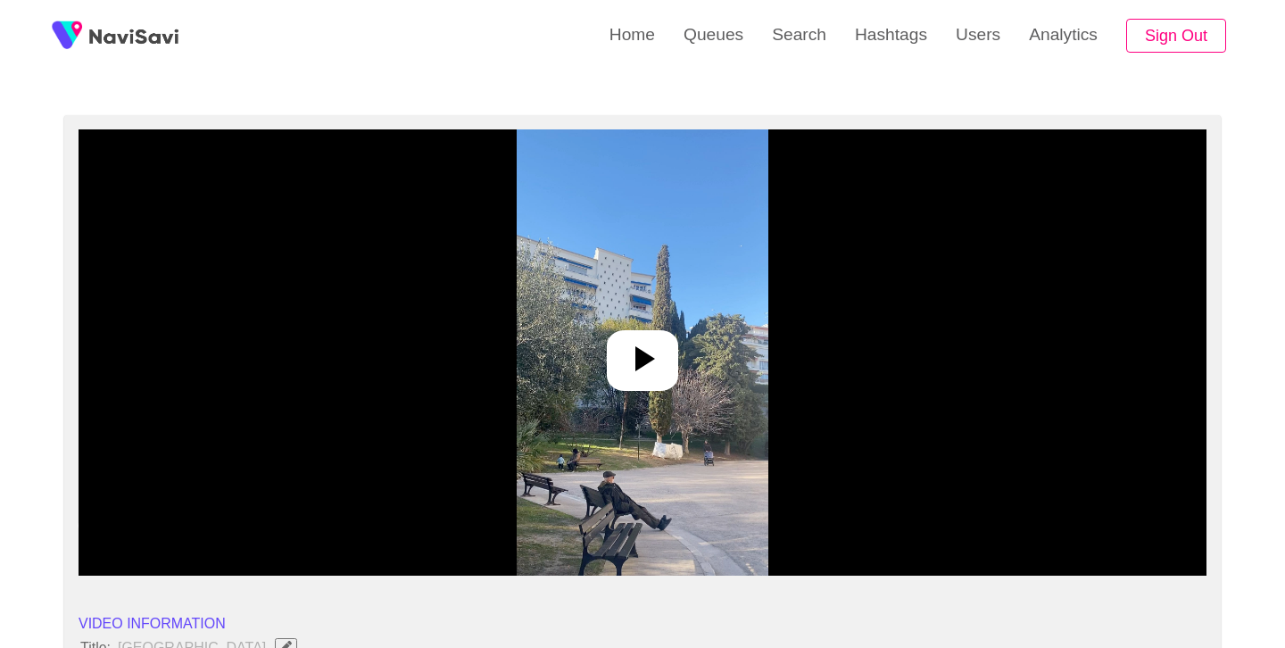
click at [654, 349] on icon at bounding box center [642, 358] width 43 height 43
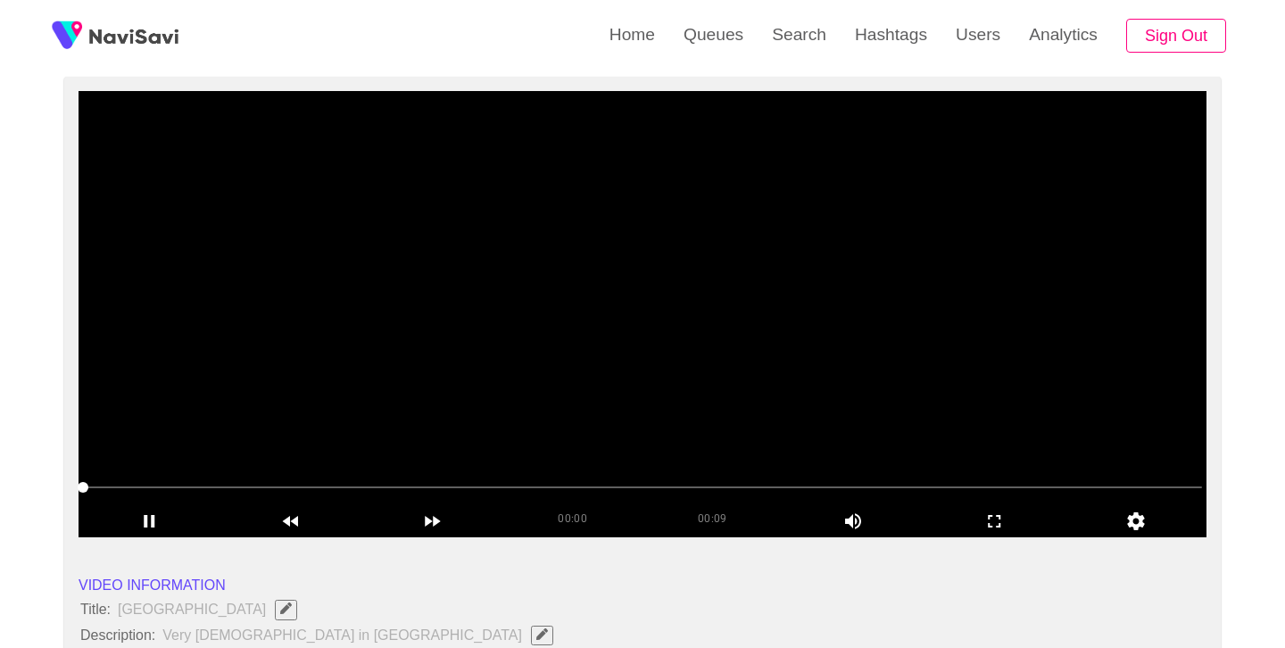
scroll to position [146, 0]
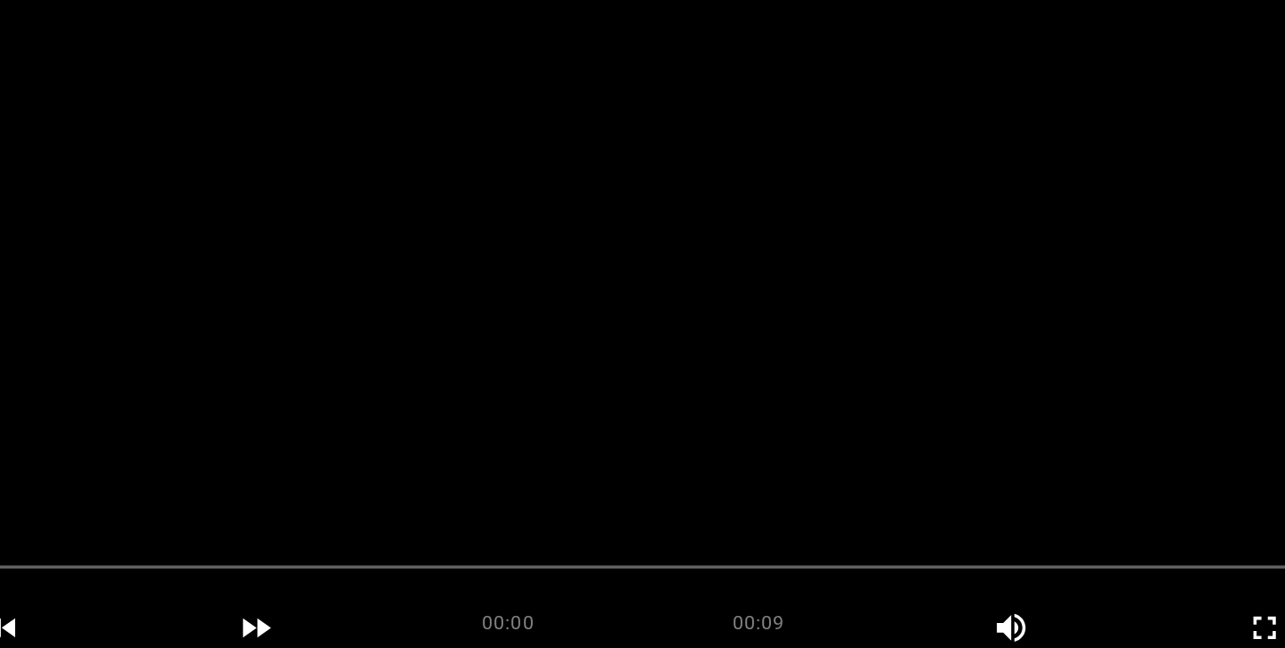
click at [654, 385] on video at bounding box center [643, 313] width 1128 height 446
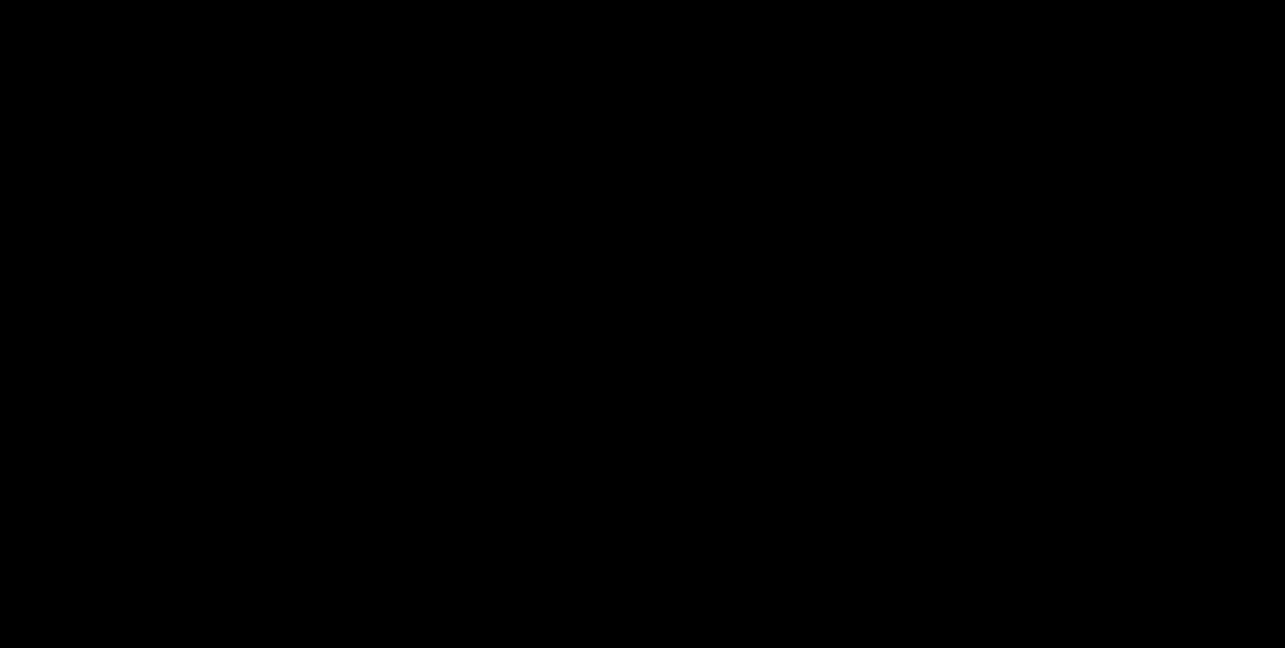
click at [677, 353] on video at bounding box center [643, 313] width 1128 height 446
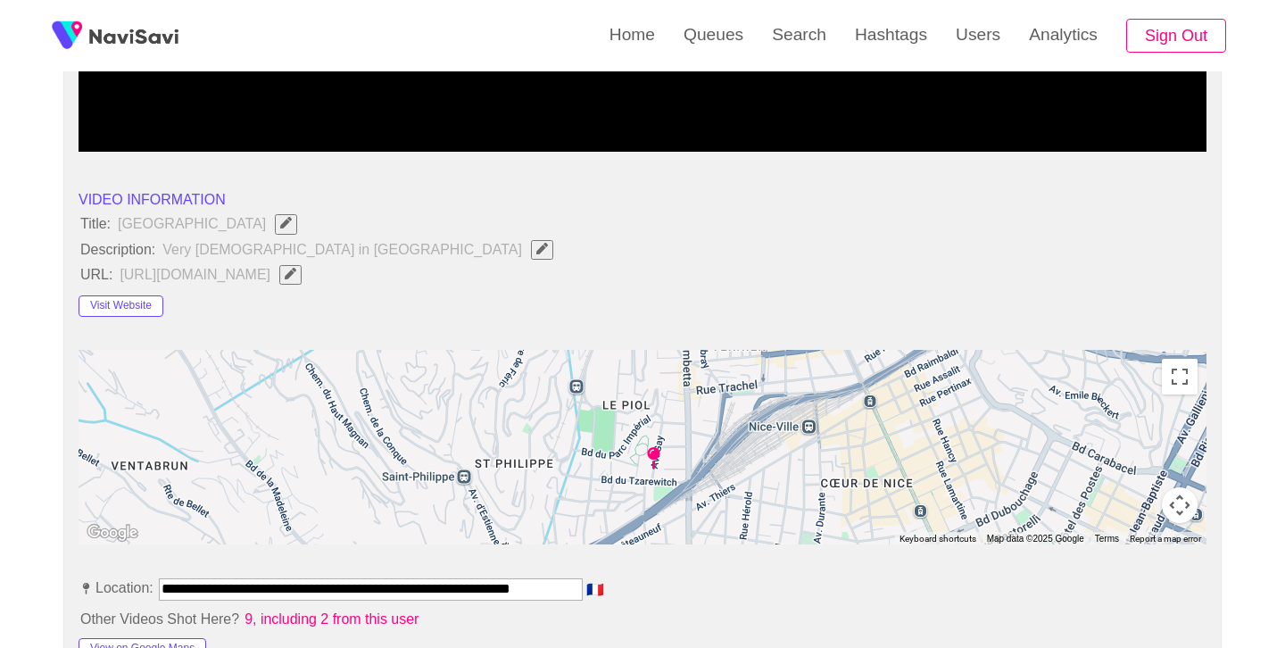
scroll to position [666, 0]
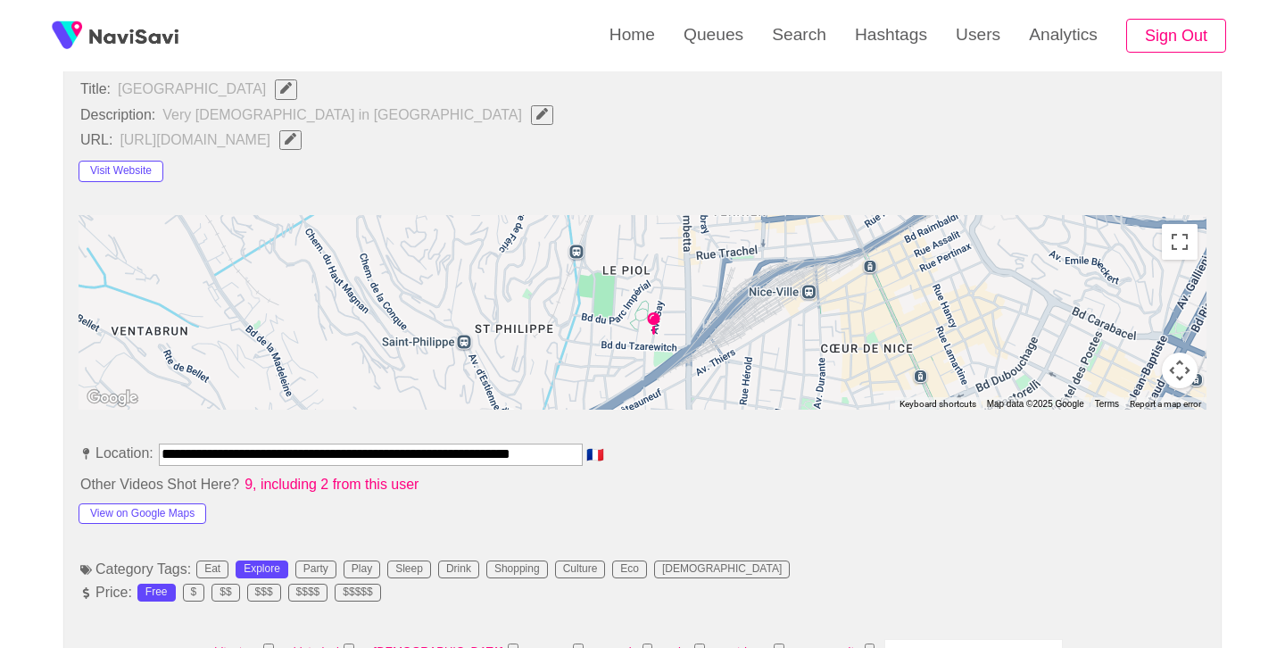
click at [444, 458] on input "**********" at bounding box center [371, 454] width 424 height 21
click at [444, 459] on input "**********" at bounding box center [371, 454] width 424 height 21
drag, startPoint x: 781, startPoint y: 488, endPoint x: 761, endPoint y: 487, distance: 19.7
click at [781, 488] on li "Other Videos Shot Here? 9, including 2 from this user" at bounding box center [643, 485] width 1128 height 21
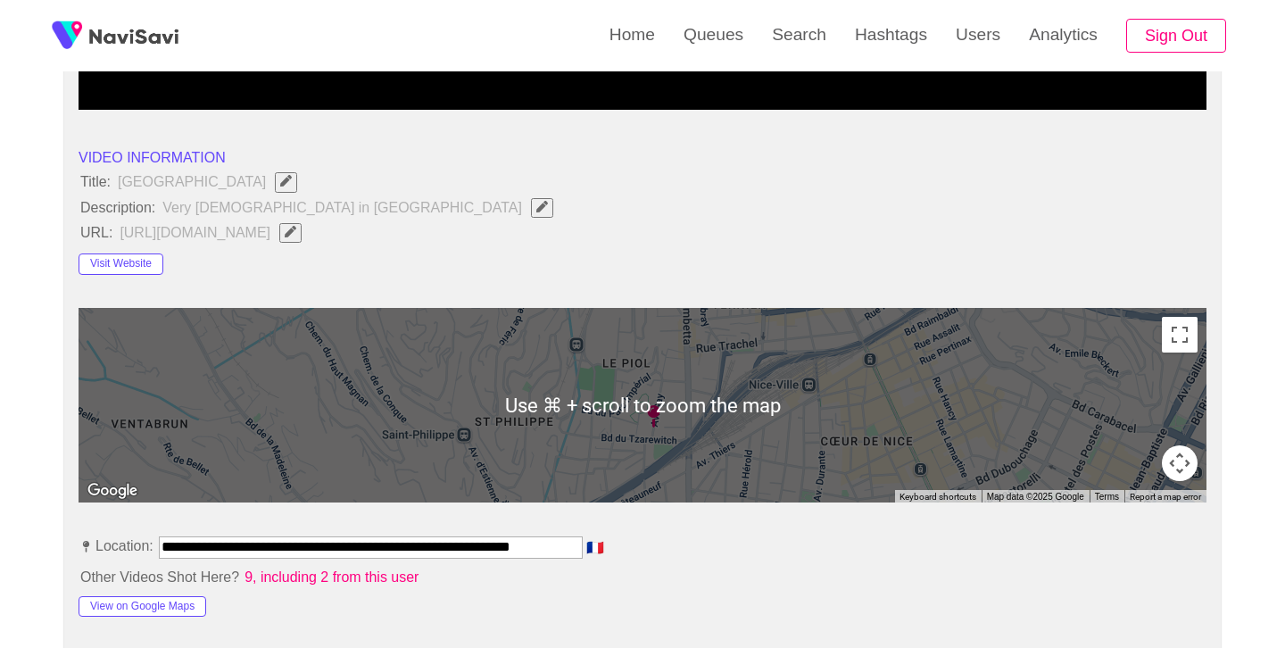
scroll to position [564, 0]
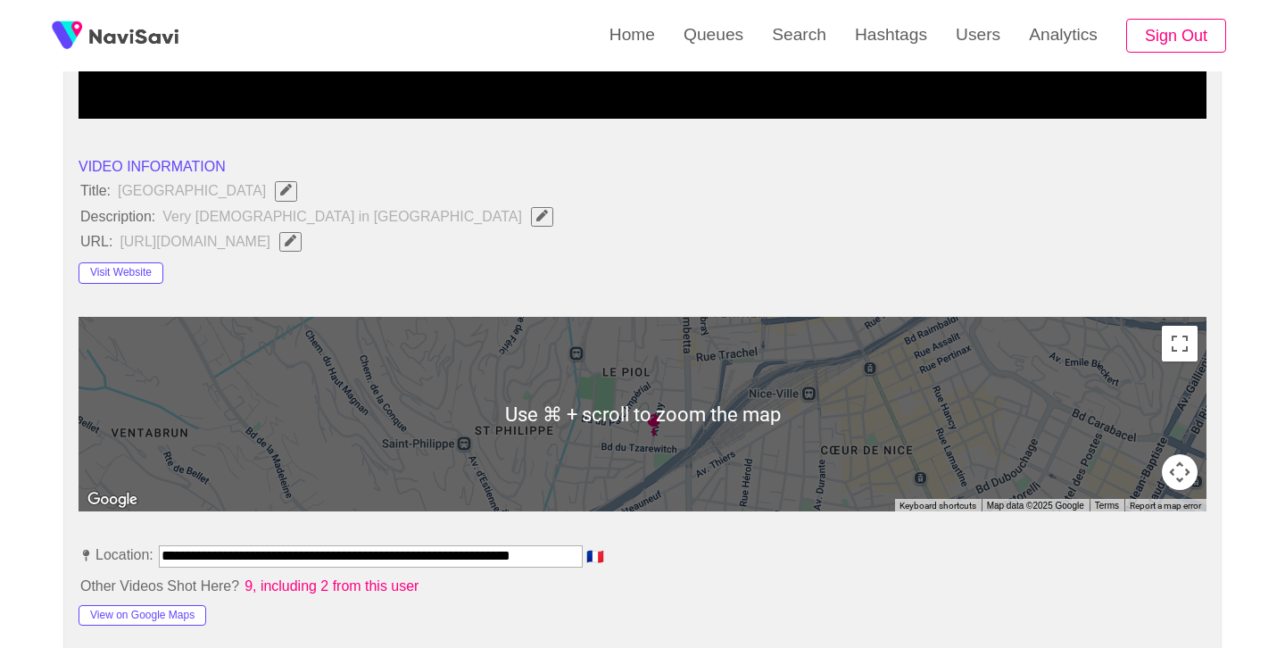
click at [537, 212] on icon "Edit Field" at bounding box center [543, 216] width 12 height 12
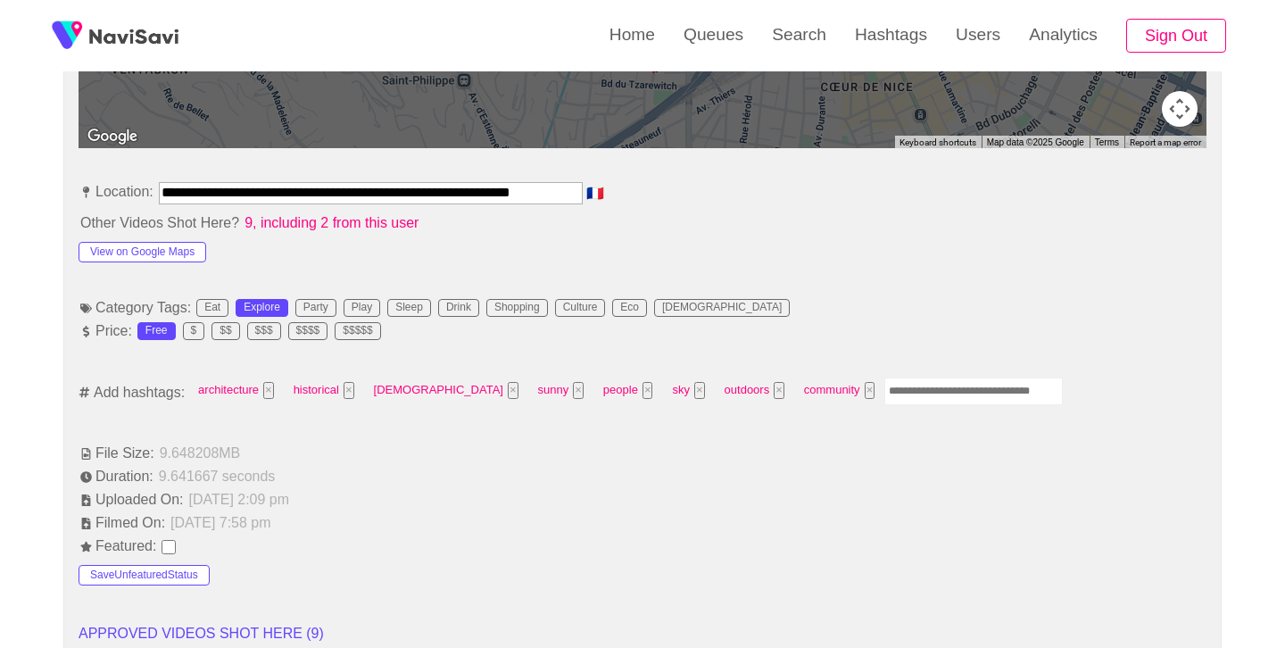
scroll to position [941, 0]
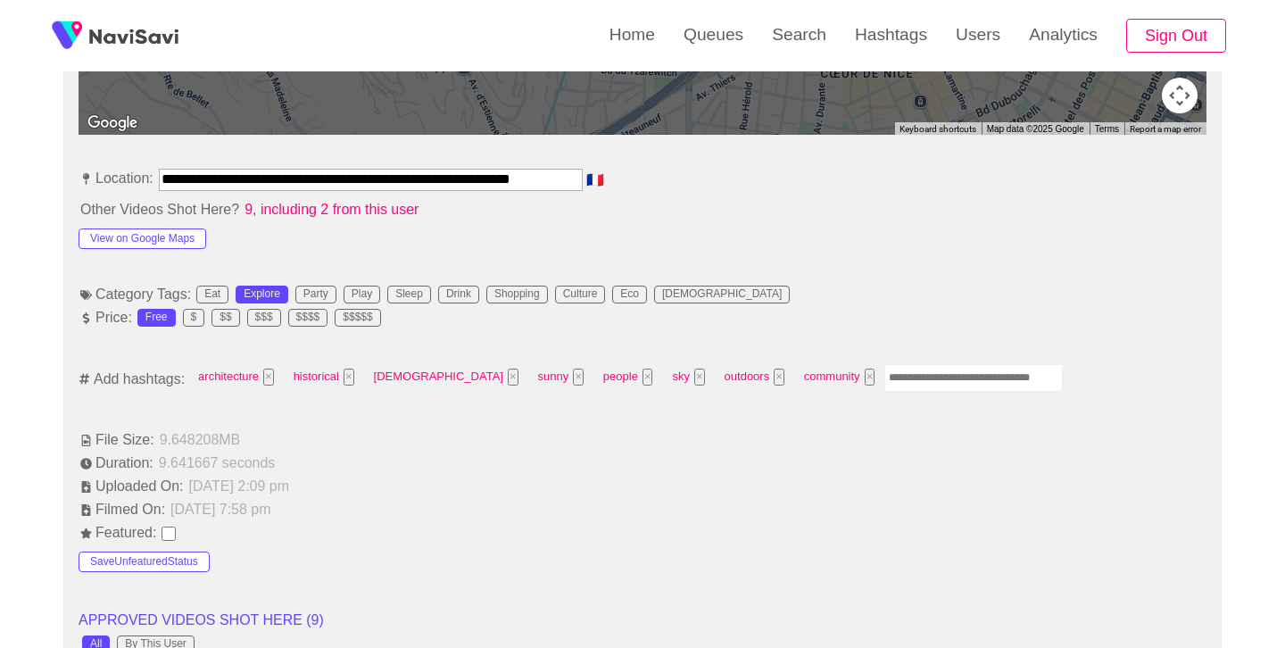
click at [885, 382] on input "Enter tag here and press return" at bounding box center [974, 378] width 179 height 28
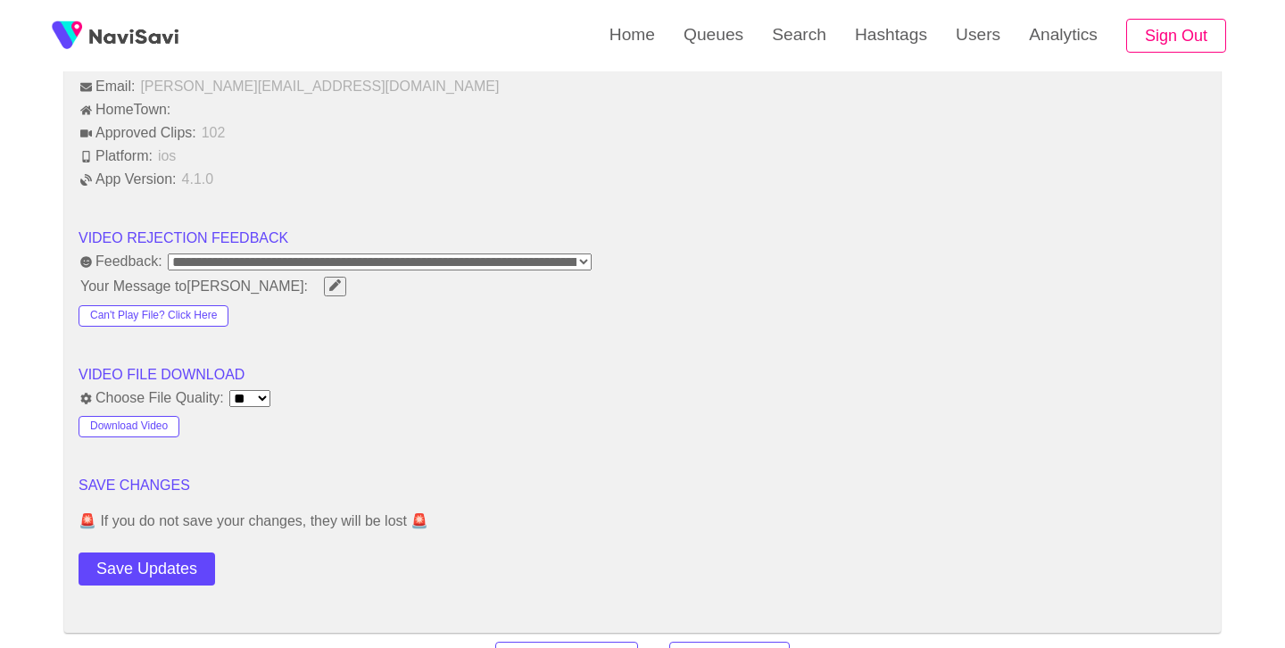
scroll to position [2127, 0]
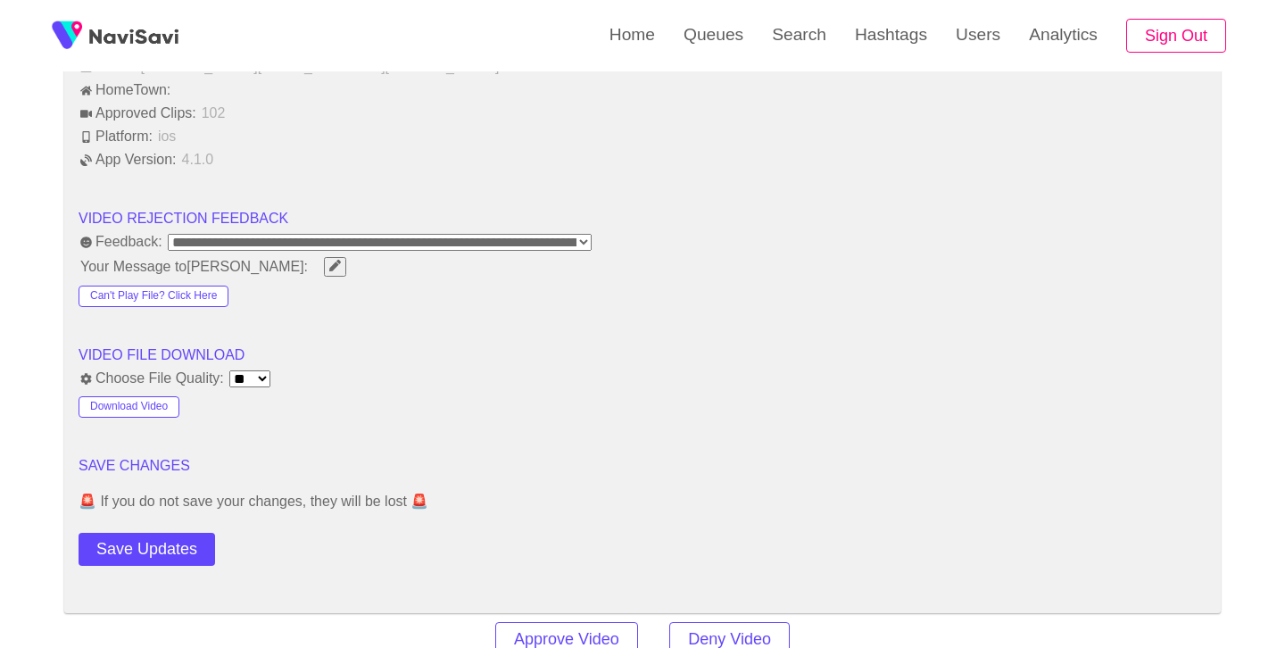
drag, startPoint x: 137, startPoint y: 554, endPoint x: 224, endPoint y: 498, distance: 104.0
click at [137, 554] on button "Save Updates" at bounding box center [147, 549] width 137 height 33
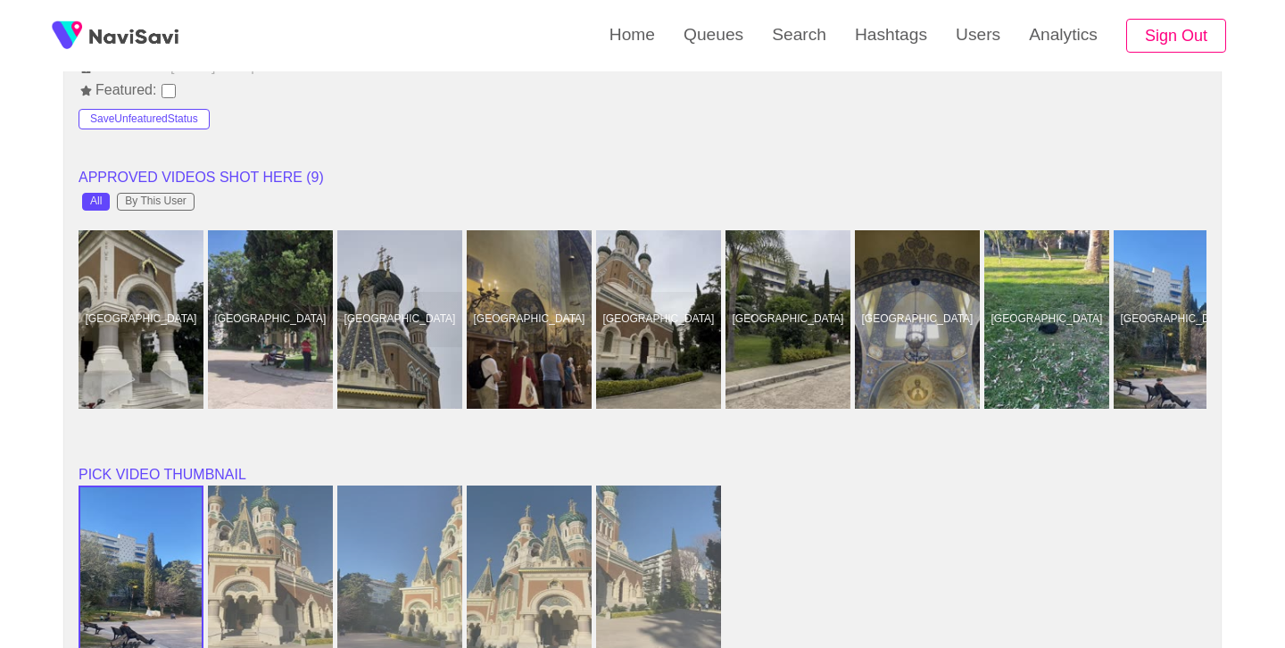
scroll to position [1385, 0]
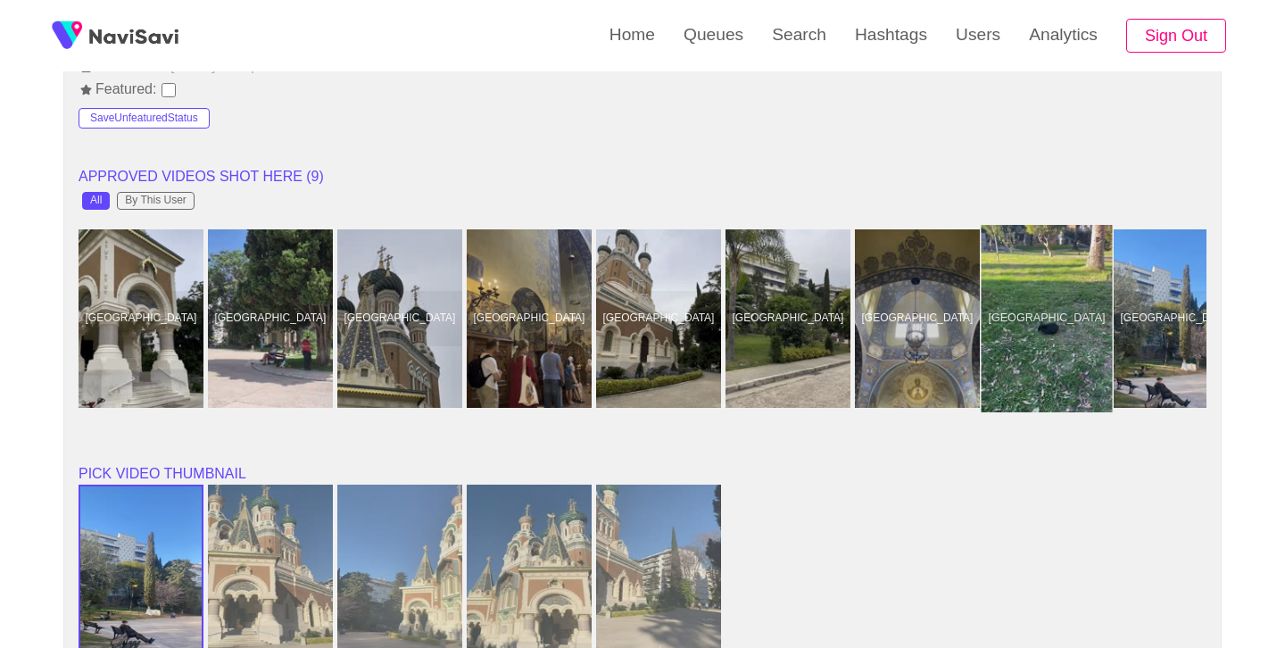
click at [1079, 355] on div at bounding box center [1047, 318] width 131 height 187
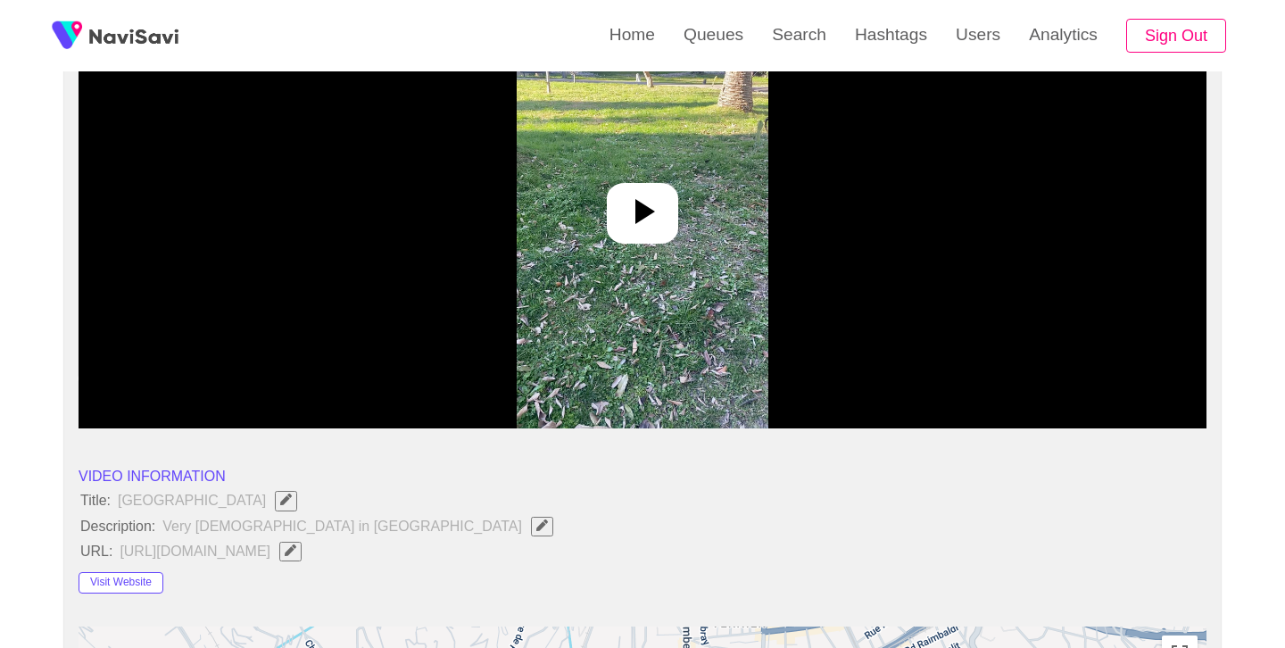
scroll to position [257, 0]
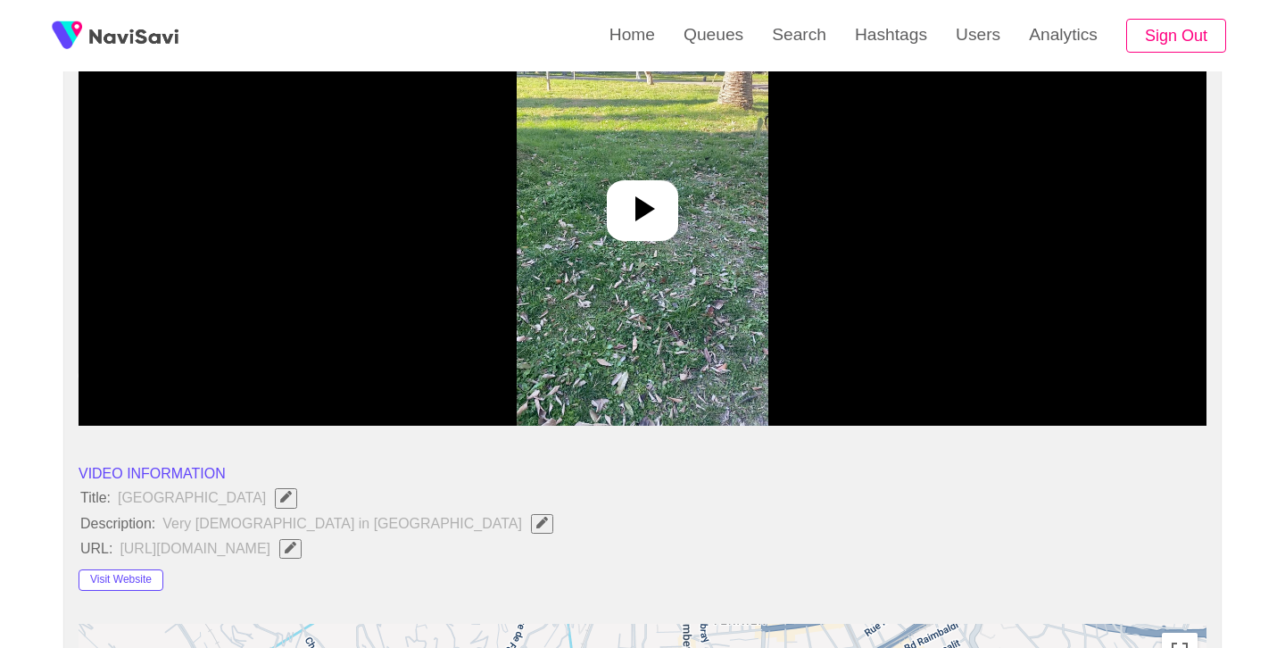
click at [665, 200] on div at bounding box center [642, 210] width 71 height 61
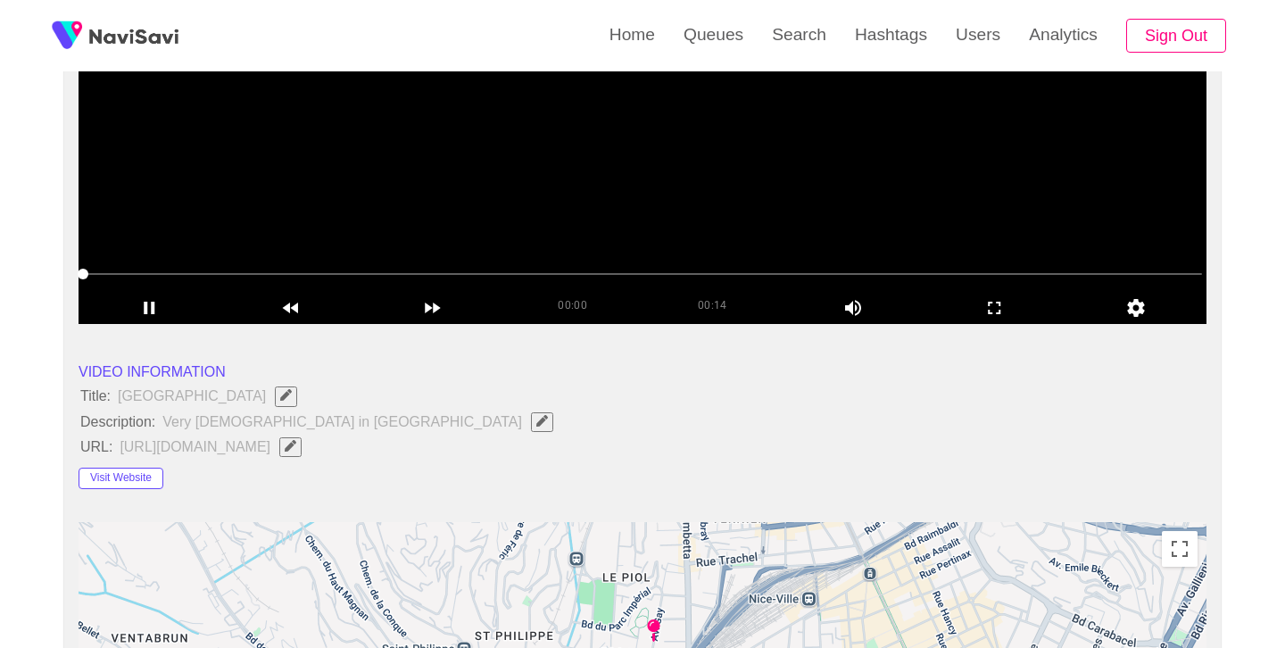
scroll to position [372, 0]
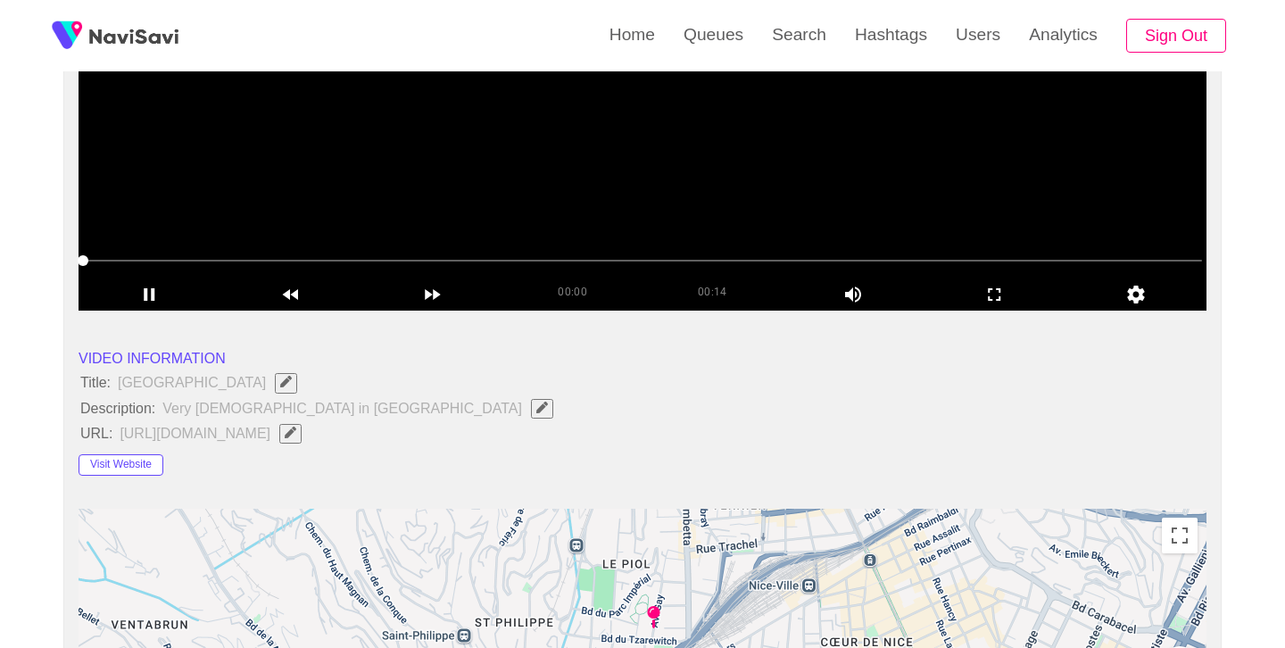
click at [537, 407] on icon "Edit Field" at bounding box center [543, 408] width 12 height 12
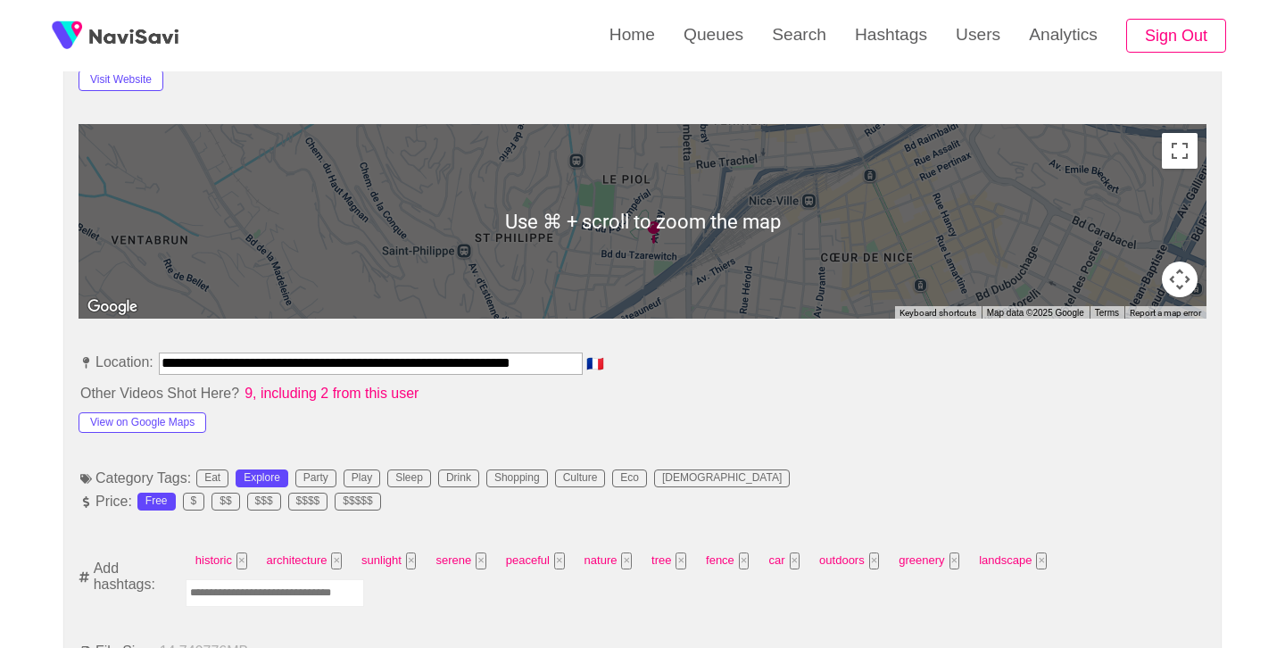
scroll to position [820, 0]
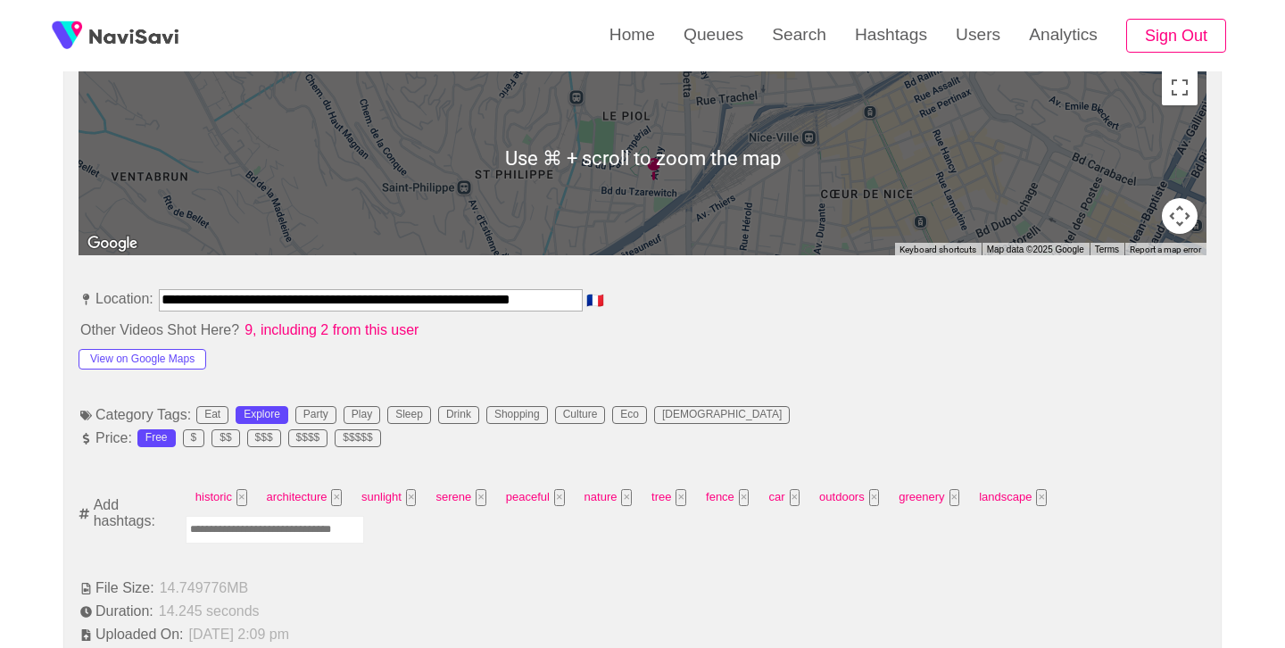
click at [298, 539] on input "Enter tag here and press return" at bounding box center [275, 530] width 179 height 28
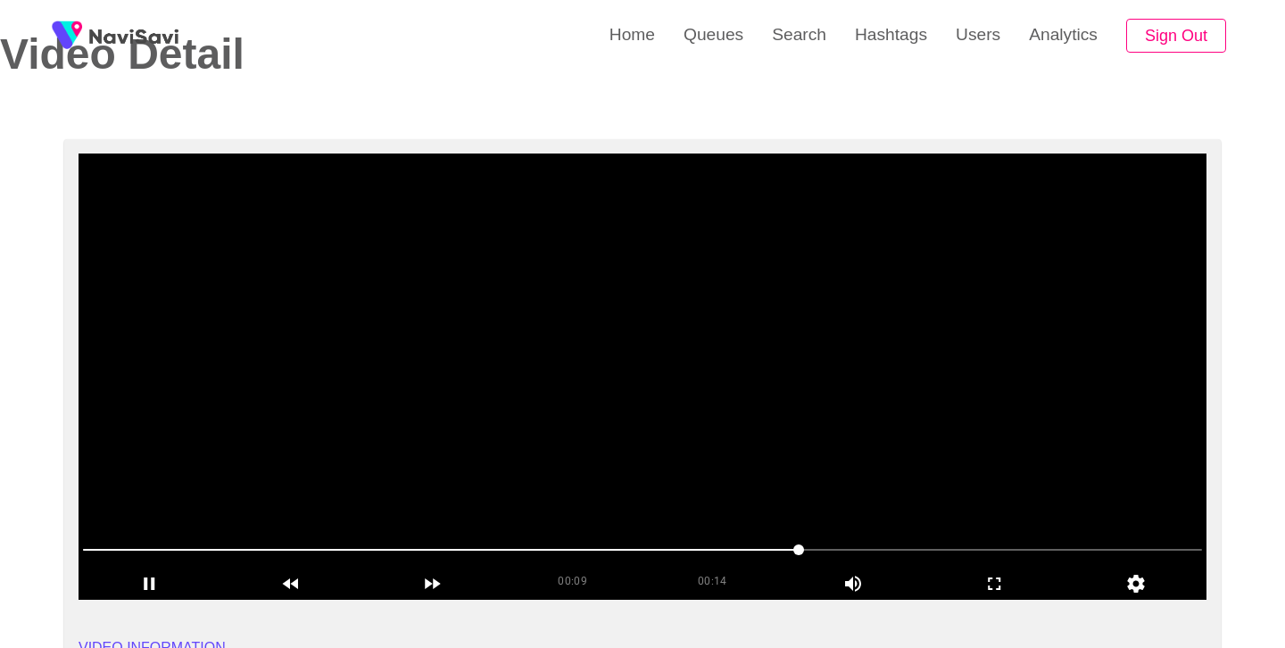
scroll to position [84, 0]
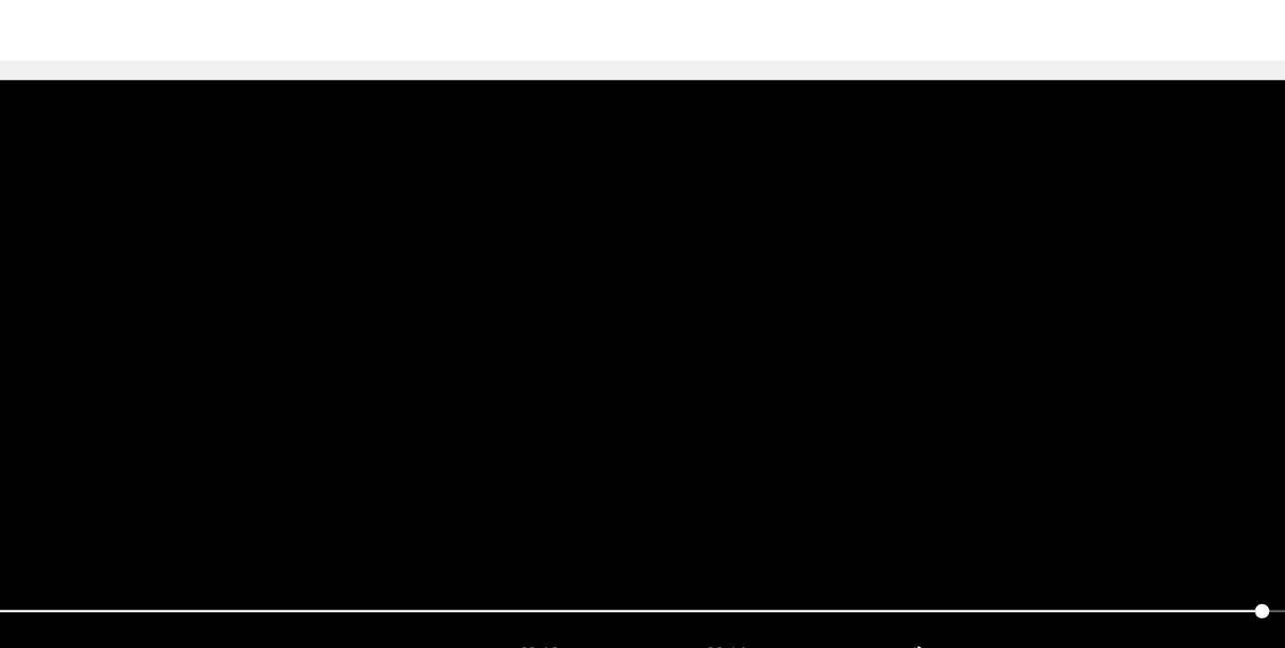
click at [670, 366] on video at bounding box center [643, 376] width 1128 height 446
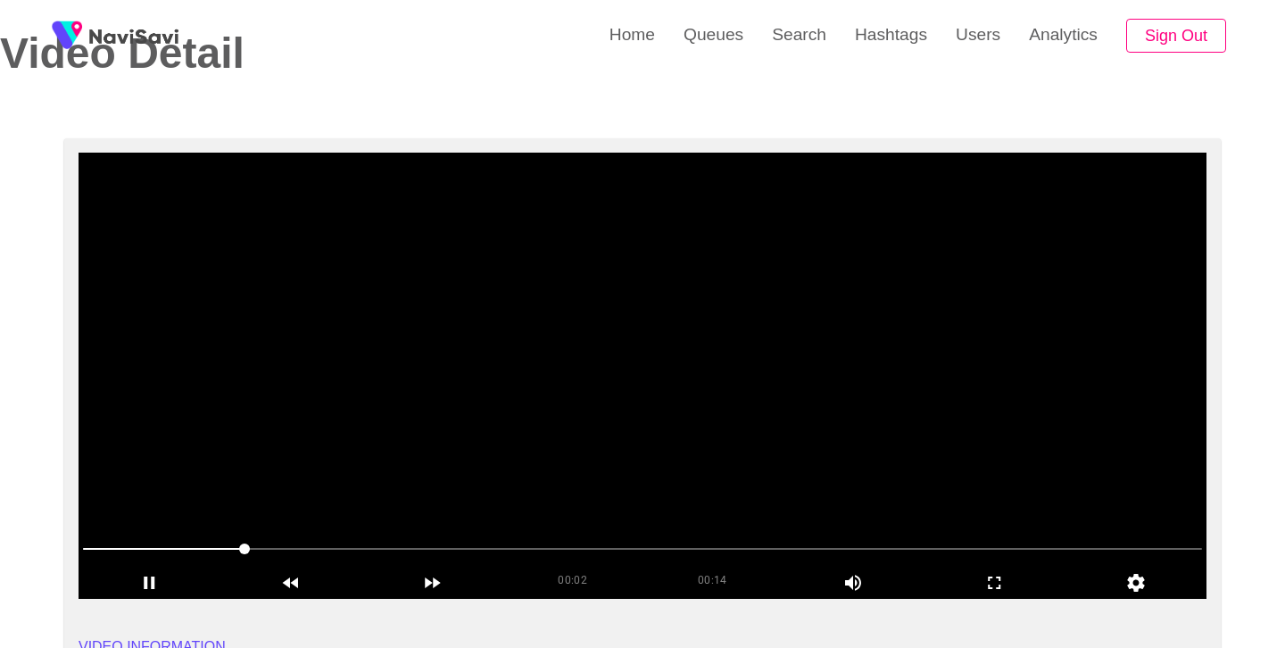
click at [642, 425] on video at bounding box center [643, 376] width 1128 height 446
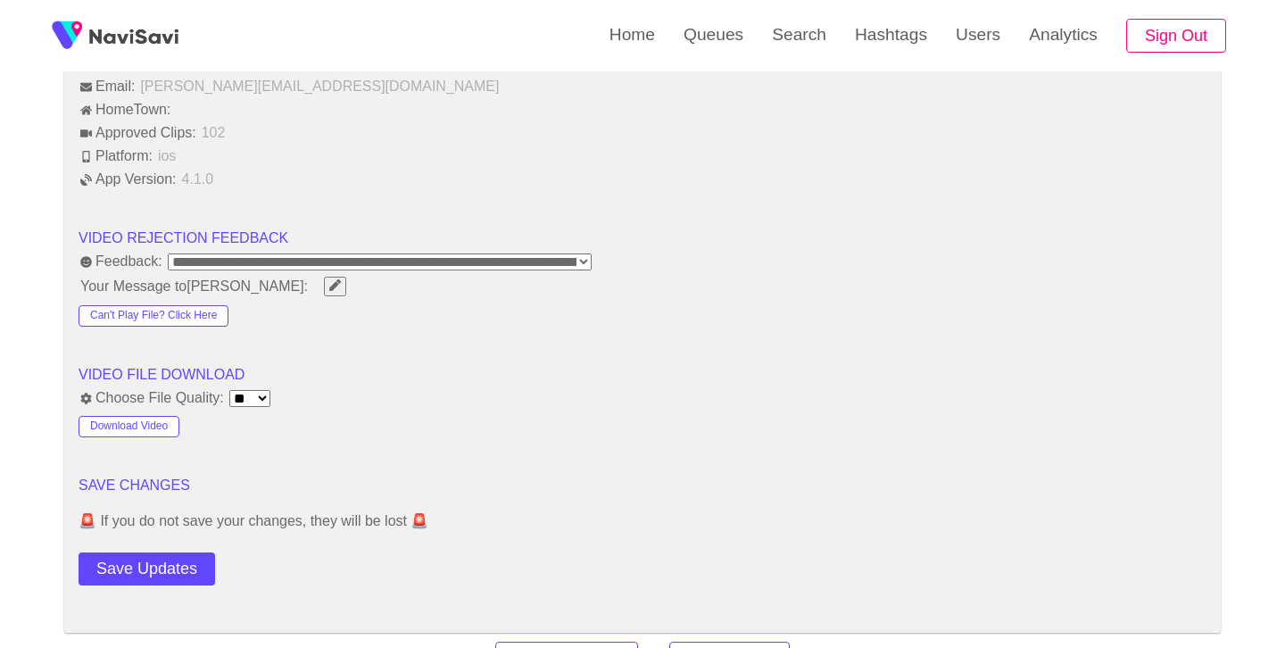
scroll to position [2136, 0]
click at [178, 570] on button "Save Updates" at bounding box center [147, 568] width 137 height 33
click at [822, 45] on link "Search" at bounding box center [799, 35] width 83 height 70
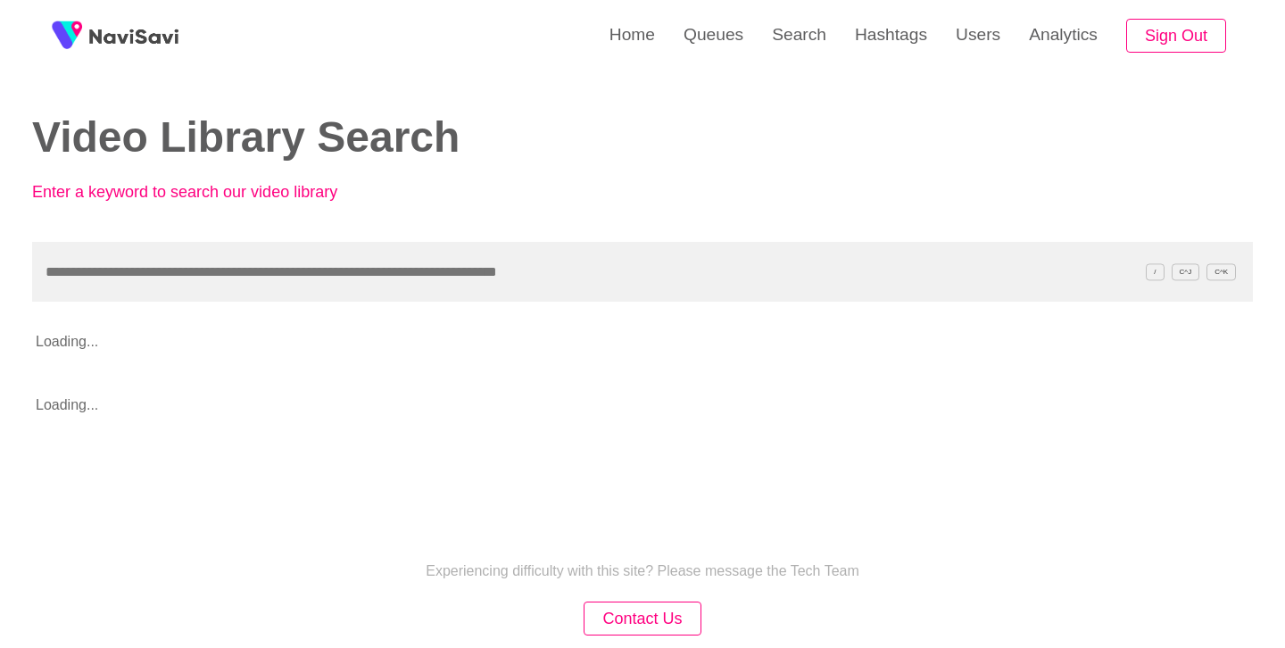
click at [369, 272] on input "text" at bounding box center [642, 272] width 1221 height 60
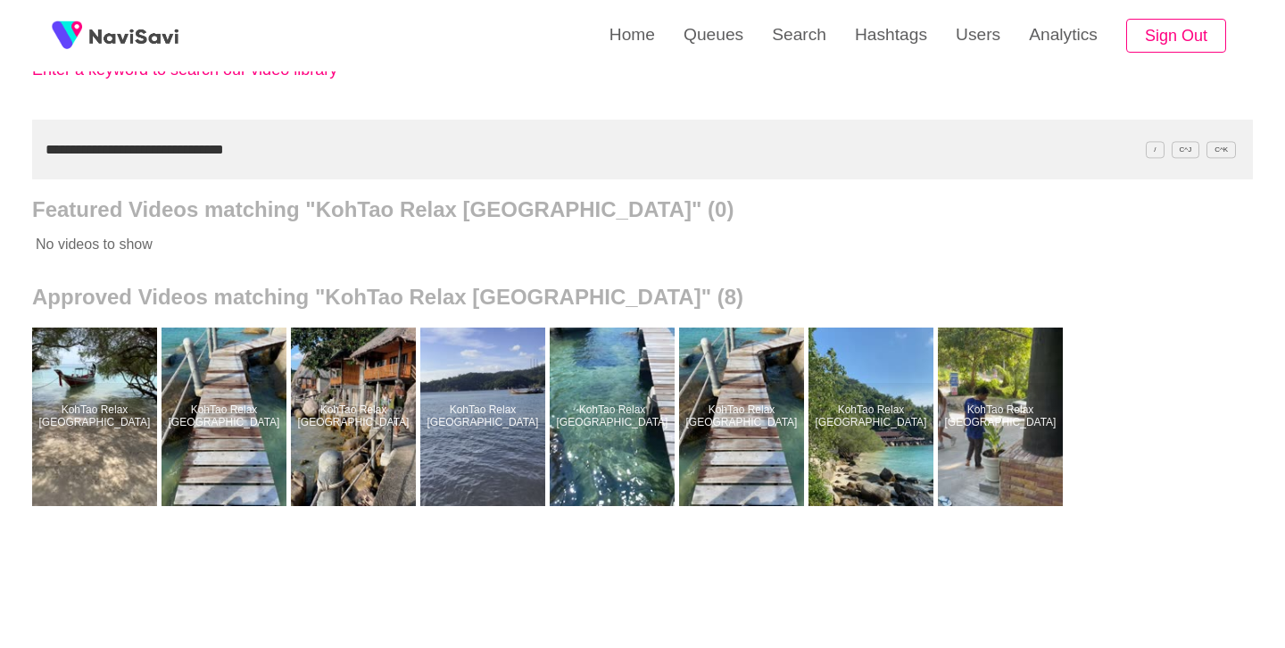
scroll to position [133, 0]
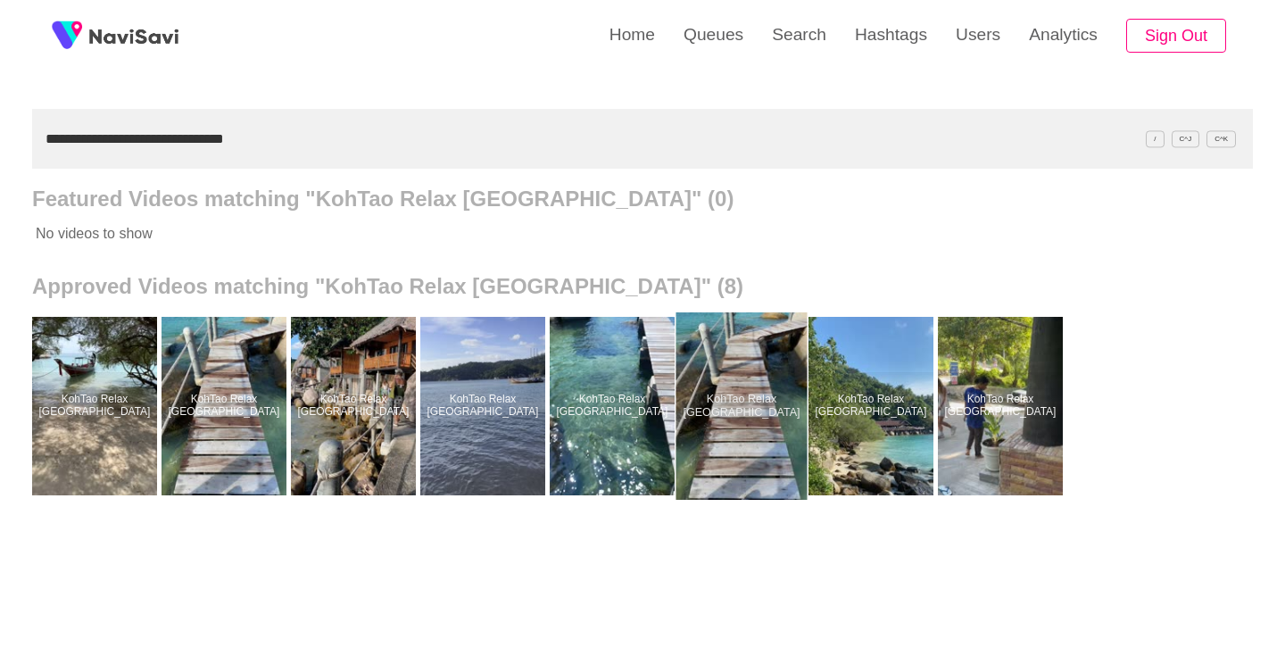
click at [745, 382] on div at bounding box center [742, 405] width 131 height 187
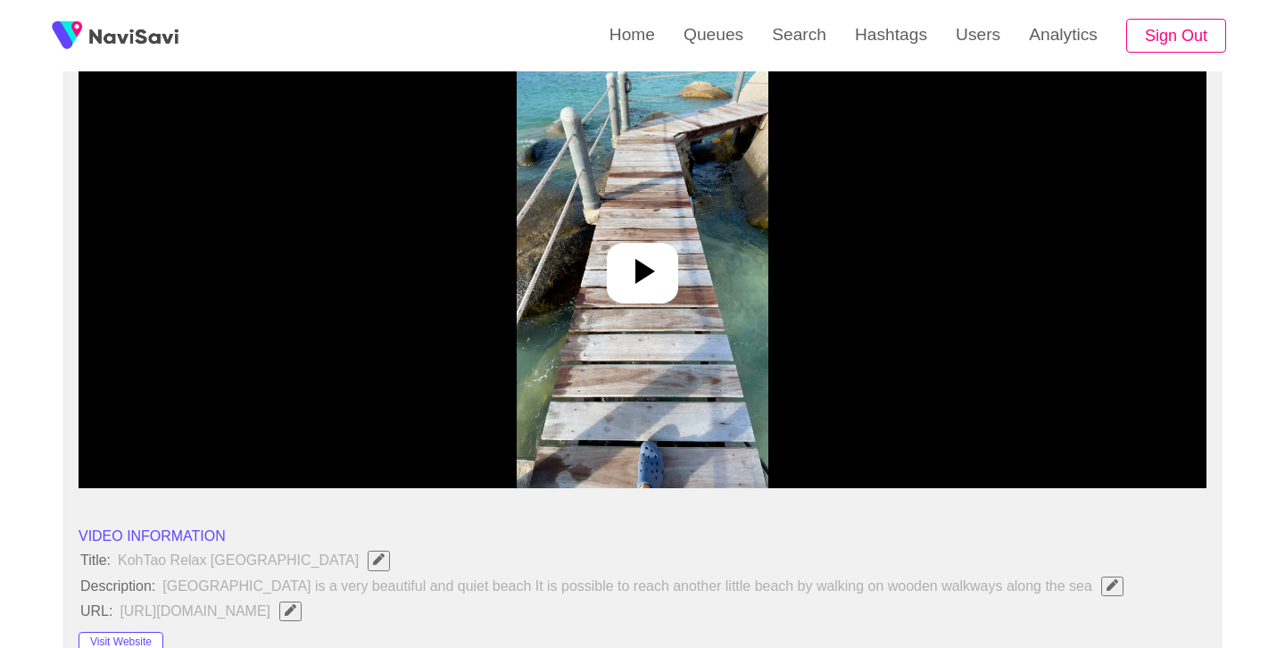
scroll to position [196, 0]
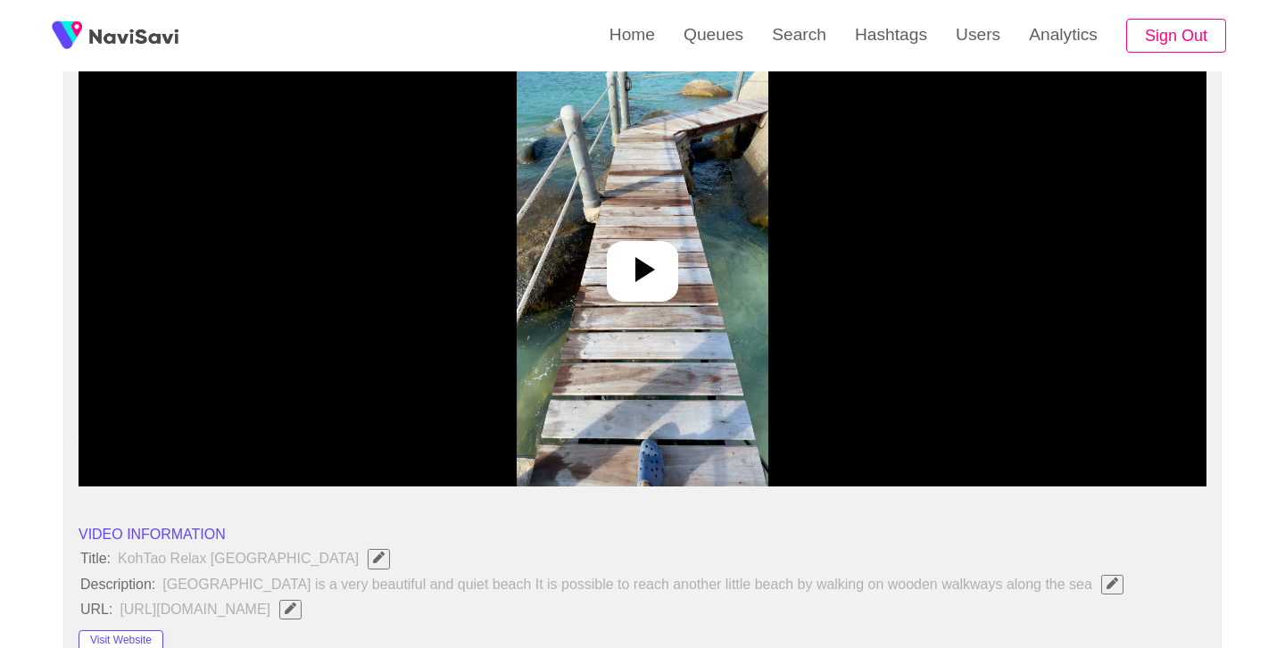
click at [654, 271] on icon at bounding box center [642, 269] width 43 height 43
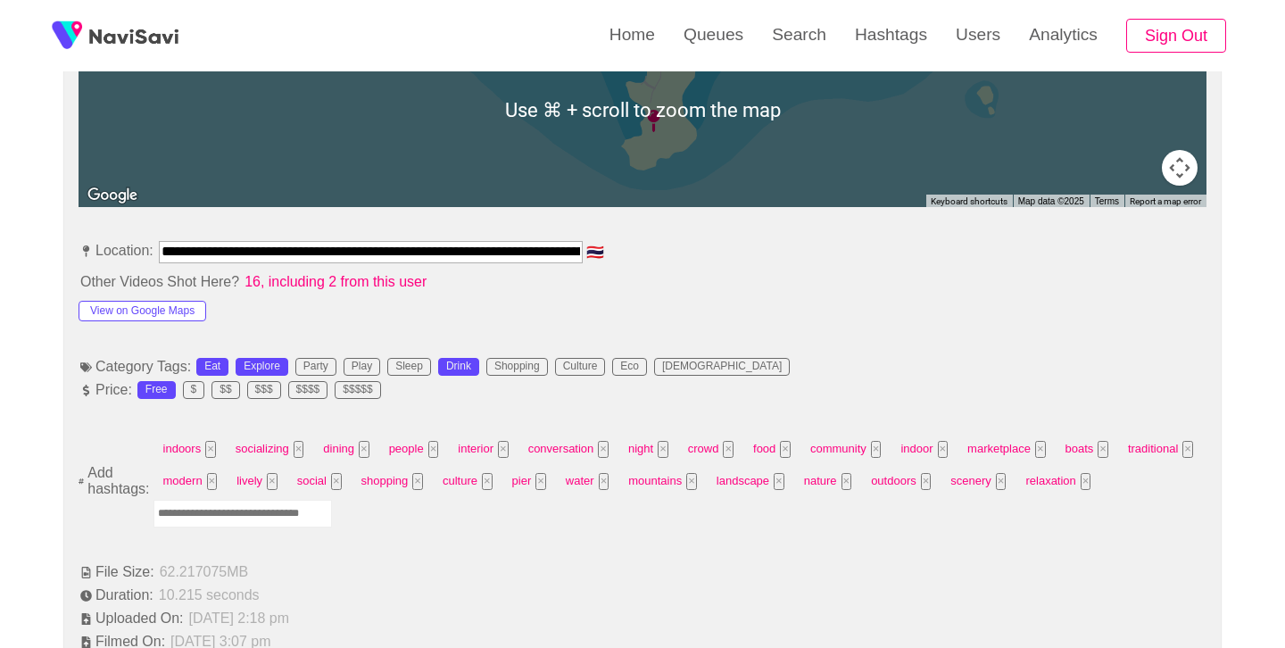
scroll to position [870, 0]
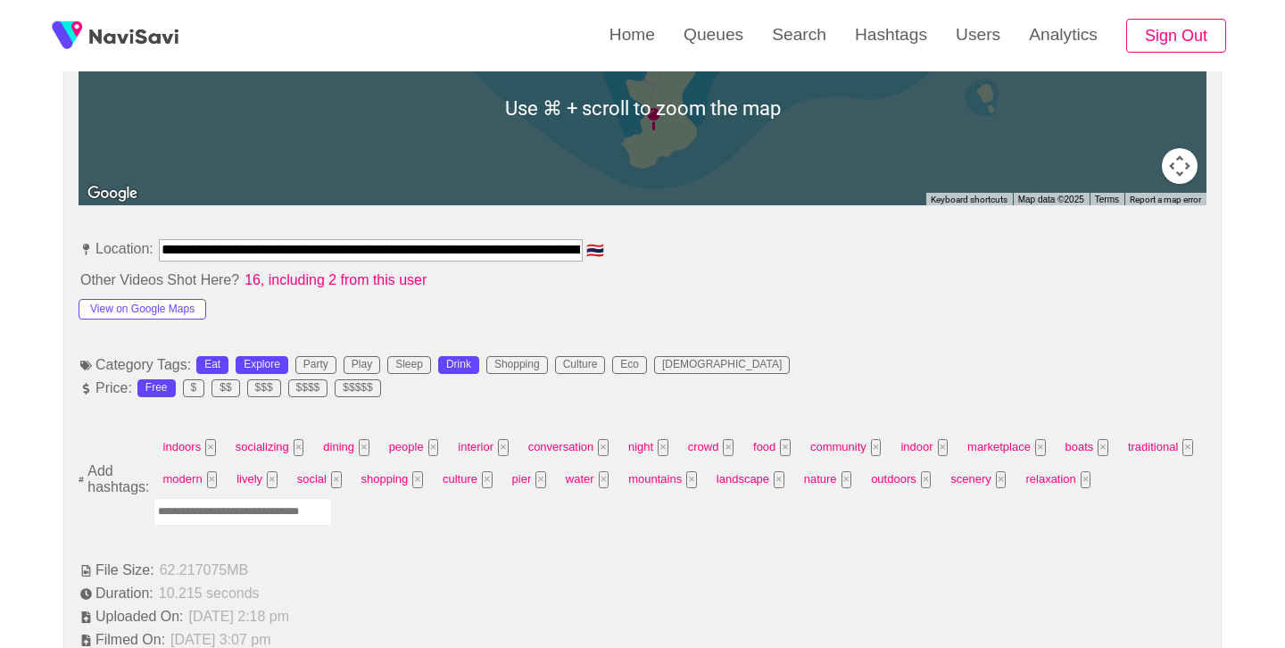
click at [258, 514] on input "Enter tag here and press return" at bounding box center [243, 512] width 179 height 28
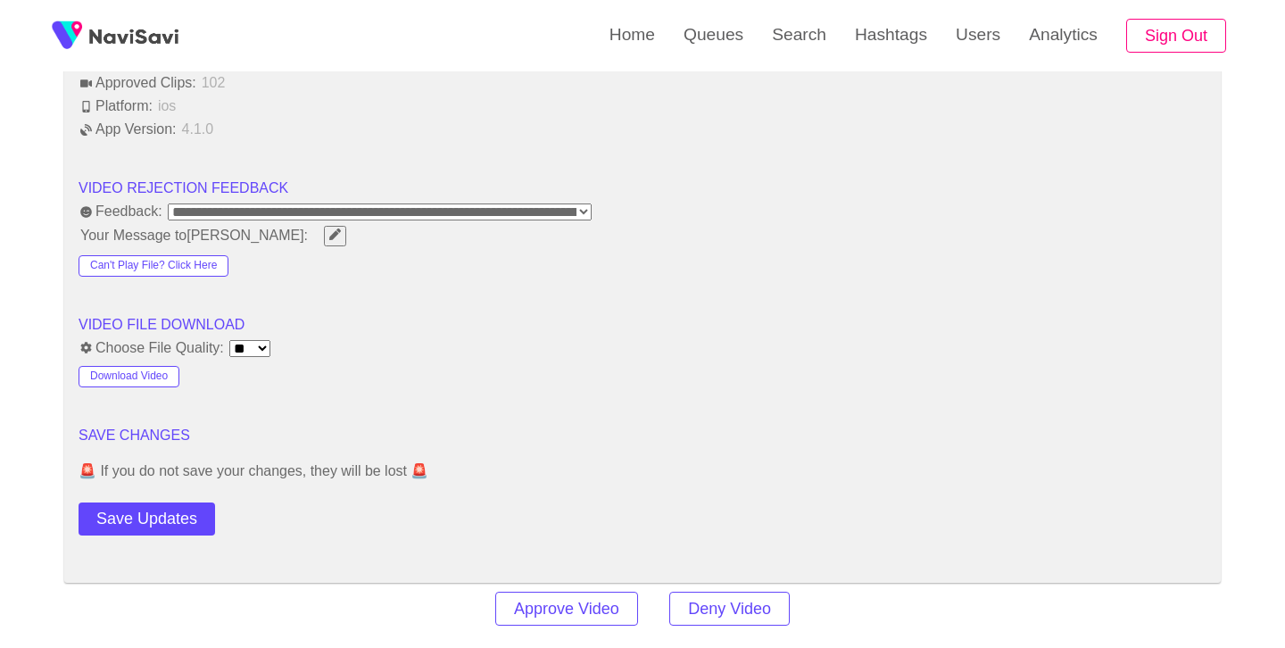
scroll to position [2239, 0]
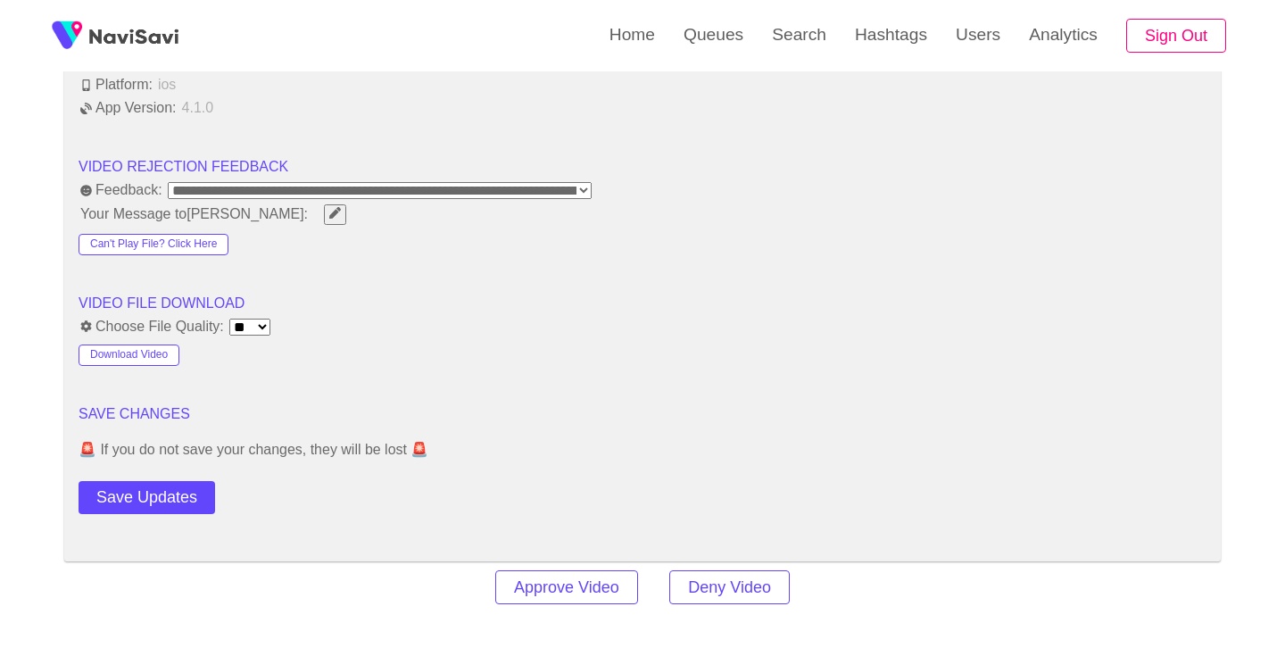
click at [144, 497] on button "Save Updates" at bounding box center [147, 497] width 137 height 33
click at [784, 44] on link "Search" at bounding box center [799, 35] width 83 height 70
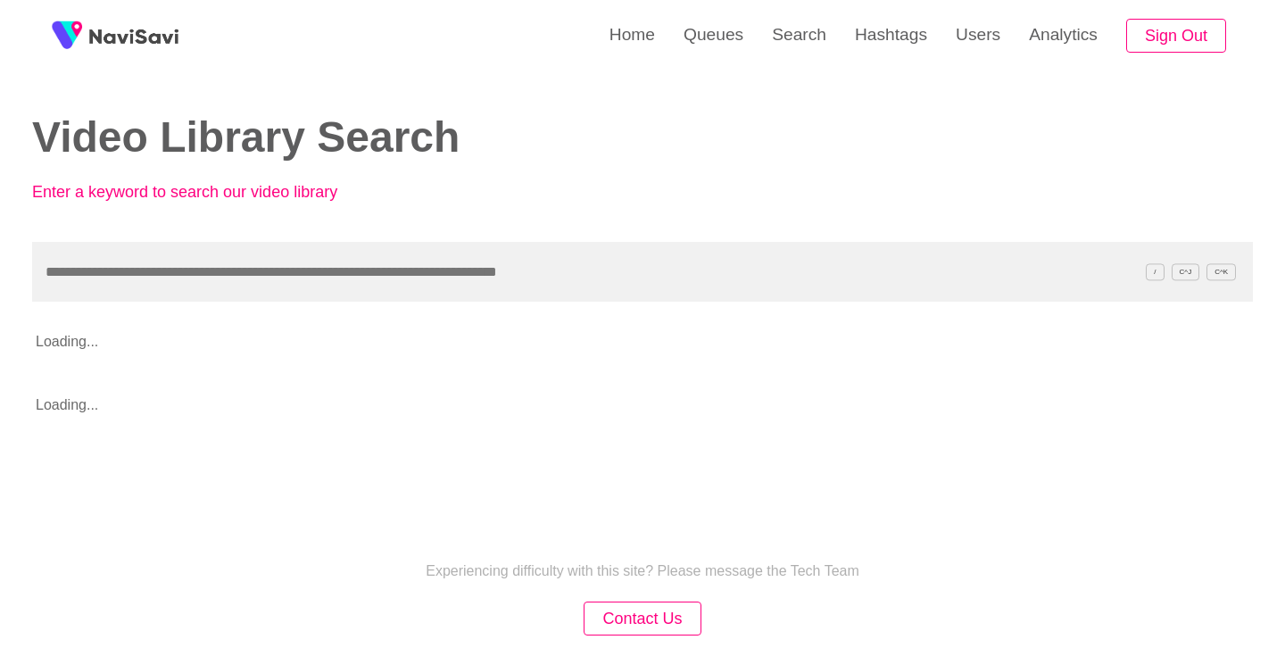
click at [439, 262] on input "text" at bounding box center [642, 272] width 1221 height 60
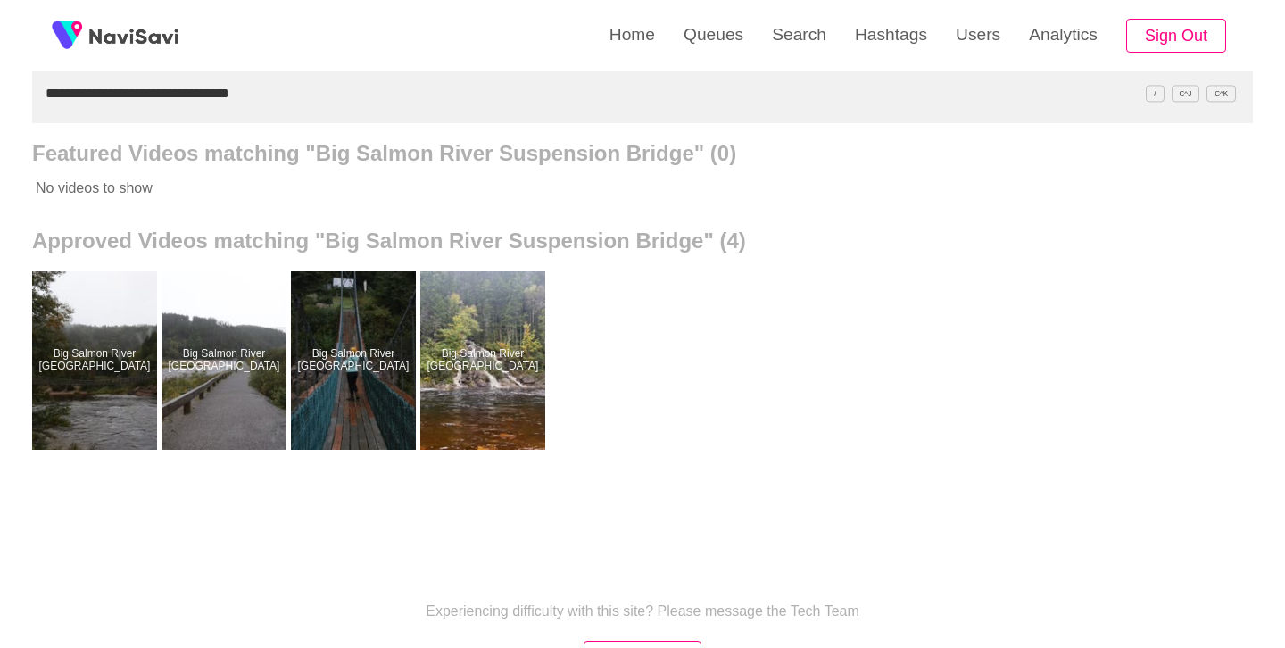
scroll to position [179, 0]
click at [230, 325] on div at bounding box center [224, 359] width 125 height 179
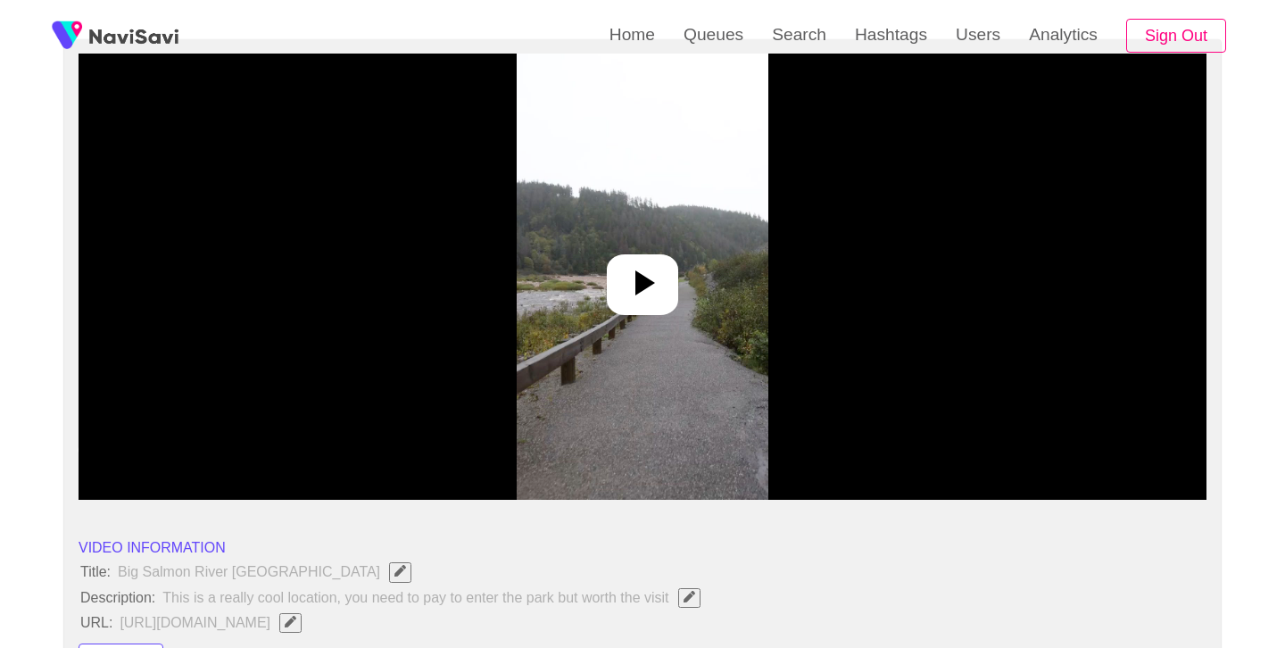
scroll to position [185, 0]
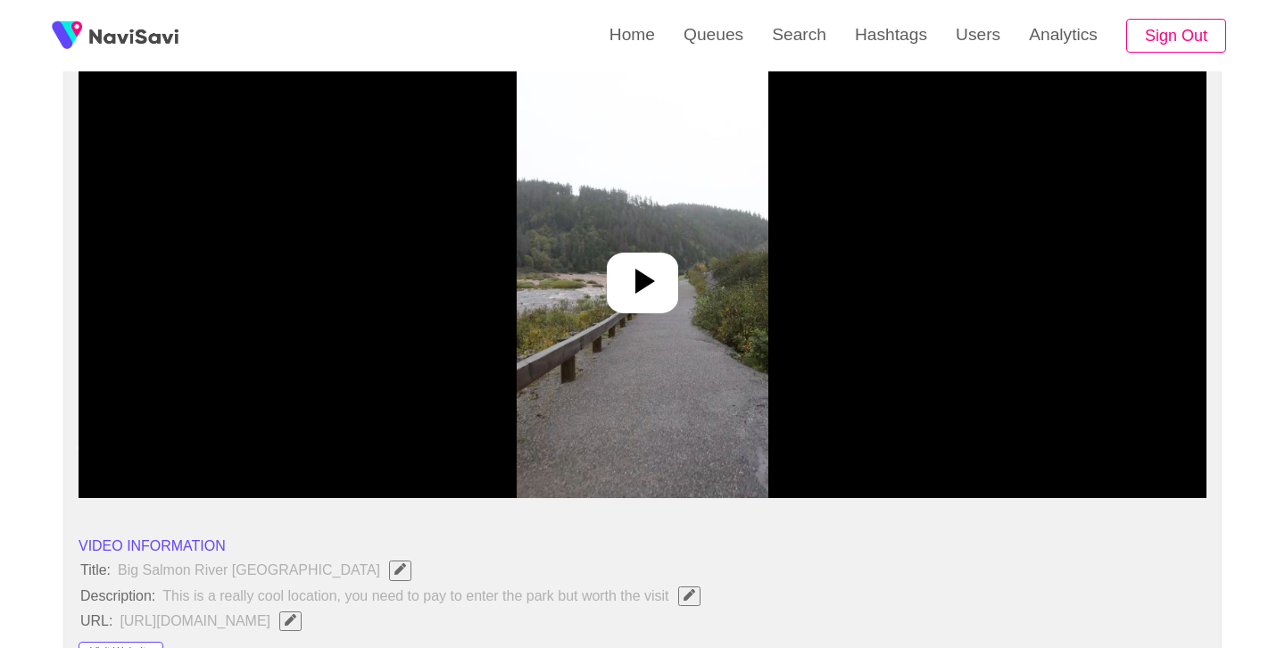
click at [658, 280] on icon at bounding box center [642, 281] width 43 height 43
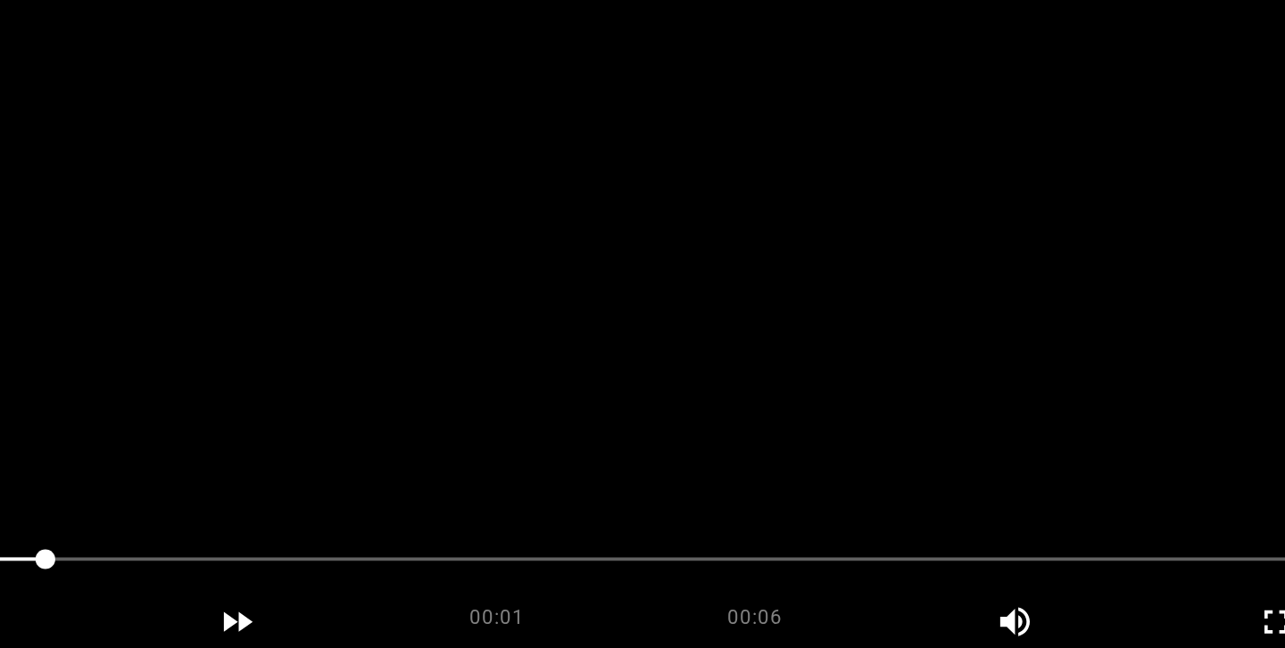
click at [662, 317] on video at bounding box center [643, 275] width 1128 height 446
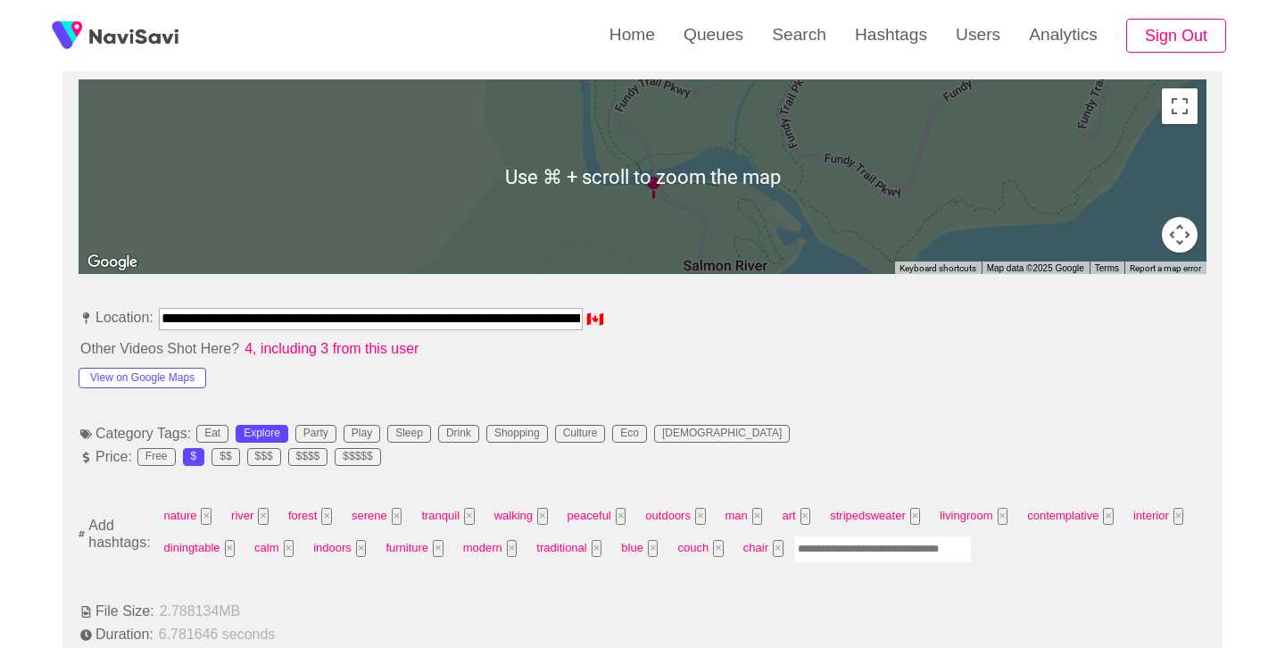
scroll to position [833, 0]
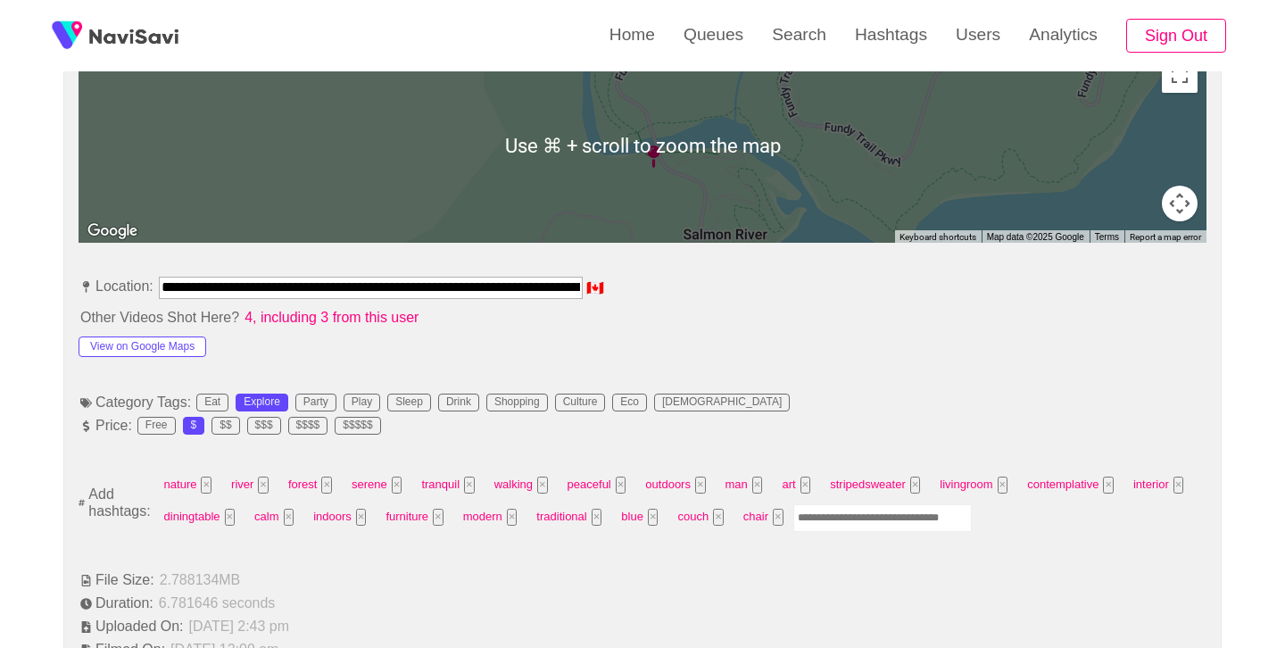
click at [873, 523] on input "Enter tag here and press return" at bounding box center [883, 518] width 179 height 28
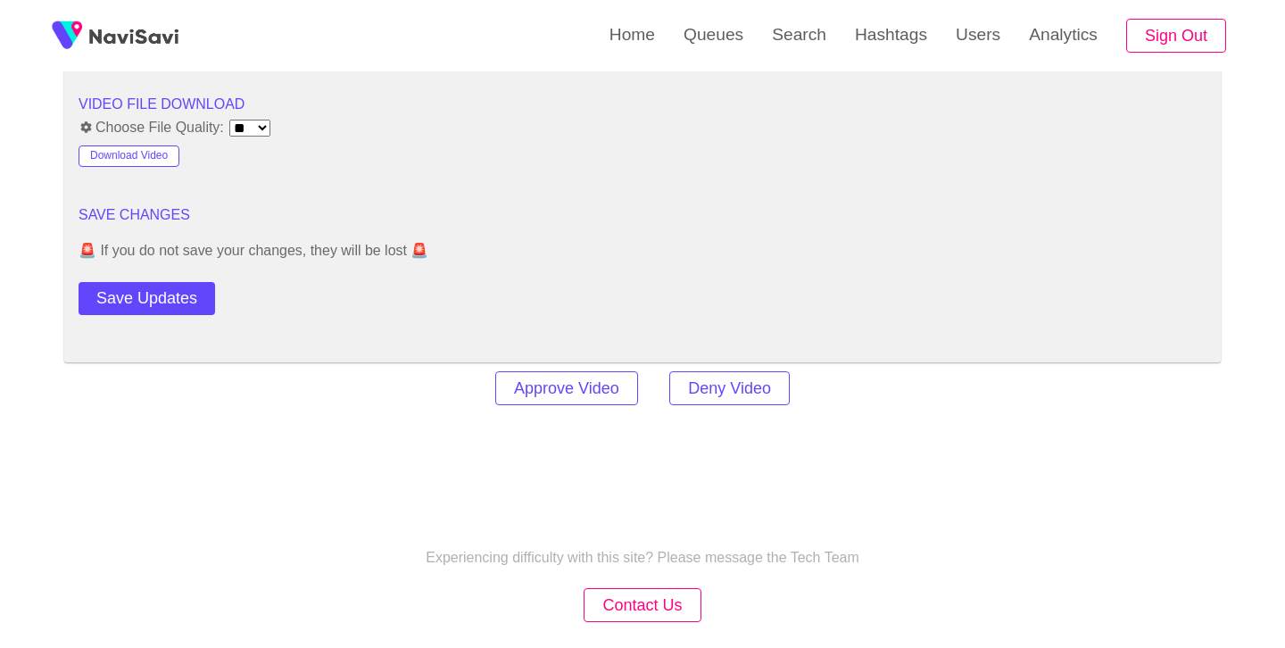
scroll to position [2426, 0]
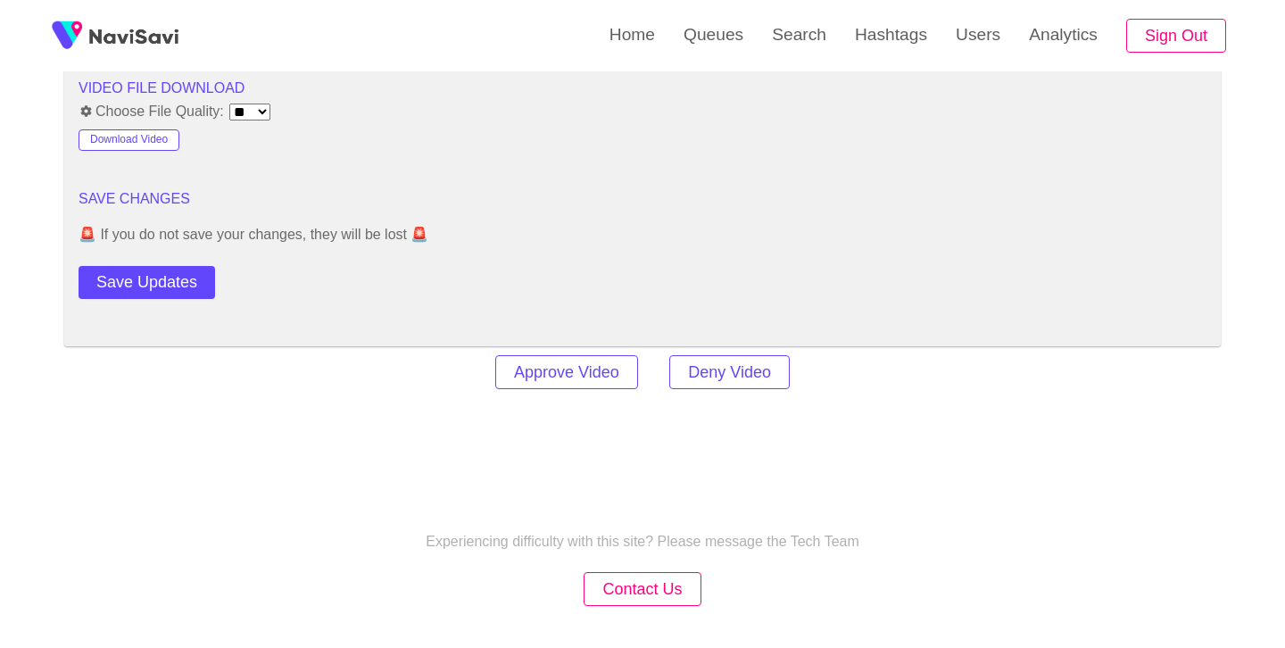
click at [177, 264] on div "Save Updates" at bounding box center [192, 279] width 226 height 40
click at [177, 285] on button "Save Updates" at bounding box center [147, 282] width 137 height 33
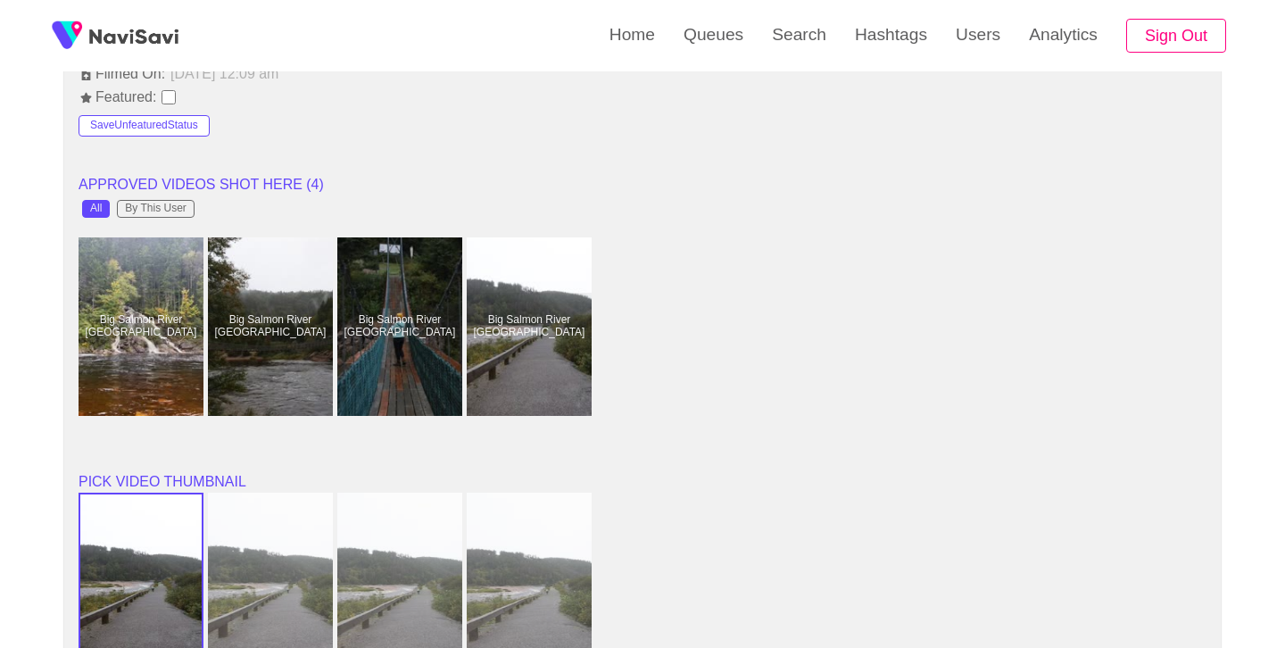
scroll to position [1415, 0]
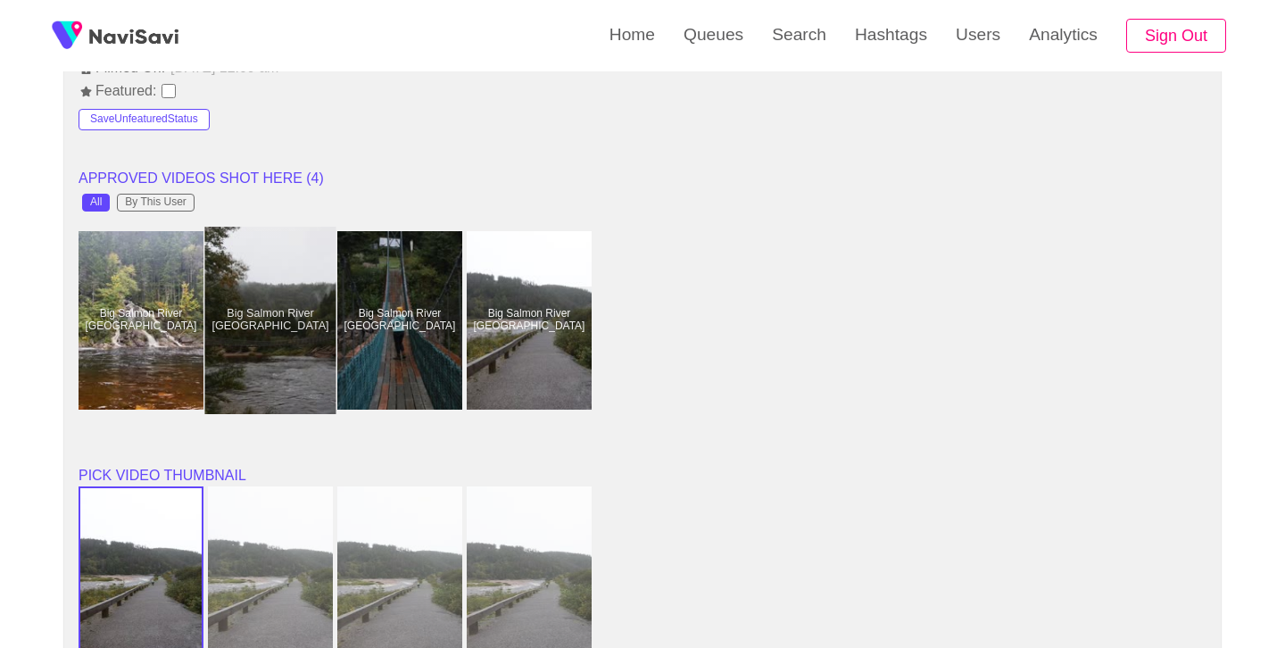
click at [326, 333] on div at bounding box center [270, 320] width 131 height 187
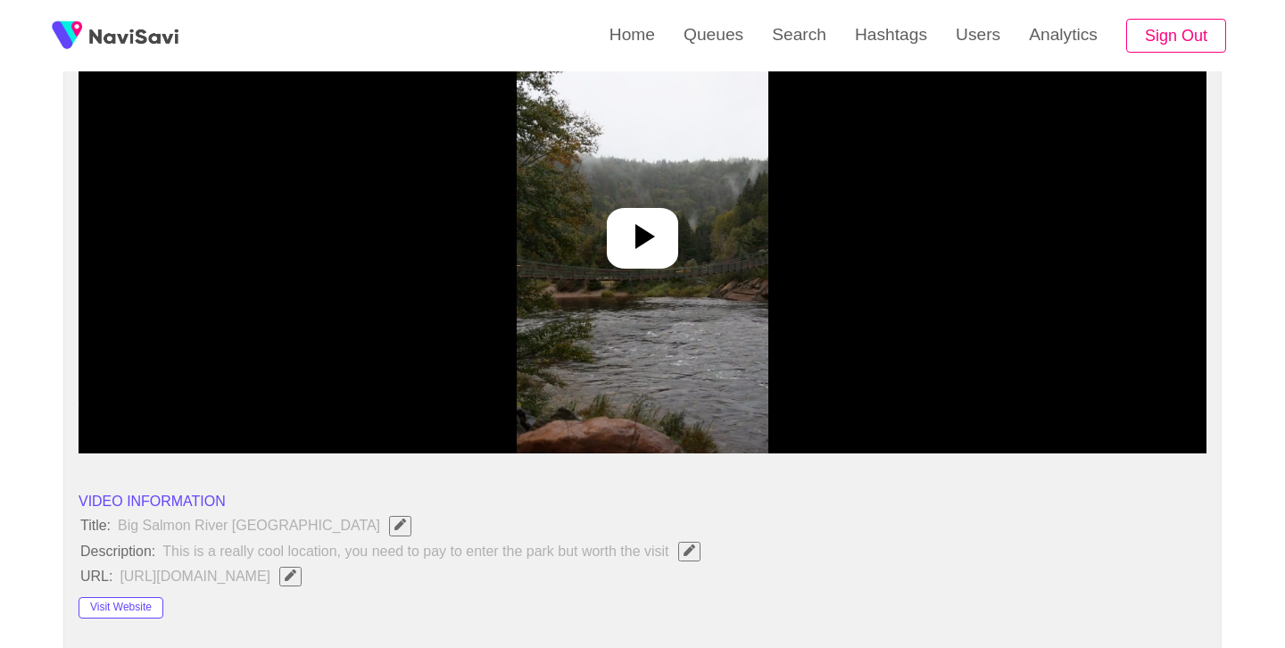
click at [640, 241] on icon at bounding box center [646, 236] width 20 height 25
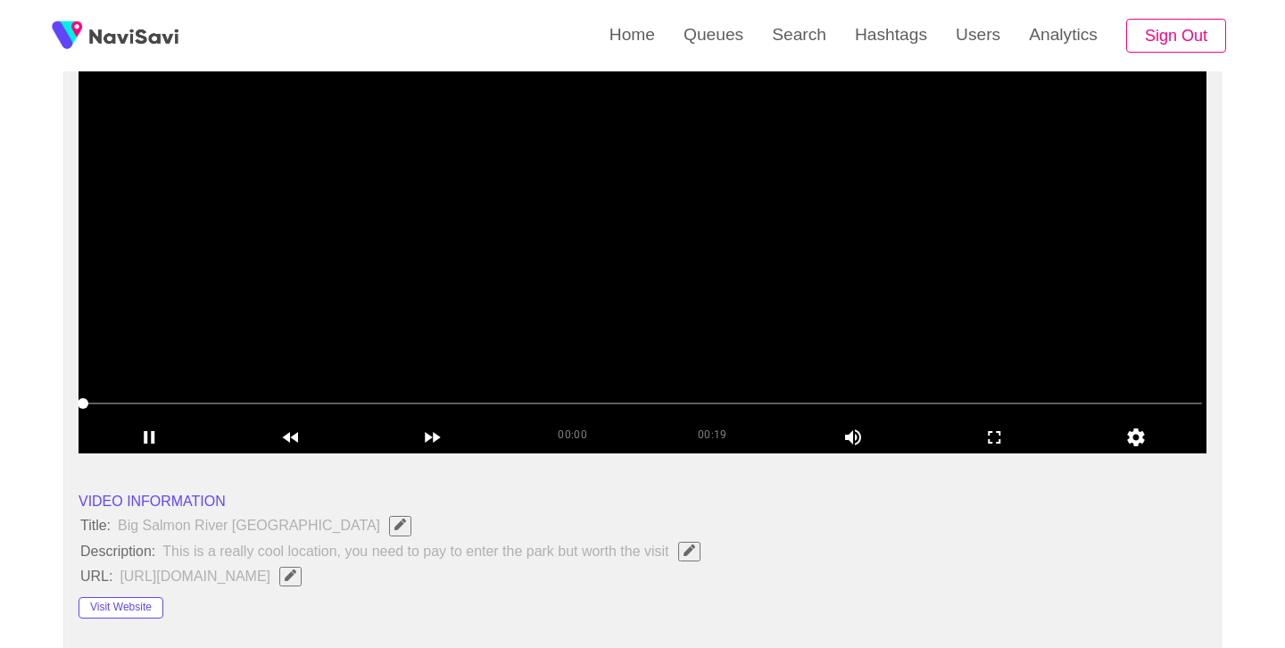
scroll to position [212, 0]
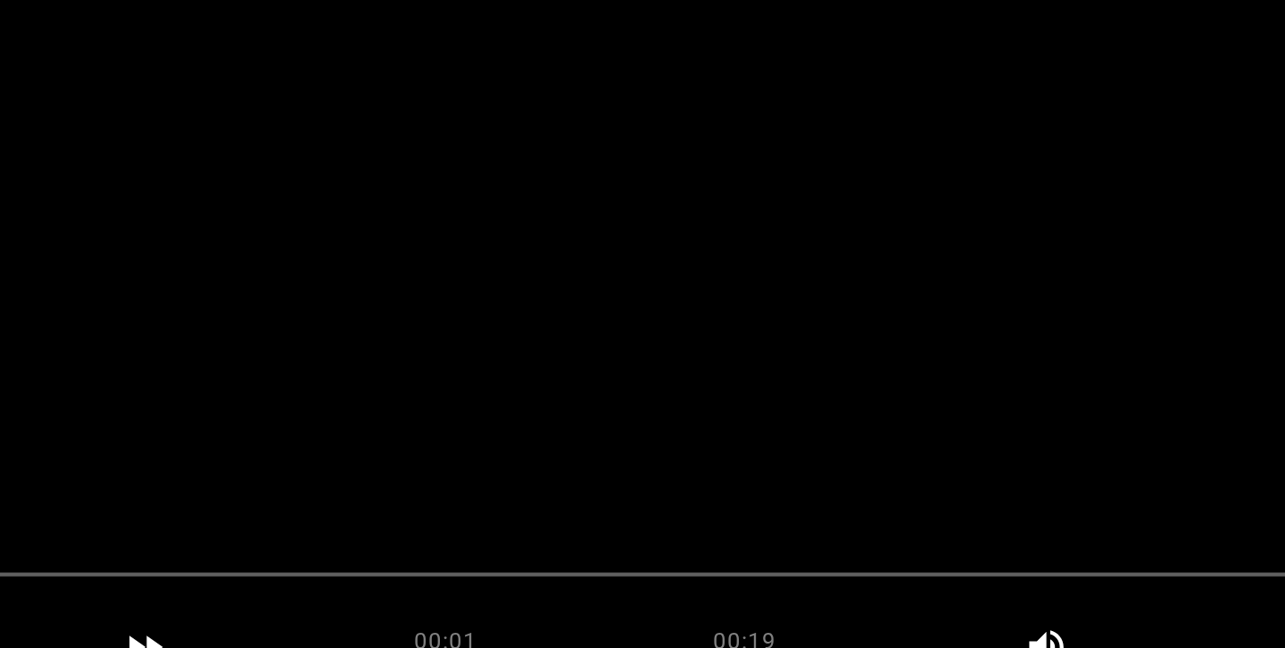
click at [684, 285] on video at bounding box center [643, 247] width 1128 height 446
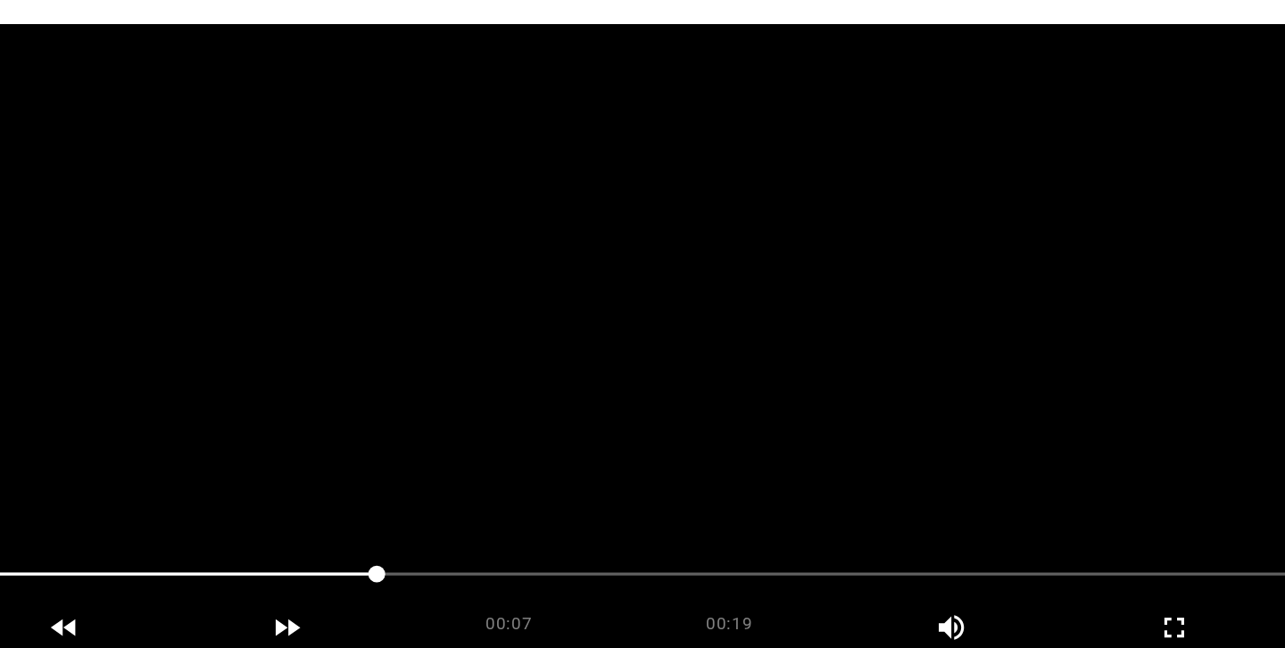
click at [684, 237] on video at bounding box center [643, 247] width 1128 height 446
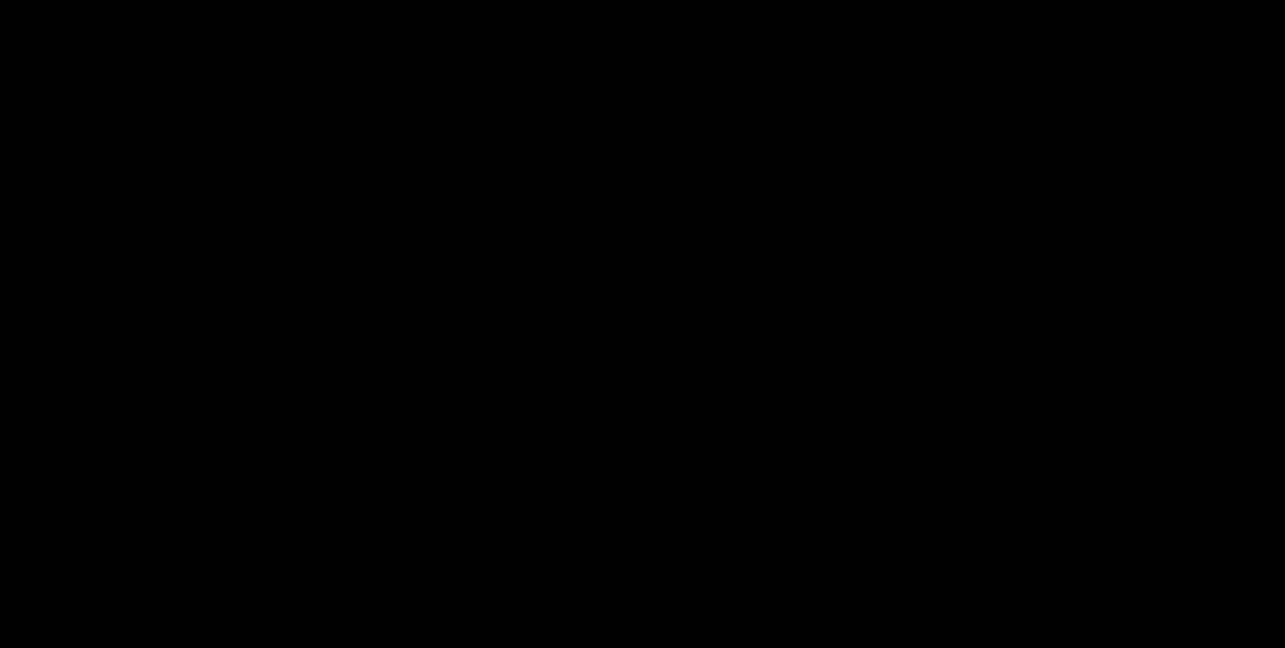
click at [683, 237] on video at bounding box center [643, 247] width 1128 height 446
click at [685, 236] on video at bounding box center [643, 247] width 1128 height 446
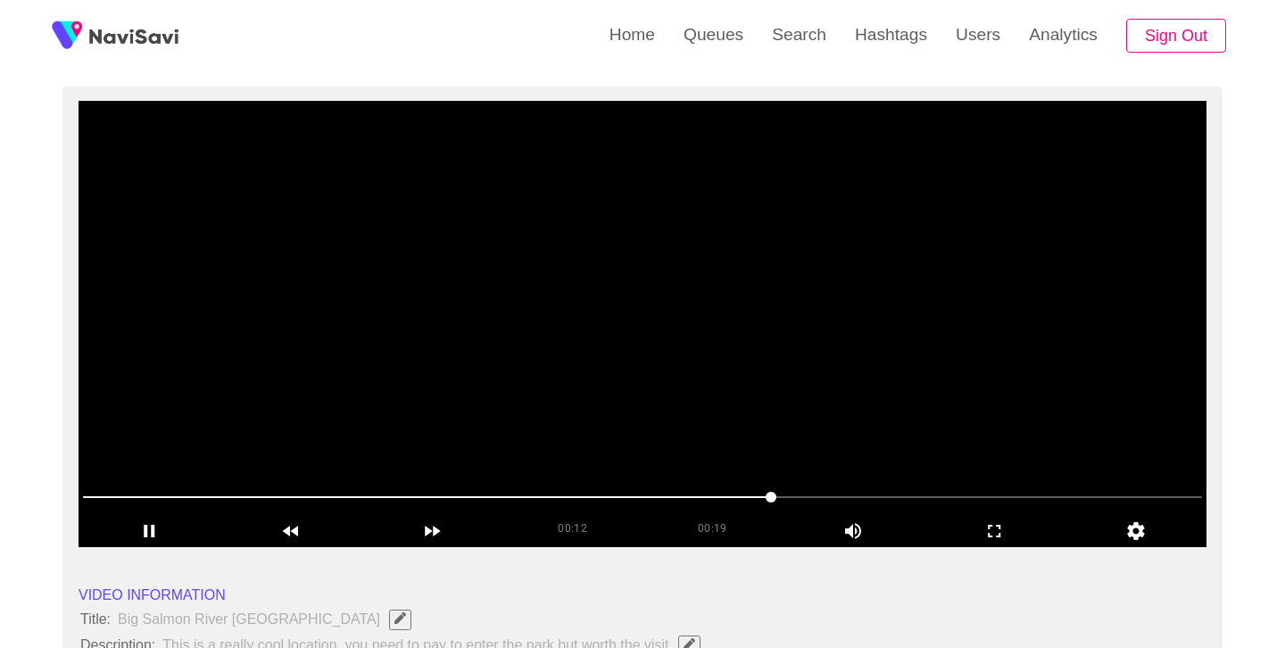
scroll to position [105, 0]
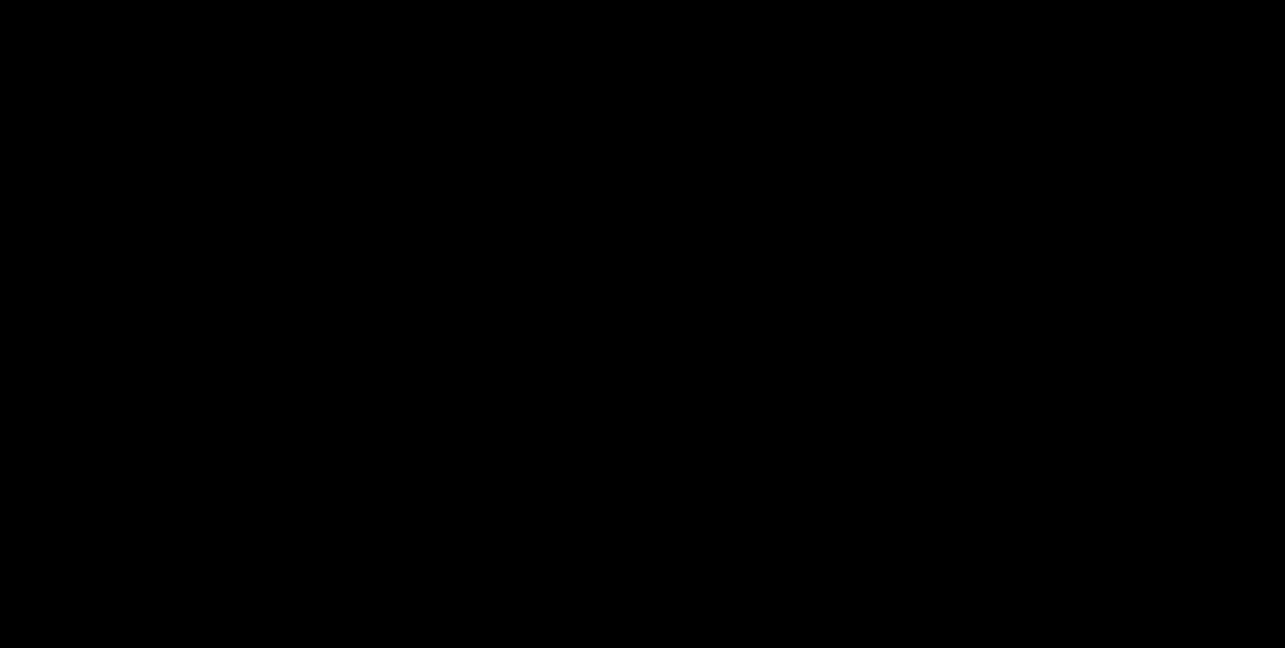
click at [688, 280] on video at bounding box center [643, 354] width 1128 height 446
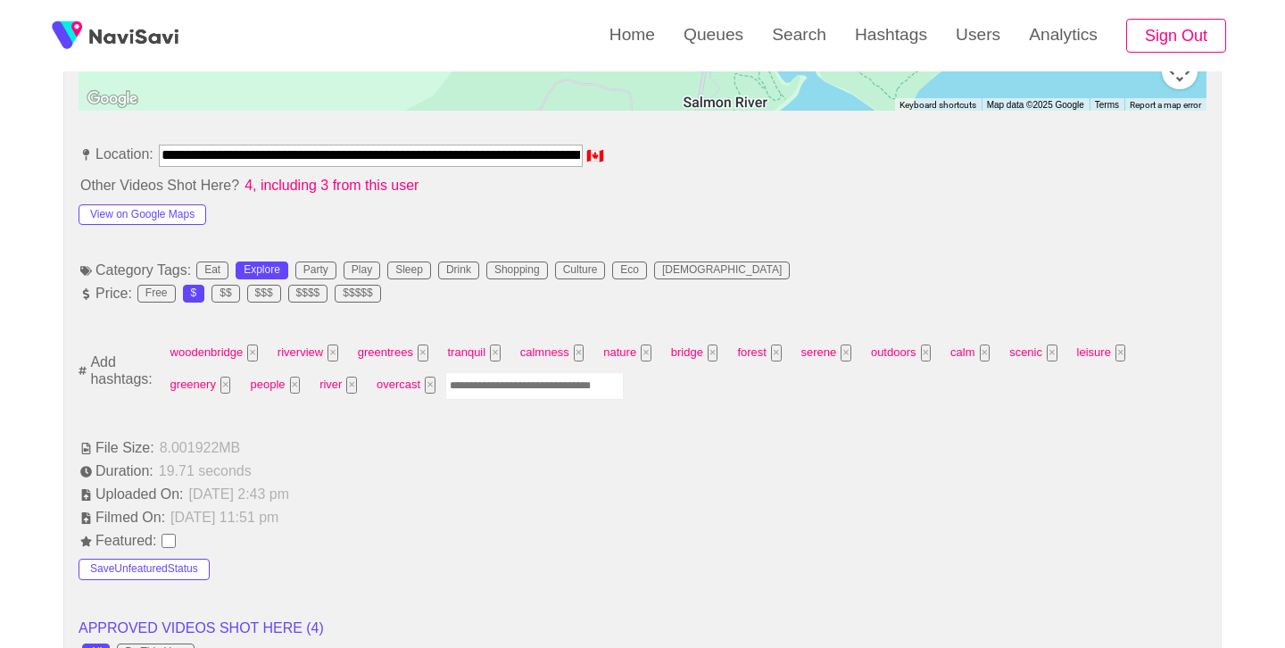
scroll to position [974, 0]
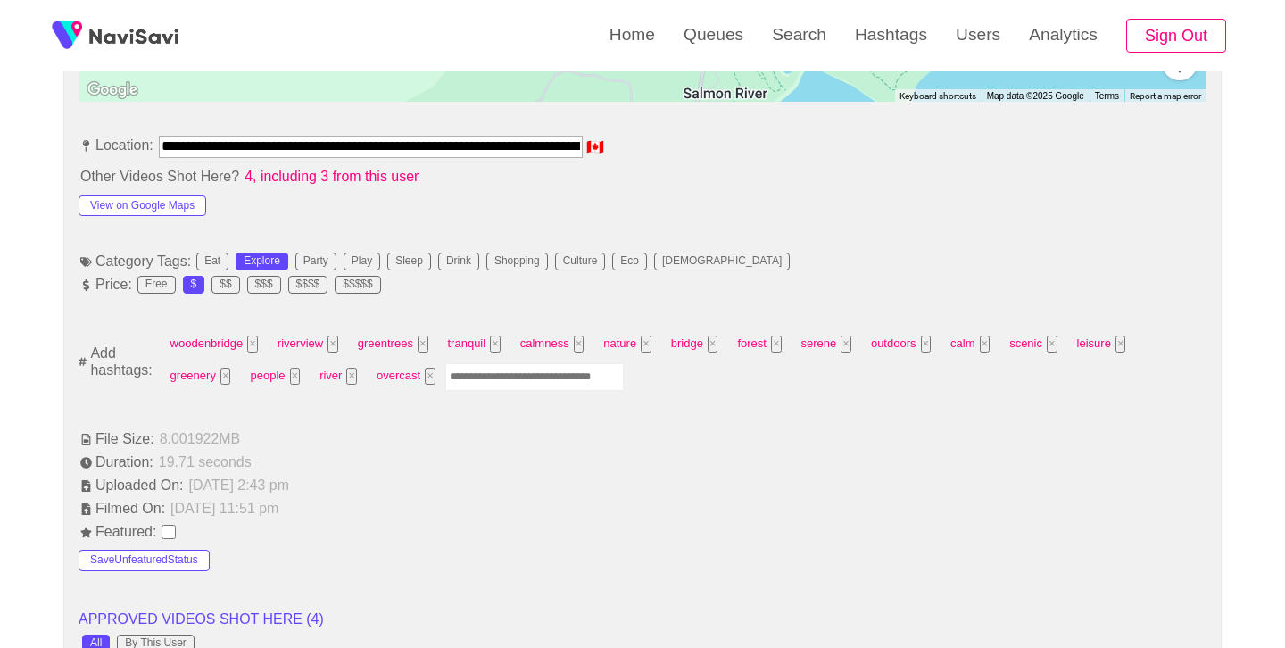
click at [515, 385] on input "Enter tag here and press return" at bounding box center [534, 377] width 179 height 28
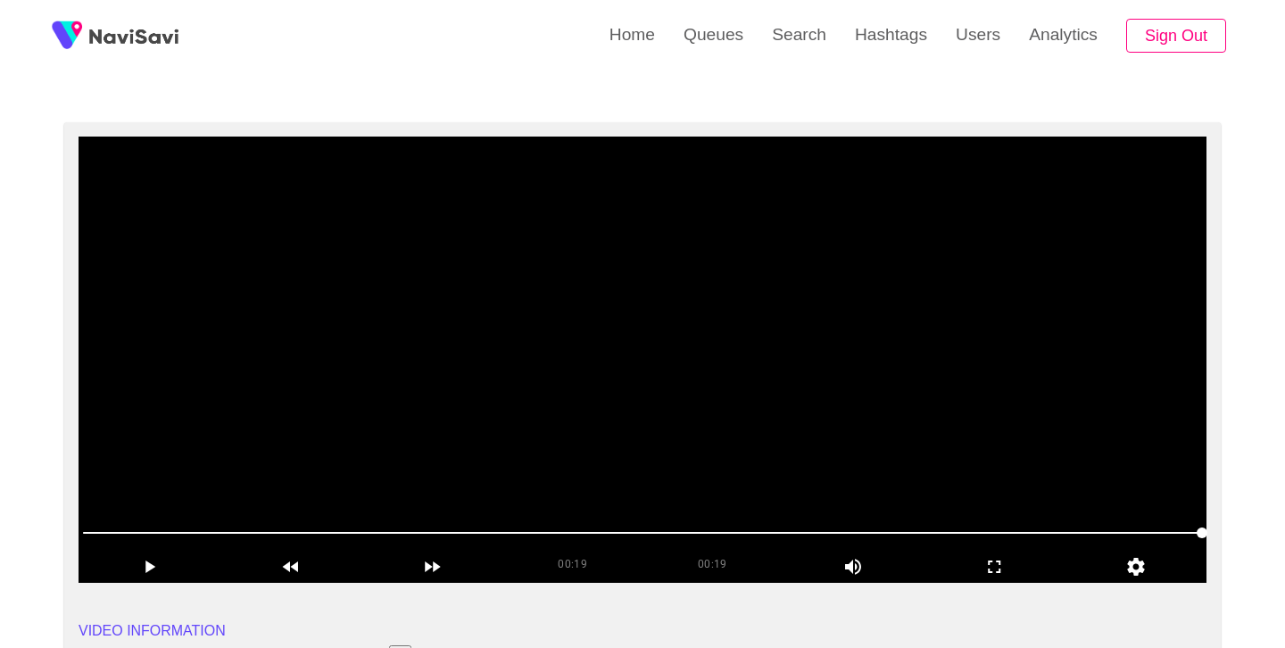
scroll to position [99, 0]
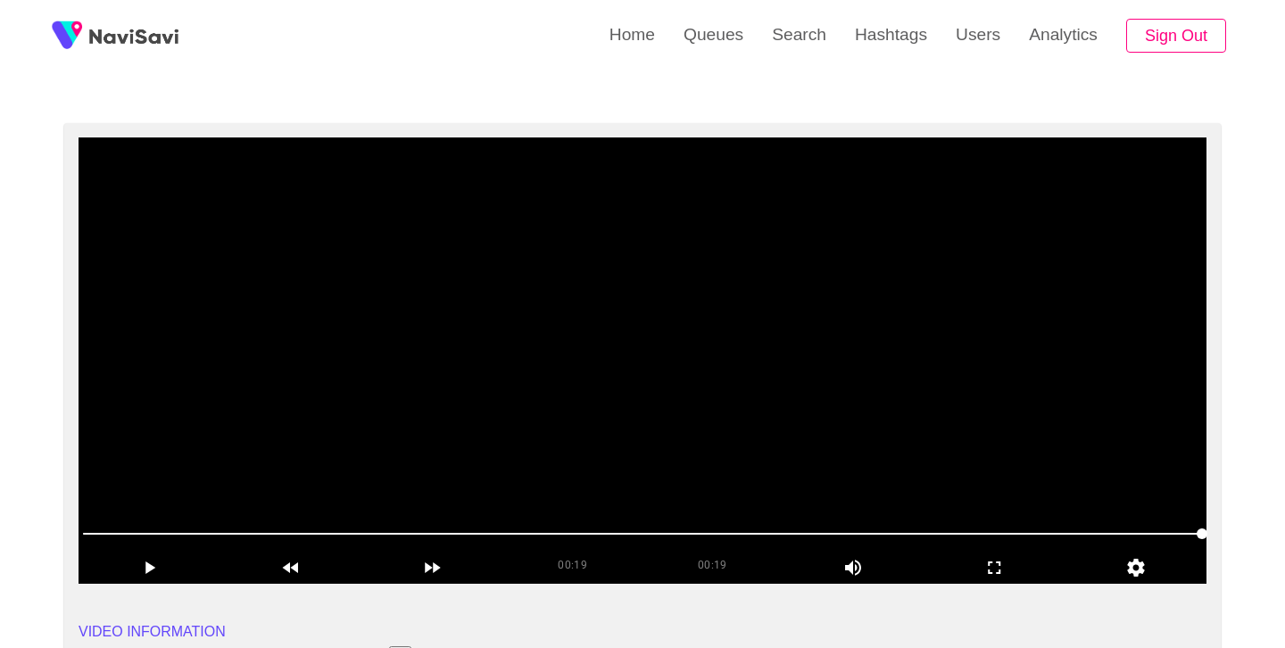
click at [612, 410] on video at bounding box center [643, 360] width 1128 height 446
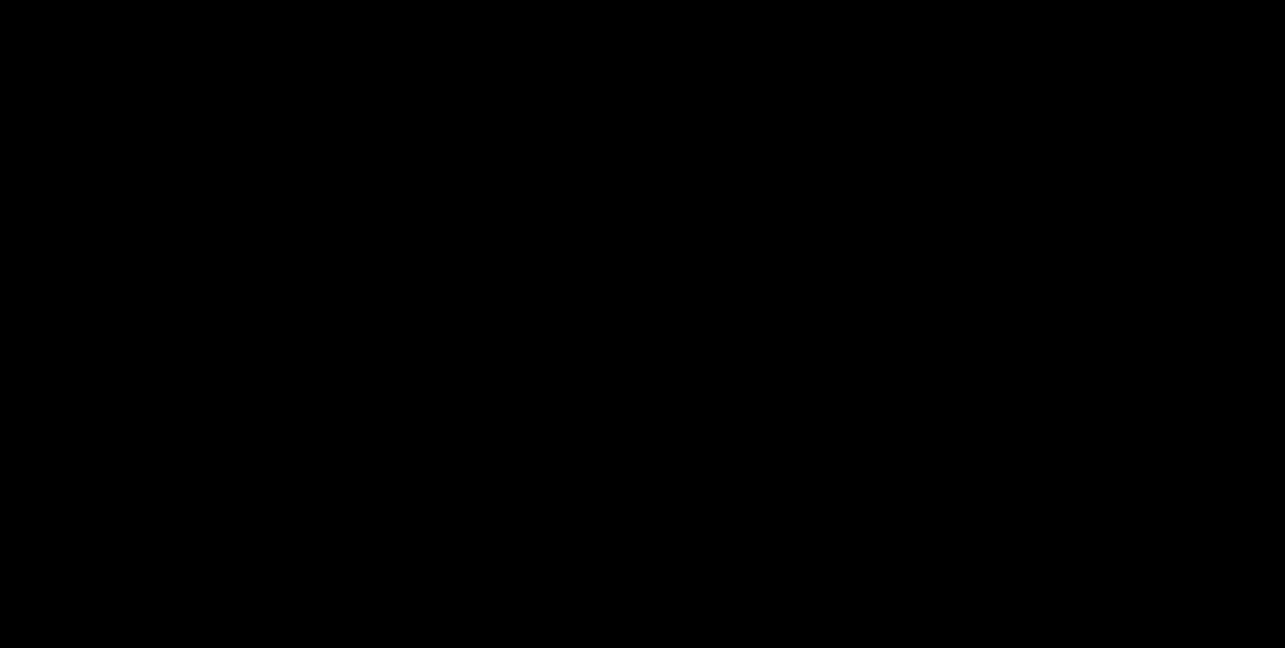
click at [640, 437] on video at bounding box center [643, 360] width 1128 height 446
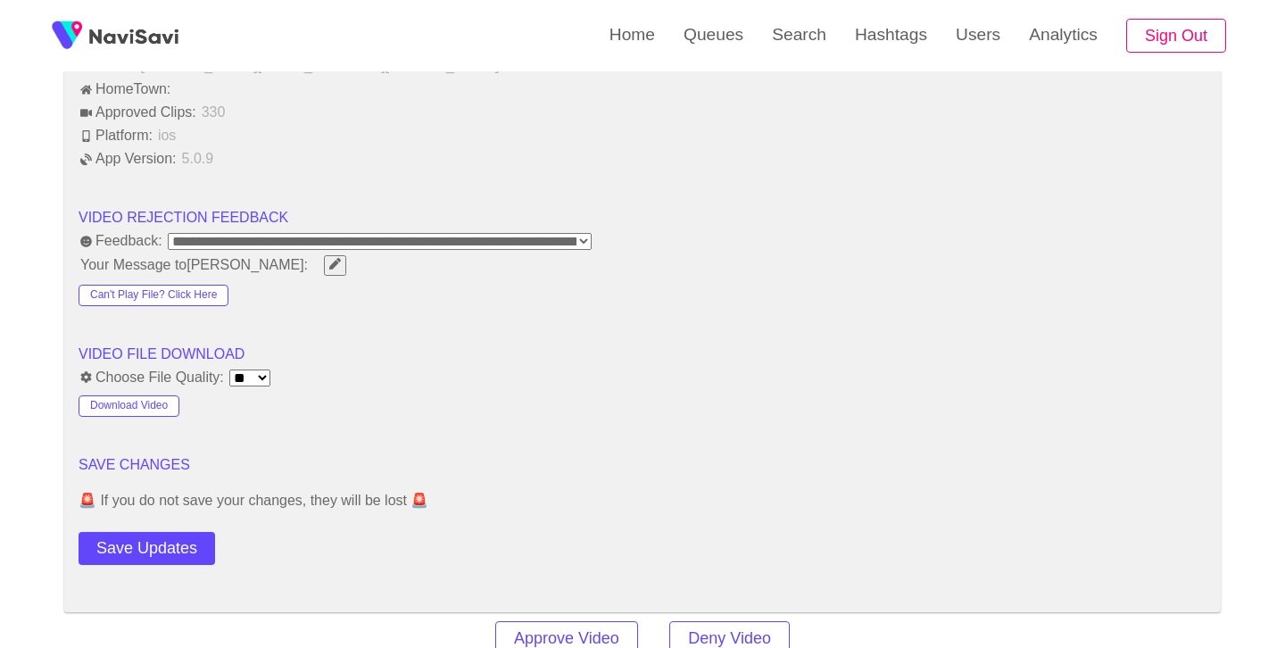
scroll to position [2163, 0]
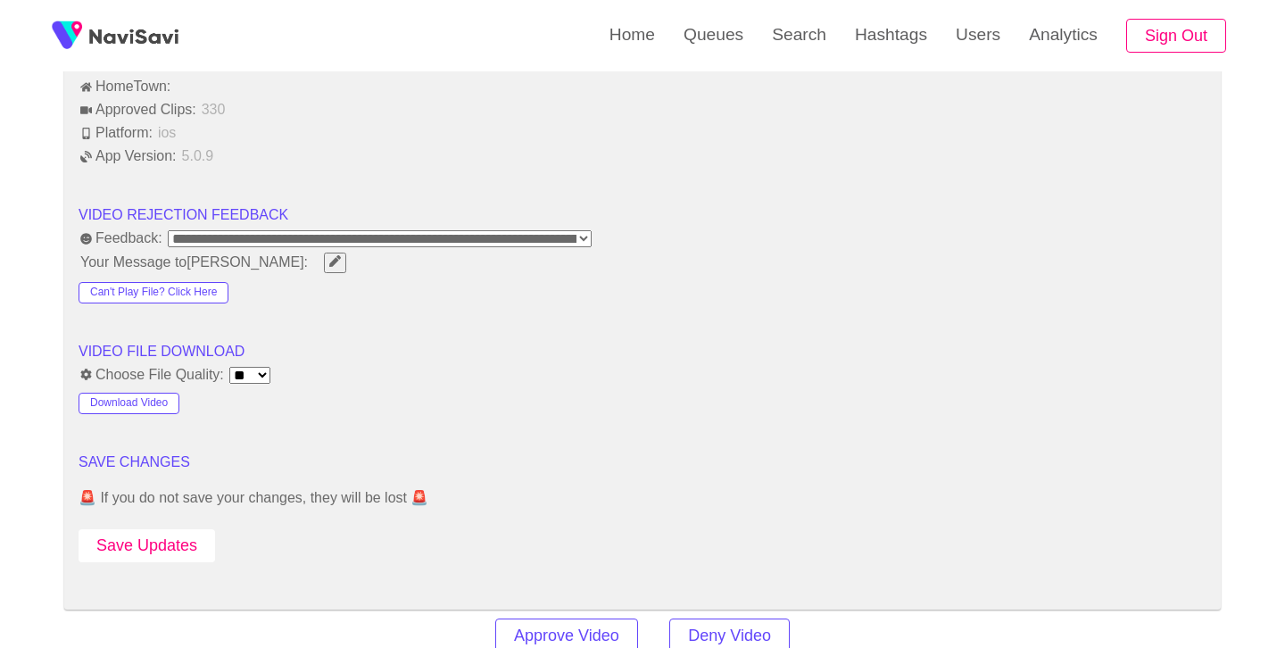
click at [187, 546] on button "Save Updates" at bounding box center [147, 545] width 137 height 33
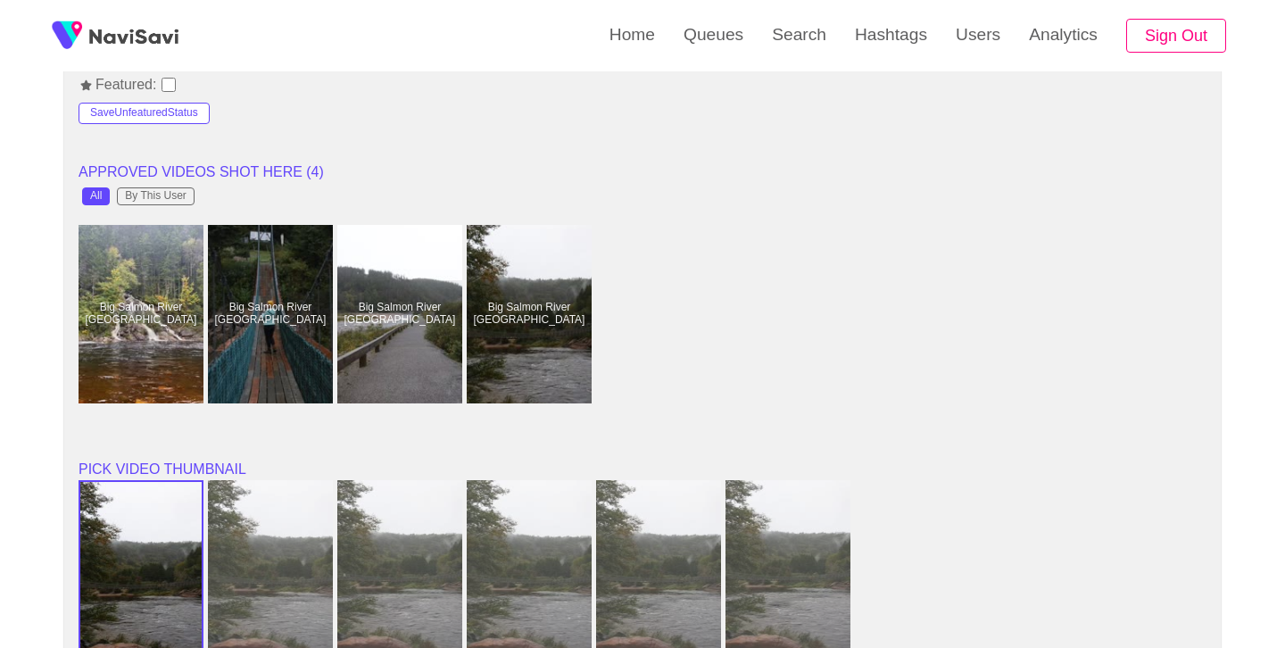
scroll to position [1423, 0]
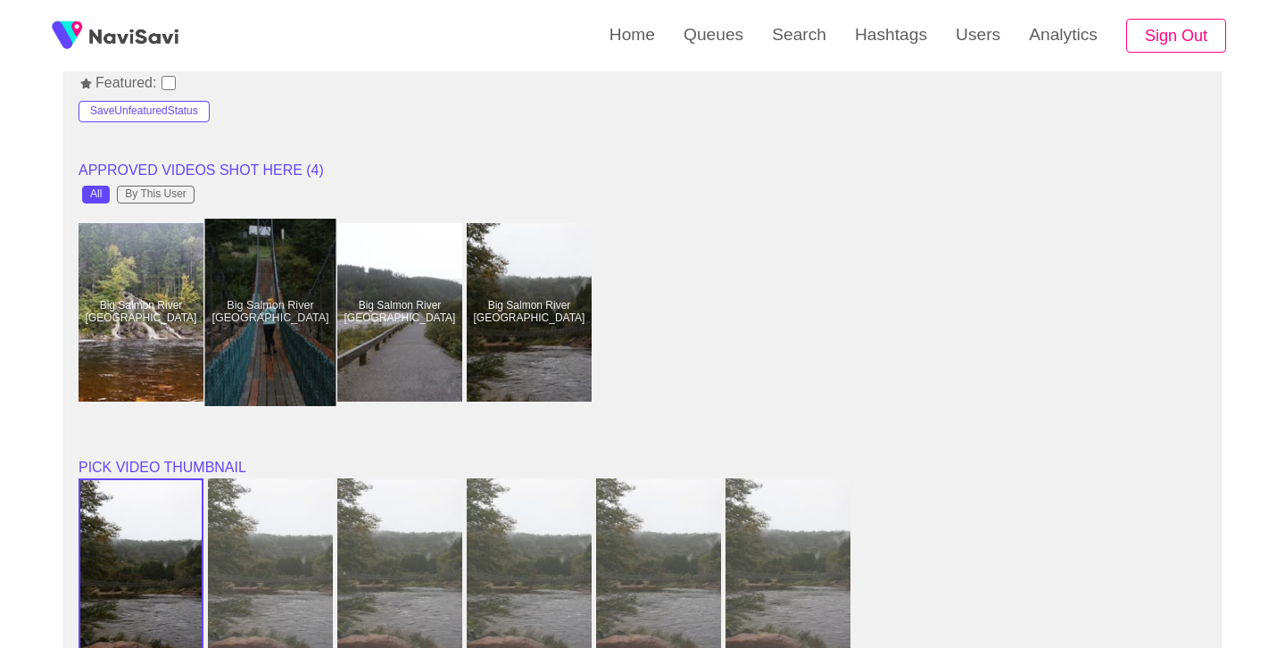
click at [307, 336] on div at bounding box center [270, 312] width 131 height 187
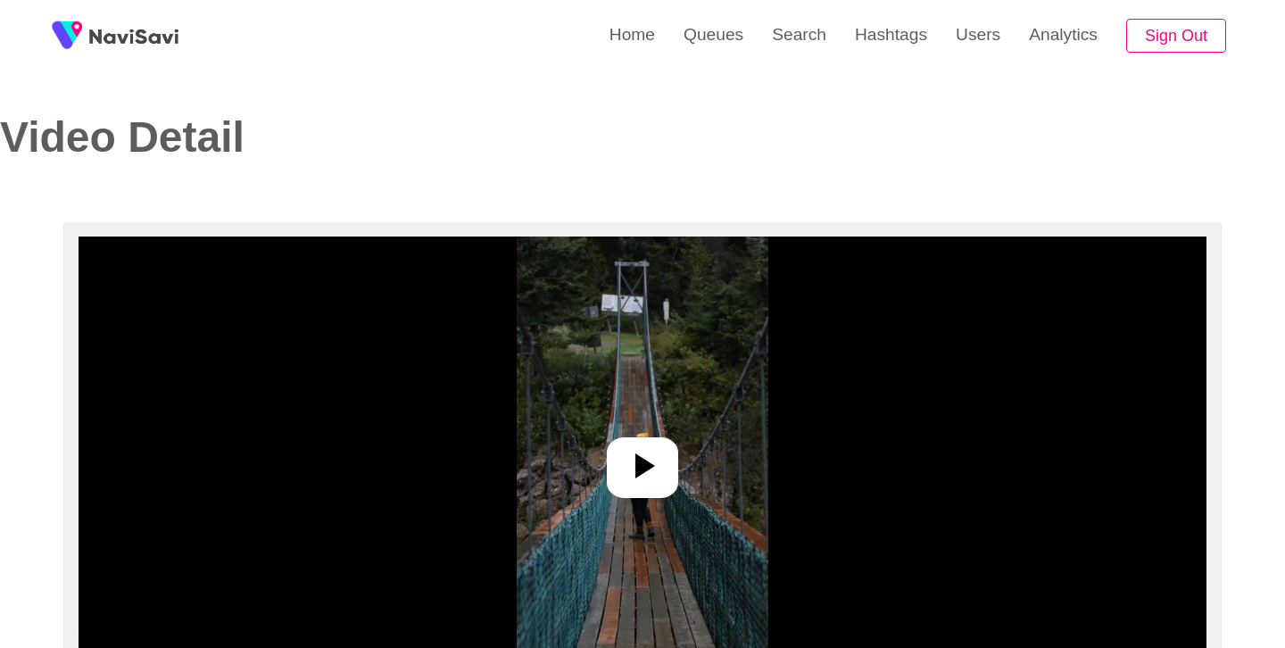
scroll to position [236, 0]
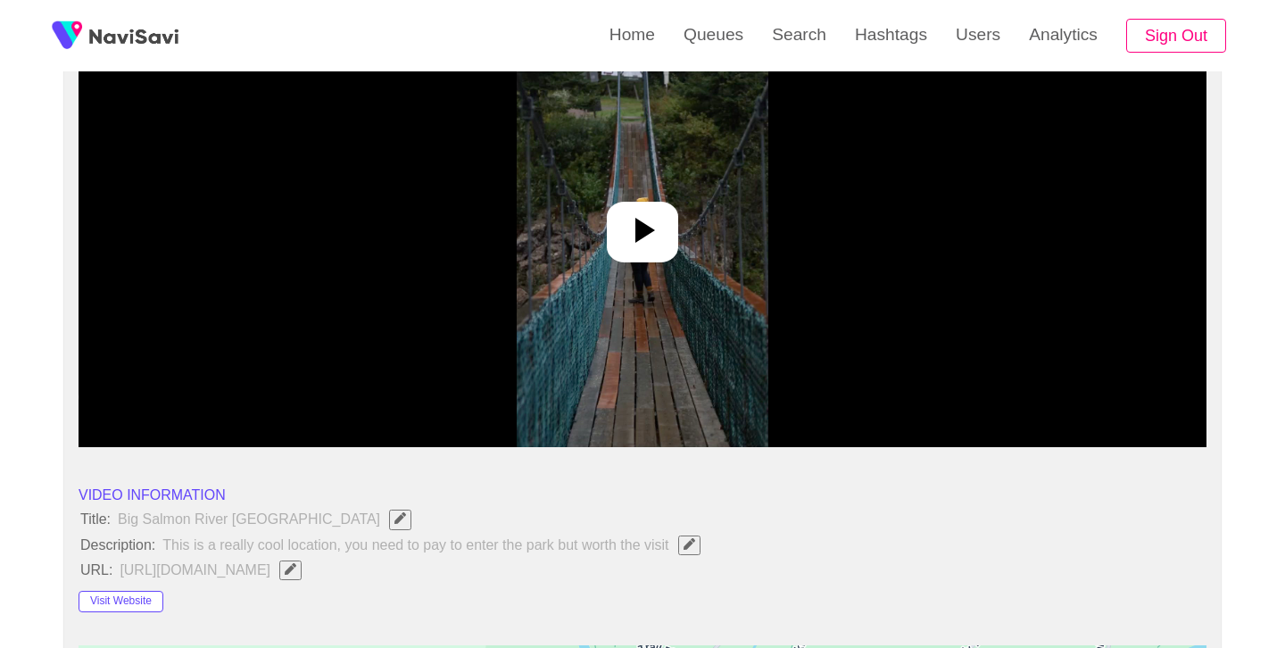
click at [642, 238] on icon at bounding box center [642, 230] width 43 height 43
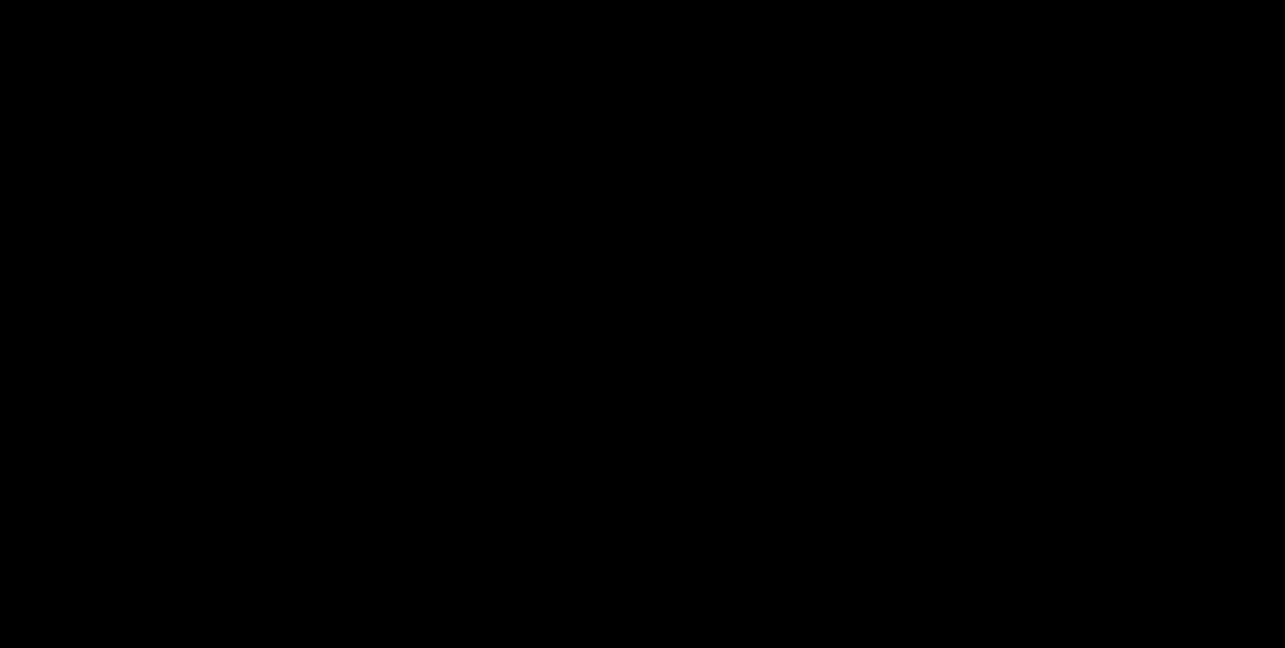
click at [667, 195] on video at bounding box center [643, 224] width 1128 height 446
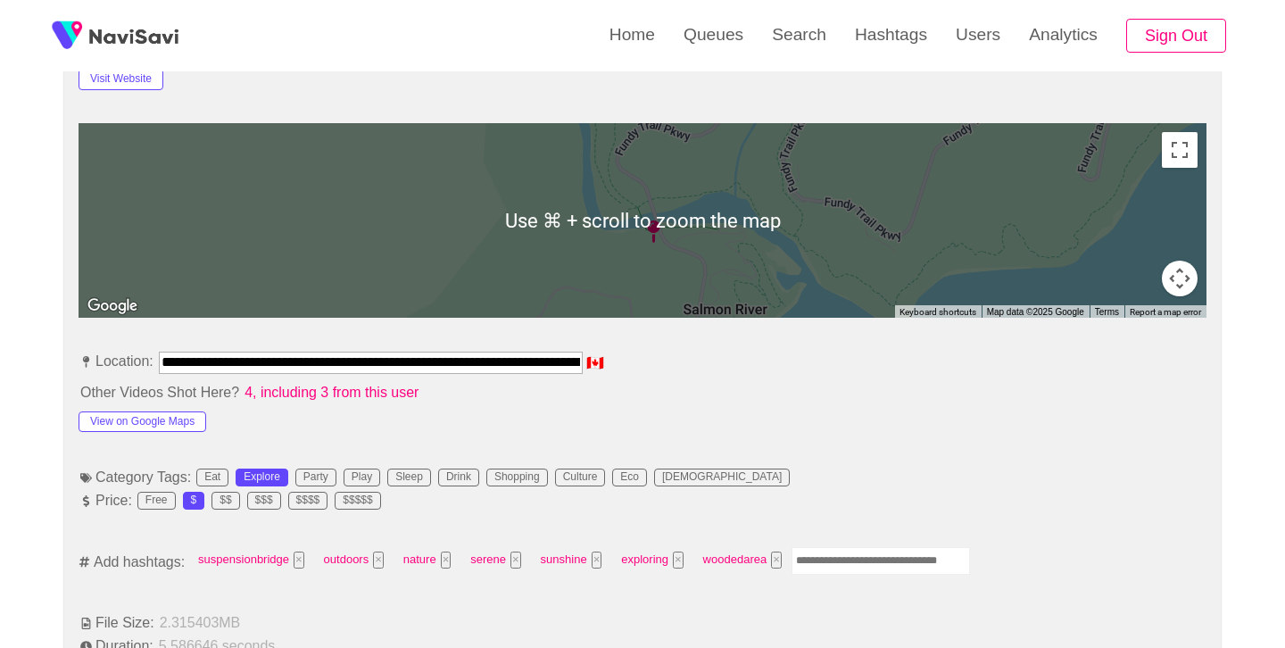
scroll to position [946, 0]
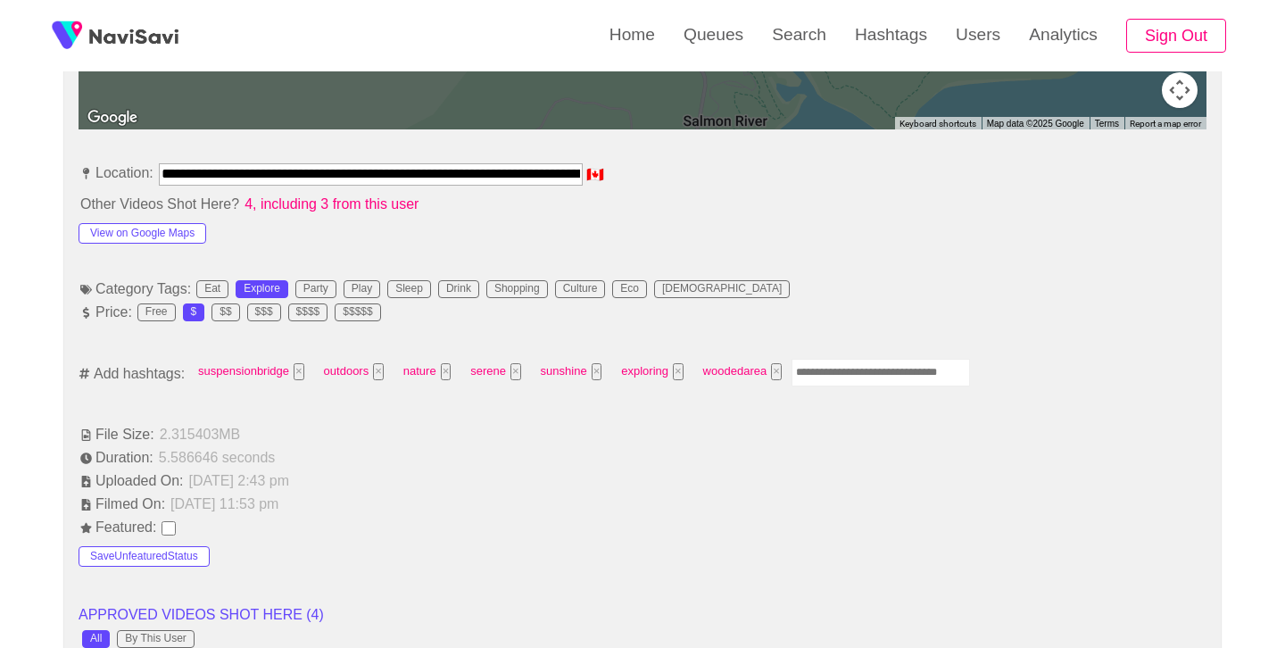
click at [857, 374] on input "Enter tag here and press return" at bounding box center [881, 373] width 179 height 28
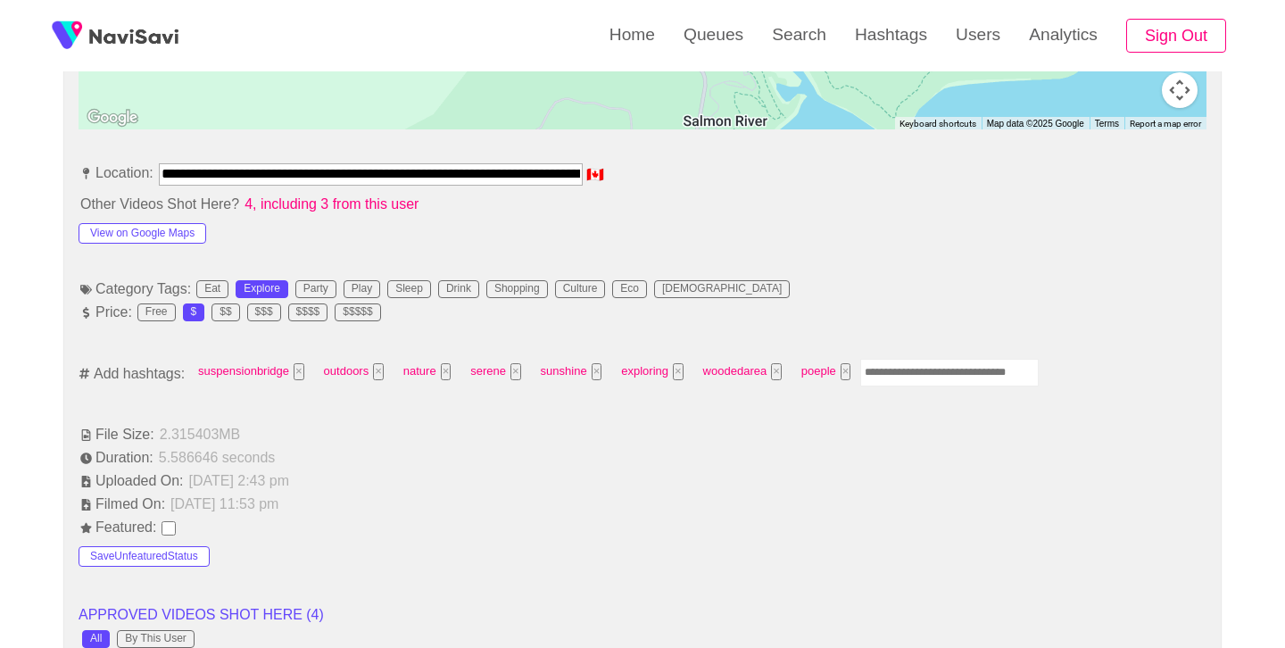
click at [906, 374] on input "Enter tag here and press return" at bounding box center [950, 373] width 179 height 28
click at [846, 372] on button "×" at bounding box center [846, 371] width 11 height 17
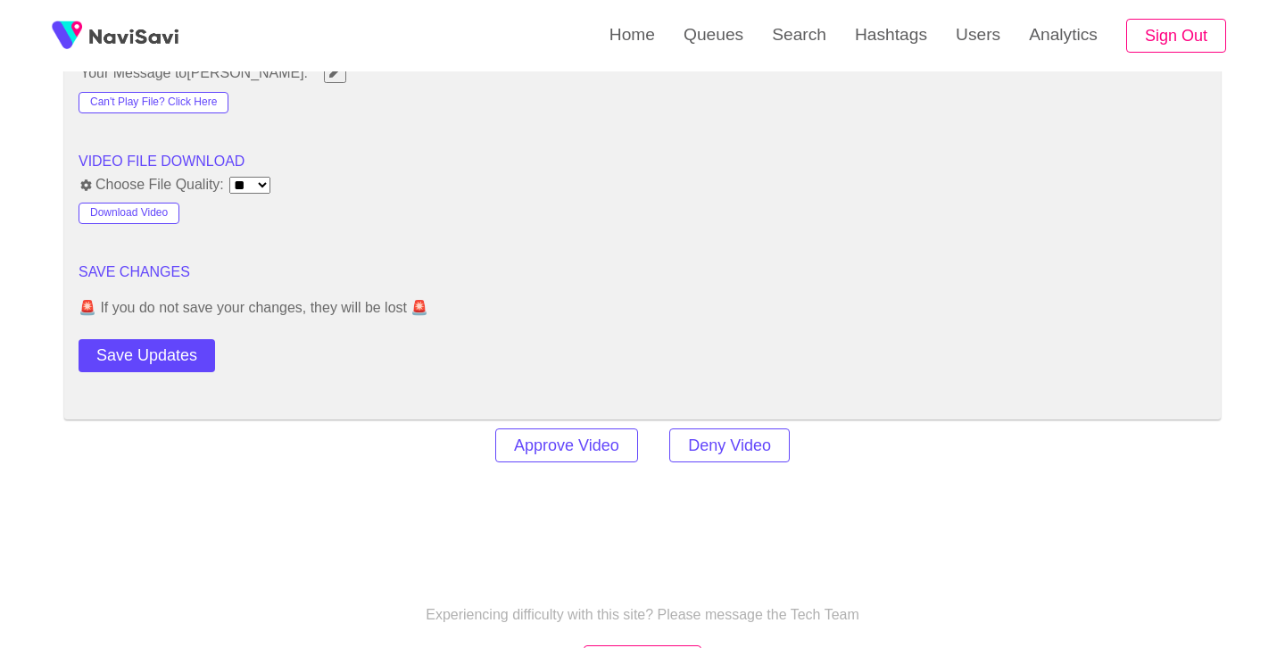
scroll to position [2486, 0]
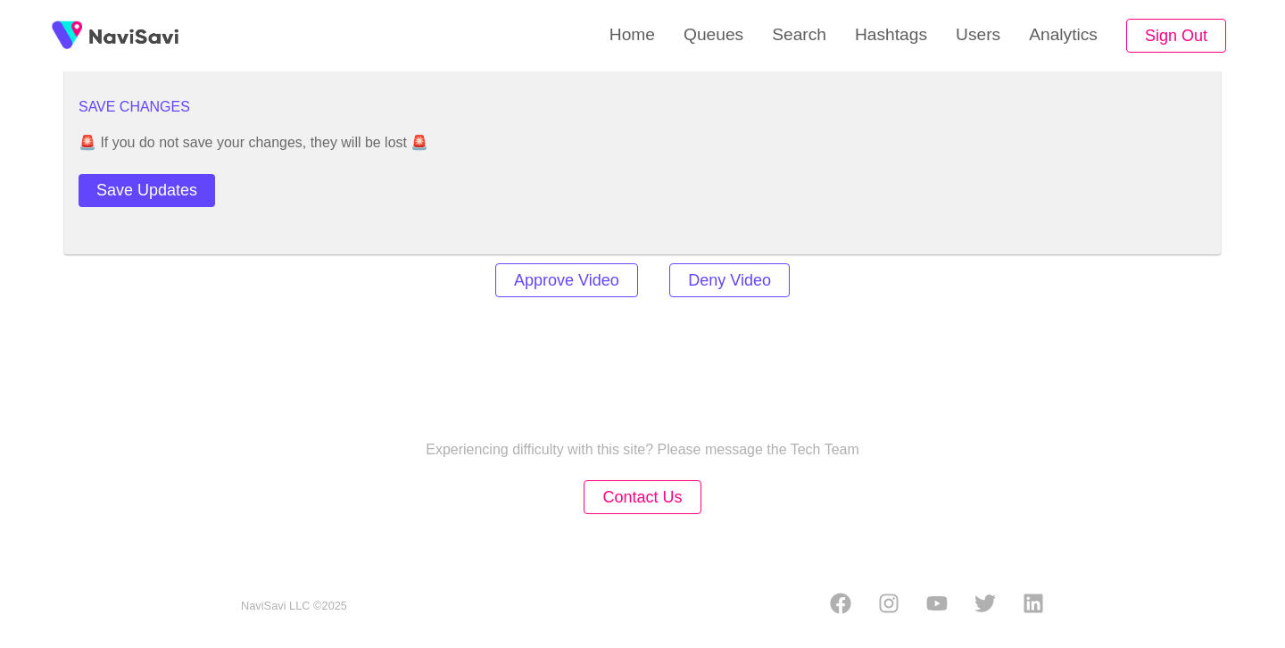
click at [138, 196] on button "Save Updates" at bounding box center [147, 190] width 137 height 33
click at [778, 50] on link "Search" at bounding box center [799, 35] width 83 height 70
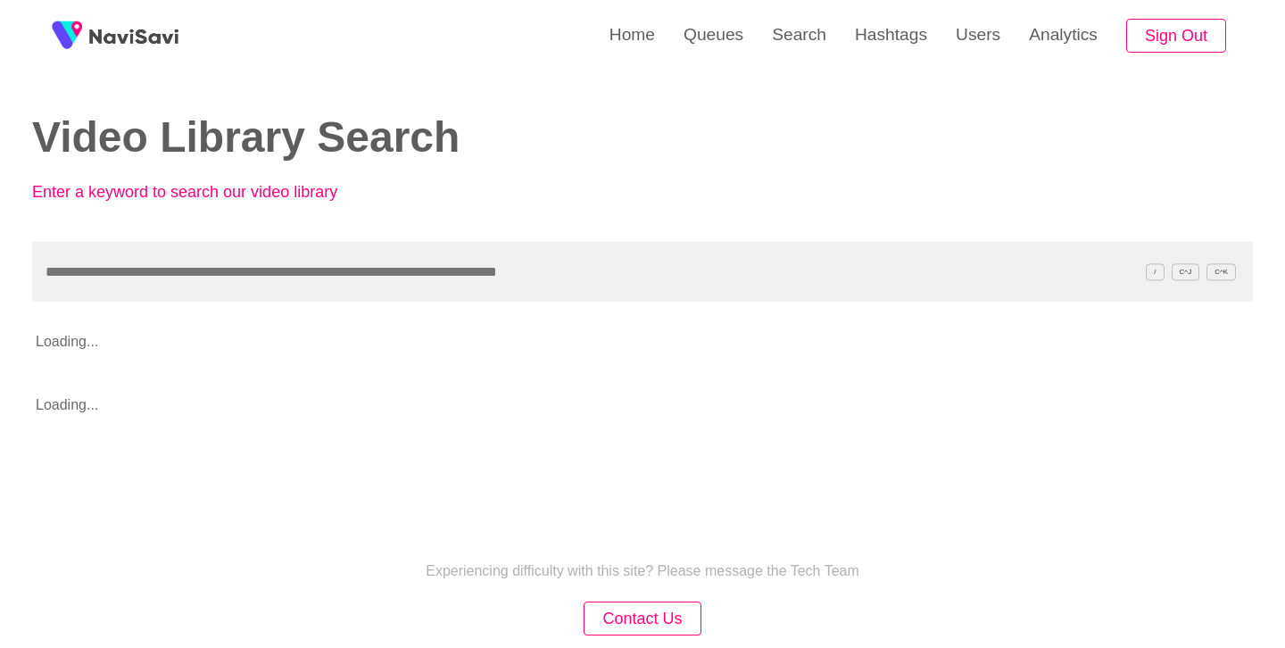
click at [350, 267] on input "text" at bounding box center [642, 272] width 1221 height 60
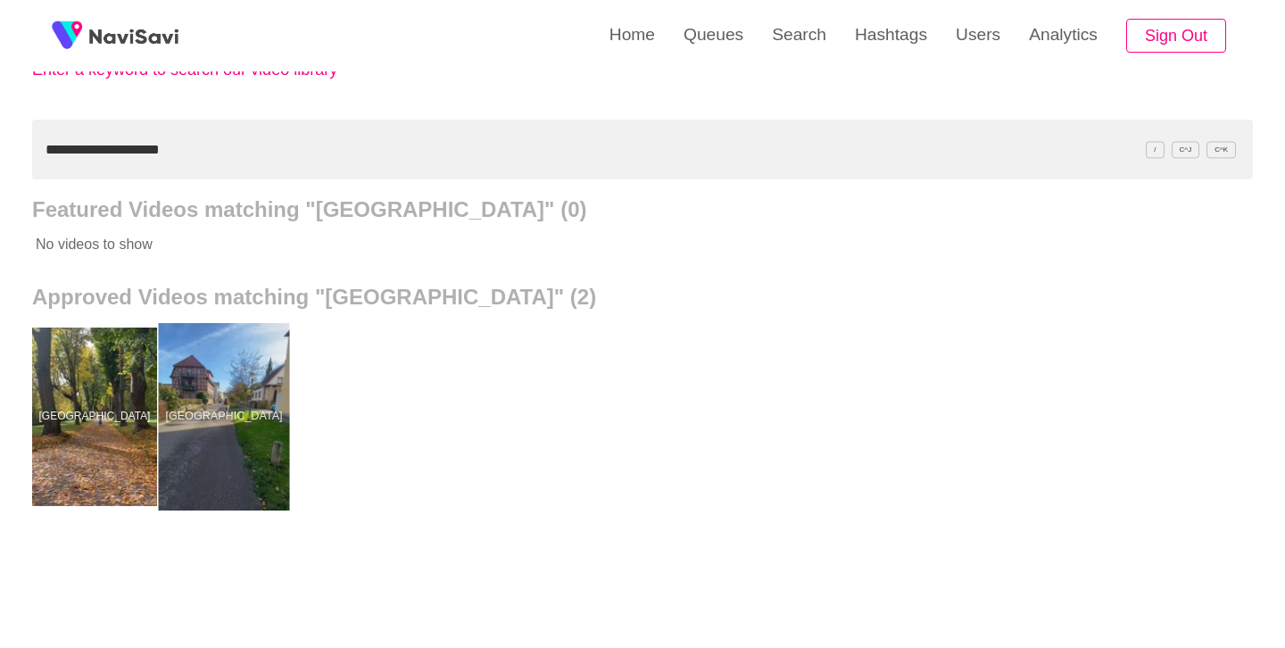
click at [288, 367] on div at bounding box center [224, 416] width 131 height 187
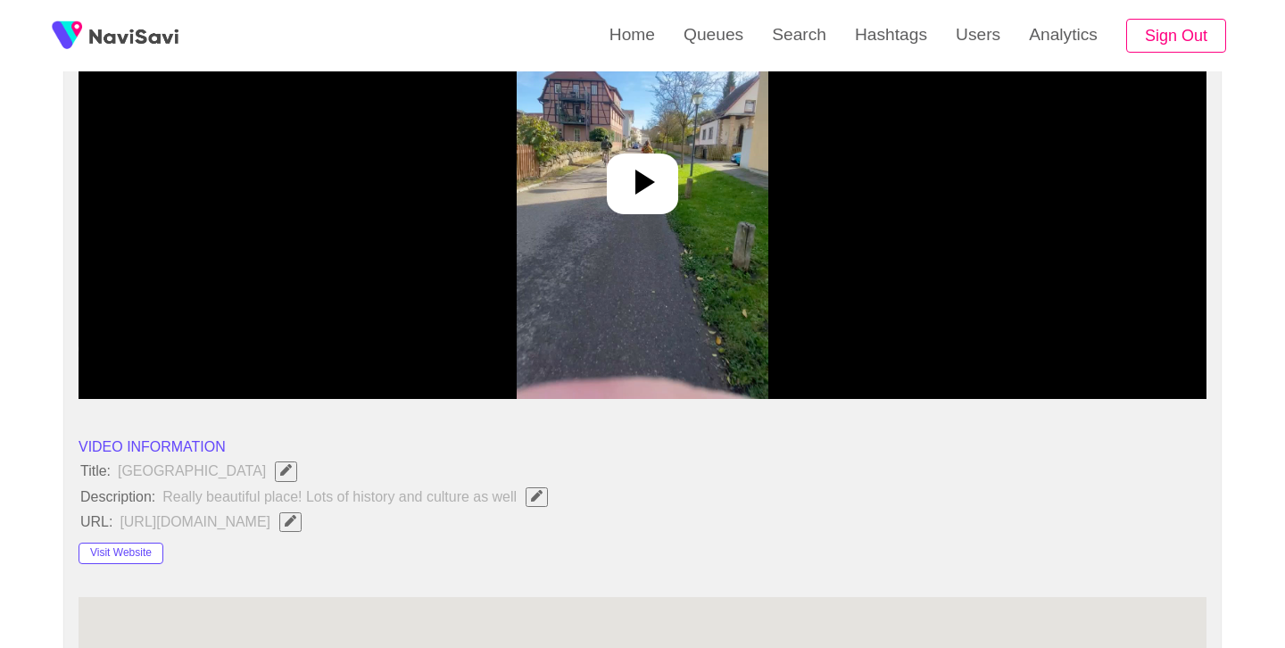
scroll to position [287, 0]
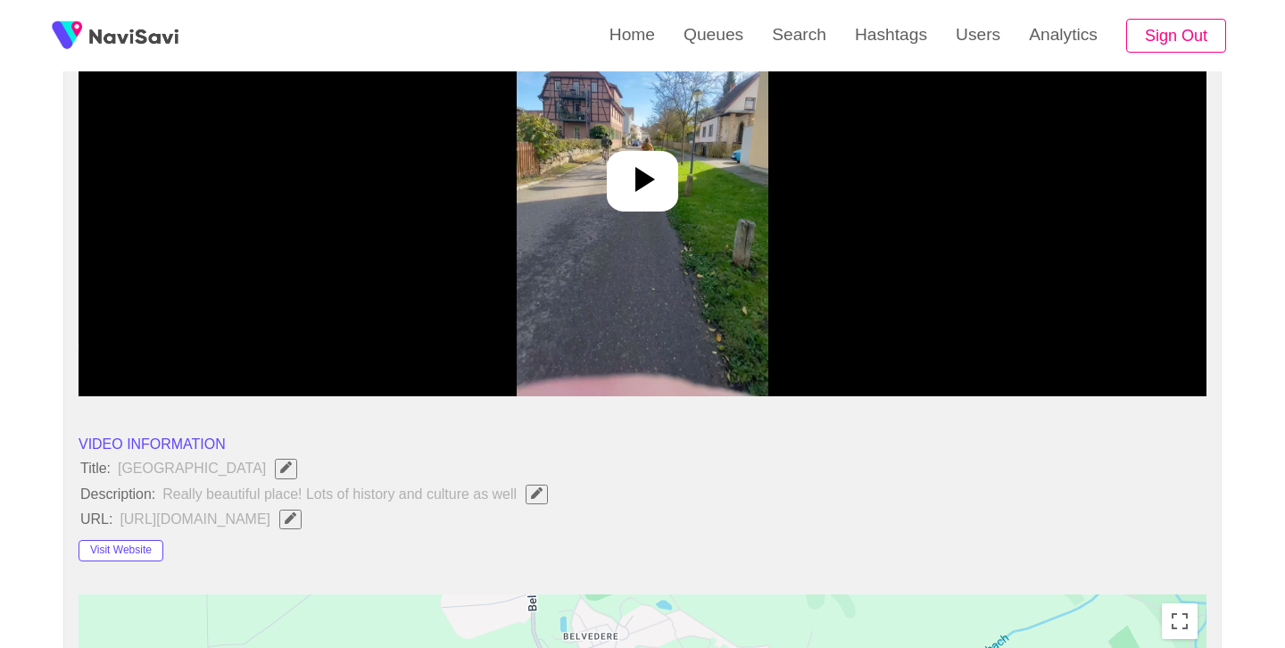
click at [648, 187] on icon at bounding box center [642, 179] width 43 height 43
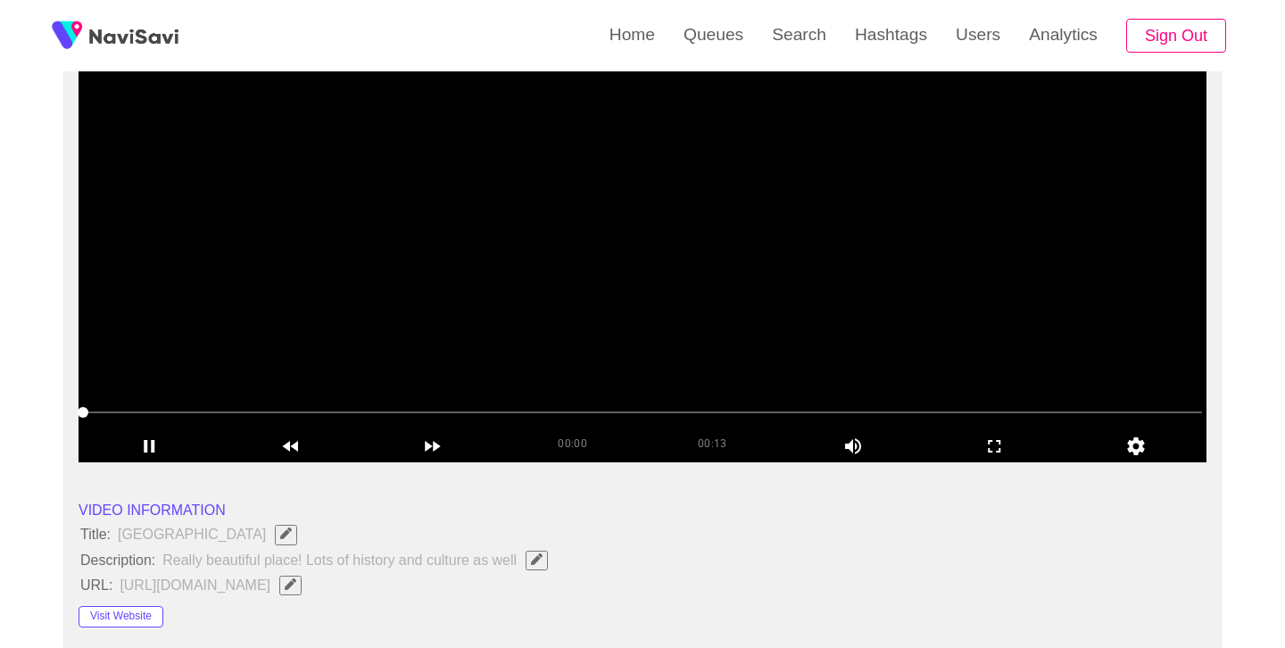
scroll to position [196, 0]
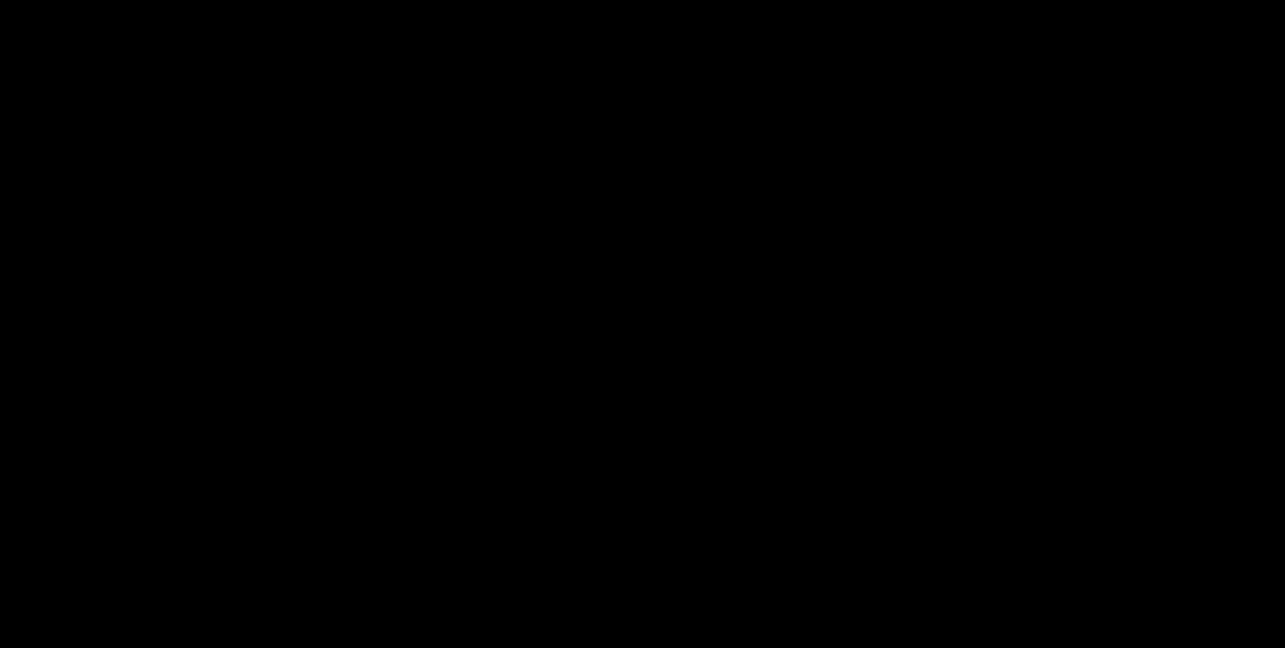
click at [664, 238] on video at bounding box center [643, 264] width 1128 height 446
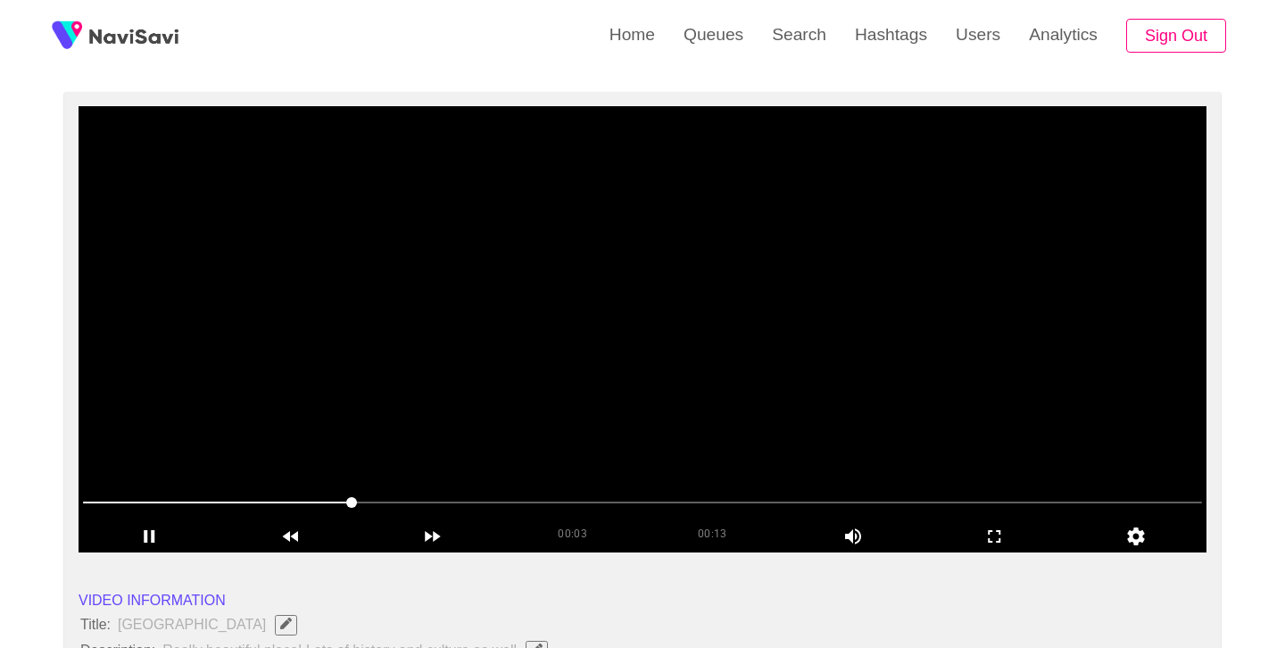
scroll to position [128, 0]
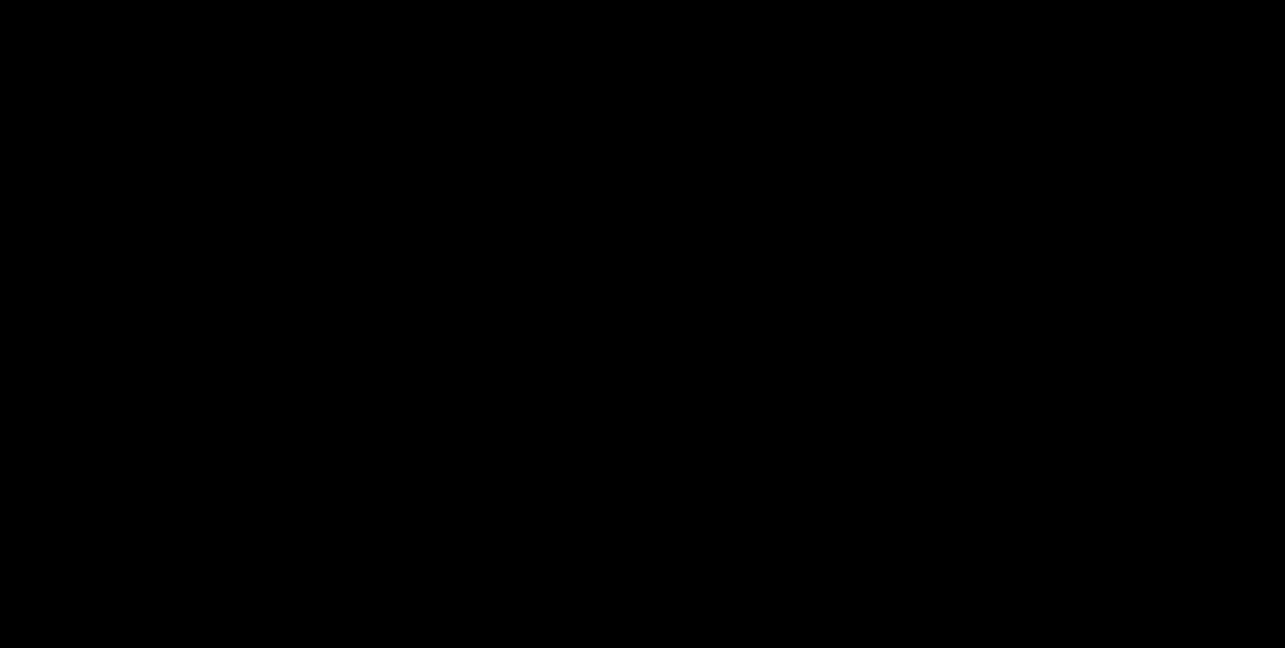
click at [691, 291] on video at bounding box center [643, 332] width 1128 height 446
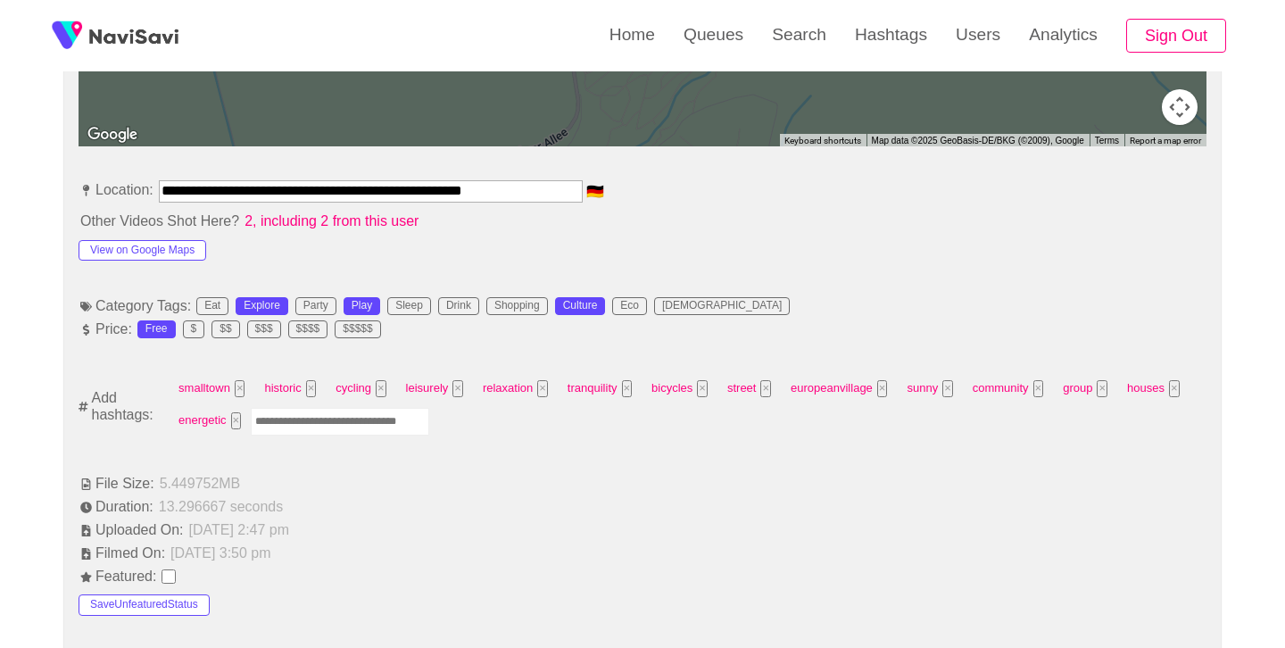
scroll to position [976, 0]
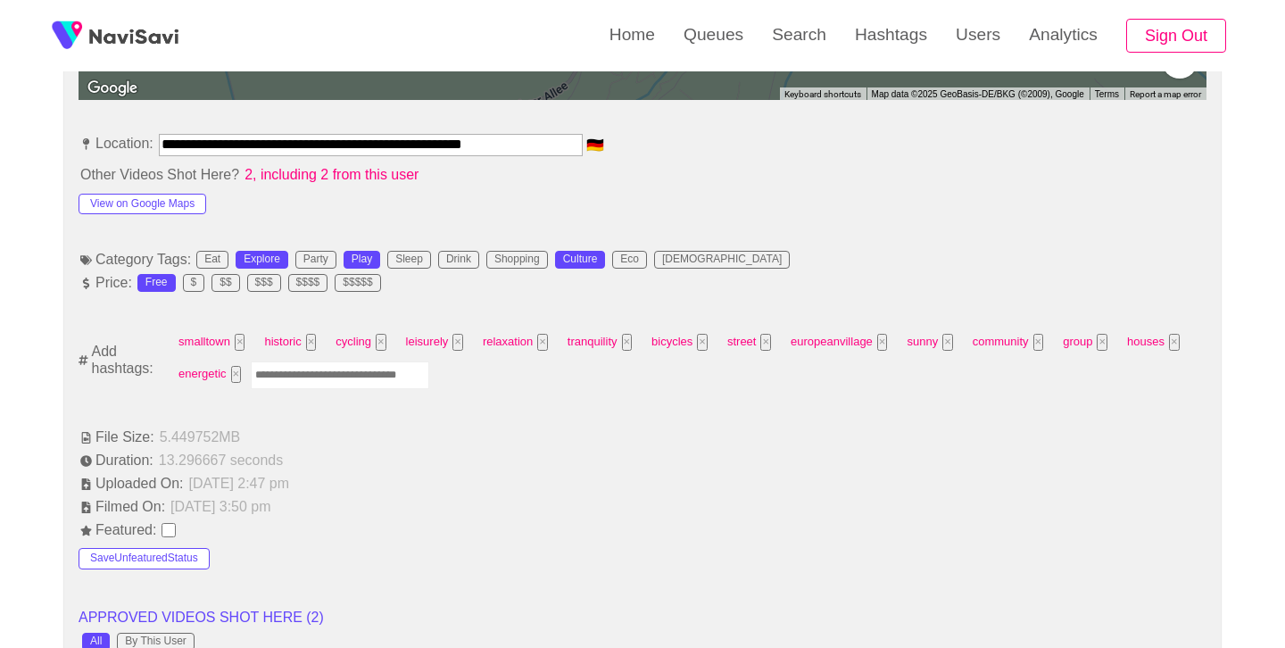
click at [363, 363] on input "Enter tag here and press return" at bounding box center [340, 376] width 179 height 28
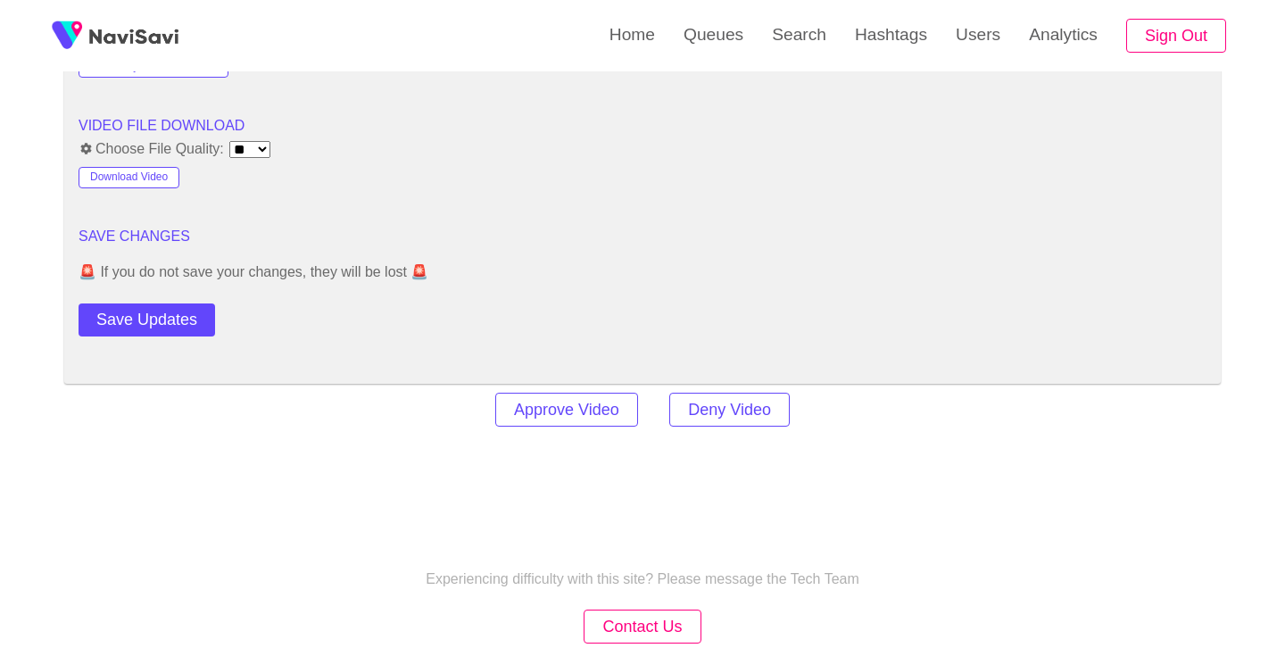
scroll to position [2392, 0]
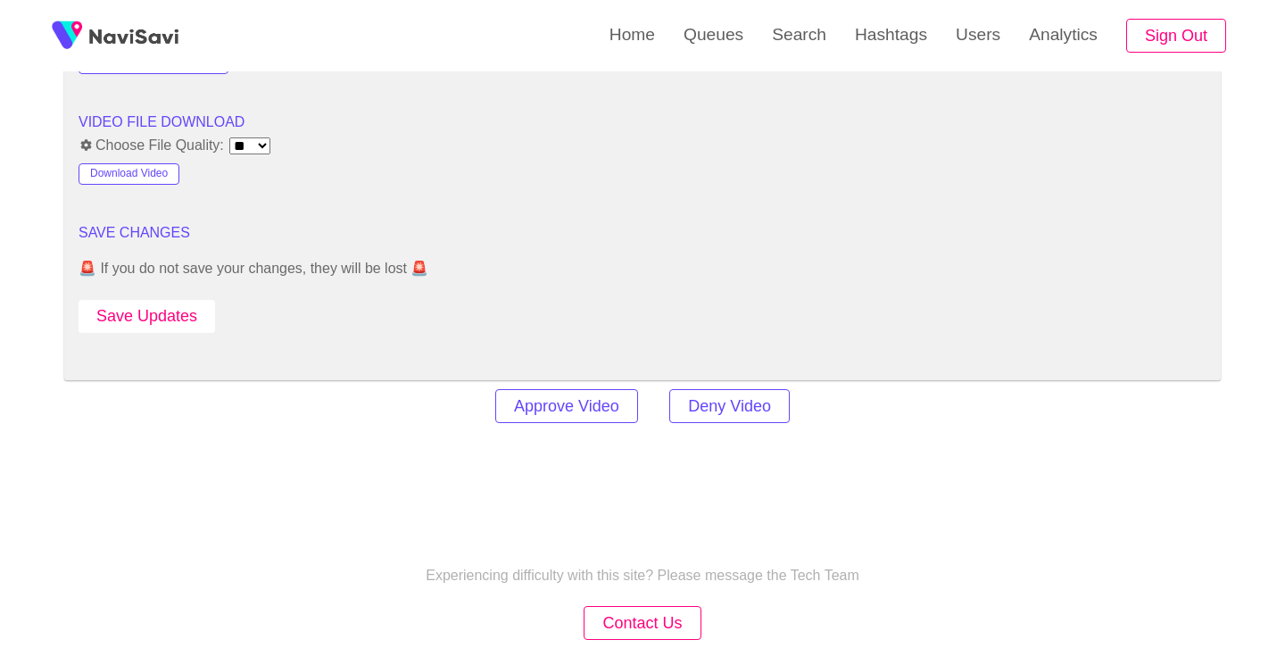
click at [148, 320] on button "Save Updates" at bounding box center [147, 316] width 137 height 33
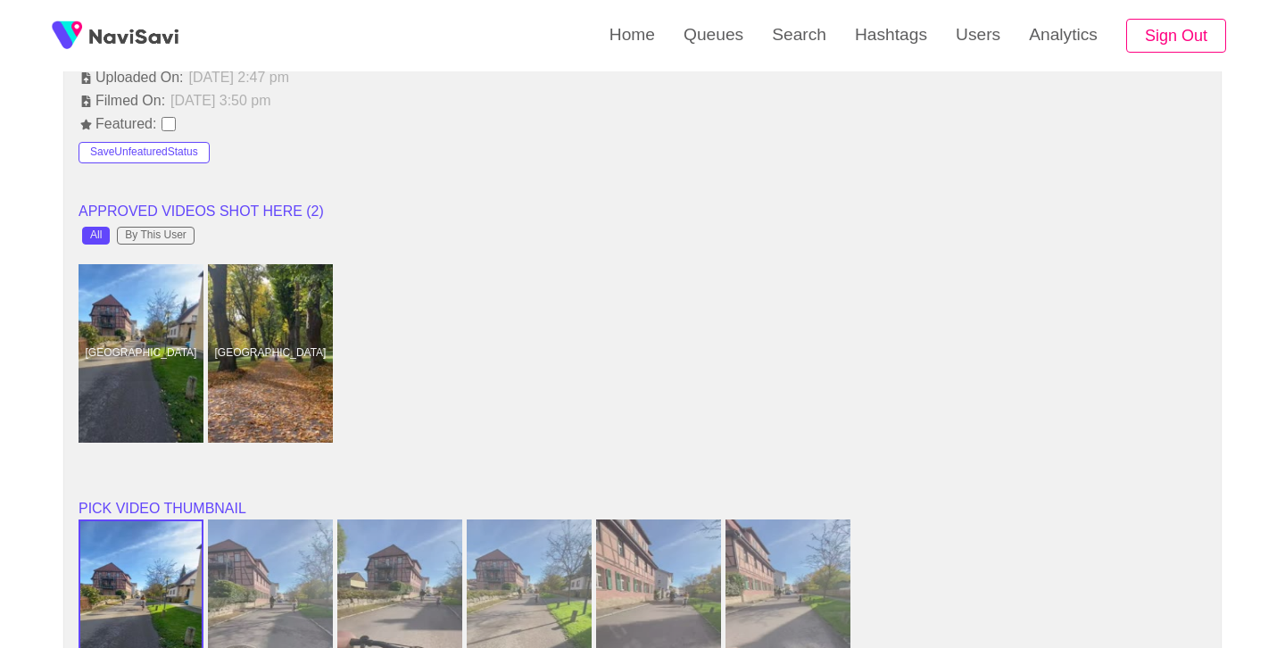
scroll to position [1385, 0]
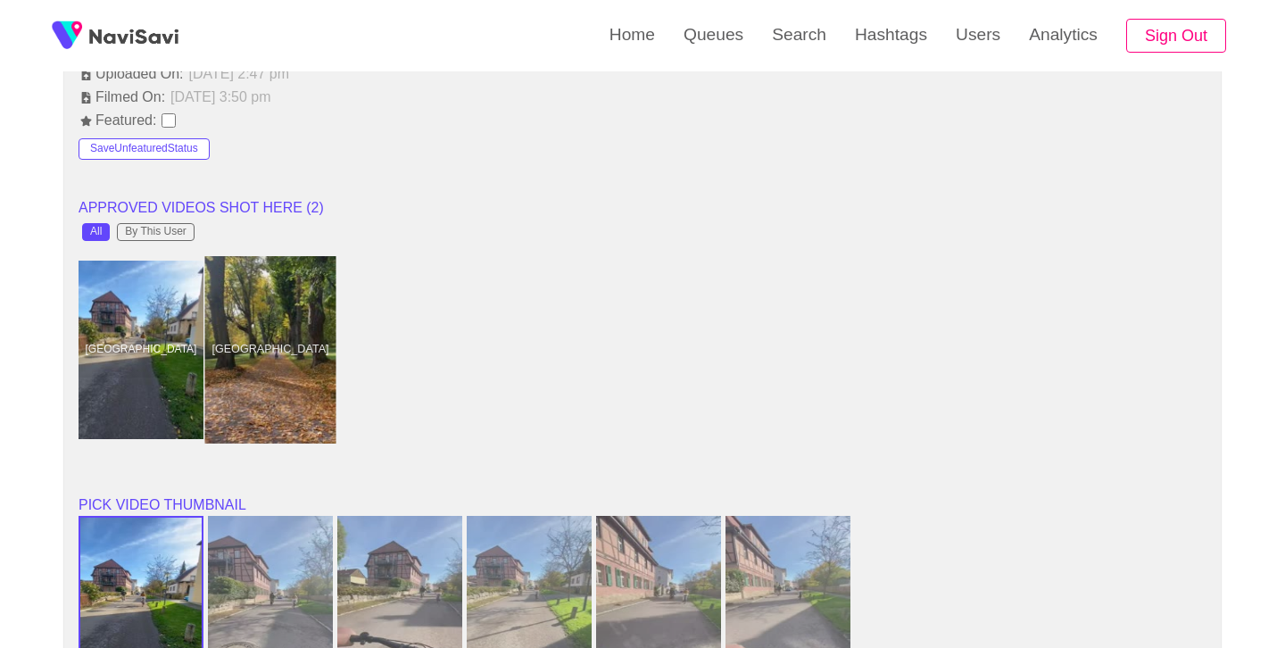
click at [270, 387] on div at bounding box center [270, 349] width 131 height 187
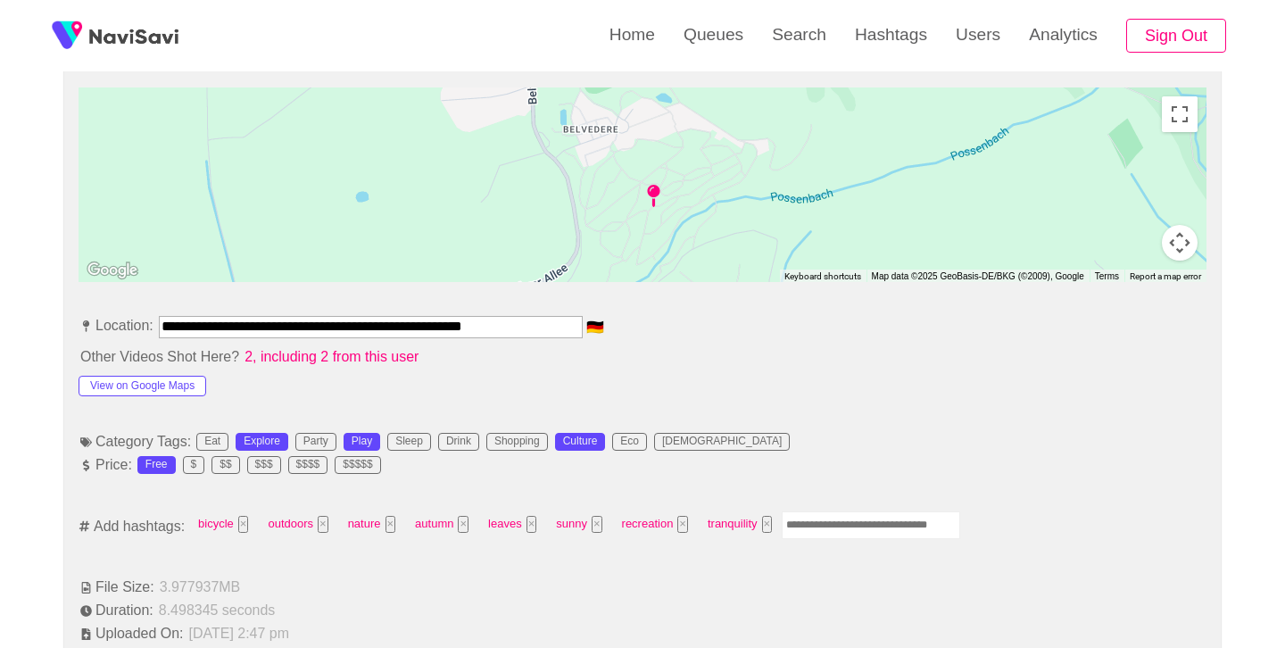
scroll to position [835, 0]
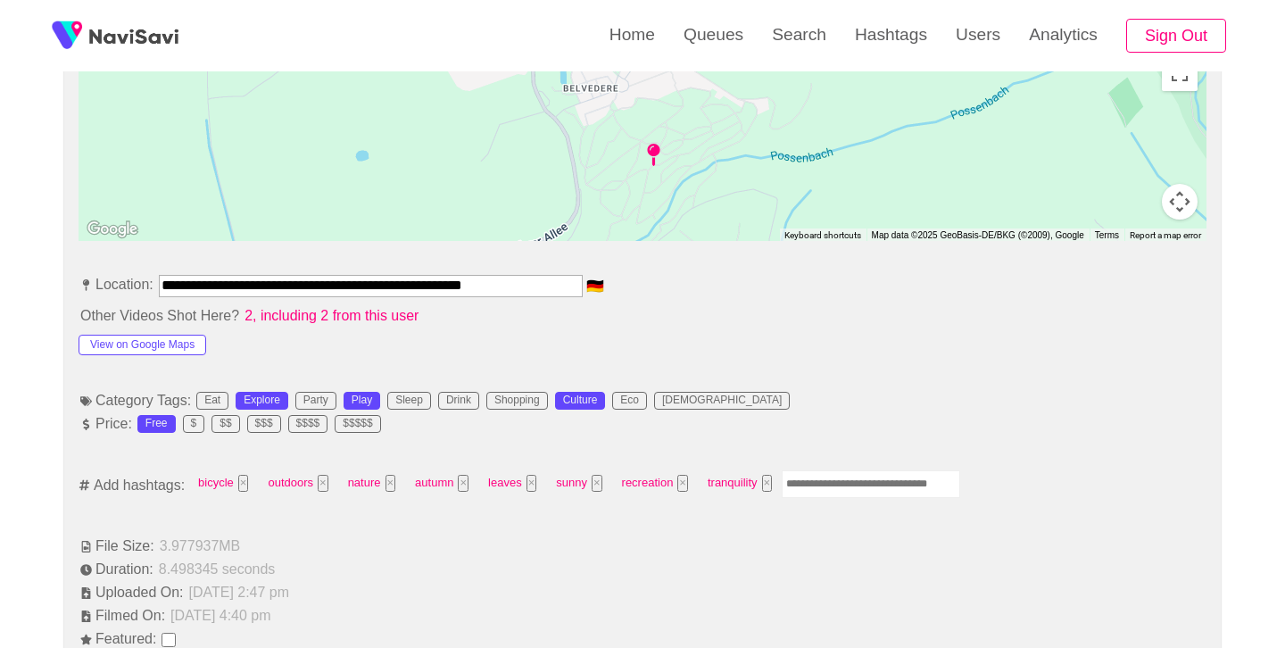
click at [849, 495] on input "Enter tag here and press return" at bounding box center [871, 484] width 179 height 28
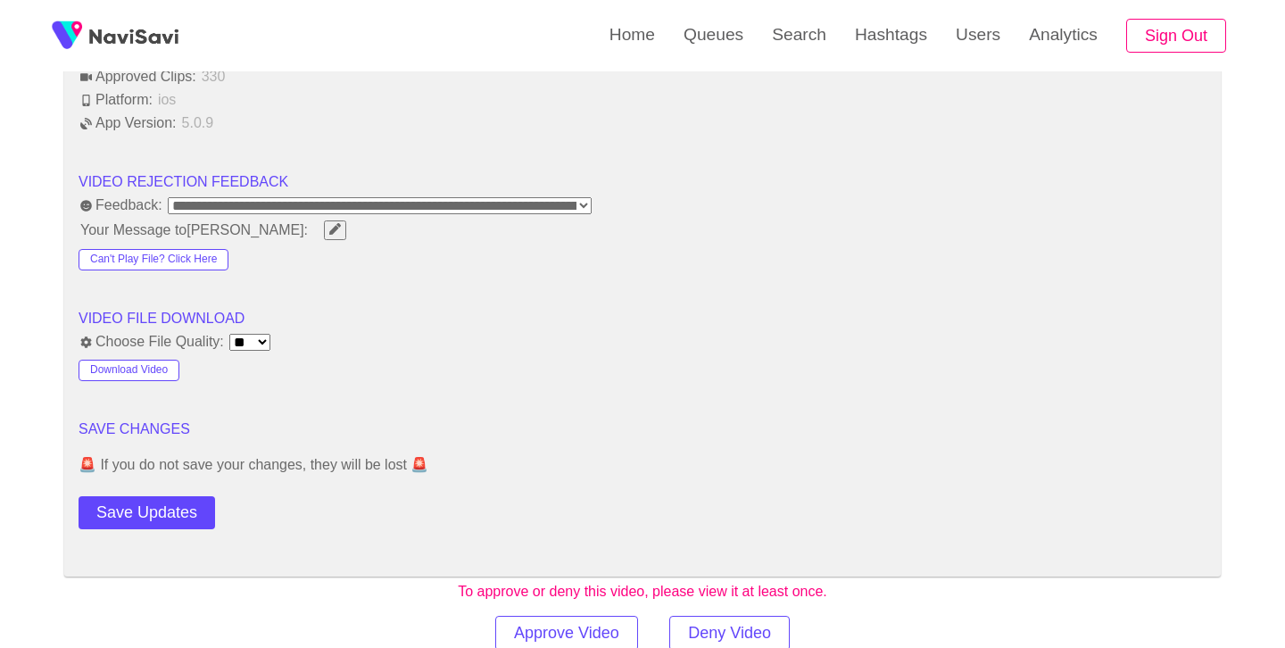
scroll to position [2165, 0]
click at [125, 515] on button "Save Updates" at bounding box center [147, 511] width 137 height 33
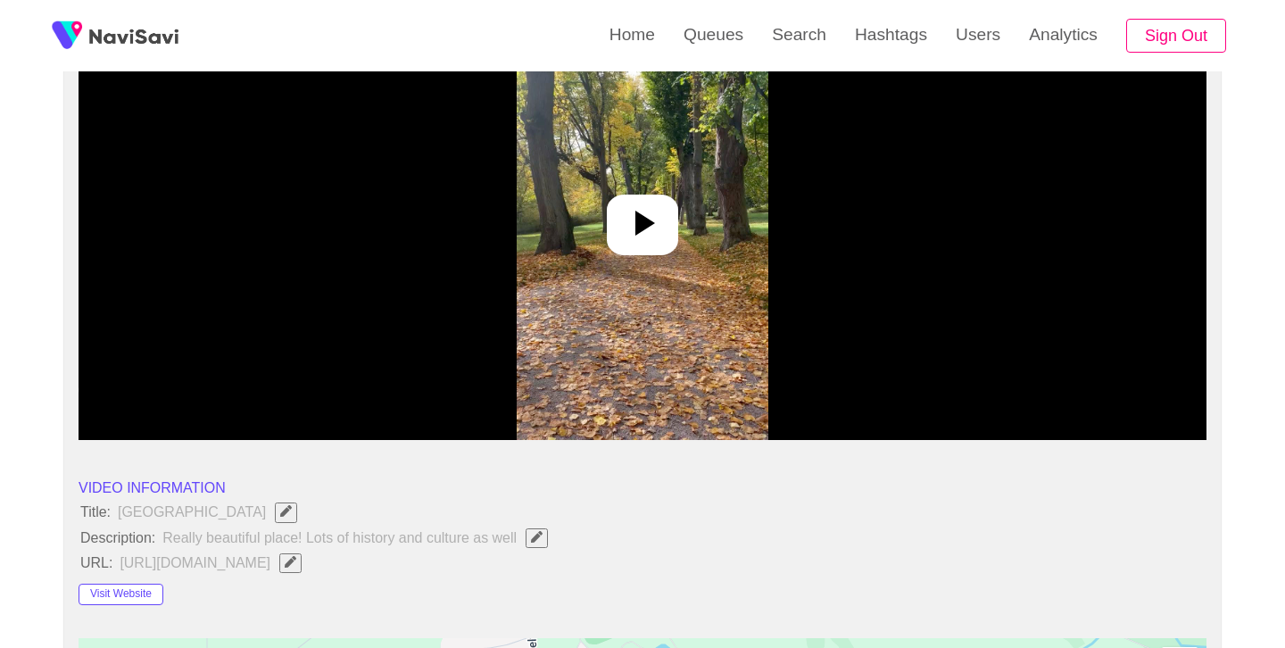
click at [629, 204] on icon at bounding box center [642, 223] width 43 height 43
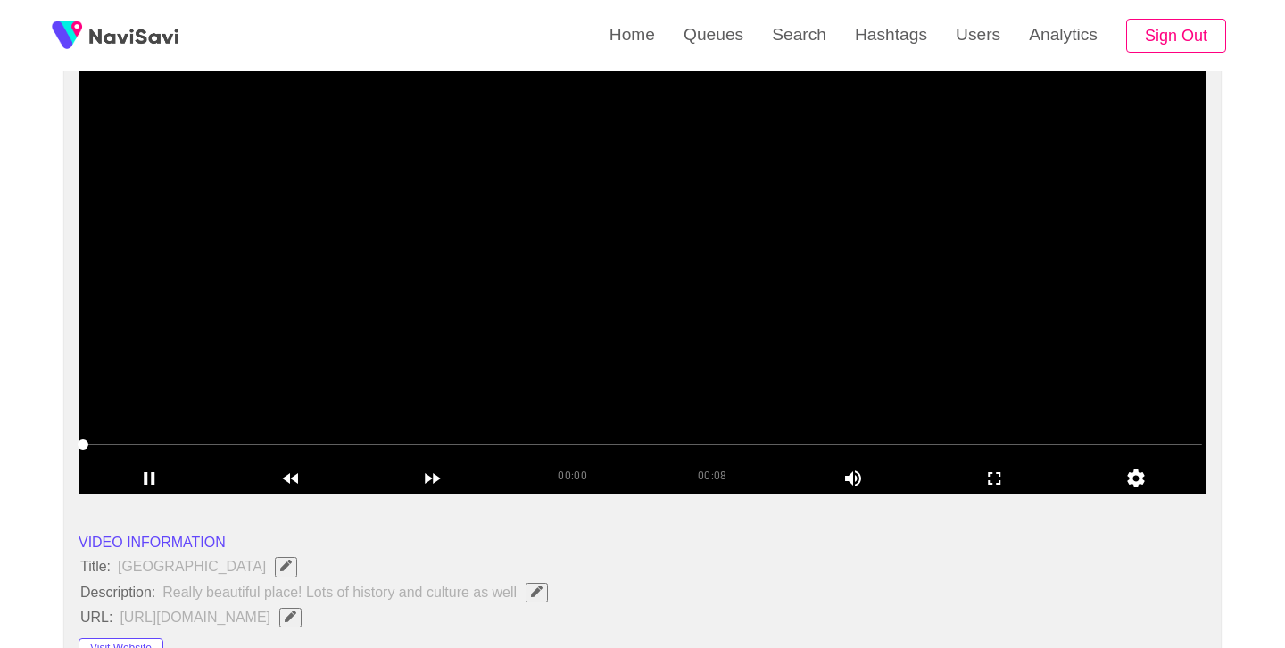
scroll to position [178, 0]
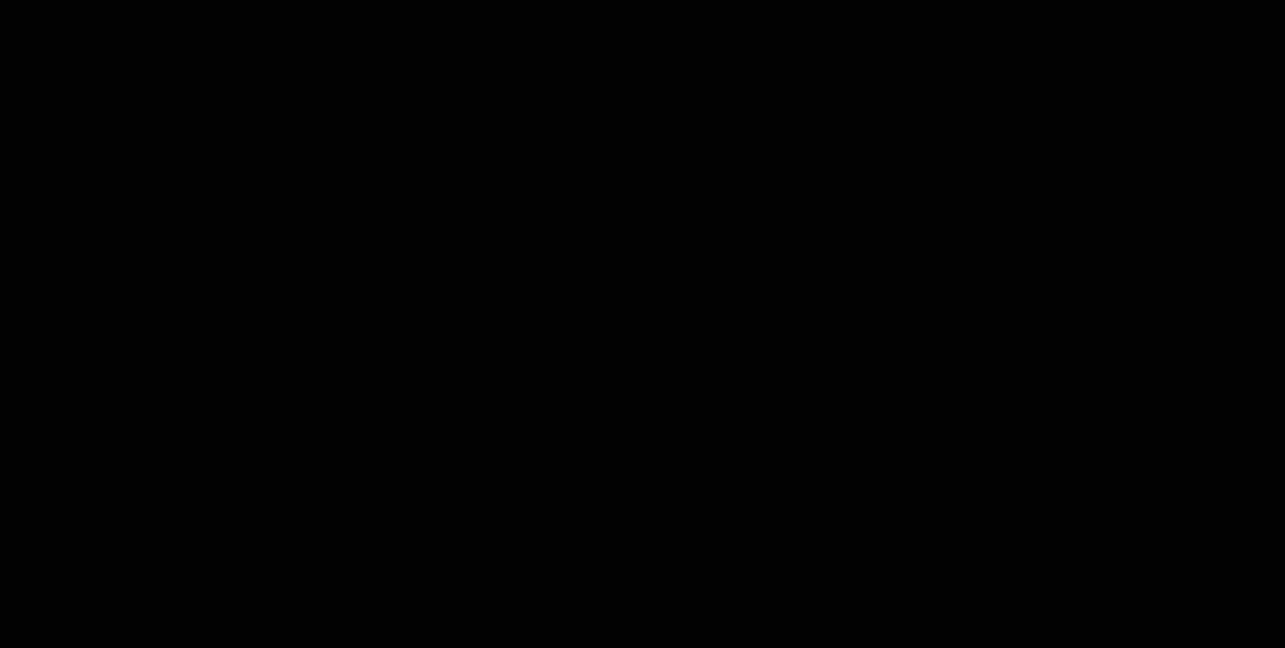
click at [680, 283] on video at bounding box center [643, 282] width 1128 height 446
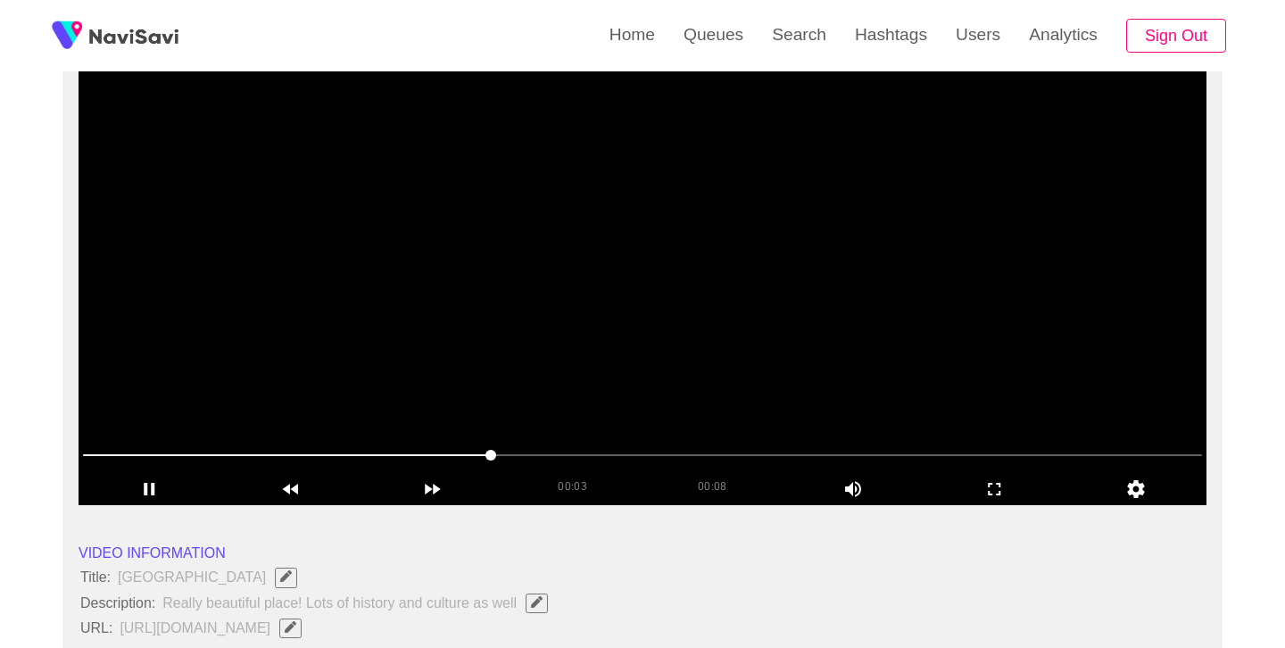
click at [681, 283] on video at bounding box center [643, 282] width 1128 height 446
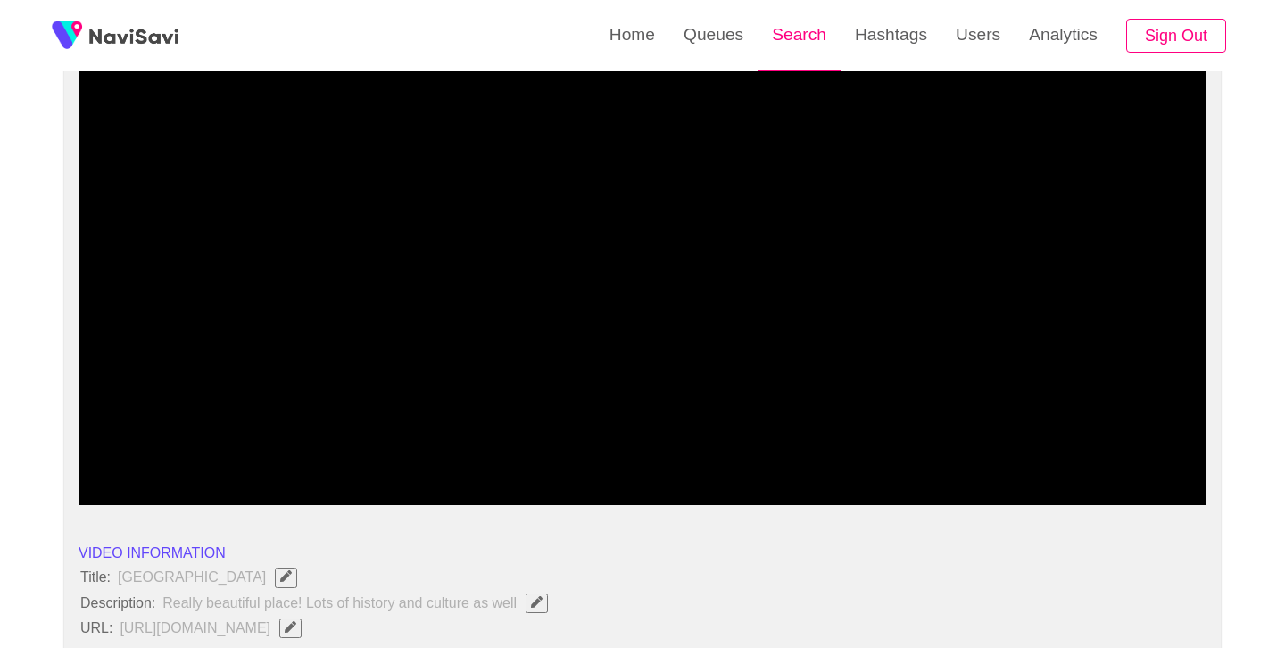
click at [818, 19] on link "Search" at bounding box center [799, 35] width 83 height 70
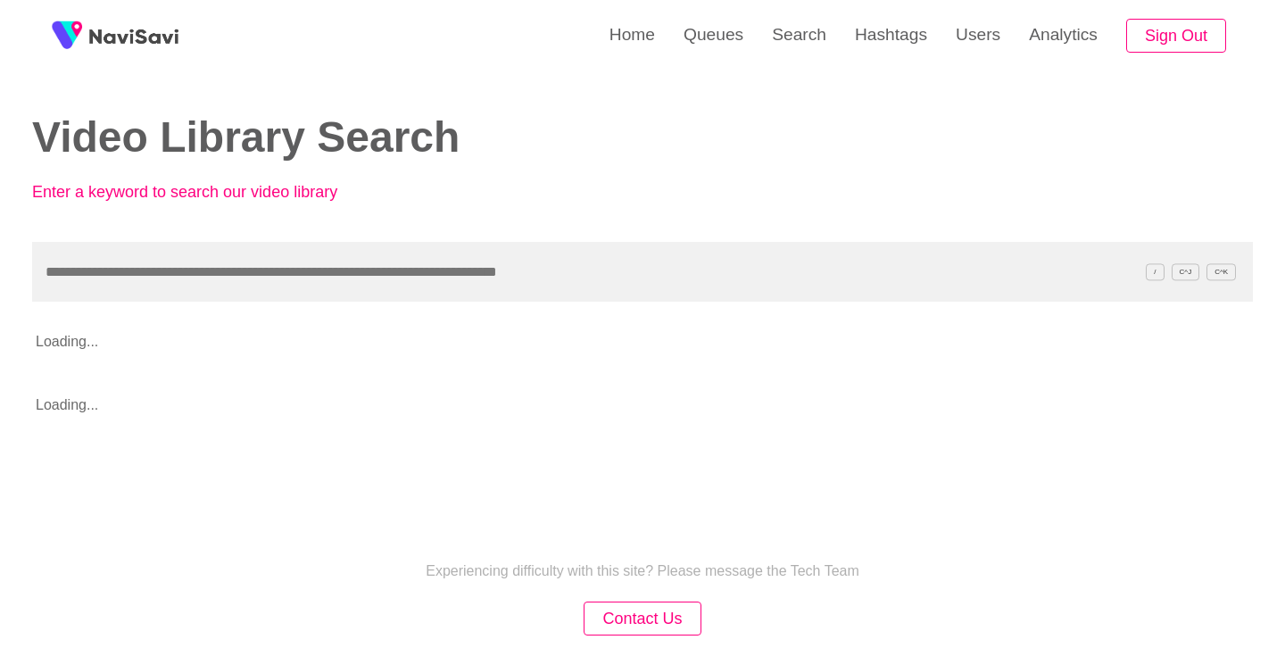
click at [462, 244] on input "text" at bounding box center [642, 272] width 1221 height 60
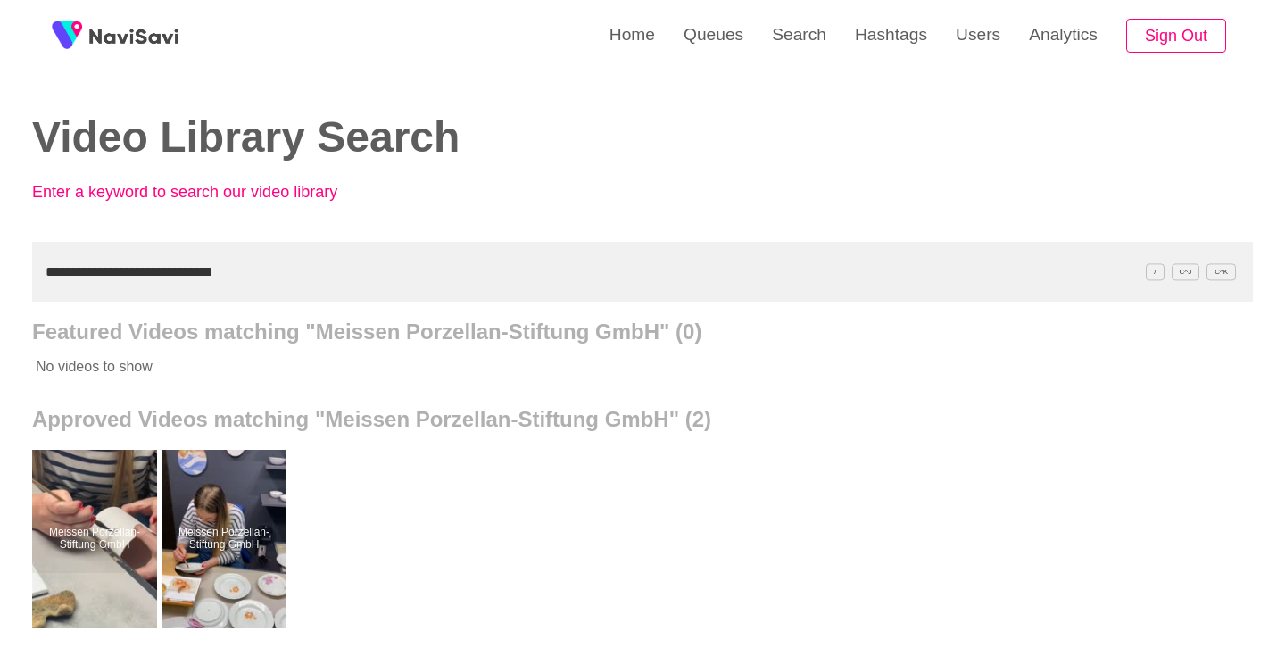
scroll to position [4, 0]
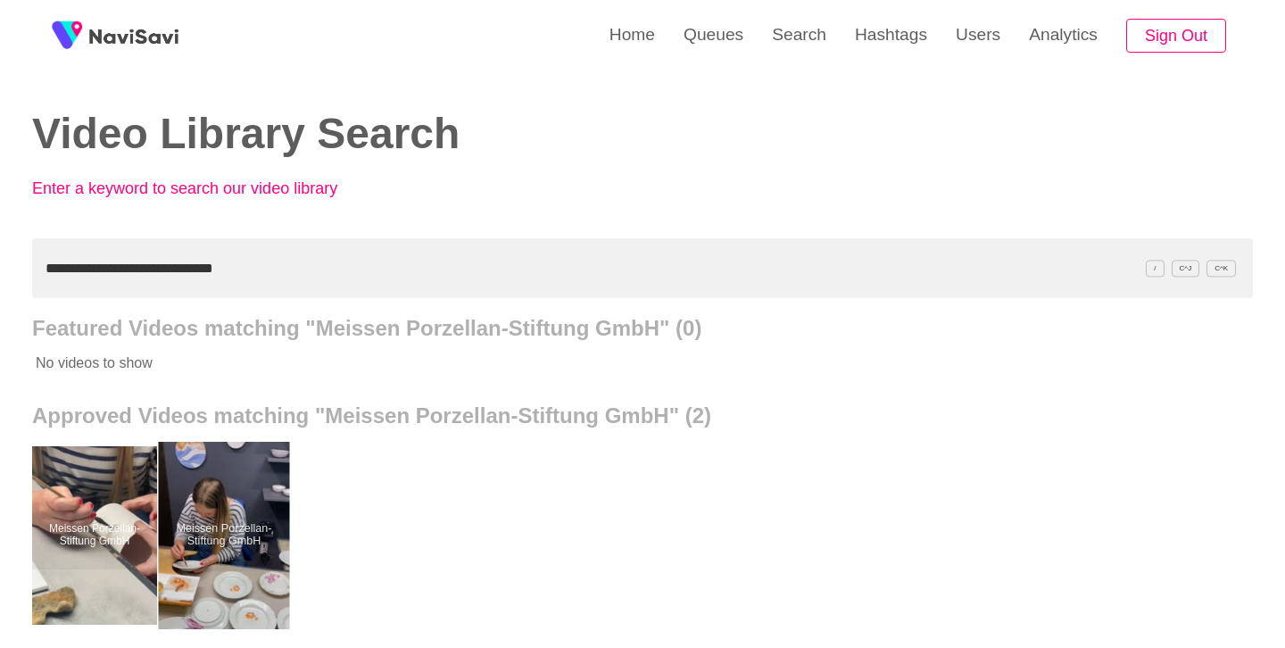
click at [200, 495] on div at bounding box center [224, 535] width 131 height 187
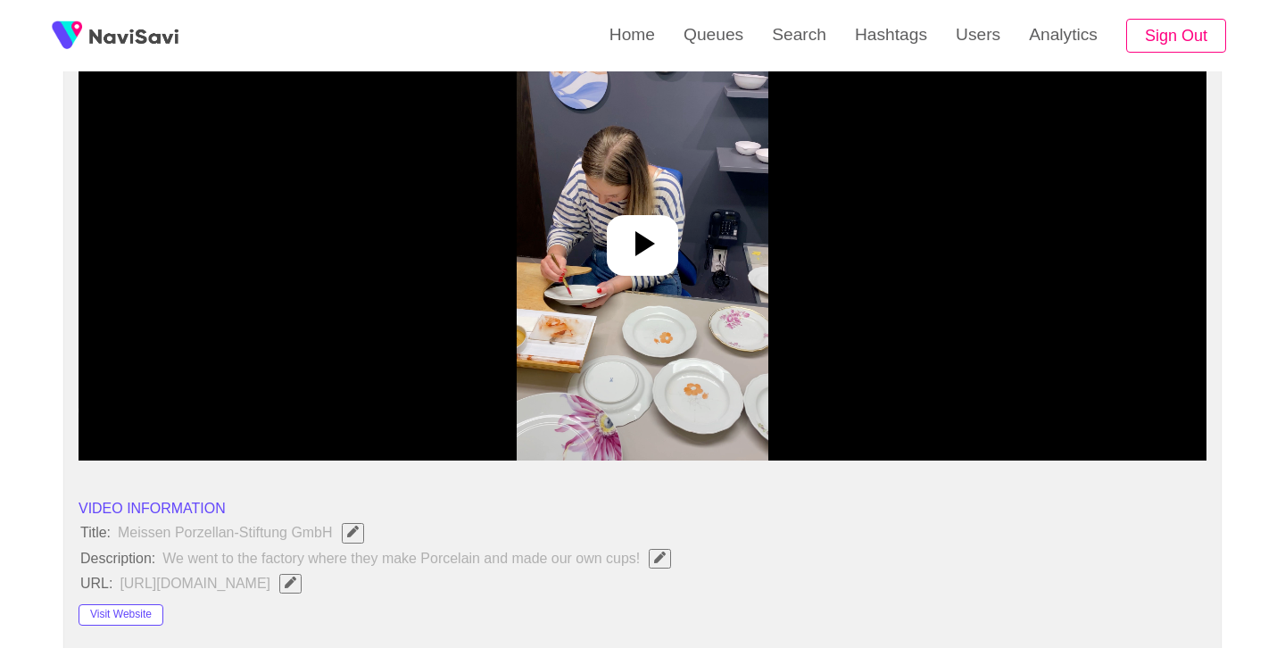
scroll to position [224, 0]
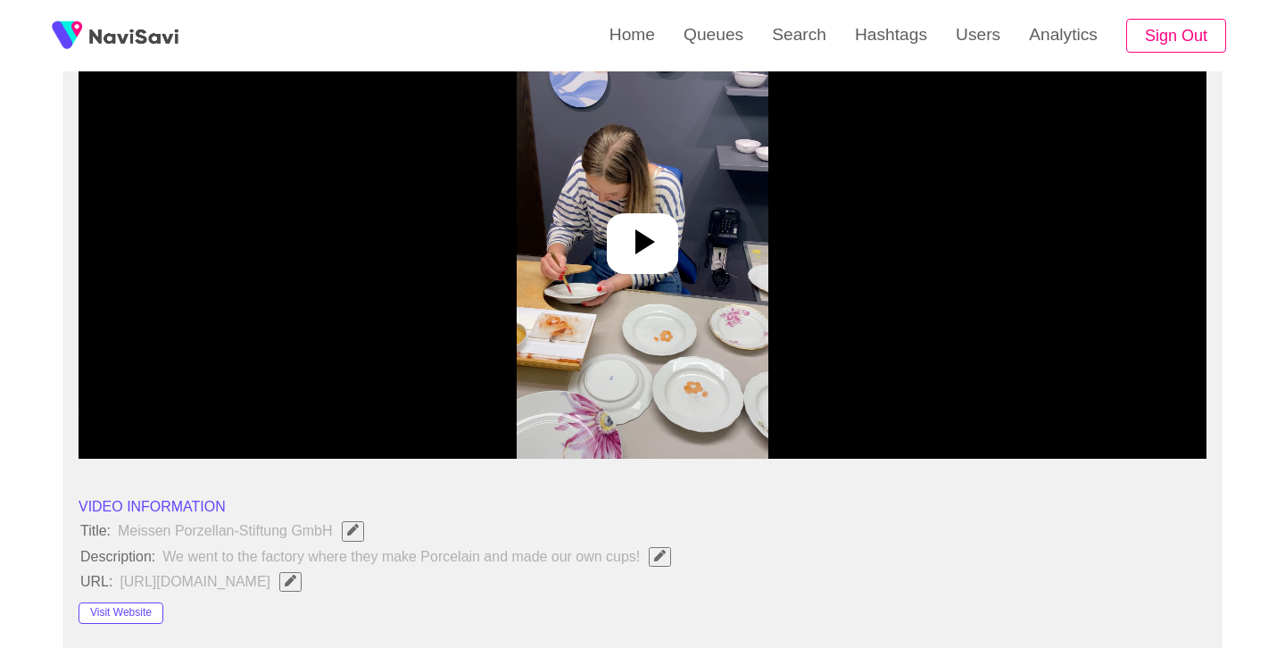
click at [658, 237] on icon at bounding box center [642, 241] width 43 height 43
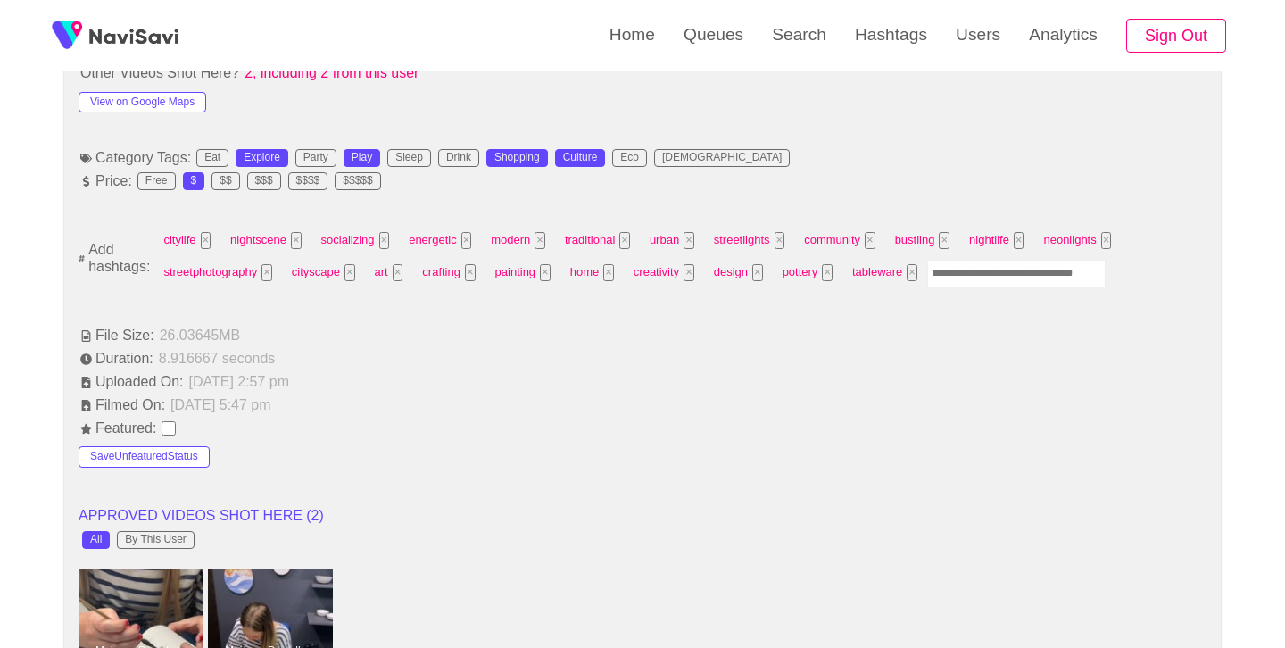
scroll to position [1076, 0]
click at [956, 282] on input "Enter tag here and press return" at bounding box center [1017, 276] width 179 height 28
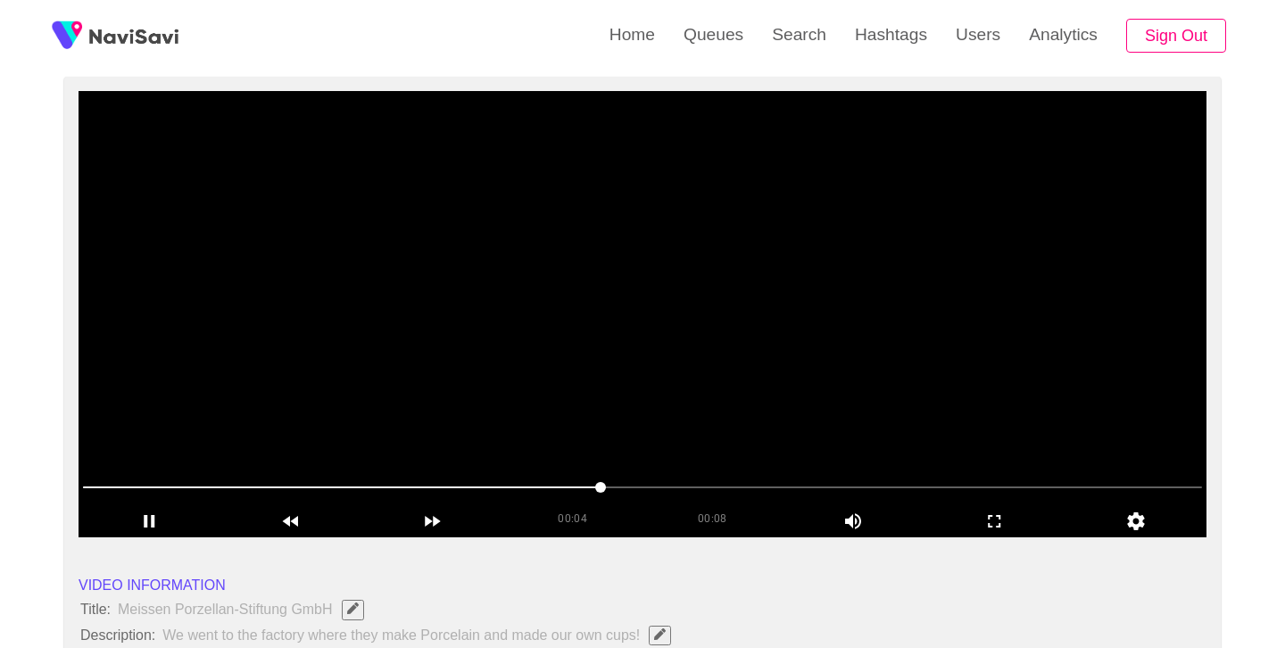
scroll to position [134, 0]
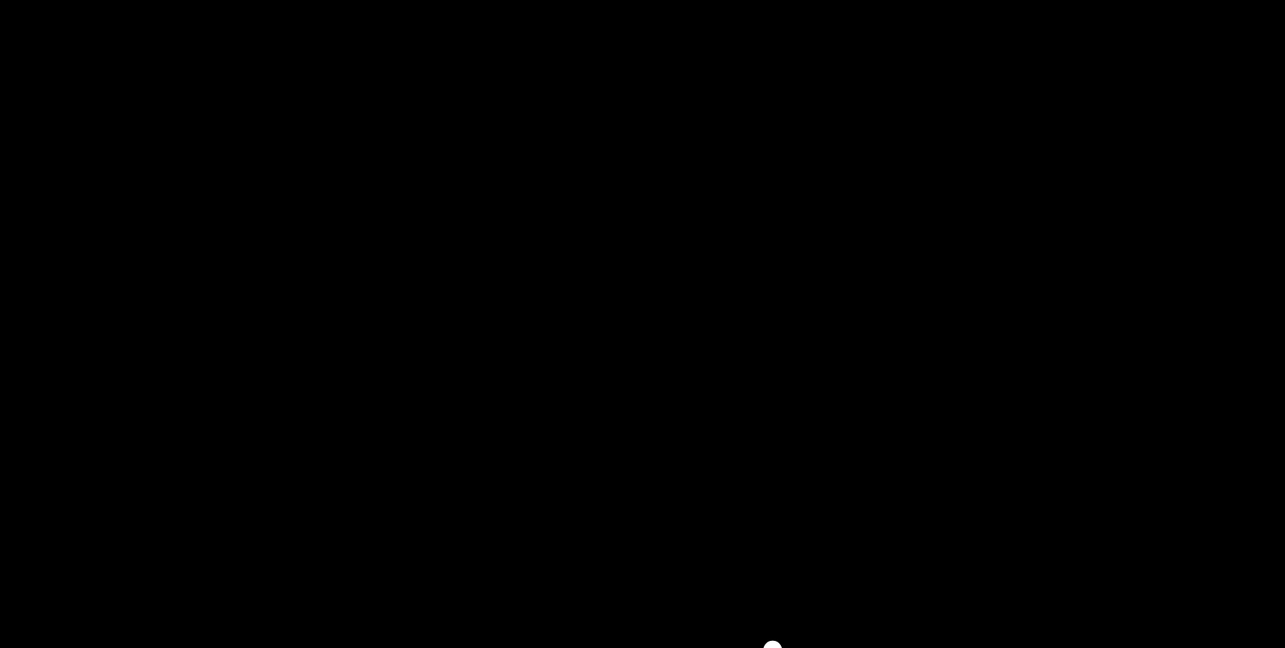
click at [683, 303] on video at bounding box center [643, 326] width 1128 height 446
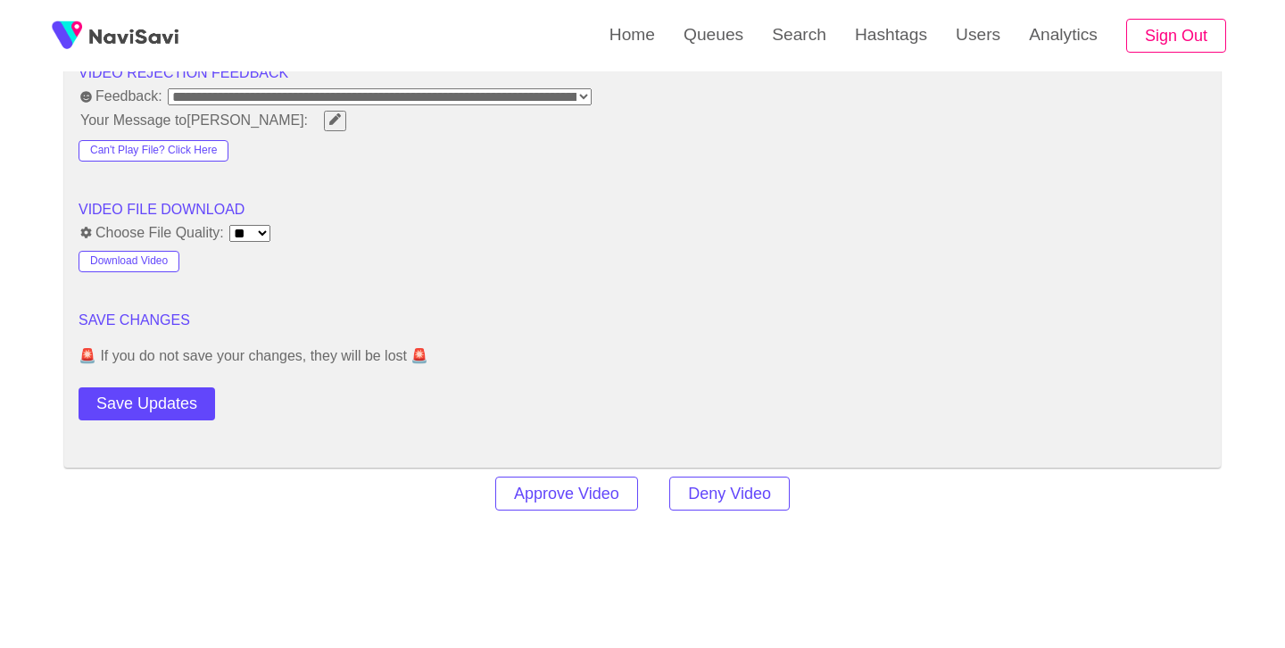
scroll to position [2313, 0]
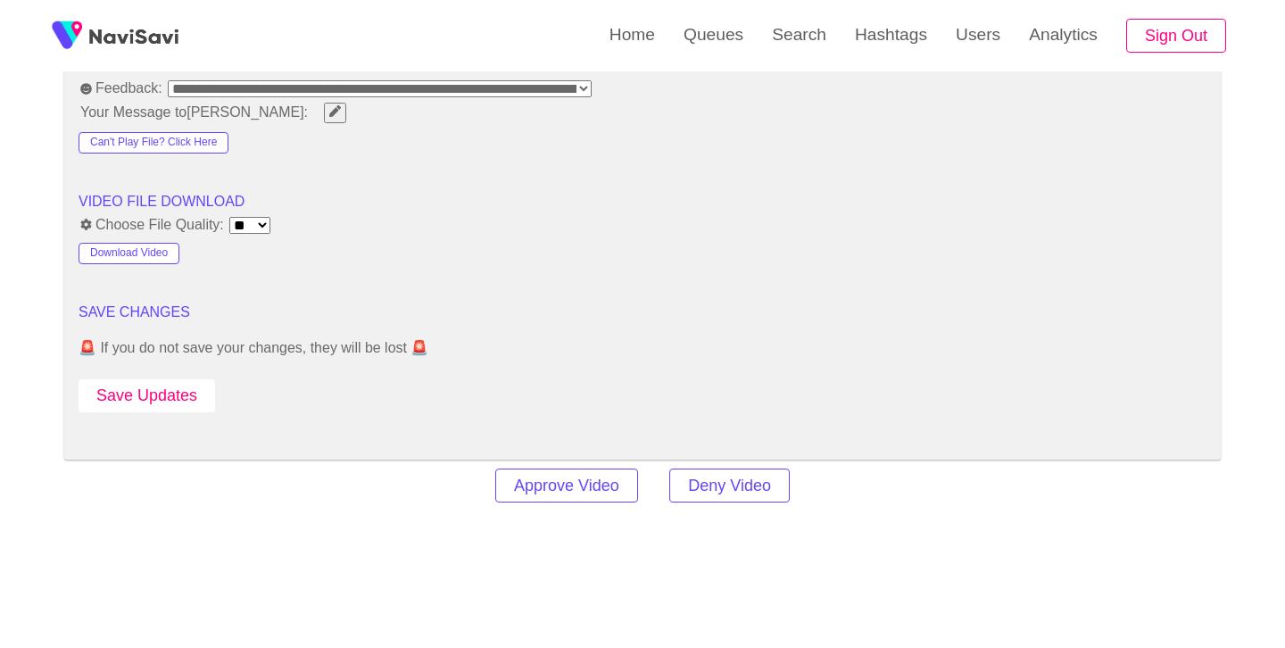
click at [184, 399] on button "Save Updates" at bounding box center [147, 395] width 137 height 33
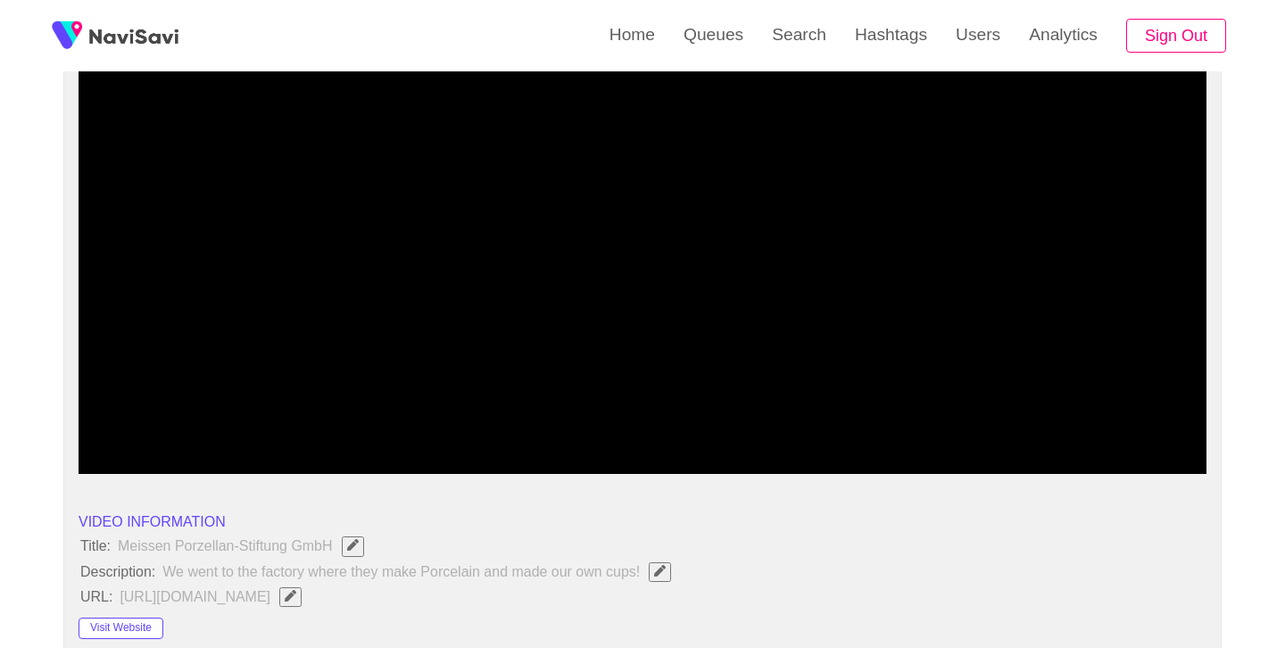
scroll to position [174, 0]
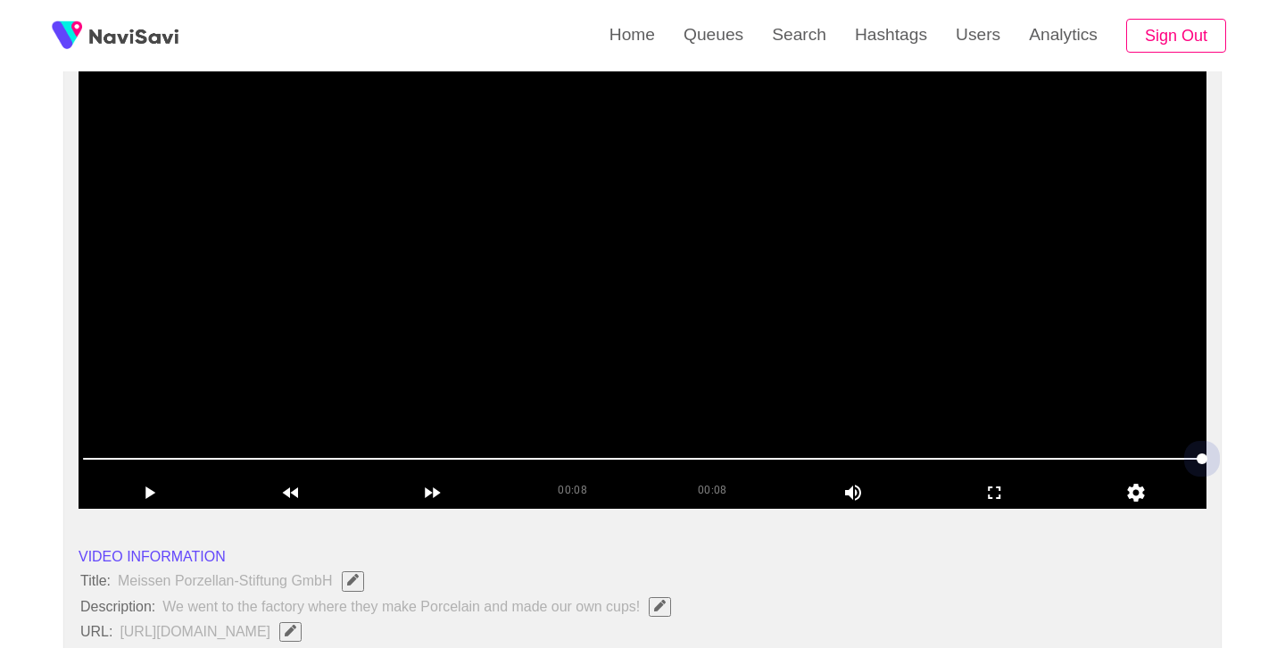
click at [711, 460] on span at bounding box center [642, 459] width 1119 height 2
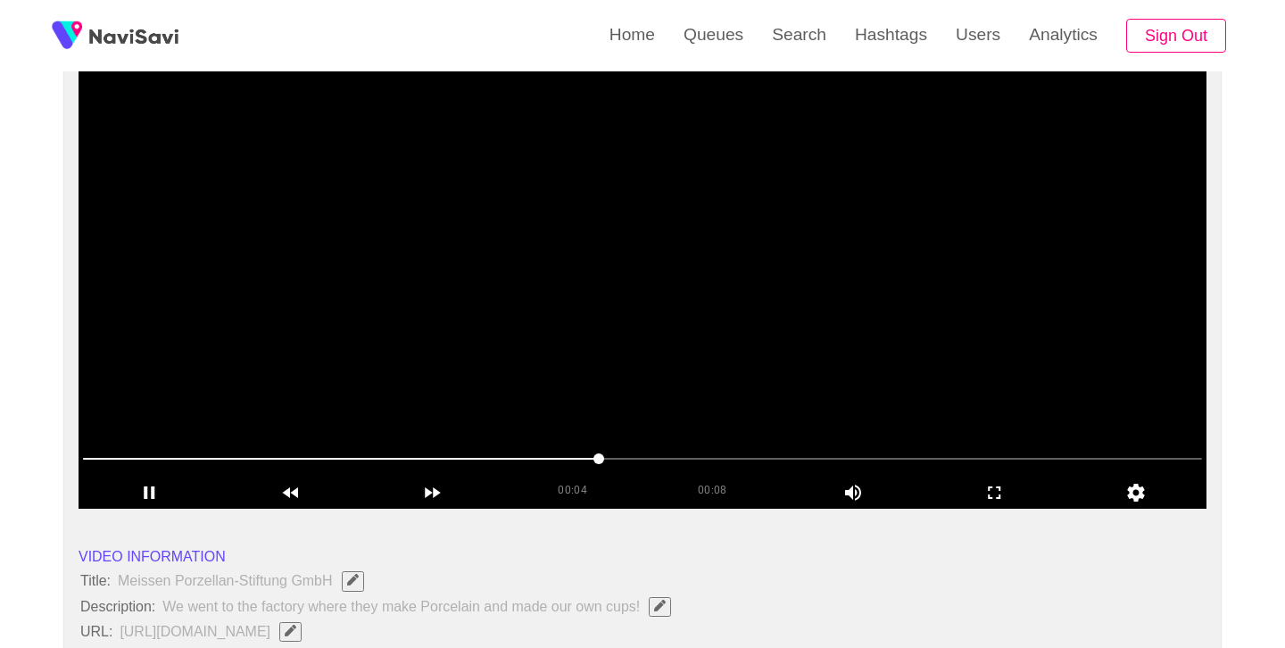
click at [653, 269] on video at bounding box center [643, 285] width 1128 height 446
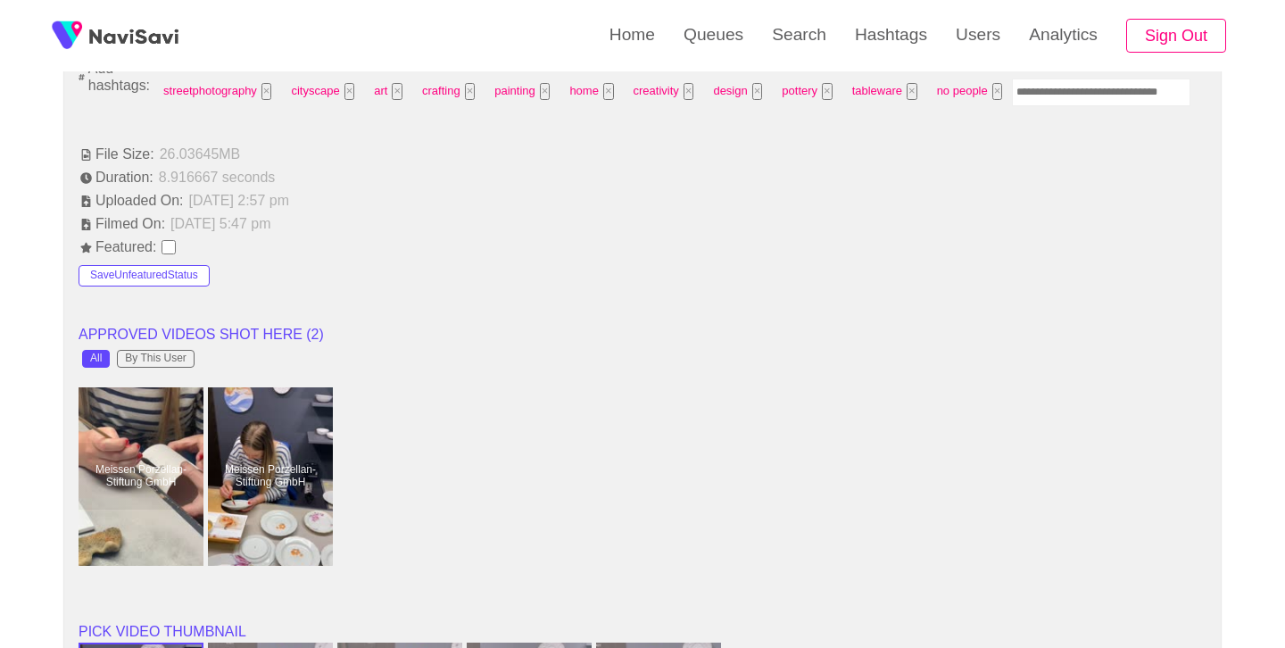
scroll to position [1282, 0]
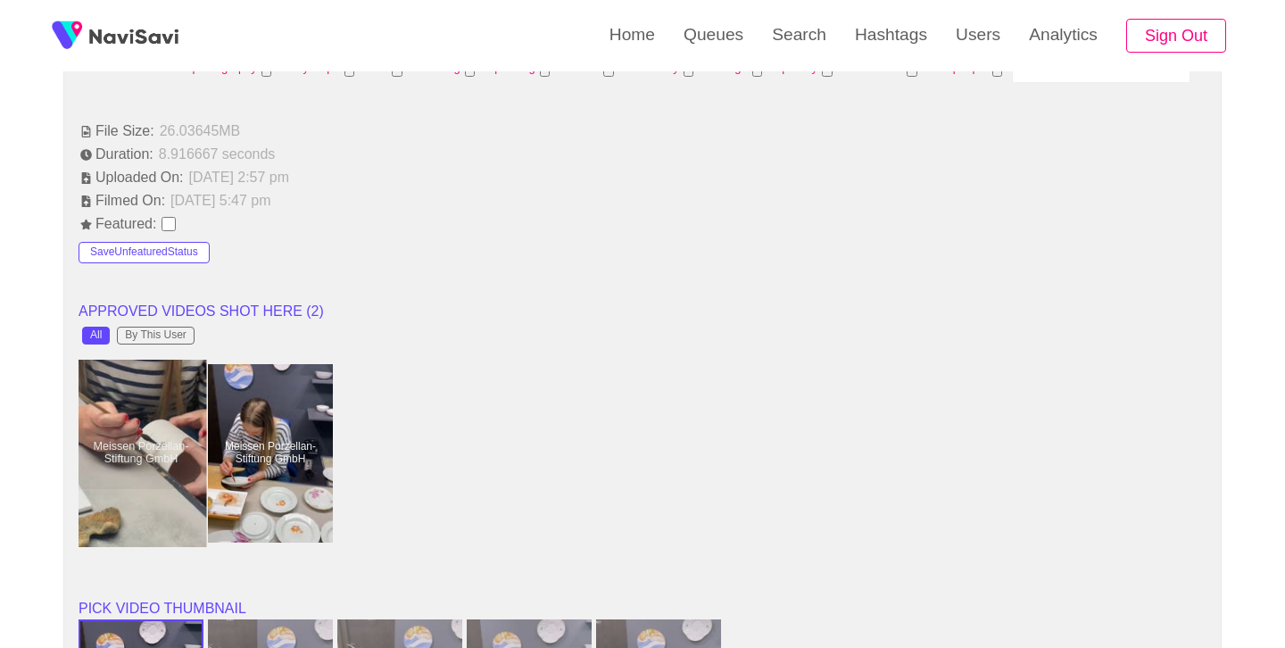
click at [95, 461] on div at bounding box center [141, 453] width 131 height 187
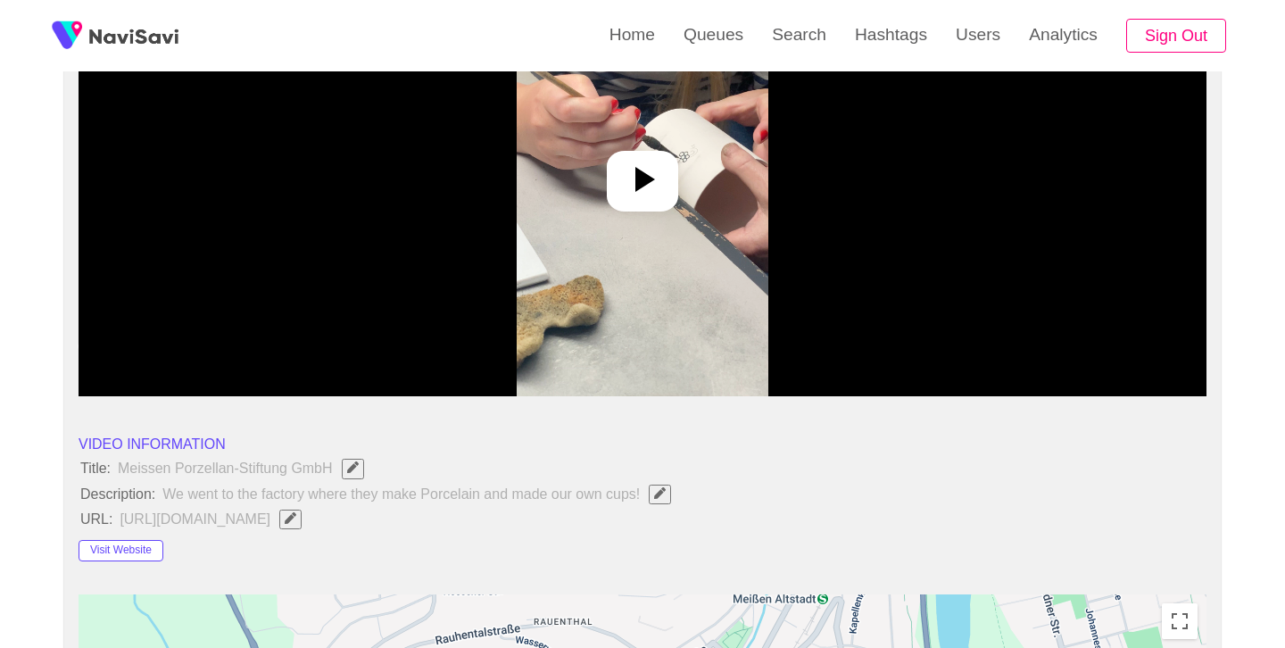
scroll to position [287, 0]
click at [639, 193] on icon at bounding box center [642, 178] width 43 height 43
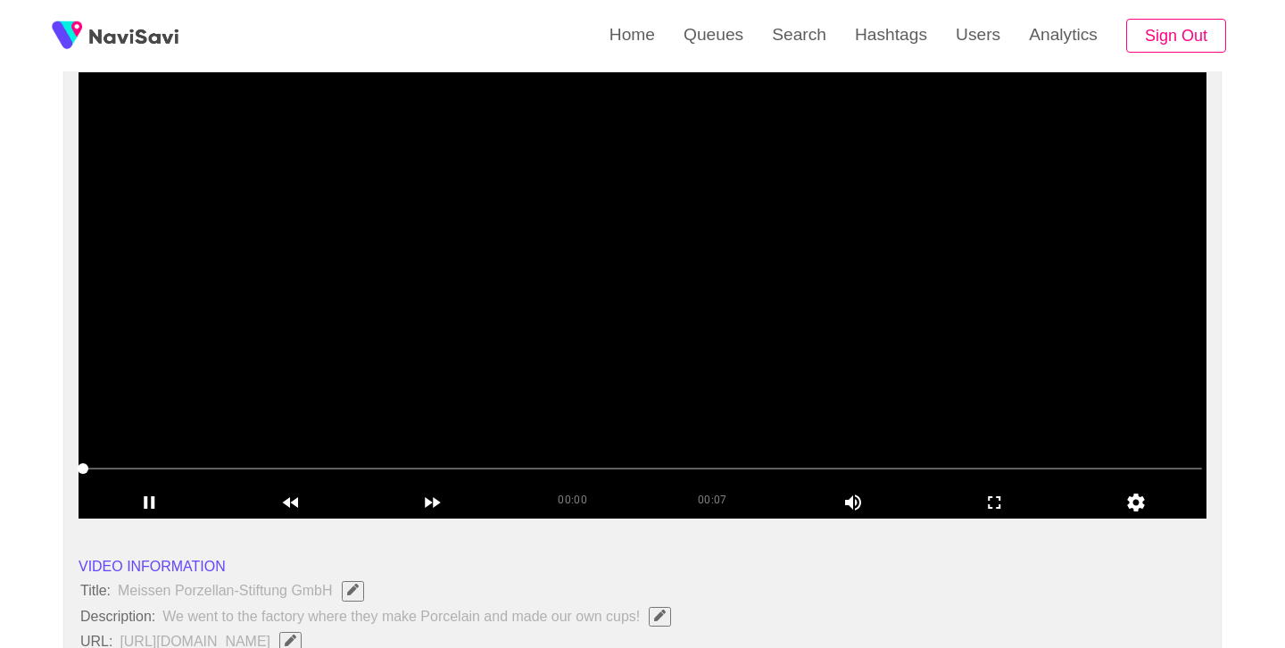
scroll to position [135, 0]
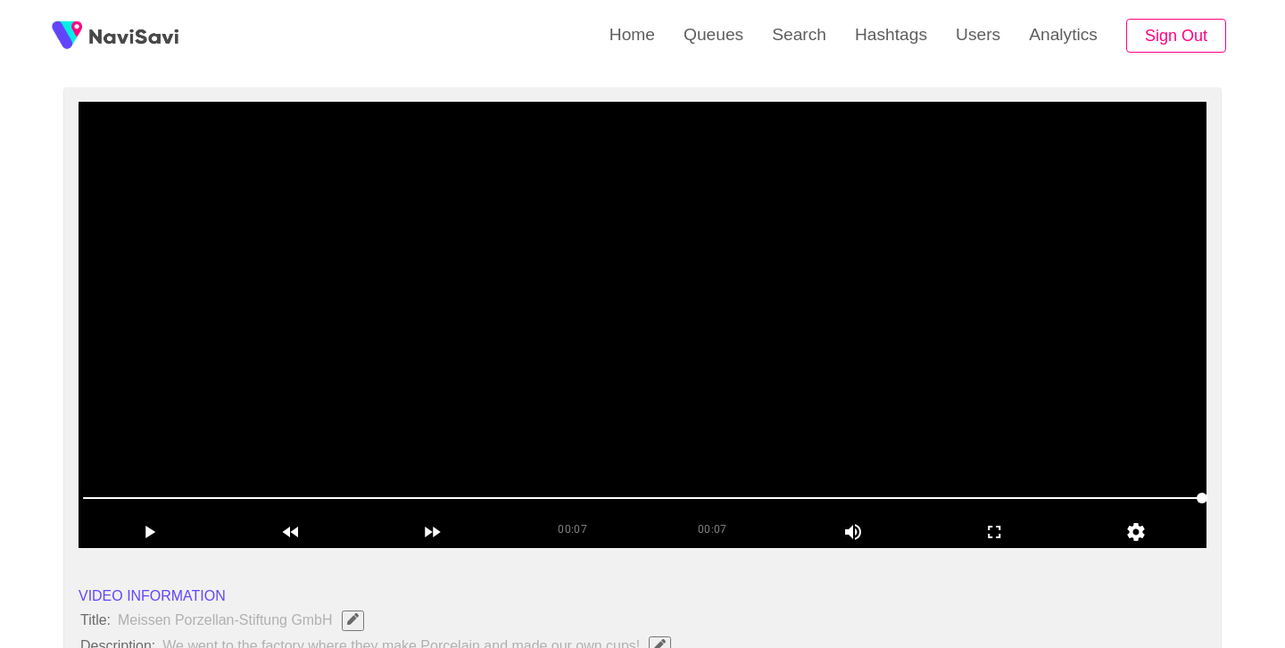
click at [557, 375] on video at bounding box center [643, 325] width 1128 height 446
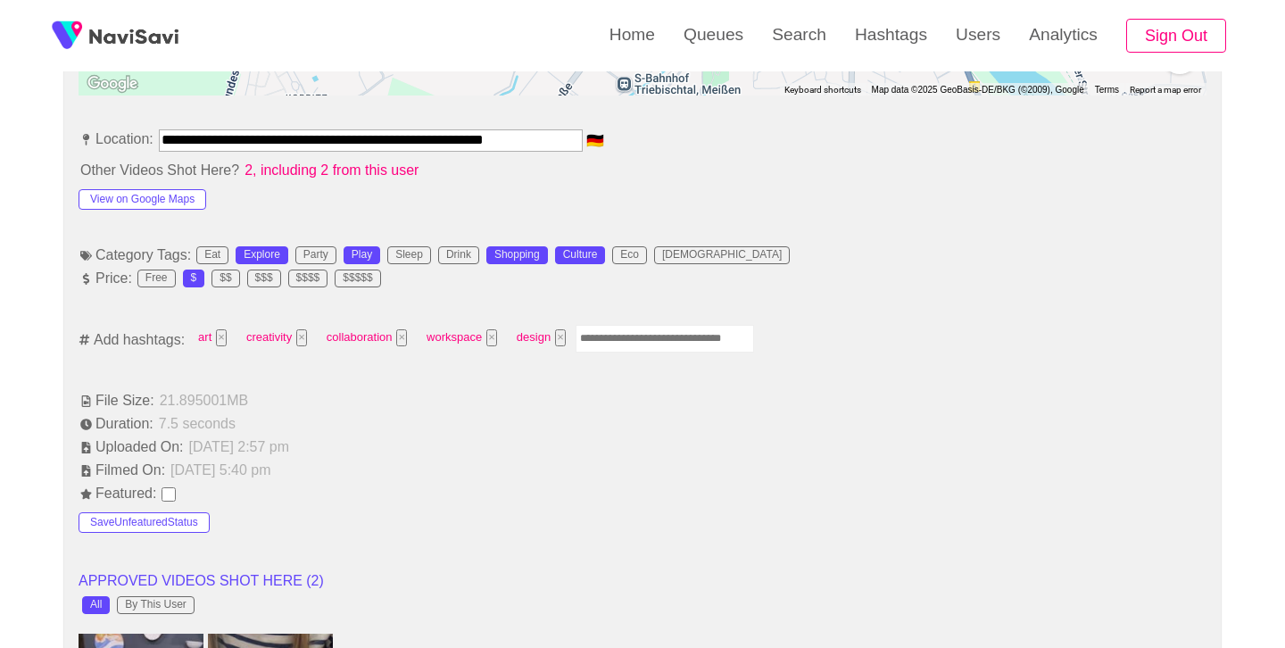
scroll to position [983, 0]
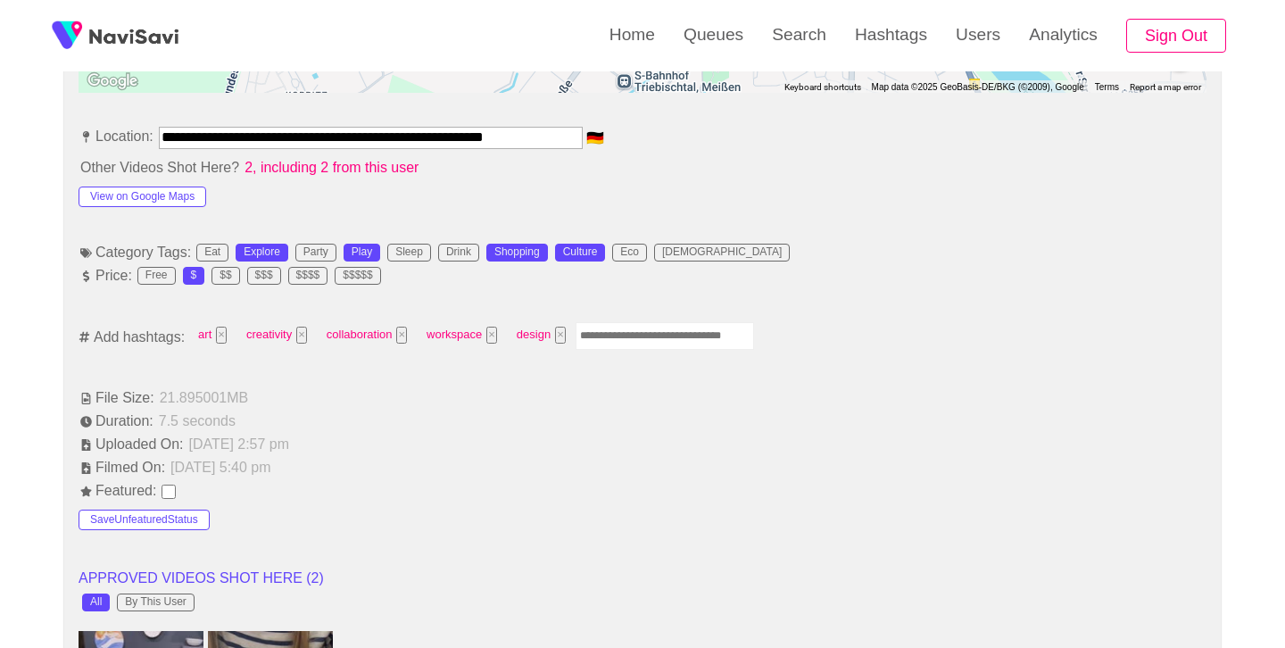
click at [661, 331] on input "Enter tag here and press return" at bounding box center [665, 336] width 179 height 28
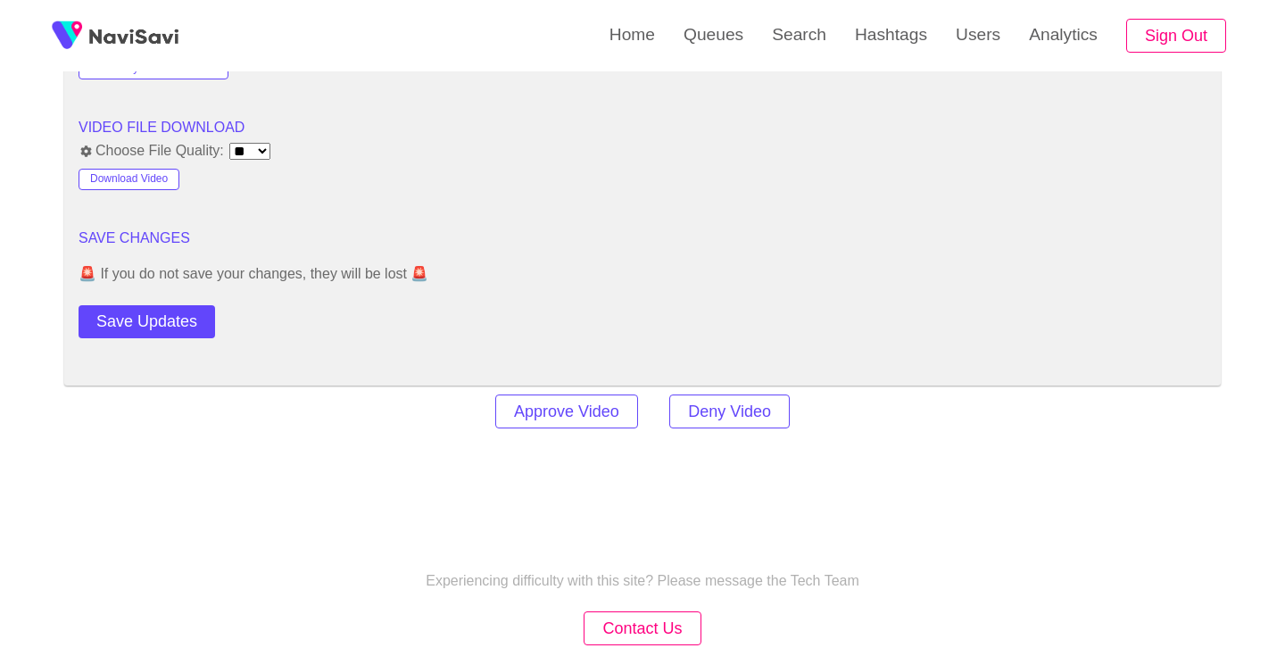
scroll to position [2364, 0]
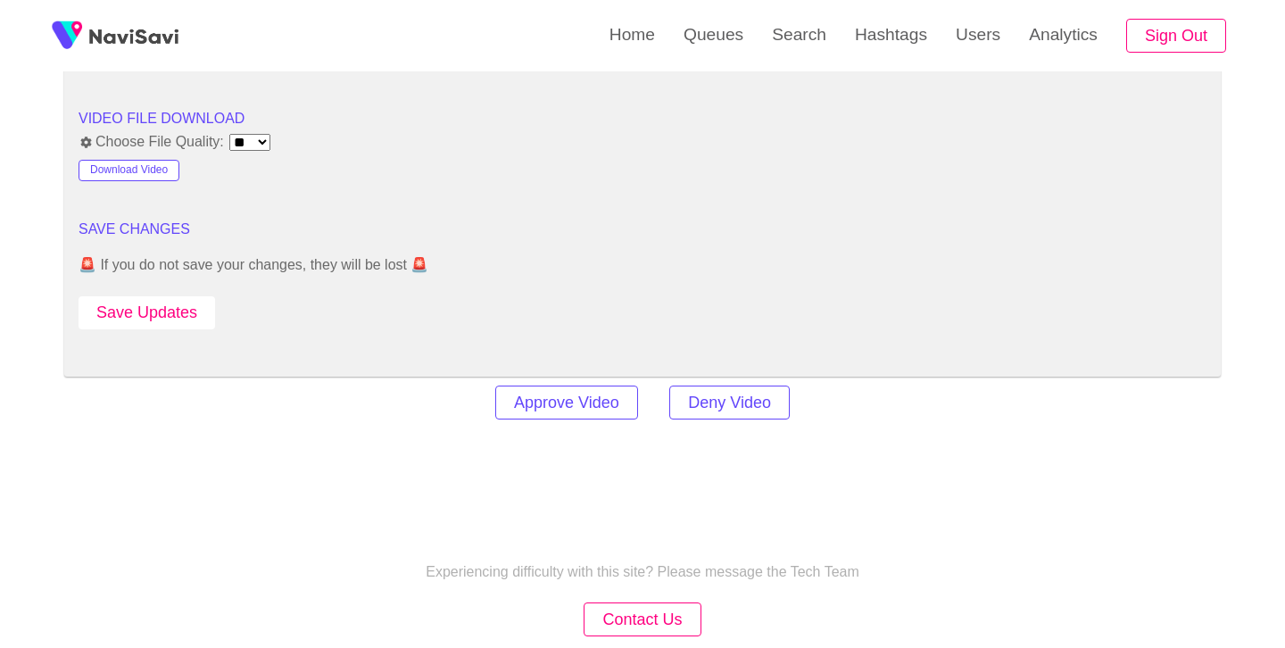
click at [150, 323] on button "Save Updates" at bounding box center [147, 312] width 137 height 33
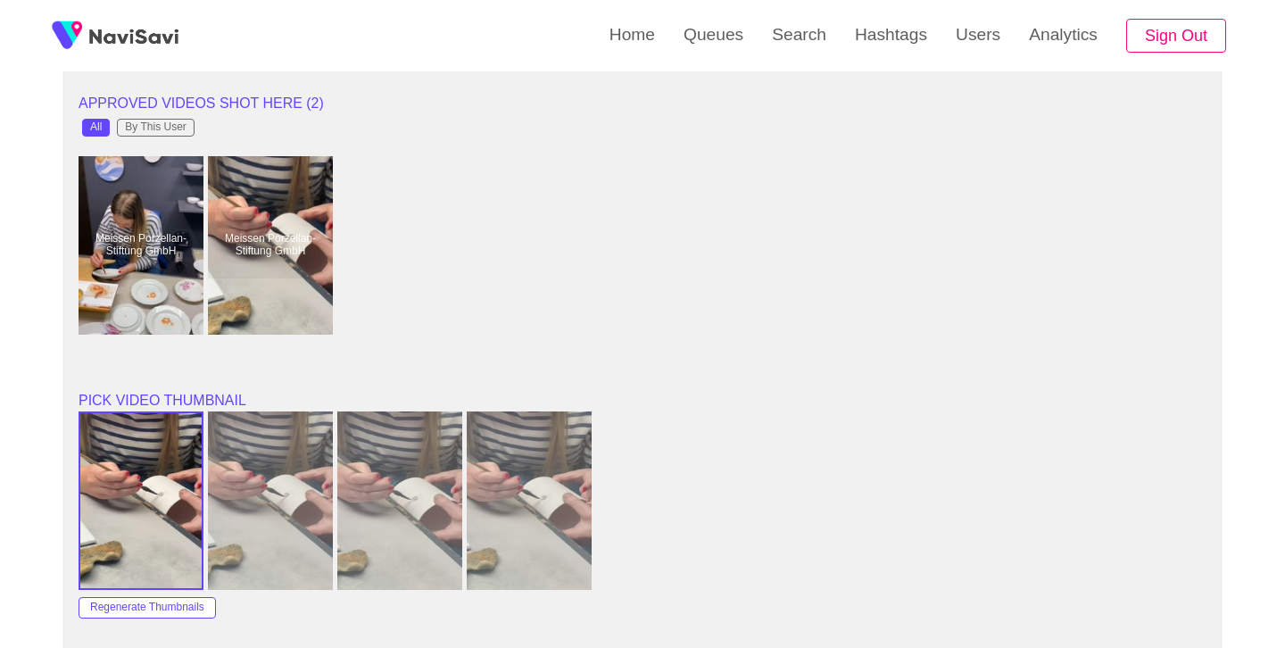
scroll to position [1452, 0]
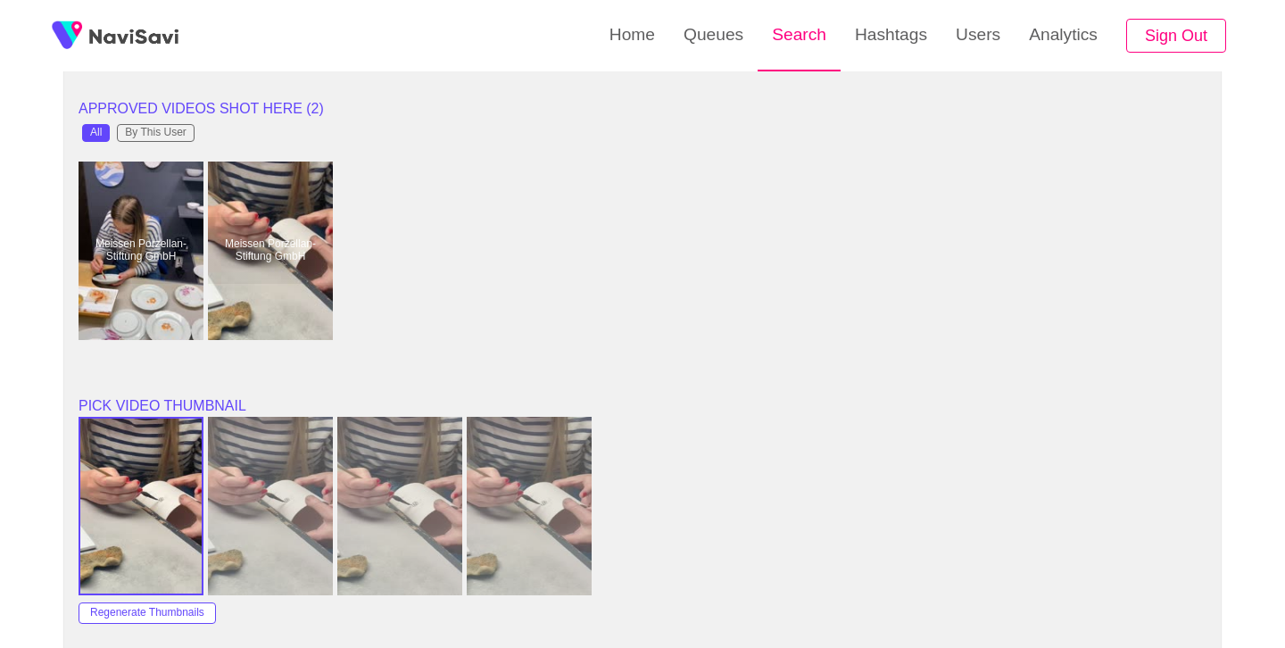
click at [783, 37] on link "Search" at bounding box center [799, 35] width 83 height 70
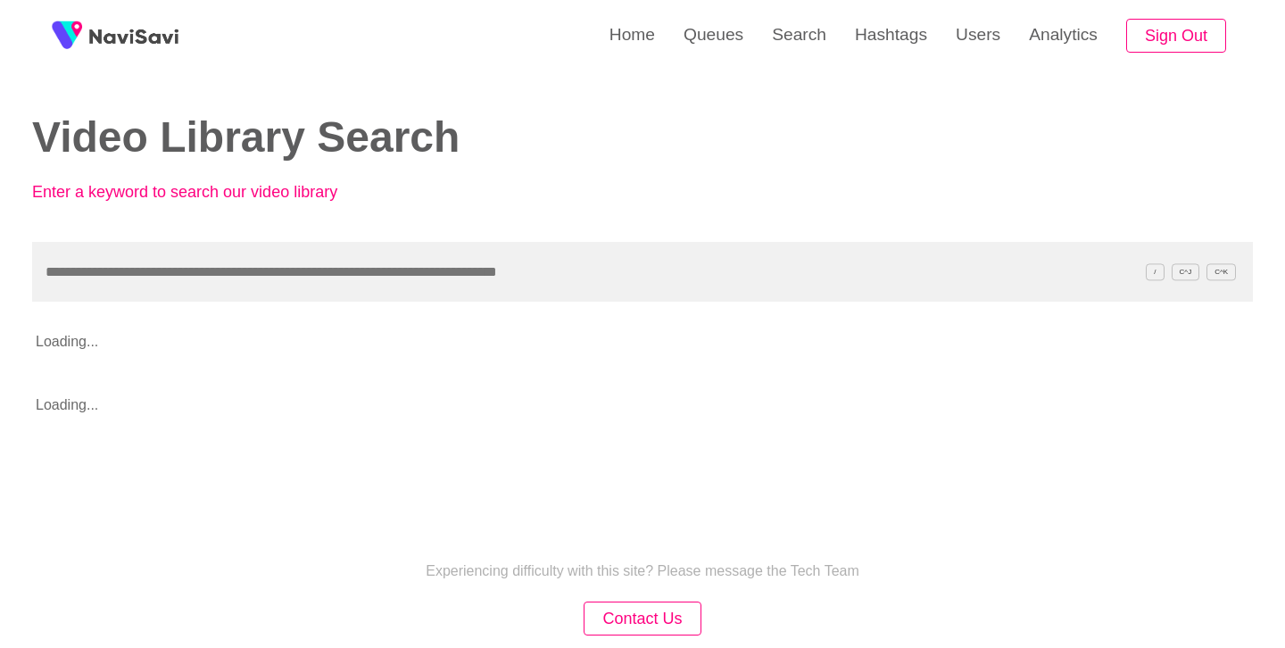
click at [370, 286] on input "text" at bounding box center [642, 272] width 1221 height 60
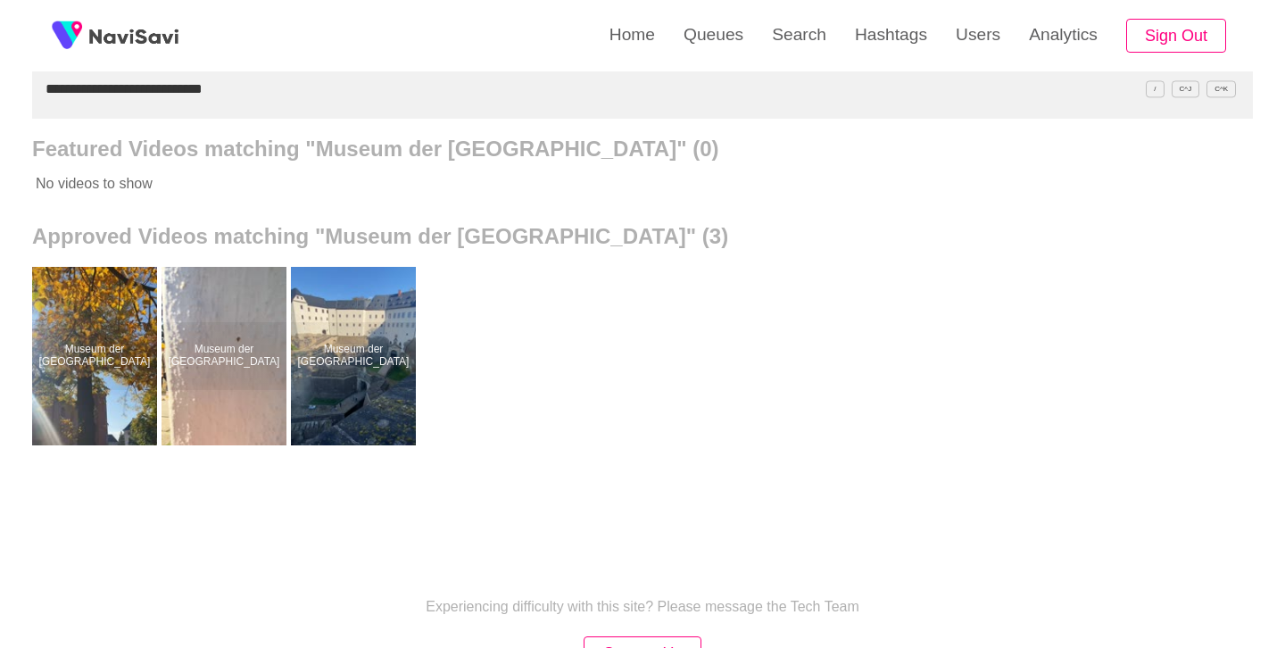
scroll to position [185, 0]
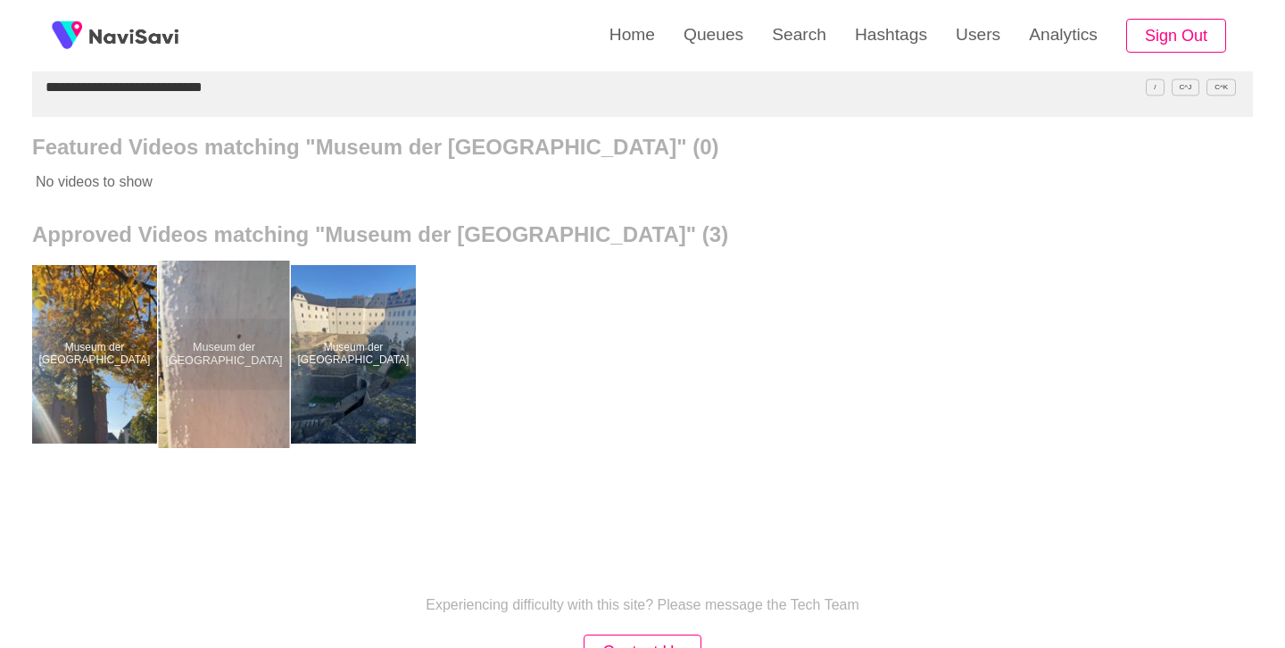
click at [207, 329] on div at bounding box center [224, 354] width 131 height 187
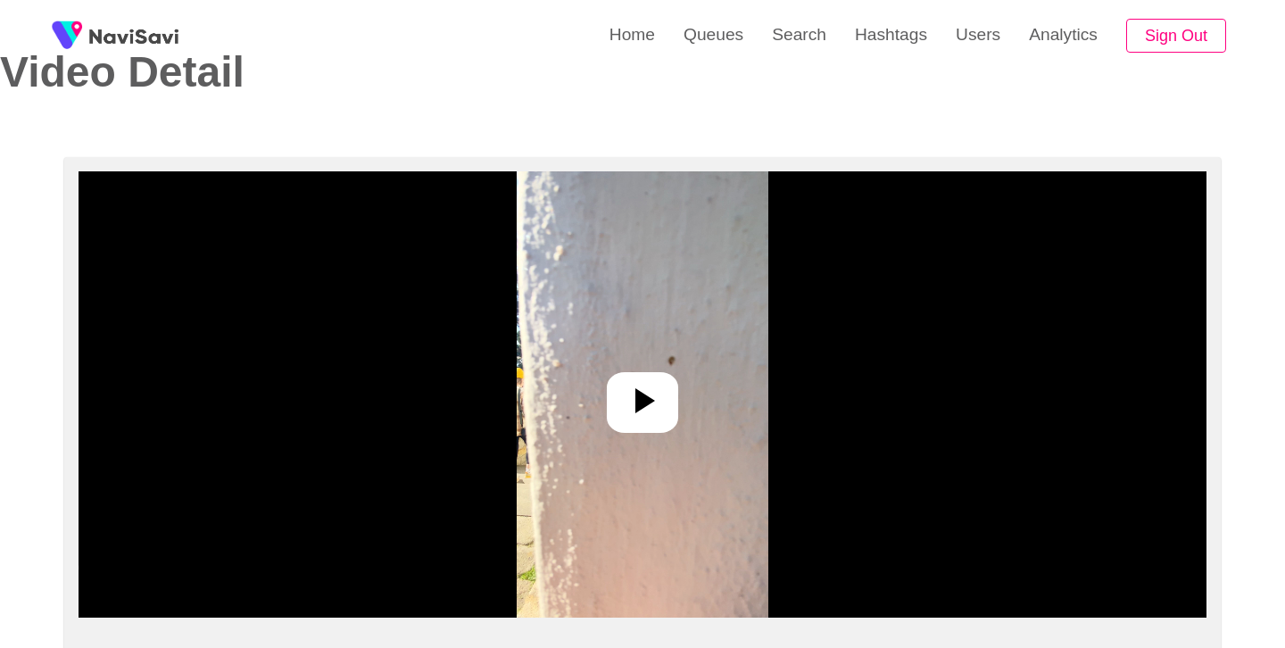
click at [649, 365] on img at bounding box center [642, 394] width 251 height 446
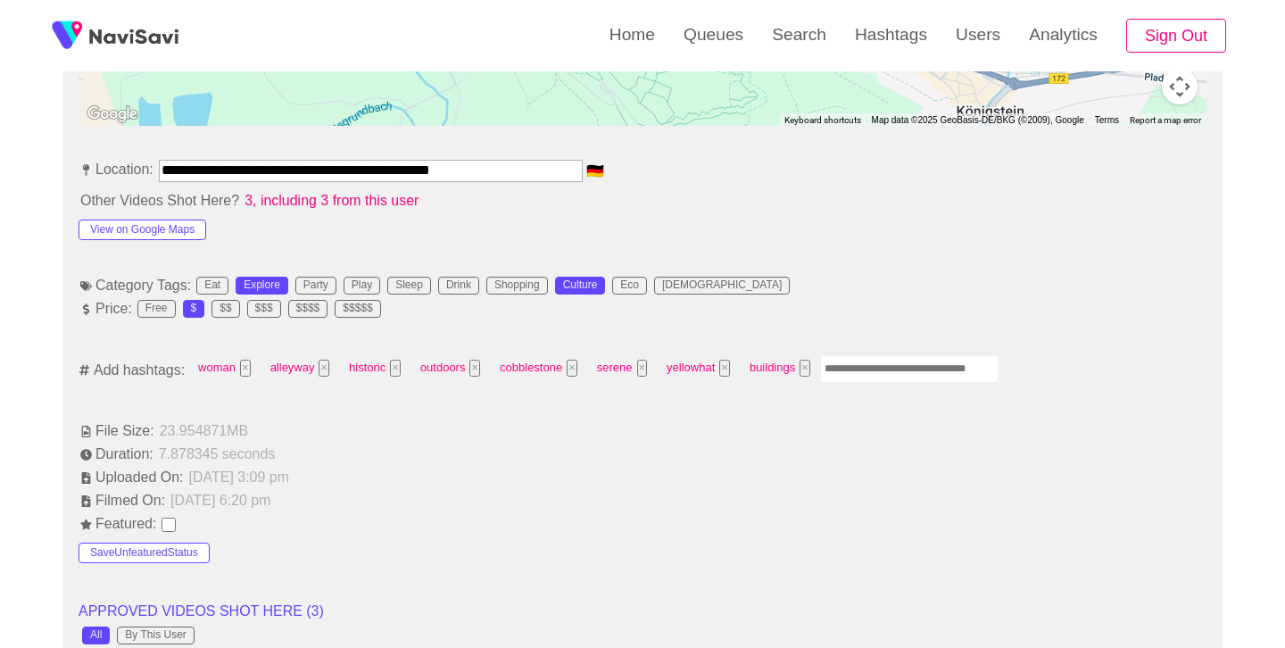
scroll to position [969, 0]
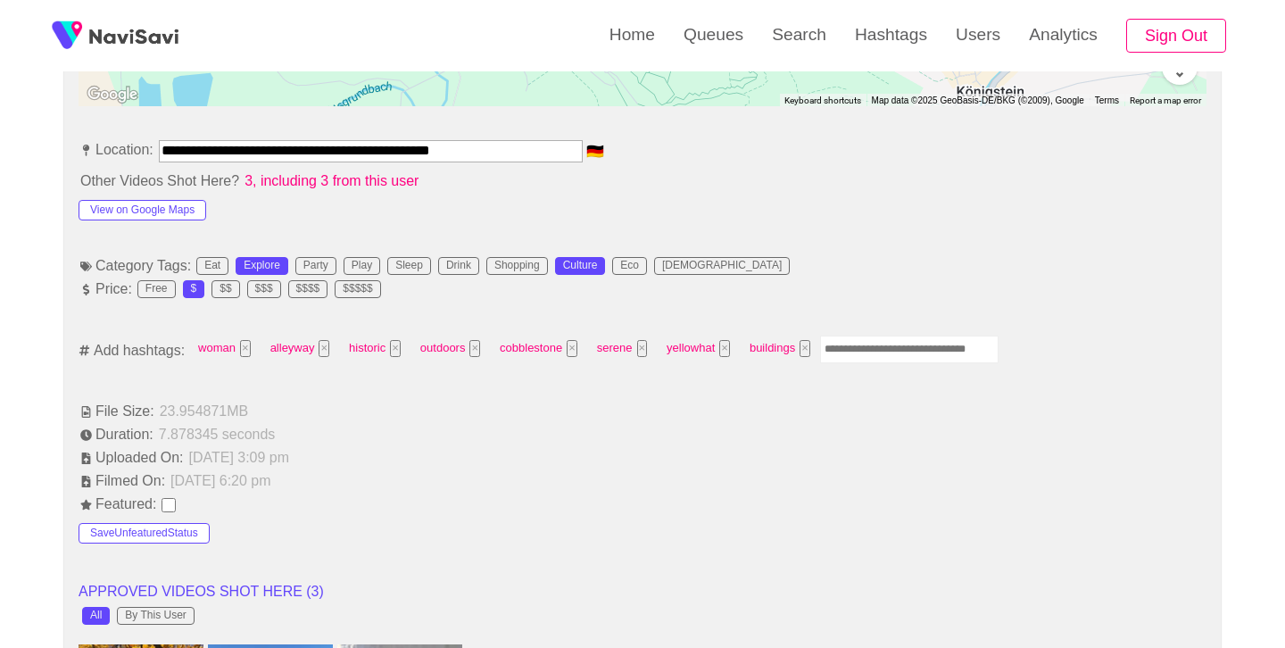
click at [874, 353] on input "Enter tag here and press return" at bounding box center [909, 350] width 179 height 28
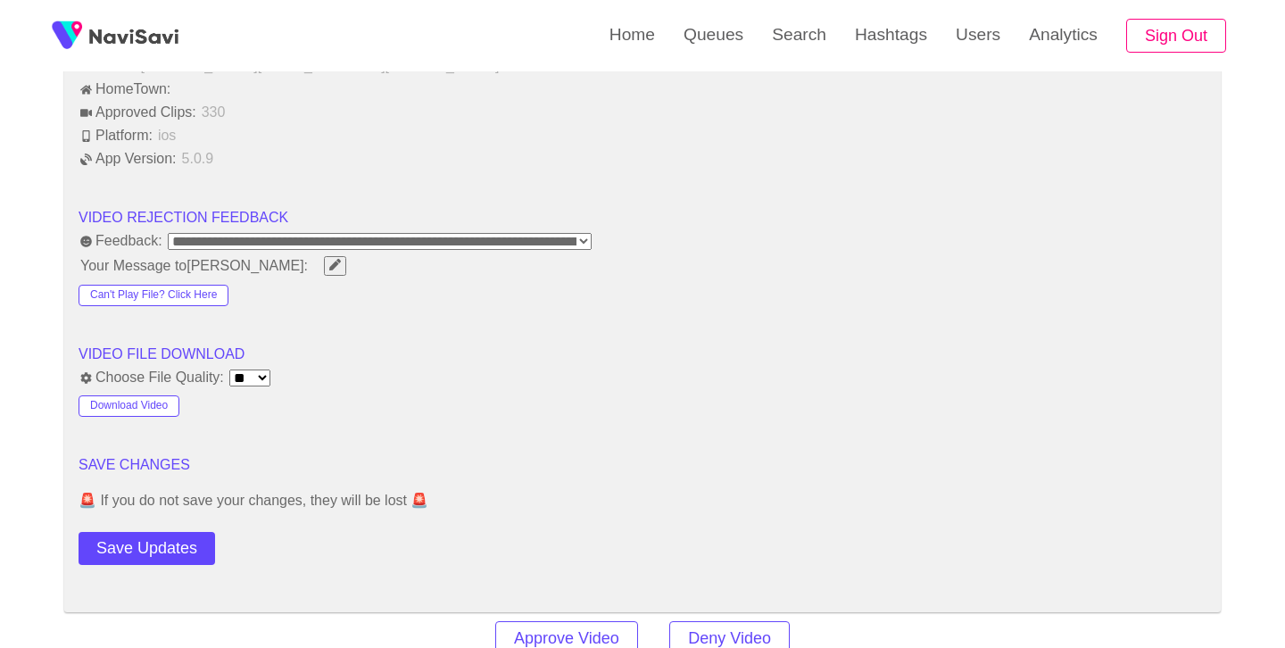
scroll to position [2132, 0]
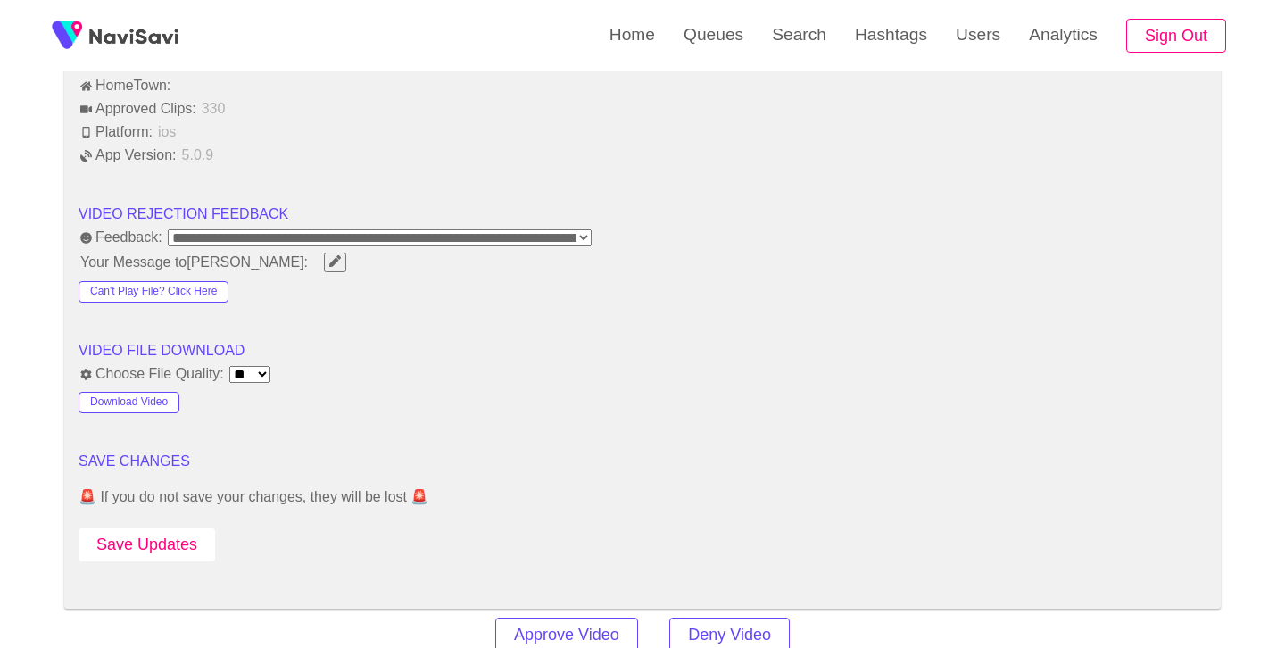
click at [205, 535] on button "Save Updates" at bounding box center [147, 544] width 137 height 33
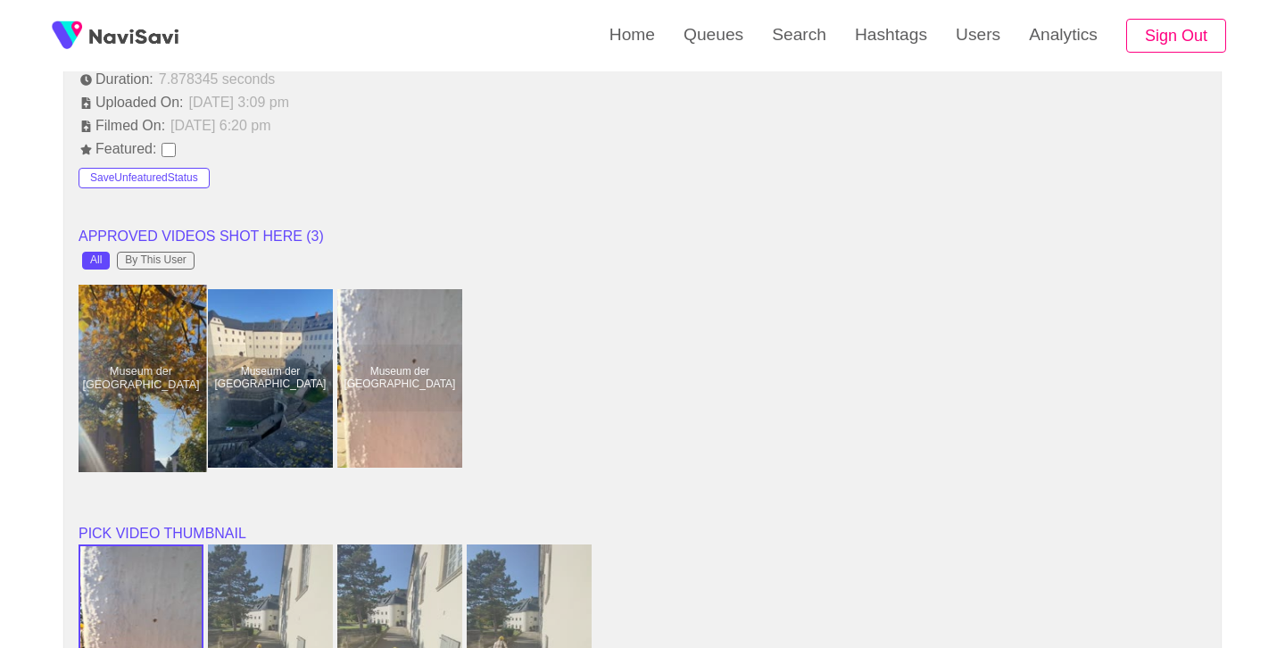
scroll to position [1346, 0]
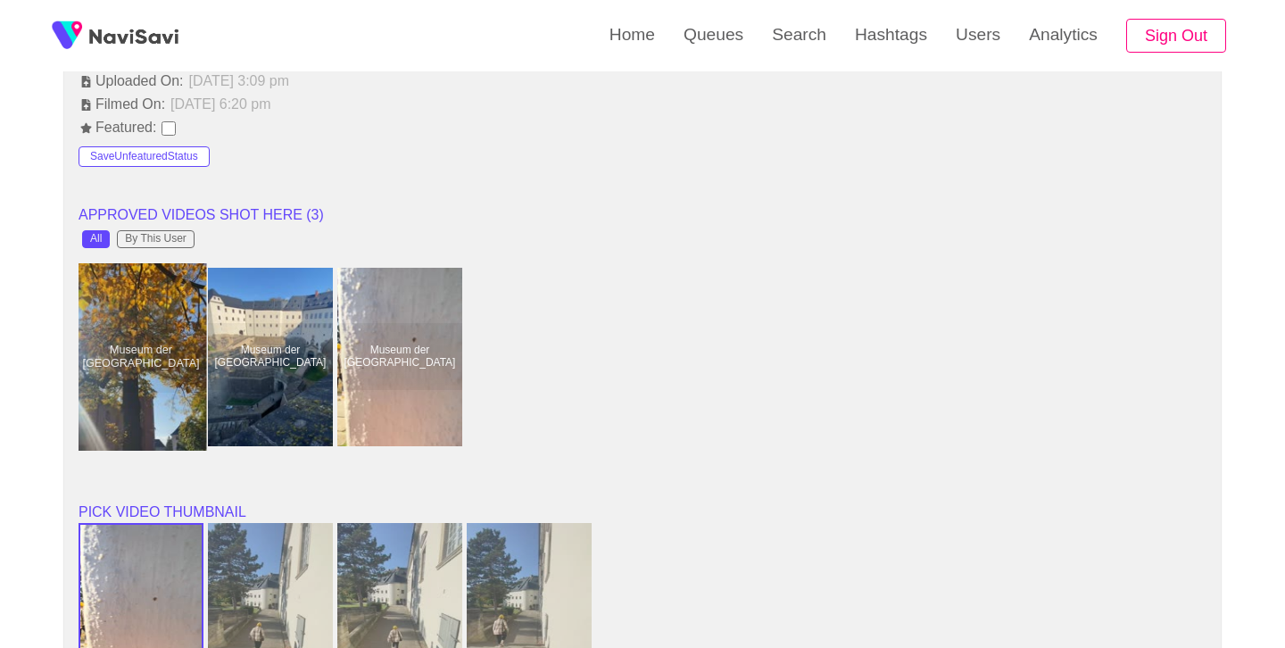
click at [122, 338] on div at bounding box center [141, 356] width 131 height 187
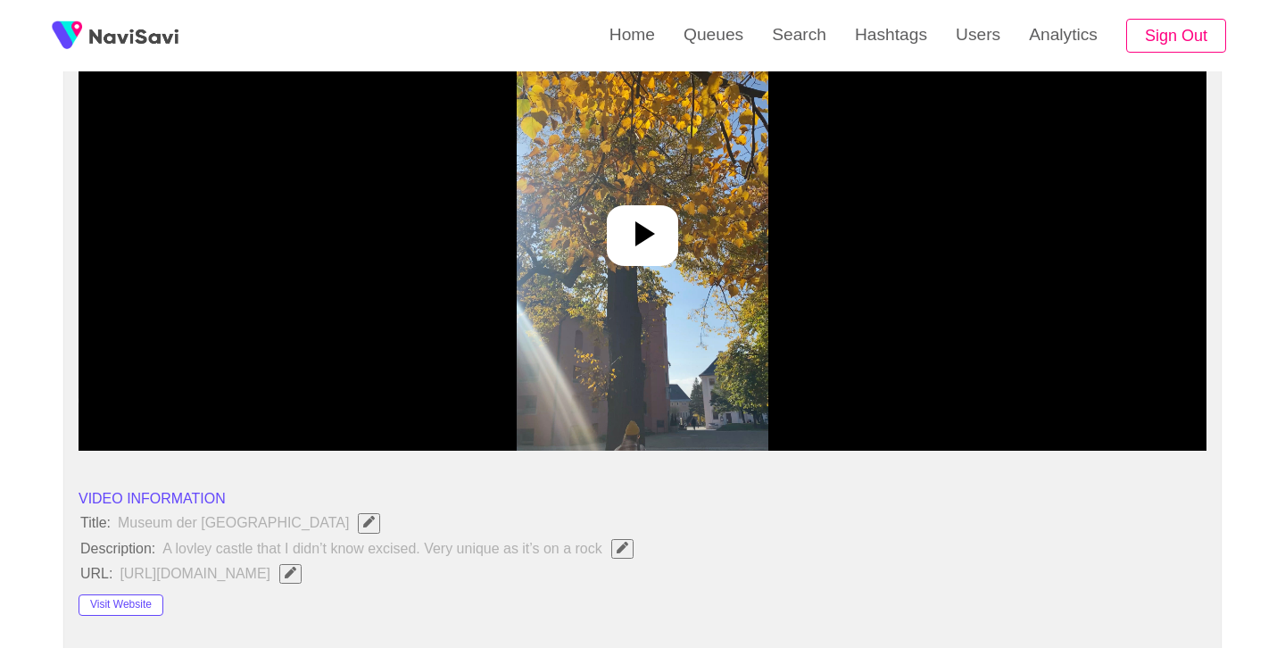
scroll to position [262, 0]
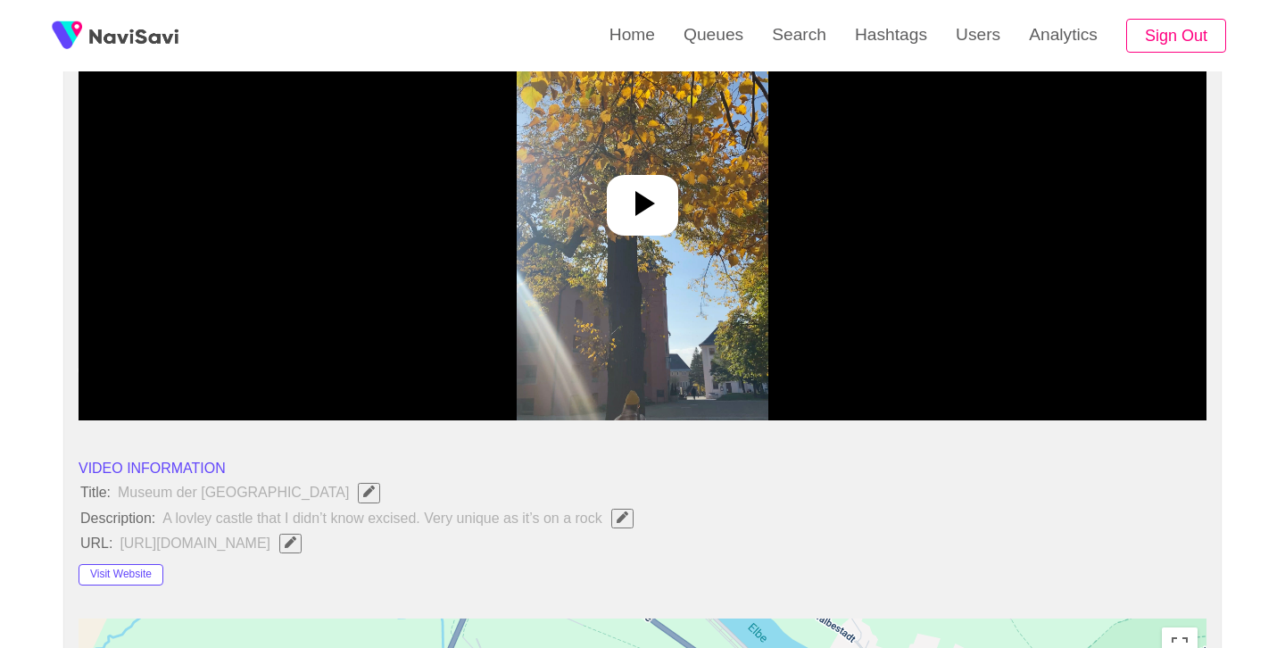
click at [640, 205] on icon at bounding box center [646, 203] width 20 height 25
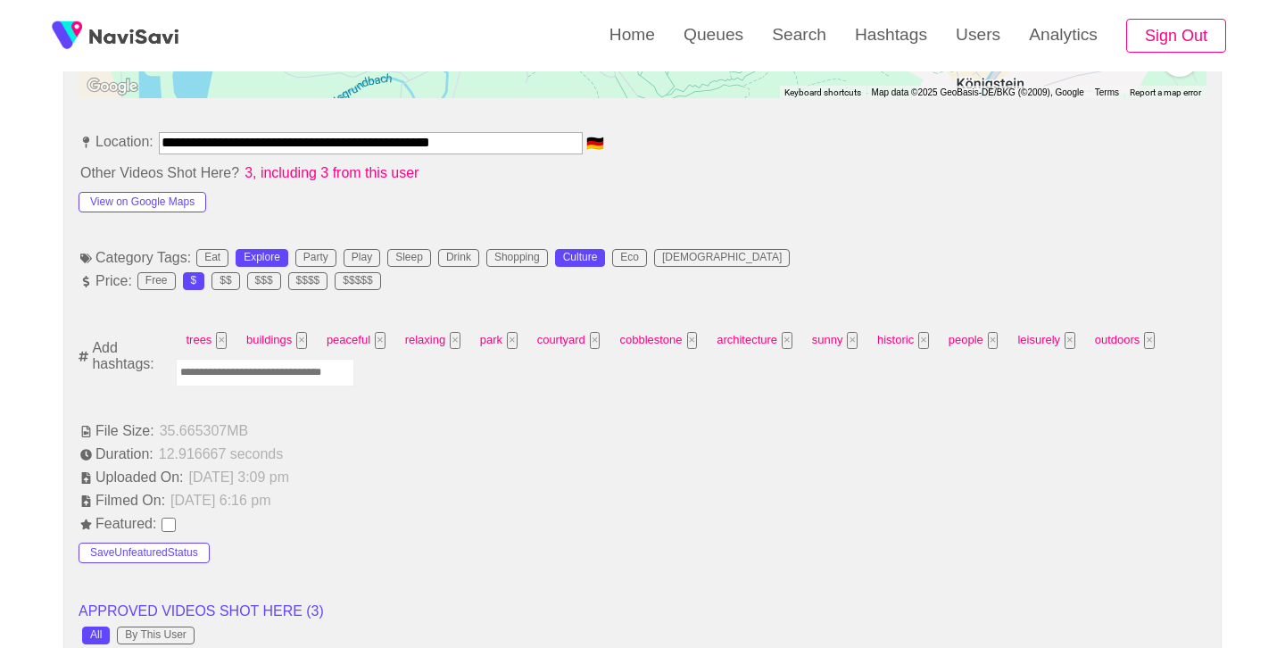
scroll to position [980, 0]
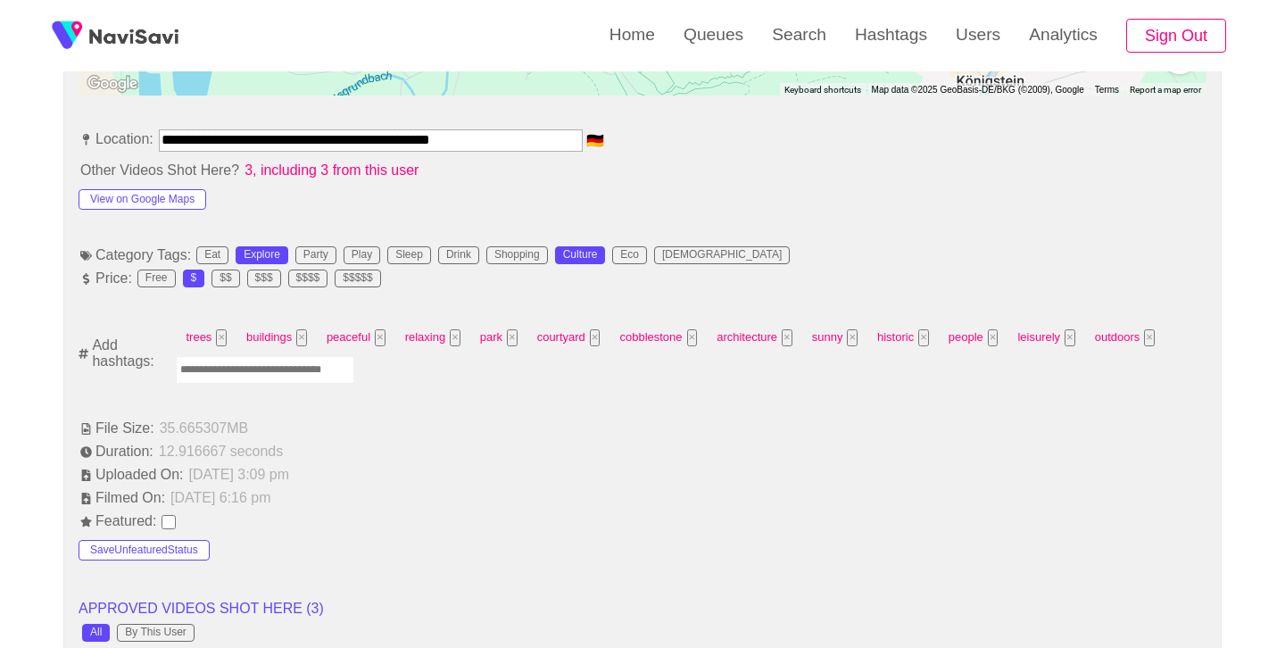
click at [327, 363] on input "Enter tag here and press return" at bounding box center [265, 370] width 179 height 28
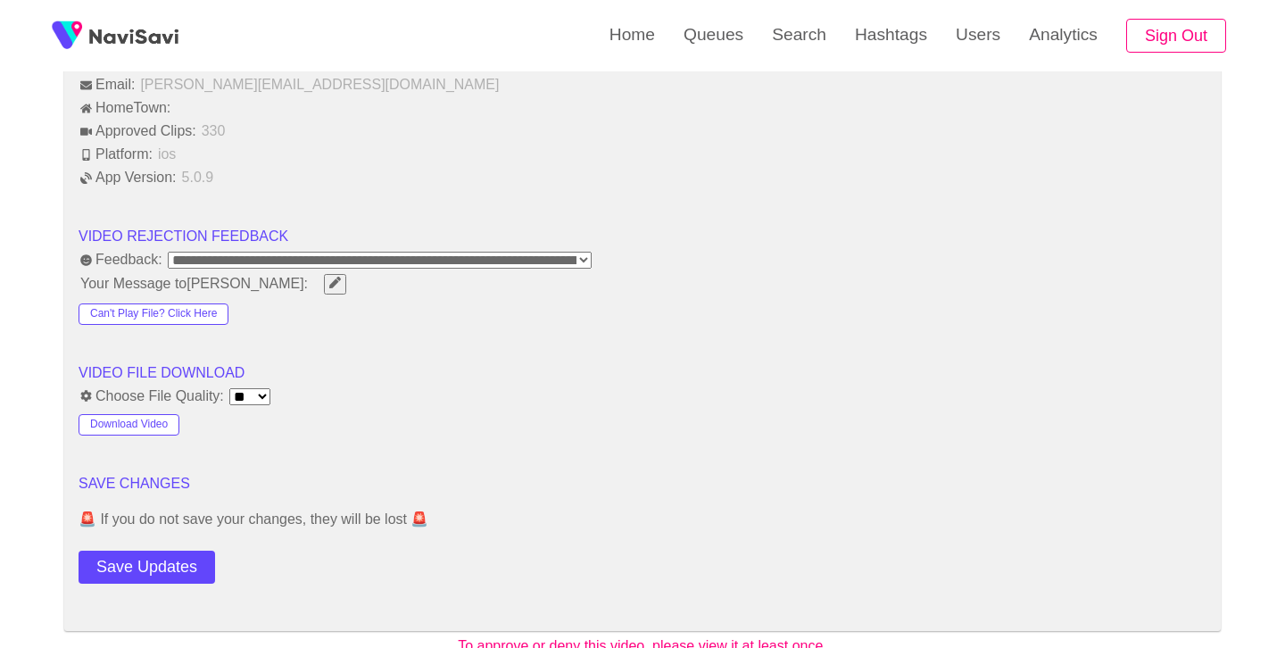
scroll to position [2142, 0]
click at [148, 562] on button "Save Updates" at bounding box center [147, 566] width 137 height 33
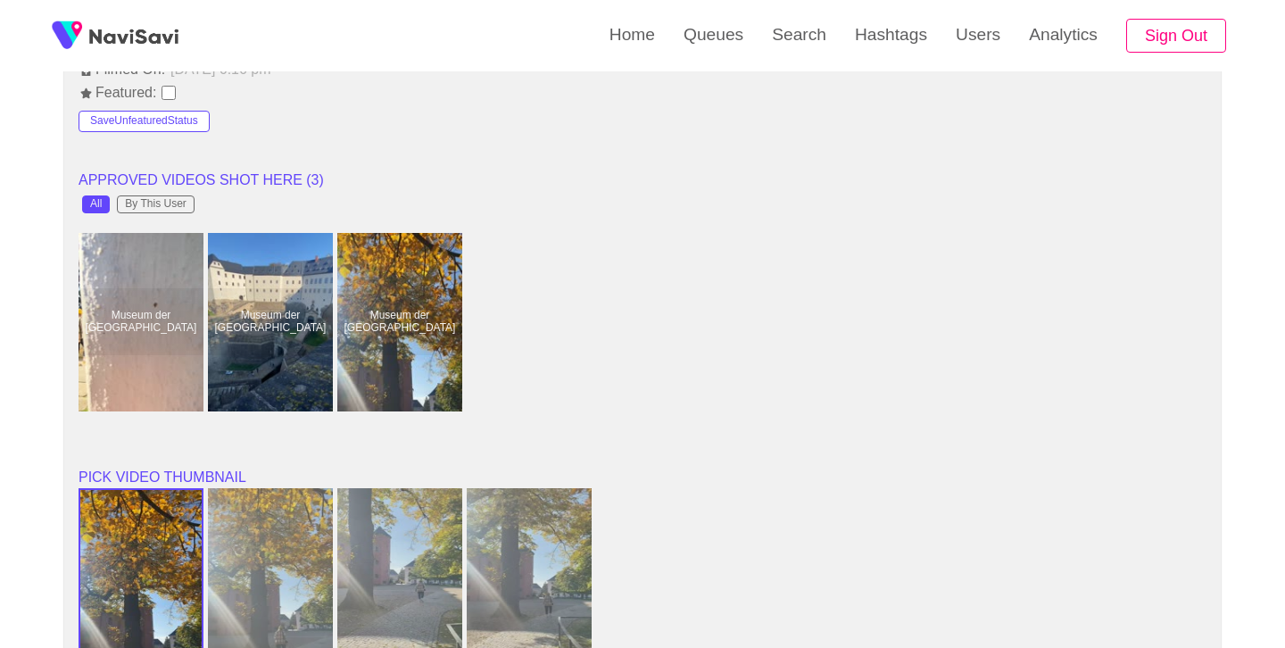
scroll to position [1417, 0]
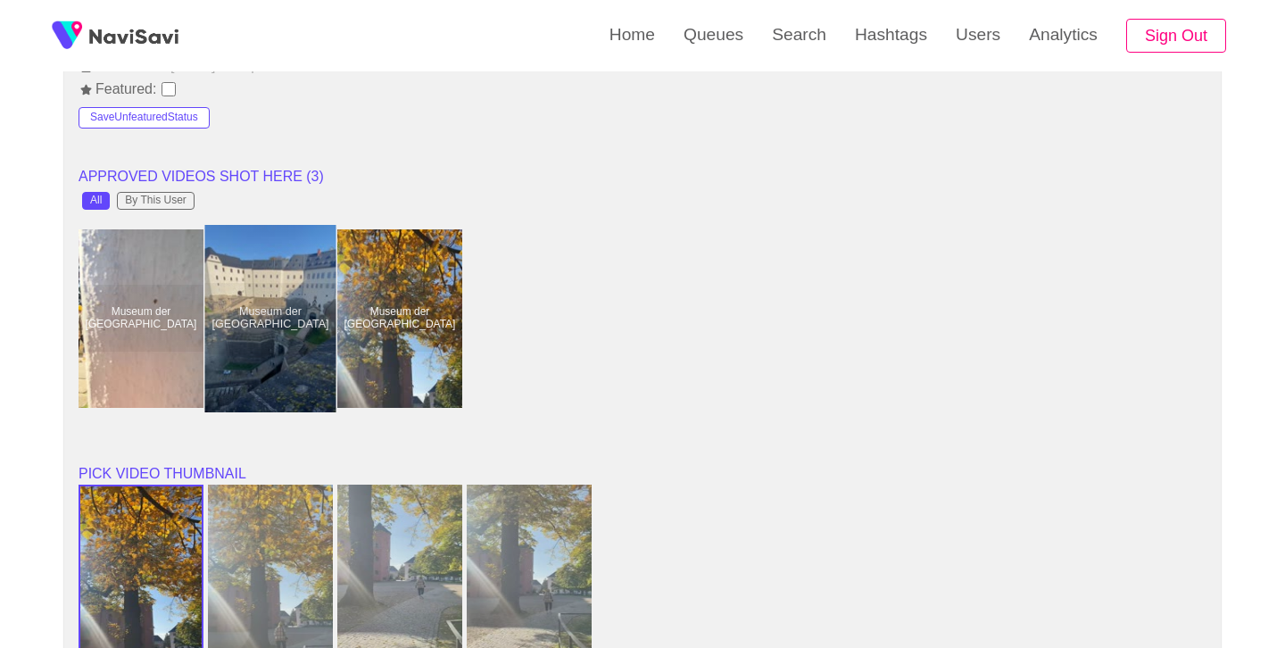
click at [263, 316] on div at bounding box center [270, 318] width 131 height 187
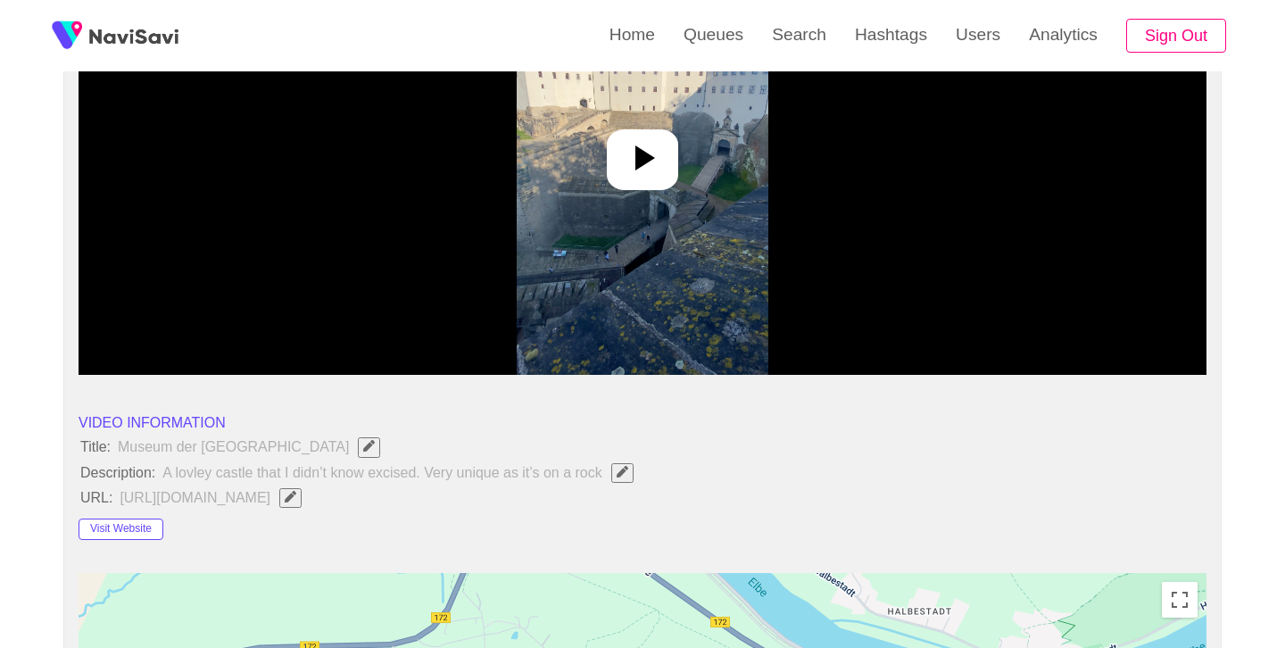
scroll to position [312, 0]
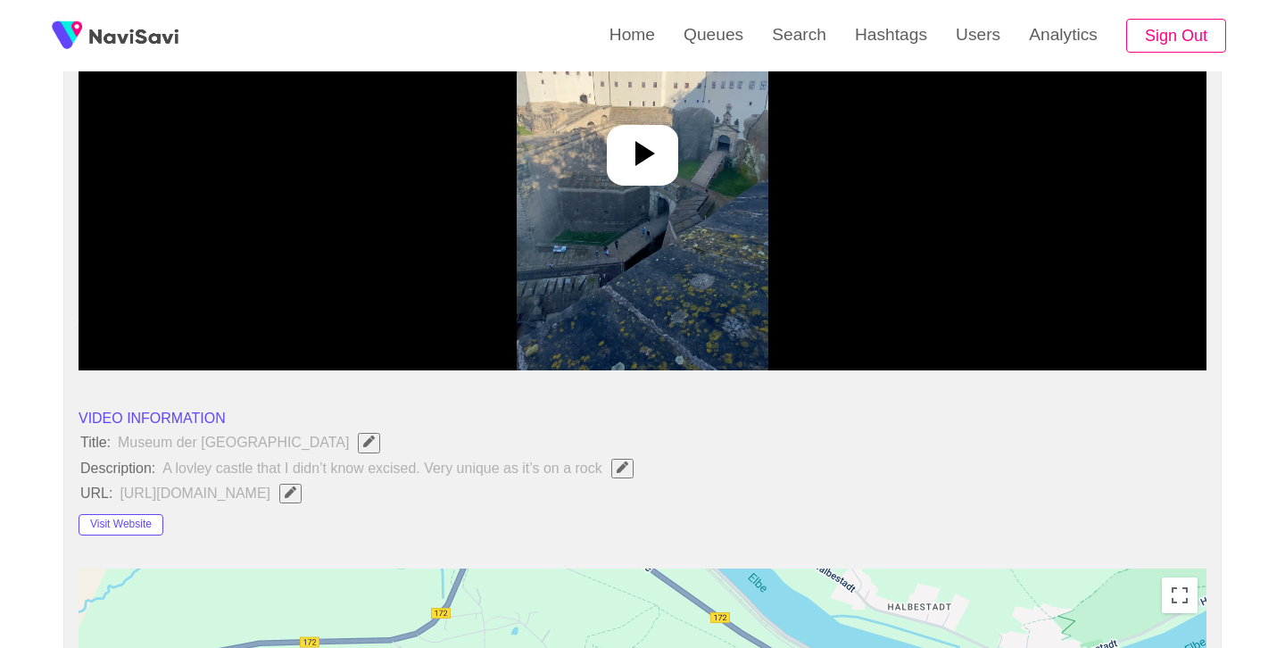
click at [645, 160] on icon at bounding box center [642, 153] width 43 height 43
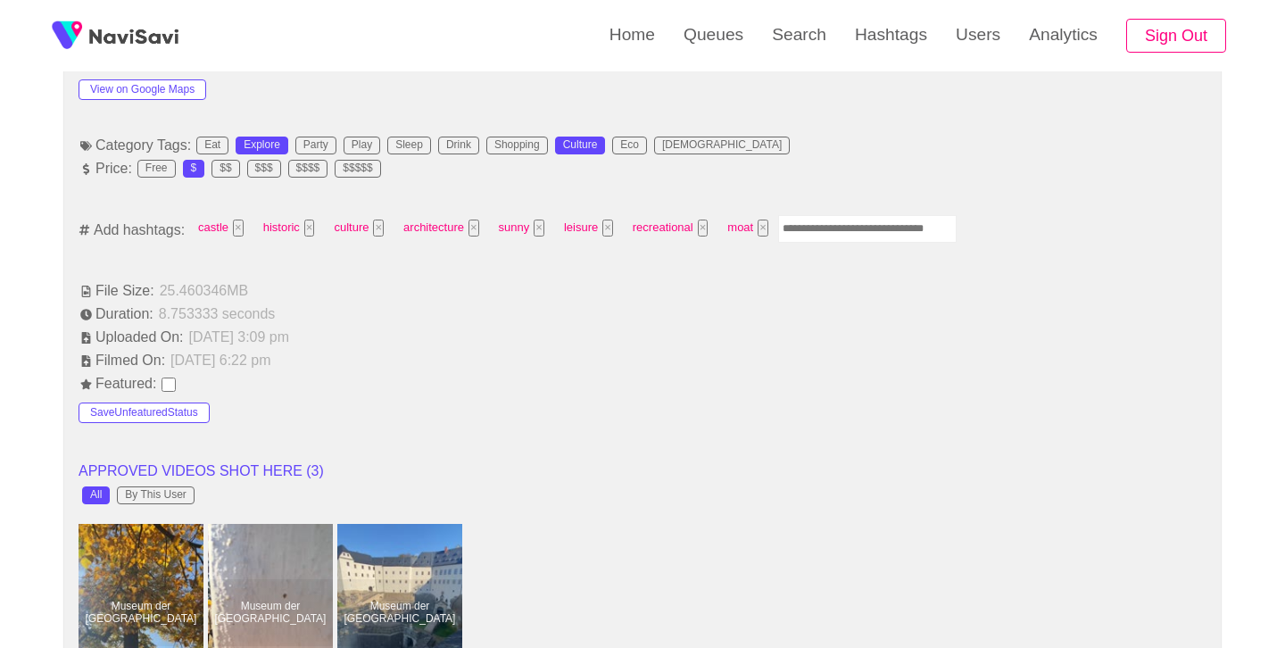
scroll to position [1132, 0]
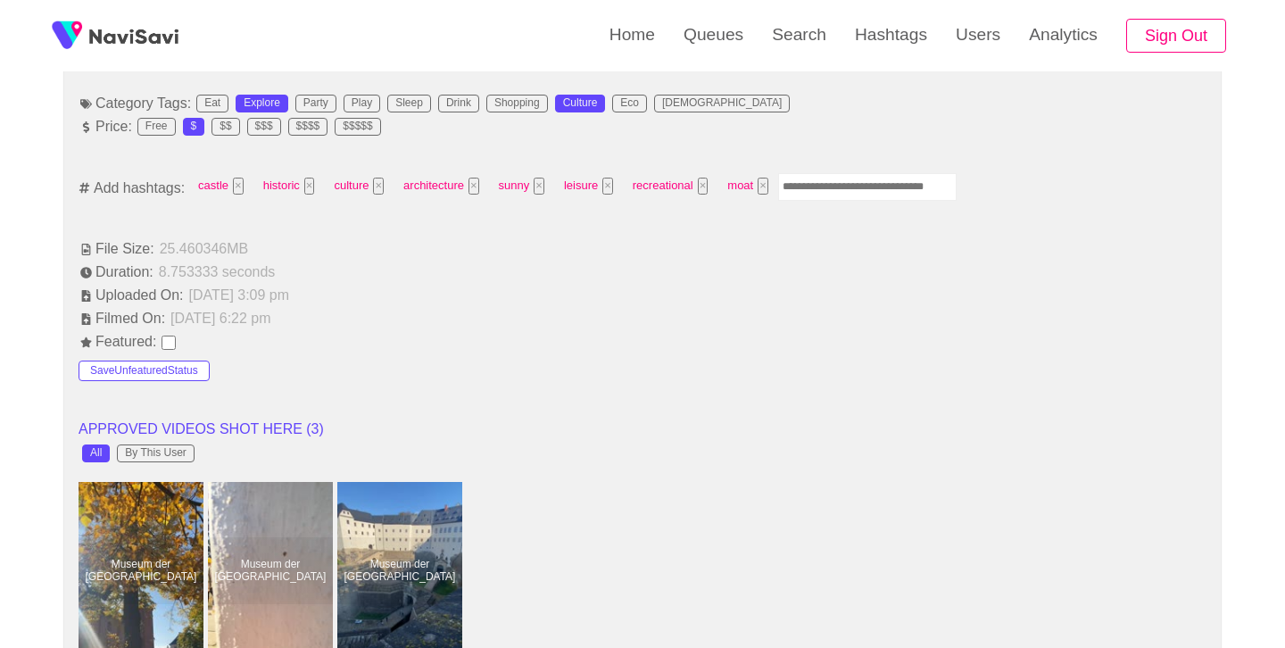
click at [835, 187] on input "Enter tag here and press return" at bounding box center [867, 187] width 179 height 28
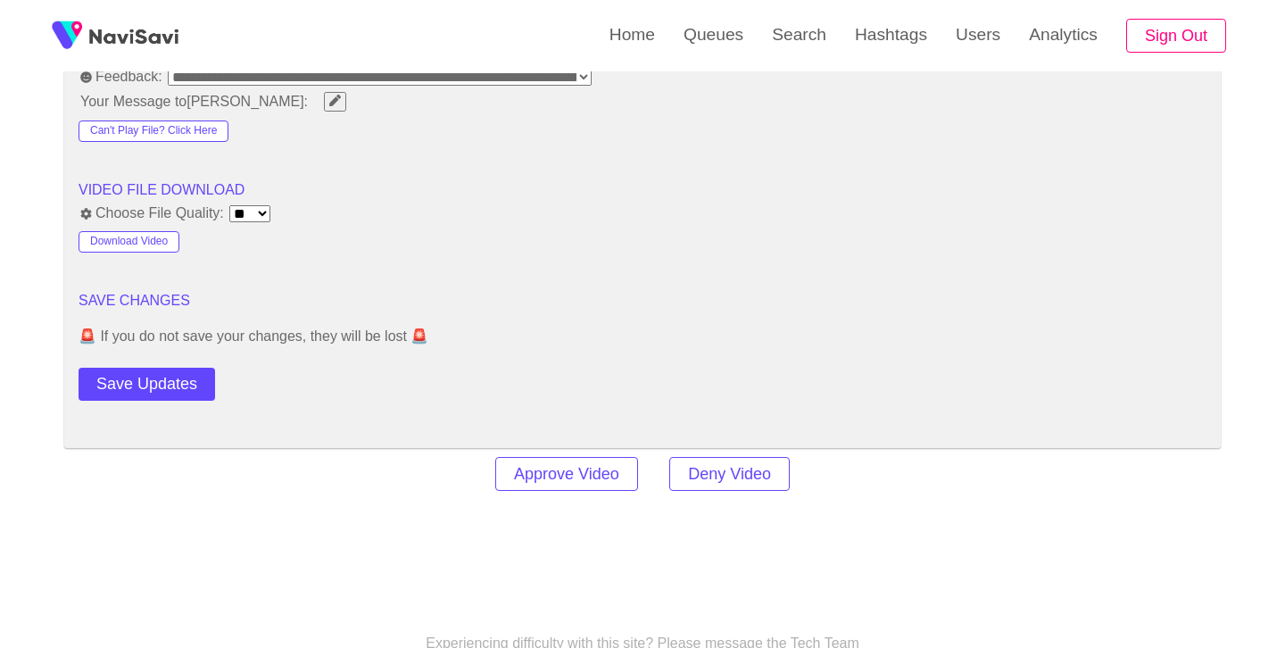
scroll to position [2316, 0]
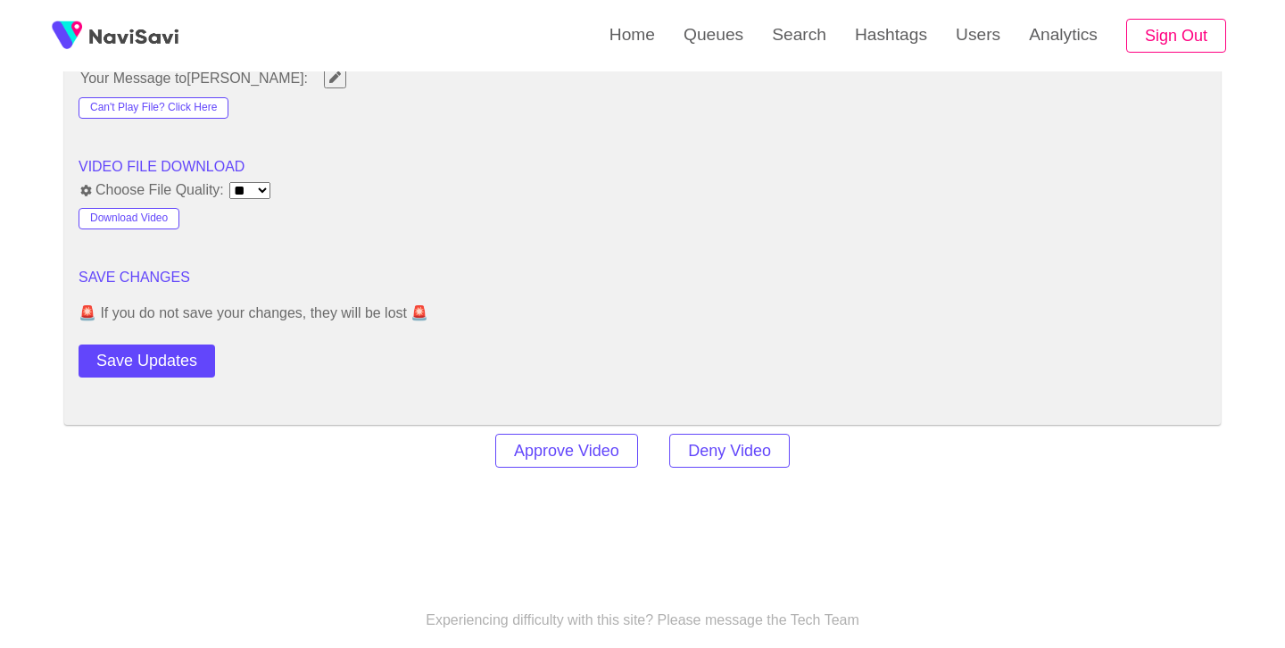
click at [137, 375] on button "Save Updates" at bounding box center [147, 361] width 137 height 33
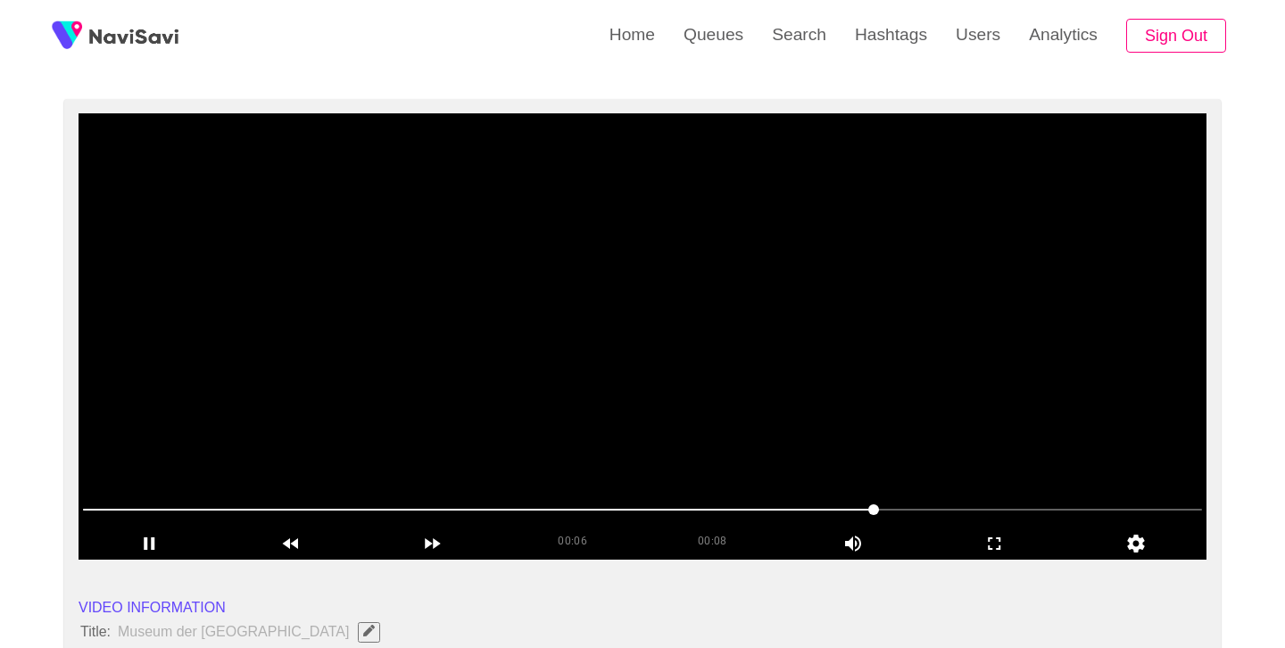
scroll to position [111, 0]
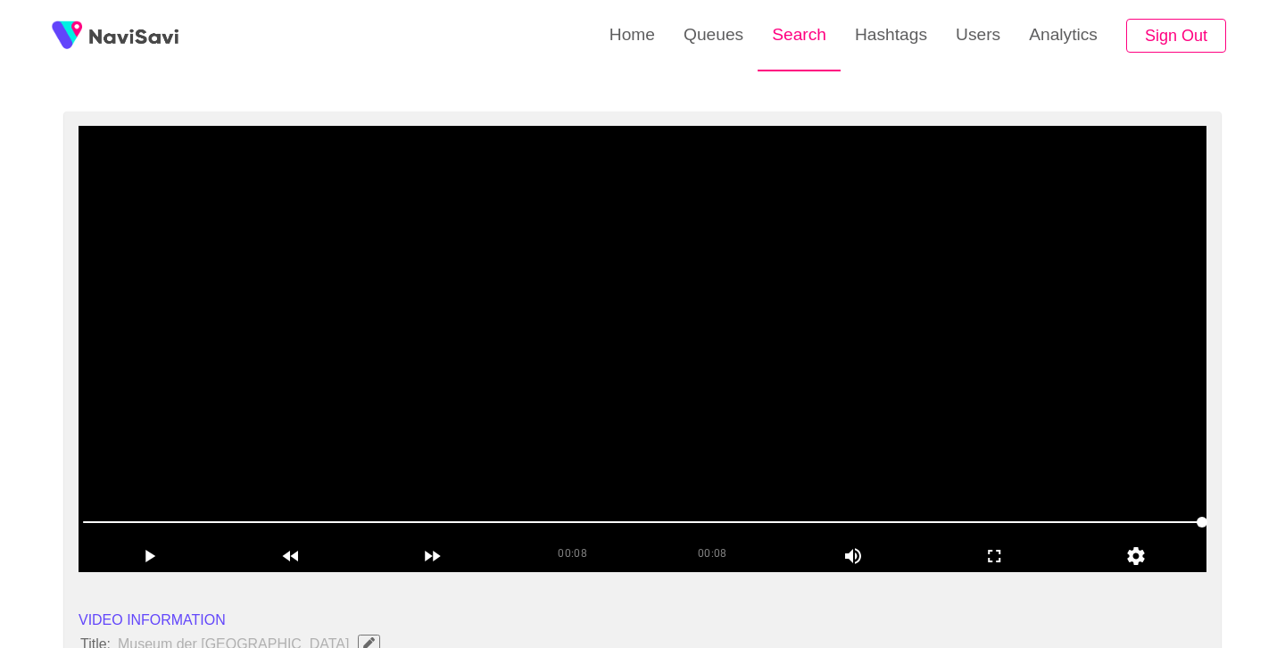
click at [794, 54] on link "Search" at bounding box center [799, 35] width 83 height 70
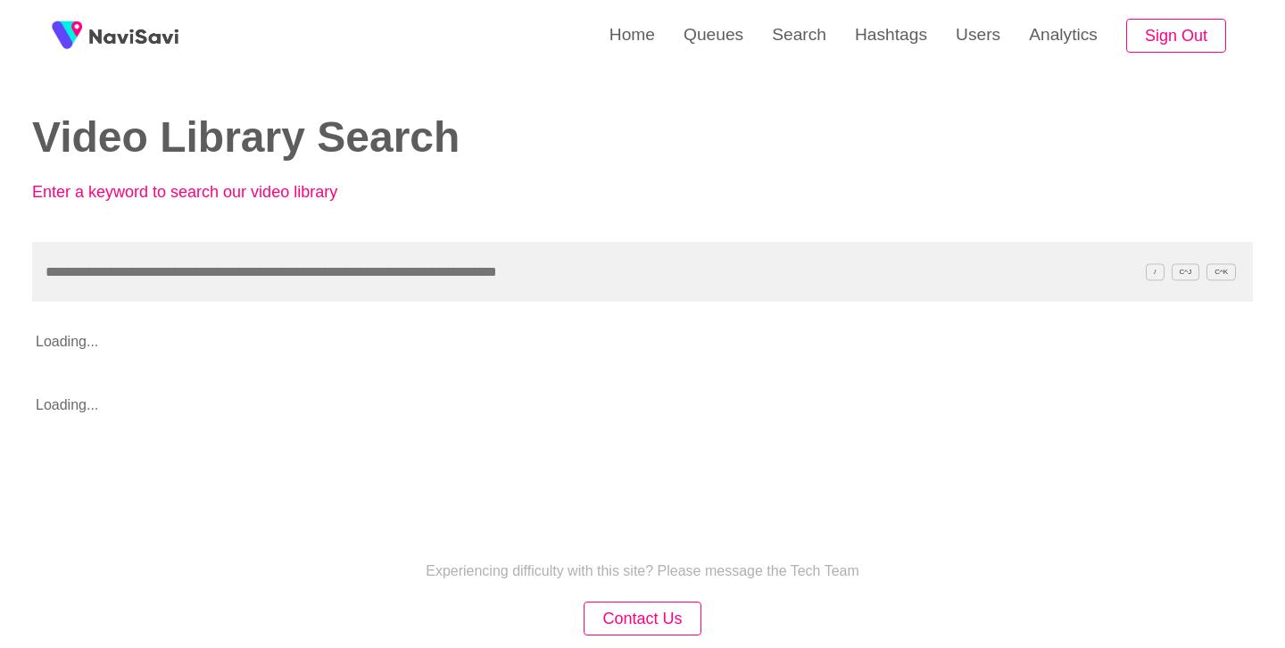
click at [420, 267] on input "text" at bounding box center [642, 272] width 1221 height 60
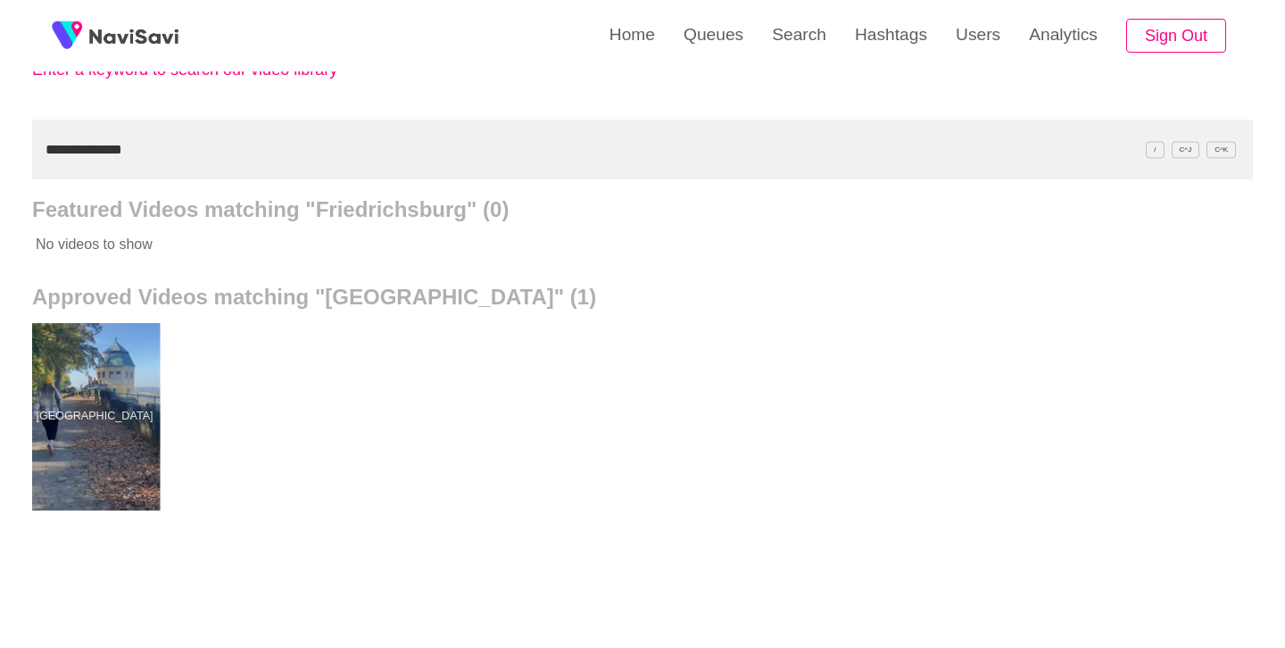
click at [104, 391] on div at bounding box center [94, 416] width 131 height 187
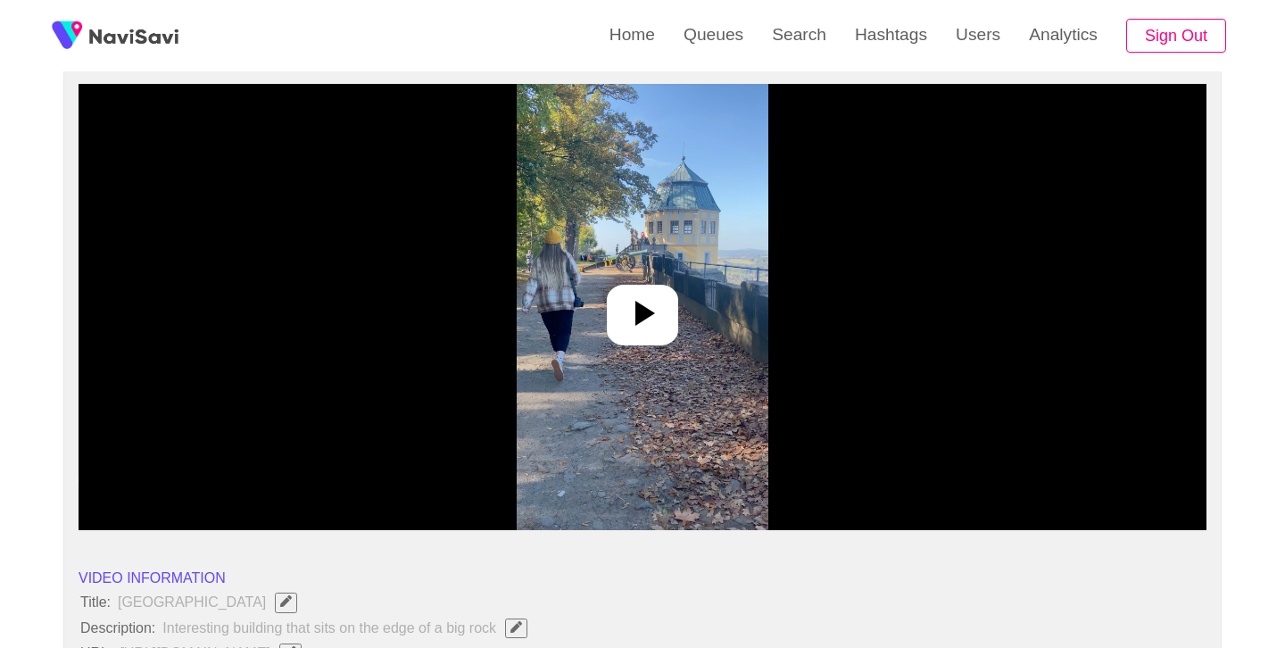
scroll to position [182, 0]
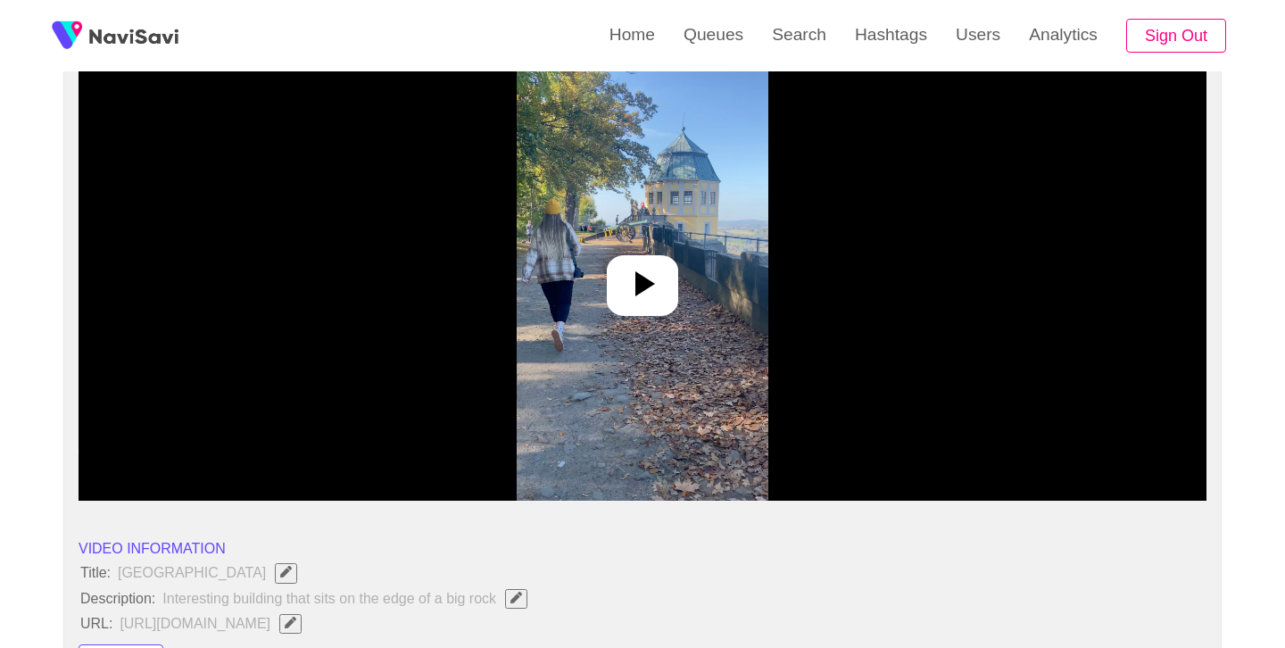
click at [645, 292] on icon at bounding box center [642, 283] width 43 height 43
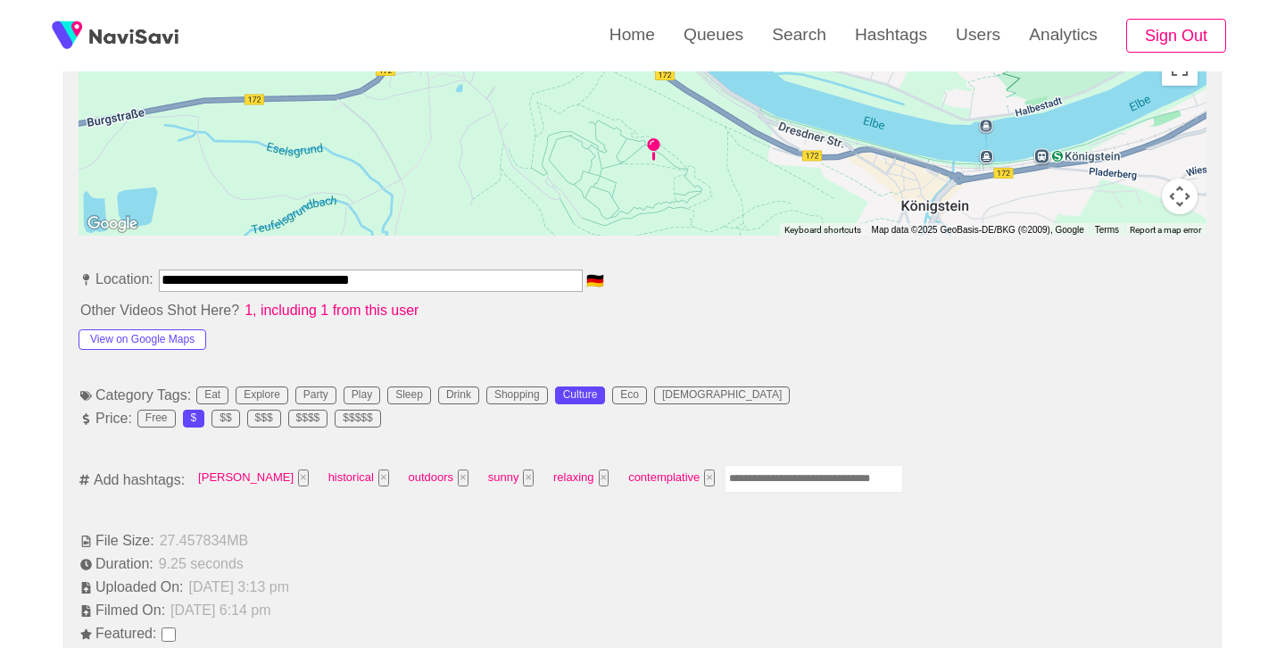
scroll to position [911, 0]
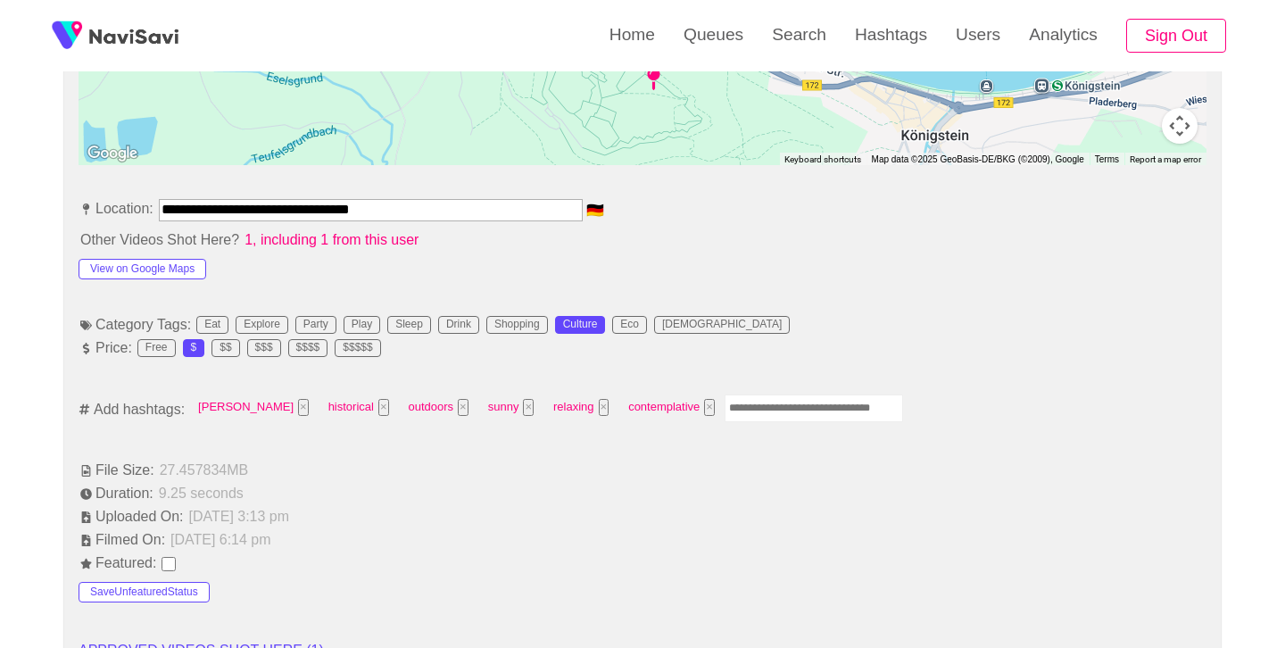
click at [725, 406] on input "Enter tag here and press return" at bounding box center [814, 409] width 179 height 28
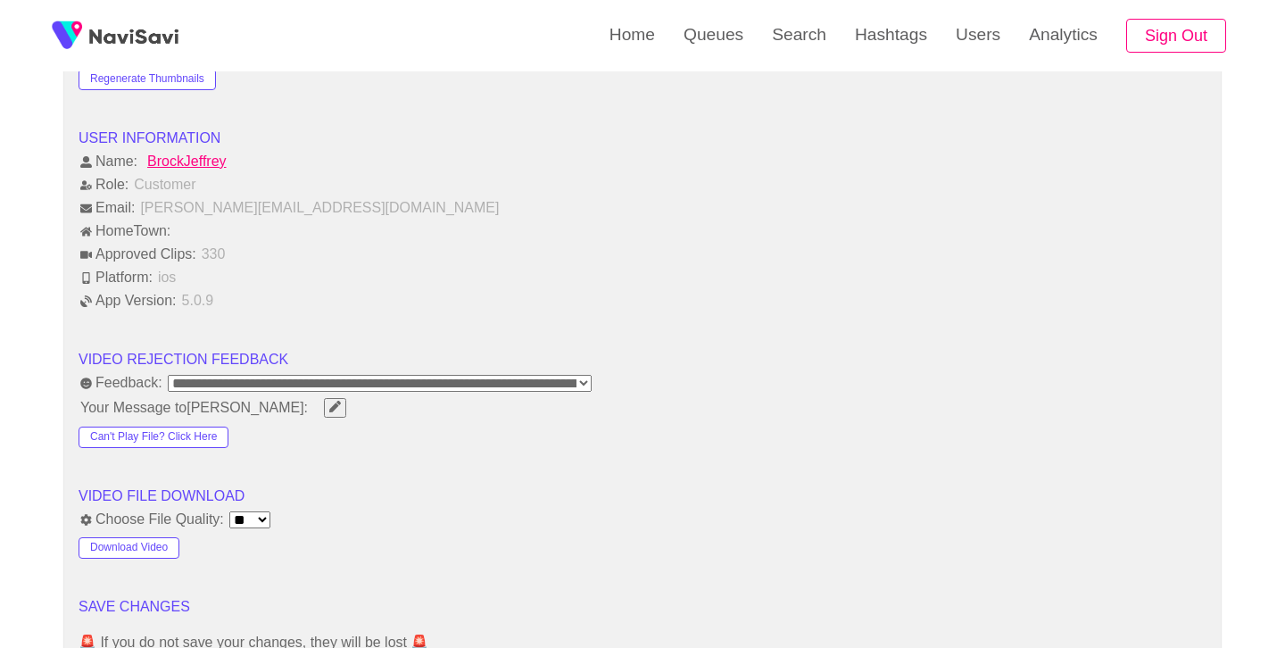
scroll to position [2251, 0]
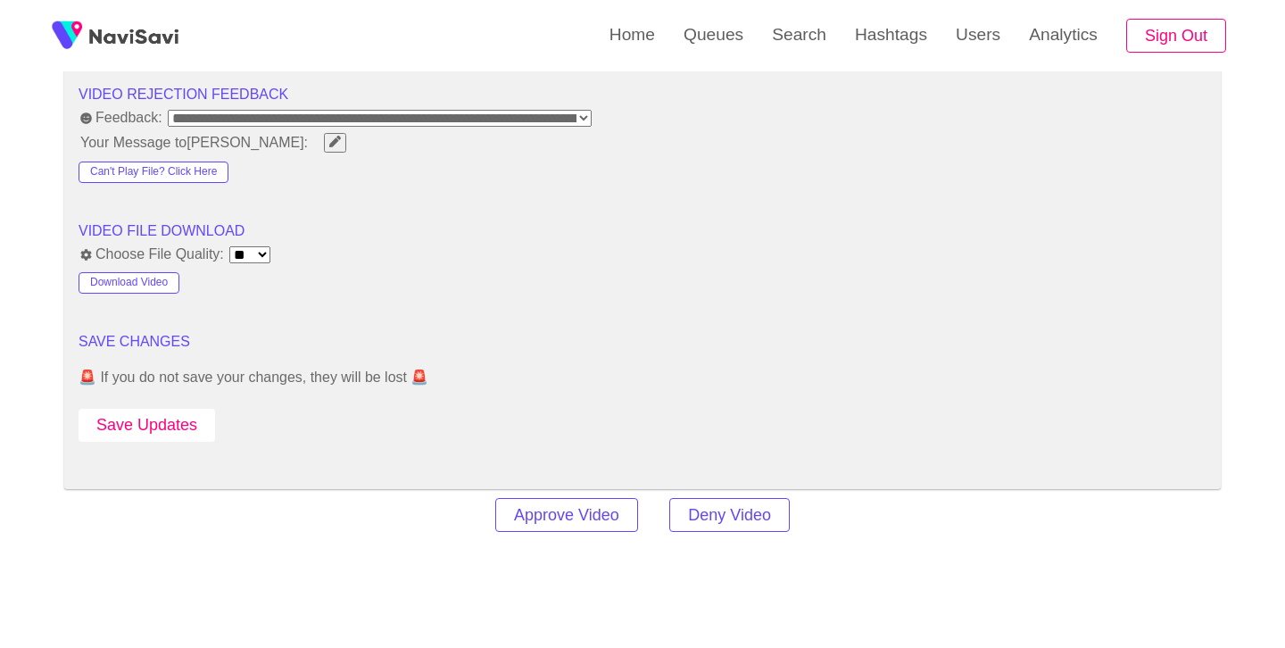
click at [160, 439] on button "Save Updates" at bounding box center [147, 425] width 137 height 33
click at [780, 41] on link "Search" at bounding box center [799, 35] width 83 height 70
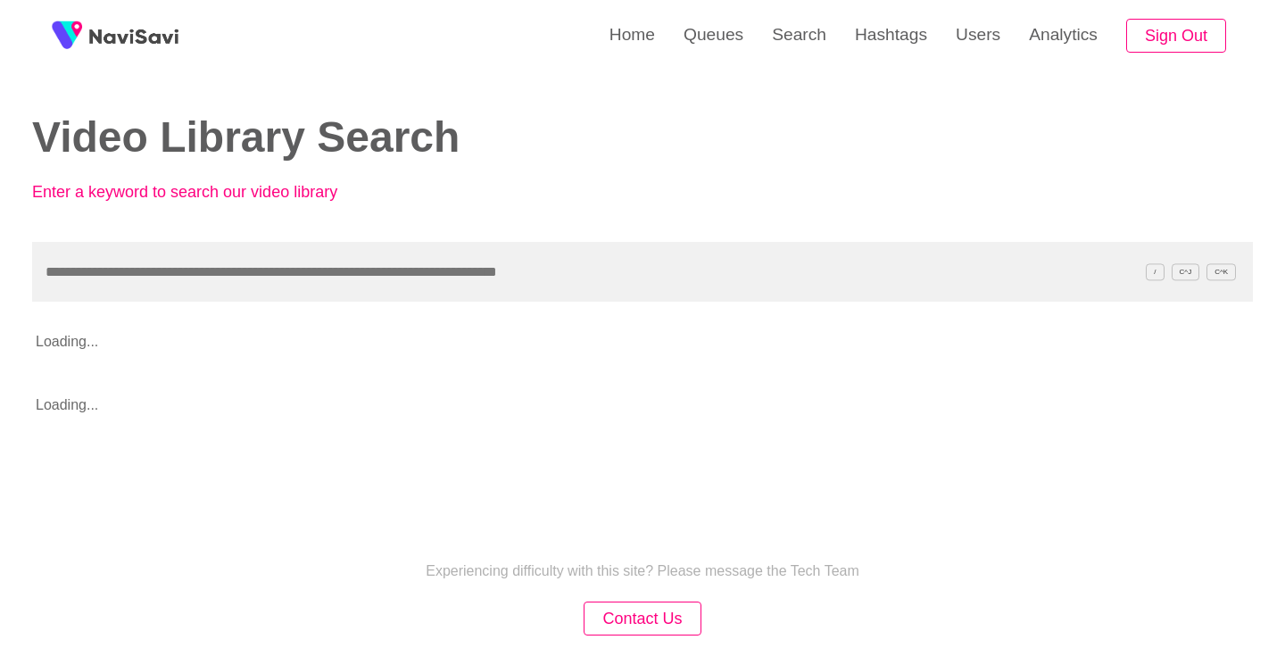
click at [348, 274] on input "text" at bounding box center [642, 272] width 1221 height 60
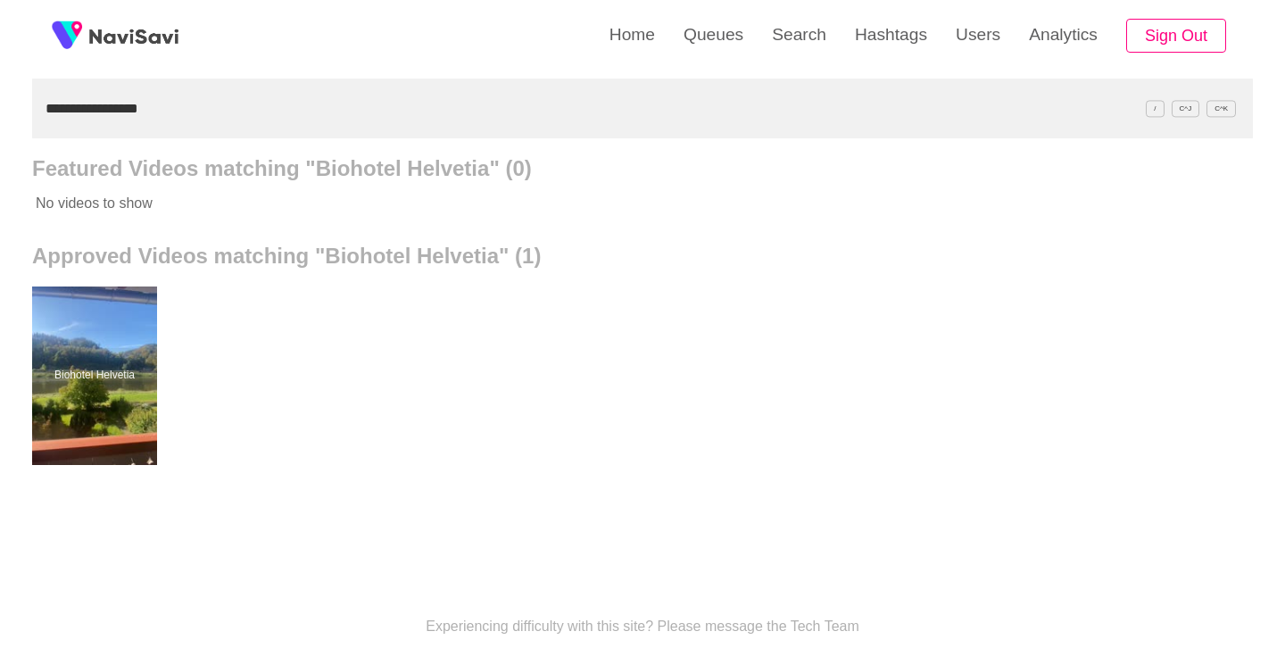
scroll to position [169, 0]
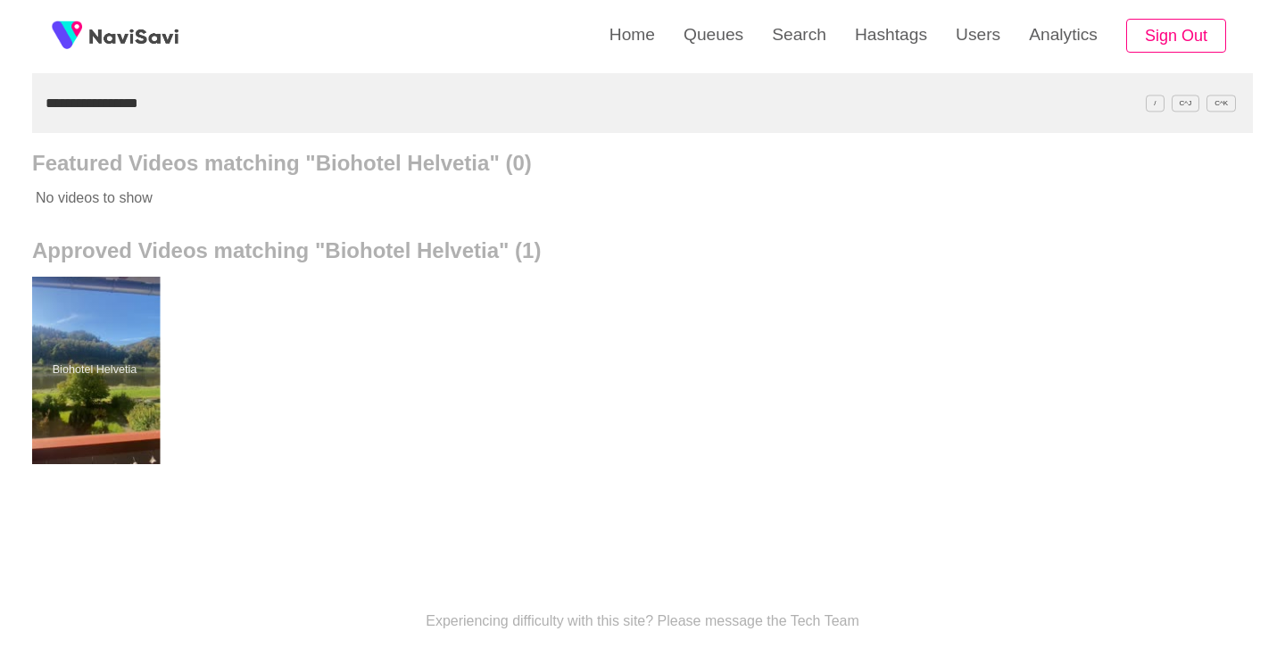
click at [102, 377] on div at bounding box center [94, 370] width 131 height 187
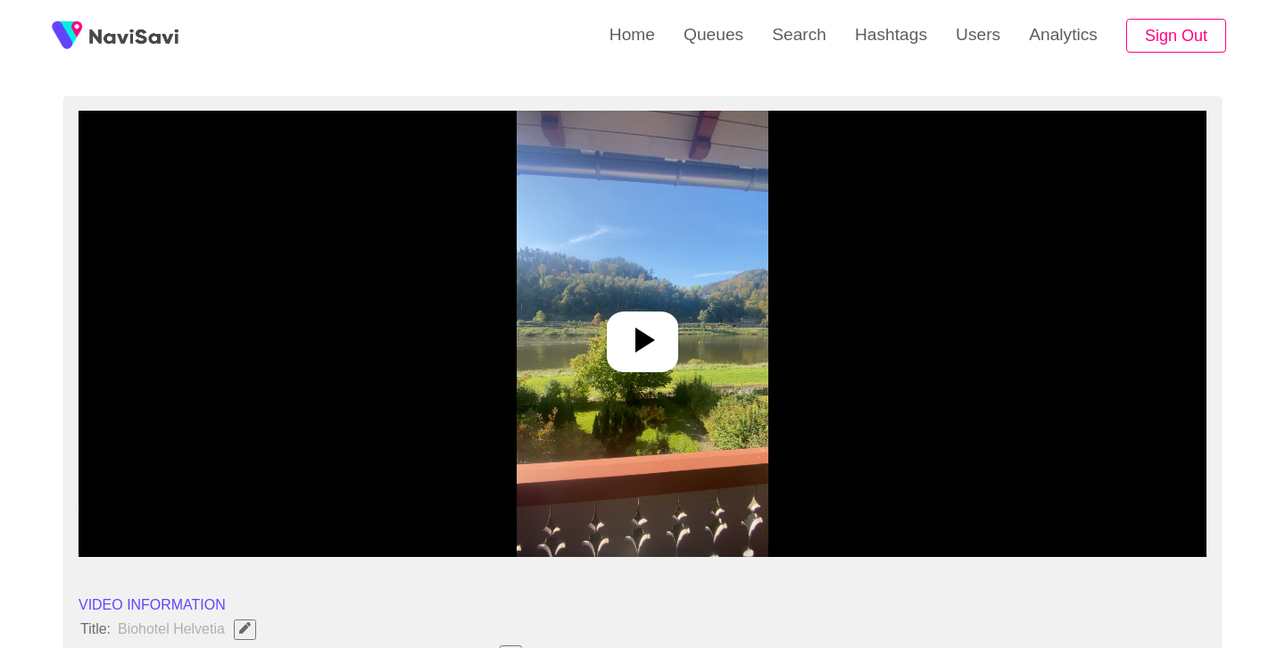
click at [686, 314] on img at bounding box center [642, 334] width 251 height 446
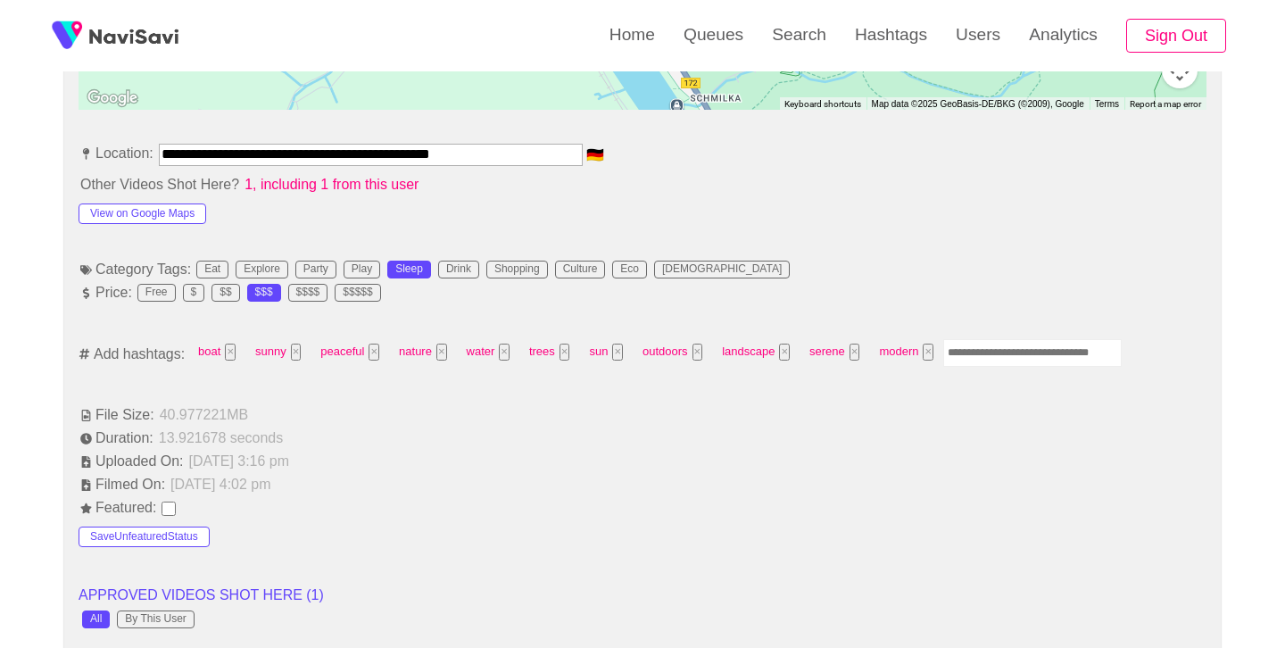
scroll to position [969, 0]
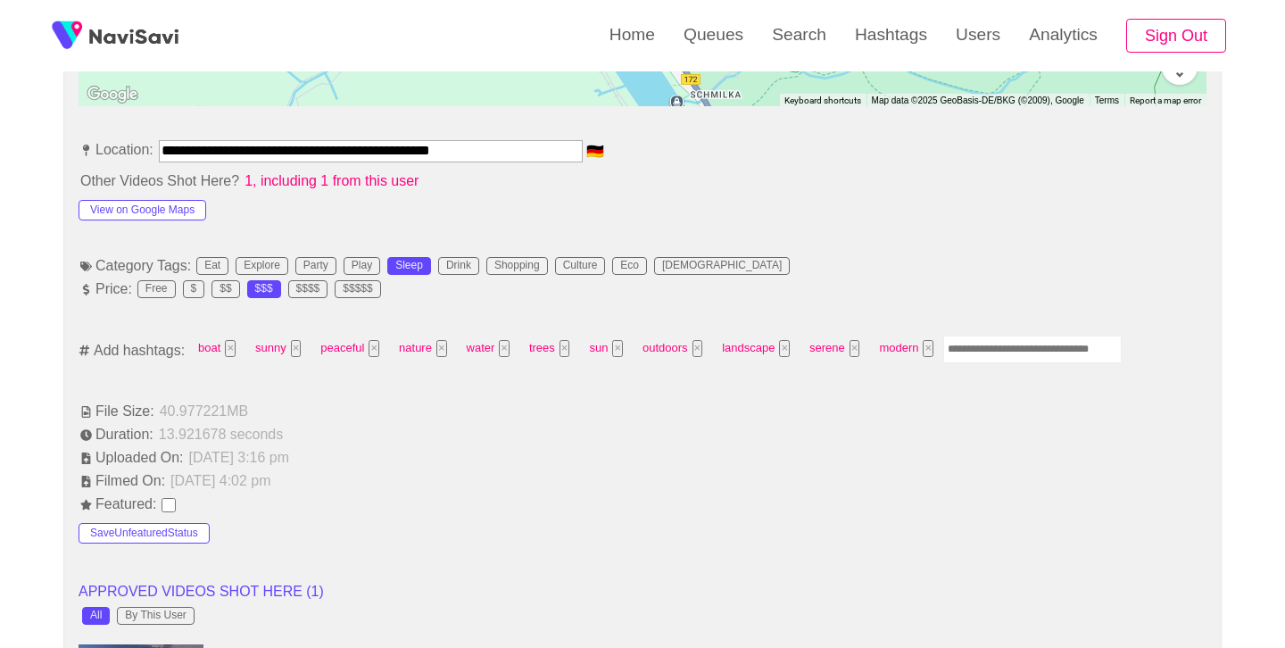
click at [1015, 349] on input "Enter tag here and press return" at bounding box center [1033, 350] width 179 height 28
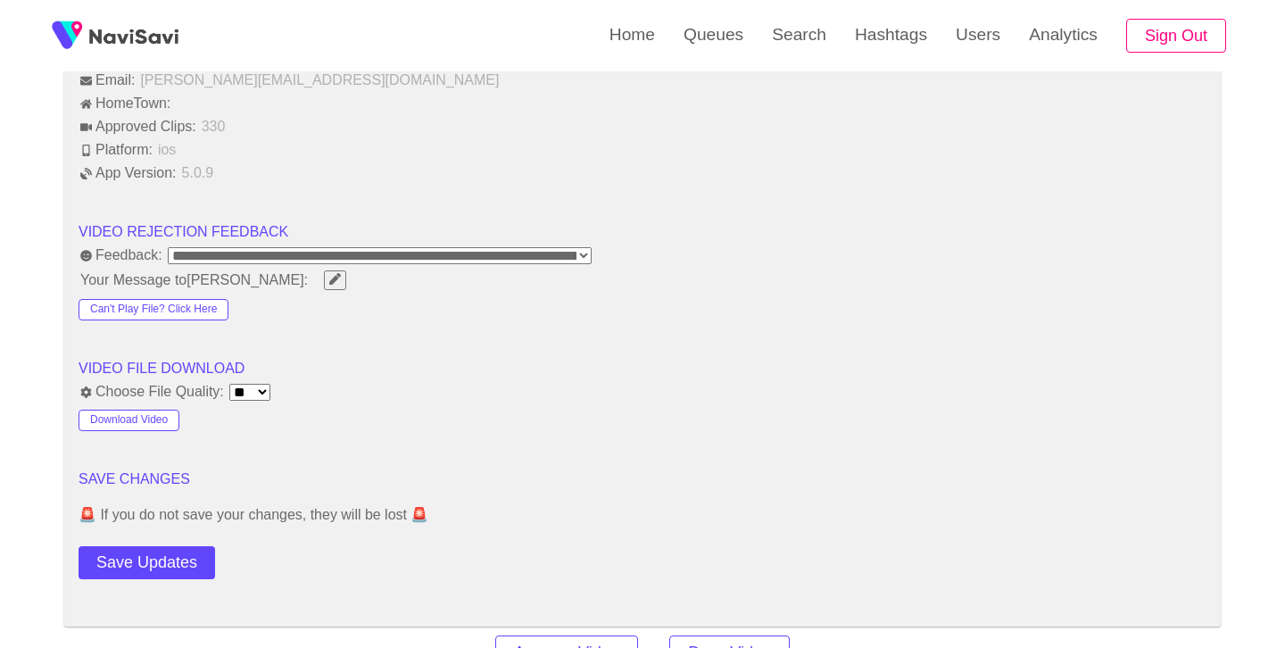
scroll to position [2144, 0]
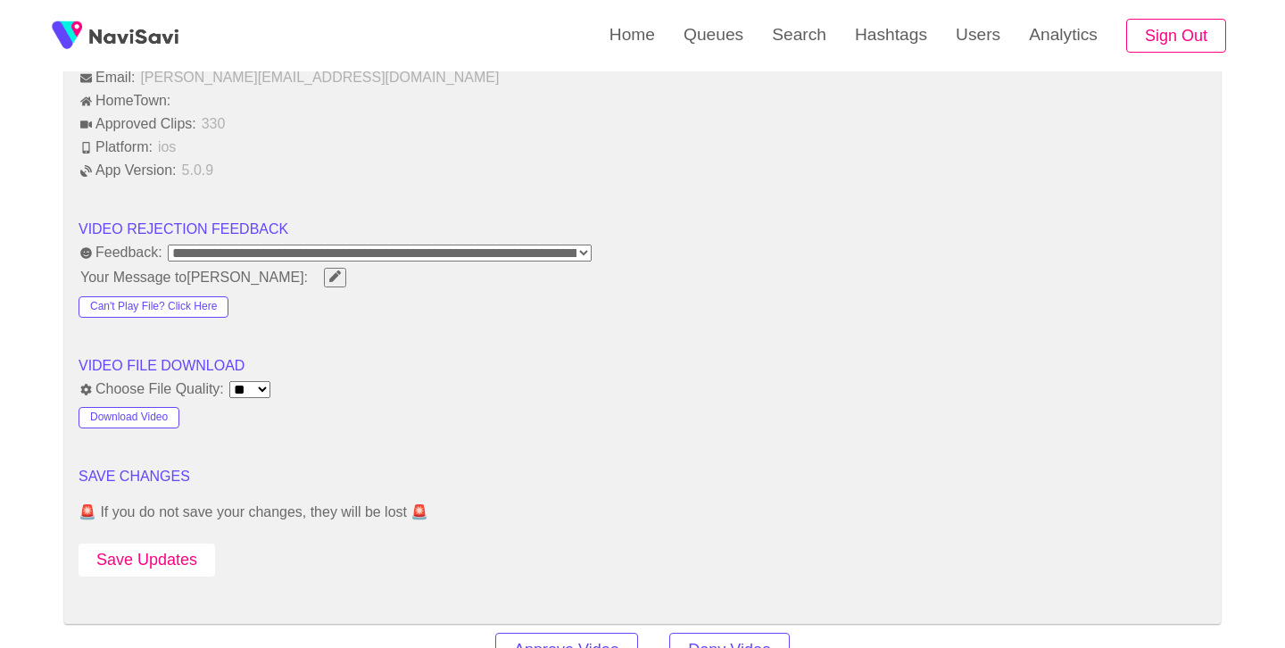
click at [138, 570] on button "Save Updates" at bounding box center [147, 560] width 137 height 33
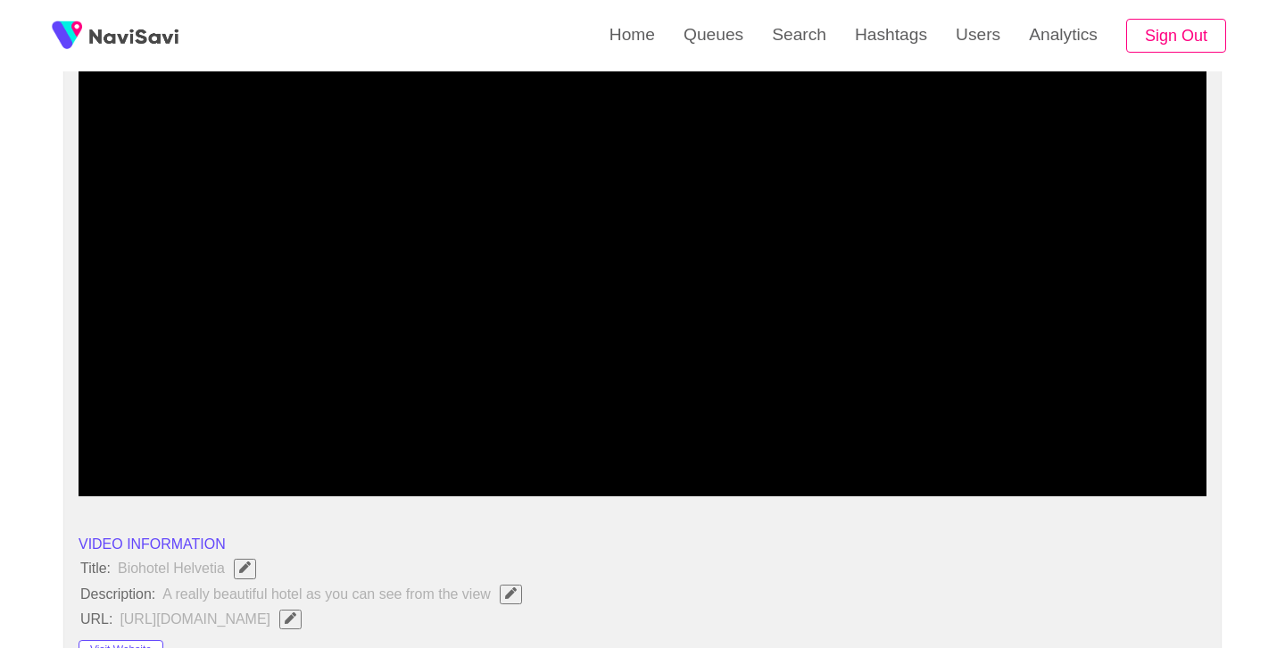
scroll to position [226, 0]
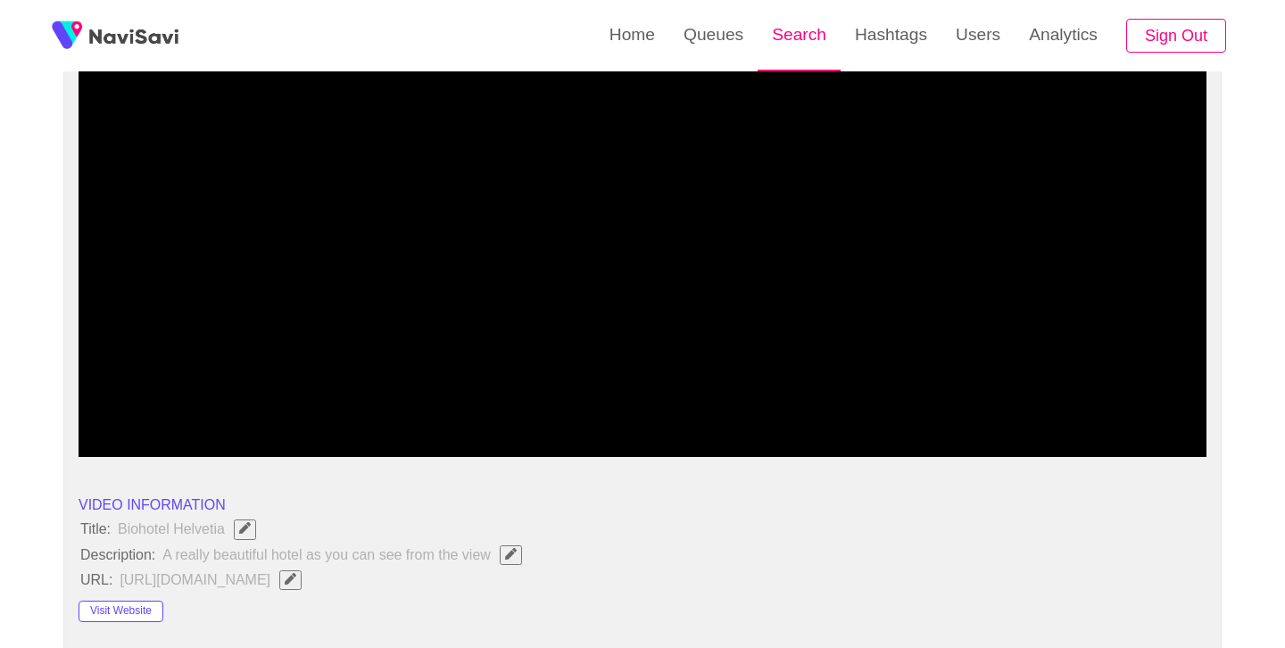
click at [810, 56] on link "Search" at bounding box center [799, 35] width 83 height 70
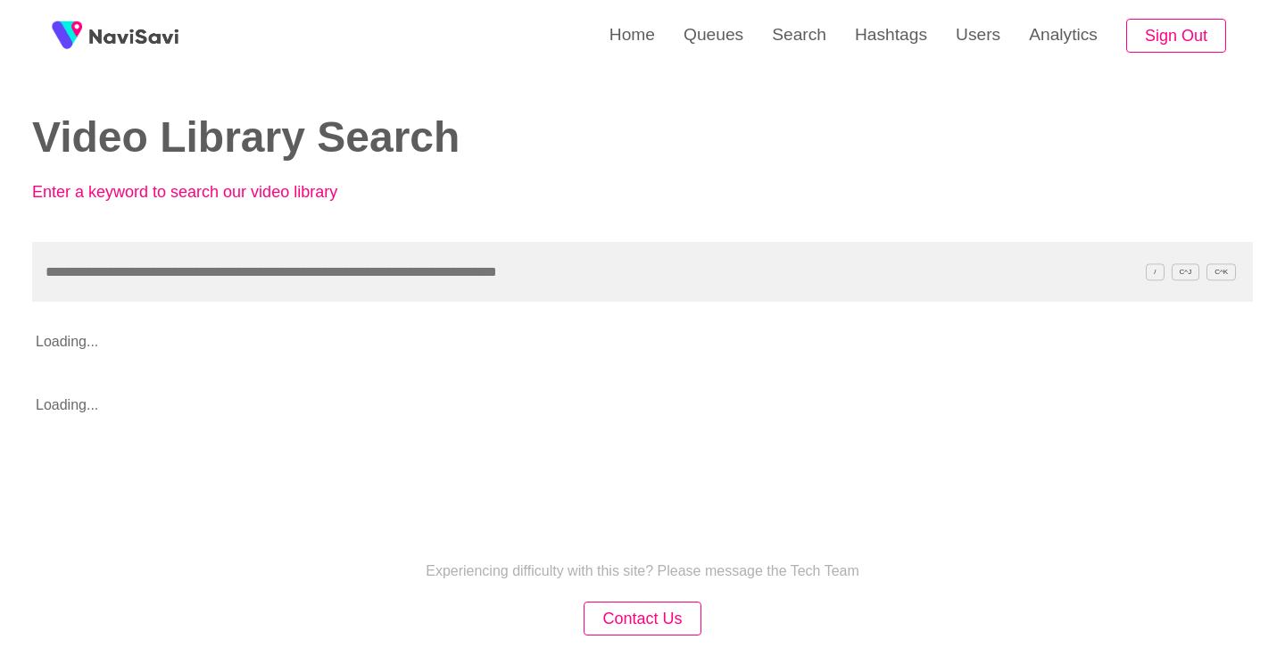
click at [370, 264] on input "text" at bounding box center [642, 272] width 1221 height 60
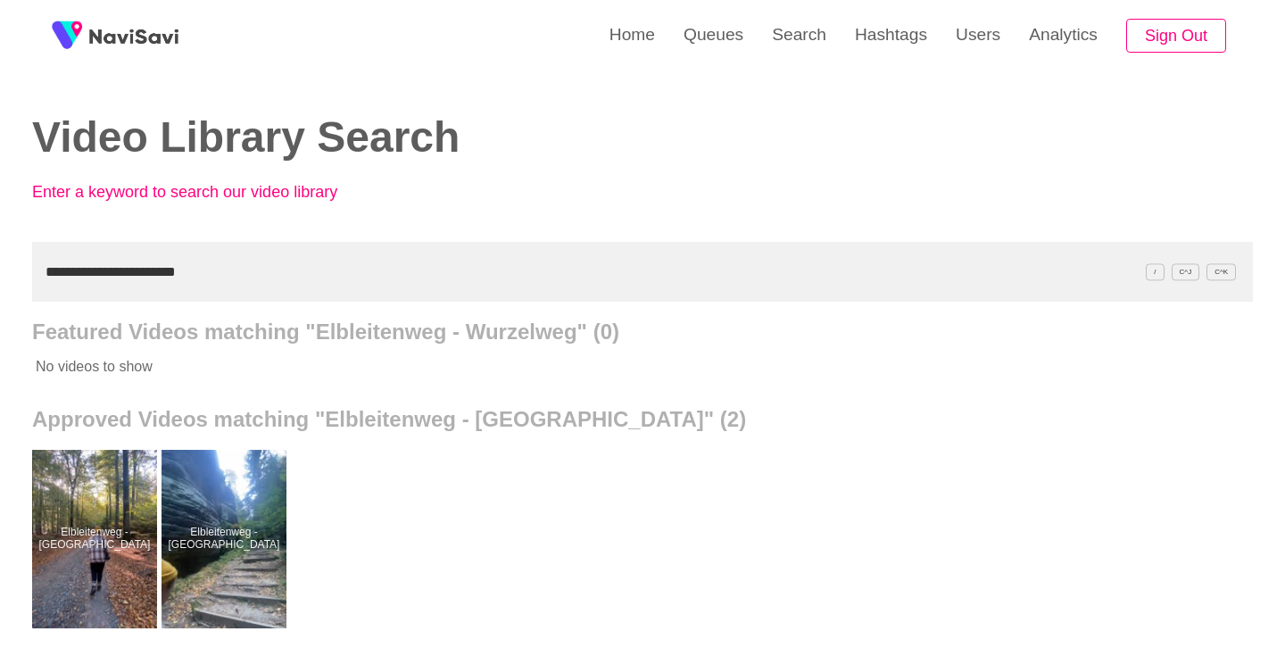
click at [250, 522] on div at bounding box center [224, 539] width 125 height 179
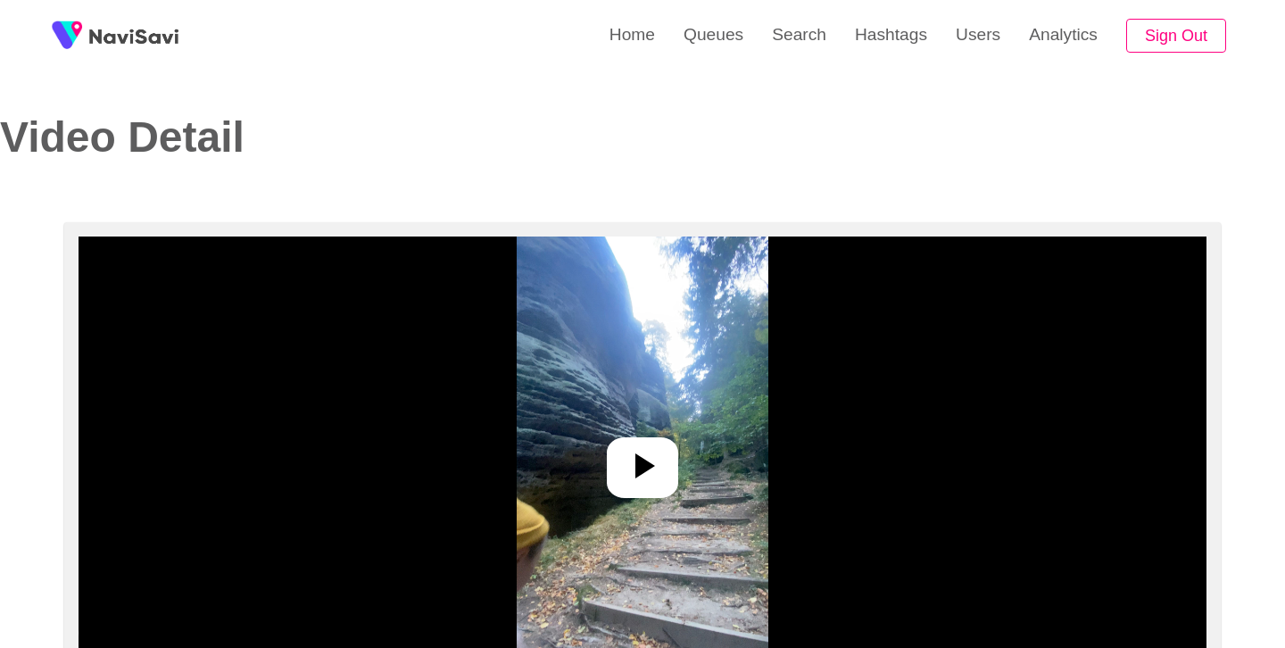
click at [633, 490] on div at bounding box center [642, 467] width 71 height 61
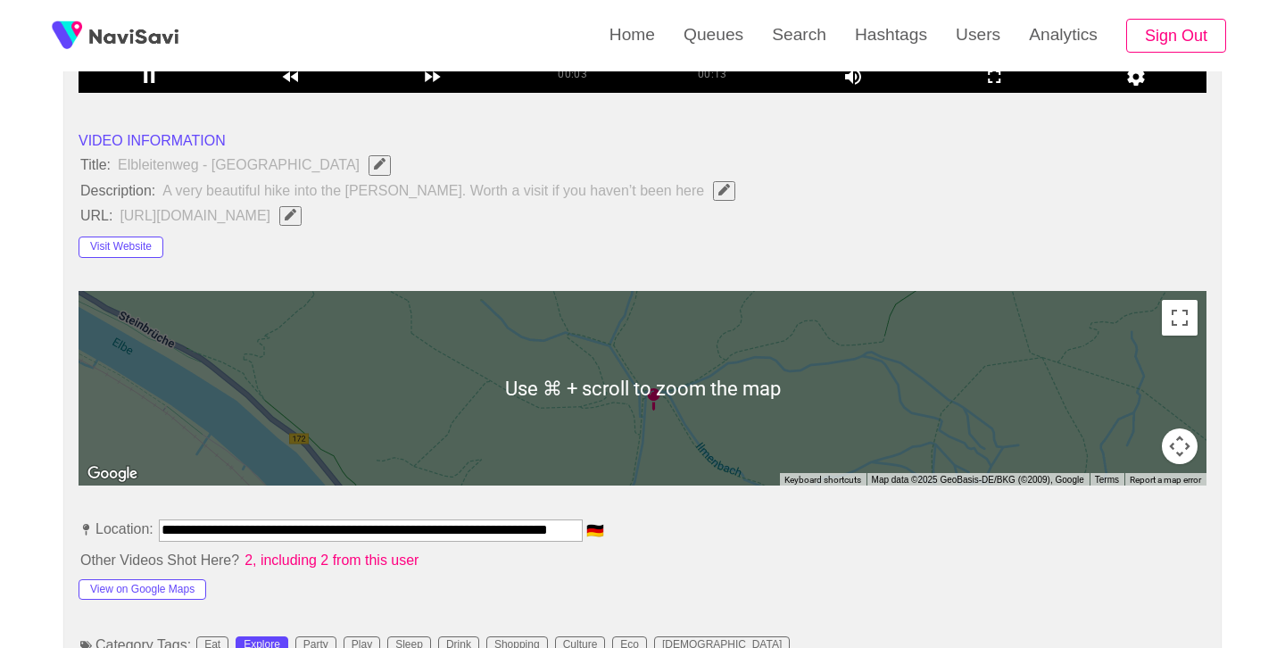
scroll to position [941, 0]
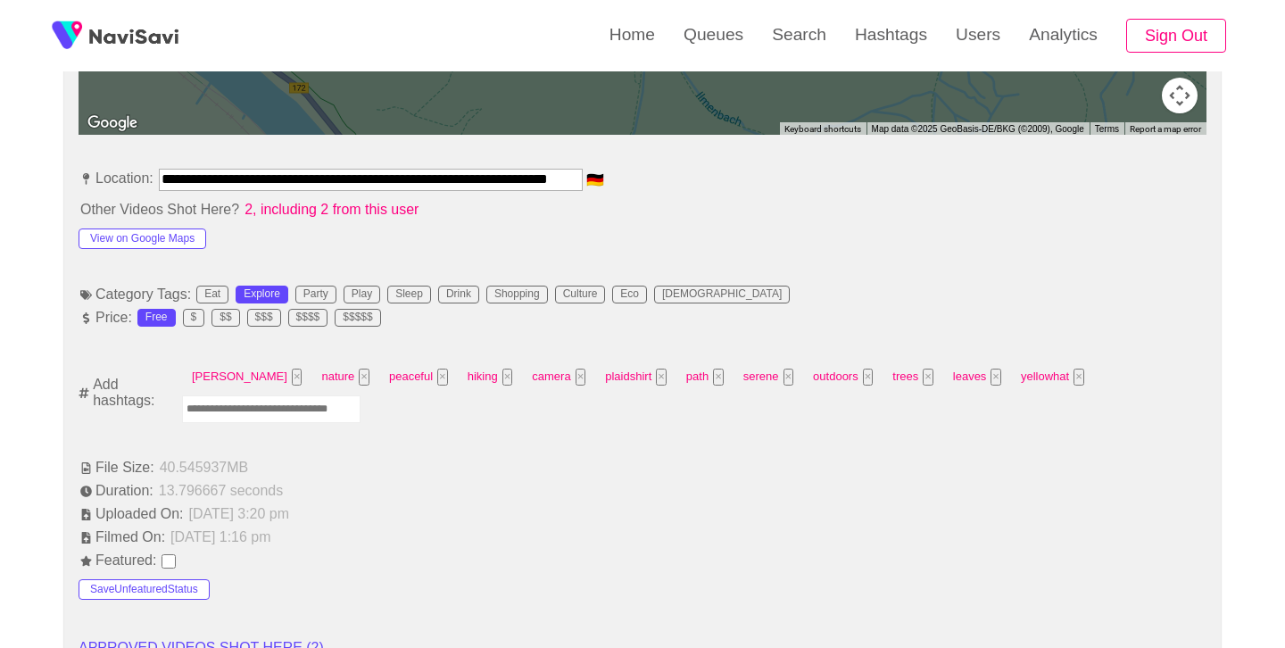
click at [334, 407] on input "Enter tag here and press return" at bounding box center [271, 409] width 179 height 28
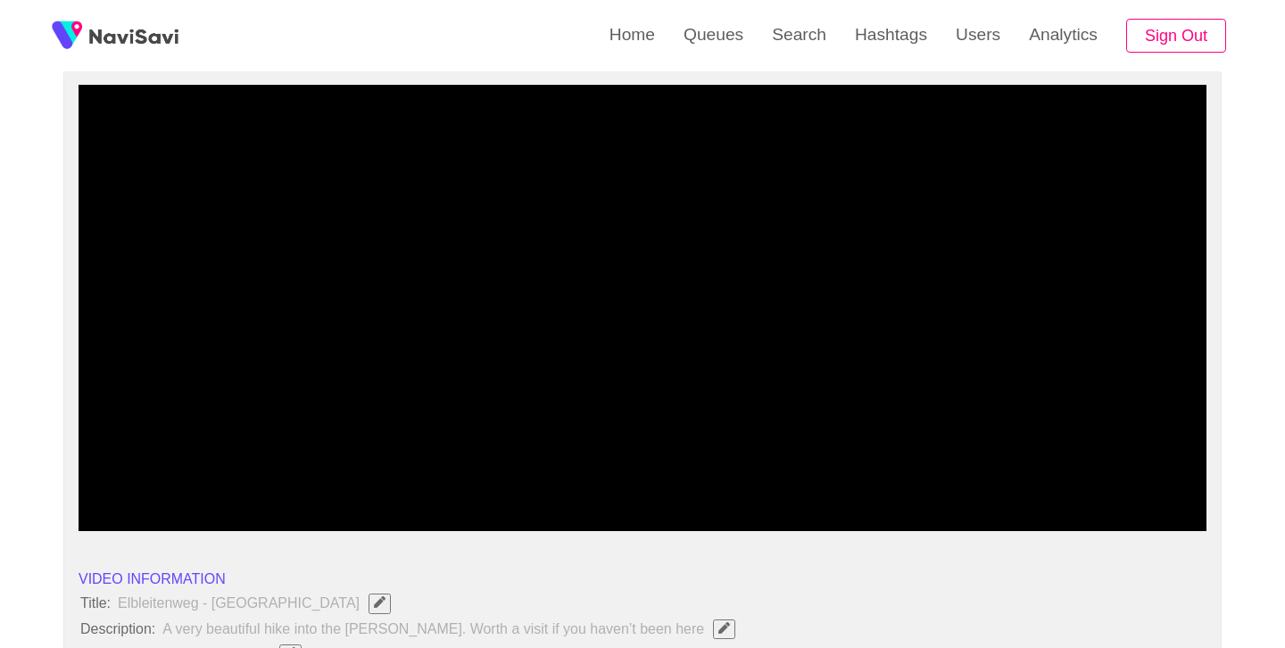
scroll to position [137, 0]
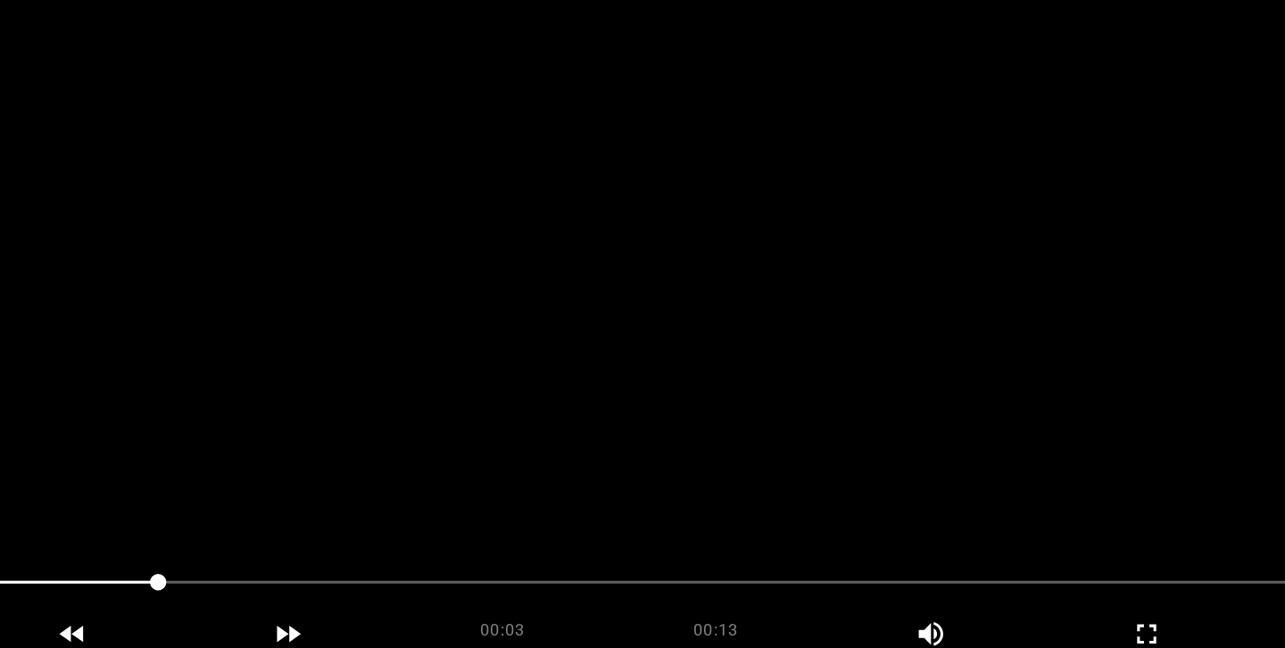
click at [705, 330] on video at bounding box center [643, 322] width 1128 height 446
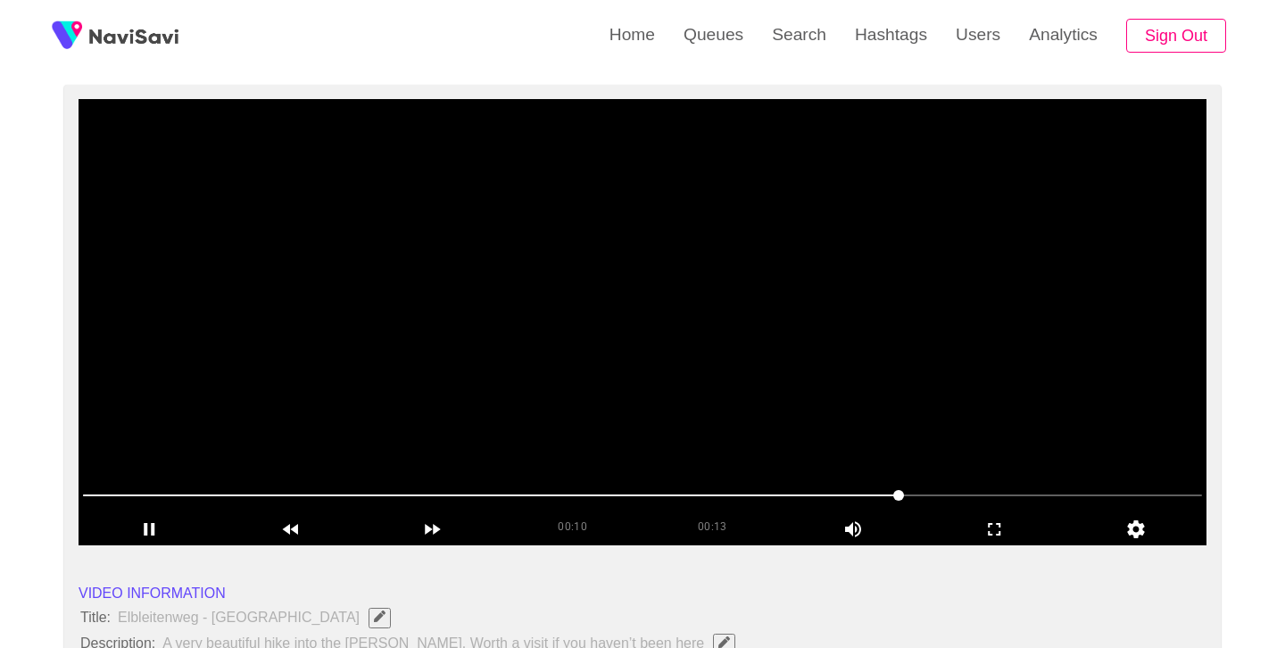
click at [680, 302] on video at bounding box center [643, 322] width 1128 height 446
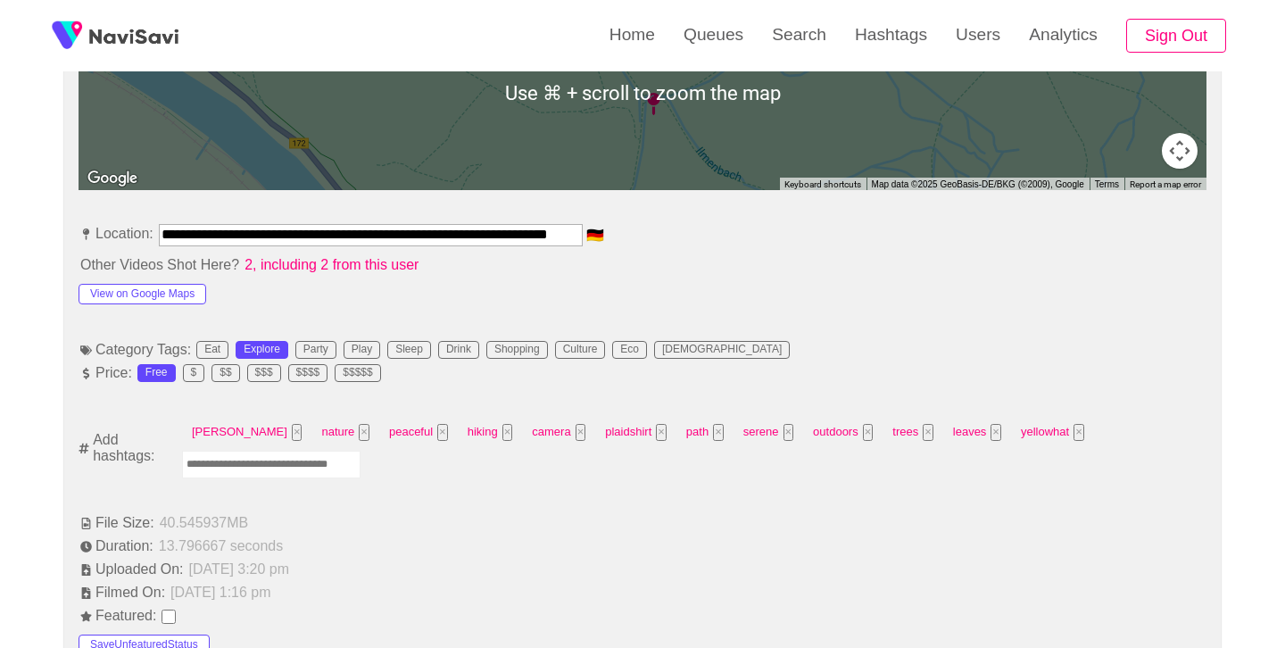
scroll to position [886, 0]
click at [296, 463] on input "Enter tag here and press return" at bounding box center [271, 464] width 179 height 28
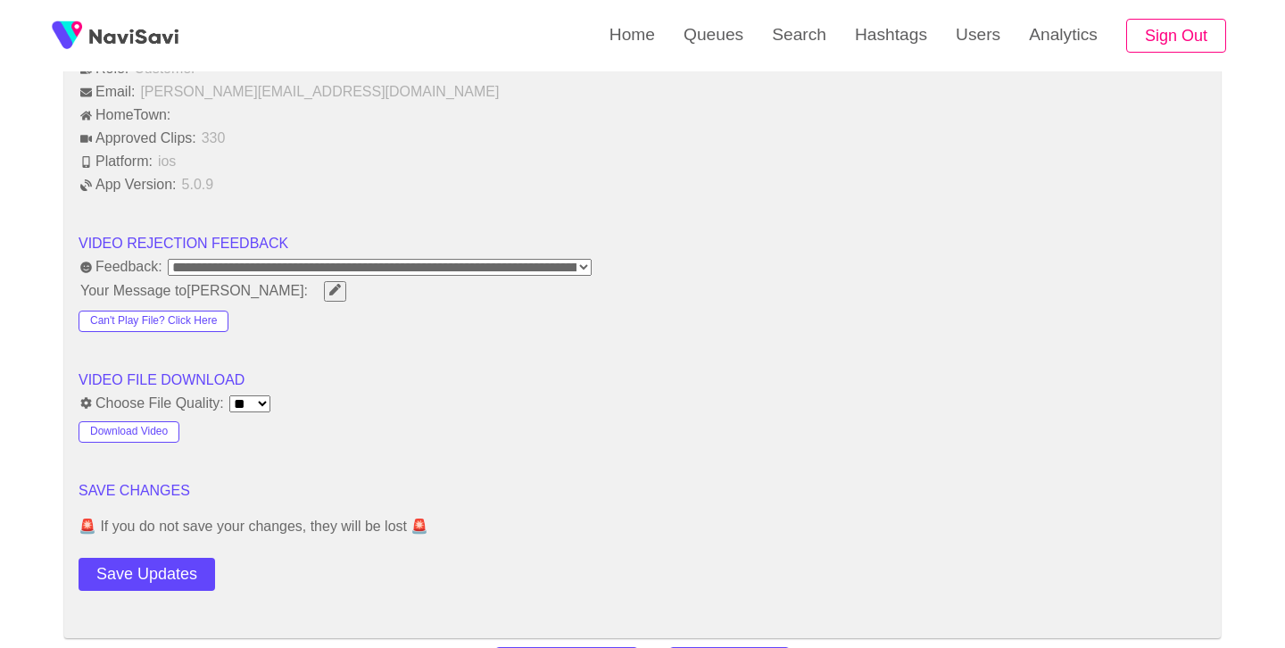
scroll to position [2166, 0]
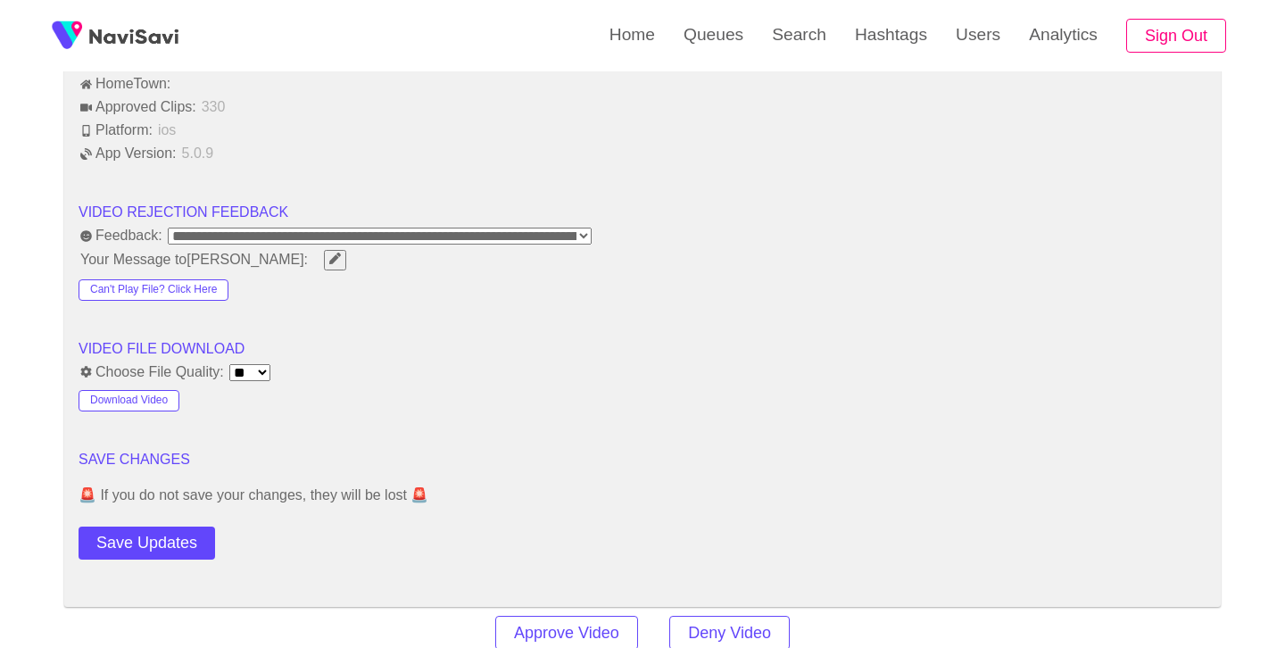
drag, startPoint x: 169, startPoint y: 524, endPoint x: 179, endPoint y: 520, distance: 10.4
click at [169, 527] on button "Save Updates" at bounding box center [147, 543] width 137 height 33
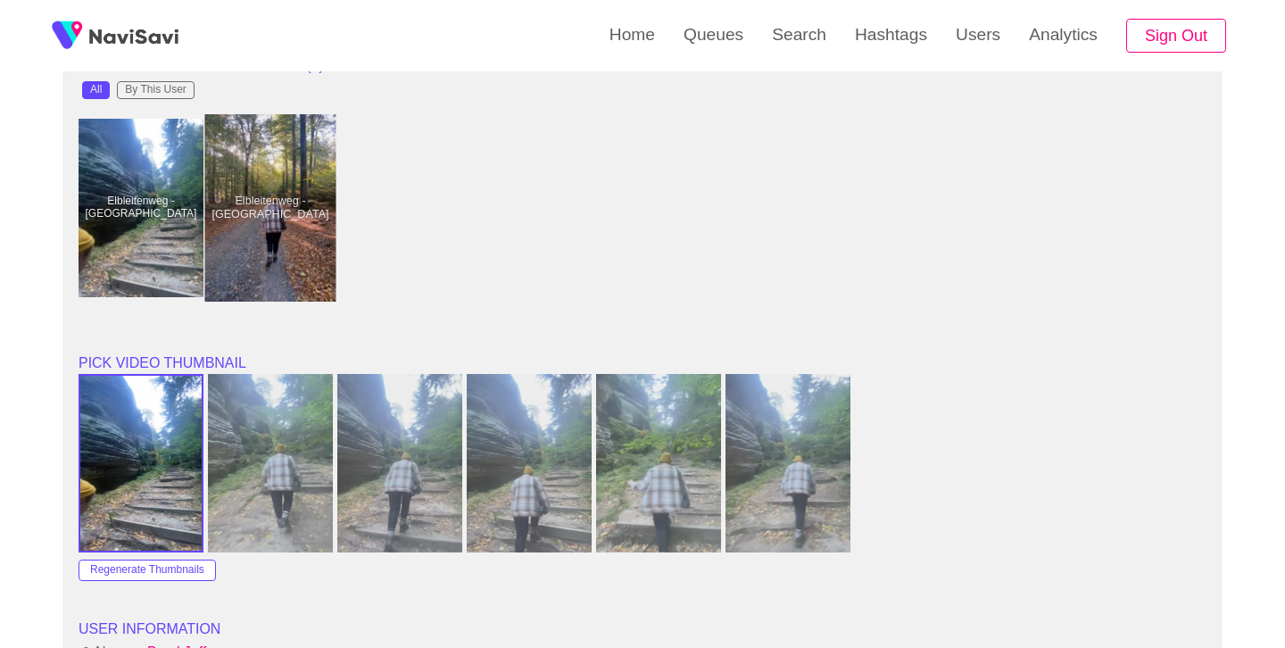
scroll to position [1525, 0]
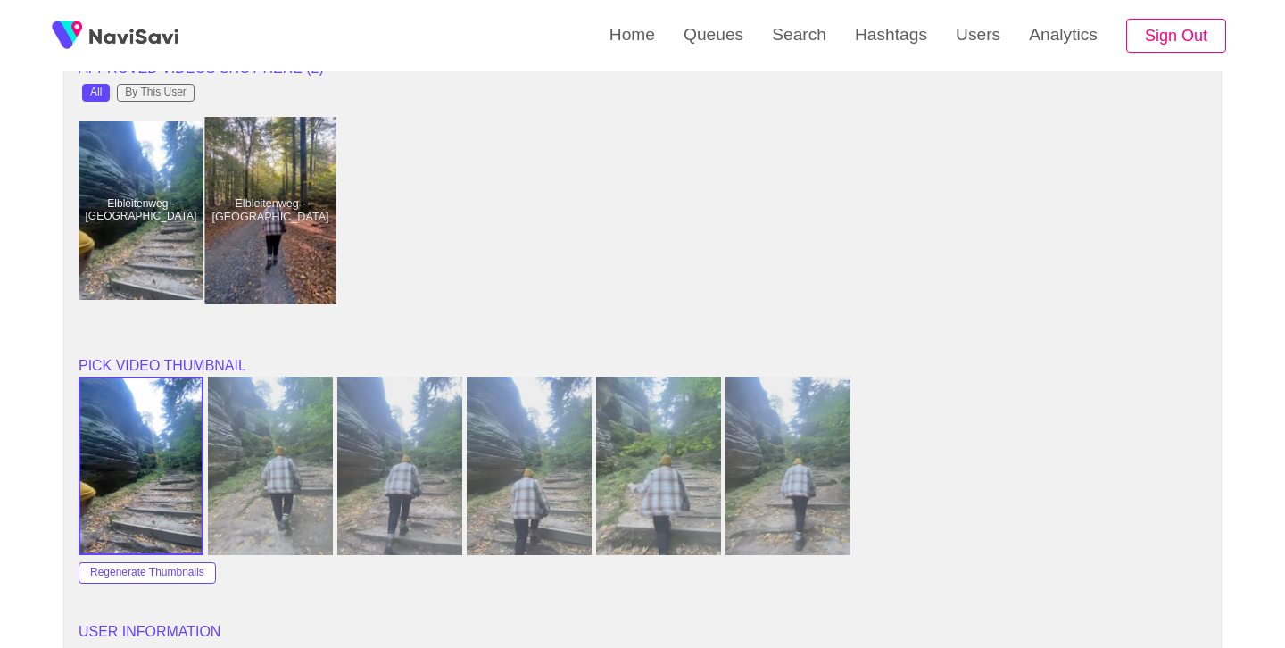
click at [273, 261] on div at bounding box center [270, 210] width 131 height 187
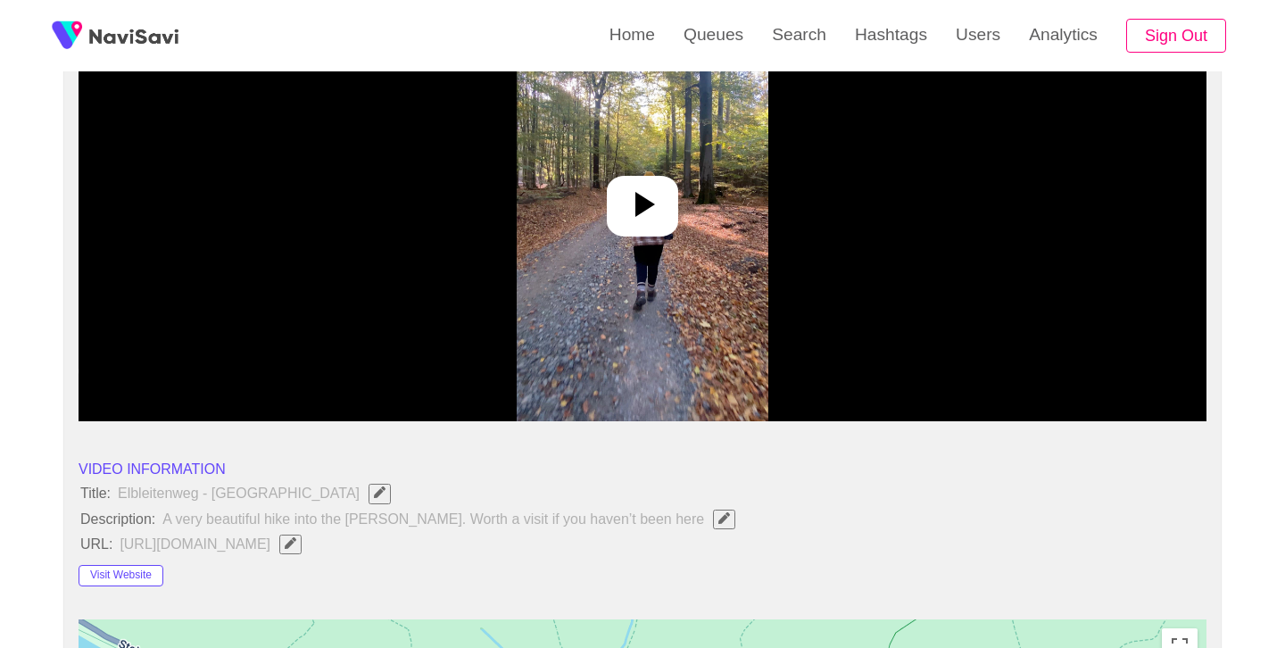
scroll to position [267, 0]
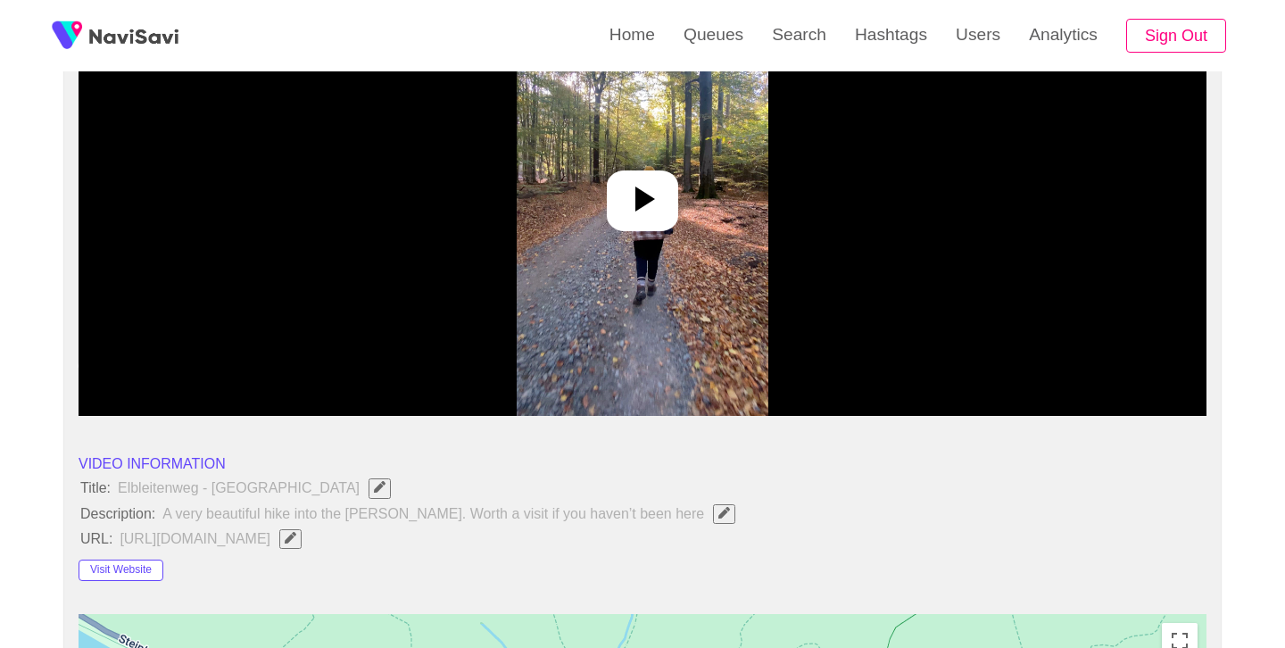
click at [649, 220] on icon at bounding box center [642, 199] width 43 height 43
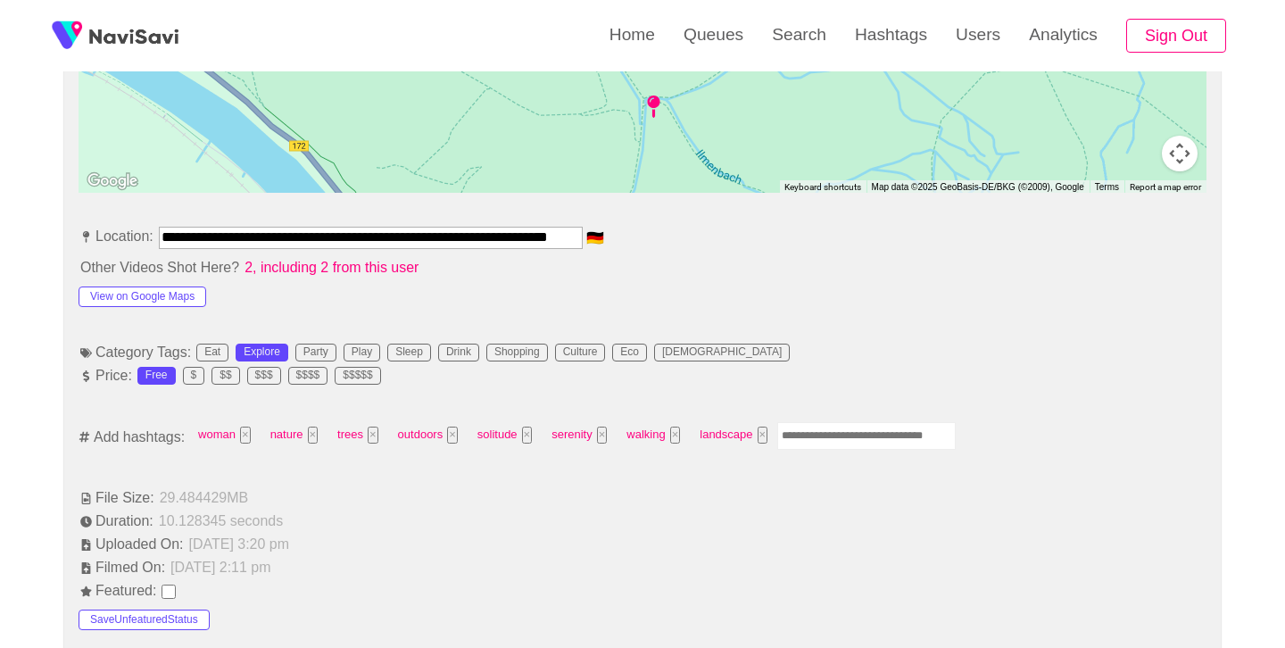
scroll to position [1096, 0]
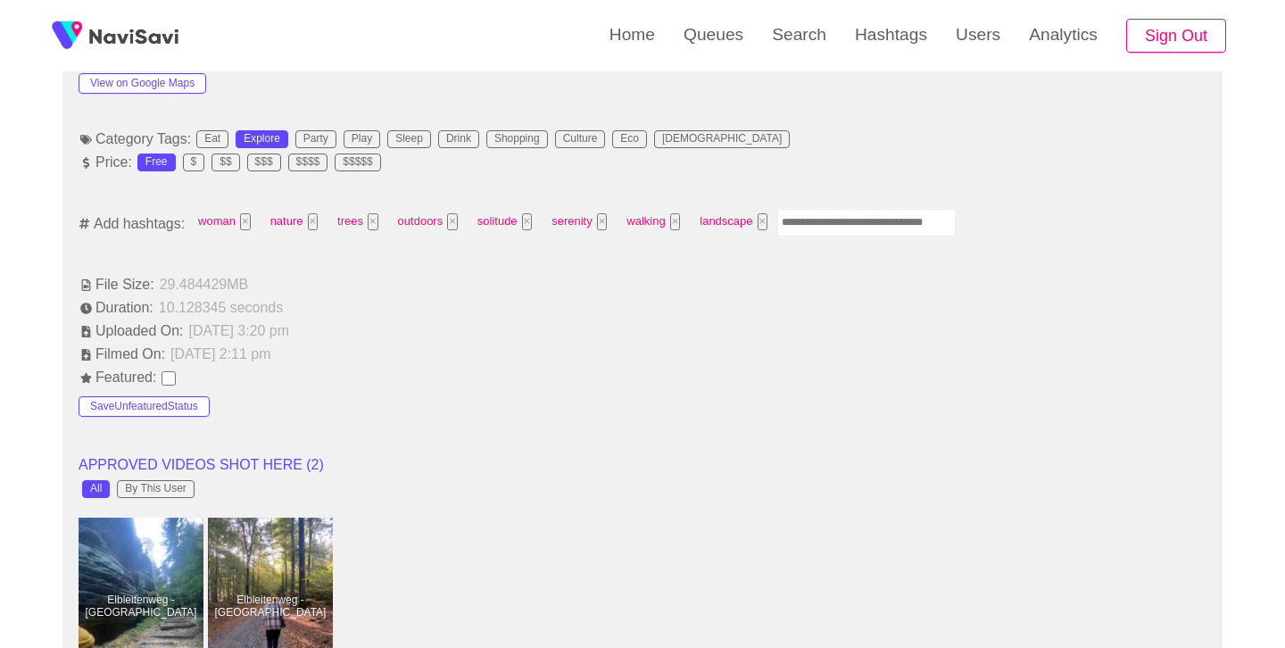
click at [829, 222] on input "Enter tag here and press return" at bounding box center [867, 223] width 179 height 28
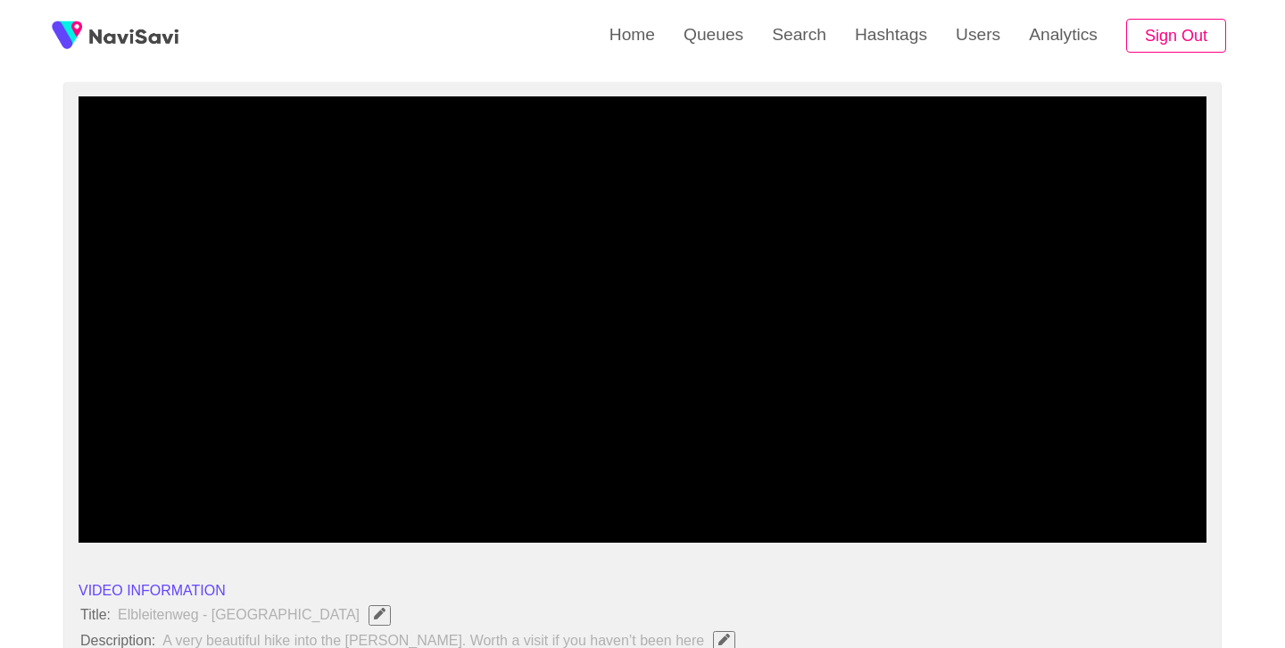
scroll to position [128, 0]
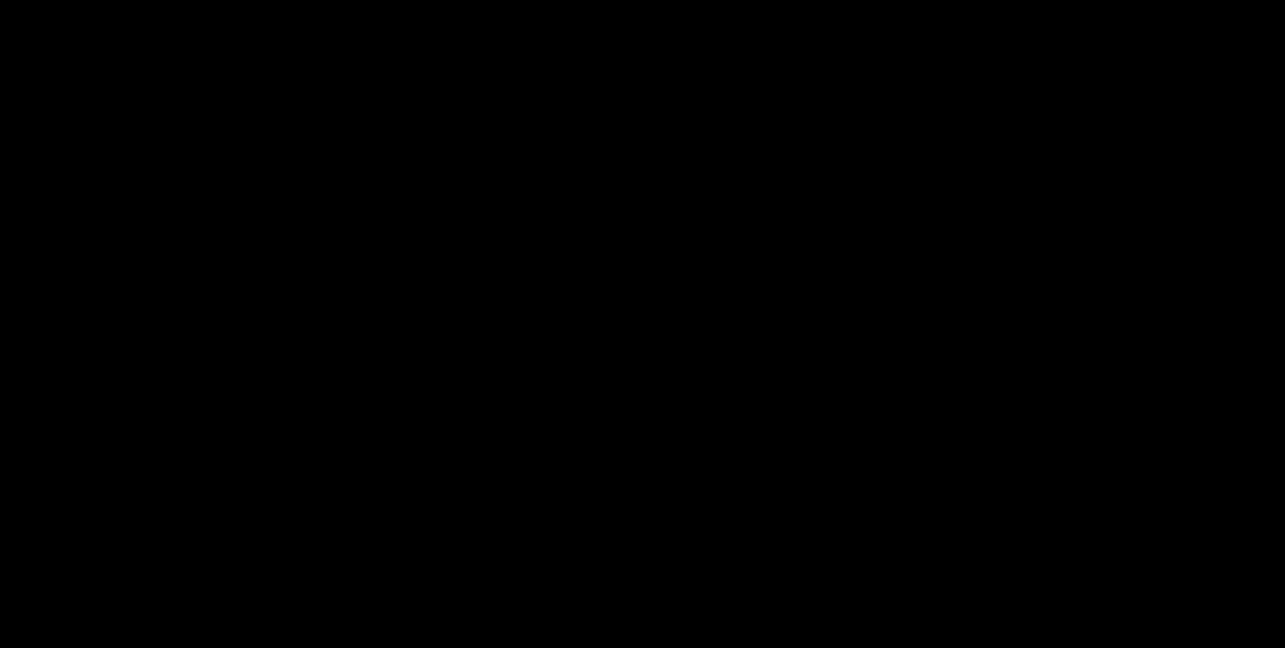
click at [711, 335] on video at bounding box center [643, 332] width 1128 height 446
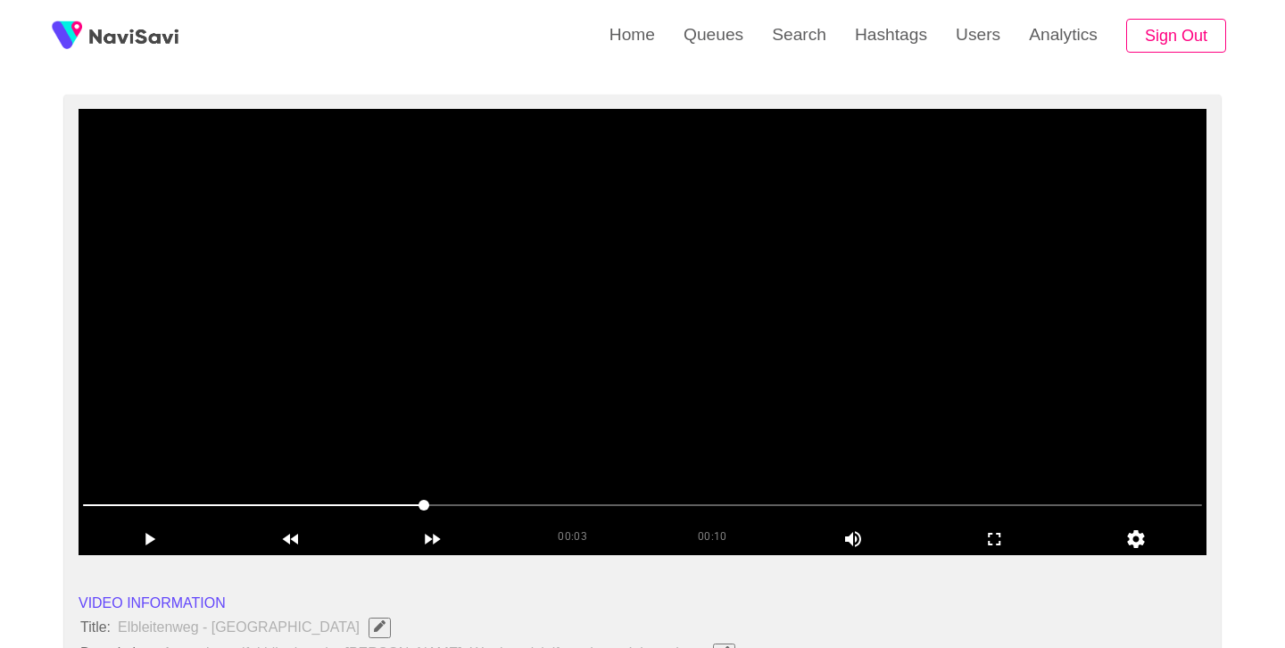
click at [711, 336] on video at bounding box center [643, 332] width 1128 height 446
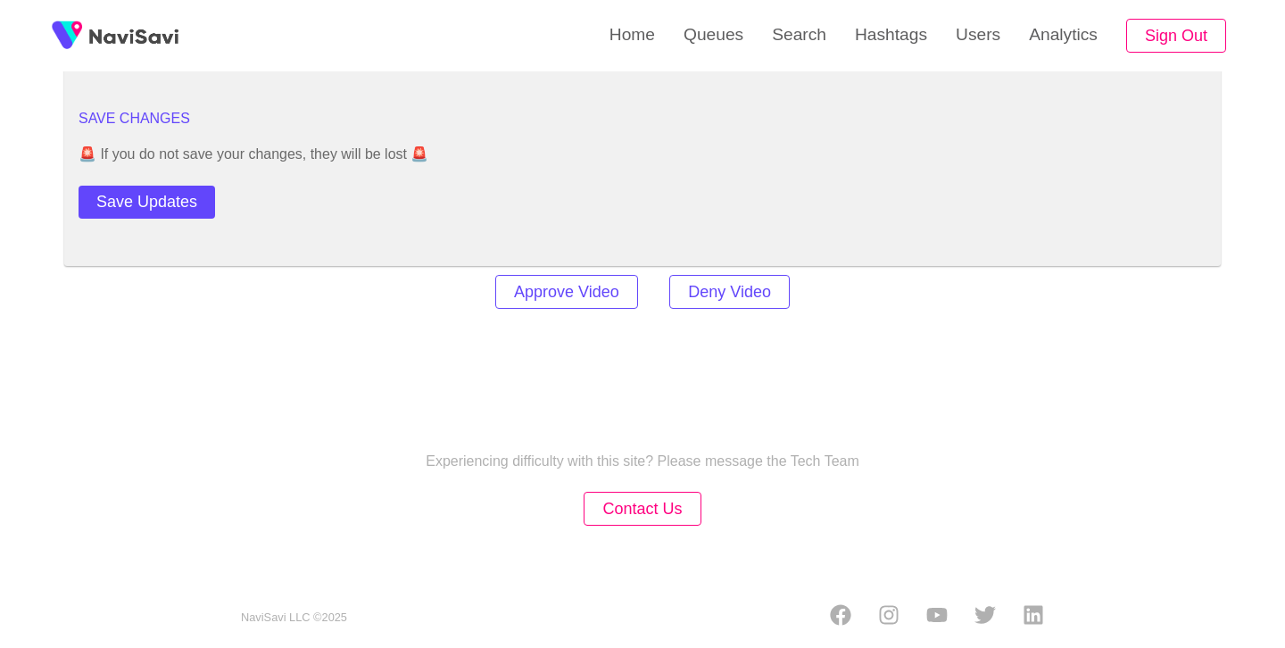
scroll to position [2486, 0]
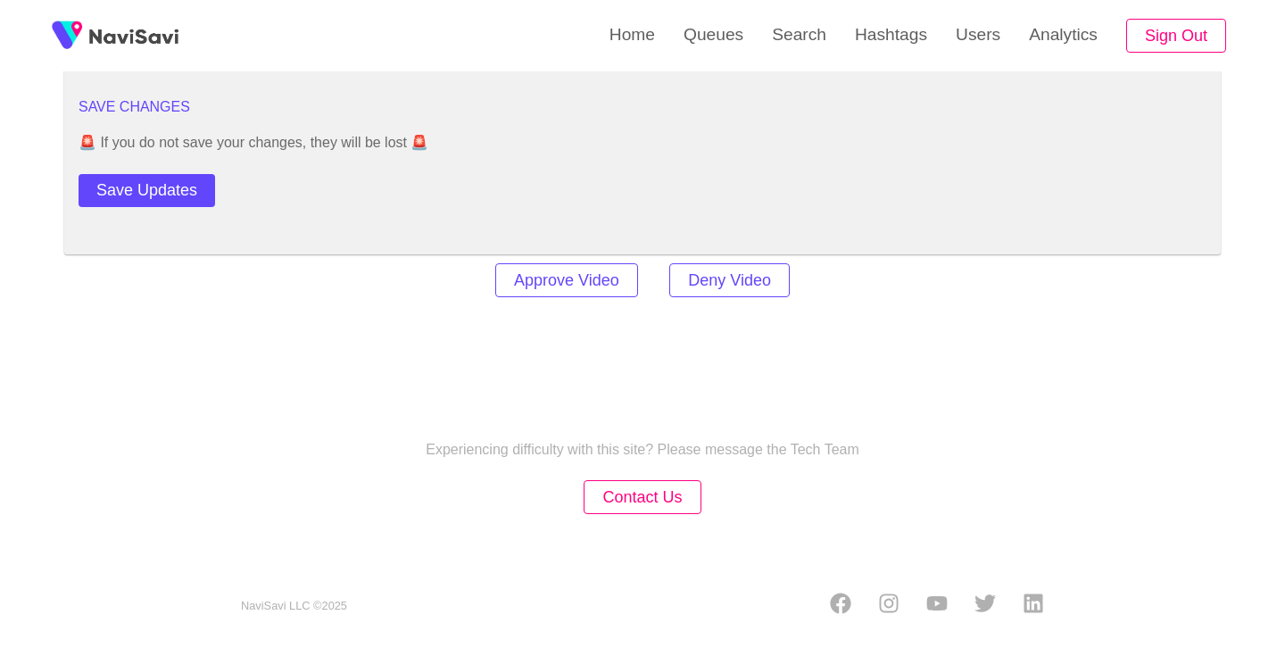
click at [137, 169] on div "Save Updates" at bounding box center [192, 187] width 226 height 40
click at [136, 188] on button "Save Updates" at bounding box center [147, 190] width 137 height 33
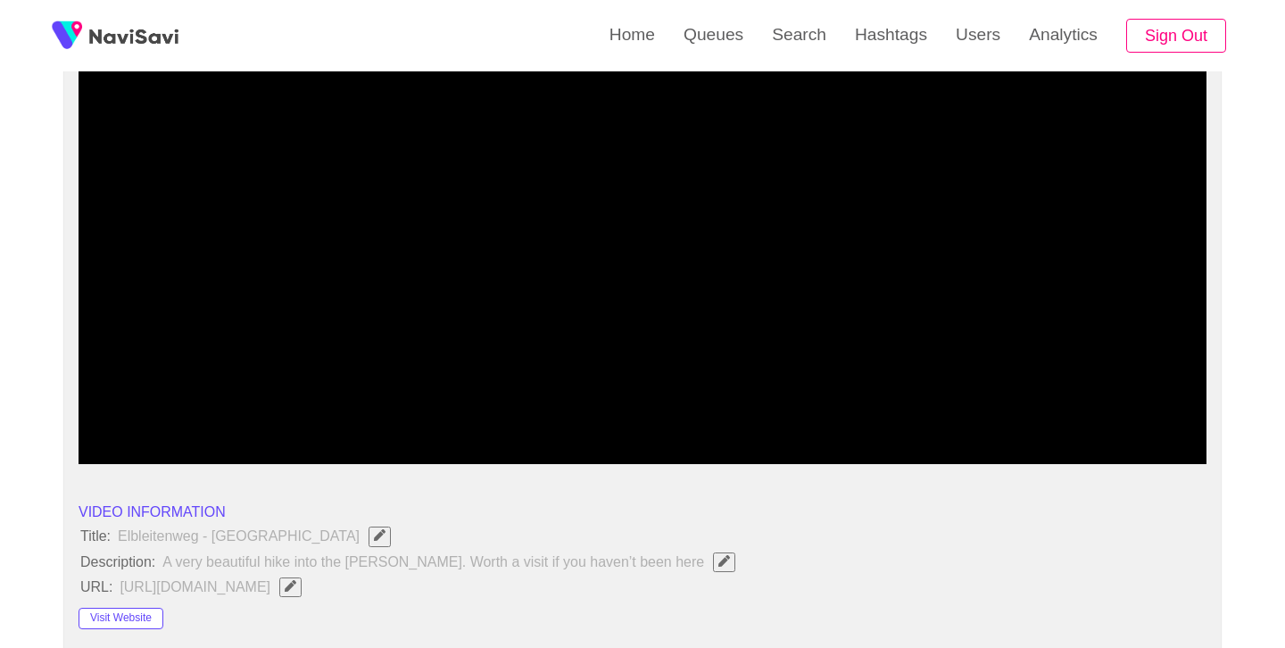
scroll to position [217, 0]
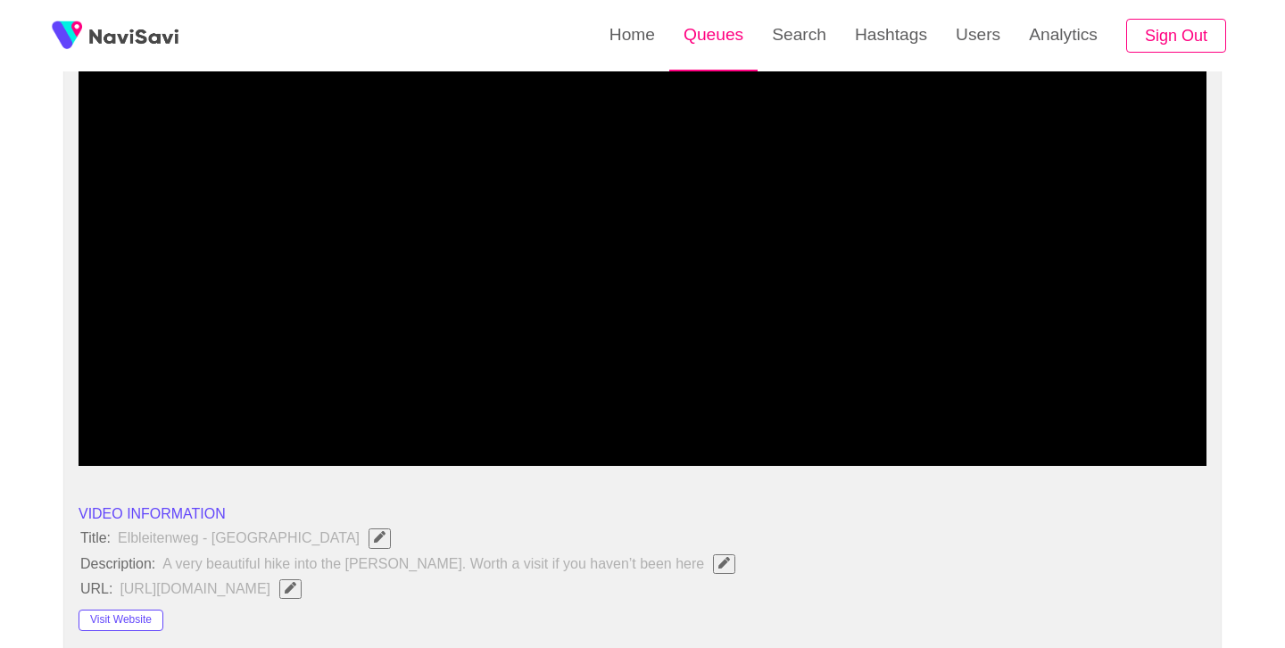
click at [729, 34] on link "Queues" at bounding box center [714, 35] width 88 height 70
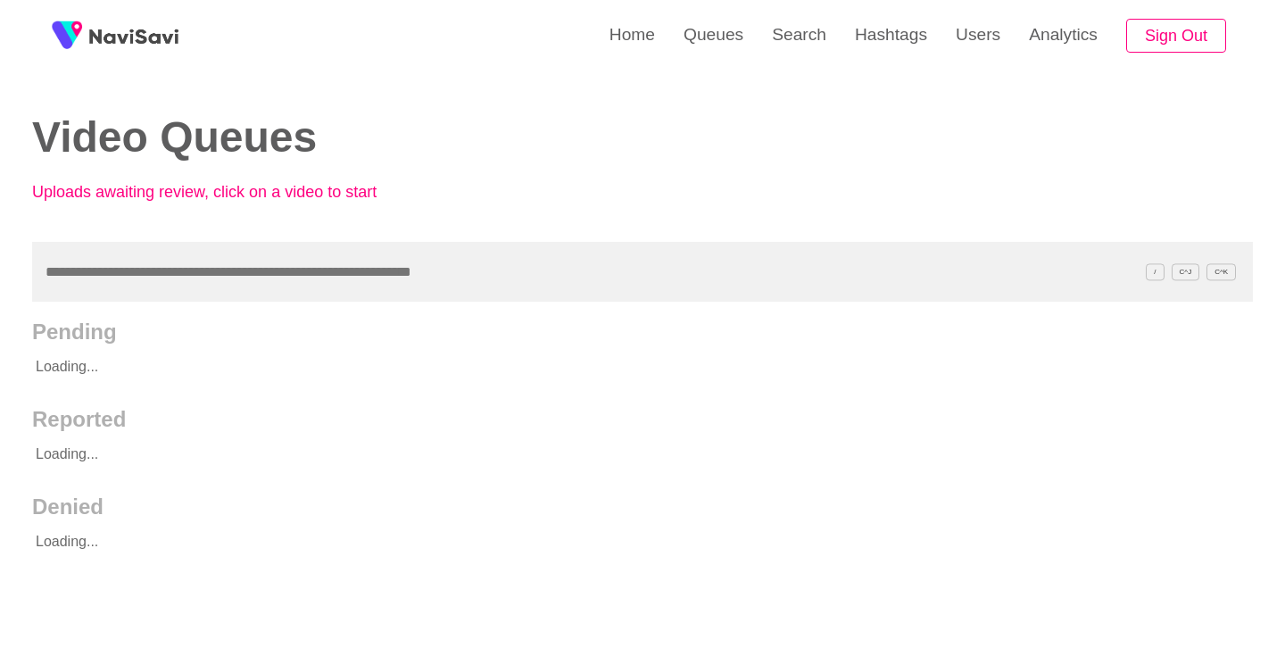
click at [378, 271] on input "text" at bounding box center [642, 272] width 1221 height 60
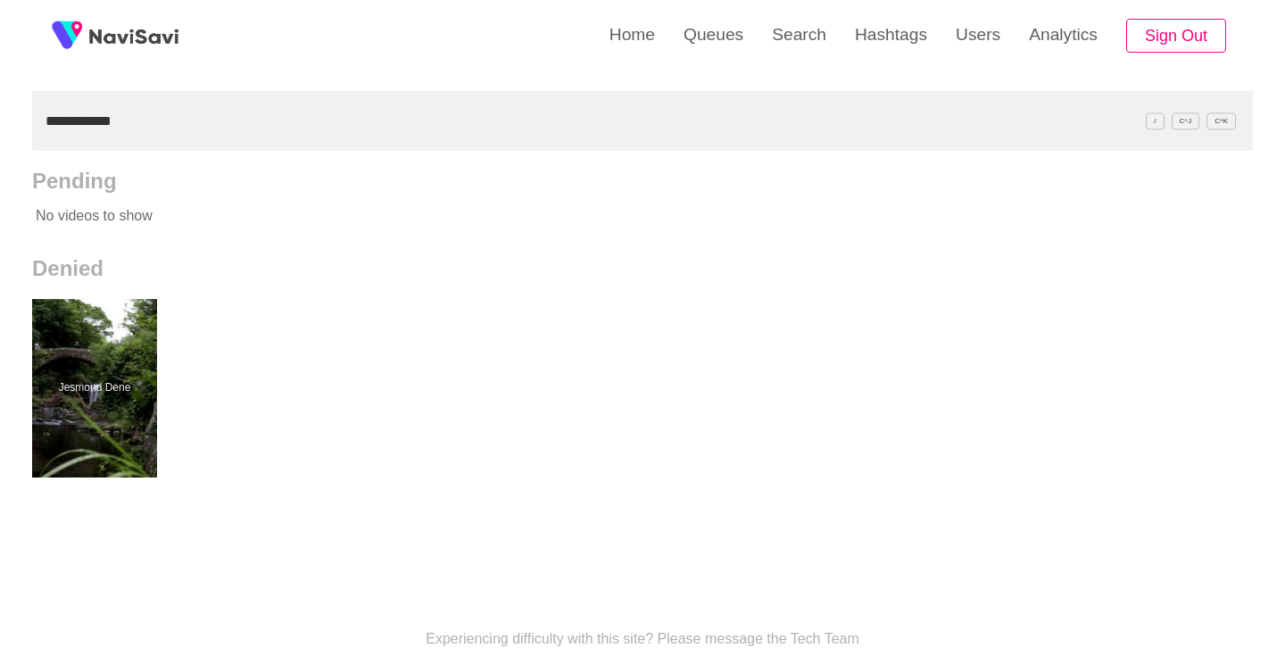
scroll to position [178, 0]
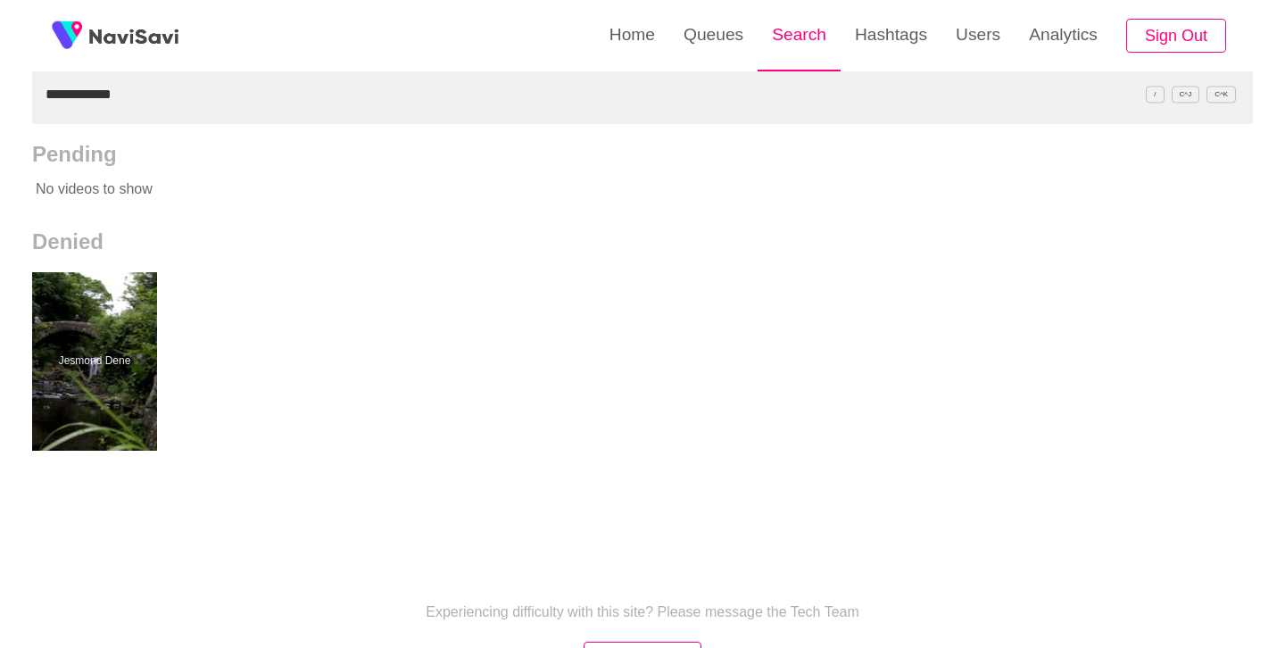
click at [803, 66] on link "Search" at bounding box center [799, 35] width 83 height 70
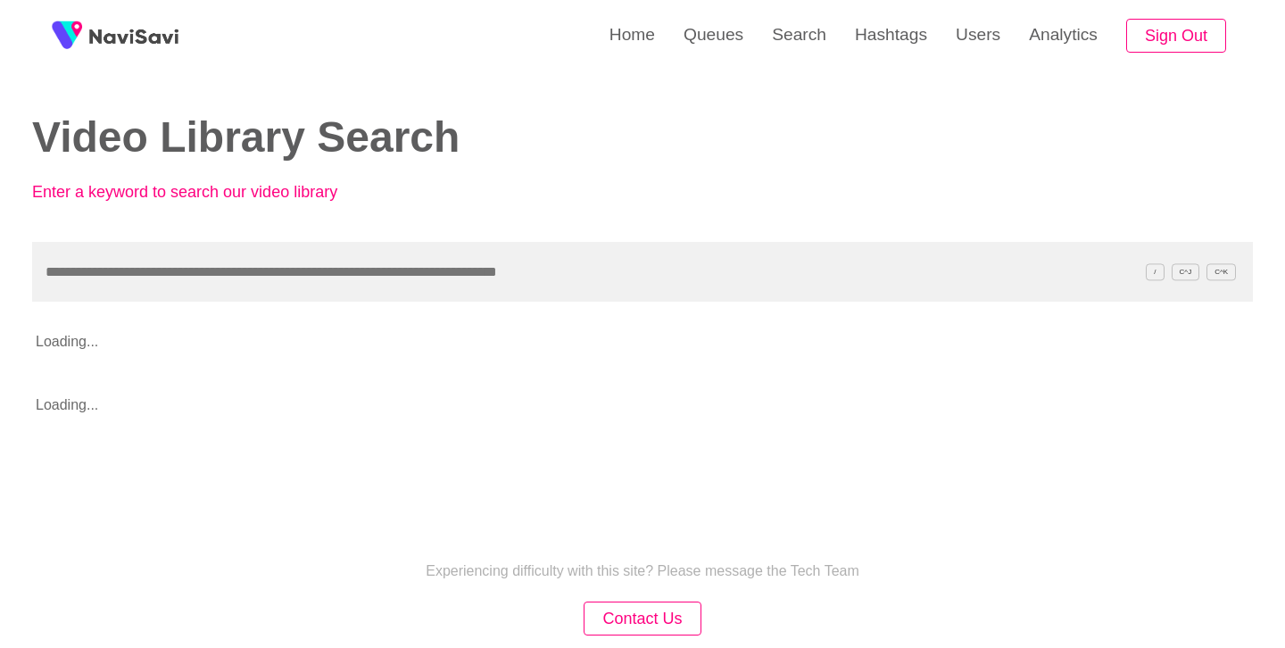
click at [383, 262] on input "text" at bounding box center [642, 272] width 1221 height 60
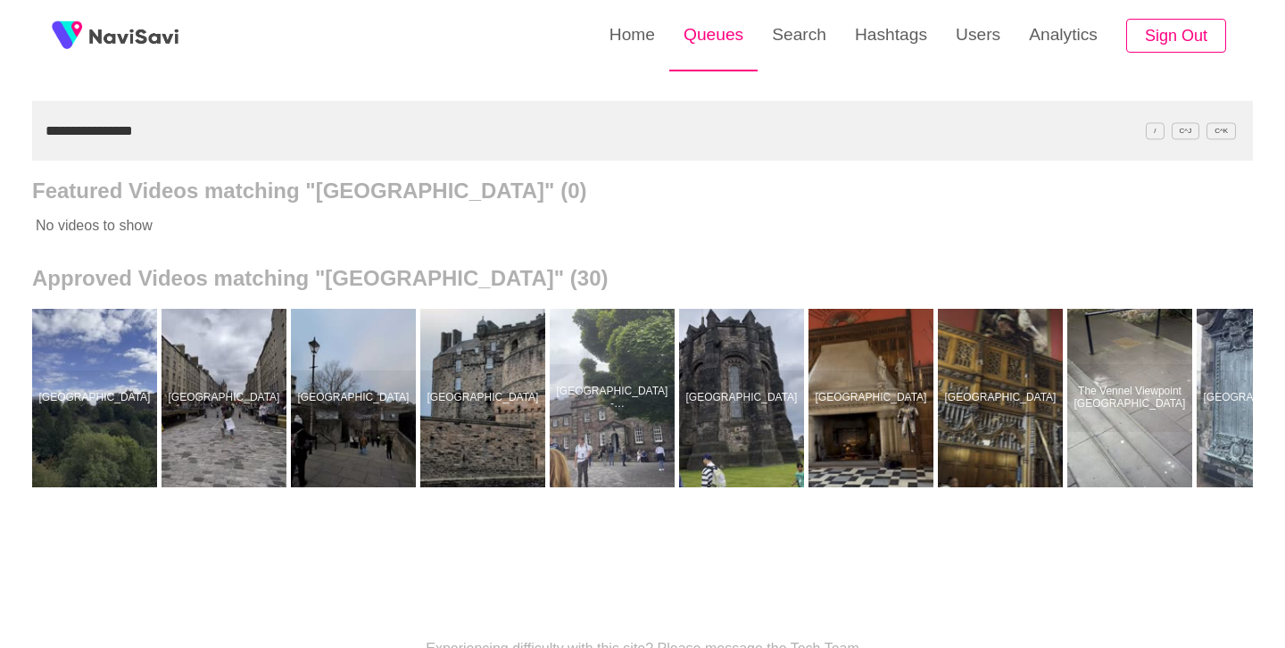
click at [728, 24] on link "Queues" at bounding box center [714, 35] width 88 height 70
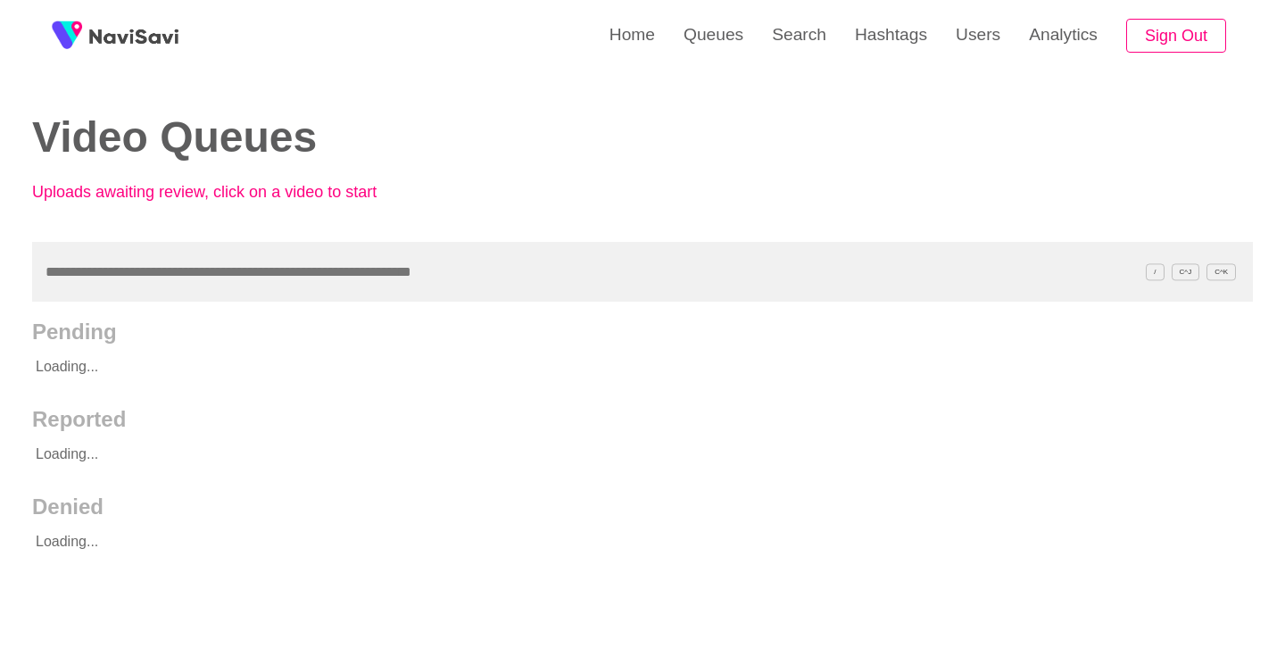
click at [300, 283] on input "text" at bounding box center [642, 272] width 1221 height 60
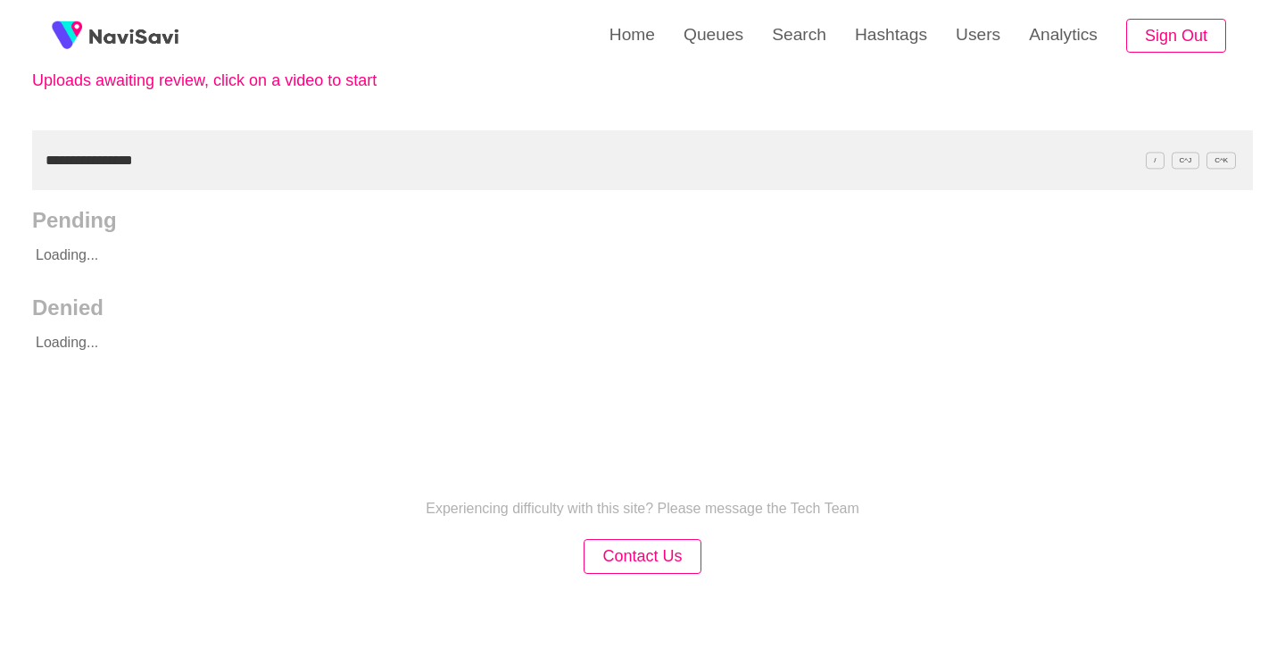
scroll to position [112, 0]
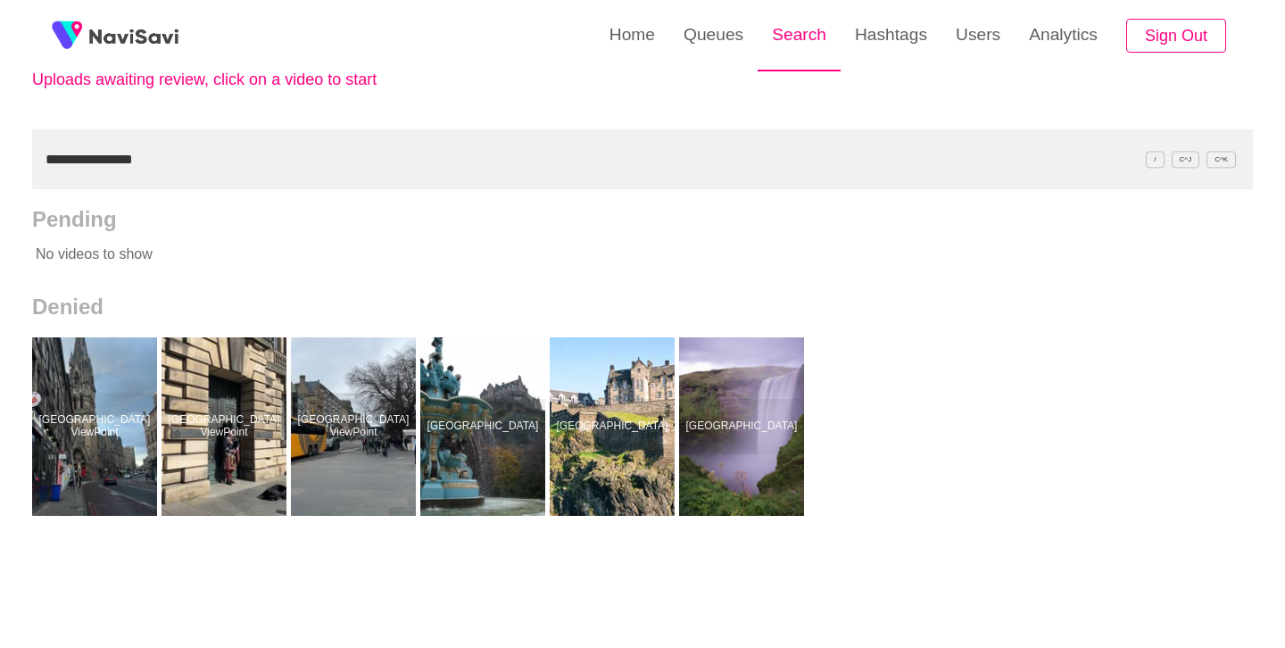
click at [781, 33] on link "Search" at bounding box center [799, 35] width 83 height 70
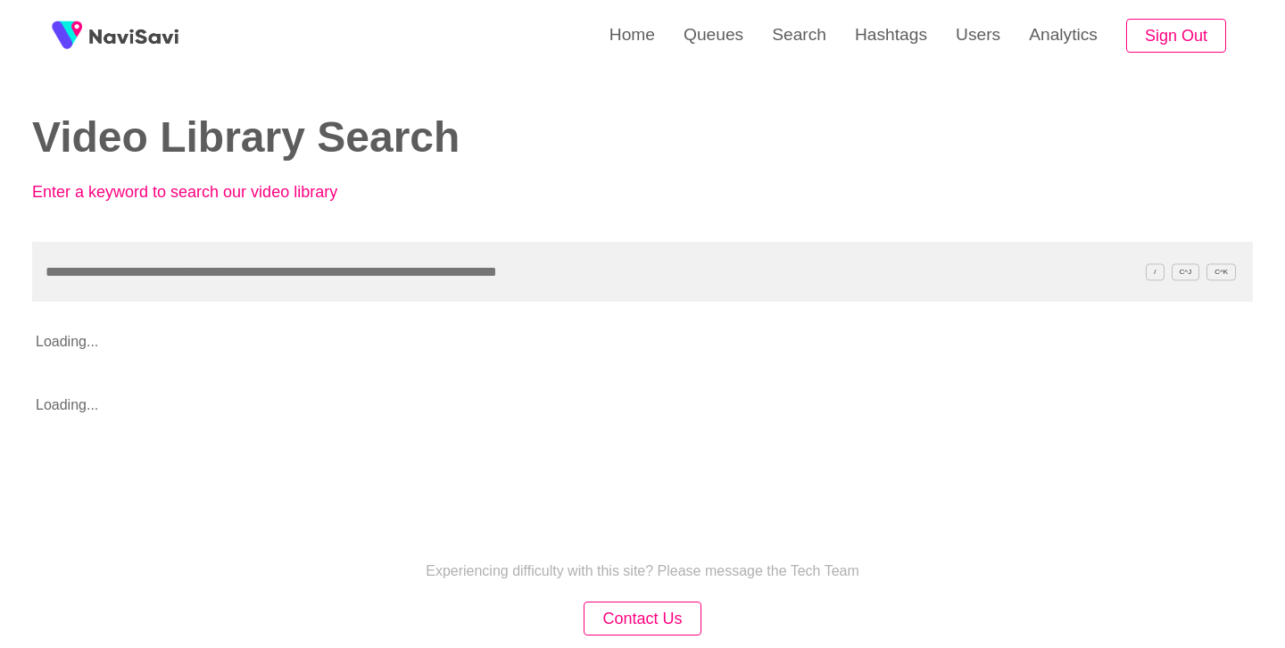
click at [410, 266] on input "text" at bounding box center [642, 272] width 1221 height 60
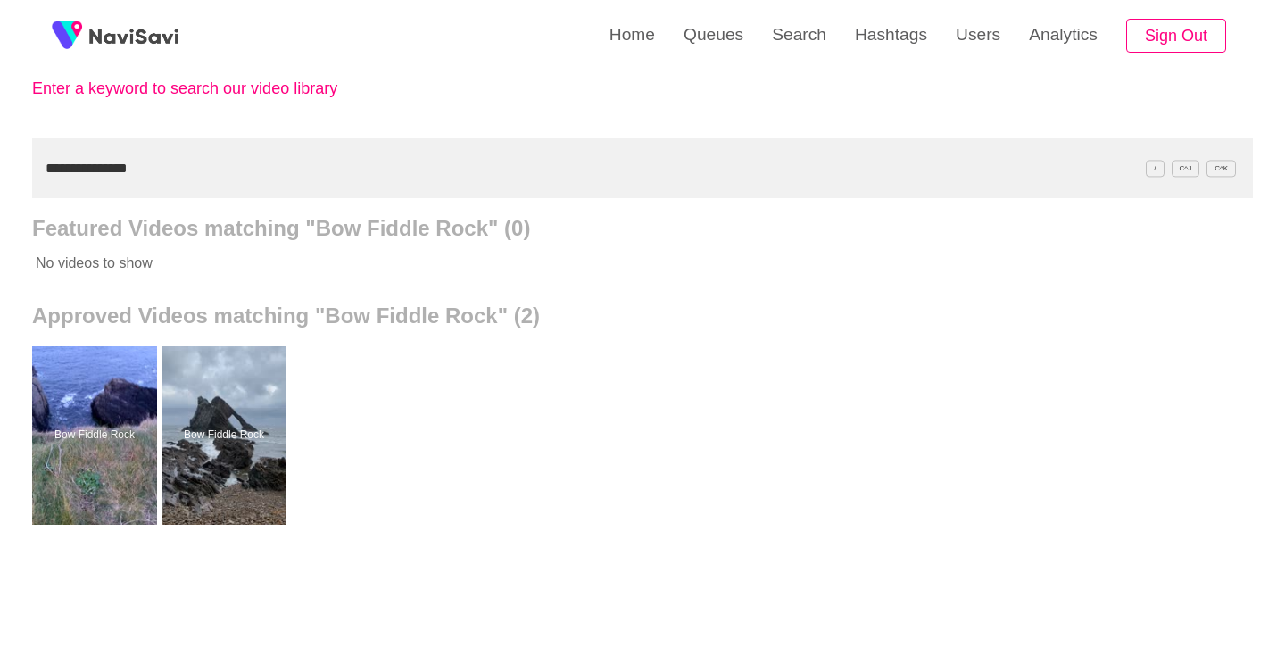
scroll to position [112, 0]
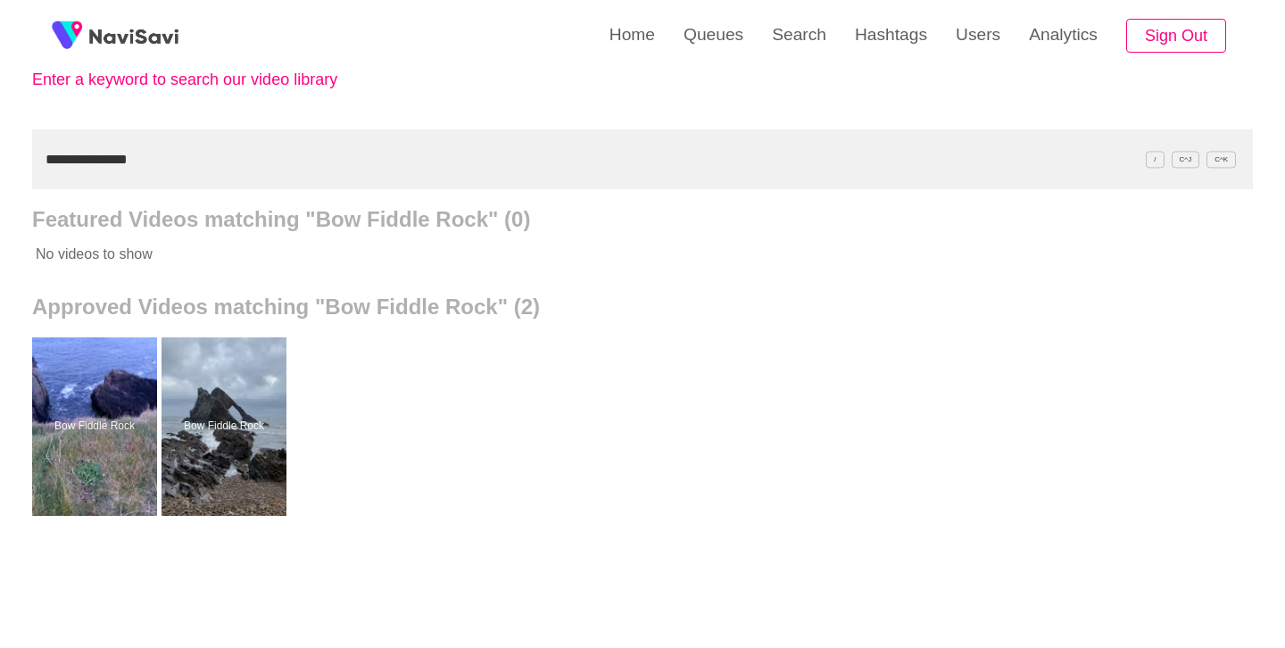
click at [238, 407] on div at bounding box center [224, 426] width 125 height 179
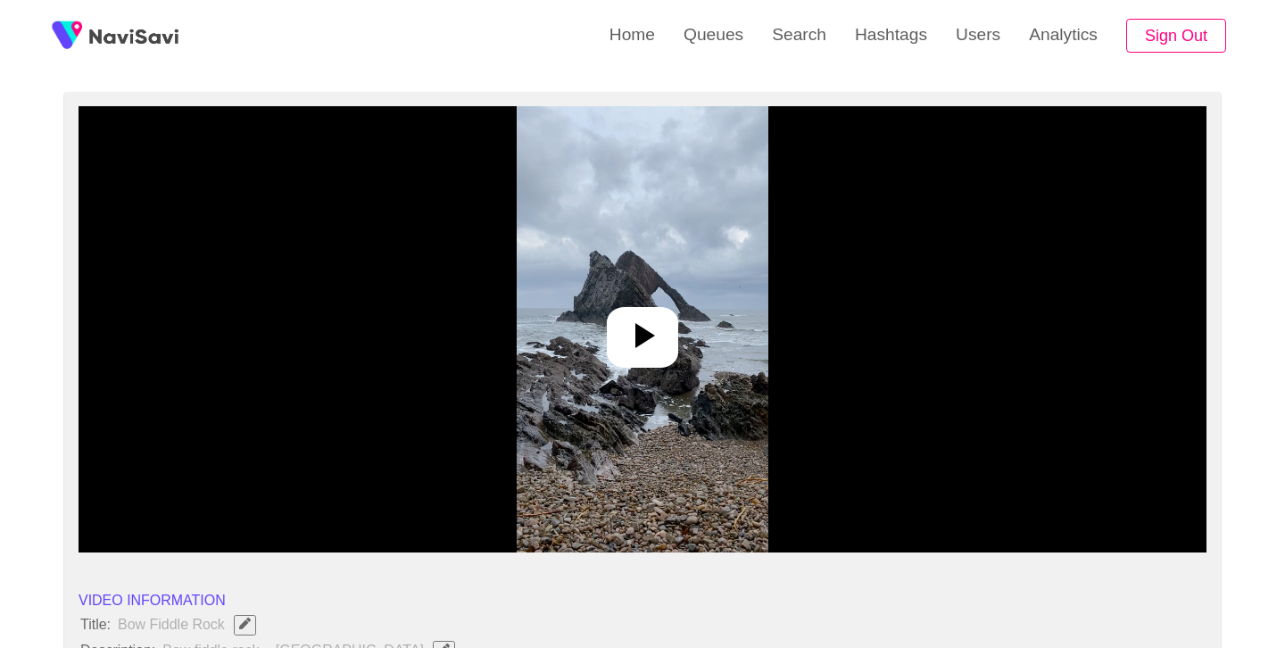
scroll to position [154, 0]
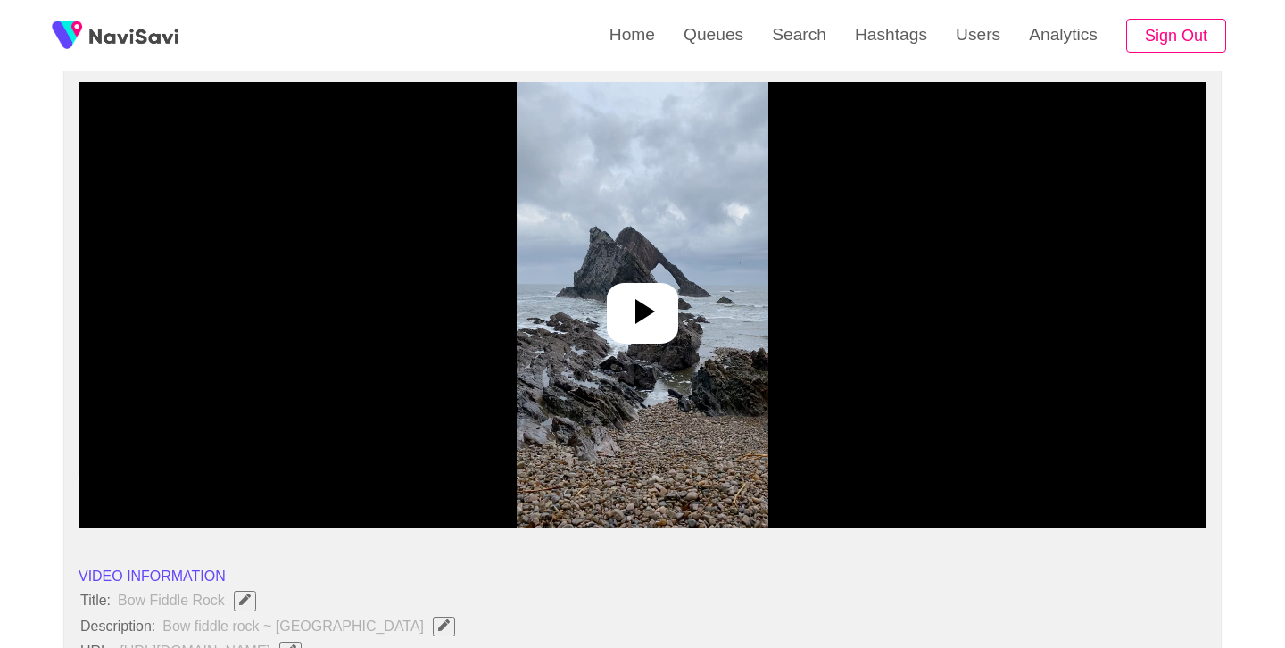
click at [643, 332] on div at bounding box center [642, 313] width 71 height 61
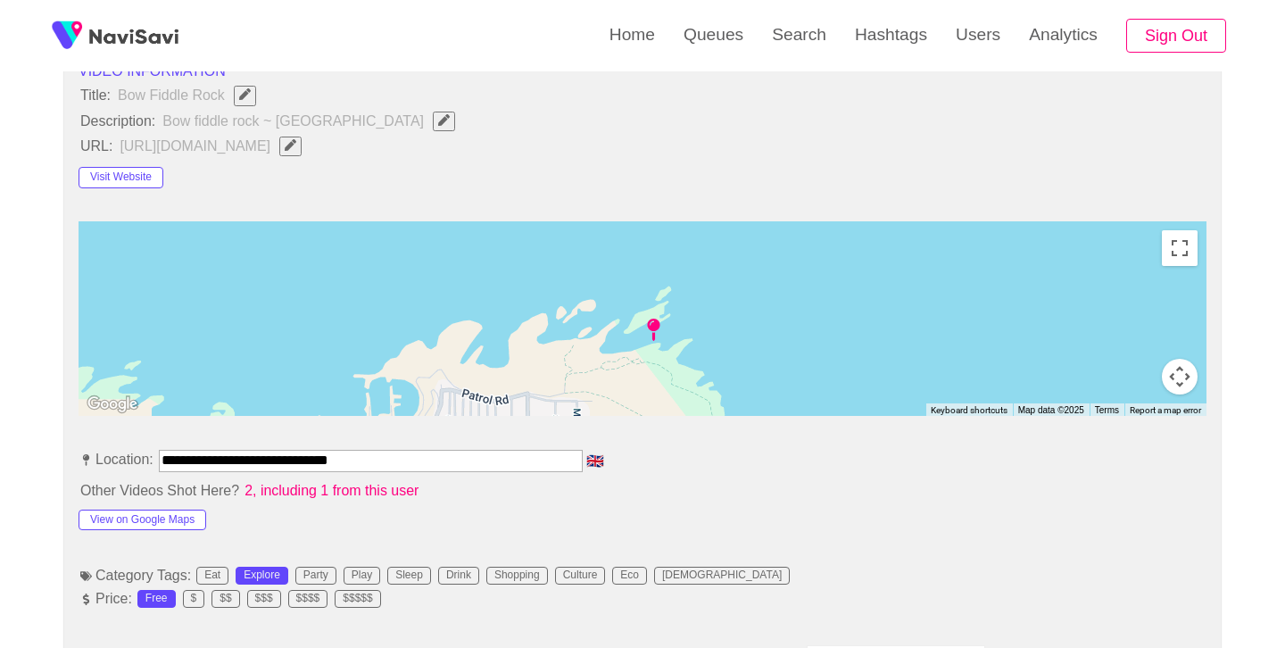
scroll to position [685, 0]
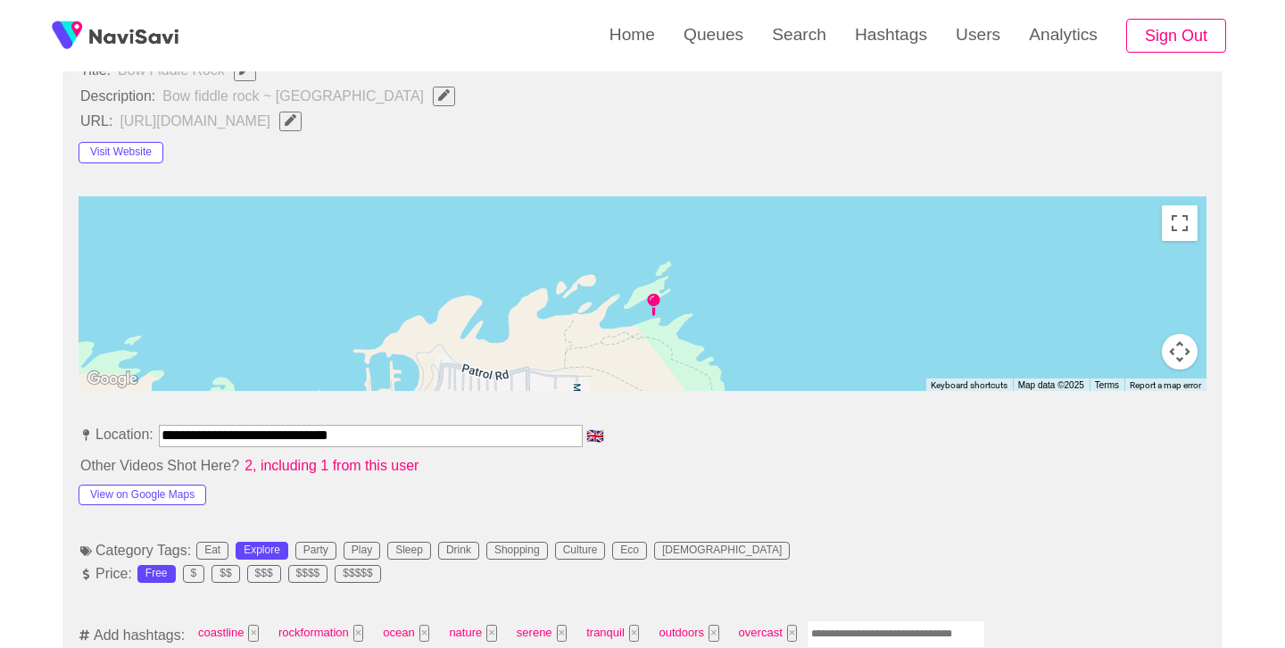
click at [301, 439] on input "**********" at bounding box center [371, 435] width 424 height 21
click at [714, 447] on li "**********" at bounding box center [643, 439] width 1128 height 29
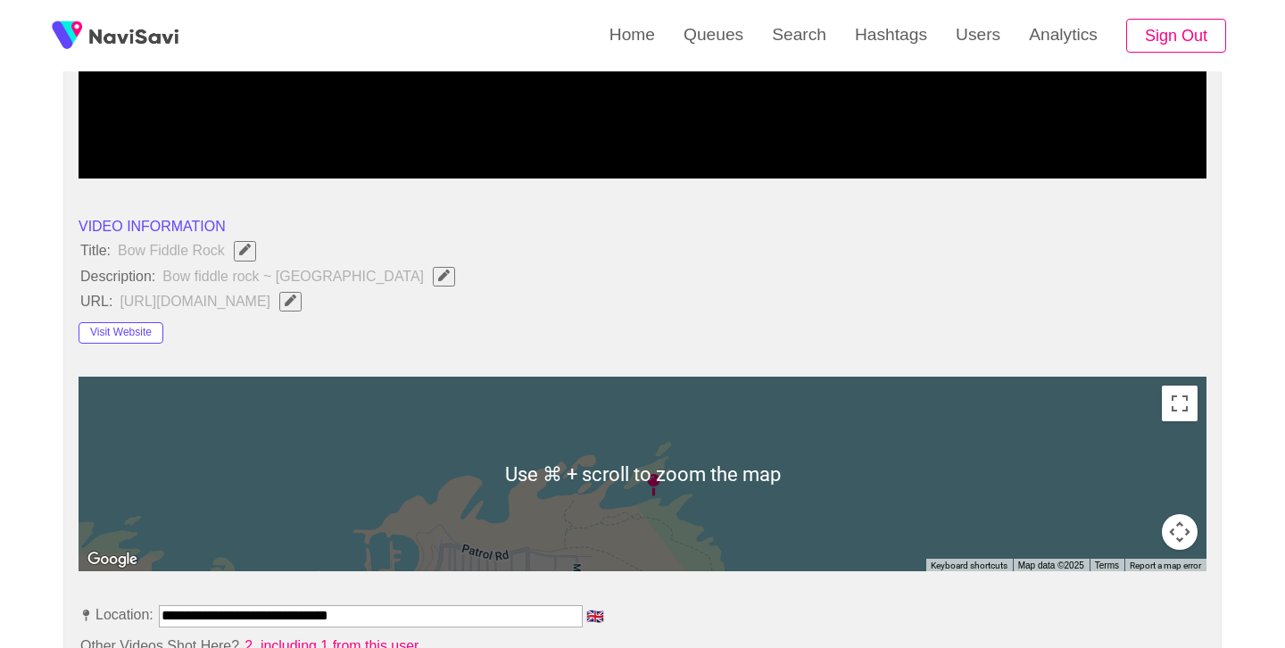
scroll to position [479, 0]
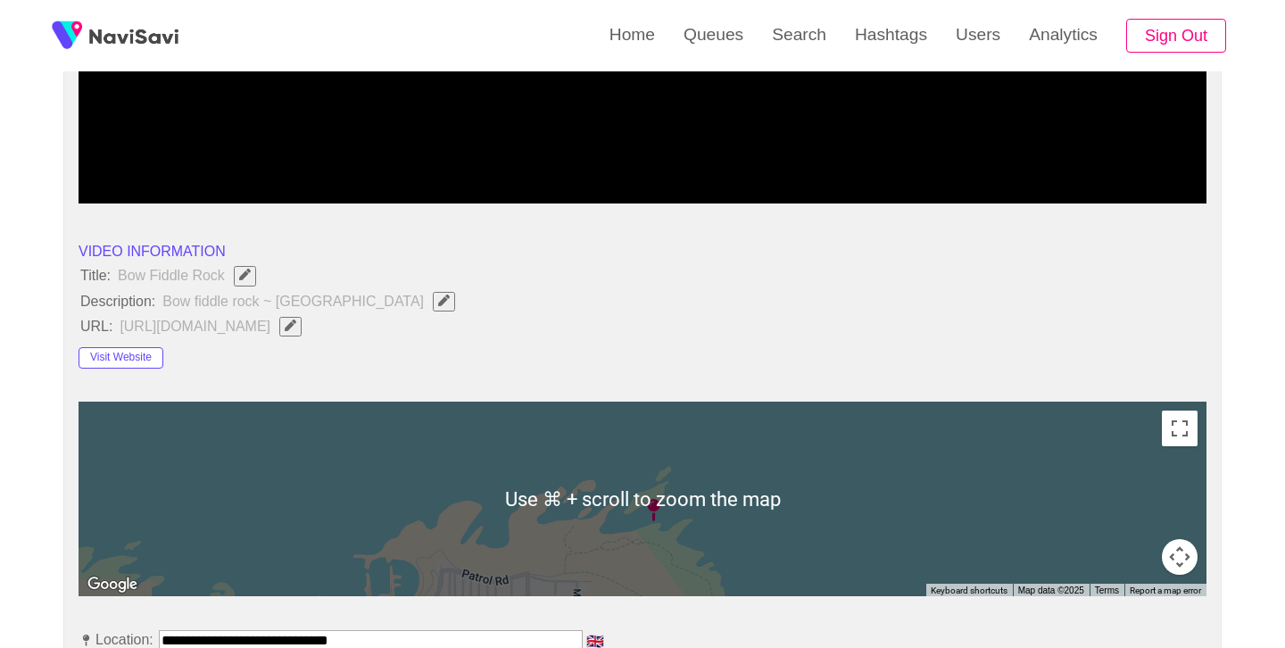
click at [438, 299] on icon "Edit Field" at bounding box center [444, 301] width 12 height 12
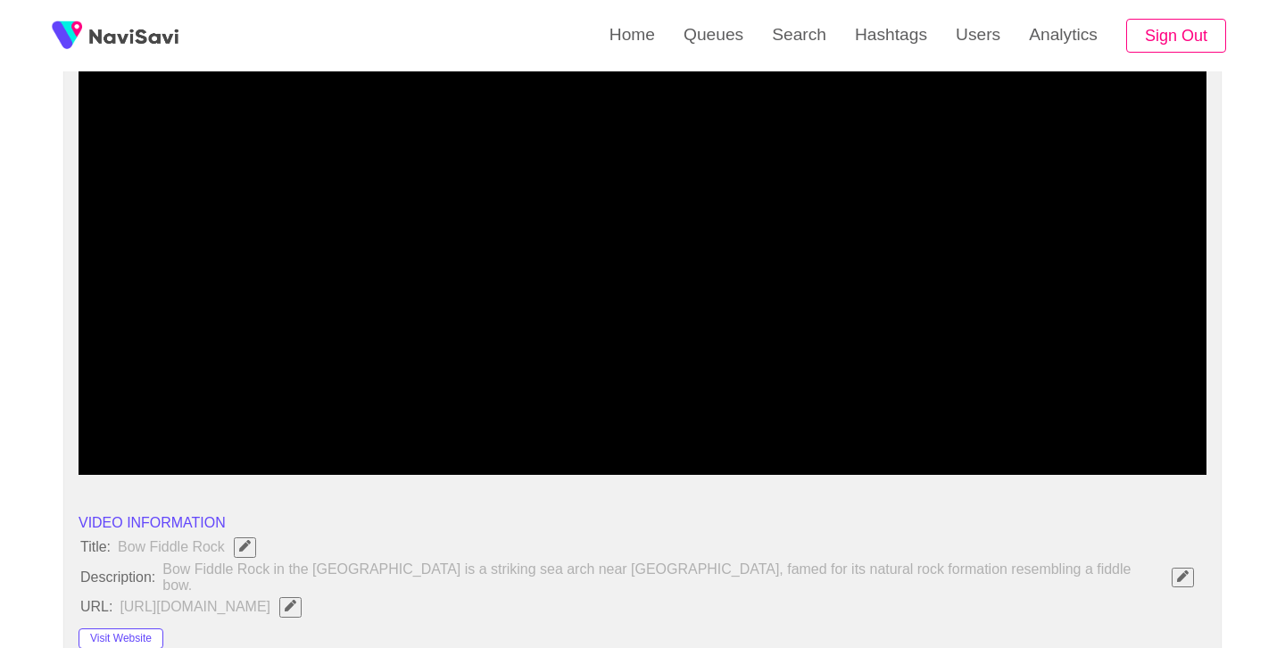
scroll to position [201, 0]
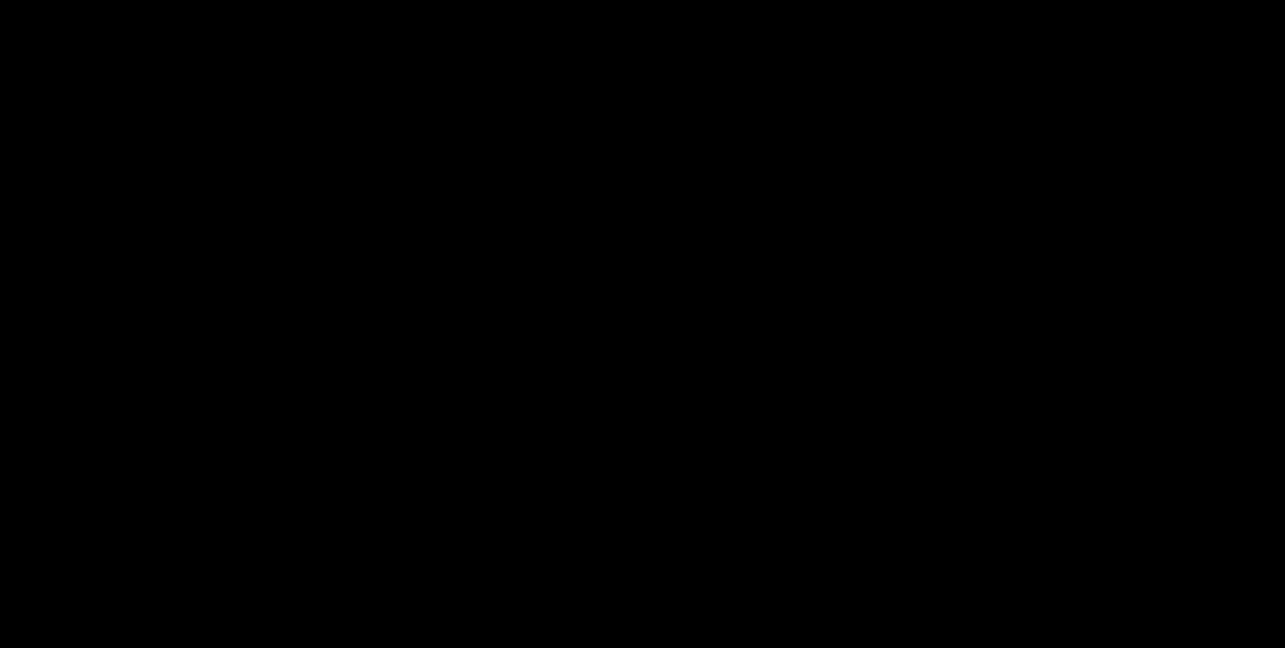
click at [687, 283] on video at bounding box center [643, 259] width 1128 height 446
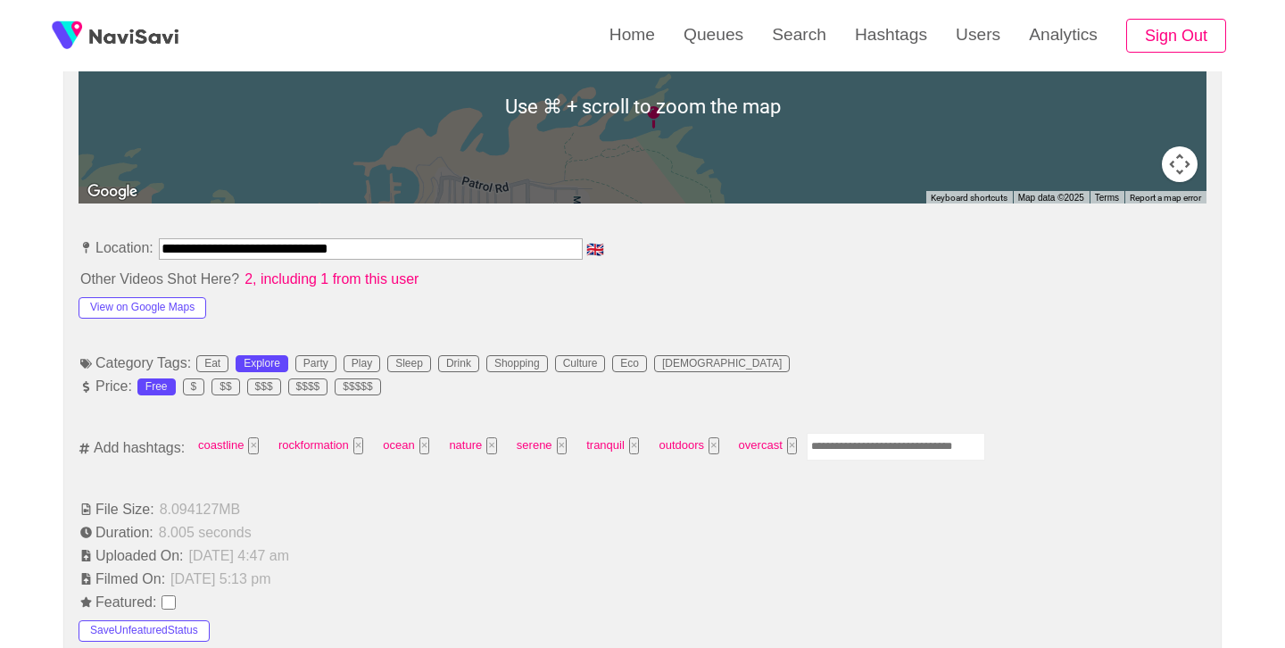
scroll to position [892, 0]
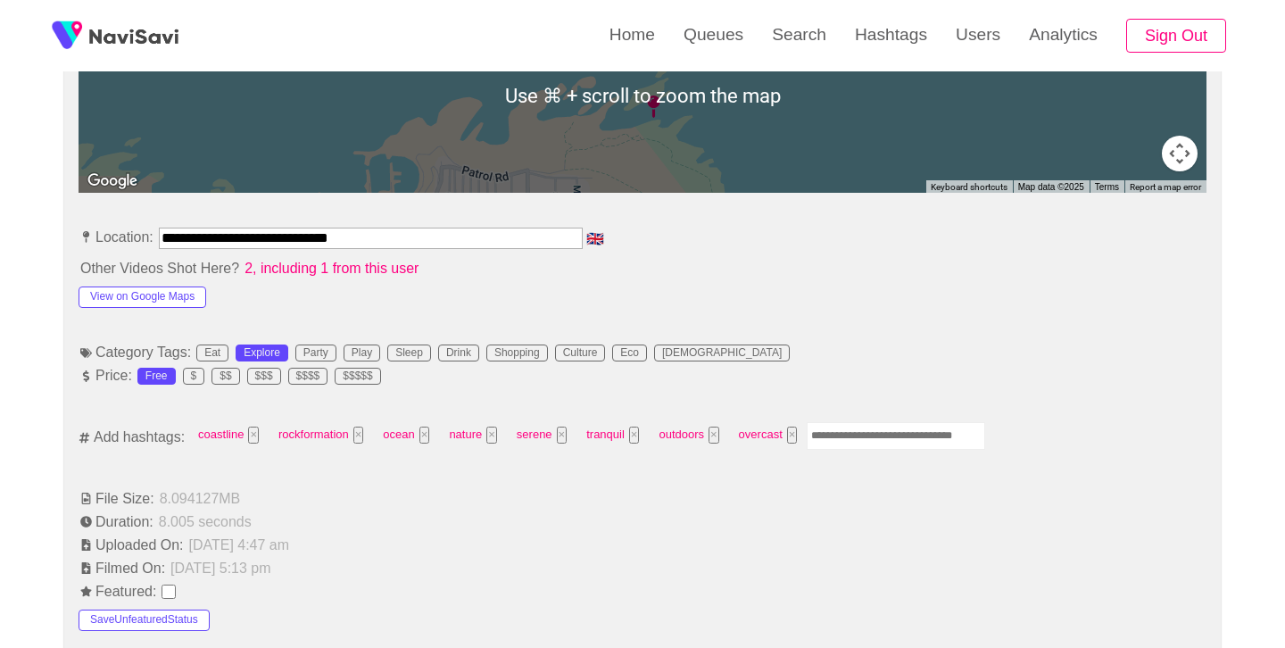
click at [852, 422] on input "Enter tag here and press return" at bounding box center [896, 436] width 179 height 28
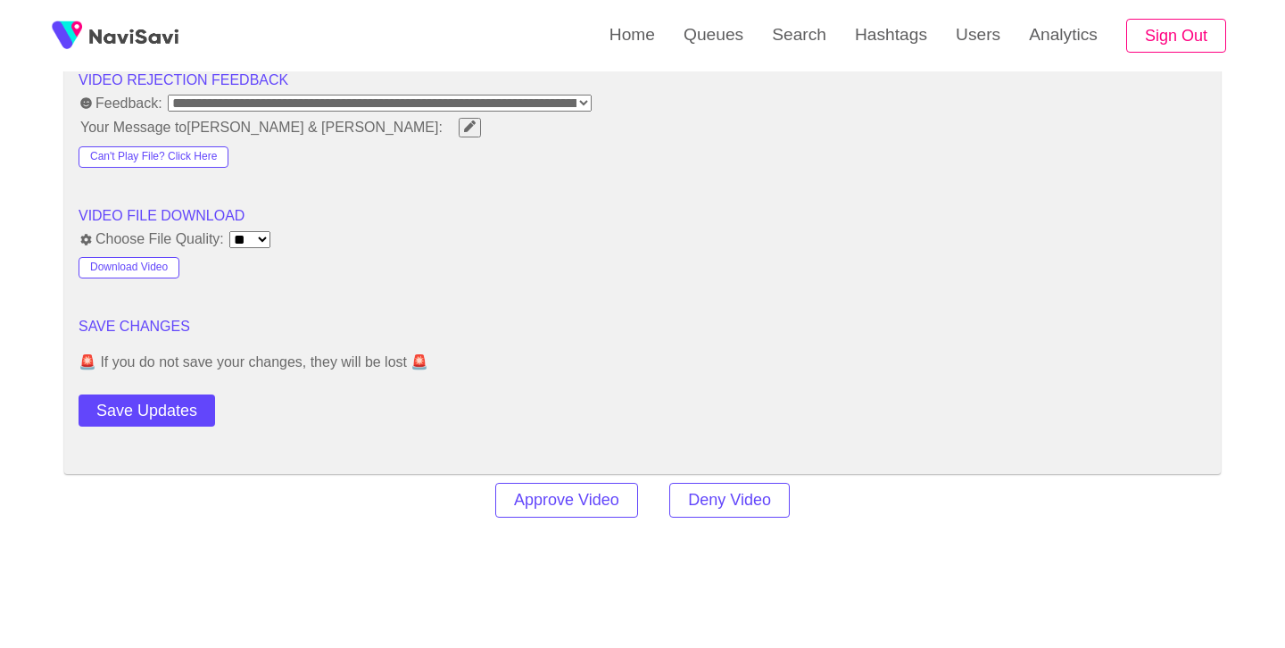
scroll to position [2334, 0]
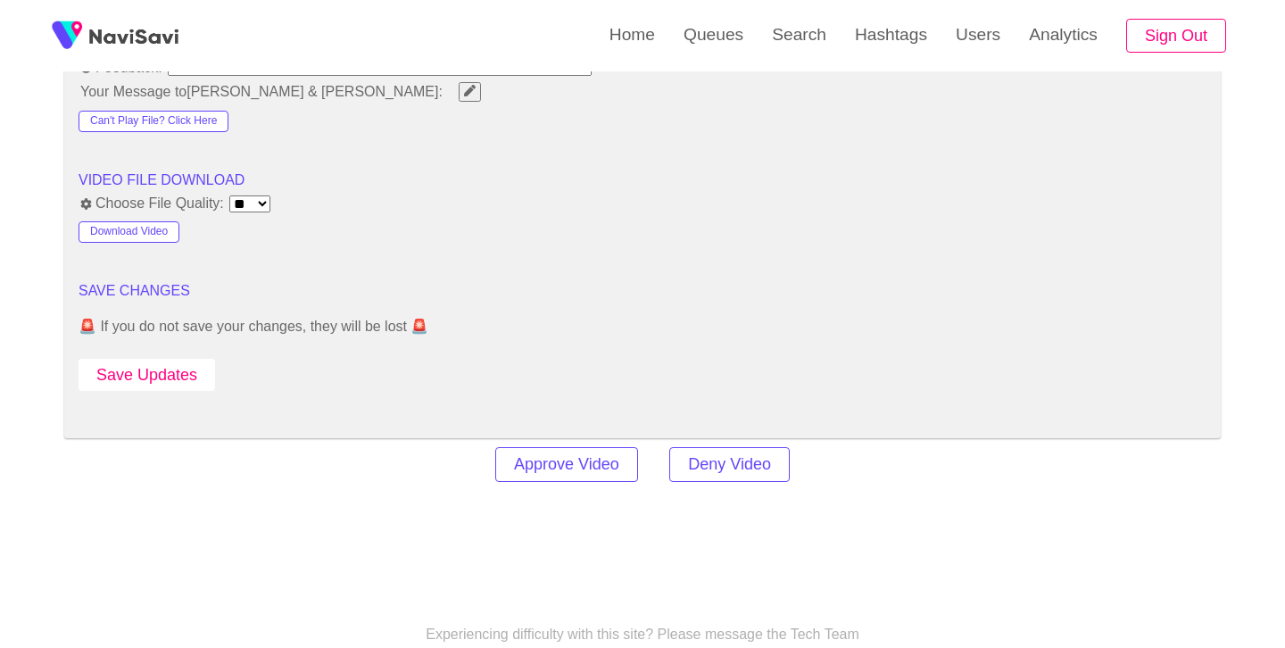
click at [176, 378] on button "Save Updates" at bounding box center [147, 375] width 137 height 33
click at [806, 43] on link "Search" at bounding box center [799, 35] width 83 height 70
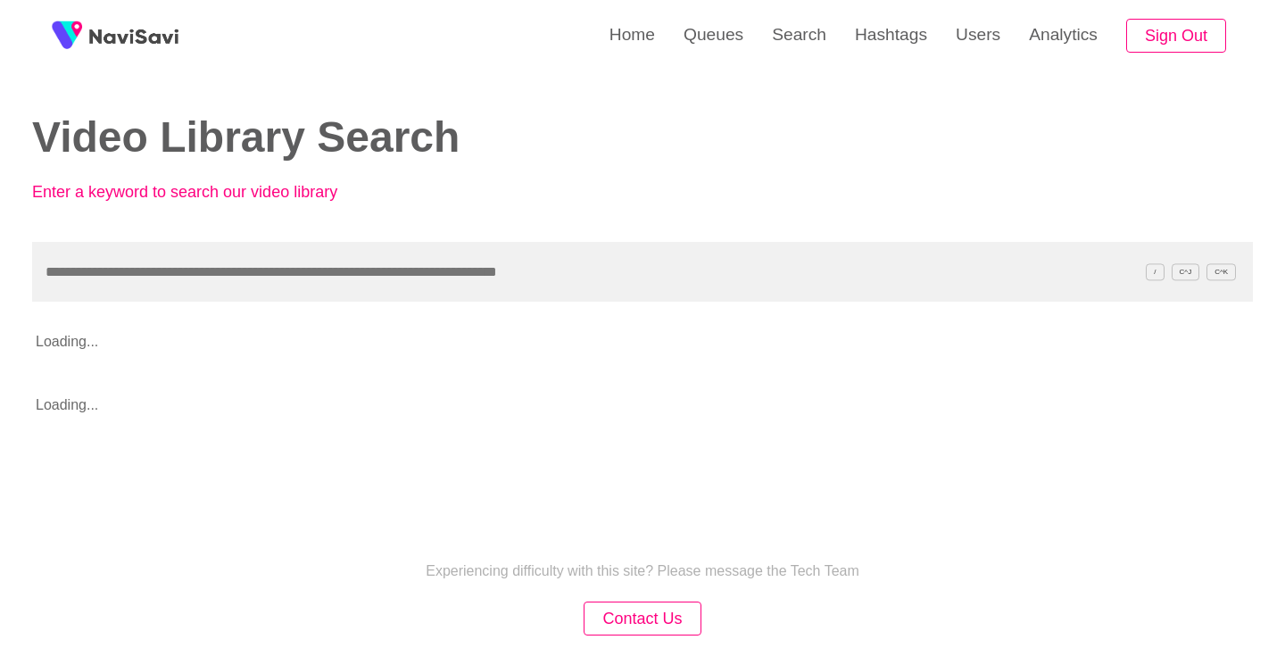
click at [382, 270] on input "text" at bounding box center [642, 272] width 1221 height 60
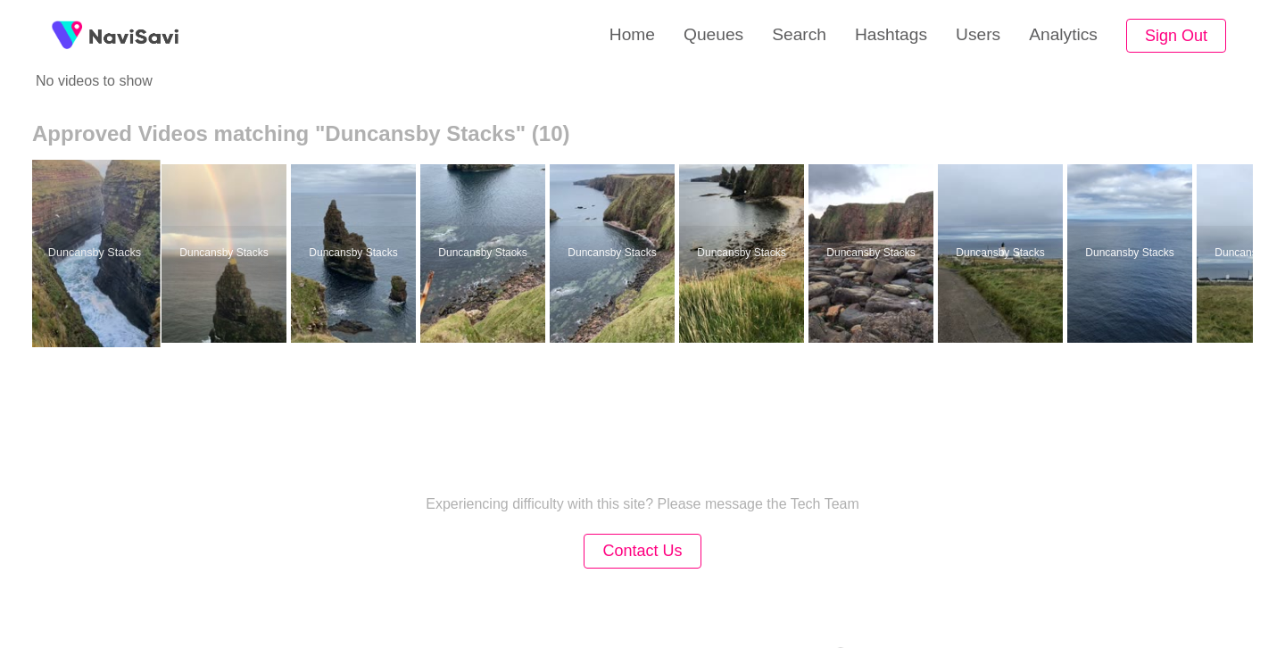
click at [116, 250] on div at bounding box center [94, 253] width 131 height 187
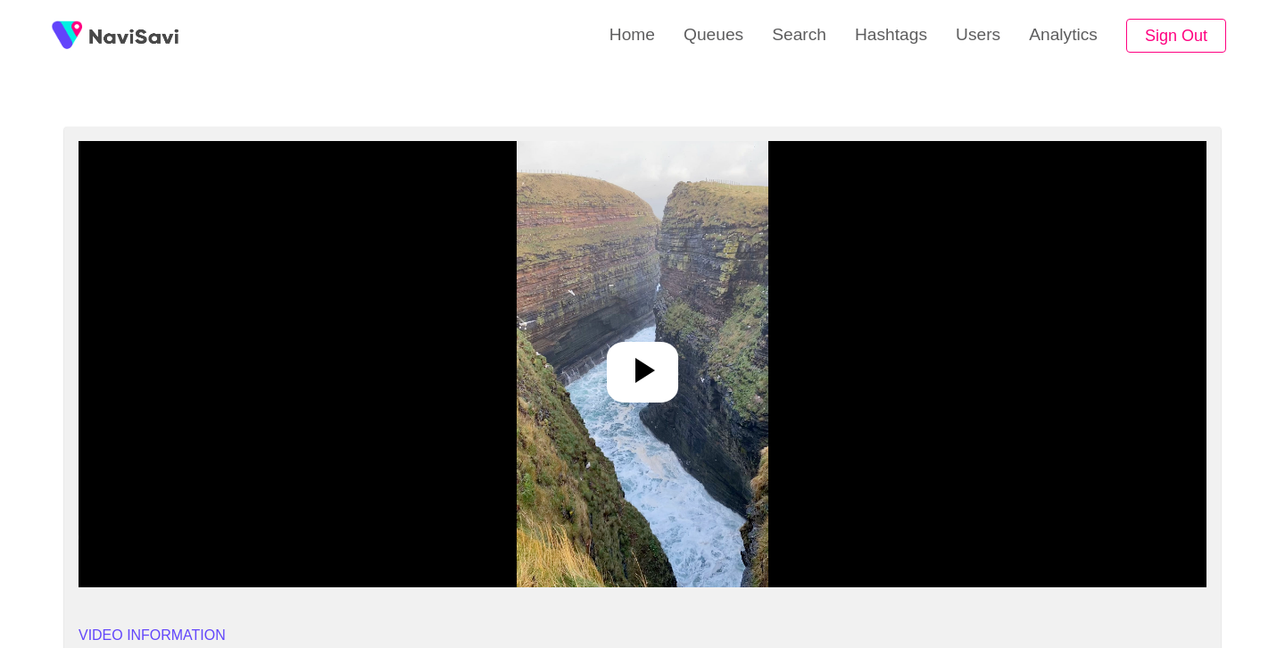
scroll to position [97, 0]
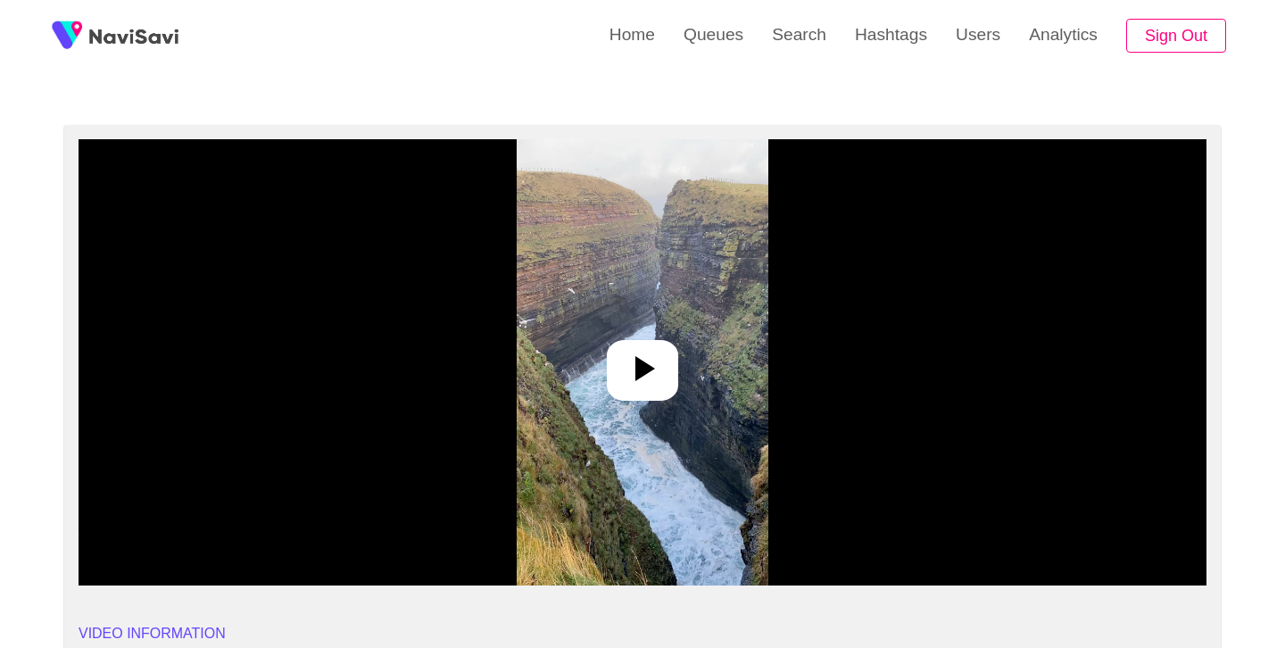
click at [670, 360] on div at bounding box center [642, 370] width 71 height 61
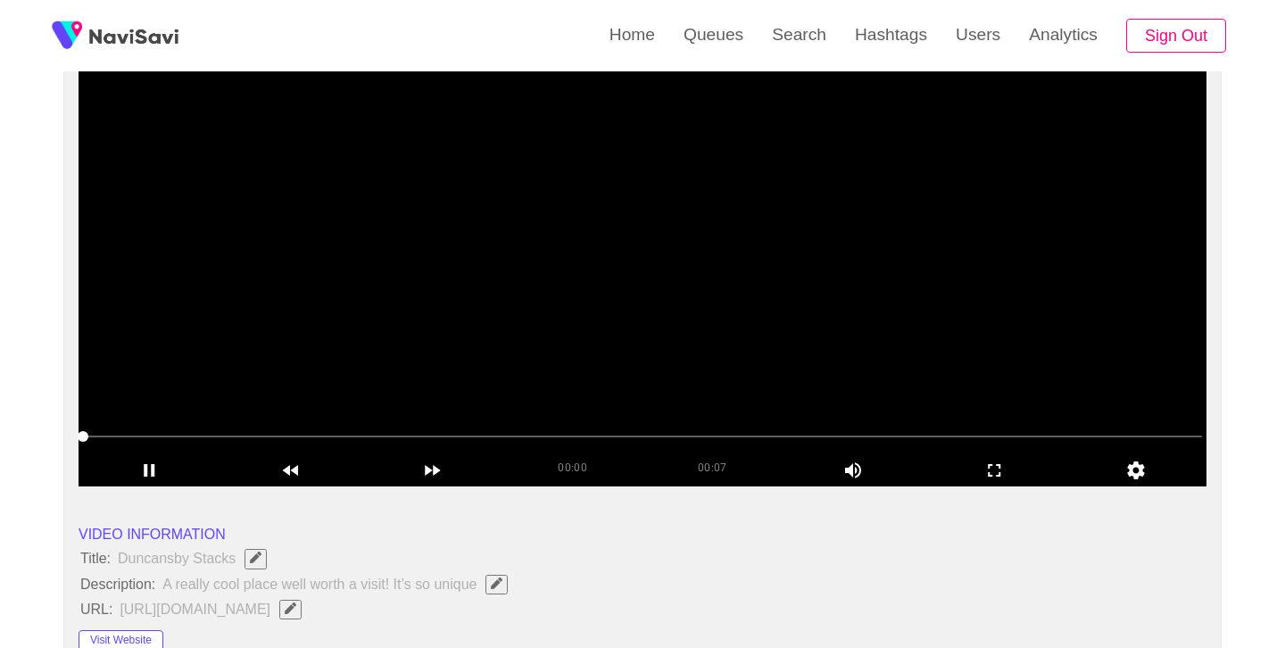
scroll to position [197, 0]
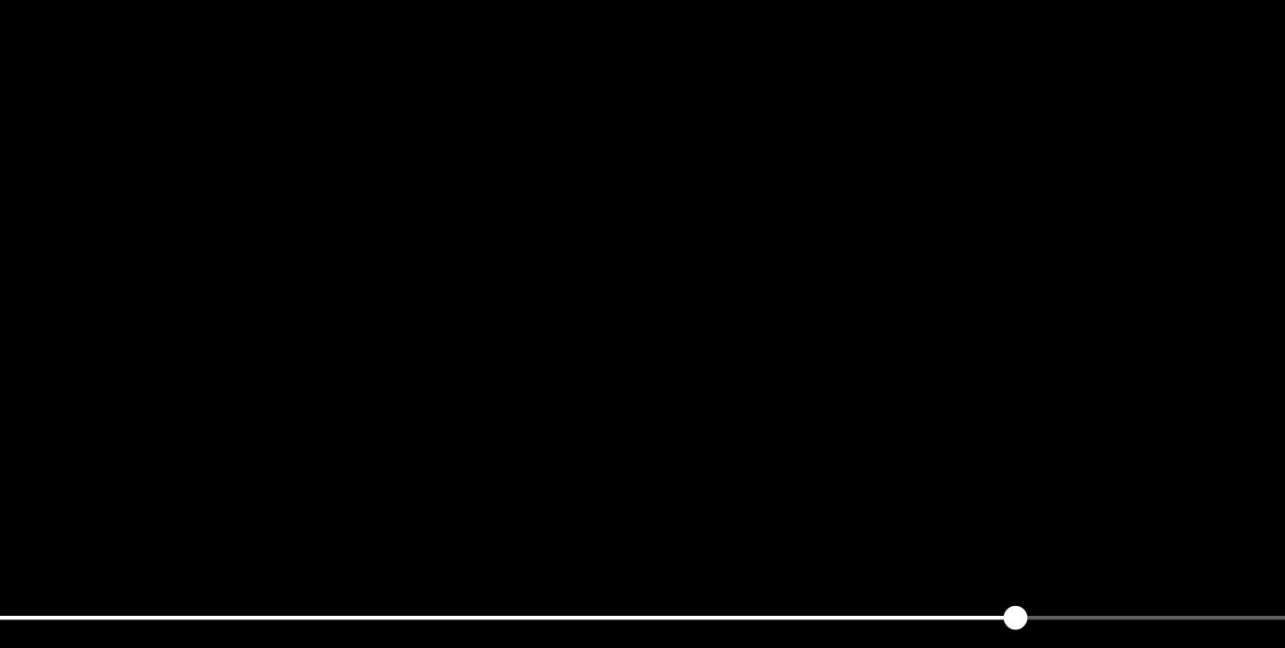
click at [663, 286] on video at bounding box center [643, 262] width 1128 height 446
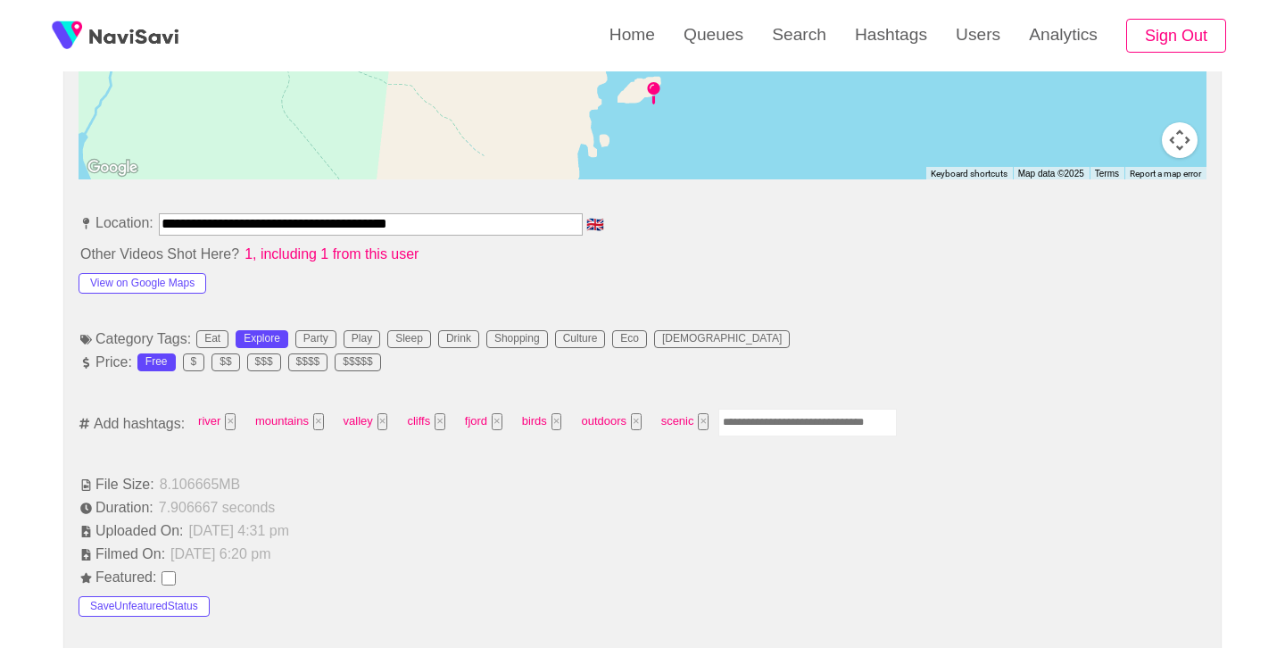
scroll to position [908, 0]
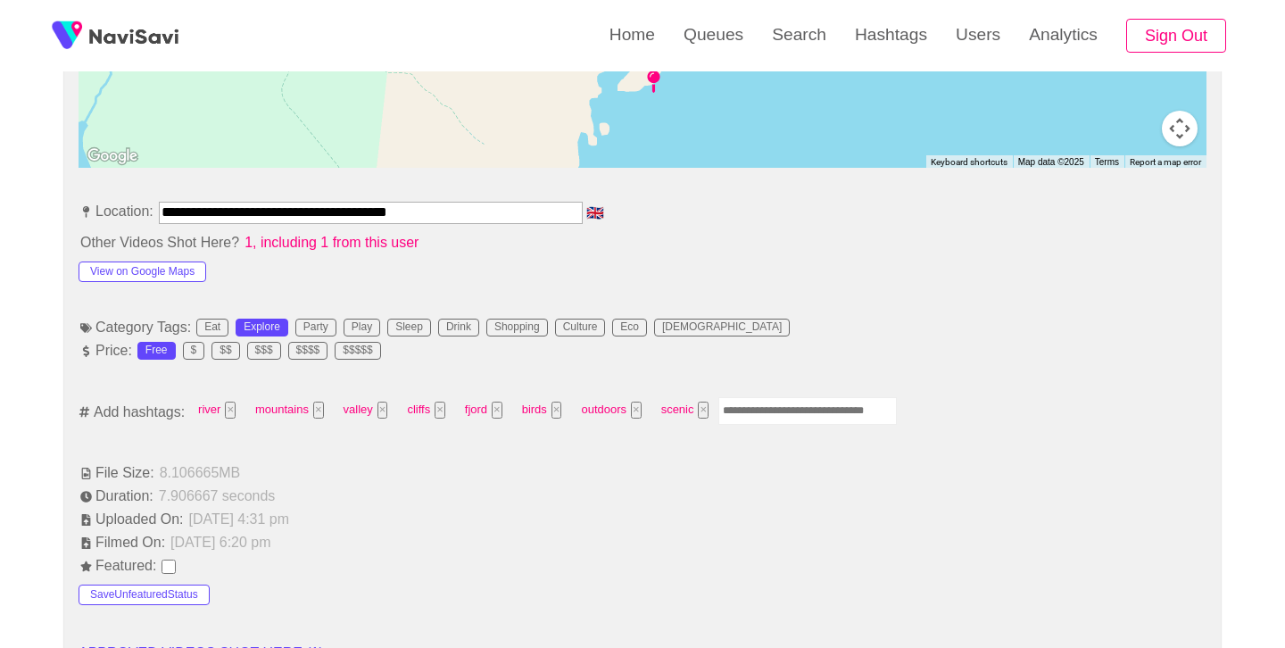
click at [780, 417] on input "Enter tag here and press return" at bounding box center [808, 411] width 179 height 28
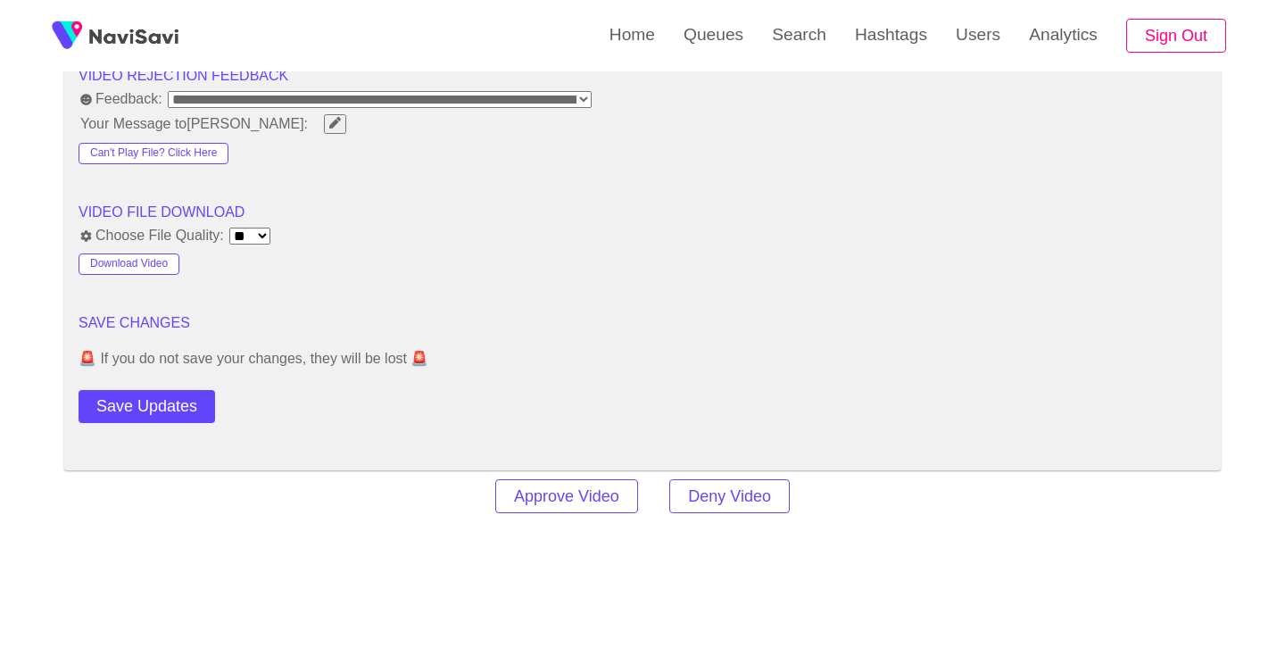
scroll to position [2271, 0]
click at [210, 421] on button "Save Updates" at bounding box center [147, 405] width 137 height 33
click at [703, 29] on link "Queues" at bounding box center [714, 35] width 88 height 70
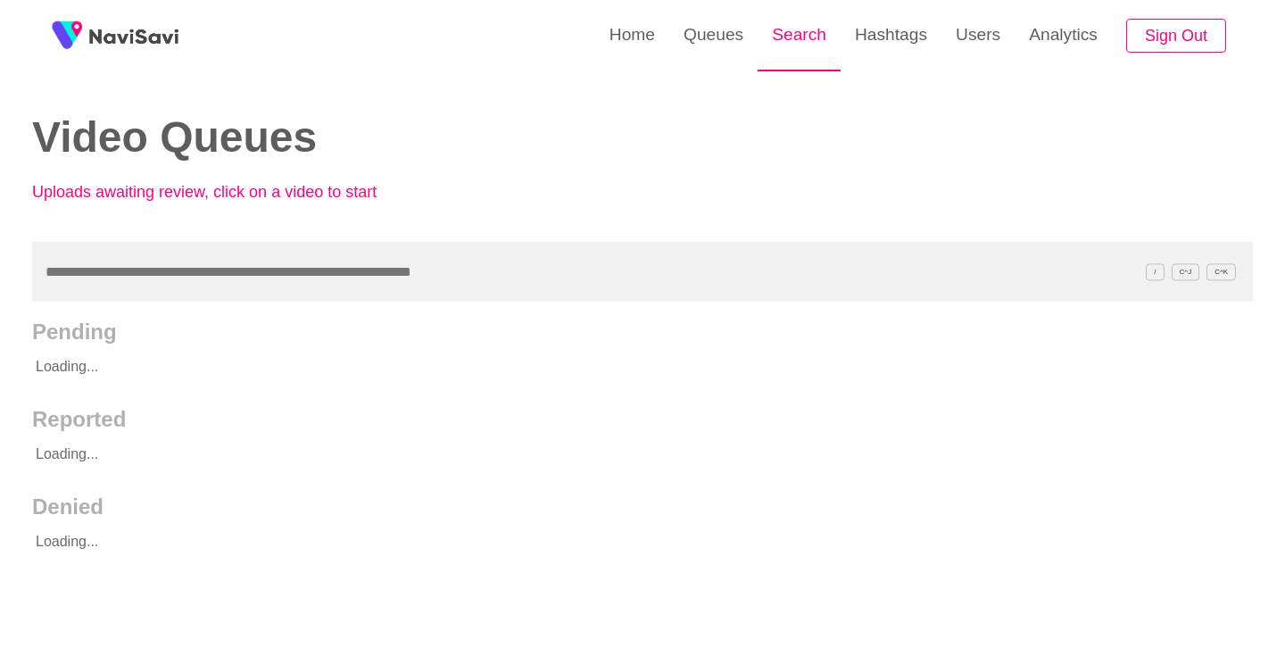
click at [791, 37] on link "Search" at bounding box center [799, 35] width 83 height 70
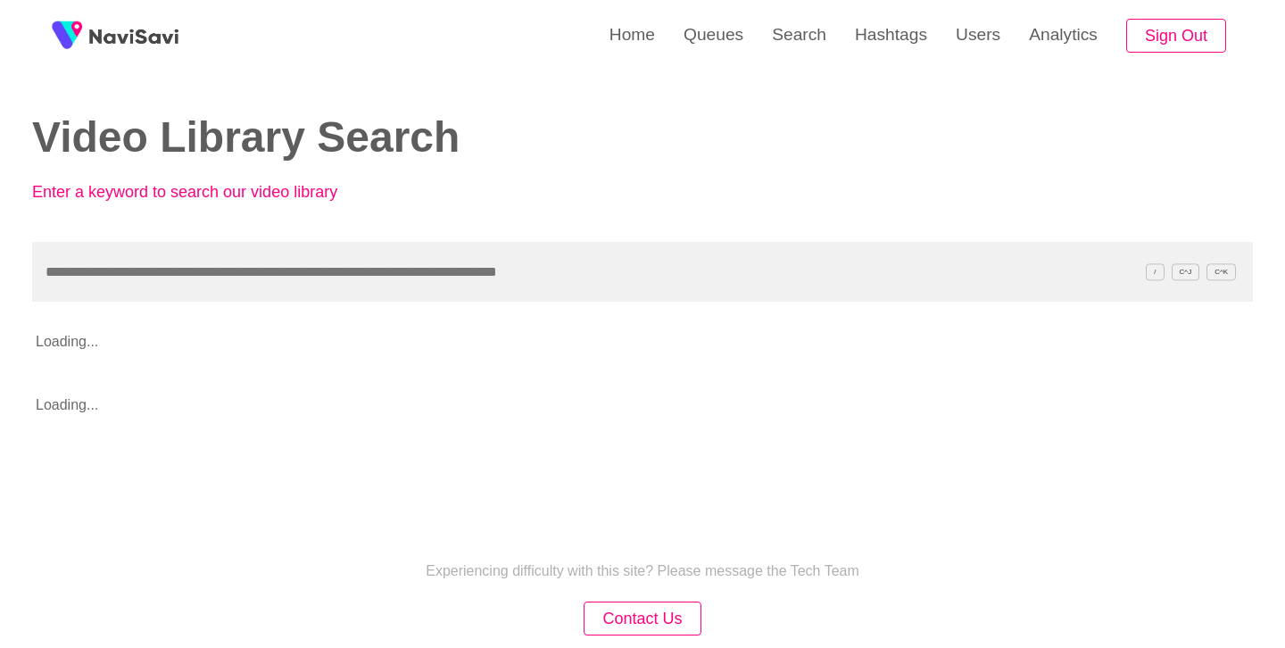
drag, startPoint x: 391, startPoint y: 294, endPoint x: 377, endPoint y: 234, distance: 61.5
click at [389, 291] on input "text" at bounding box center [642, 272] width 1221 height 60
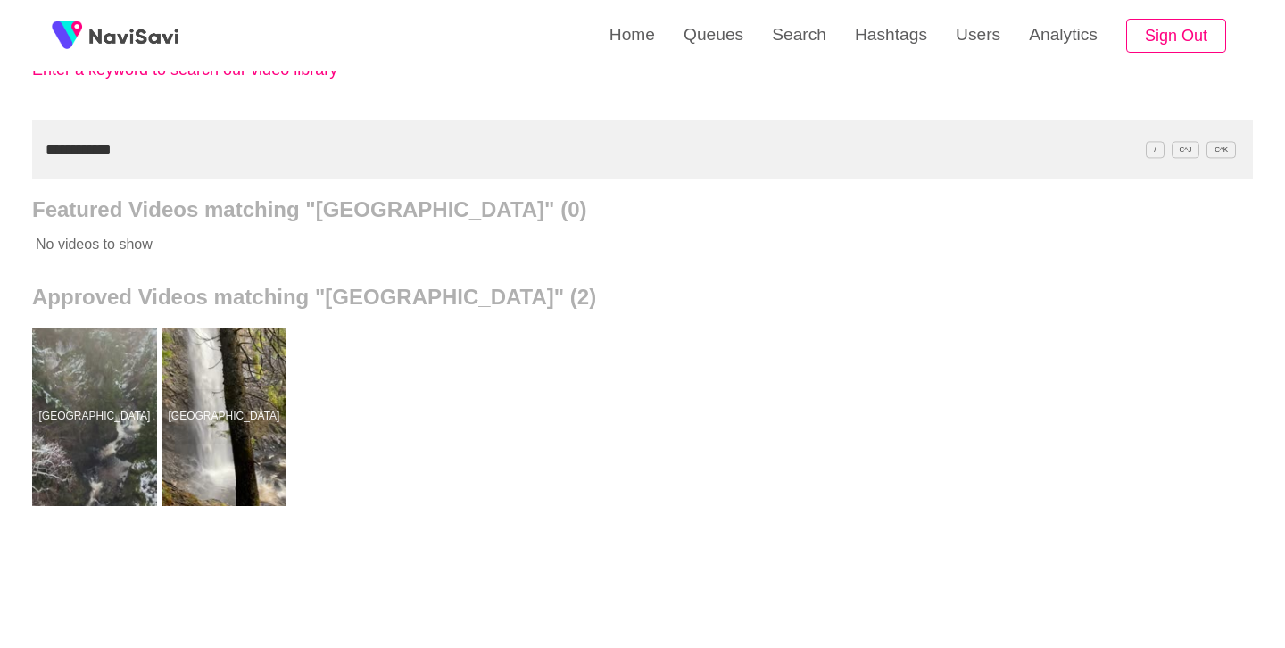
scroll to position [184, 0]
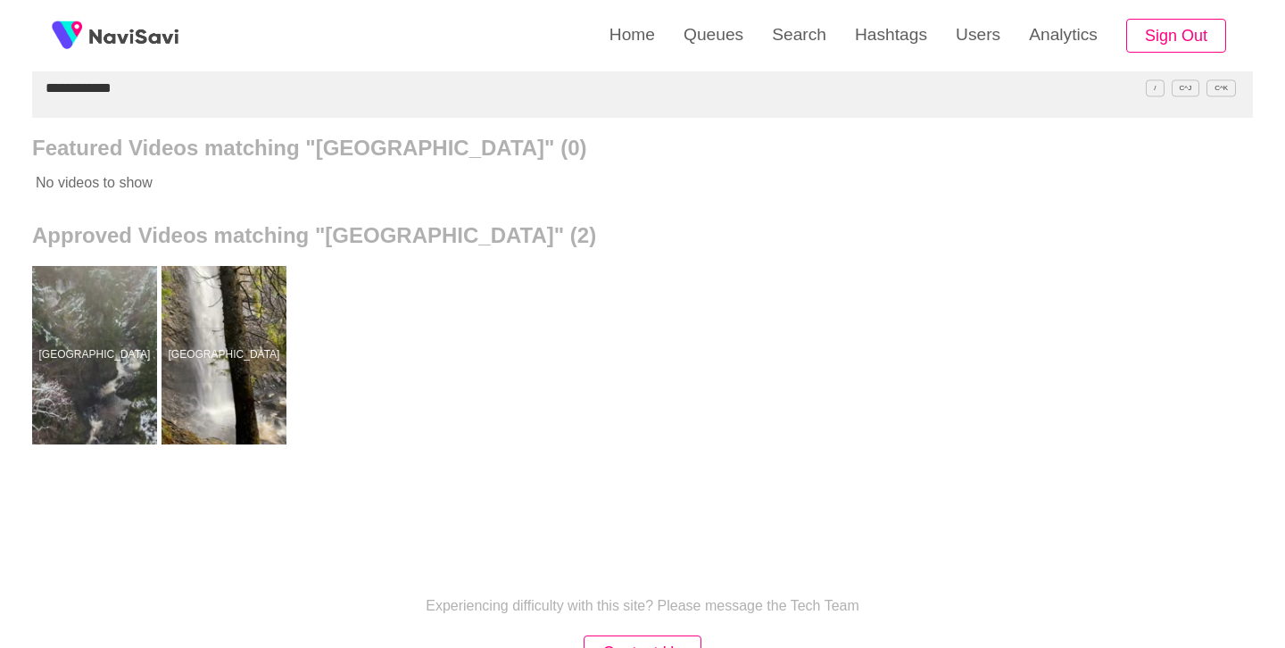
click at [214, 405] on div at bounding box center [224, 355] width 125 height 179
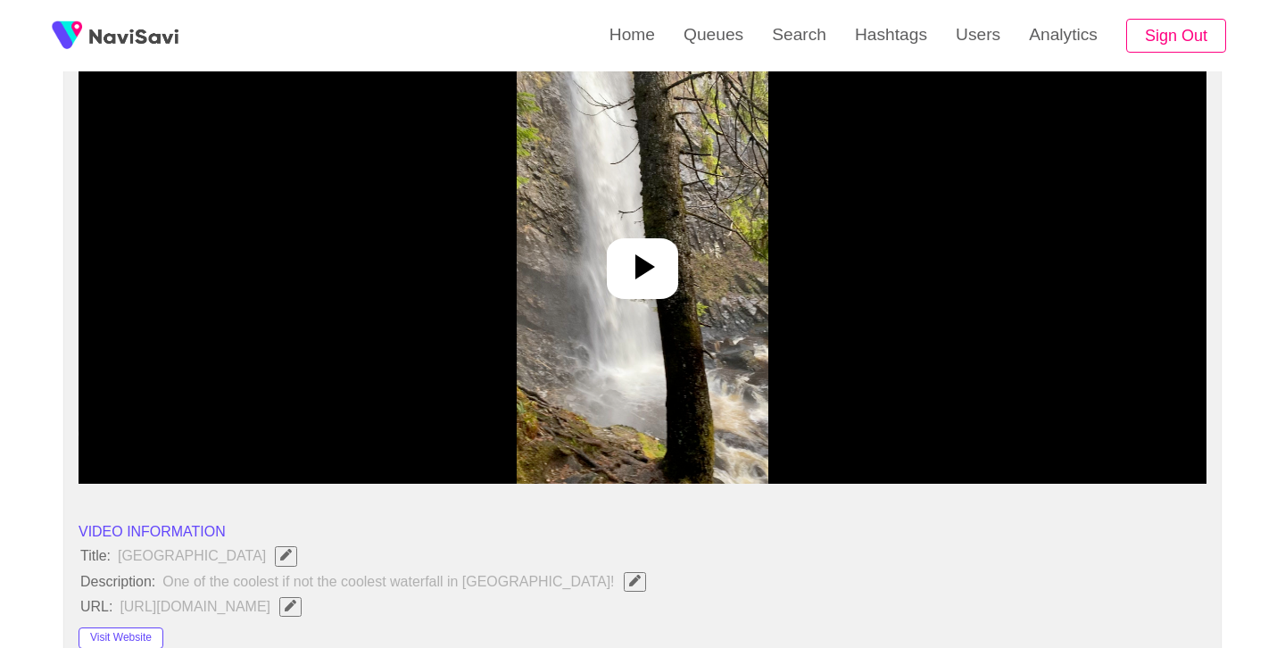
scroll to position [202, 0]
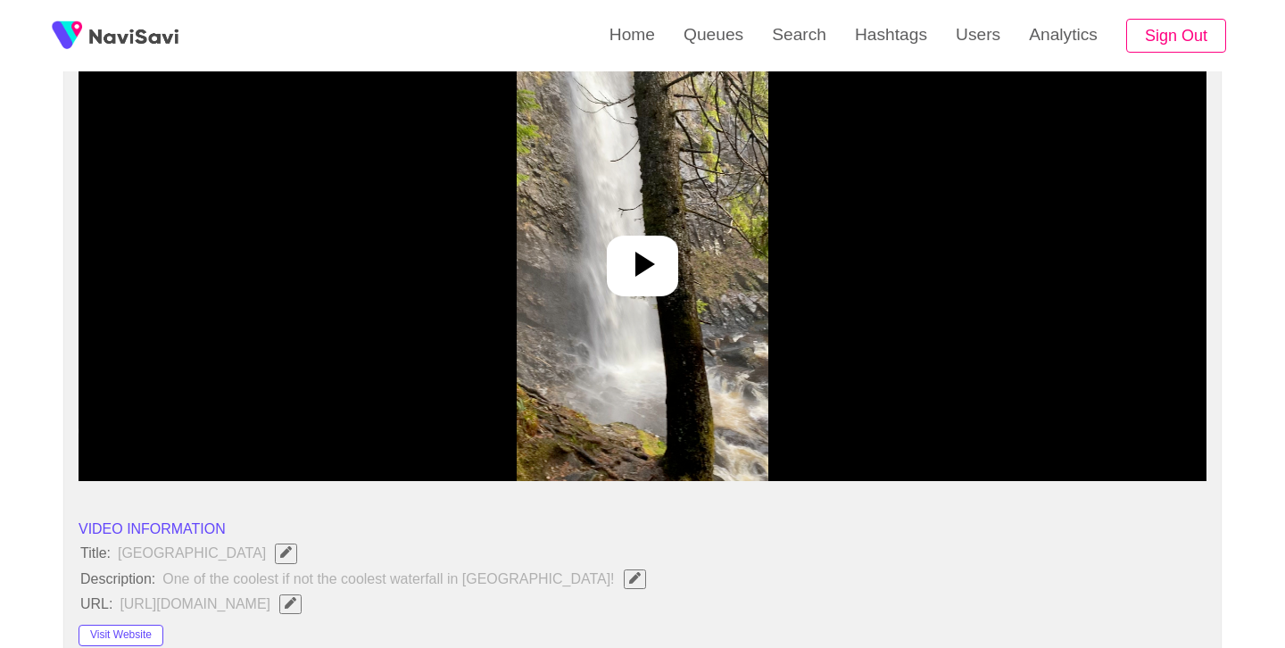
click at [650, 287] on div at bounding box center [642, 266] width 71 height 61
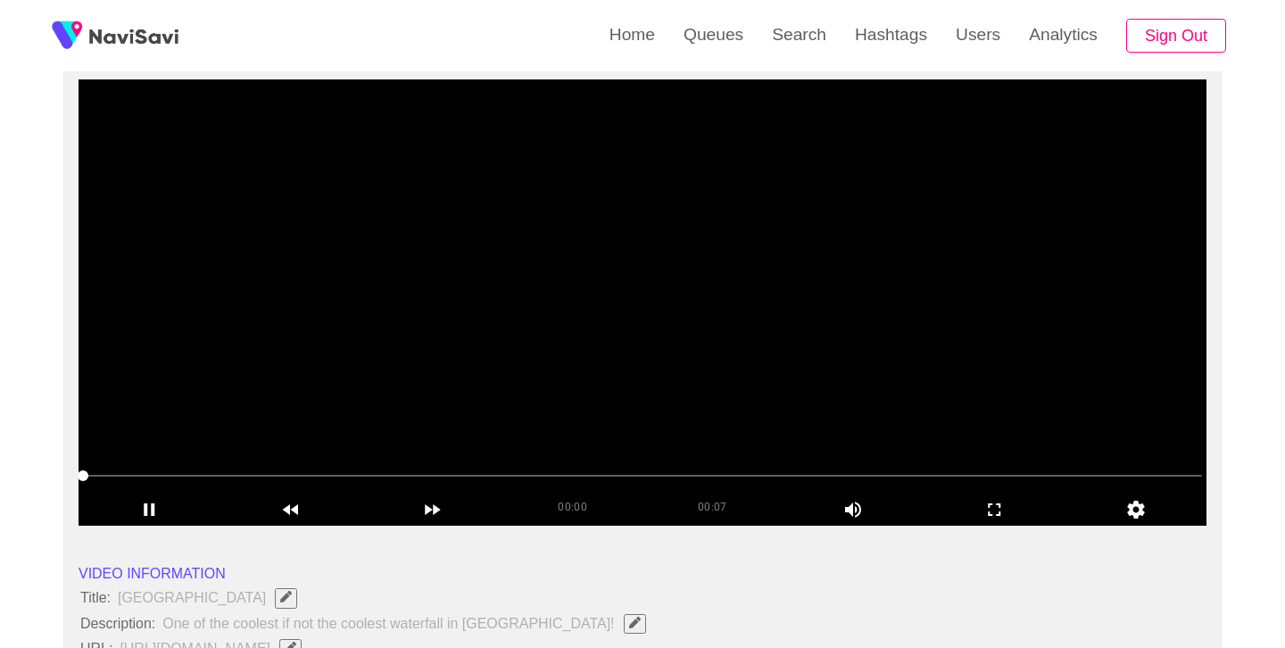
scroll to position [156, 0]
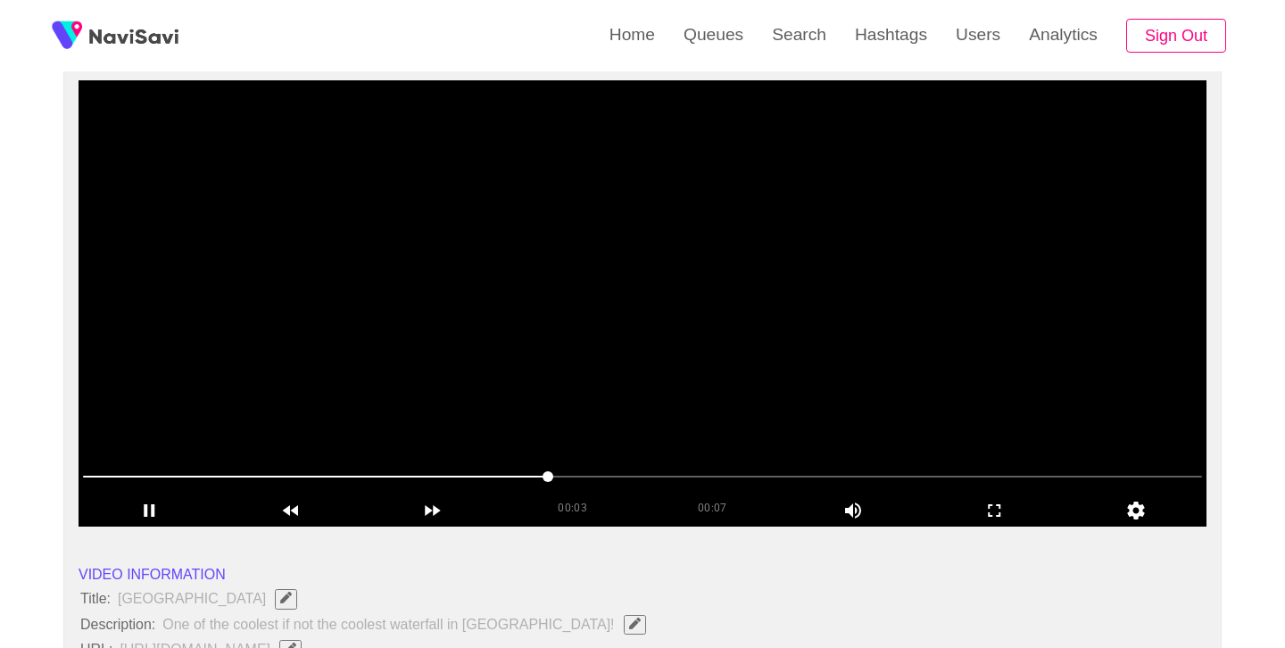
click at [703, 334] on video at bounding box center [643, 303] width 1128 height 446
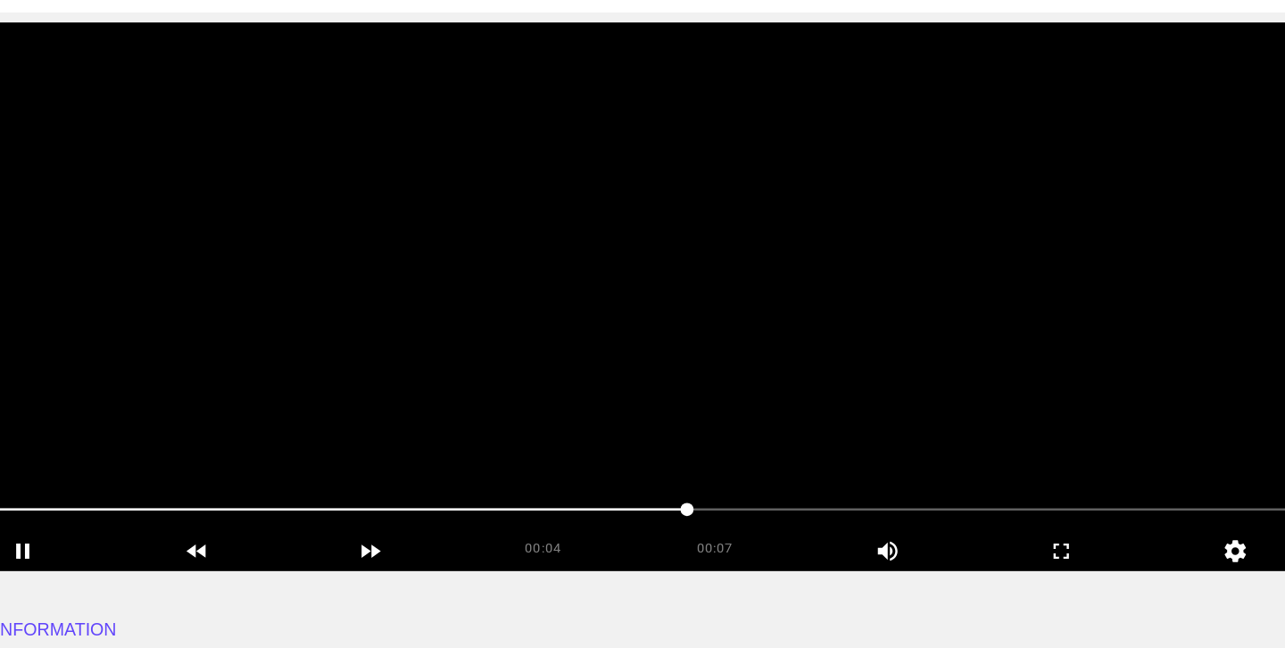
click at [700, 337] on video at bounding box center [643, 303] width 1128 height 446
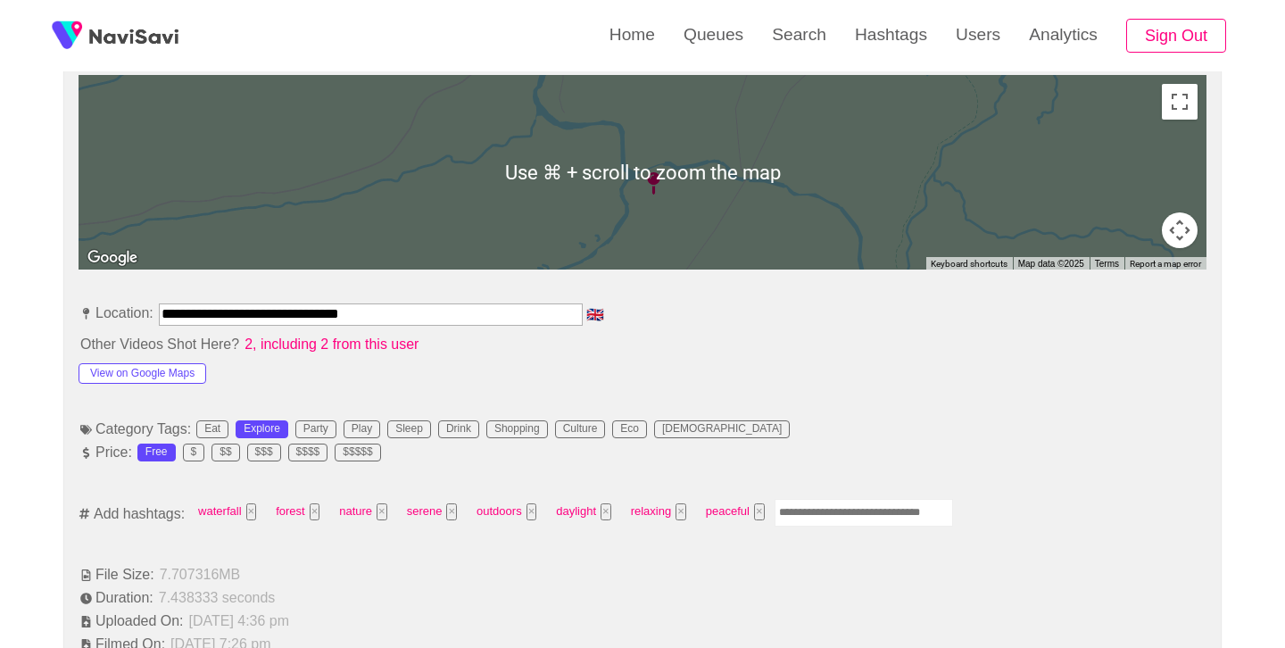
scroll to position [809, 0]
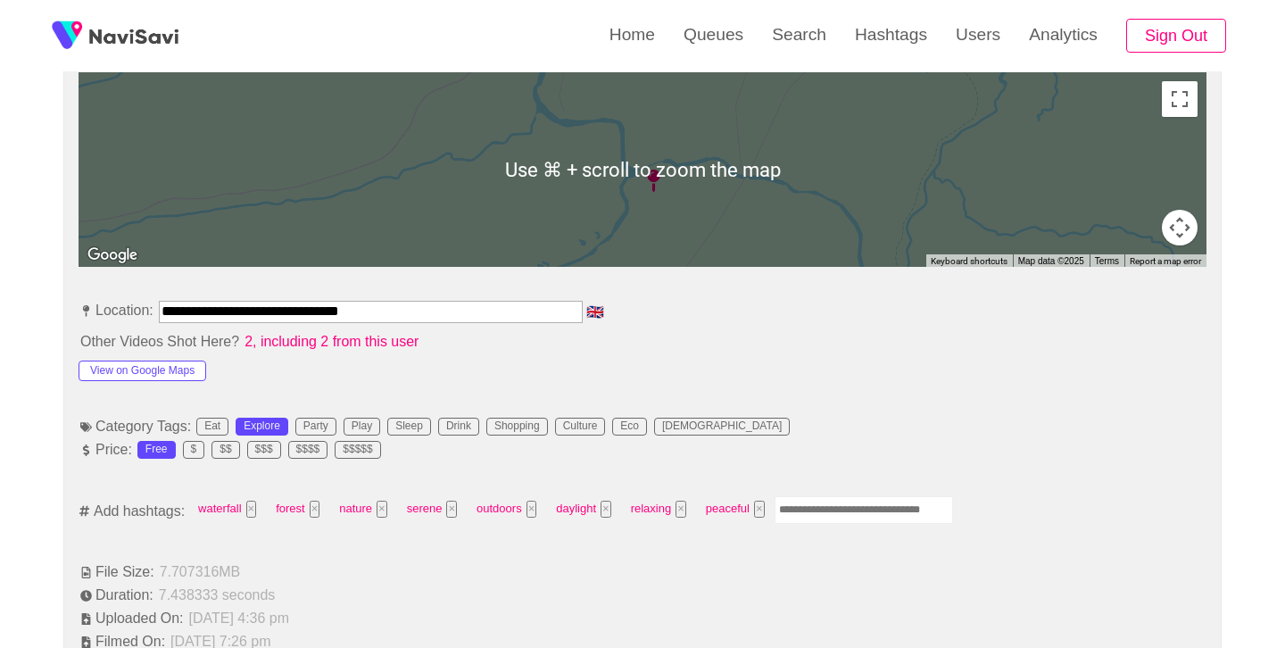
drag, startPoint x: 836, startPoint y: 514, endPoint x: 829, endPoint y: 447, distance: 67.3
click at [836, 511] on input "Enter tag here and press return" at bounding box center [864, 510] width 179 height 28
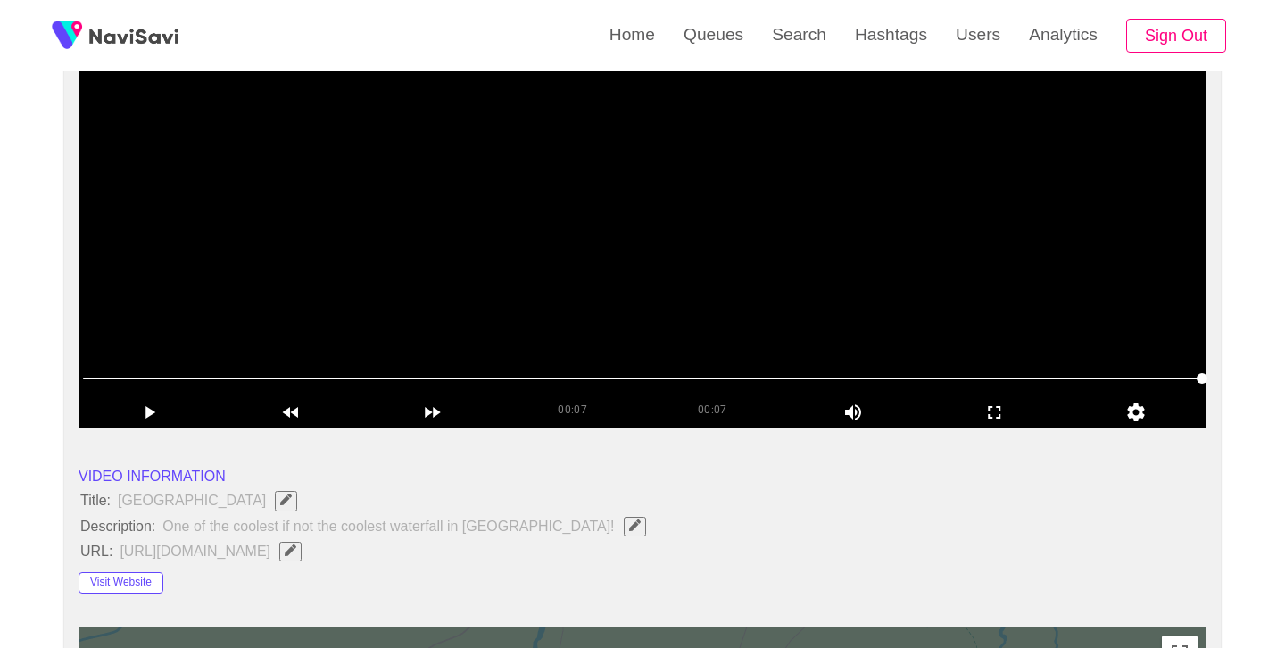
click at [614, 238] on video at bounding box center [643, 205] width 1128 height 446
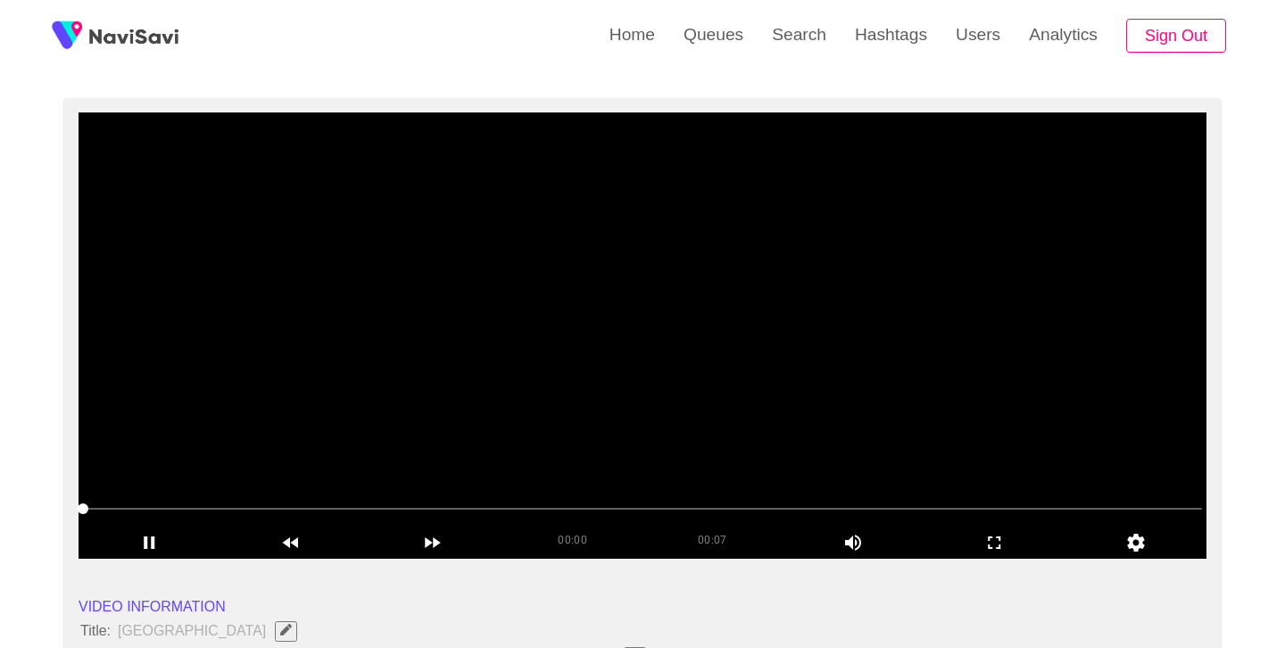
scroll to position [127, 0]
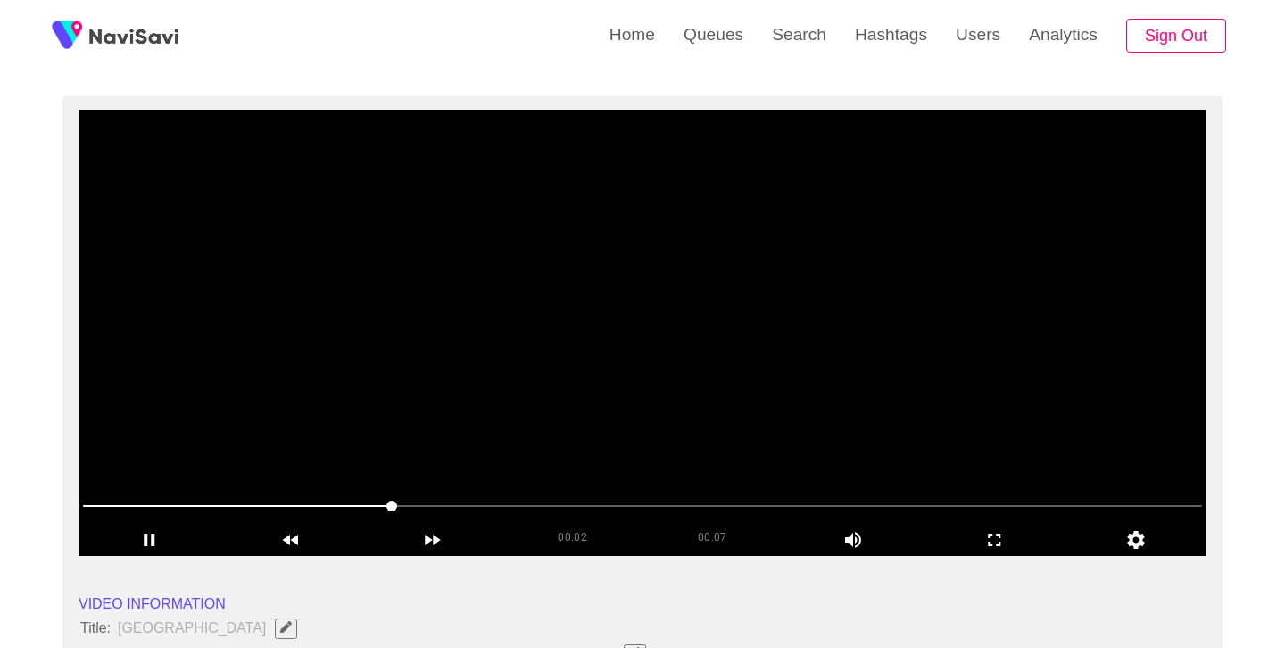
click at [614, 238] on video at bounding box center [643, 333] width 1128 height 446
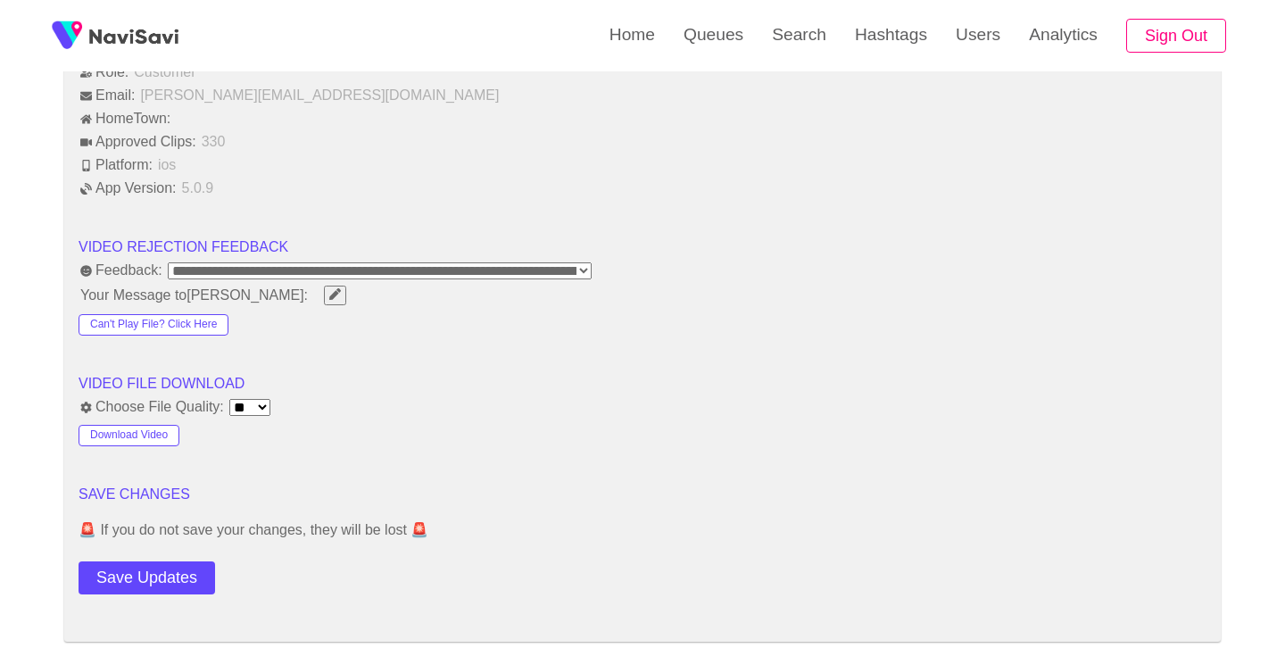
scroll to position [2115, 0]
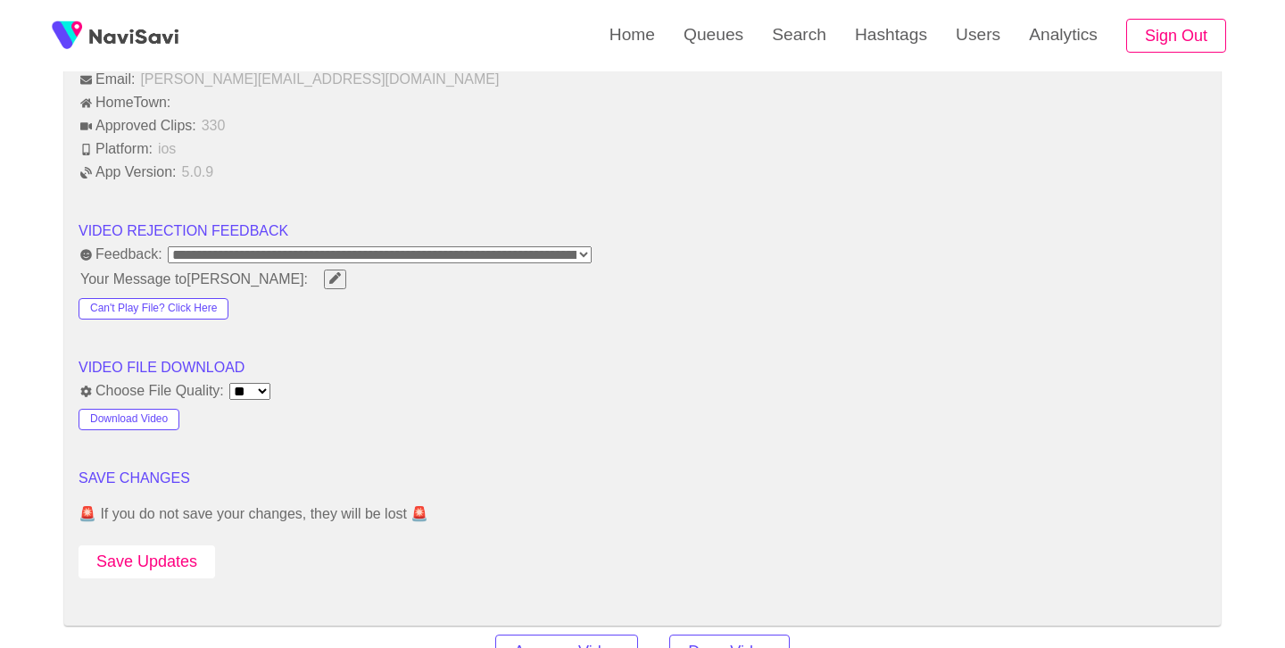
click at [169, 560] on button "Save Updates" at bounding box center [147, 561] width 137 height 33
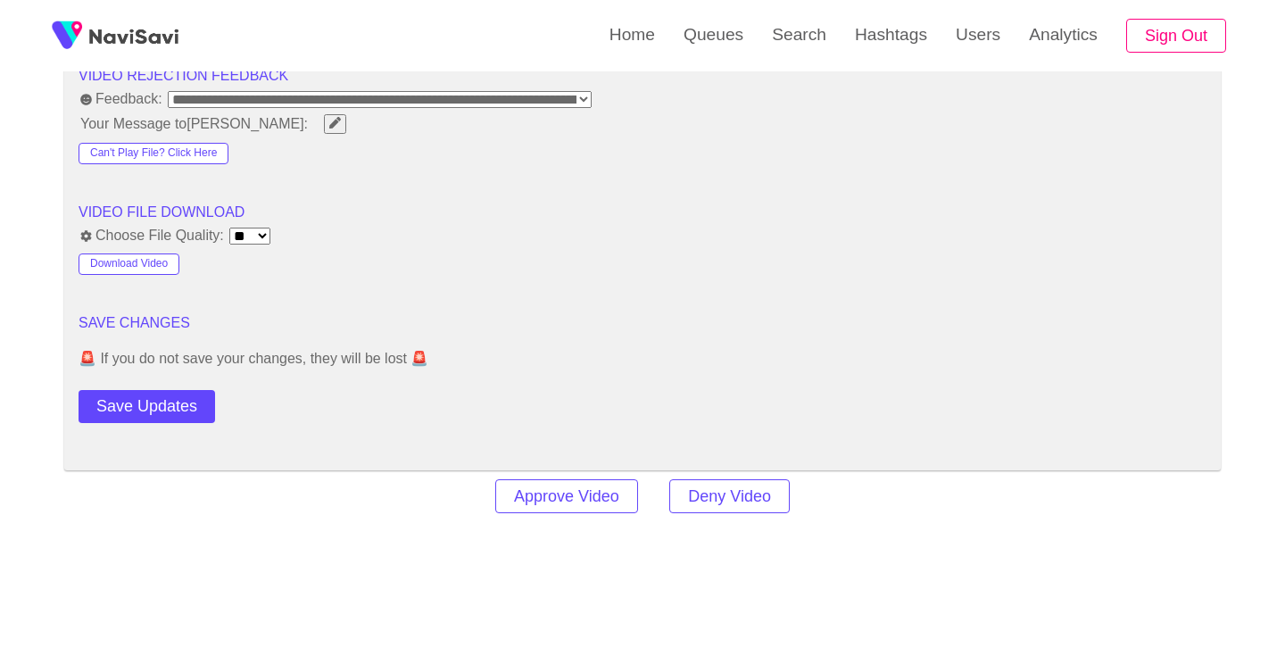
scroll to position [1961, 0]
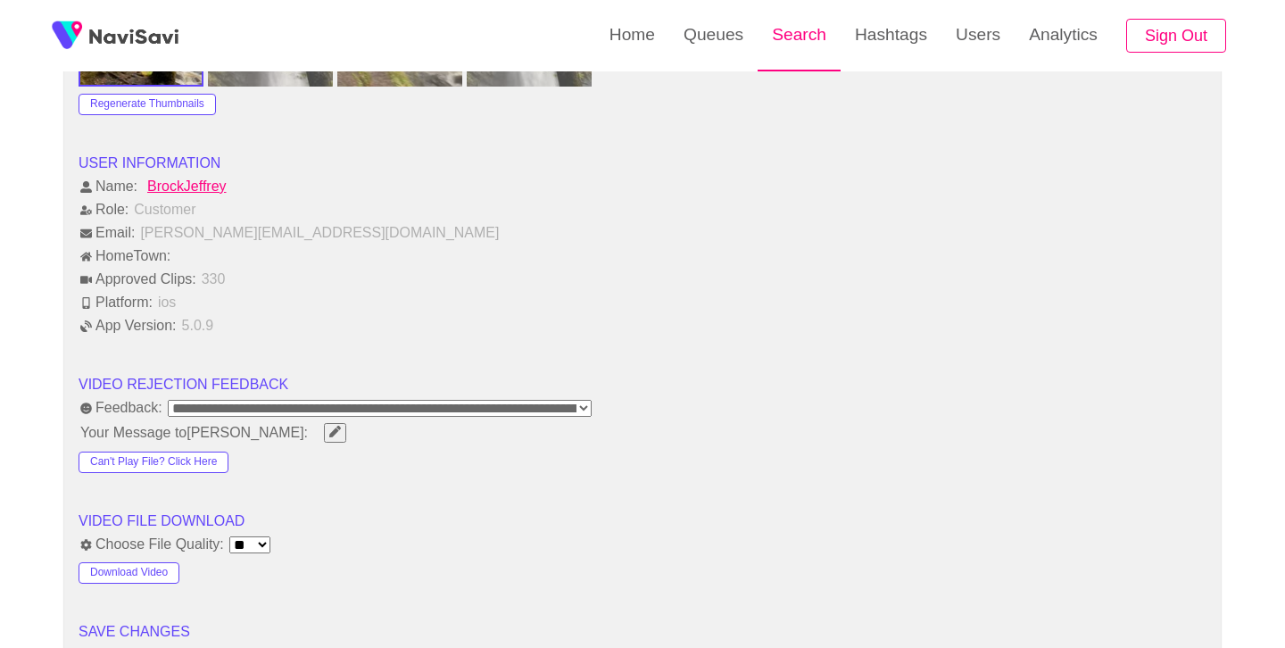
click at [795, 46] on link "Search" at bounding box center [799, 35] width 83 height 70
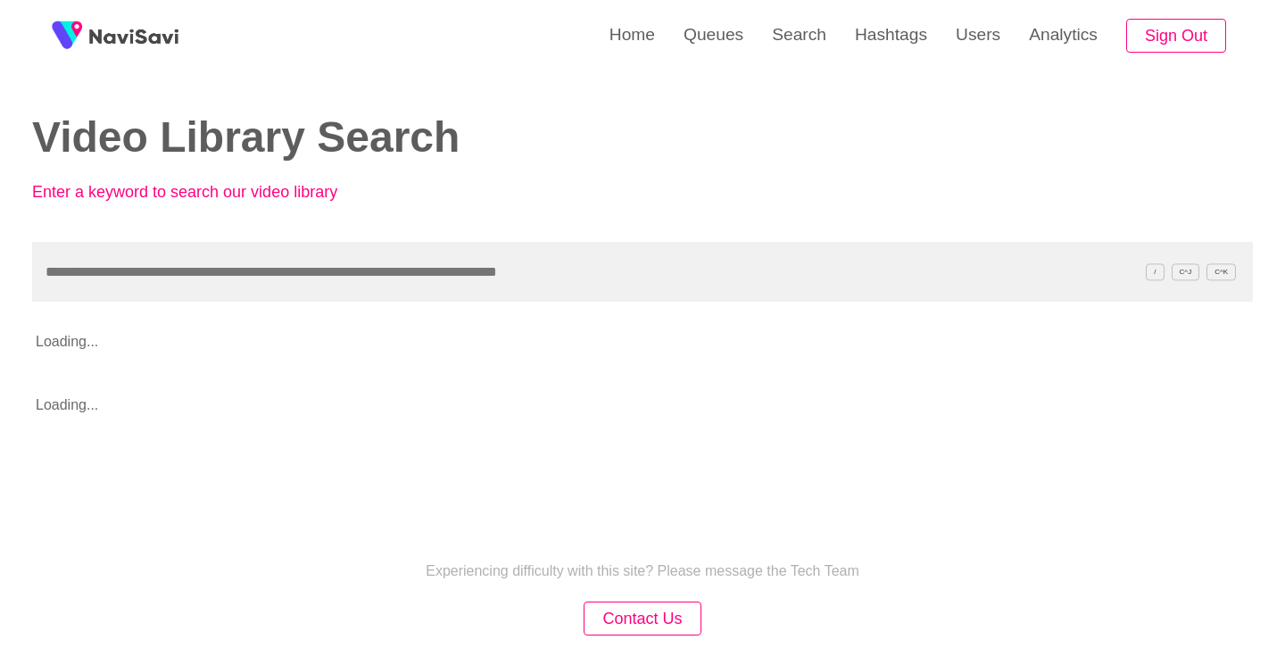
drag, startPoint x: 369, startPoint y: 285, endPoint x: 372, endPoint y: 261, distance: 24.4
click at [369, 285] on input "text" at bounding box center [642, 272] width 1221 height 60
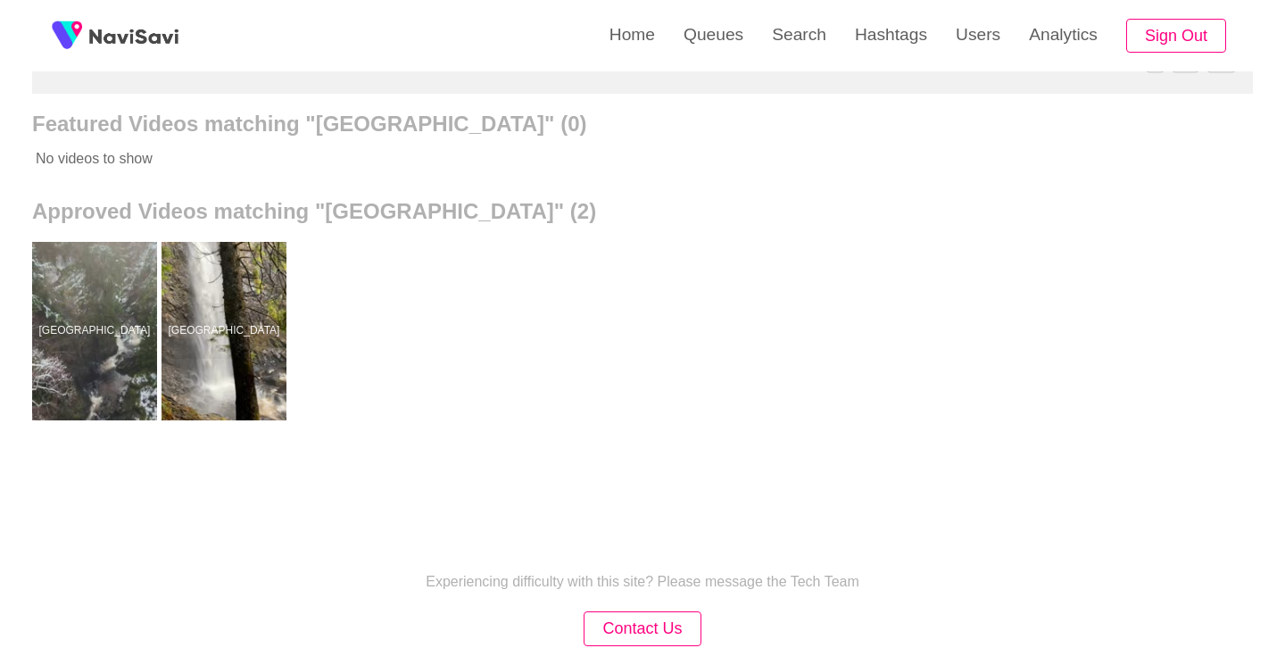
scroll to position [211, 0]
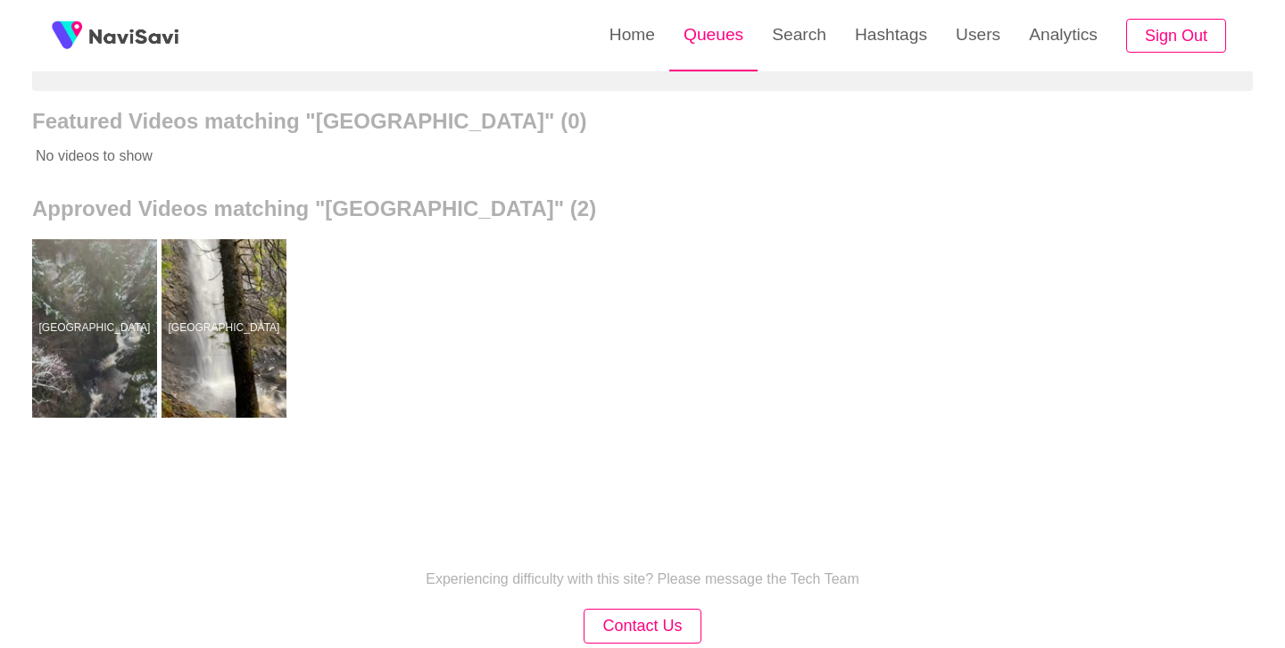
click at [711, 28] on link "Queues" at bounding box center [714, 35] width 88 height 70
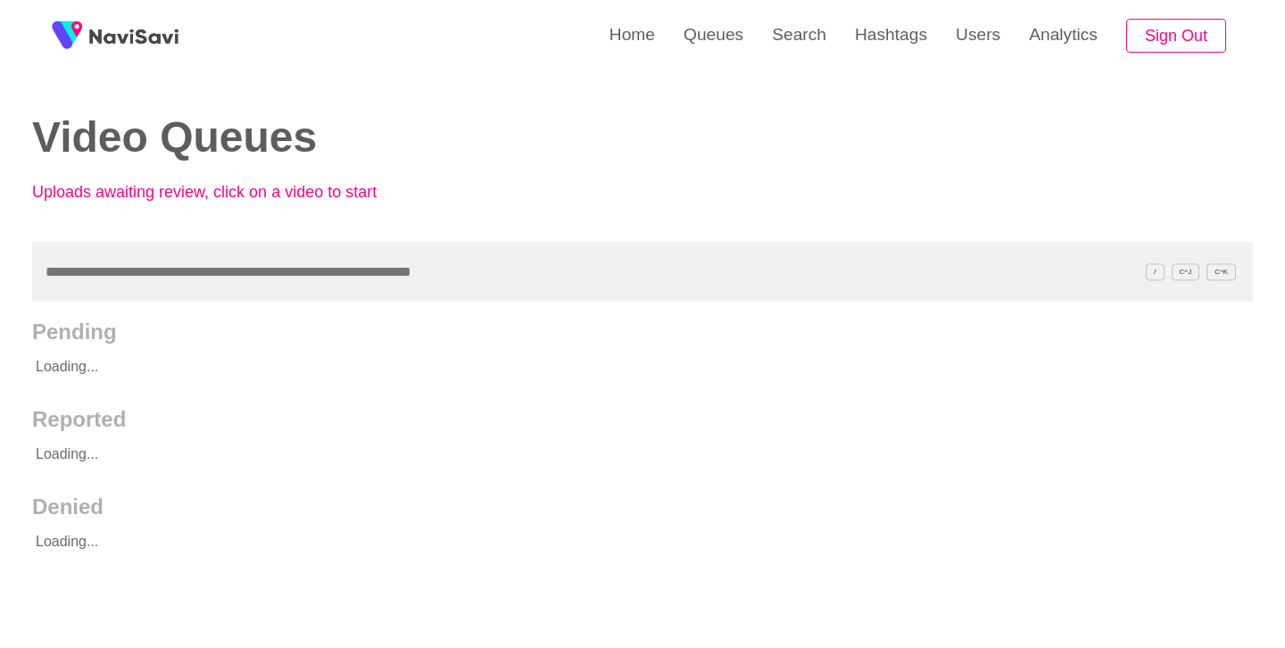
click at [260, 290] on input "text" at bounding box center [642, 272] width 1221 height 60
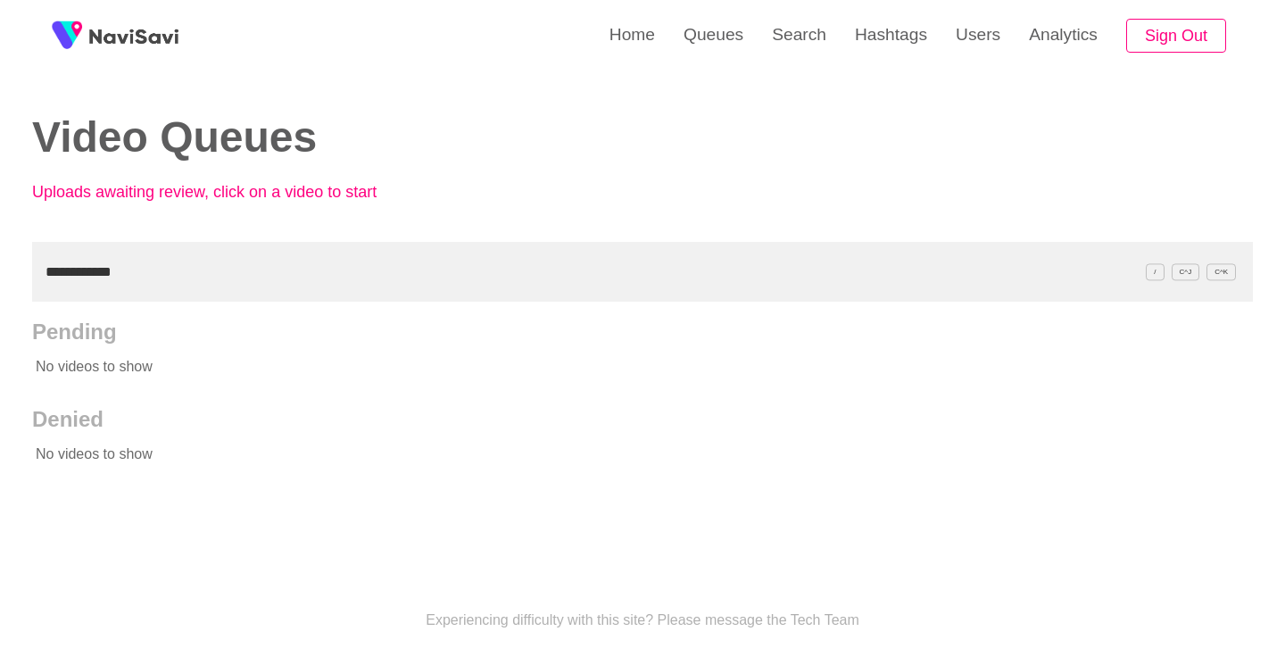
scroll to position [49, 0]
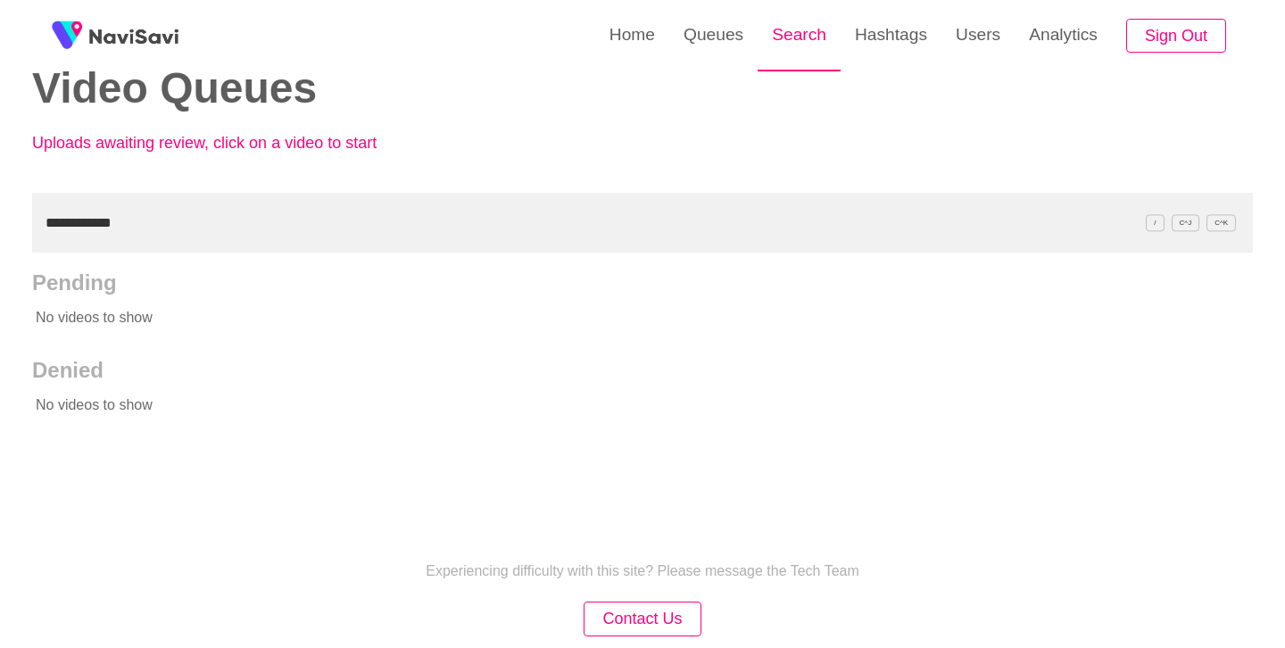
click at [786, 30] on link "Search" at bounding box center [799, 35] width 83 height 70
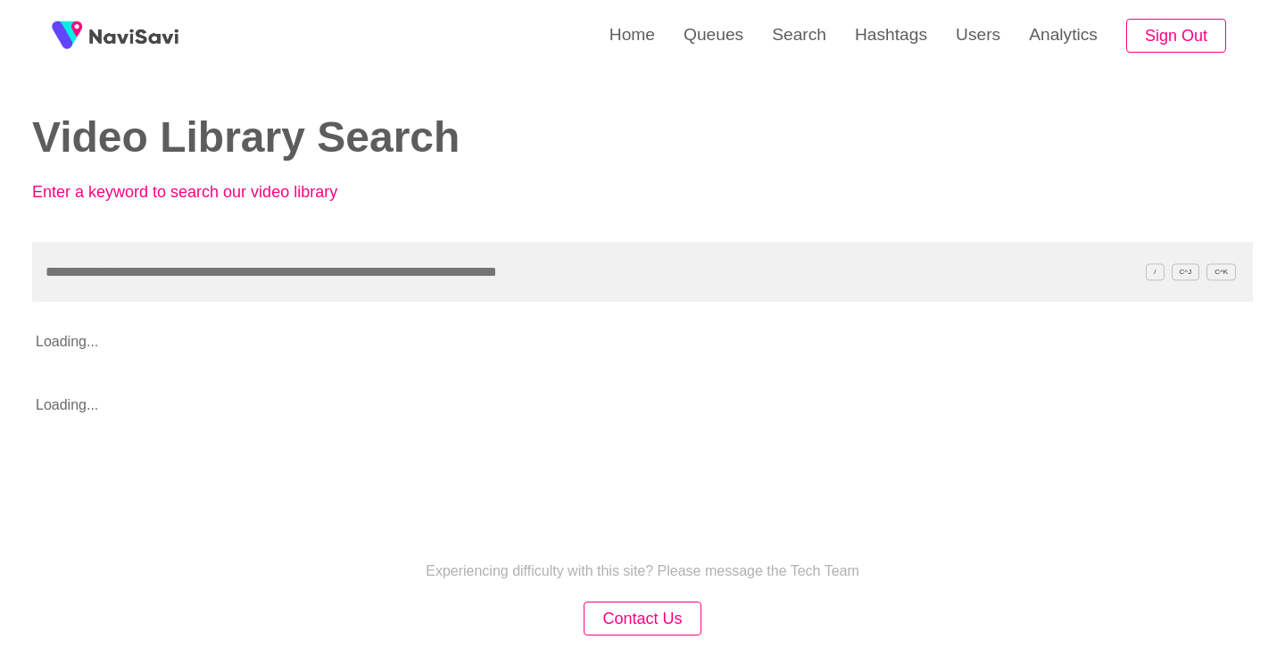
click at [250, 272] on input "text" at bounding box center [642, 272] width 1221 height 60
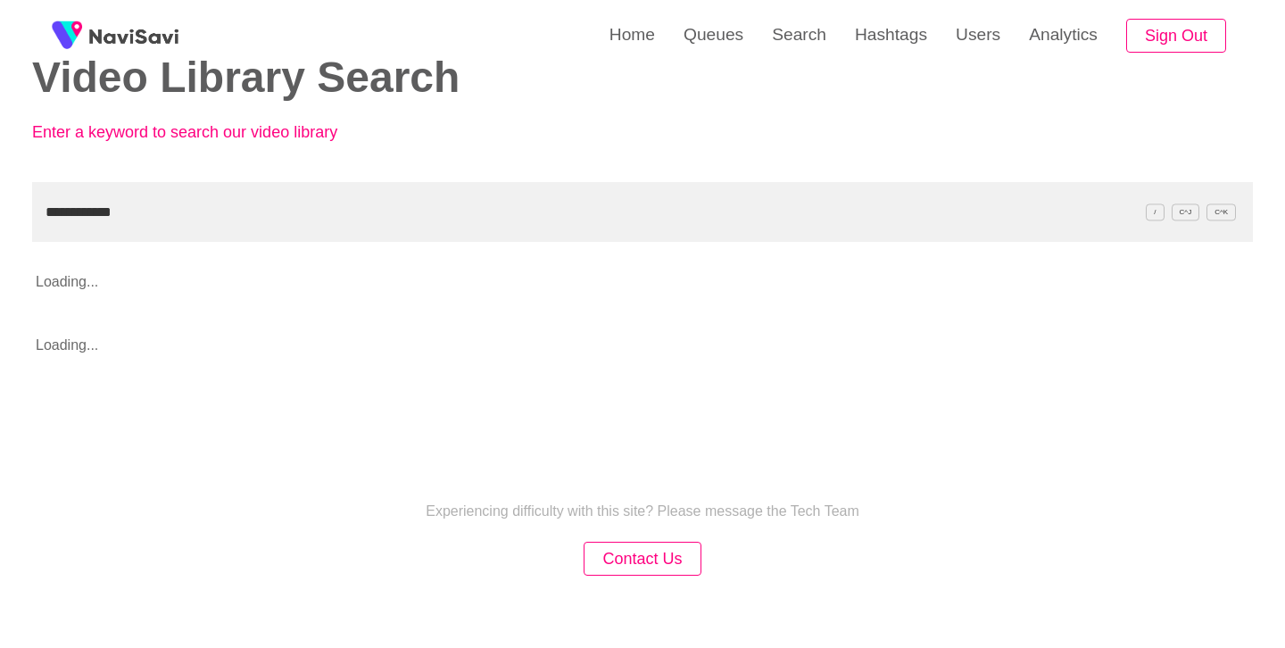
scroll to position [62, 0]
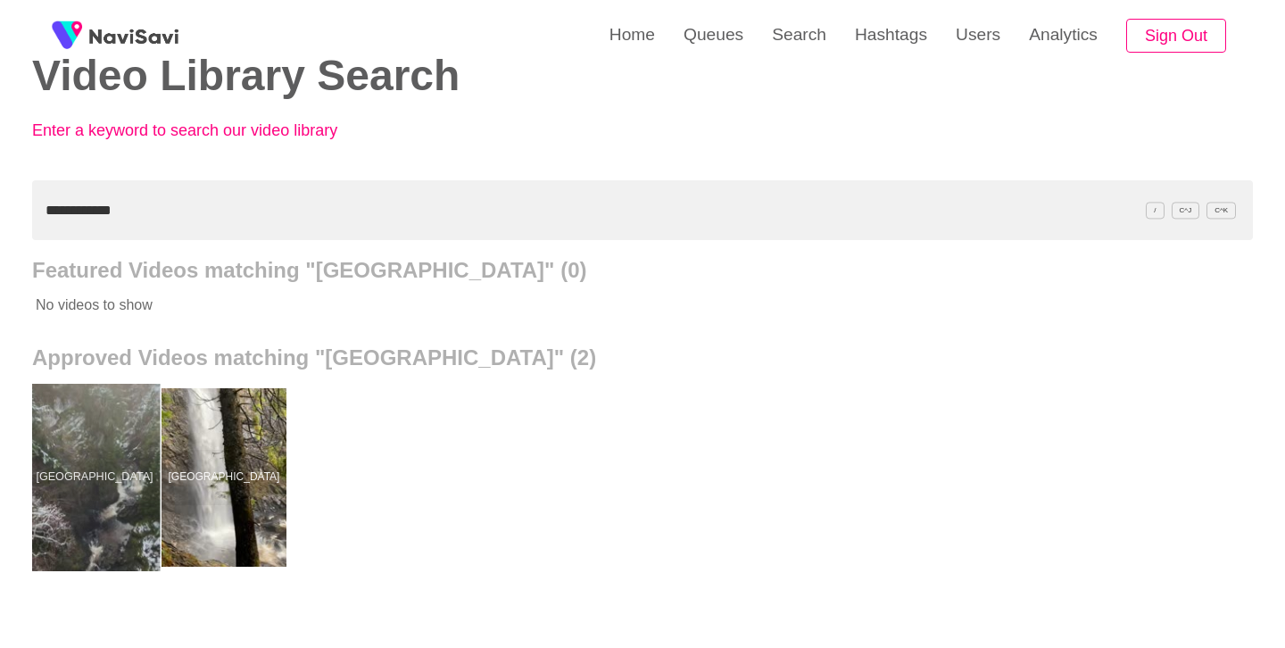
click at [67, 518] on div at bounding box center [94, 477] width 131 height 187
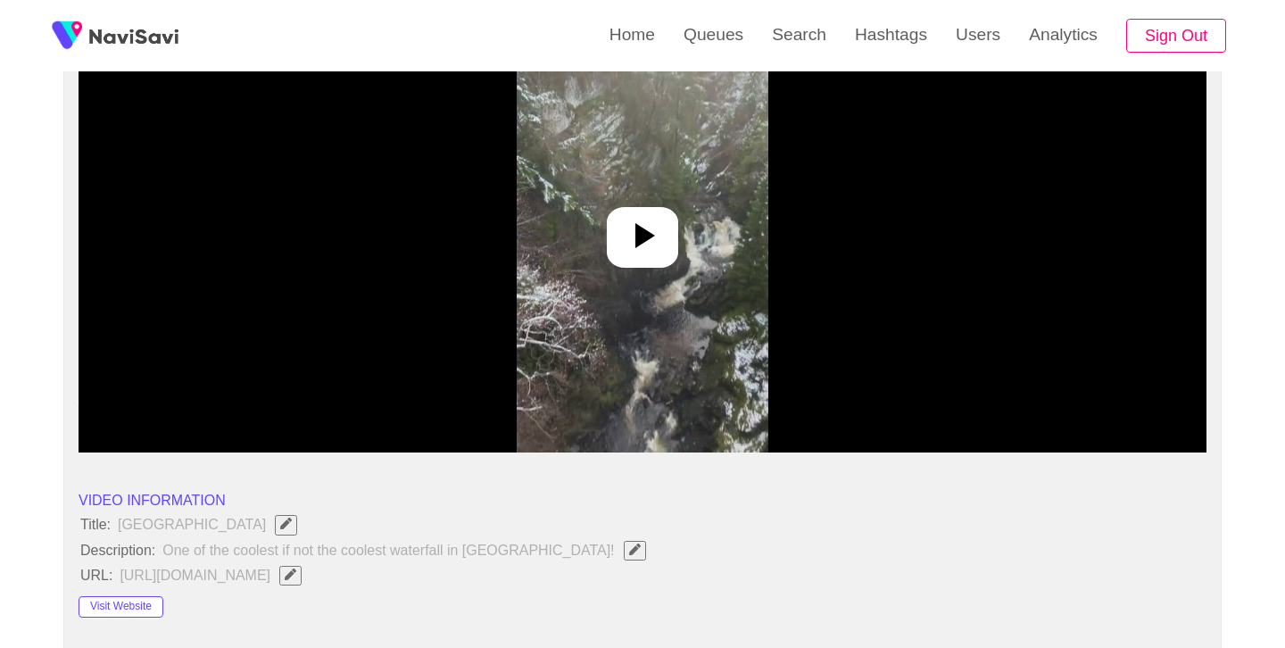
scroll to position [232, 0]
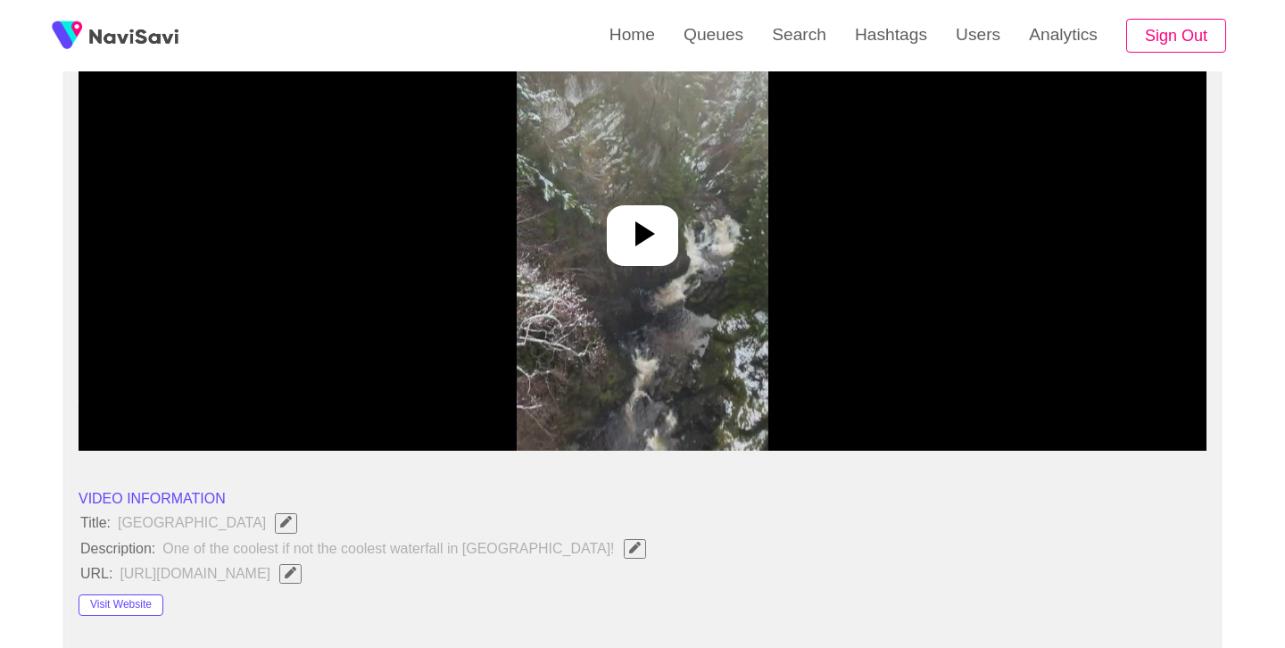
click at [656, 236] on icon at bounding box center [642, 233] width 43 height 43
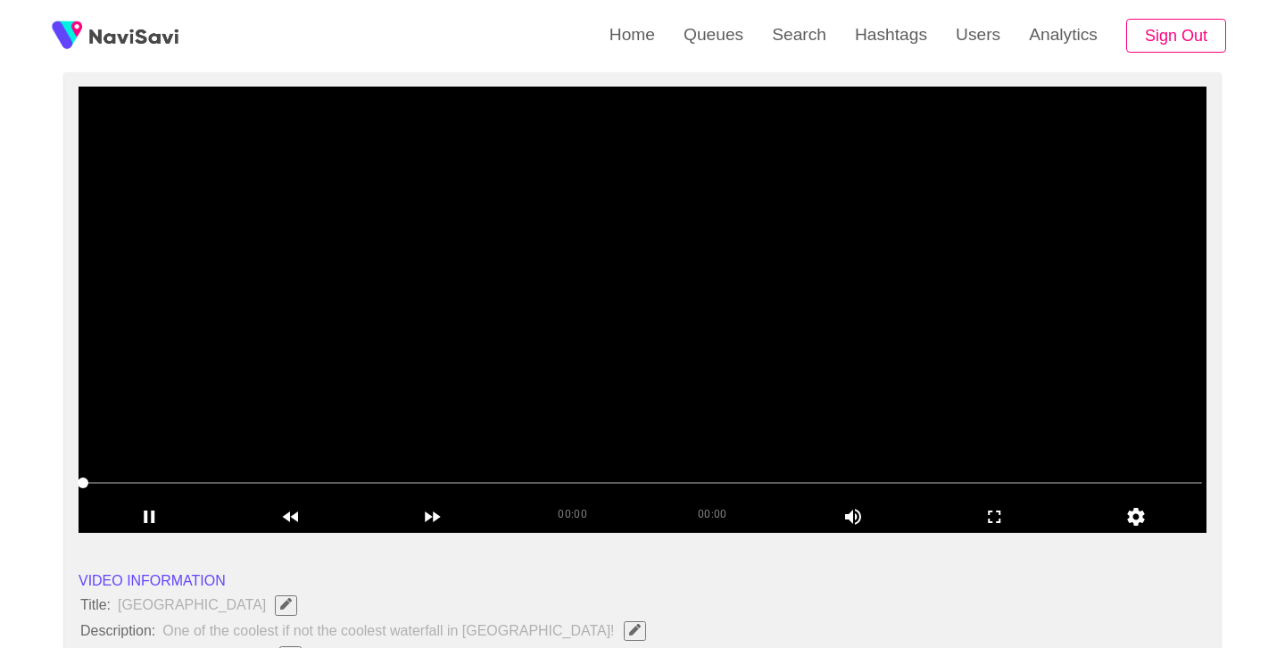
scroll to position [148, 0]
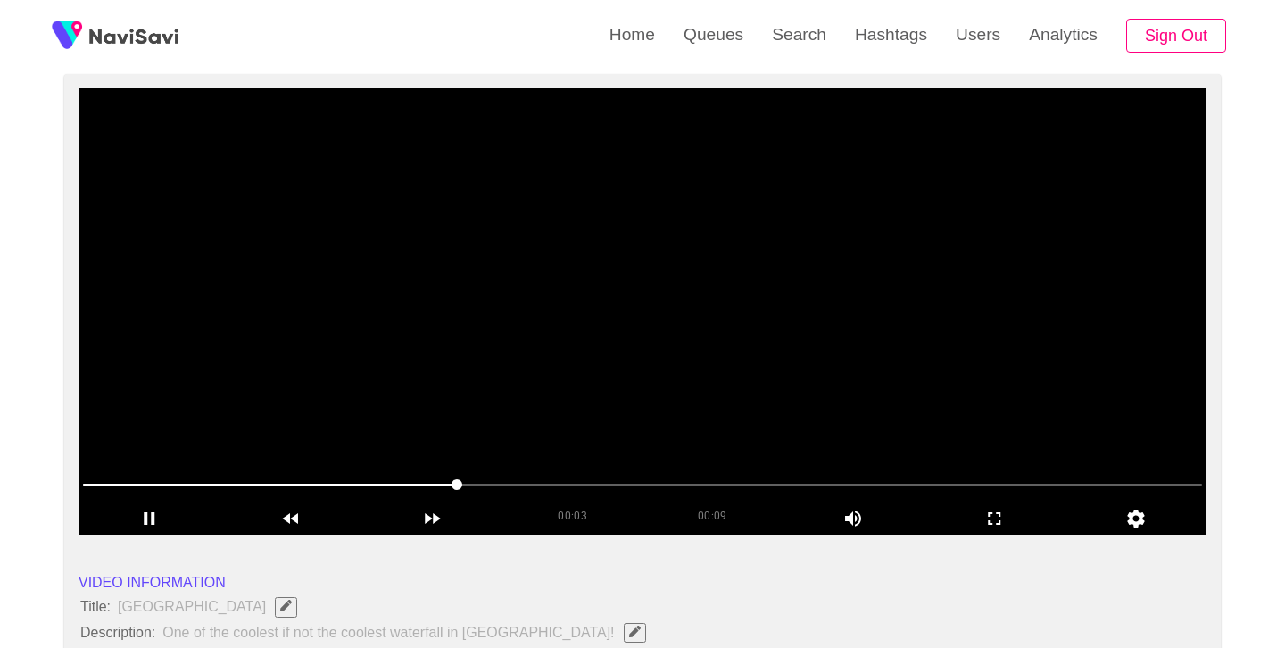
click at [735, 320] on video at bounding box center [643, 311] width 1128 height 446
click at [711, 316] on video at bounding box center [643, 311] width 1128 height 446
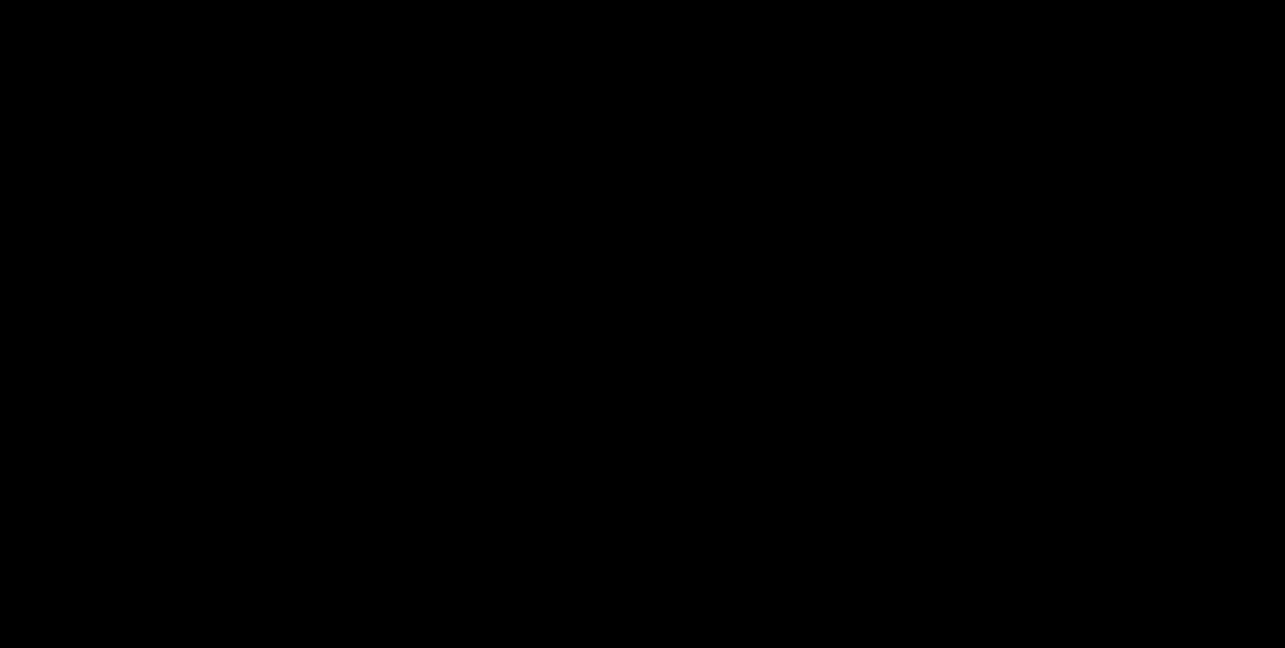
click at [711, 316] on video at bounding box center [643, 311] width 1128 height 446
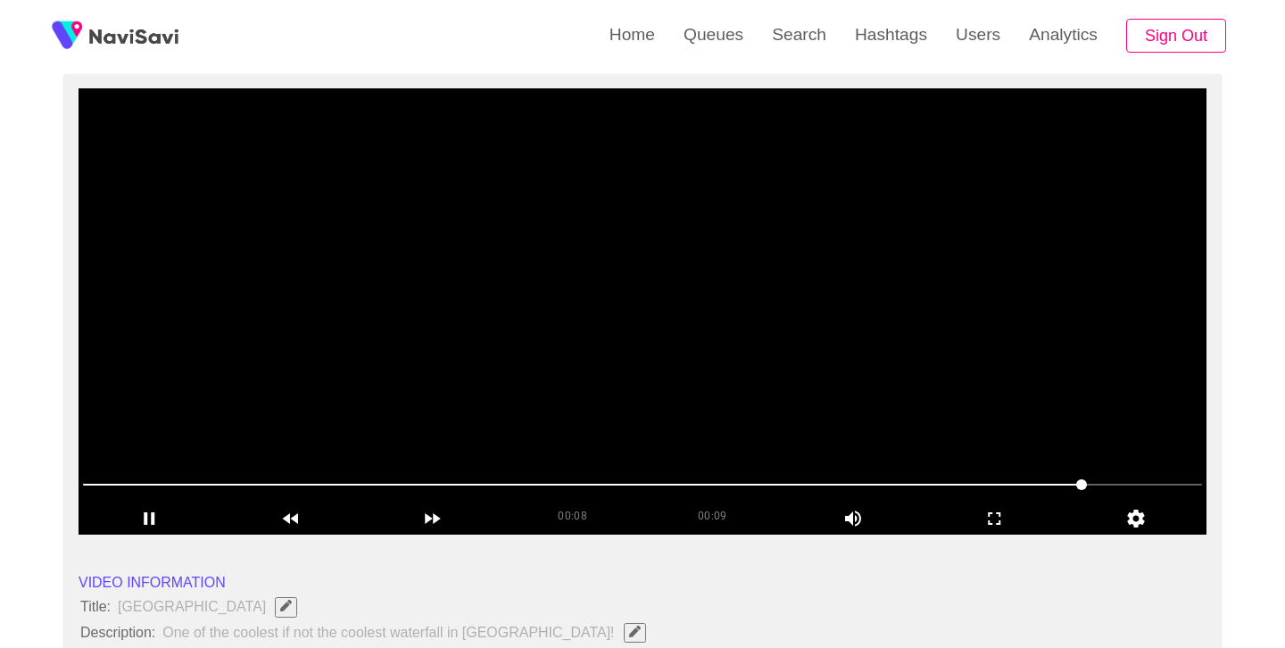
click at [711, 316] on video at bounding box center [643, 311] width 1128 height 446
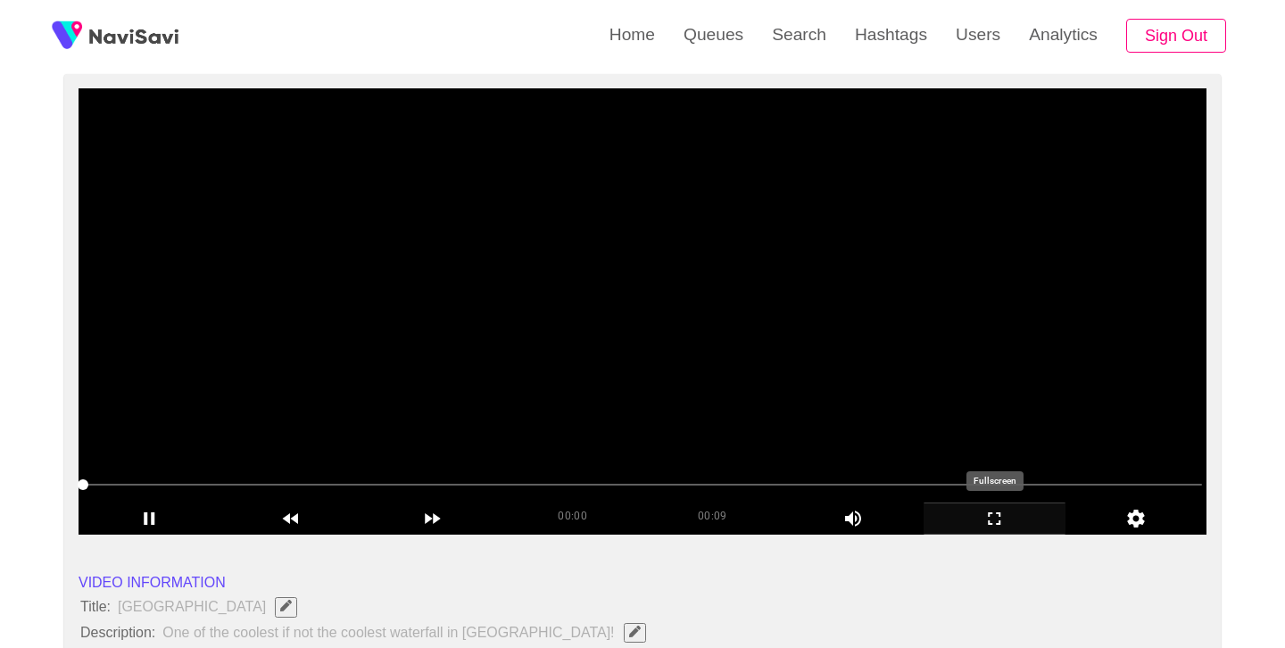
click at [998, 519] on icon "add" at bounding box center [995, 518] width 140 height 21
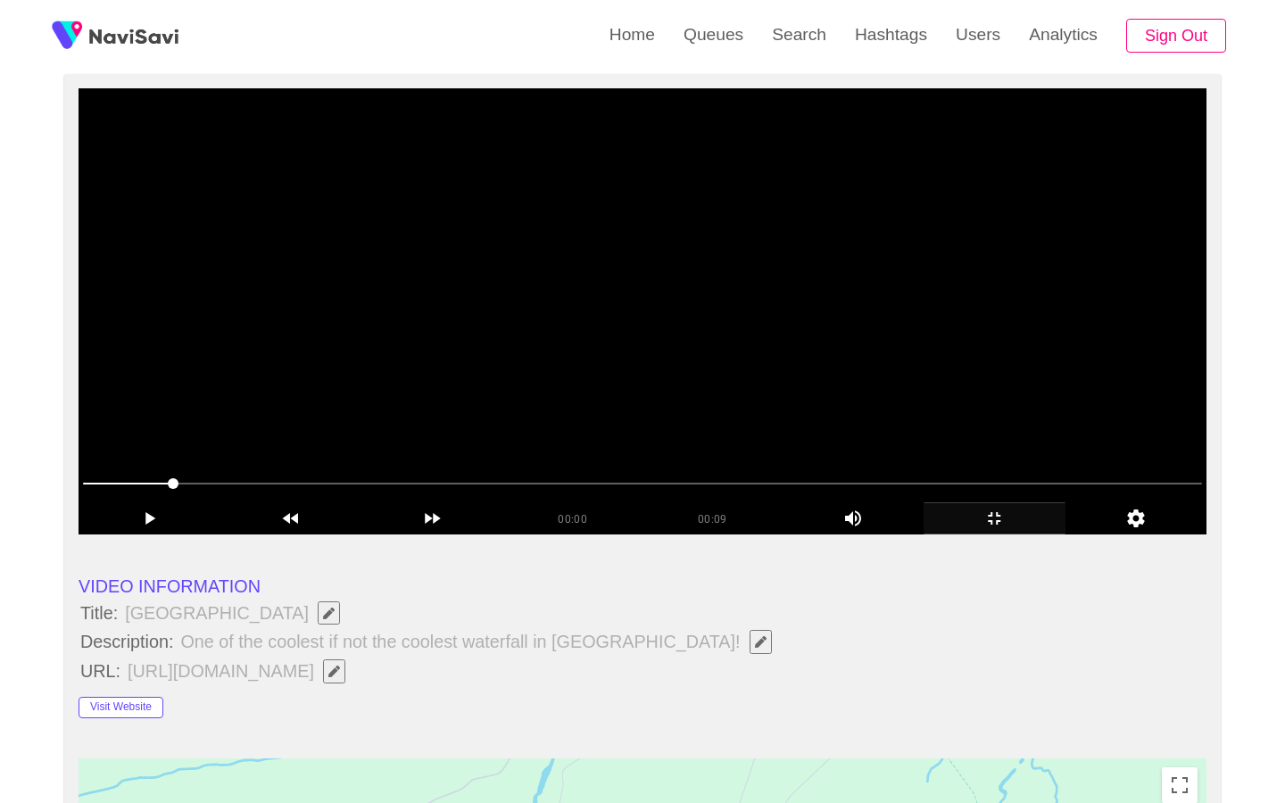
click at [720, 479] on video at bounding box center [643, 311] width 1128 height 446
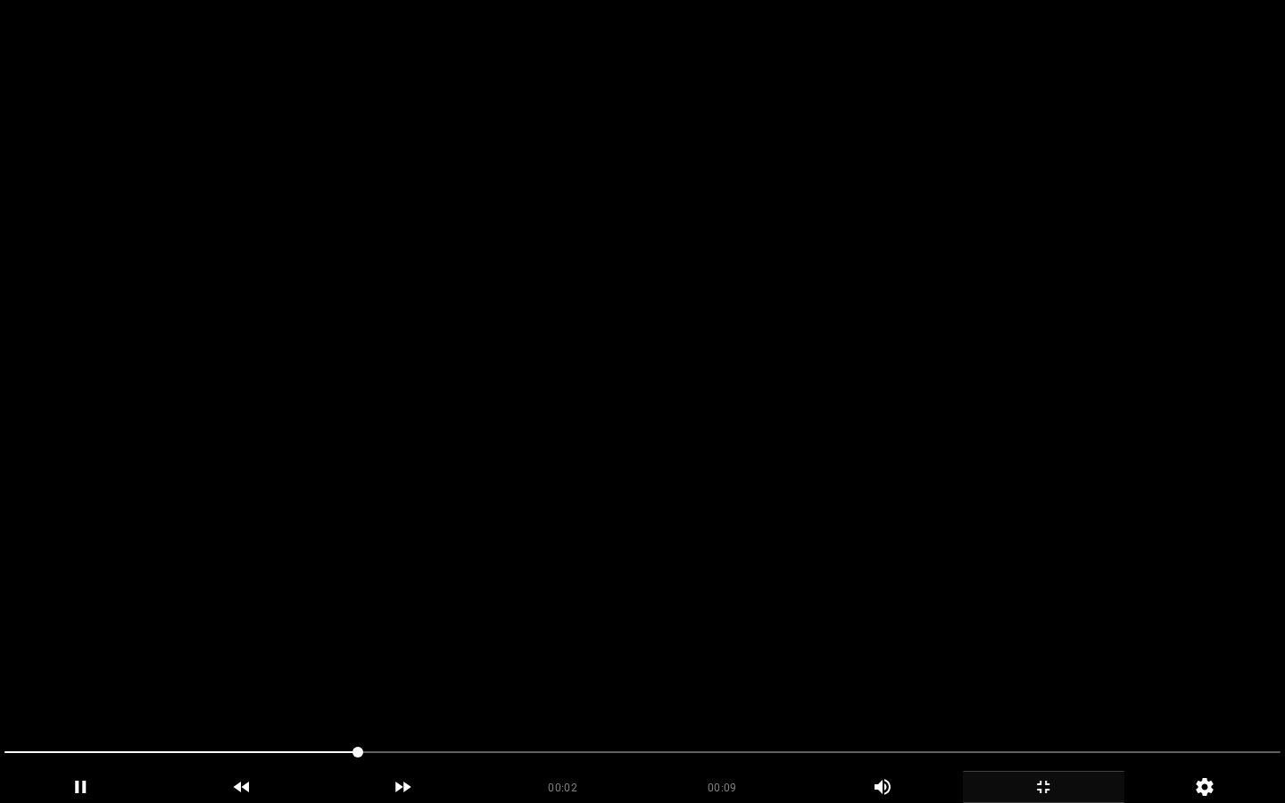
click at [720, 479] on video at bounding box center [642, 401] width 1285 height 803
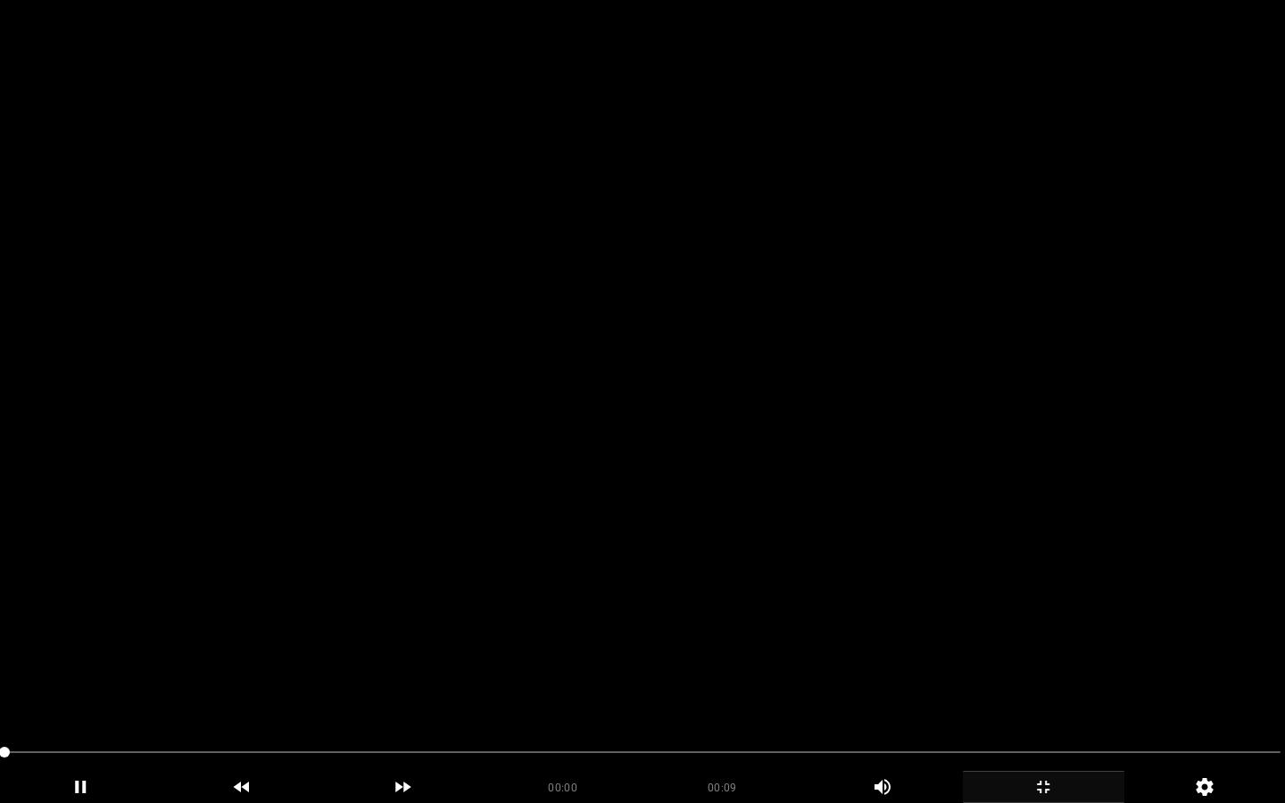
click at [720, 479] on video at bounding box center [642, 401] width 1285 height 803
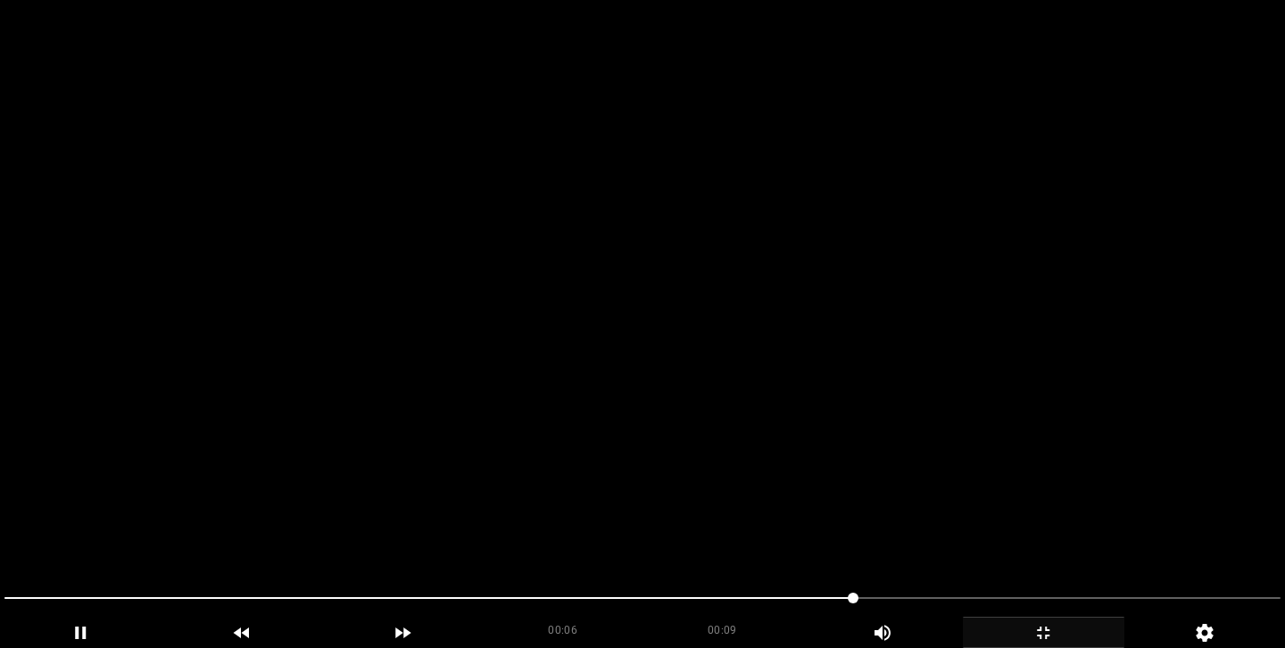
click at [713, 343] on video at bounding box center [642, 324] width 1285 height 648
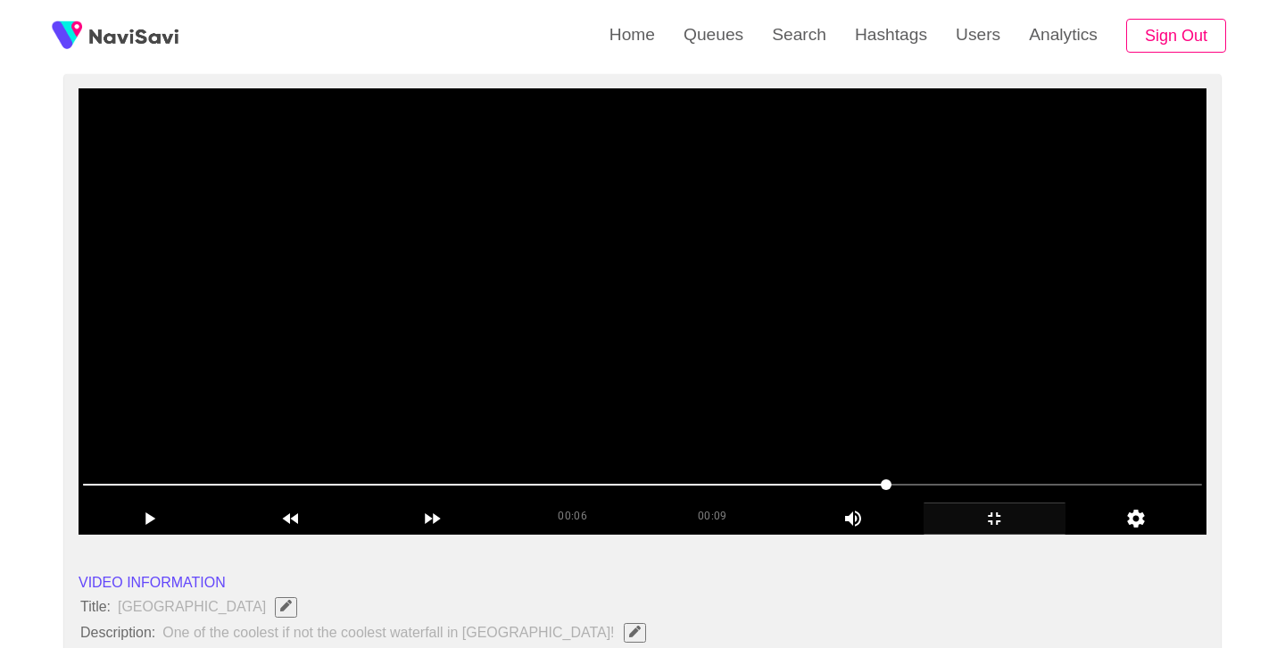
click at [713, 343] on video at bounding box center [643, 311] width 1128 height 446
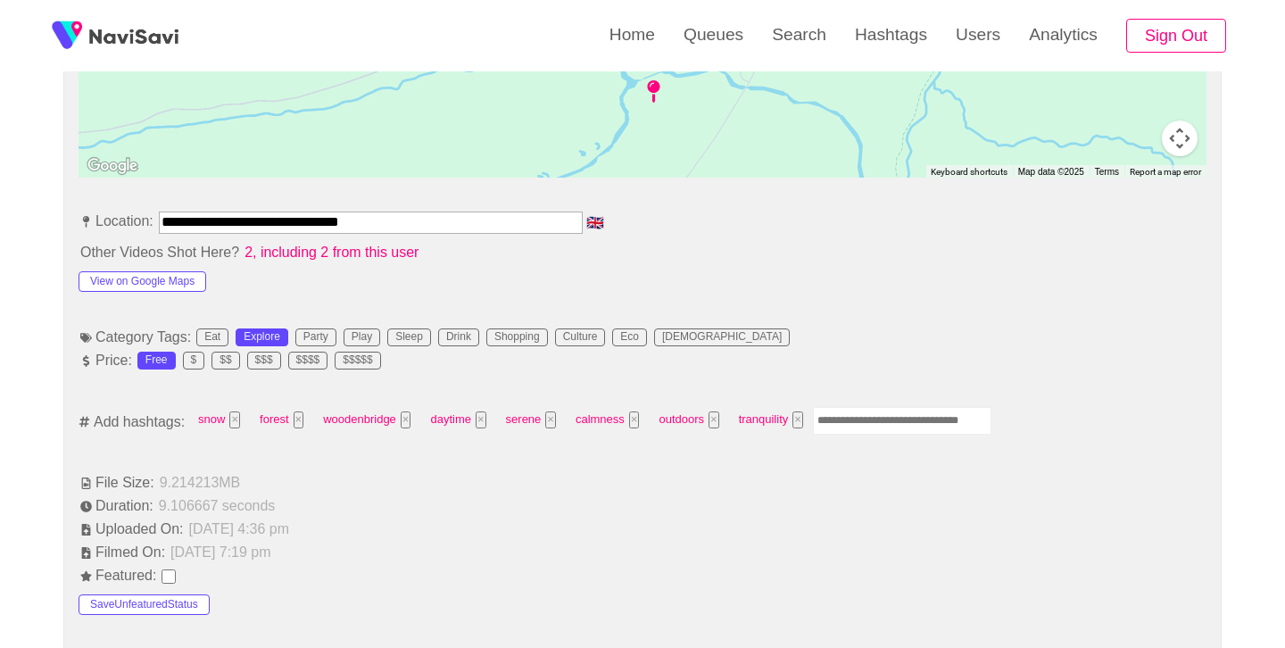
scroll to position [900, 0]
click at [903, 419] on input "Enter tag here and press return" at bounding box center [902, 419] width 179 height 28
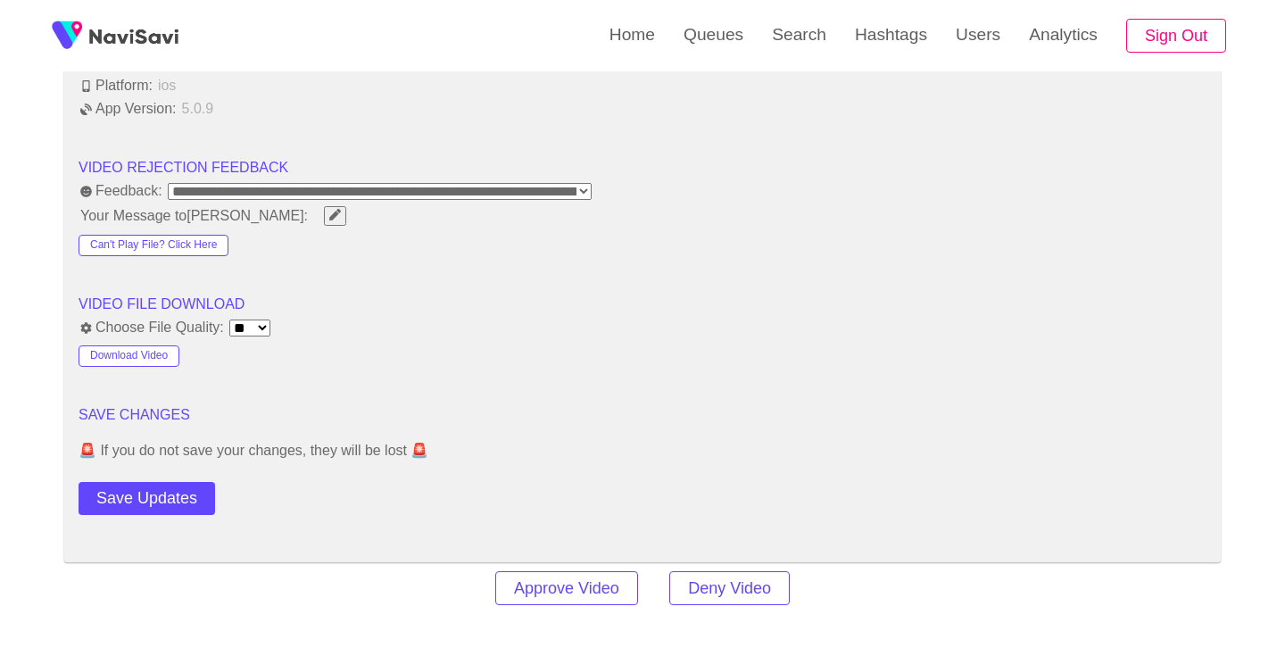
scroll to position [2187, 0]
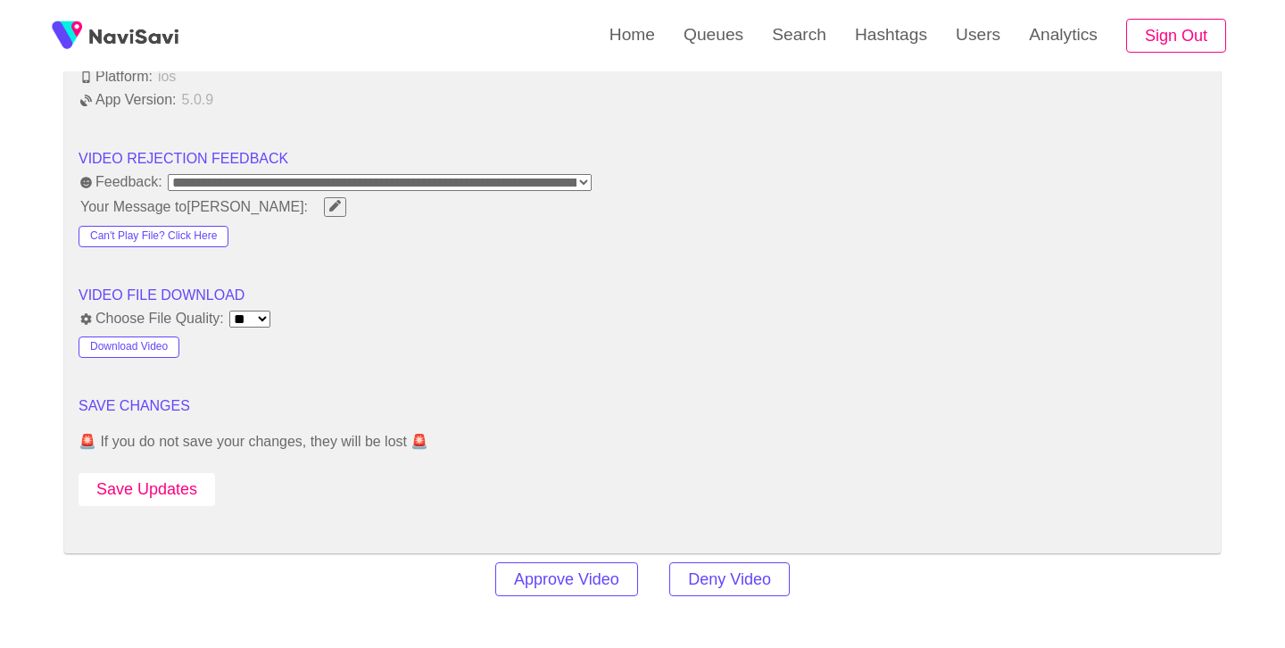
click at [157, 486] on button "Save Updates" at bounding box center [147, 489] width 137 height 33
click at [805, 27] on link "Search" at bounding box center [799, 35] width 83 height 70
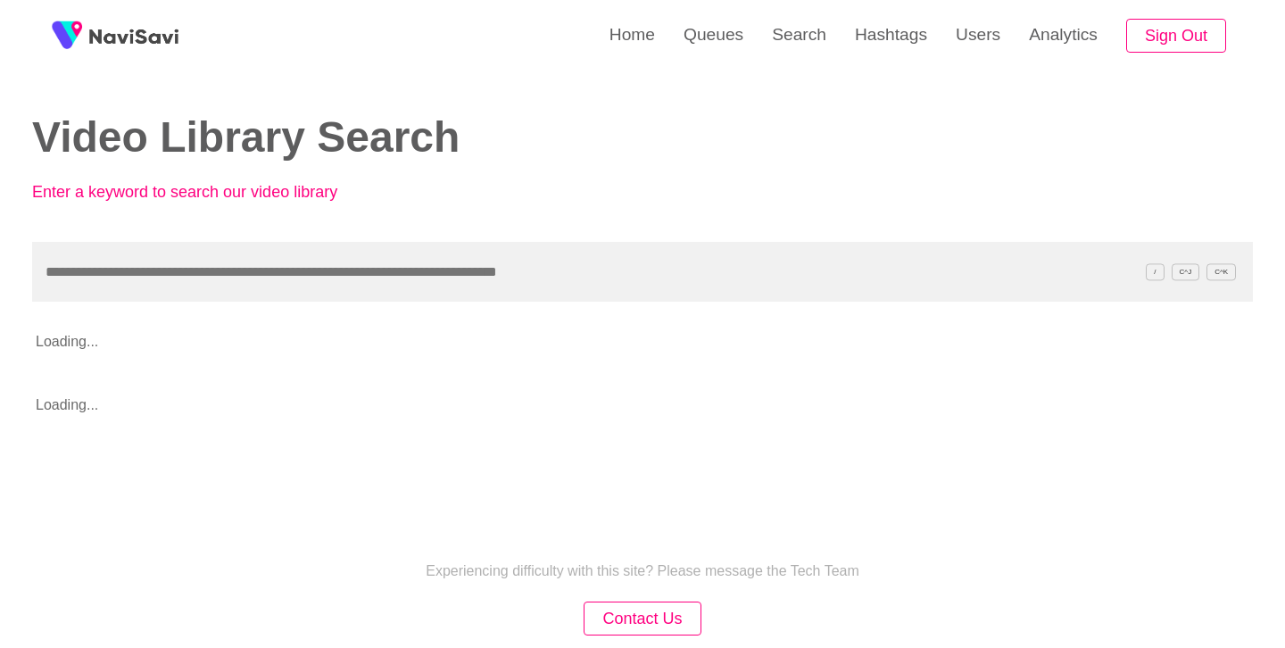
click at [434, 275] on input "text" at bounding box center [642, 272] width 1221 height 60
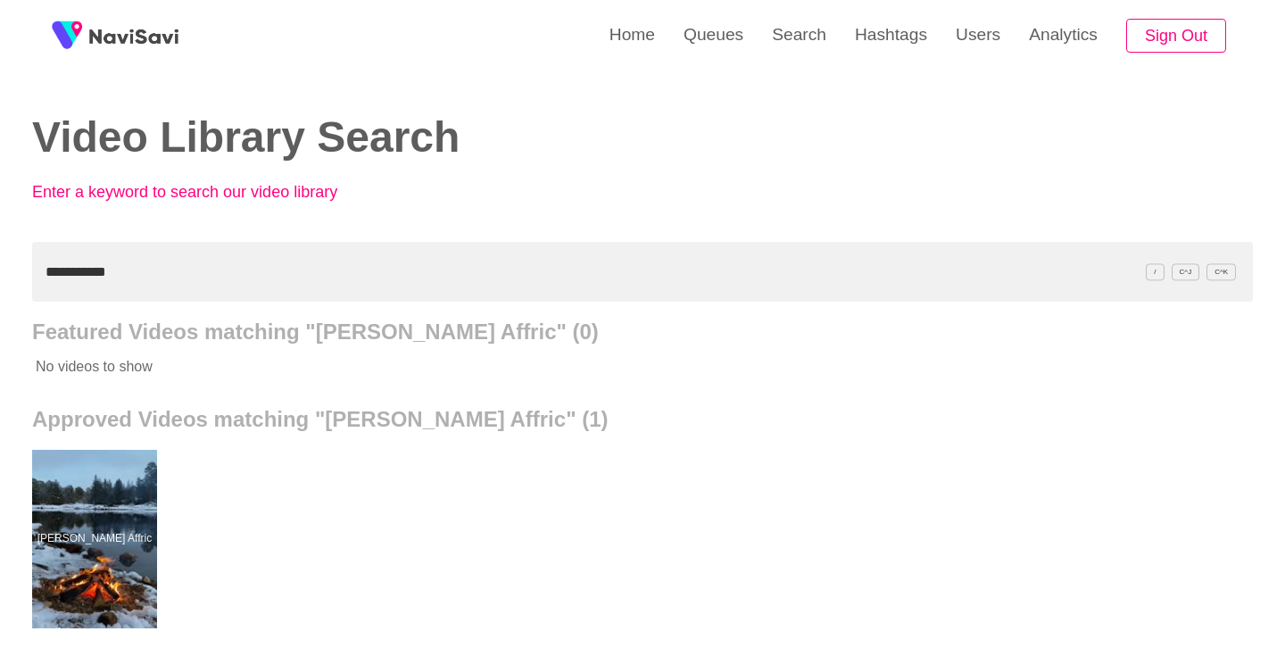
click at [108, 477] on div at bounding box center [94, 539] width 125 height 179
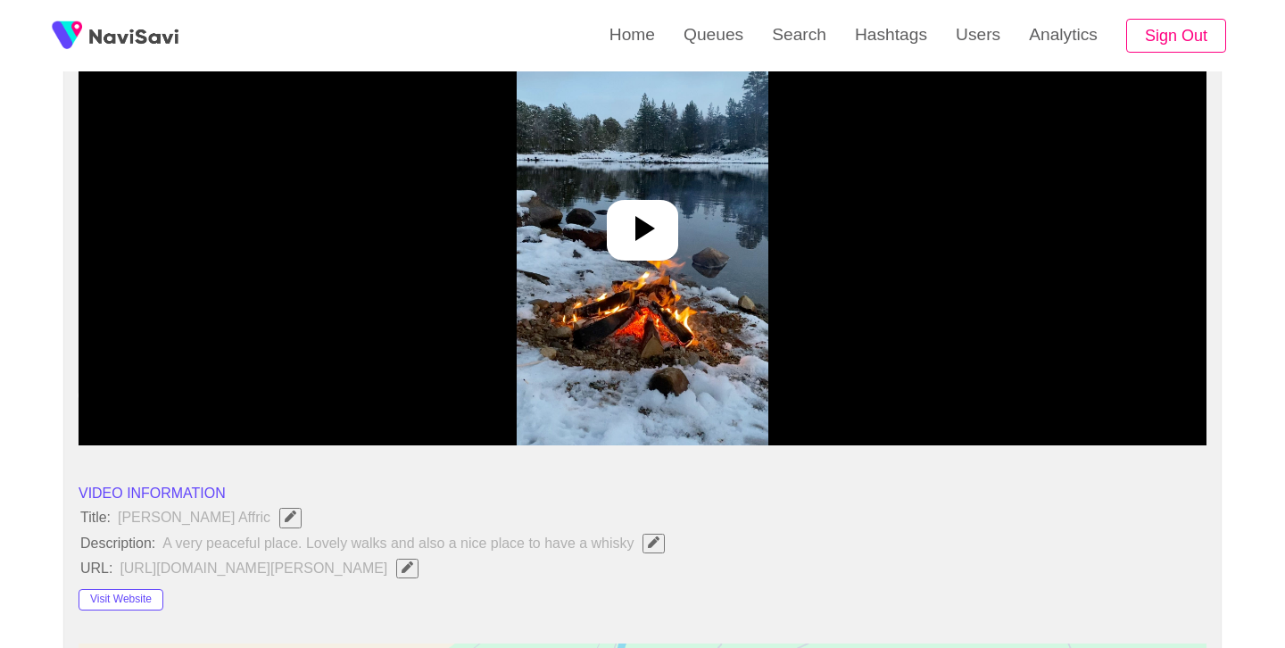
click at [628, 270] on img at bounding box center [642, 222] width 251 height 446
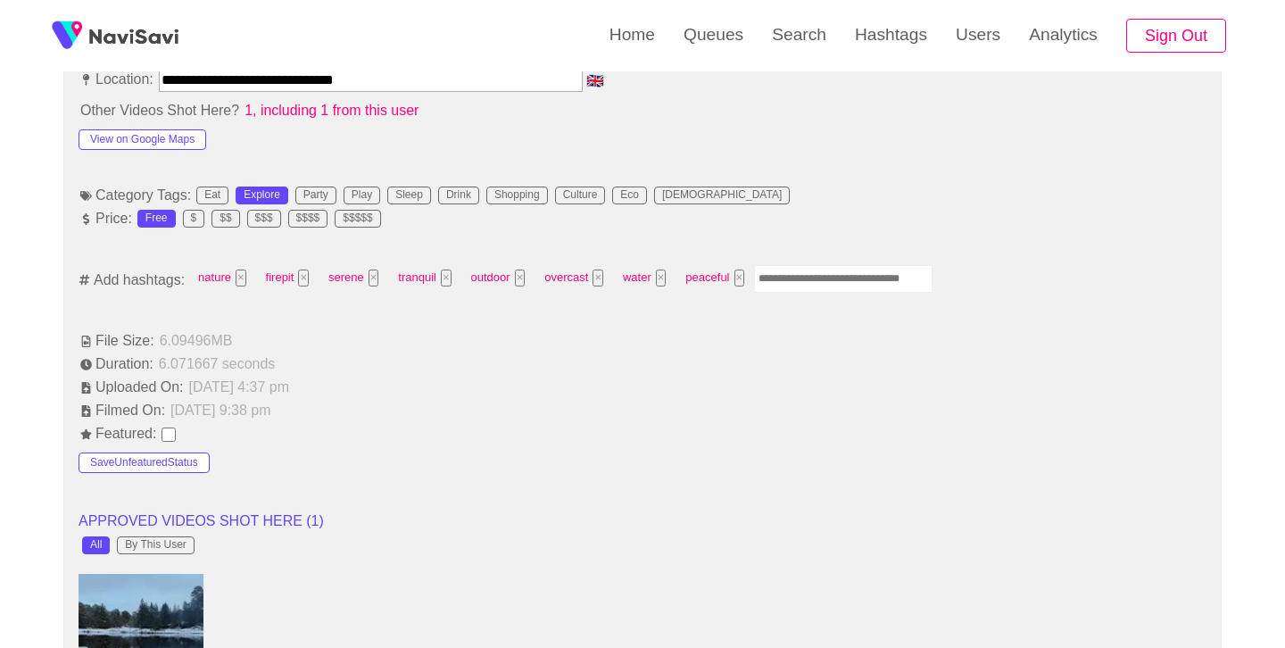
scroll to position [1064, 0]
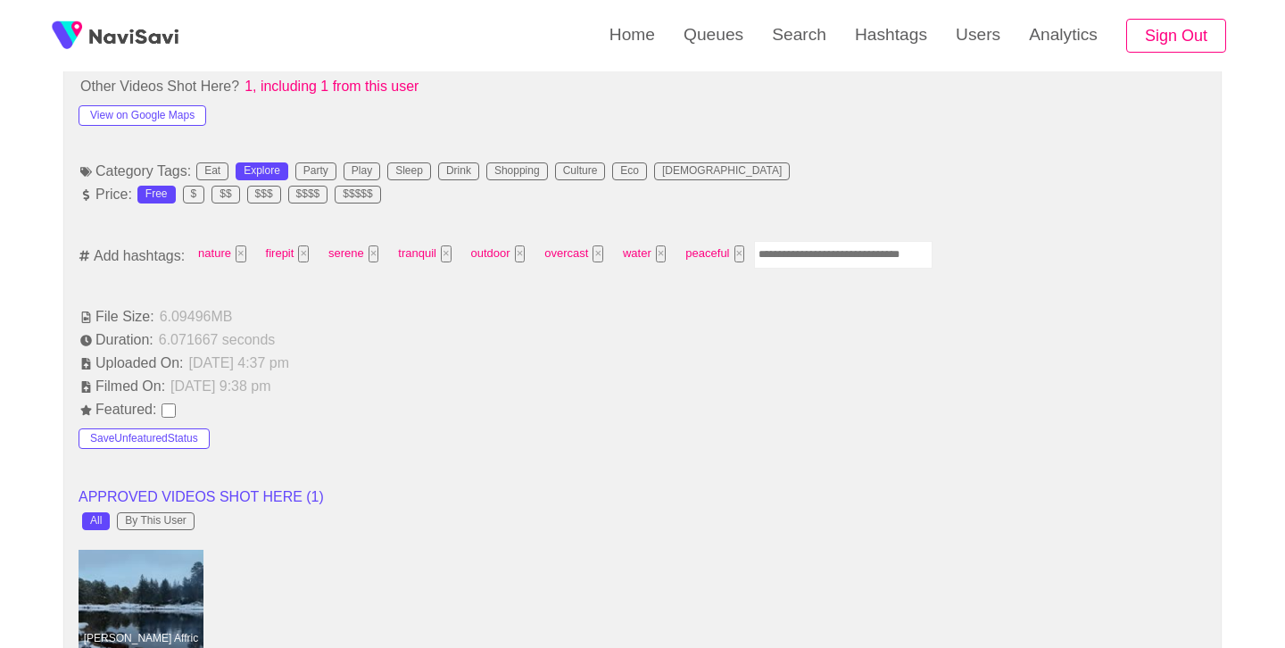
click at [828, 242] on input "Enter tag here and press return" at bounding box center [843, 255] width 179 height 28
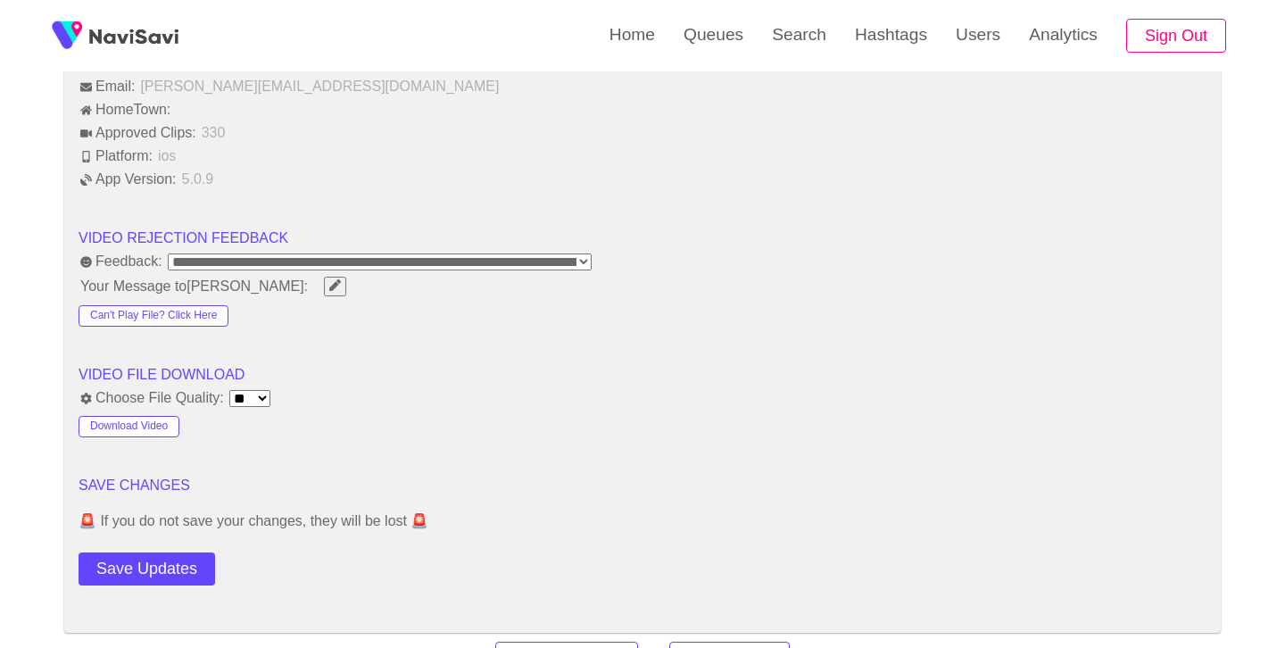
scroll to position [2212, 0]
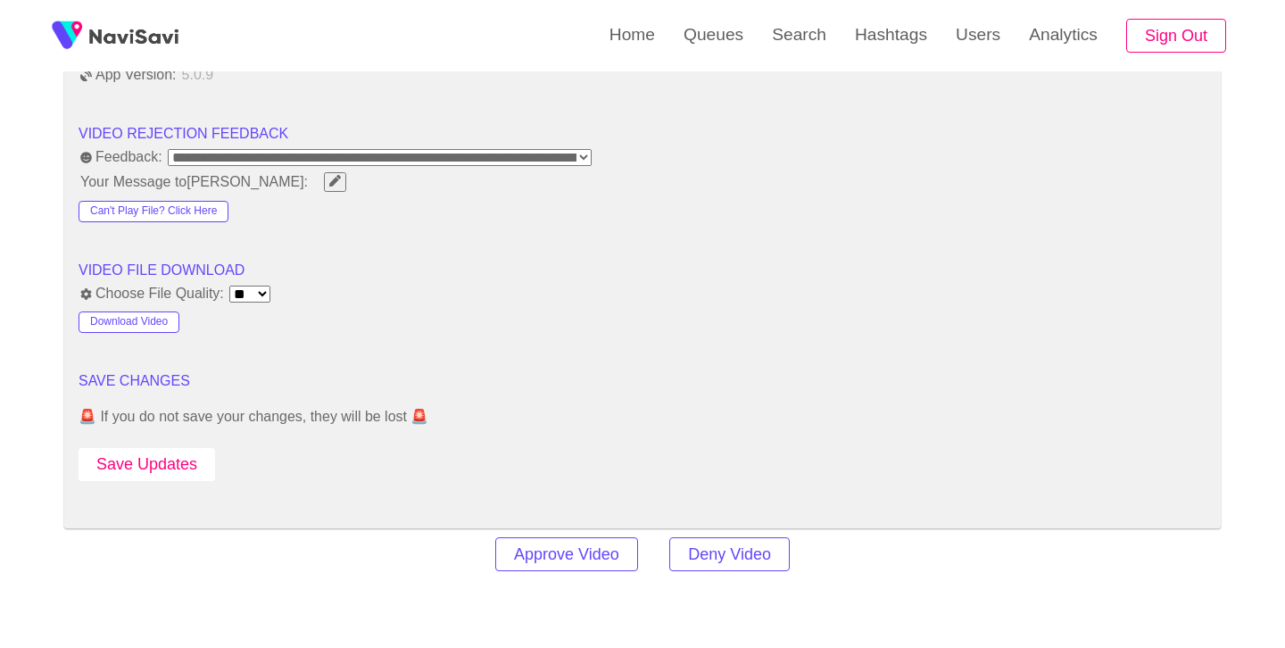
click at [159, 471] on button "Save Updates" at bounding box center [147, 464] width 137 height 33
click at [806, 37] on link "Search" at bounding box center [799, 35] width 83 height 70
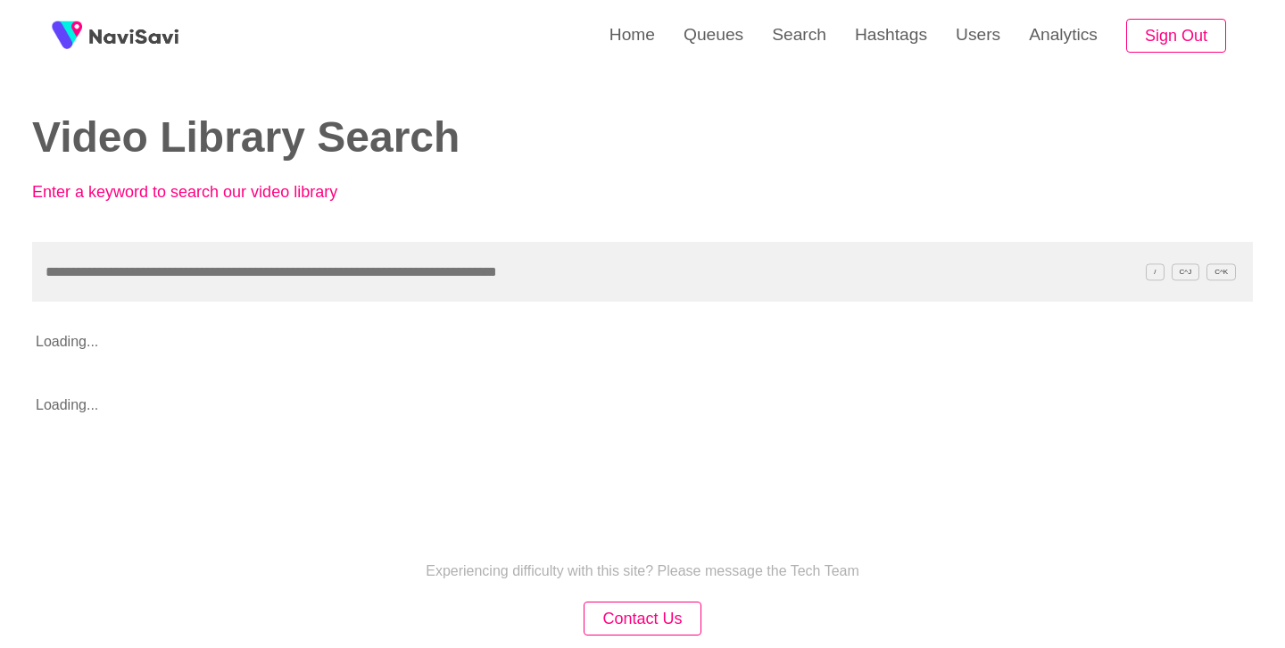
click at [367, 247] on input "text" at bounding box center [642, 272] width 1221 height 60
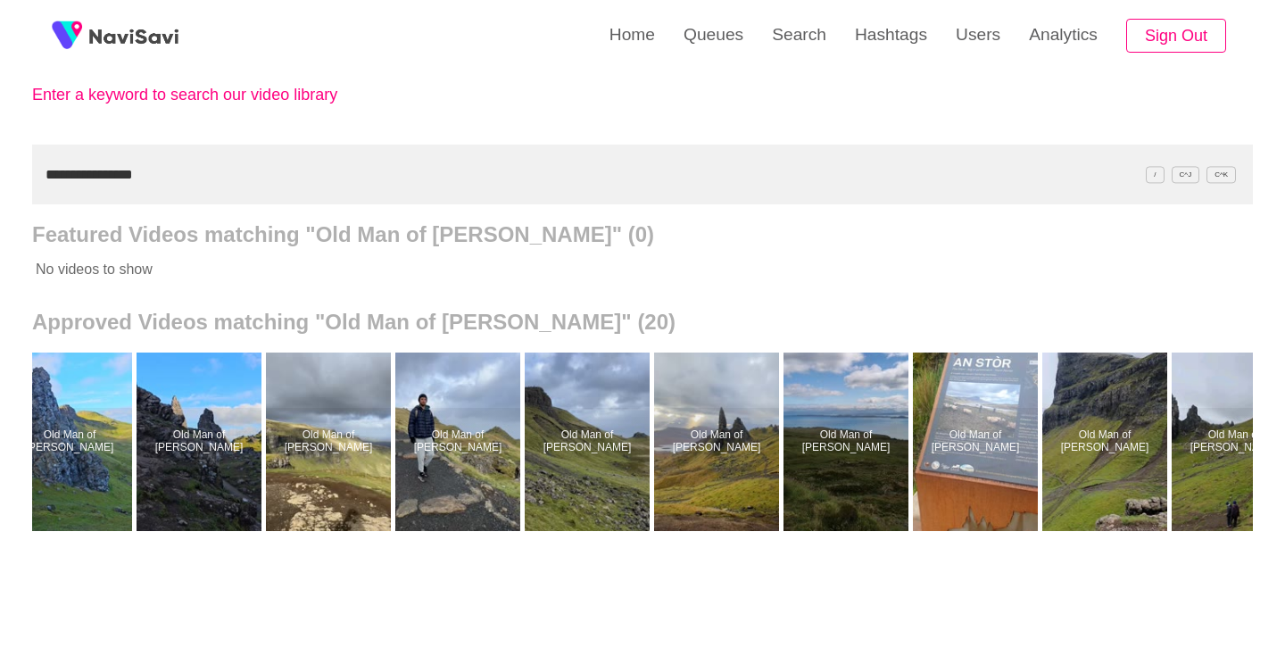
scroll to position [0, 809]
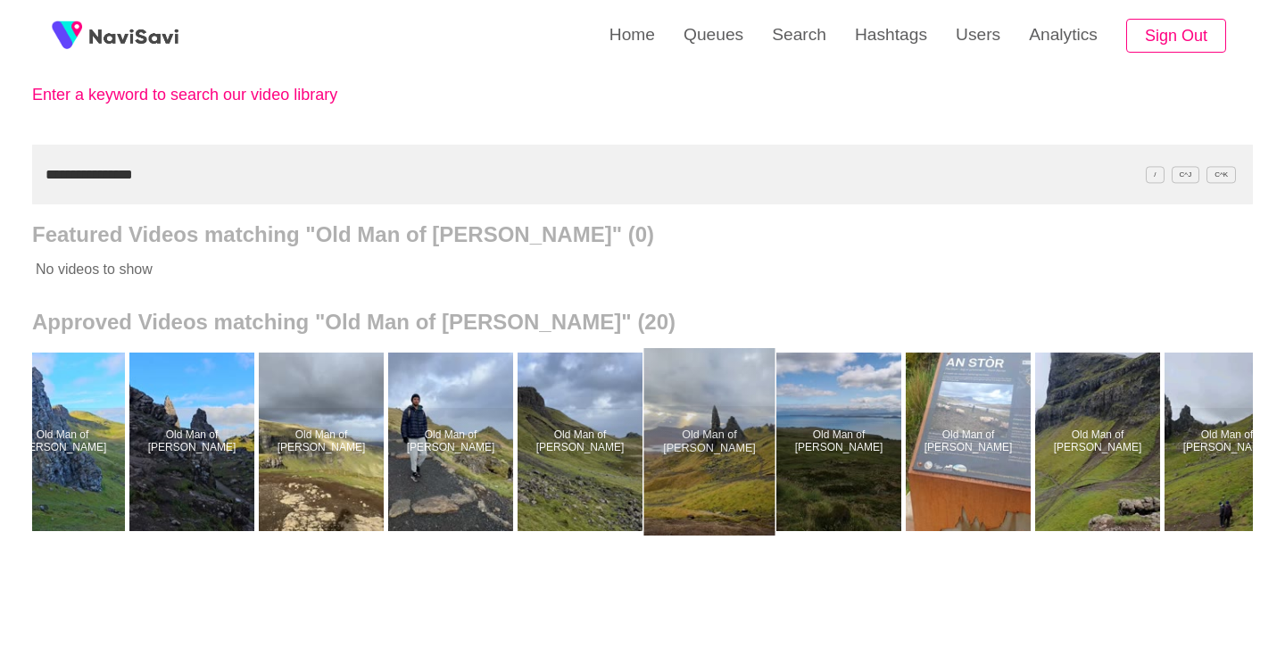
click at [702, 460] on div at bounding box center [710, 441] width 131 height 187
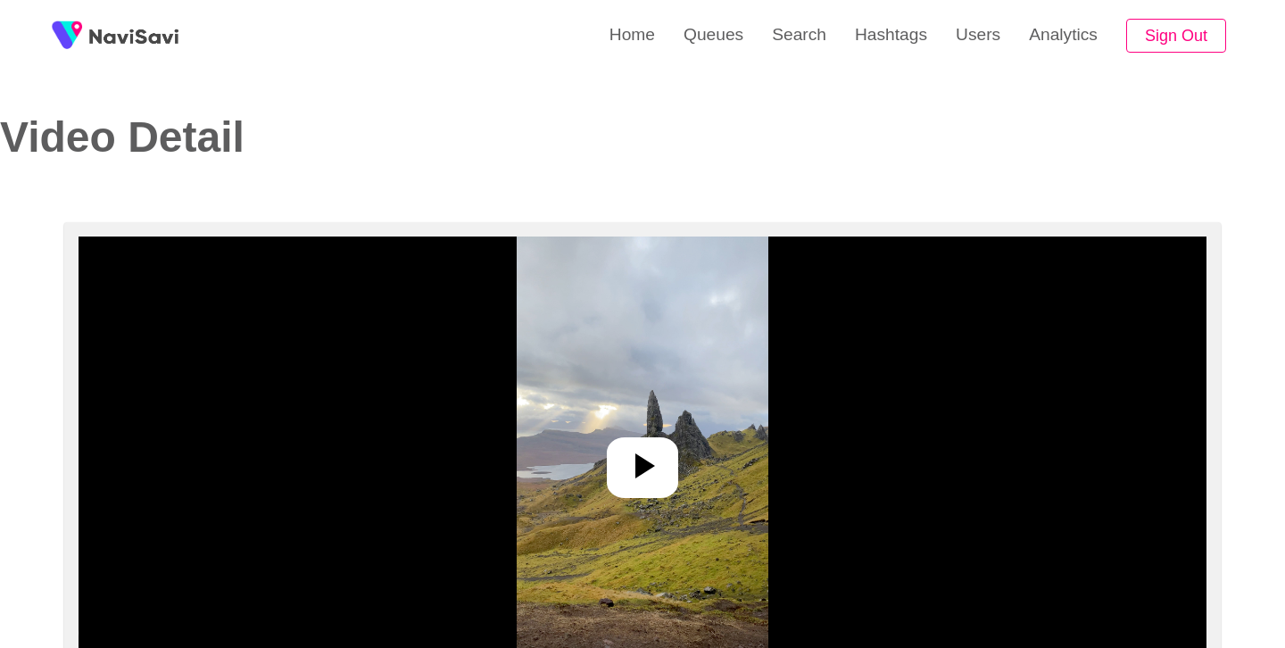
scroll to position [218, 0]
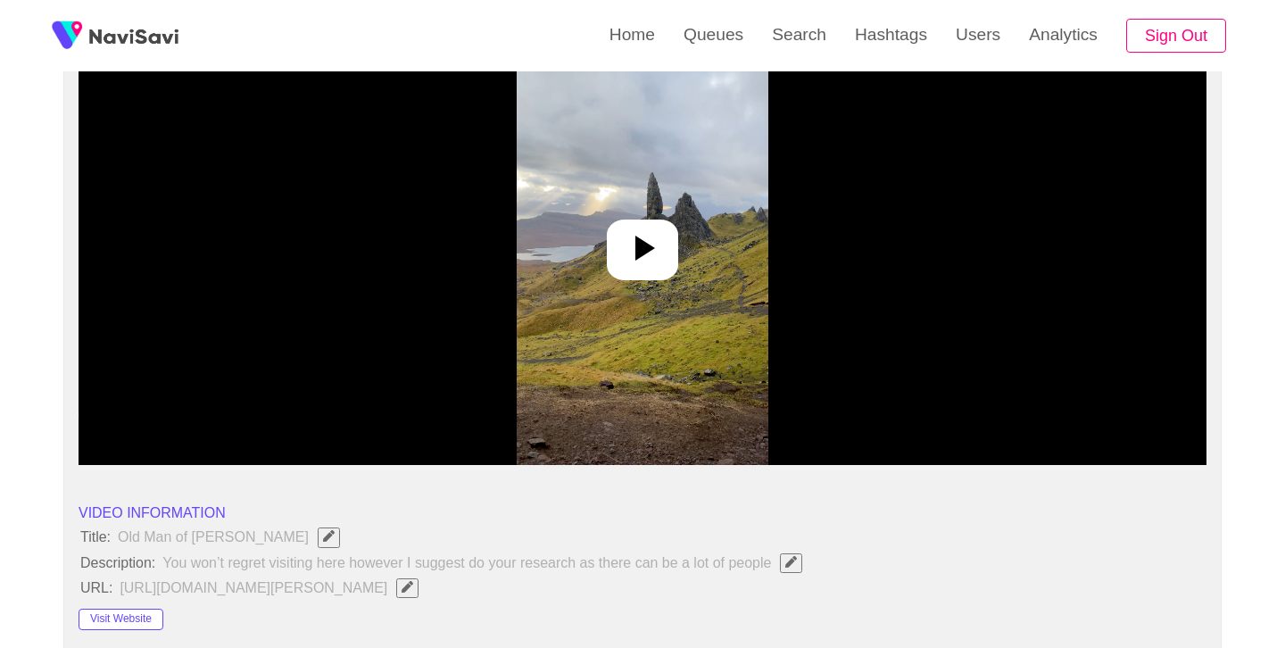
click at [649, 245] on icon at bounding box center [646, 248] width 20 height 25
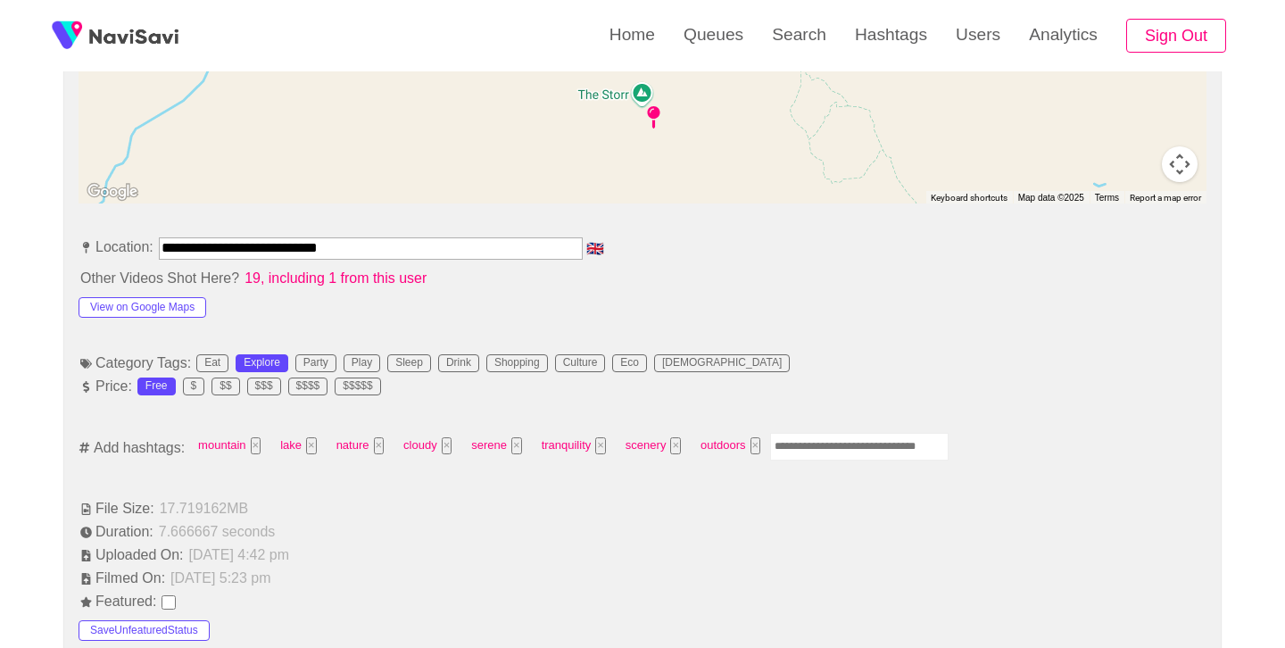
scroll to position [877, 0]
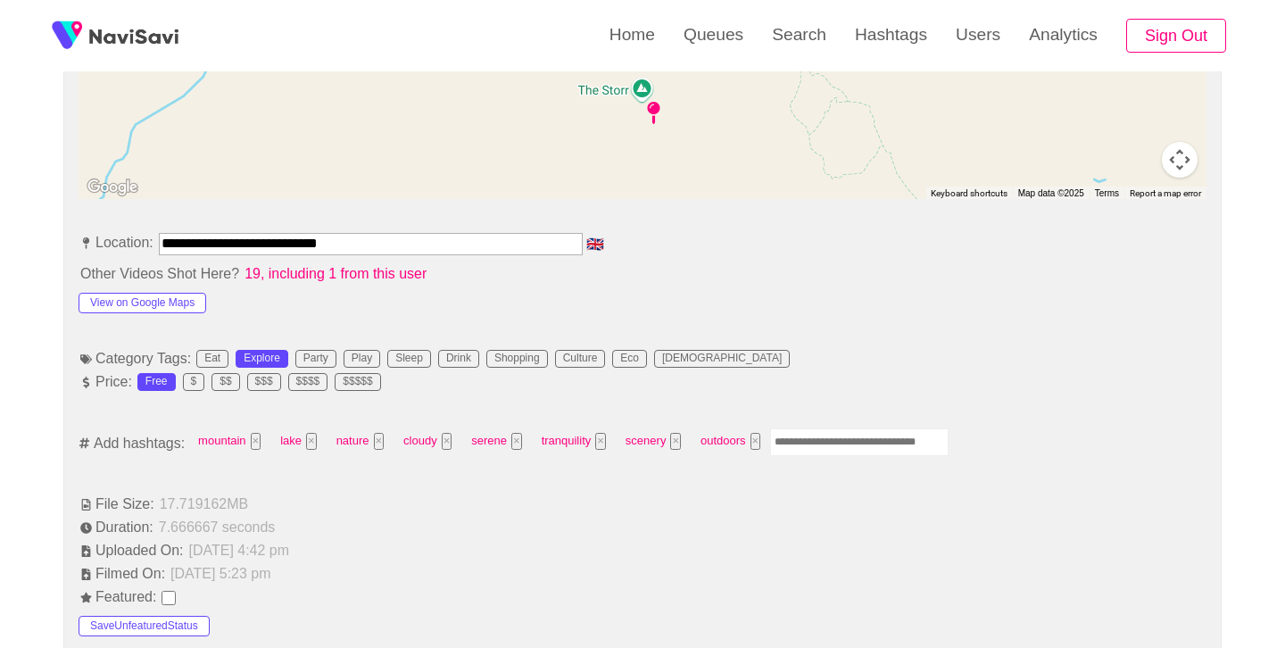
click at [833, 453] on input "Enter tag here and press return" at bounding box center [859, 442] width 179 height 28
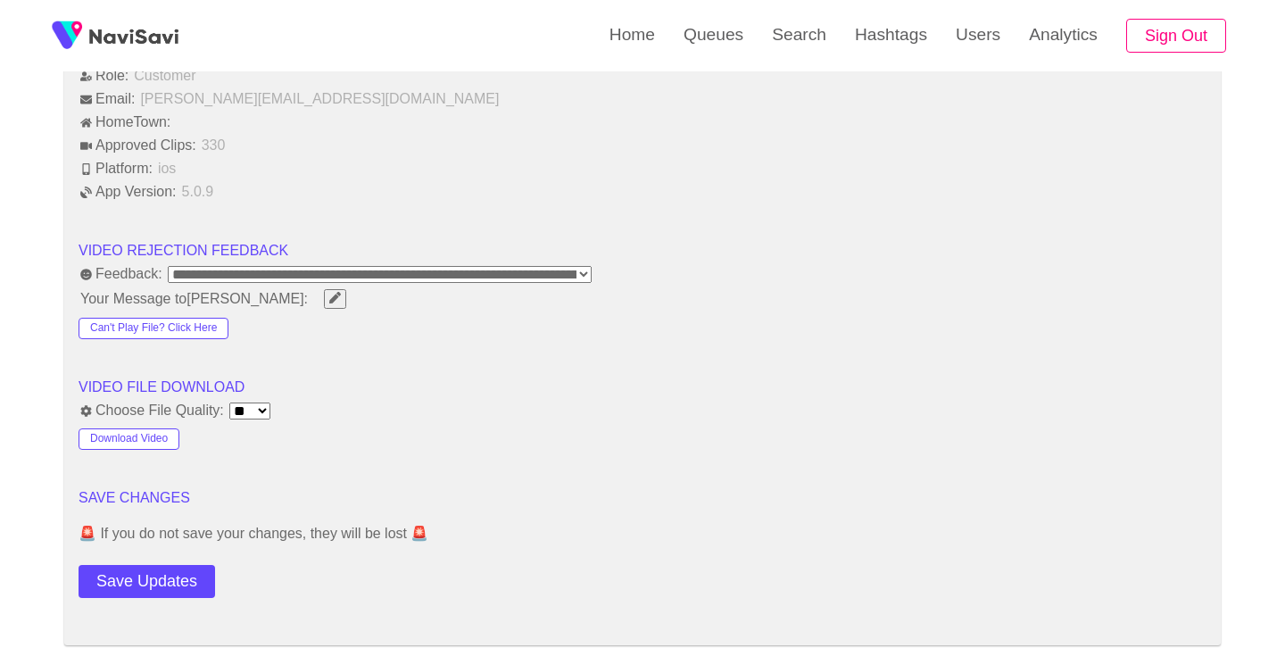
scroll to position [2148, 0]
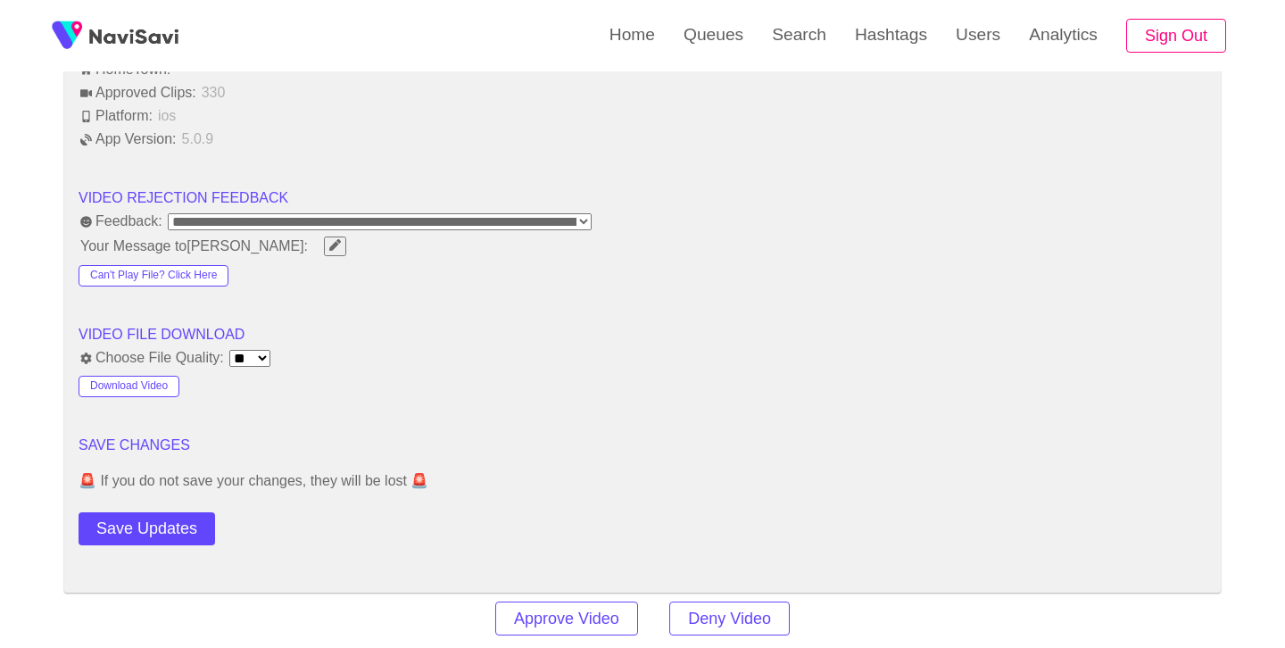
click at [162, 520] on button "Save Updates" at bounding box center [147, 528] width 137 height 33
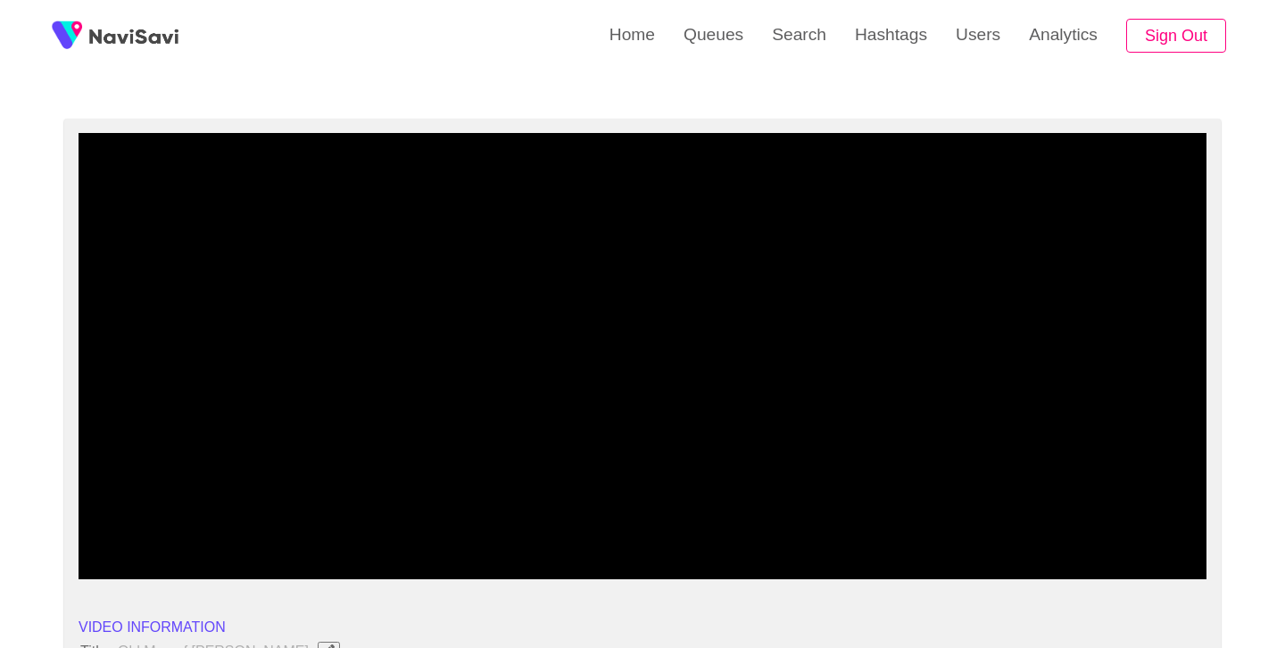
scroll to position [106, 0]
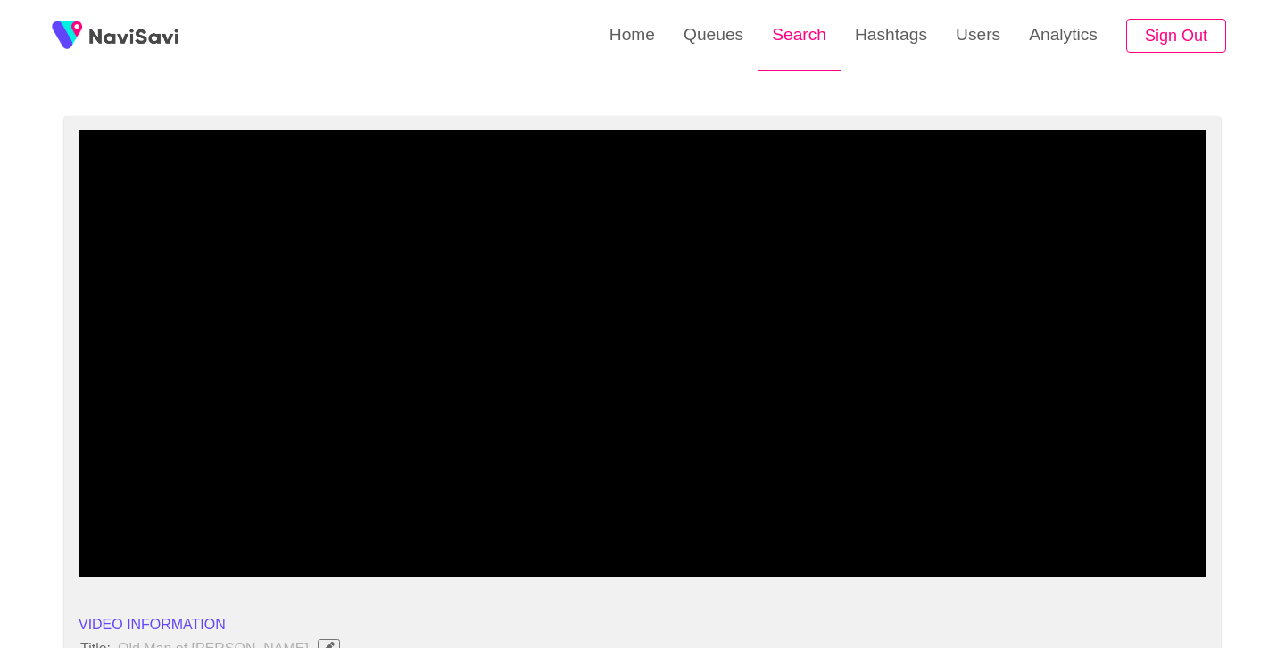
click at [790, 46] on link "Search" at bounding box center [799, 35] width 83 height 70
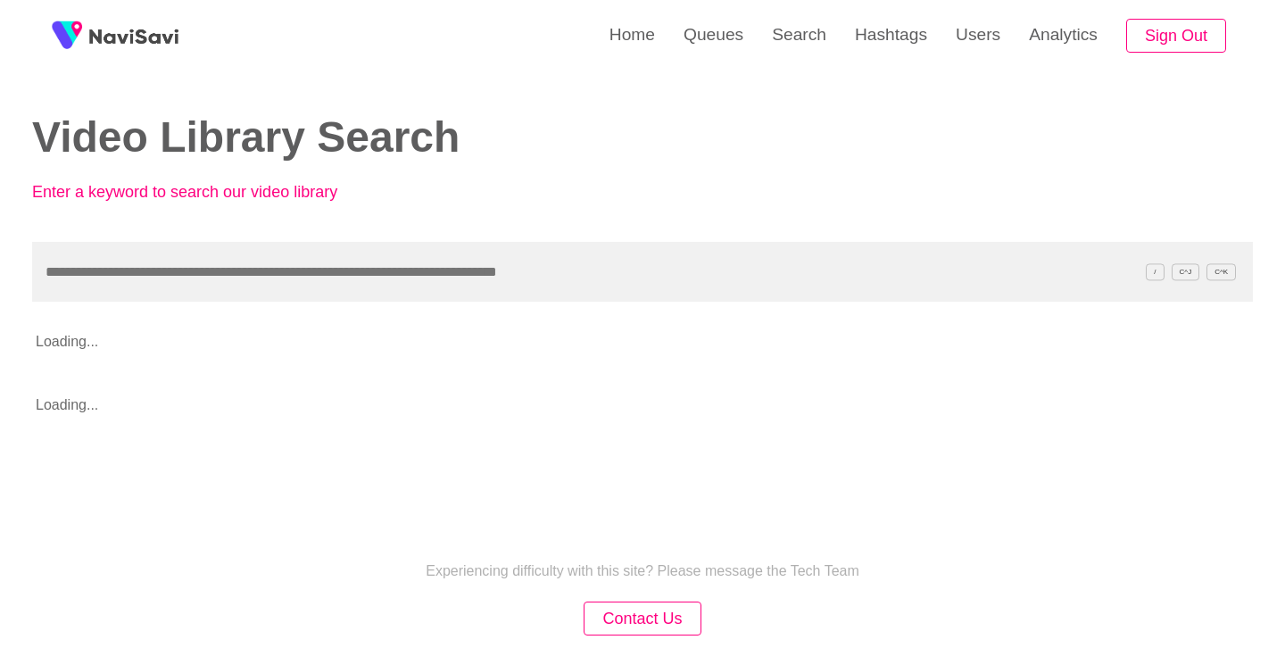
click at [349, 245] on input "text" at bounding box center [642, 272] width 1221 height 60
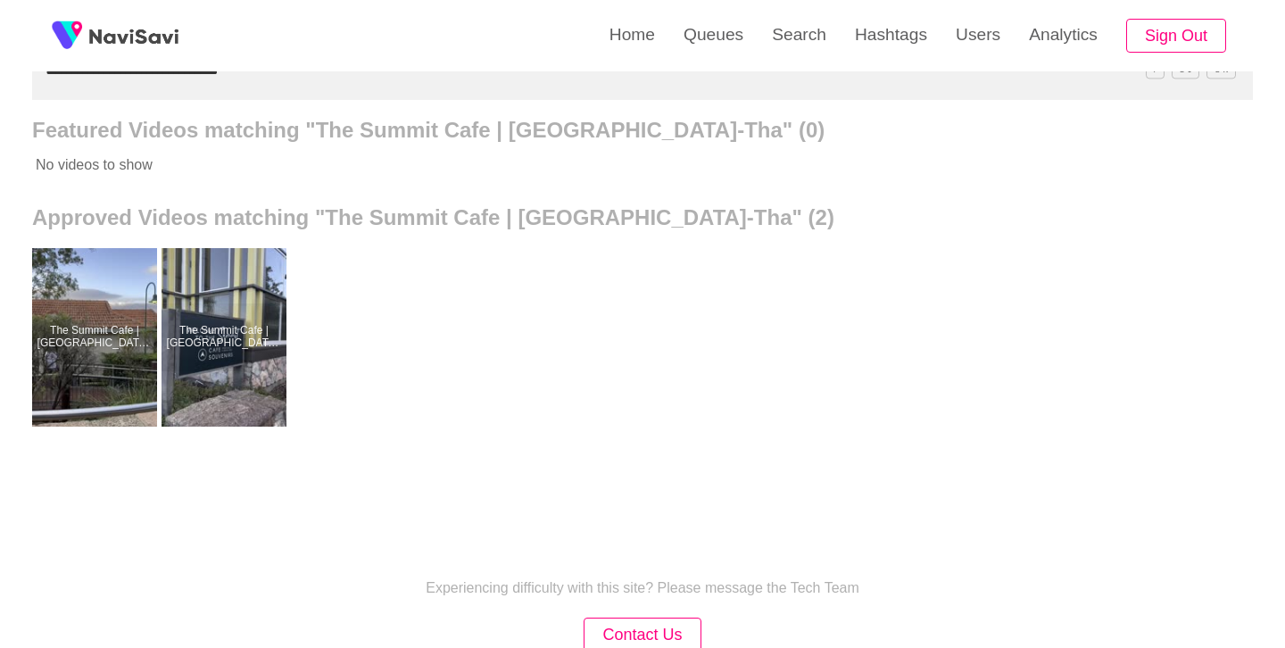
scroll to position [214, 0]
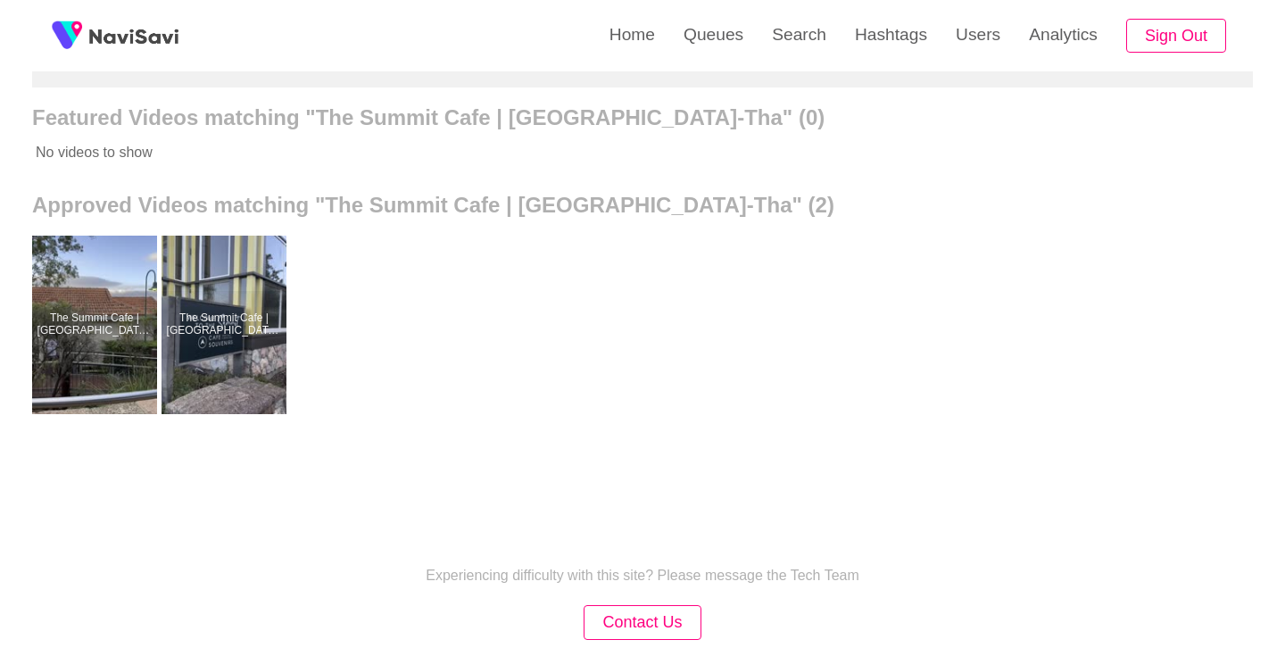
click at [287, 312] on link "The Summit Cafe | [GEOGRAPHIC_DATA]-Tha" at bounding box center [226, 325] width 129 height 179
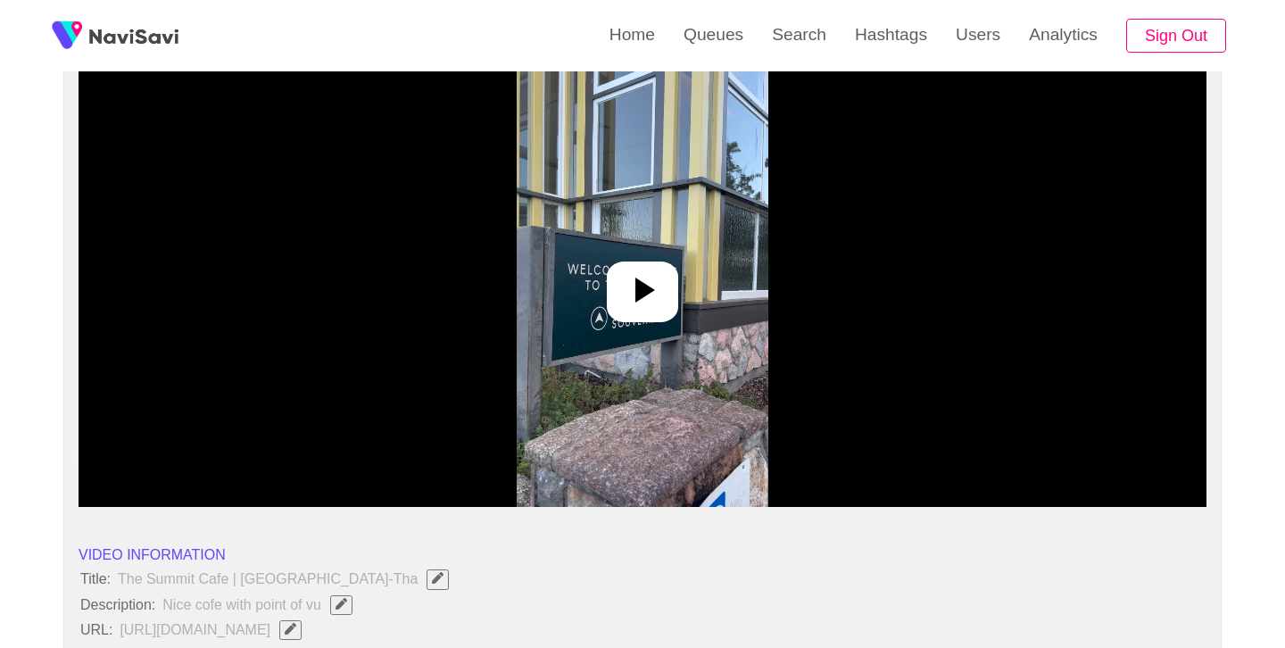
scroll to position [179, 0]
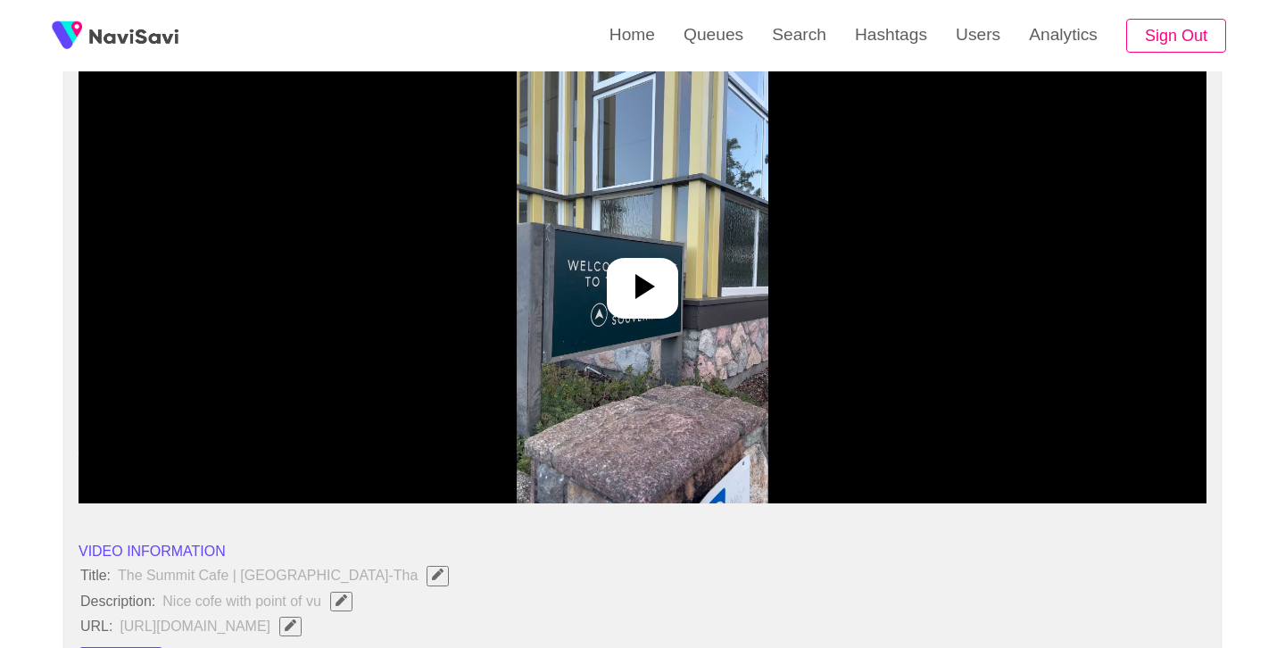
click at [673, 279] on div at bounding box center [642, 288] width 71 height 61
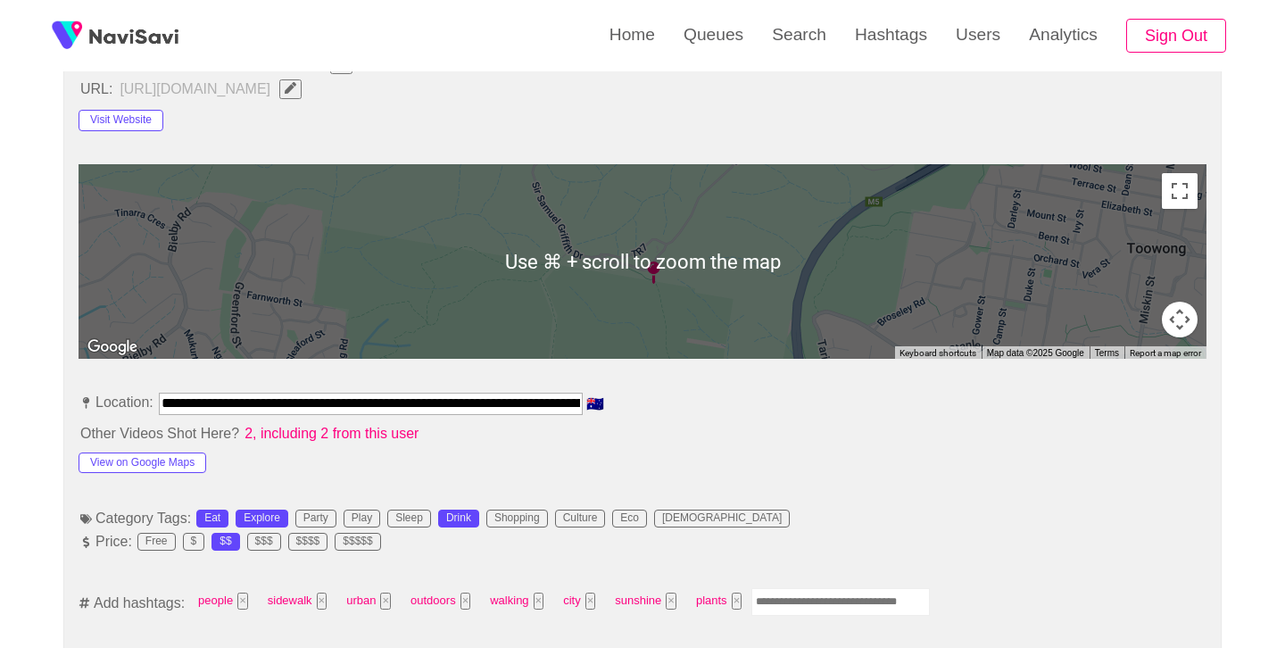
scroll to position [738, 0]
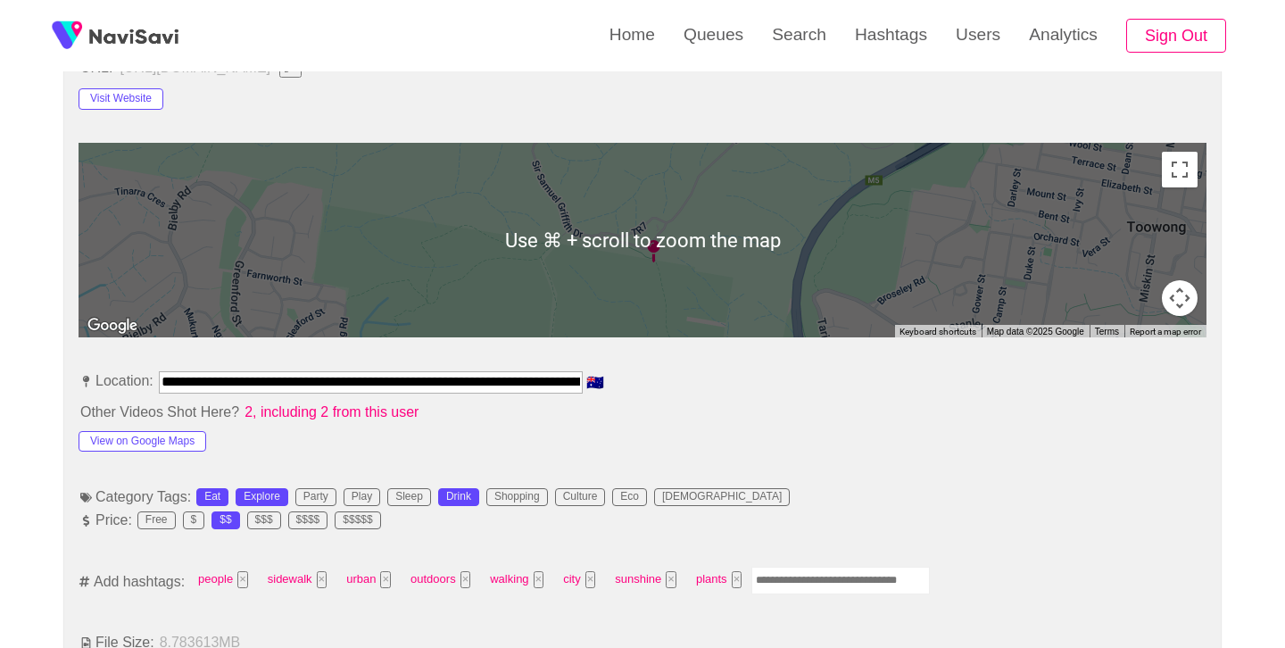
click at [446, 377] on input "**********" at bounding box center [371, 381] width 424 height 21
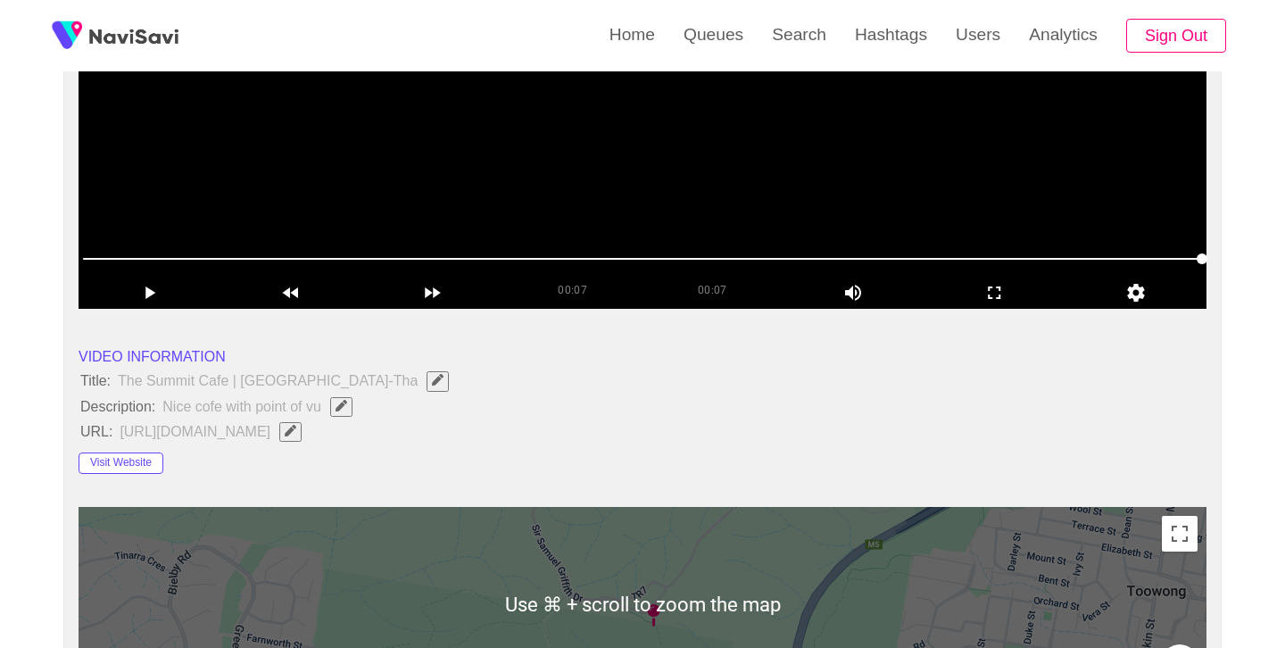
scroll to position [366, 0]
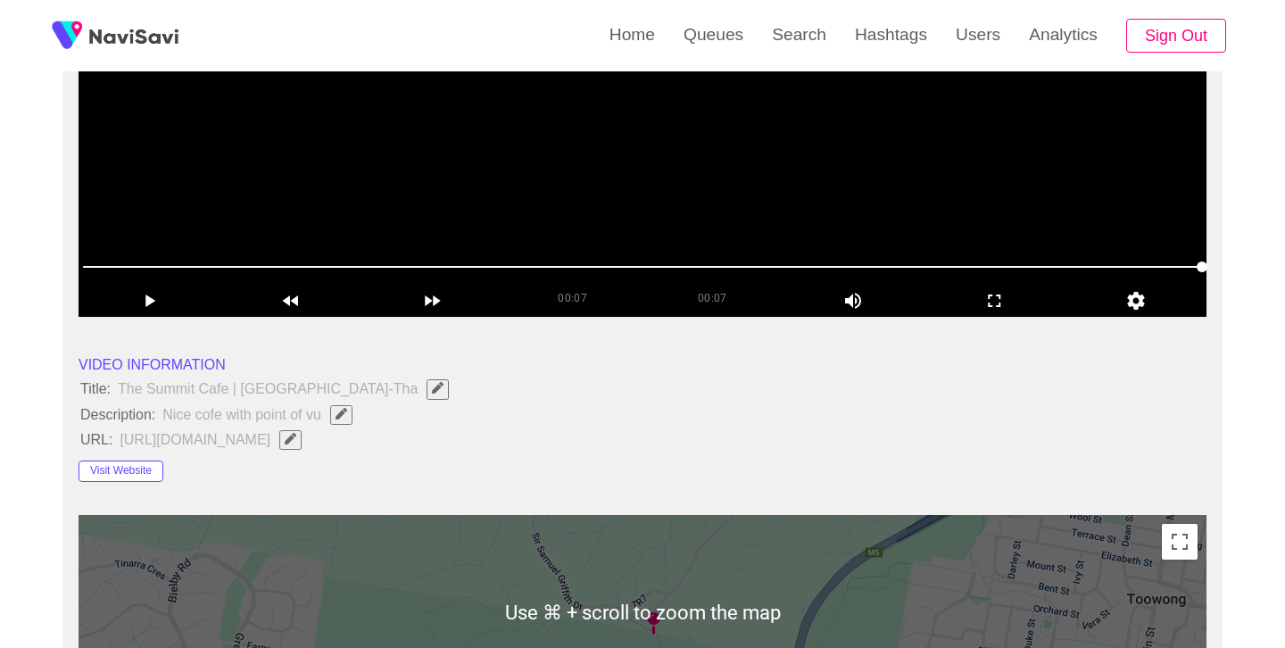
click at [348, 413] on span "button" at bounding box center [341, 414] width 19 height 12
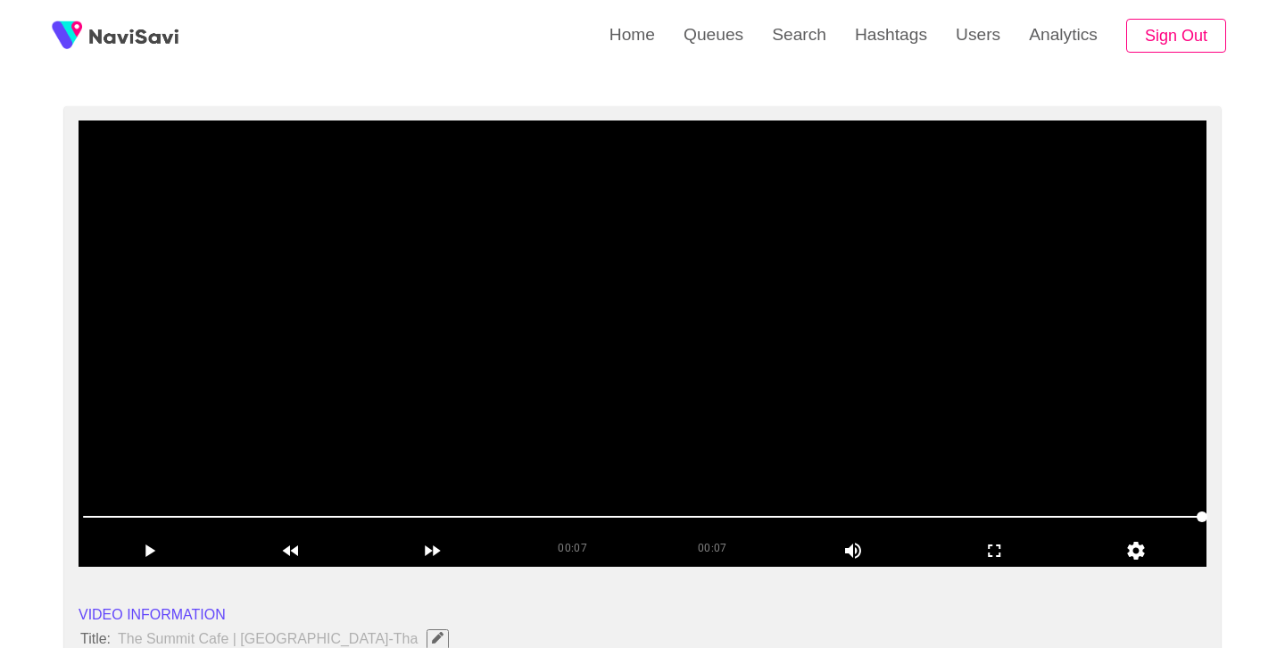
scroll to position [117, 0]
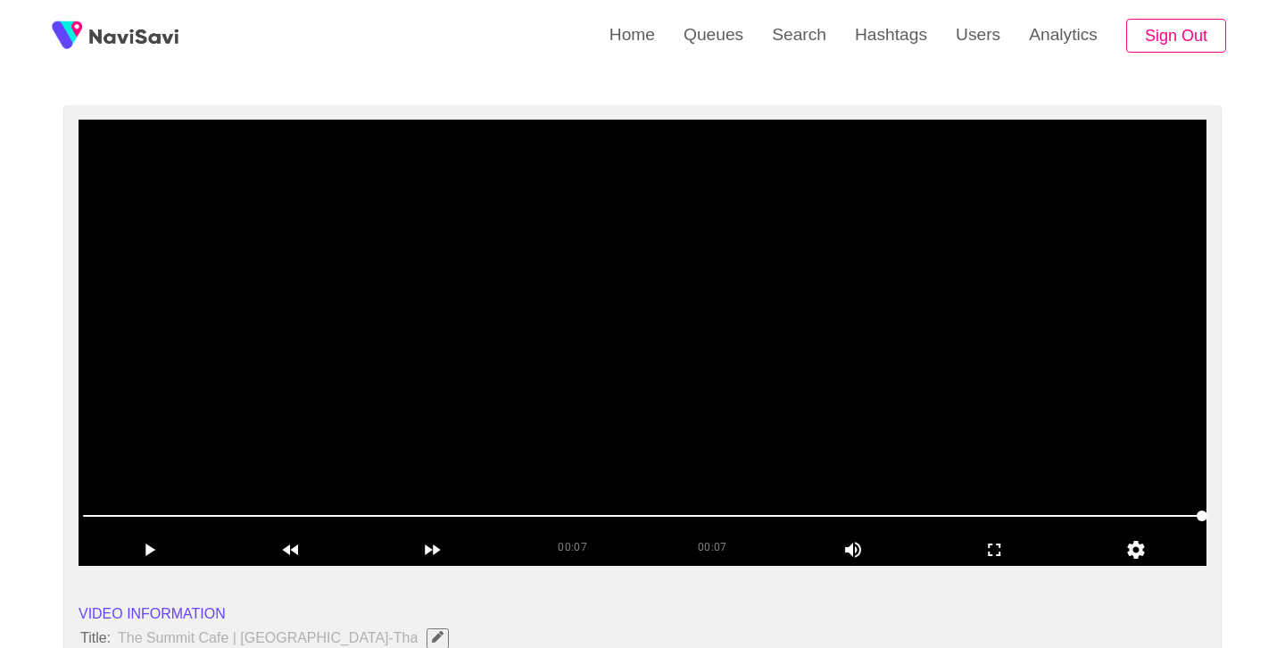
click at [675, 350] on video at bounding box center [643, 343] width 1128 height 446
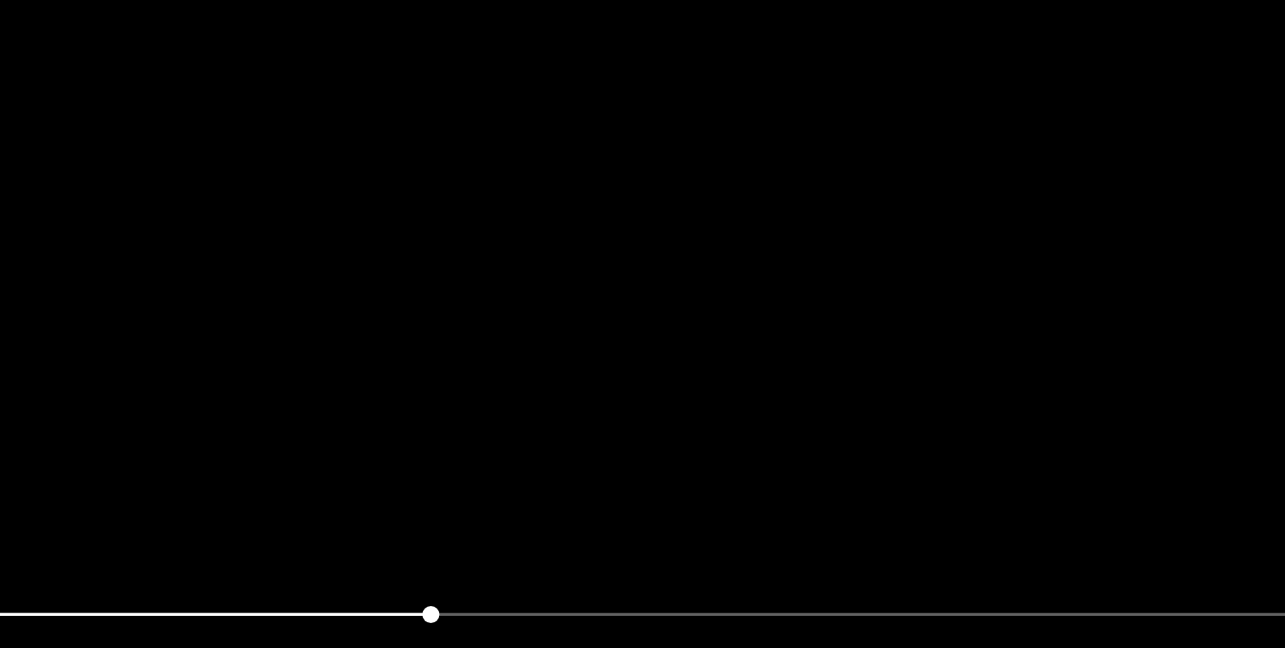
click at [675, 350] on video at bounding box center [643, 343] width 1128 height 446
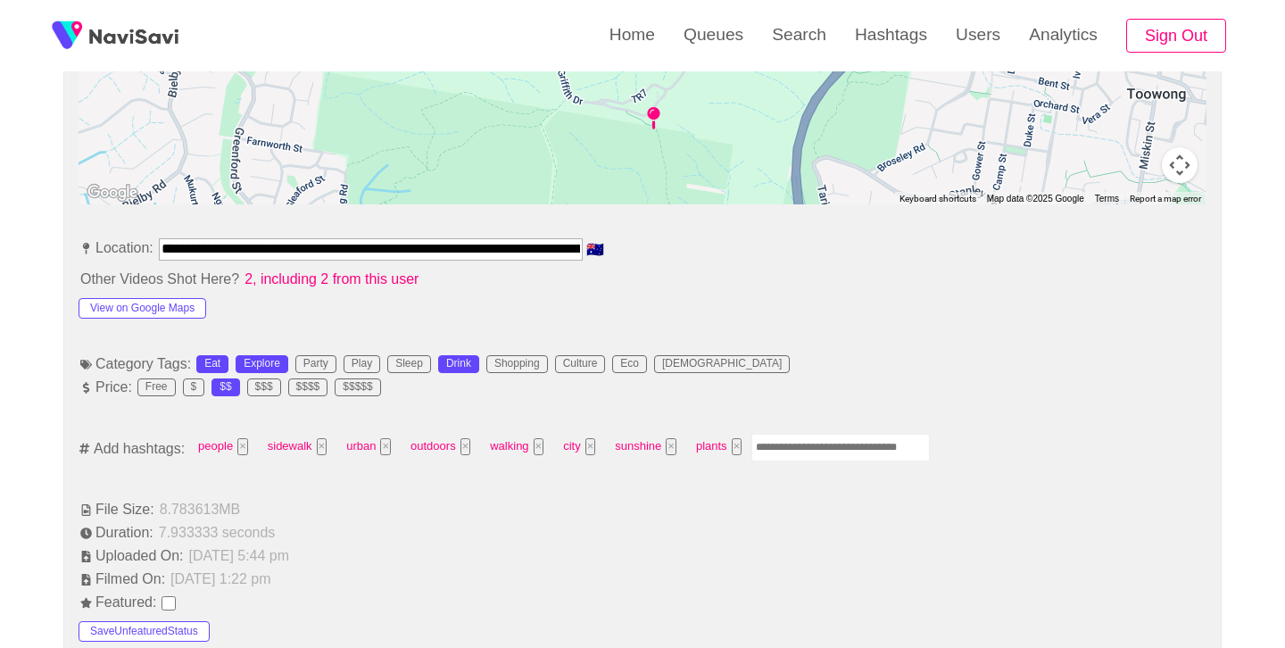
scroll to position [888, 0]
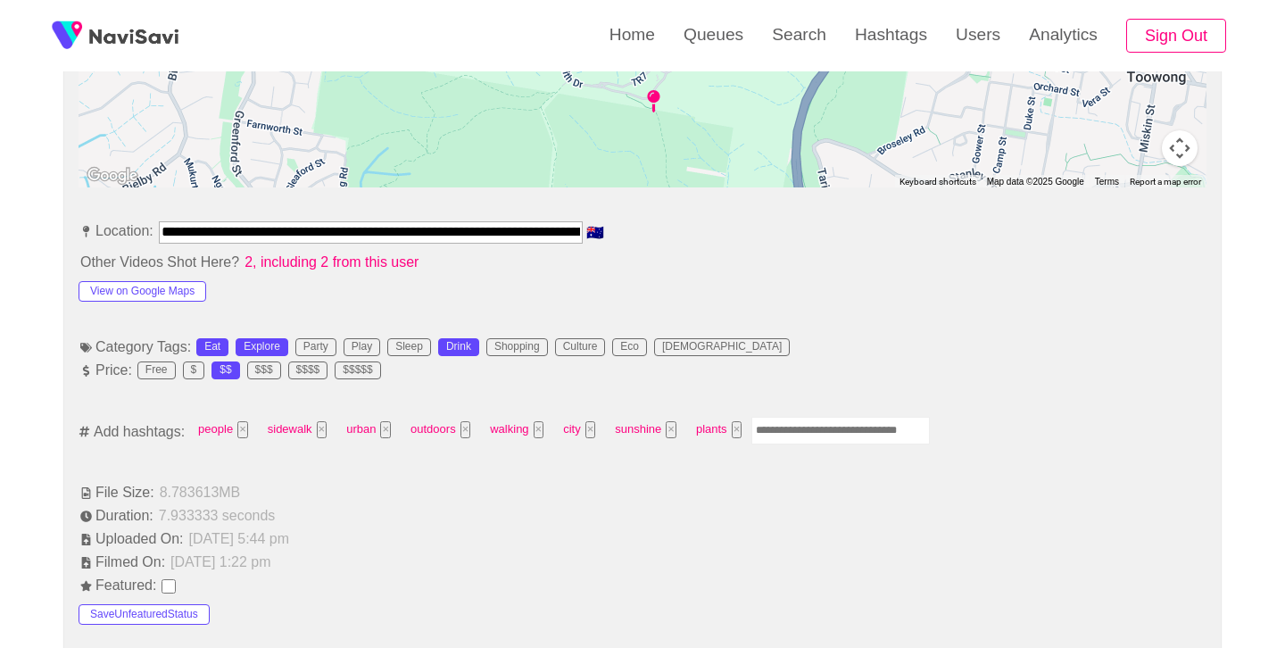
click at [800, 433] on input "Enter tag here and press return" at bounding box center [841, 431] width 179 height 28
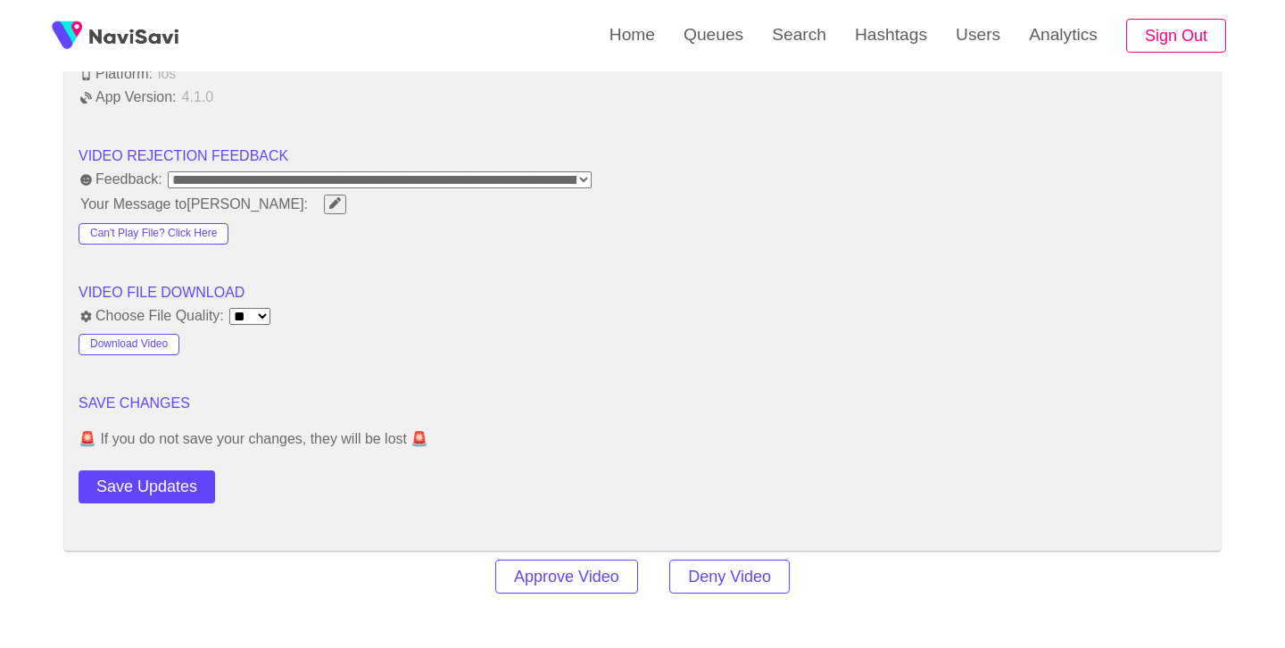
scroll to position [2209, 0]
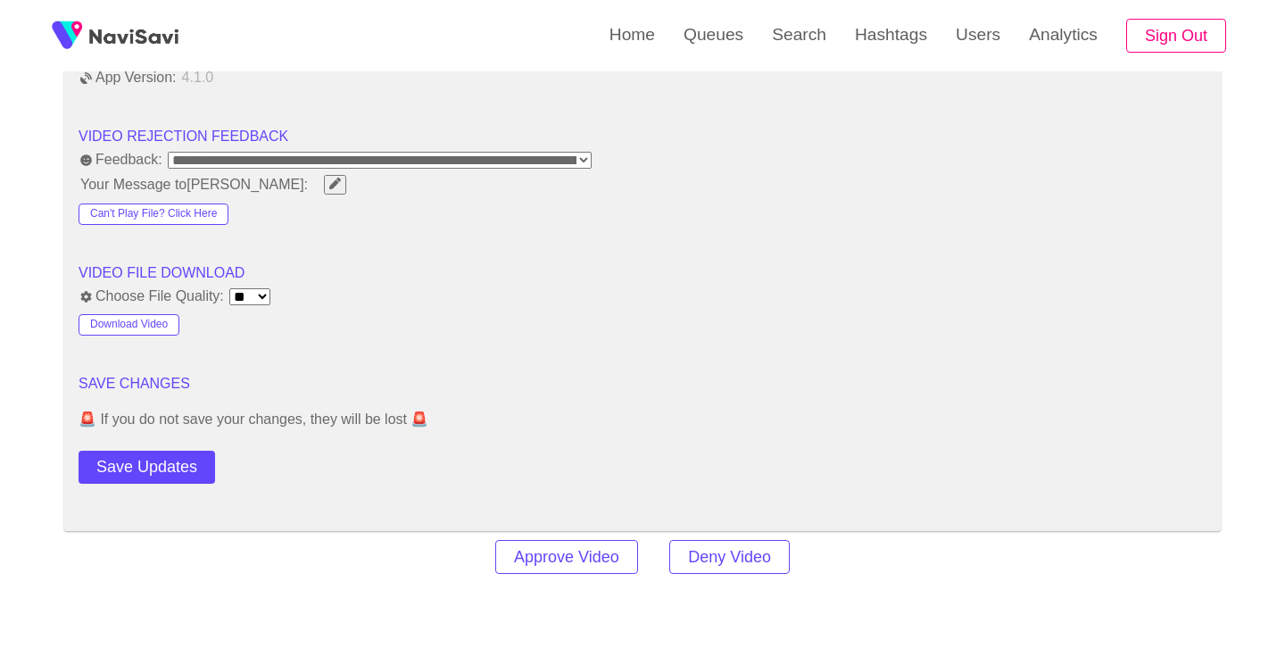
click at [166, 467] on button "Save Updates" at bounding box center [147, 467] width 137 height 33
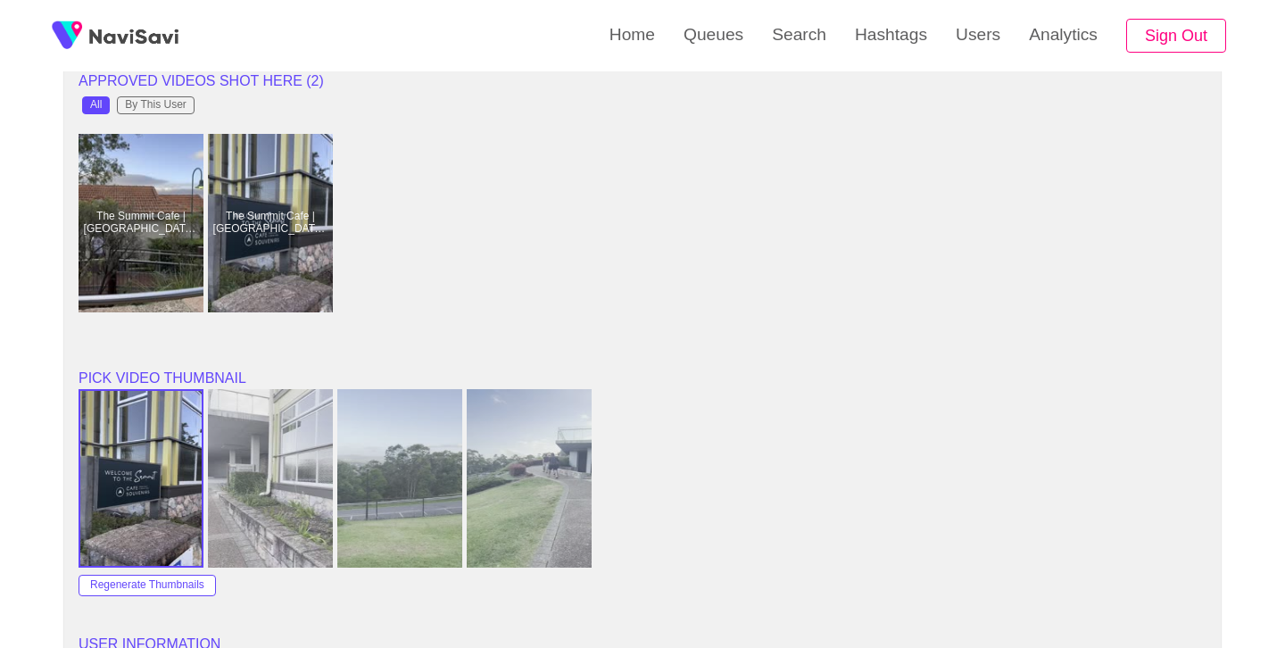
scroll to position [1477, 0]
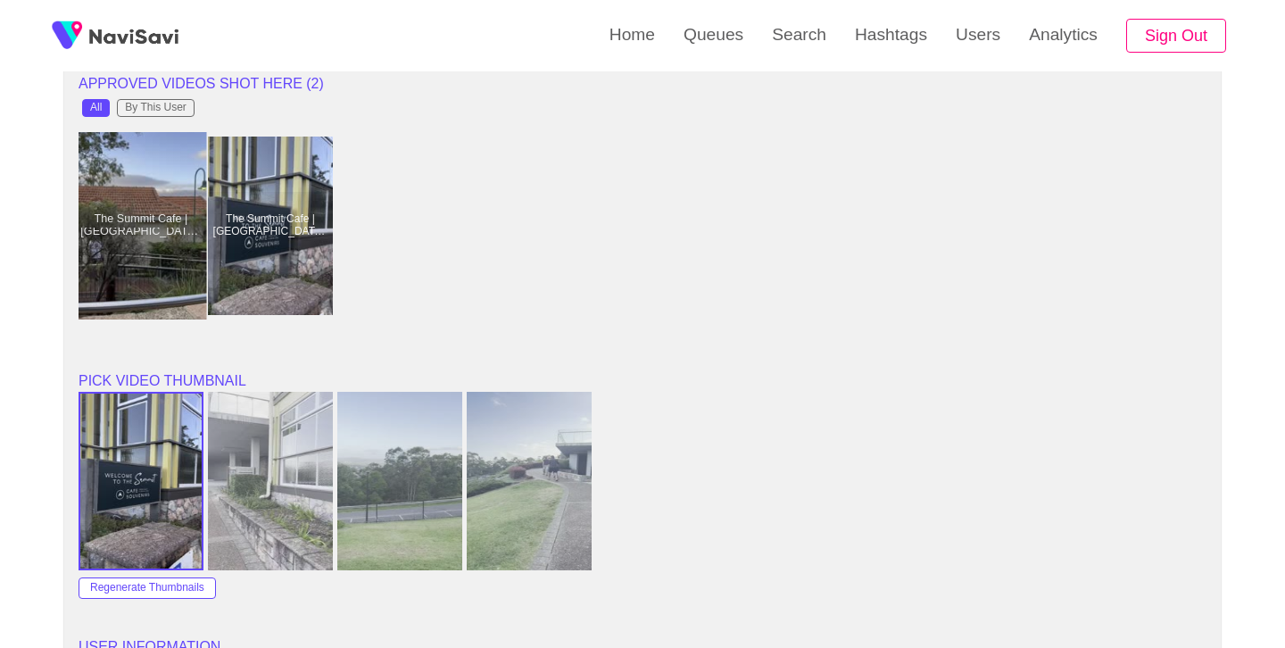
click at [132, 212] on div at bounding box center [141, 225] width 131 height 187
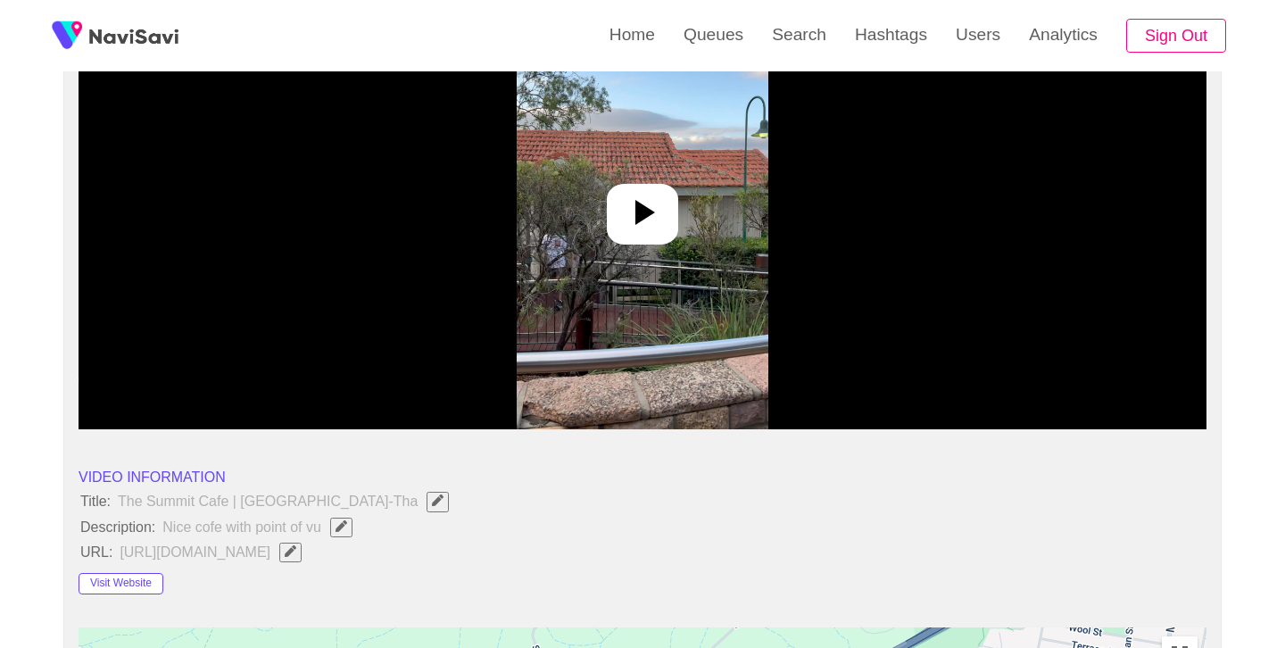
scroll to position [254, 0]
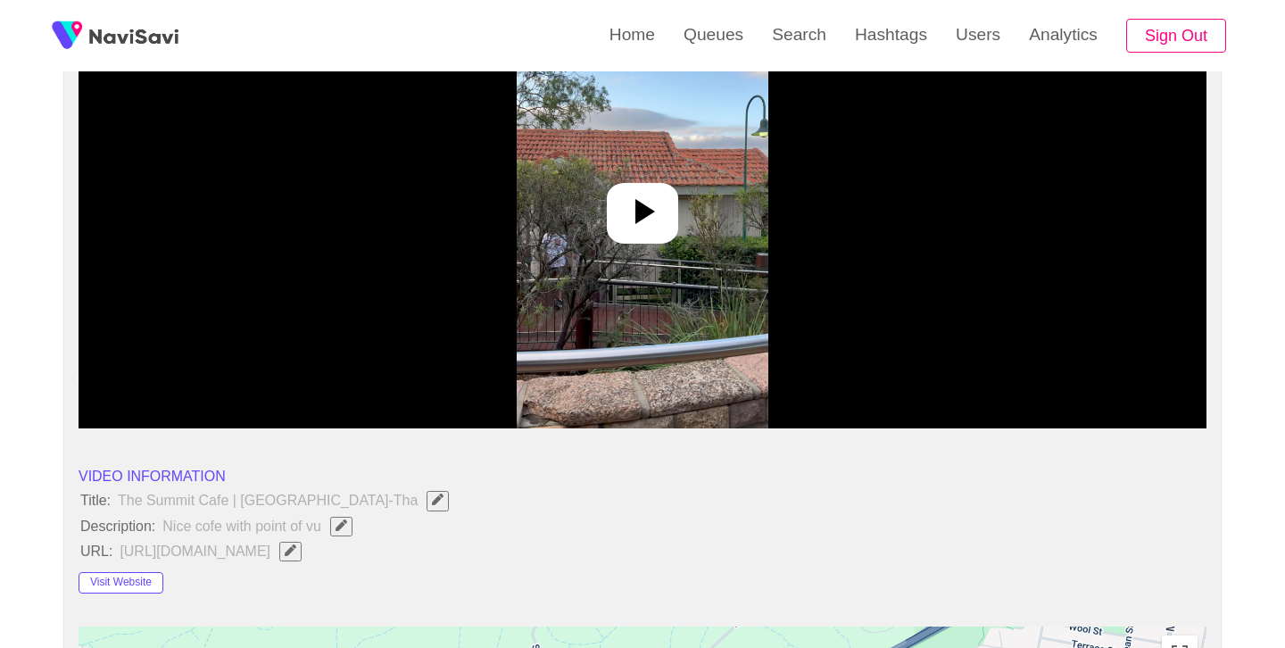
click at [647, 210] on icon at bounding box center [646, 211] width 20 height 25
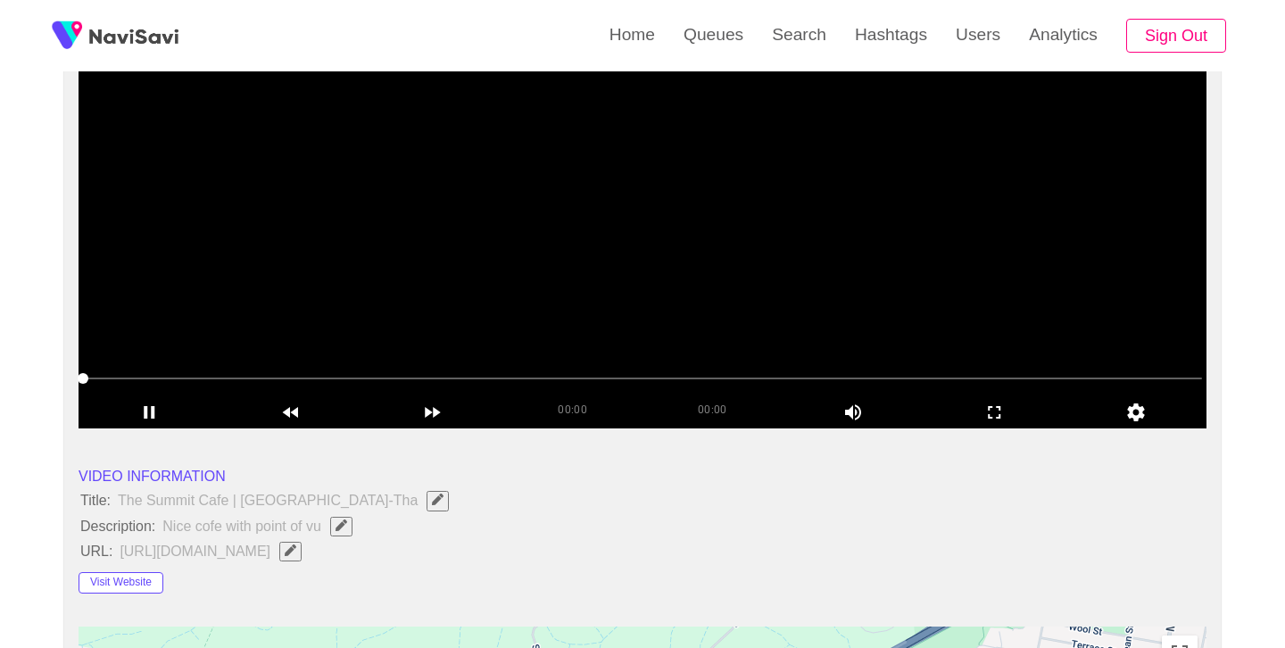
click at [337, 530] on icon "Edit Field" at bounding box center [342, 526] width 12 height 12
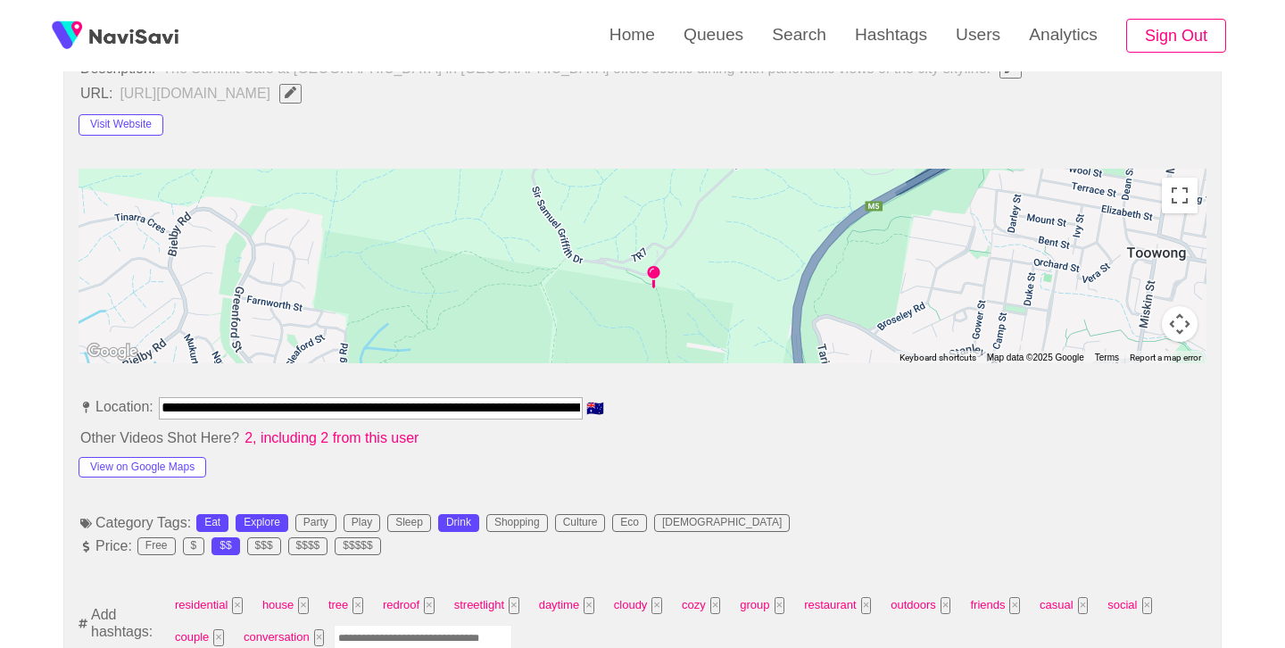
scroll to position [1065, 0]
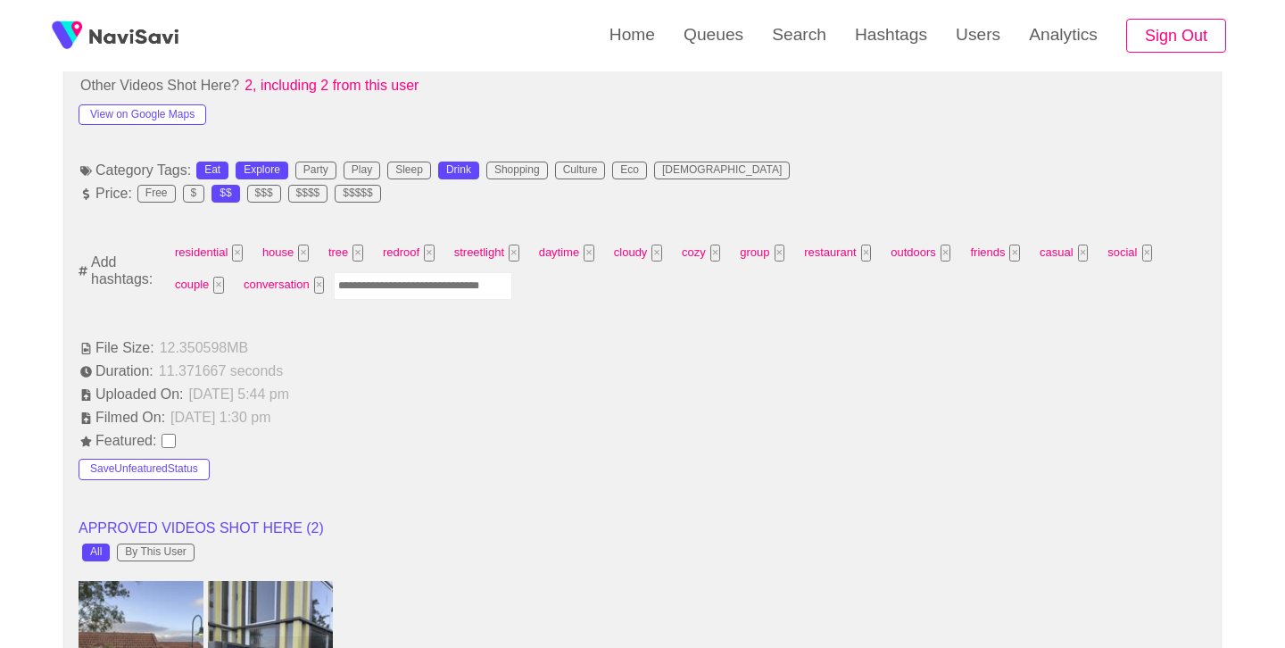
click at [420, 292] on input "Enter tag here and press return" at bounding box center [423, 286] width 179 height 28
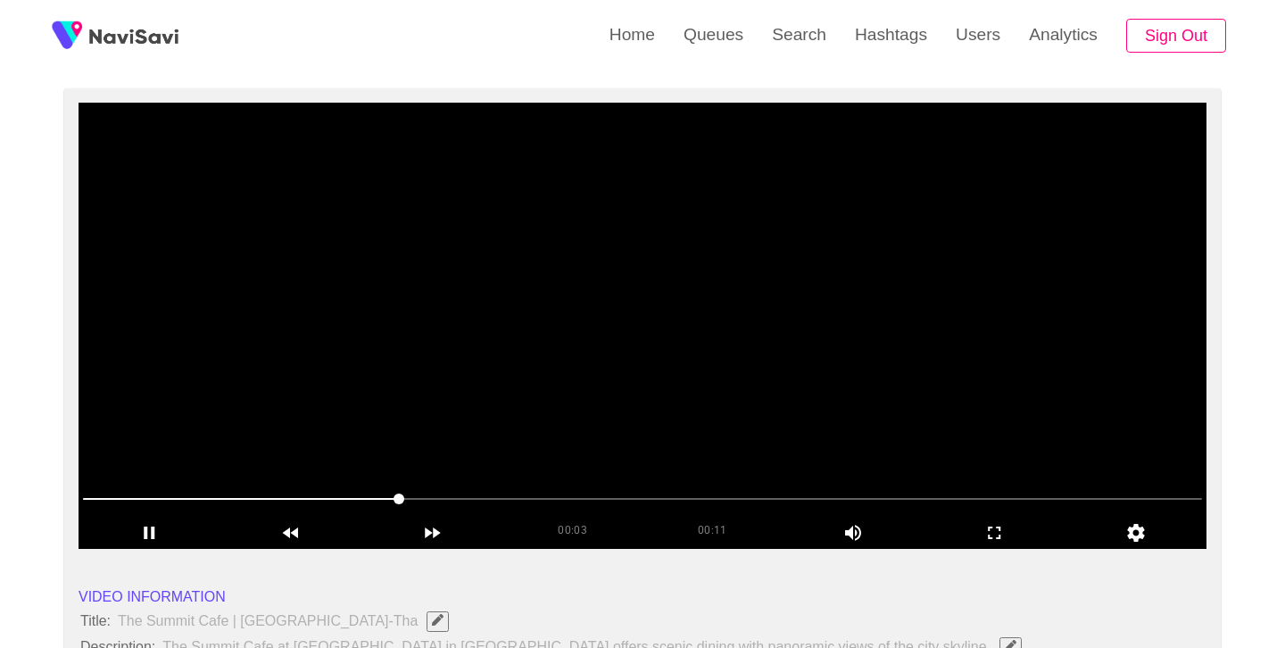
scroll to position [140, 0]
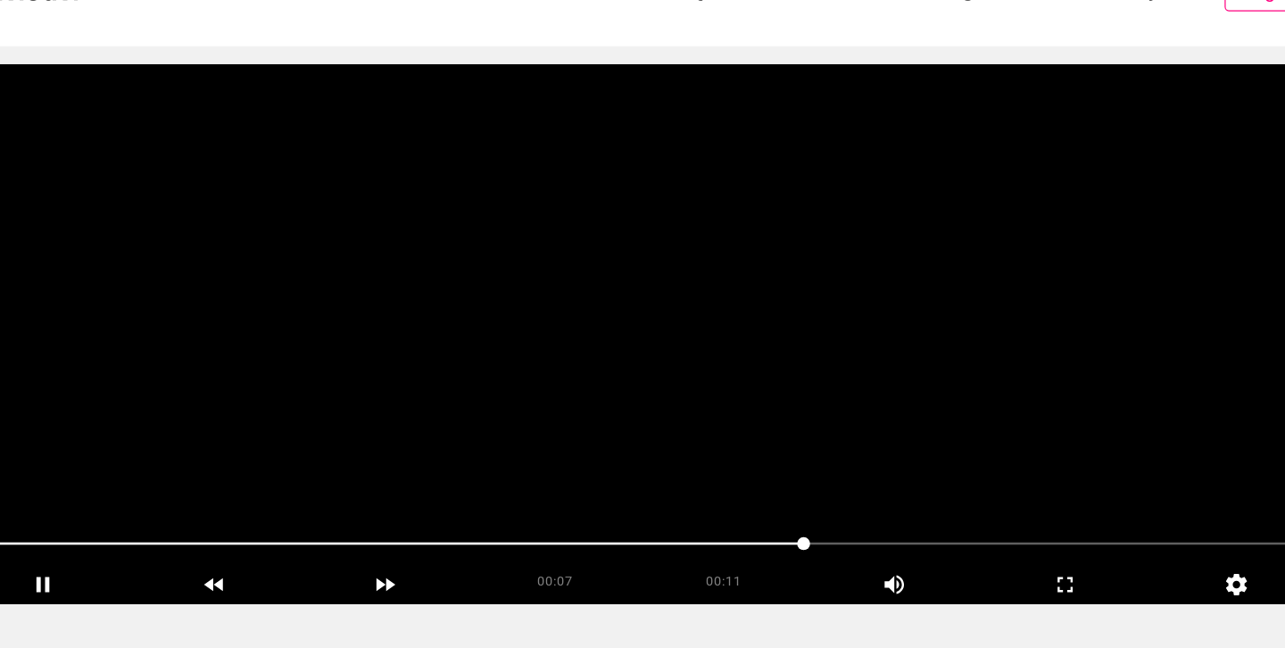
click at [655, 249] on video at bounding box center [643, 319] width 1128 height 446
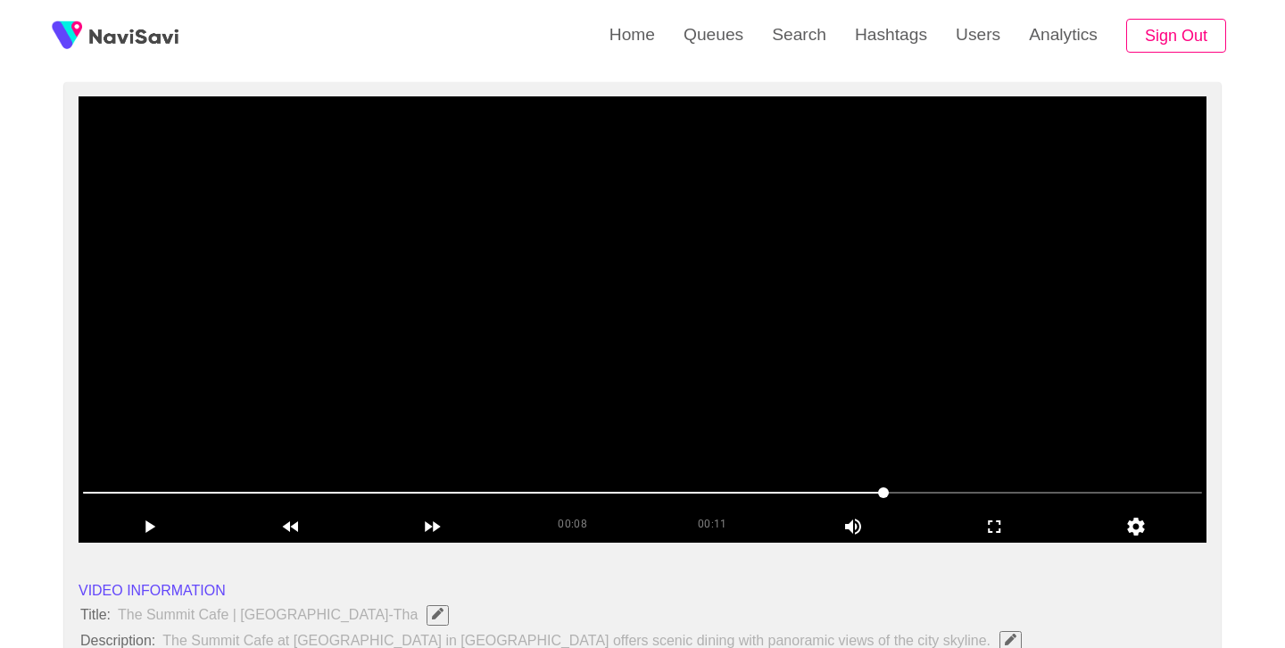
click at [654, 249] on video at bounding box center [643, 319] width 1128 height 446
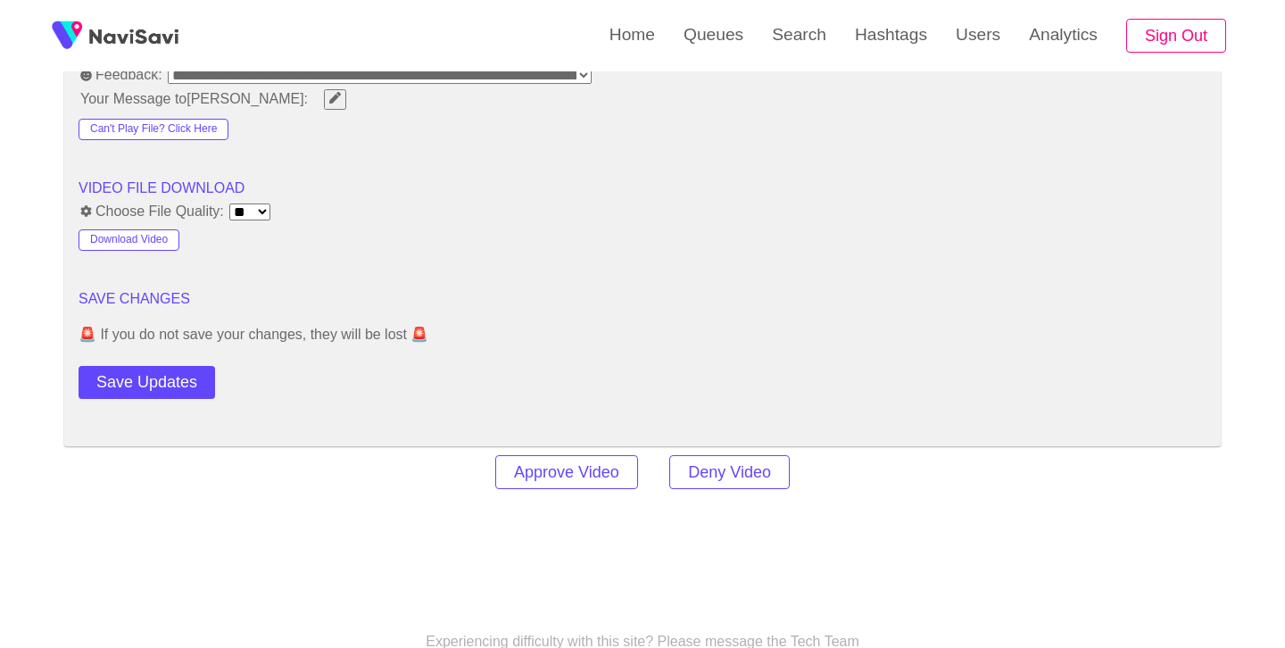
scroll to position [2328, 0]
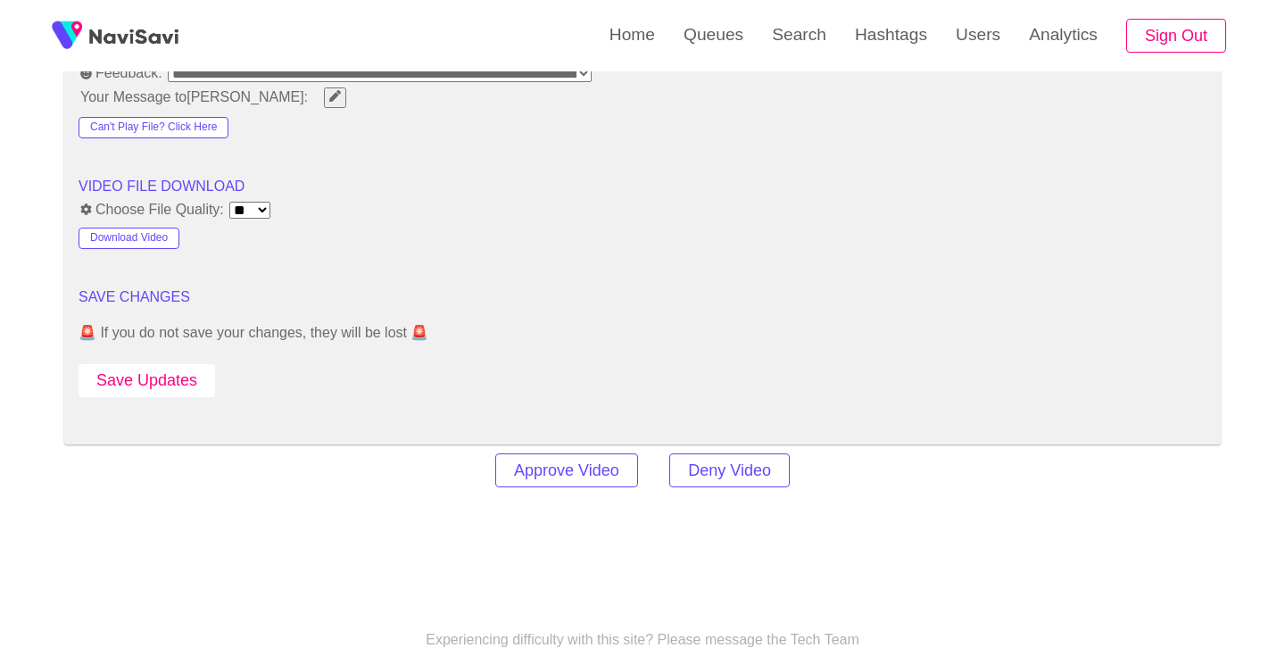
click at [144, 387] on button "Save Updates" at bounding box center [147, 380] width 137 height 33
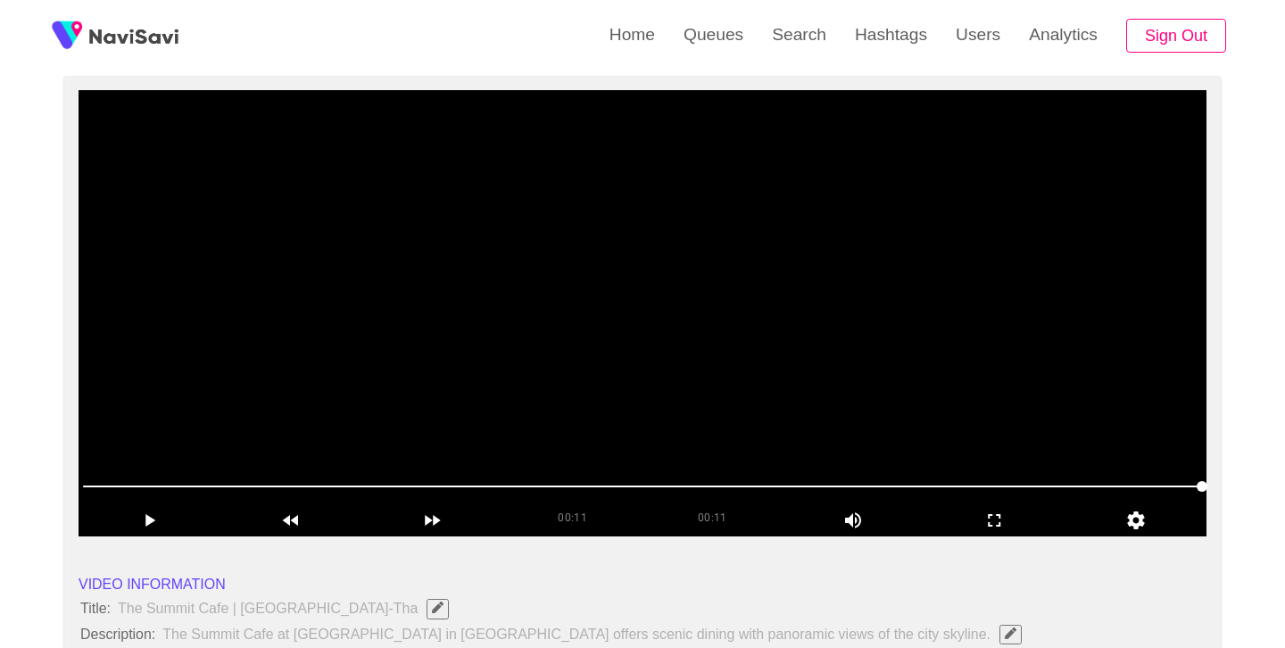
scroll to position [148, 0]
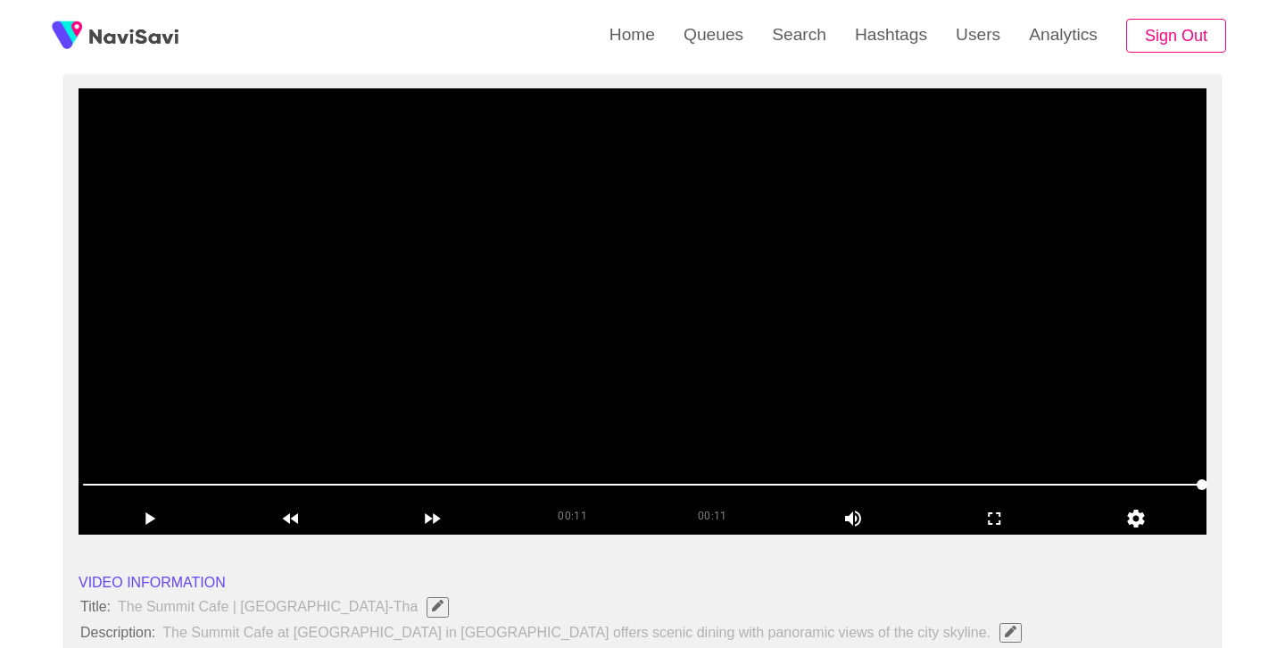
click at [658, 330] on video at bounding box center [643, 311] width 1128 height 446
click at [706, 305] on video at bounding box center [643, 311] width 1128 height 446
click at [701, 289] on video at bounding box center [643, 311] width 1128 height 446
click at [700, 289] on video at bounding box center [643, 311] width 1128 height 446
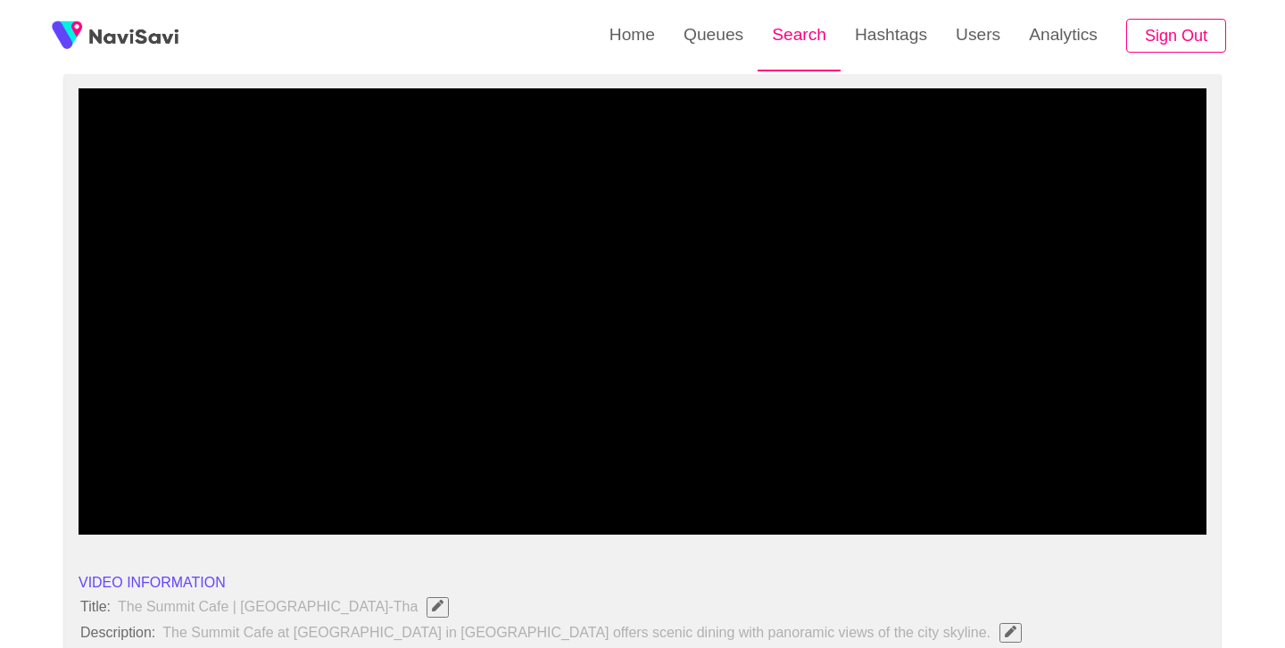
click at [794, 39] on link "Search" at bounding box center [799, 35] width 83 height 70
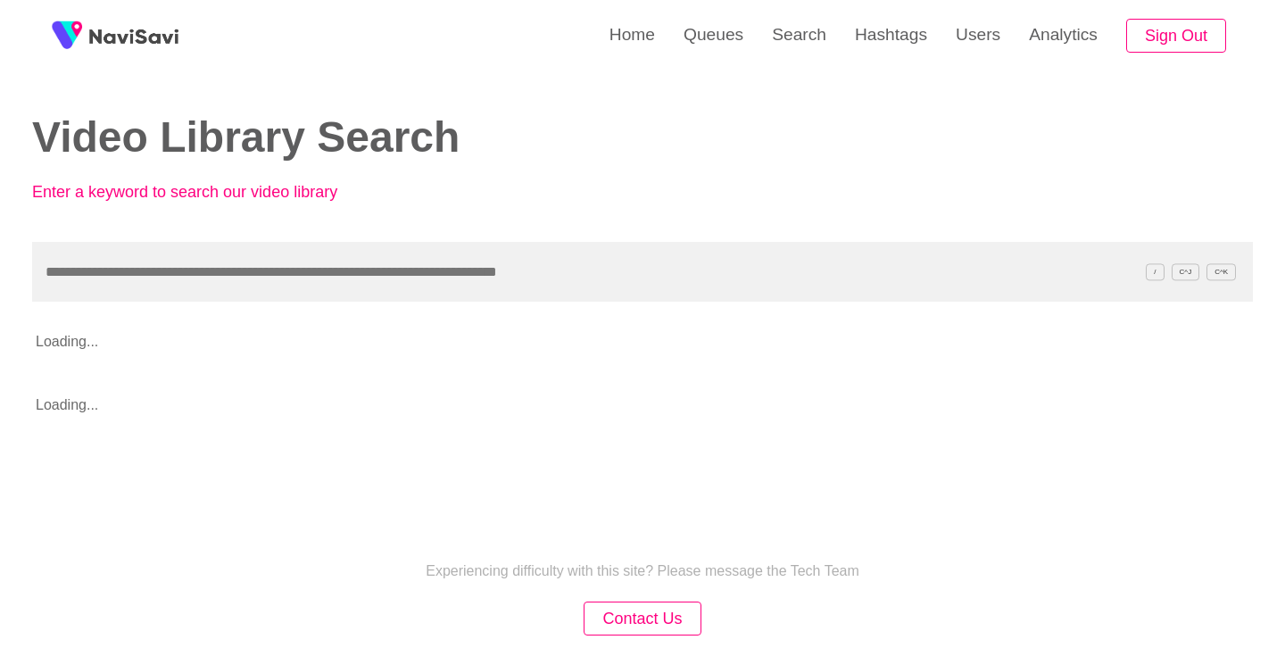
click at [390, 270] on input "text" at bounding box center [642, 272] width 1221 height 60
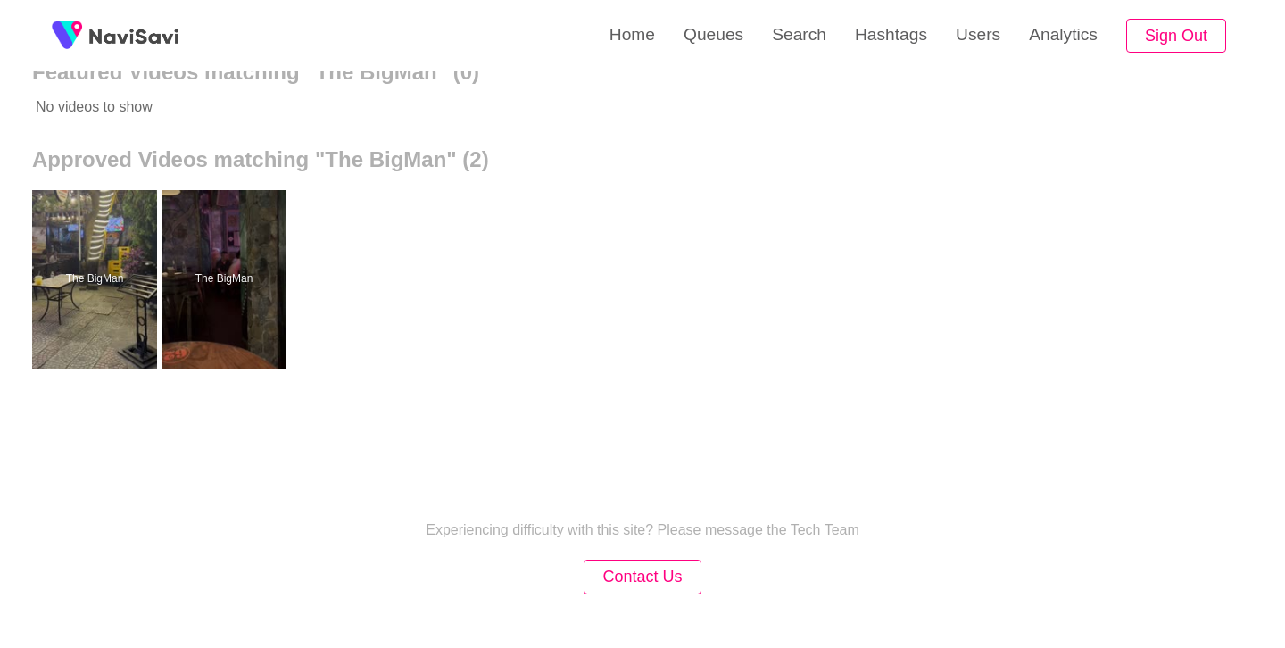
scroll to position [263, 0]
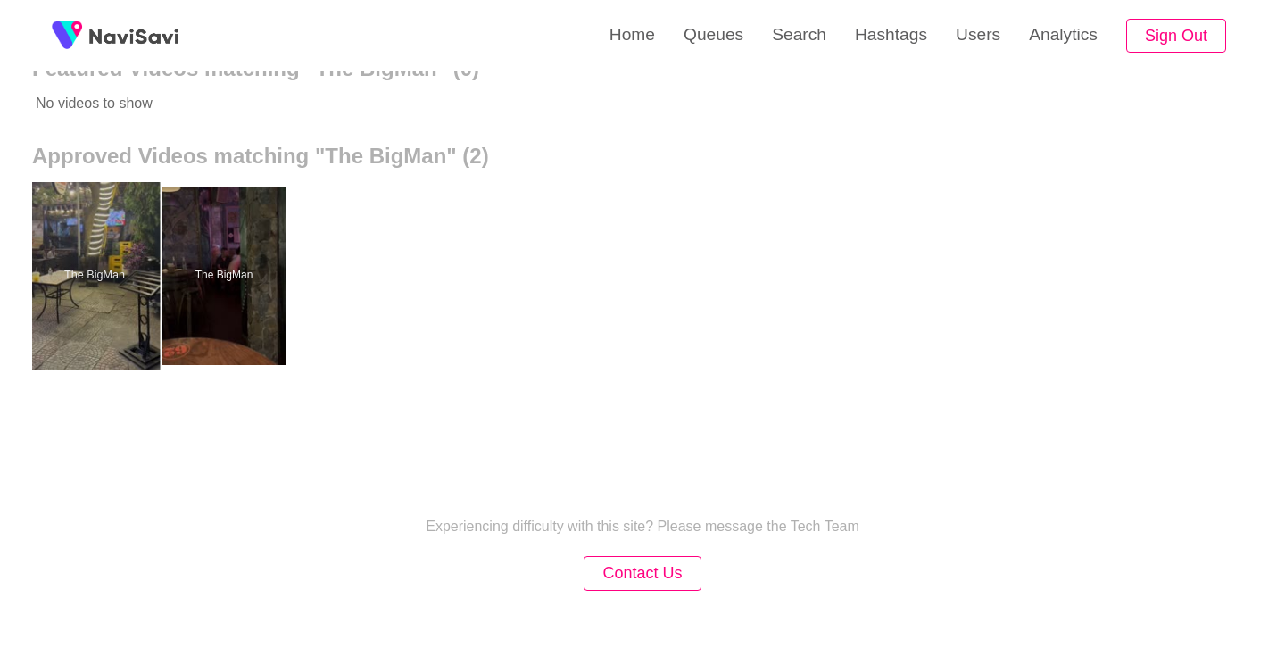
click at [96, 289] on div at bounding box center [94, 275] width 131 height 187
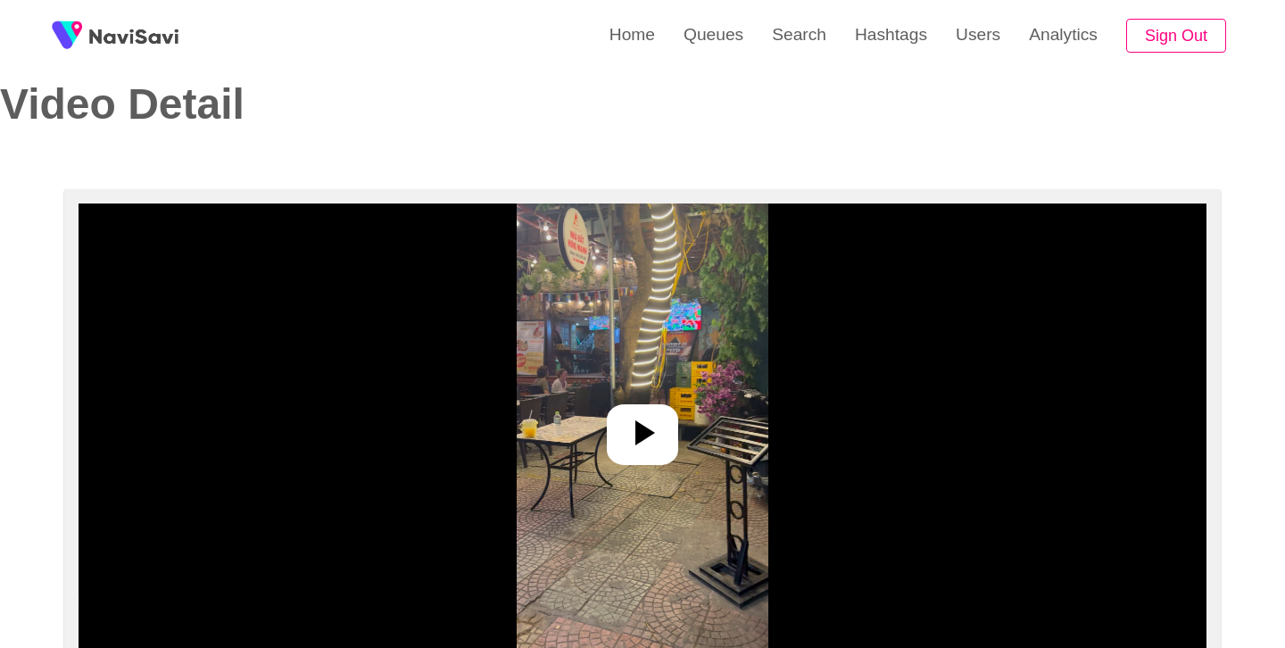
click at [656, 428] on icon at bounding box center [642, 433] width 43 height 43
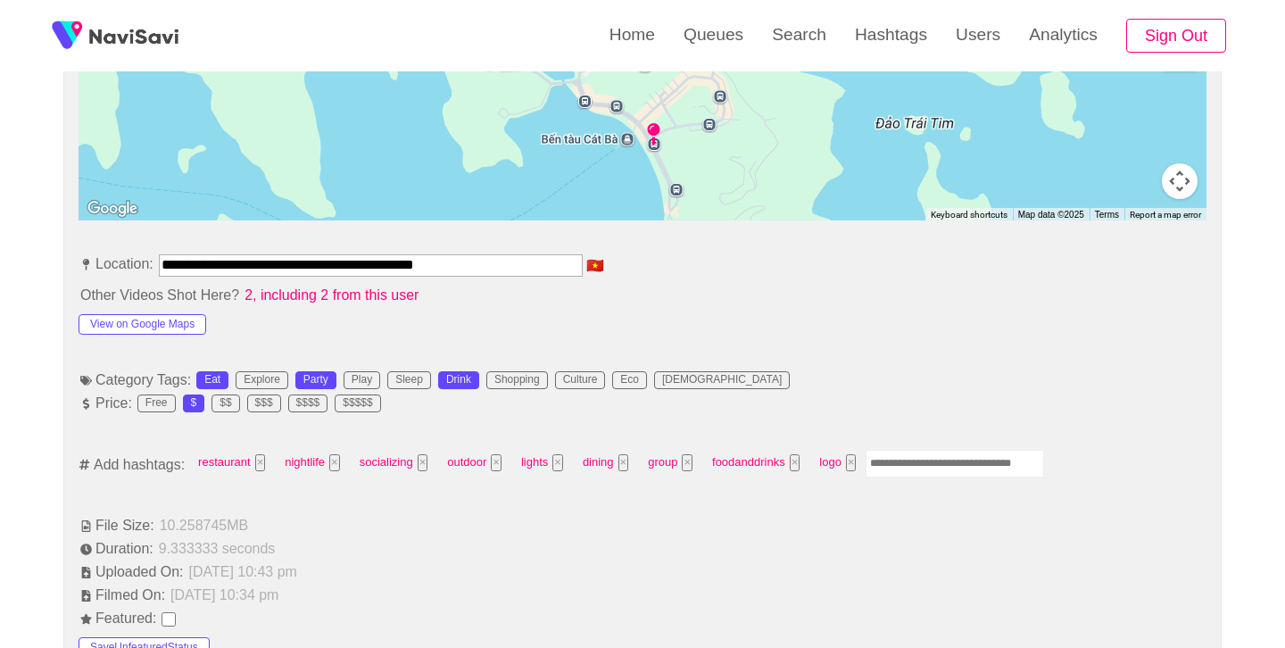
scroll to position [865, 0]
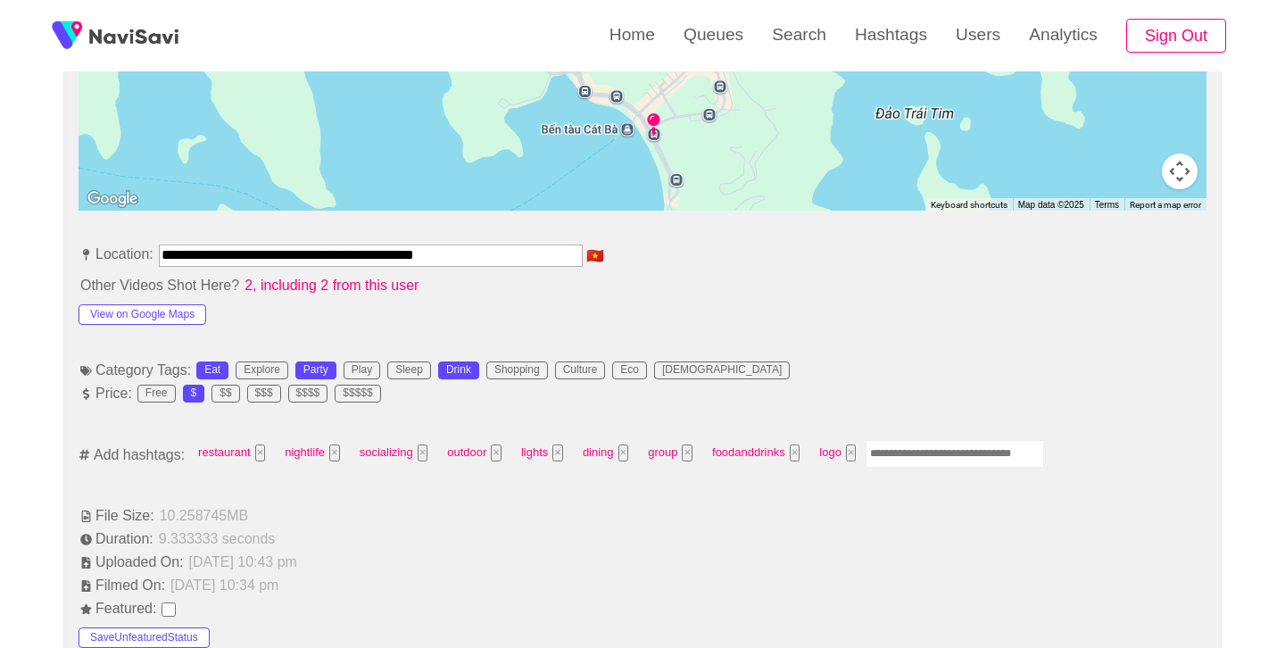
click at [908, 440] on input "Enter tag here and press return" at bounding box center [955, 454] width 179 height 28
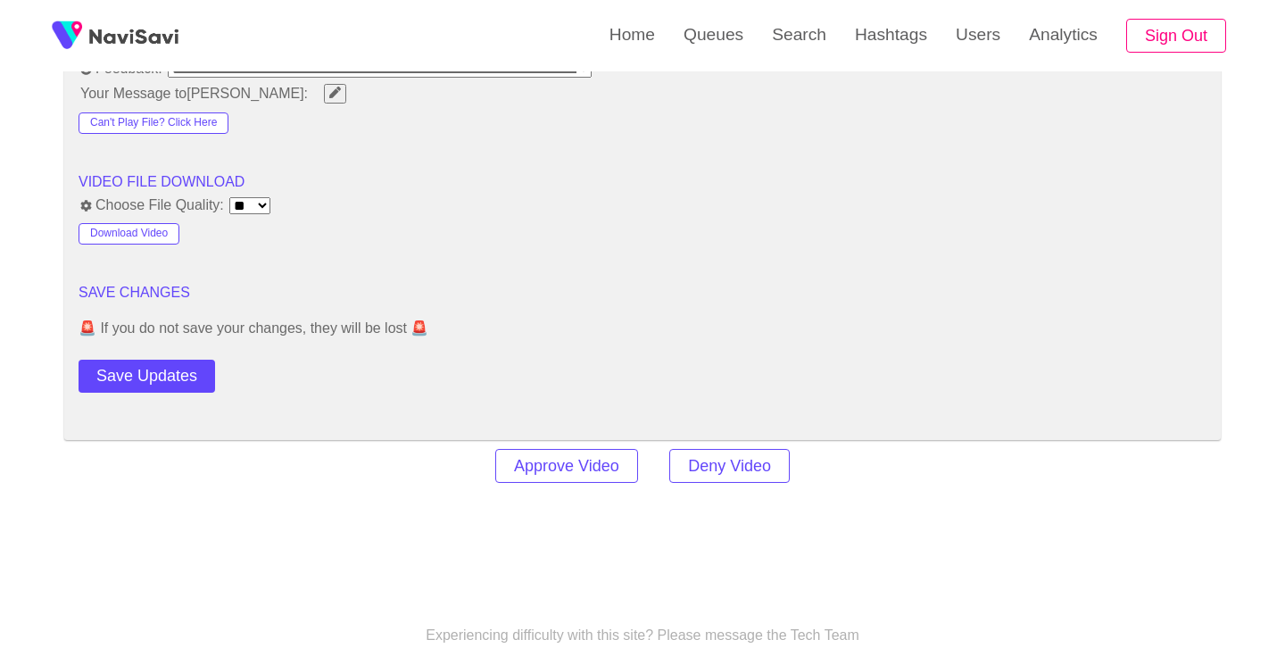
scroll to position [2311, 0]
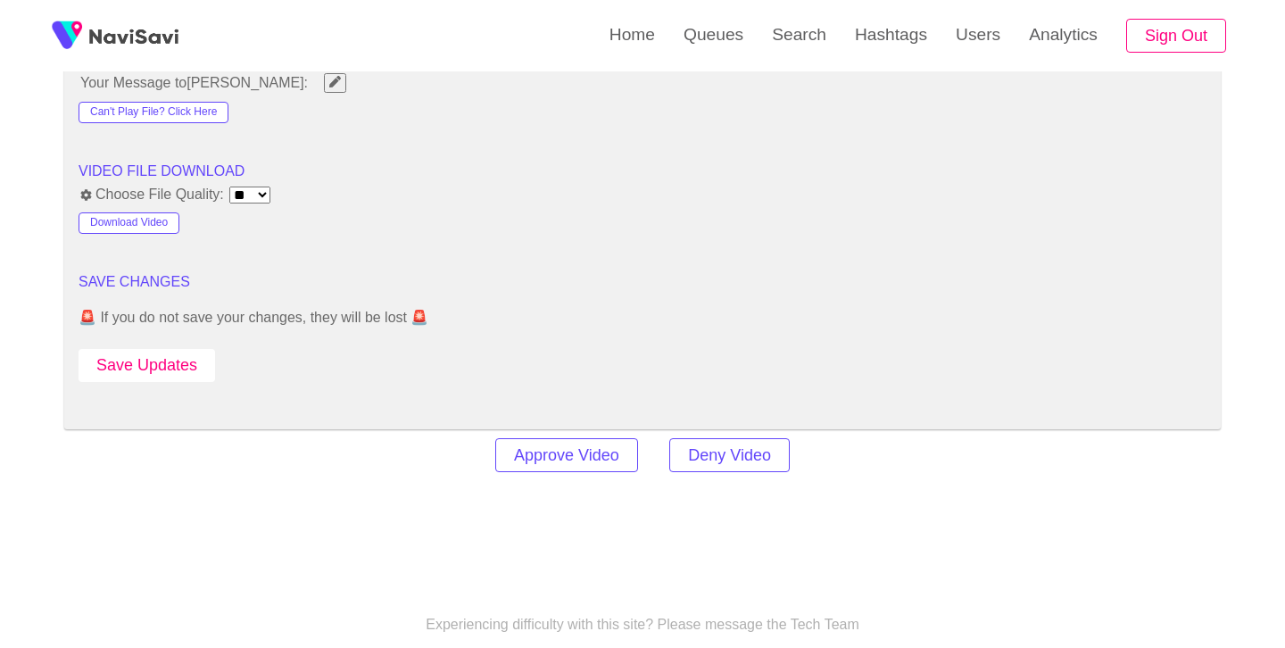
click at [156, 360] on button "Save Updates" at bounding box center [147, 365] width 137 height 33
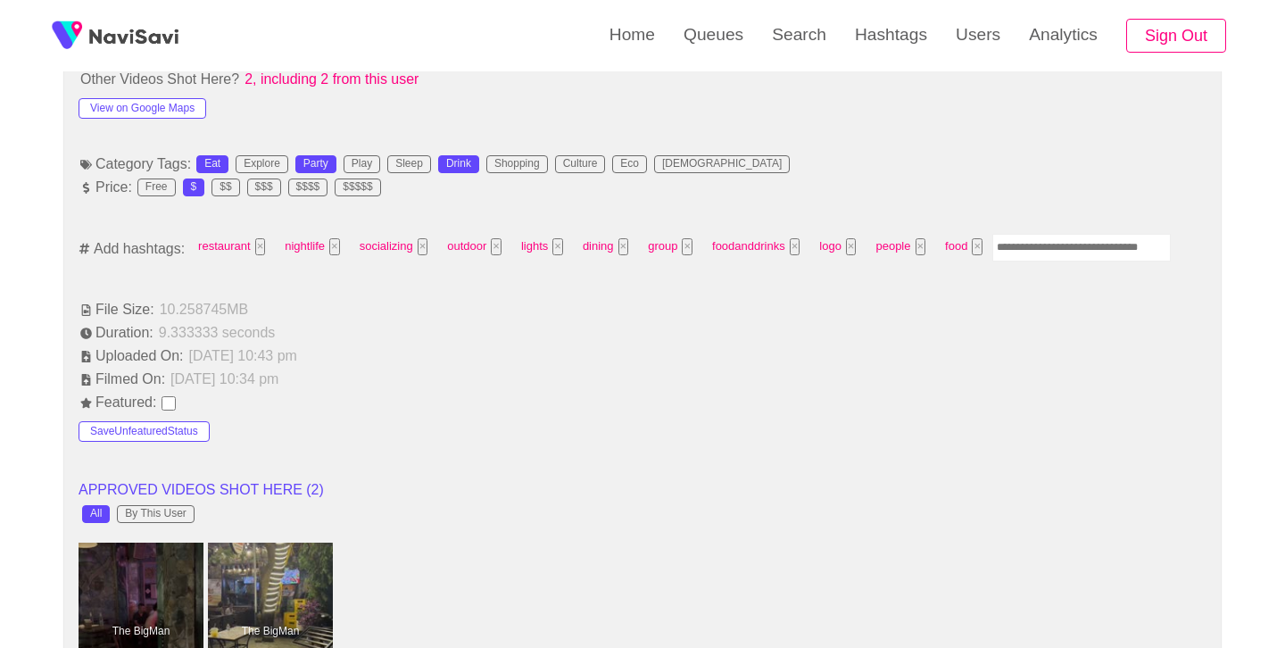
scroll to position [1073, 0]
click at [1060, 242] on input "Enter tag here and press return" at bounding box center [1082, 246] width 179 height 28
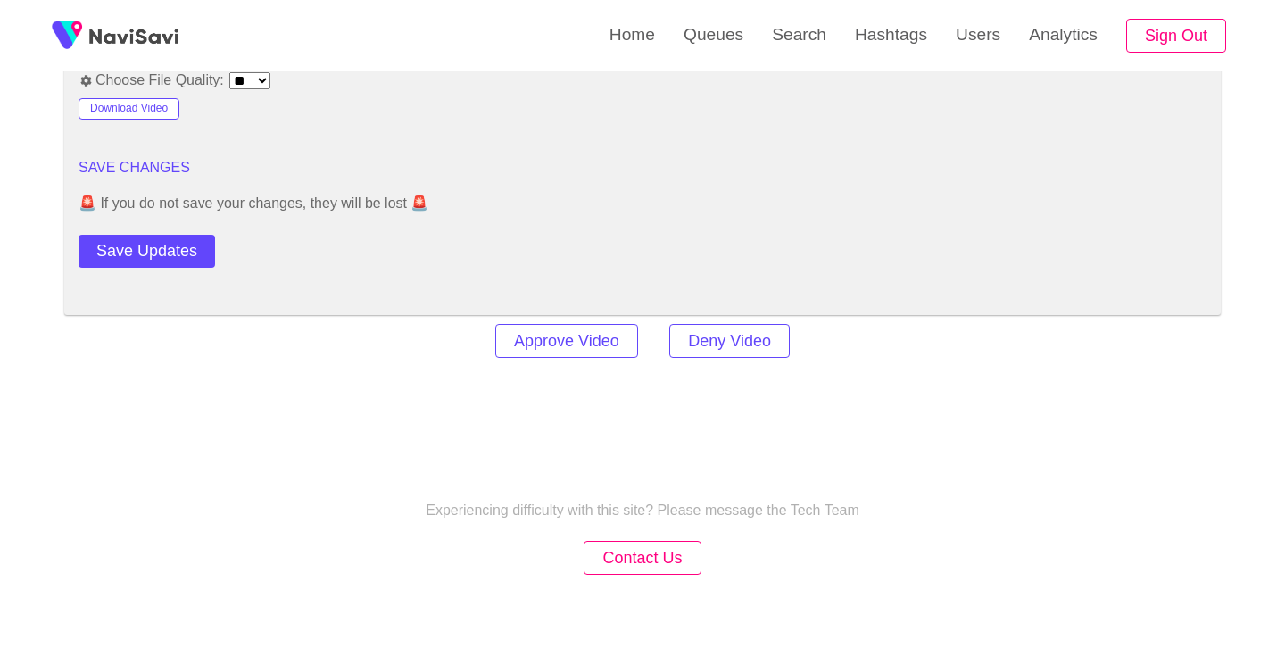
scroll to position [2470, 0]
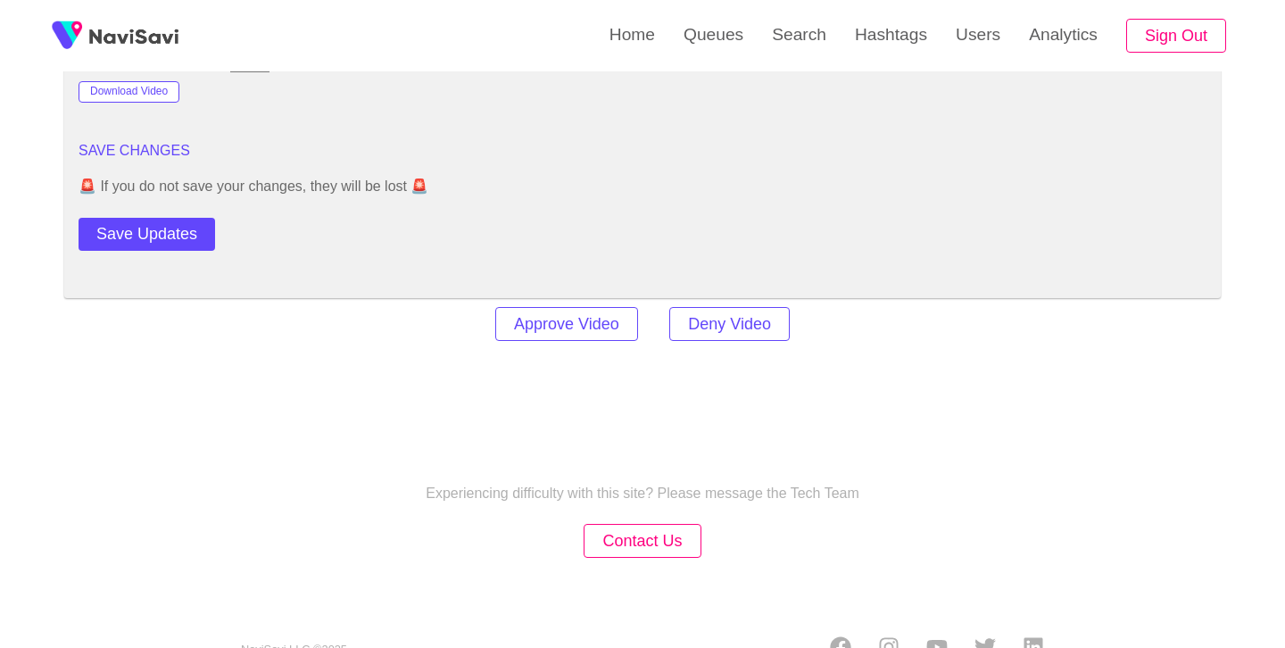
click at [193, 228] on button "Save Updates" at bounding box center [147, 234] width 137 height 33
click at [794, 34] on link "Search" at bounding box center [799, 35] width 83 height 70
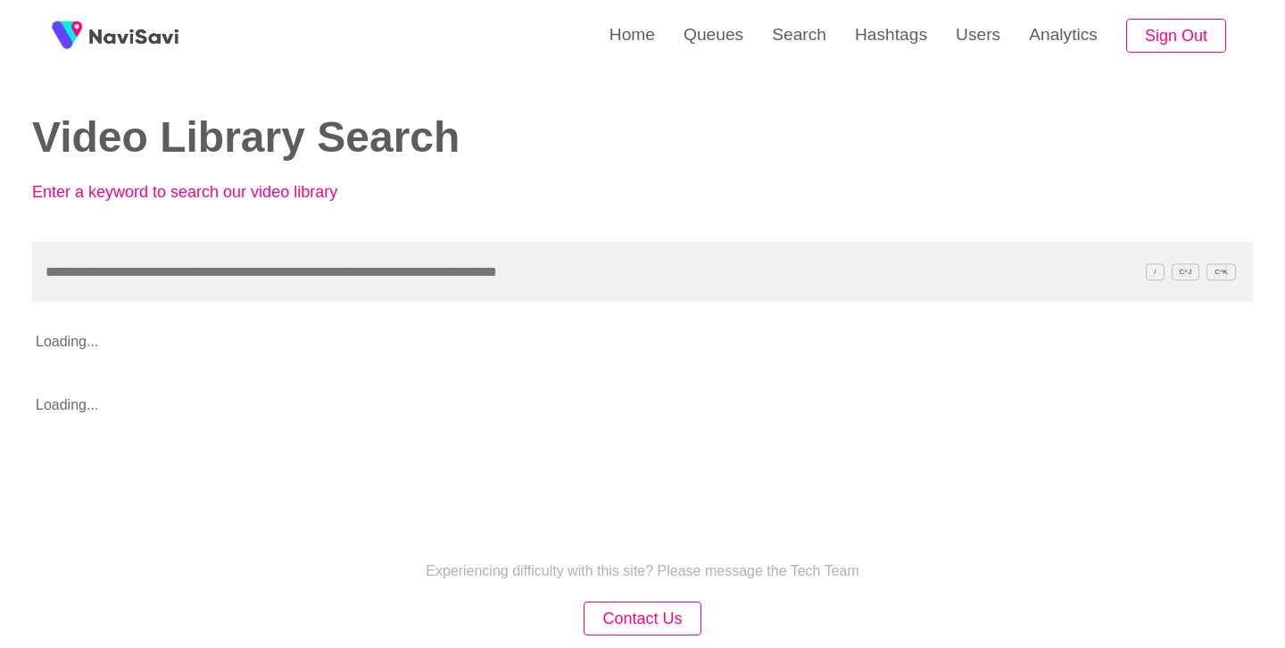
click at [538, 295] on input "text" at bounding box center [642, 272] width 1221 height 60
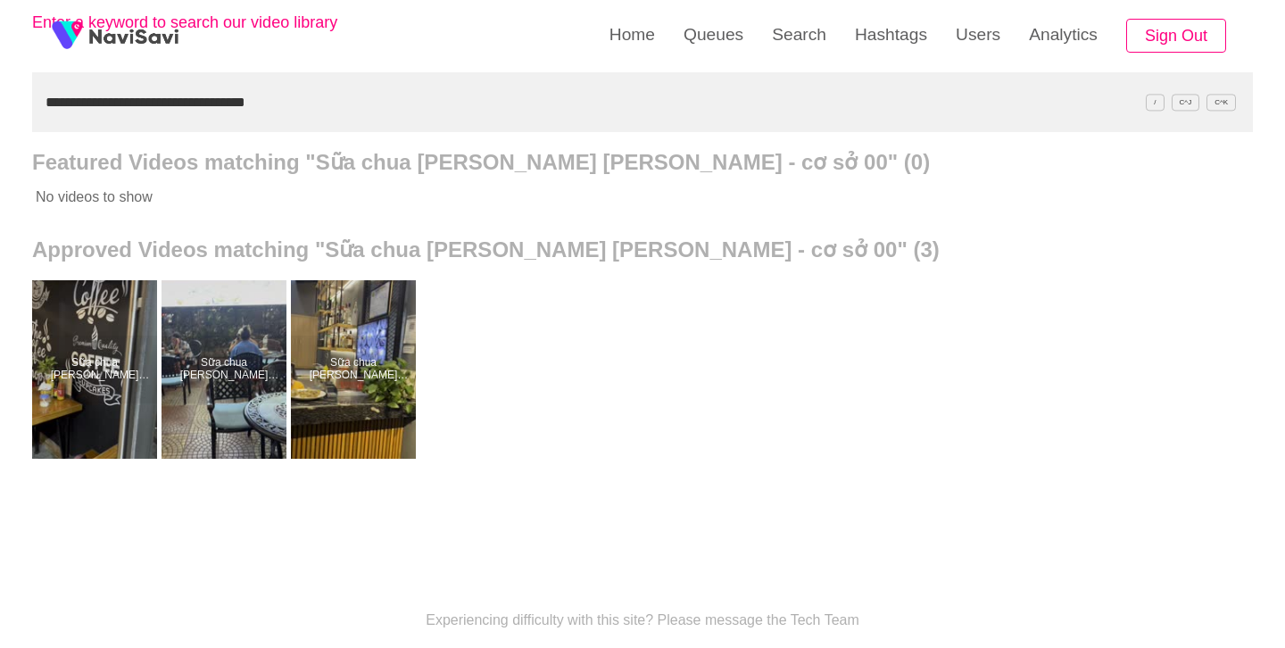
scroll to position [187, 0]
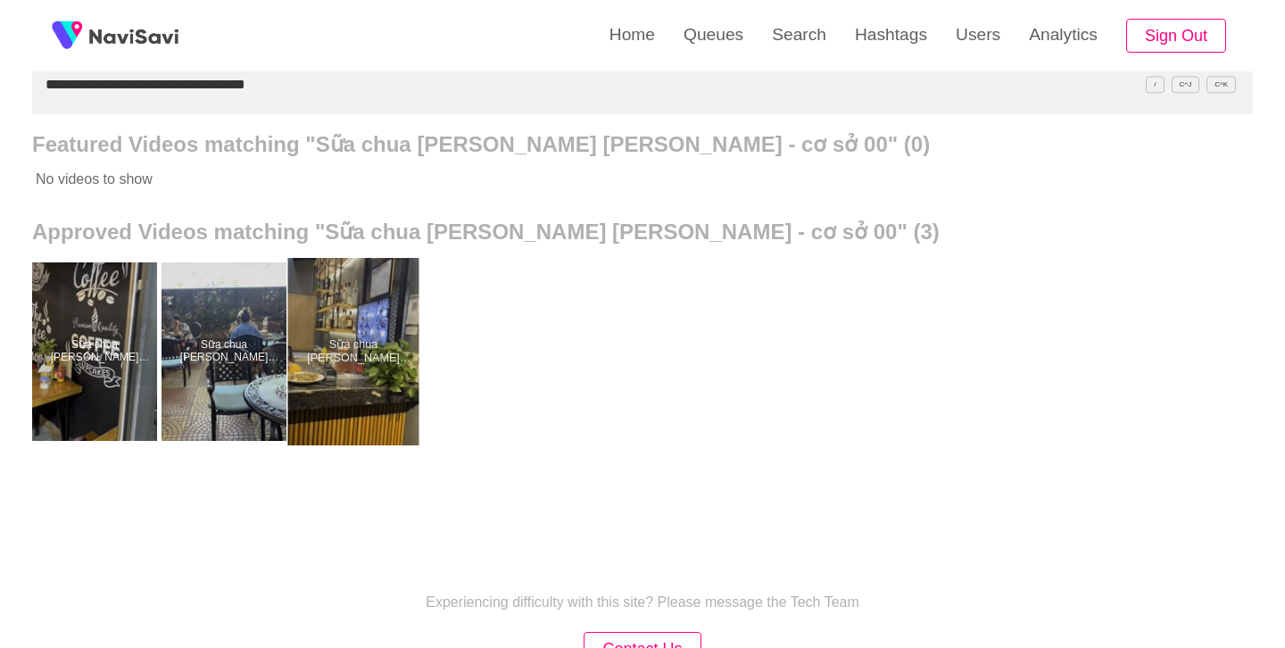
click at [348, 345] on div at bounding box center [353, 351] width 131 height 187
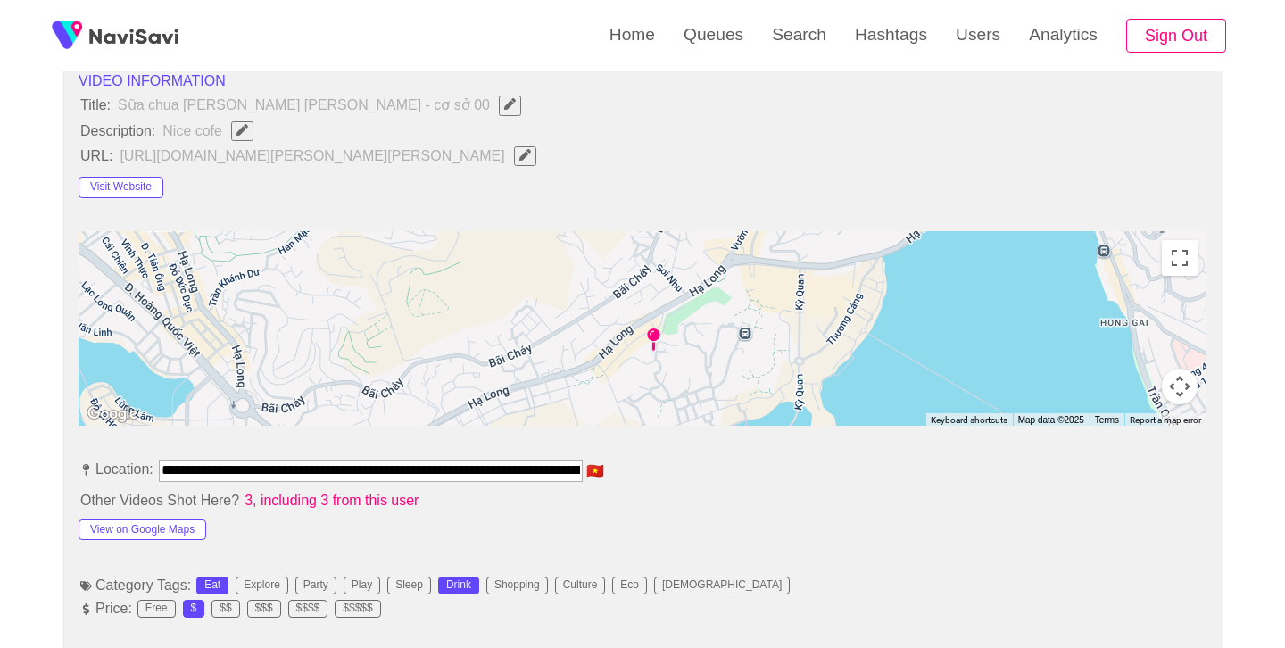
scroll to position [586, 0]
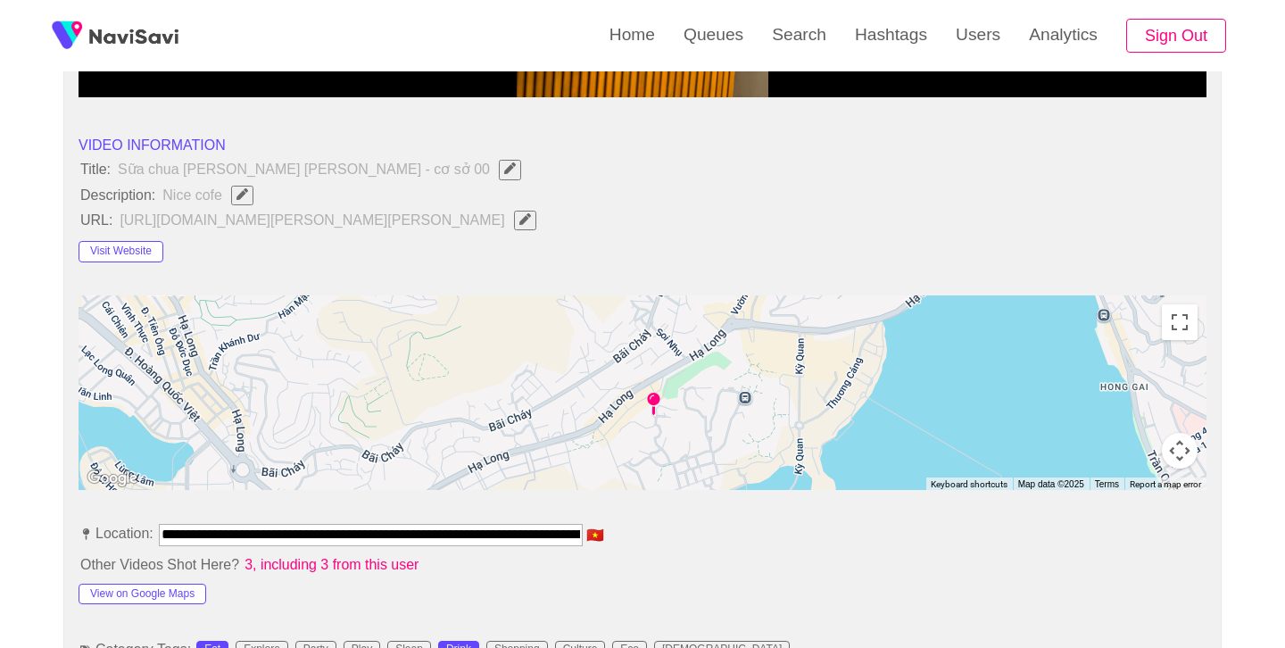
click at [318, 539] on input "**********" at bounding box center [371, 534] width 424 height 21
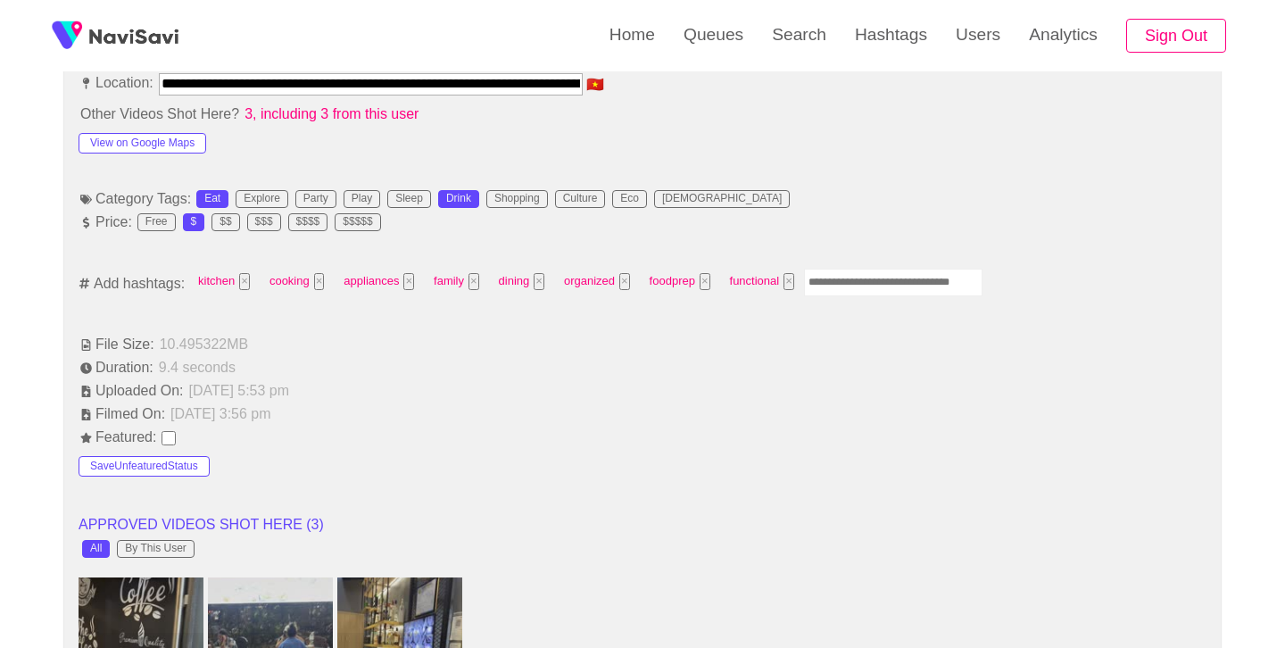
scroll to position [1041, 0]
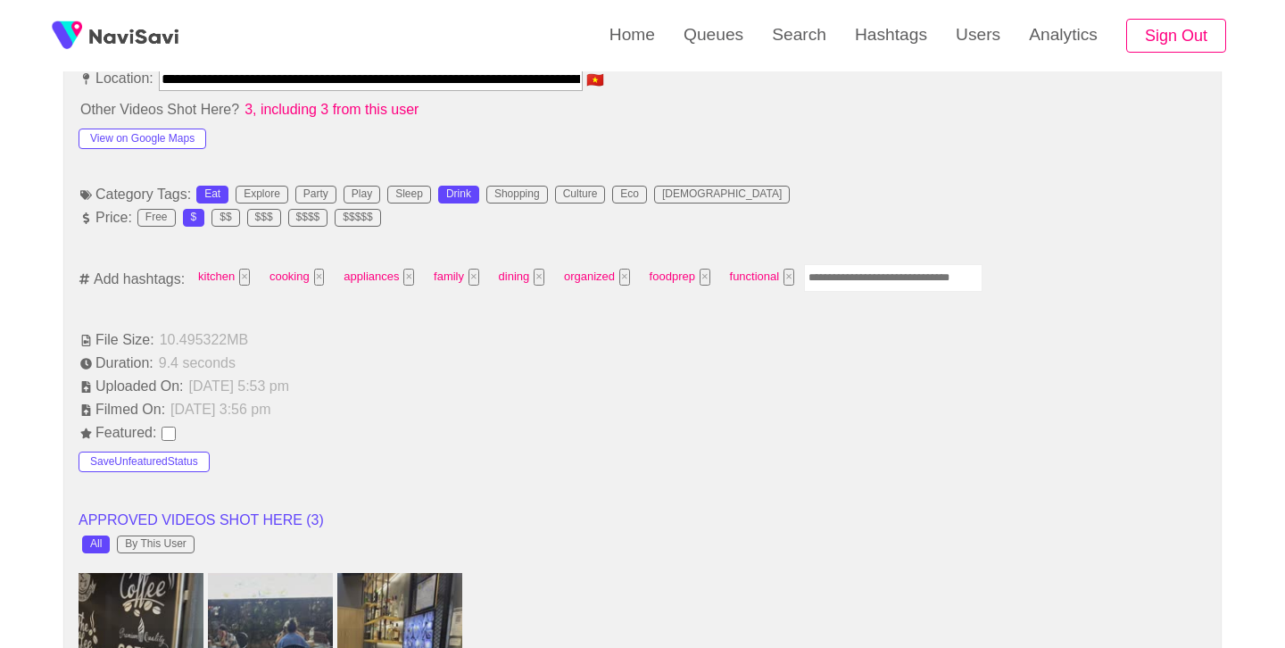
click at [898, 271] on input "Enter tag here and press return" at bounding box center [893, 278] width 179 height 28
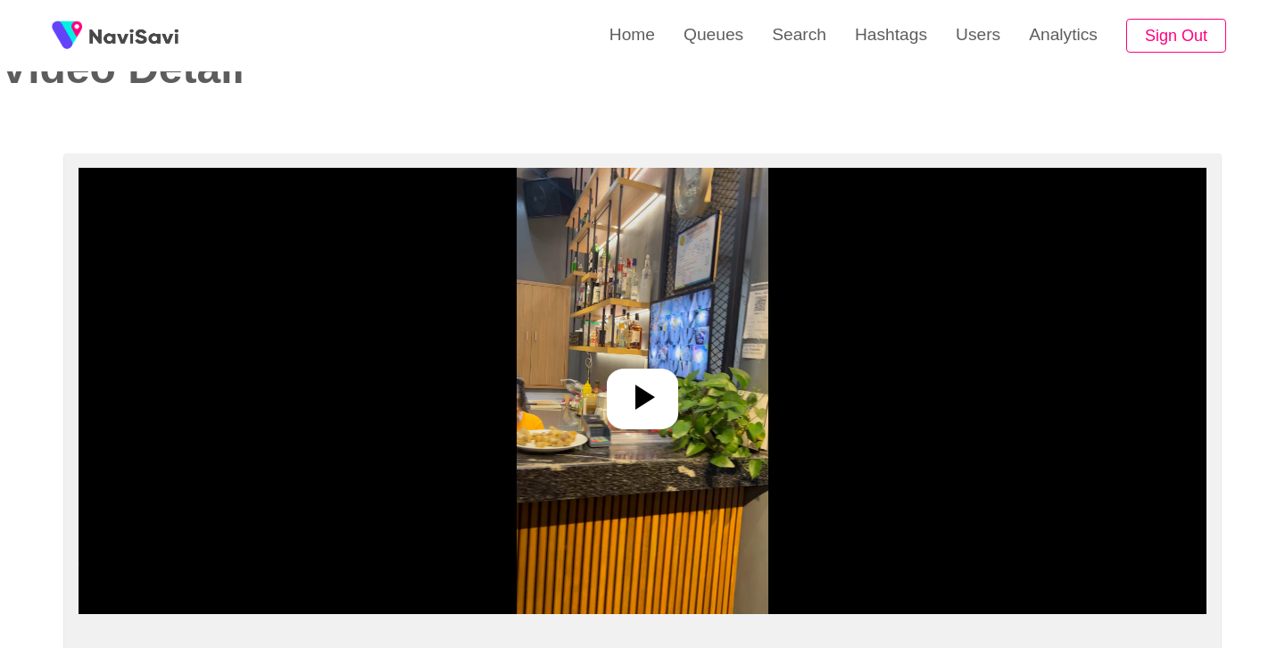
scroll to position [62, 0]
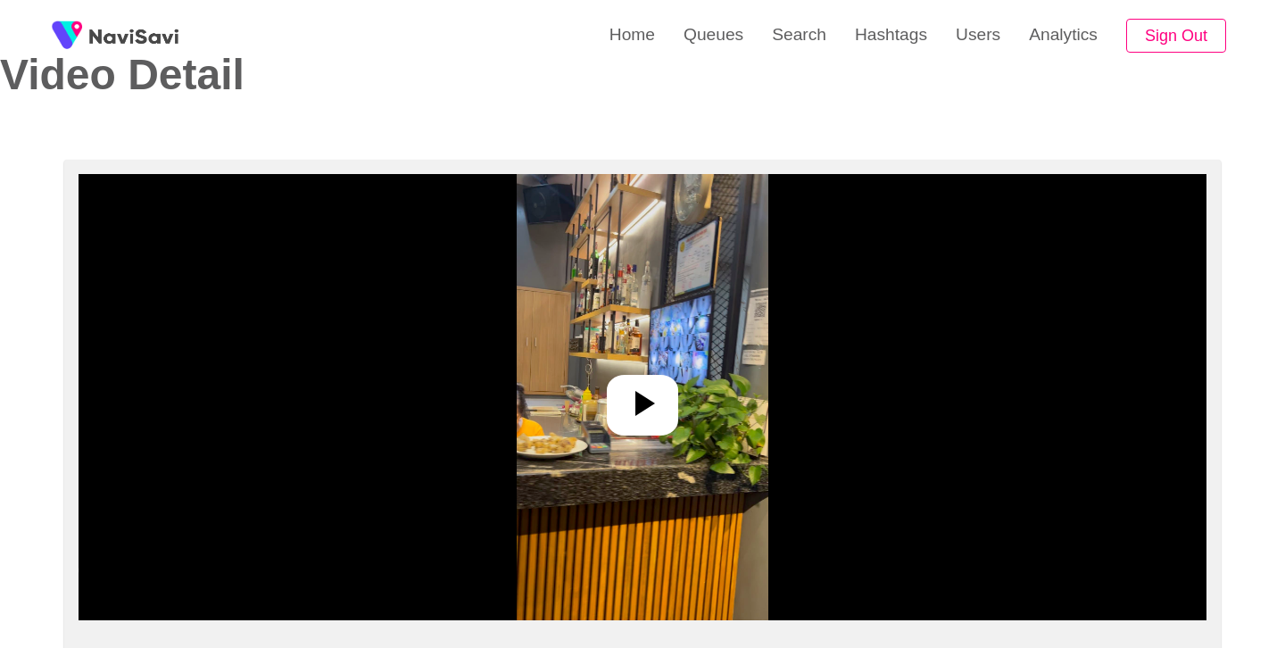
click at [647, 387] on icon at bounding box center [642, 403] width 43 height 43
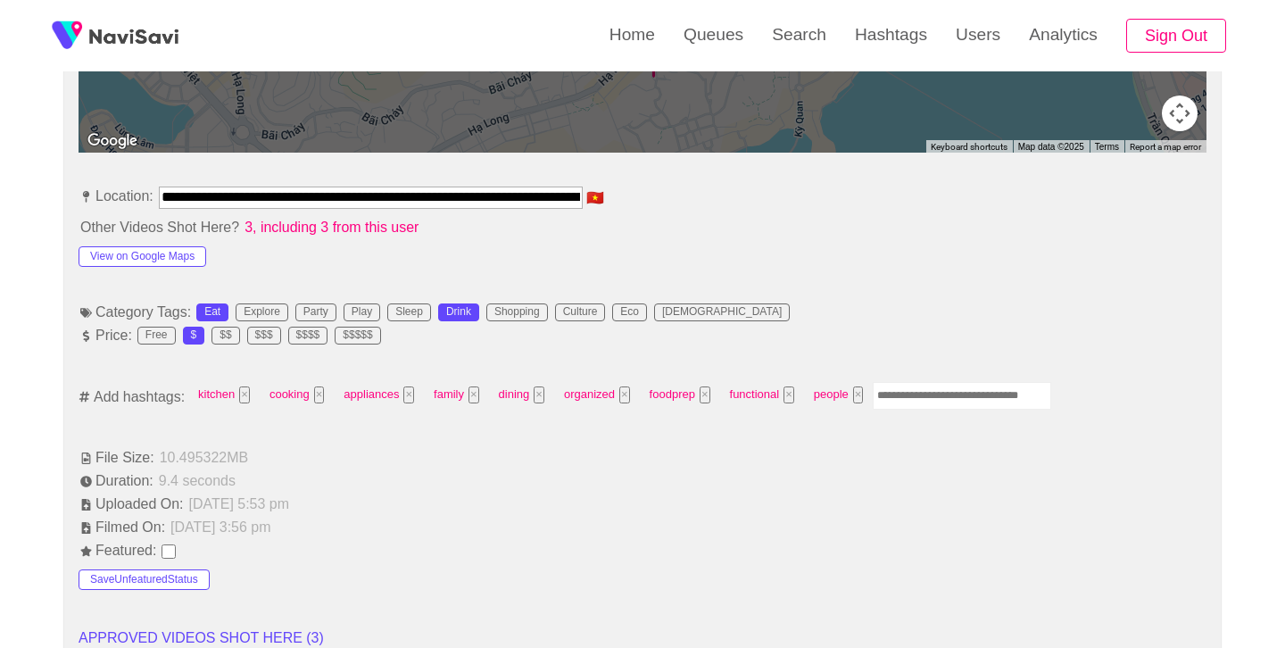
scroll to position [925, 0]
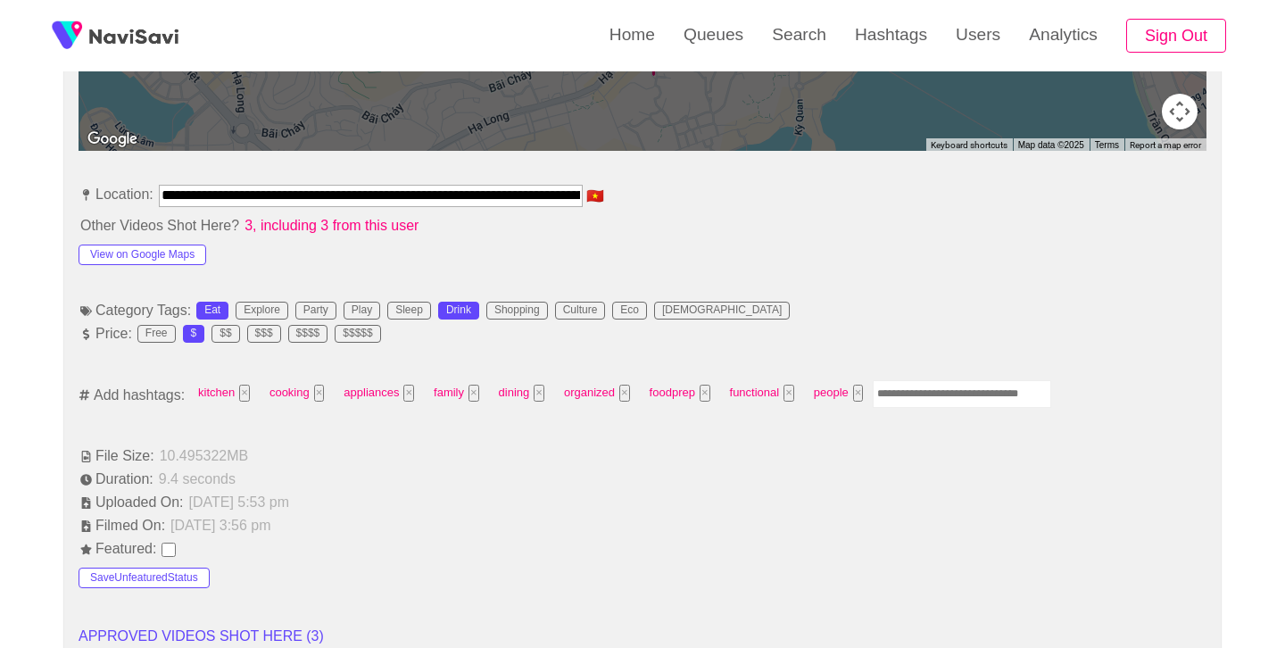
click at [911, 385] on input "Enter tag here and press return" at bounding box center [962, 394] width 179 height 28
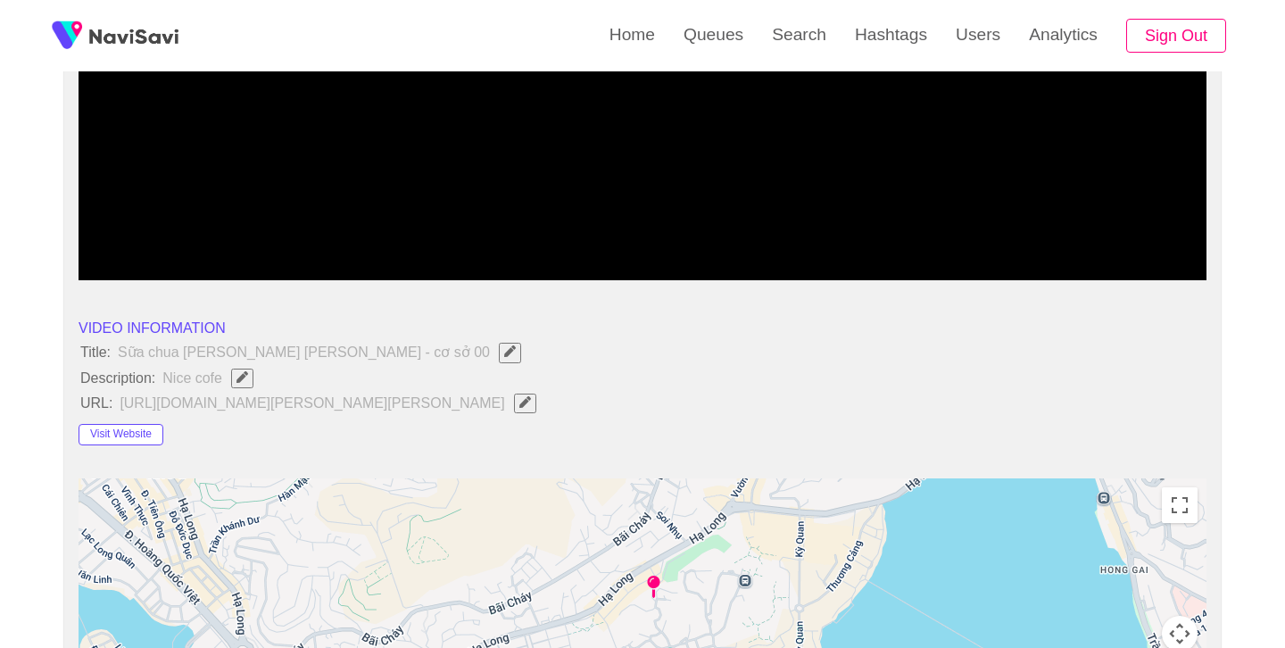
scroll to position [404, 0]
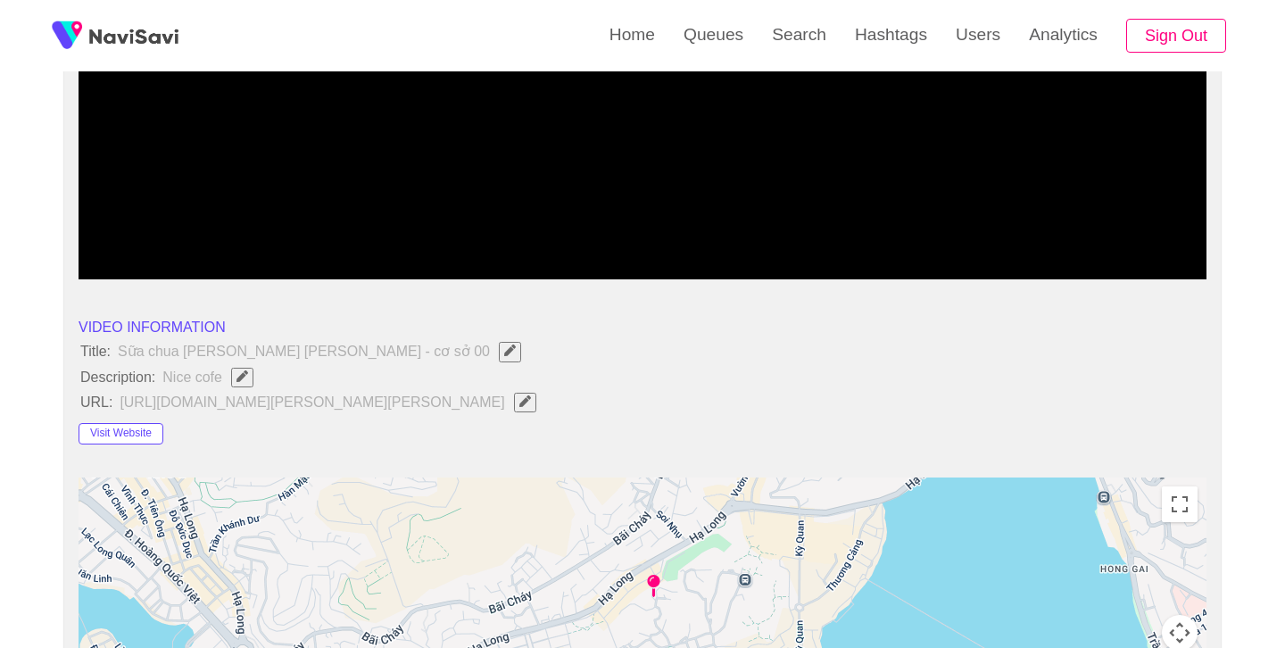
click at [245, 382] on button "button" at bounding box center [242, 378] width 22 height 20
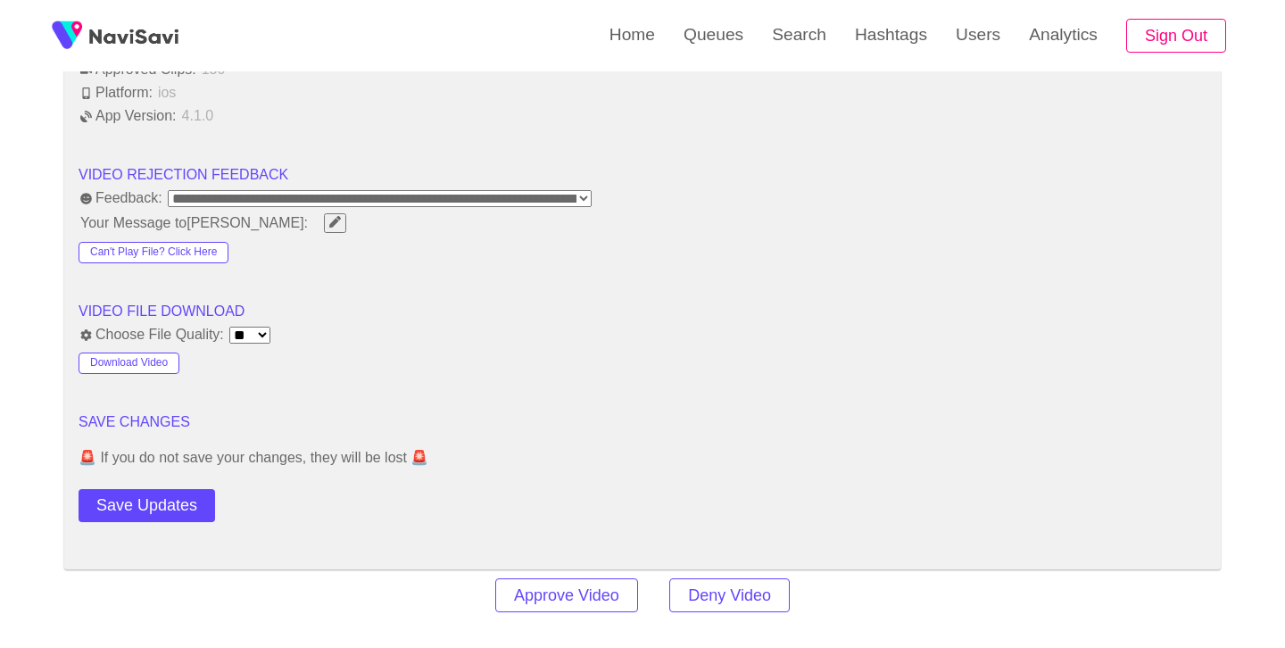
scroll to position [2180, 0]
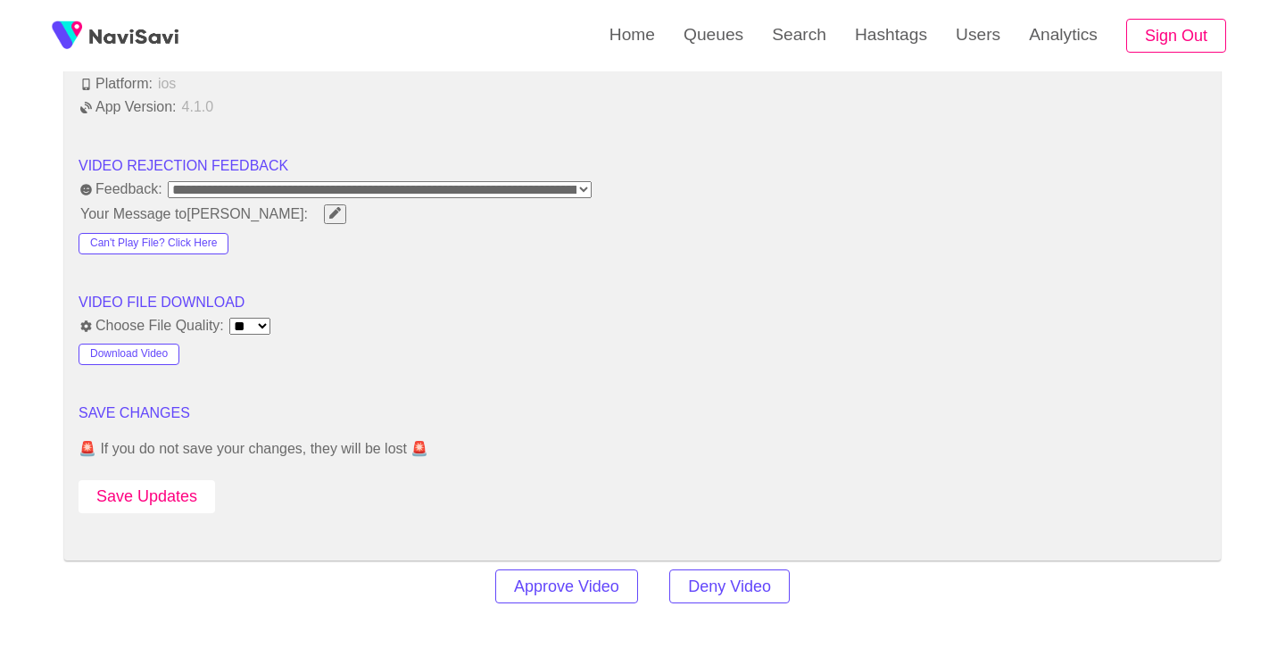
click at [147, 501] on button "Save Updates" at bounding box center [147, 496] width 137 height 33
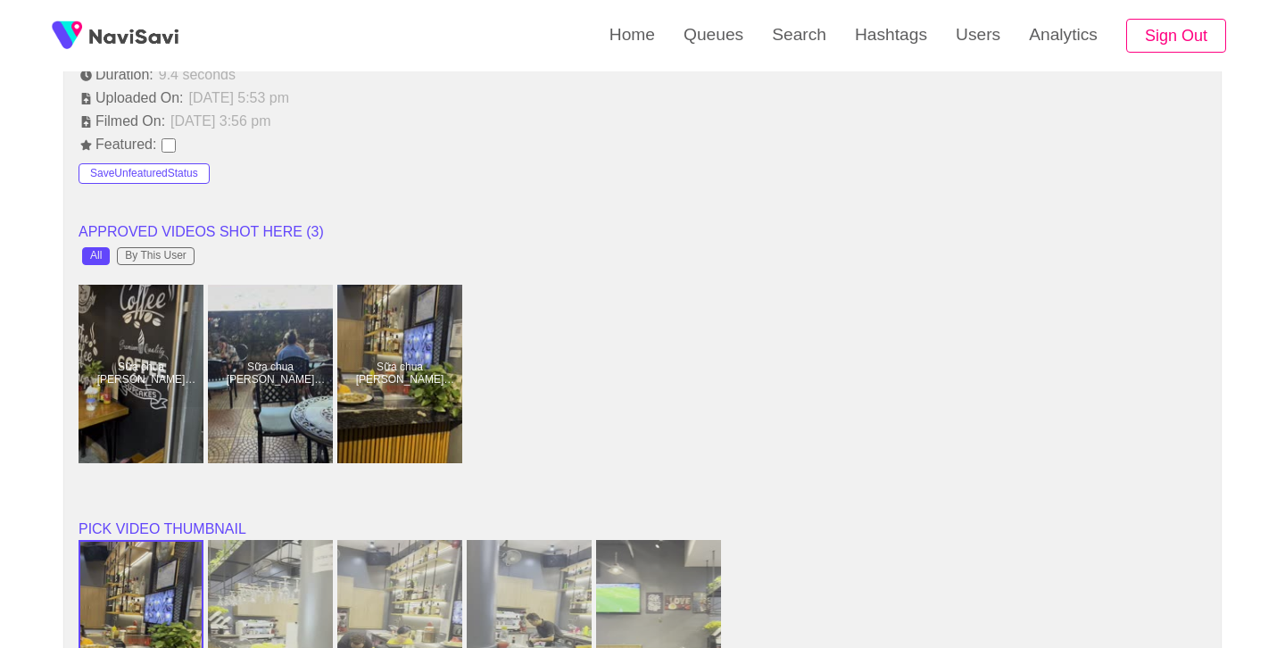
scroll to position [1330, 0]
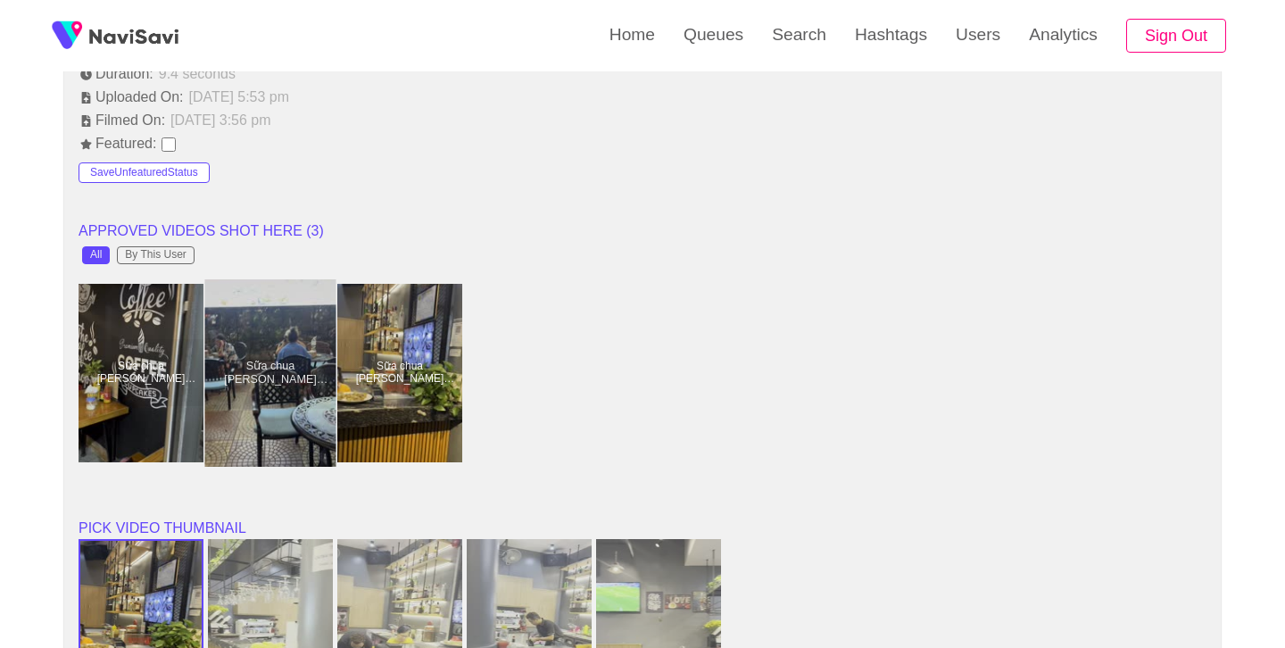
click at [270, 407] on div at bounding box center [270, 372] width 131 height 187
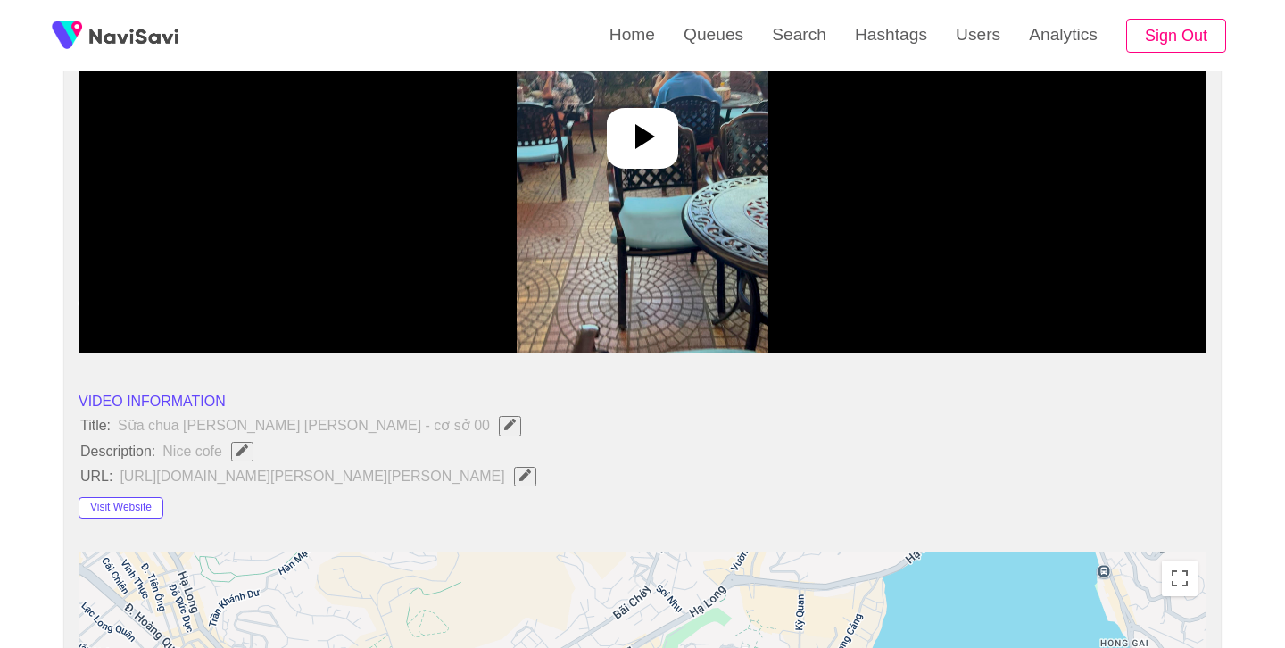
scroll to position [404, 0]
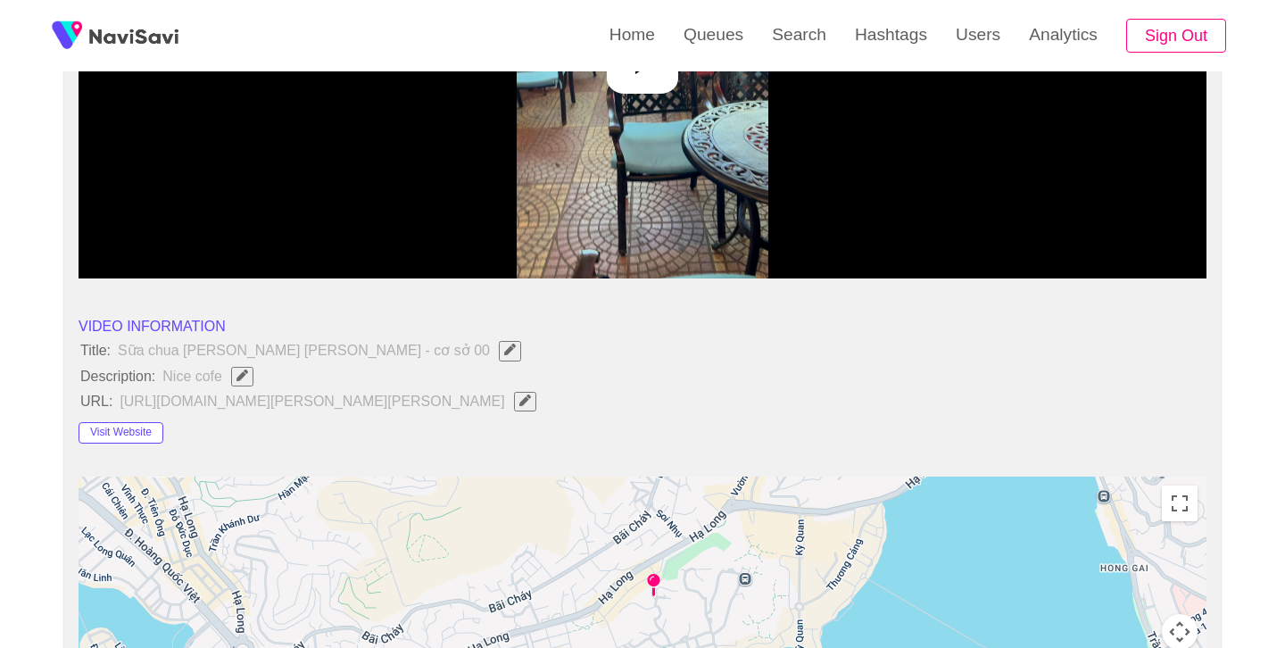
click at [245, 377] on icon "Edit Field" at bounding box center [243, 376] width 12 height 12
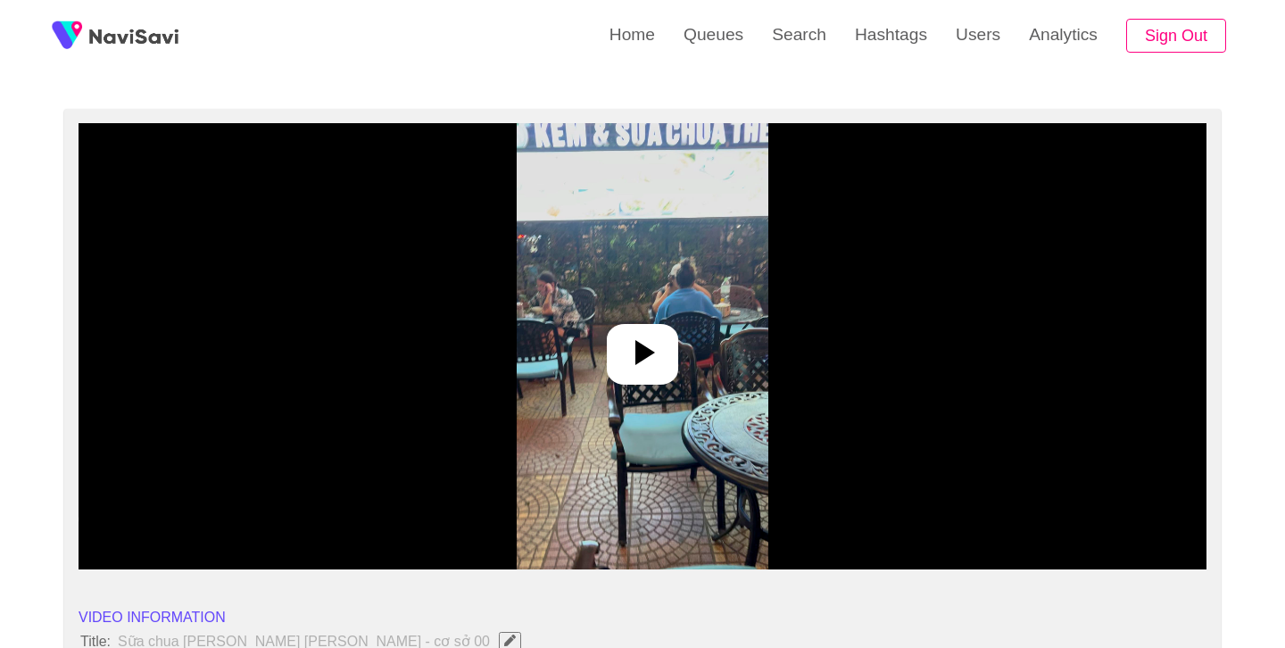
scroll to position [115, 0]
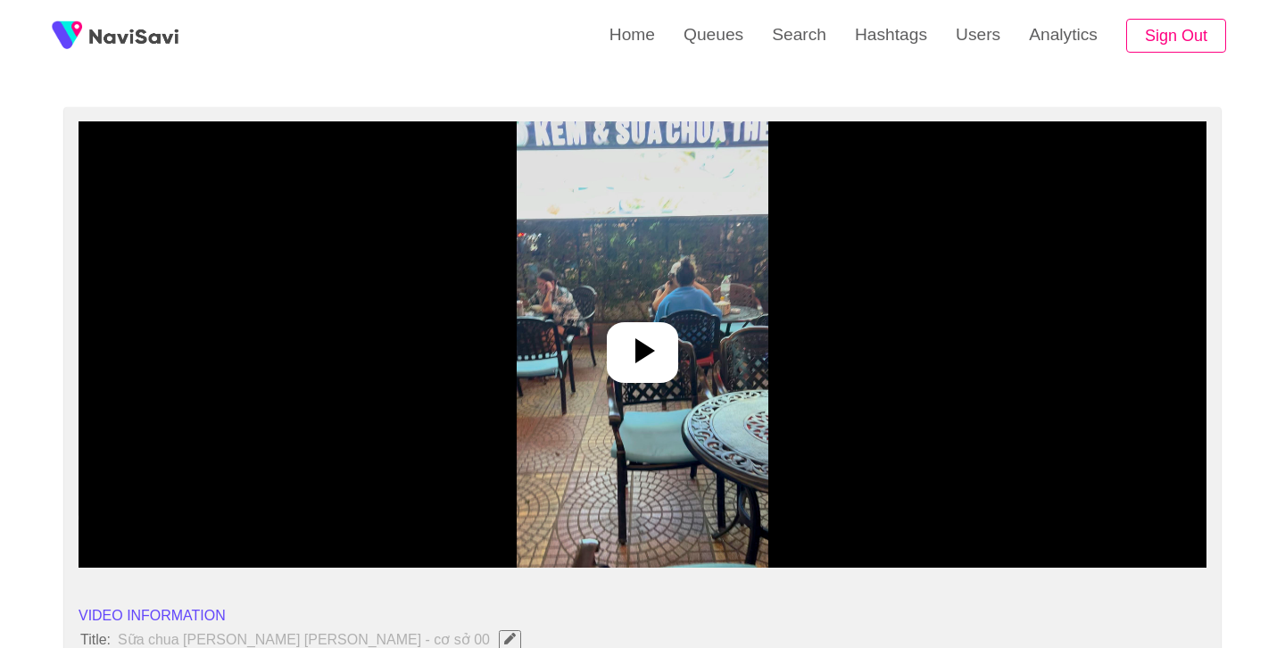
click at [683, 341] on img at bounding box center [642, 344] width 251 height 446
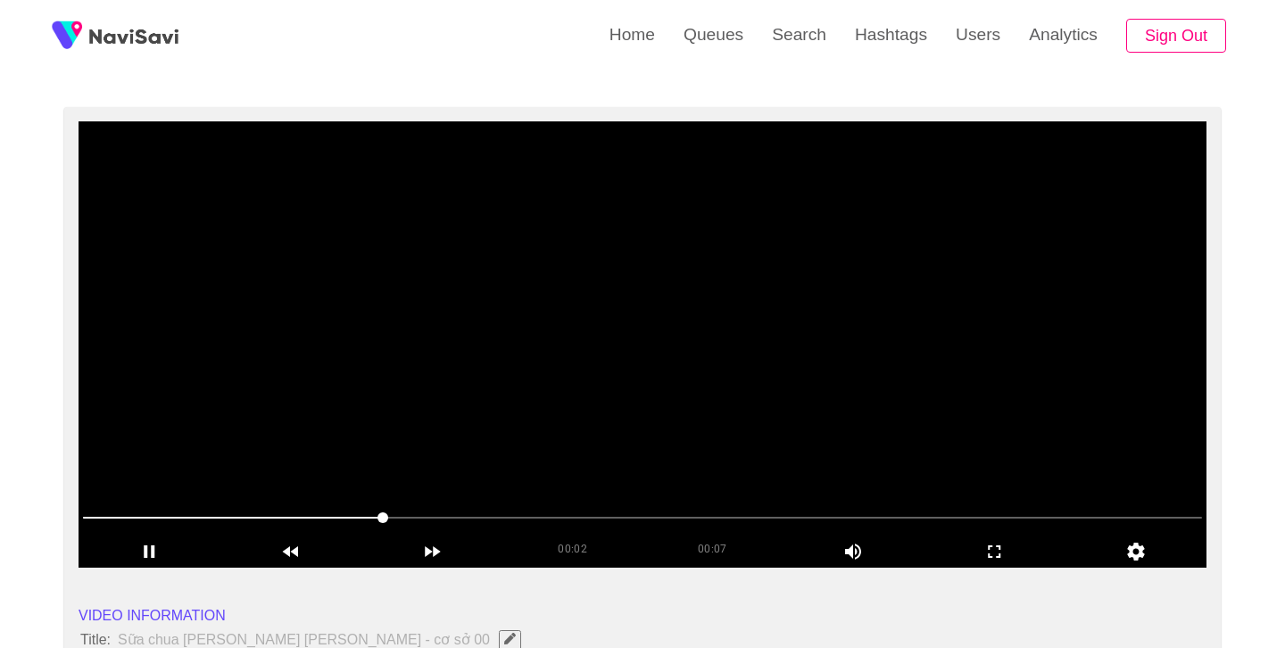
click at [691, 341] on video at bounding box center [643, 344] width 1128 height 446
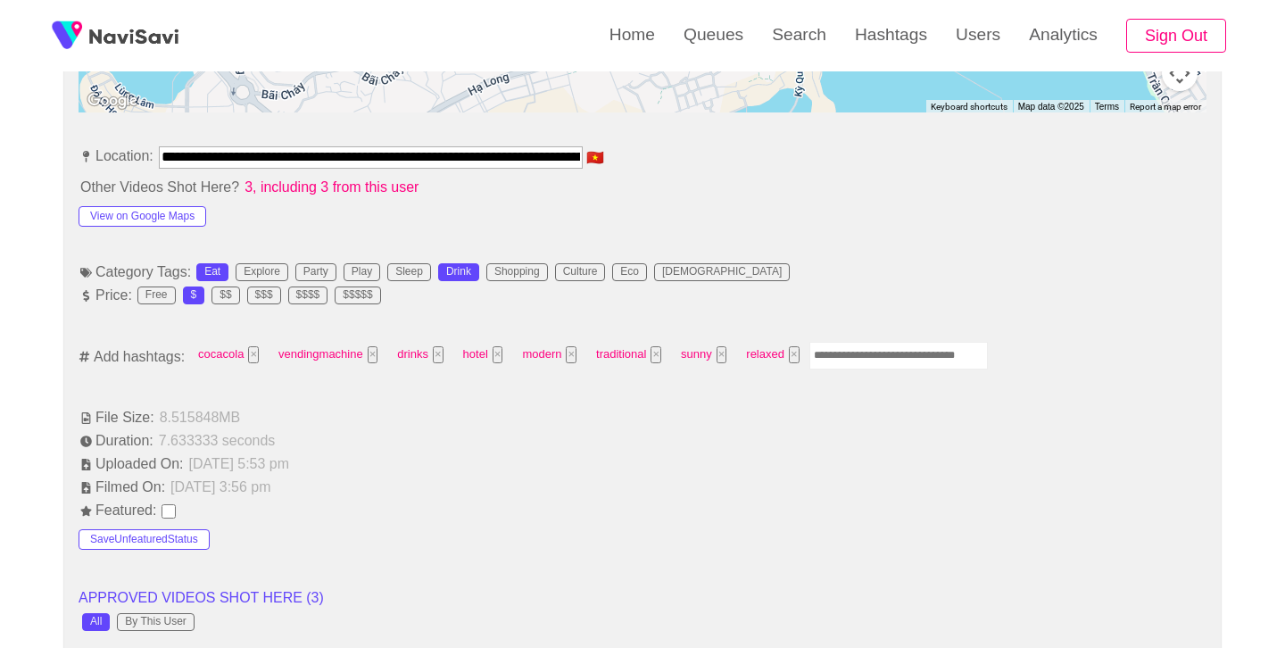
scroll to position [965, 0]
click at [847, 346] on input "Enter tag here and press return" at bounding box center [899, 354] width 179 height 28
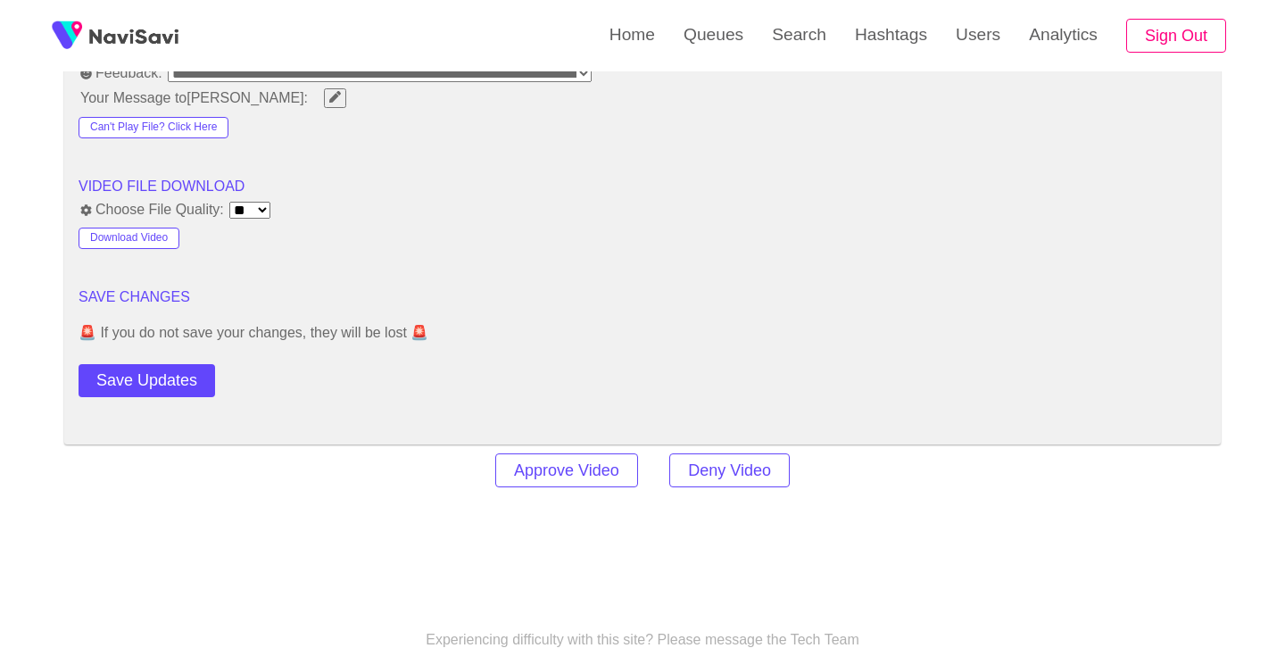
scroll to position [2312, 0]
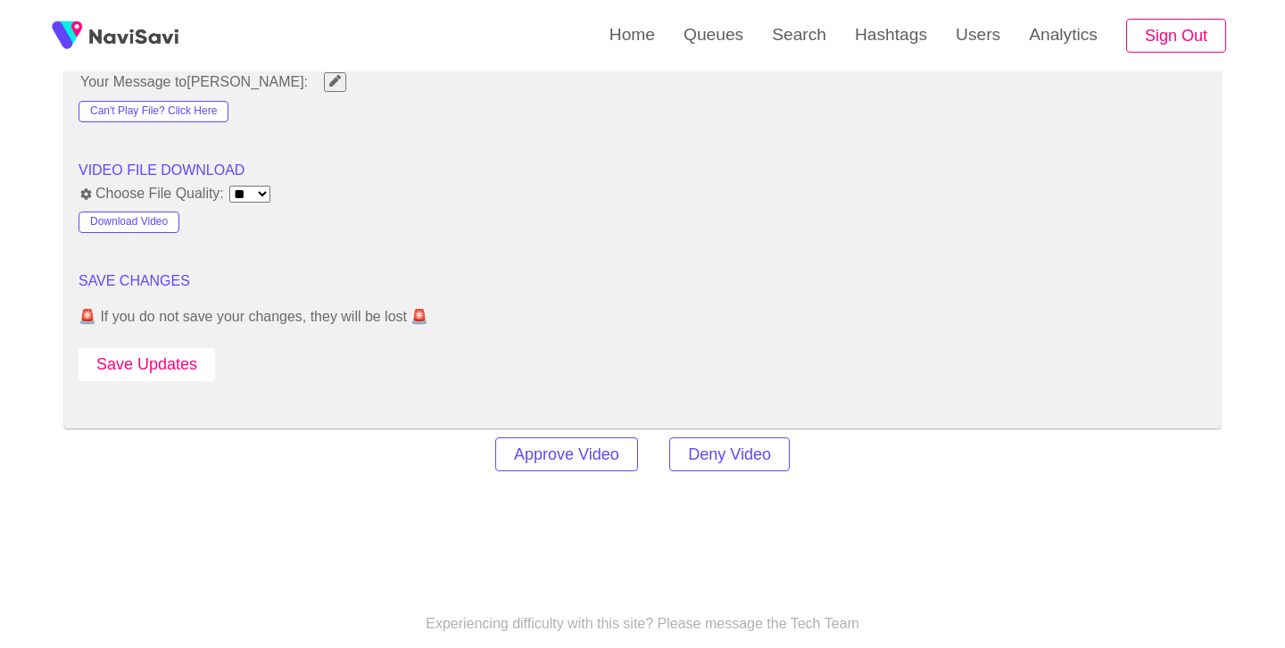
click at [175, 366] on button "Save Updates" at bounding box center [147, 364] width 137 height 33
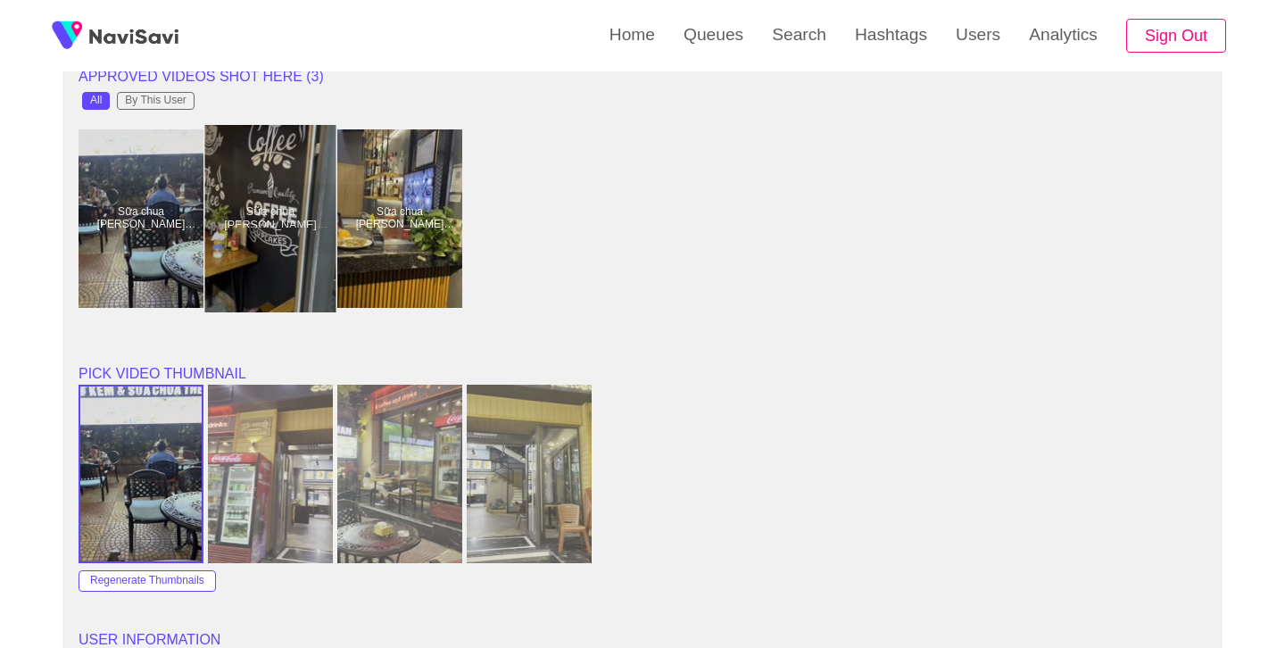
scroll to position [1459, 0]
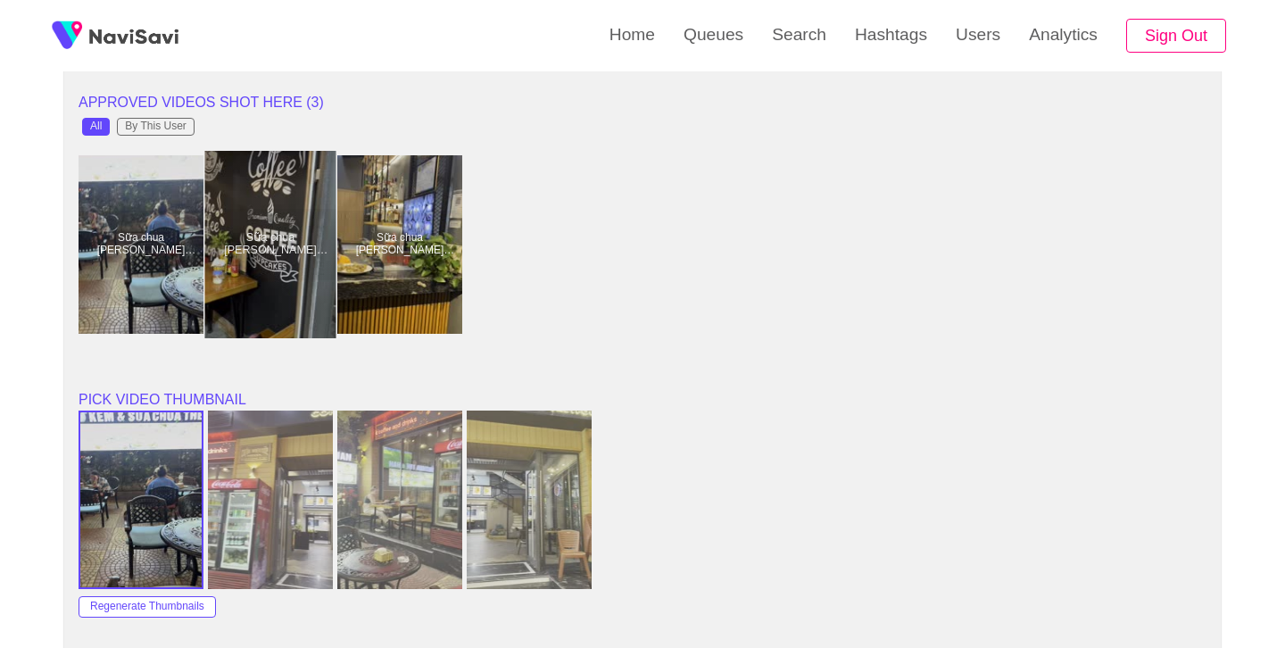
click at [246, 256] on div at bounding box center [270, 244] width 131 height 187
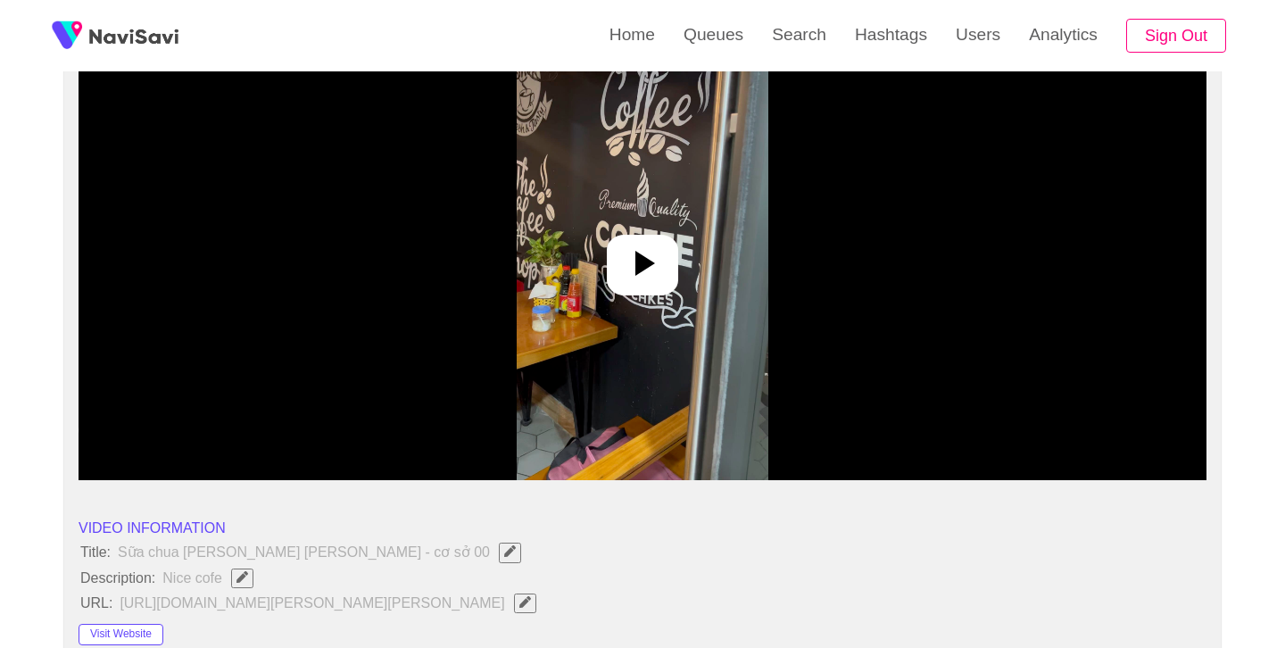
scroll to position [226, 0]
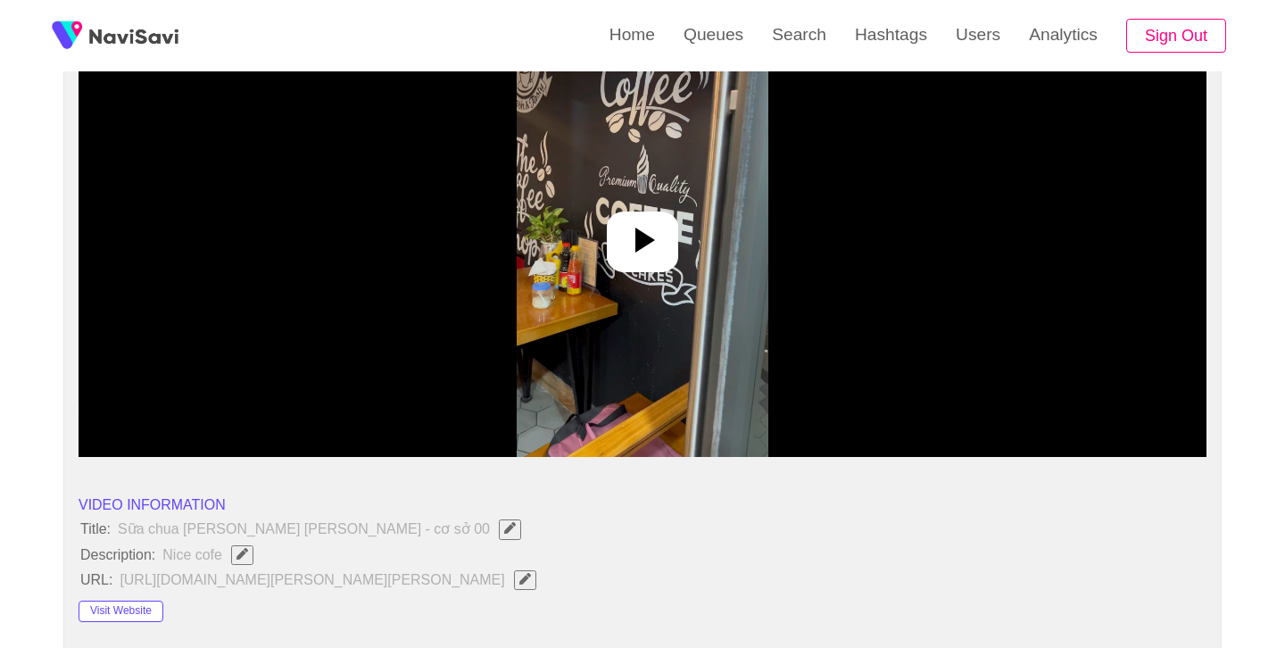
click at [636, 251] on icon at bounding box center [646, 240] width 20 height 25
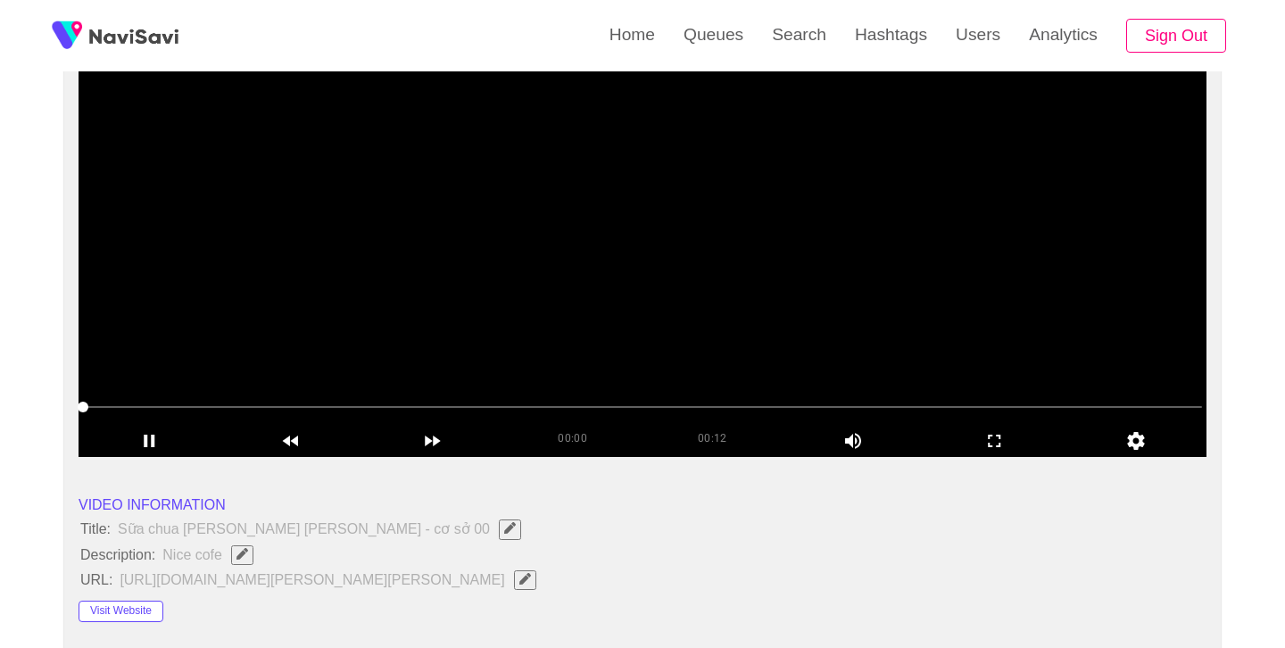
click at [235, 558] on span "Edit Field" at bounding box center [242, 554] width 15 height 12
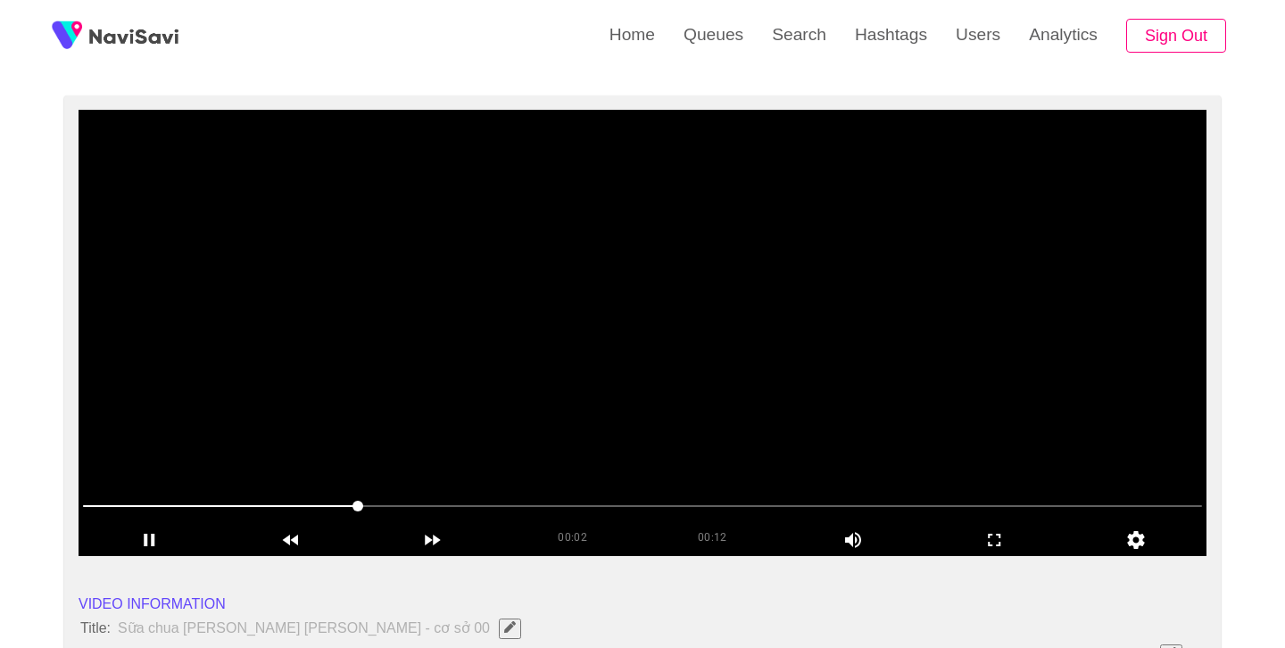
scroll to position [102, 0]
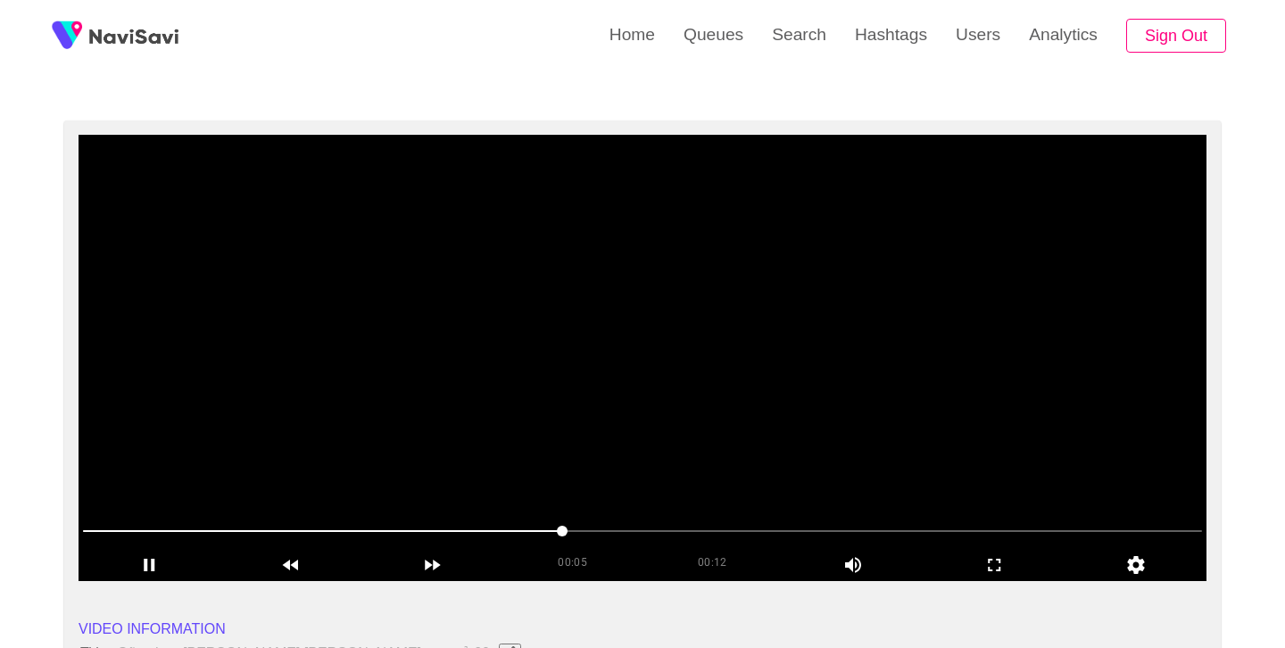
click at [745, 529] on span at bounding box center [642, 531] width 1119 height 29
click at [849, 528] on span at bounding box center [642, 531] width 1119 height 29
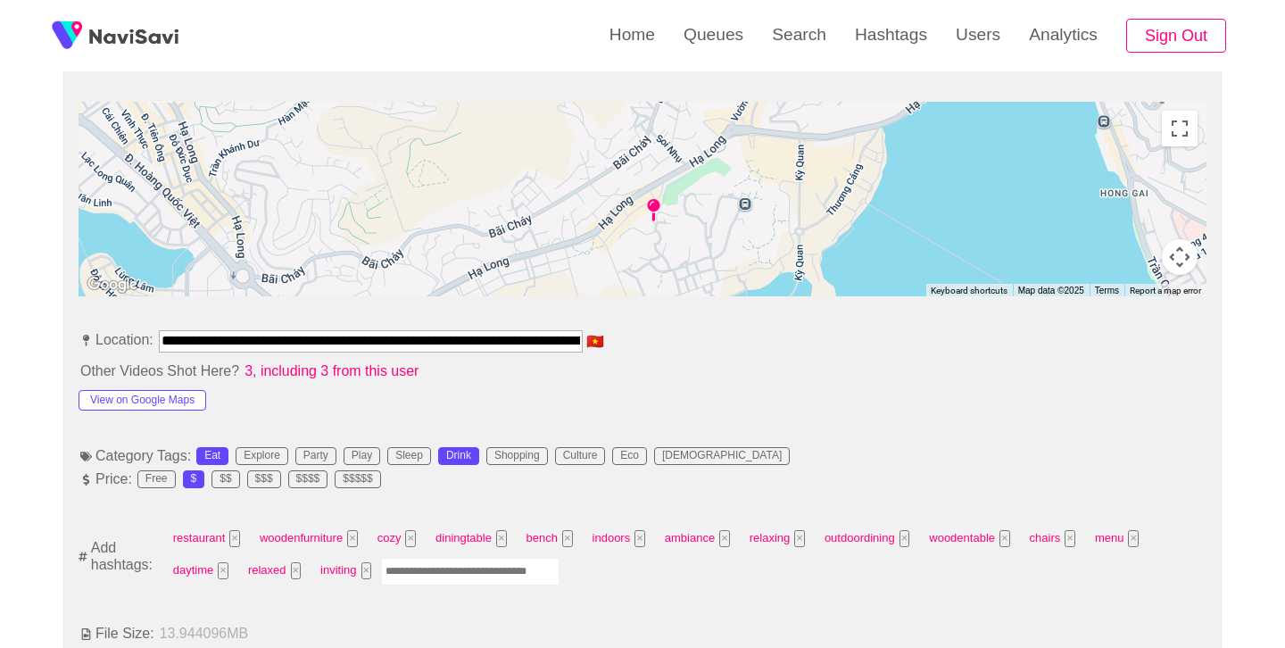
scroll to position [796, 0]
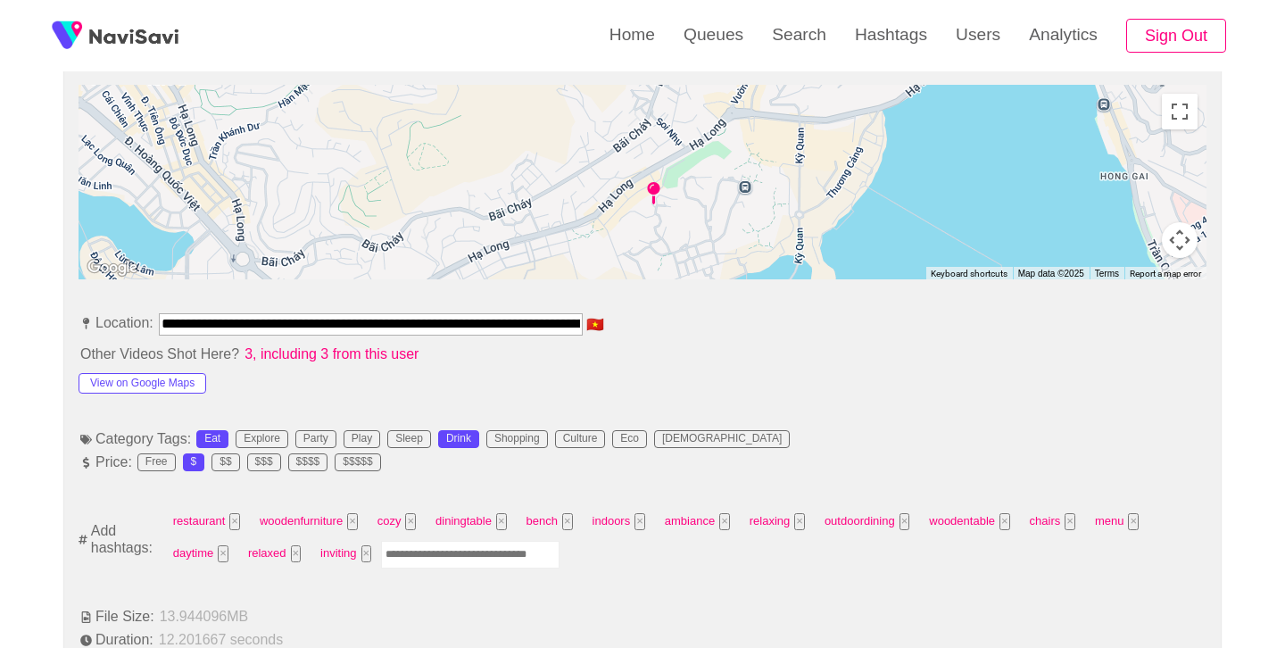
click at [460, 555] on input "Enter tag here and press return" at bounding box center [470, 555] width 179 height 28
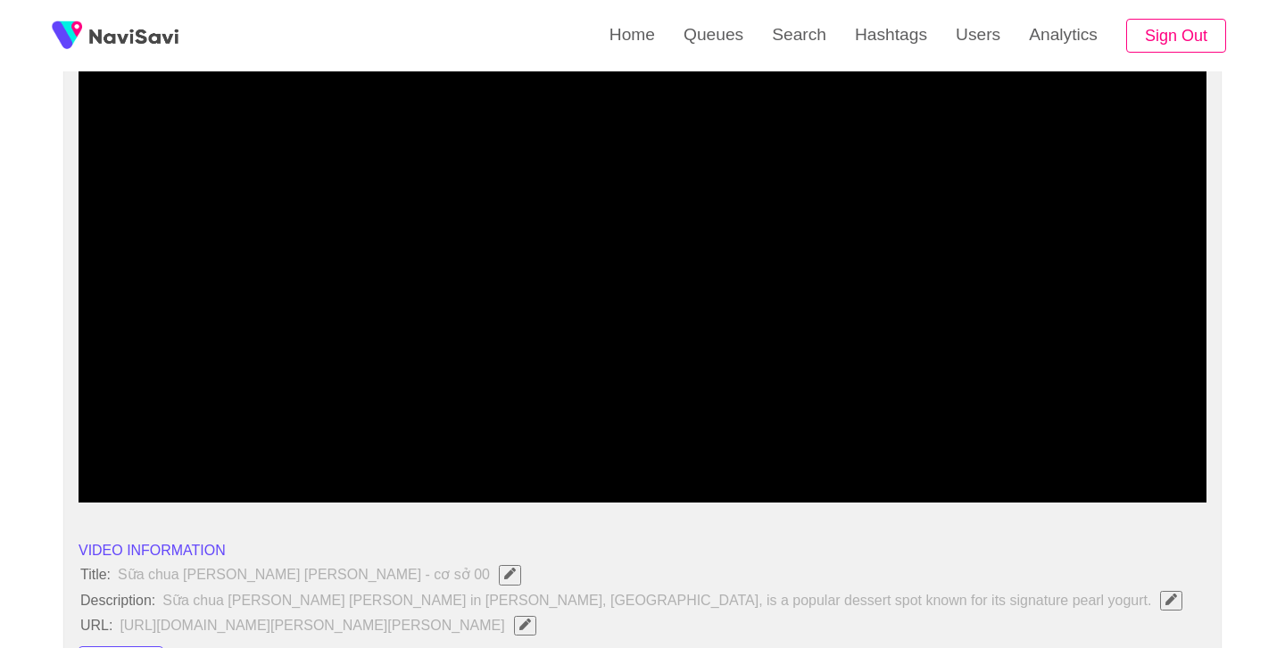
scroll to position [181, 0]
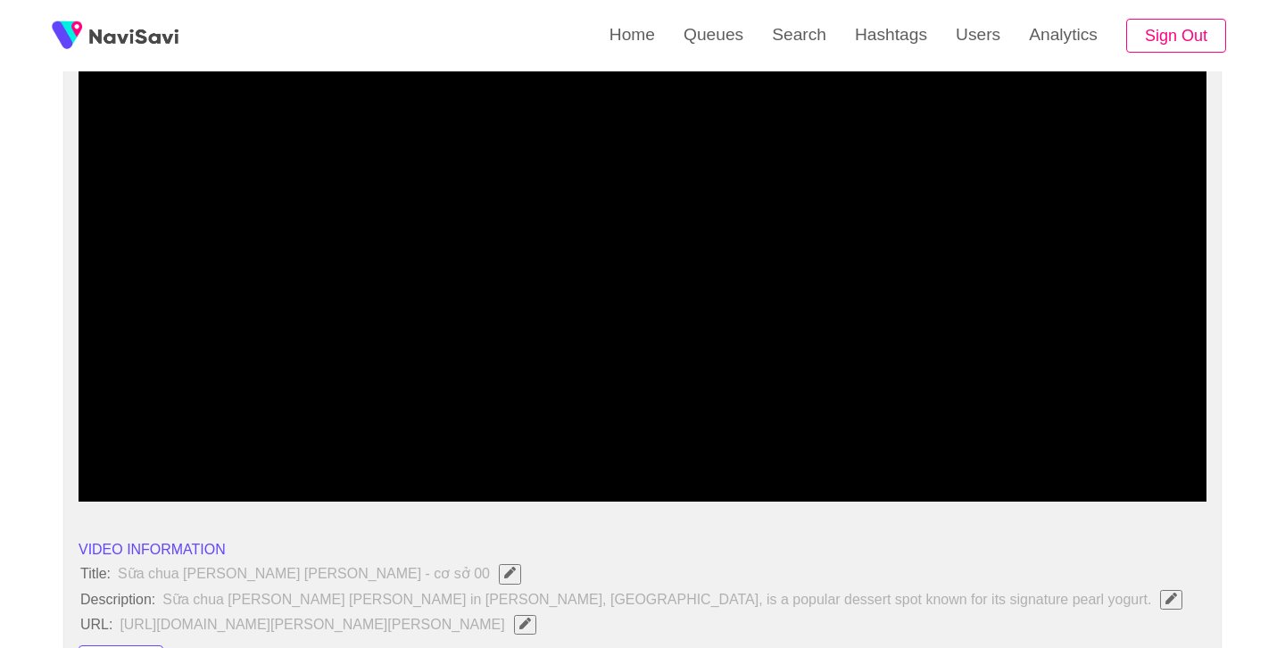
click at [950, 441] on span at bounding box center [642, 451] width 1119 height 29
click at [1054, 453] on span at bounding box center [642, 452] width 1119 height 2
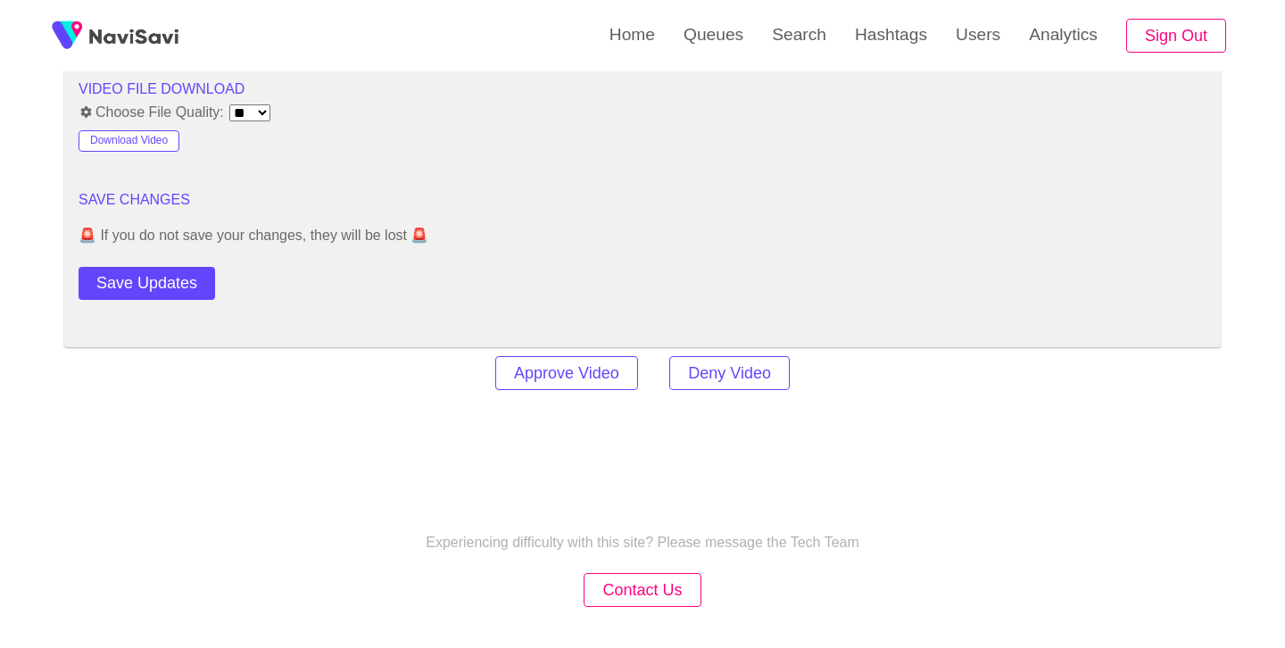
scroll to position [2431, 0]
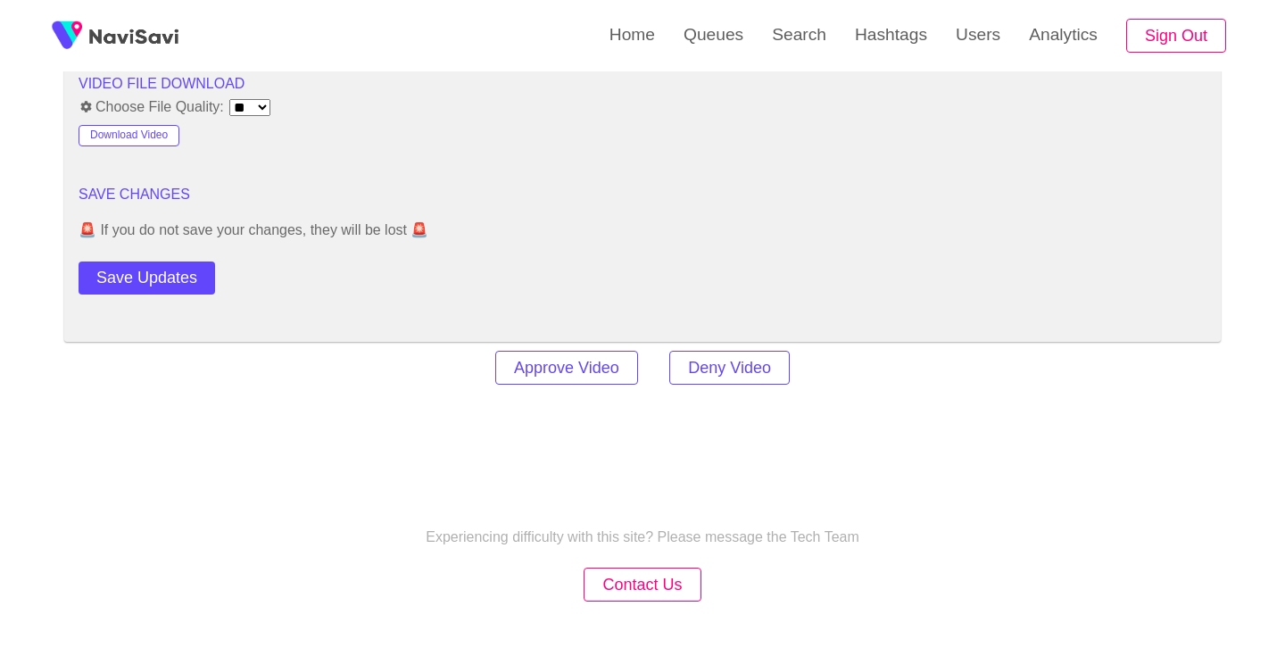
click at [145, 278] on button "Save Updates" at bounding box center [147, 278] width 137 height 33
click at [762, 36] on link "Search" at bounding box center [799, 35] width 83 height 70
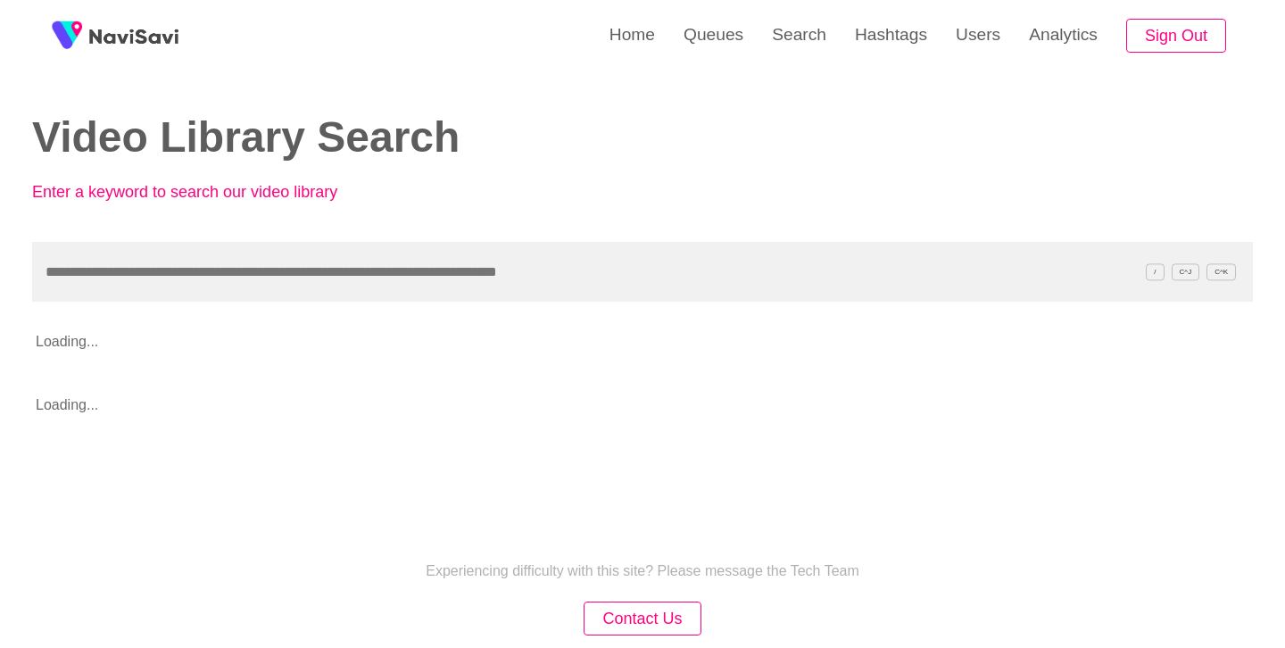
click at [420, 279] on input "text" at bounding box center [642, 272] width 1221 height 60
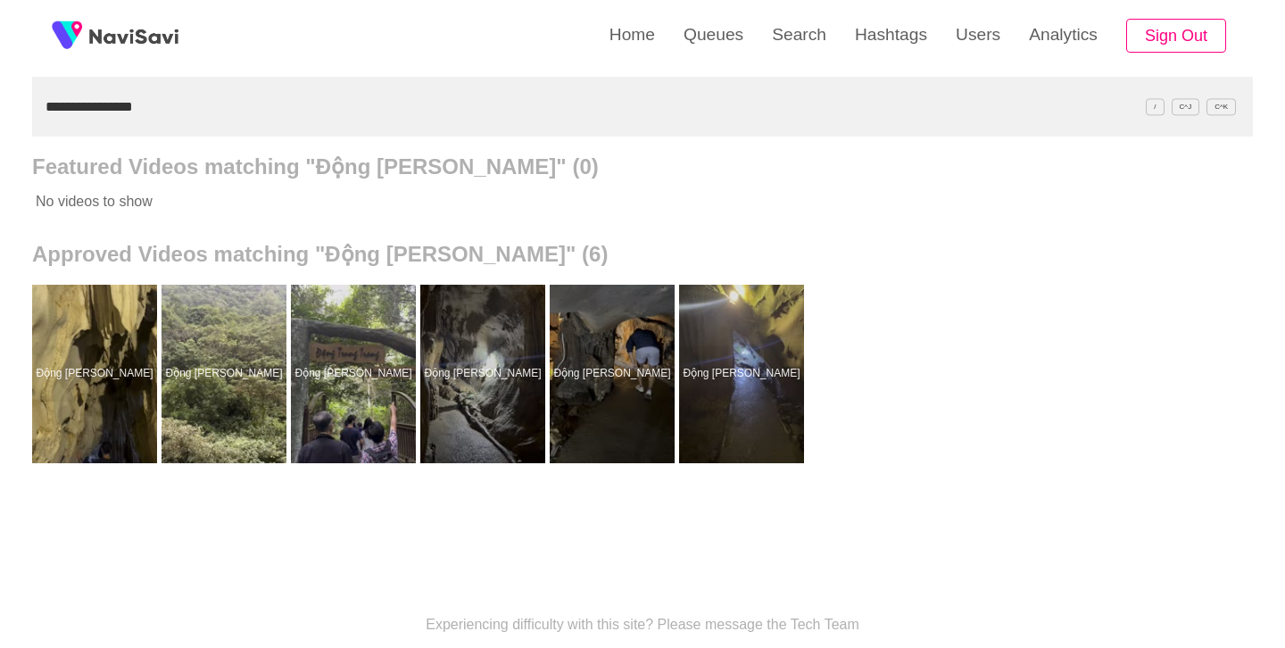
scroll to position [190, 0]
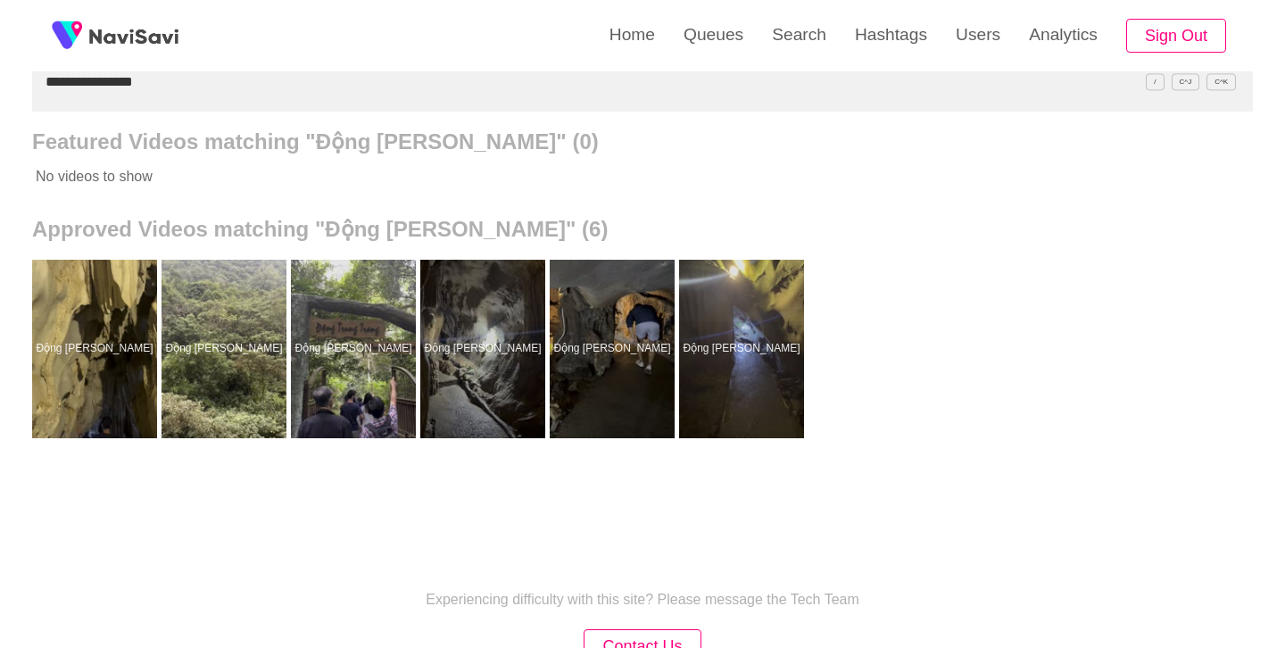
drag, startPoint x: 626, startPoint y: 333, endPoint x: 625, endPoint y: 294, distance: 39.3
click at [626, 333] on div at bounding box center [612, 349] width 125 height 179
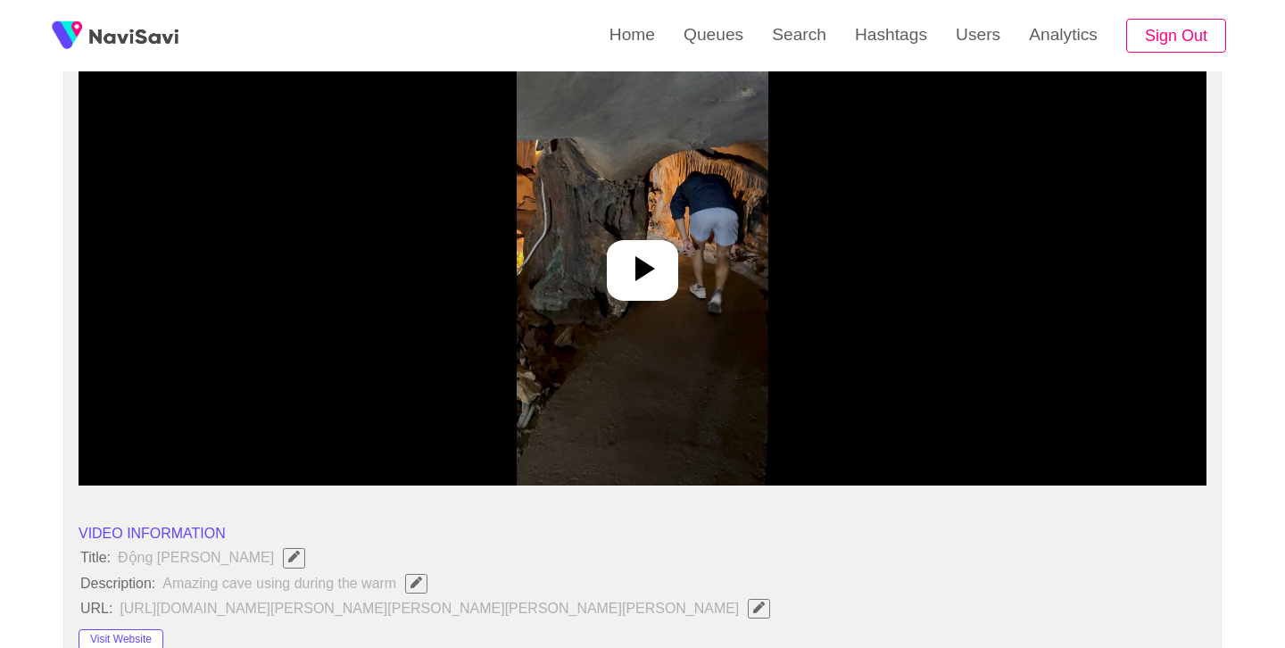
scroll to position [204, 0]
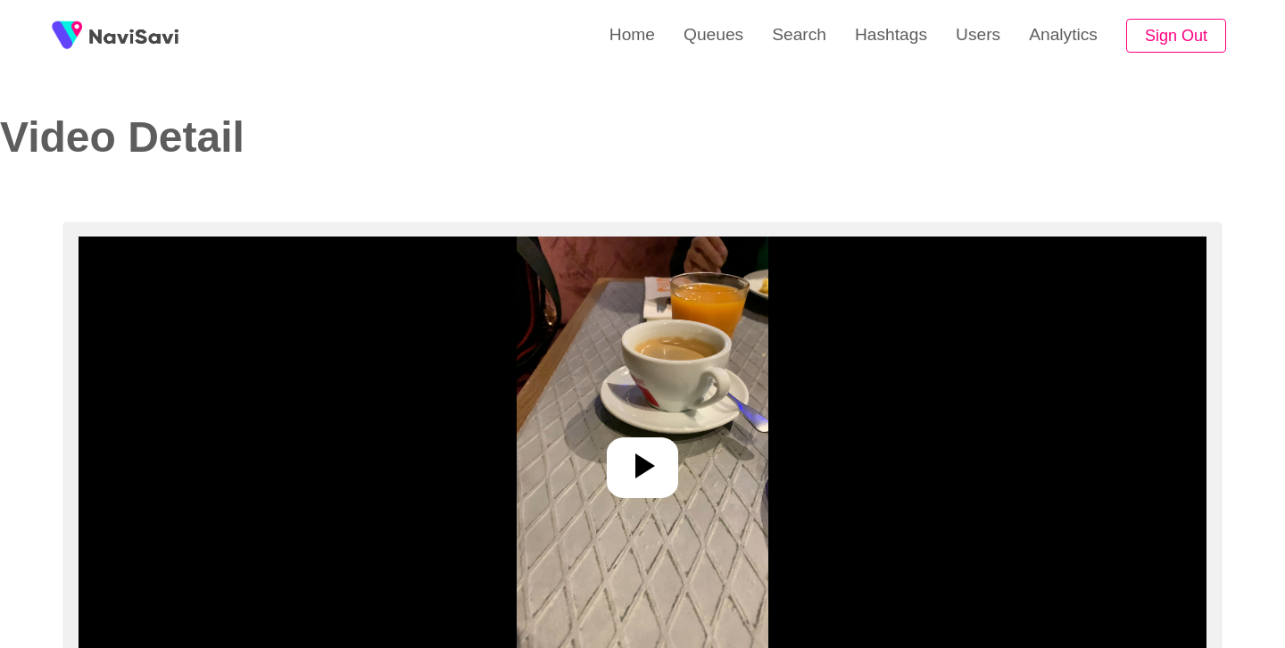
select select "**********"
select select "**"
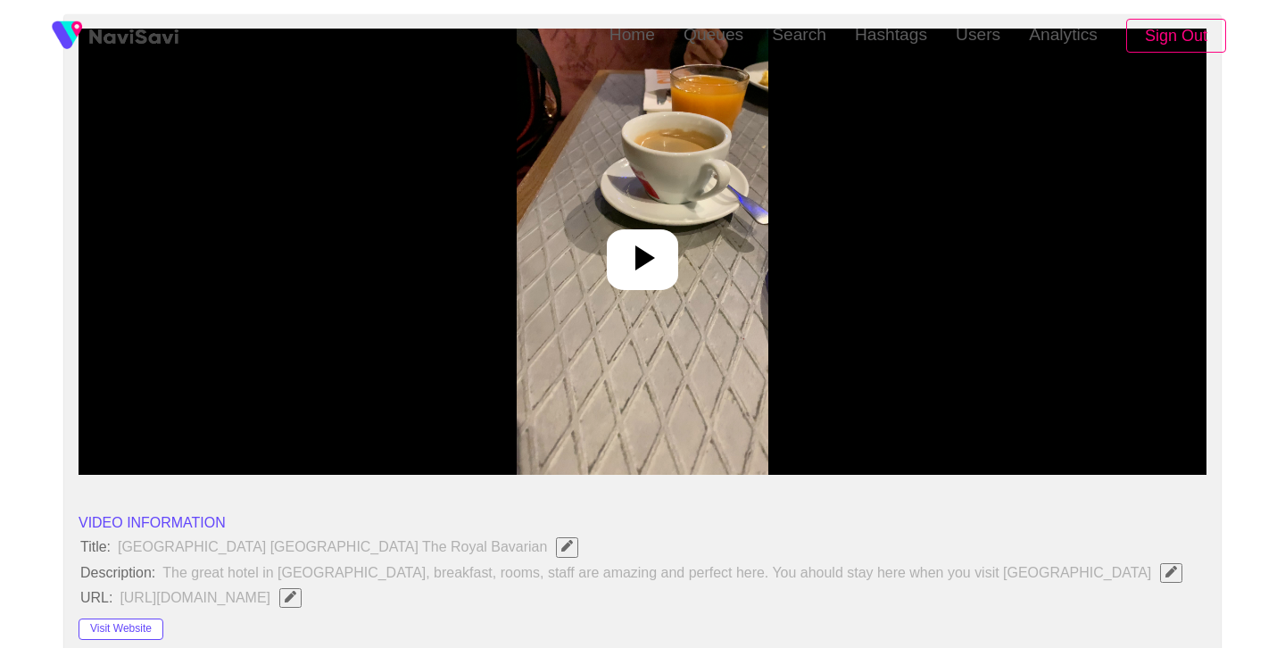
scroll to position [213, 0]
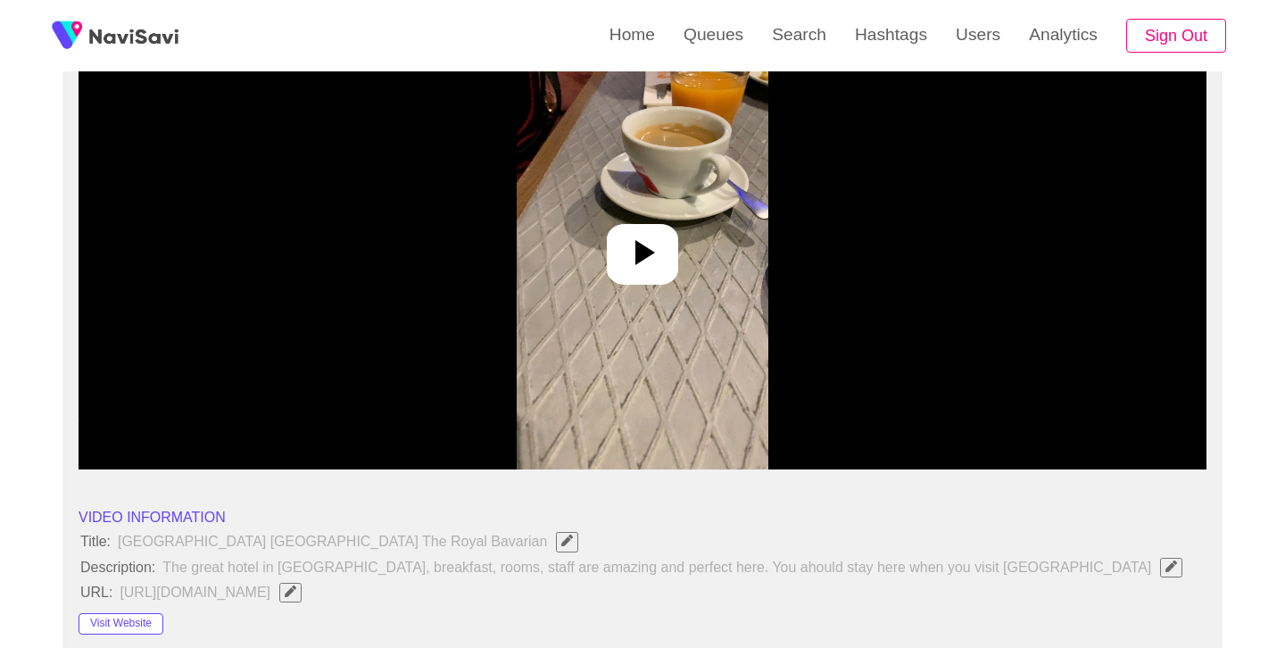
click at [662, 245] on icon at bounding box center [642, 252] width 43 height 43
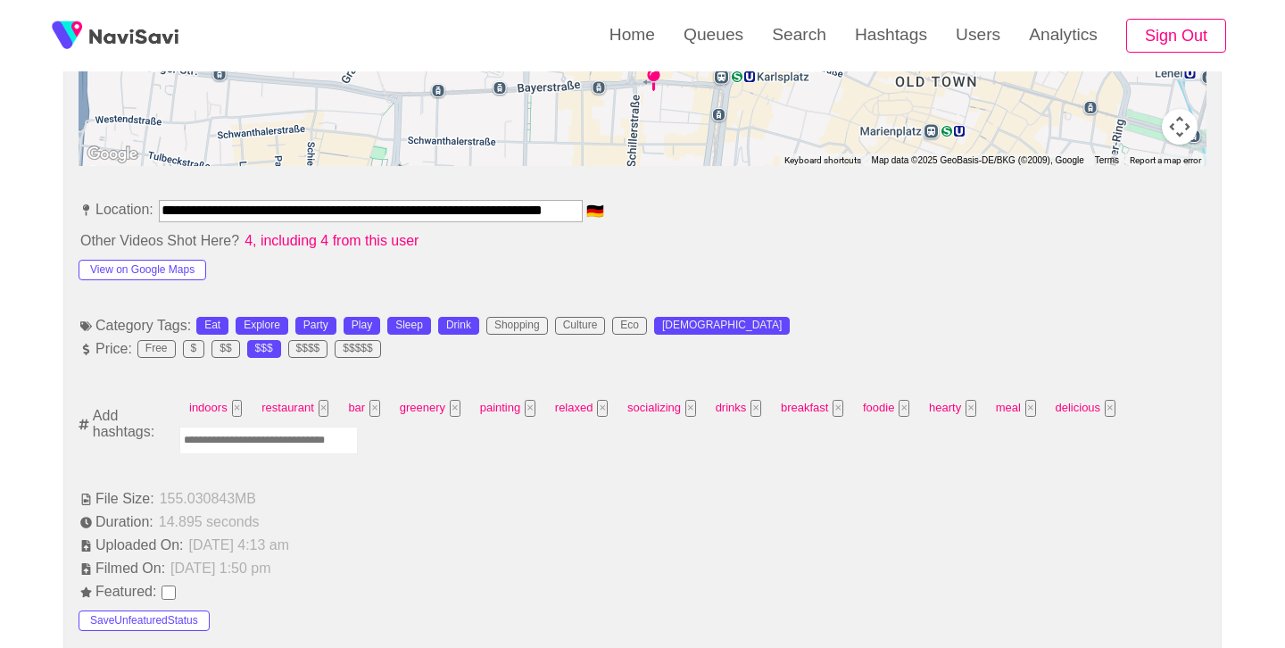
scroll to position [912, 0]
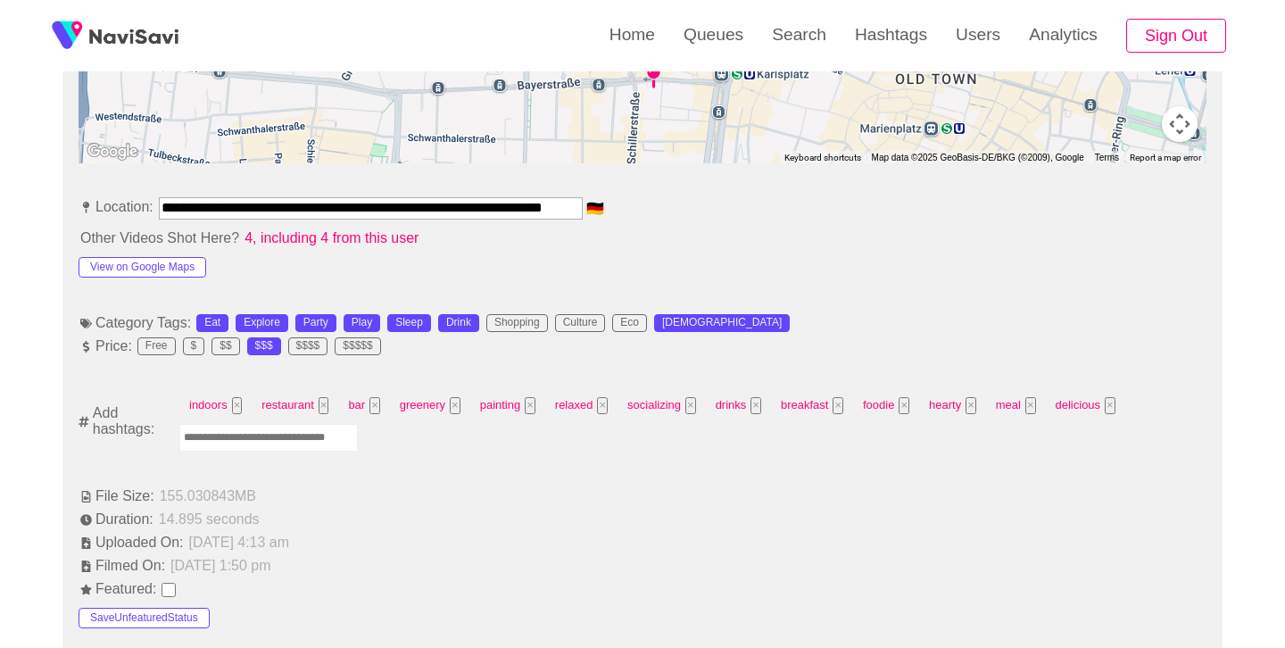
click at [346, 441] on input "Enter tag here and press return" at bounding box center [268, 438] width 179 height 28
type input "******"
type input "****"
type input "*****"
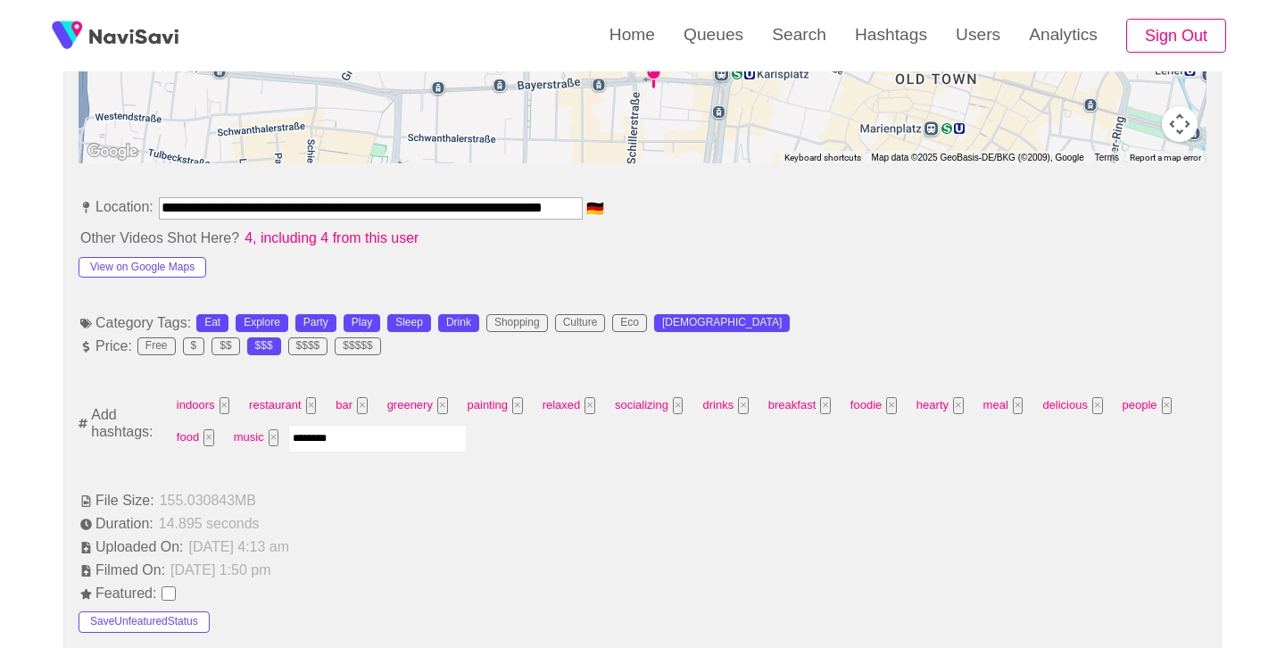
type input "*********"
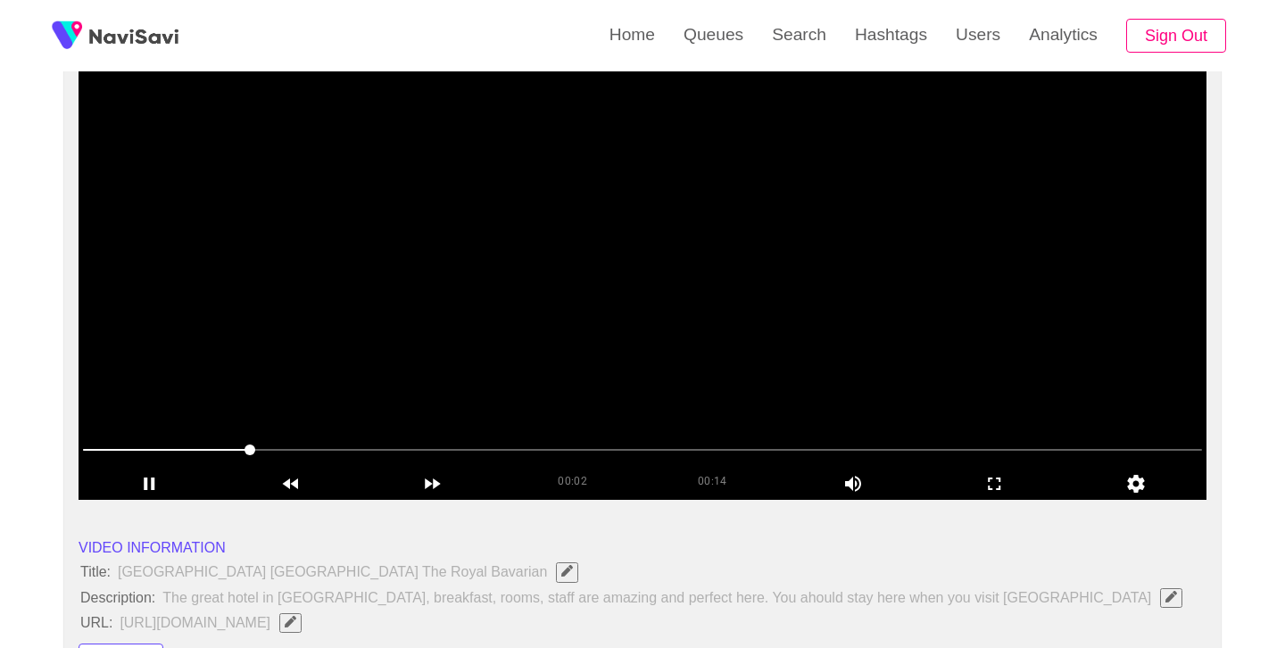
scroll to position [173, 0]
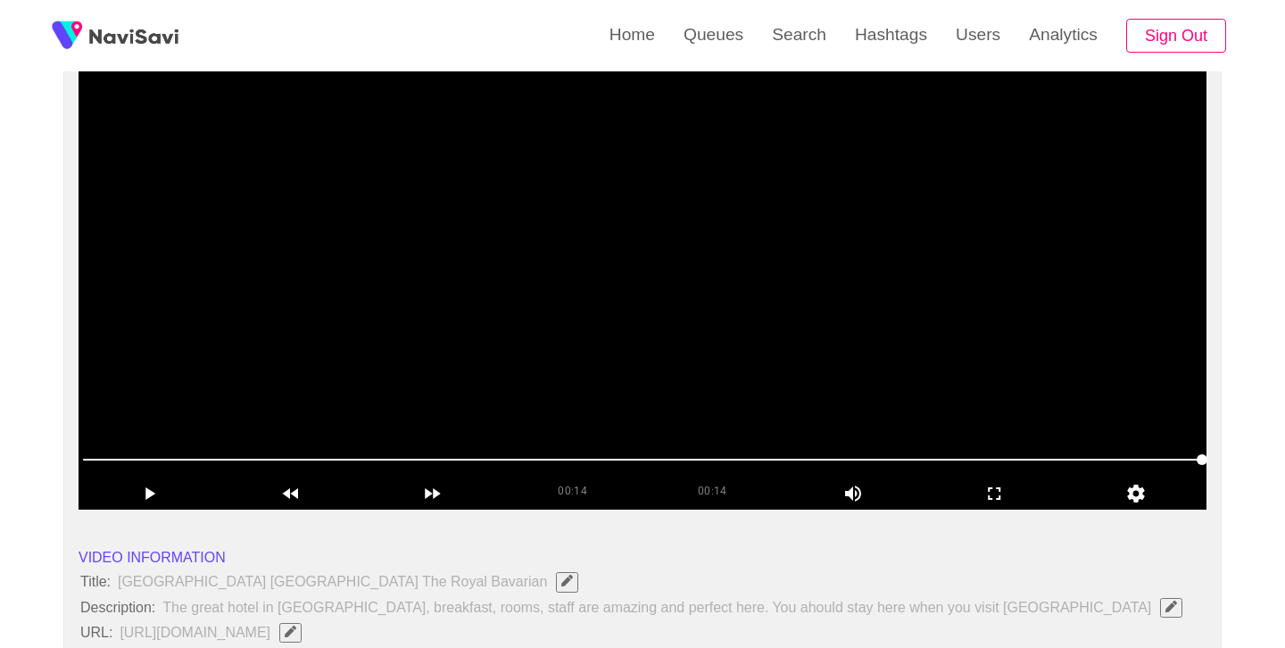
click at [632, 312] on video at bounding box center [643, 286] width 1128 height 446
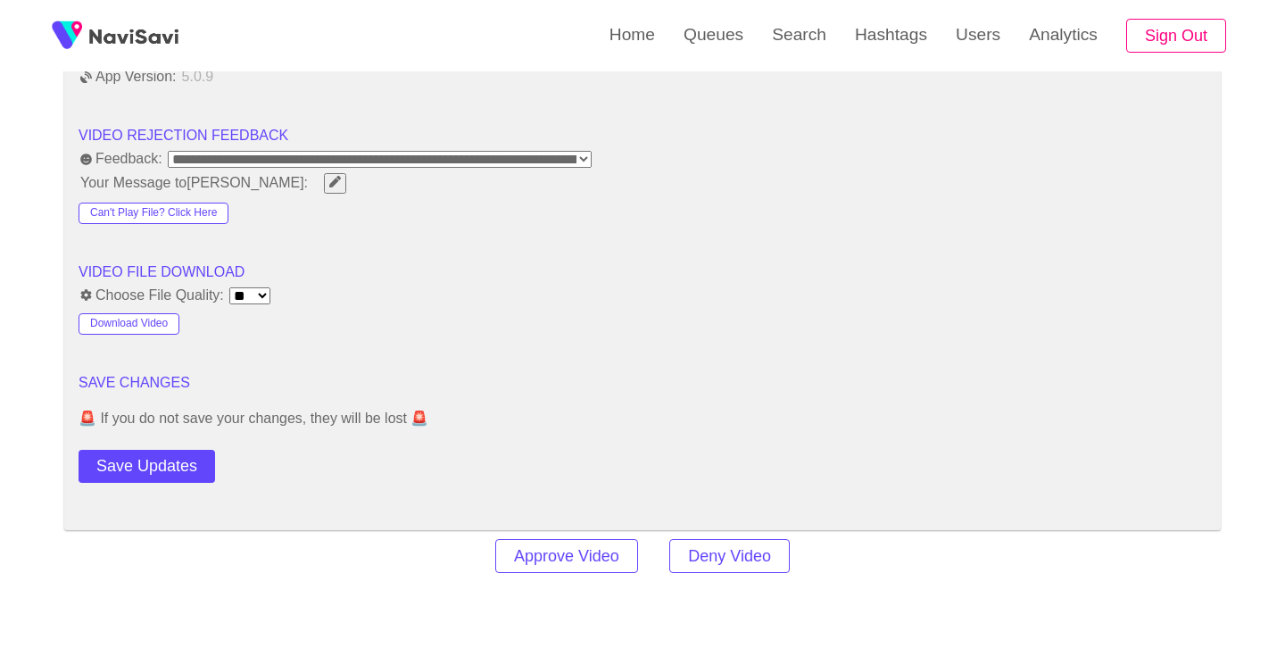
scroll to position [2248, 0]
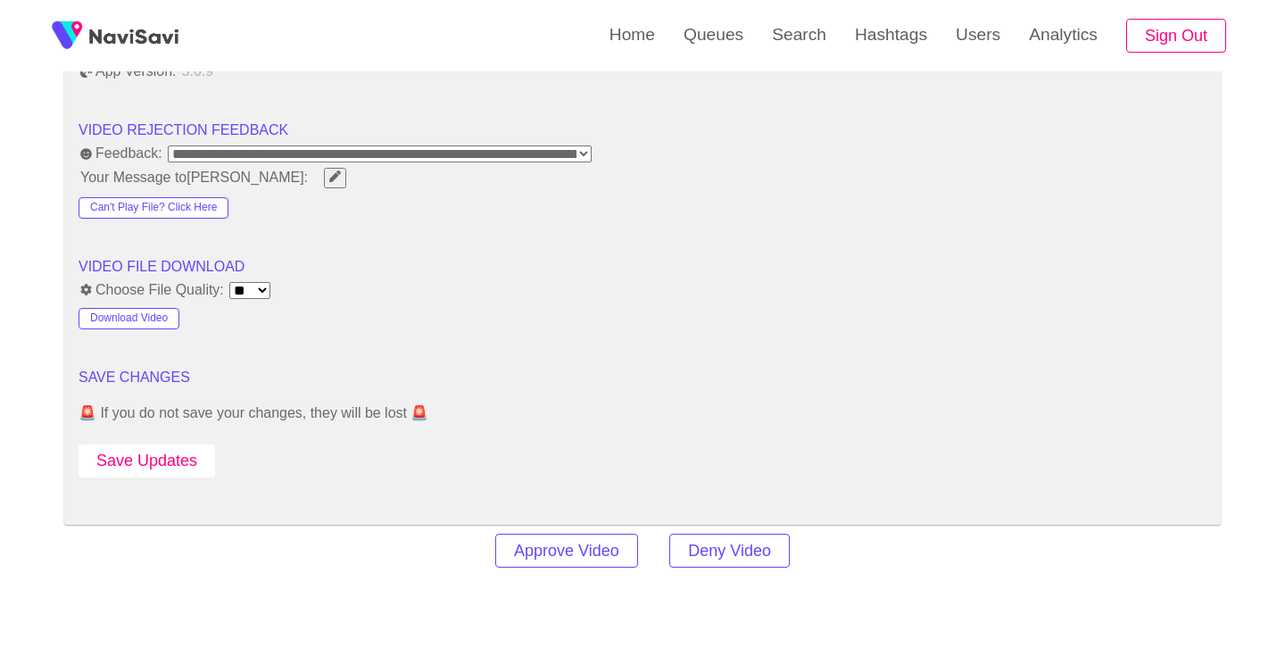
click at [140, 458] on button "Save Updates" at bounding box center [147, 461] width 137 height 33
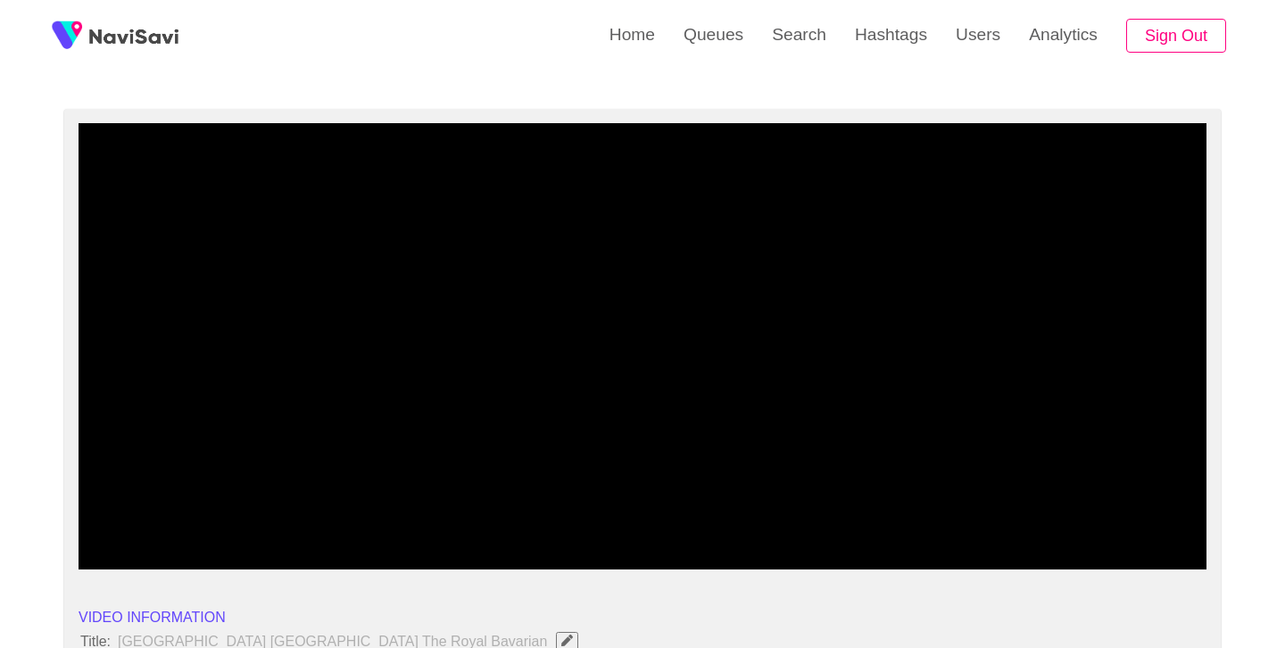
scroll to position [112, 0]
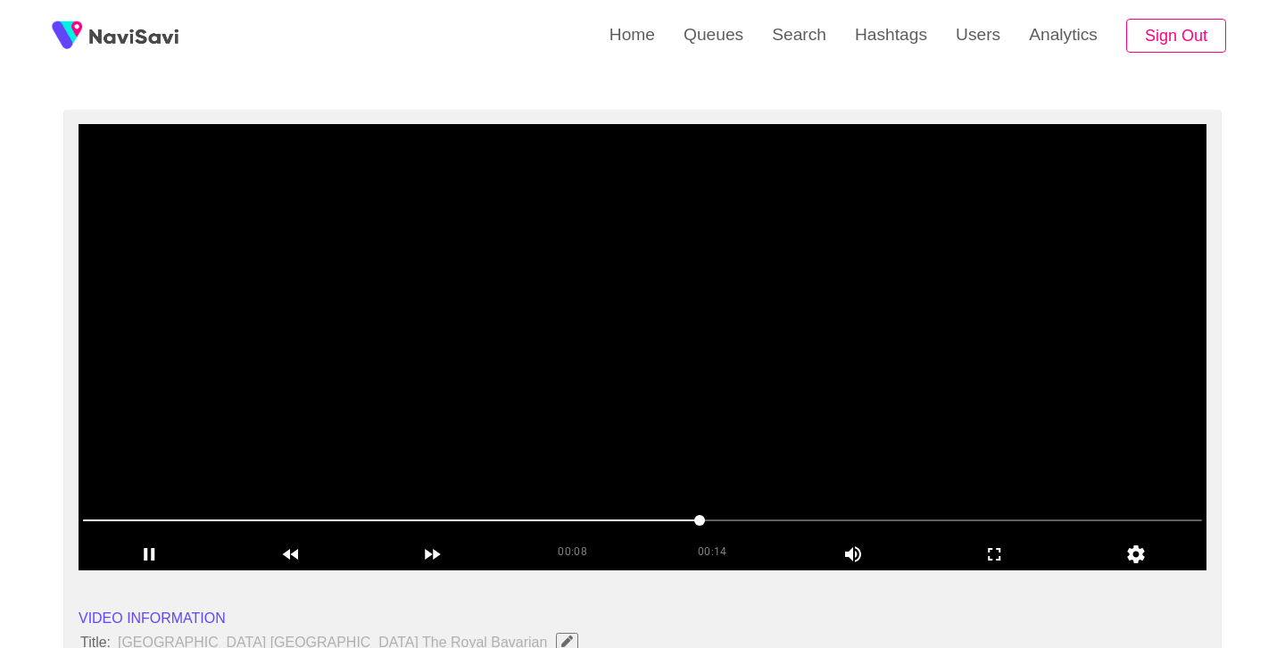
click at [656, 395] on video at bounding box center [643, 347] width 1128 height 446
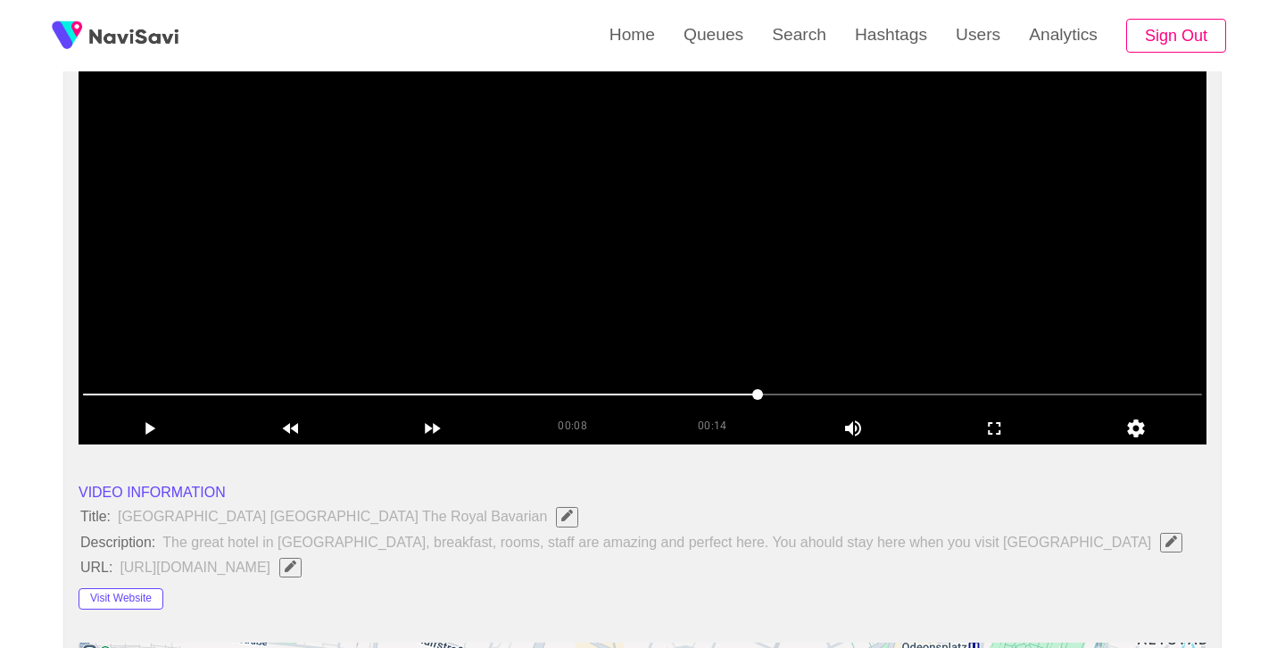
scroll to position [273, 0]
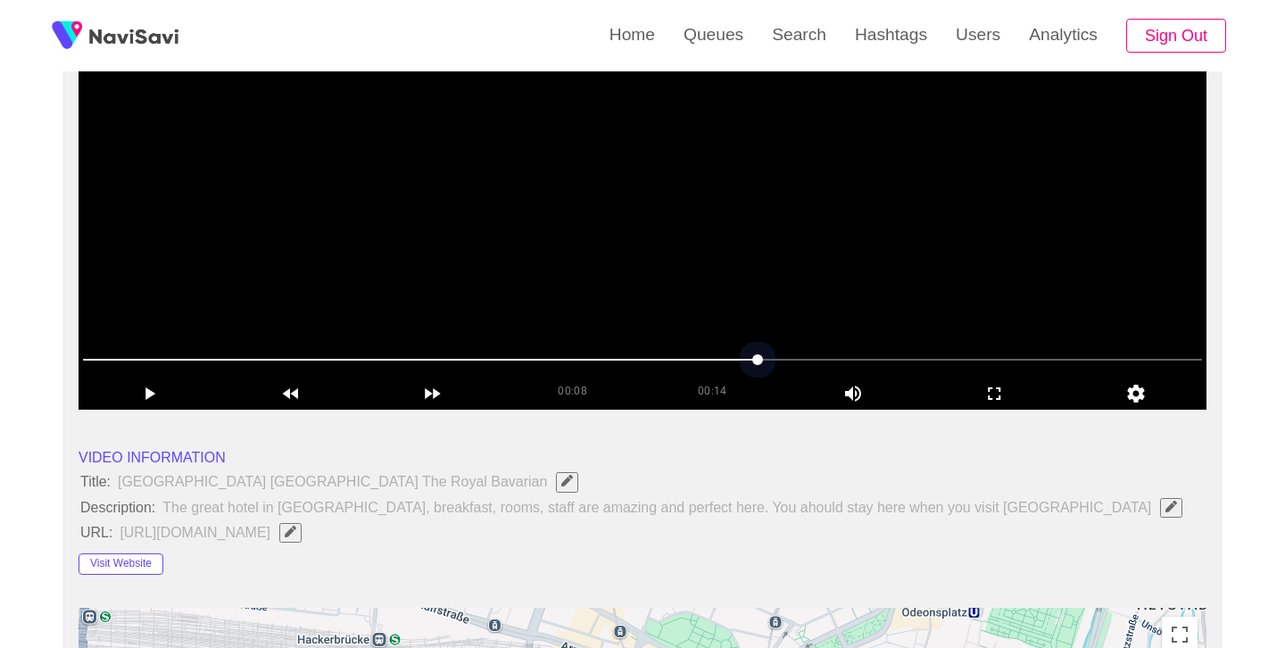
click at [623, 355] on span at bounding box center [642, 359] width 1119 height 29
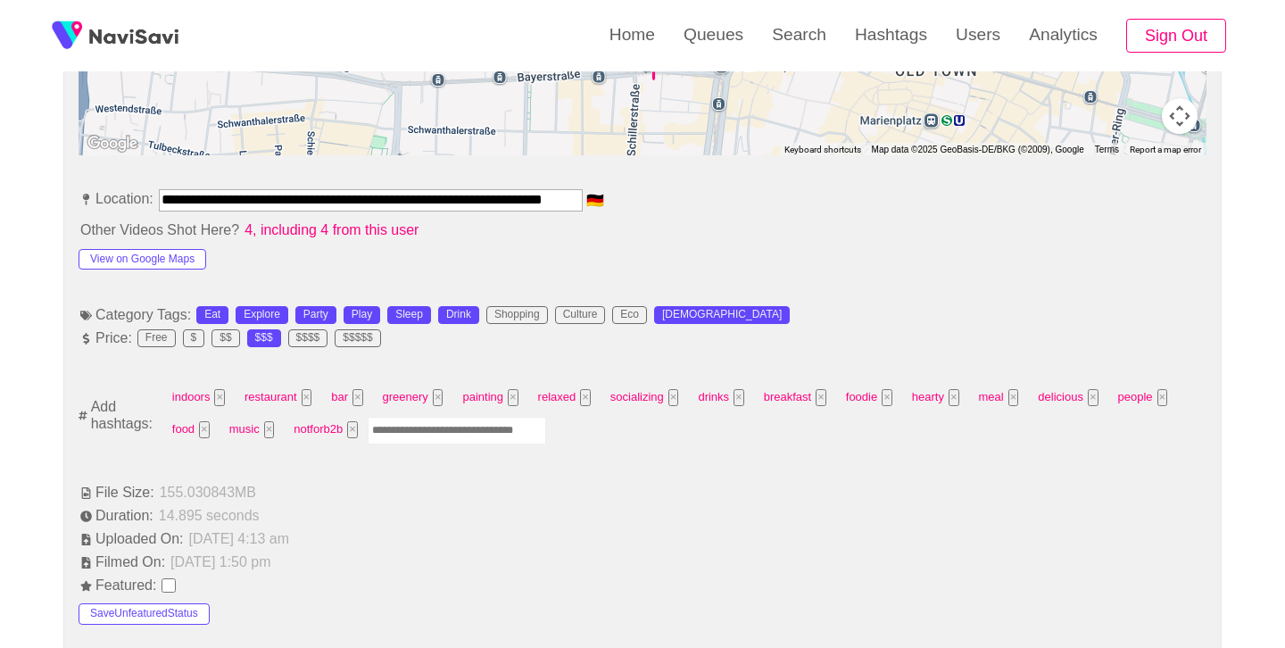
scroll to position [921, 0]
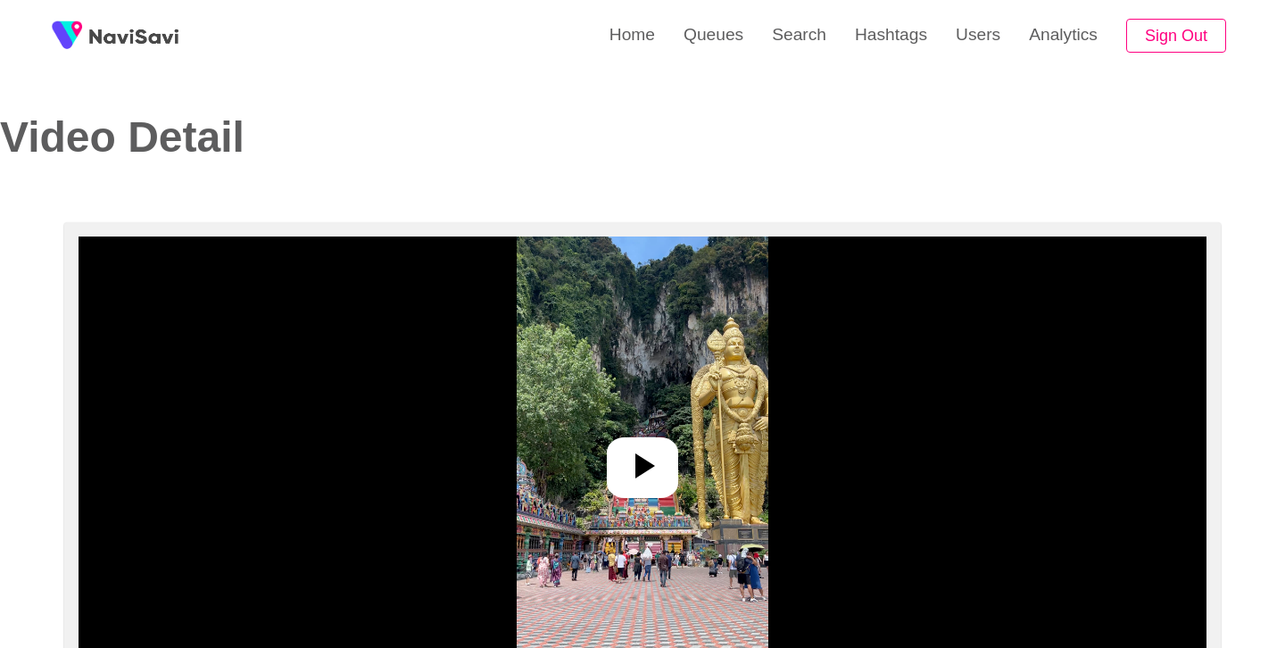
select select "**********"
select select "**"
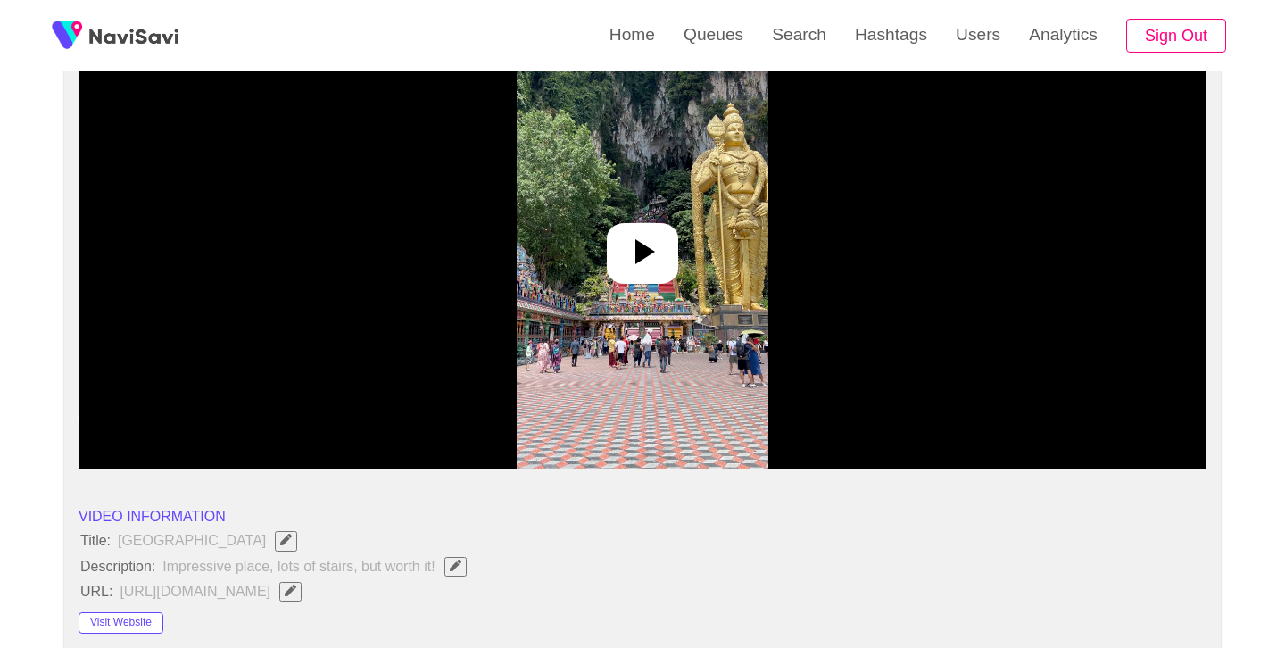
scroll to position [254, 0]
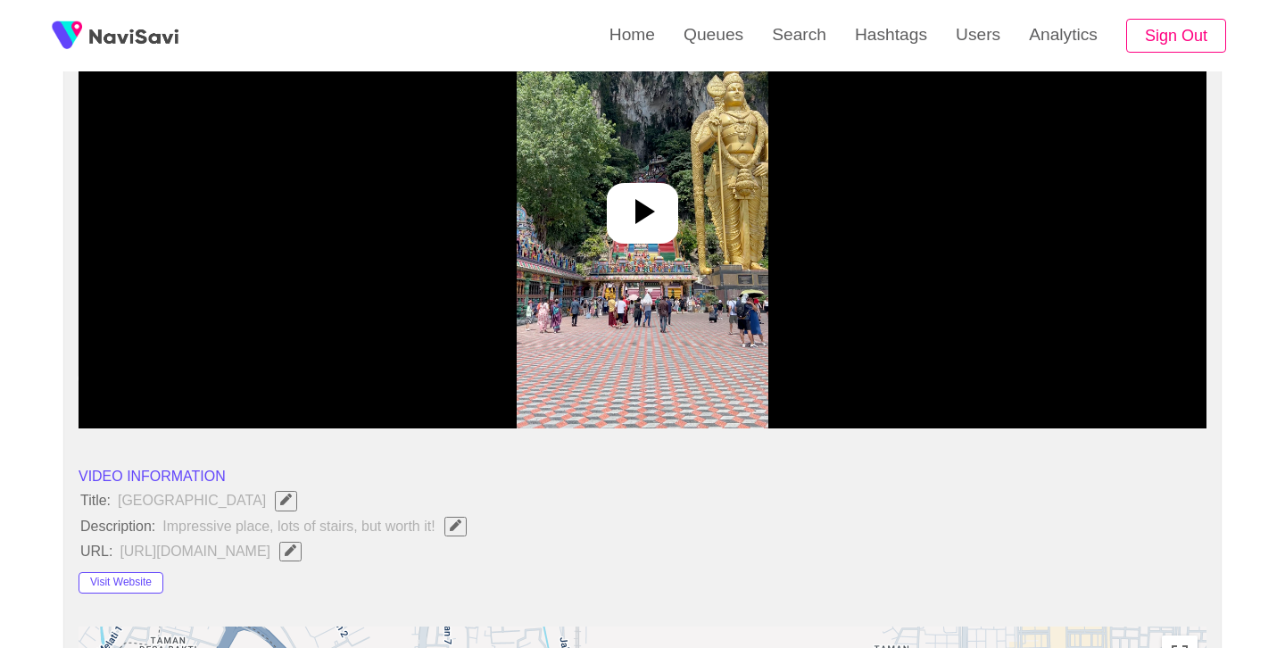
click at [646, 229] on icon at bounding box center [642, 211] width 43 height 43
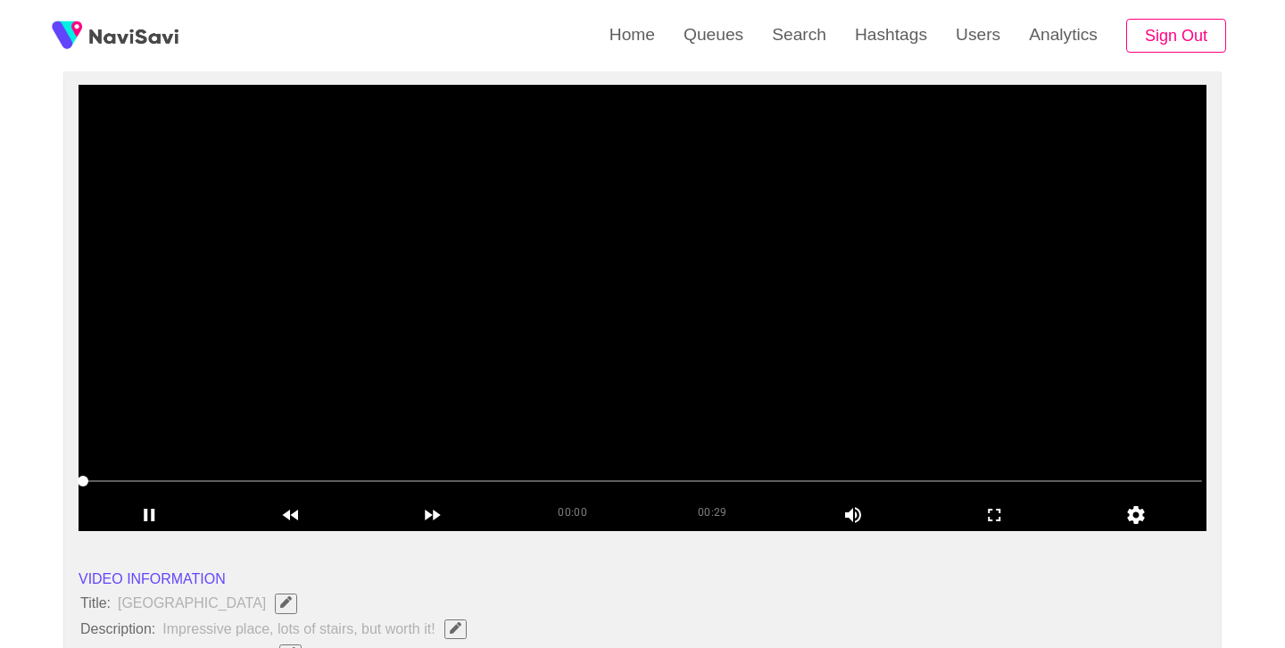
scroll to position [150, 0]
